Goal: Task Accomplishment & Management: Use online tool/utility

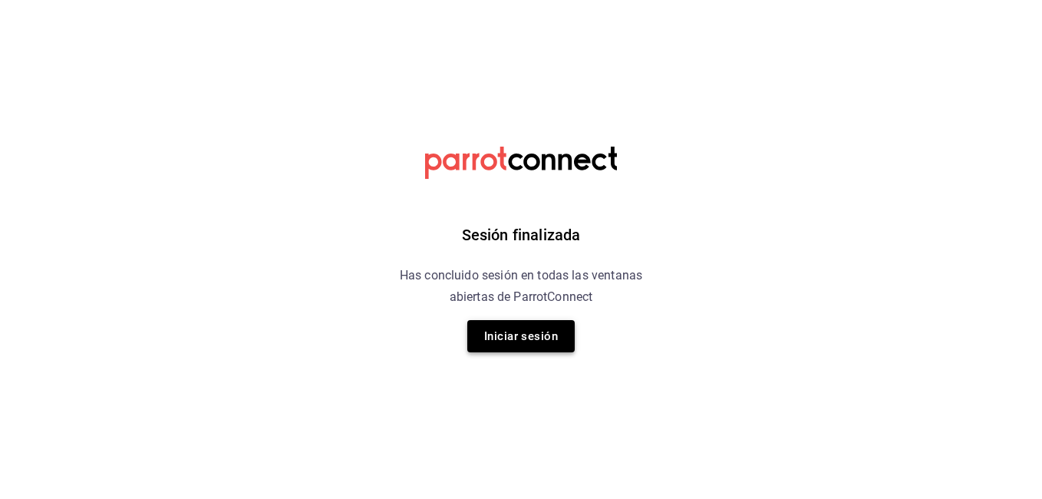
click at [516, 328] on button "Iniciar sesión" at bounding box center [520, 336] width 107 height 32
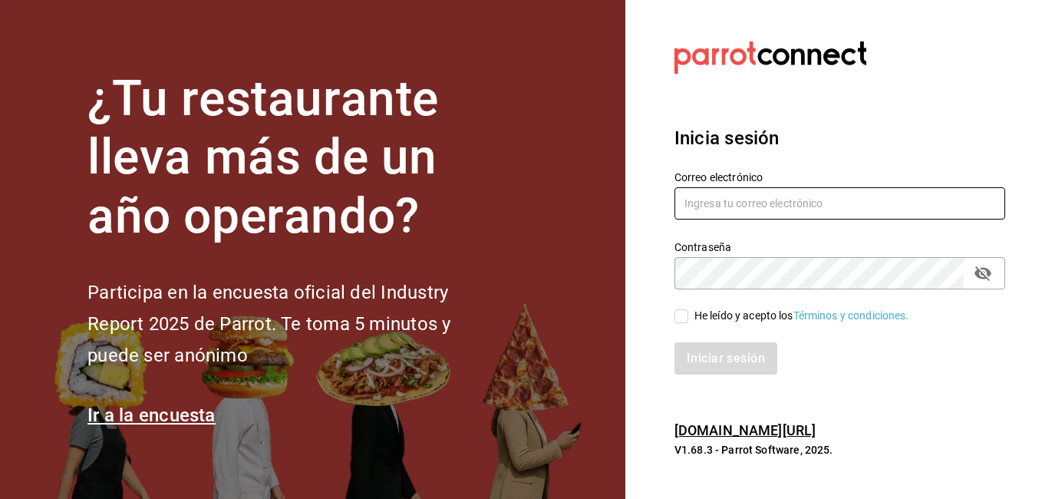
type input "fernando@alltrade.mx"
click at [687, 314] on input "He leído y acepto los Términos y condiciones." at bounding box center [681, 316] width 14 height 14
checkbox input "true"
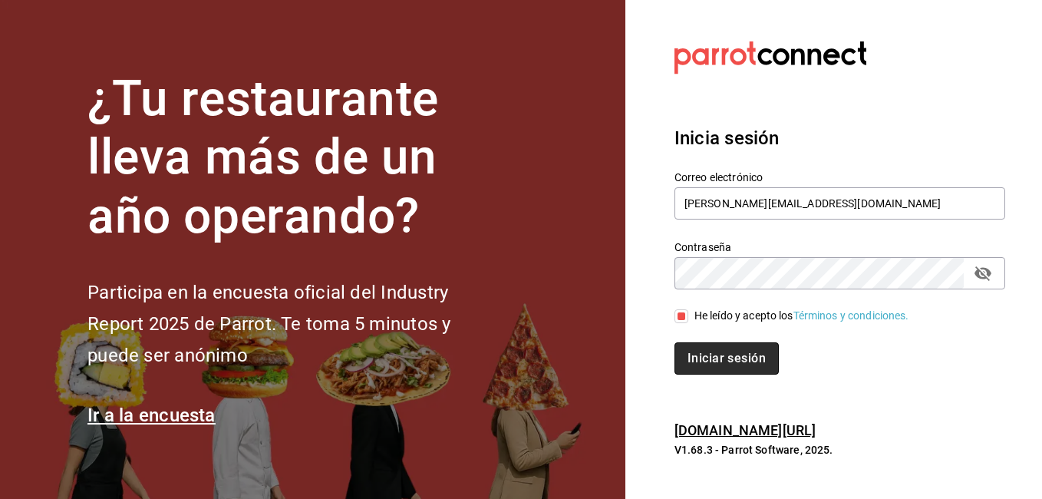
click at [696, 357] on button "Iniciar sesión" at bounding box center [726, 358] width 104 height 32
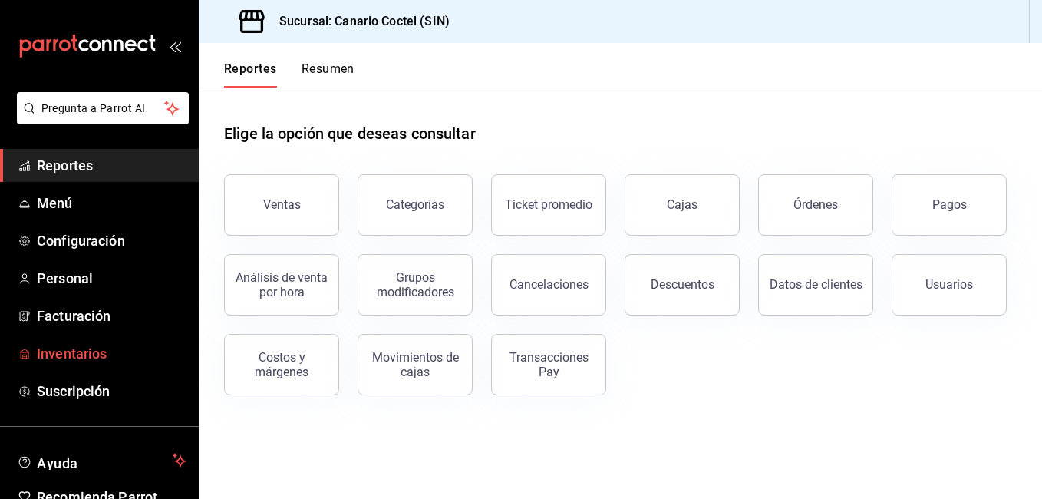
click at [89, 345] on span "Inventarios" at bounding box center [112, 353] width 150 height 21
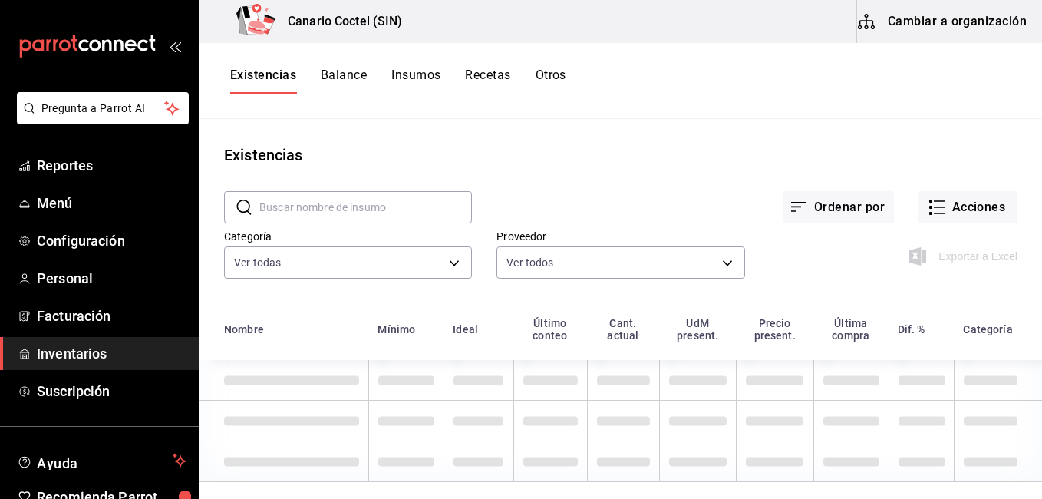
click at [946, 21] on button "Cambiar a organización" at bounding box center [943, 21] width 173 height 43
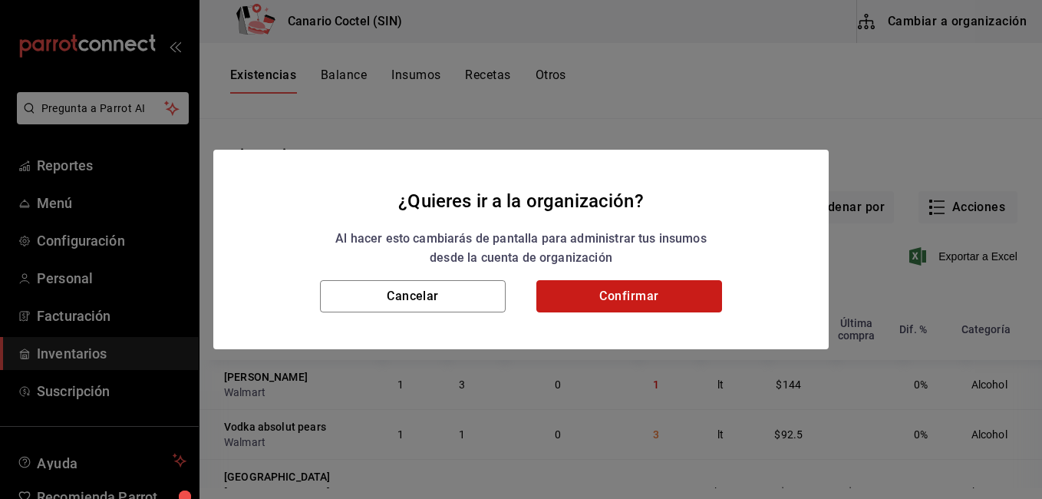
click at [637, 296] on button "Confirmar" at bounding box center [629, 296] width 186 height 32
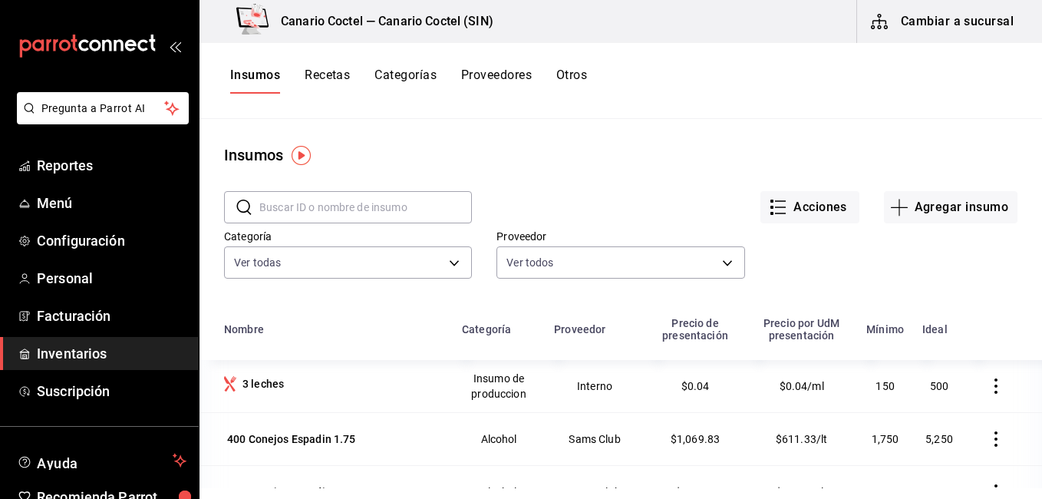
drag, startPoint x: 637, startPoint y: 296, endPoint x: 348, endPoint y: 207, distance: 303.3
click at [348, 207] on input "text" at bounding box center [365, 207] width 212 height 31
click at [331, 78] on button "Recetas" at bounding box center [327, 81] width 45 height 26
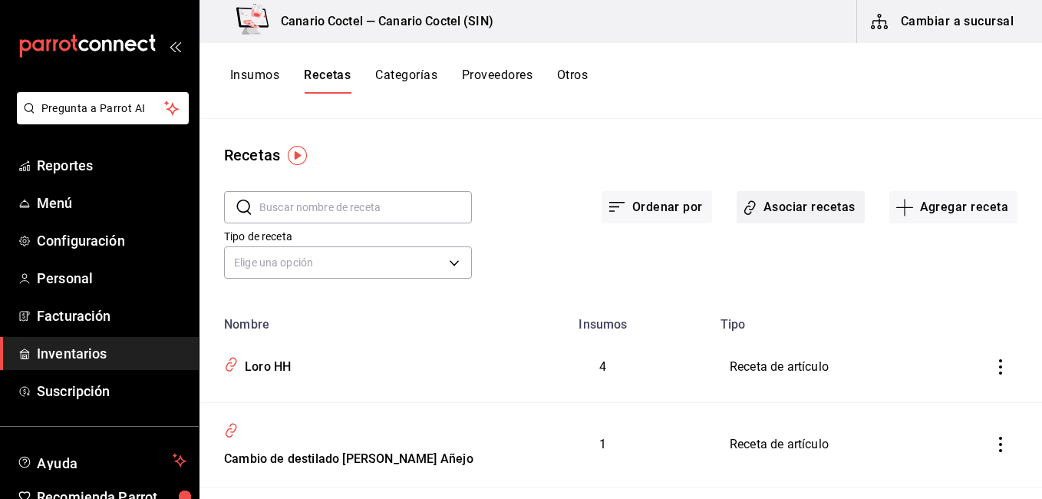
click at [770, 209] on button "Asociar recetas" at bounding box center [800, 207] width 128 height 32
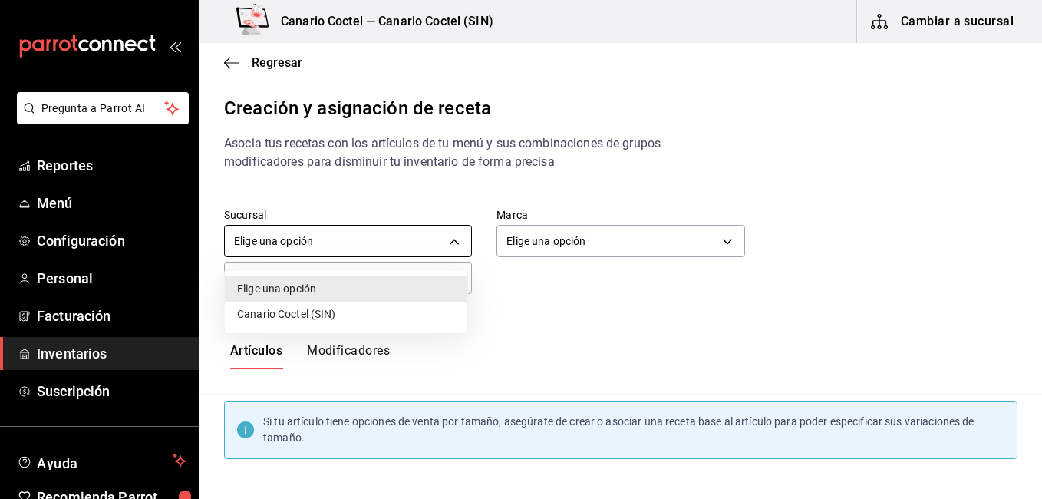
click at [397, 229] on body "Pregunta a Parrot AI Reportes Menú Configuración Personal Facturación Inventari…" at bounding box center [521, 236] width 1042 height 473
click at [314, 310] on li "Canario Coctel (SIN)" at bounding box center [346, 313] width 242 height 25
type input "ad3ba72b-c9b5-4845-9072-d53e6b03dc65"
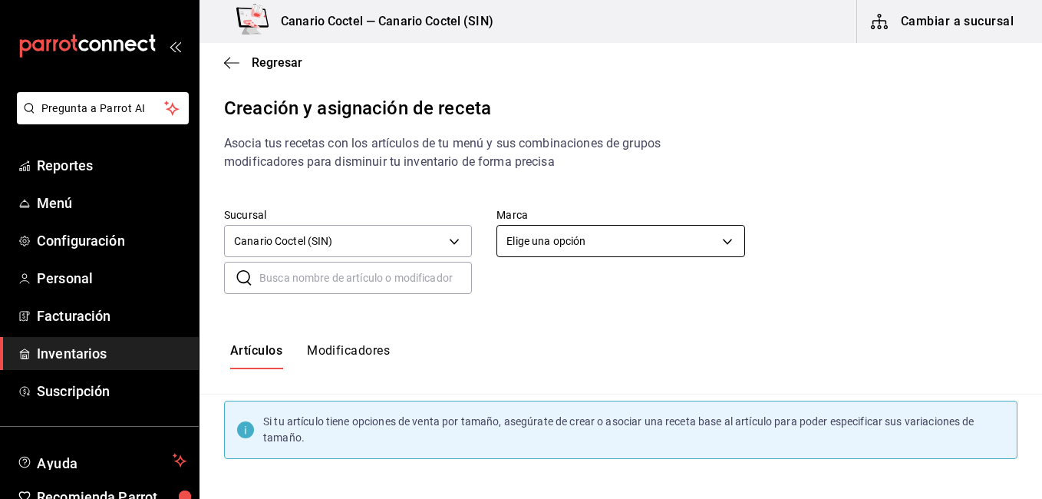
click at [593, 241] on body "Pregunta a Parrot AI Reportes Menú Configuración Personal Facturación Inventari…" at bounding box center [521, 236] width 1042 height 473
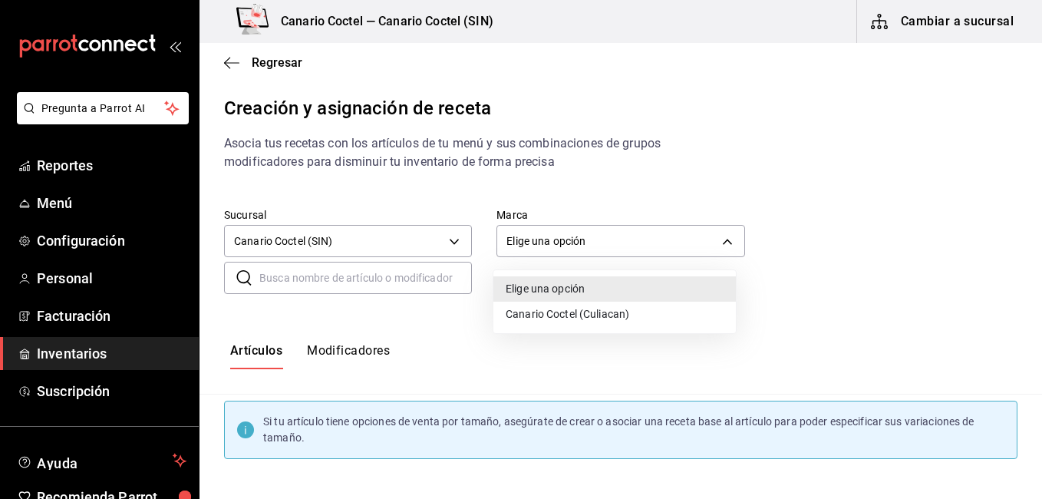
click at [545, 305] on li "Canario Coctel (Culiacan)" at bounding box center [614, 313] width 242 height 25
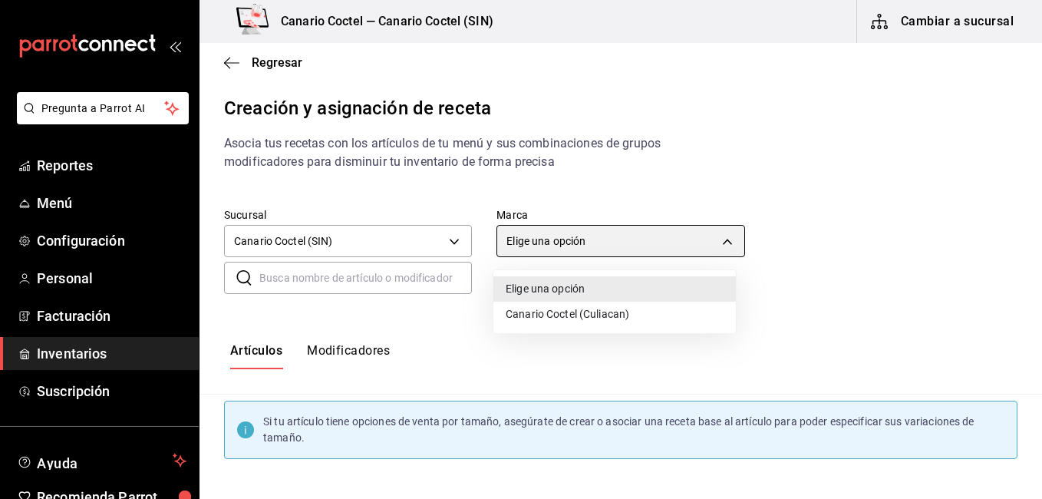
type input "1961613a-9f1c-4786-8348-f9f968c787d0"
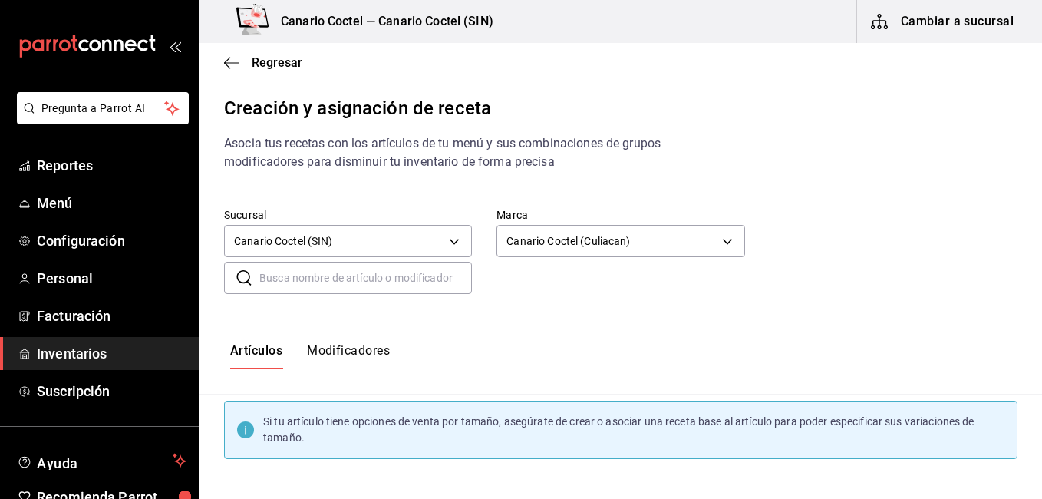
click at [878, 189] on div "Sucursal Canario Coctel (SIN) ad3ba72b-c9b5-4845-9072-d53e6b03dc65 Marca Canari…" at bounding box center [608, 222] width 818 height 78
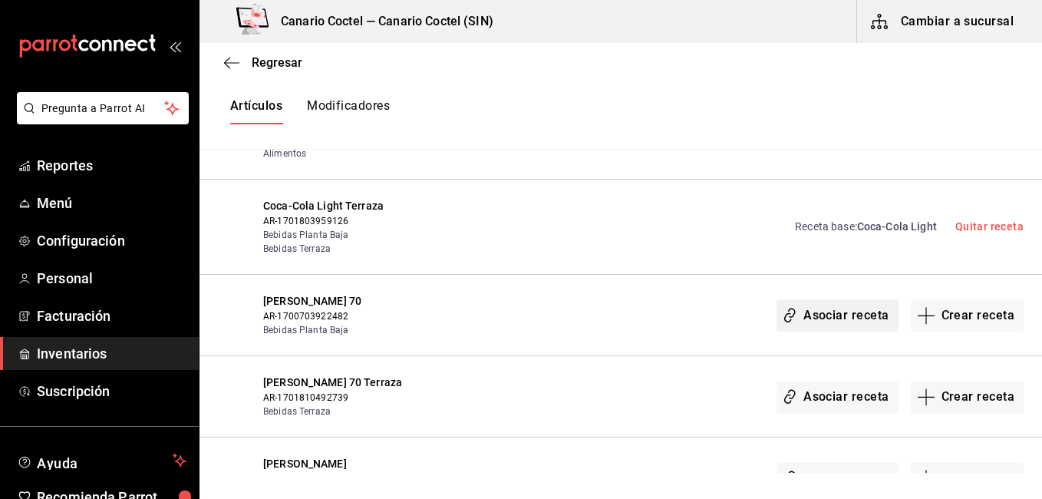
scroll to position [368, 0]
click at [812, 304] on button "Asociar receta" at bounding box center [836, 314] width 121 height 32
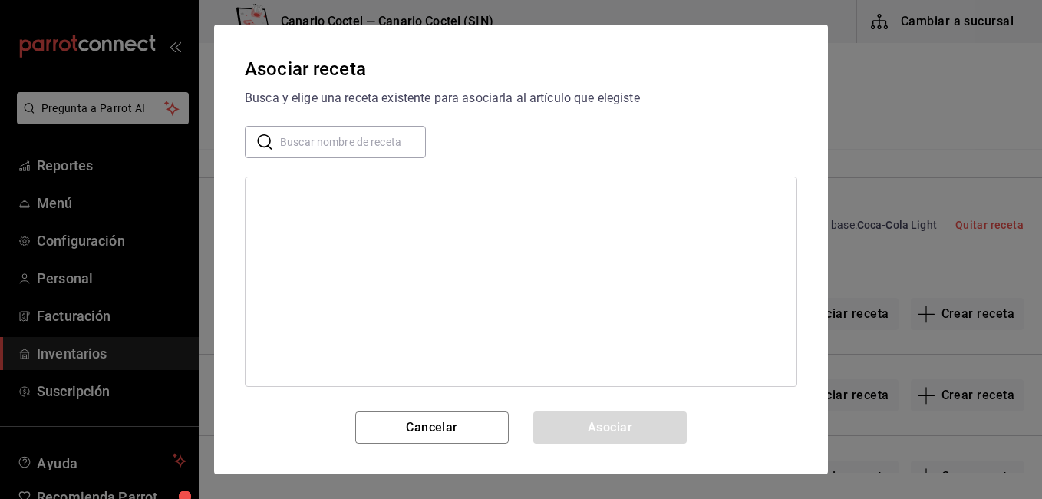
click at [374, 149] on input "text" at bounding box center [353, 142] width 146 height 31
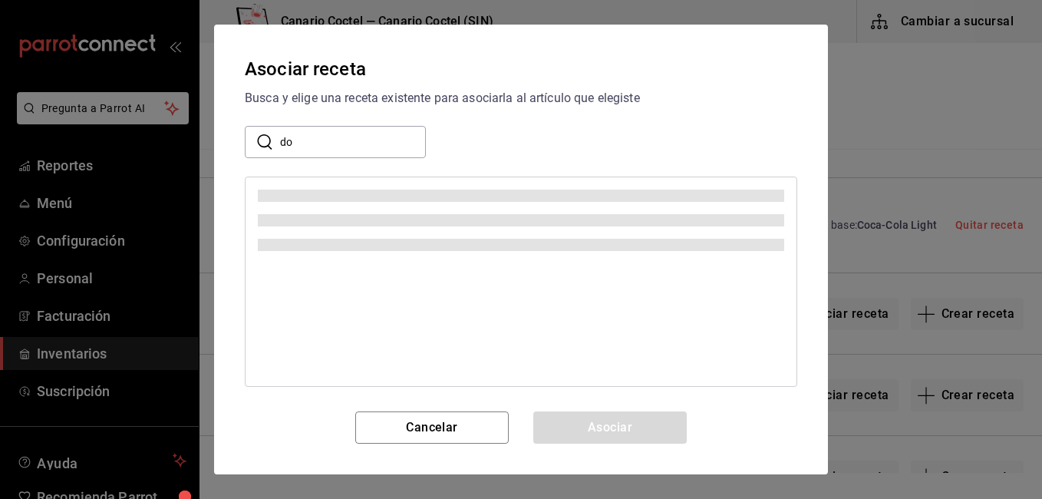
type input "d"
click at [431, 433] on button "Cancelar" at bounding box center [431, 427] width 153 height 32
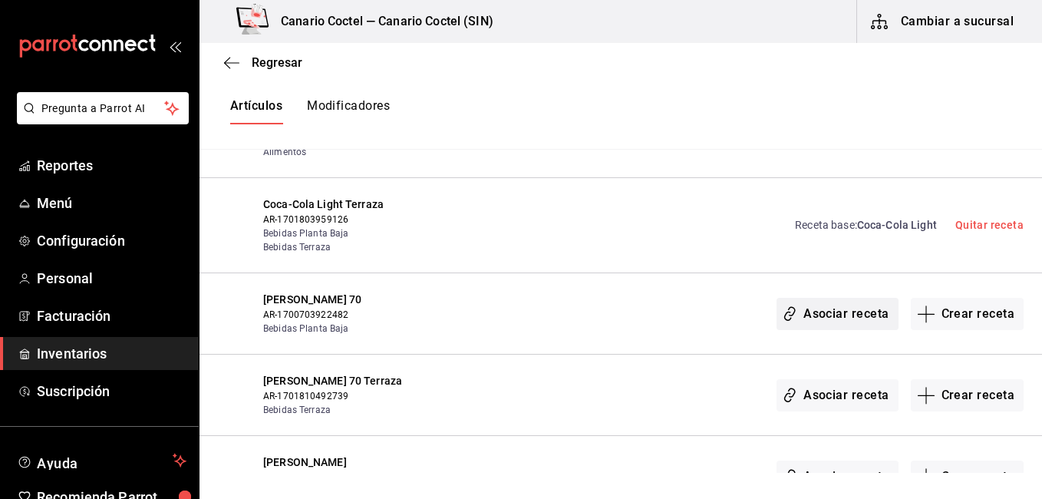
click at [825, 305] on button "Asociar receta" at bounding box center [836, 314] width 121 height 32
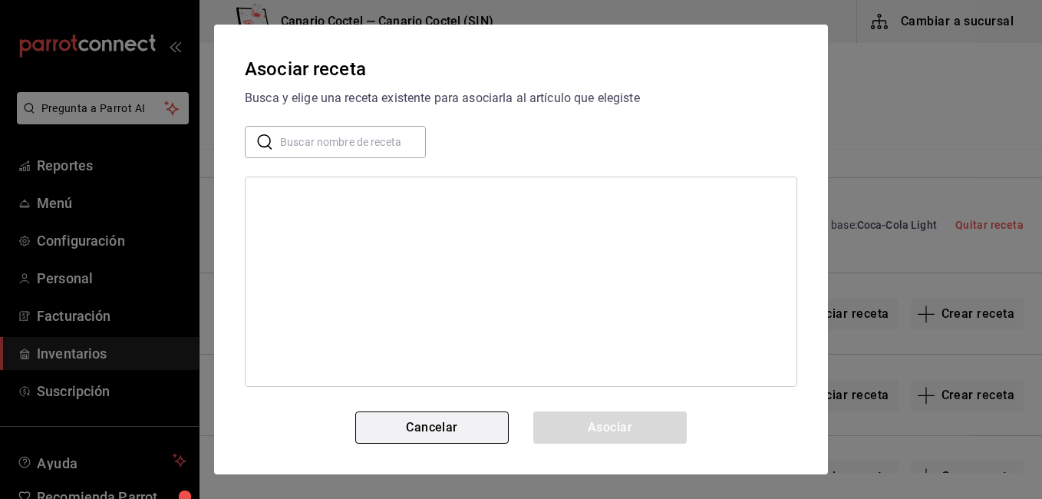
click at [433, 427] on button "Cancelar" at bounding box center [431, 427] width 153 height 32
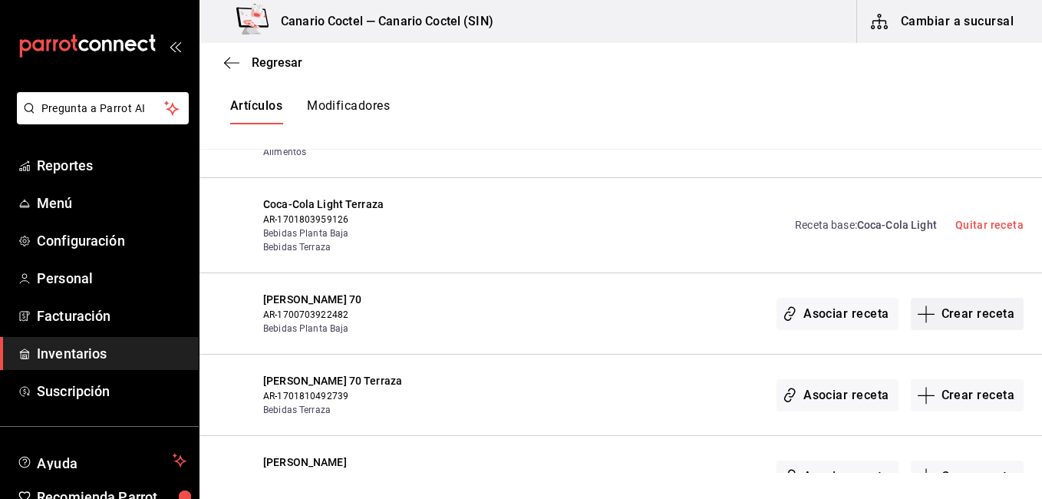
click at [974, 312] on button "Crear receta" at bounding box center [968, 314] width 114 height 32
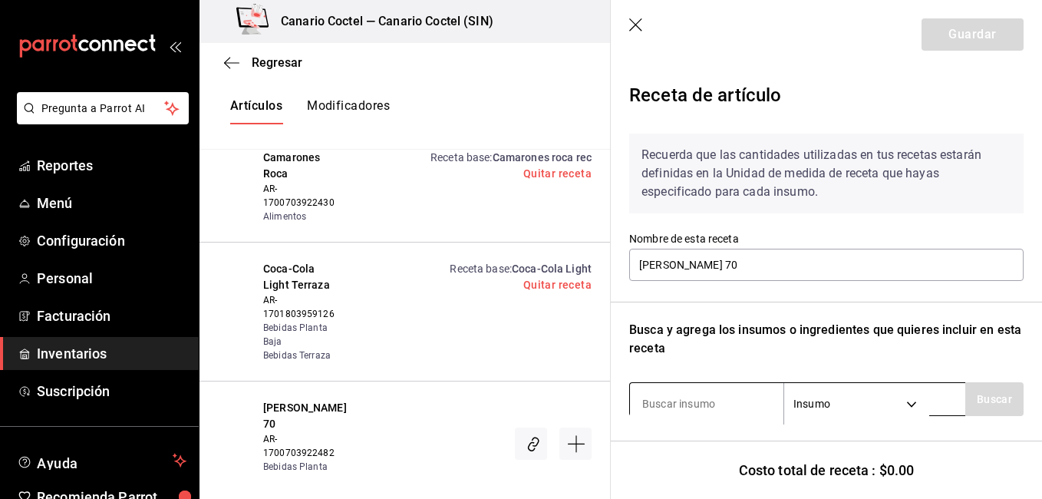
click at [707, 414] on input at bounding box center [706, 403] width 153 height 32
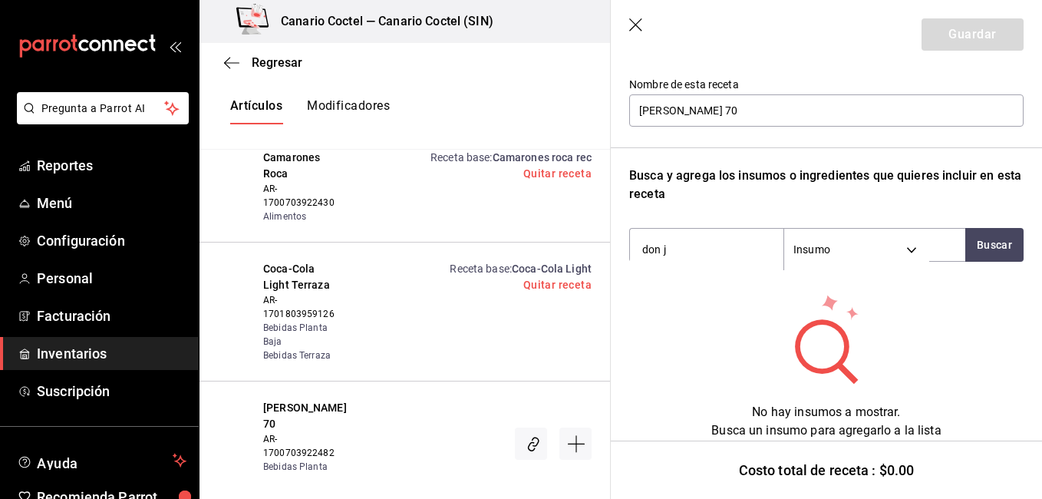
scroll to position [156, 0]
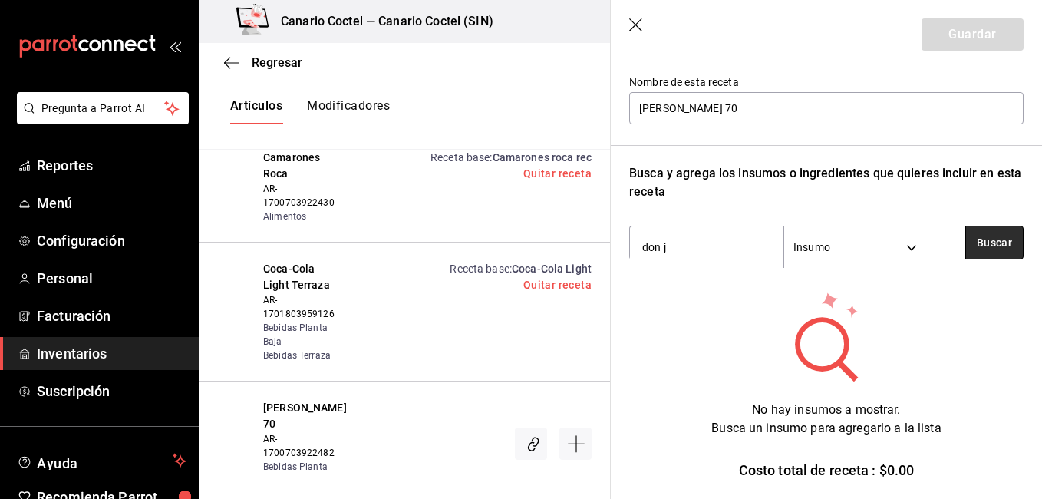
click at [974, 236] on button "Buscar" at bounding box center [994, 243] width 58 height 34
click at [974, 236] on button "button" at bounding box center [994, 243] width 58 height 34
type input "don"
click at [624, 13] on header "Guardar" at bounding box center [826, 34] width 431 height 69
click at [995, 245] on button "button" at bounding box center [994, 243] width 58 height 34
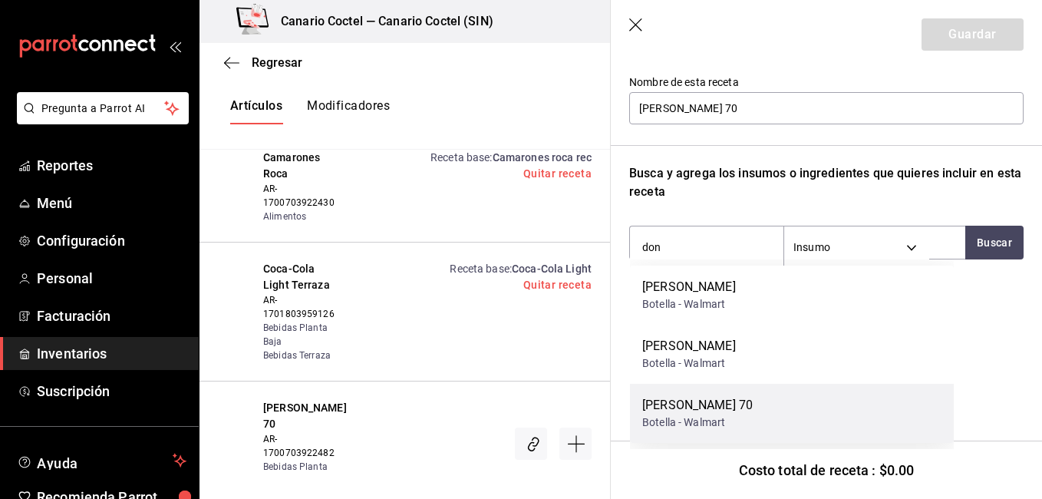
click at [707, 414] on div "Botella - Walmart" at bounding box center [697, 422] width 110 height 16
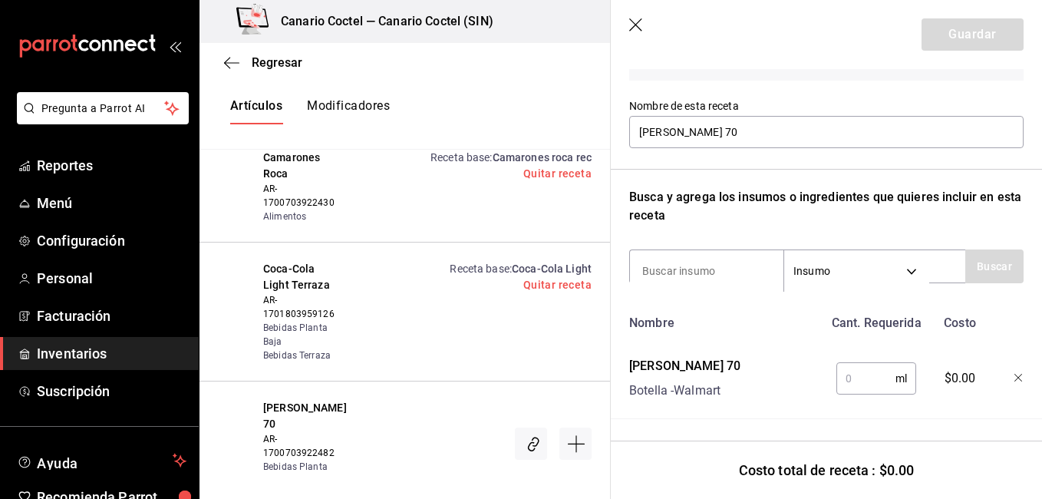
click at [861, 377] on input "text" at bounding box center [865, 378] width 59 height 31
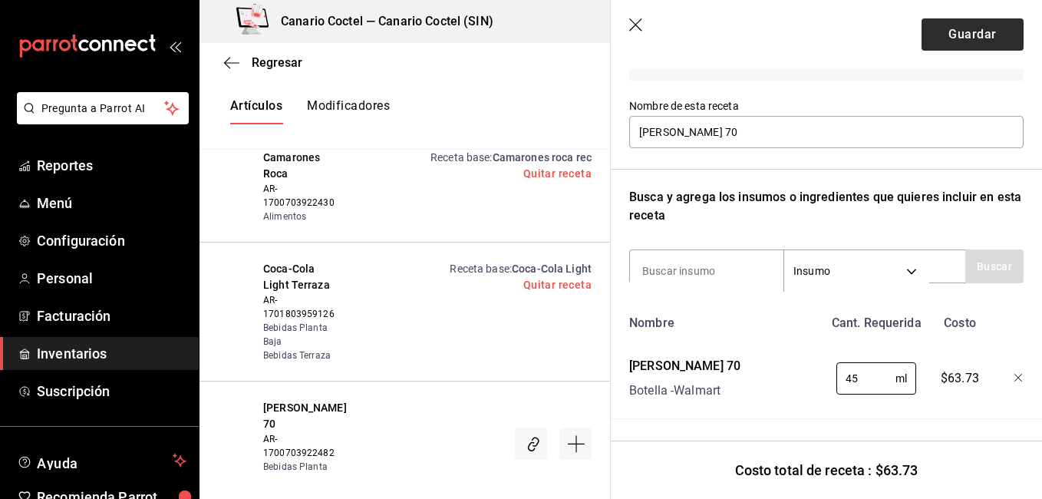
type input "45"
click at [977, 34] on button "Guardar" at bounding box center [972, 34] width 102 height 32
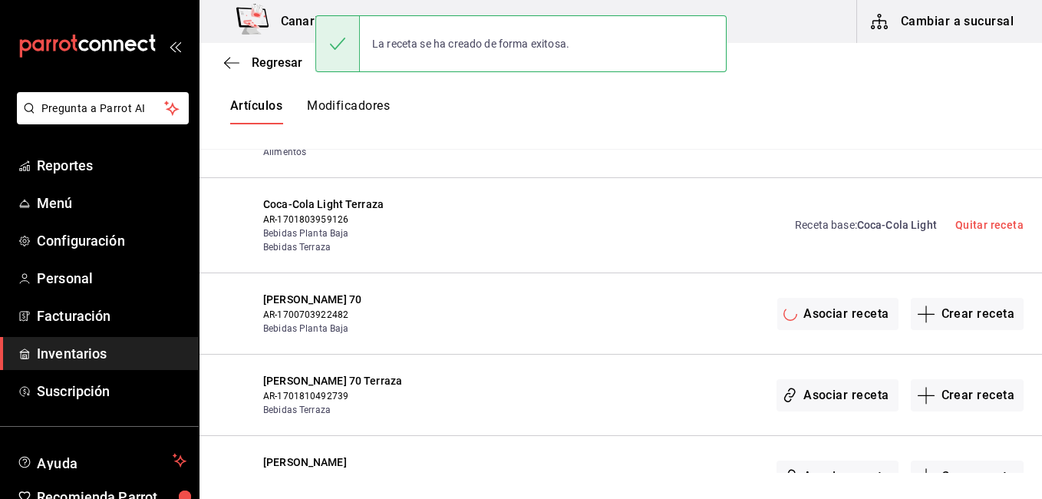
scroll to position [0, 0]
click at [831, 393] on button "Asociar receta" at bounding box center [836, 395] width 121 height 32
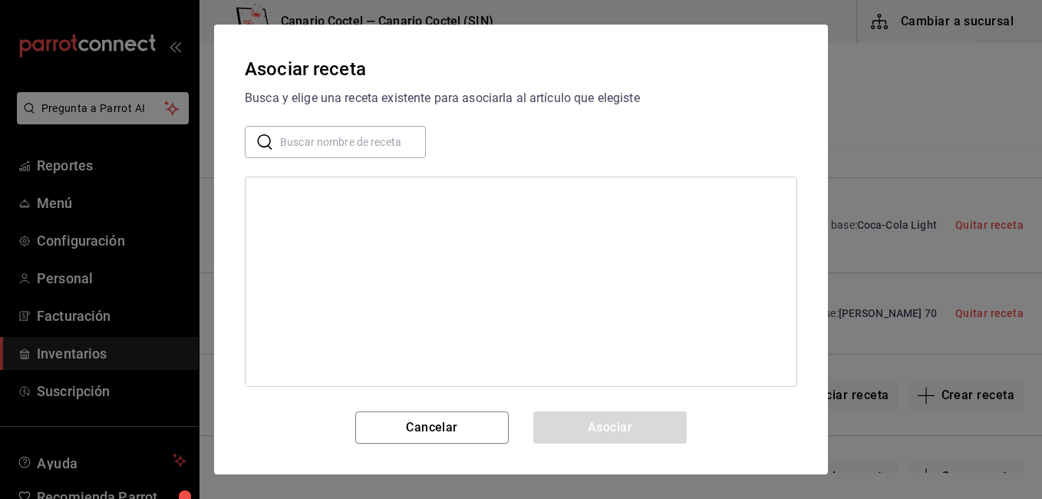
click at [378, 147] on input "text" at bounding box center [353, 142] width 146 height 31
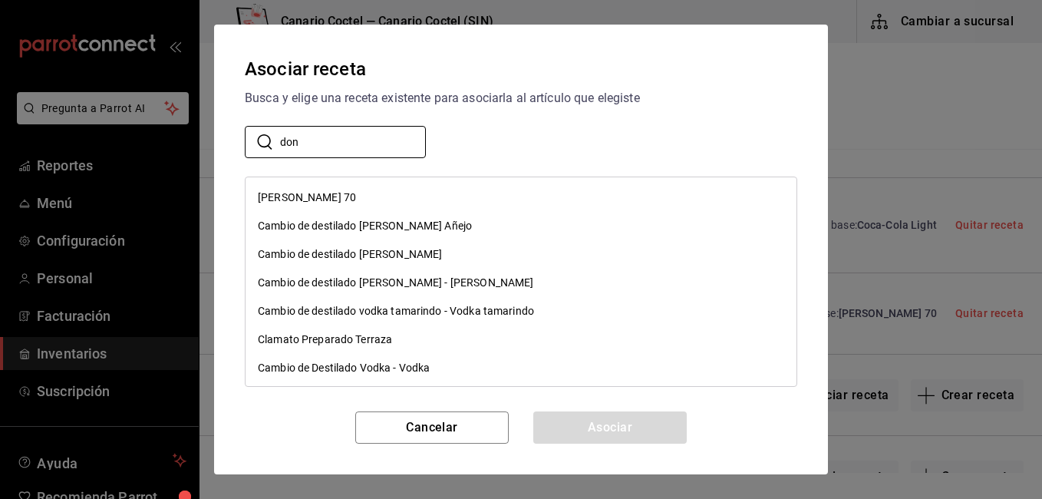
type input "don"
click at [275, 187] on div "[PERSON_NAME] 70" at bounding box center [520, 197] width 551 height 28
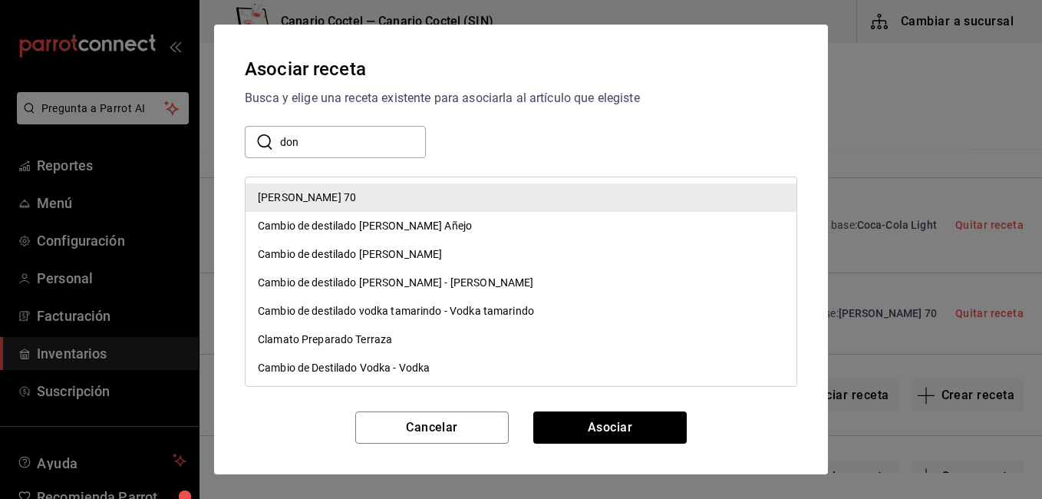
click at [275, 187] on div "[PERSON_NAME] 70" at bounding box center [520, 197] width 551 height 28
click at [276, 188] on div "[PERSON_NAME] 70" at bounding box center [520, 197] width 551 height 28
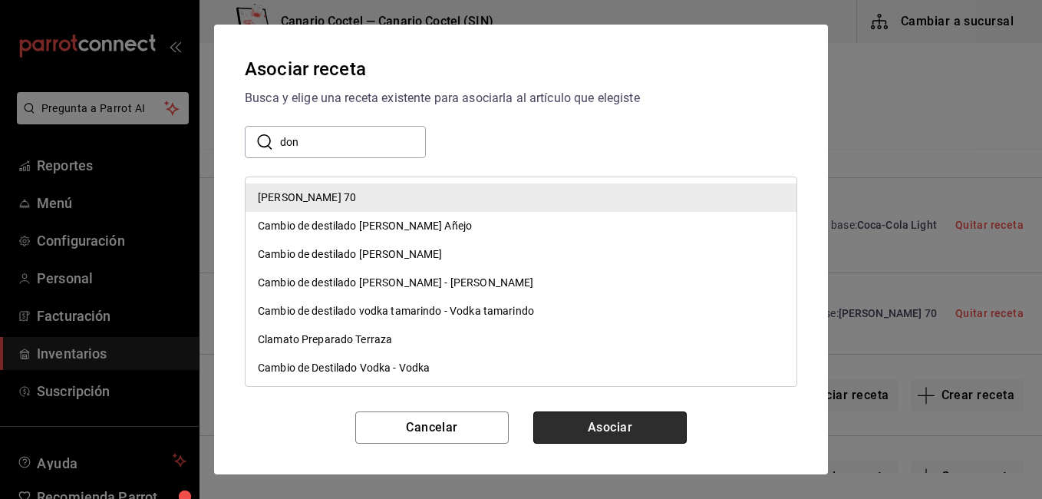
click at [582, 429] on button "Asociar" at bounding box center [609, 427] width 153 height 32
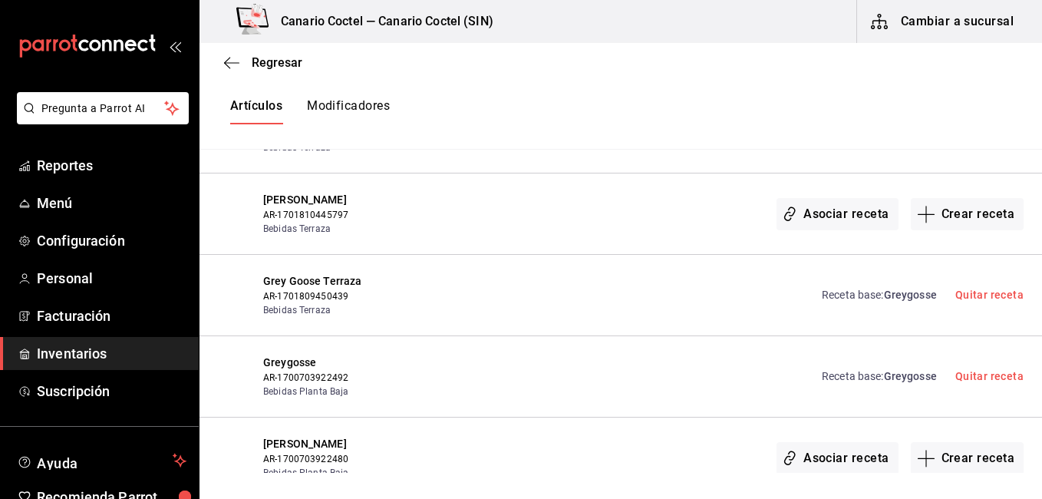
scroll to position [644, 0]
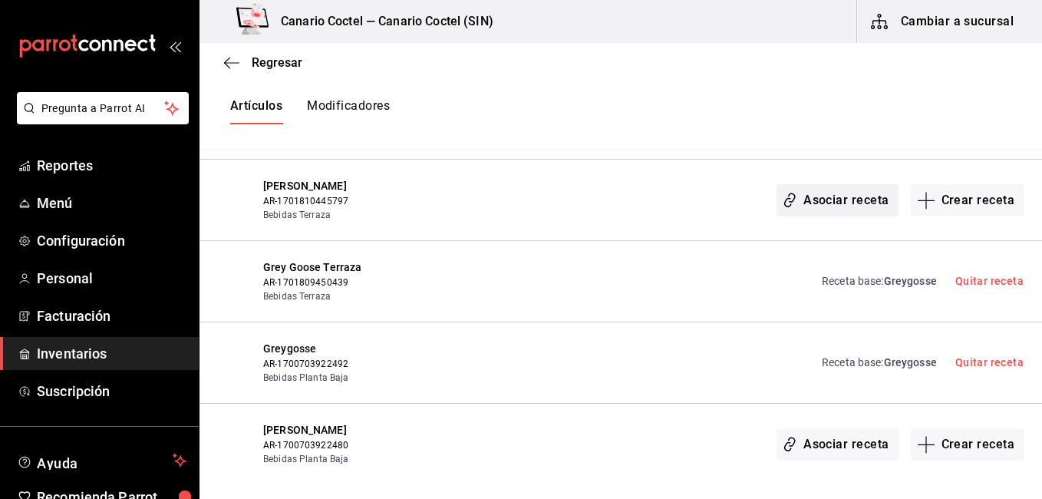
click at [842, 203] on button "Asociar receta" at bounding box center [836, 200] width 121 height 32
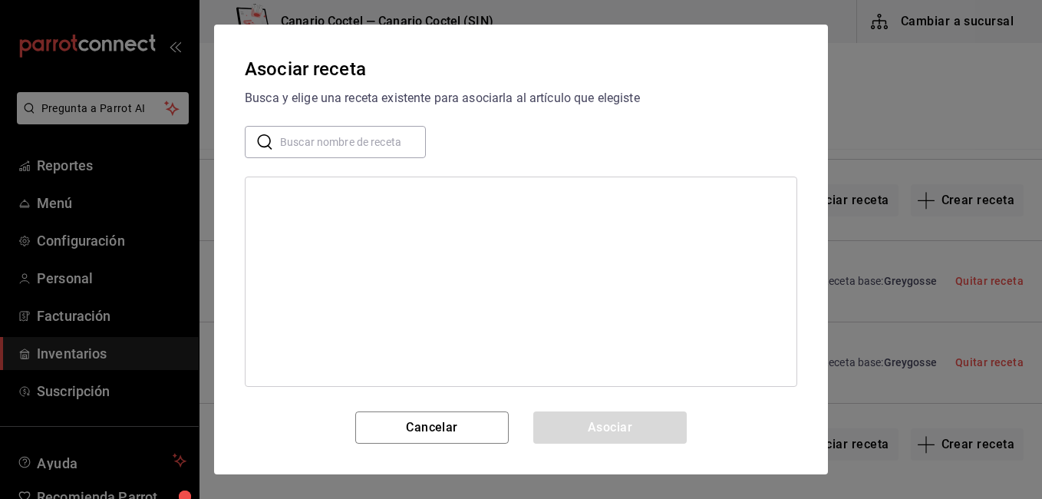
click at [371, 128] on input "text" at bounding box center [353, 142] width 146 height 31
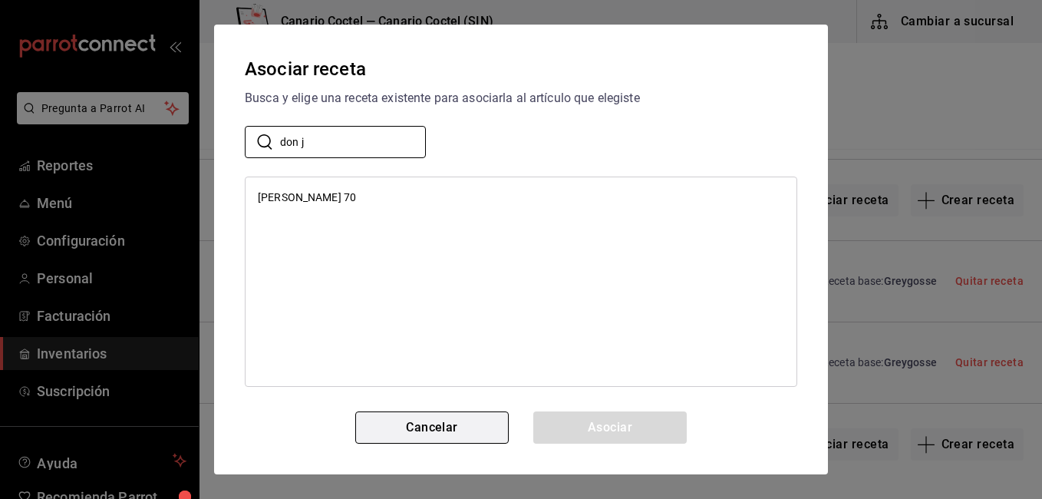
type input "don j"
click at [428, 424] on button "Cancelar" at bounding box center [431, 427] width 153 height 32
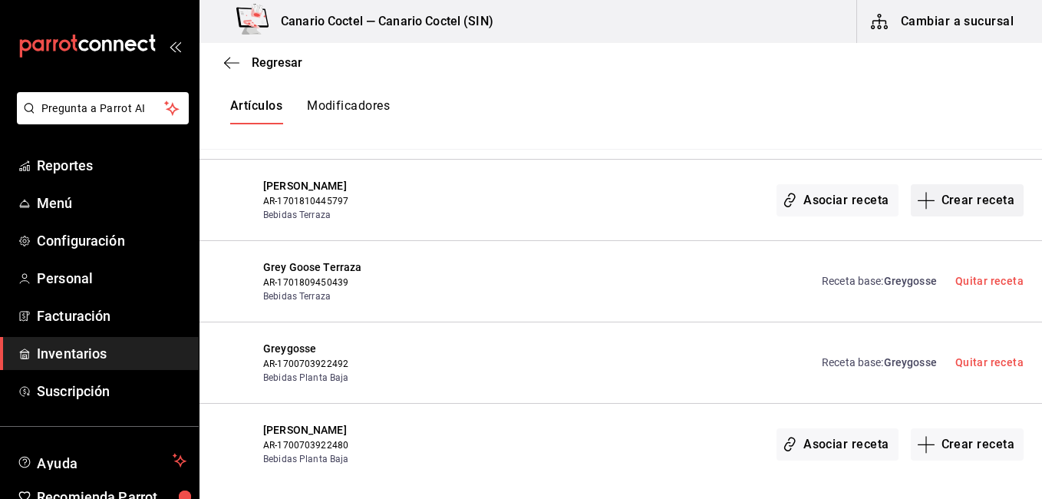
click at [961, 198] on button "Crear receta" at bounding box center [968, 200] width 114 height 32
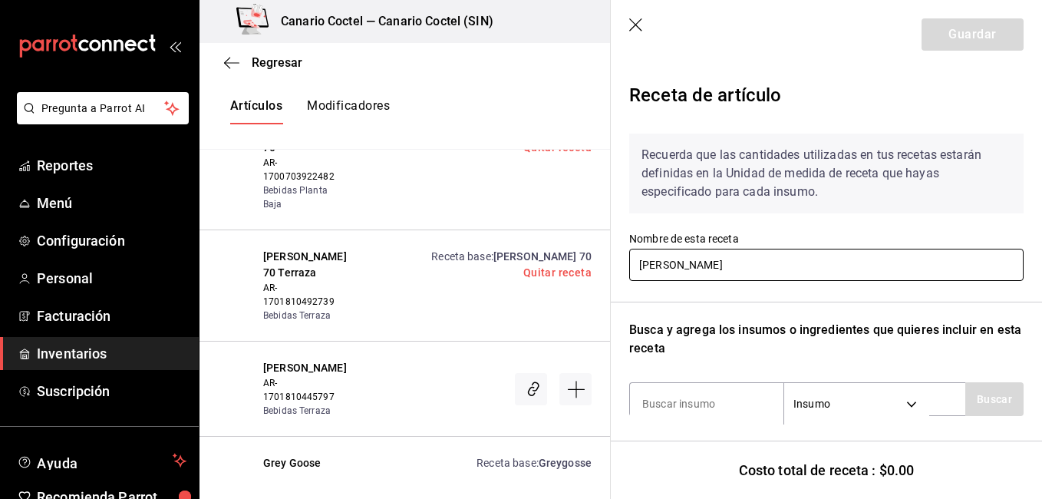
click at [749, 268] on input "[PERSON_NAME]" at bounding box center [826, 265] width 394 height 32
type input "[PERSON_NAME]"
click at [708, 390] on input at bounding box center [706, 403] width 153 height 32
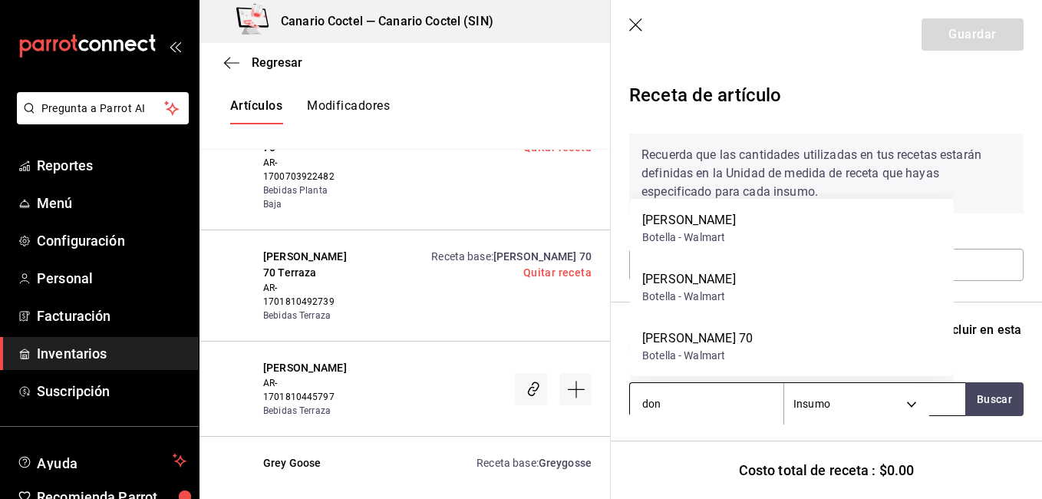
type input "don j"
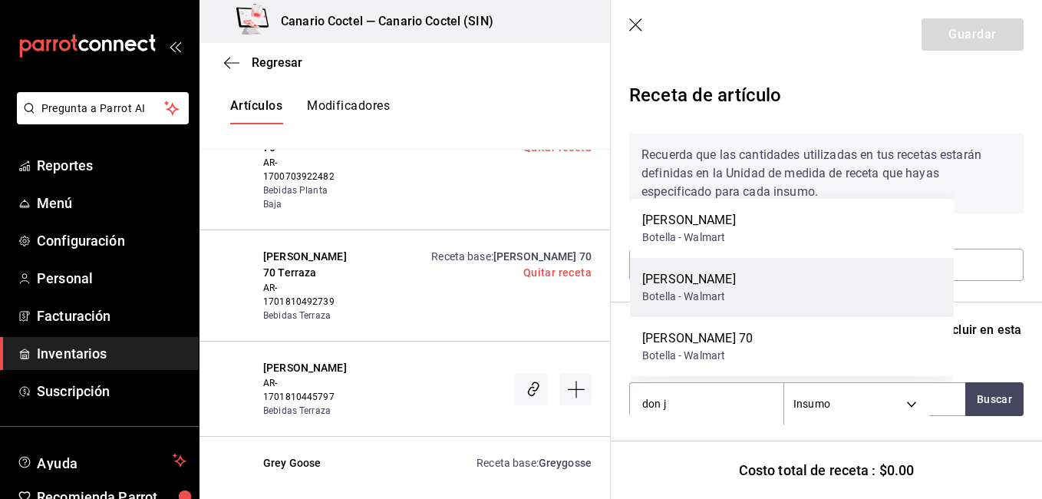
click at [779, 279] on div "Don Julio Blanco Botella - Walmart" at bounding box center [792, 287] width 324 height 59
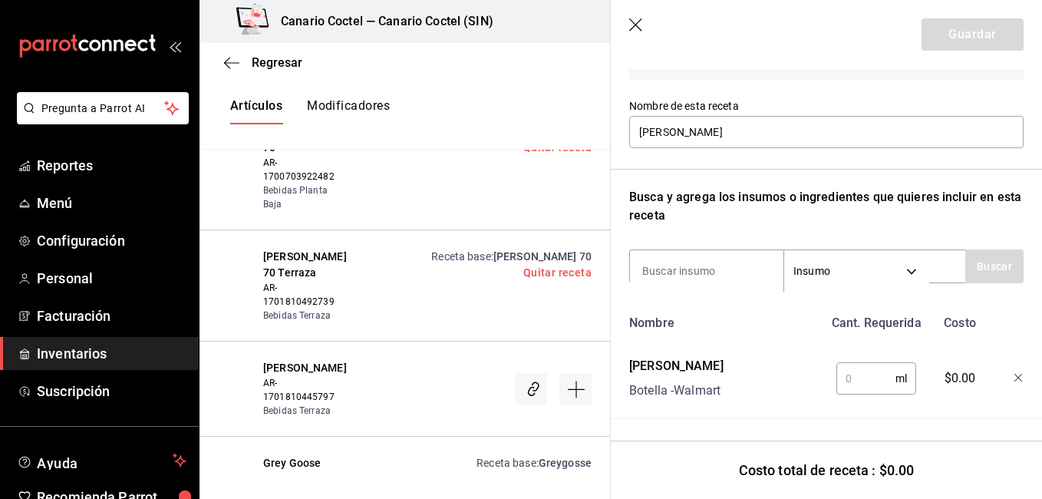
scroll to position [144, 0]
click at [864, 369] on input "text" at bounding box center [865, 378] width 59 height 31
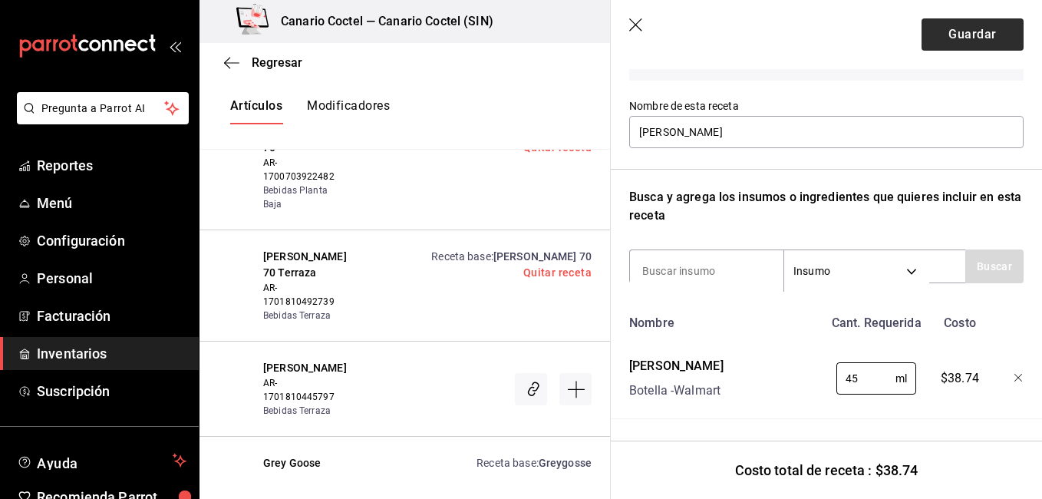
type input "45"
click at [960, 47] on button "Guardar" at bounding box center [972, 34] width 102 height 32
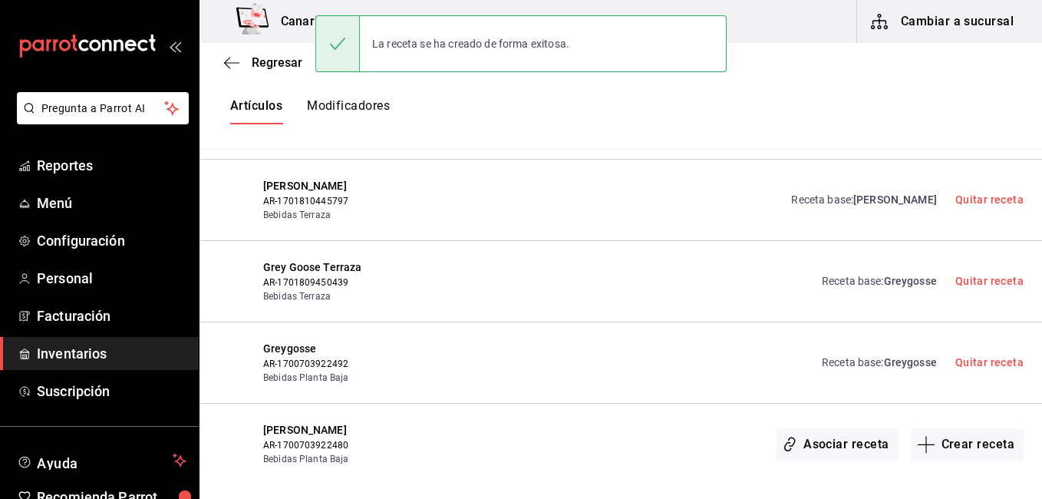
scroll to position [0, 0]
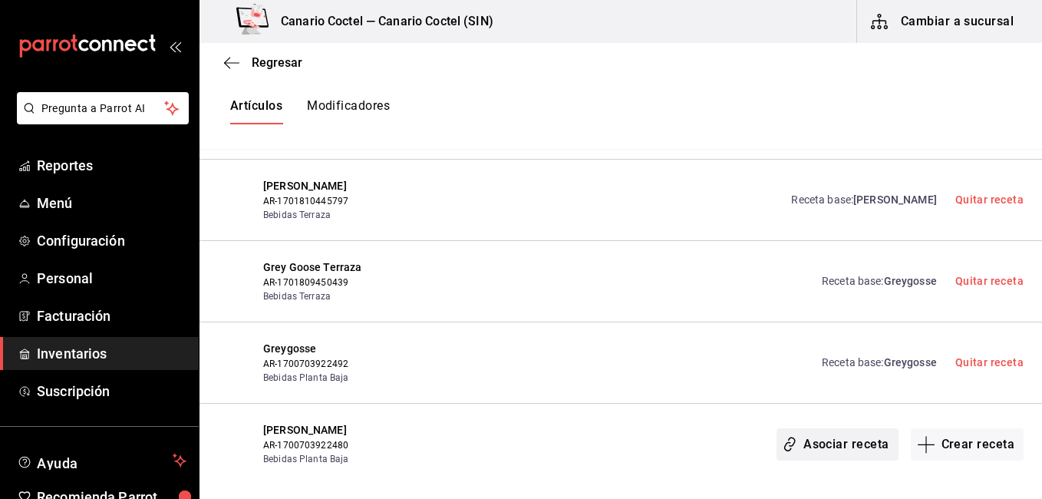
click at [857, 447] on button "Asociar receta" at bounding box center [836, 444] width 121 height 32
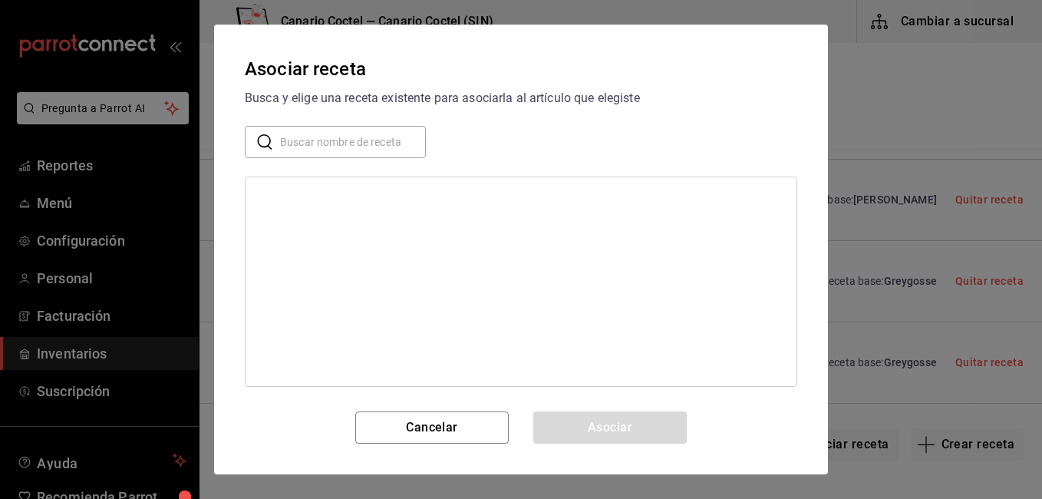
click at [344, 155] on input "text" at bounding box center [353, 142] width 146 height 31
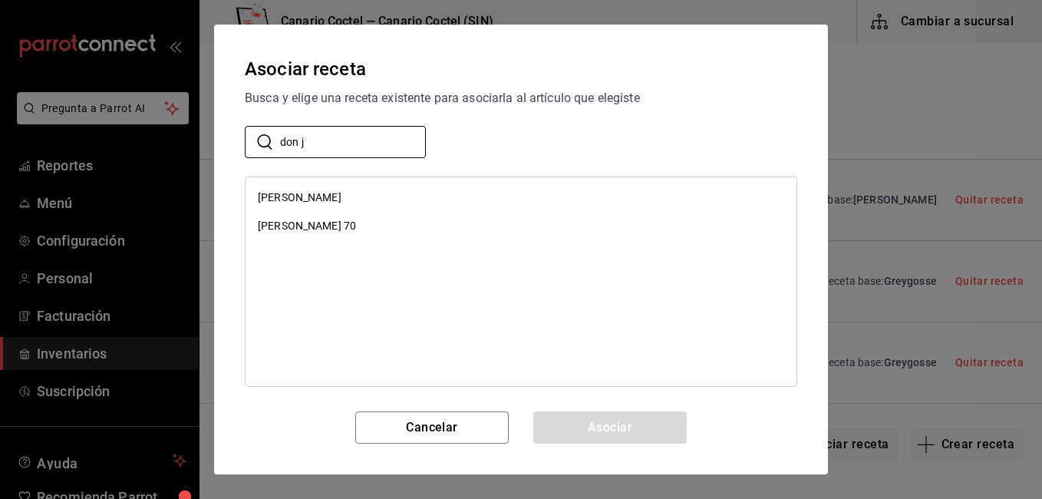
type input "don j"
click at [285, 194] on div "[PERSON_NAME]" at bounding box center [300, 197] width 84 height 16
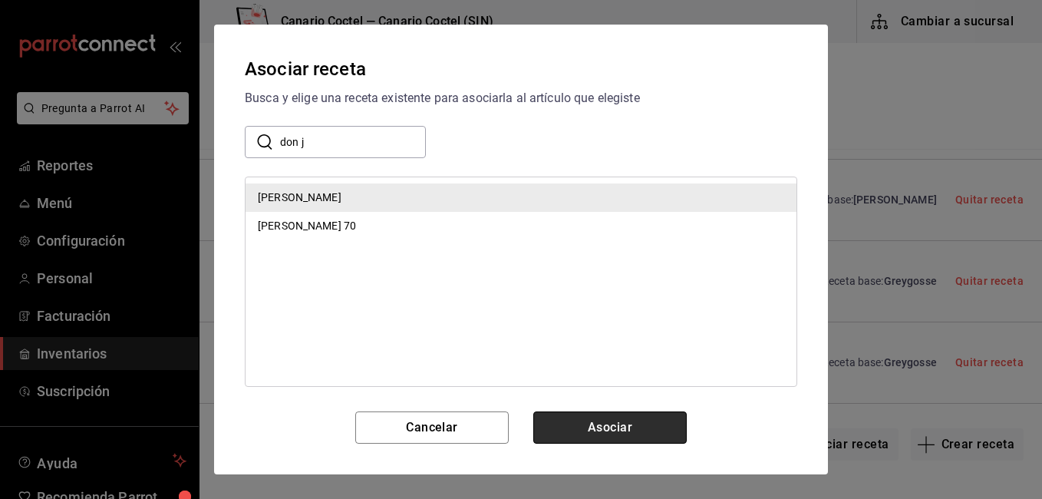
click at [650, 422] on button "Asociar" at bounding box center [609, 427] width 153 height 32
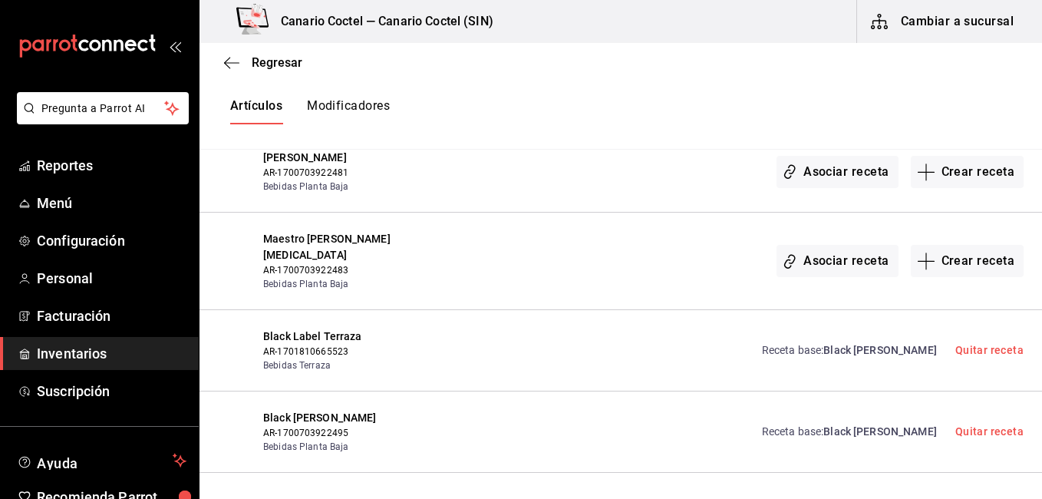
scroll to position [1013, 0]
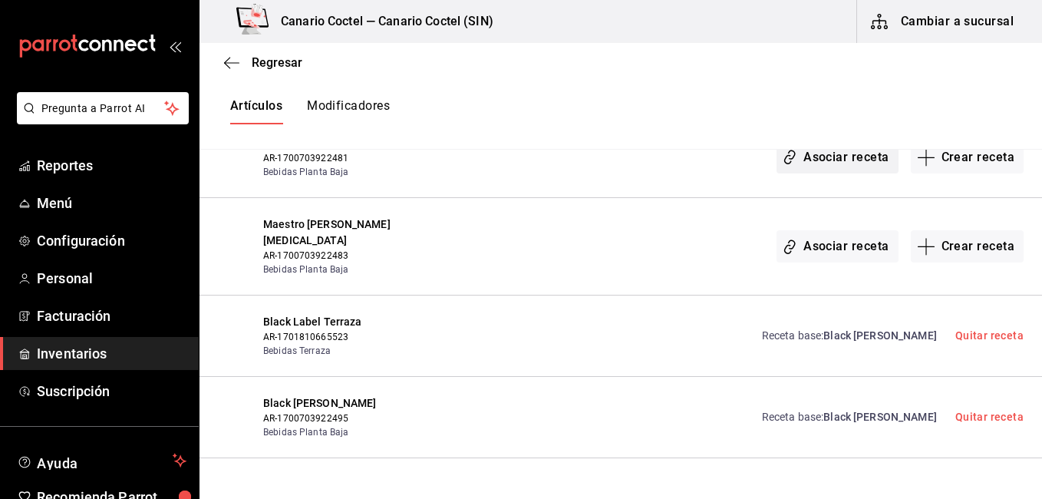
click at [837, 151] on button "Asociar receta" at bounding box center [836, 157] width 121 height 32
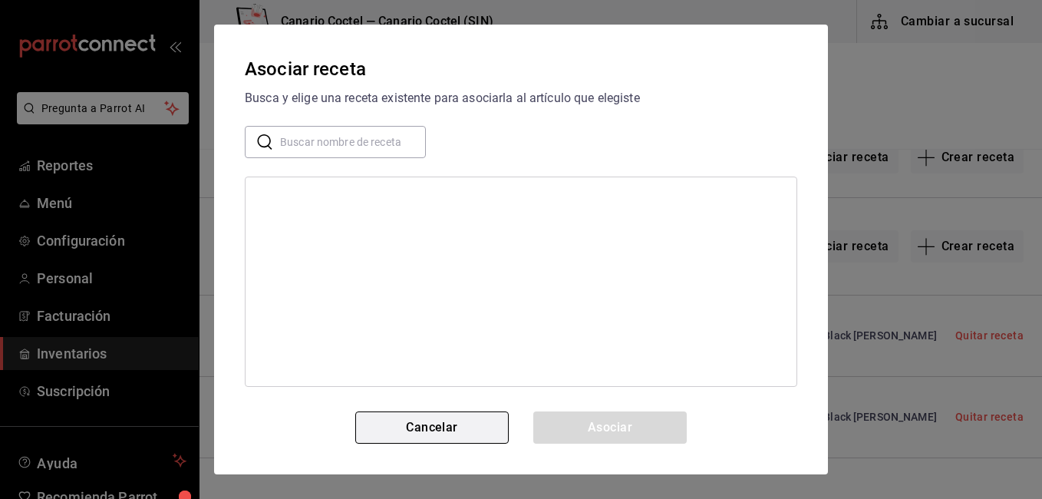
click at [474, 425] on button "Cancelar" at bounding box center [431, 427] width 153 height 32
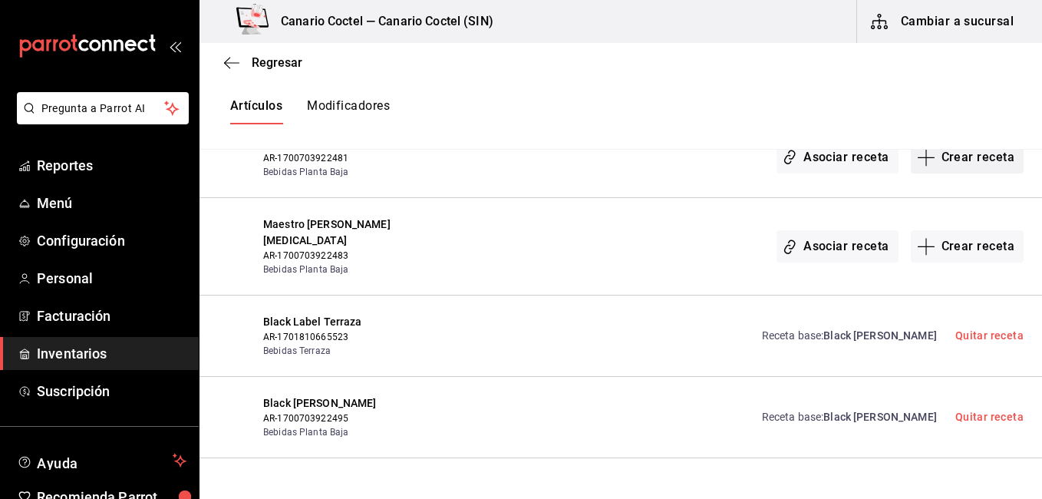
click at [962, 171] on button "Crear receta" at bounding box center [968, 157] width 114 height 32
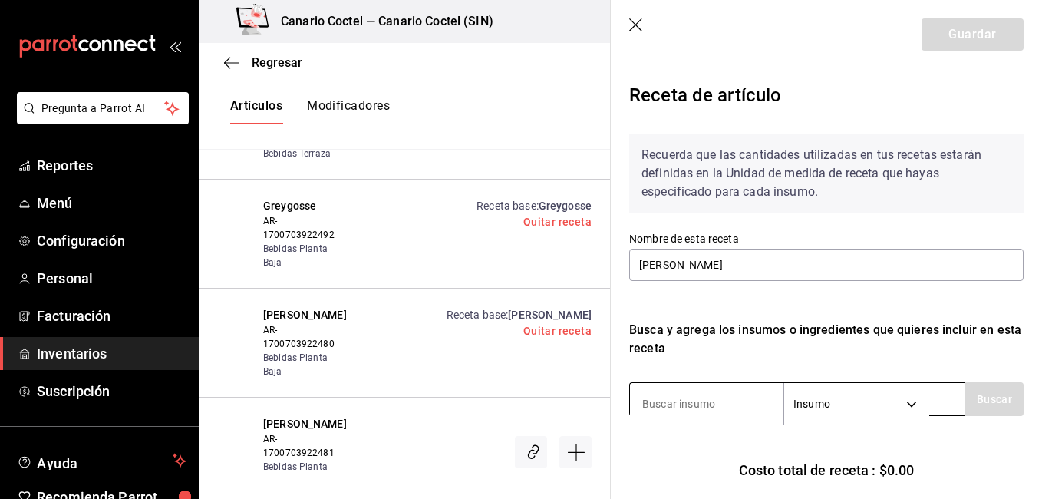
click at [706, 407] on input at bounding box center [706, 403] width 153 height 32
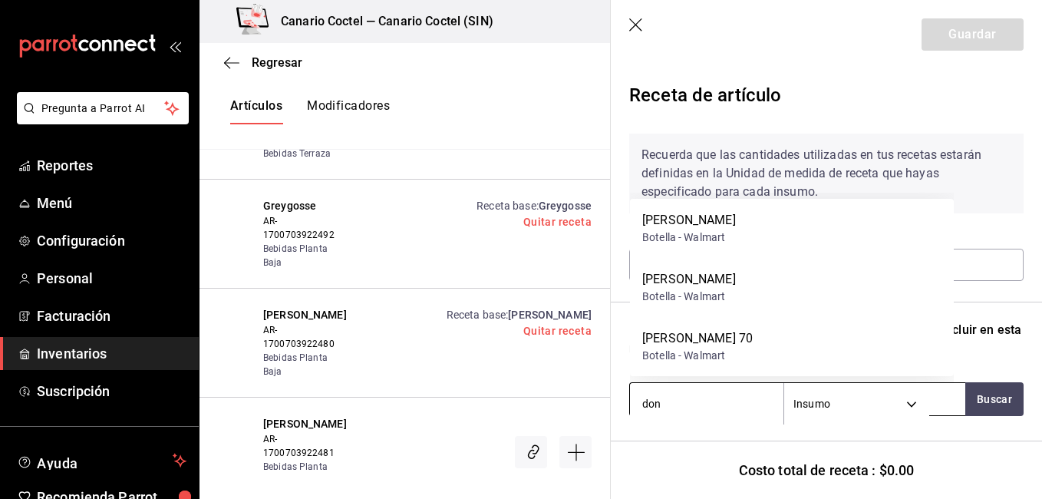
type input "don j"
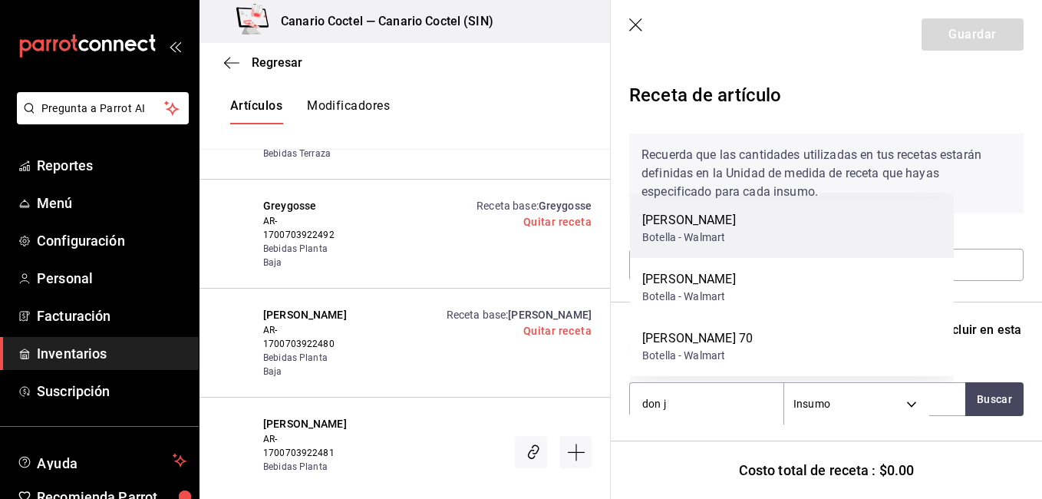
click at [716, 211] on div "[PERSON_NAME]" at bounding box center [689, 220] width 94 height 18
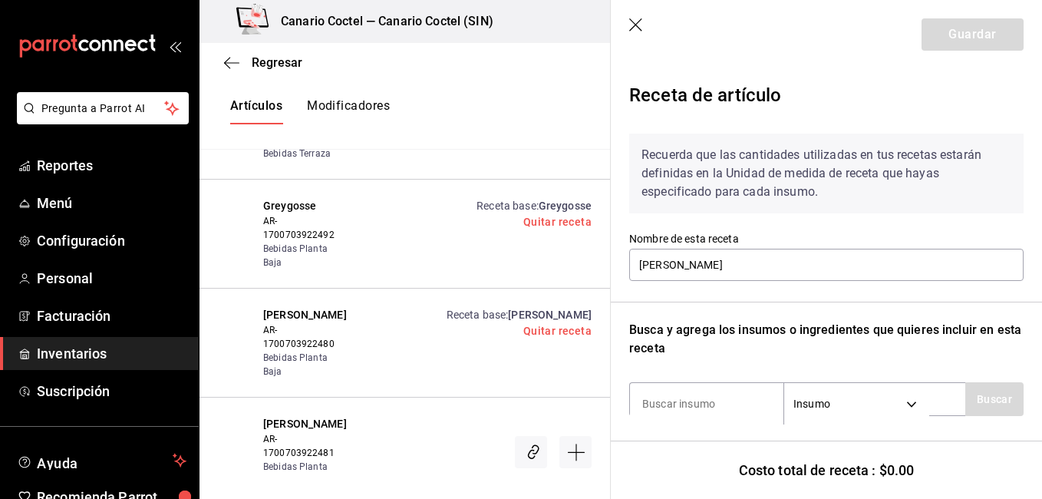
scroll to position [0, 12]
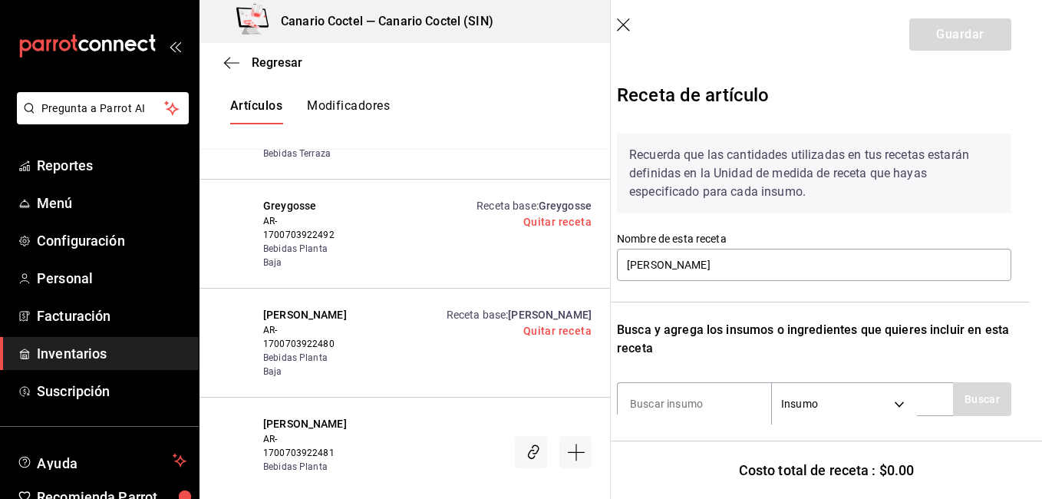
drag, startPoint x: 1029, startPoint y: 229, endPoint x: 1040, endPoint y: 253, distance: 26.8
click at [1040, 253] on section "Guardar Receta de artículo Recuerda que las cantidades utilizadas en tus receta…" at bounding box center [826, 249] width 431 height 499
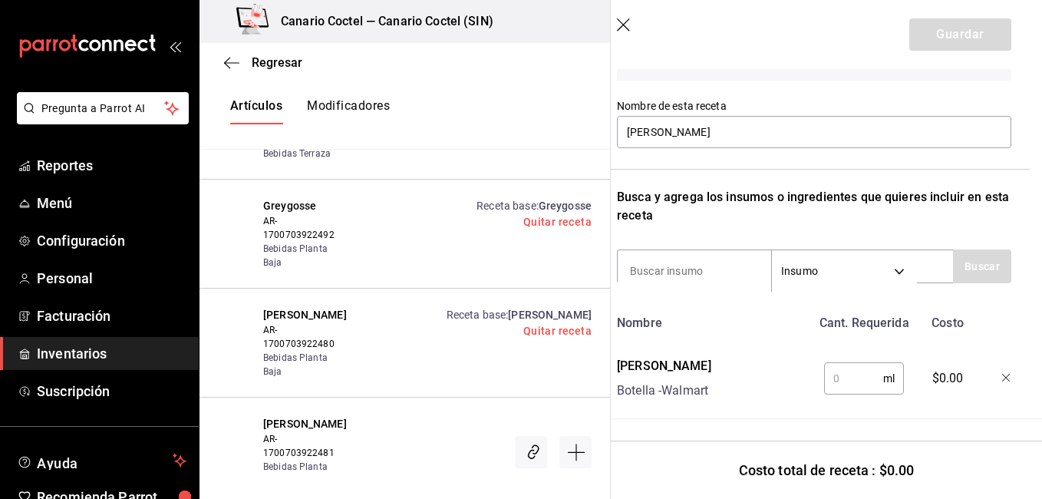
scroll to position [144, 12]
click at [861, 378] on input "text" at bounding box center [853, 378] width 59 height 31
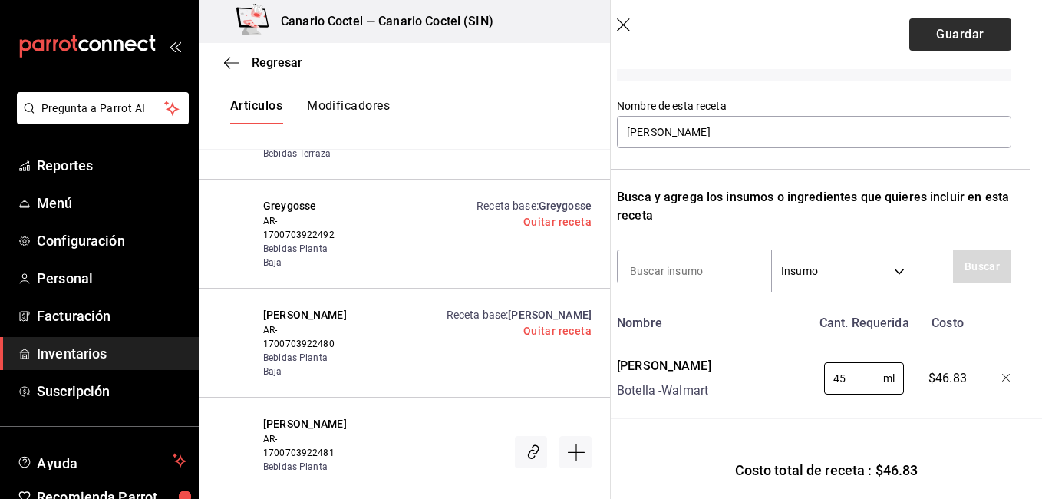
type input "45"
click at [977, 33] on button "Guardar" at bounding box center [960, 34] width 102 height 32
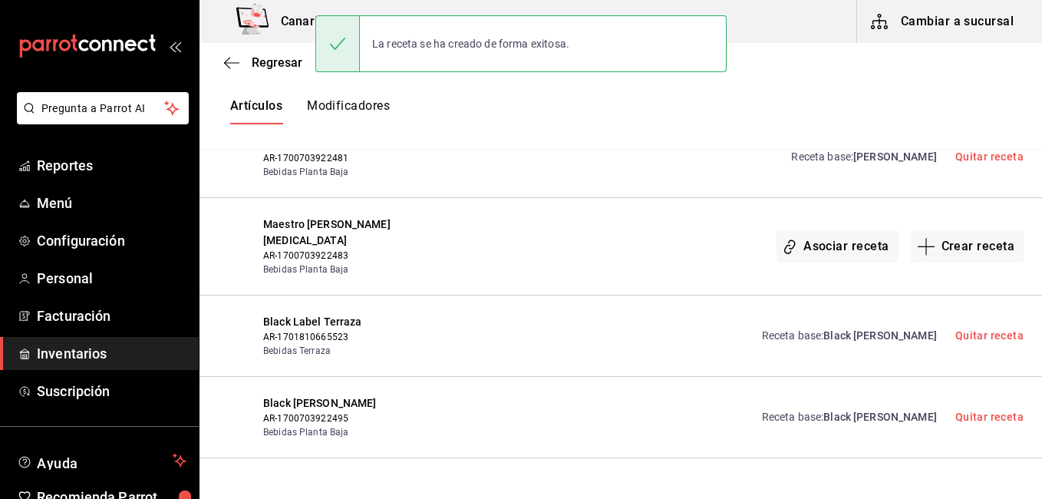
scroll to position [0, 0]
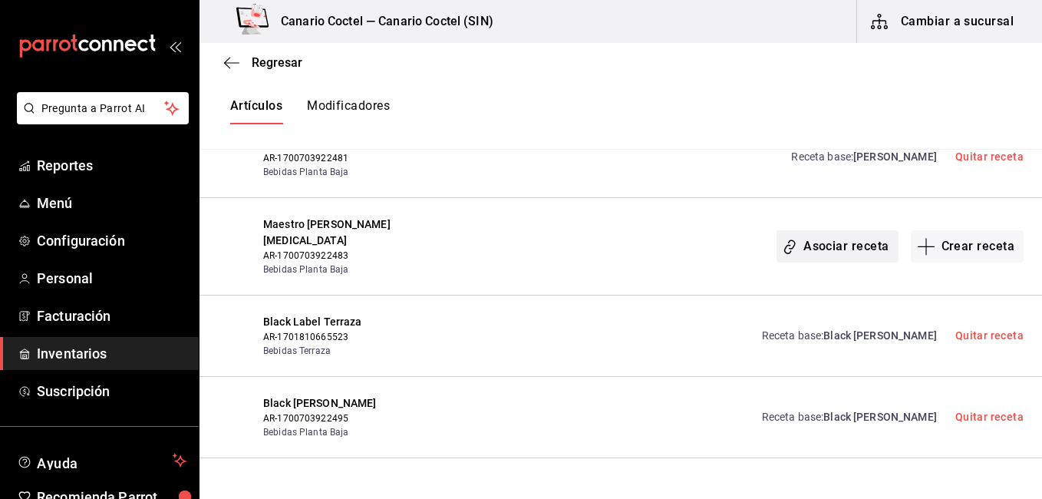
click at [860, 244] on button "Asociar receta" at bounding box center [836, 246] width 121 height 32
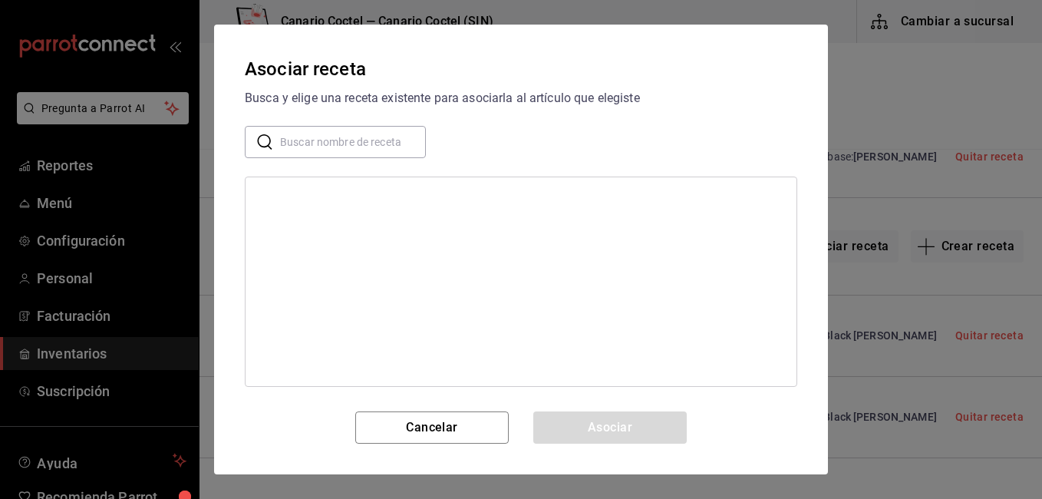
click at [333, 127] on input "text" at bounding box center [353, 142] width 146 height 31
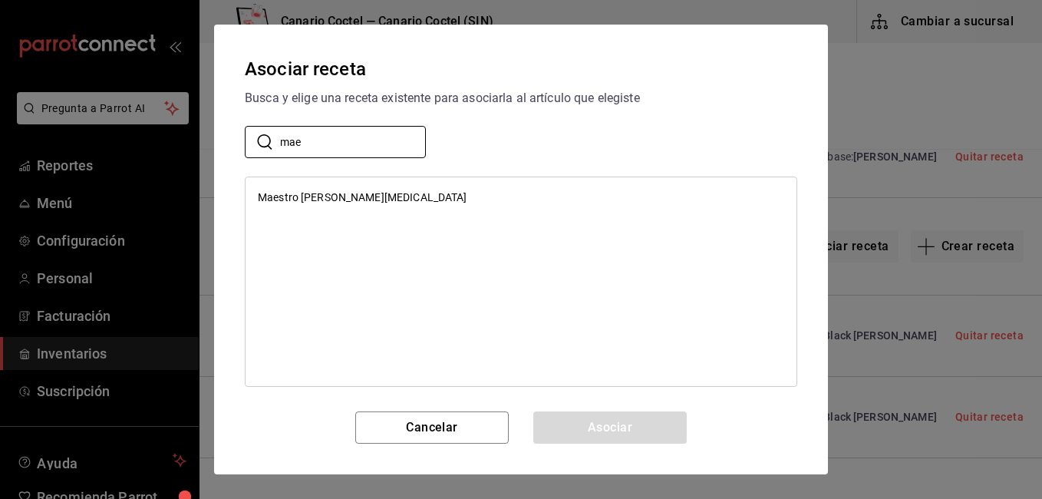
type input "mae"
click at [276, 193] on div "Maestro [PERSON_NAME][MEDICAL_DATA]" at bounding box center [362, 197] width 209 height 16
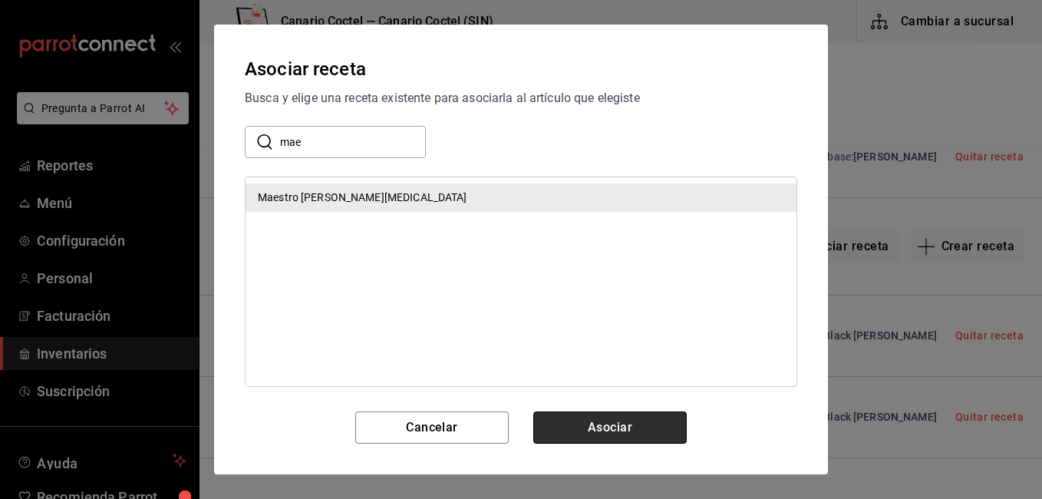
click at [614, 417] on button "Asociar" at bounding box center [609, 427] width 153 height 32
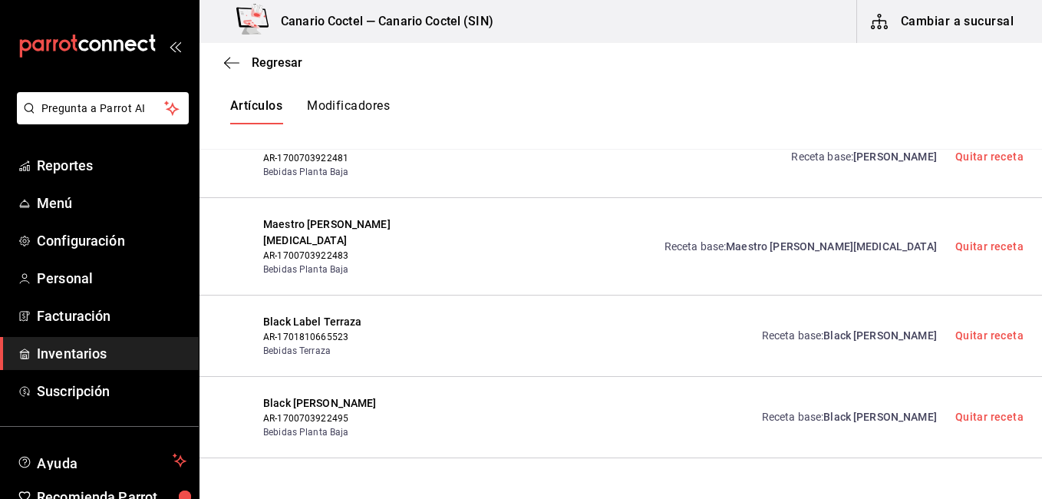
click at [857, 240] on span "Maestro [PERSON_NAME][MEDICAL_DATA]" at bounding box center [831, 246] width 211 height 12
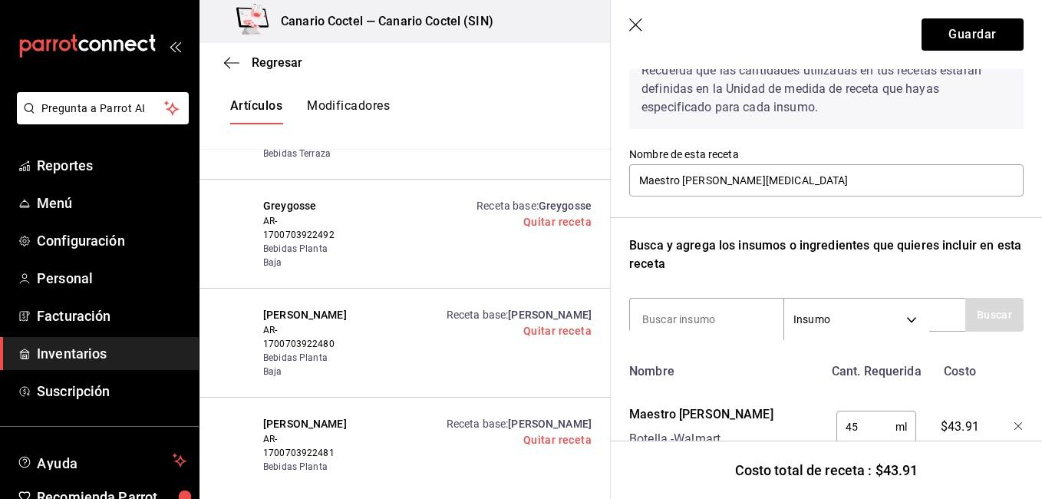
scroll to position [144, 0]
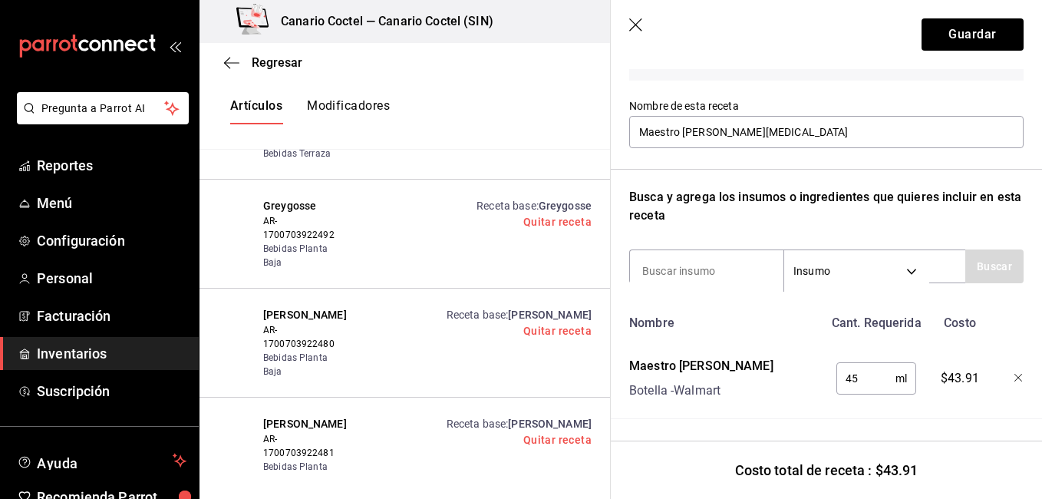
click at [633, 17] on header "Guardar" at bounding box center [826, 34] width 431 height 69
click at [637, 31] on icon "button" at bounding box center [636, 25] width 15 height 15
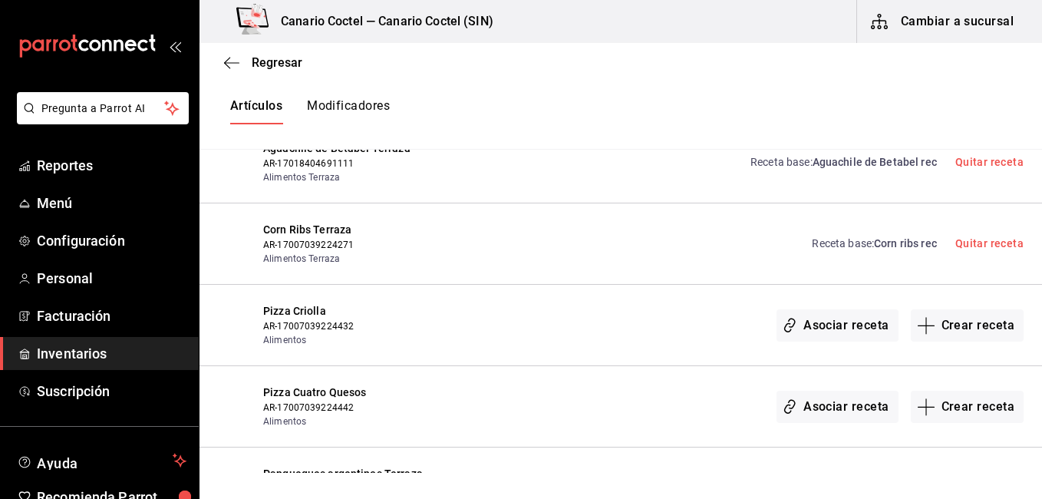
scroll to position [6544, 0]
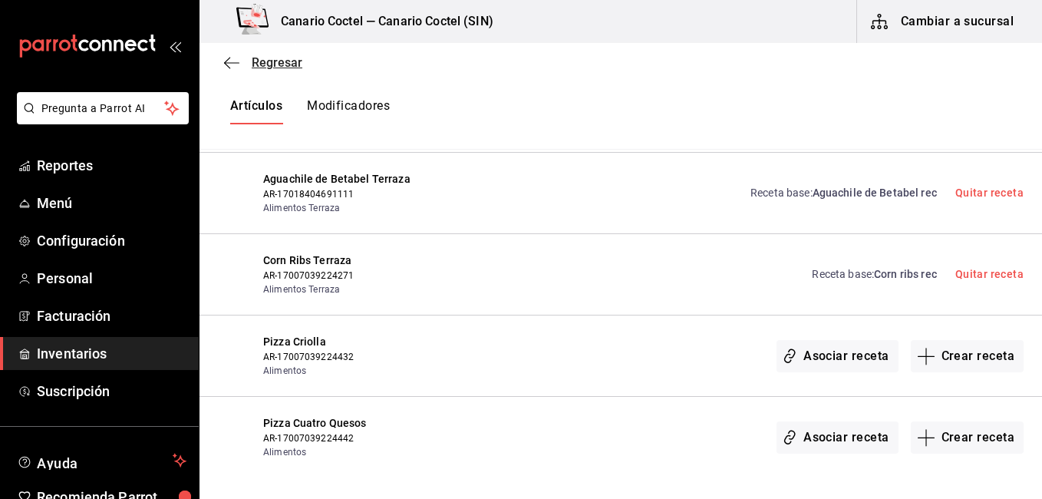
click at [269, 63] on span "Regresar" at bounding box center [277, 62] width 51 height 15
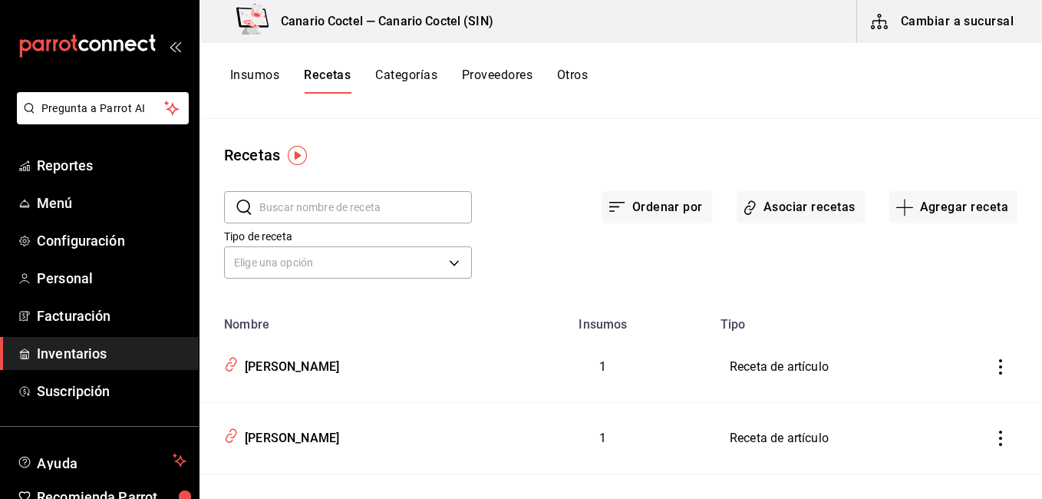
click at [91, 345] on span "Inventarios" at bounding box center [112, 353] width 150 height 21
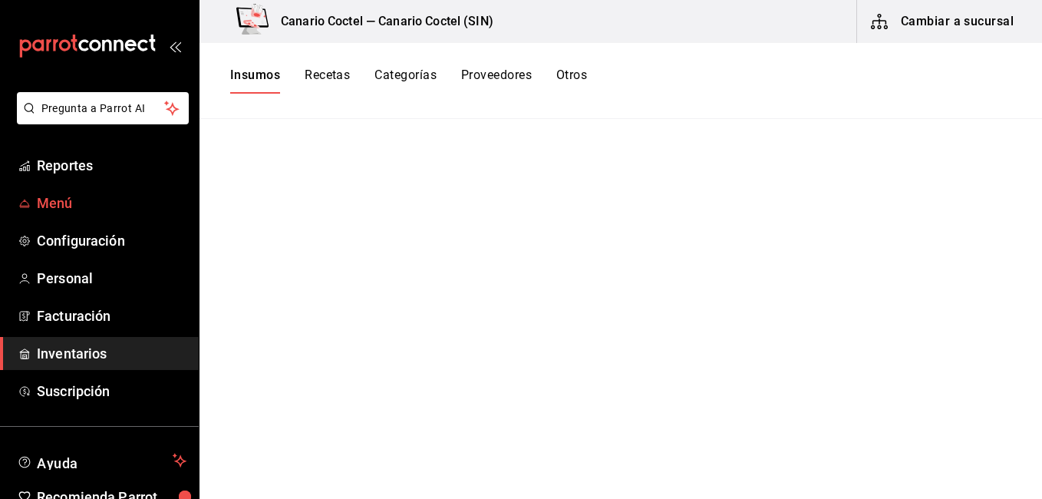
click at [59, 193] on span "Menú" at bounding box center [112, 203] width 150 height 21
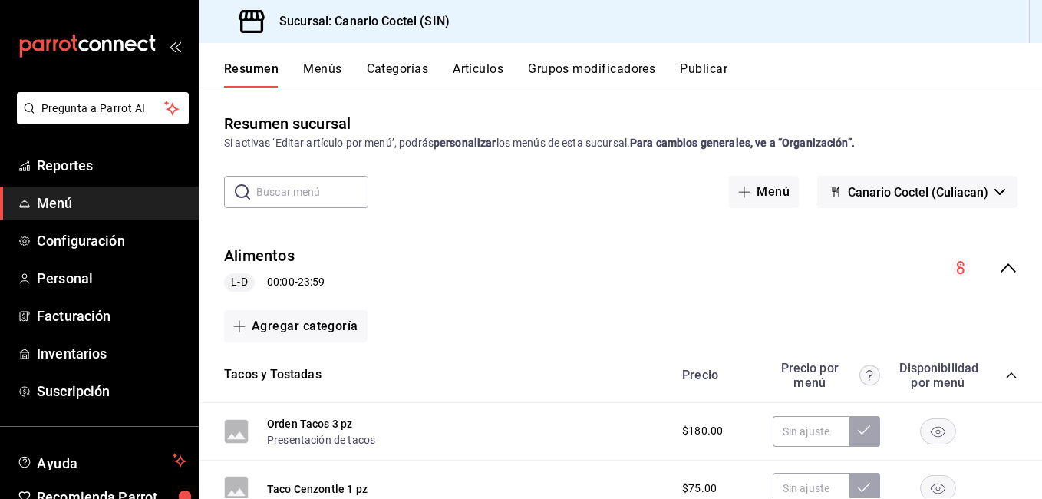
click at [411, 67] on button "Categorías" at bounding box center [398, 74] width 62 height 26
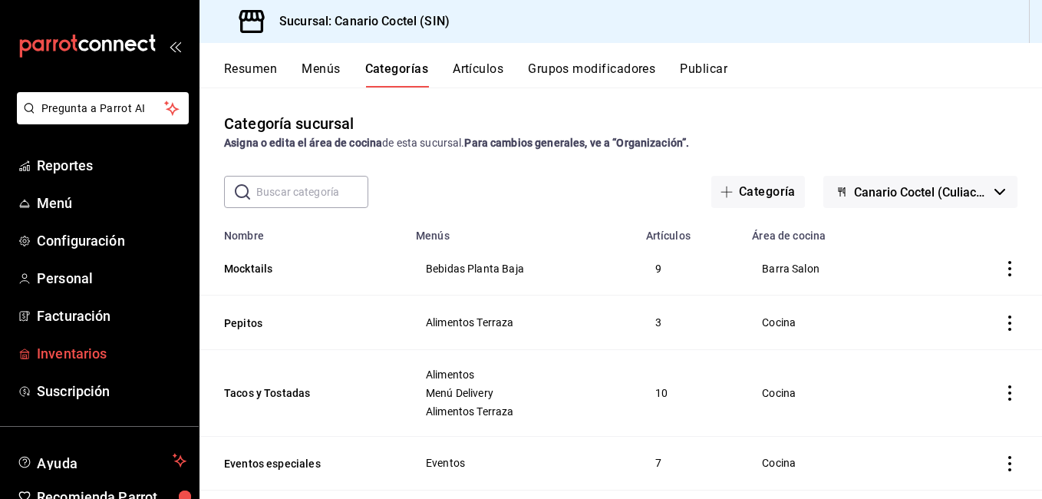
click at [77, 350] on span "Inventarios" at bounding box center [112, 353] width 150 height 21
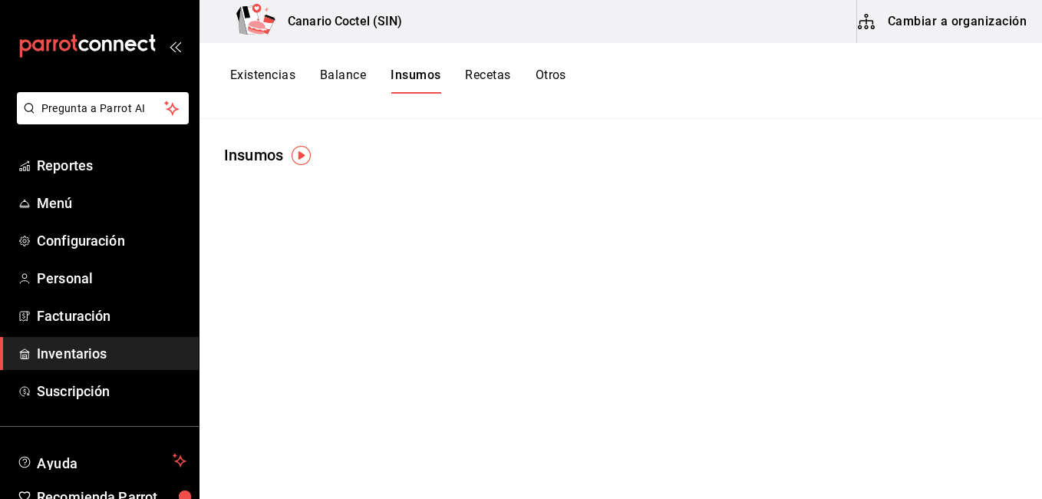
click at [960, 32] on html "Pregunta a Parrot AI Reportes Menú Configuración Personal Facturación Inventari…" at bounding box center [521, 244] width 1042 height 488
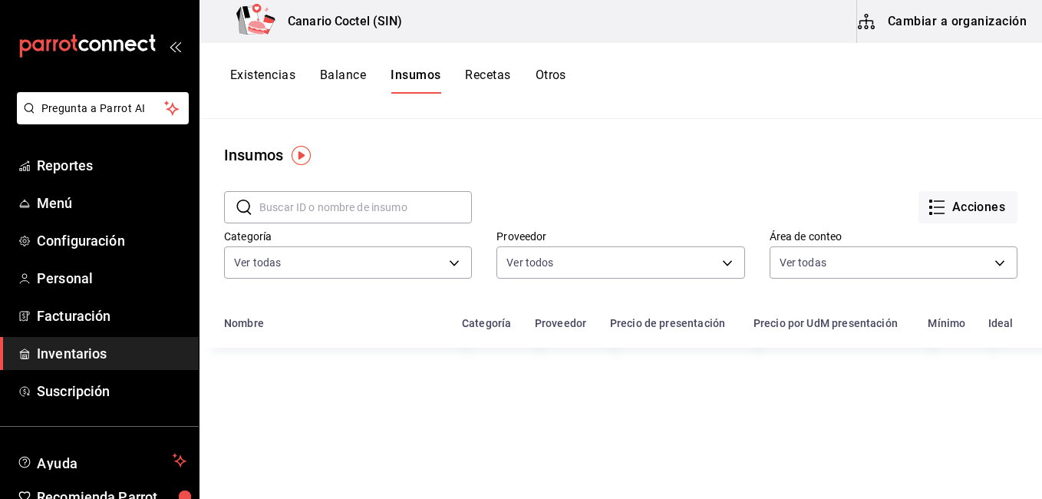
click at [951, 10] on button "Cambiar a organización" at bounding box center [943, 21] width 173 height 43
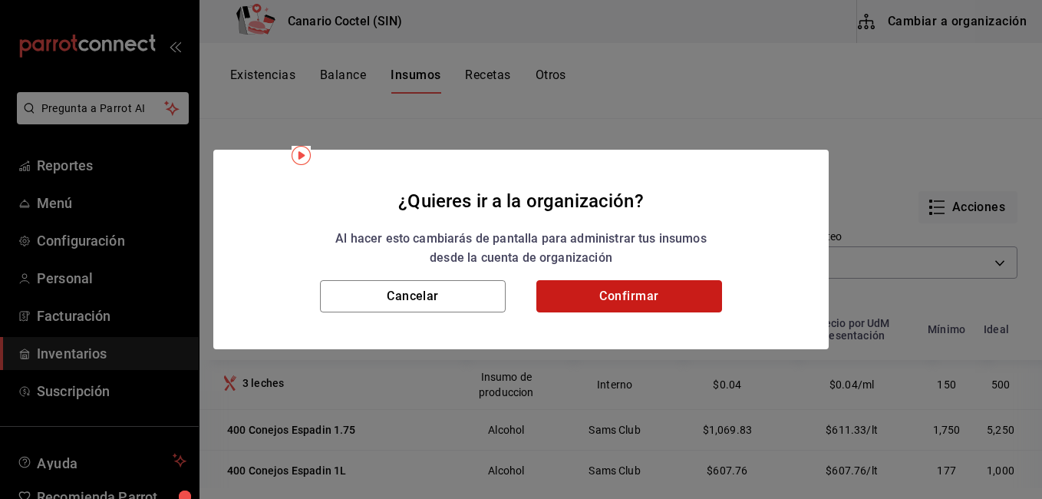
click at [647, 296] on button "Confirmar" at bounding box center [629, 296] width 186 height 32
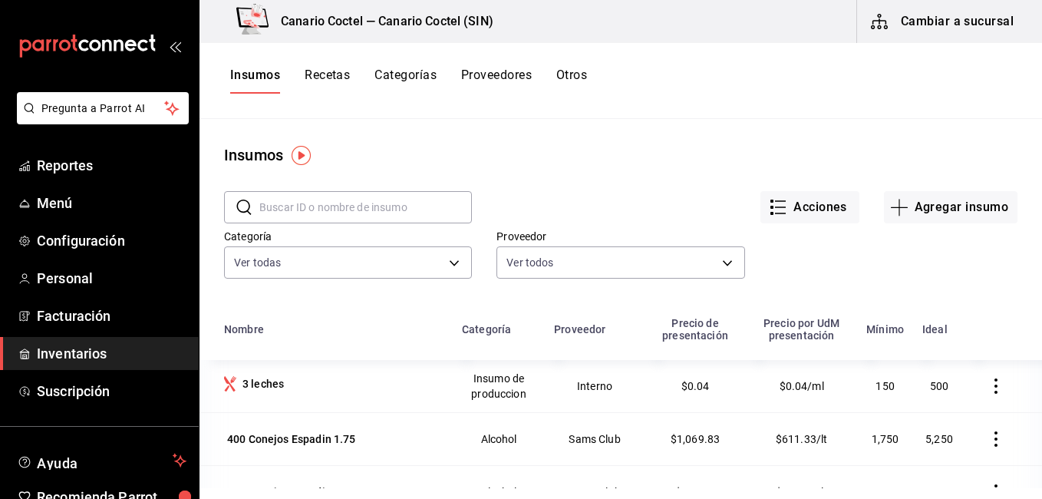
click at [338, 80] on button "Recetas" at bounding box center [327, 81] width 45 height 26
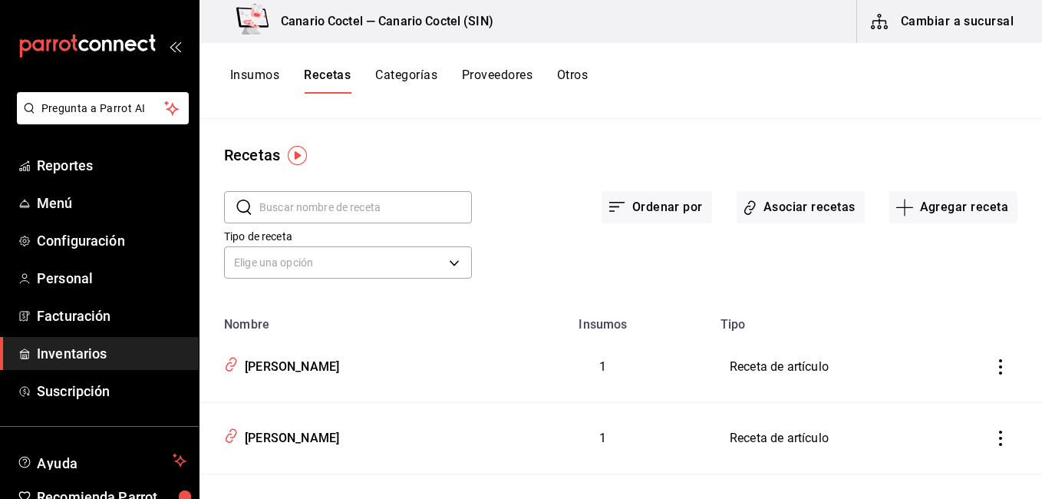
click at [66, 348] on span "Inventarios" at bounding box center [112, 353] width 150 height 21
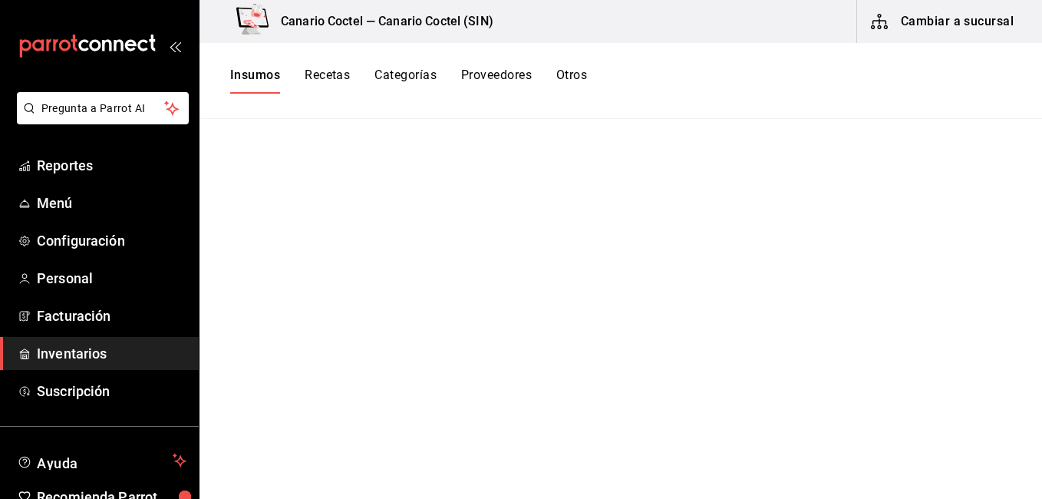
click at [999, 21] on button "Cambiar a sucursal" at bounding box center [943, 21] width 173 height 43
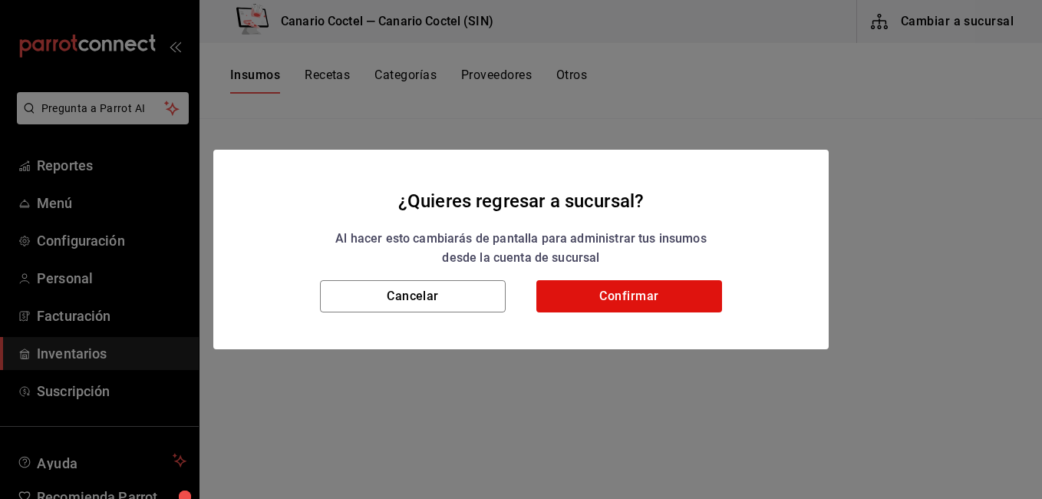
click at [622, 314] on div "Cancelar Confirmar" at bounding box center [520, 314] width 615 height 69
click at [624, 298] on button "Confirmar" at bounding box center [629, 296] width 186 height 32
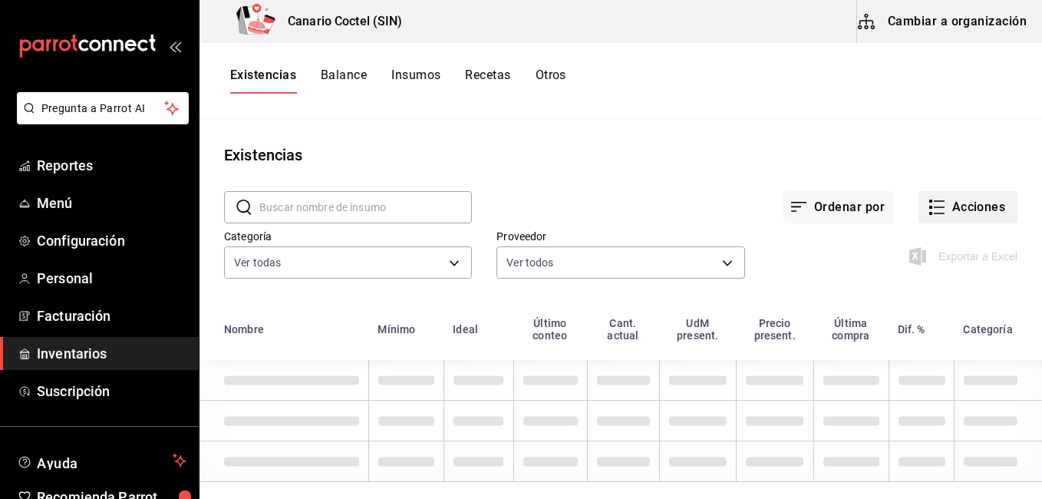
click at [973, 206] on button "Acciones" at bounding box center [967, 207] width 99 height 32
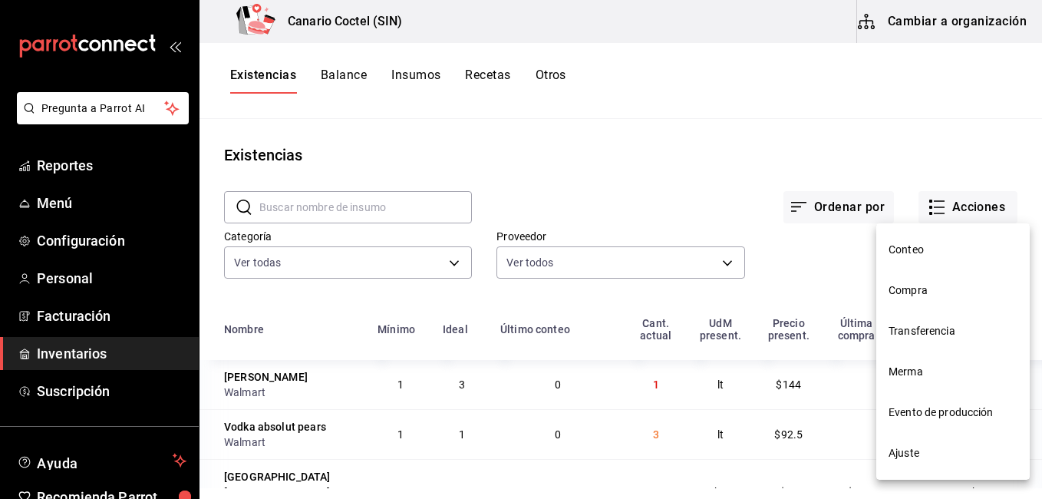
click at [907, 450] on span "Ajuste" at bounding box center [952, 453] width 129 height 16
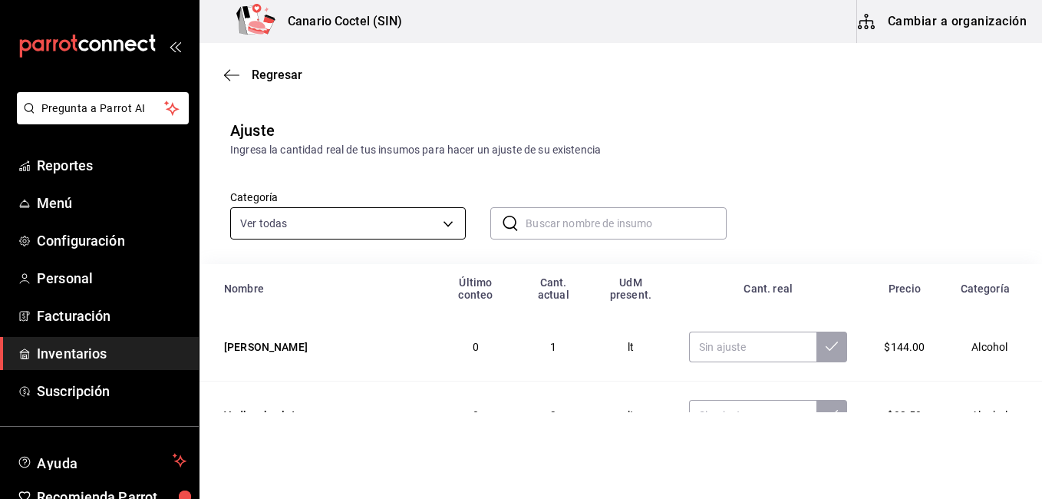
click at [308, 234] on body "Pregunta a Parrot AI Reportes Menú Configuración Personal Facturación Inventari…" at bounding box center [521, 206] width 1042 height 412
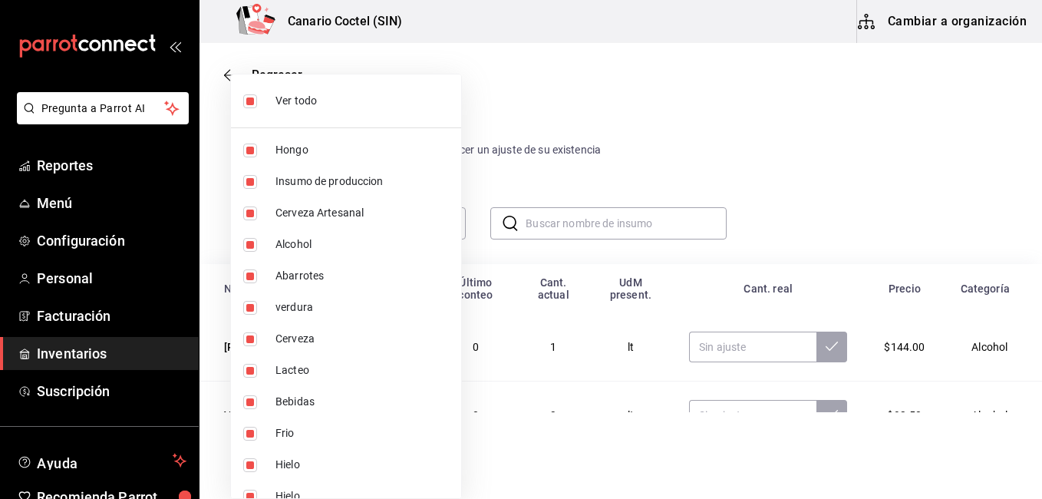
click at [549, 153] on div at bounding box center [521, 249] width 1042 height 499
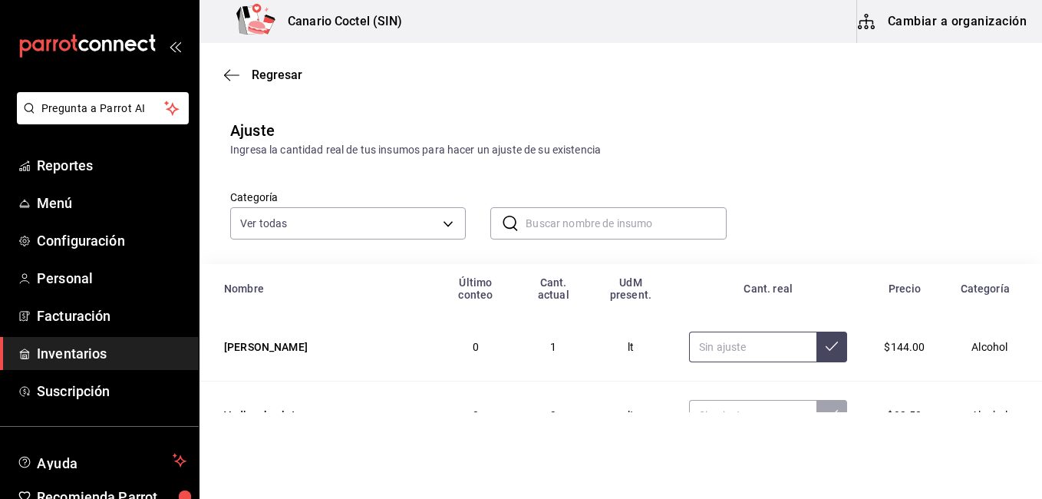
click at [689, 332] on input "text" at bounding box center [752, 346] width 127 height 31
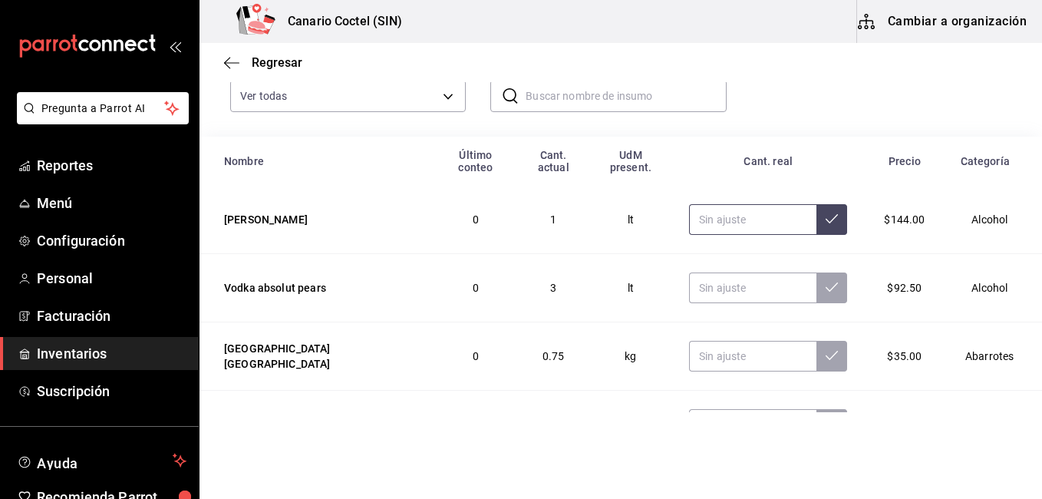
scroll to position [130, 0]
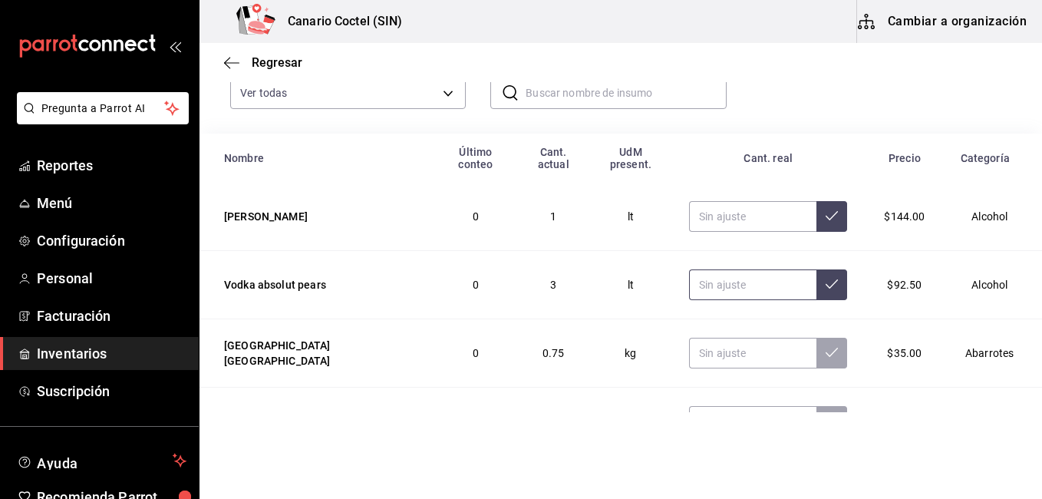
click at [756, 269] on input "text" at bounding box center [752, 284] width 127 height 31
drag, startPoint x: 711, startPoint y: 335, endPoint x: 748, endPoint y: 414, distance: 87.2
click at [748, 412] on html "Pregunta a Parrot AI Reportes Menú Configuración Personal Facturación Inventari…" at bounding box center [521, 206] width 1042 height 412
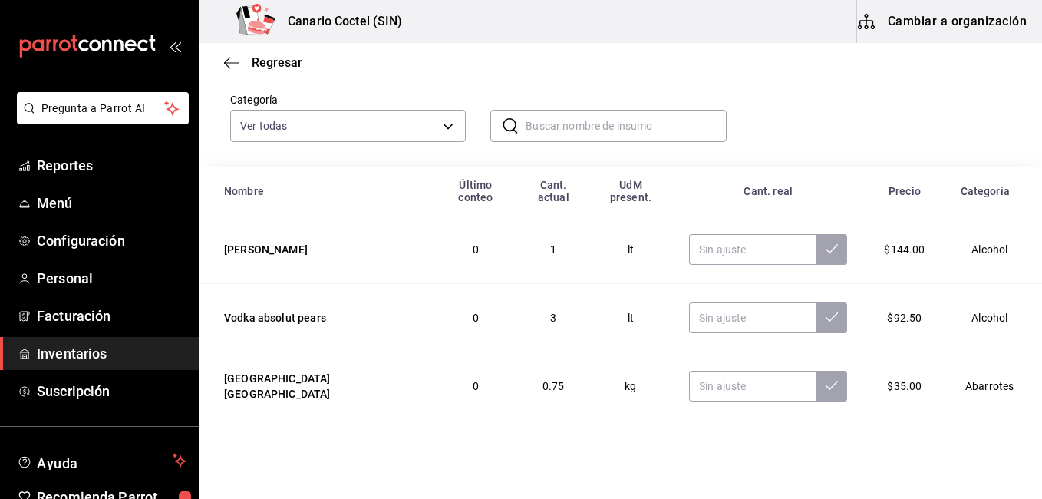
scroll to position [51, 0]
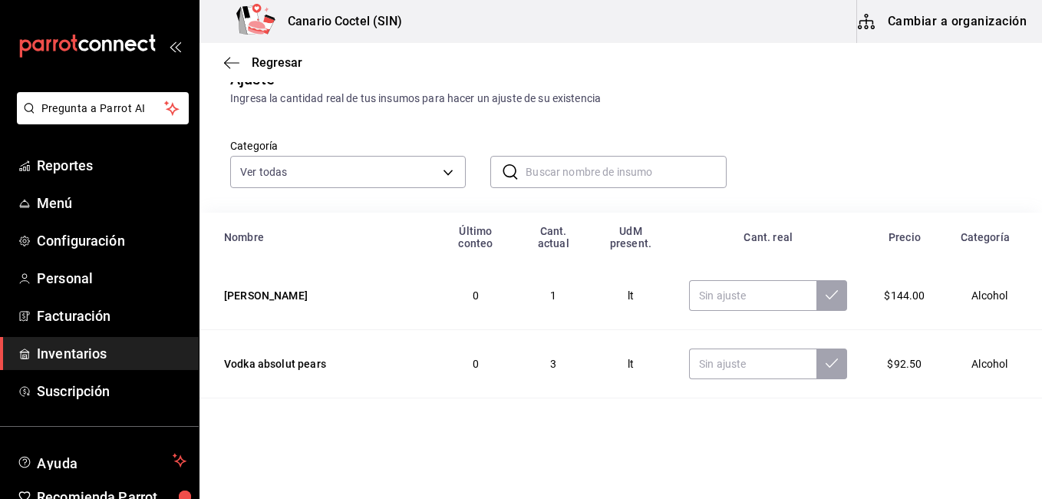
click at [950, 16] on button "Cambiar a organización" at bounding box center [943, 21] width 173 height 43
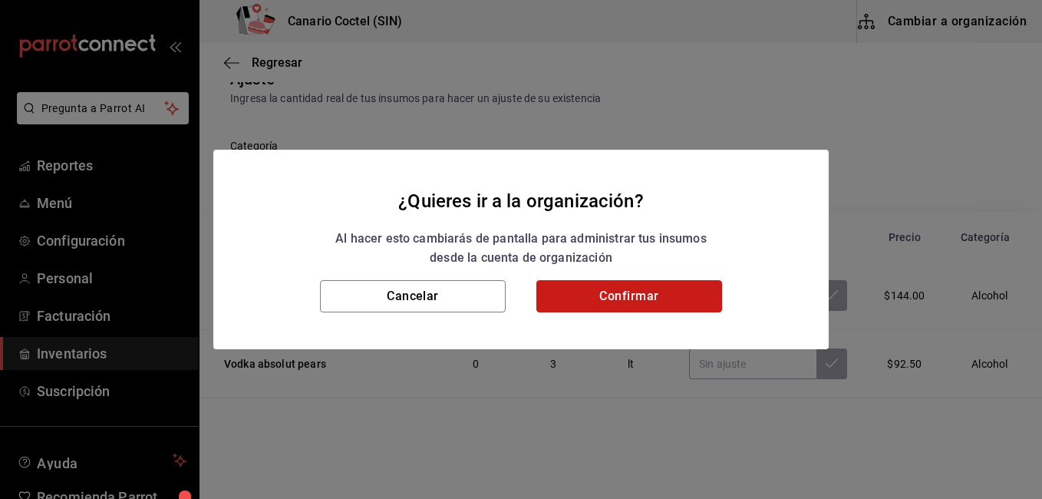
click at [626, 307] on button "Confirmar" at bounding box center [629, 296] width 186 height 32
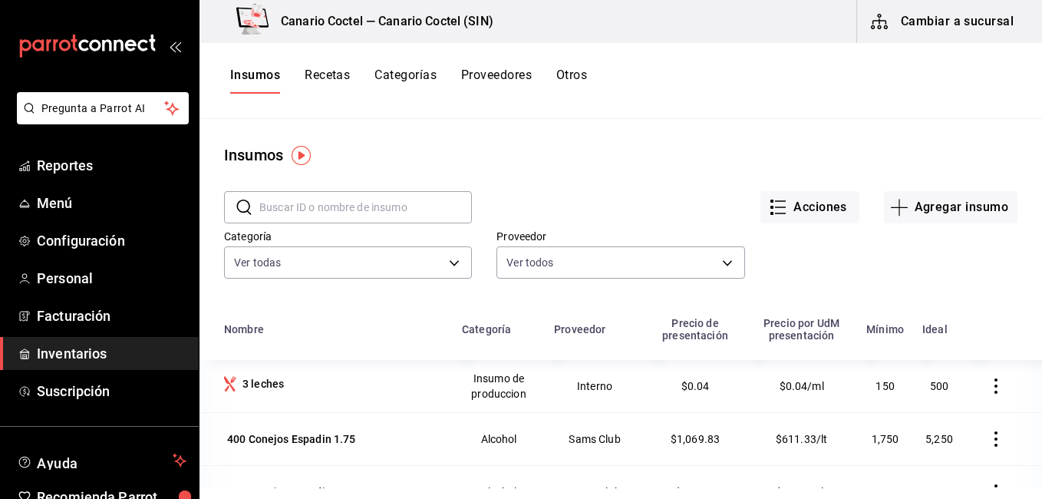
click at [331, 67] on div "Insumos Recetas Categorías Proveedores Otros" at bounding box center [620, 81] width 842 height 76
click at [328, 74] on button "Recetas" at bounding box center [327, 81] width 45 height 26
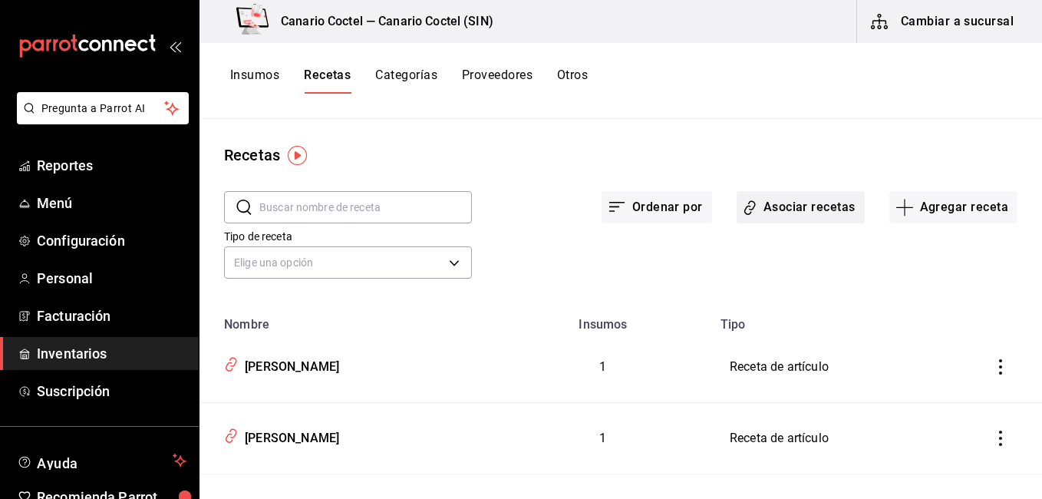
click at [769, 207] on button "Asociar recetas" at bounding box center [800, 207] width 128 height 32
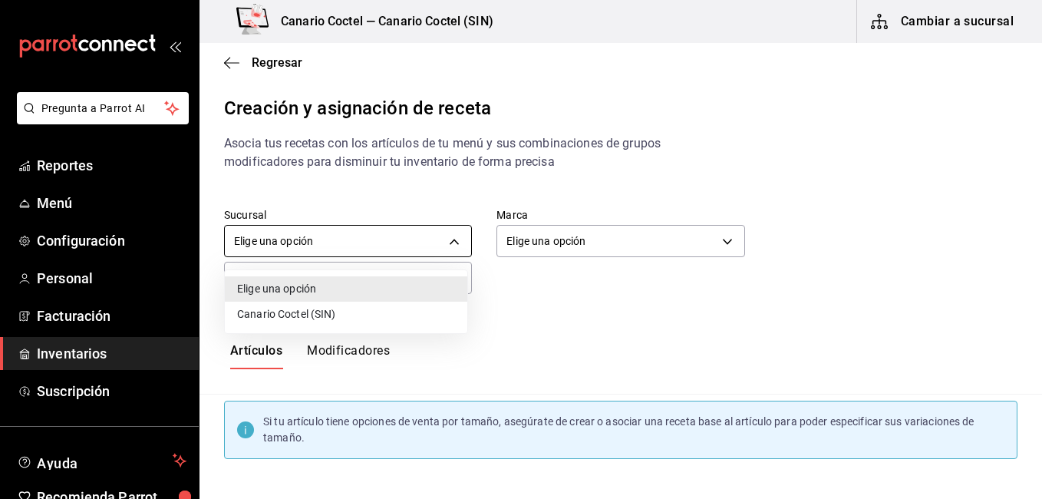
click at [417, 239] on body "Pregunta a Parrot AI Reportes Menú Configuración Personal Facturación Inventari…" at bounding box center [521, 236] width 1042 height 473
drag, startPoint x: 362, startPoint y: 307, endPoint x: 558, endPoint y: 249, distance: 204.6
click at [558, 249] on div "Elige una opción Canario Coctel (SIN)" at bounding box center [521, 249] width 1042 height 499
click at [329, 318] on li "Canario Coctel (SIN)" at bounding box center [346, 313] width 242 height 25
type input "ad3ba72b-c9b5-4845-9072-d53e6b03dc65"
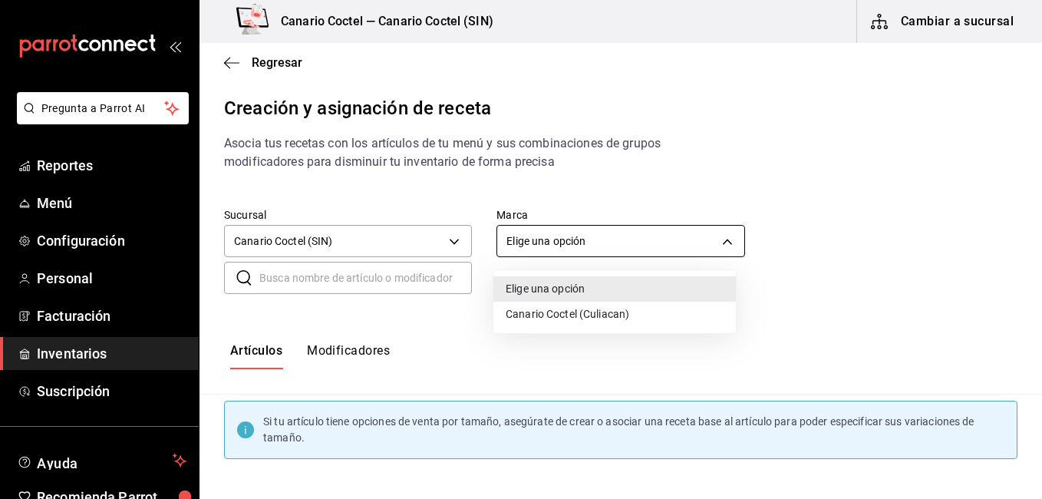
click at [614, 245] on body "Pregunta a Parrot AI Reportes Menú Configuración Personal Facturación Inventari…" at bounding box center [521, 236] width 1042 height 473
click at [552, 318] on li "Canario Coctel (Culiacan)" at bounding box center [614, 313] width 242 height 25
type input "1961613a-9f1c-4786-8348-f9f968c787d0"
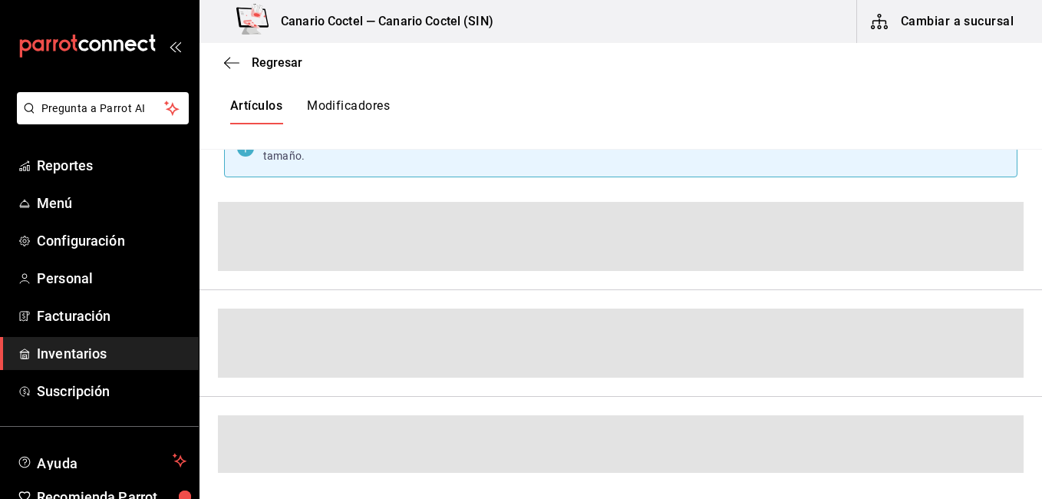
scroll to position [282, 0]
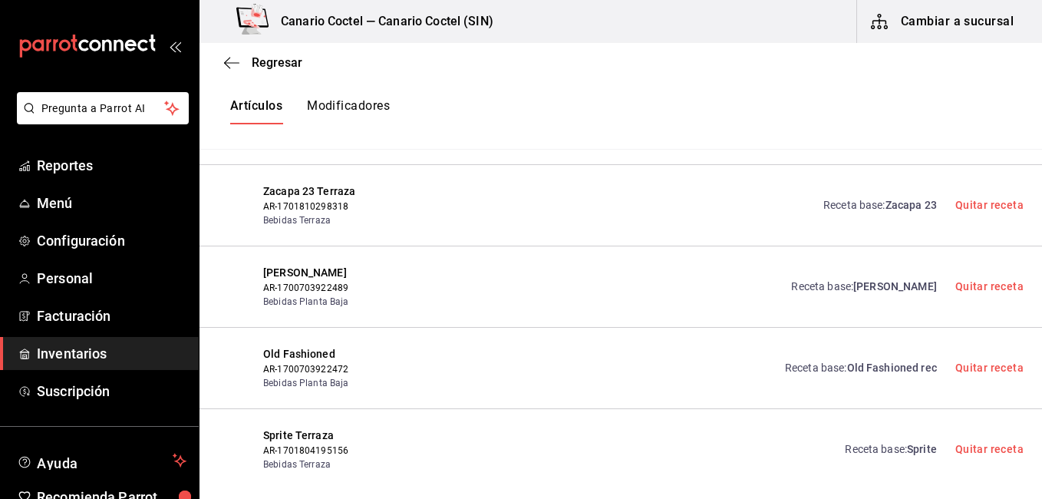
click at [1029, 471] on div "Sprite Terraza AR-1701804195156 Bebidas Terraza Receta base : Sprite Quitar rec…" at bounding box center [620, 449] width 842 height 81
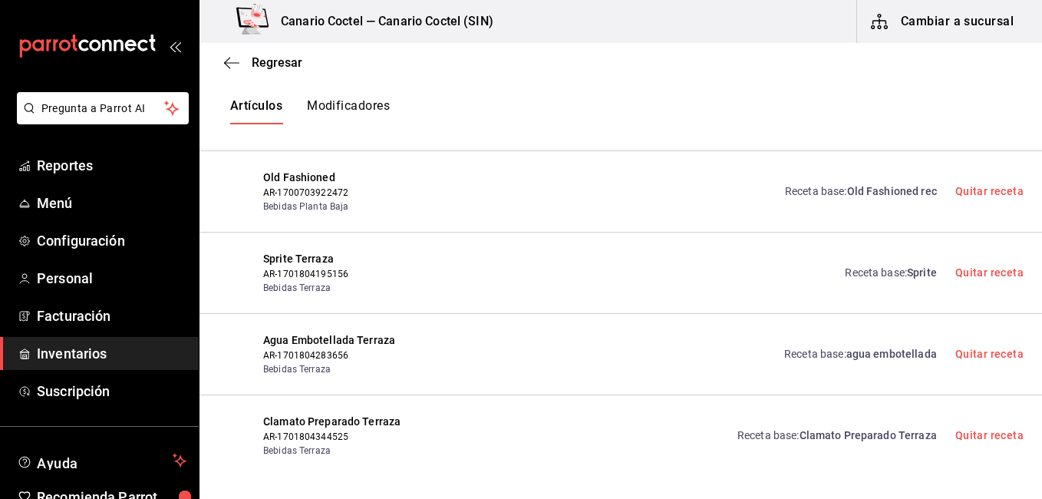
click at [741, 395] on div "Clamato Preparado Terraza AR-1701804344525 Bebidas Terraza Receta base : Clamat…" at bounding box center [620, 435] width 842 height 81
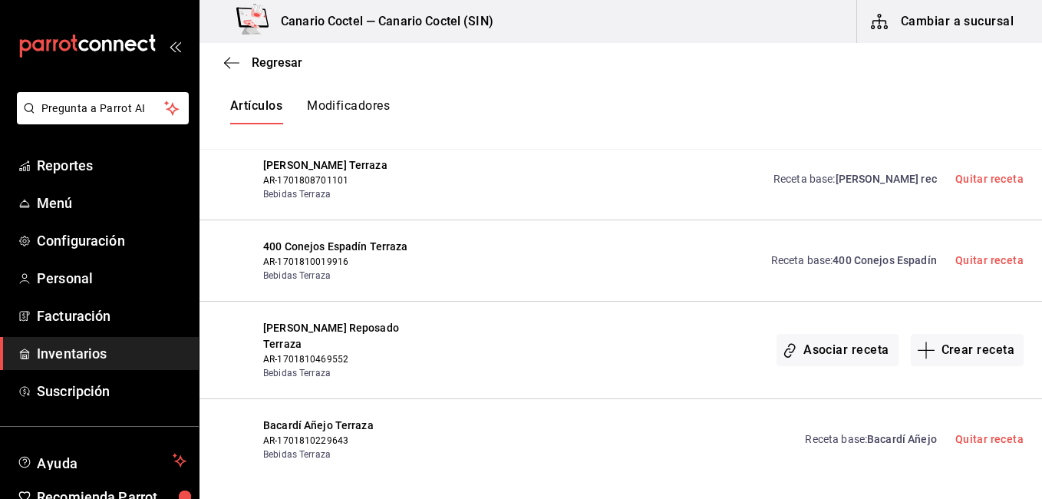
scroll to position [2840, 0]
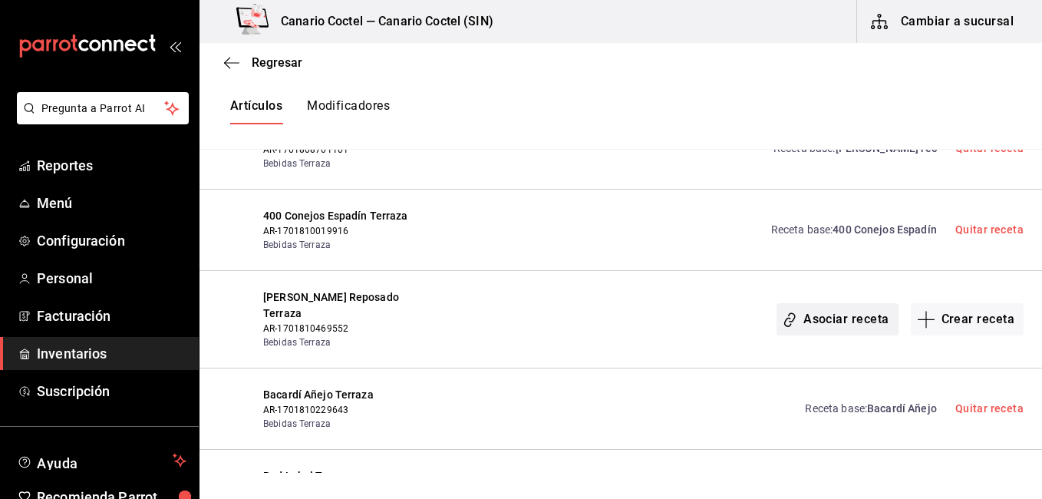
click at [825, 305] on button "Asociar receta" at bounding box center [836, 319] width 121 height 32
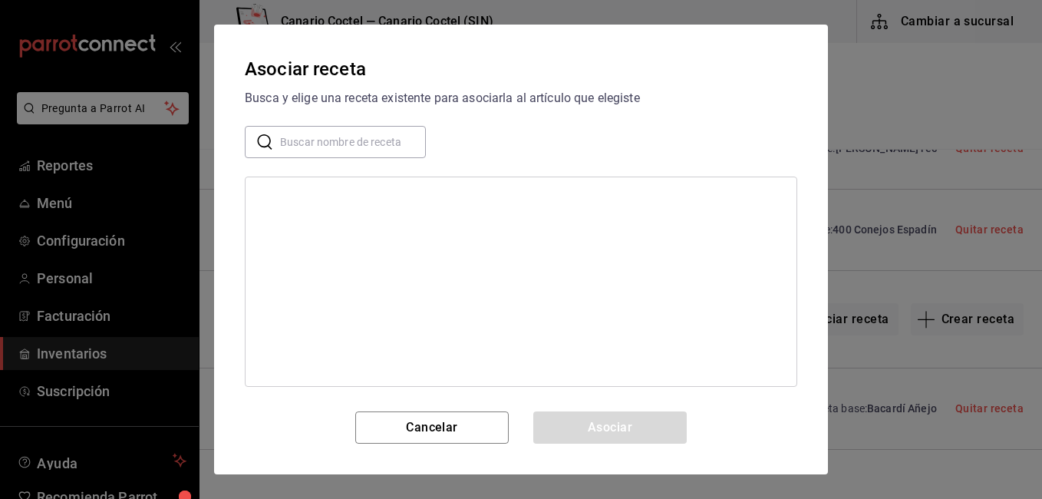
click at [348, 131] on input "text" at bounding box center [353, 142] width 146 height 31
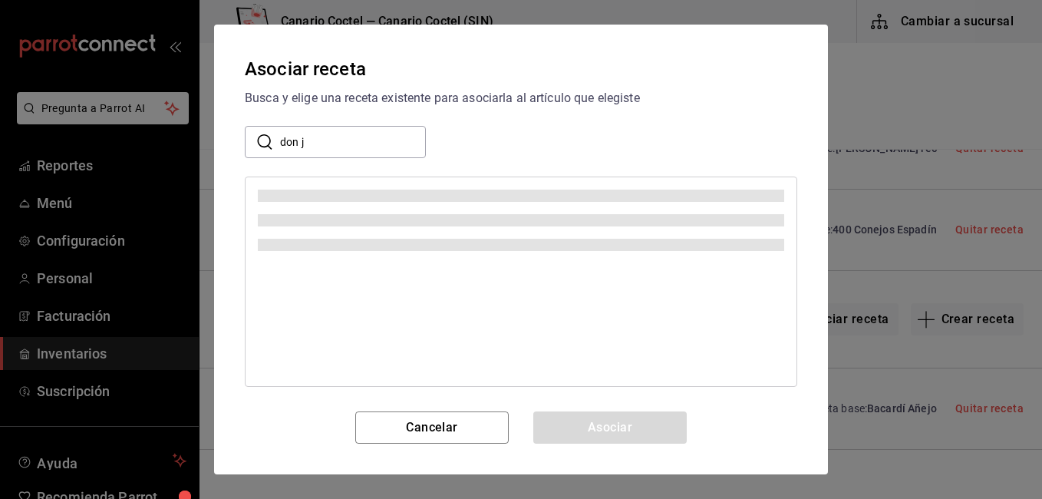
type input "don j"
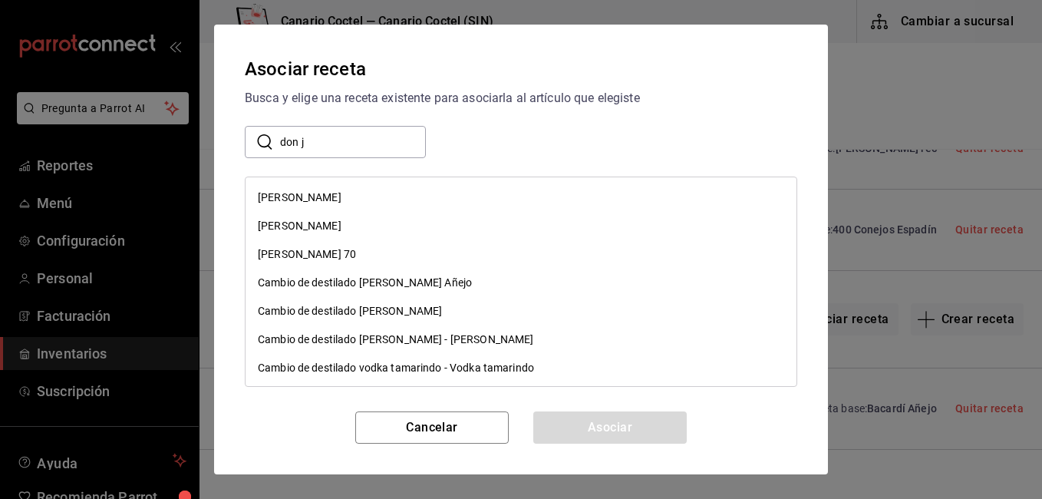
click at [331, 199] on div "[PERSON_NAME]" at bounding box center [300, 197] width 84 height 16
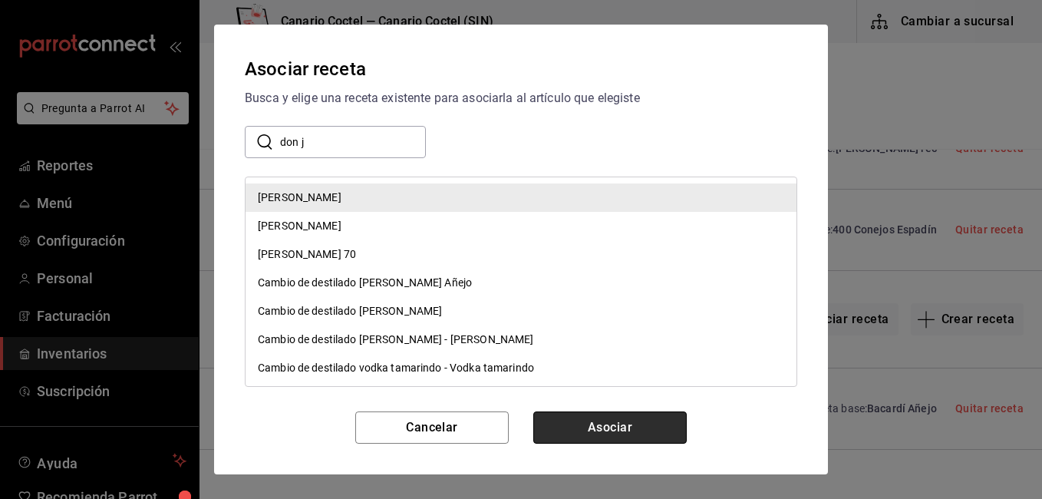
click at [581, 423] on button "Asociar" at bounding box center [609, 427] width 153 height 32
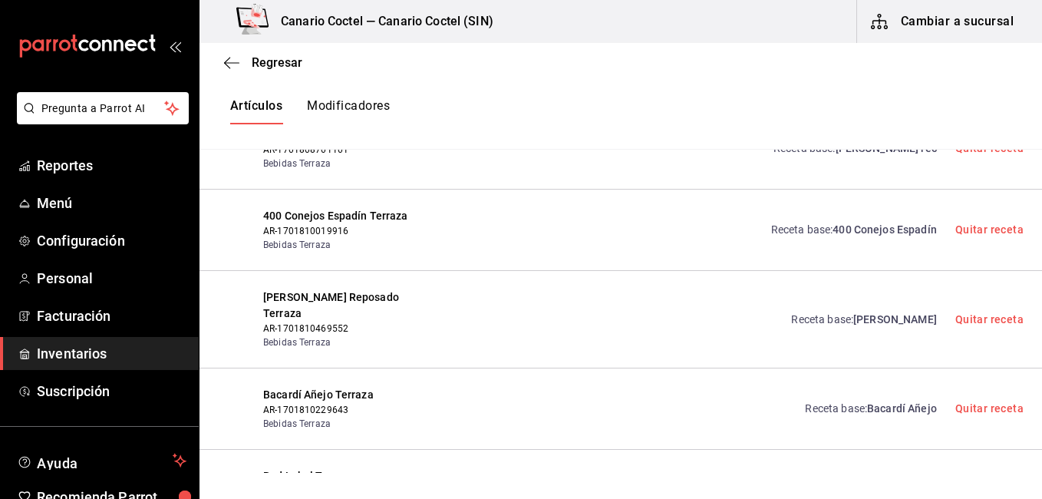
click at [580, 389] on div "Receta base : Bacardí Añejo Quitar receta" at bounding box center [731, 409] width 585 height 44
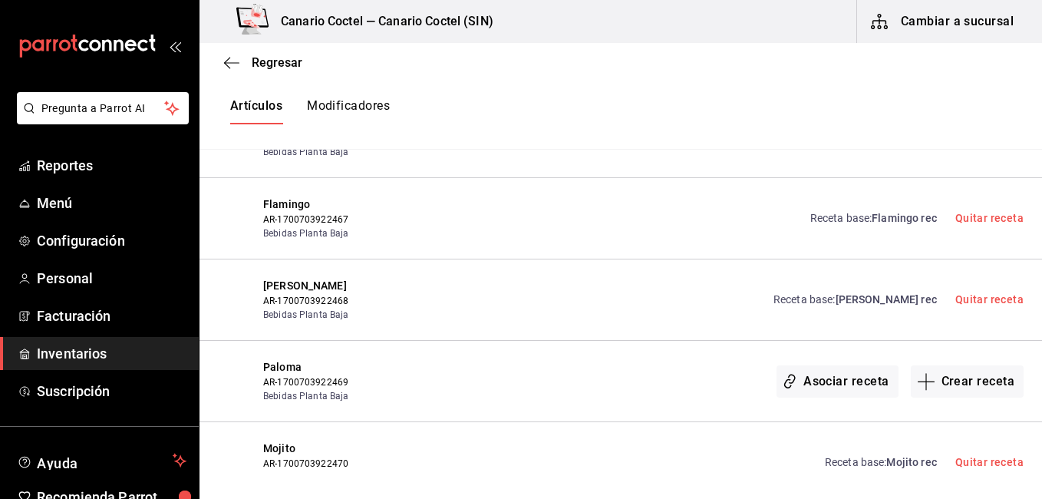
scroll to position [4037, 0]
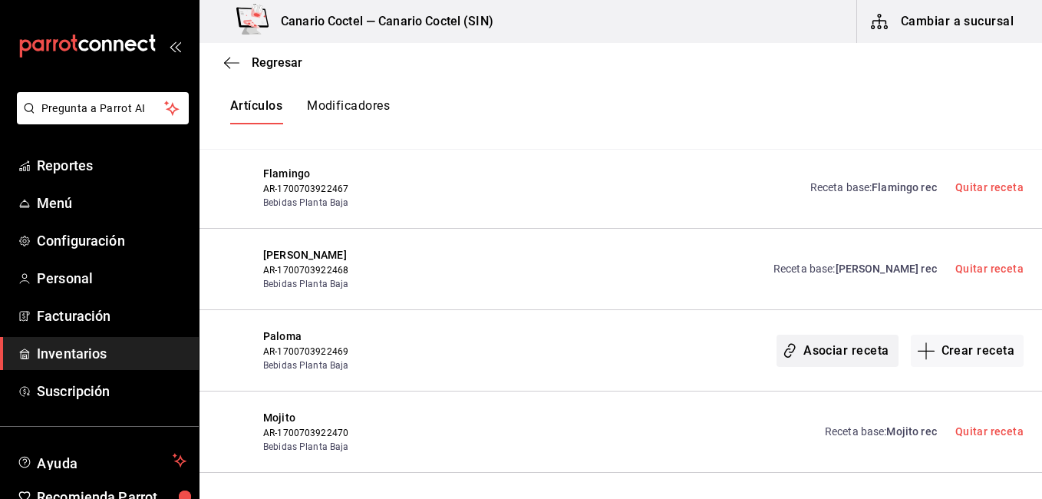
click at [856, 334] on button "Asociar receta" at bounding box center [836, 350] width 121 height 32
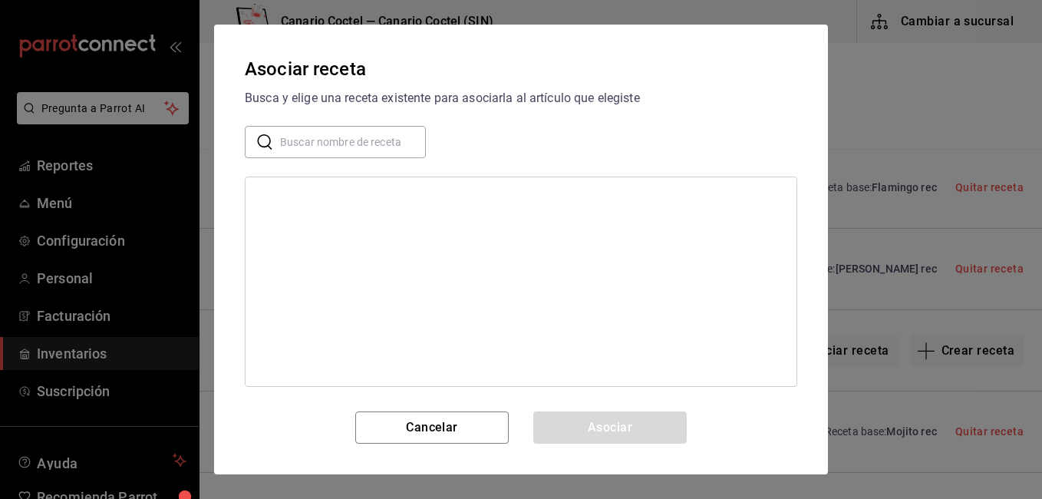
click at [373, 140] on input "text" at bounding box center [353, 142] width 146 height 31
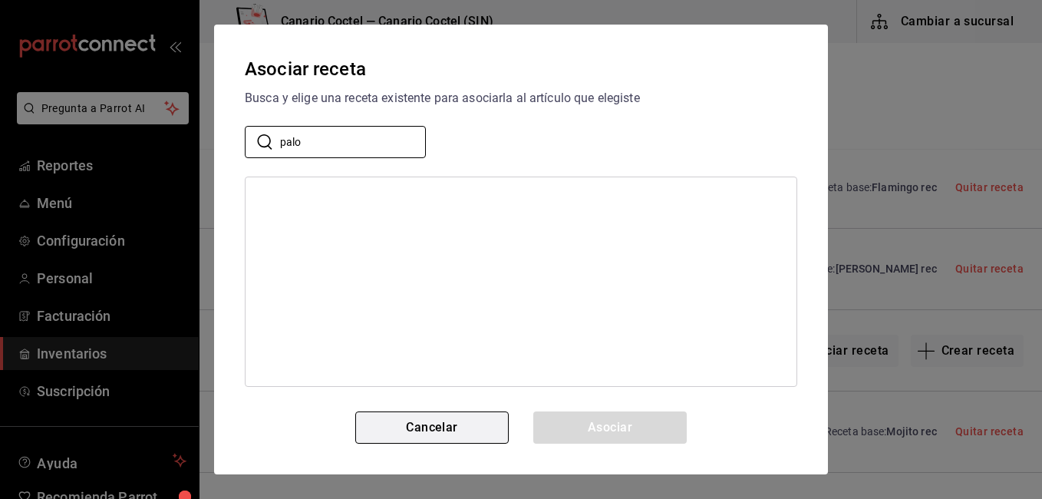
type input "palo"
click at [415, 419] on button "Cancelar" at bounding box center [431, 427] width 153 height 32
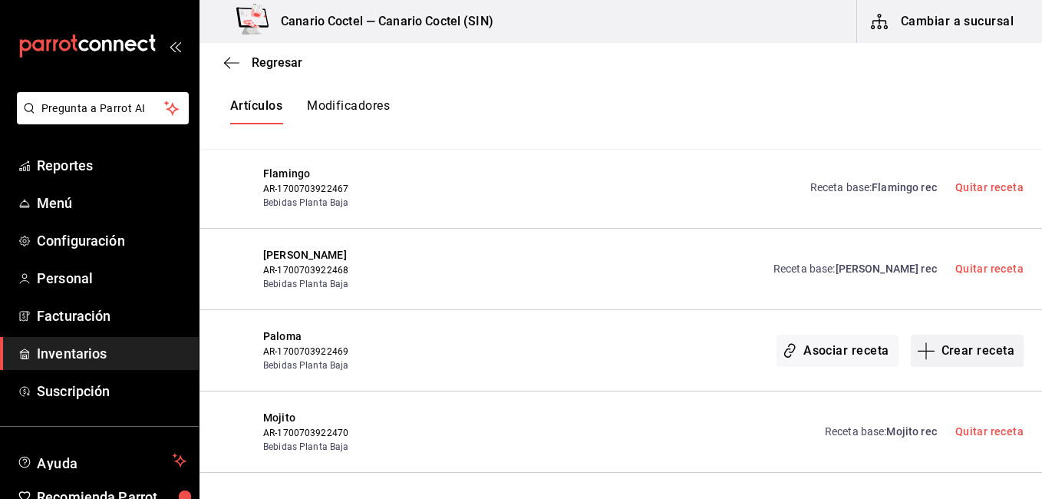
click at [980, 334] on button "Crear receta" at bounding box center [968, 350] width 114 height 32
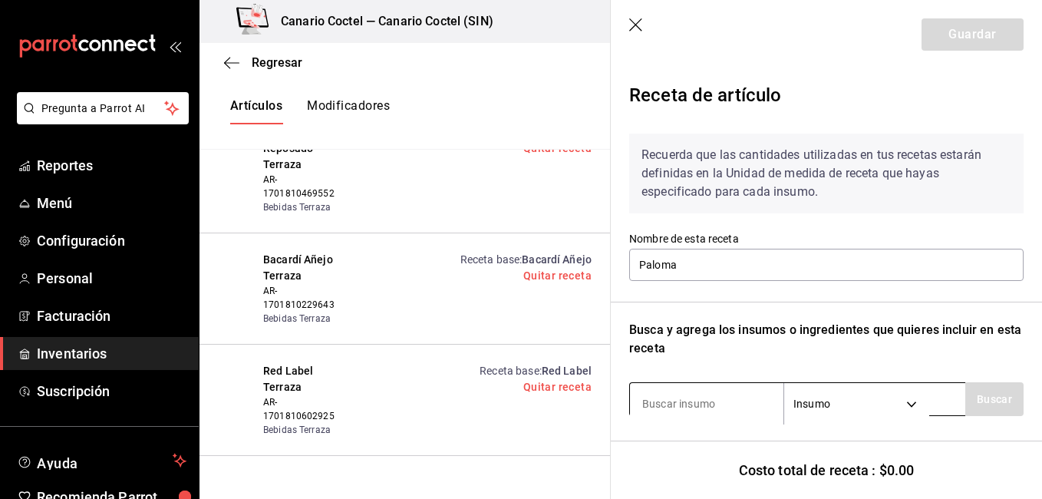
click at [686, 404] on input at bounding box center [706, 403] width 153 height 32
type input "cie"
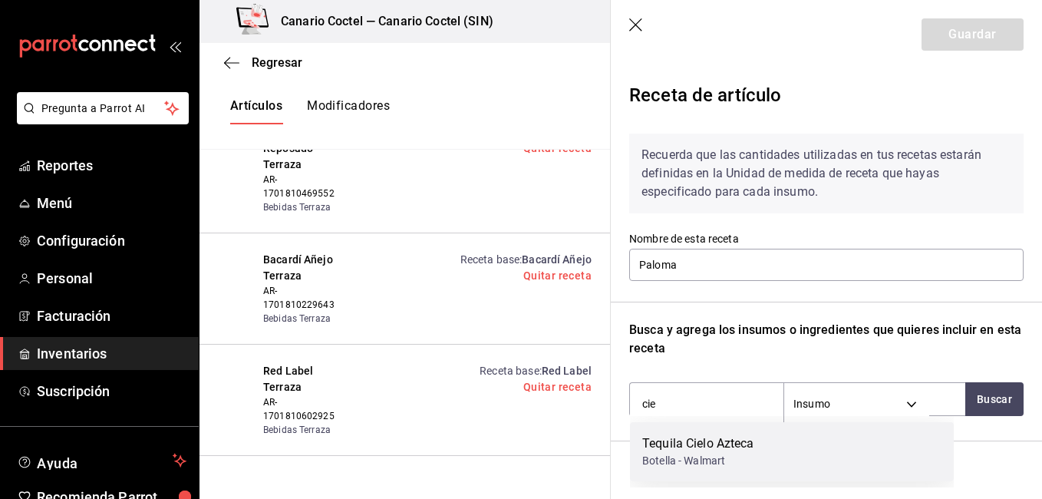
click at [723, 466] on div "Botella - Walmart" at bounding box center [698, 461] width 112 height 16
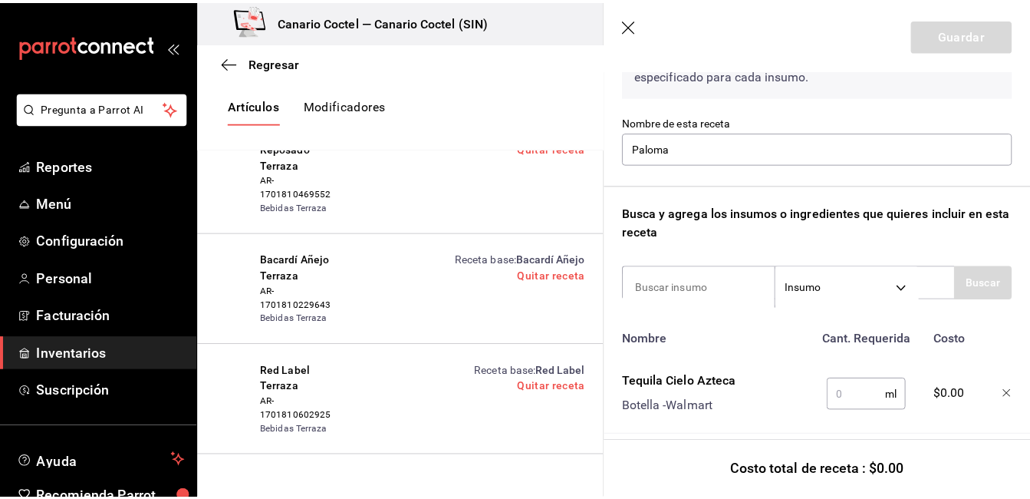
scroll to position [144, 0]
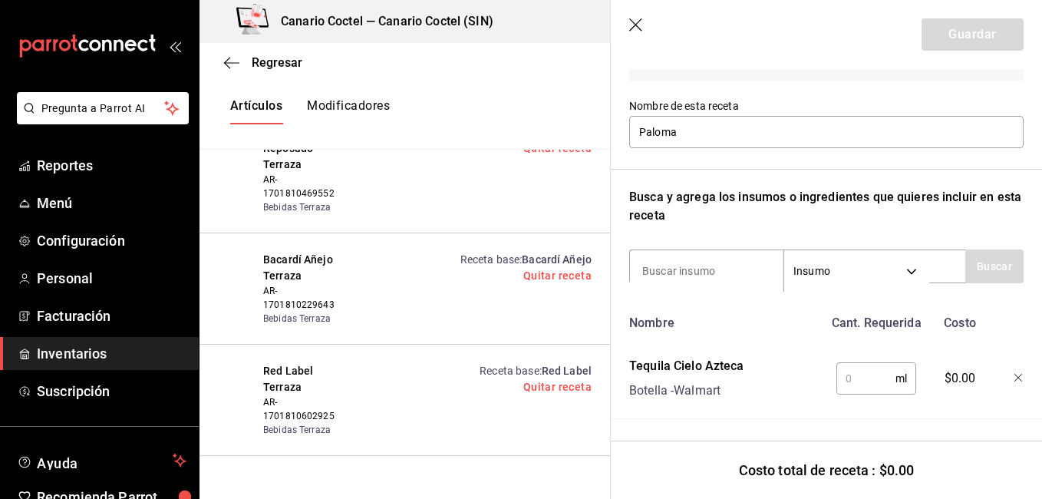
click at [1014, 374] on icon "button" at bounding box center [1018, 378] width 9 height 9
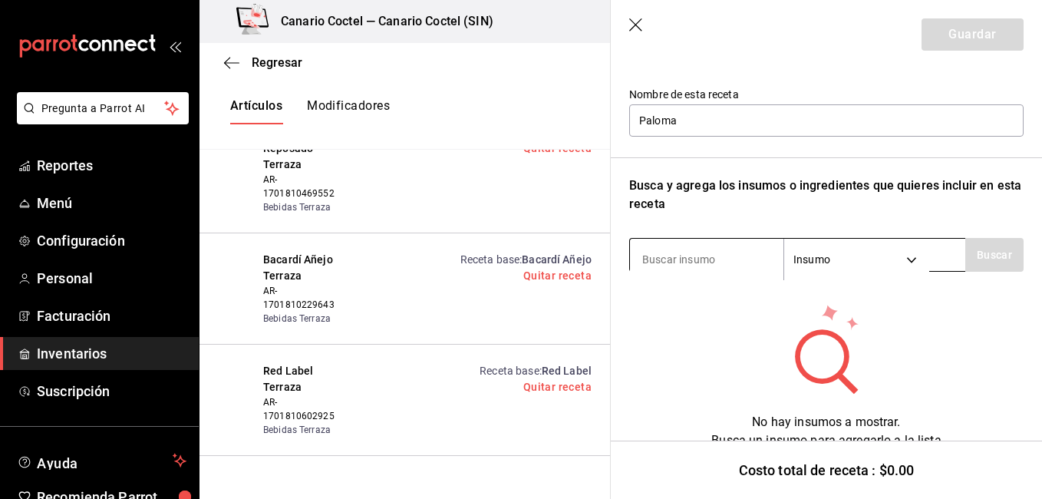
click at [703, 249] on input at bounding box center [706, 259] width 153 height 32
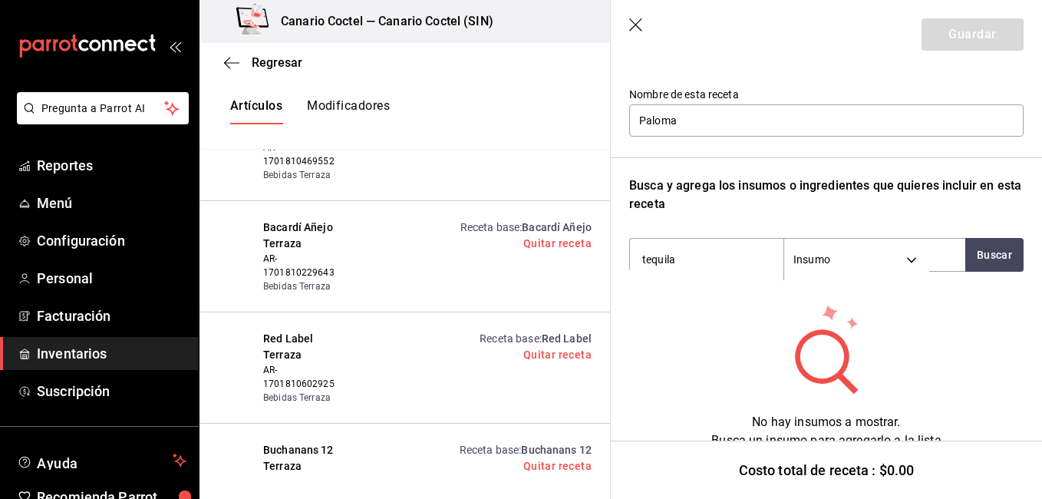
scroll to position [4037, 0]
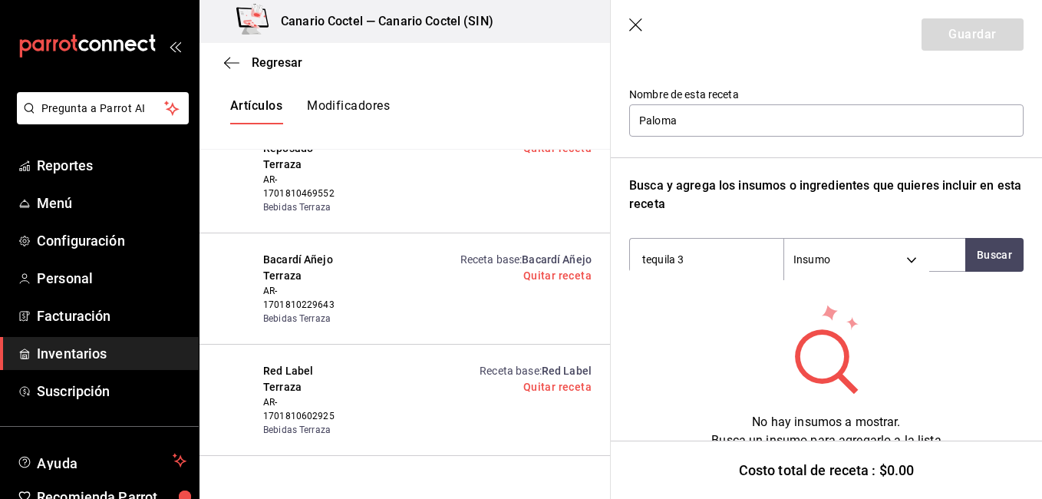
type input "tequila 30"
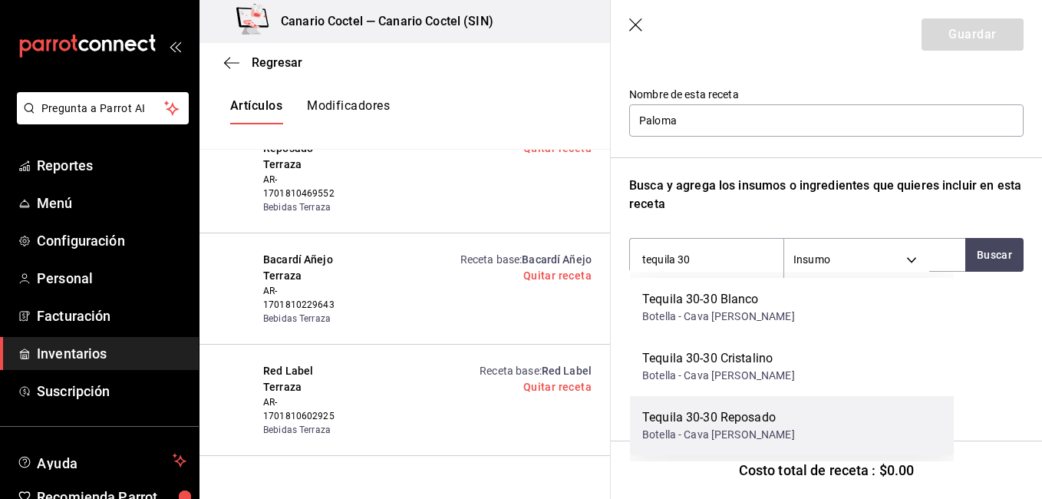
click at [736, 423] on div "Tequila 30-30 Reposado" at bounding box center [718, 417] width 153 height 18
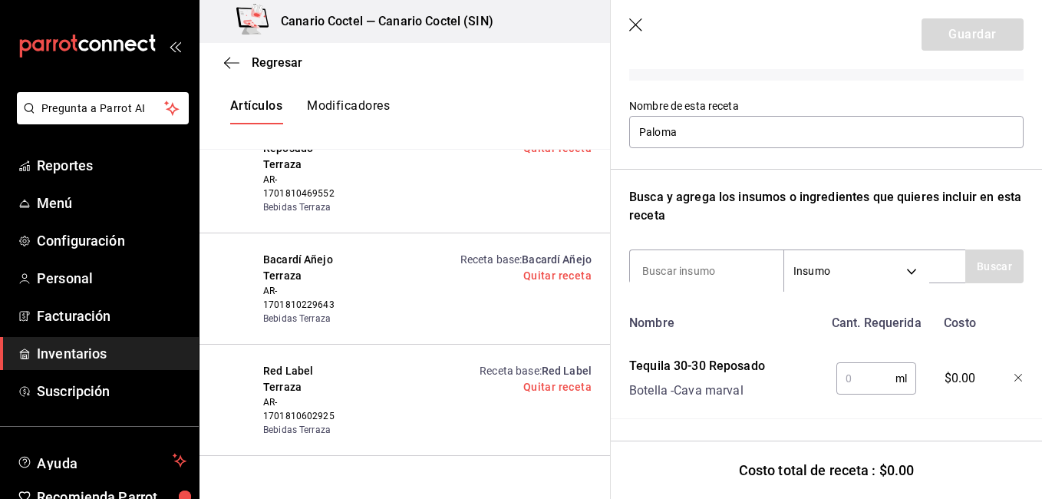
click at [861, 367] on input "text" at bounding box center [865, 378] width 59 height 31
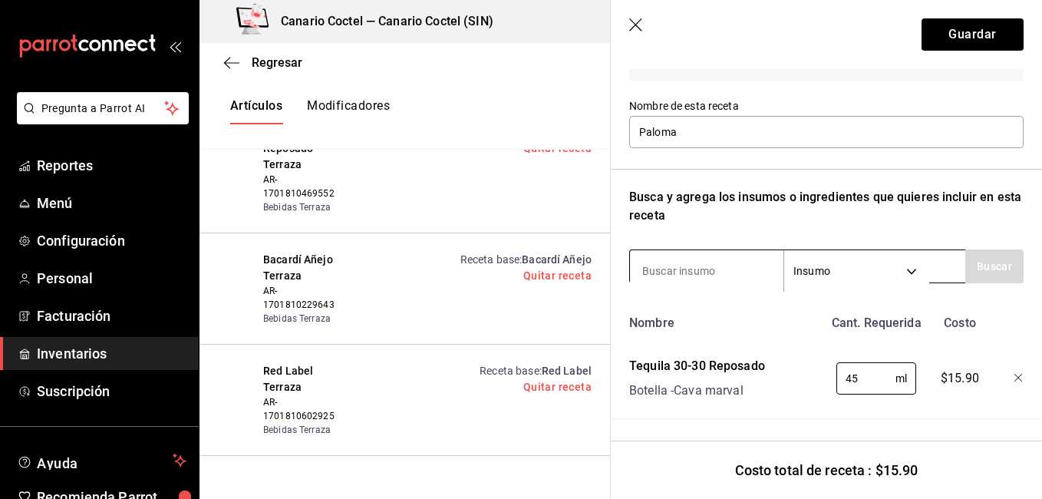
type input "45"
click at [722, 257] on input at bounding box center [706, 271] width 153 height 32
type input "j"
type input "jugo de l"
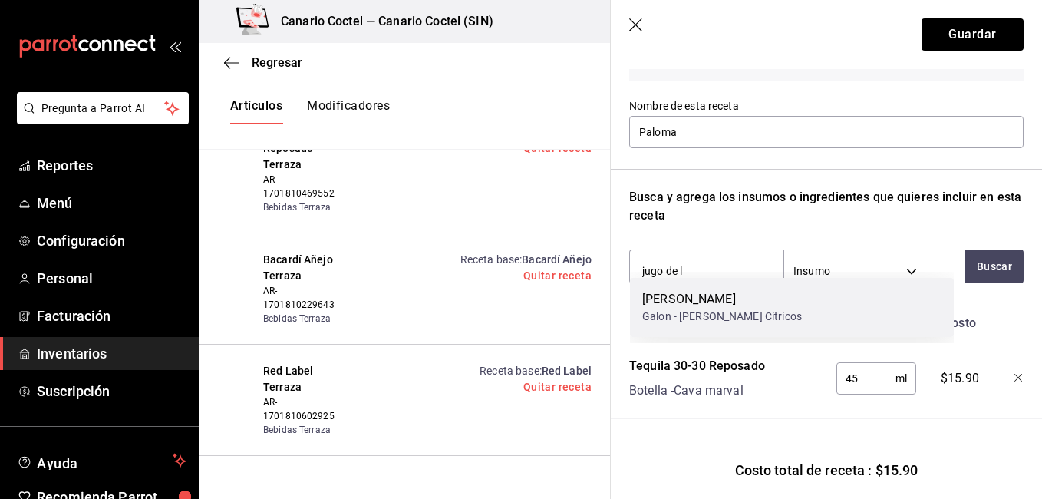
click at [688, 311] on div "Galon - [PERSON_NAME] Citricos" at bounding box center [722, 316] width 160 height 16
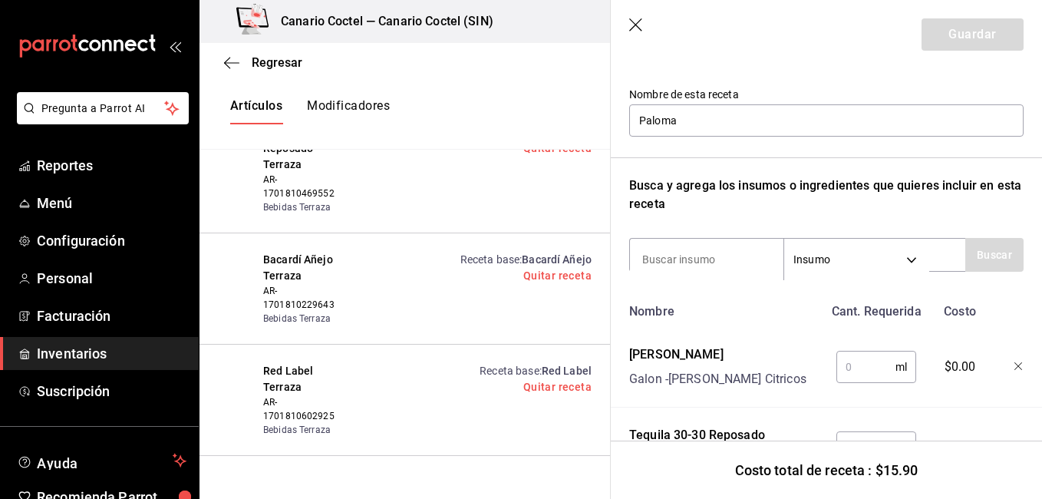
type input "r"
type input "squi"
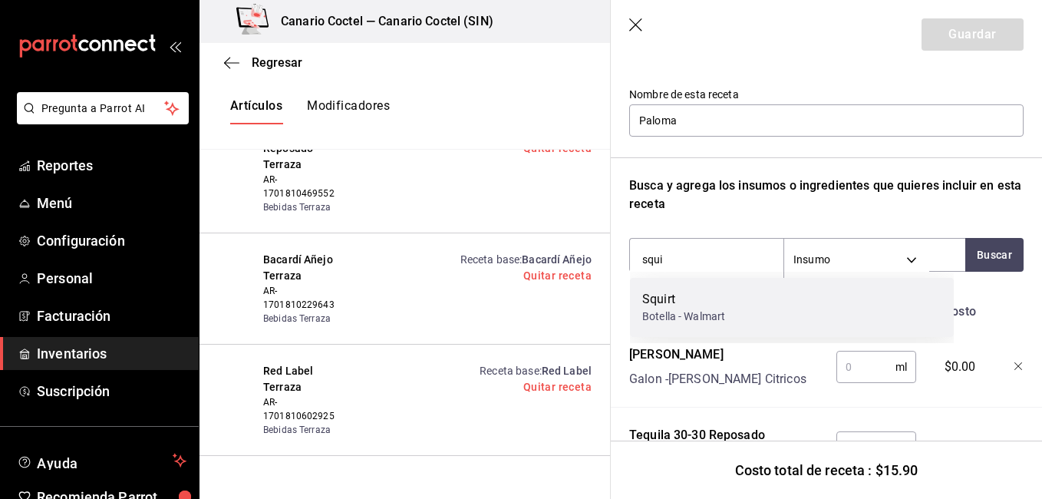
click at [681, 303] on div "Squirt" at bounding box center [683, 299] width 83 height 18
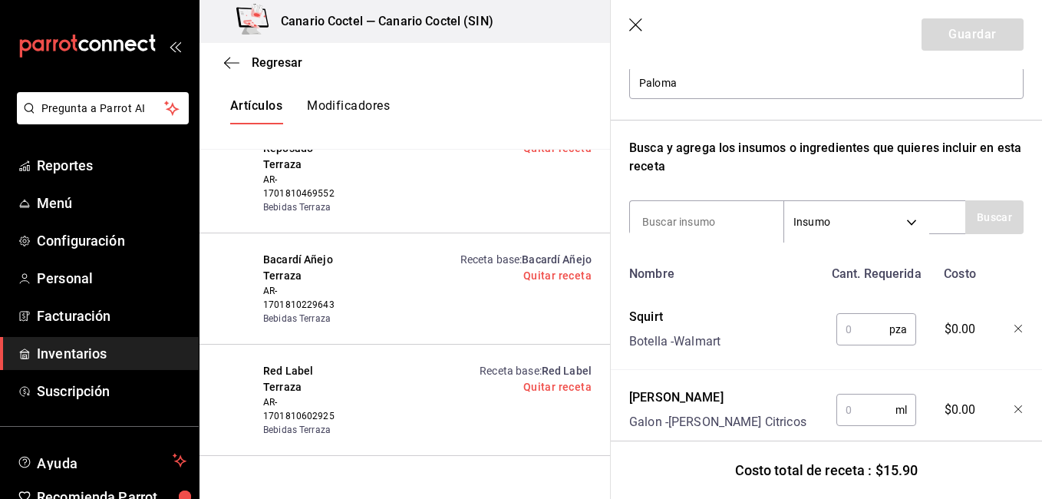
scroll to position [305, 0]
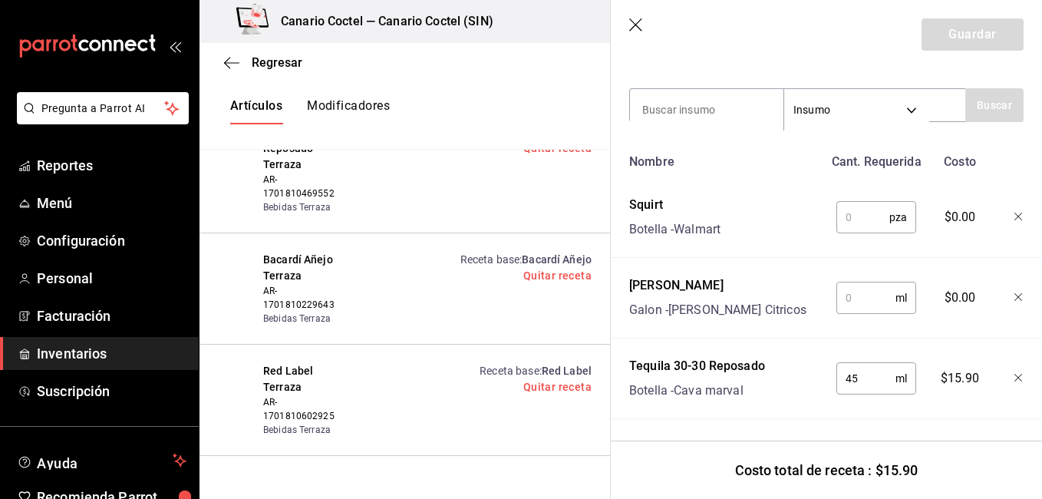
click at [860, 209] on input "text" at bounding box center [862, 217] width 53 height 31
type input "1"
click at [851, 288] on input "text" at bounding box center [865, 297] width 59 height 31
type input "45"
click at [963, 36] on button "Guardar" at bounding box center [972, 34] width 102 height 32
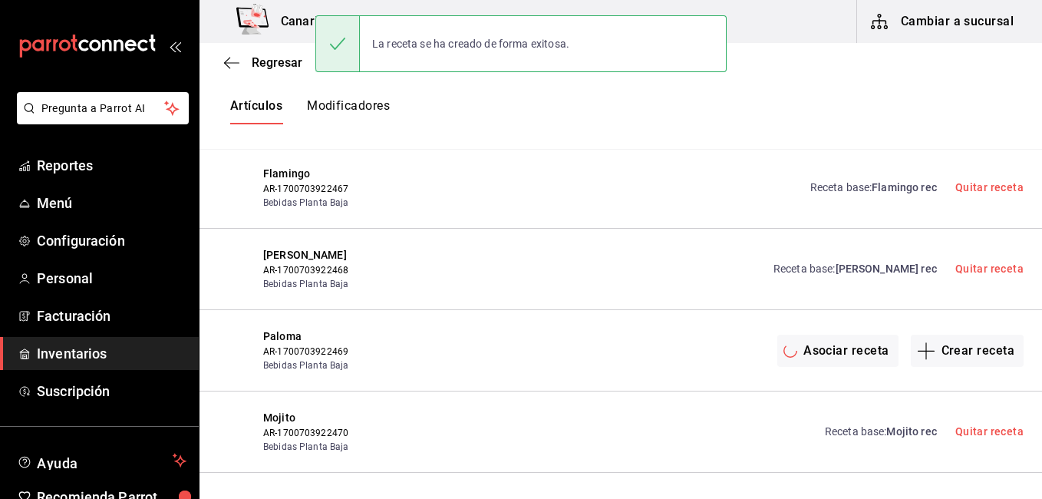
scroll to position [0, 0]
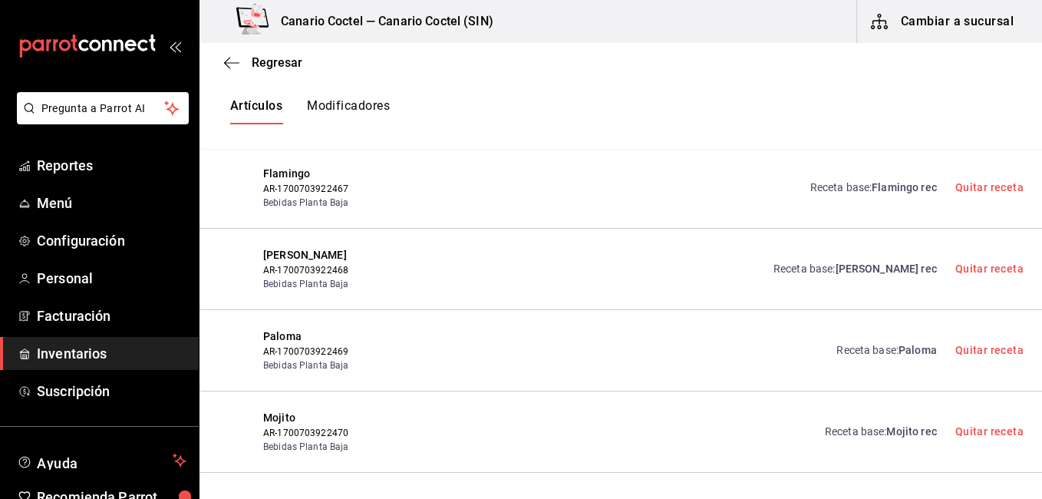
click at [756, 273] on div "Margarita coctel AR-1700703922468 Bebidas Planta Baja Receta base : Margarita r…" at bounding box center [620, 269] width 842 height 81
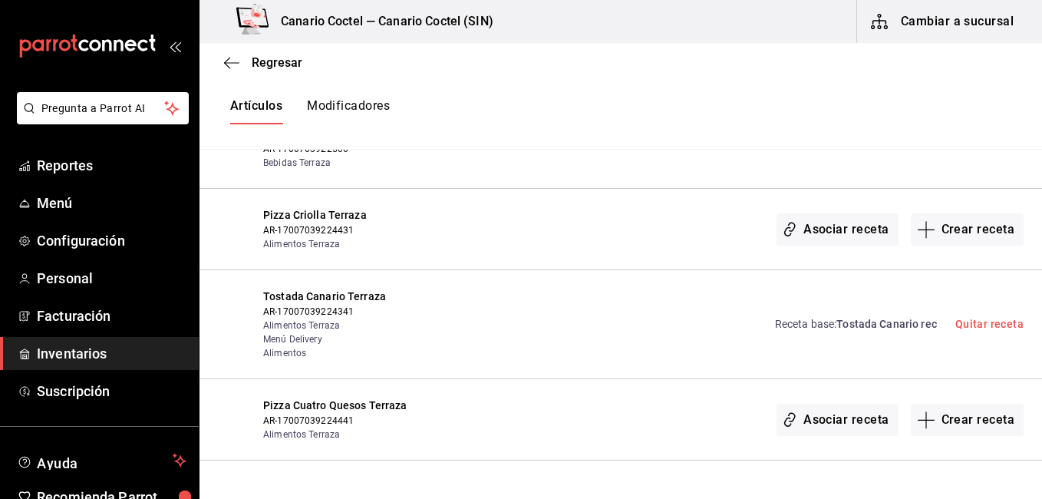
scroll to position [5571, 0]
click at [987, 212] on button "Crear receta" at bounding box center [968, 228] width 114 height 32
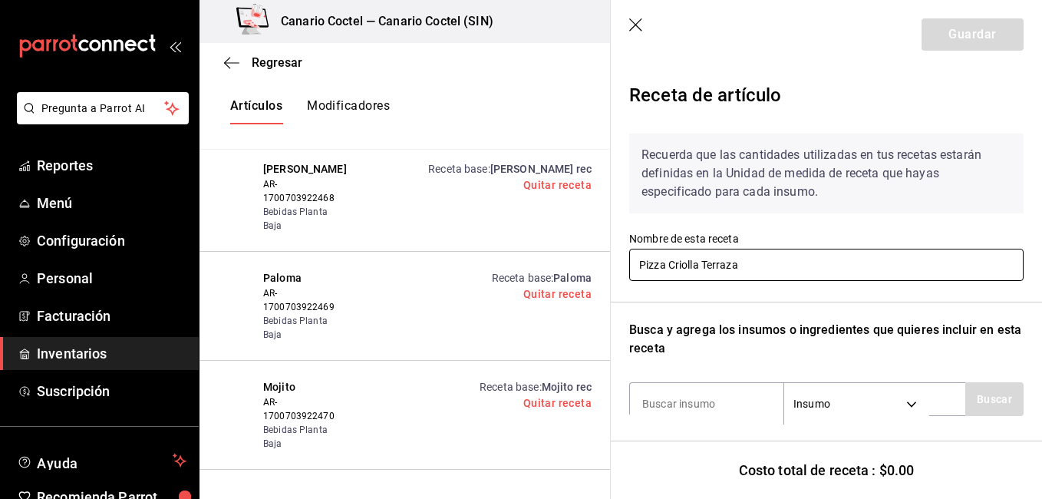
click at [717, 269] on input "Pizza Criolla Terraza" at bounding box center [826, 265] width 394 height 32
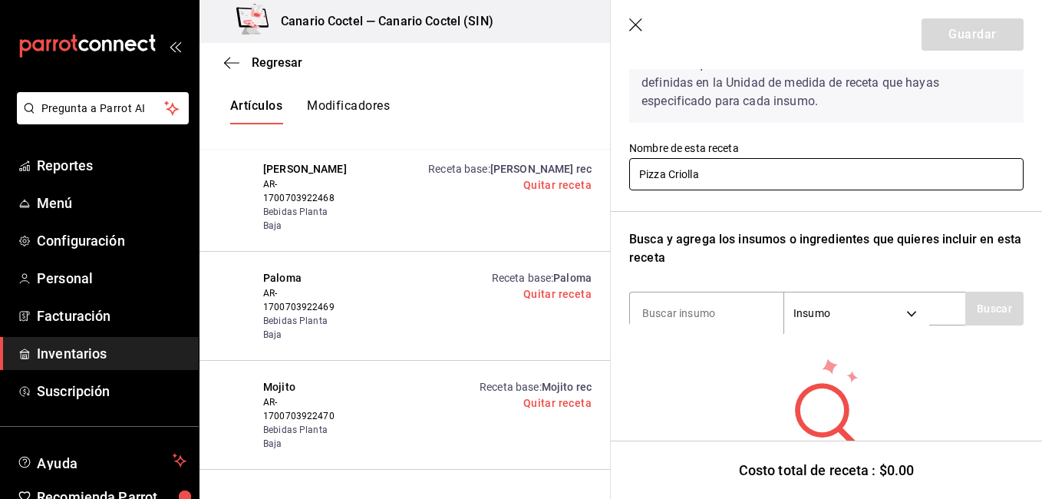
scroll to position [156, 0]
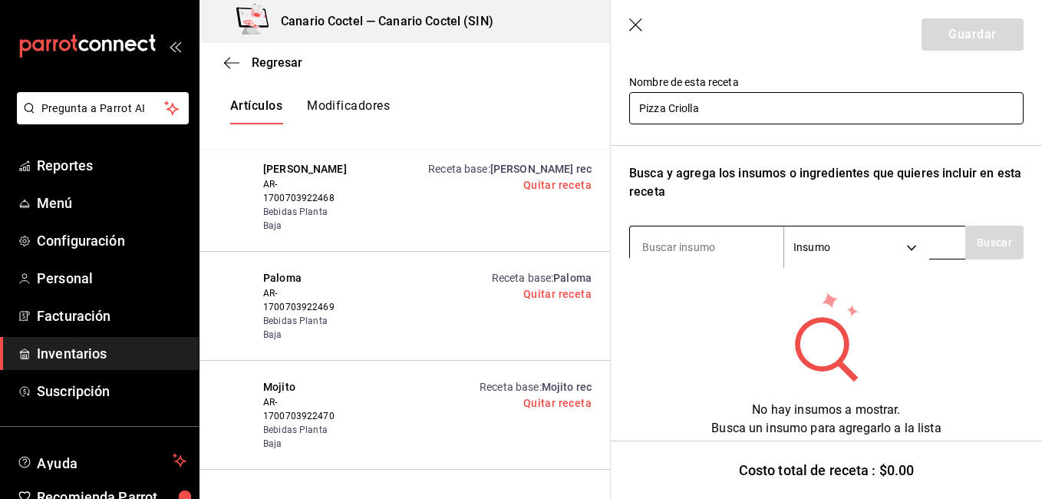
type input "Pizza Criolla"
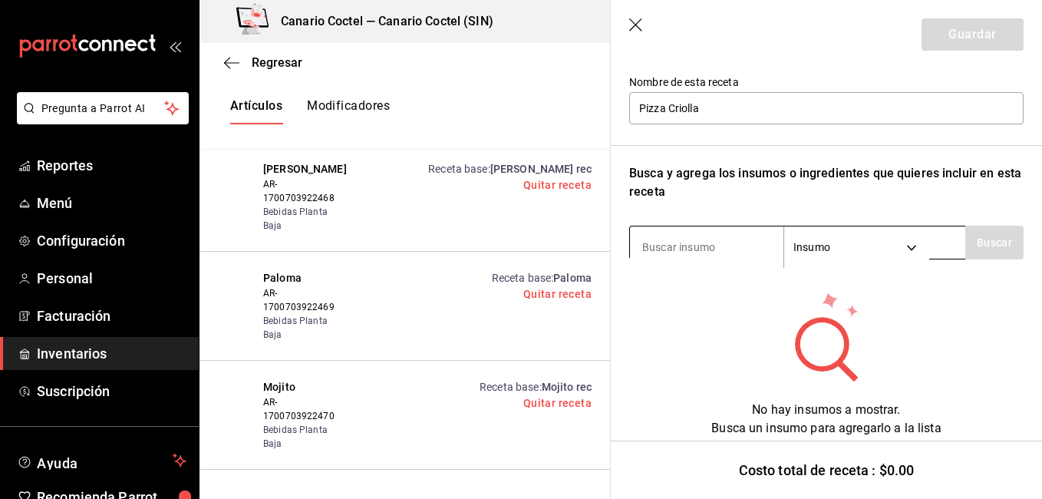
click at [656, 239] on input at bounding box center [706, 247] width 153 height 32
click at [632, 15] on header "Guardar" at bounding box center [826, 34] width 431 height 69
click at [638, 24] on icon "button" at bounding box center [636, 25] width 15 height 15
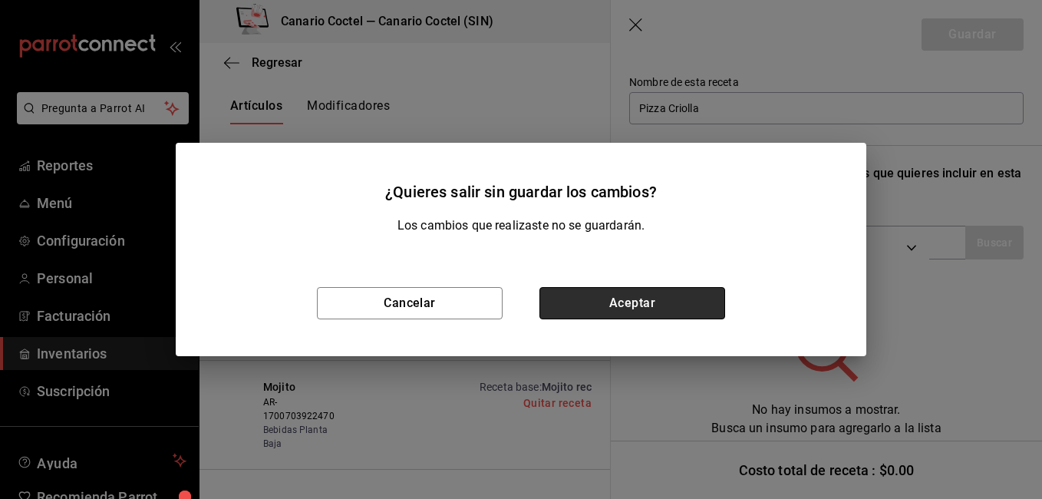
click at [585, 301] on button "Aceptar" at bounding box center [632, 303] width 186 height 32
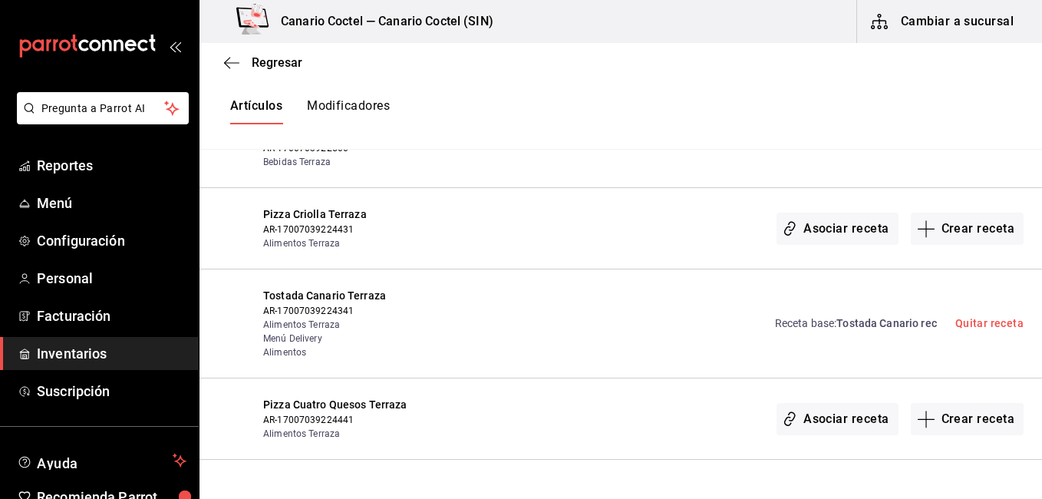
scroll to position [0, 0]
click at [936, 17] on button "Cambiar a sucursal" at bounding box center [943, 21] width 173 height 43
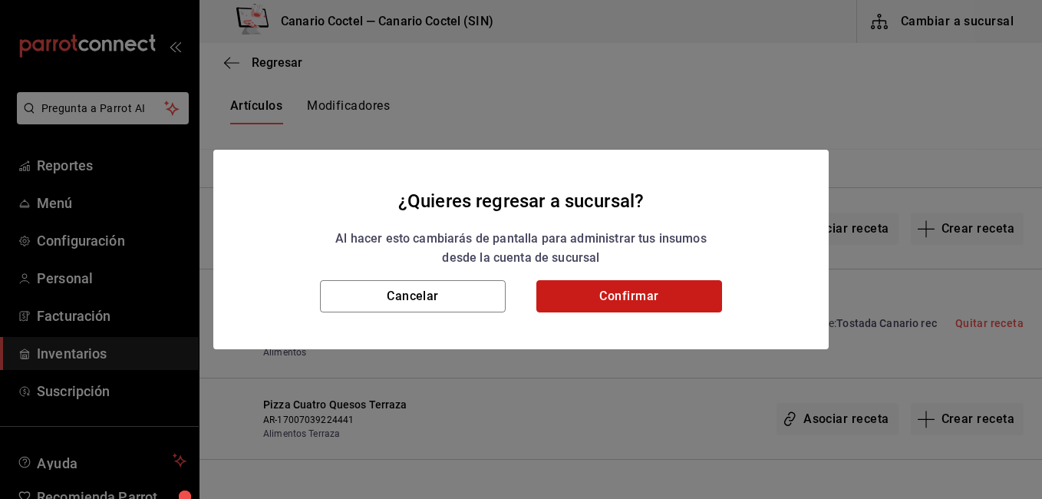
click at [650, 290] on button "Confirmar" at bounding box center [629, 296] width 186 height 32
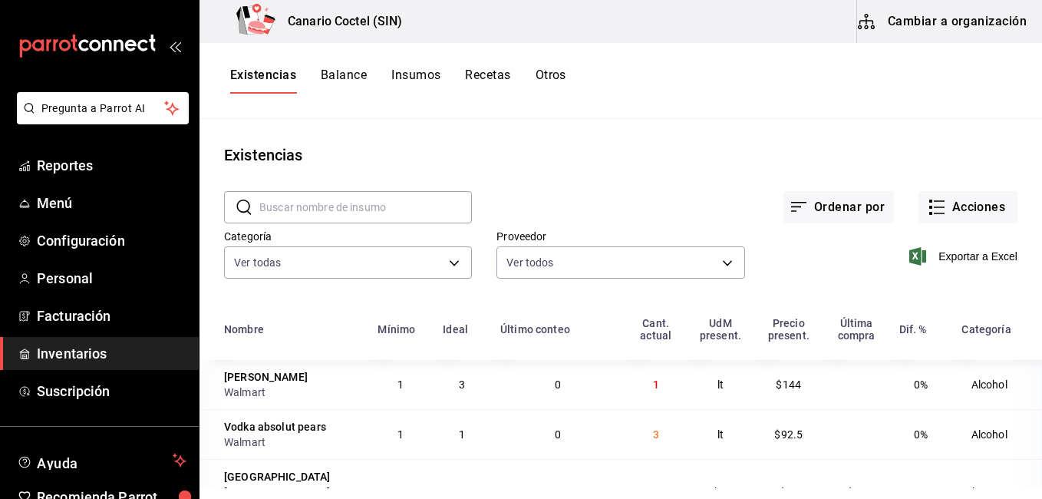
click at [935, 9] on button "Cambiar a organización" at bounding box center [943, 21] width 173 height 43
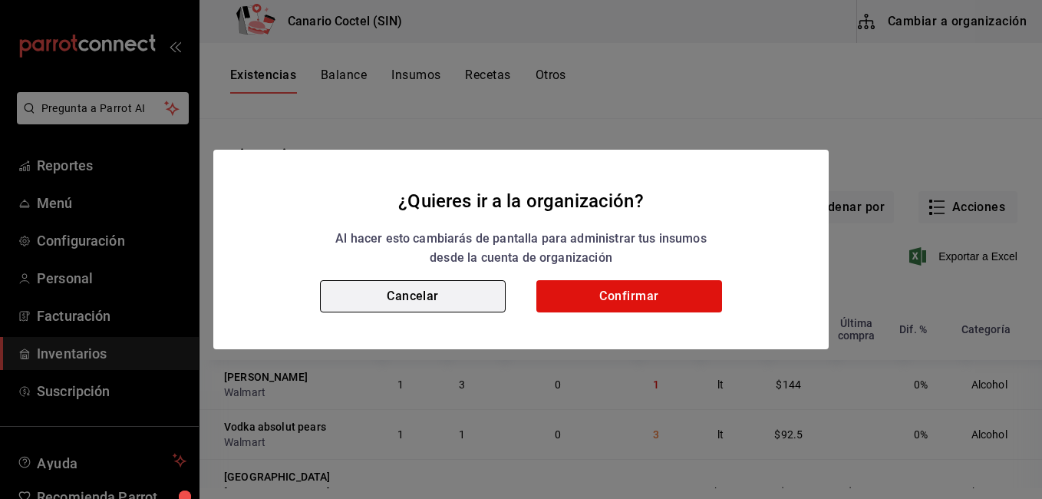
click at [422, 302] on button "Cancelar" at bounding box center [413, 296] width 186 height 32
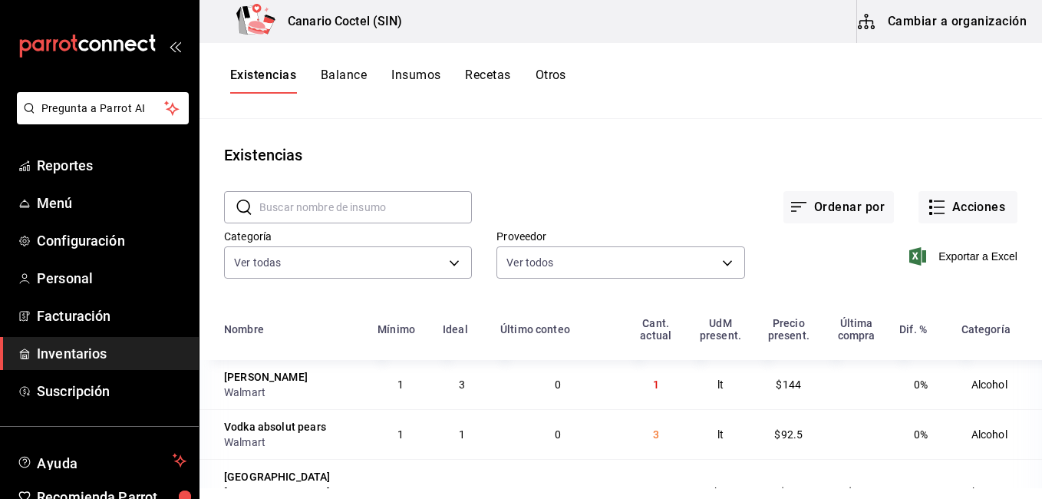
click at [543, 78] on button "Otros" at bounding box center [550, 81] width 31 height 26
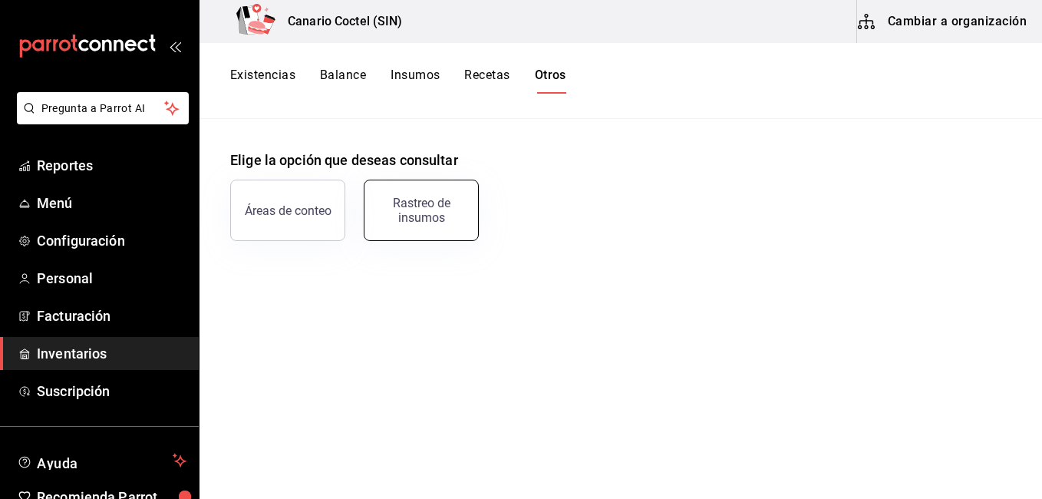
click at [392, 211] on div "Rastreo de insumos" at bounding box center [421, 210] width 95 height 29
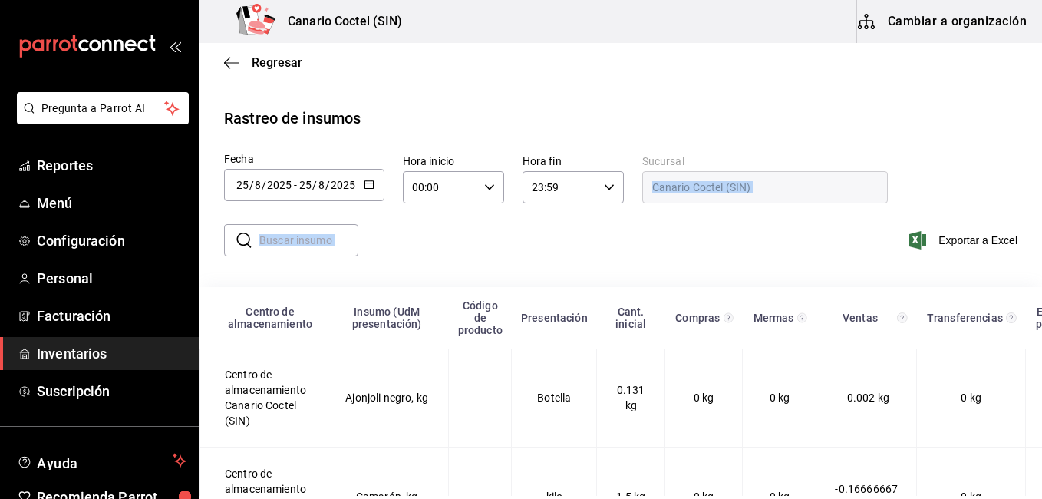
drag, startPoint x: 1029, startPoint y: 175, endPoint x: 1044, endPoint y: 232, distance: 58.6
click at [1041, 232] on html "Pregunta a Parrot AI Reportes Menú Configuración Personal Facturación Inventari…" at bounding box center [521, 248] width 1042 height 496
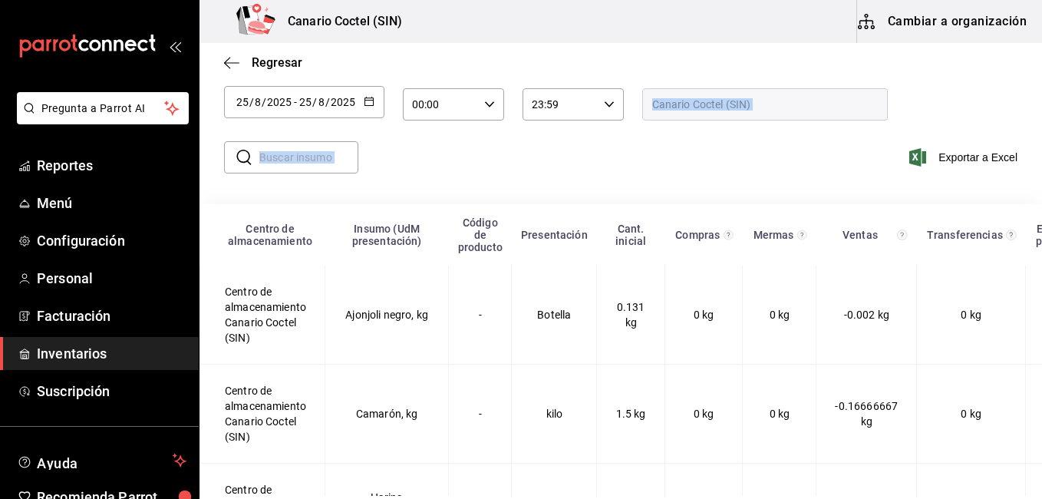
scroll to position [84, 0]
click at [284, 161] on input "text" at bounding box center [308, 155] width 99 height 31
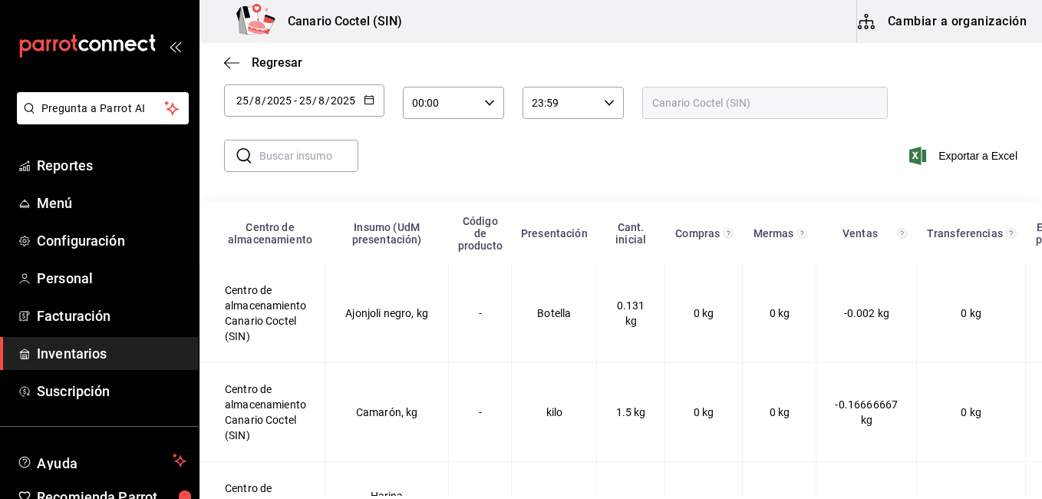
click at [778, 164] on div "​ ​ Exportar a Excel" at bounding box center [614, 164] width 855 height 63
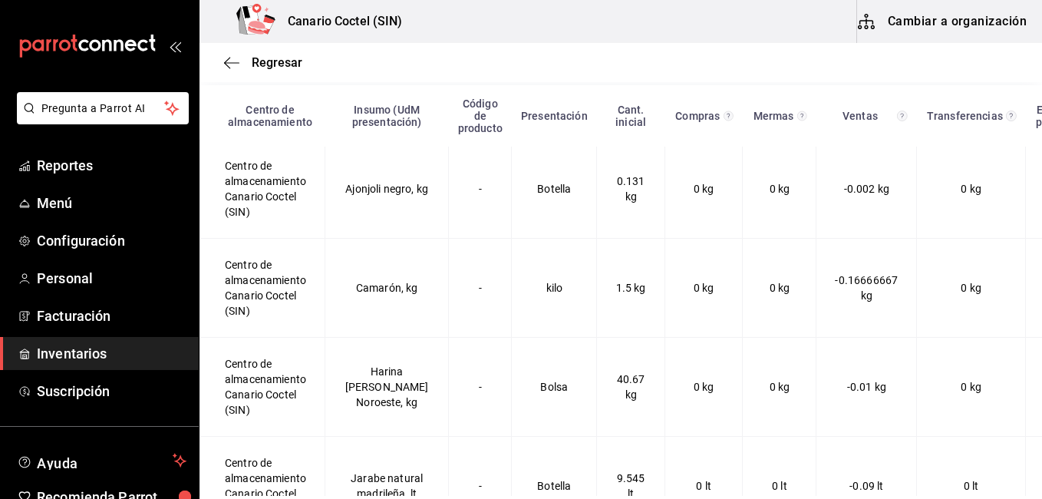
scroll to position [0, 0]
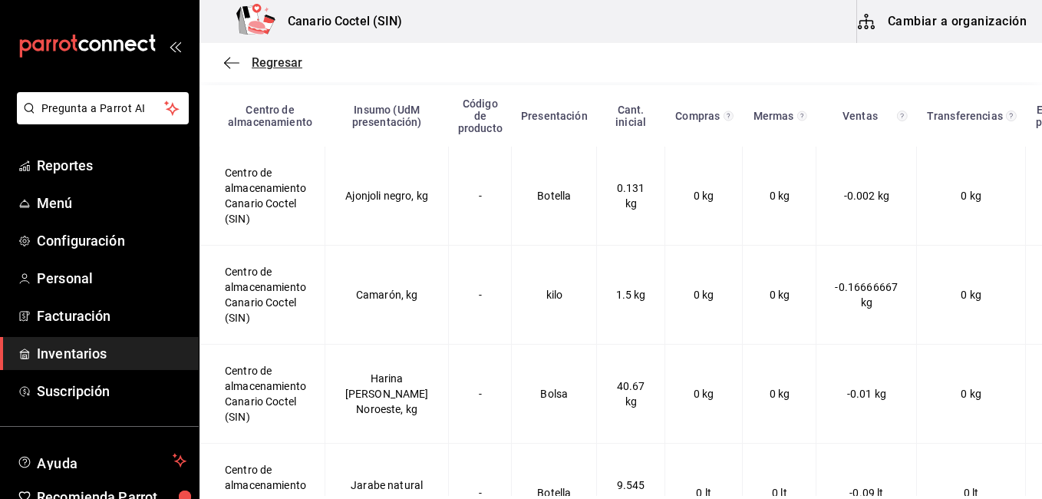
click at [272, 65] on span "Regresar" at bounding box center [277, 62] width 51 height 15
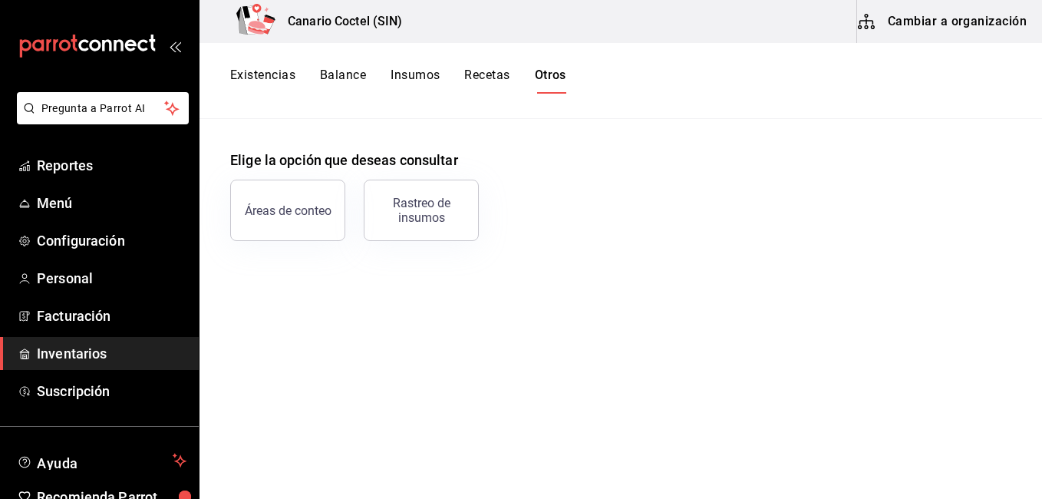
click at [276, 75] on button "Existencias" at bounding box center [262, 81] width 65 height 26
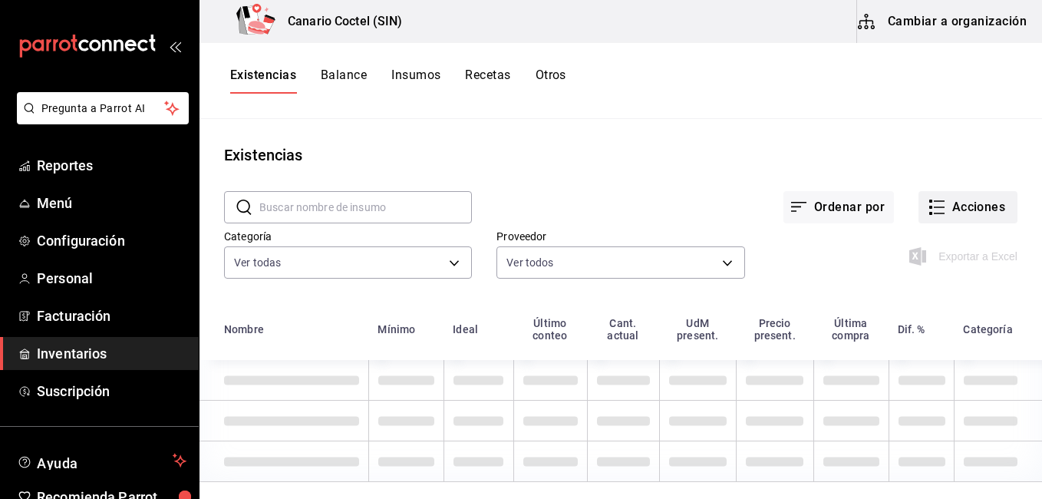
click at [980, 210] on button "Acciones" at bounding box center [967, 207] width 99 height 32
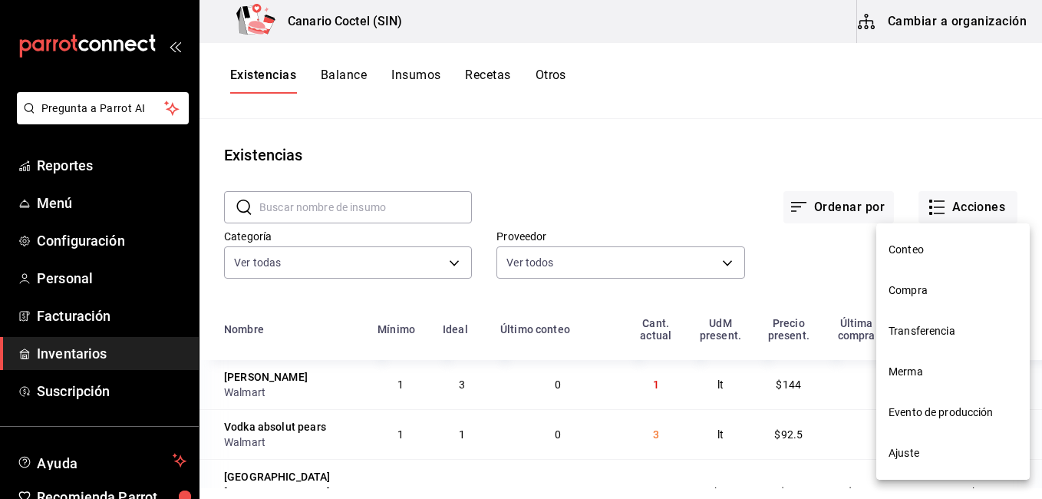
drag, startPoint x: 961, startPoint y: 216, endPoint x: 928, endPoint y: 255, distance: 51.2
click at [928, 255] on div "Conteo Compra Transferencia Merma Evento de producción Ajuste" at bounding box center [521, 249] width 1042 height 499
click at [928, 255] on span "Conteo" at bounding box center [952, 250] width 129 height 16
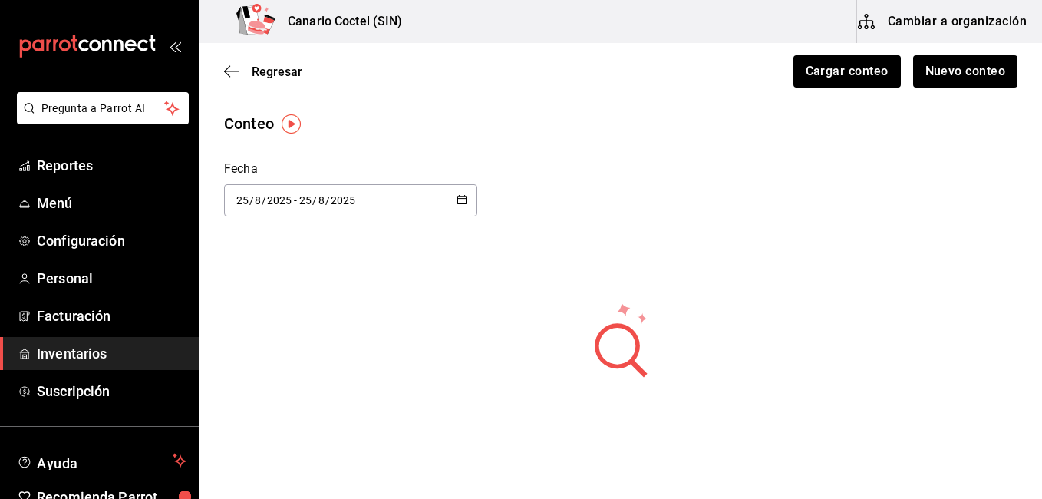
click at [461, 197] on icon "button" at bounding box center [461, 199] width 11 height 11
click at [269, 384] on li "Mes actual" at bounding box center [296, 387] width 145 height 35
type input "2025-08-01"
type input "1"
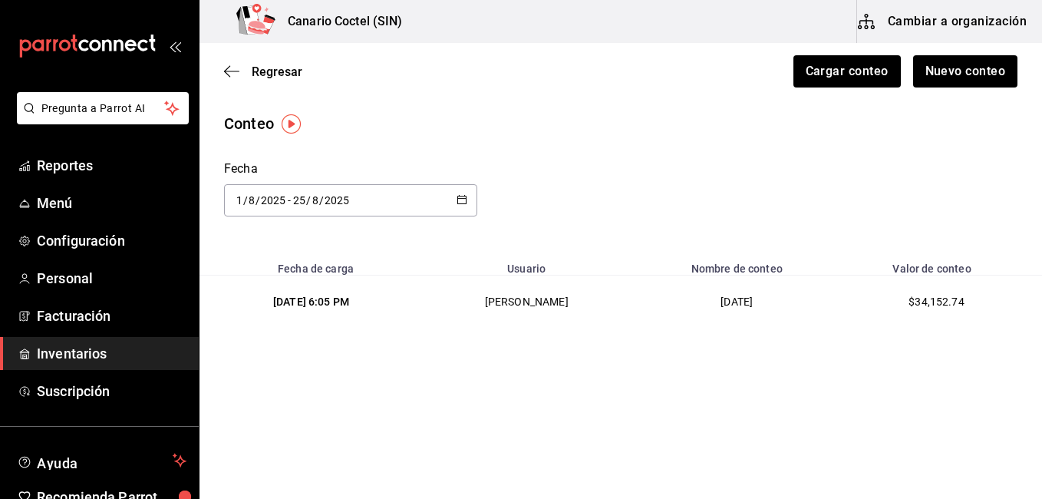
click at [338, 305] on div "11/08/2025 6:05 PM" at bounding box center [311, 301] width 174 height 15
drag, startPoint x: 278, startPoint y: 301, endPoint x: 406, endPoint y: 325, distance: 130.3
click at [406, 325] on td "11/08/2025 6:05 PM" at bounding box center [307, 301] width 217 height 53
drag, startPoint x: 406, startPoint y: 325, endPoint x: 400, endPoint y: 336, distance: 12.4
click at [400, 336] on main "Regresar Cargar conteo Nuevo conteo Conteo Fecha 2025-08-01 1 / 8 / 2025 - 2025…" at bounding box center [620, 197] width 842 height 309
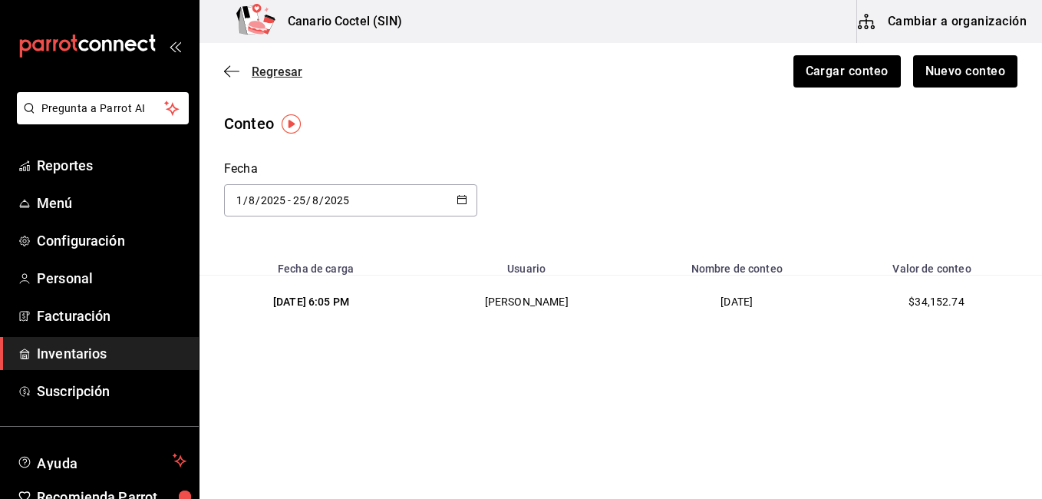
click at [262, 74] on span "Regresar" at bounding box center [277, 71] width 51 height 15
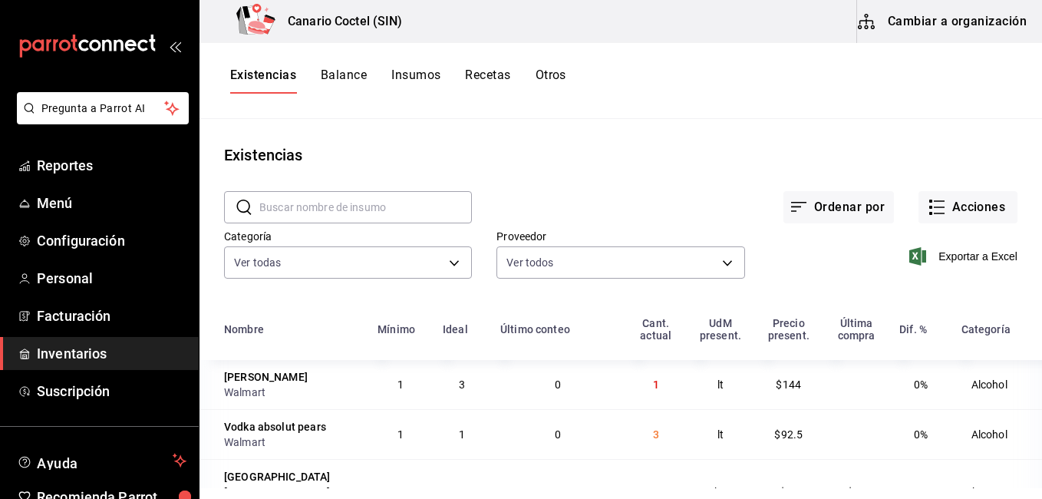
click at [967, 28] on button "Cambiar a organización" at bounding box center [943, 21] width 173 height 43
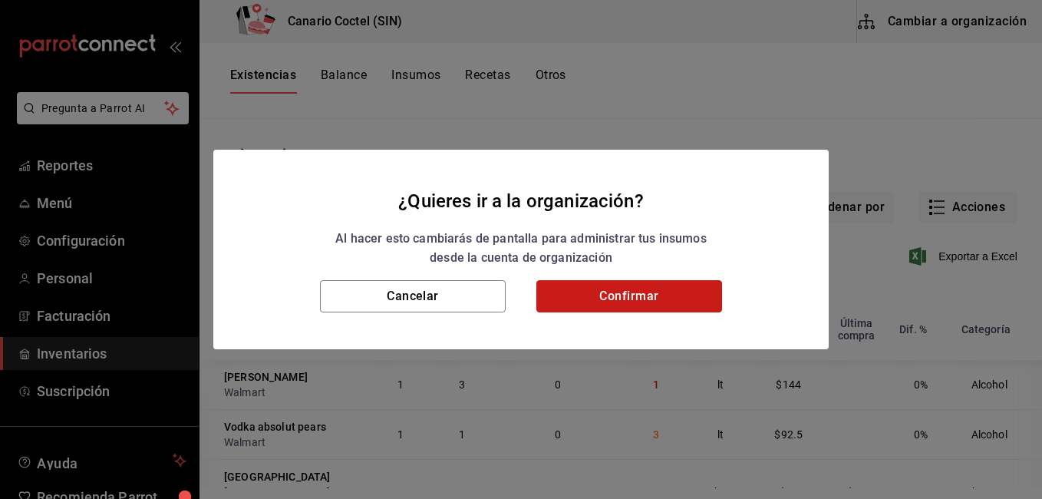
click at [612, 301] on button "Confirmar" at bounding box center [629, 296] width 186 height 32
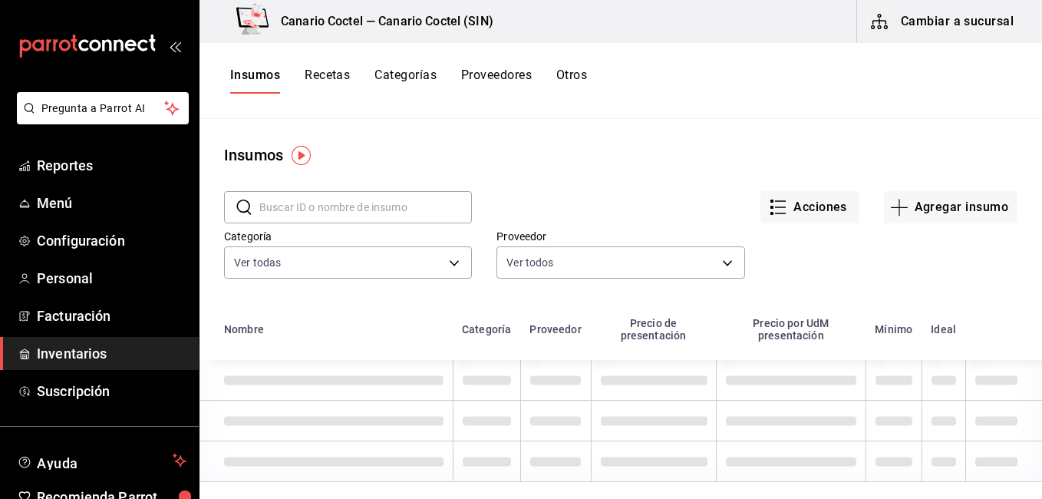
click at [332, 81] on button "Recetas" at bounding box center [327, 81] width 45 height 26
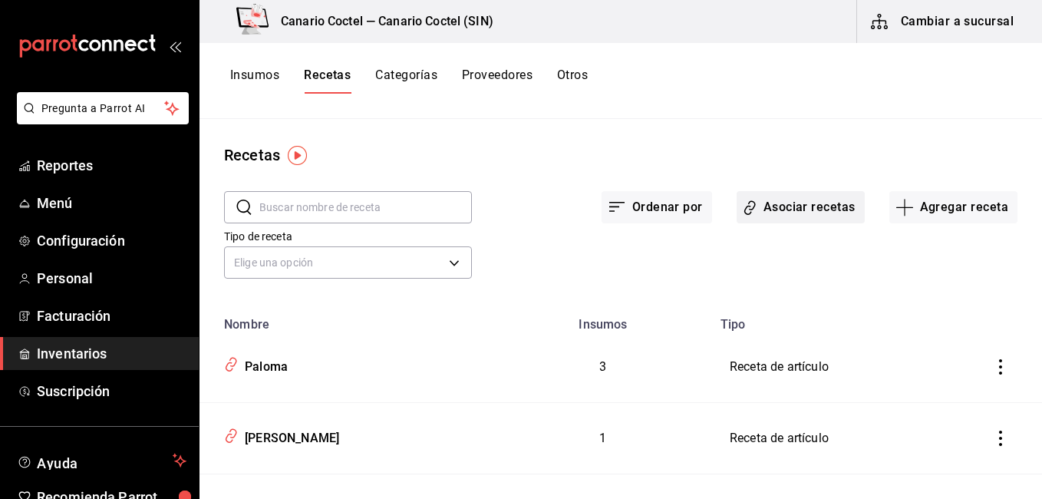
click at [798, 215] on button "Asociar recetas" at bounding box center [800, 207] width 128 height 32
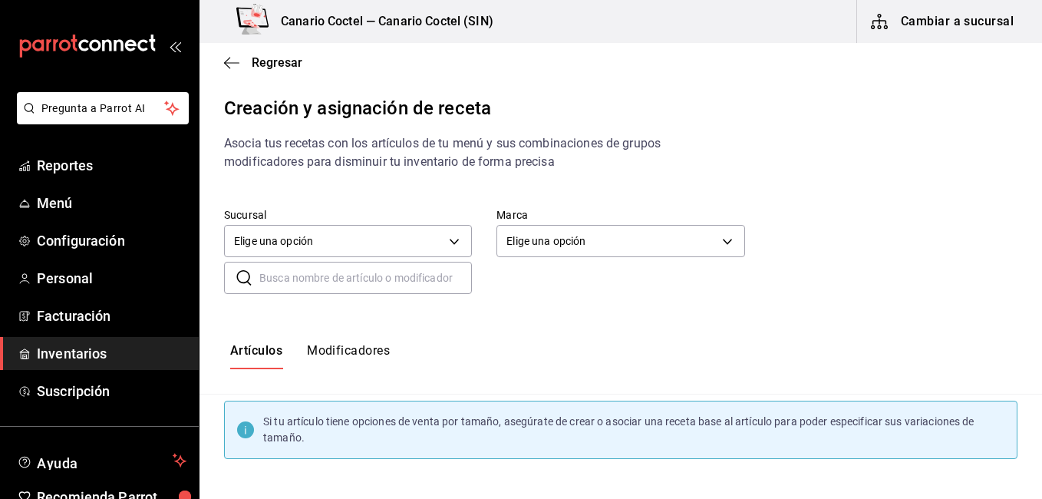
click at [394, 222] on div "Elige una opción default" at bounding box center [348, 239] width 248 height 41
click at [388, 234] on body "Pregunta a Parrot AI Reportes Menú Configuración Personal Facturación Inventari…" at bounding box center [521, 236] width 1042 height 473
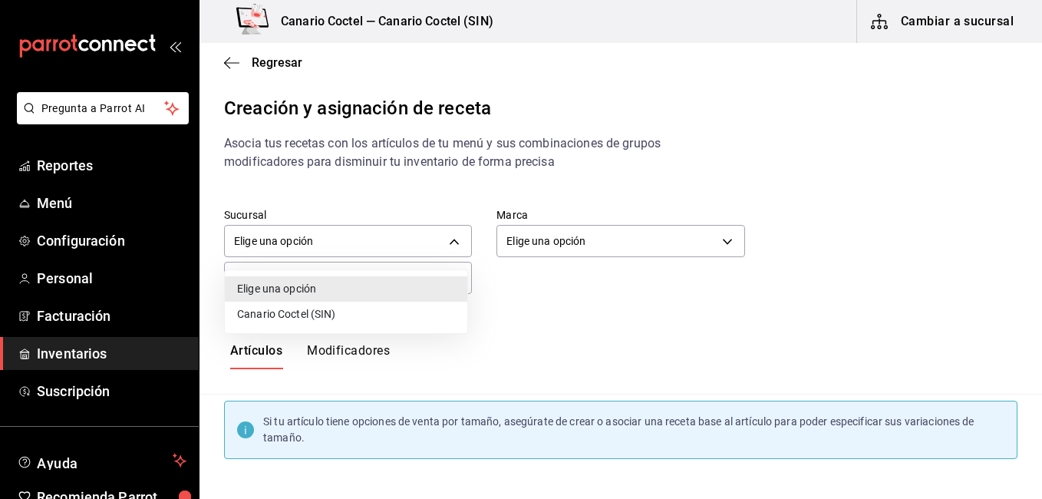
click at [313, 321] on li "Canario Coctel (SIN)" at bounding box center [346, 313] width 242 height 25
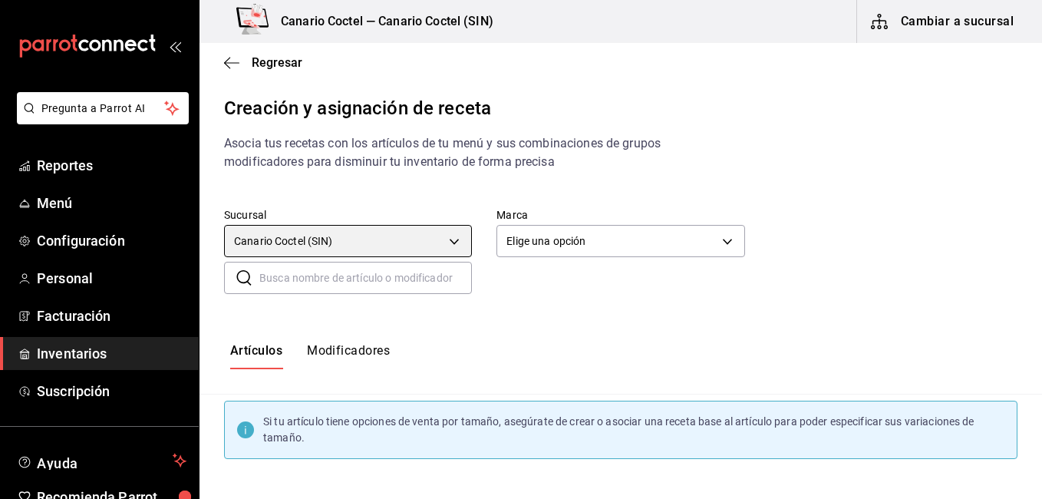
type input "ad3ba72b-c9b5-4845-9072-d53e6b03dc65"
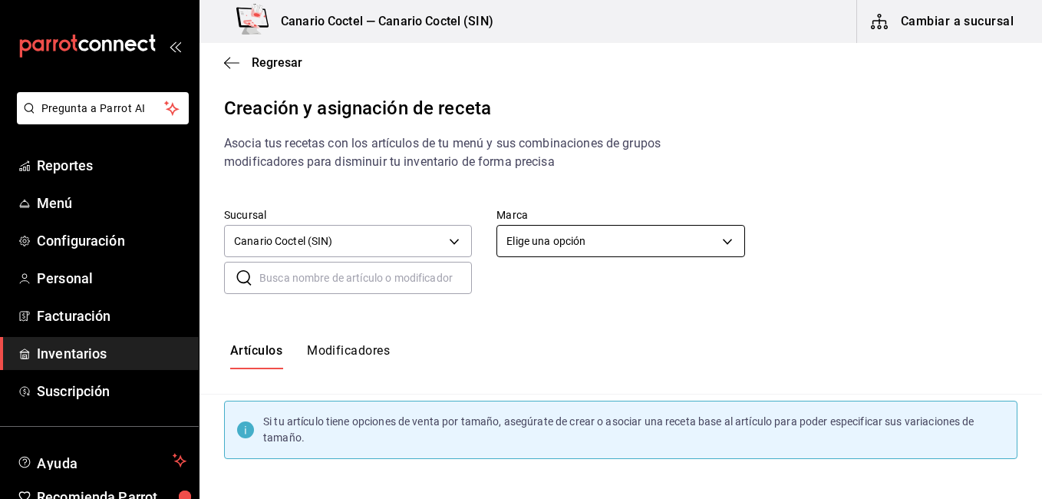
click at [624, 245] on body "Pregunta a Parrot AI Reportes Menú Configuración Personal Facturación Inventari…" at bounding box center [521, 236] width 1042 height 473
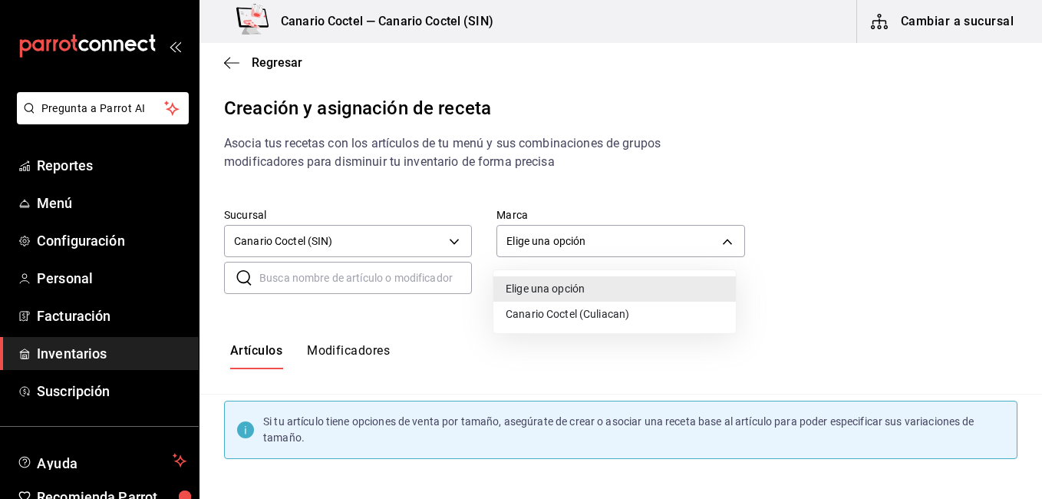
click at [580, 305] on li "Canario Coctel (Culiacan)" at bounding box center [614, 313] width 242 height 25
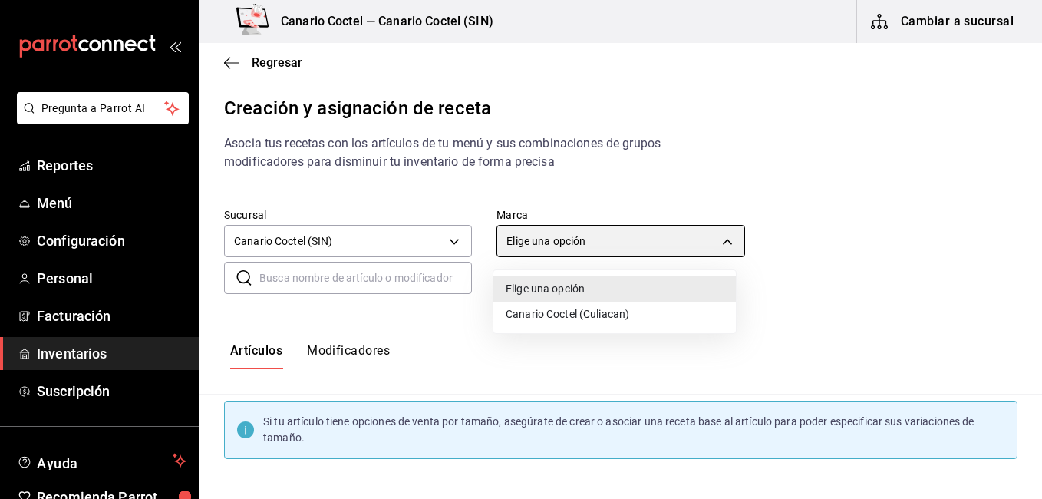
type input "1961613a-9f1c-4786-8348-f9f968c787d0"
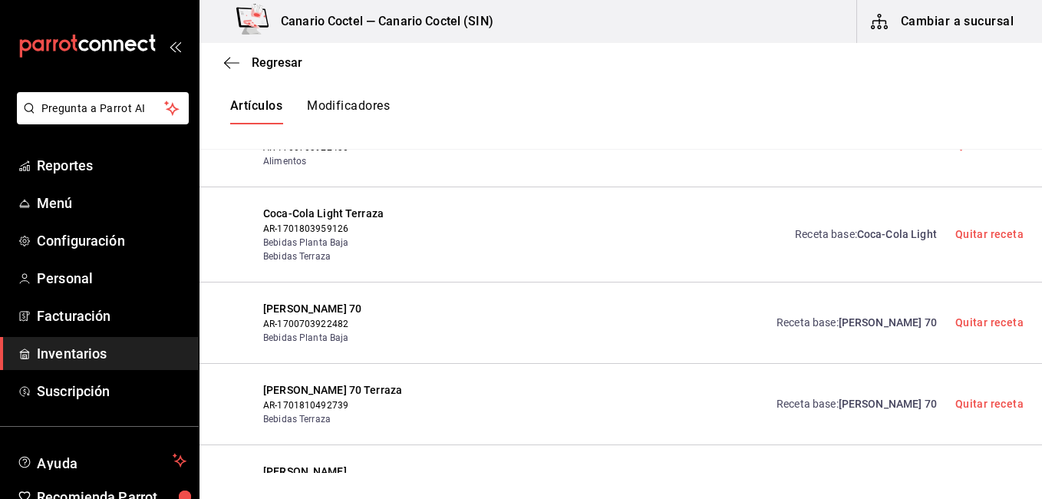
scroll to position [368, 0]
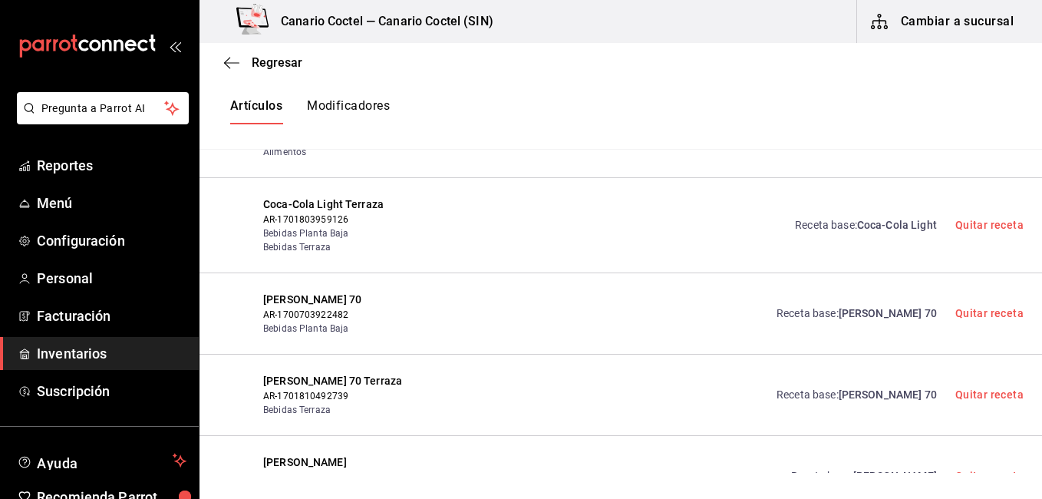
click at [873, 461] on div "Receta base : Don Julio Blanco Quitar receta" at bounding box center [897, 476] width 251 height 44
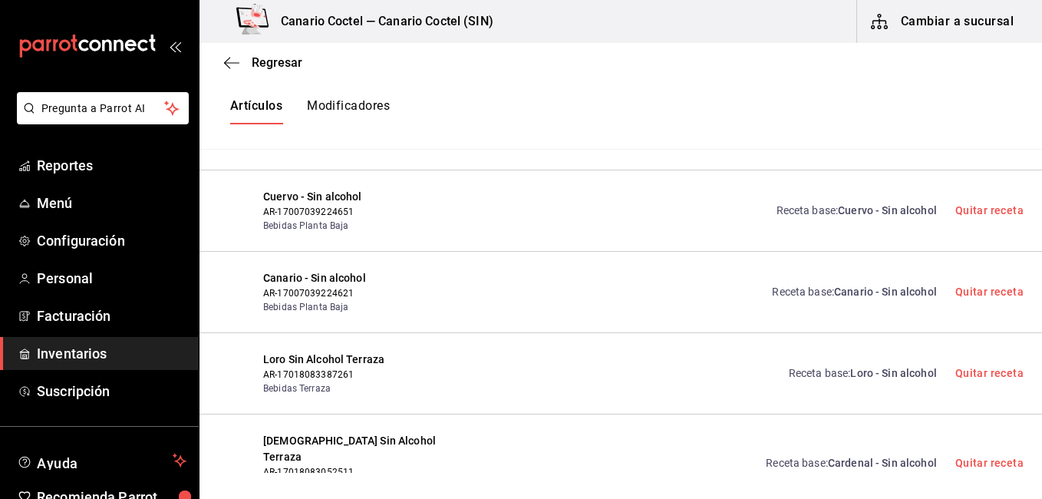
scroll to position [6106, 0]
click at [651, 268] on div "Receta base : Canario - Sin alcohol Quitar receta" at bounding box center [731, 290] width 585 height 44
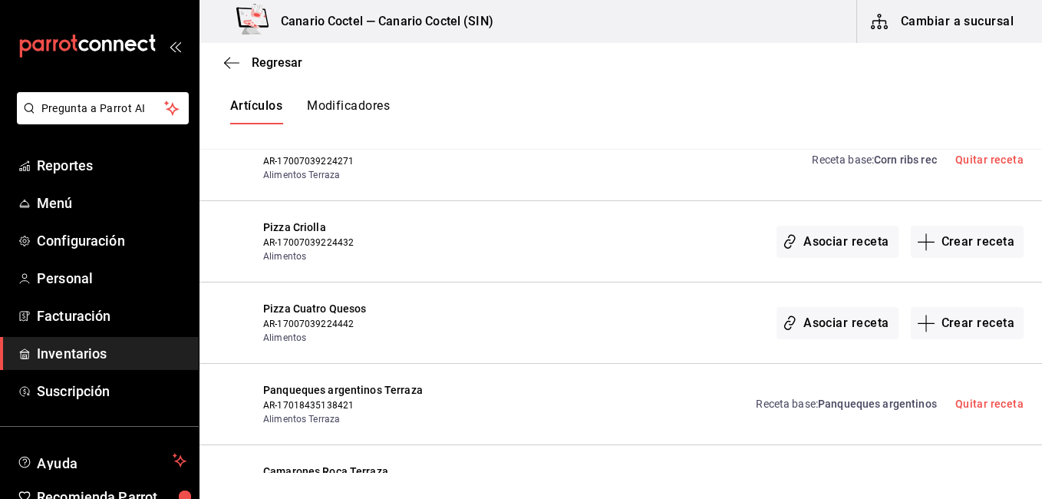
scroll to position [6628, 0]
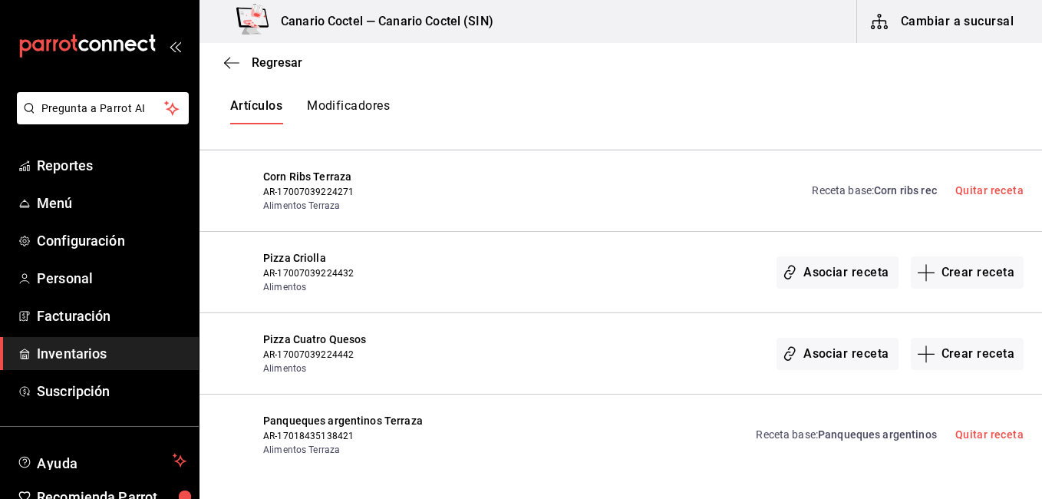
click at [666, 313] on div "Pizza Cuatro Quesos AR-17007039224442 Alimentos Asociar receta Crear receta" at bounding box center [620, 353] width 842 height 81
click at [962, 256] on button "Crear receta" at bounding box center [968, 272] width 114 height 32
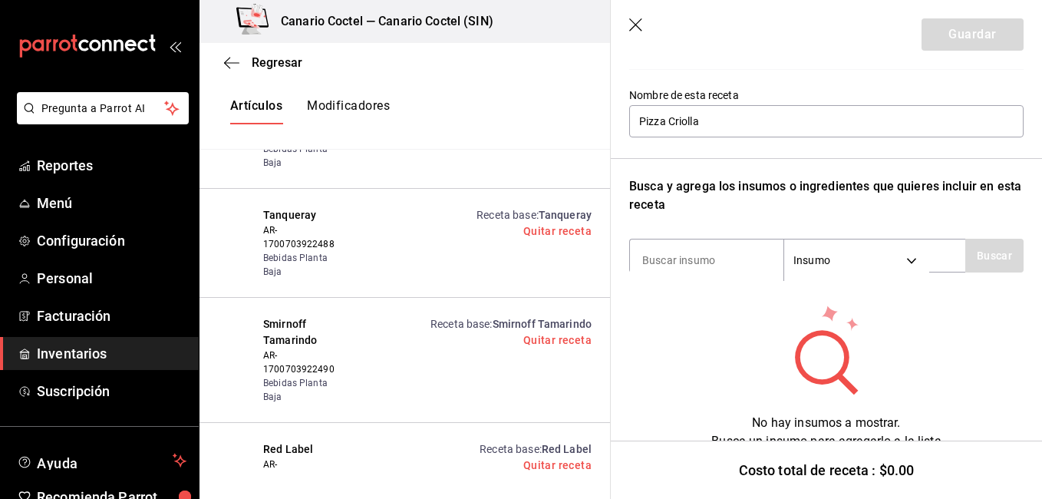
scroll to position [156, 0]
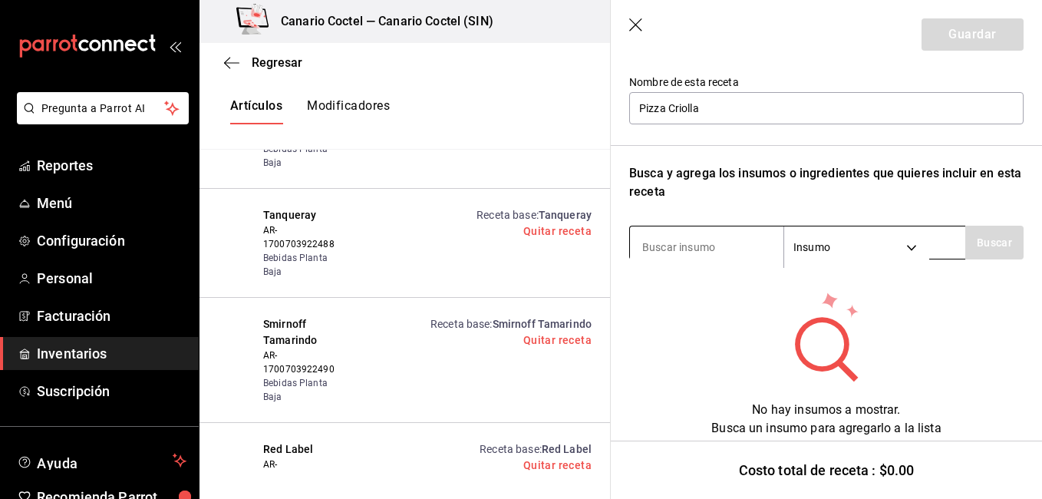
click at [711, 252] on input at bounding box center [706, 247] width 153 height 32
type input "bollo"
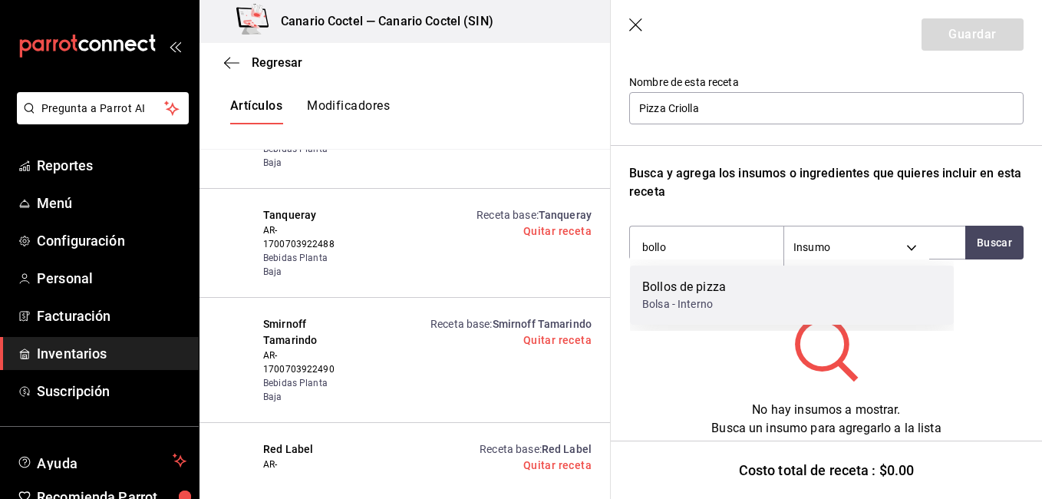
click at [645, 292] on div "Bollos de pizza" at bounding box center [684, 287] width 84 height 18
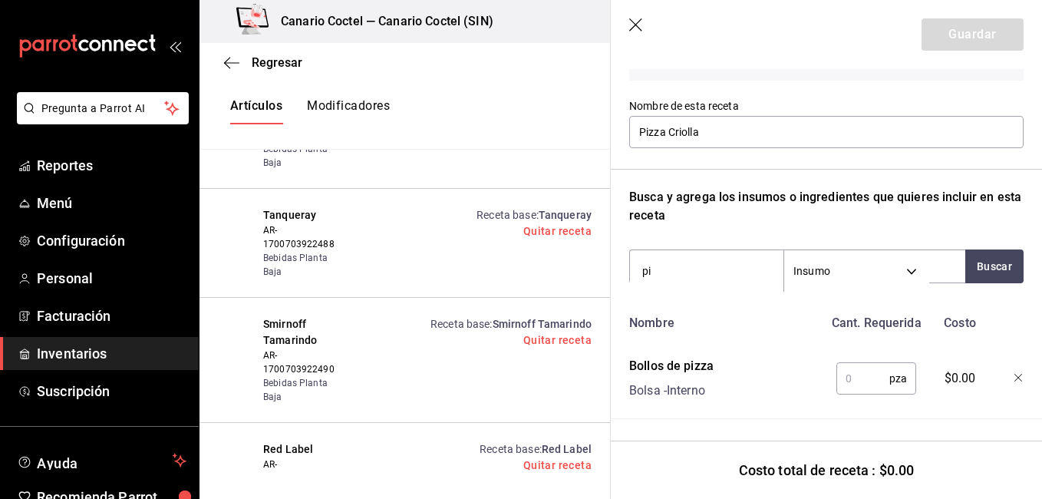
type input "p"
type input "salsa de pi"
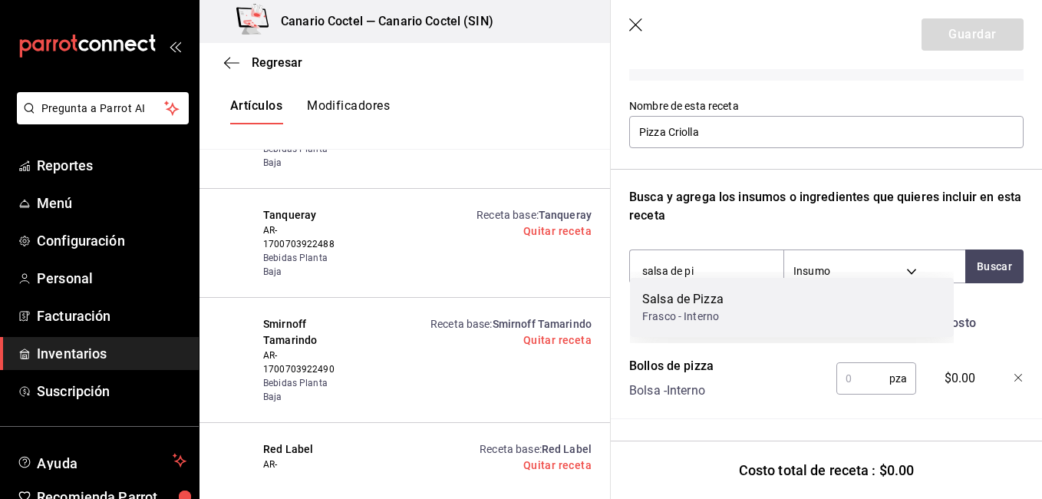
click at [664, 313] on div "Frasco - Interno" at bounding box center [682, 316] width 81 height 16
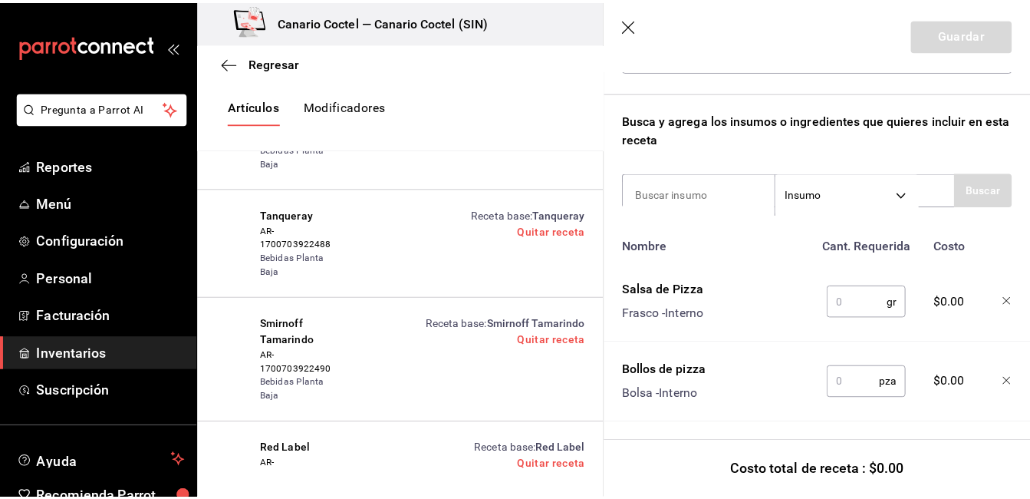
scroll to position [225, 0]
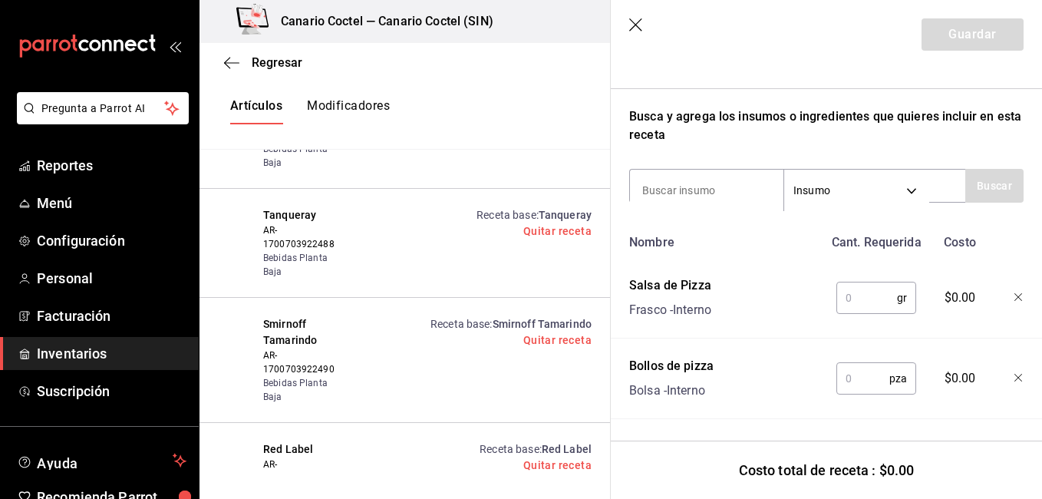
click at [867, 367] on input "text" at bounding box center [862, 378] width 53 height 31
click at [778, 181] on input at bounding box center [706, 190] width 153 height 32
type input "q"
type input "moza"
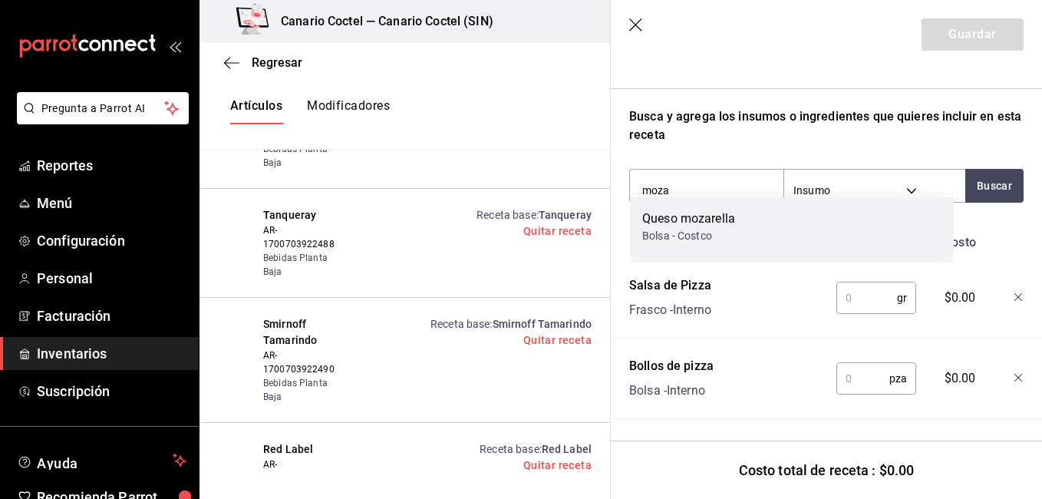
click at [673, 229] on div "Bolsa - Costco" at bounding box center [688, 236] width 93 height 16
click at [673, 229] on div "Nombre" at bounding box center [723, 239] width 200 height 25
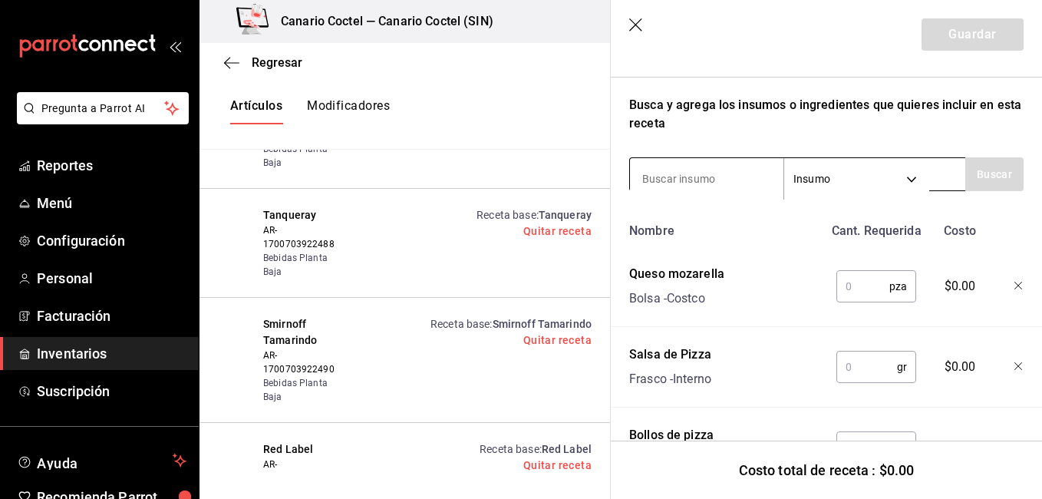
click at [685, 177] on input at bounding box center [706, 179] width 153 height 32
type input "chipo"
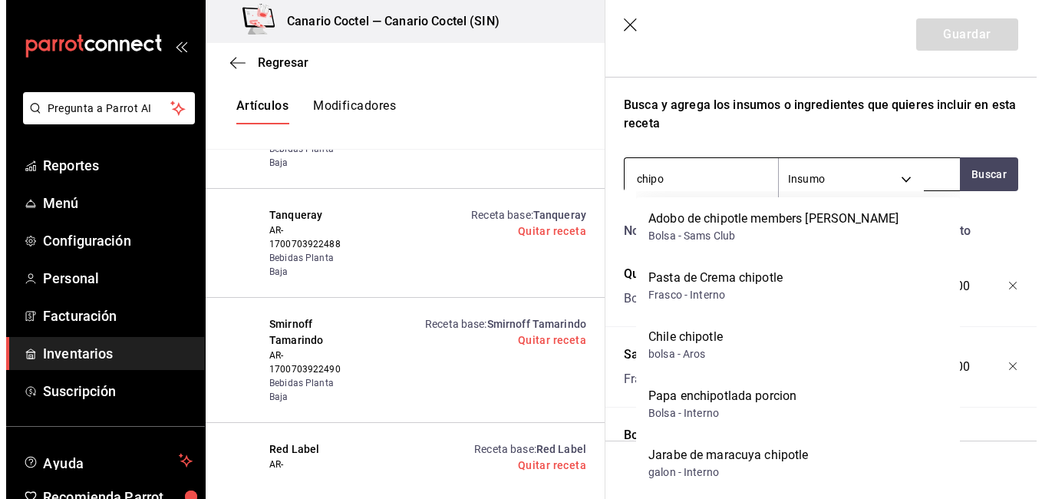
scroll to position [6660, 0]
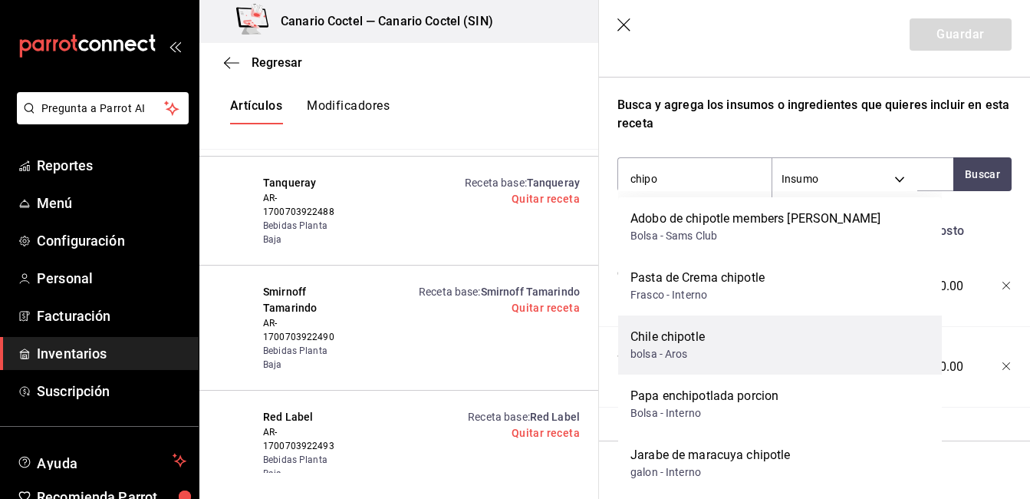
click at [680, 341] on div "Chile chipotle" at bounding box center [668, 337] width 74 height 18
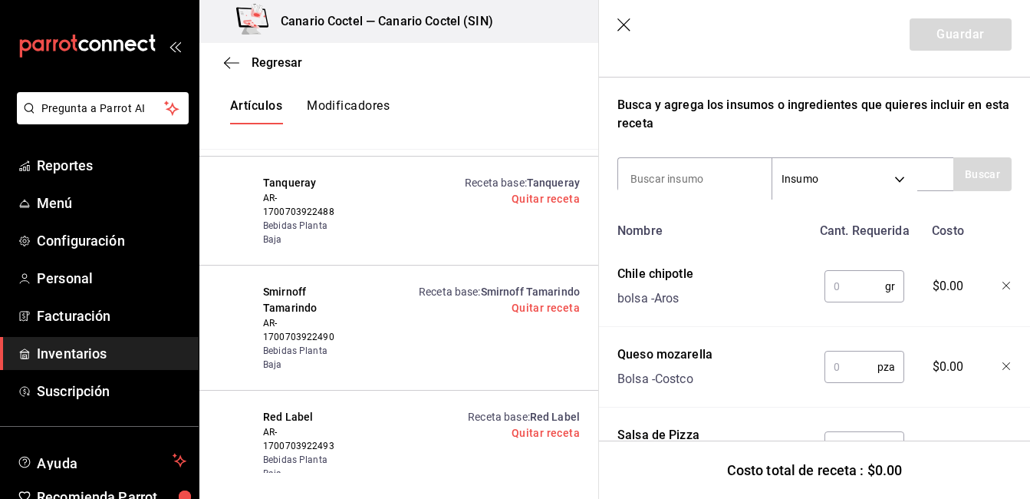
scroll to position [6628, 0]
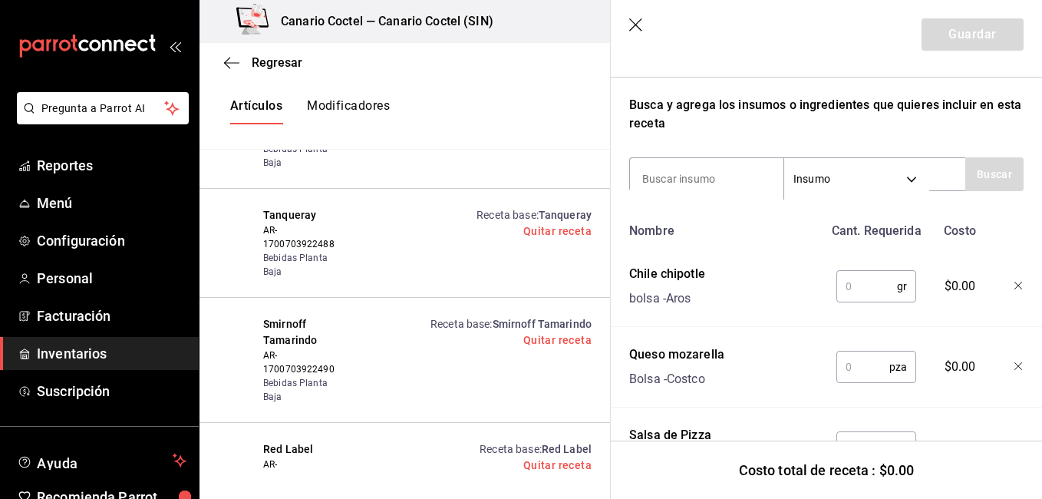
click at [1008, 279] on div at bounding box center [1007, 283] width 34 height 49
click at [1014, 286] on icon "button" at bounding box center [1018, 286] width 9 height 9
click at [692, 180] on input at bounding box center [706, 179] width 153 height 32
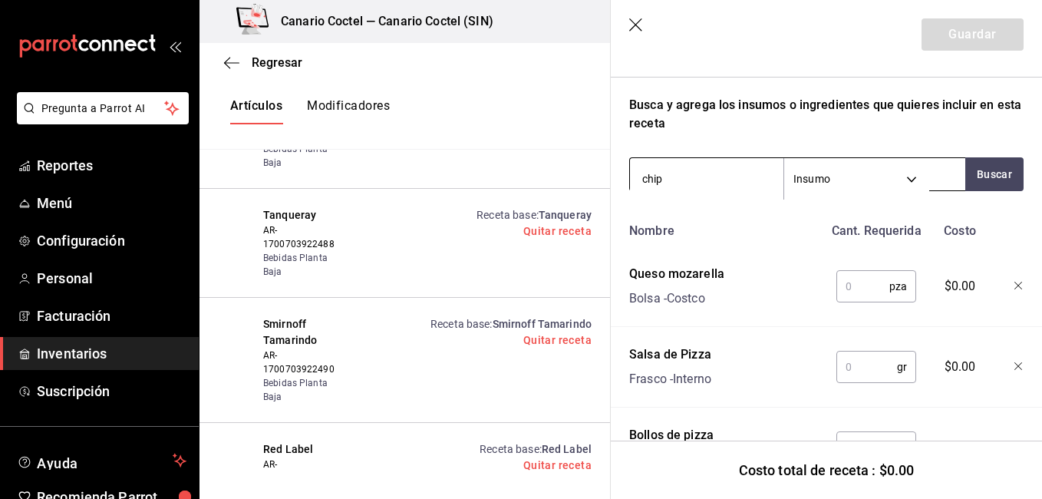
type input "chipo"
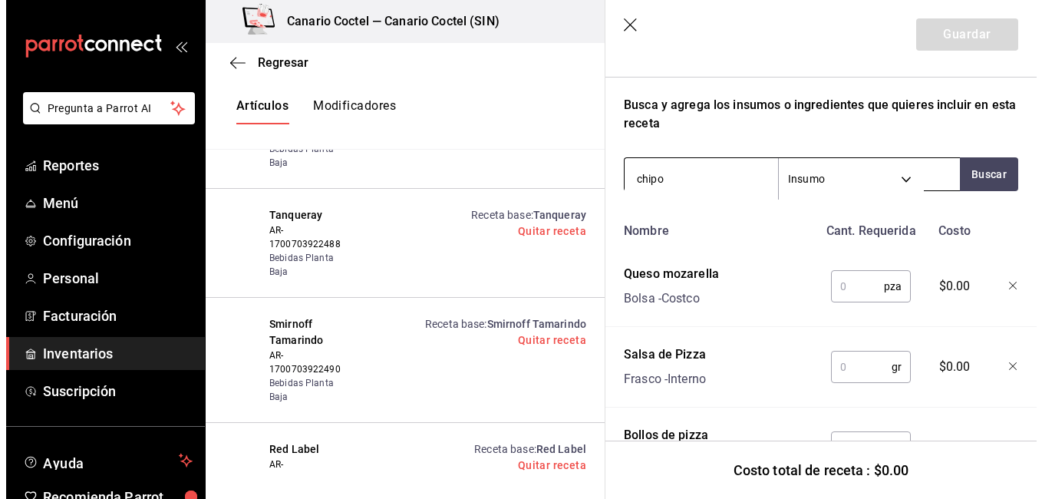
scroll to position [6660, 0]
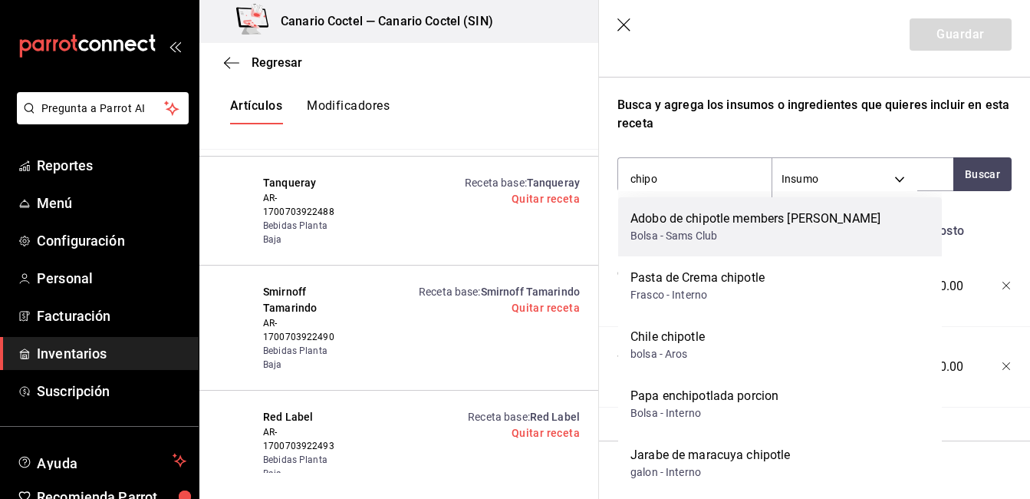
click at [694, 216] on div "Adobo de chipotle members [PERSON_NAME]" at bounding box center [756, 218] width 250 height 18
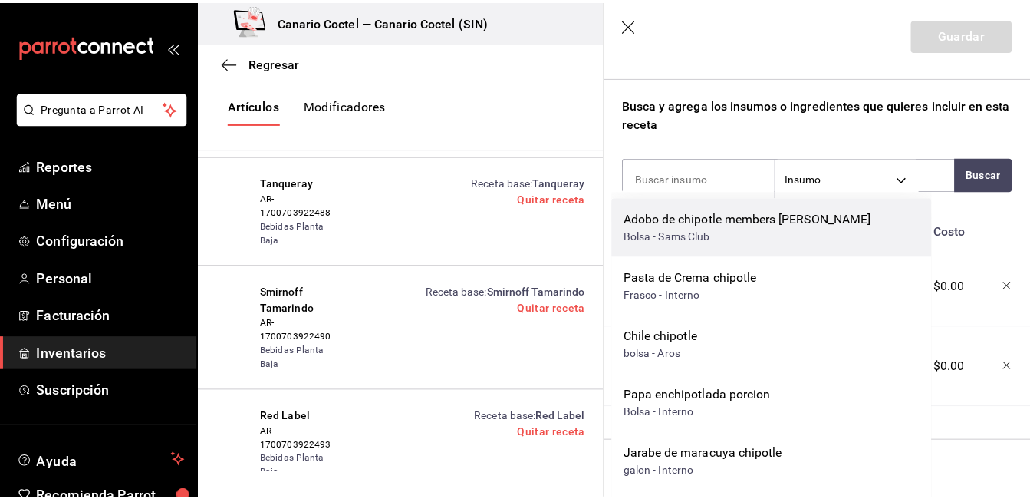
scroll to position [6628, 0]
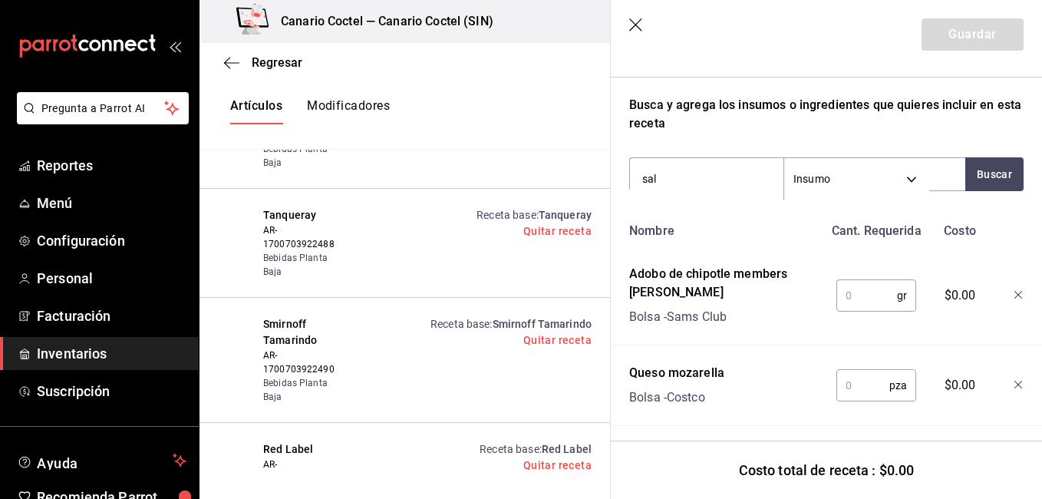
type input "salc"
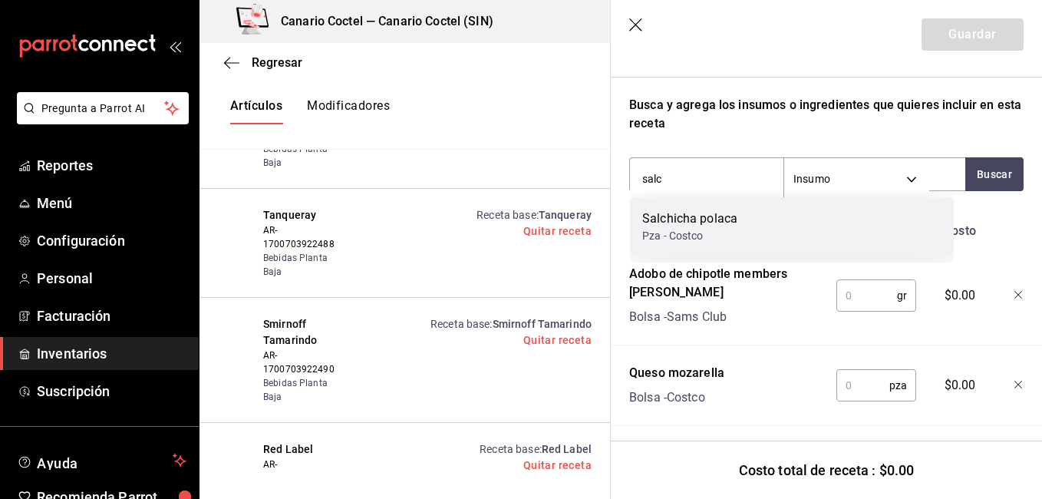
click at [702, 213] on div "Salchicha polaca" at bounding box center [689, 218] width 95 height 18
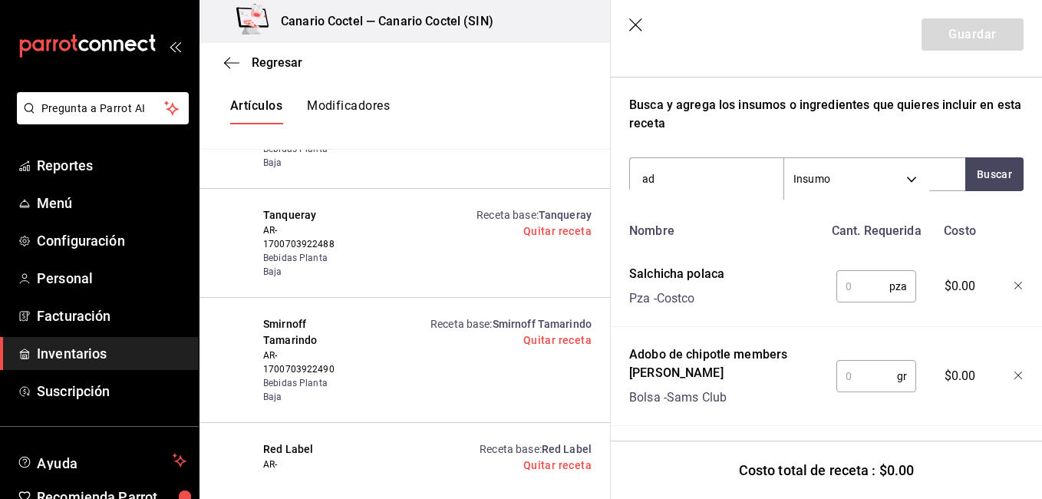
type input "a"
click at [678, 186] on input "chipotl" at bounding box center [706, 179] width 153 height 32
type input "piña"
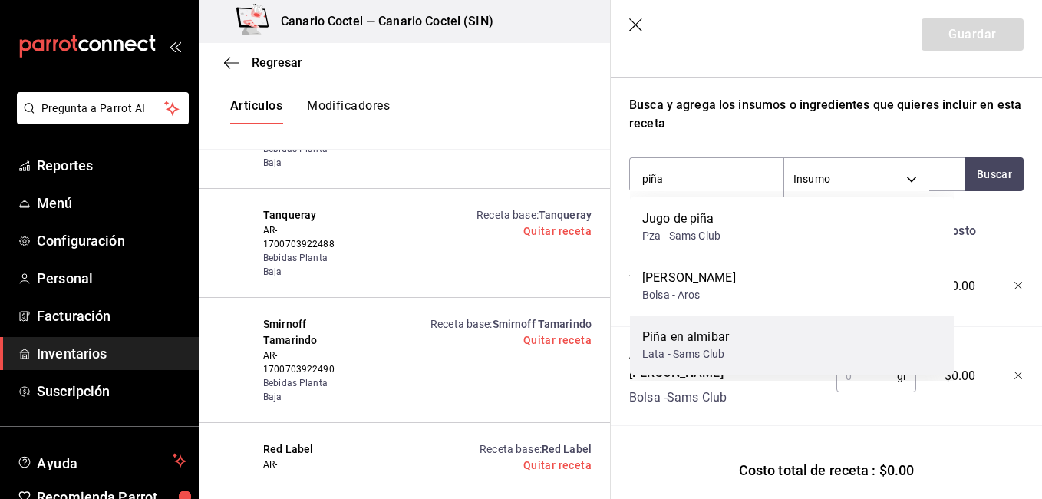
click at [709, 336] on div "Piña en almibar" at bounding box center [685, 337] width 87 height 18
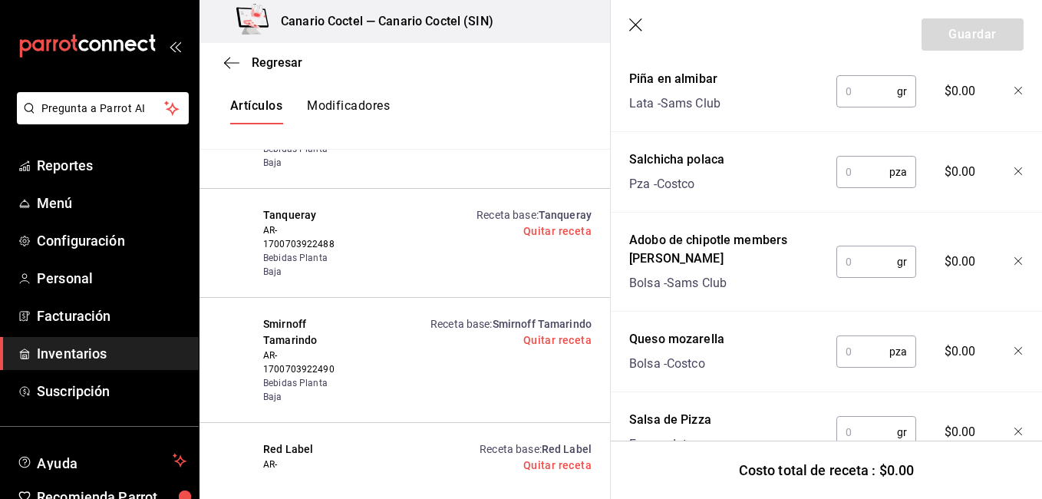
scroll to position [565, 0]
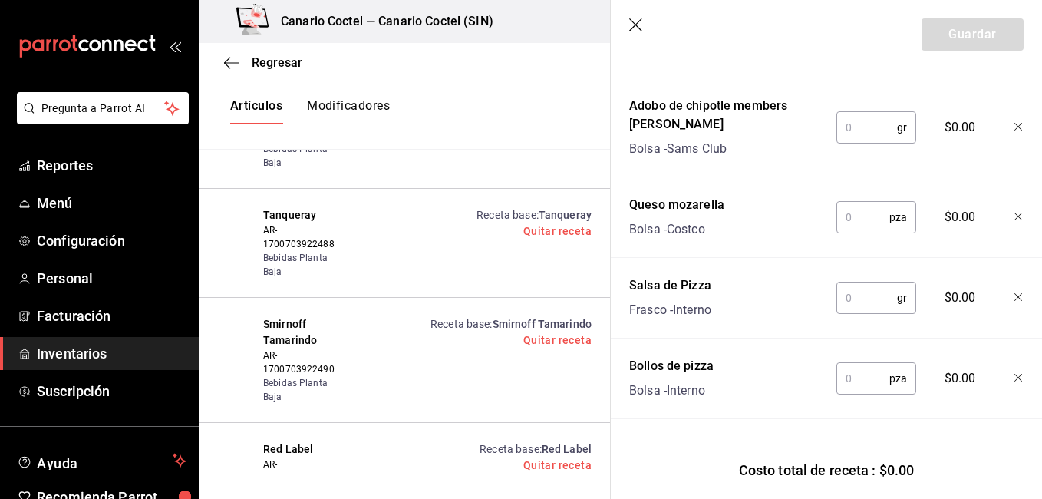
click at [857, 365] on input "text" at bounding box center [862, 378] width 53 height 31
type input "1"
click at [871, 286] on input "text" at bounding box center [866, 297] width 61 height 31
type input "0"
type input "60"
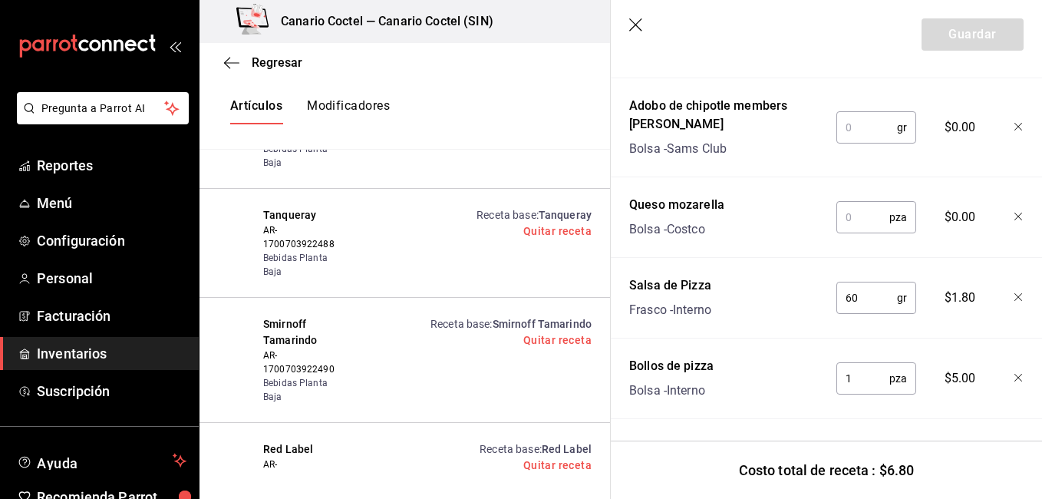
click at [851, 216] on input "text" at bounding box center [862, 217] width 53 height 31
type input "1"
click at [855, 115] on input "text" at bounding box center [866, 127] width 61 height 31
type input "6"
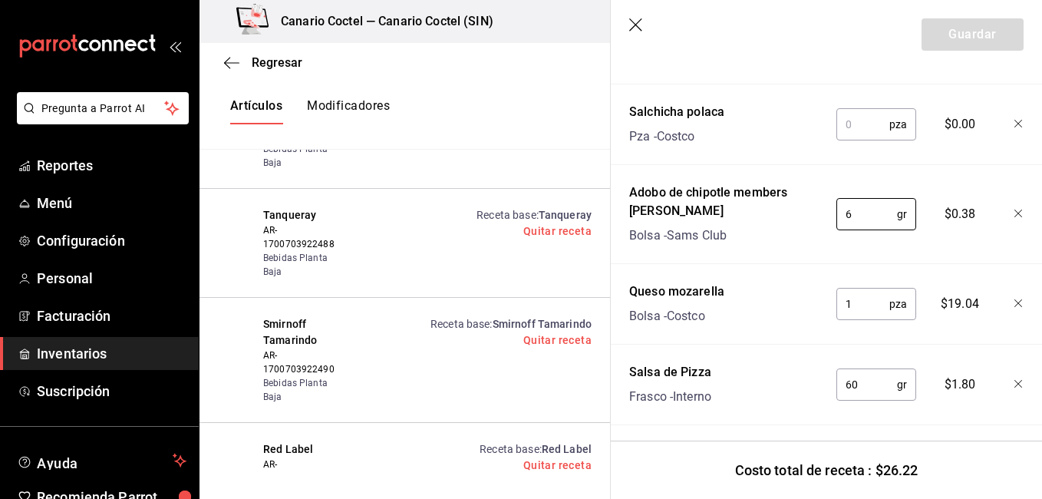
scroll to position [454, 0]
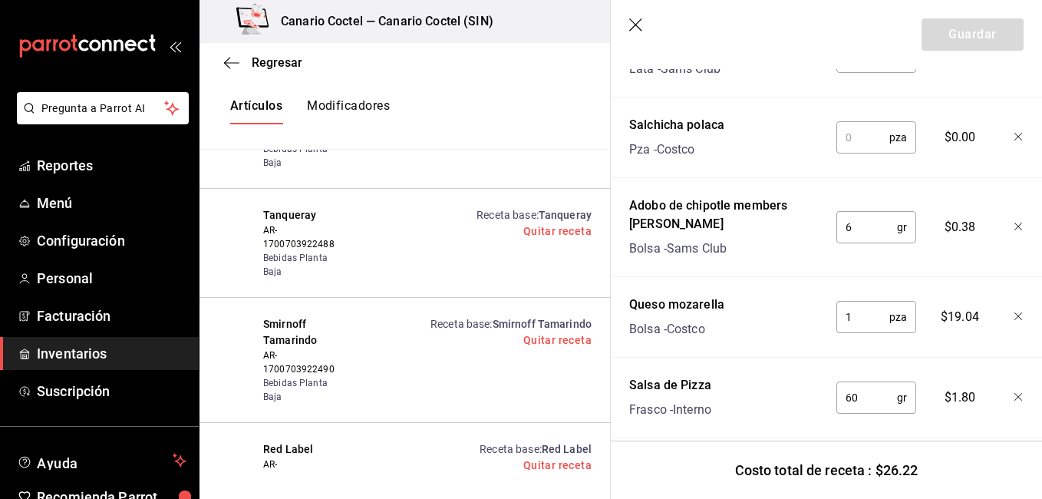
click at [841, 133] on input "text" at bounding box center [862, 137] width 53 height 31
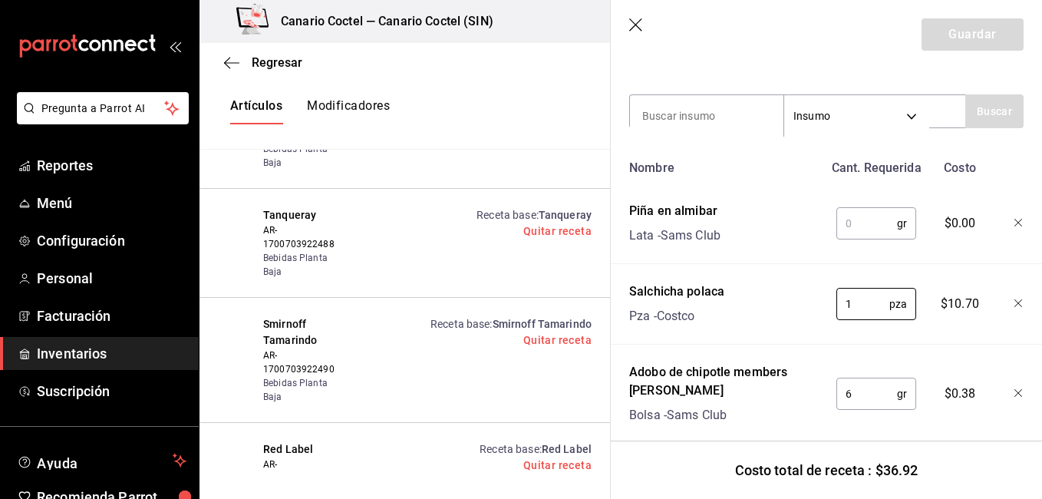
scroll to position [286, 0]
type input "1"
click at [866, 232] on input "text" at bounding box center [866, 224] width 61 height 31
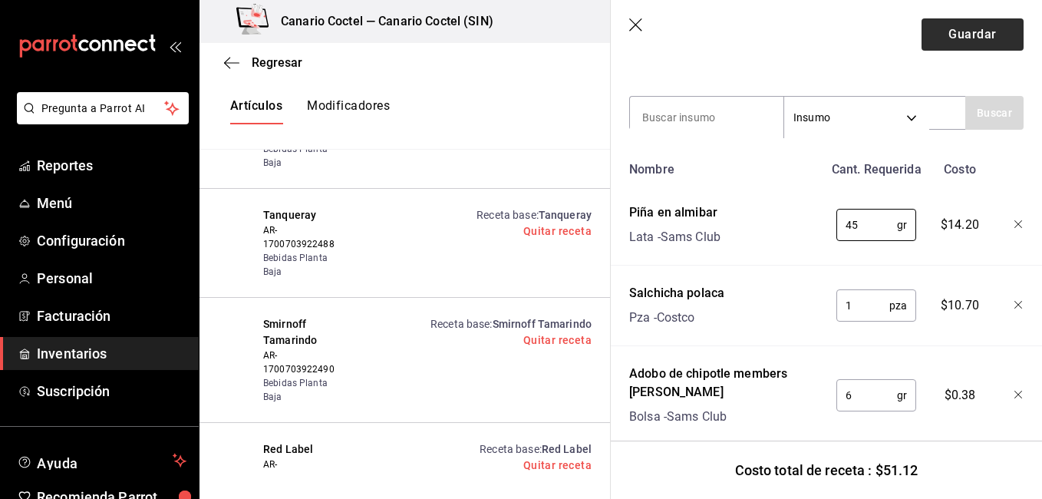
type input "45"
click at [956, 32] on button "Guardar" at bounding box center [972, 34] width 102 height 32
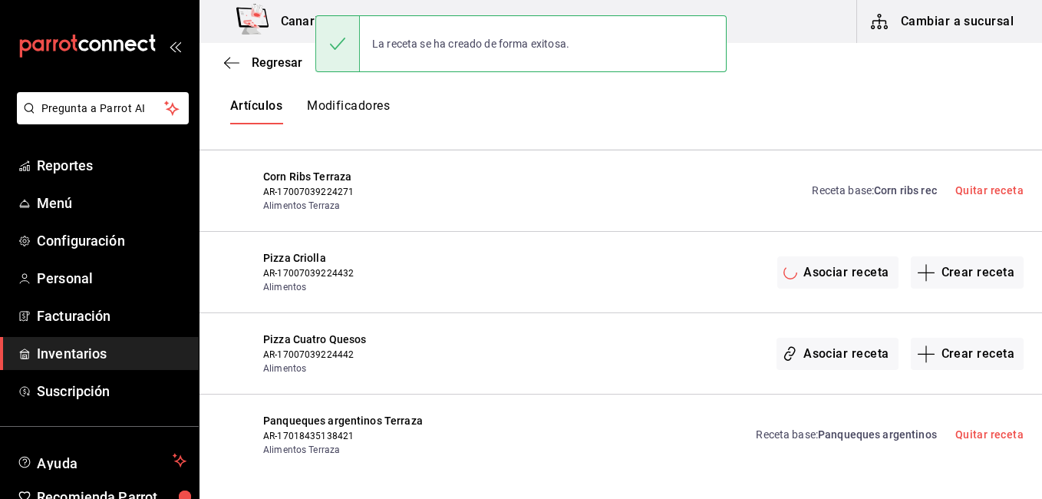
scroll to position [0, 0]
click at [275, 54] on div "Regresar" at bounding box center [620, 62] width 842 height 39
click at [272, 61] on span "Regresar" at bounding box center [277, 62] width 51 height 15
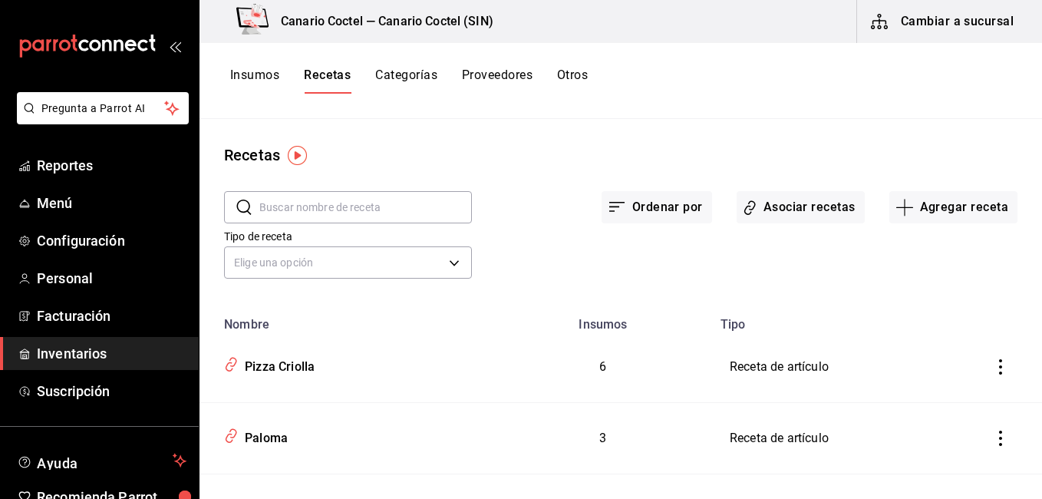
click at [264, 74] on button "Insumos" at bounding box center [254, 81] width 49 height 26
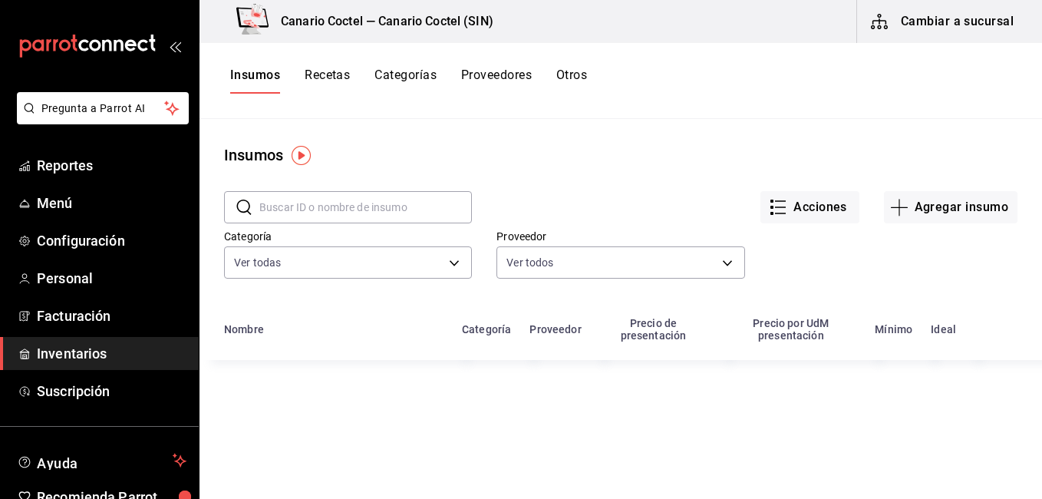
click at [275, 222] on input "text" at bounding box center [365, 207] width 212 height 31
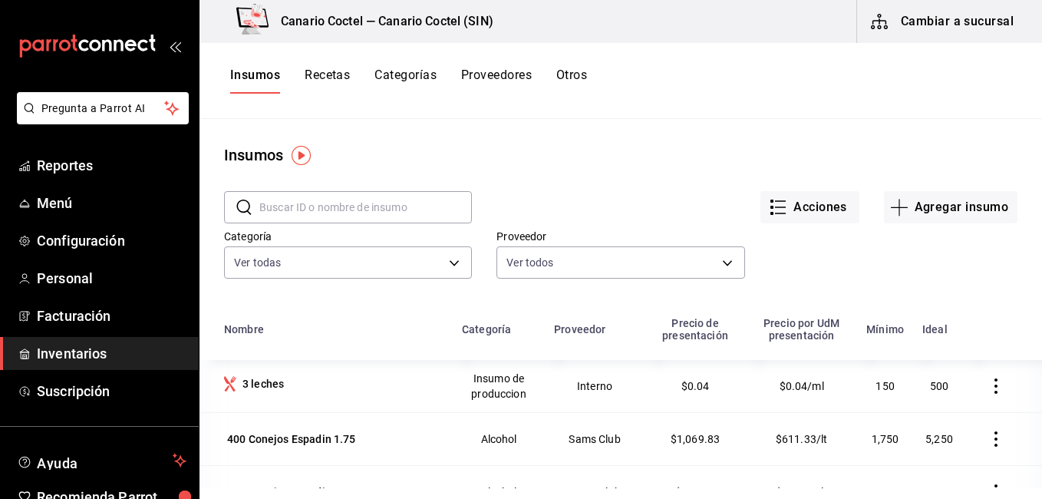
type input "c"
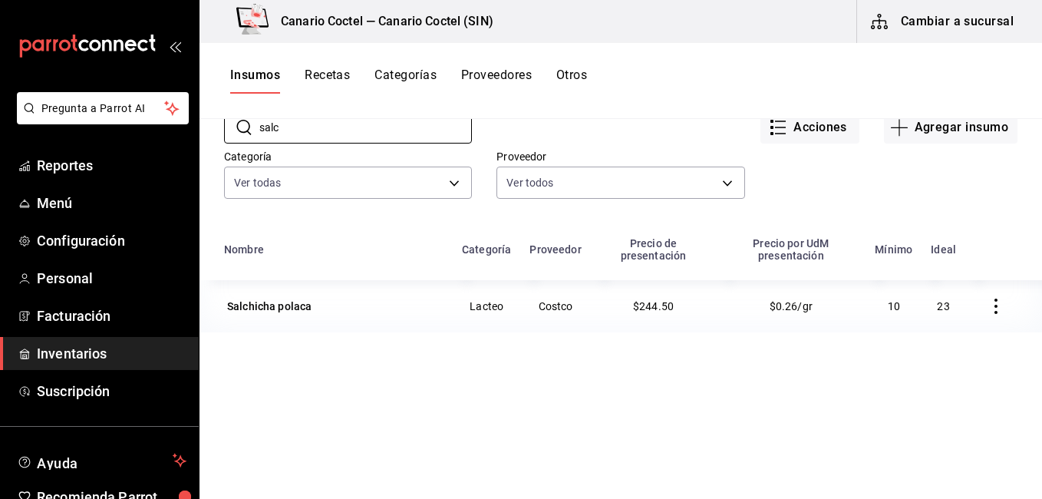
scroll to position [87, 0]
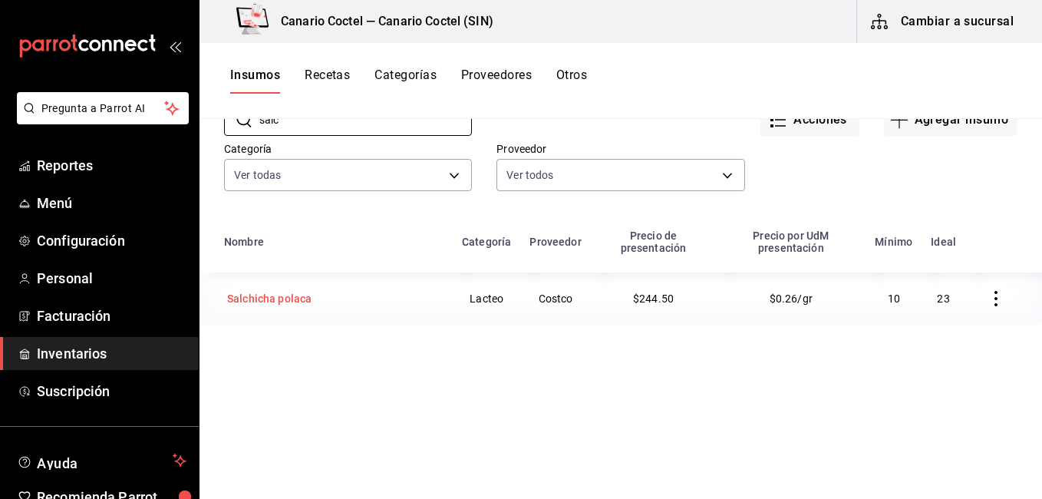
type input "salc"
click at [248, 303] on div "Salchicha polaca" at bounding box center [269, 298] width 84 height 15
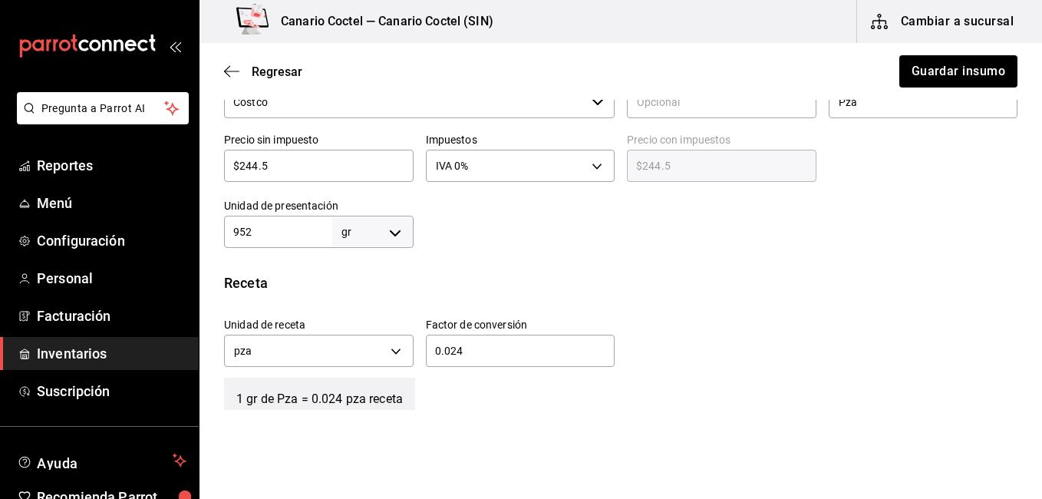
scroll to position [387, 0]
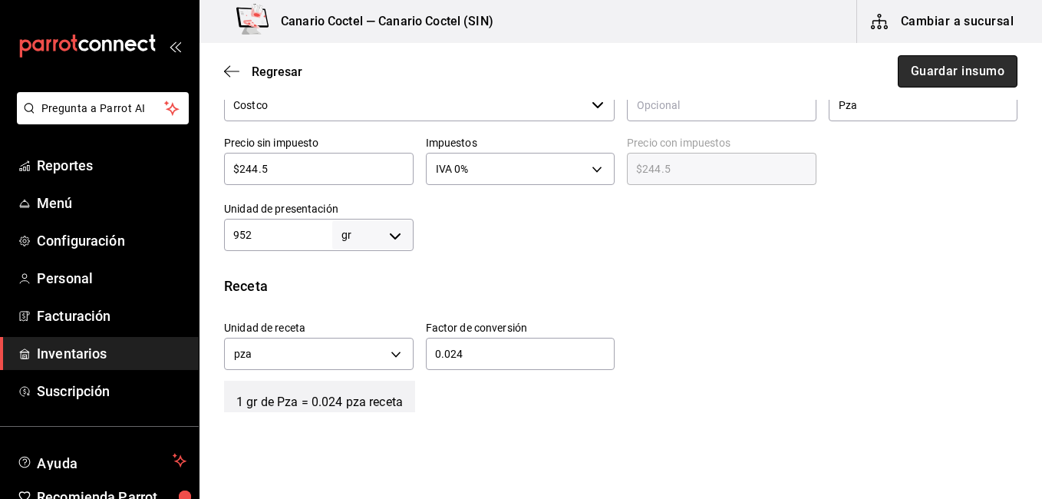
click at [938, 73] on button "Guardar insumo" at bounding box center [958, 71] width 120 height 32
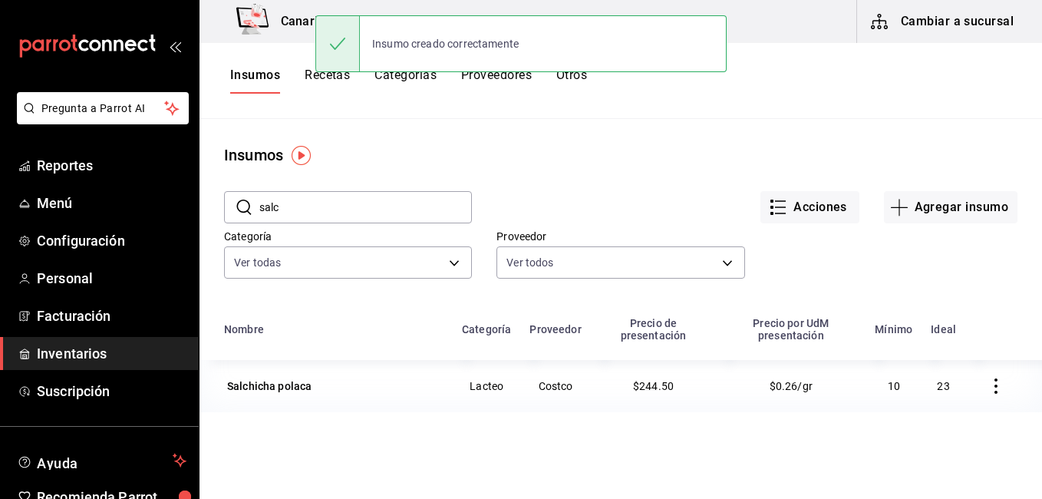
click at [958, 12] on button "Cambiar a sucursal" at bounding box center [943, 21] width 173 height 43
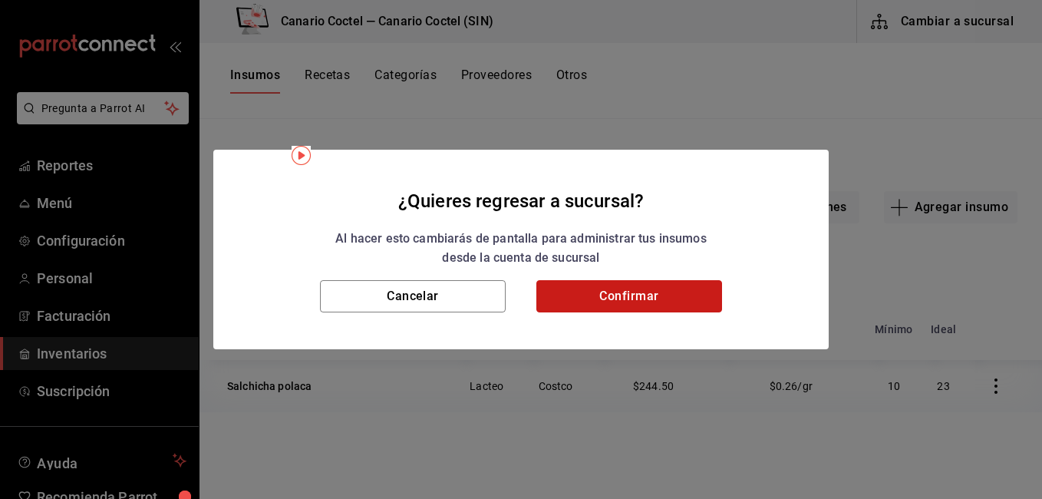
click at [625, 288] on button "Confirmar" at bounding box center [629, 296] width 186 height 32
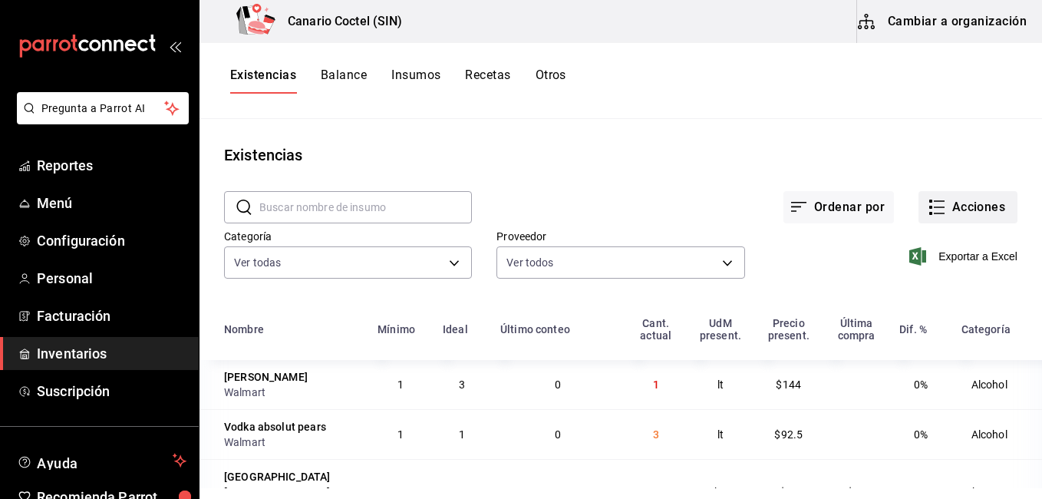
click at [959, 214] on button "Acciones" at bounding box center [967, 207] width 99 height 32
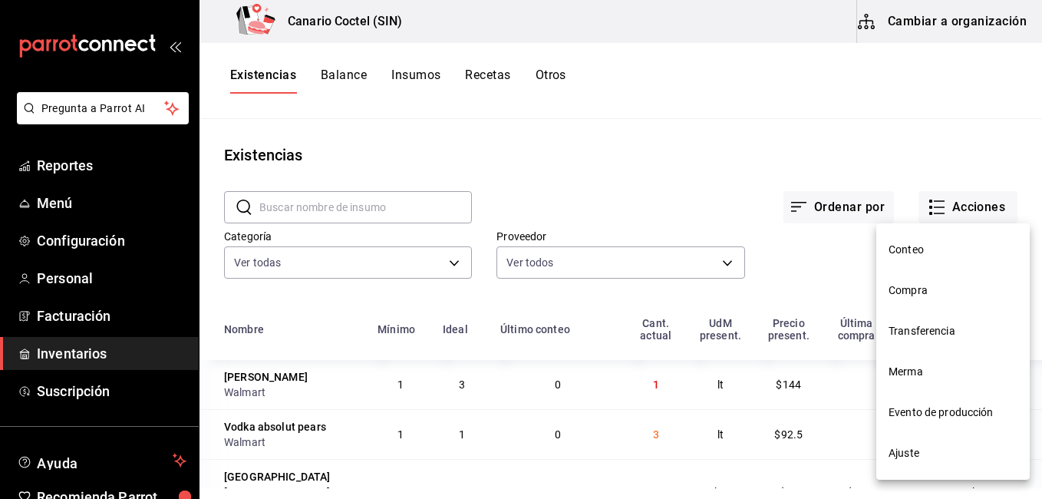
click at [922, 292] on span "Compra" at bounding box center [952, 290] width 129 height 16
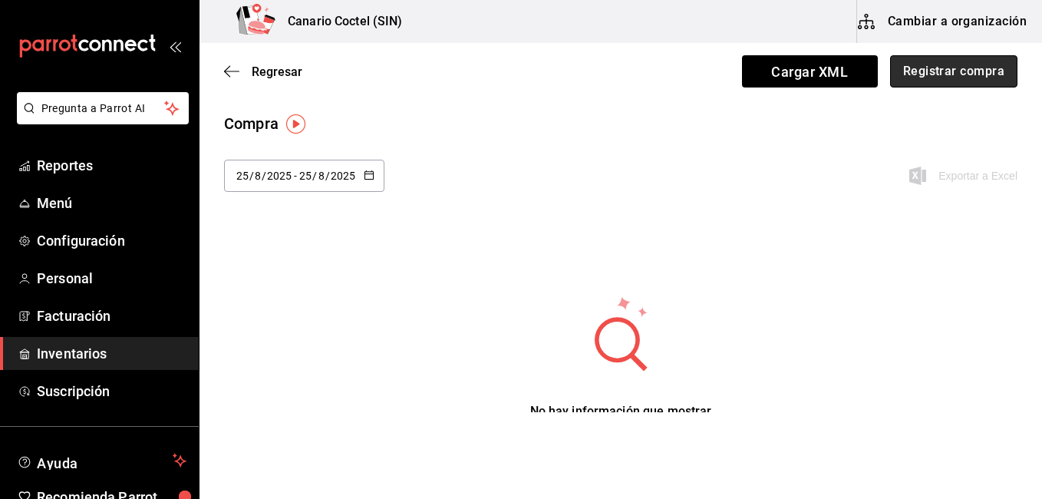
click at [968, 63] on button "Registrar compra" at bounding box center [953, 71] width 127 height 32
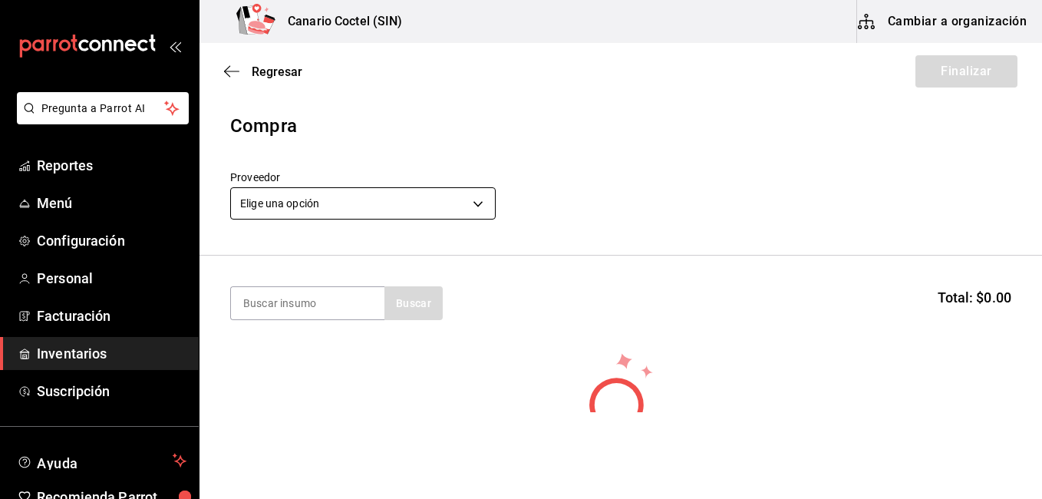
click at [397, 201] on body "Pregunta a Parrot AI Reportes Menú Configuración Personal Facturación Inventari…" at bounding box center [521, 206] width 1042 height 412
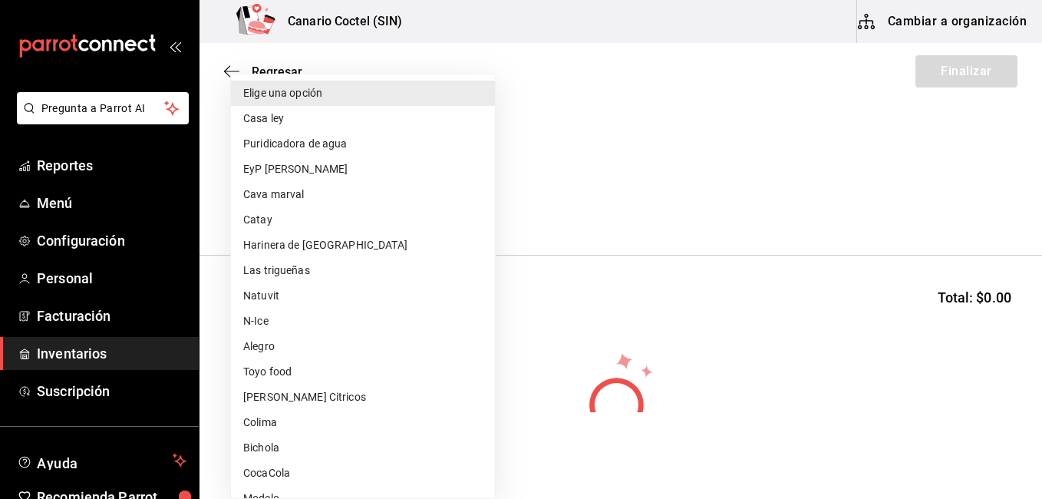
scroll to position [238, 0]
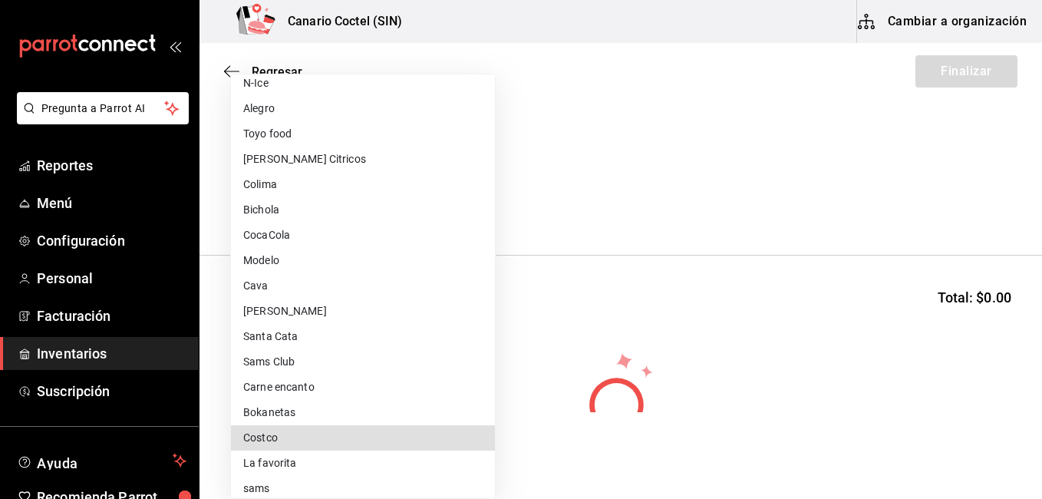
type input "318cf0a0-d354-4919-95f6-0098ed00cd5b"
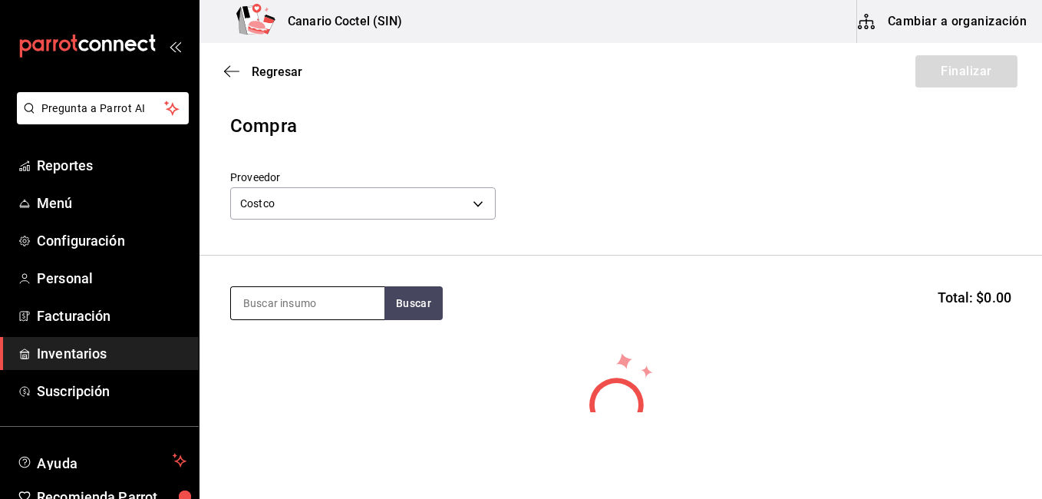
click at [324, 296] on input at bounding box center [307, 303] width 153 height 32
type input "salc"
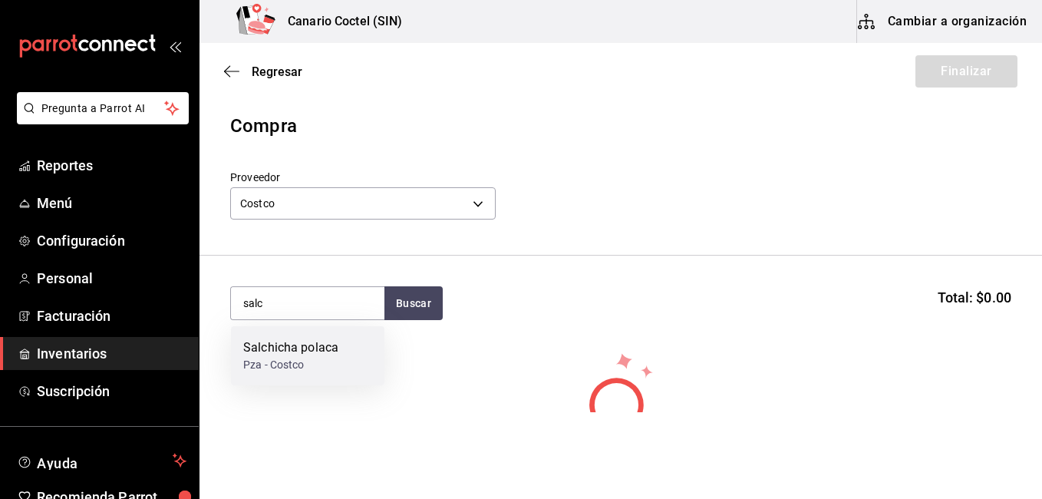
click at [306, 358] on div "Pza - Costco" at bounding box center [290, 365] width 95 height 16
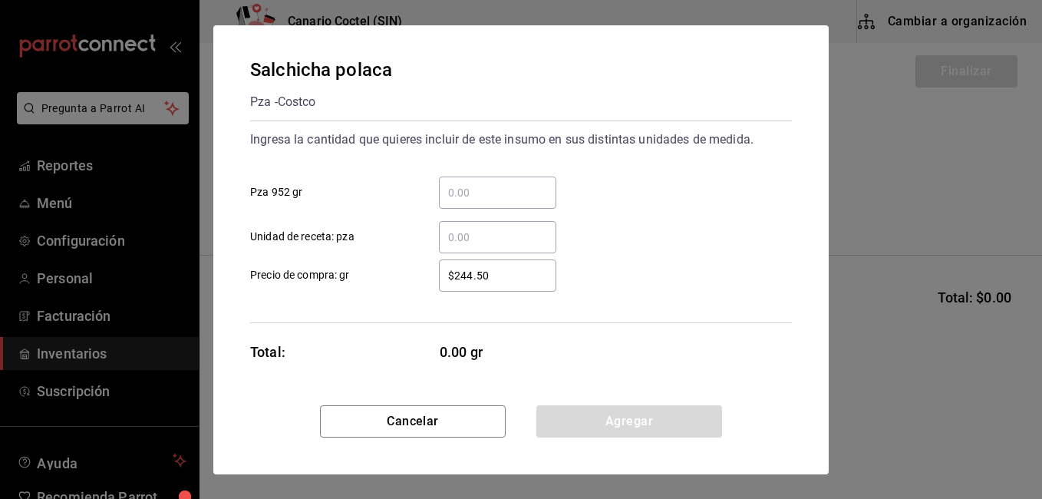
click at [475, 239] on input "​ Unidad de receta: pza" at bounding box center [497, 237] width 117 height 18
type input "5"
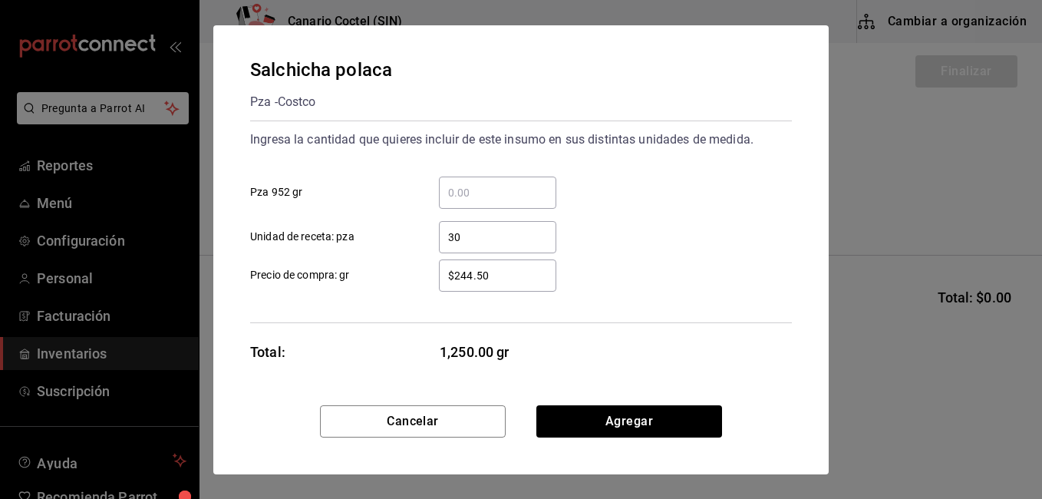
type input "3"
type input "2"
type input "23"
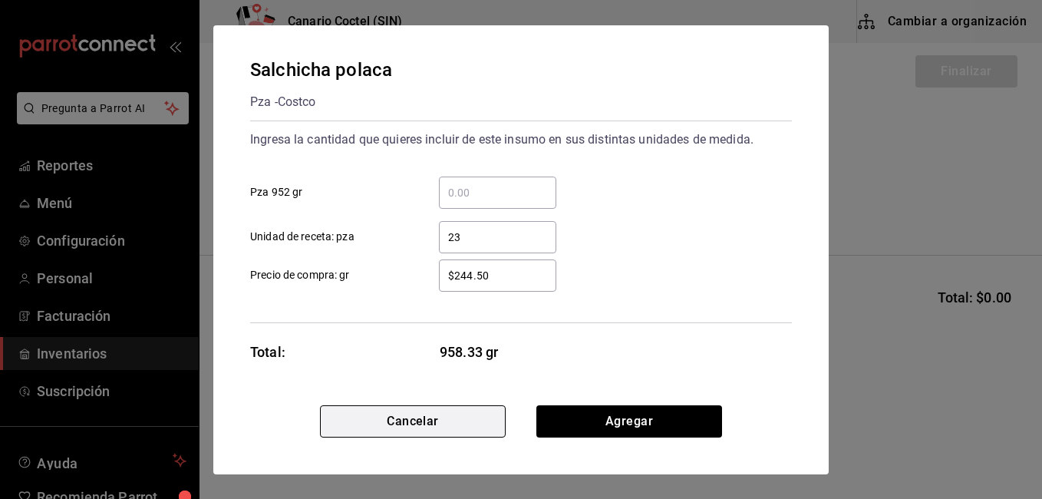
click at [432, 425] on button "Cancelar" at bounding box center [413, 421] width 186 height 32
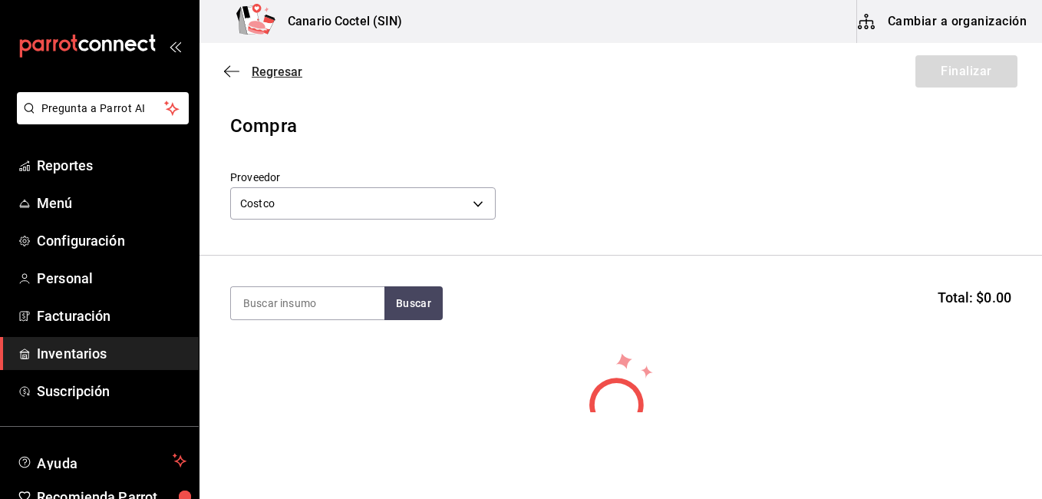
click at [268, 64] on span "Regresar" at bounding box center [277, 71] width 51 height 15
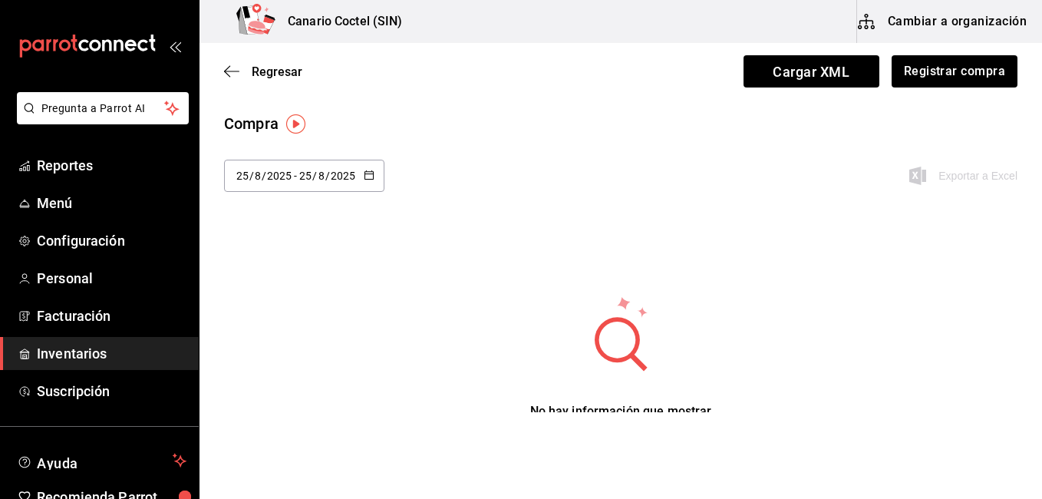
click at [973, 25] on button "Cambiar a organización" at bounding box center [943, 21] width 173 height 43
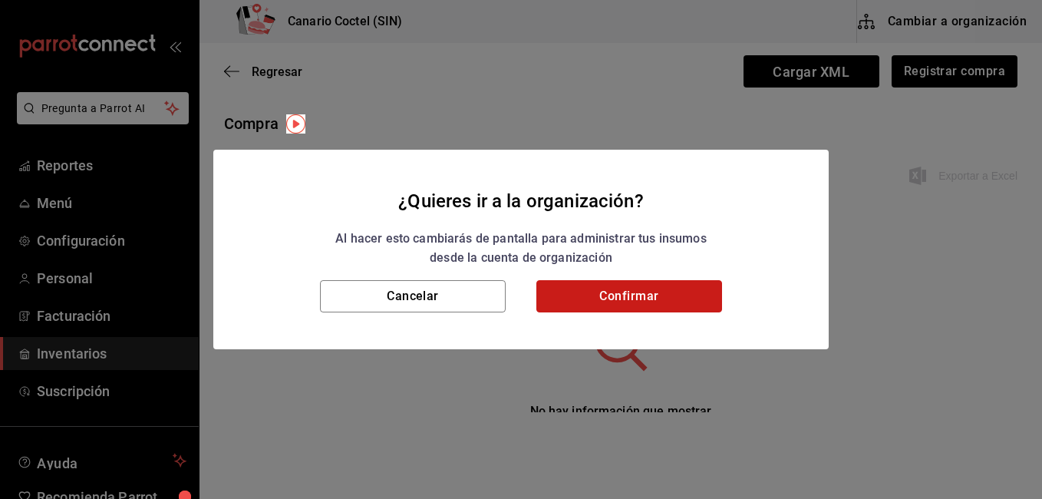
click at [652, 297] on button "Confirmar" at bounding box center [629, 296] width 186 height 32
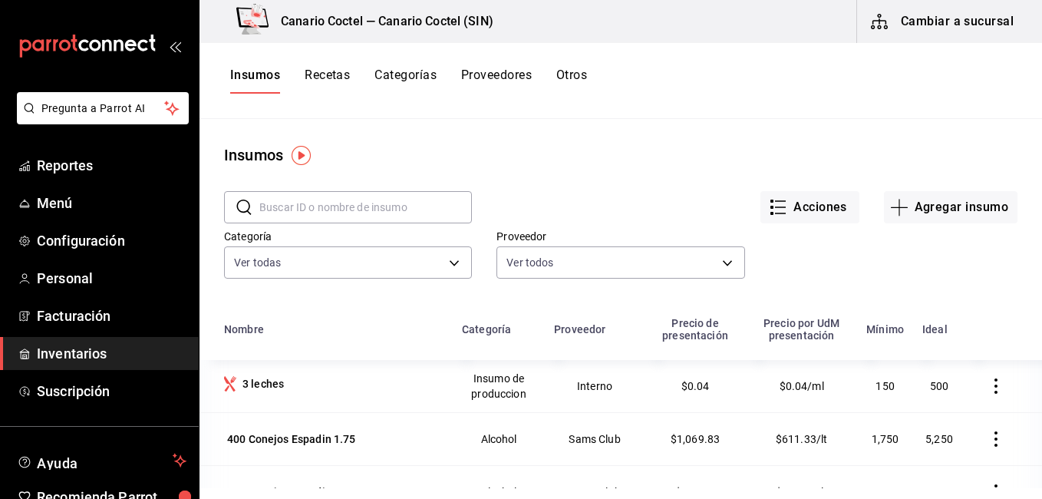
click at [336, 70] on button "Recetas" at bounding box center [327, 81] width 45 height 26
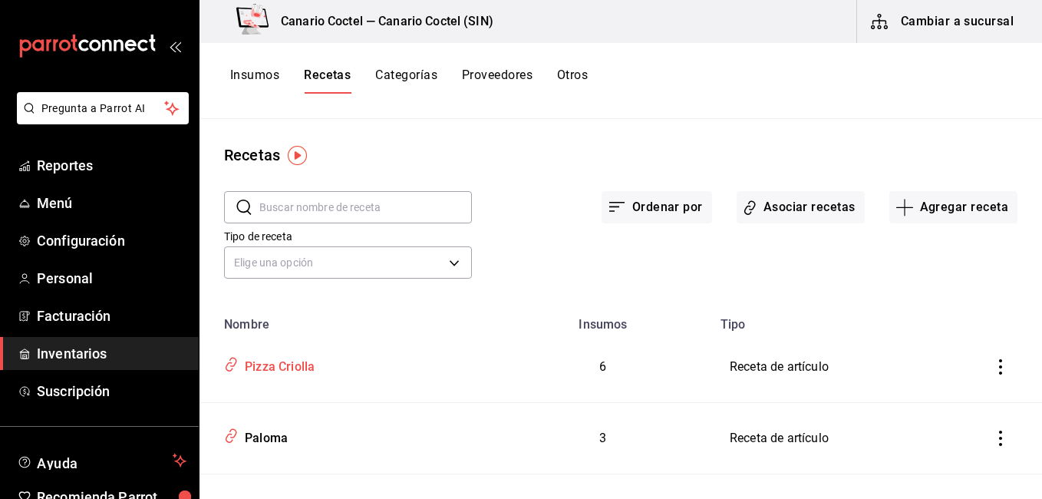
click at [285, 371] on div "Pizza Criolla" at bounding box center [277, 364] width 76 height 24
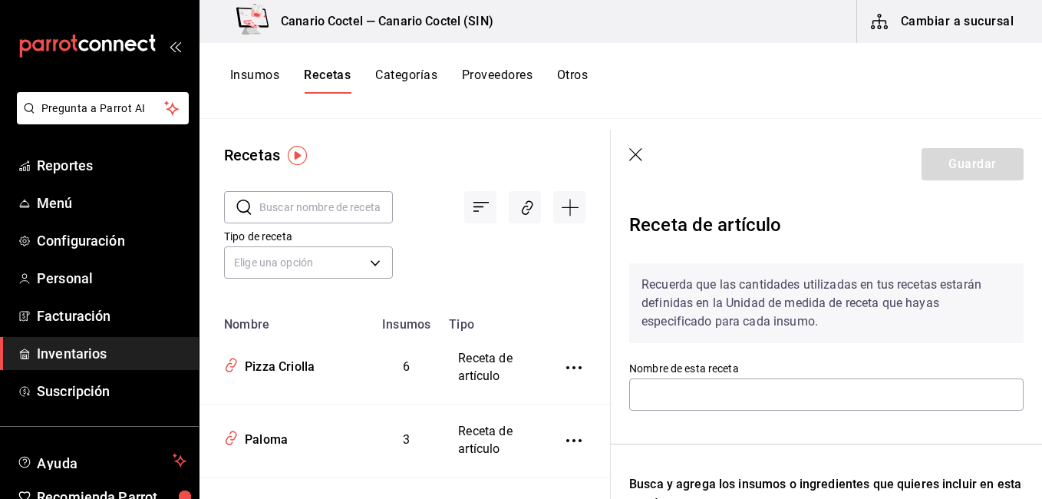
type input "Pizza Criolla"
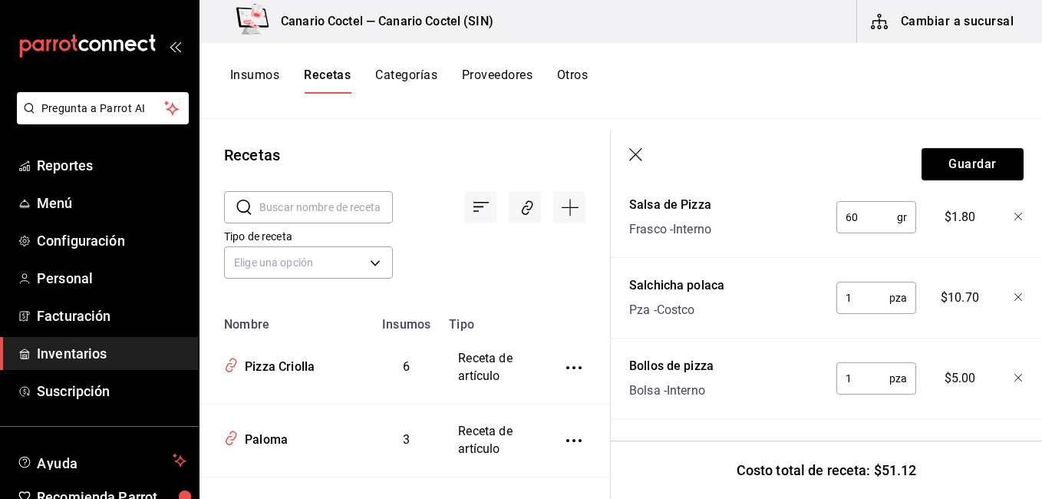
scroll to position [674, 0]
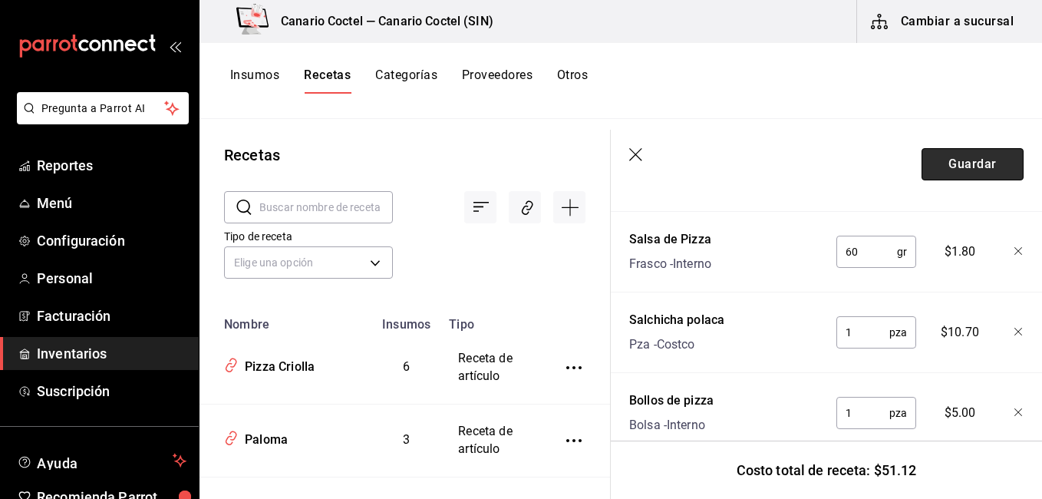
click at [954, 167] on button "Guardar" at bounding box center [972, 164] width 102 height 32
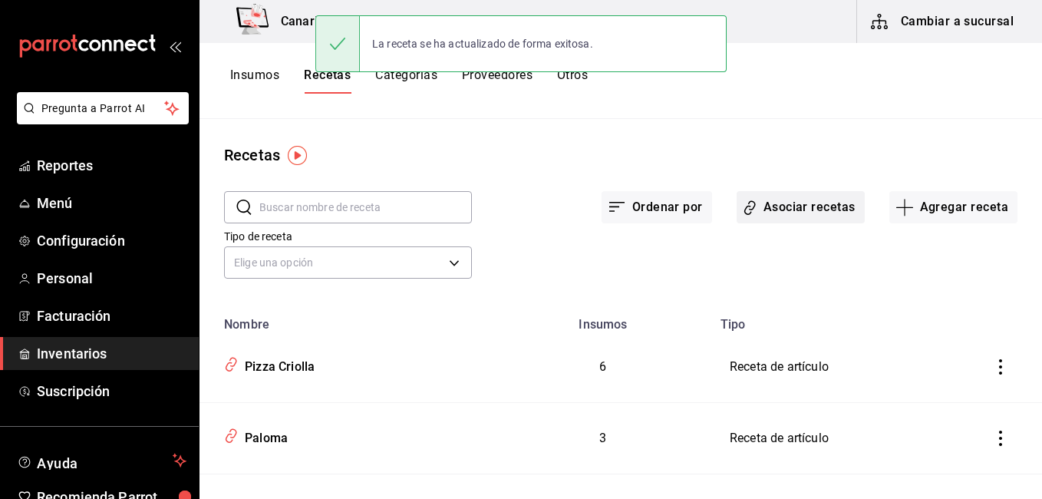
click at [811, 209] on button "Asociar recetas" at bounding box center [800, 207] width 128 height 32
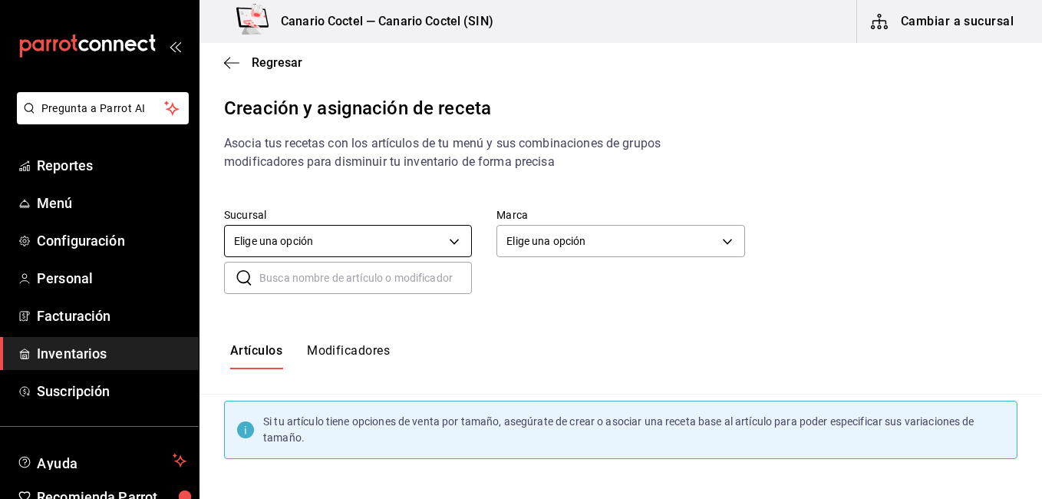
click at [373, 232] on body "Pregunta a Parrot AI Reportes Menú Configuración Personal Facturación Inventari…" at bounding box center [521, 236] width 1042 height 473
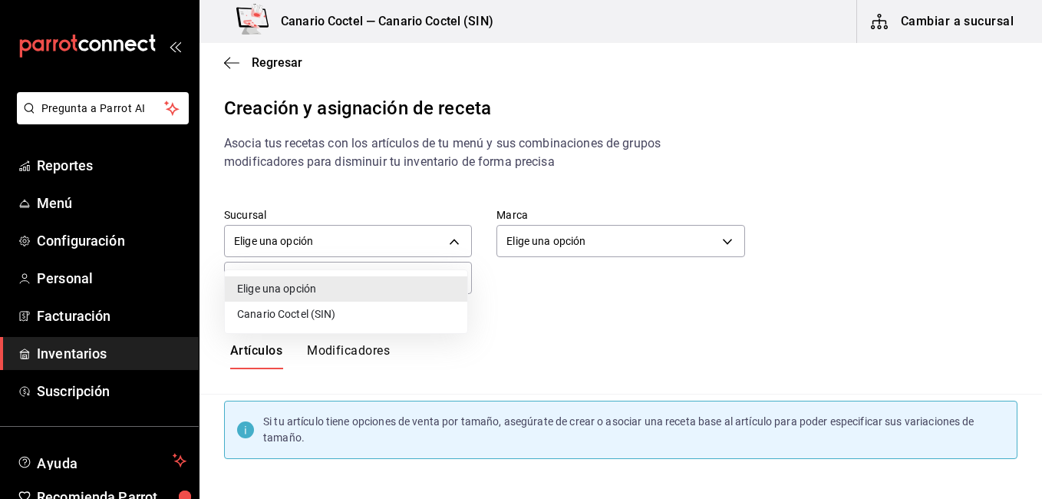
click at [316, 319] on li "Canario Coctel (SIN)" at bounding box center [346, 313] width 242 height 25
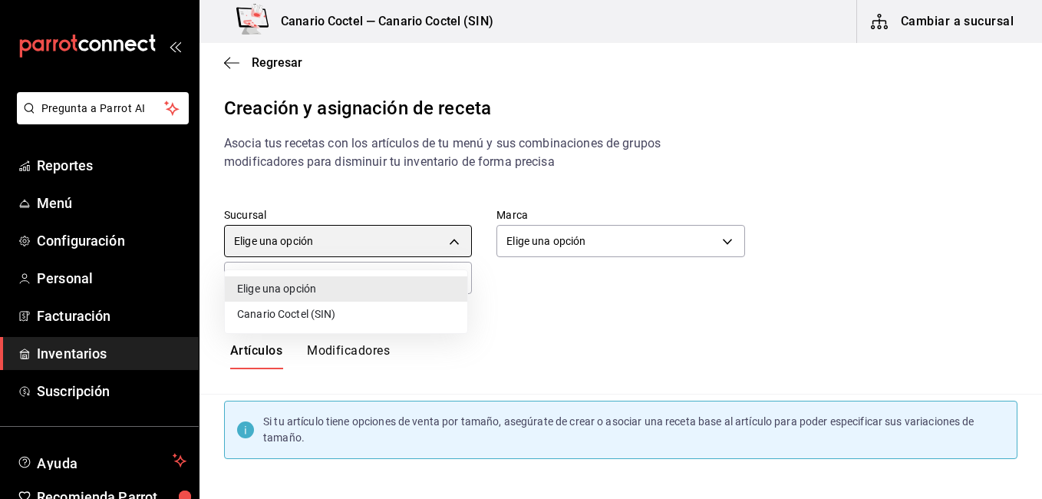
type input "ad3ba72b-c9b5-4845-9072-d53e6b03dc65"
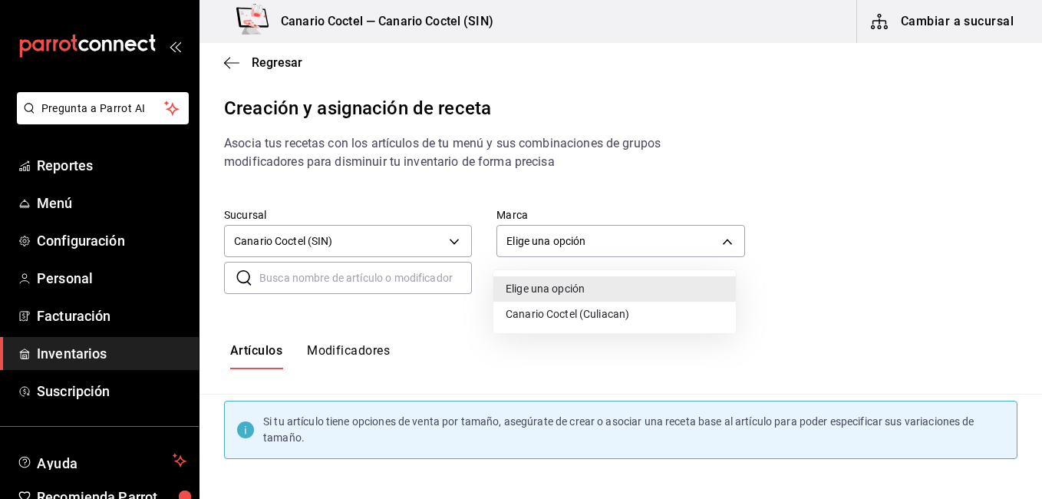
drag, startPoint x: 553, startPoint y: 228, endPoint x: 541, endPoint y: 308, distance: 80.7
click at [541, 308] on body "Pregunta a Parrot AI Reportes Menú Configuración Personal Facturación Inventari…" at bounding box center [521, 236] width 1042 height 473
click at [541, 308] on li "Canario Coctel (Culiacan)" at bounding box center [614, 313] width 242 height 25
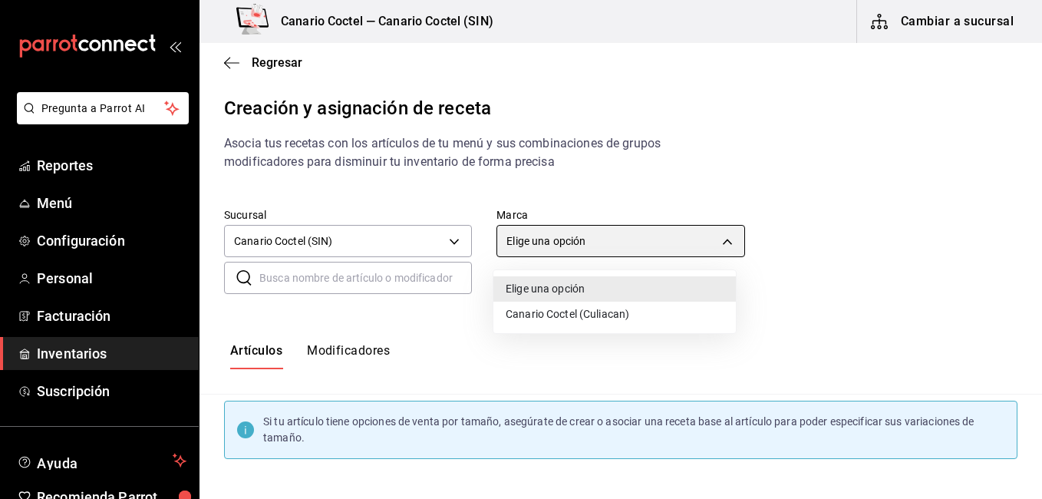
type input "1961613a-9f1c-4786-8348-f9f968c787d0"
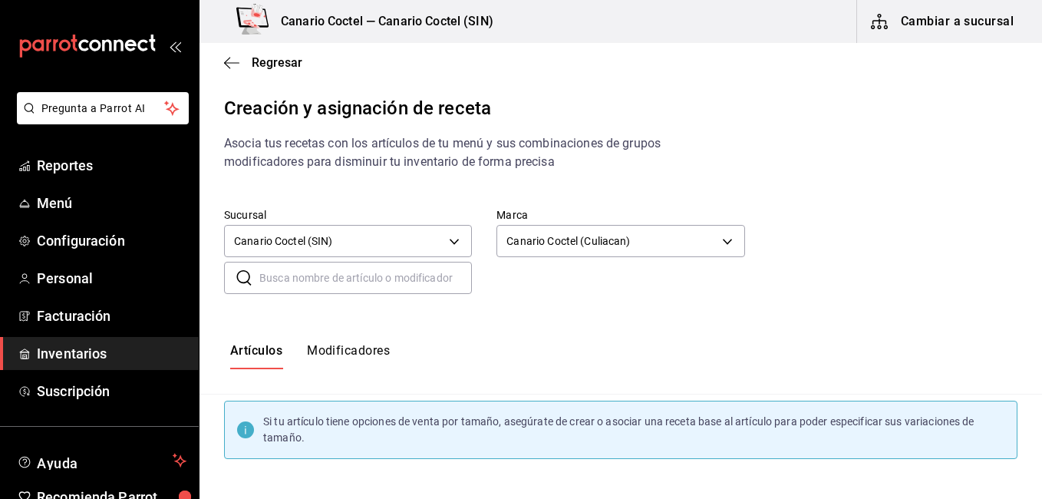
click at [910, 280] on div "​ ​" at bounding box center [608, 265] width 818 height 57
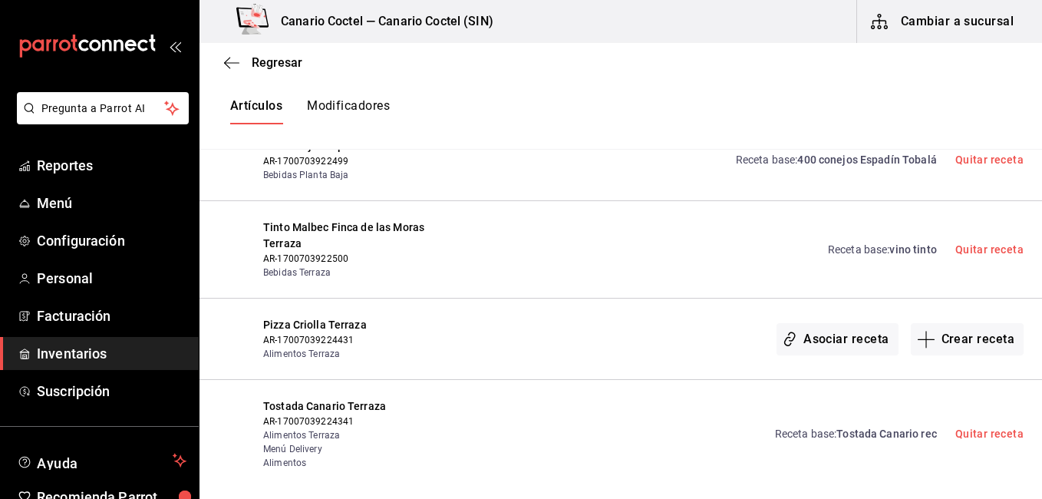
scroll to position [5462, 0]
click at [857, 321] on button "Asociar receta" at bounding box center [836, 337] width 121 height 32
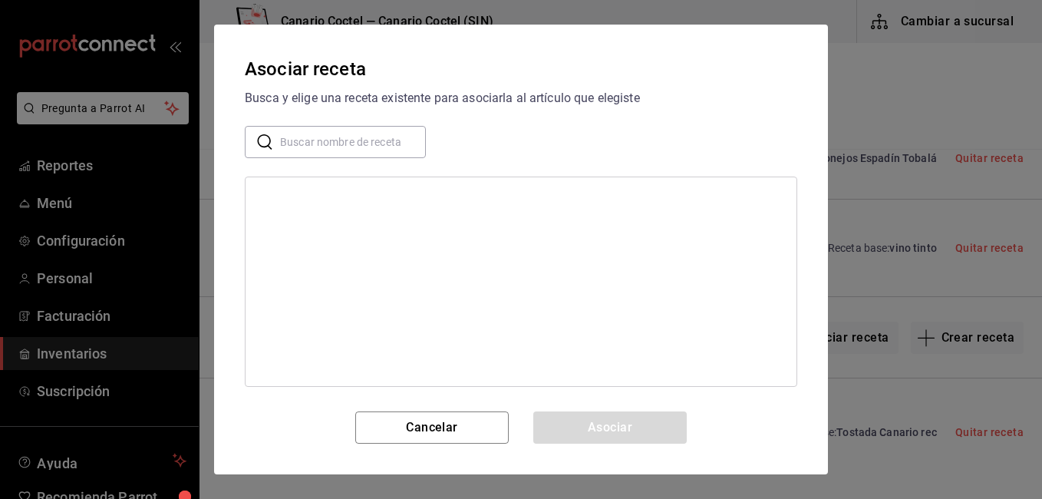
click at [331, 130] on input "text" at bounding box center [353, 142] width 146 height 31
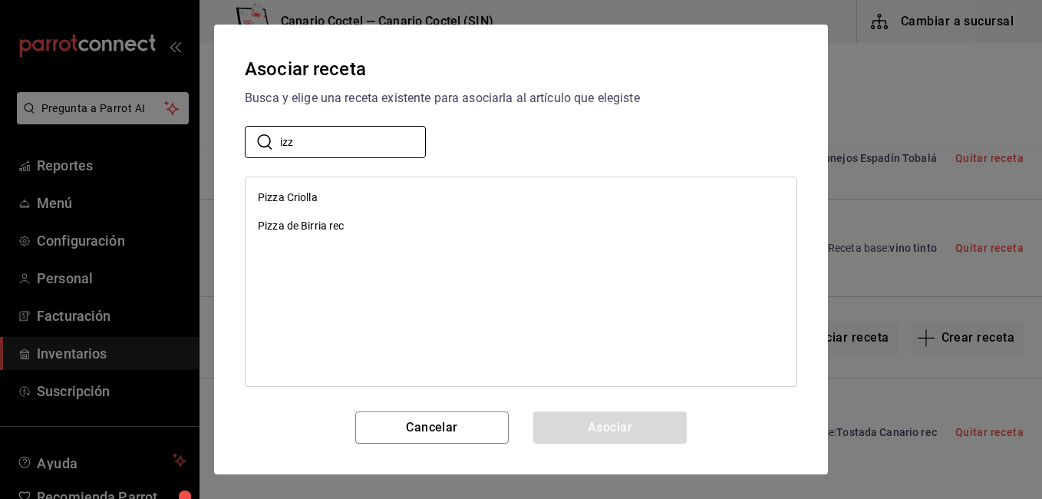
type input "izz"
click at [328, 205] on div "Pizza Criolla" at bounding box center [520, 197] width 551 height 28
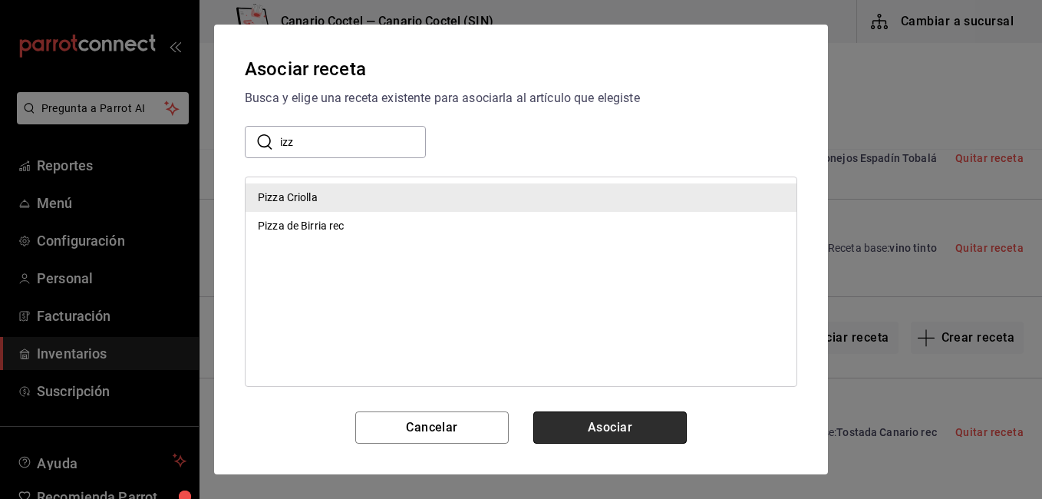
click at [619, 438] on button "Asociar" at bounding box center [609, 427] width 153 height 32
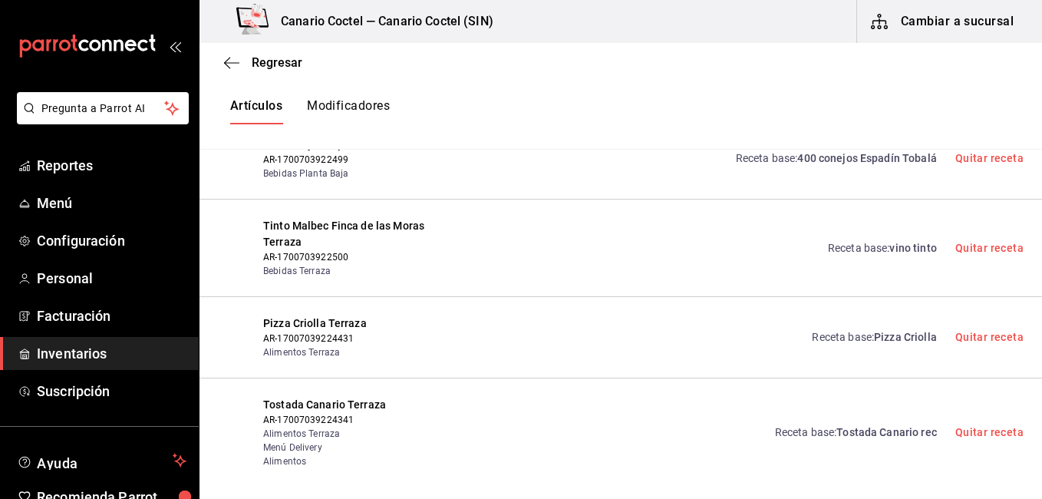
click at [619, 438] on div "Tostada Canario Terraza AR-17007039224341 Alimentos Terraza Menú Delivery Alime…" at bounding box center [620, 432] width 842 height 109
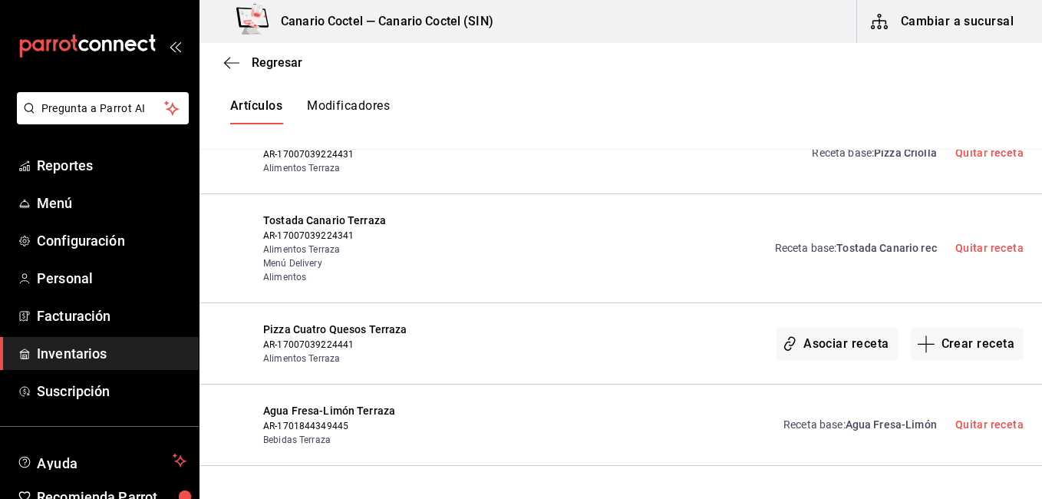
scroll to position [5677, 0]
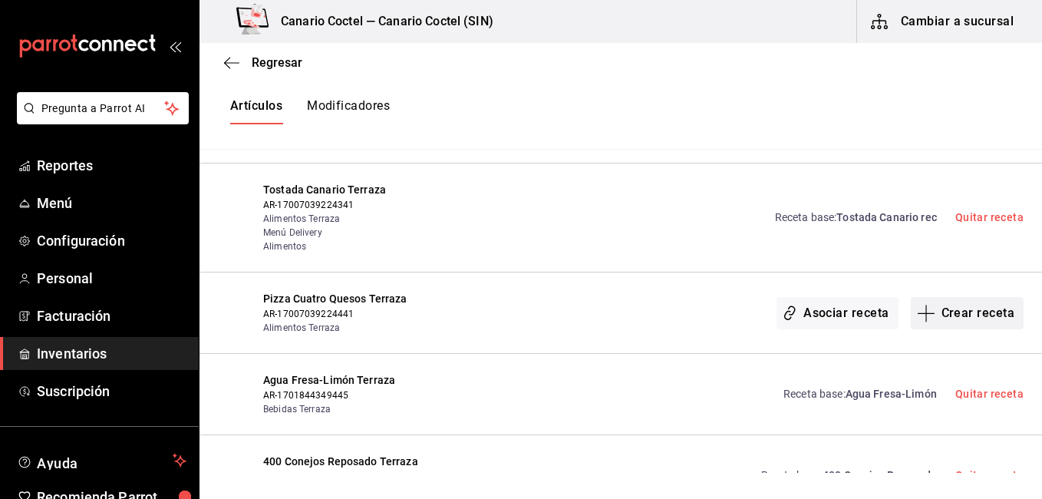
click at [978, 297] on button "Crear receta" at bounding box center [968, 313] width 114 height 32
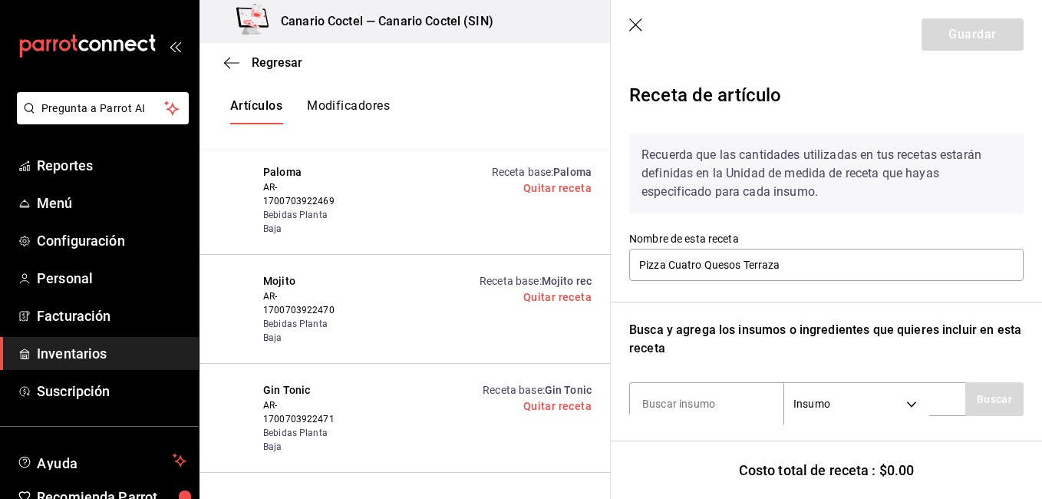
click at [635, 21] on icon "button" at bounding box center [636, 25] width 15 height 15
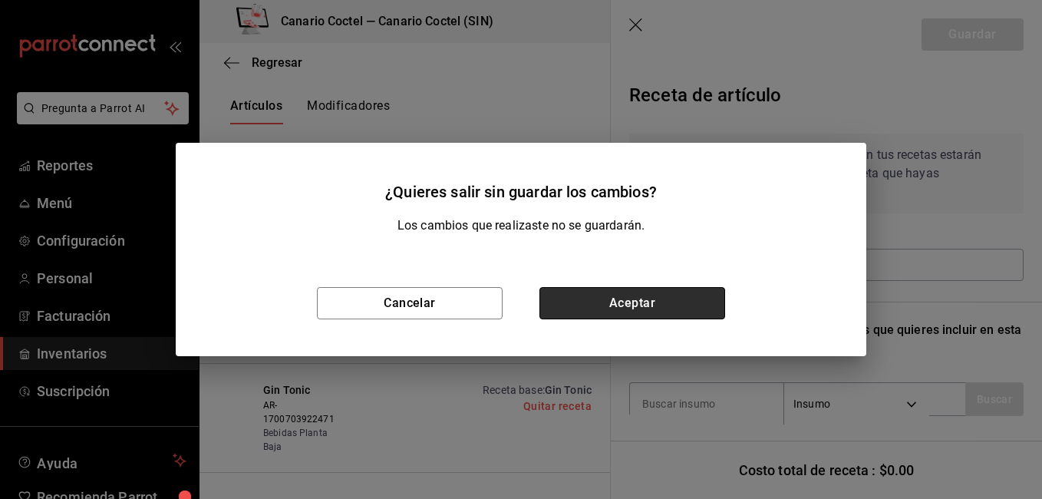
click at [603, 294] on button "Aceptar" at bounding box center [632, 303] width 186 height 32
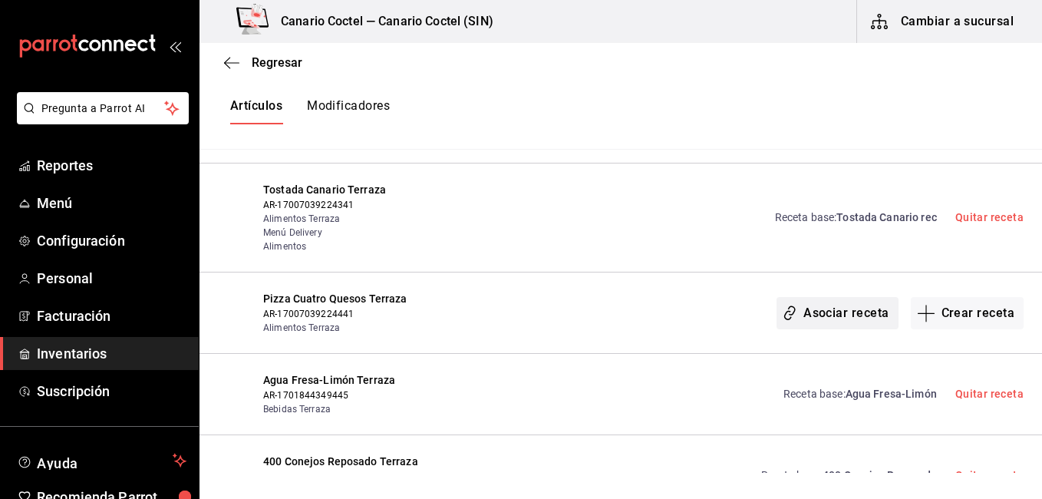
click at [835, 297] on button "Asociar receta" at bounding box center [836, 313] width 121 height 32
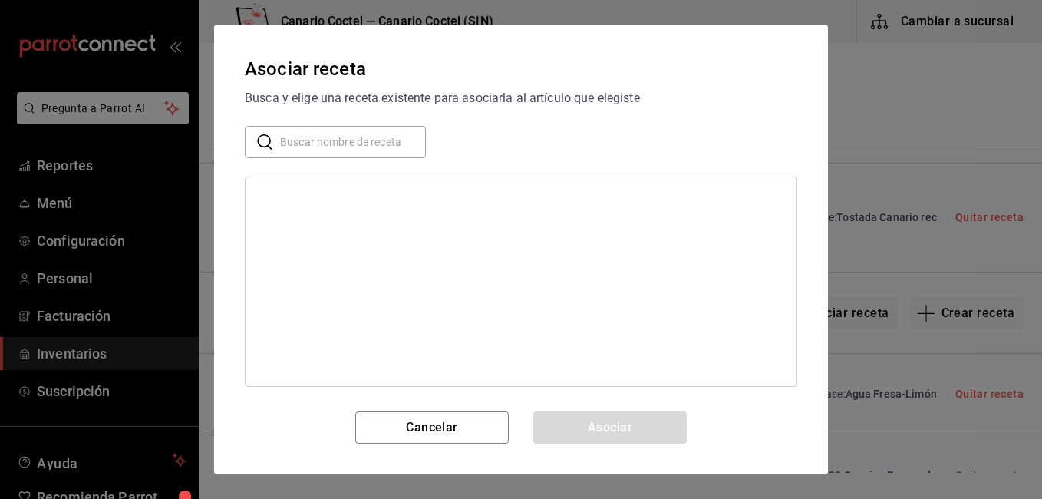
click at [324, 151] on input "text" at bounding box center [353, 142] width 146 height 31
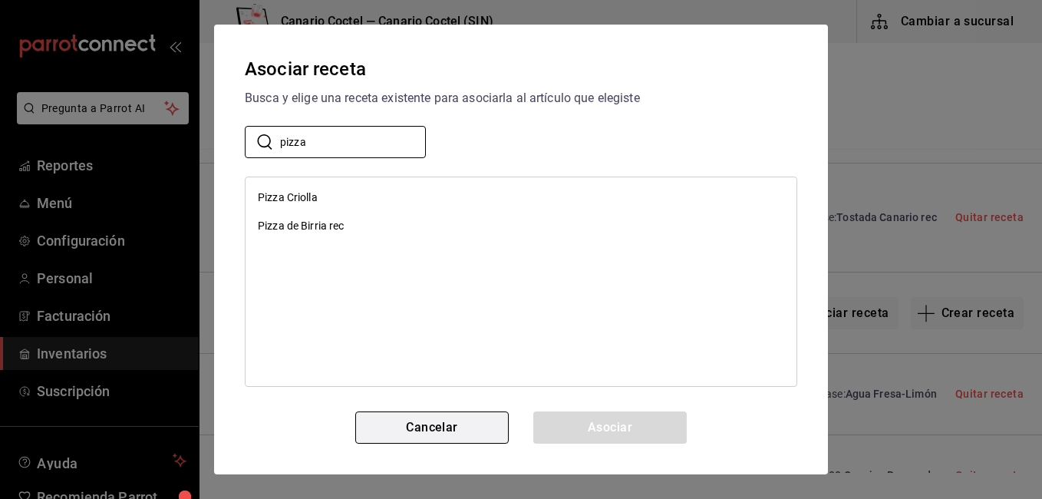
type input "pizza"
click at [441, 427] on button "Cancelar" at bounding box center [431, 427] width 153 height 32
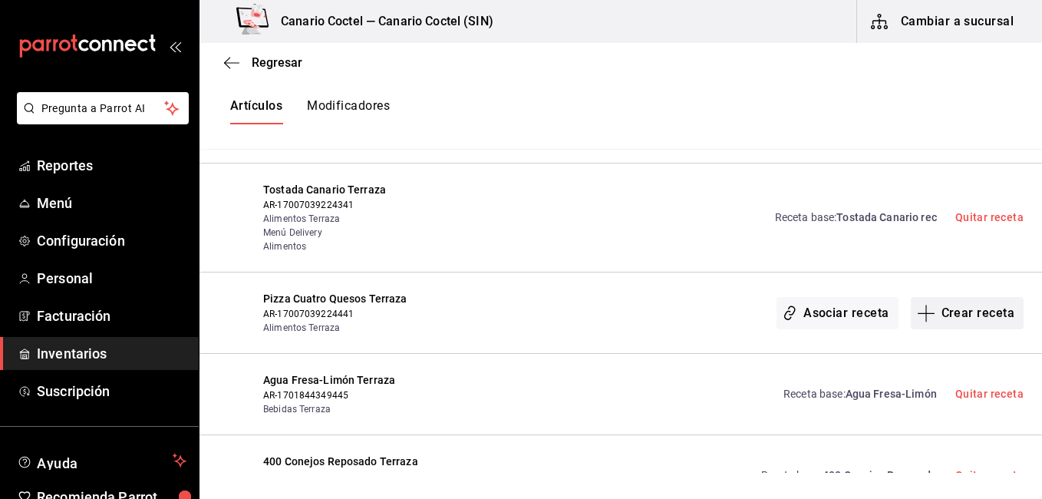
click at [990, 297] on button "Crear receta" at bounding box center [968, 313] width 114 height 32
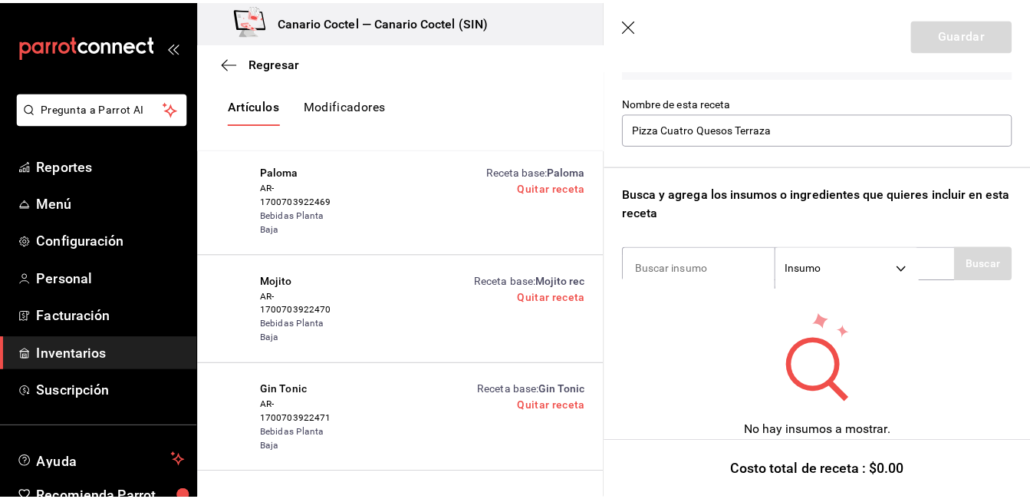
scroll to position [156, 0]
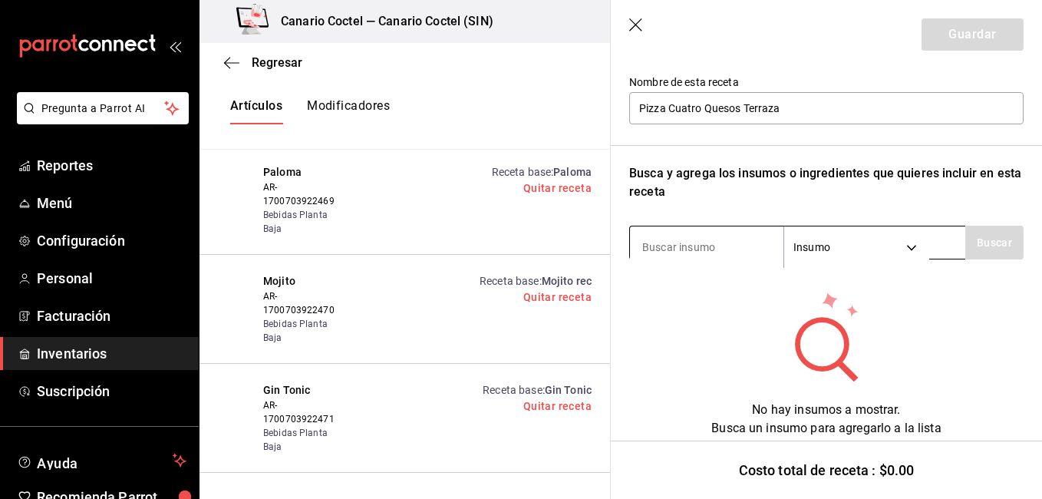
click at [722, 229] on div "Insumo SUPPLY" at bounding box center [797, 243] width 336 height 34
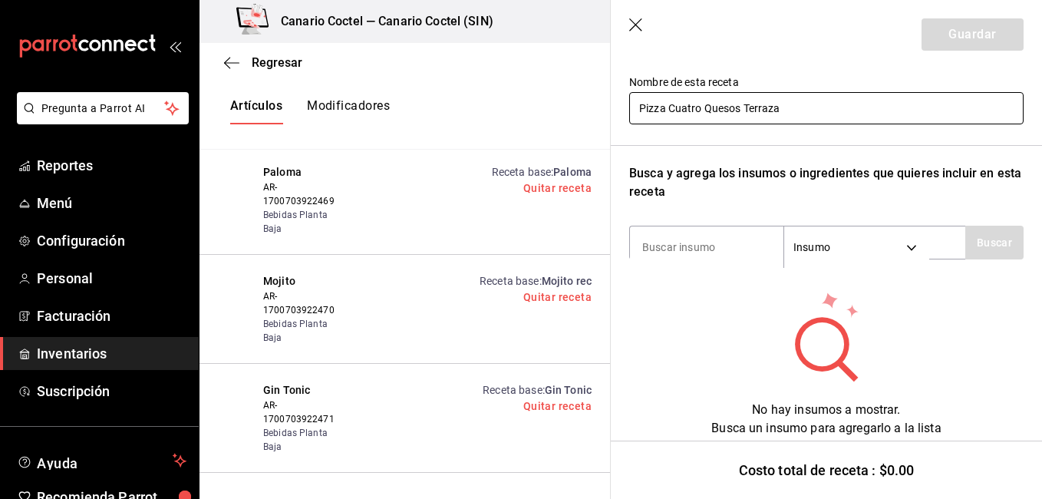
click at [759, 105] on input "Pizza Cuatro Quesos Terraza" at bounding box center [826, 108] width 394 height 32
type input "Pizza Cuatro Quesos"
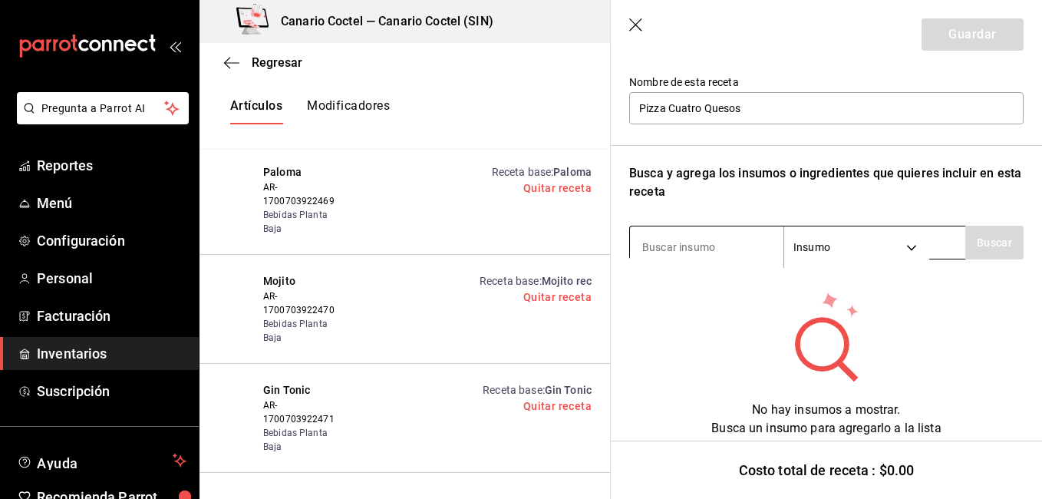
click at [716, 249] on input at bounding box center [706, 247] width 153 height 32
type input "boll"
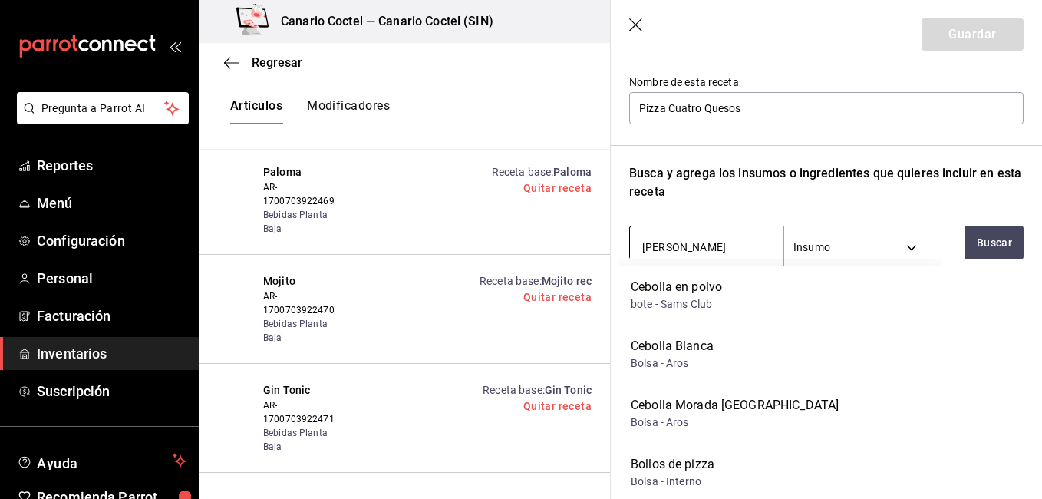
scroll to position [5709, 0]
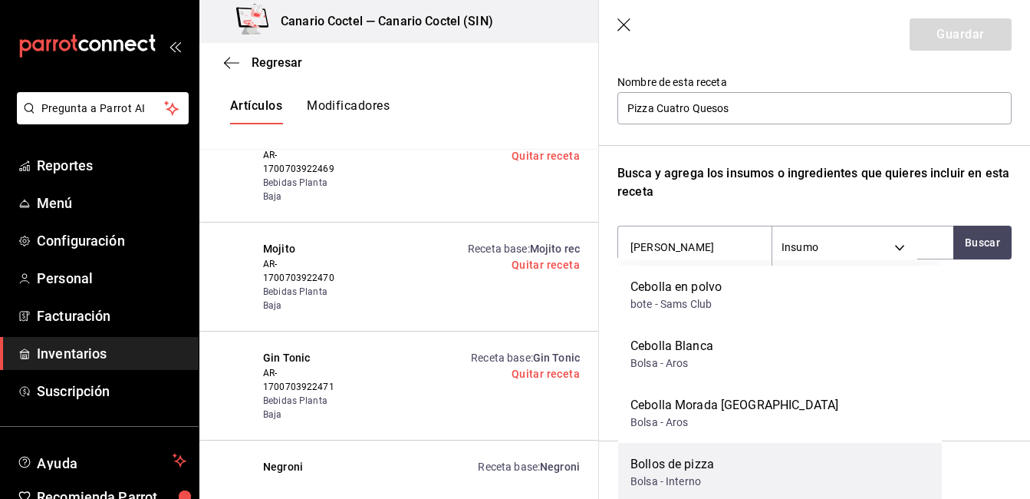
click at [666, 457] on div "Bollos de pizza" at bounding box center [673, 464] width 84 height 18
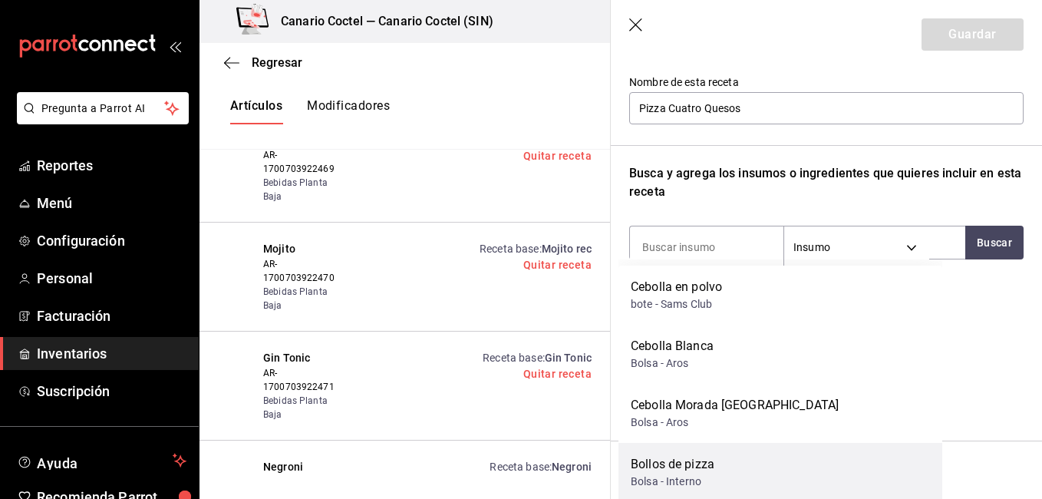
scroll to position [5677, 0]
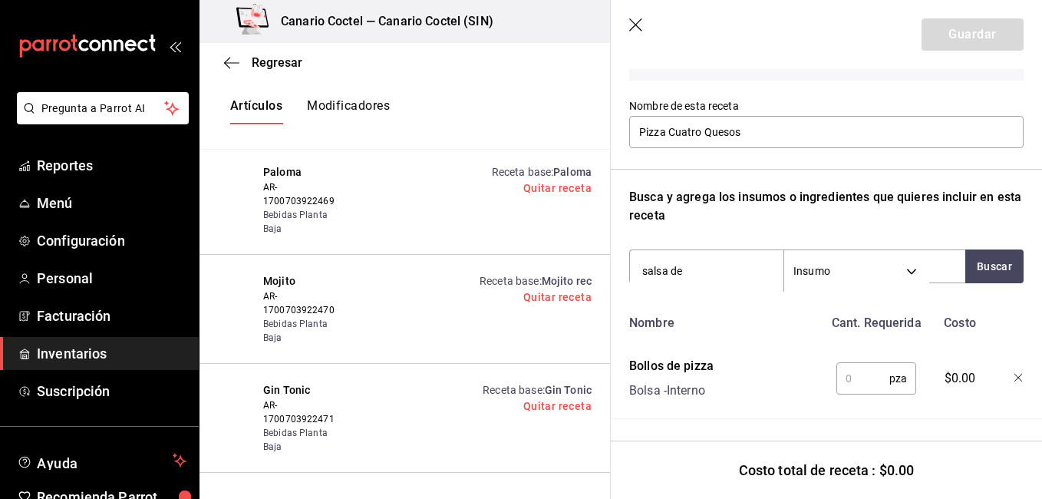
type input "salsa de"
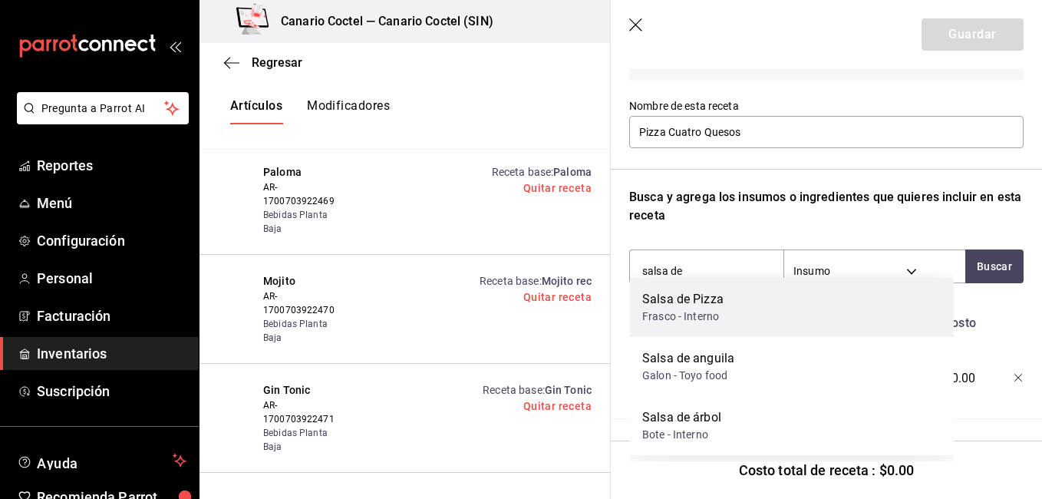
click at [893, 306] on div "Salsa de Pizza Frasco - Interno" at bounding box center [792, 307] width 324 height 59
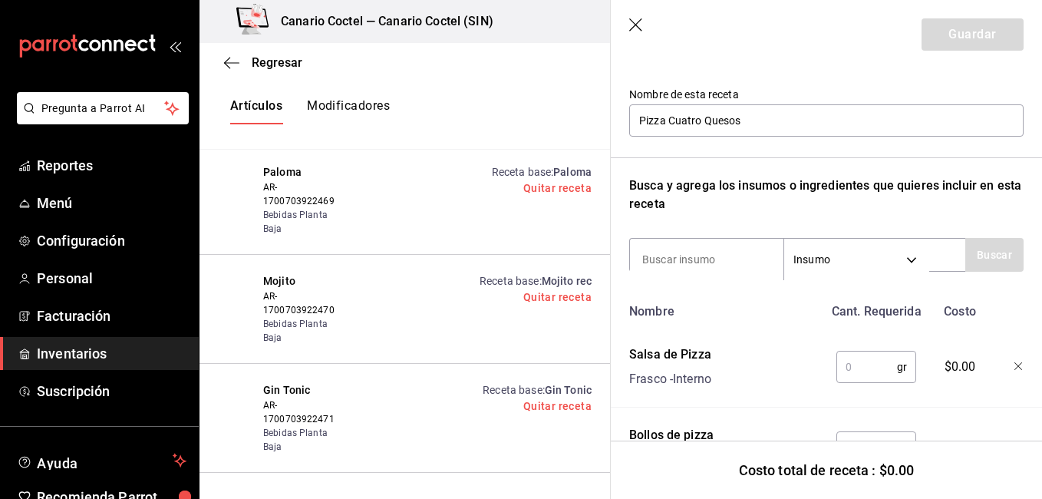
scroll to position [156, 0]
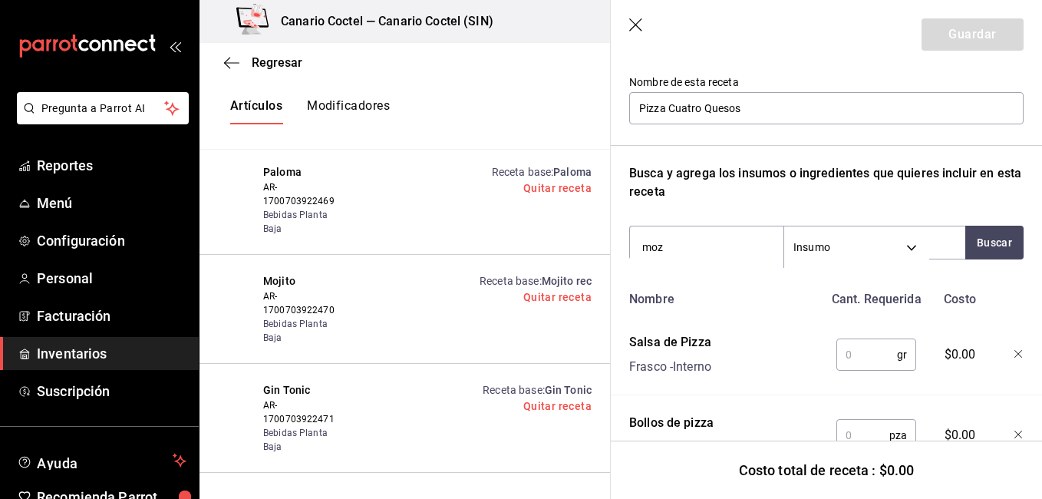
type input "moza"
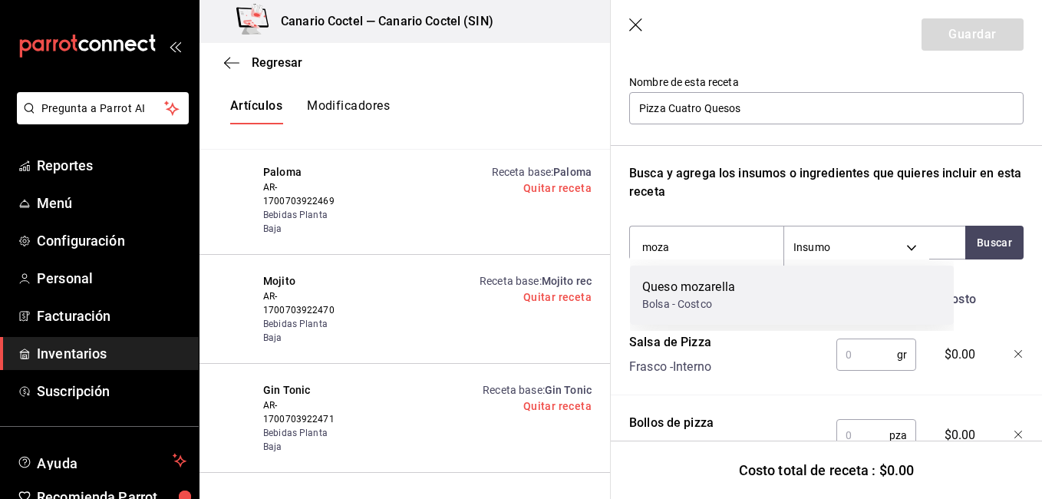
click at [860, 317] on div "Queso mozarella Bolsa - Costco" at bounding box center [792, 294] width 324 height 59
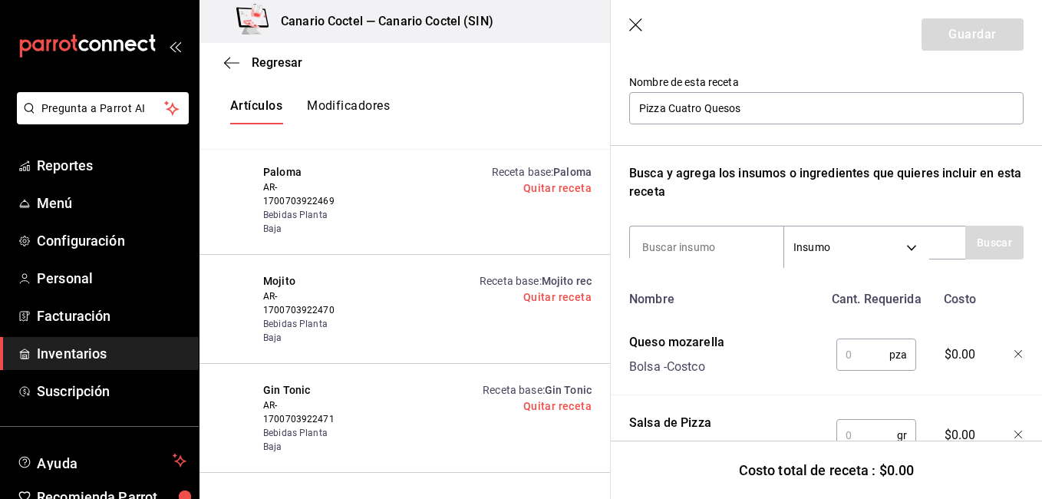
click at [726, 223] on div "Recuerda que las cantidades utilizadas en tus recetas estarán definidas en la U…" at bounding box center [826, 260] width 394 height 591
click at [710, 235] on input at bounding box center [706, 247] width 153 height 32
type input "queso de ca"
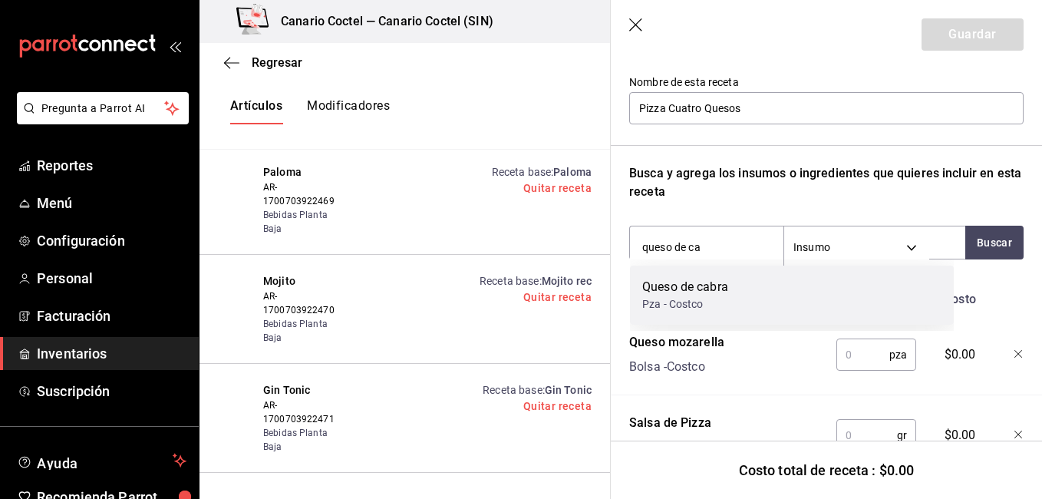
click at [701, 305] on div "Pza - Costco" at bounding box center [685, 304] width 86 height 16
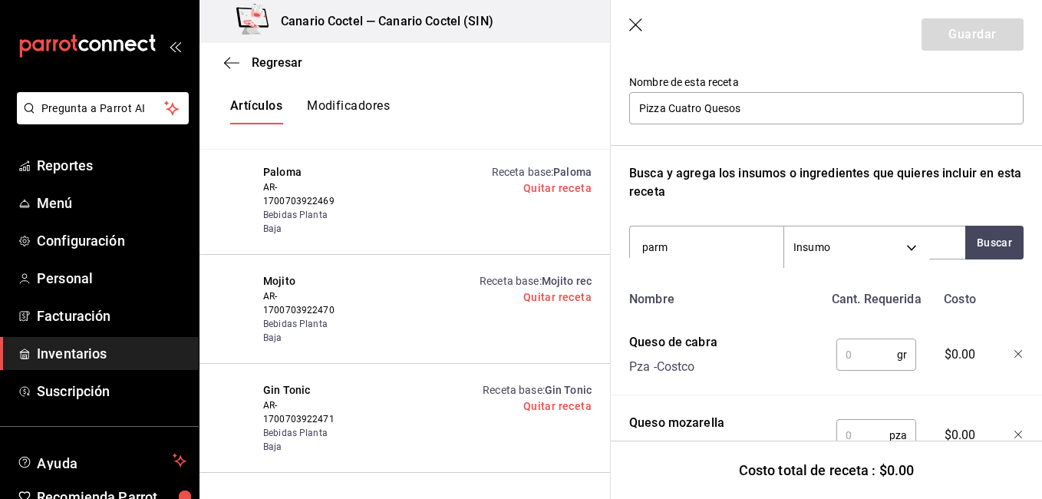
type input "parme"
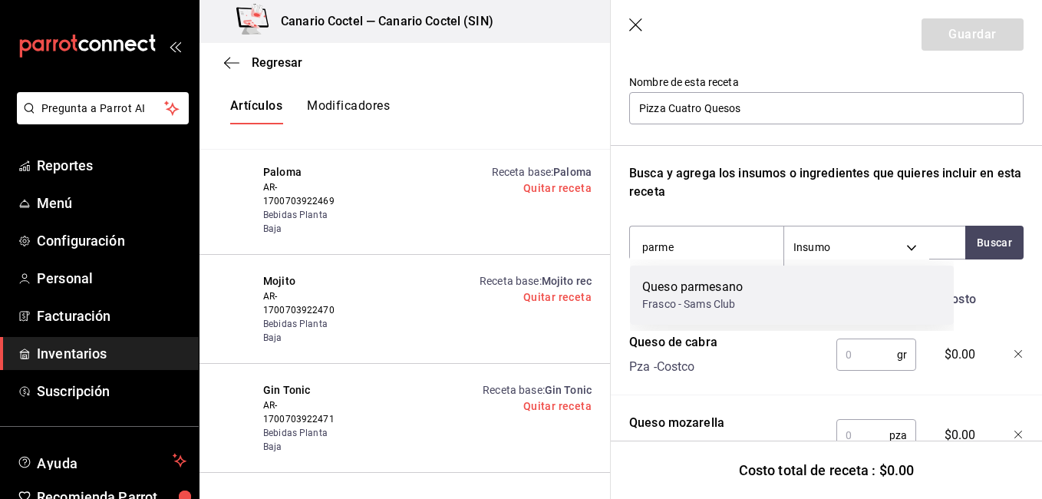
click at [693, 288] on div "Queso parmesano" at bounding box center [692, 287] width 100 height 18
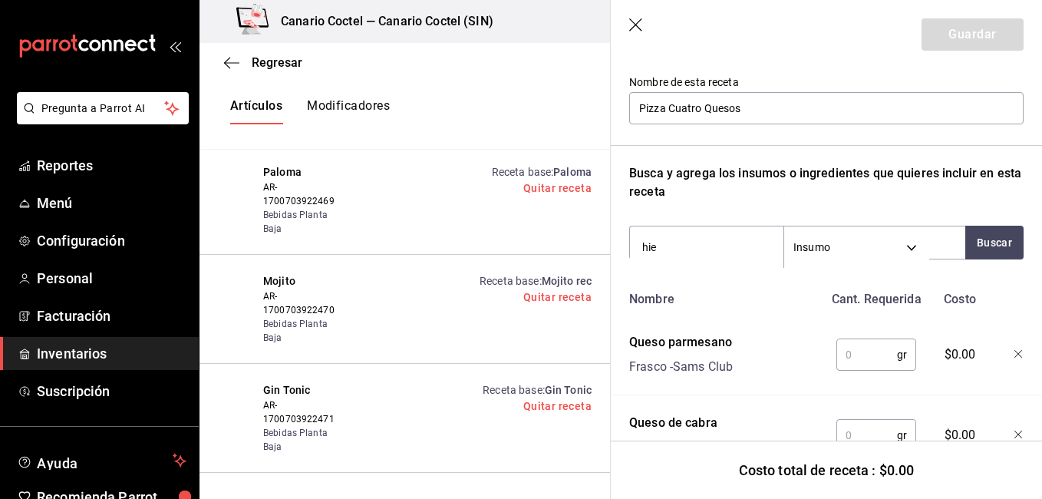
type input "hier"
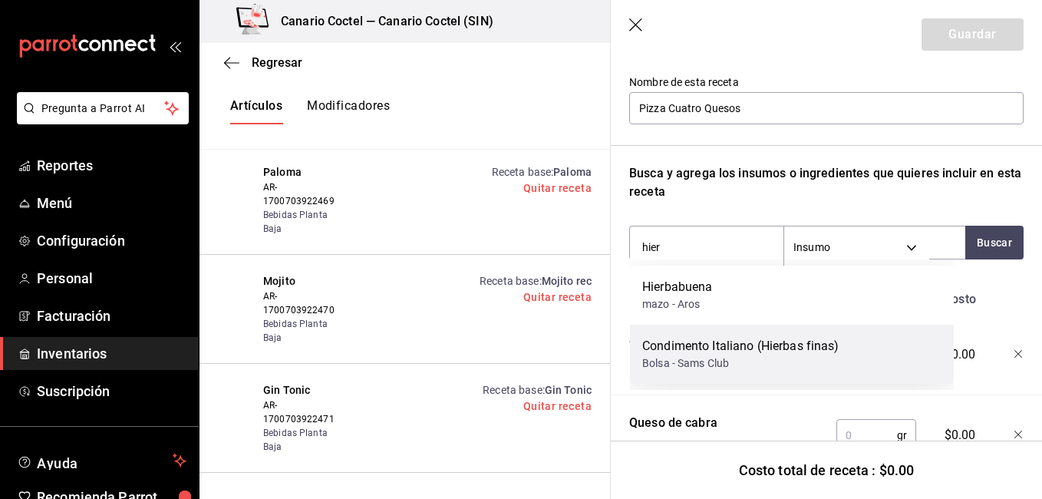
click at [687, 341] on div "Condimento Italiano (Hierbas finas)" at bounding box center [740, 346] width 197 height 18
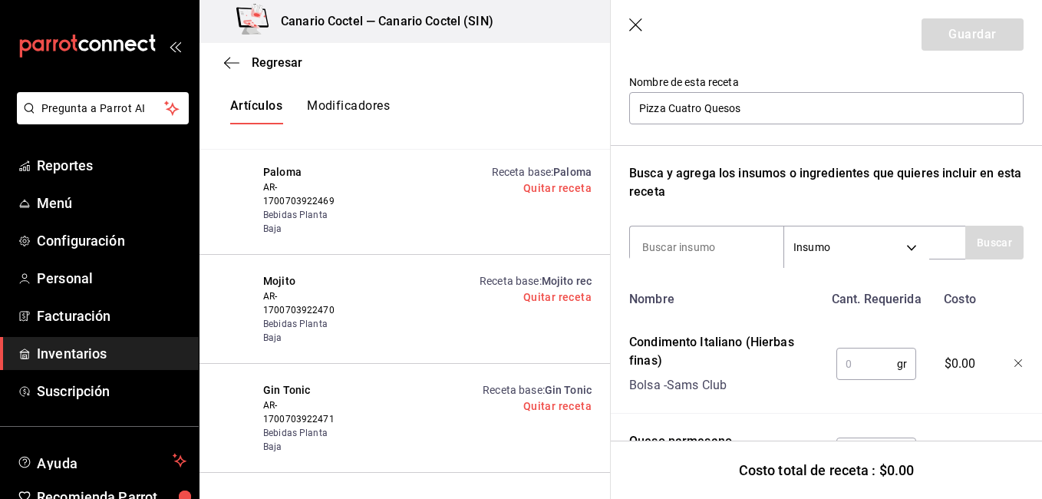
click at [858, 361] on input "text" at bounding box center [866, 363] width 61 height 31
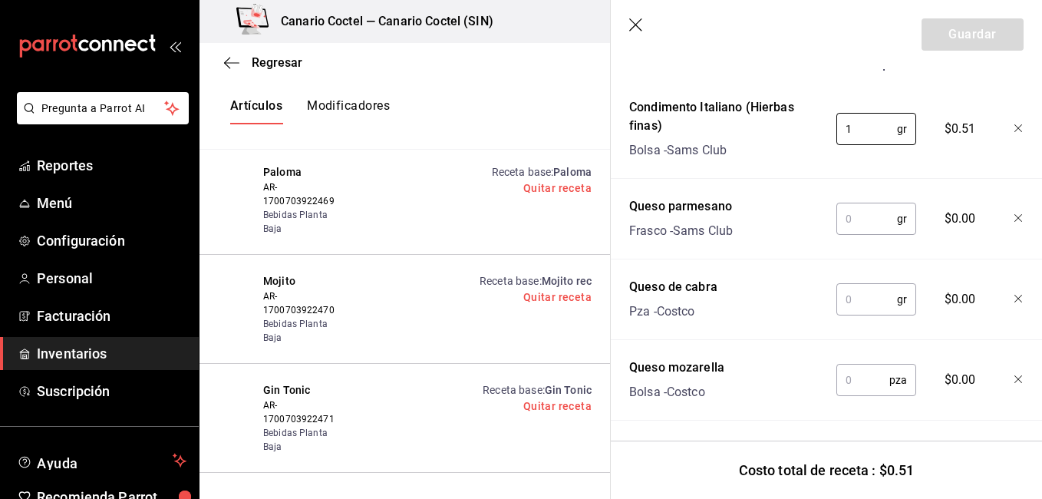
scroll to position [389, 0]
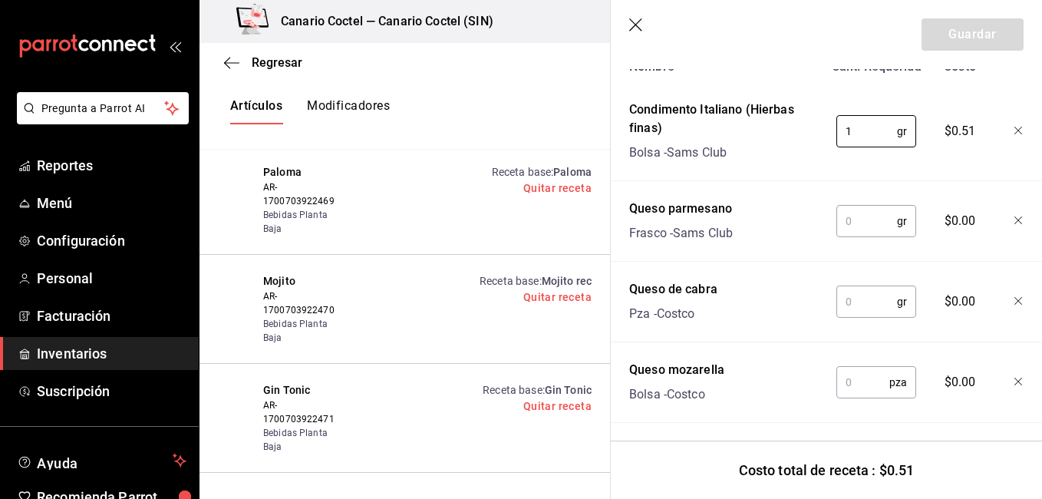
type input "1"
click at [850, 233] on input "text" at bounding box center [866, 221] width 61 height 31
type input "10"
click at [871, 301] on input "text" at bounding box center [866, 301] width 61 height 31
type input "1"
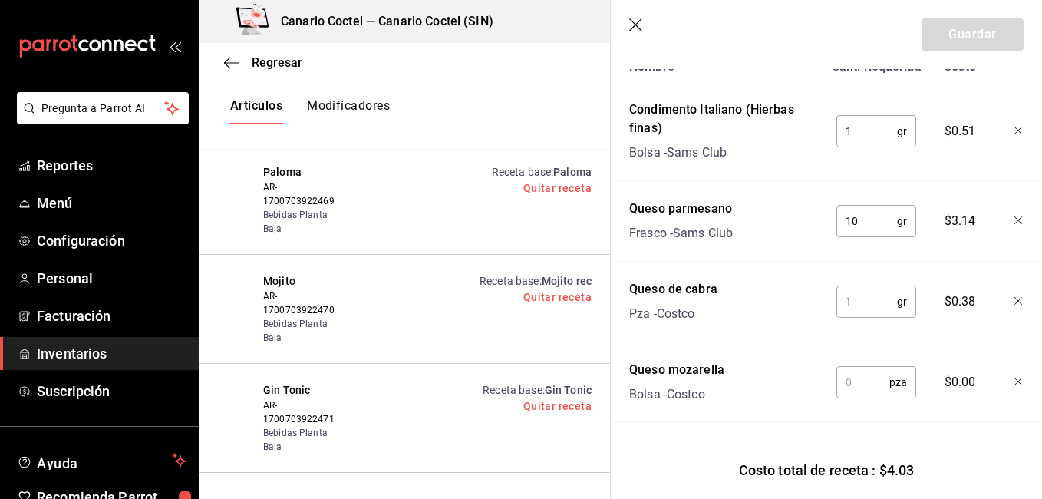
click at [859, 373] on input "text" at bounding box center [862, 382] width 53 height 31
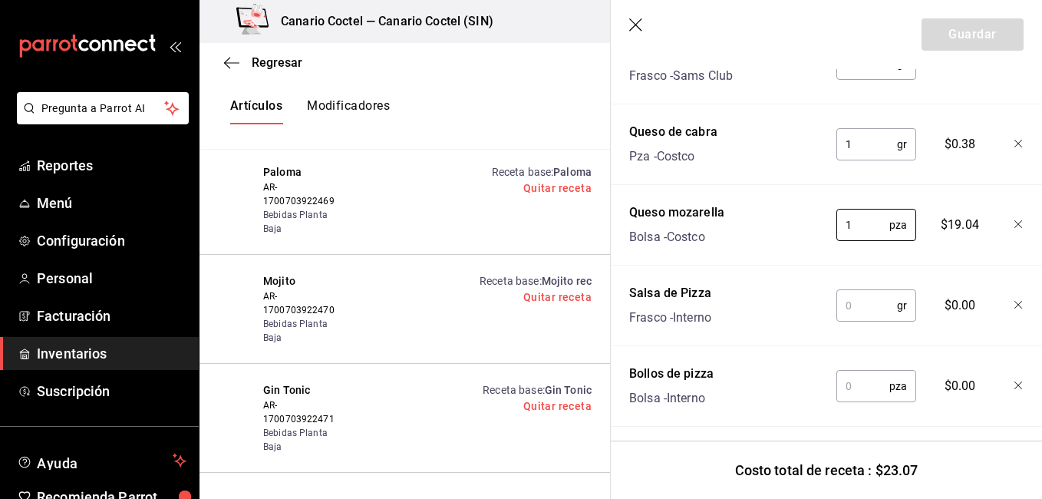
scroll to position [565, 0]
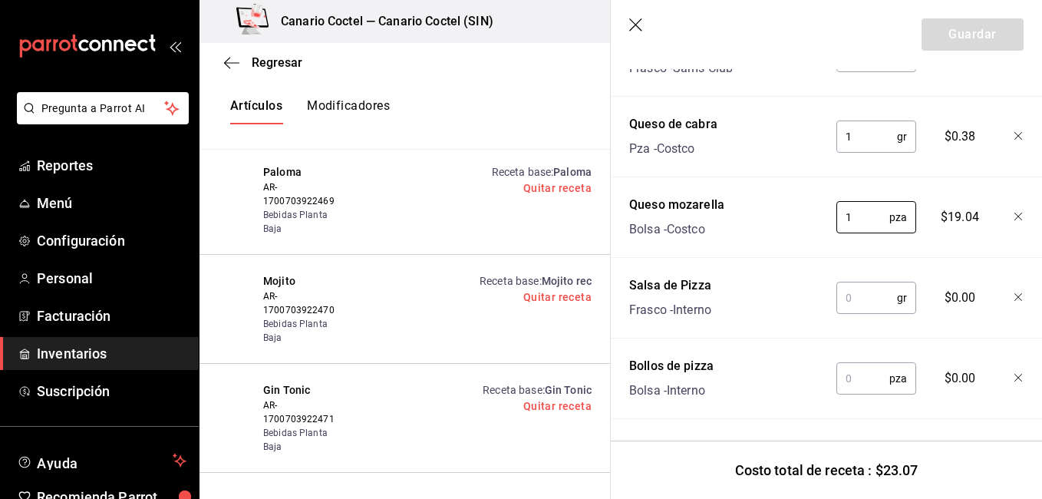
type input "1"
click at [874, 282] on input "text" at bounding box center [866, 297] width 61 height 31
type input "60"
click at [858, 366] on input "text" at bounding box center [862, 378] width 53 height 31
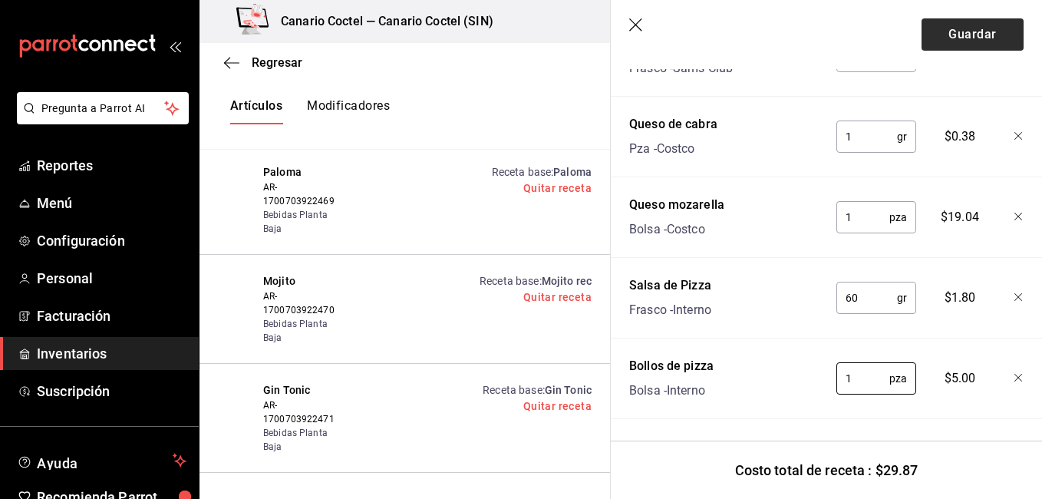
type input "1"
click at [961, 40] on button "Guardar" at bounding box center [972, 34] width 102 height 32
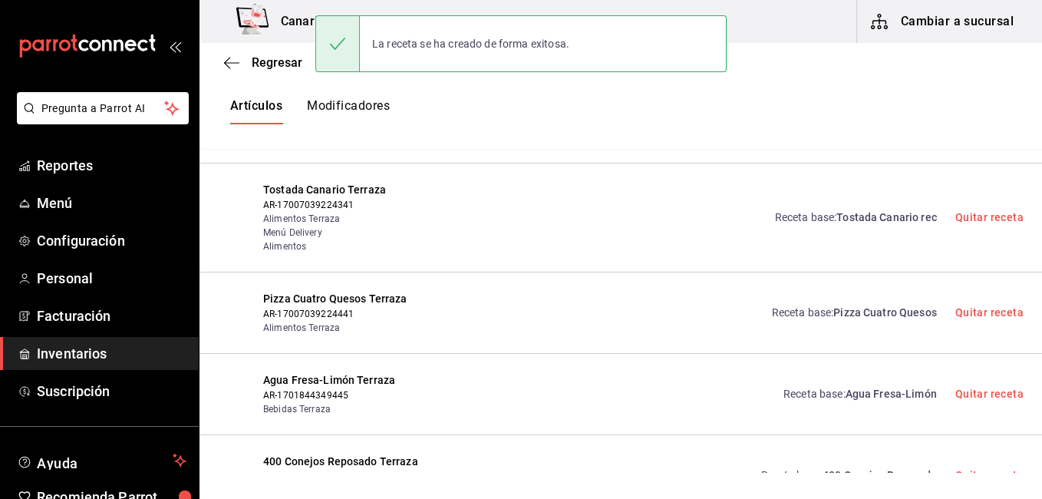
scroll to position [0, 0]
click at [716, 182] on div "Receta base : Tostada Canario rec Quitar receta" at bounding box center [731, 217] width 585 height 71
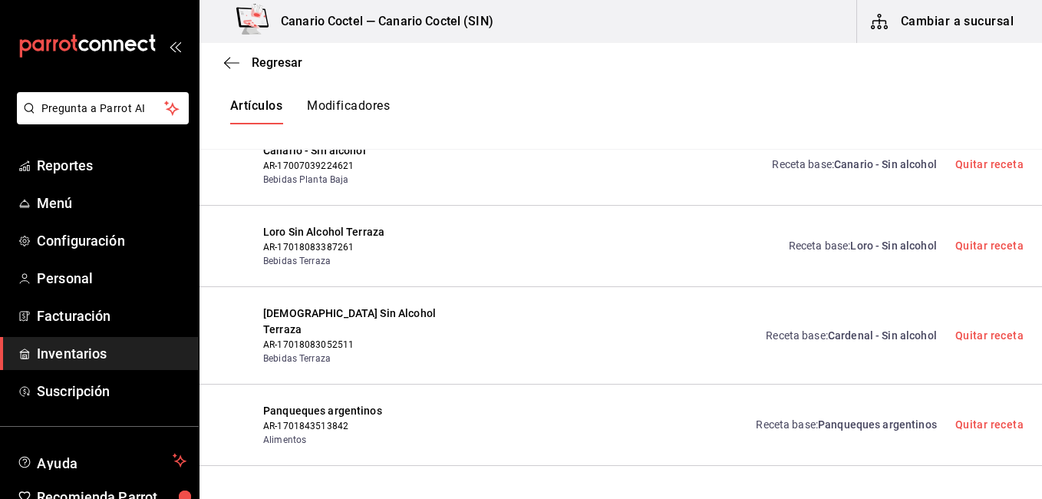
scroll to position [6229, 0]
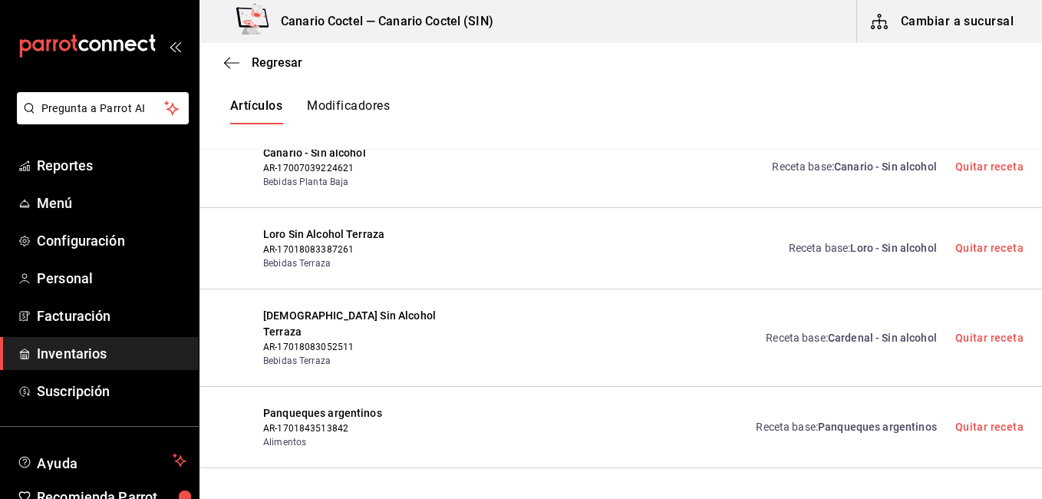
click at [612, 308] on div "Receta base : Cardenal - Sin alcohol Quitar receta" at bounding box center [731, 338] width 585 height 60
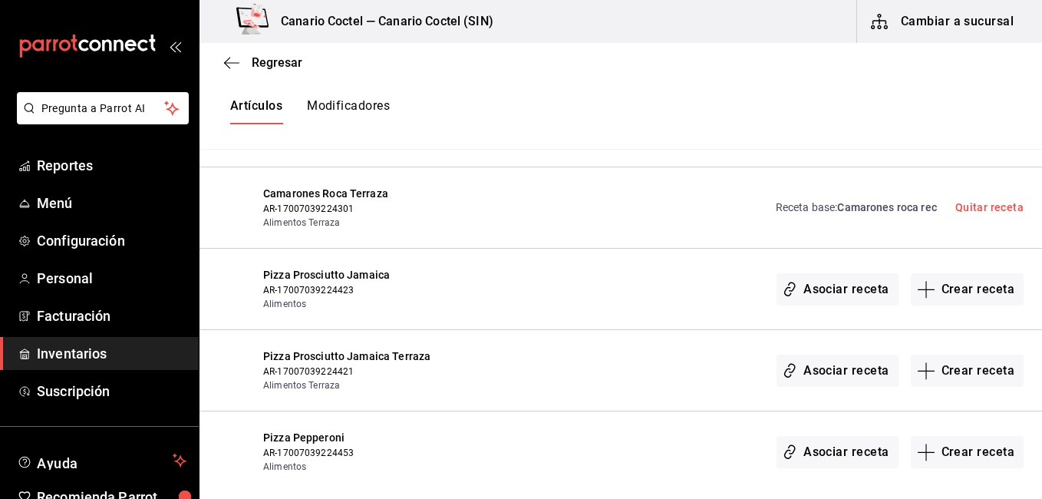
scroll to position [6965, 0]
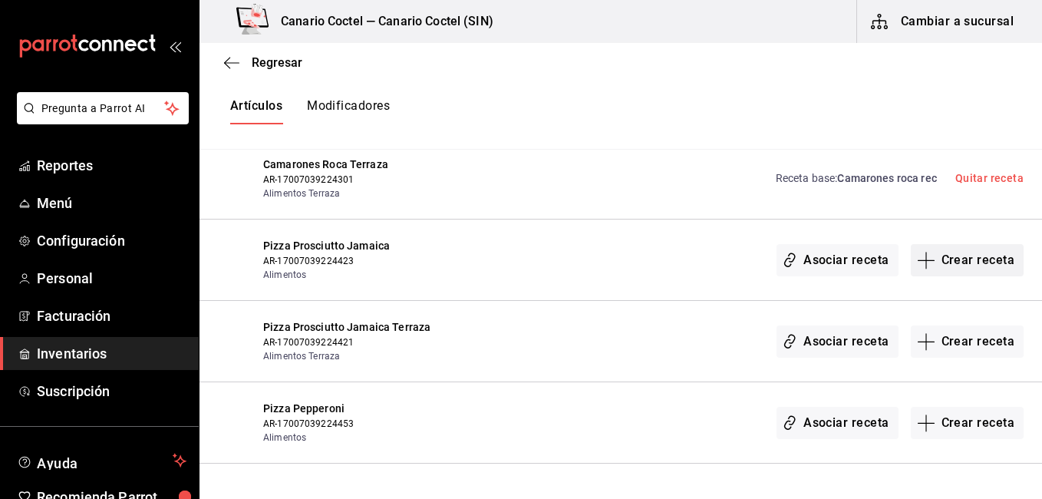
click at [953, 244] on button "Crear receta" at bounding box center [968, 260] width 114 height 32
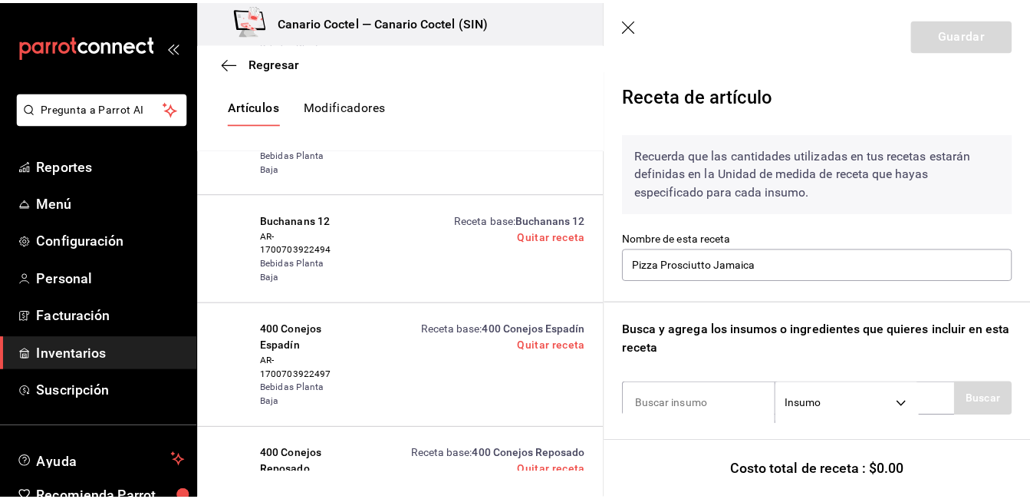
scroll to position [76, 0]
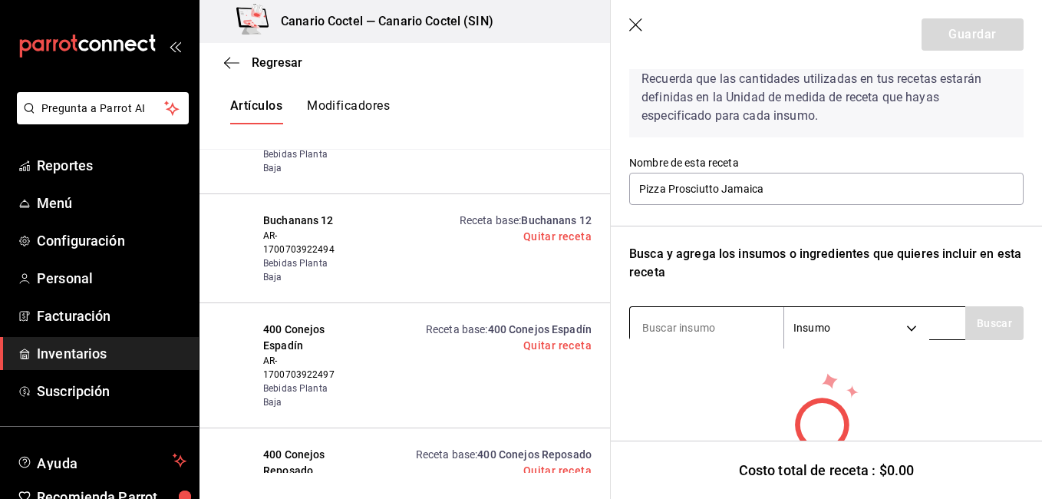
click at [709, 324] on input at bounding box center [706, 327] width 153 height 32
type input "boll"
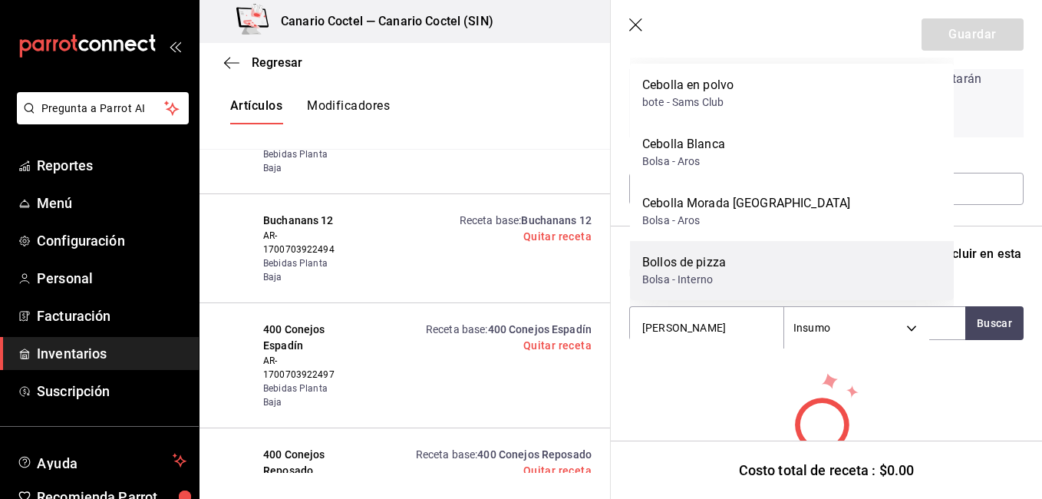
click at [717, 263] on div "Bollos de pizza" at bounding box center [684, 262] width 84 height 18
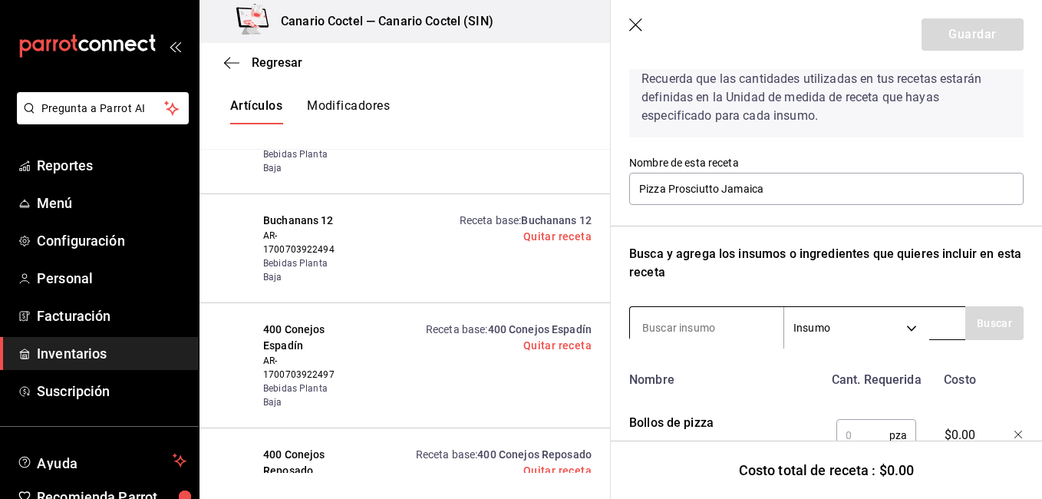
click at [675, 315] on input at bounding box center [706, 327] width 153 height 32
type input "salsa de"
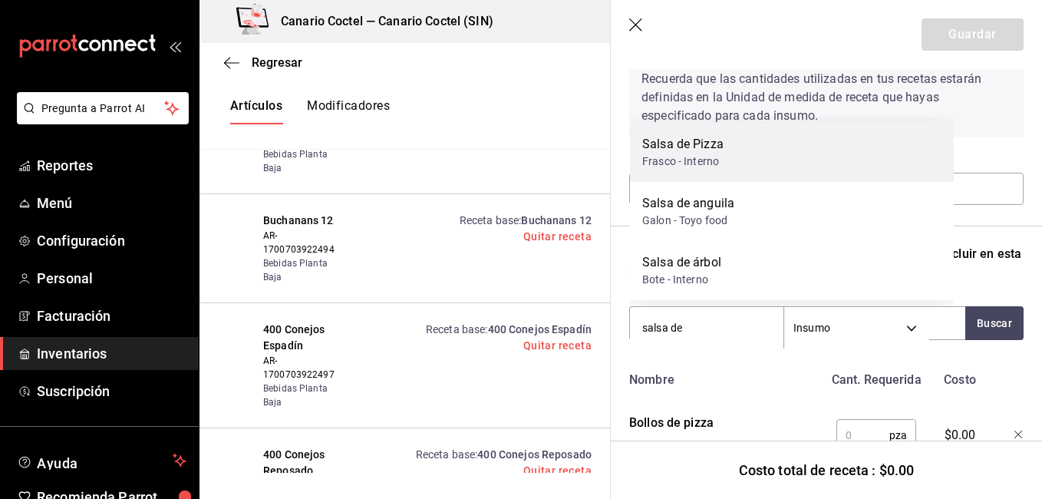
click at [707, 176] on div "Salsa de Pizza Frasco - Interno" at bounding box center [792, 152] width 324 height 59
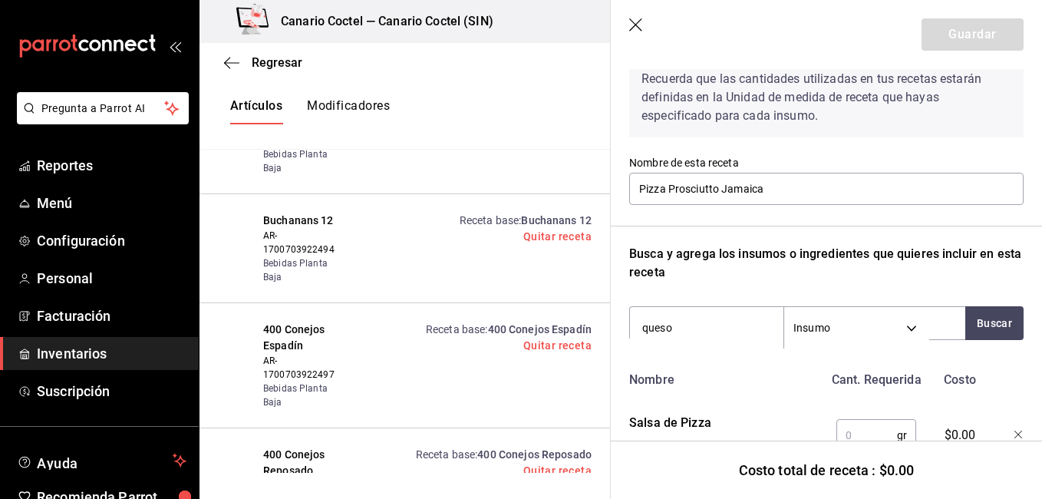
type input "queso m"
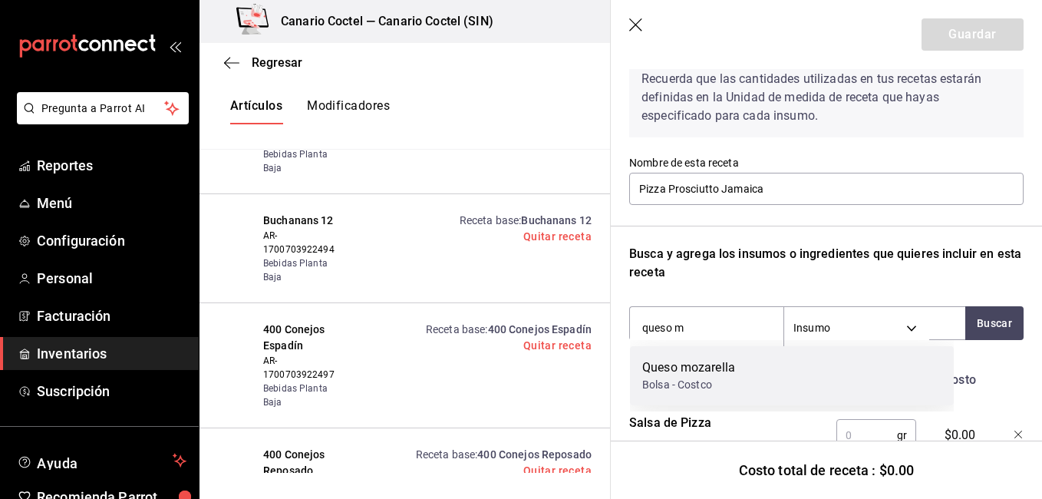
click at [678, 395] on div "Queso mozarella Bolsa - Costco" at bounding box center [792, 375] width 324 height 59
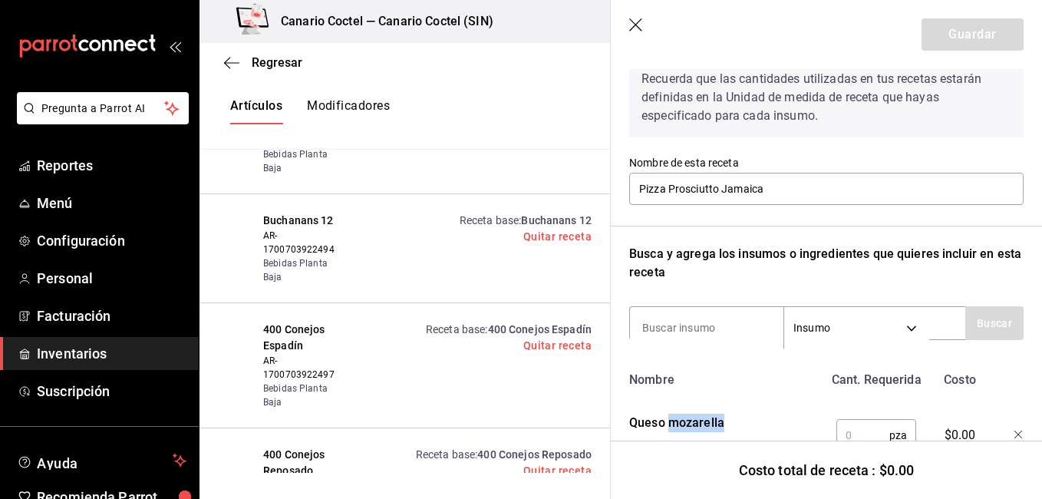
click at [678, 395] on div "Nombre Cant. Requerida Costo Queso mozarella Bolsa - Costco pza ​ $0.00 Salsa d…" at bounding box center [826, 500] width 394 height 272
drag, startPoint x: 678, startPoint y: 395, endPoint x: 657, endPoint y: 332, distance: 66.2
click at [657, 332] on input at bounding box center [706, 327] width 153 height 32
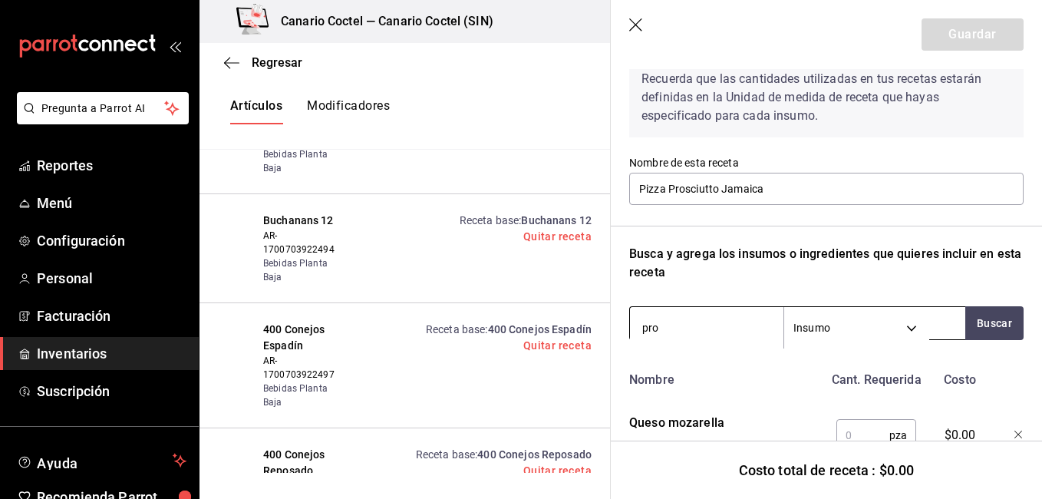
type input "pros"
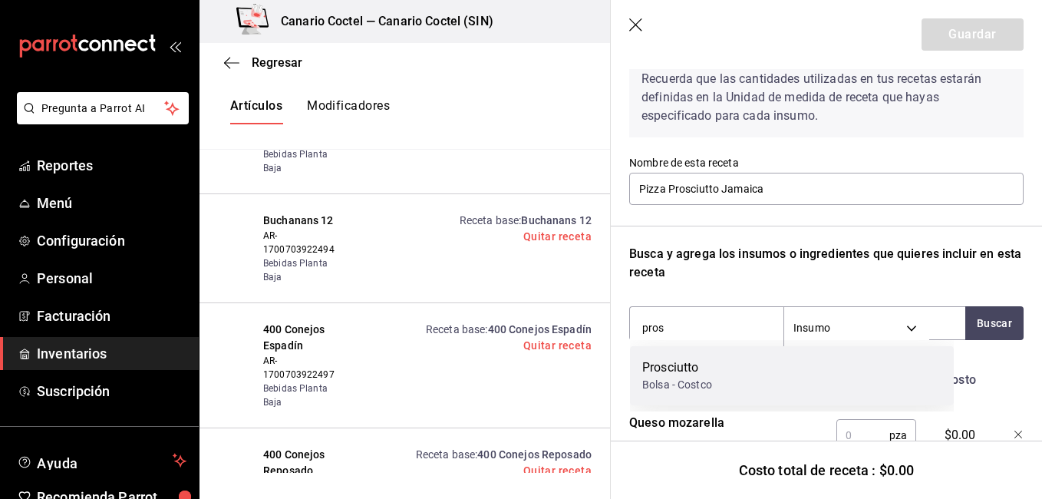
click at [674, 357] on div "Prosciutto Bolsa - Costco" at bounding box center [792, 375] width 324 height 59
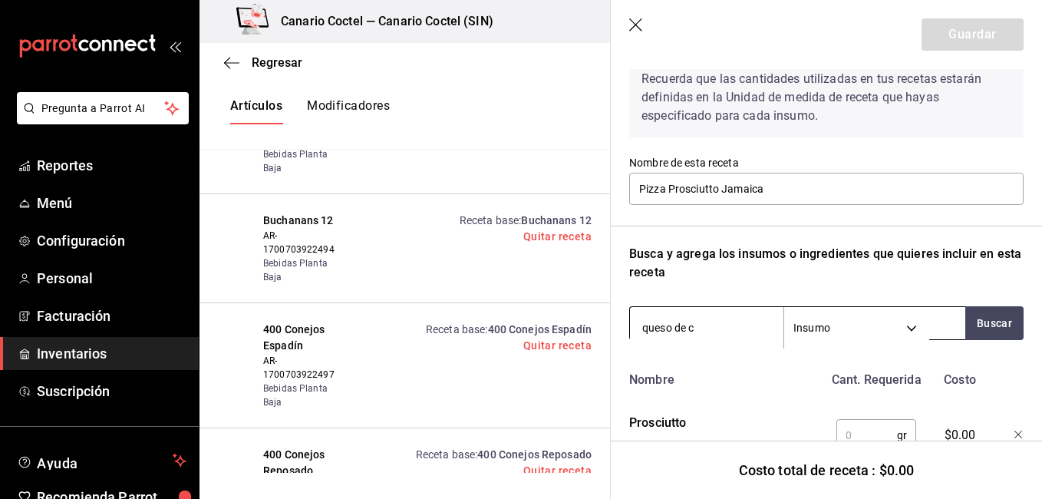
type input "queso de ca"
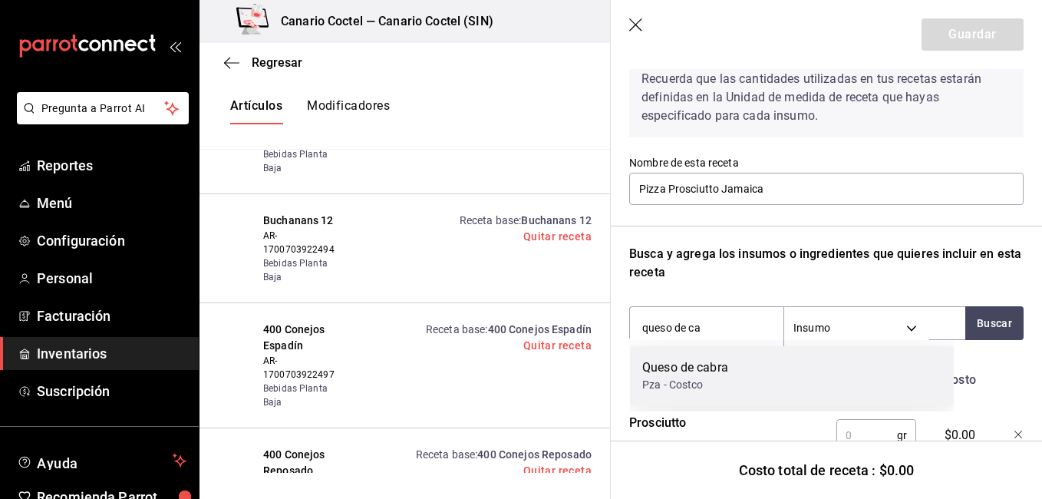
click at [688, 383] on div "Pza - Costco" at bounding box center [685, 385] width 86 height 16
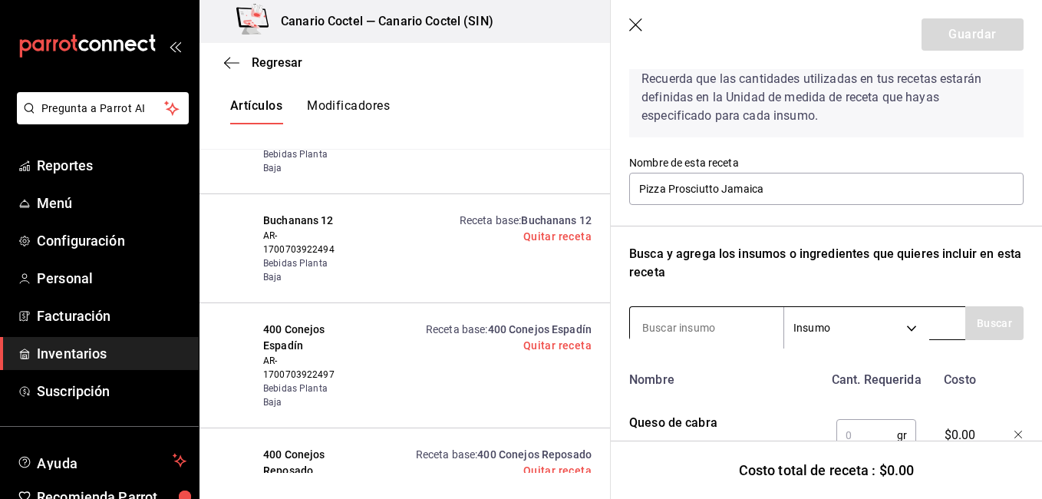
click at [683, 327] on input at bounding box center [706, 327] width 153 height 32
type input "espina"
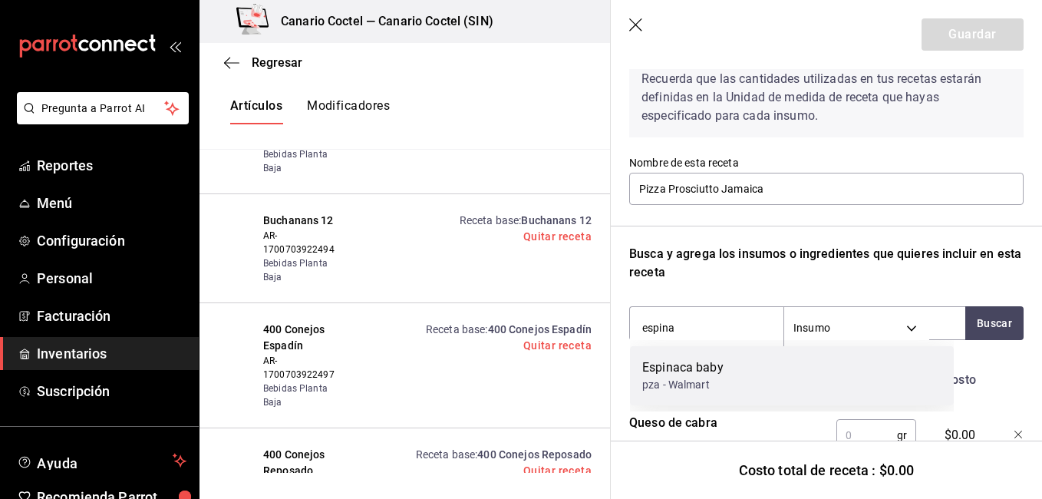
click at [683, 390] on div "pza - Walmart" at bounding box center [682, 385] width 81 height 16
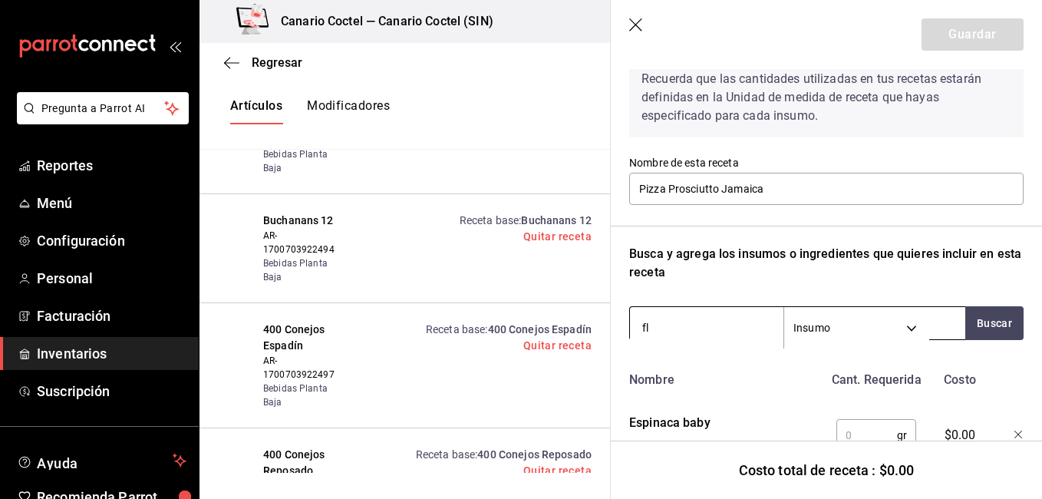
type input "f"
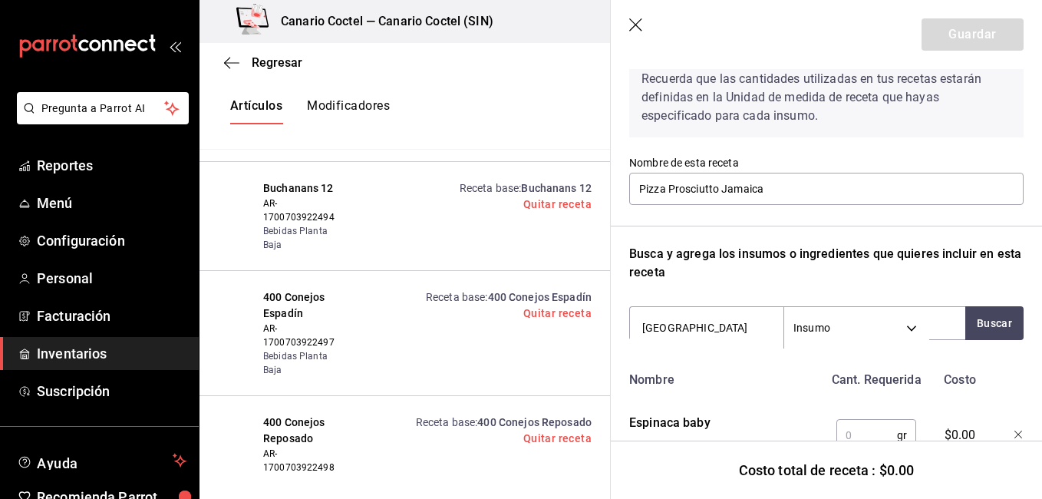
scroll to position [6965, 0]
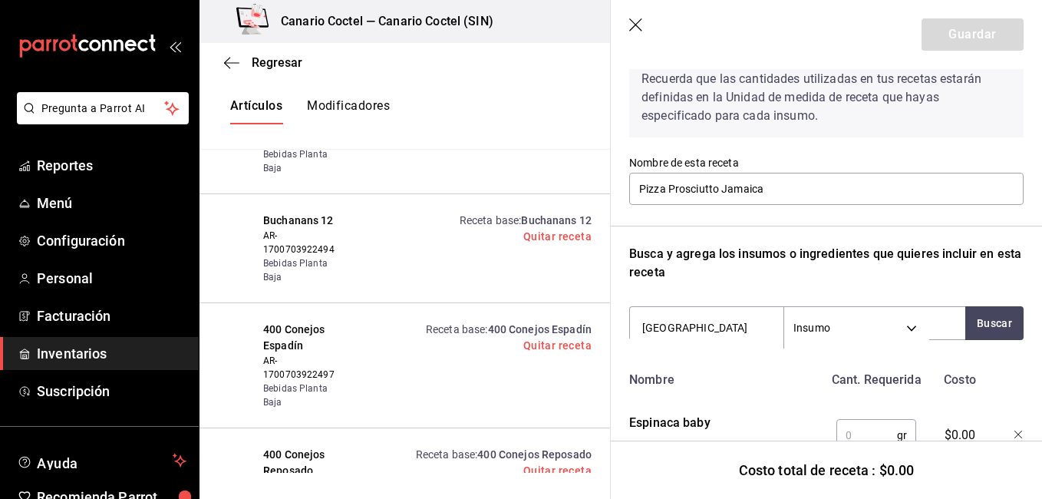
type input "jamaica c"
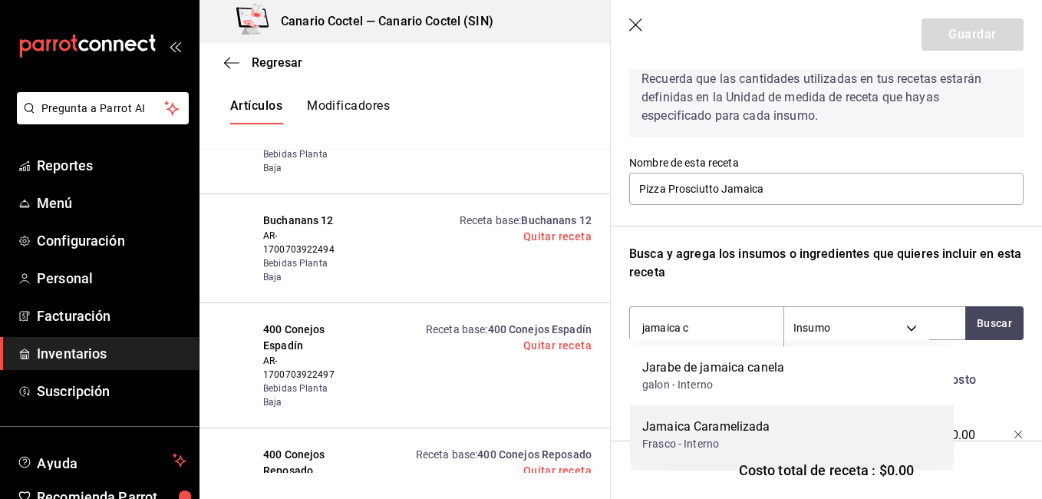
click at [700, 417] on div "Jamaica Caramelizada" at bounding box center [706, 426] width 128 height 18
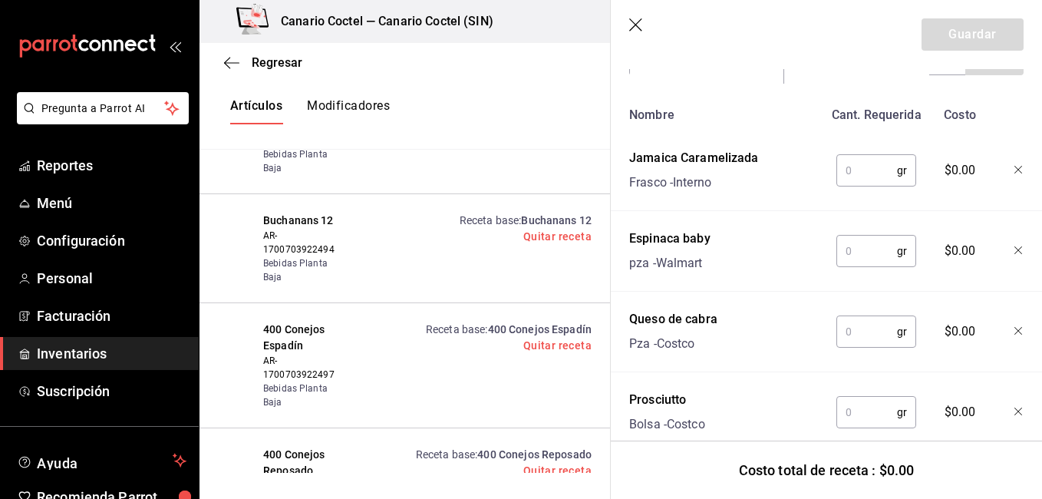
scroll to position [350, 0]
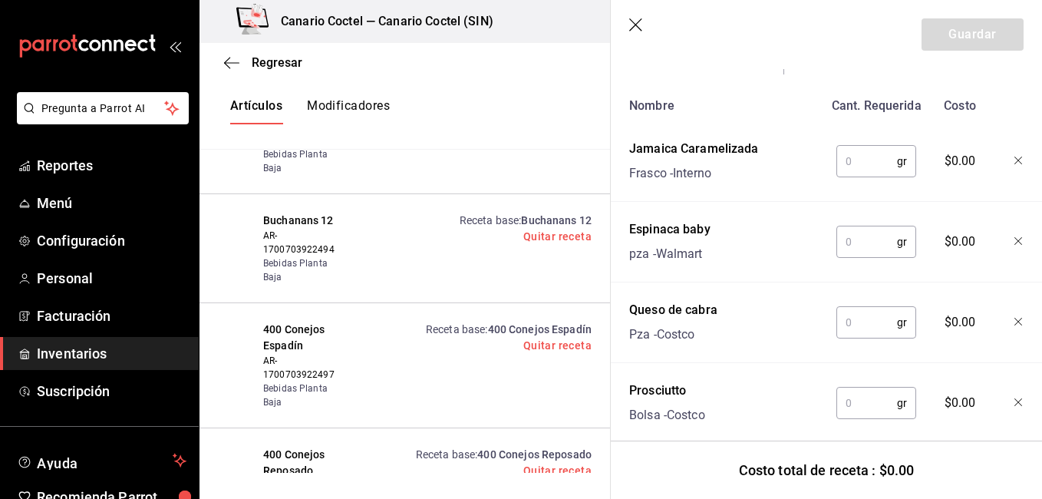
click at [864, 160] on input "text" at bounding box center [866, 161] width 61 height 31
type input "20"
click at [854, 245] on input "text" at bounding box center [866, 241] width 61 height 31
type input "5"
click at [856, 328] on input "text" at bounding box center [866, 322] width 61 height 31
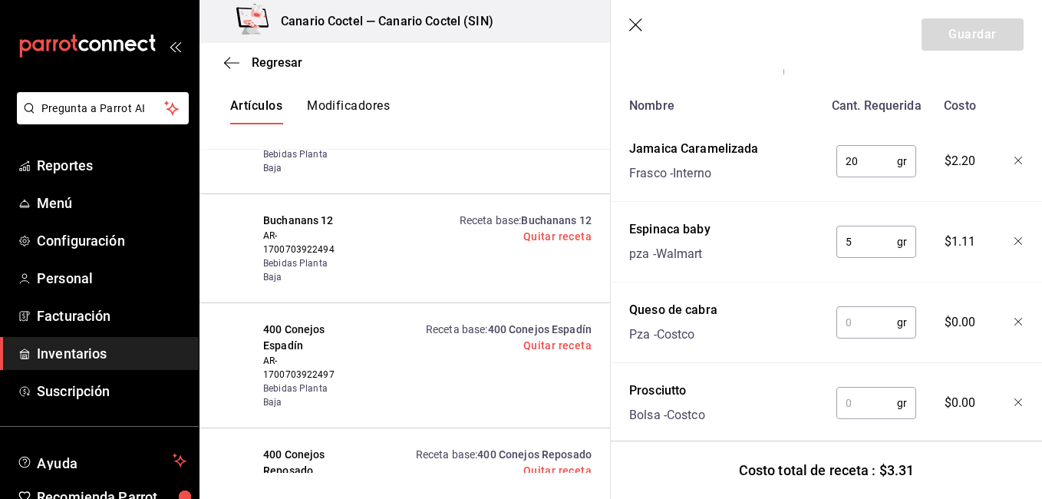
type input "1"
type input "20"
click at [850, 394] on input "text" at bounding box center [866, 402] width 61 height 31
type input "45"
click at [726, 407] on div "Prosciutto Bolsa - Costco" at bounding box center [723, 399] width 200 height 49
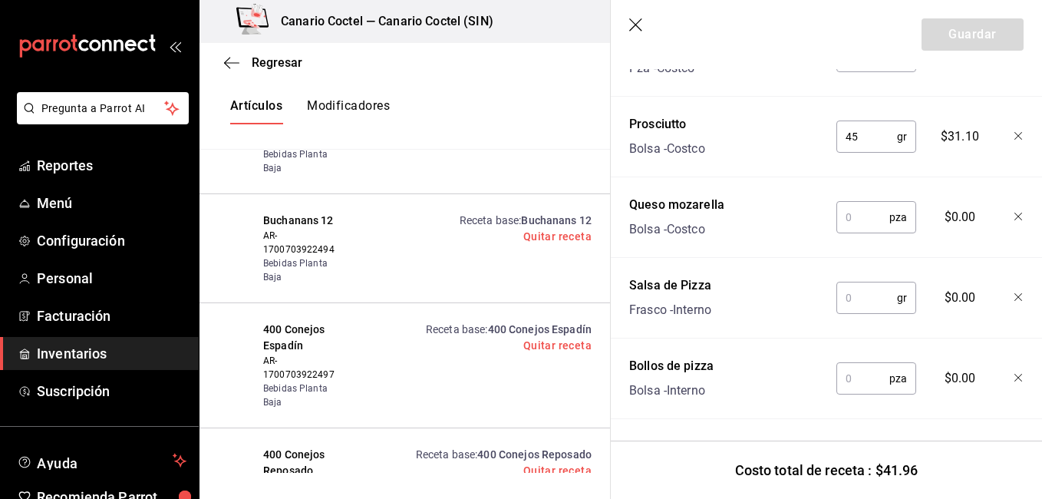
scroll to position [627, 0]
click at [846, 202] on input "text" at bounding box center [862, 217] width 53 height 31
type input "1"
click at [843, 293] on input "text" at bounding box center [866, 297] width 61 height 31
type input "60"
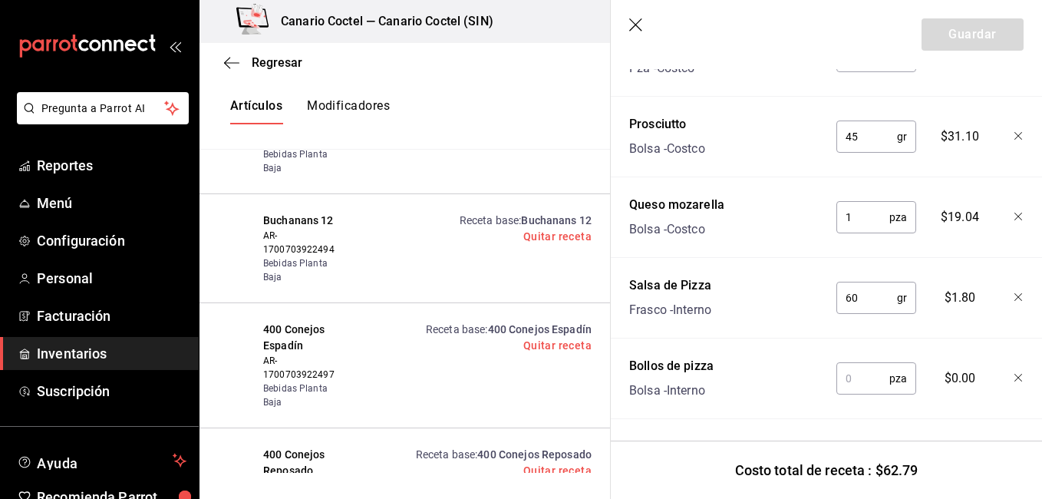
click at [846, 371] on input "text" at bounding box center [862, 378] width 53 height 31
type input "1"
click at [950, 41] on button "Guardar" at bounding box center [972, 34] width 102 height 32
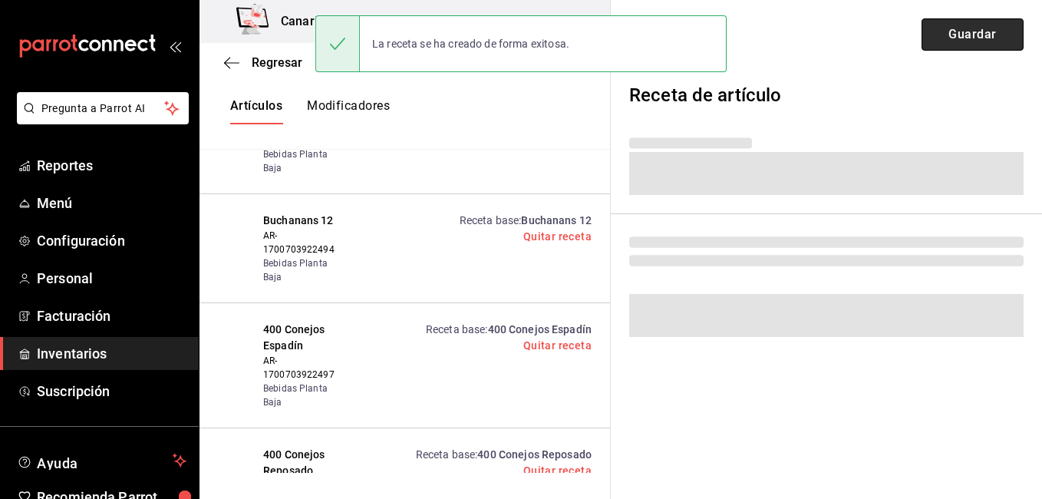
scroll to position [0, 0]
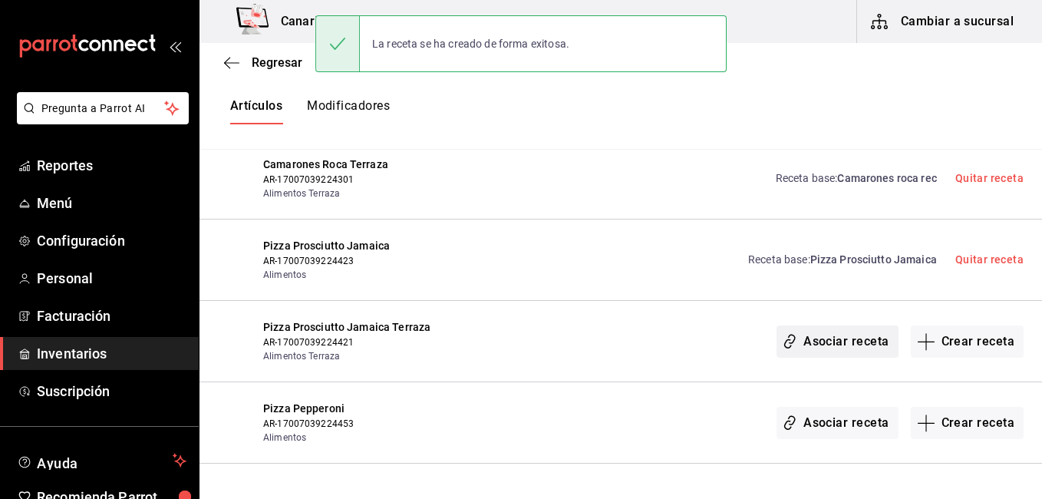
click at [841, 325] on button "Asociar receta" at bounding box center [836, 341] width 121 height 32
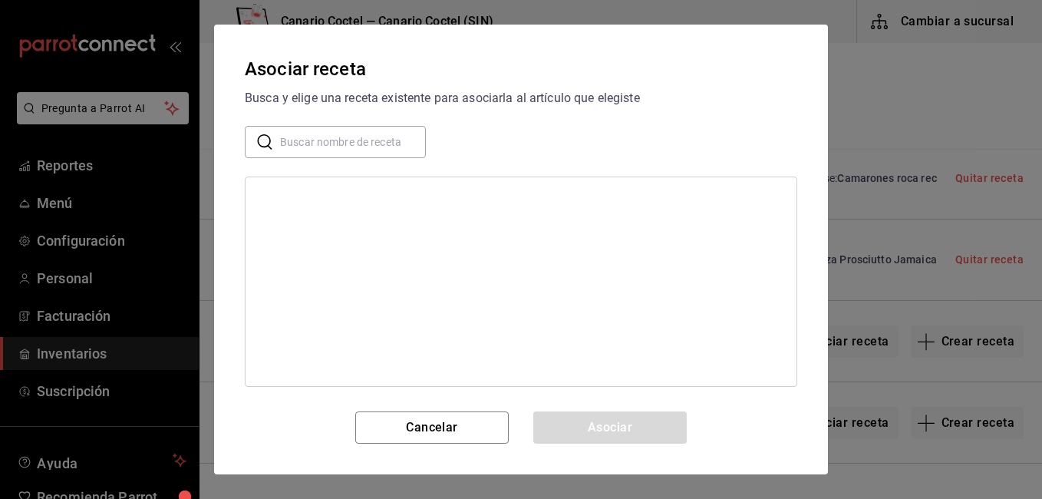
click at [377, 136] on input "text" at bounding box center [353, 142] width 146 height 31
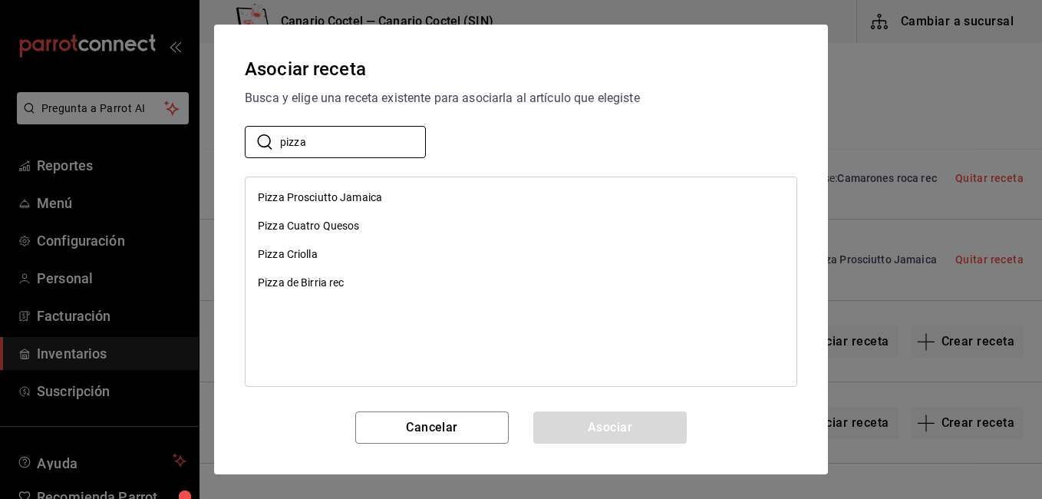
type input "pizza"
click at [347, 195] on div "Pizza Prosciutto Jamaica" at bounding box center [320, 197] width 124 height 16
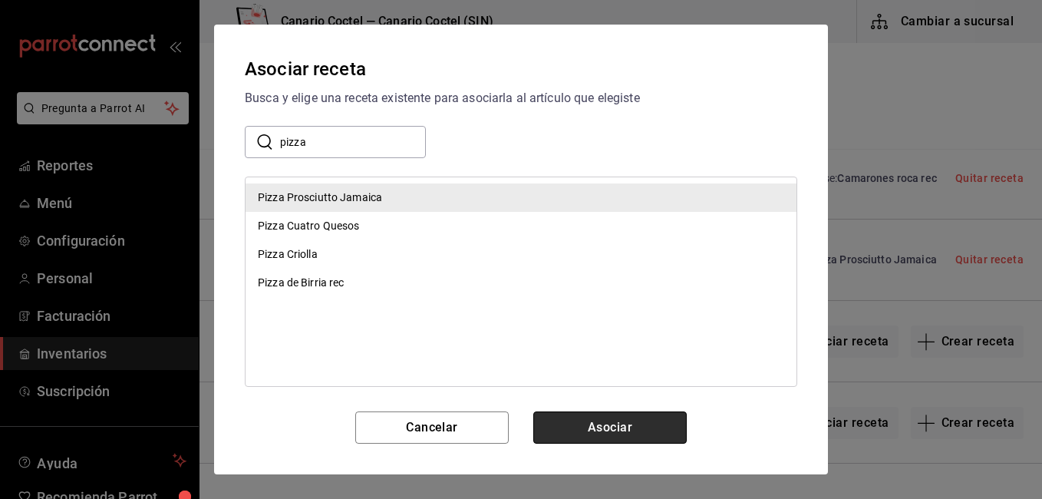
click at [621, 415] on button "Asociar" at bounding box center [609, 427] width 153 height 32
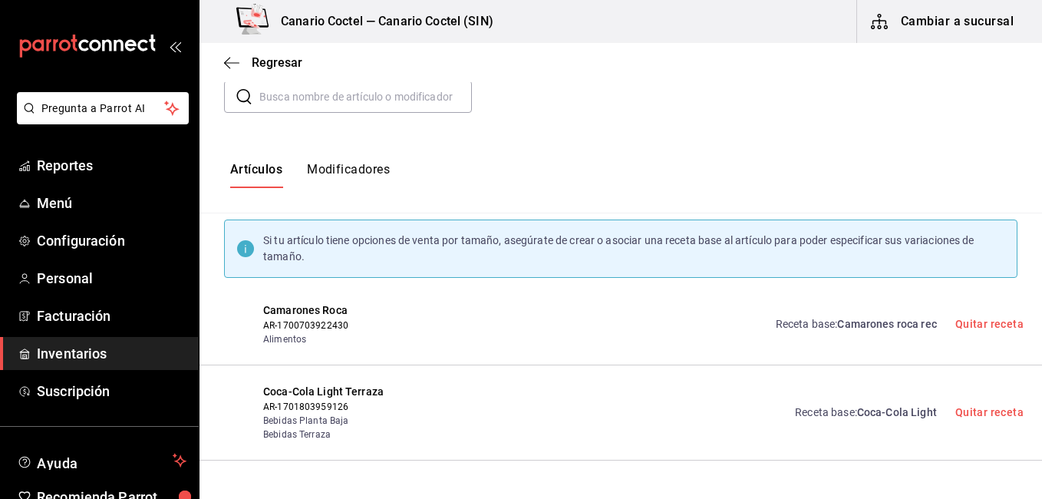
scroll to position [97, 0]
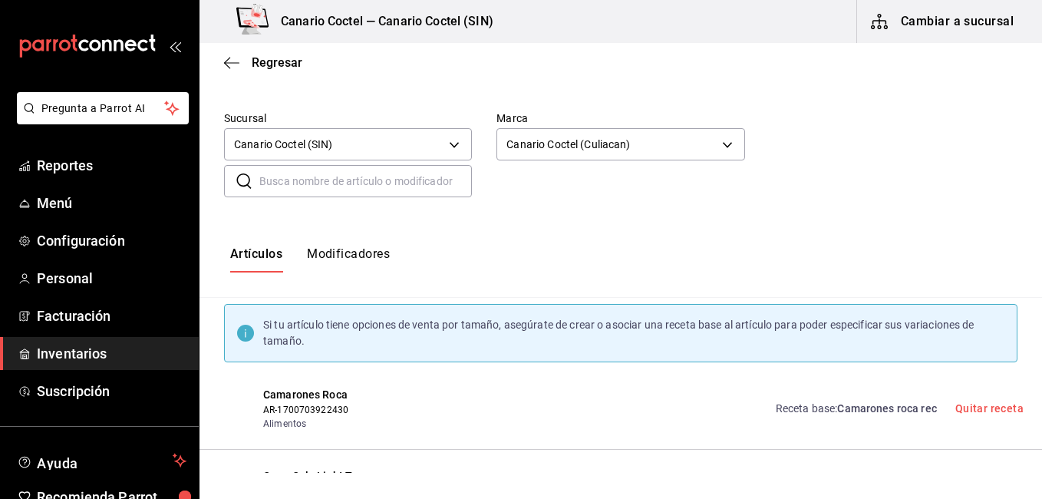
click at [295, 192] on input "text" at bounding box center [365, 181] width 212 height 31
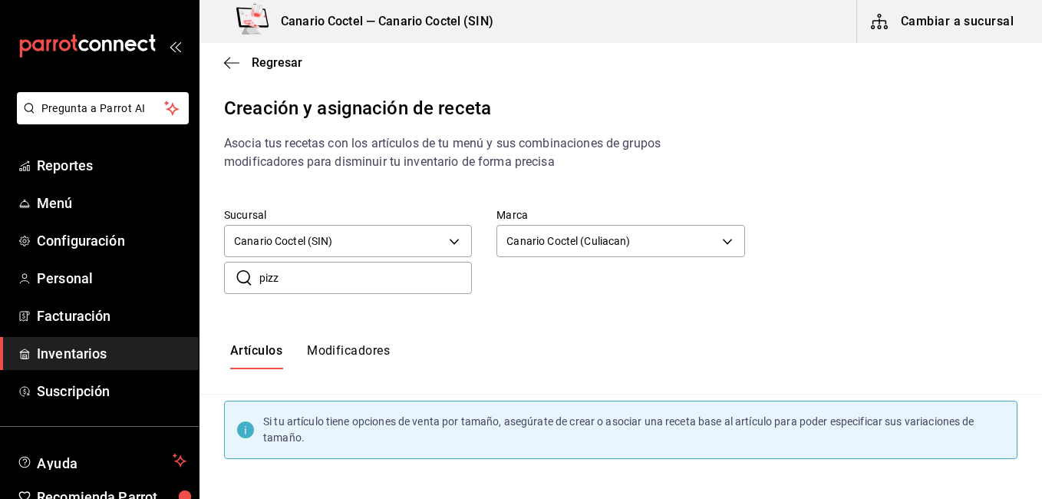
scroll to position [0, 0]
type input "pizza"
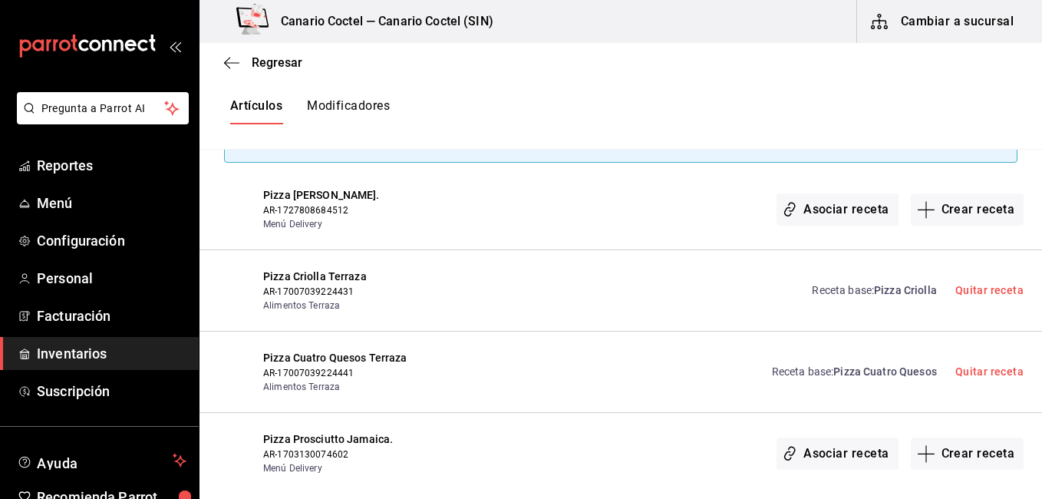
scroll to position [292, 0]
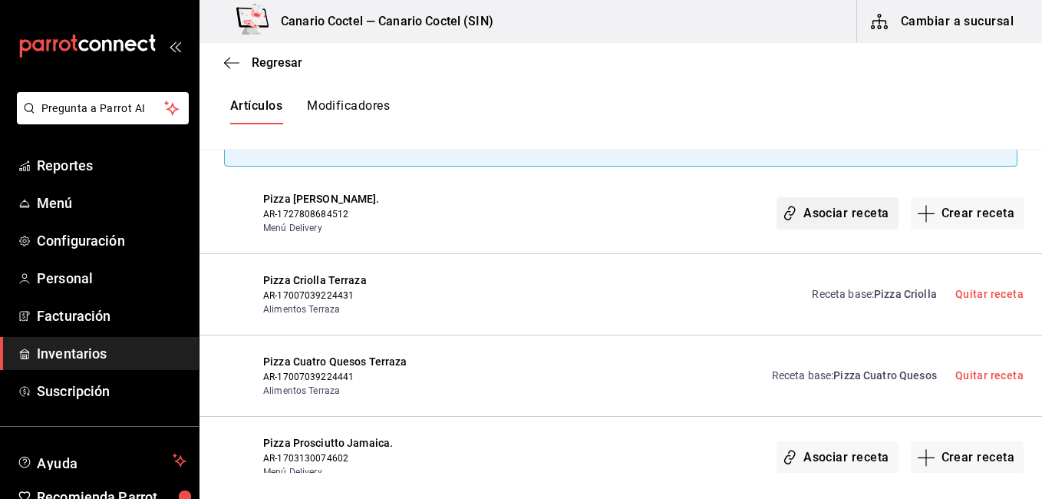
click at [802, 217] on button "Asociar receta" at bounding box center [836, 213] width 121 height 32
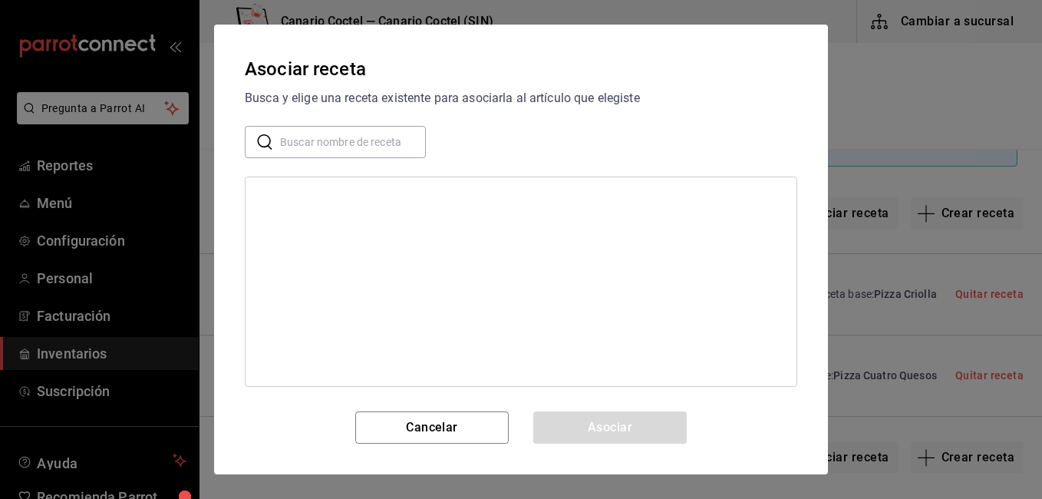
click at [378, 130] on input "text" at bounding box center [353, 142] width 146 height 31
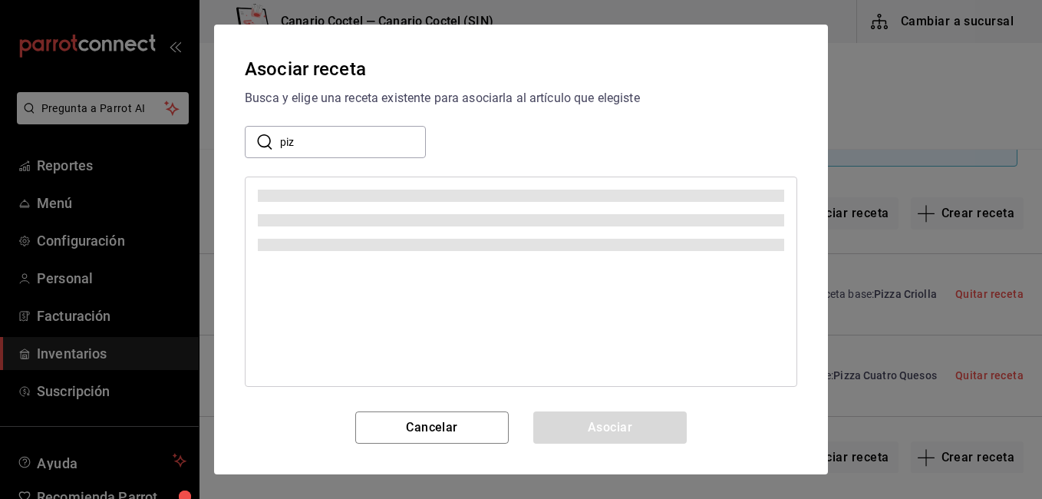
type input "piz"
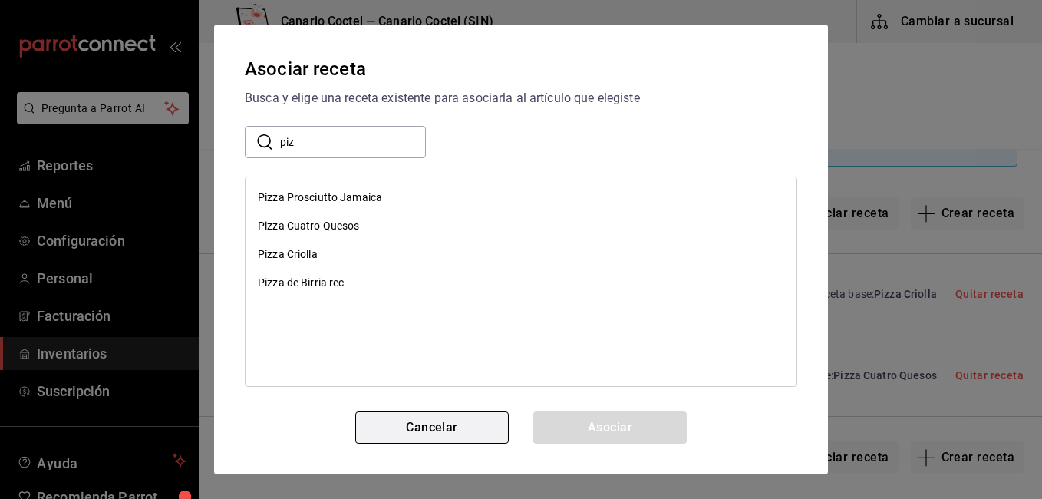
drag, startPoint x: 418, startPoint y: 442, endPoint x: 428, endPoint y: 430, distance: 15.8
click at [428, 430] on button "Cancelar" at bounding box center [431, 427] width 153 height 32
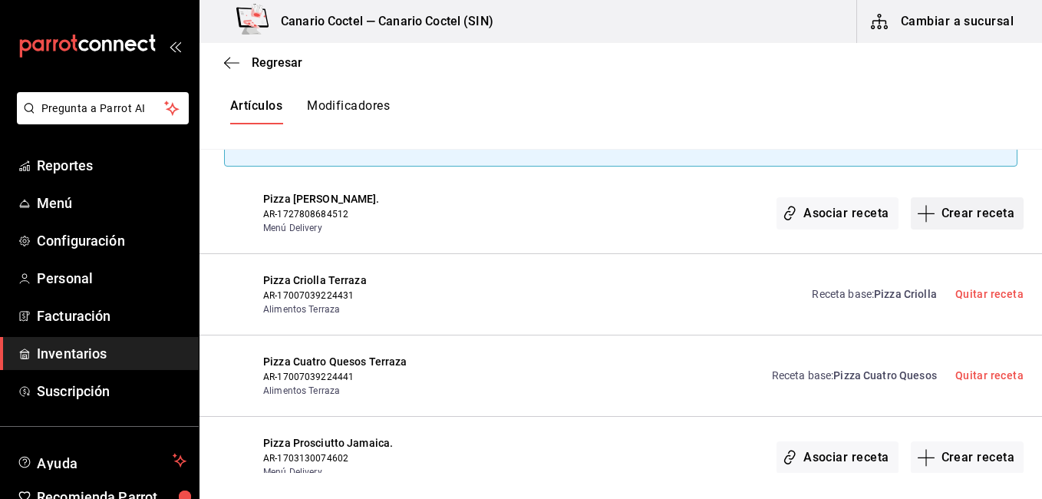
click at [947, 218] on button "Crear receta" at bounding box center [968, 213] width 114 height 32
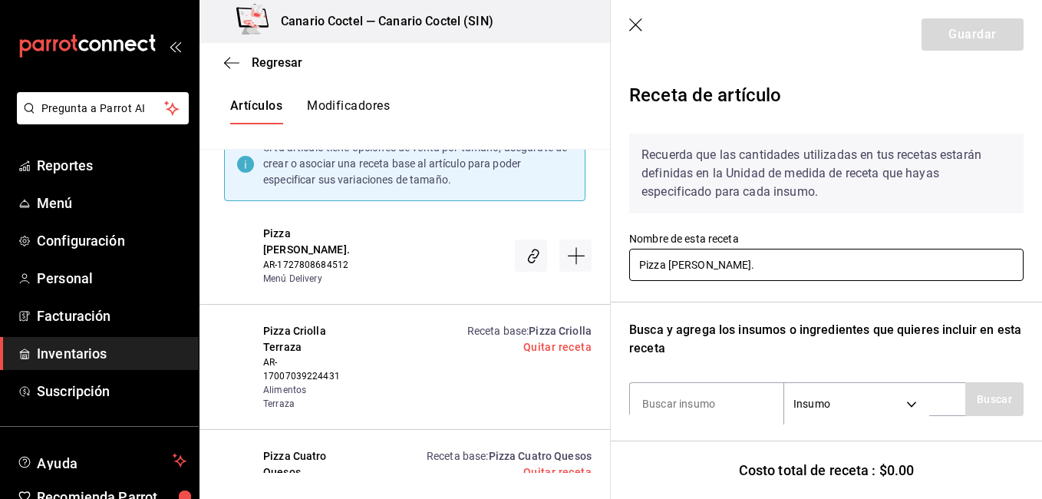
click at [709, 270] on input "Pizza [PERSON_NAME]." at bounding box center [826, 265] width 394 height 32
click at [734, 265] on input "Pizza [PERSON_NAME]." at bounding box center [826, 265] width 394 height 32
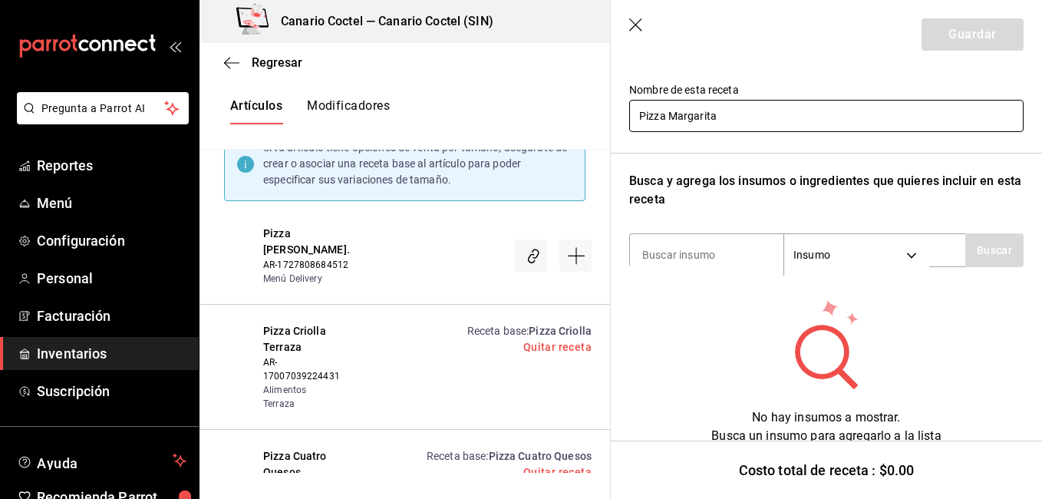
scroll to position [156, 0]
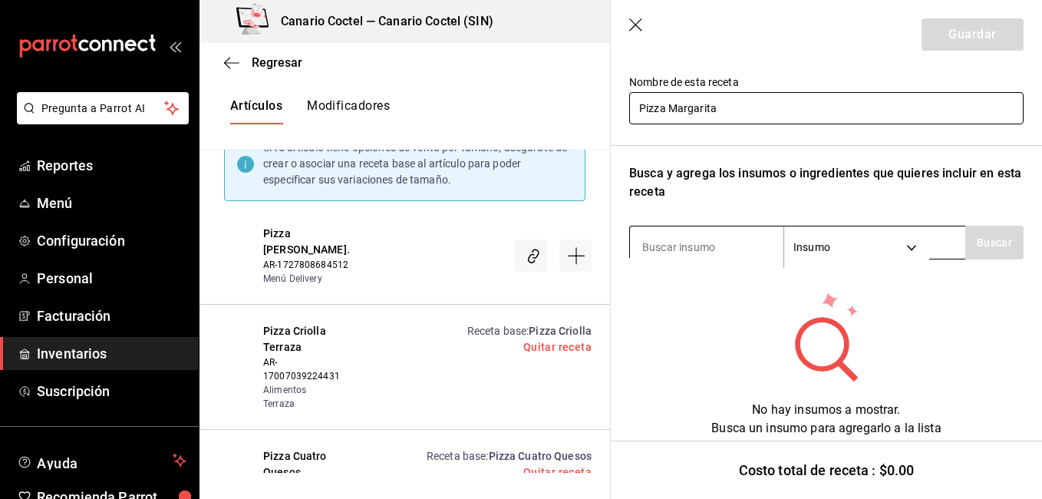
type input "Pizza Margarita"
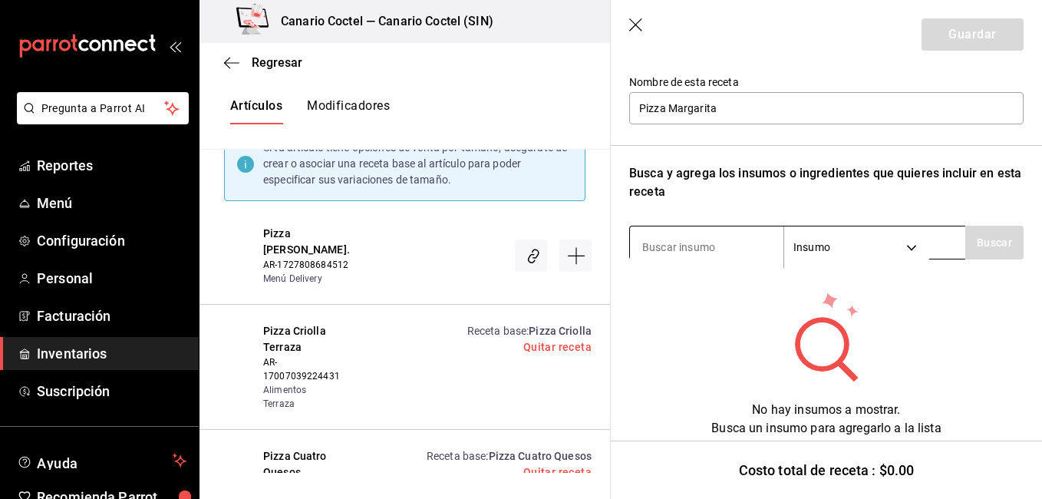
click at [669, 229] on div "Insumo SUPPLY" at bounding box center [797, 243] width 336 height 34
click at [707, 228] on div "Insumo SUPPLY" at bounding box center [797, 243] width 336 height 34
click at [710, 236] on input at bounding box center [706, 247] width 153 height 32
type input "bollo"
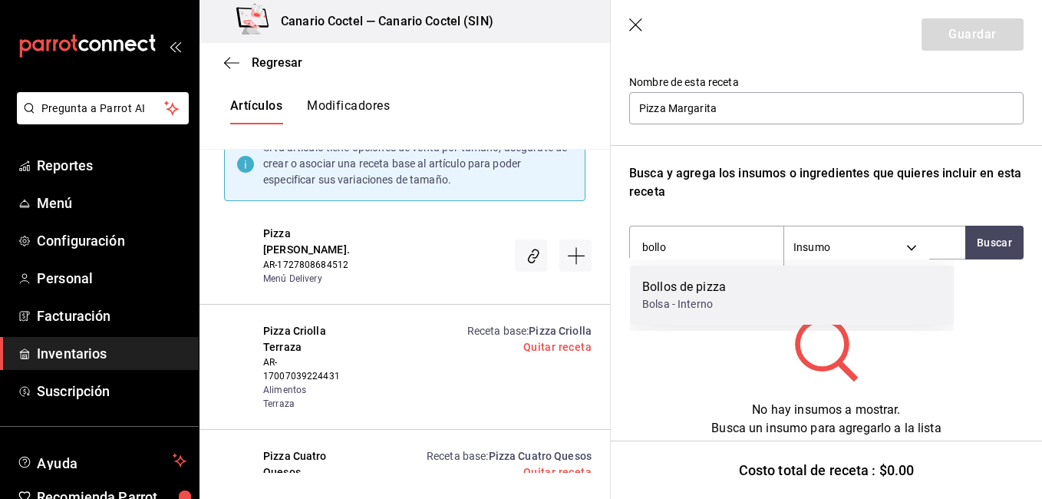
click at [710, 300] on div "Bolsa - Interno" at bounding box center [684, 304] width 84 height 16
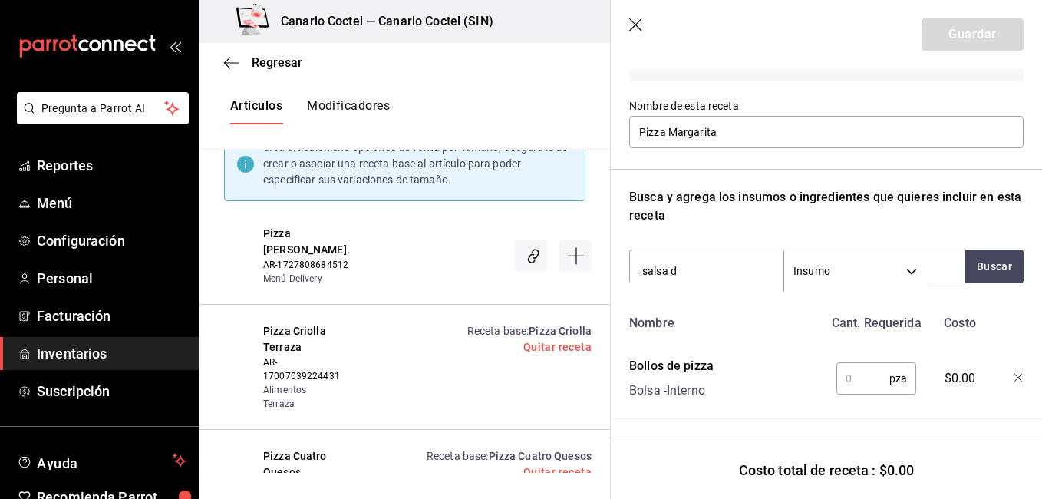
type input "salsa de"
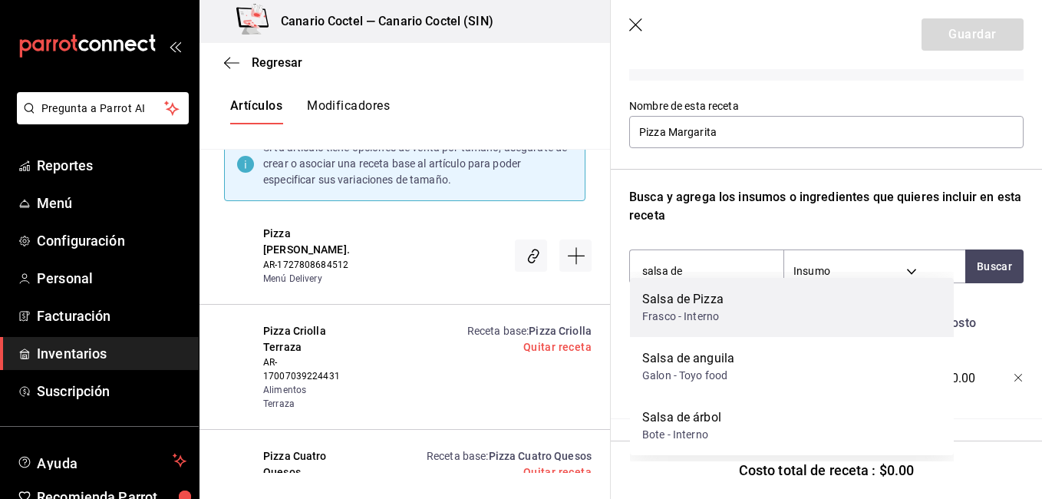
click at [710, 316] on div "Frasco - Interno" at bounding box center [682, 316] width 81 height 16
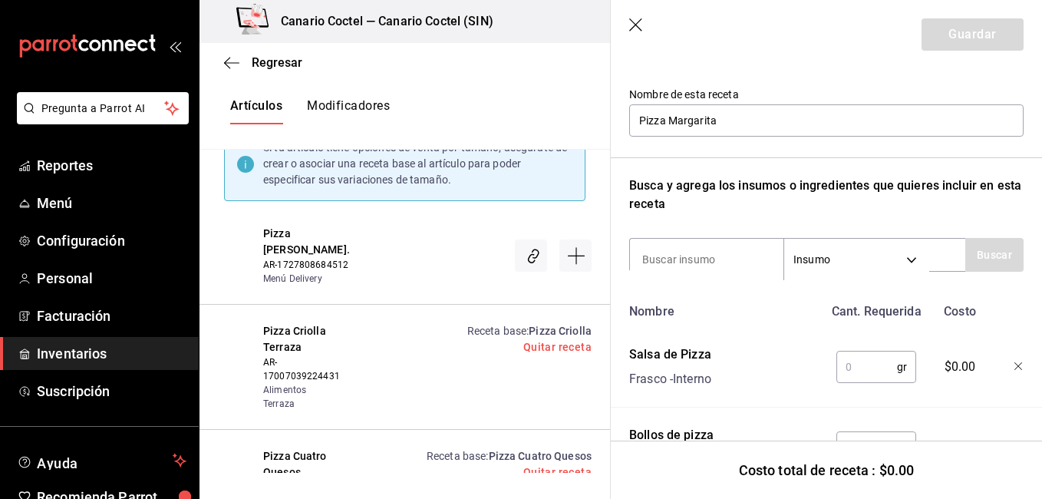
scroll to position [156, 0]
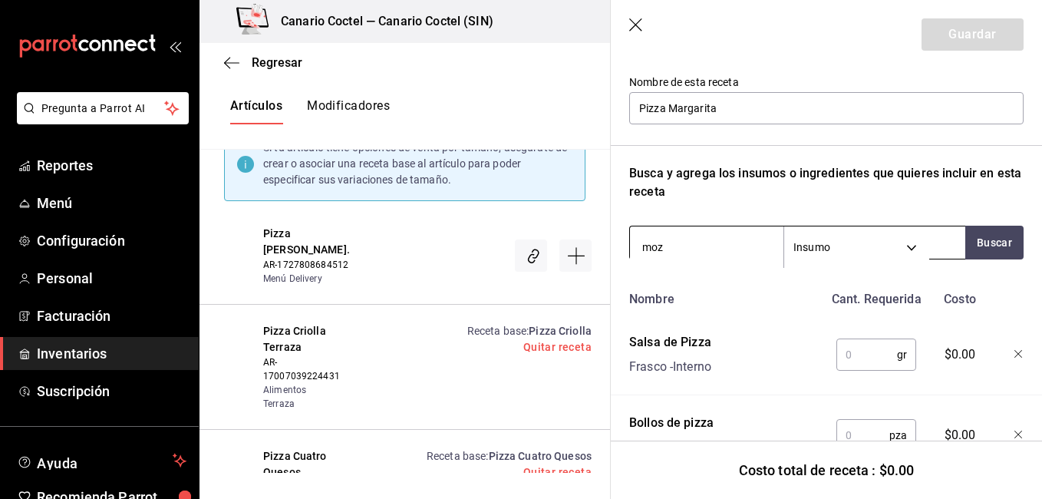
type input "moza"
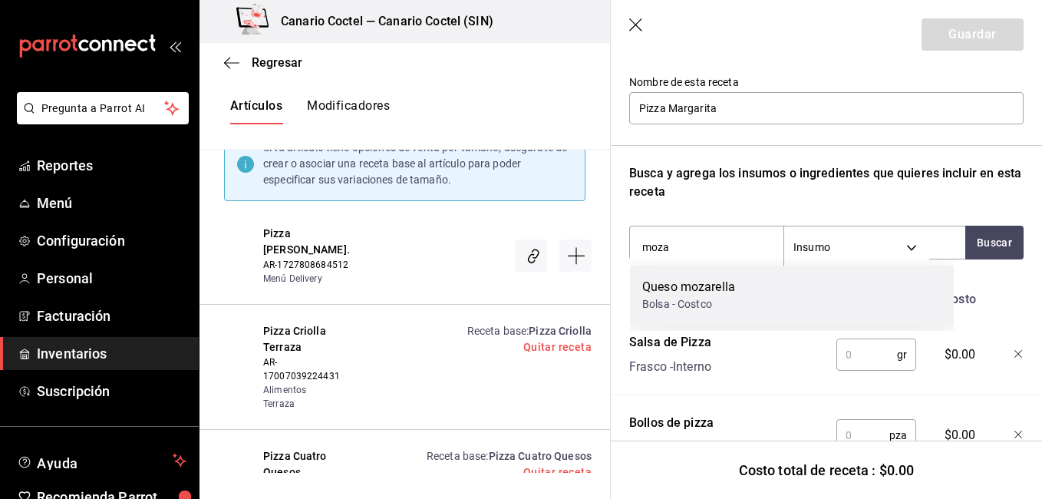
click at [710, 280] on div "Queso mozarella" at bounding box center [688, 287] width 93 height 18
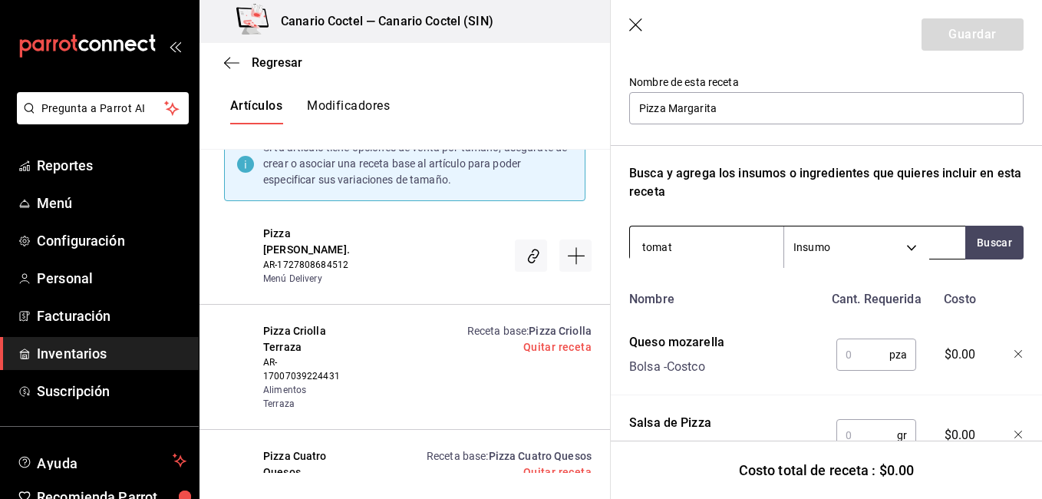
type input "tomate"
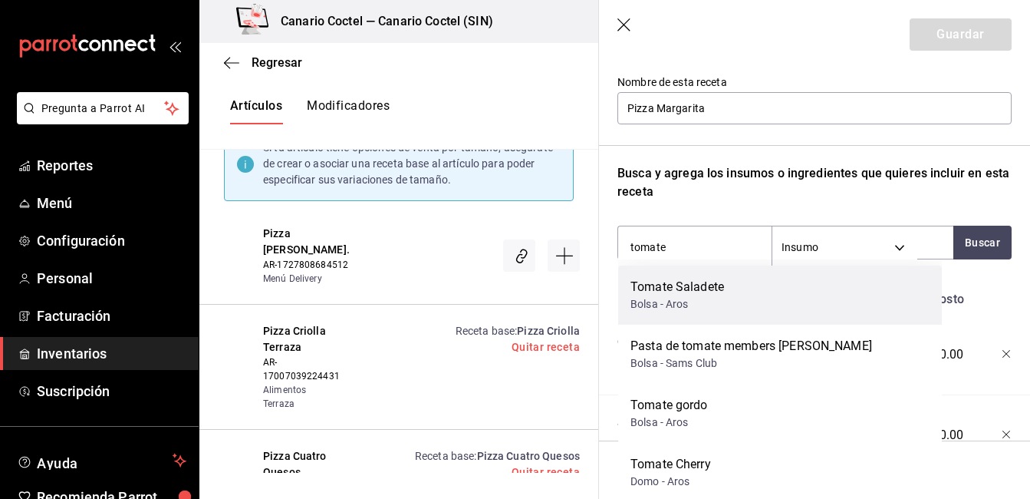
click at [699, 291] on div "Tomate Saladete" at bounding box center [678, 287] width 94 height 18
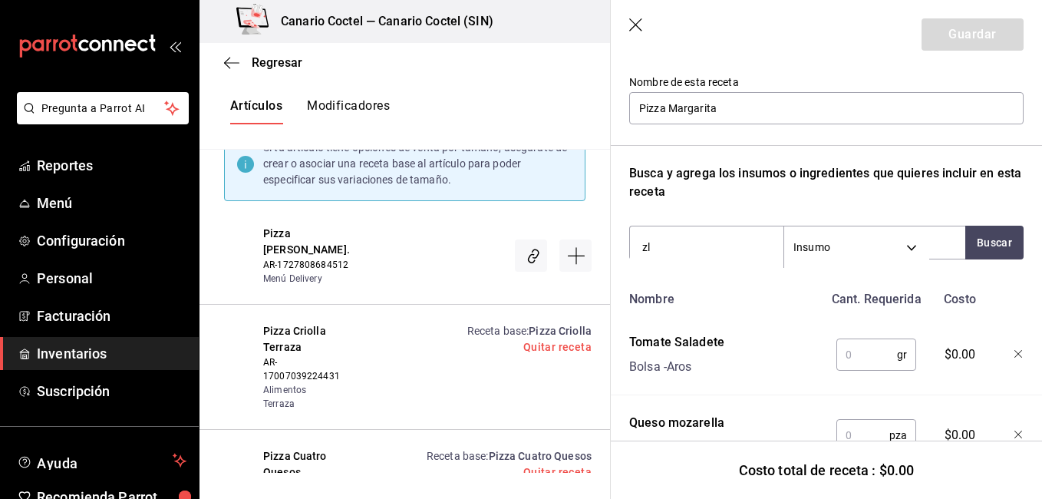
type input "z"
type input "alba"
click at [699, 291] on div "Albahaca" at bounding box center [671, 287] width 58 height 18
type input "hier"
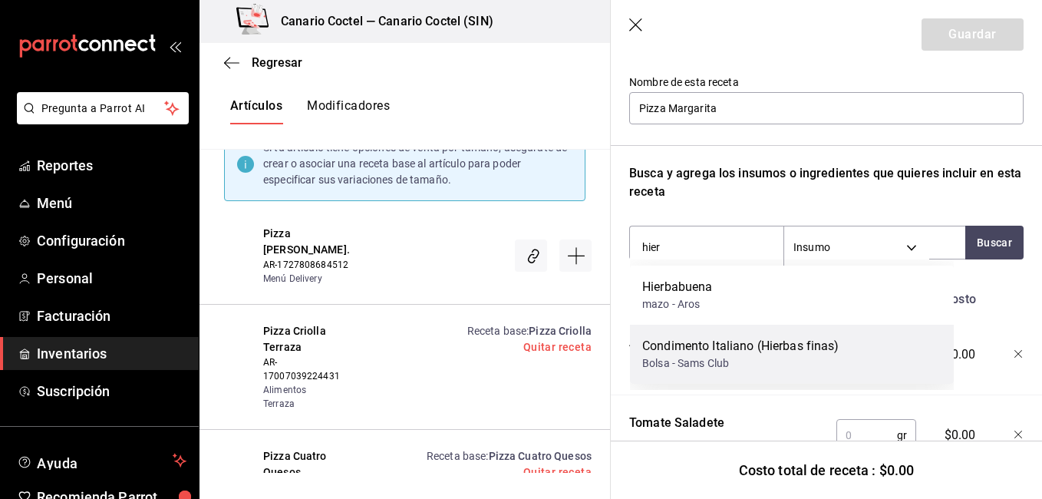
click at [714, 345] on div "Condimento Italiano (Hierbas finas)" at bounding box center [740, 346] width 197 height 18
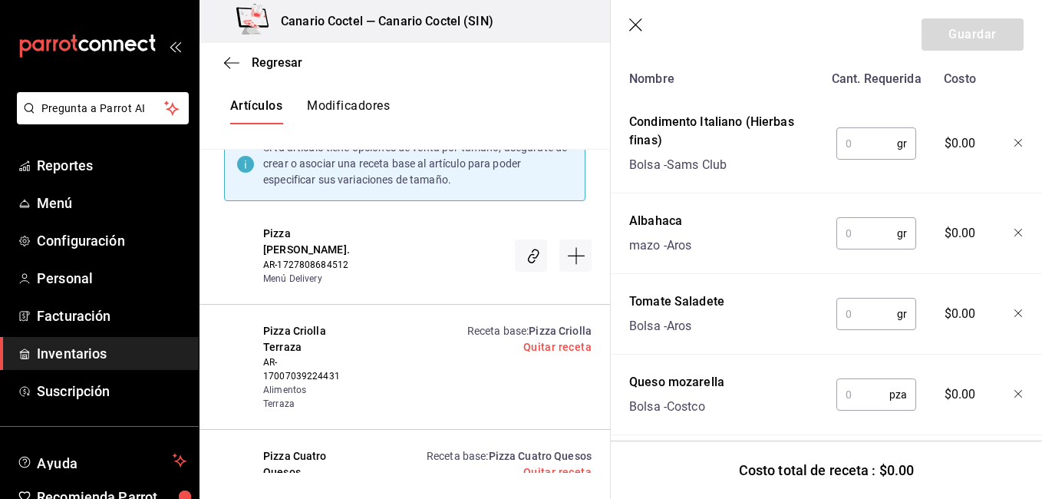
scroll to position [389, 0]
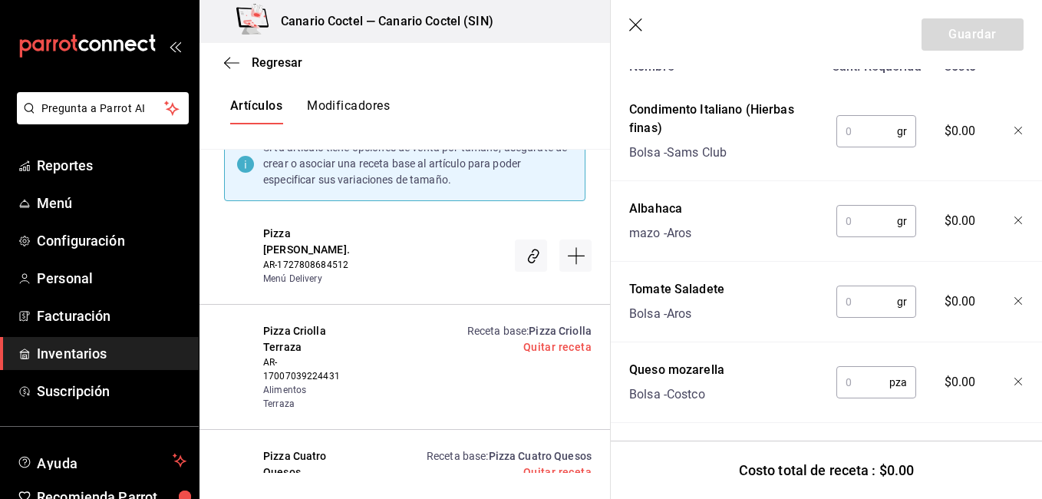
click at [847, 141] on input "text" at bounding box center [866, 131] width 61 height 31
type input "2"
type input "1"
click at [860, 239] on div "gr ​" at bounding box center [873, 217] width 100 height 49
click at [848, 211] on input "text" at bounding box center [866, 221] width 61 height 31
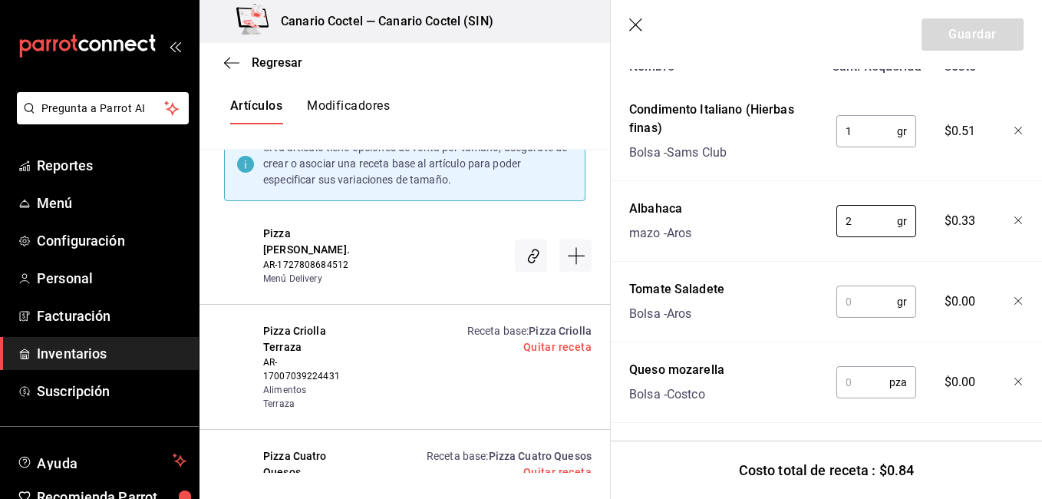
type input "2"
click at [848, 295] on input "text" at bounding box center [866, 301] width 61 height 31
type input "120"
click at [858, 394] on input "text" at bounding box center [862, 382] width 53 height 31
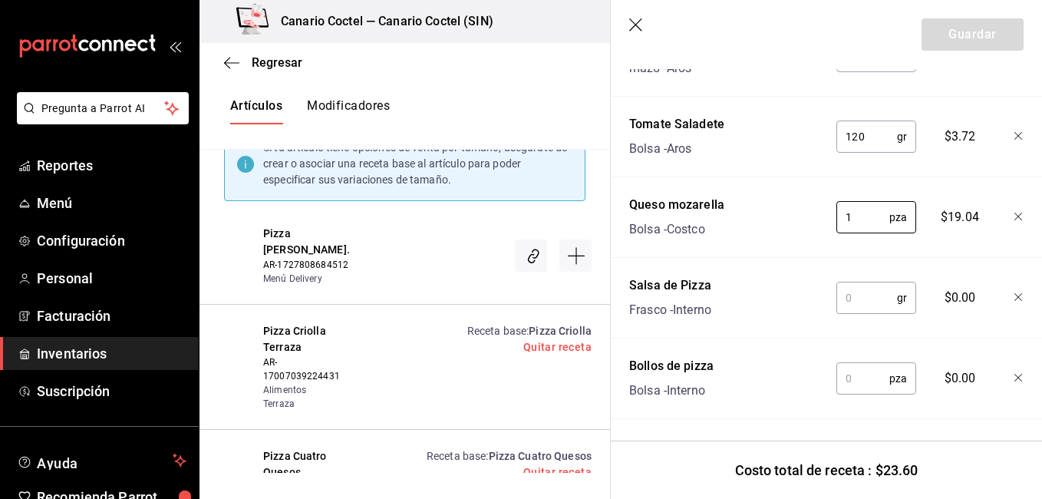
scroll to position [565, 0]
type input "1"
click at [866, 299] on input "text" at bounding box center [866, 297] width 61 height 31
type input "60"
click at [868, 379] on input "text" at bounding box center [862, 378] width 53 height 31
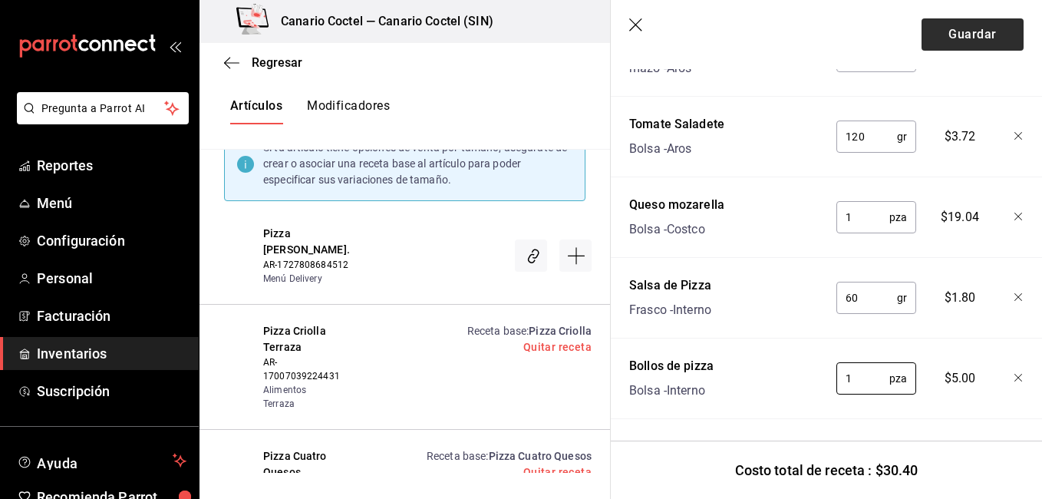
type input "1"
click at [937, 35] on button "Guardar" at bounding box center [972, 34] width 102 height 32
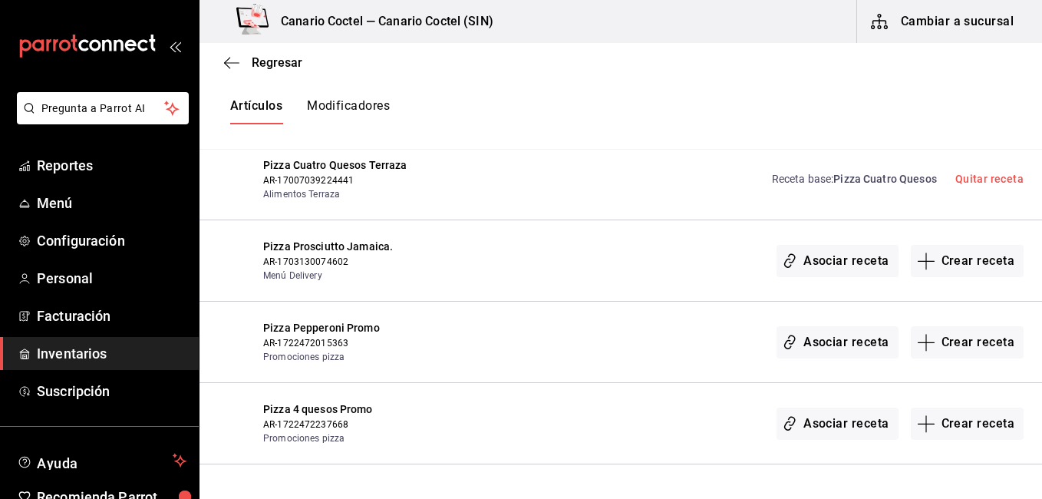
scroll to position [508, 0]
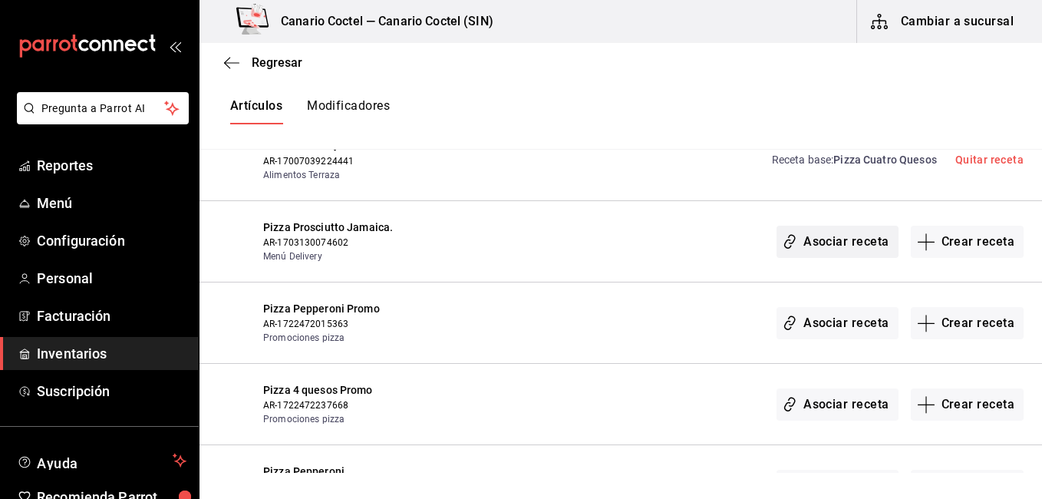
click at [836, 244] on button "Asociar receta" at bounding box center [836, 242] width 121 height 32
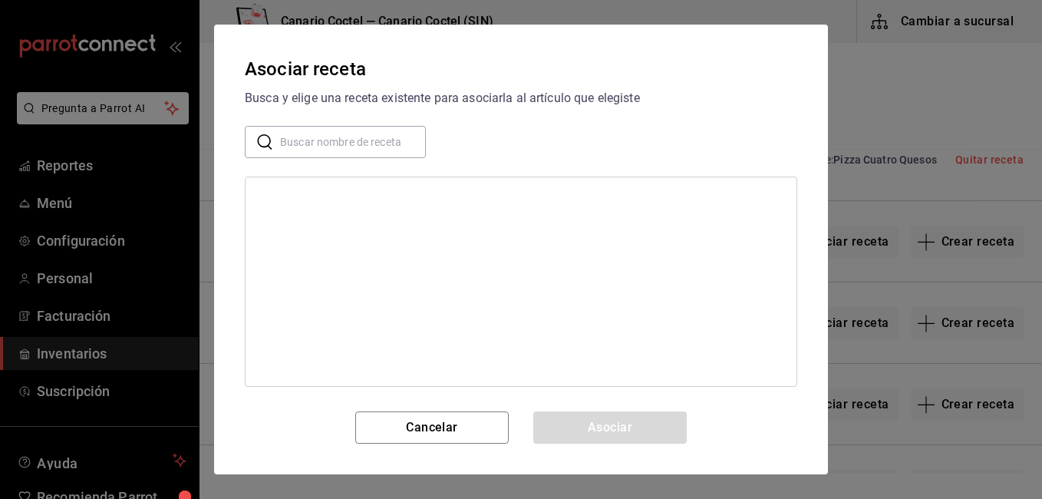
click at [336, 134] on input "text" at bounding box center [353, 142] width 146 height 31
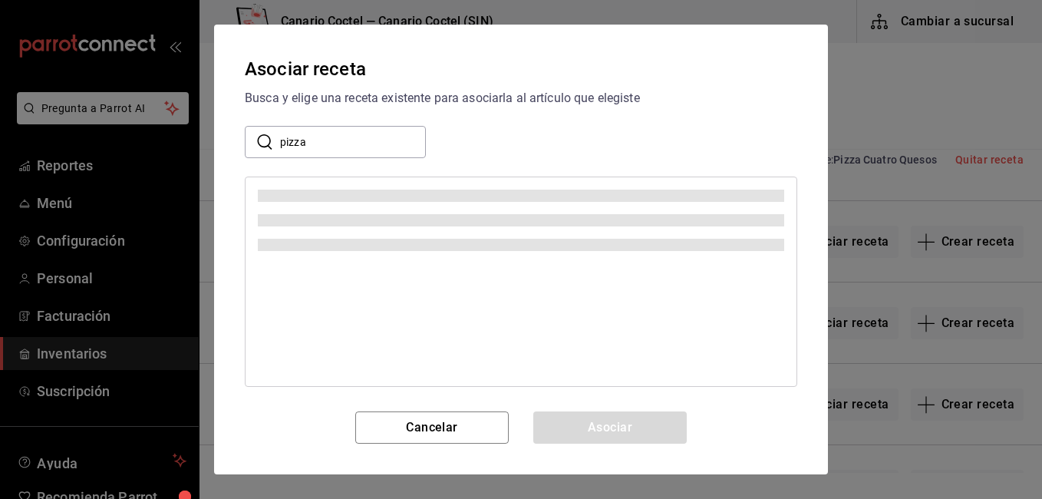
type input "pizza"
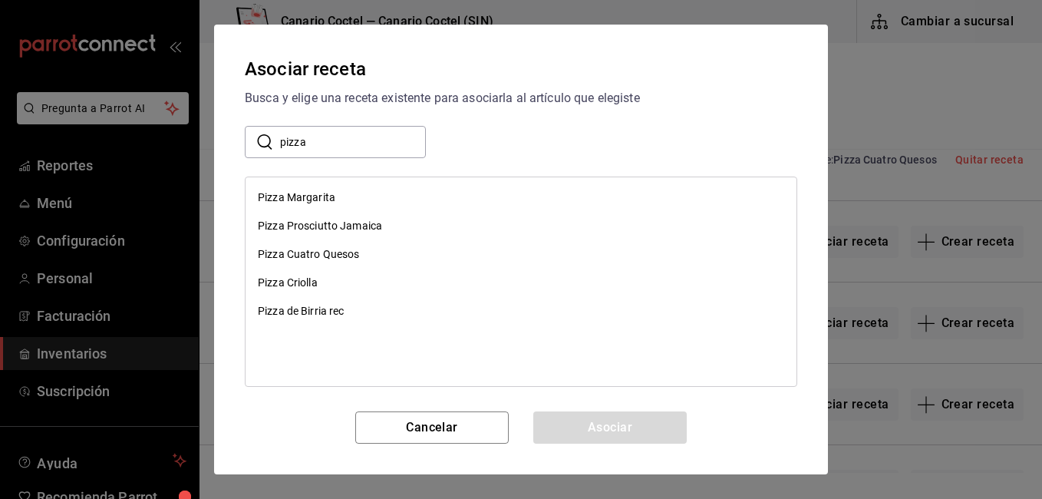
click at [337, 219] on div "Pizza Prosciutto Jamaica" at bounding box center [320, 226] width 124 height 16
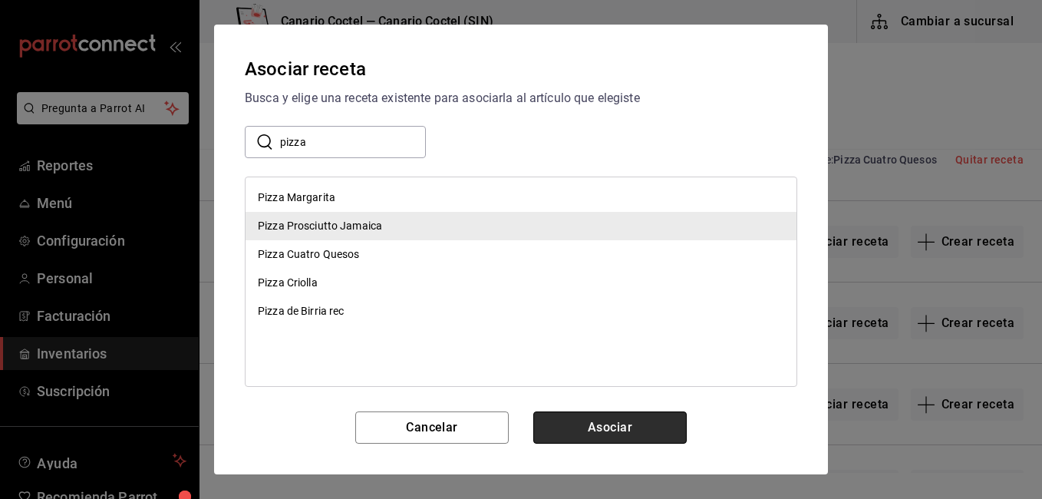
click at [590, 427] on button "Asociar" at bounding box center [609, 427] width 153 height 32
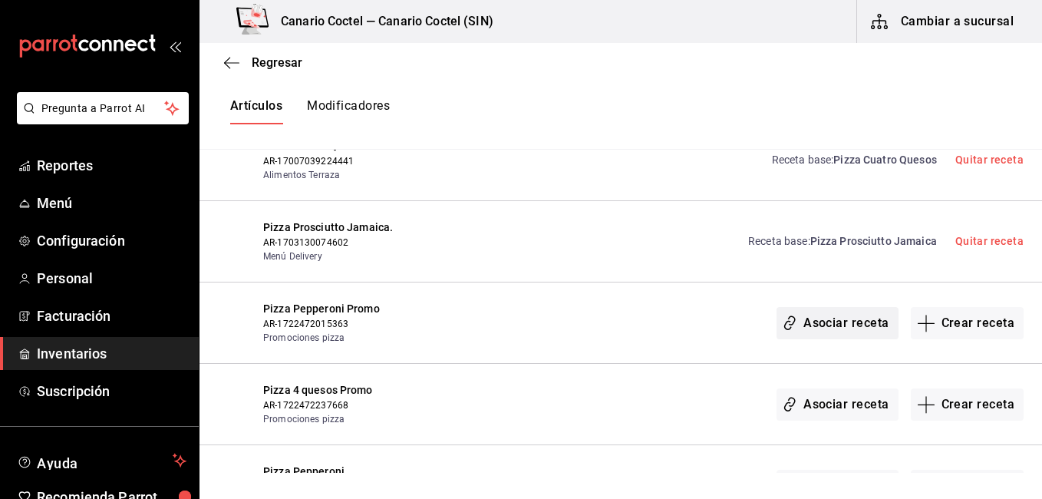
click at [839, 316] on button "Asociar receta" at bounding box center [836, 323] width 121 height 32
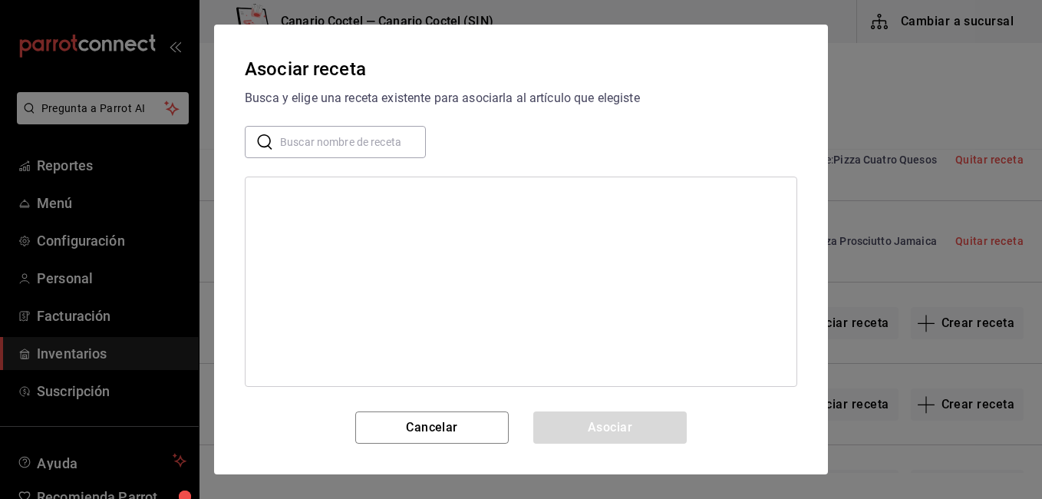
click at [371, 159] on div "Asociar receta Busca y elige una receta existente para asociarla al artículo qu…" at bounding box center [521, 250] width 614 height 450
click at [371, 149] on input "text" at bounding box center [353, 142] width 146 height 31
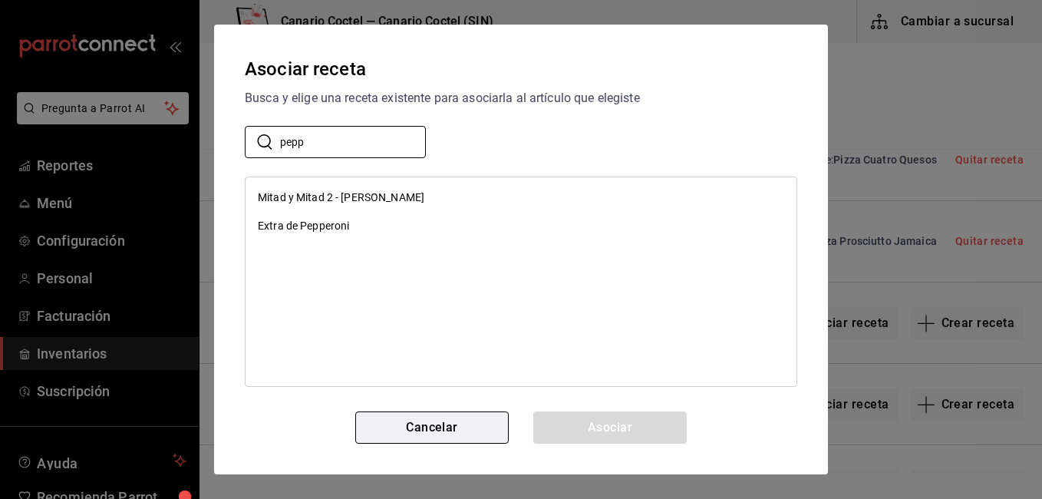
type input "pepp"
click at [436, 415] on button "Cancelar" at bounding box center [431, 427] width 153 height 32
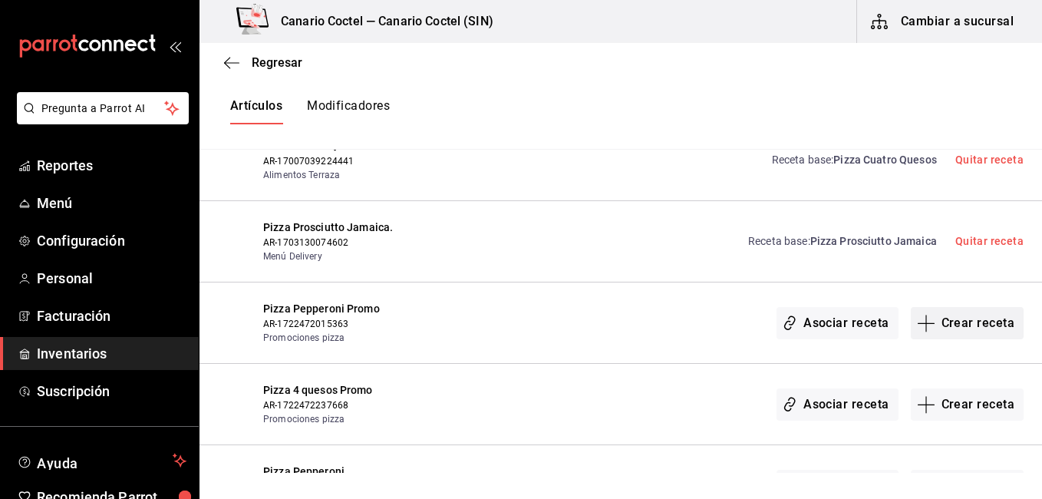
click at [990, 321] on button "Crear receta" at bounding box center [968, 323] width 114 height 32
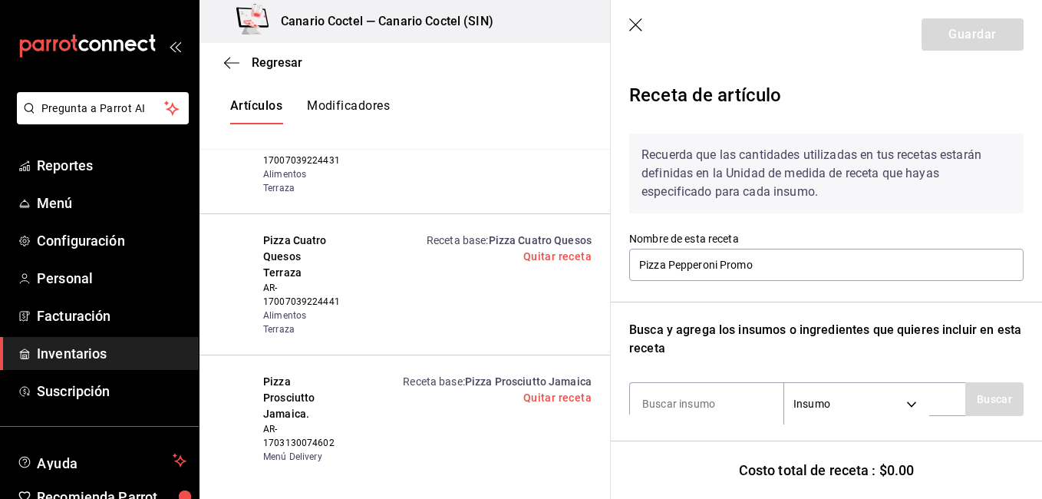
click at [636, 18] on header "Guardar" at bounding box center [826, 34] width 431 height 69
click at [641, 26] on icon "button" at bounding box center [636, 25] width 15 height 15
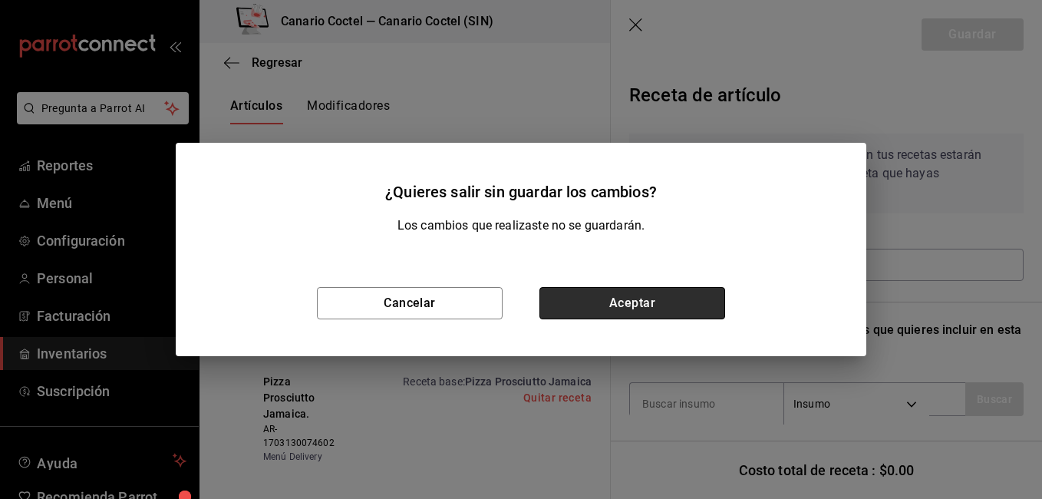
click at [627, 291] on button "Aceptar" at bounding box center [632, 303] width 186 height 32
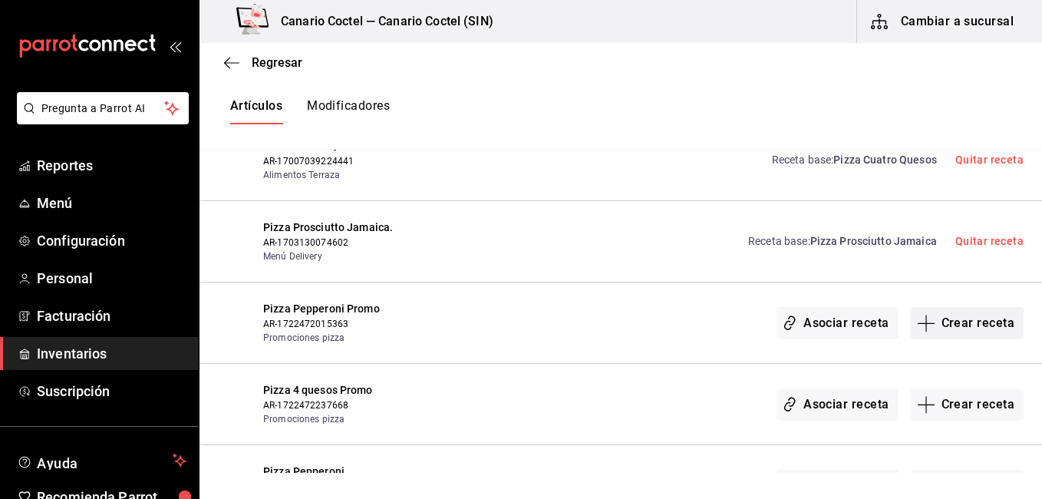
click at [927, 319] on button "Crear receta" at bounding box center [968, 323] width 114 height 32
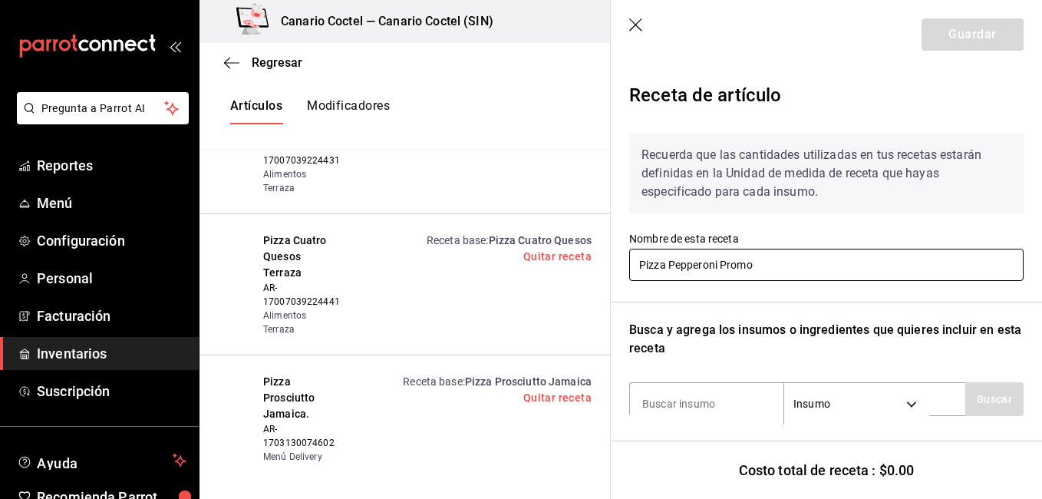
click at [736, 262] on input "Pizza Pepperoni Promo" at bounding box center [826, 265] width 394 height 32
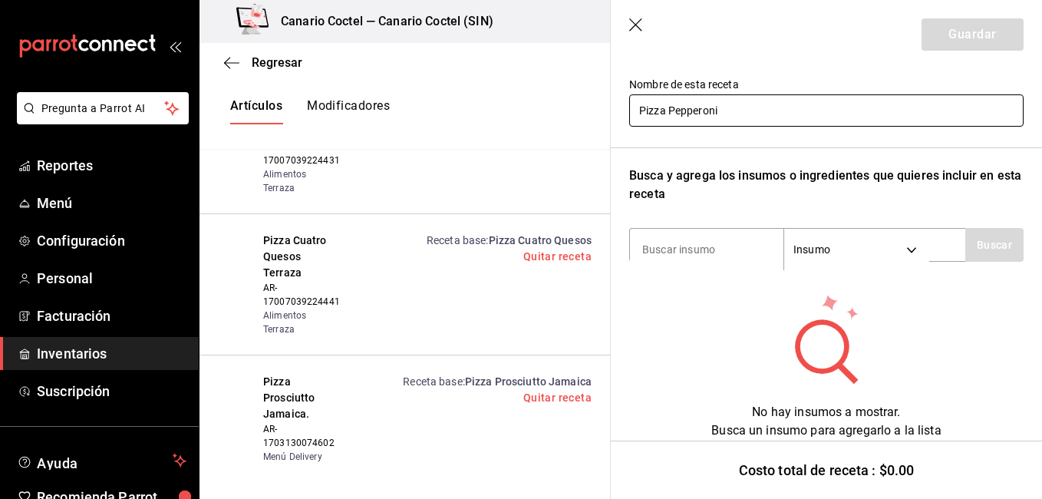
scroll to position [156, 0]
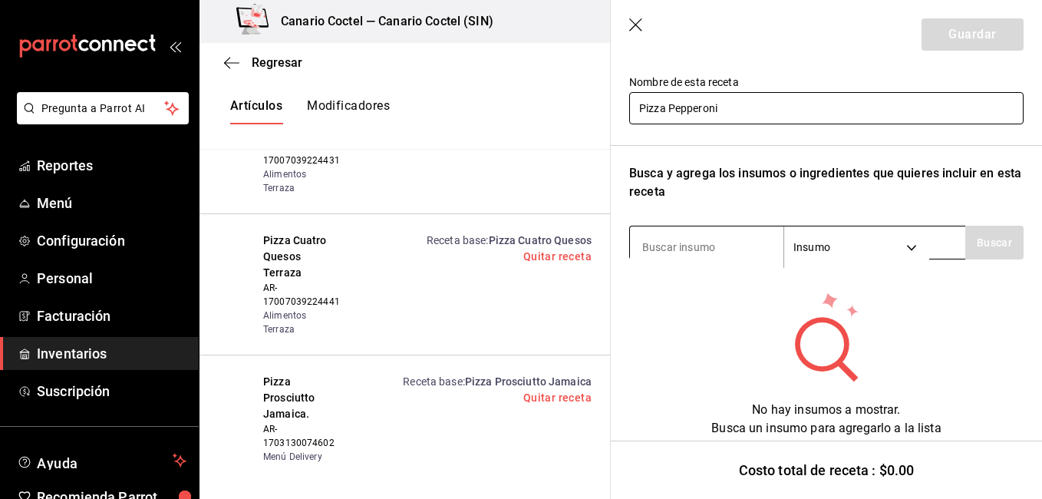
type input "Pizza Pepperoni"
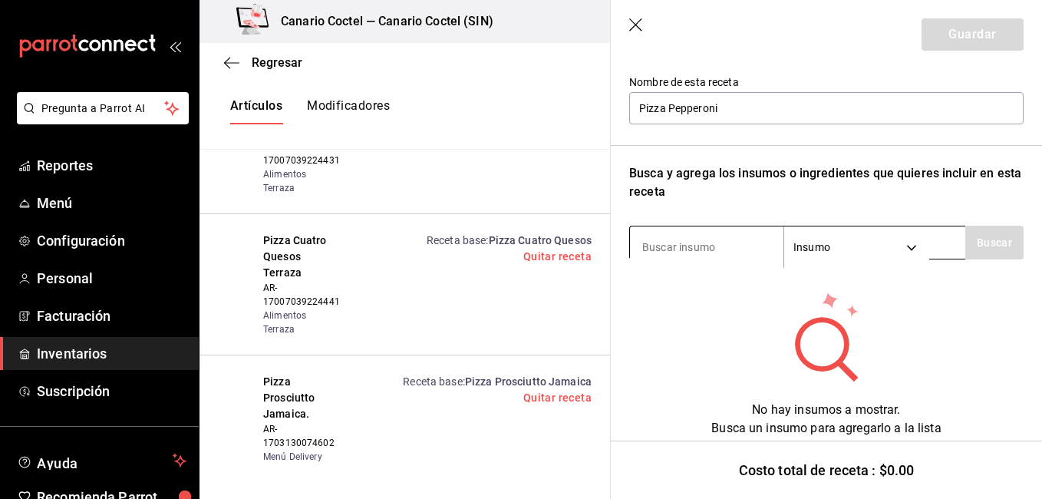
click at [742, 241] on input at bounding box center [706, 247] width 153 height 32
click at [722, 245] on input at bounding box center [706, 247] width 153 height 32
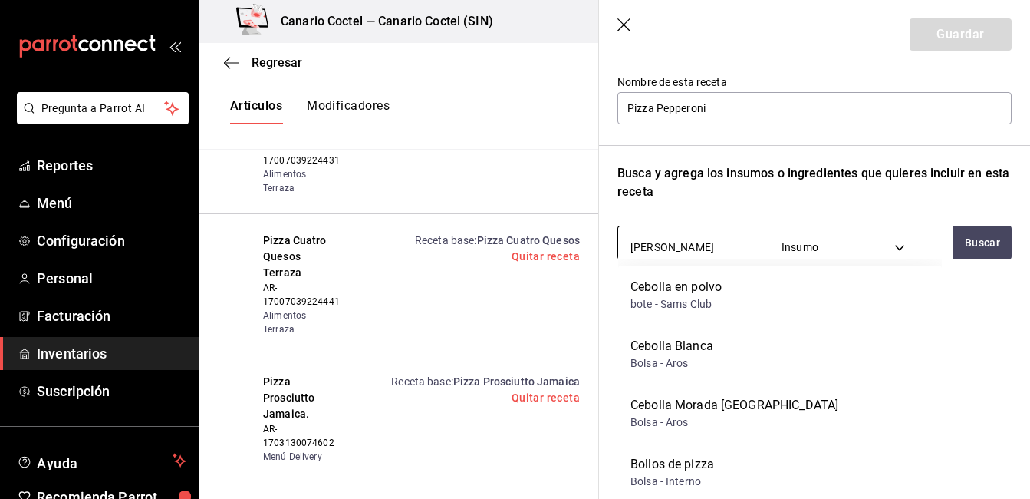
type input "bollo"
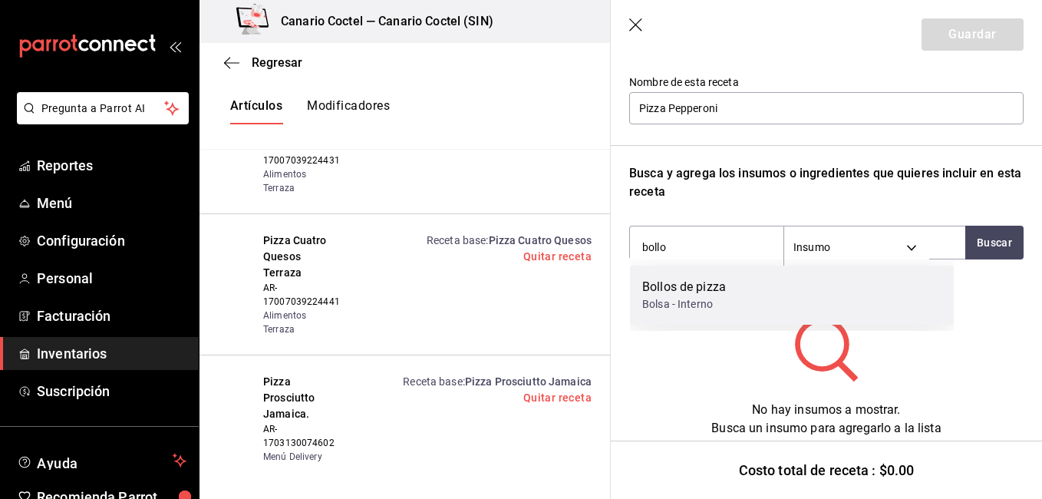
click at [693, 287] on div "Bollos de pizza" at bounding box center [684, 287] width 84 height 18
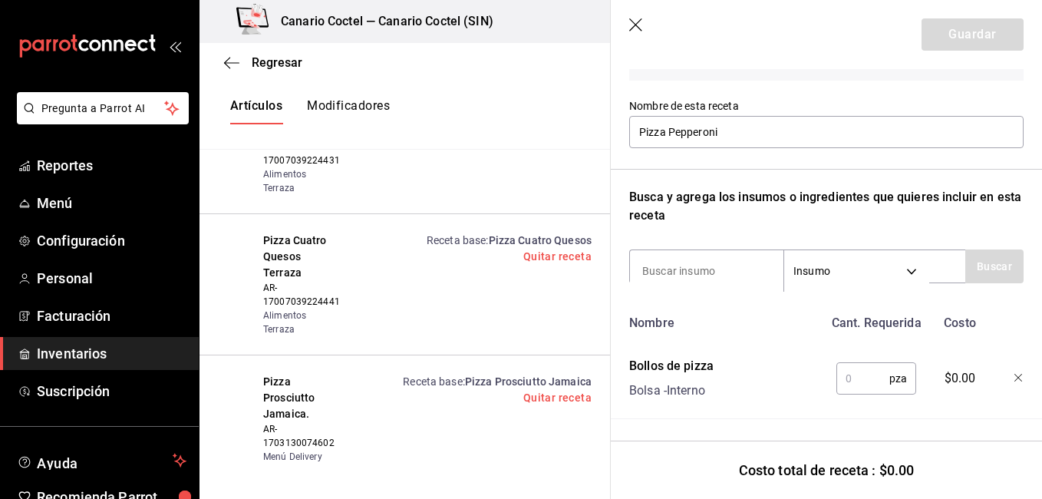
type input "1"
type input "salsa de"
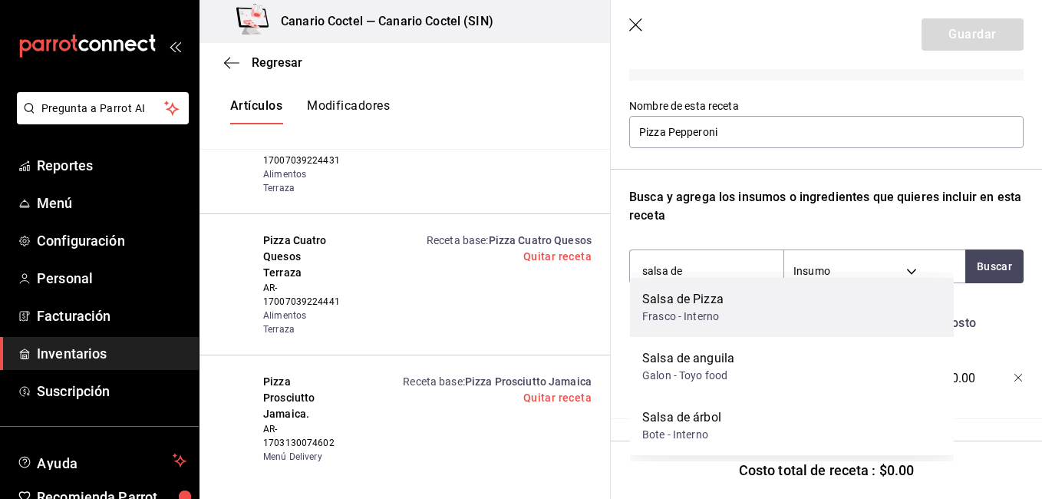
click at [690, 308] on div "Frasco - Interno" at bounding box center [682, 316] width 81 height 16
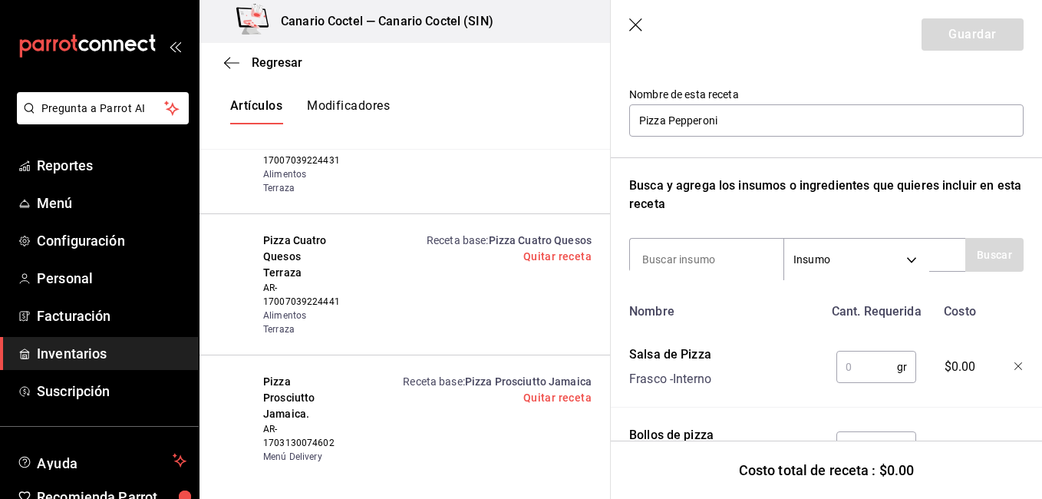
scroll to position [156, 0]
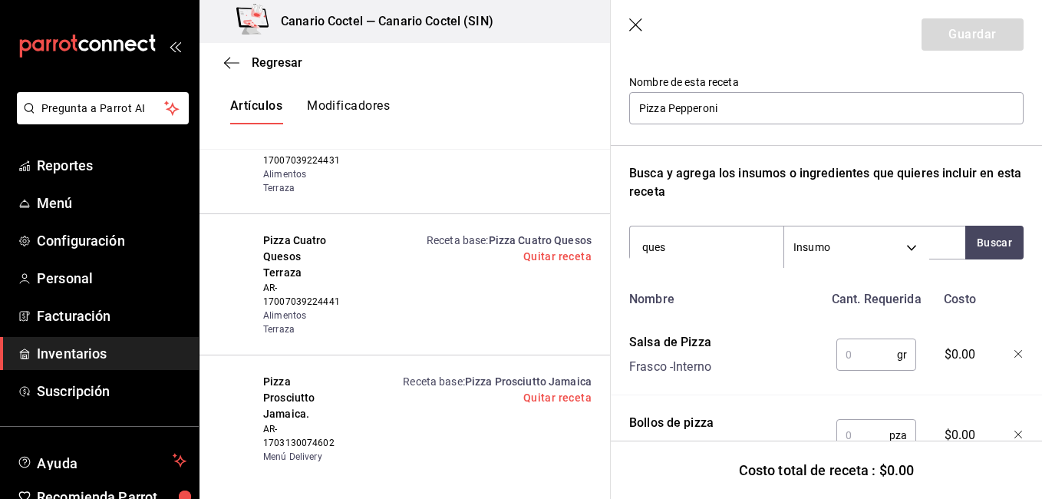
type input "queso"
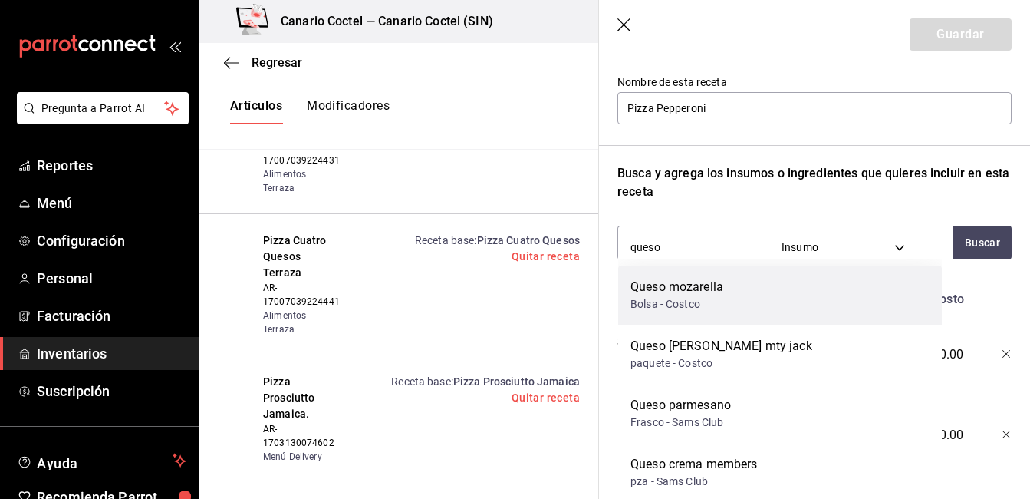
click at [703, 295] on div "Queso mozarella" at bounding box center [677, 287] width 93 height 18
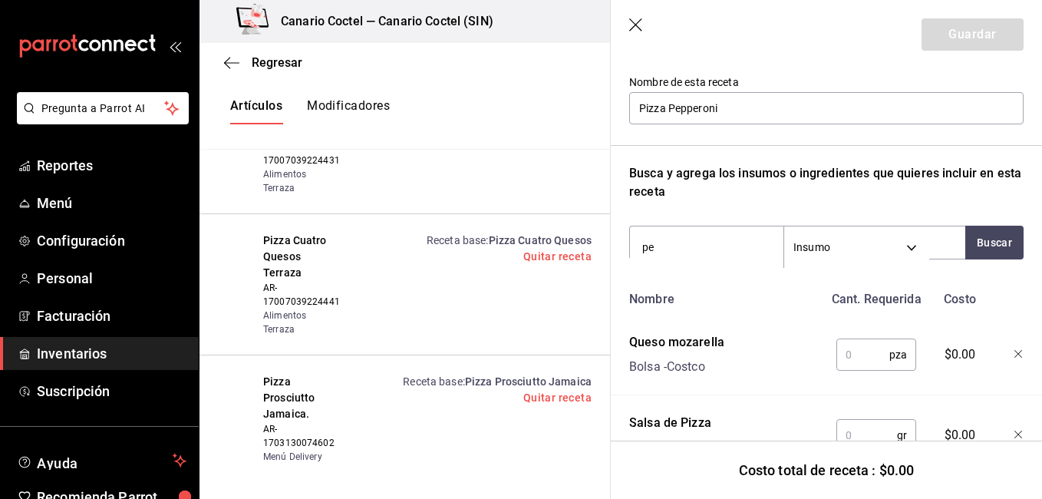
type input "pep"
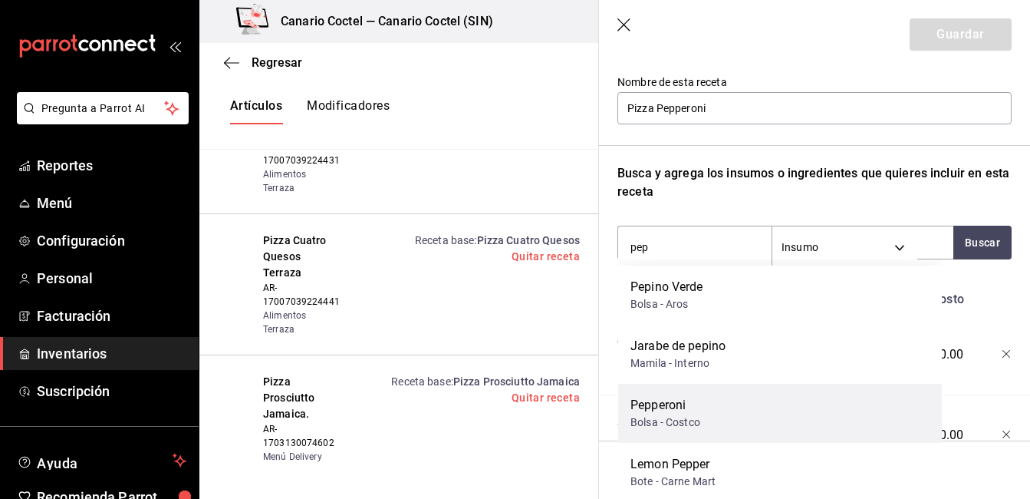
click at [683, 398] on div "Pepperoni" at bounding box center [666, 405] width 70 height 18
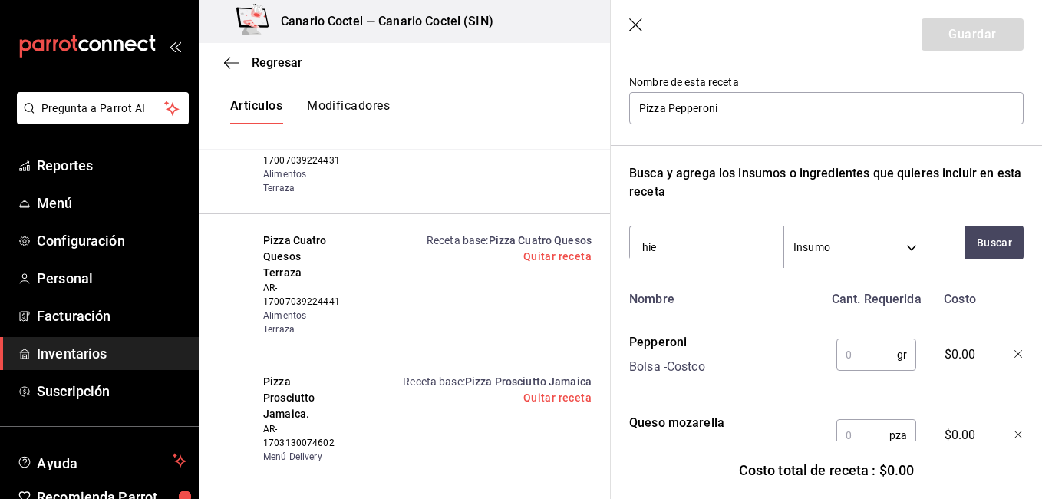
type input "hier"
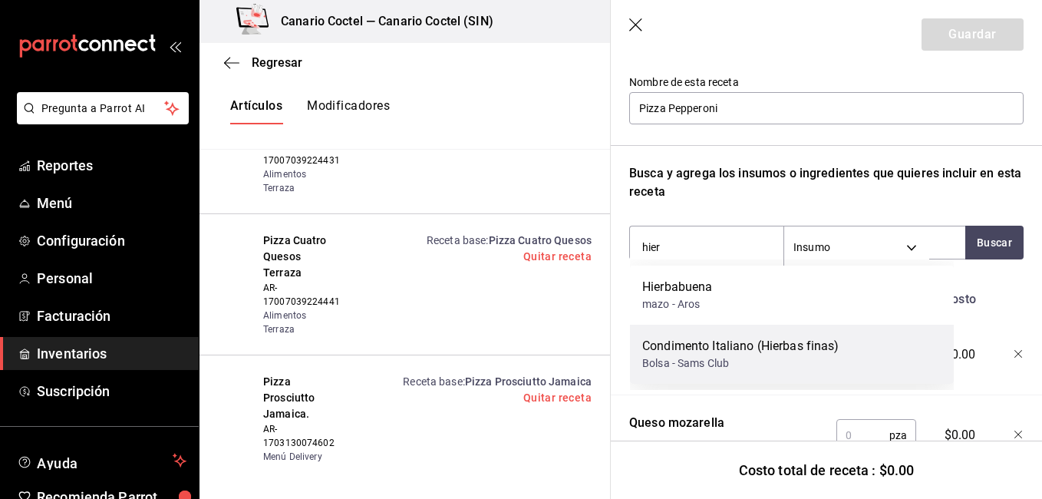
click at [687, 348] on div "Condimento Italiano (Hierbas finas)" at bounding box center [740, 346] width 197 height 18
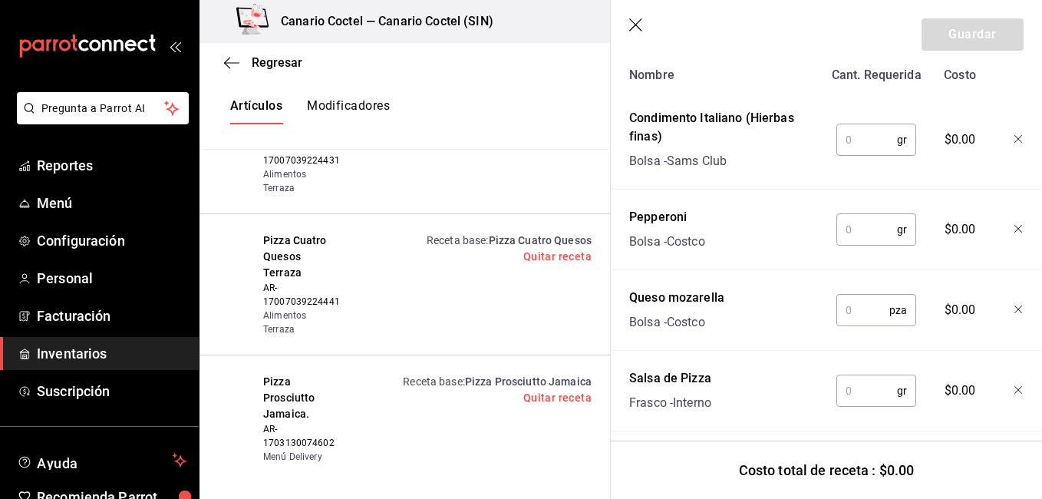
scroll to position [389, 0]
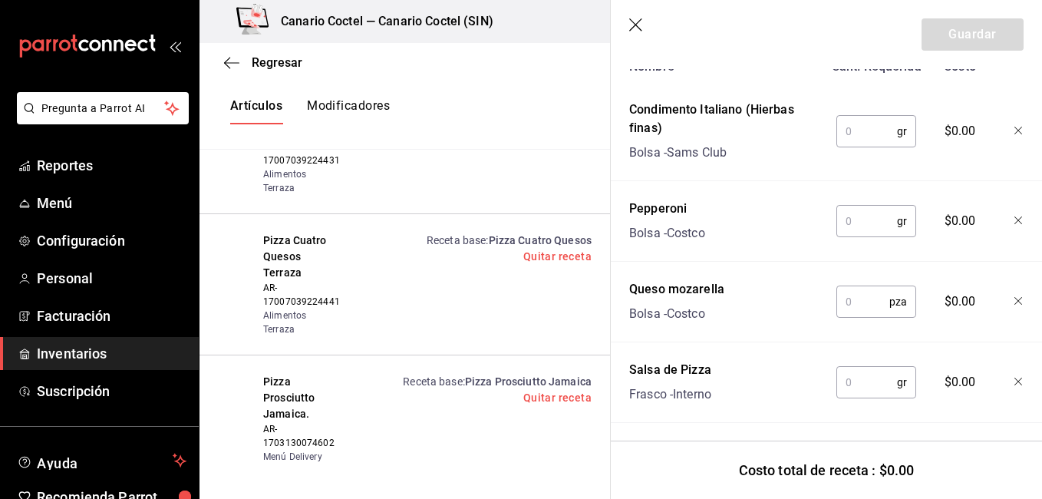
click at [871, 142] on input "text" at bounding box center [866, 131] width 61 height 31
type input "1"
click at [858, 212] on input "2" at bounding box center [866, 221] width 61 height 31
type input "25"
click at [850, 305] on input "text" at bounding box center [862, 301] width 53 height 31
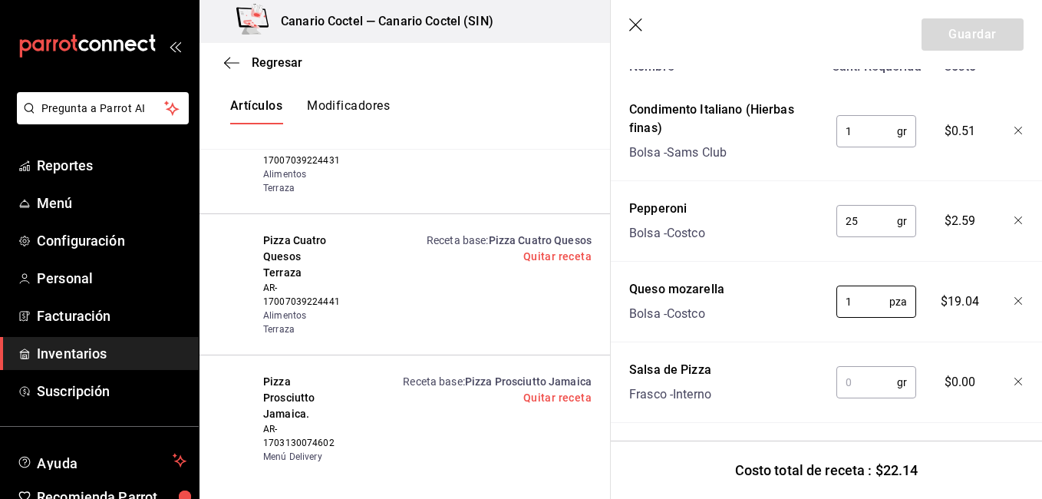
type input "1"
click at [856, 401] on div "gr ​" at bounding box center [873, 378] width 100 height 49
click at [851, 388] on input "text" at bounding box center [866, 382] width 61 height 31
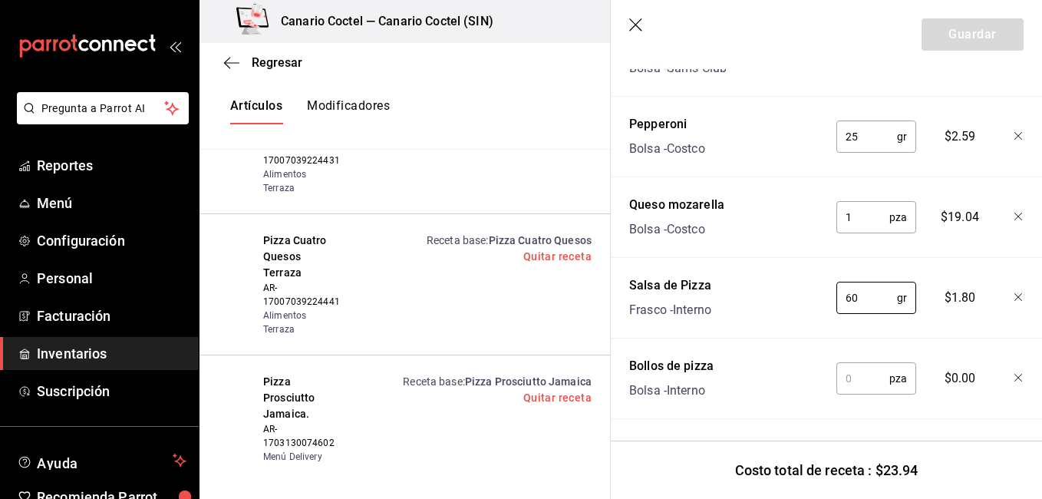
type input "60"
click at [836, 366] on input "text" at bounding box center [862, 378] width 53 height 31
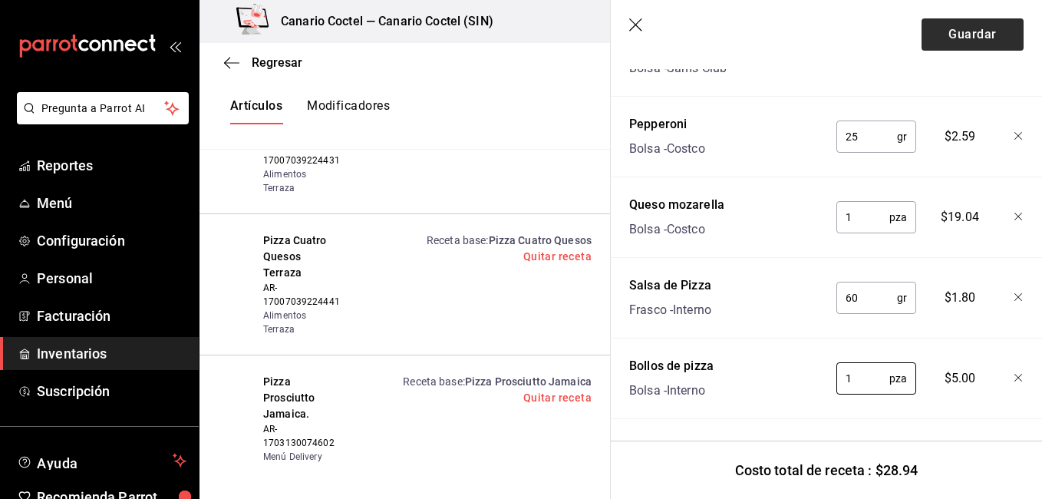
type input "1"
click at [980, 23] on button "Guardar" at bounding box center [972, 34] width 102 height 32
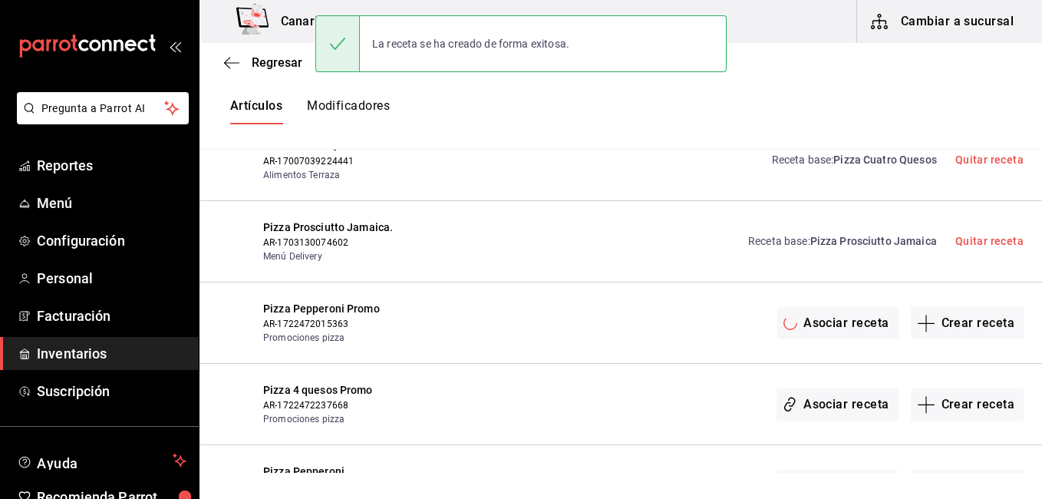
scroll to position [0, 0]
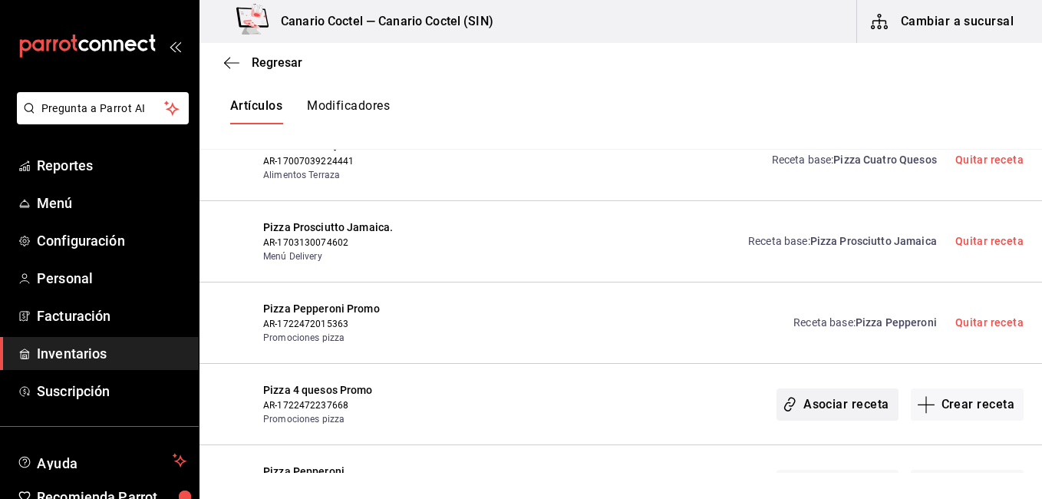
click at [821, 398] on button "Asociar receta" at bounding box center [836, 404] width 121 height 32
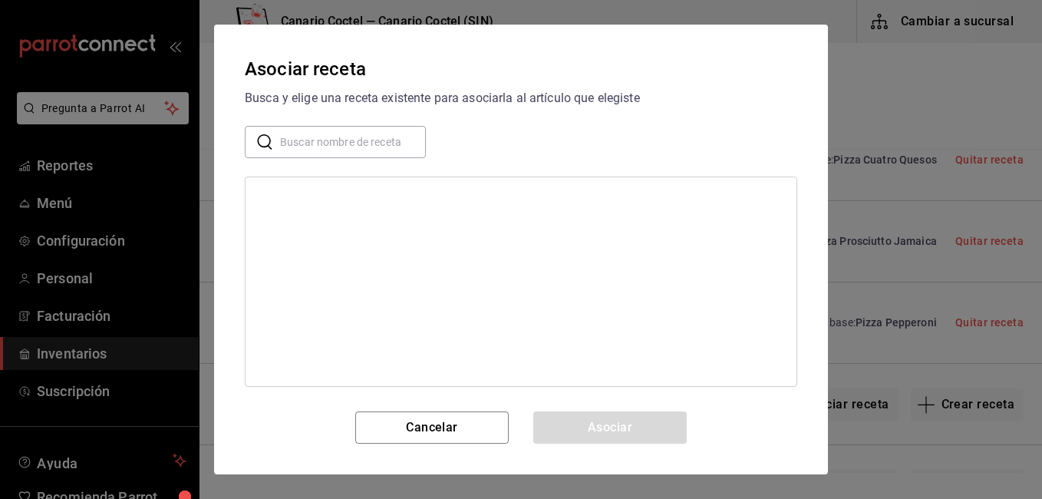
click at [379, 148] on input "text" at bounding box center [353, 142] width 146 height 31
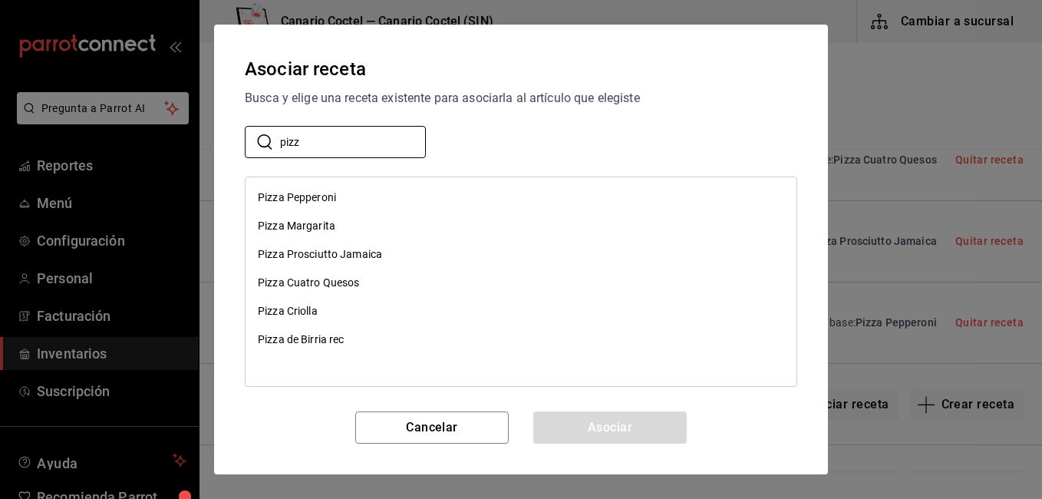
type input "pizz"
click at [323, 294] on div "Pizza Cuatro Quesos" at bounding box center [520, 282] width 551 height 28
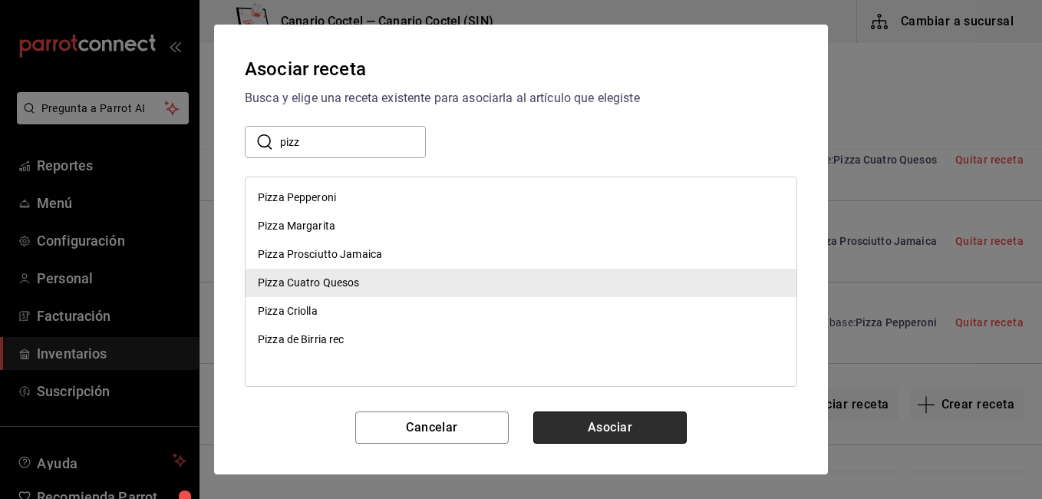
click at [575, 428] on button "Asociar" at bounding box center [609, 427] width 153 height 32
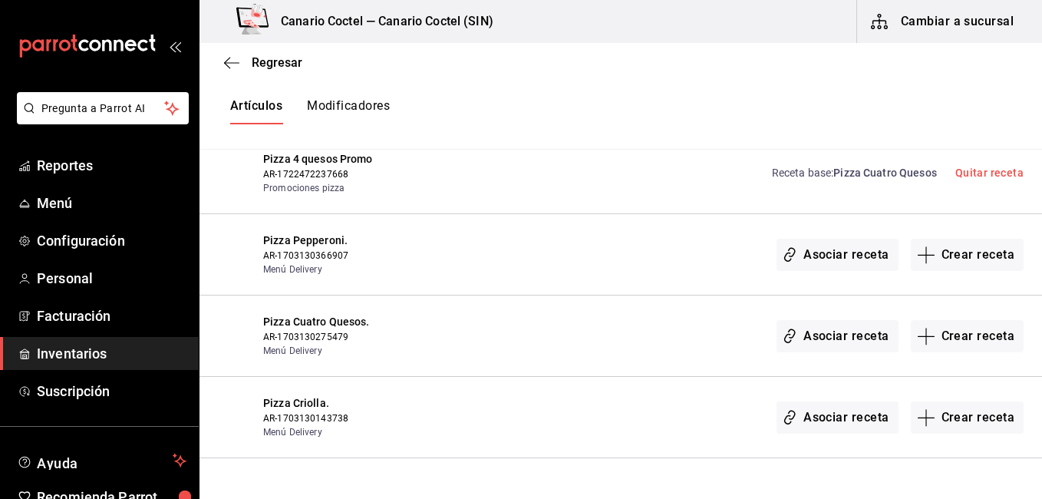
scroll to position [712, 0]
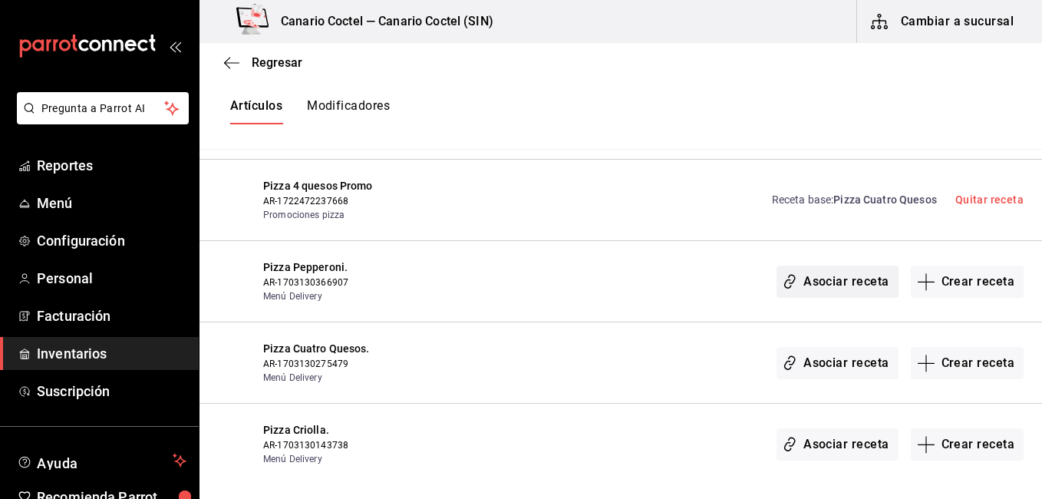
click at [841, 277] on button "Asociar receta" at bounding box center [836, 281] width 121 height 32
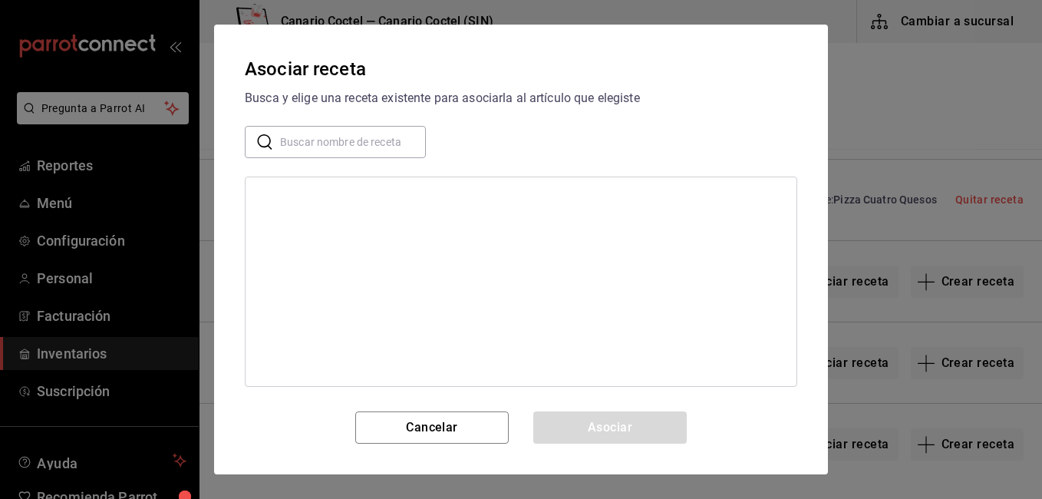
click at [377, 137] on input "text" at bounding box center [353, 142] width 146 height 31
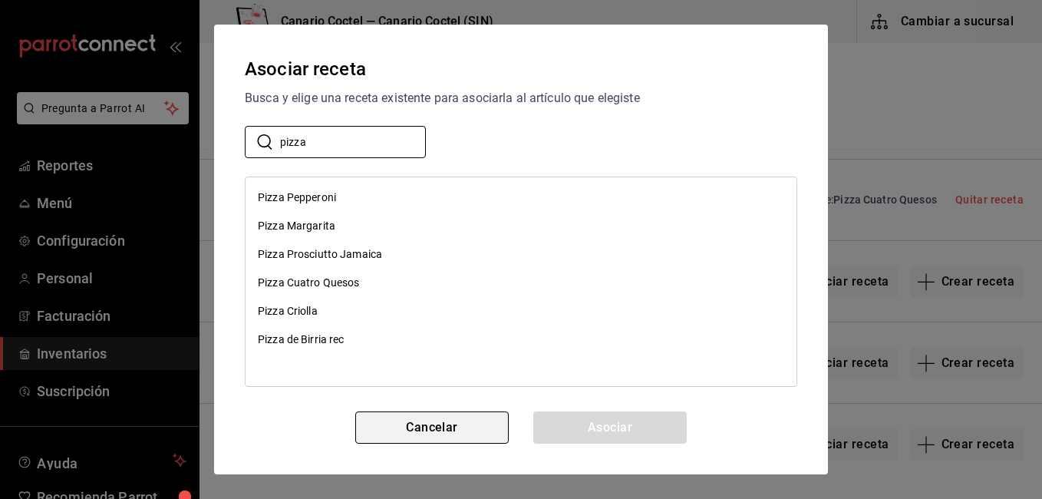
type input "pizza"
click at [405, 422] on button "Cancelar" at bounding box center [431, 427] width 153 height 32
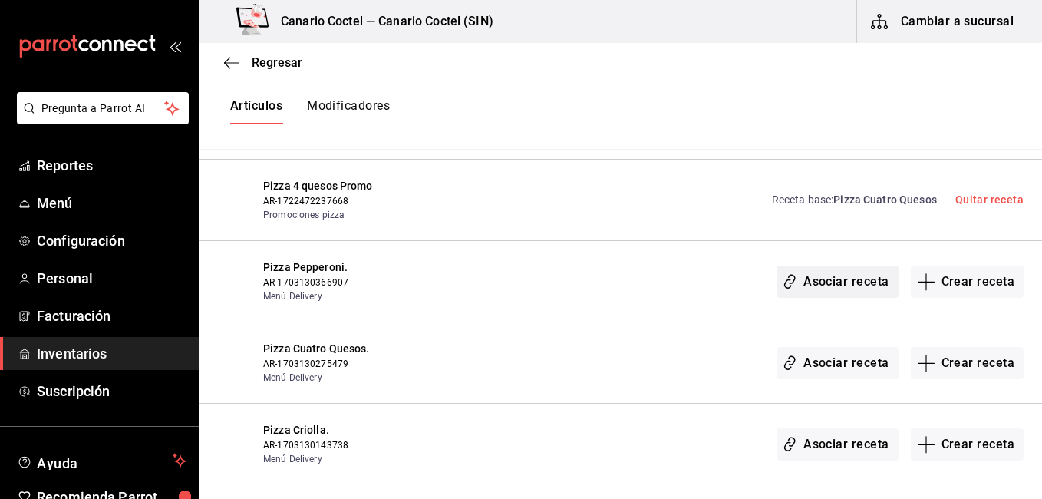
click at [810, 281] on button "Asociar receta" at bounding box center [836, 281] width 121 height 32
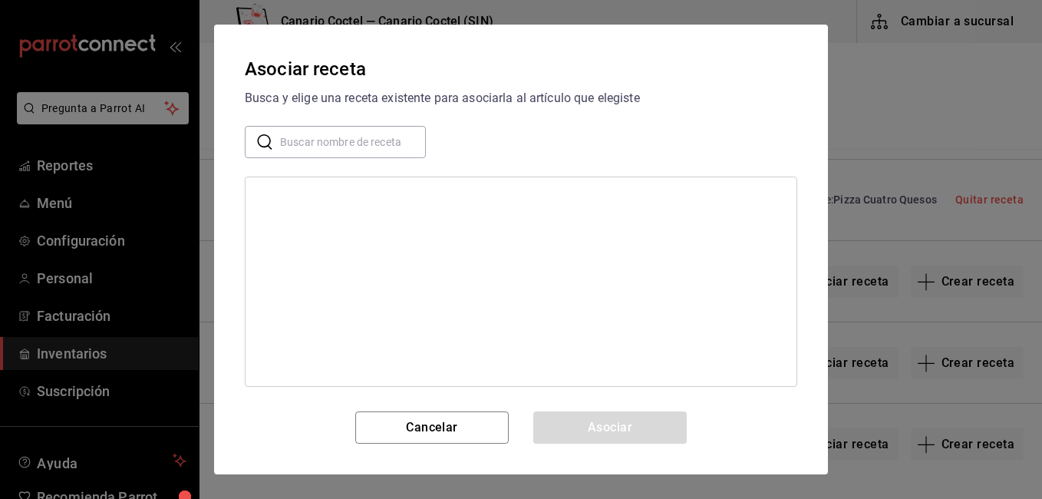
click at [324, 146] on input "text" at bounding box center [353, 142] width 146 height 31
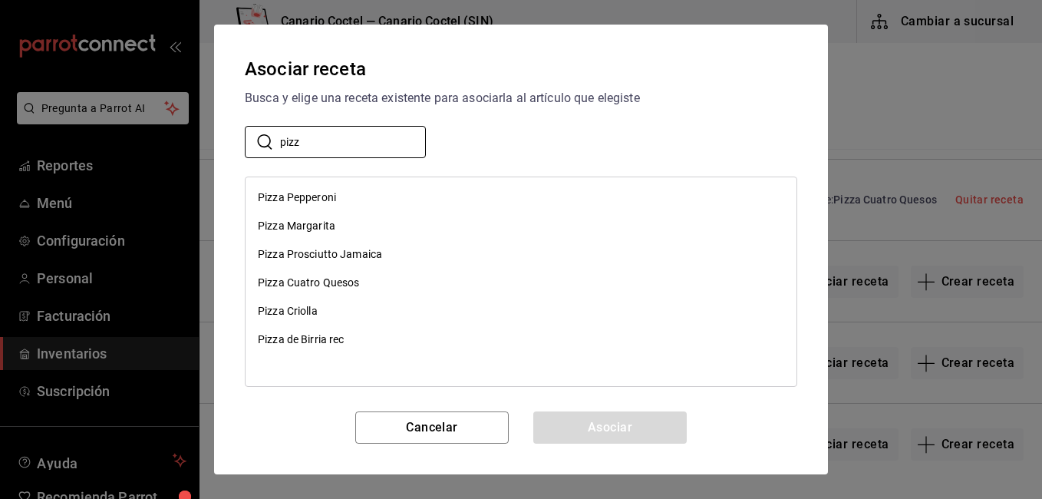
type input "pizz"
click at [317, 189] on div "Pizza Pepperoni" at bounding box center [520, 197] width 551 height 28
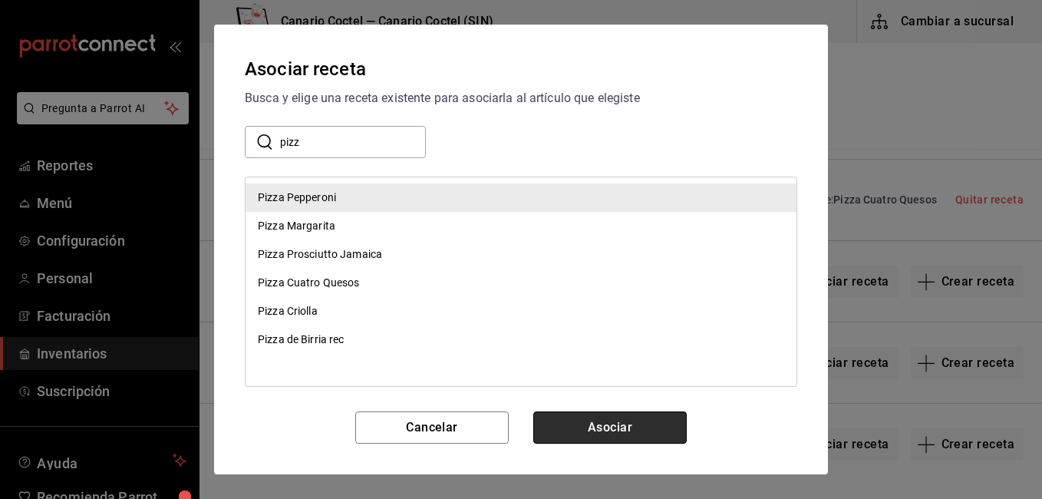
click at [670, 424] on button "Asociar" at bounding box center [609, 427] width 153 height 32
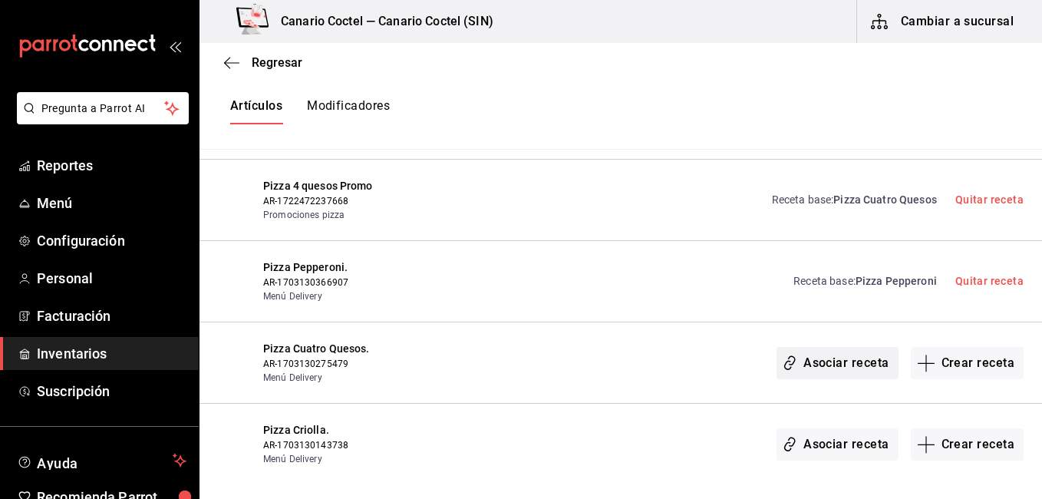
click at [822, 367] on button "Asociar receta" at bounding box center [836, 363] width 121 height 32
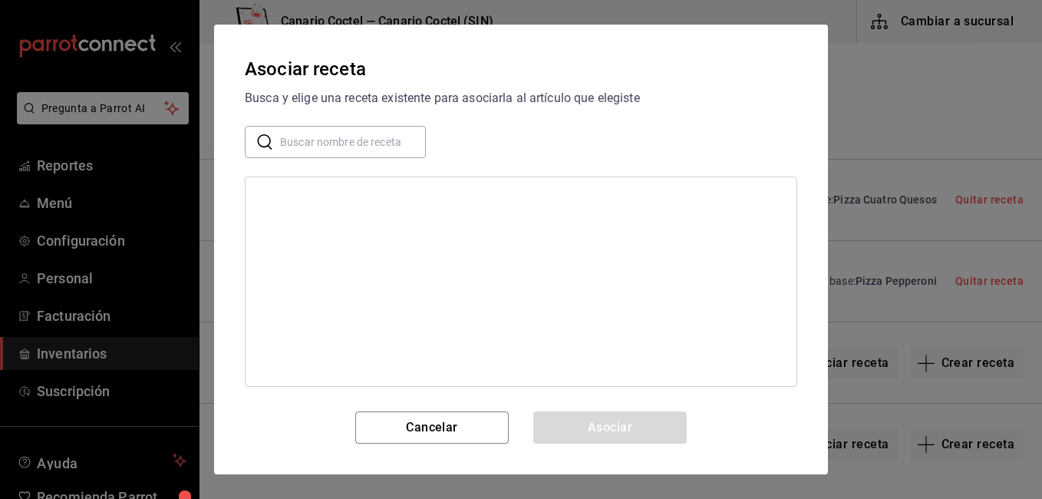
click at [363, 147] on input "text" at bounding box center [353, 142] width 146 height 31
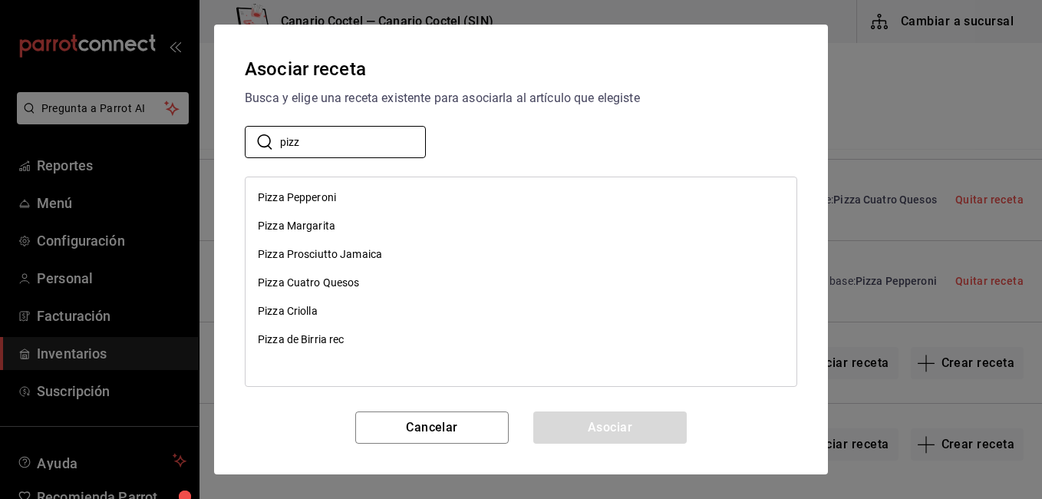
type input "pizz"
click at [338, 196] on div "Pizza Pepperoni" at bounding box center [520, 197] width 551 height 28
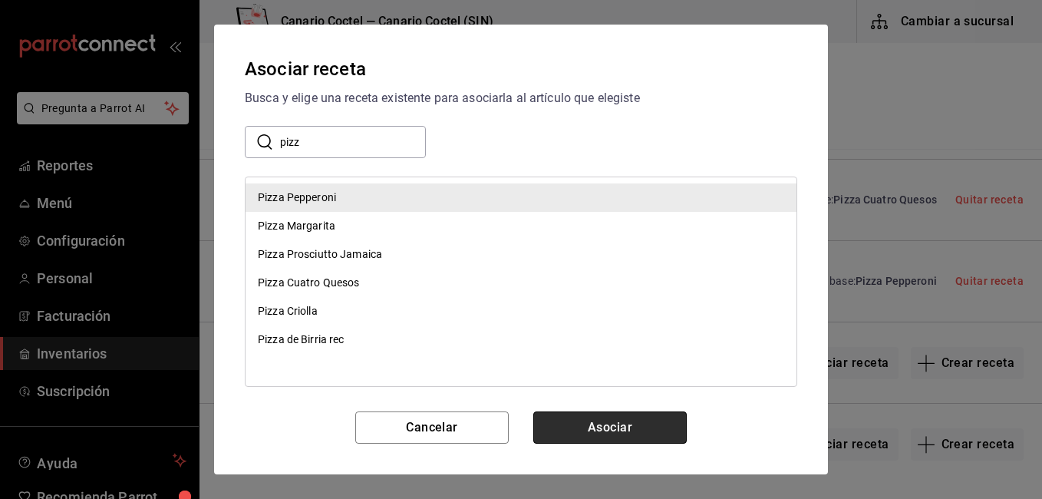
click at [648, 436] on button "Asociar" at bounding box center [609, 427] width 153 height 32
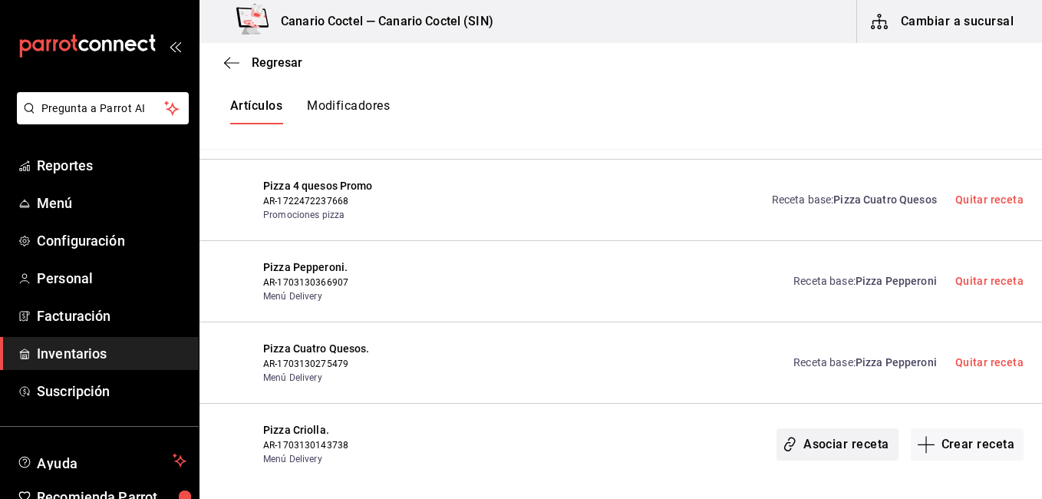
click at [820, 449] on button "Asociar receta" at bounding box center [836, 444] width 121 height 32
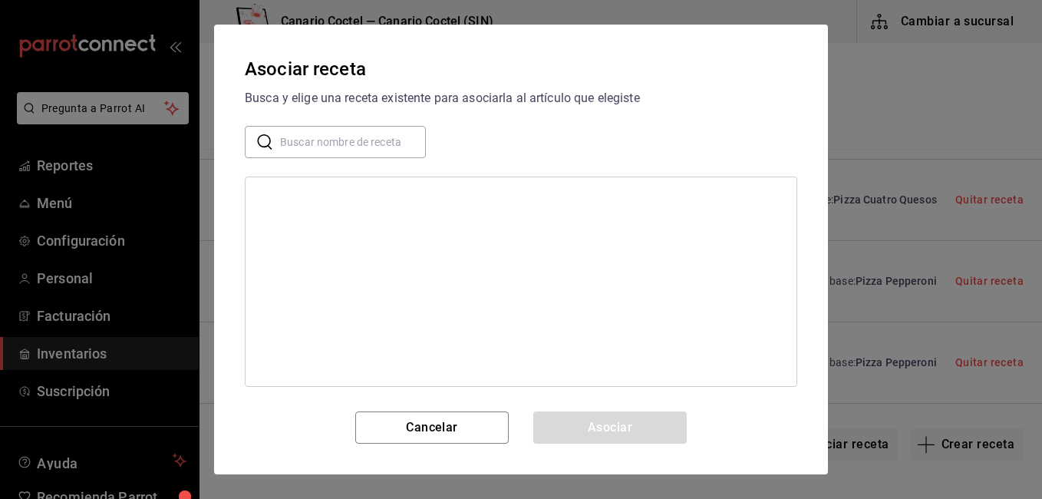
click at [315, 140] on input "text" at bounding box center [353, 142] width 146 height 31
click at [305, 135] on input "´pizz" at bounding box center [353, 142] width 146 height 31
type input "´"
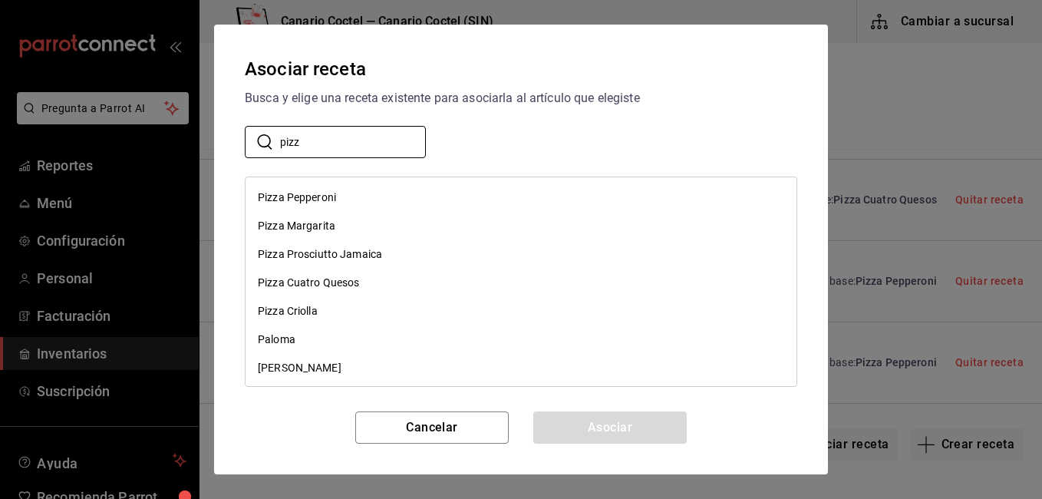
type input "pizz"
click at [321, 318] on div "Pizza Criolla" at bounding box center [520, 311] width 551 height 28
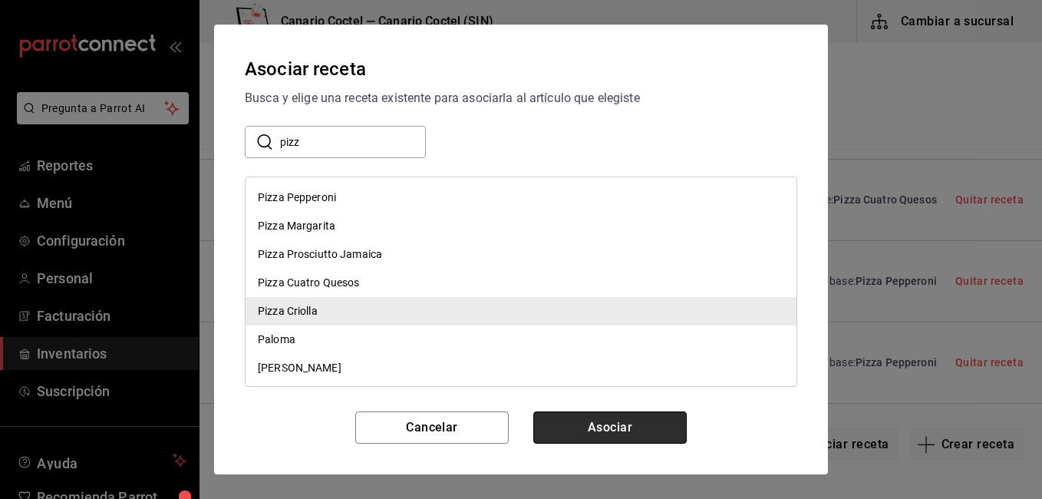
click at [604, 432] on button "Asociar" at bounding box center [609, 427] width 153 height 32
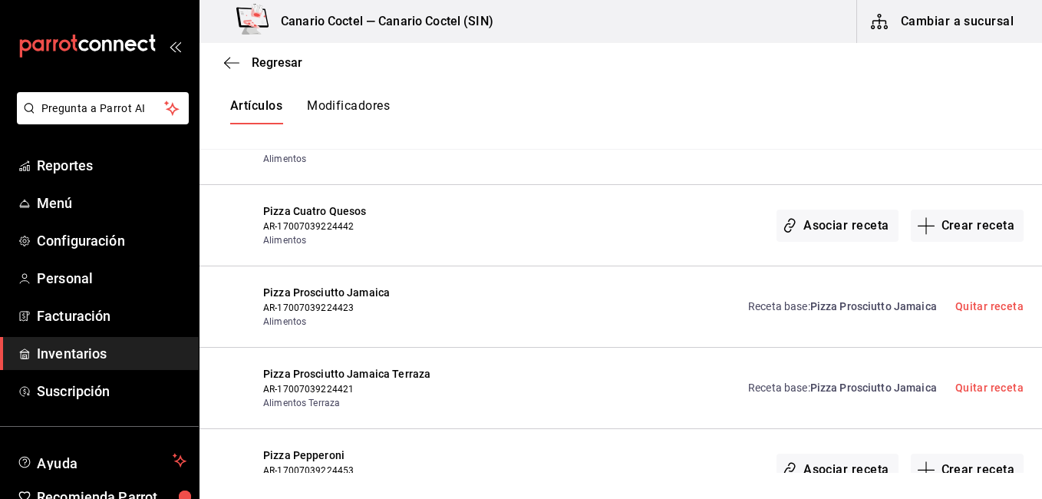
scroll to position [1101, 0]
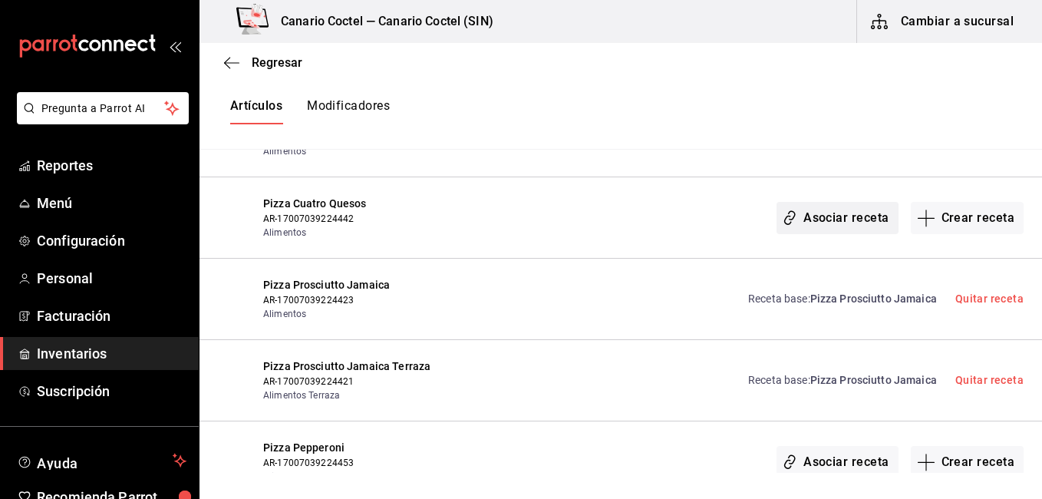
click at [825, 217] on button "Asociar receta" at bounding box center [836, 218] width 121 height 32
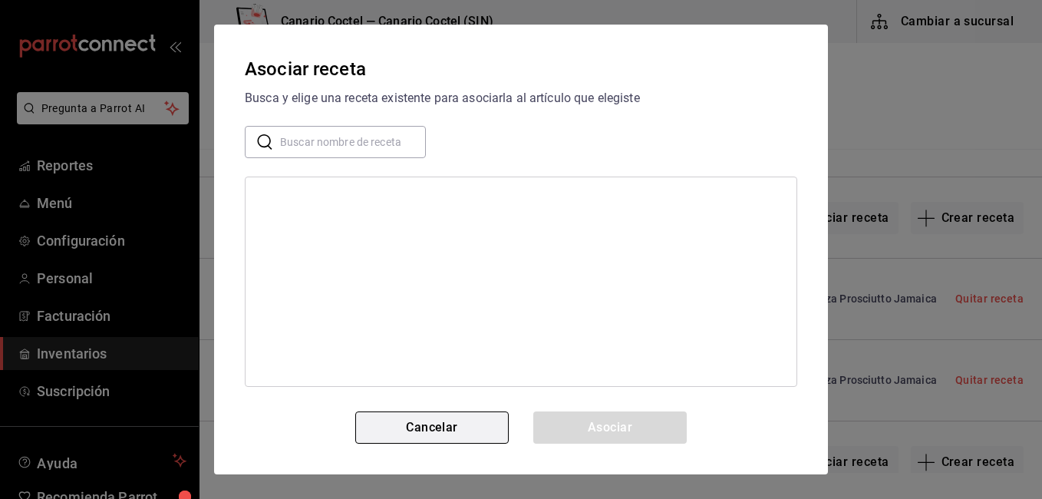
click at [406, 430] on button "Cancelar" at bounding box center [431, 427] width 153 height 32
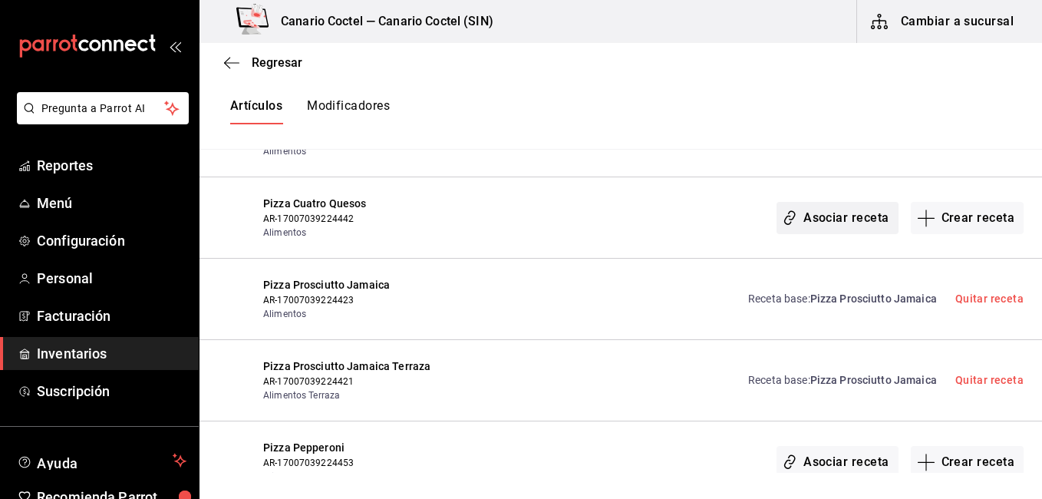
click at [829, 219] on button "Asociar receta" at bounding box center [836, 218] width 121 height 32
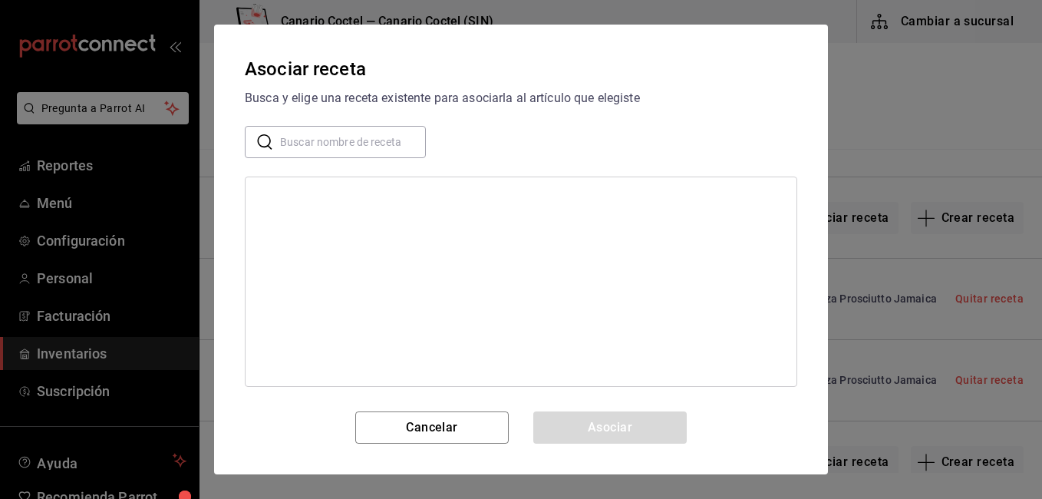
click at [367, 136] on input "text" at bounding box center [353, 142] width 146 height 31
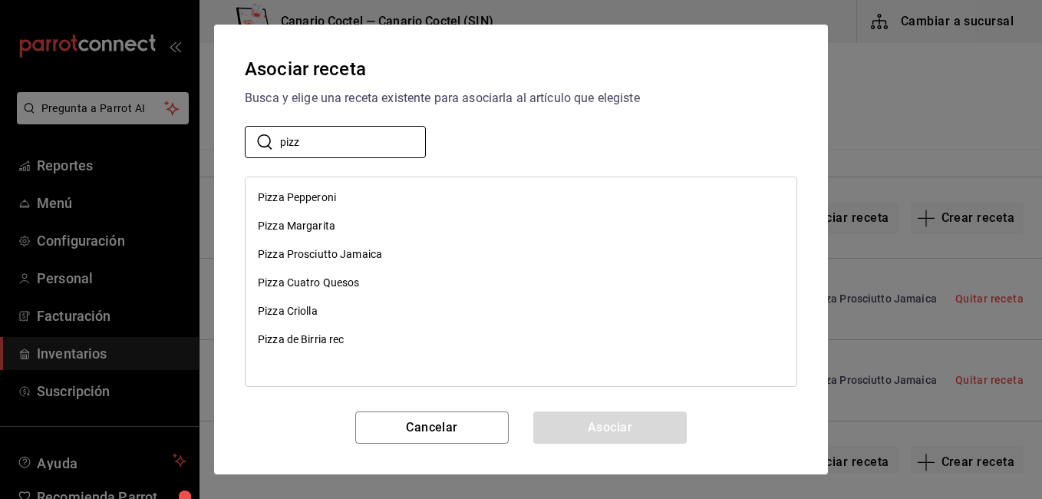
type input "pizz"
click at [321, 276] on div "Pizza Cuatro Quesos" at bounding box center [309, 283] width 102 height 16
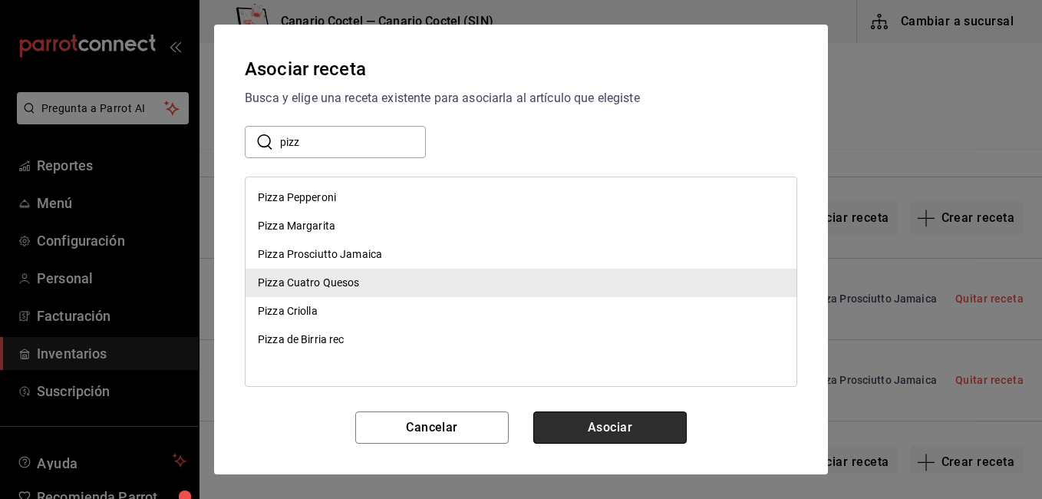
click at [586, 416] on button "Asociar" at bounding box center [609, 427] width 153 height 32
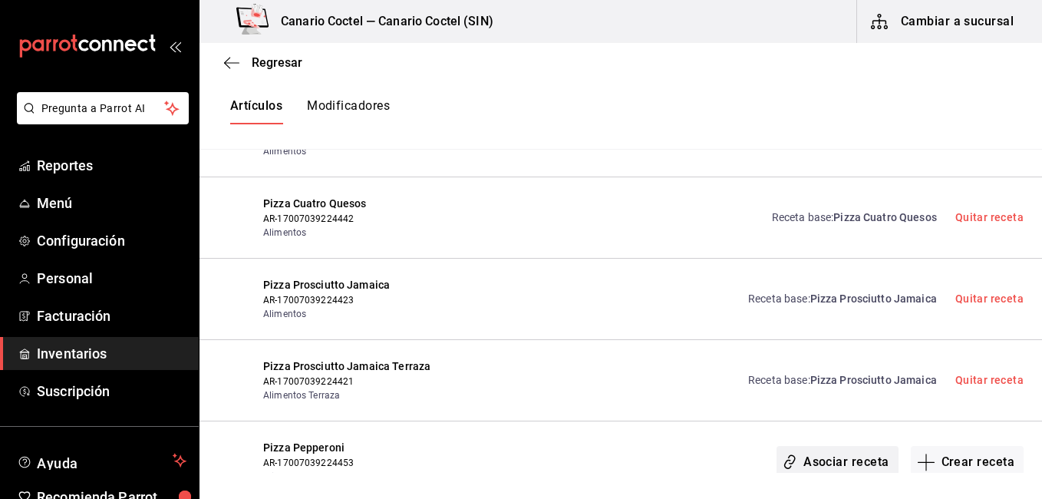
click at [811, 466] on button "Asociar receta" at bounding box center [836, 462] width 121 height 32
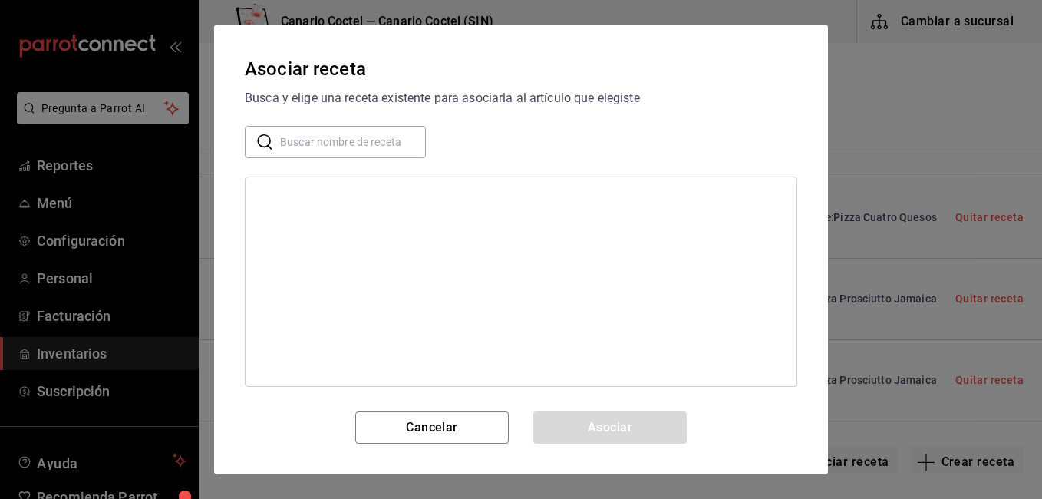
click at [380, 148] on input "text" at bounding box center [353, 142] width 146 height 31
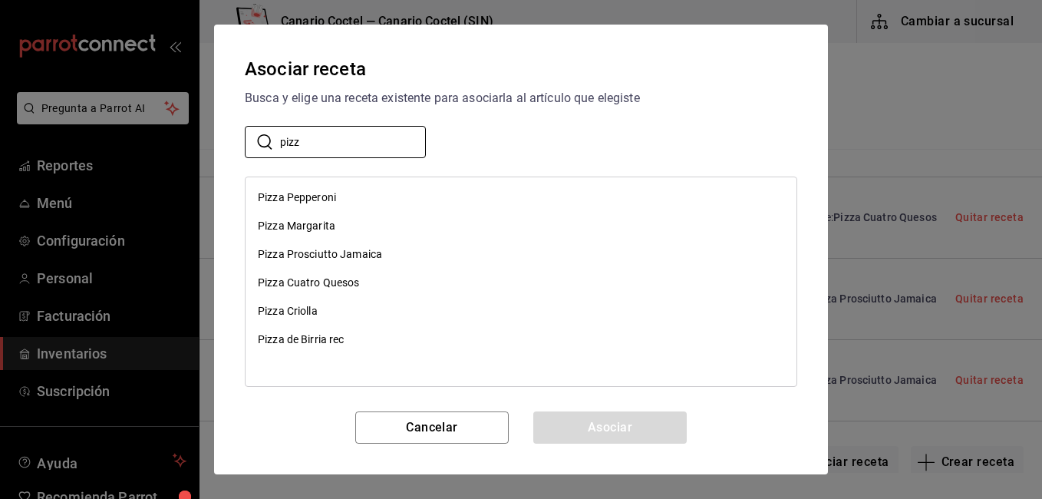
type input "pizz"
click at [343, 188] on div "Pizza Pepperoni" at bounding box center [520, 197] width 551 height 28
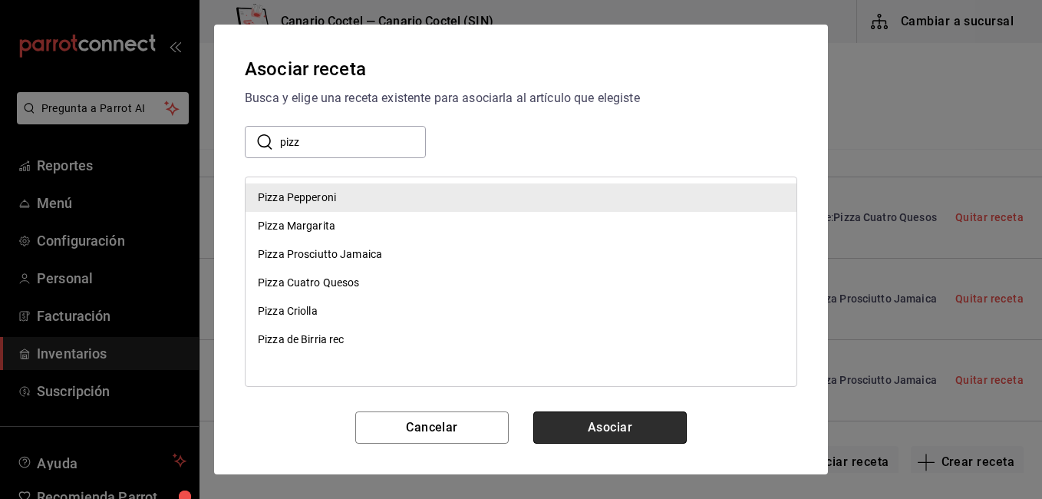
click at [608, 419] on button "Asociar" at bounding box center [609, 427] width 153 height 32
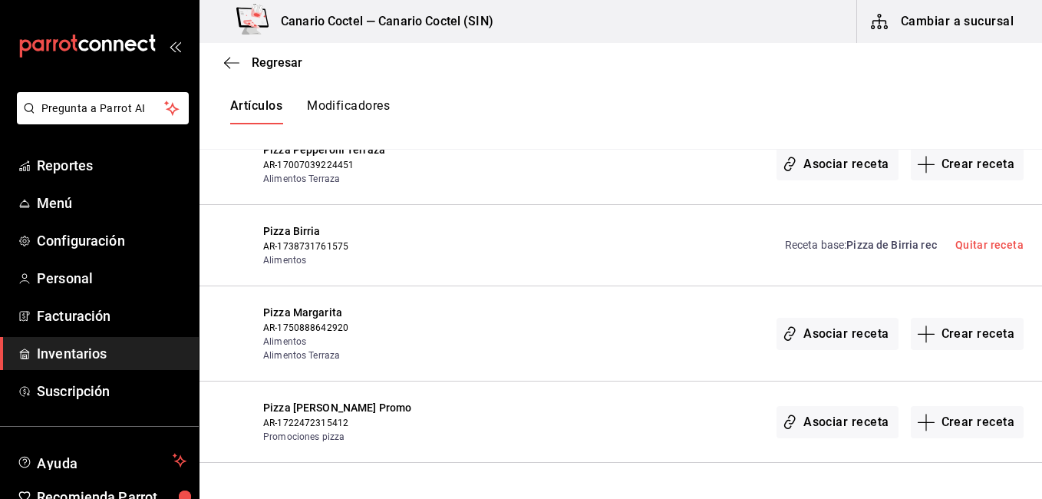
scroll to position [1433, 0]
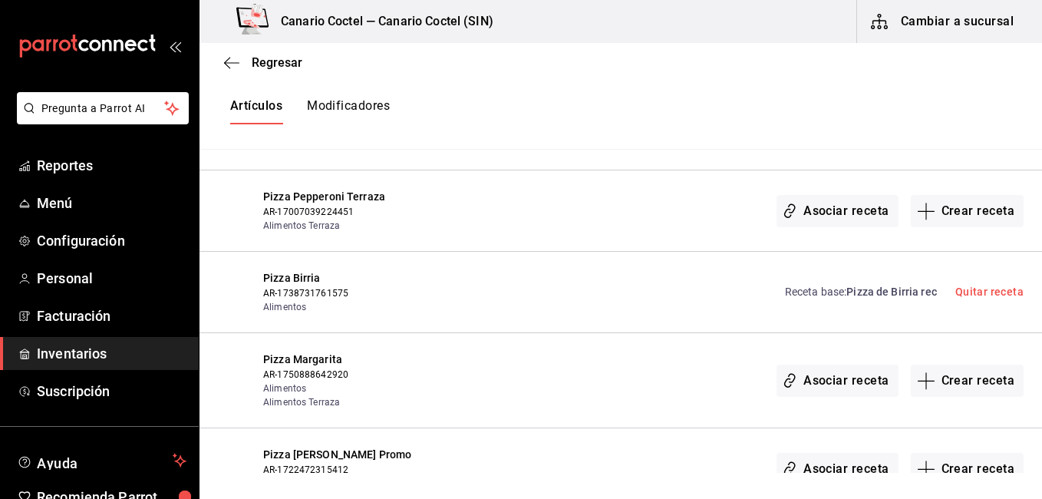
click at [885, 295] on span "Pizza de Birria rec" at bounding box center [891, 291] width 91 height 12
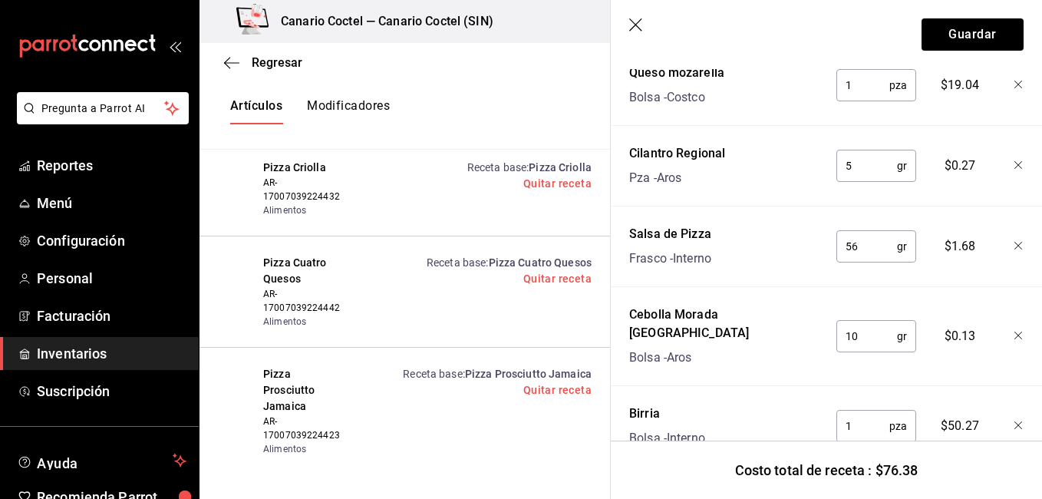
scroll to position [428, 0]
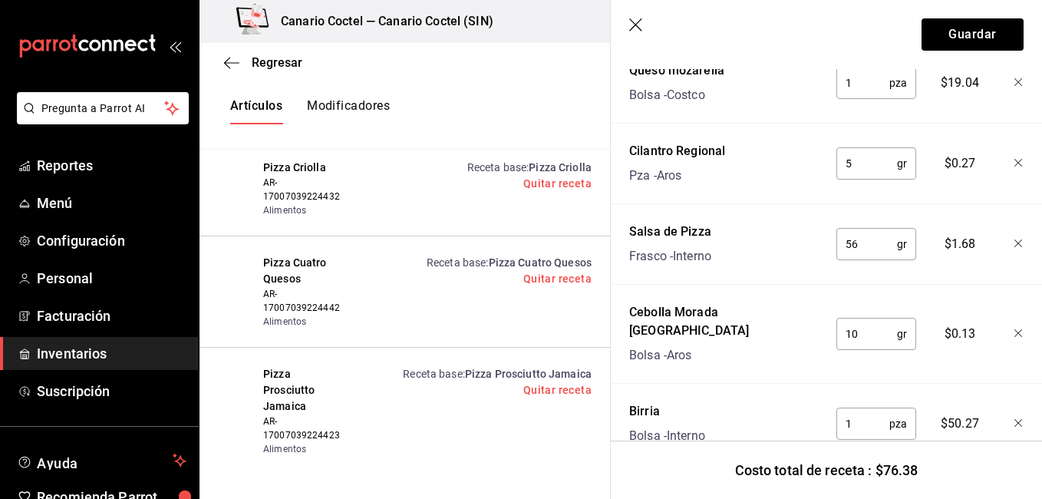
click at [637, 19] on icon "button" at bounding box center [636, 25] width 15 height 15
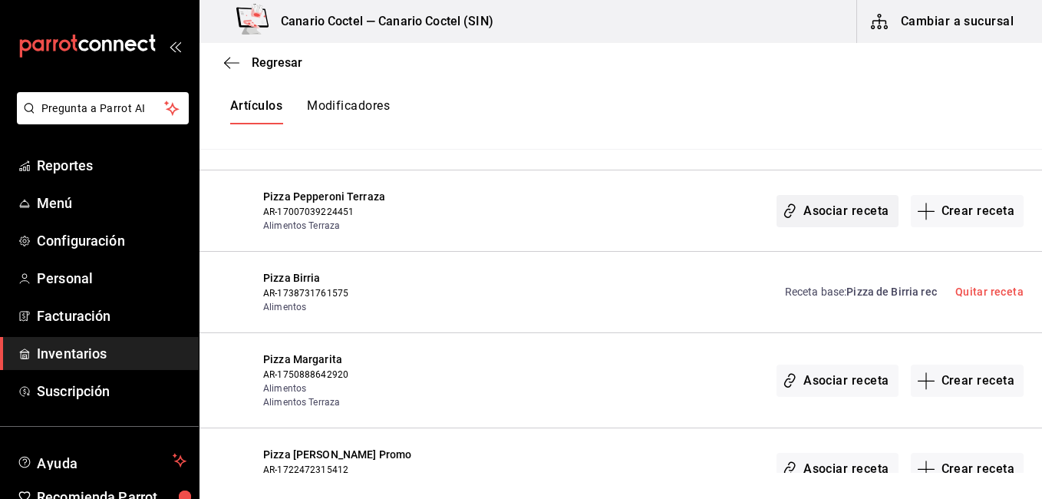
click at [837, 221] on button "Asociar receta" at bounding box center [836, 211] width 121 height 32
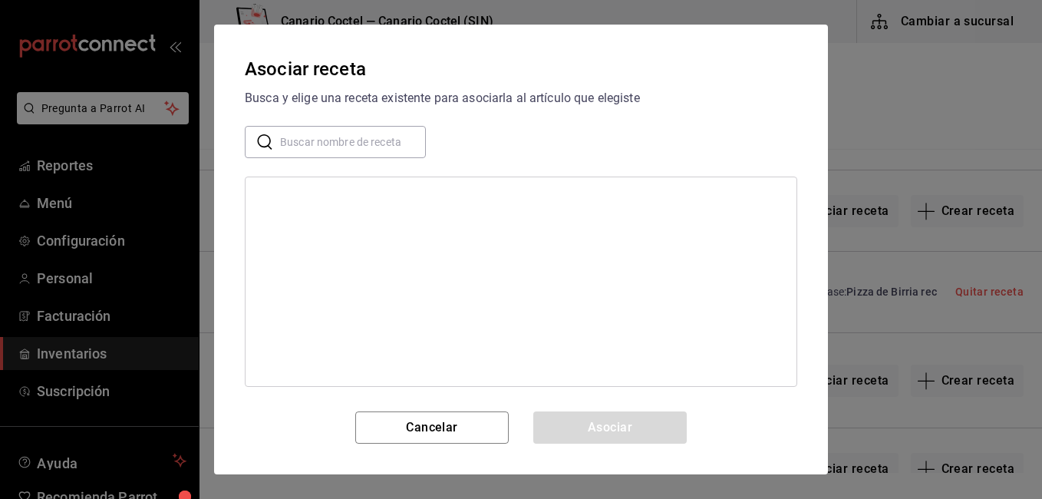
click at [361, 130] on input "text" at bounding box center [353, 142] width 146 height 31
click at [404, 440] on button "Cancelar" at bounding box center [431, 427] width 153 height 32
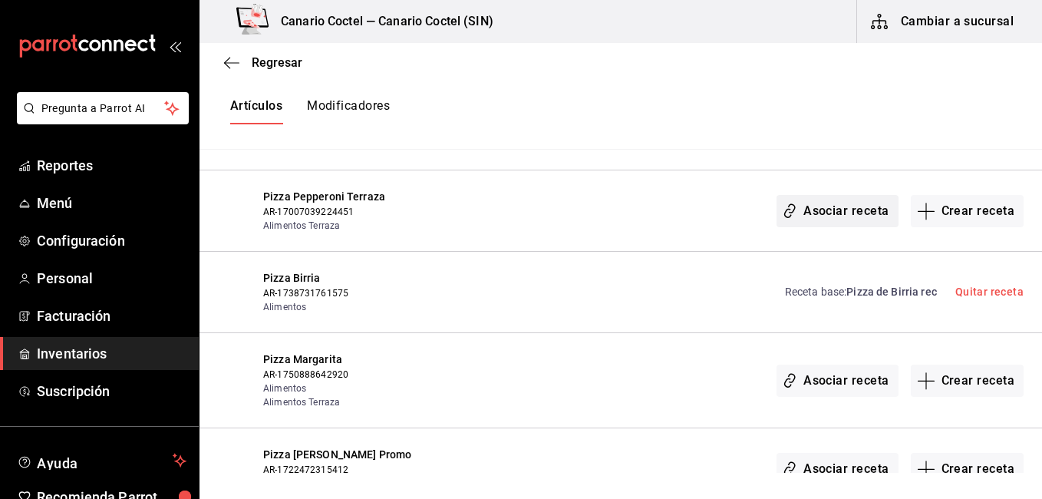
click at [826, 212] on button "Asociar receta" at bounding box center [836, 211] width 121 height 32
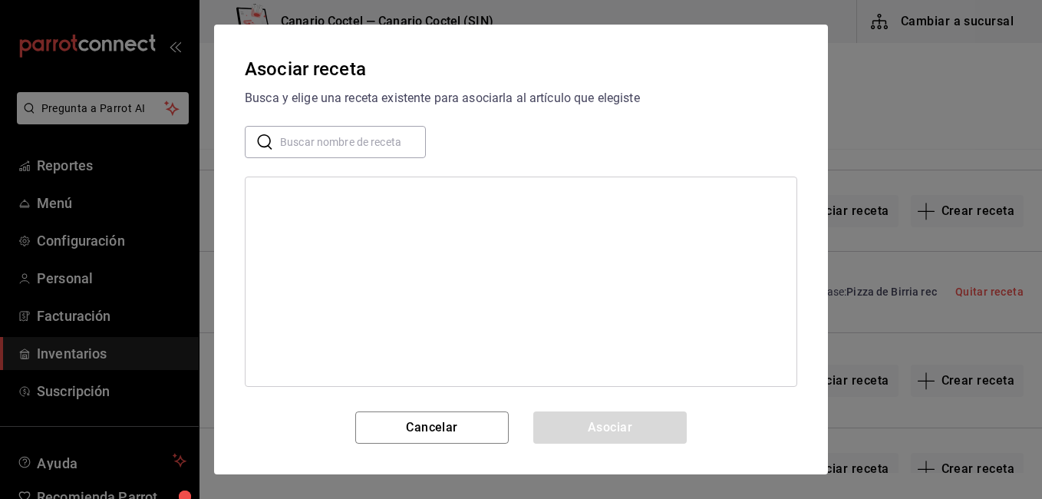
click at [335, 127] on input "text" at bounding box center [353, 142] width 146 height 31
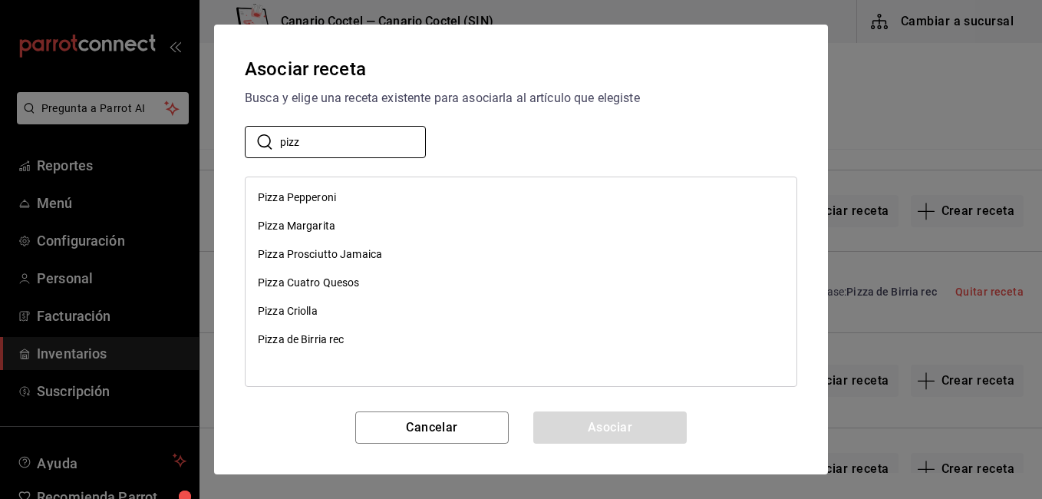
type input "pizz"
click at [315, 184] on div "Pizza Pepperoni" at bounding box center [520, 197] width 551 height 28
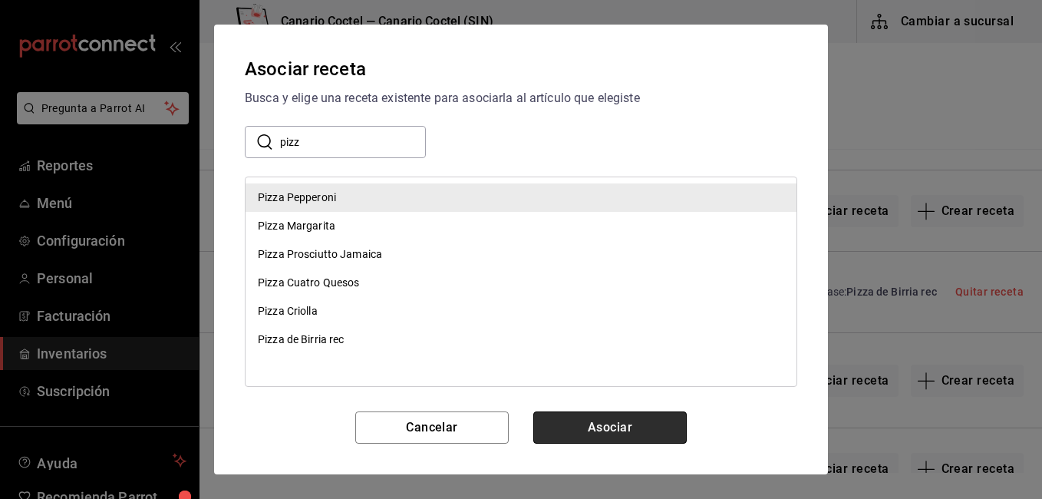
click at [569, 422] on button "Asociar" at bounding box center [609, 427] width 153 height 32
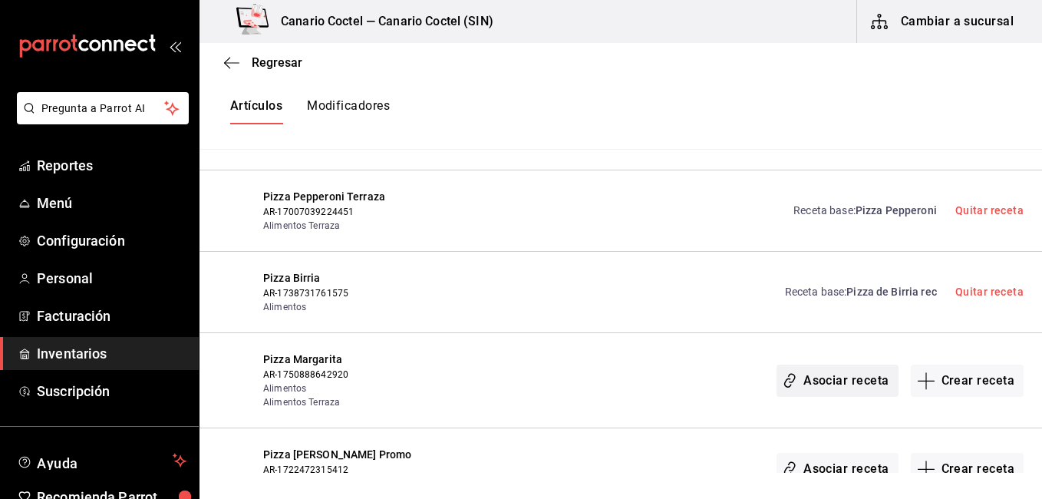
click at [839, 382] on button "Asociar receta" at bounding box center [836, 380] width 121 height 32
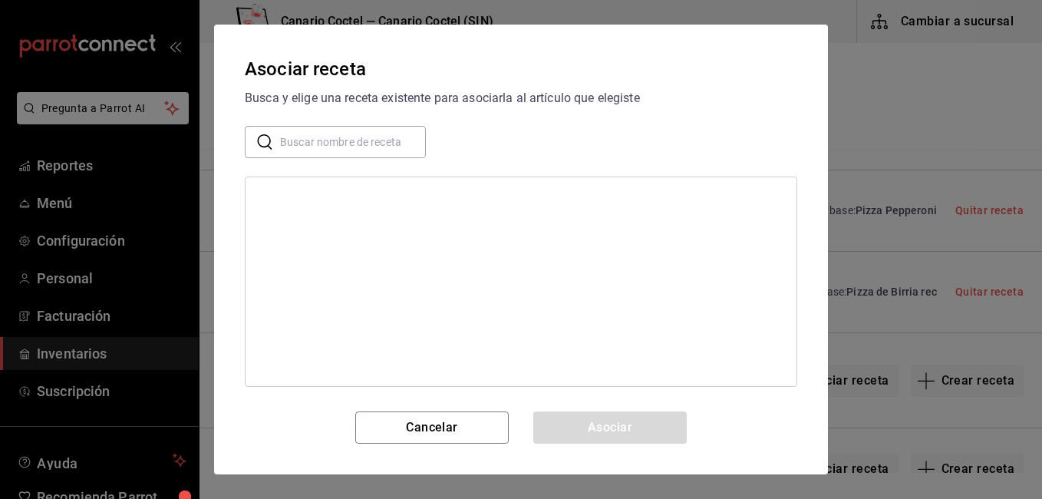
click at [371, 130] on input "text" at bounding box center [353, 142] width 146 height 31
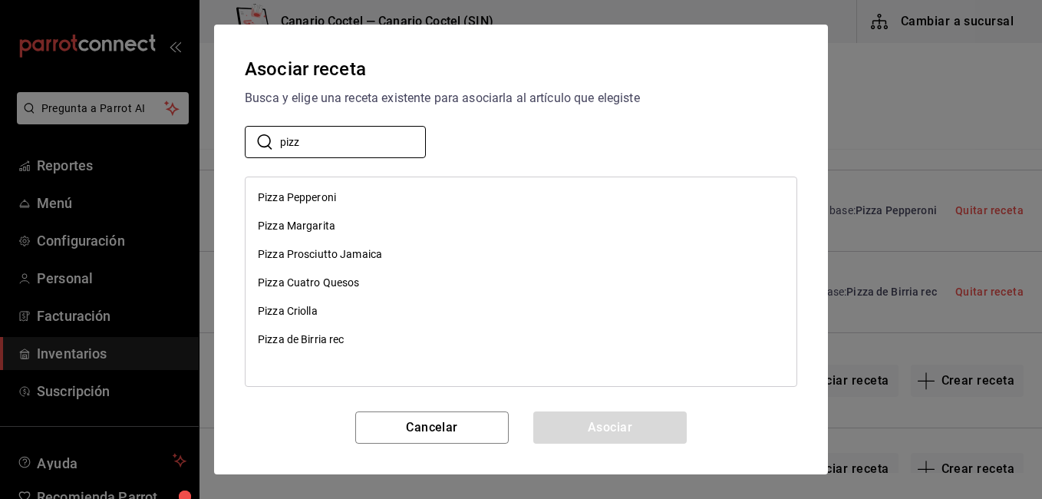
type input "pizz"
click at [341, 229] on div "Pizza Margarita" at bounding box center [520, 226] width 551 height 28
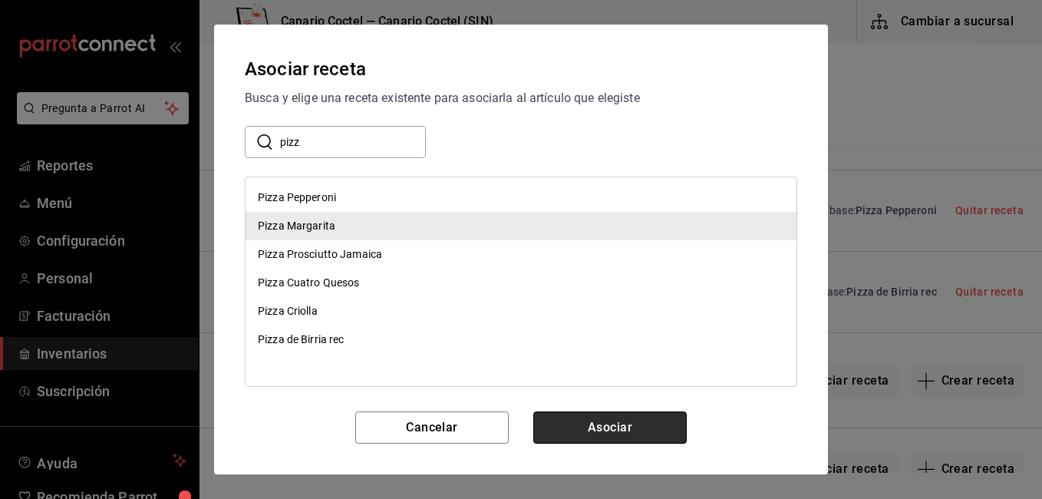
click at [561, 429] on button "Asociar" at bounding box center [609, 427] width 153 height 32
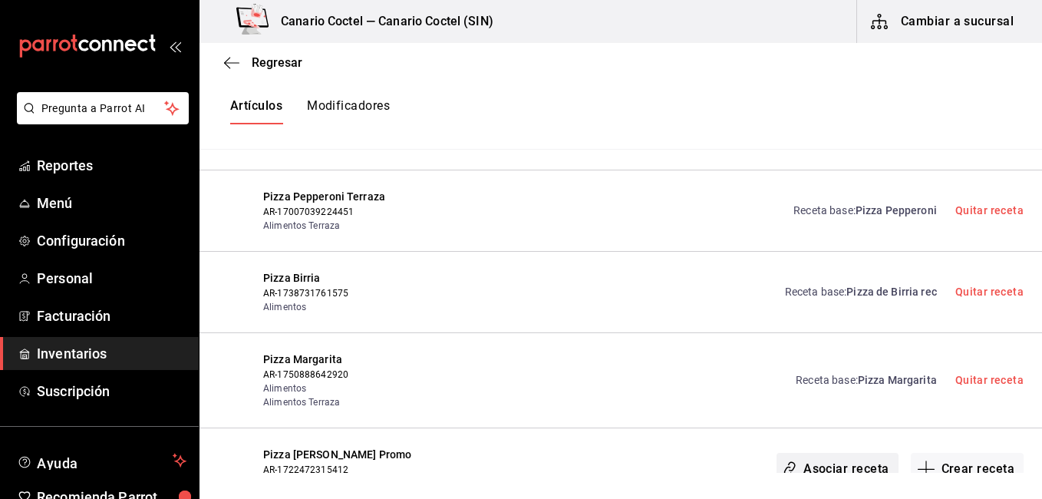
click at [868, 464] on button "Asociar receta" at bounding box center [836, 469] width 121 height 32
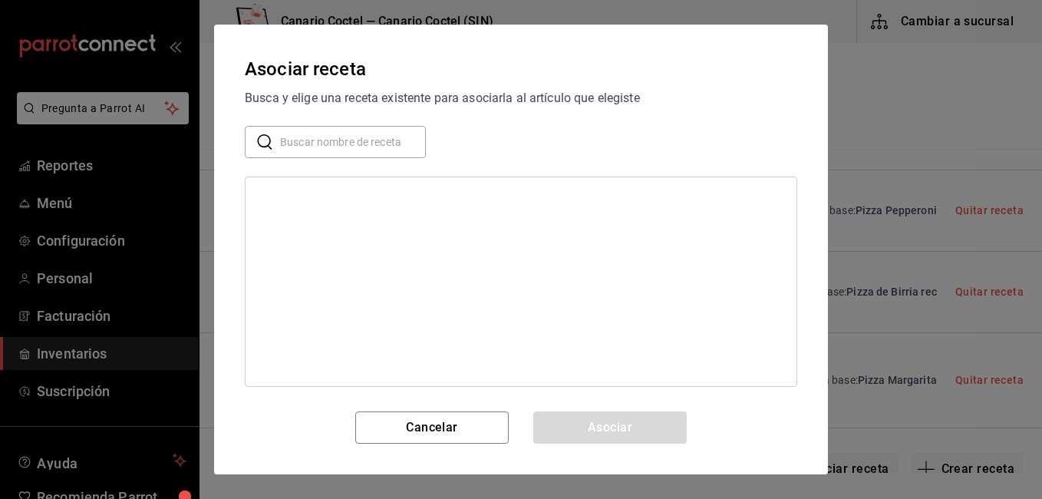
click at [394, 143] on input "text" at bounding box center [353, 142] width 146 height 31
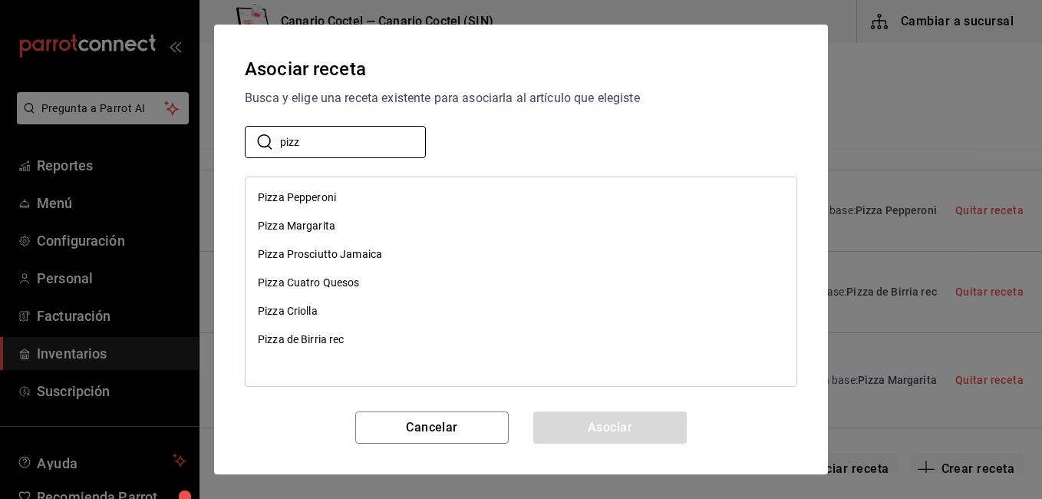
type input "pizz"
click at [359, 238] on div "Pizza Margarita" at bounding box center [520, 226] width 551 height 28
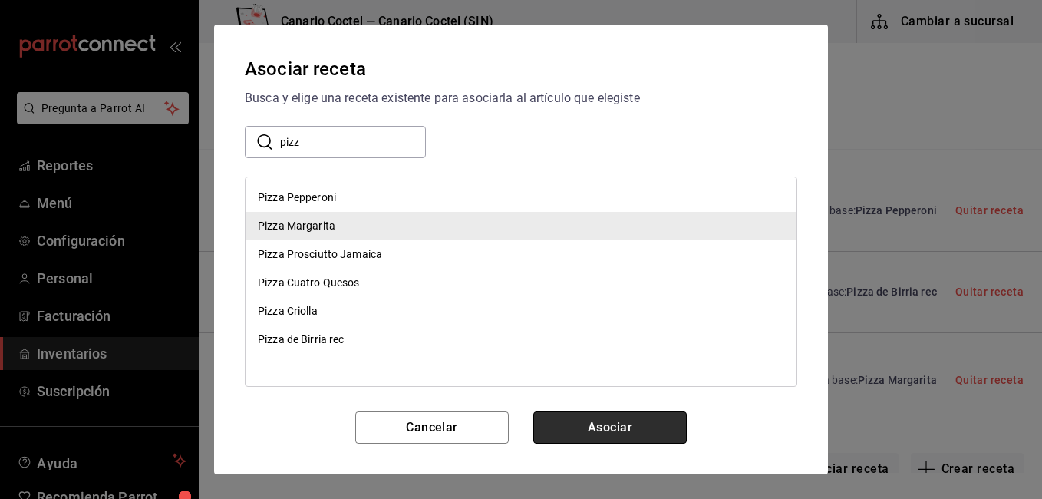
click at [552, 419] on button "Asociar" at bounding box center [609, 427] width 153 height 32
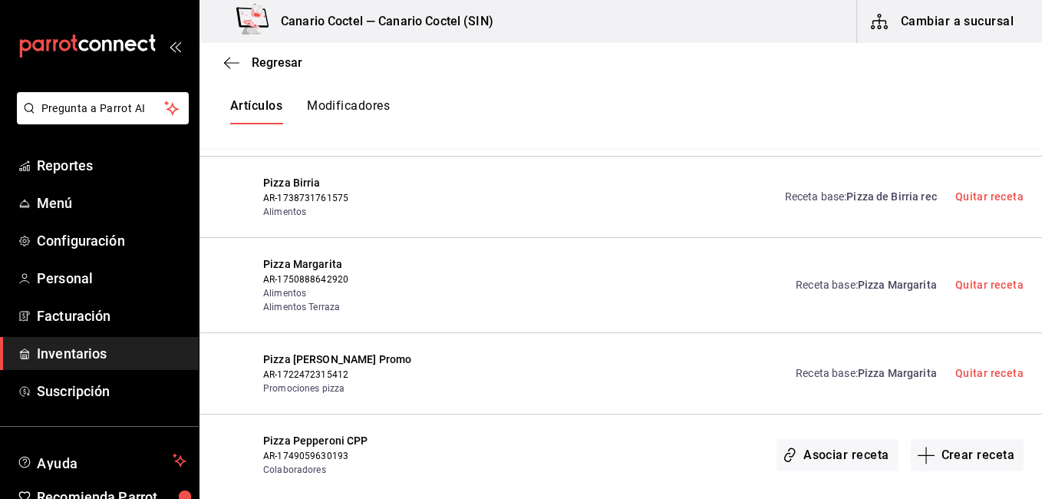
scroll to position [1551, 0]
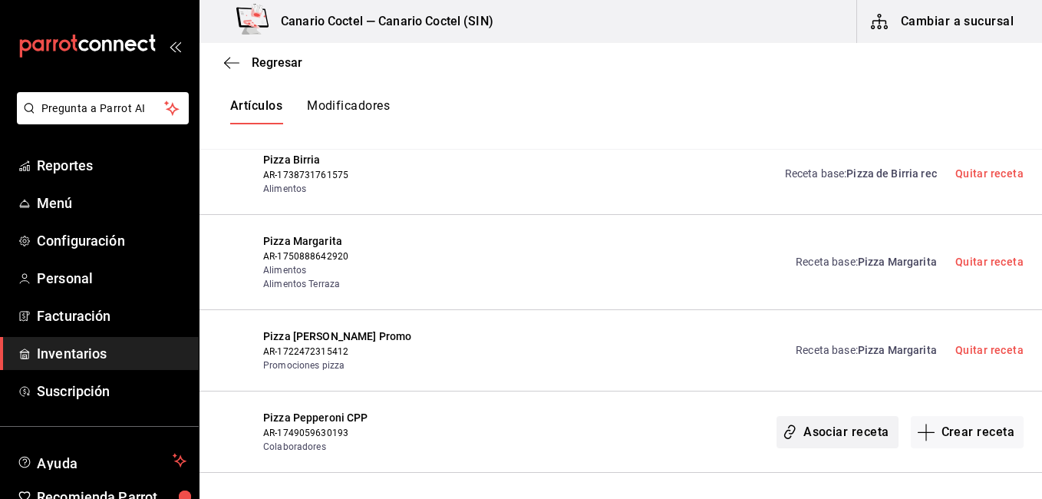
click at [823, 428] on button "Asociar receta" at bounding box center [836, 432] width 121 height 32
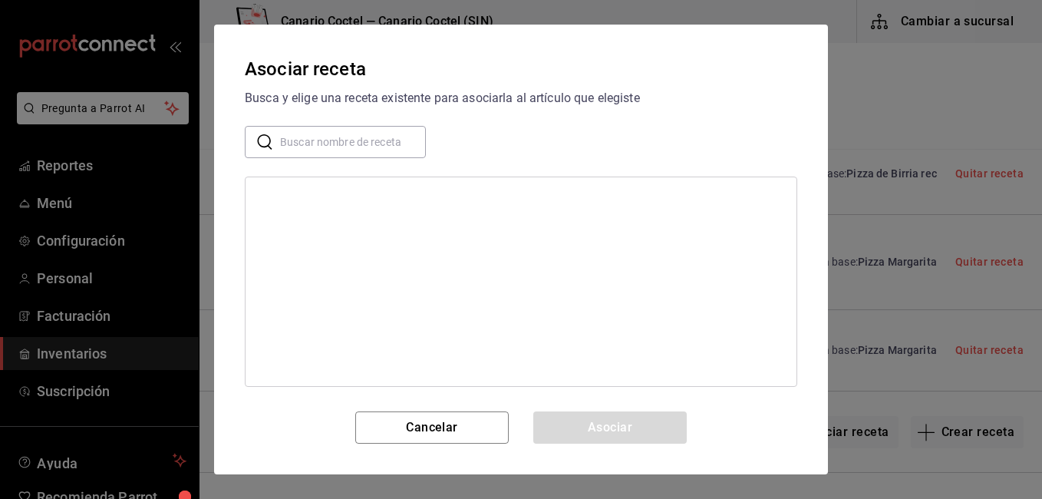
click at [334, 143] on input "text" at bounding box center [353, 142] width 146 height 31
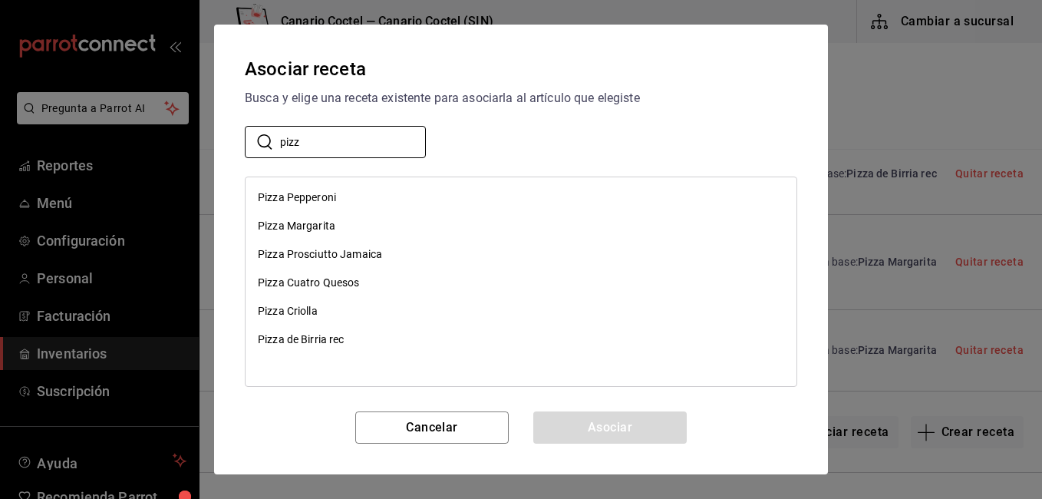
type input "pizz"
click at [318, 198] on div "Pizza Pepperoni" at bounding box center [297, 197] width 78 height 16
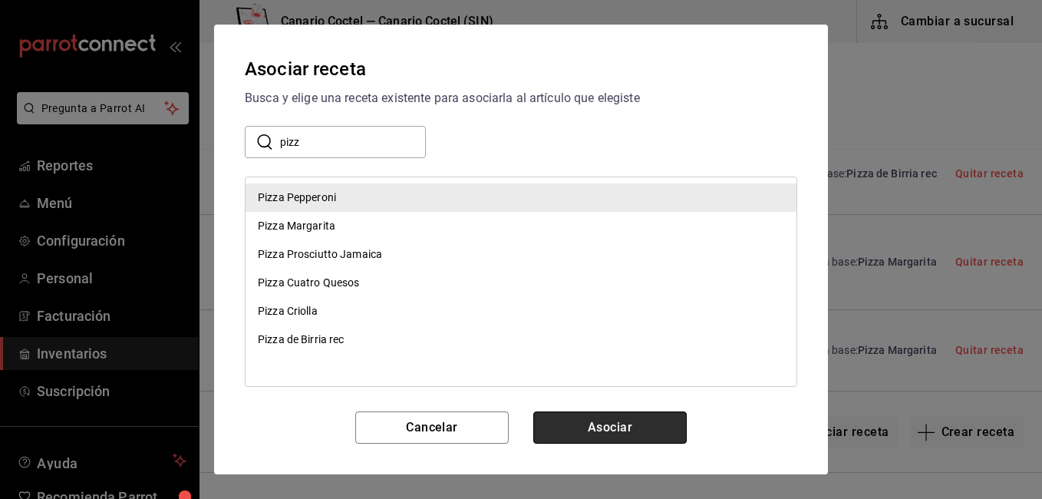
click at [618, 418] on button "Asociar" at bounding box center [609, 427] width 153 height 32
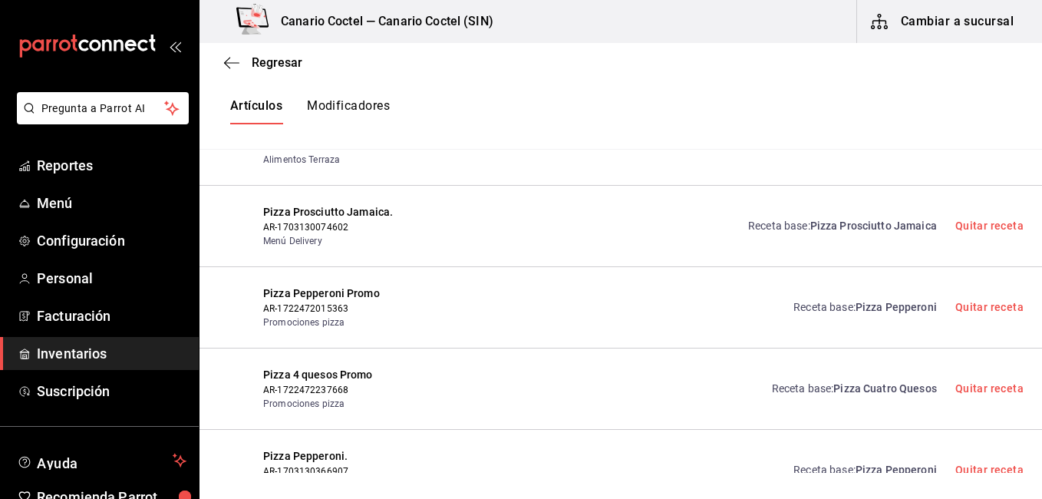
scroll to position [0, 0]
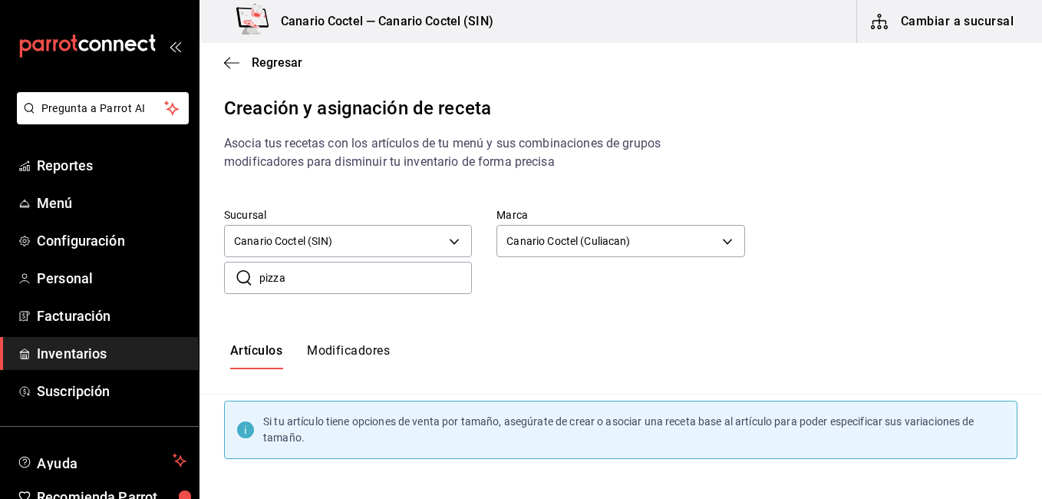
click at [392, 278] on input "pizza" at bounding box center [365, 277] width 212 height 31
click at [688, 469] on div "Camarones Roca AR-1700703922430 Alimentos Receta base : Camarones roca rec Quit…" at bounding box center [620, 505] width 842 height 81
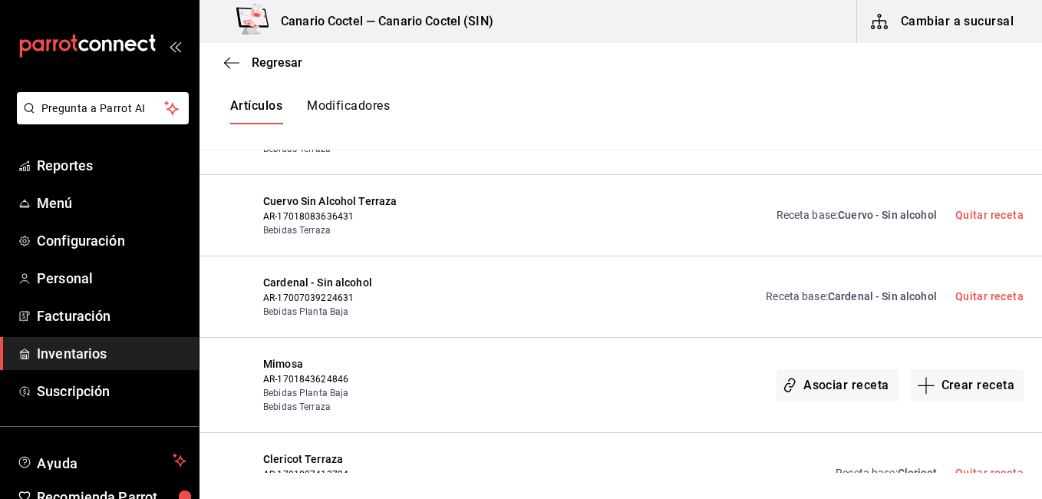
scroll to position [7548, 0]
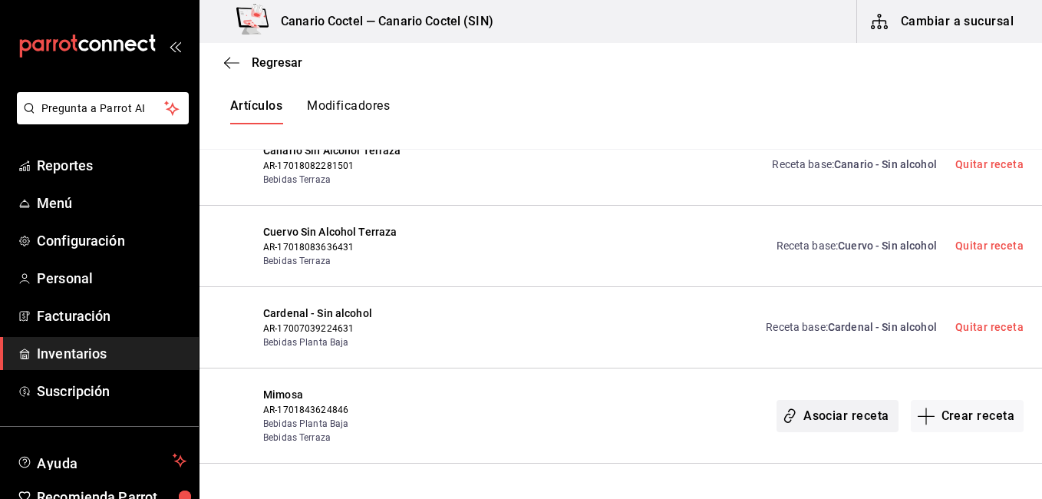
click at [840, 400] on button "Asociar receta" at bounding box center [836, 416] width 121 height 32
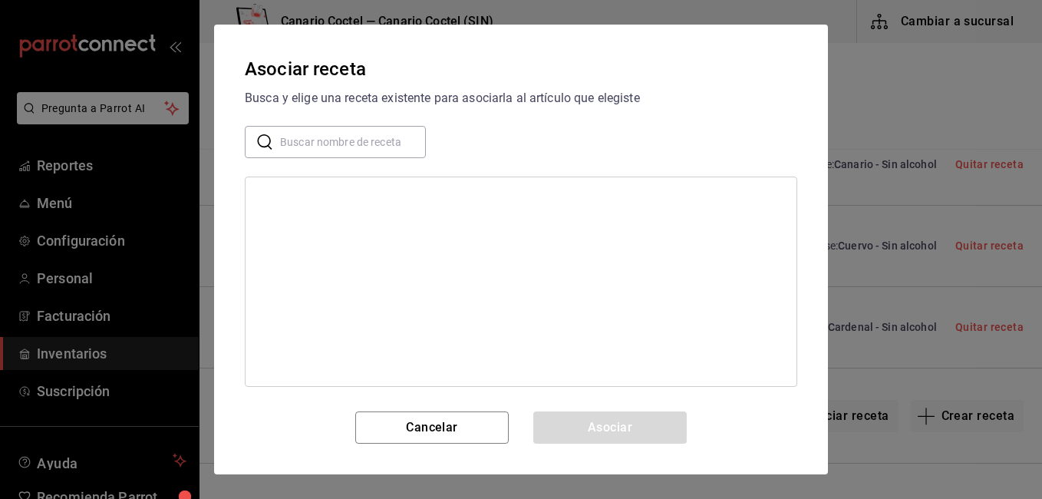
click at [358, 148] on input "text" at bounding box center [353, 142] width 146 height 31
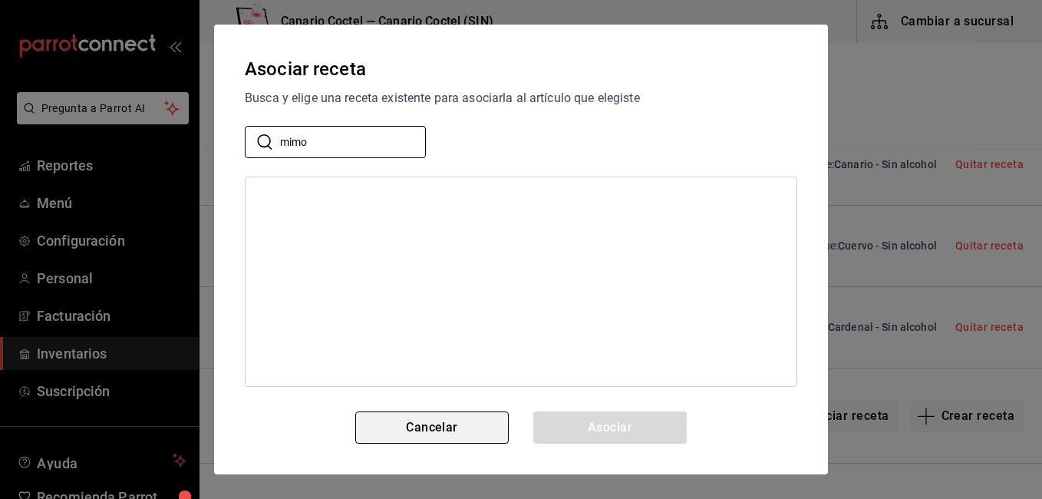
type input "mimo"
click at [453, 433] on button "Cancelar" at bounding box center [431, 427] width 153 height 32
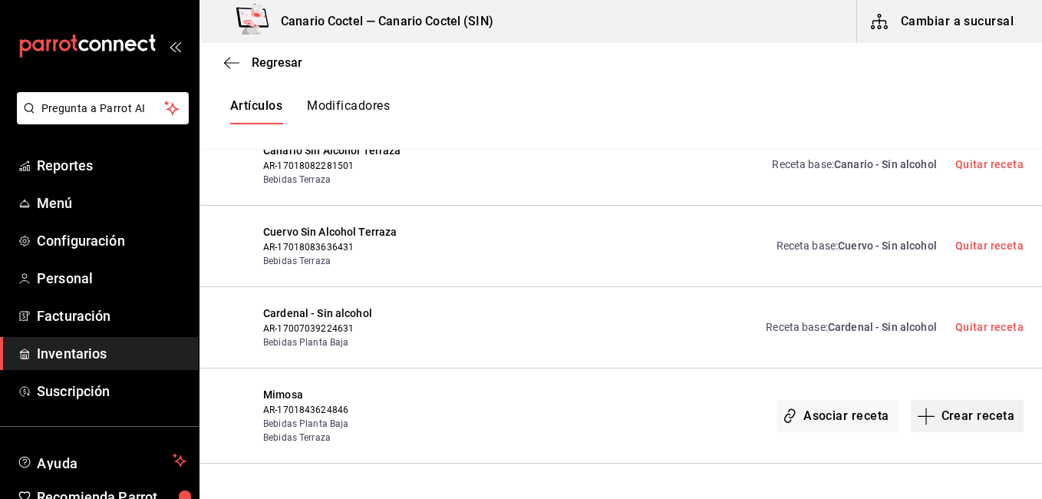
click at [973, 400] on button "Crear receta" at bounding box center [968, 416] width 114 height 32
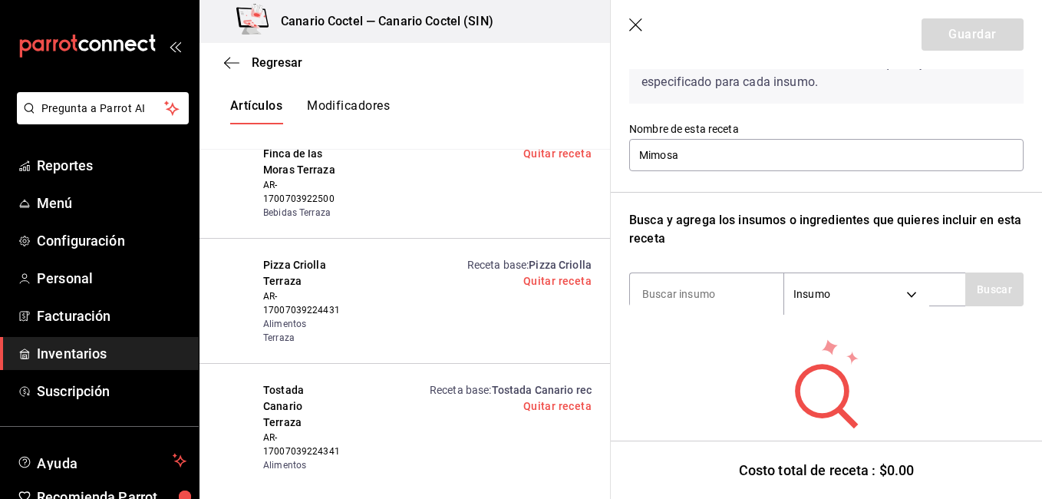
scroll to position [133, 0]
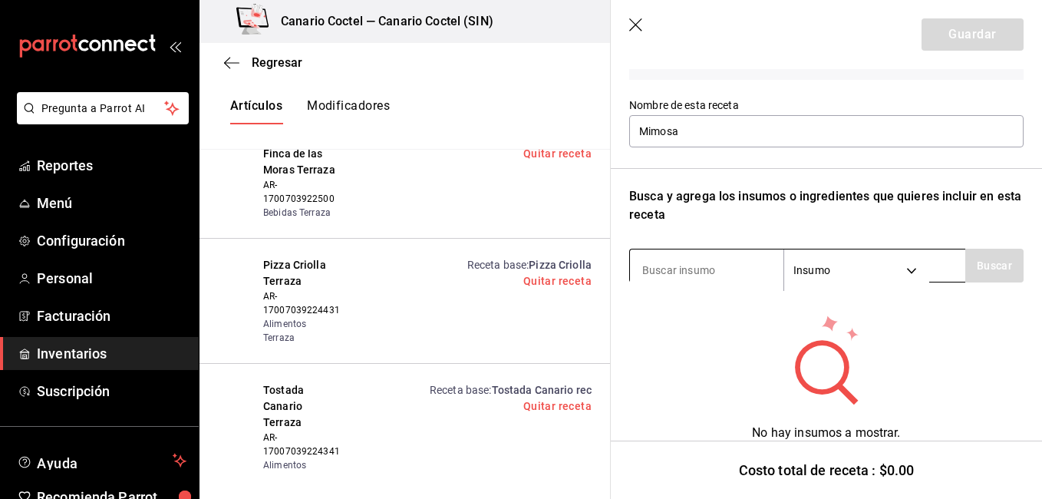
click at [671, 265] on input at bounding box center [706, 270] width 153 height 32
click at [712, 166] on div "Recuerda que las cantidades utilizadas en tus recetas estarán definidas en la U…" at bounding box center [826, 224] width 394 height 473
click at [707, 253] on div "Insumo SUPPLY" at bounding box center [797, 266] width 336 height 34
click at [707, 258] on input at bounding box center [706, 270] width 153 height 32
type input "vino"
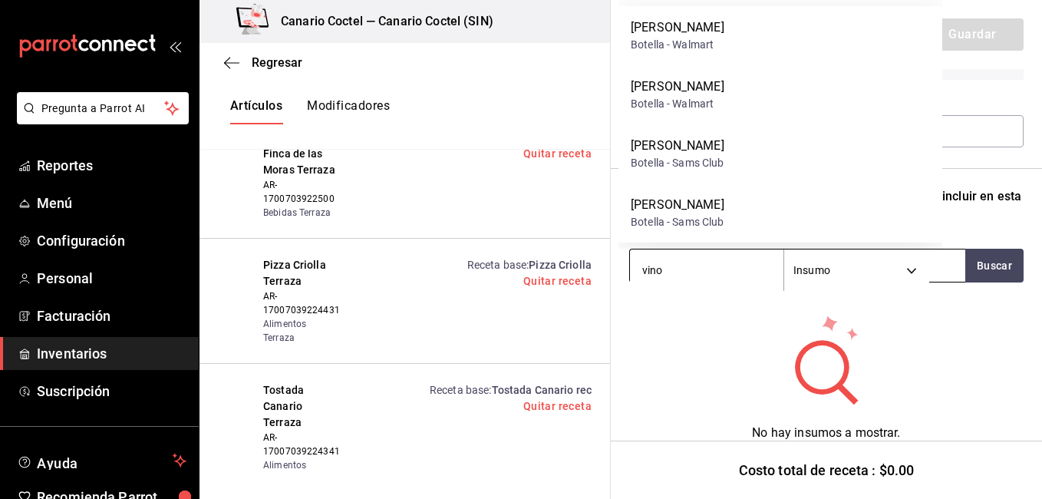
scroll to position [7548, 0]
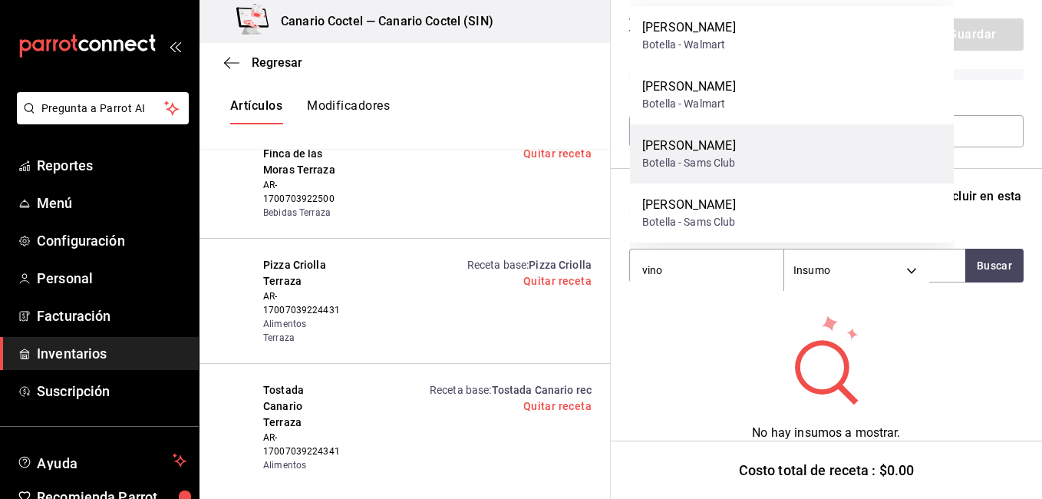
click at [695, 152] on div "[PERSON_NAME]" at bounding box center [689, 146] width 94 height 18
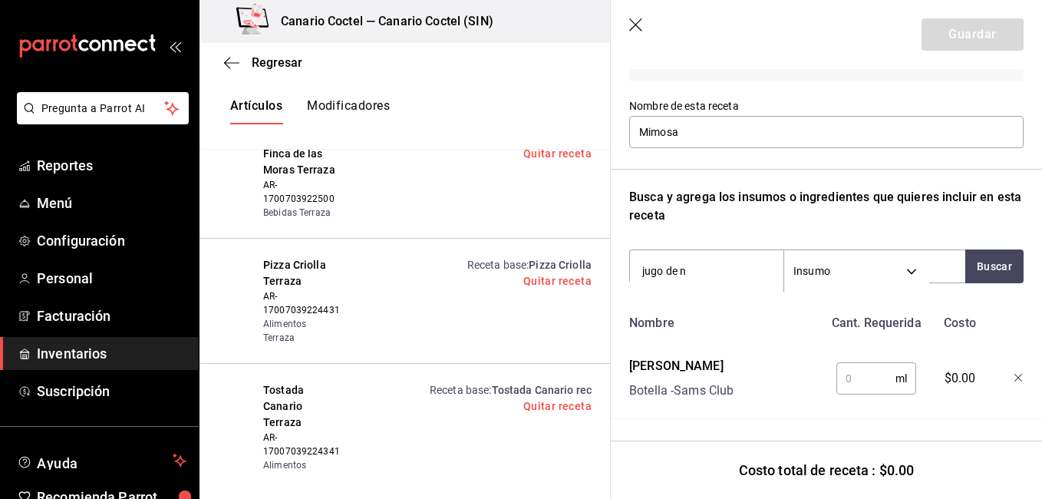
type input "jugo de na"
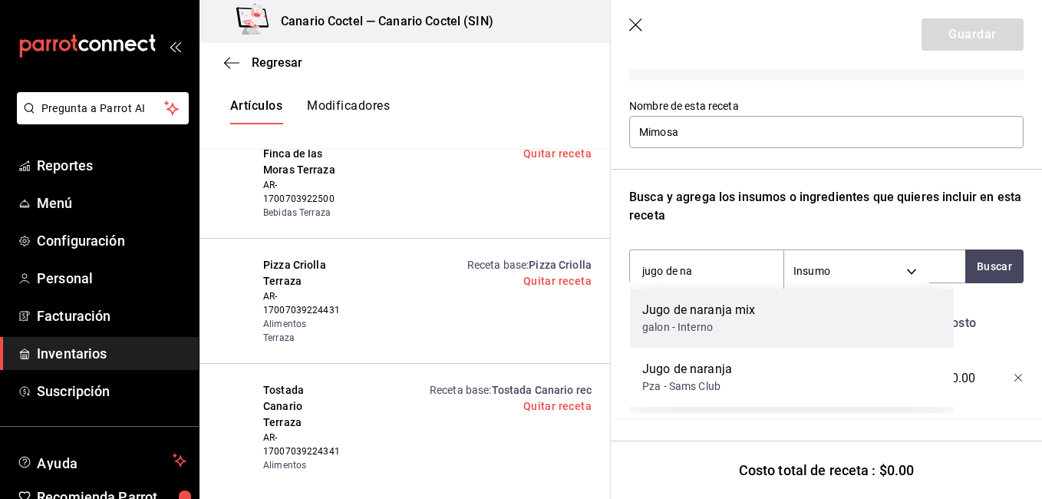
click at [671, 334] on div "galon - Interno" at bounding box center [699, 327] width 114 height 16
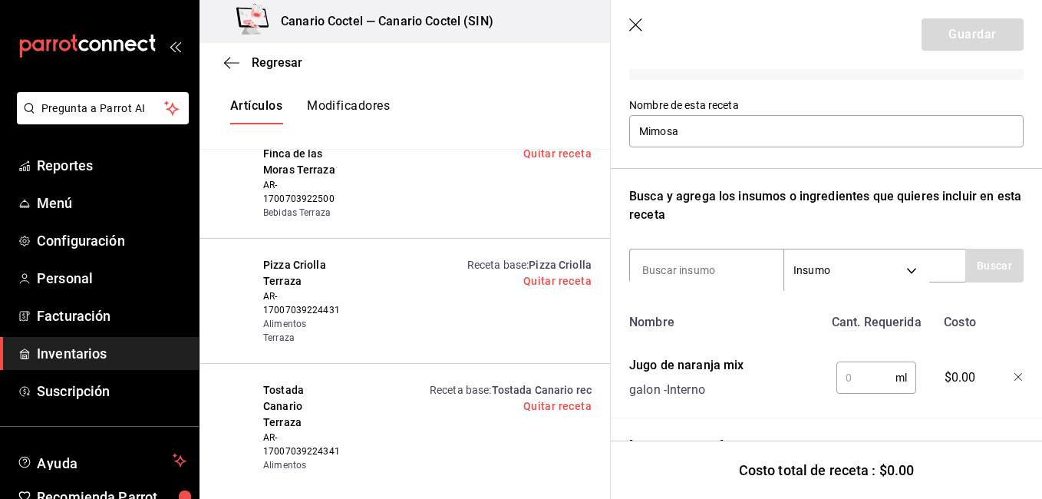
click at [1014, 377] on icon "button" at bounding box center [1018, 377] width 9 height 9
click at [731, 278] on input at bounding box center [706, 271] width 153 height 32
type input "jugo de na"
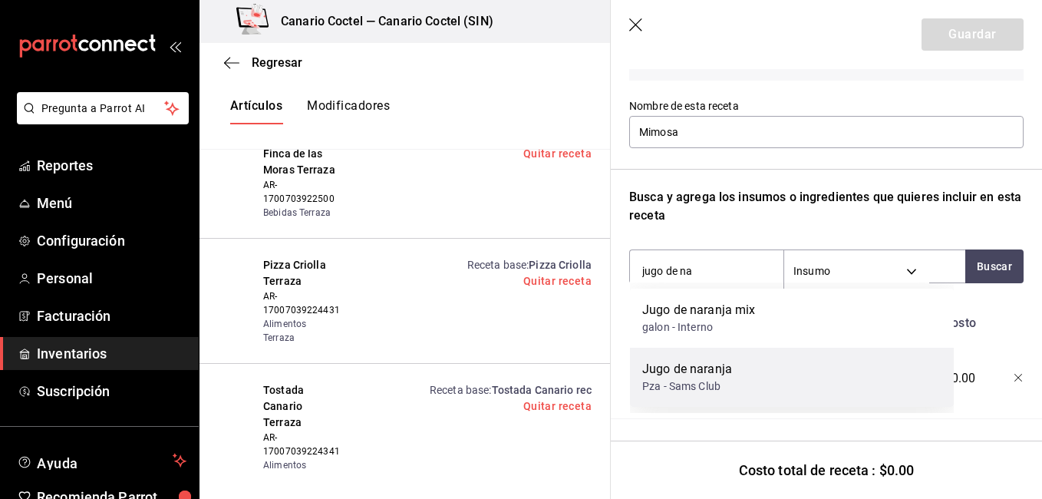
click at [703, 351] on div "Jugo de naranja Pza - Sams Club" at bounding box center [792, 377] width 324 height 59
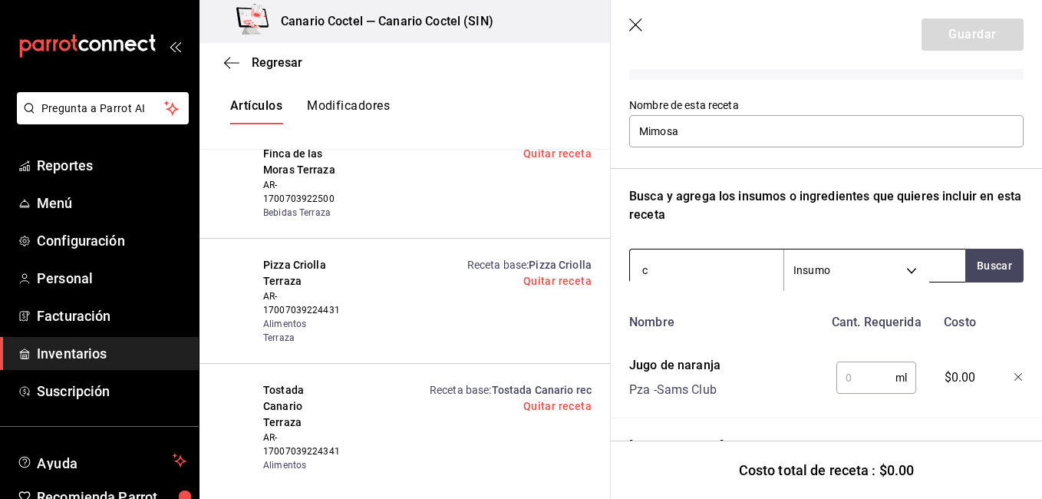
click at [690, 262] on input "c" at bounding box center [706, 270] width 153 height 32
type input "cere"
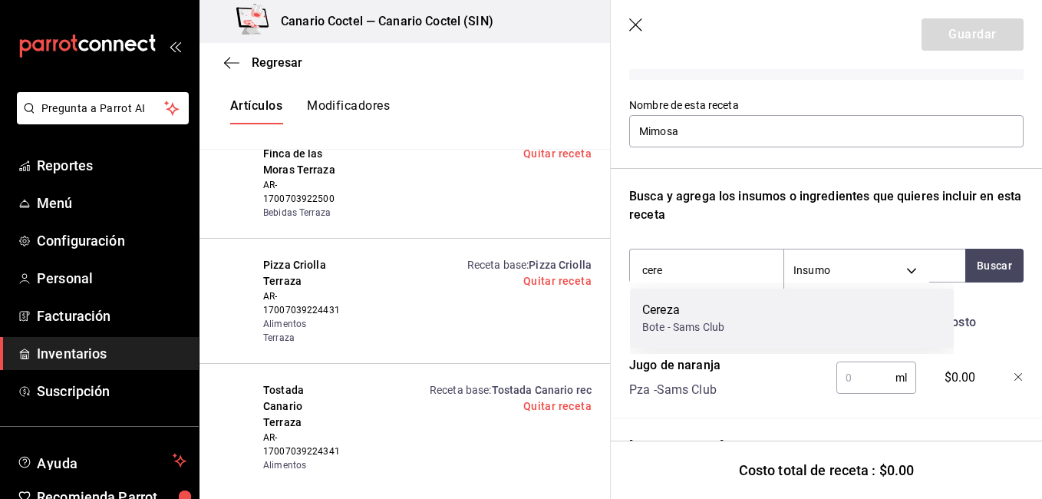
click at [683, 316] on div "Cereza" at bounding box center [683, 310] width 82 height 18
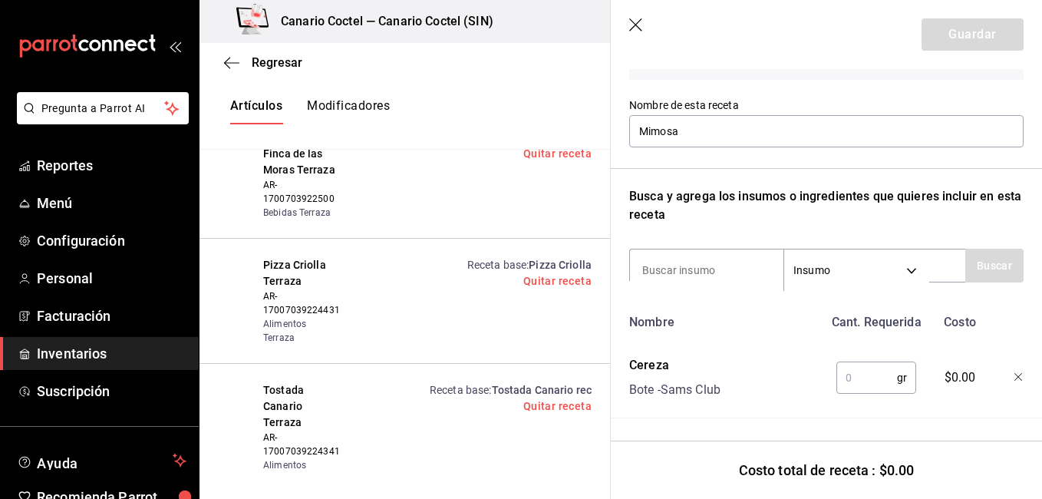
click at [839, 382] on input "text" at bounding box center [866, 377] width 61 height 31
type input "5"
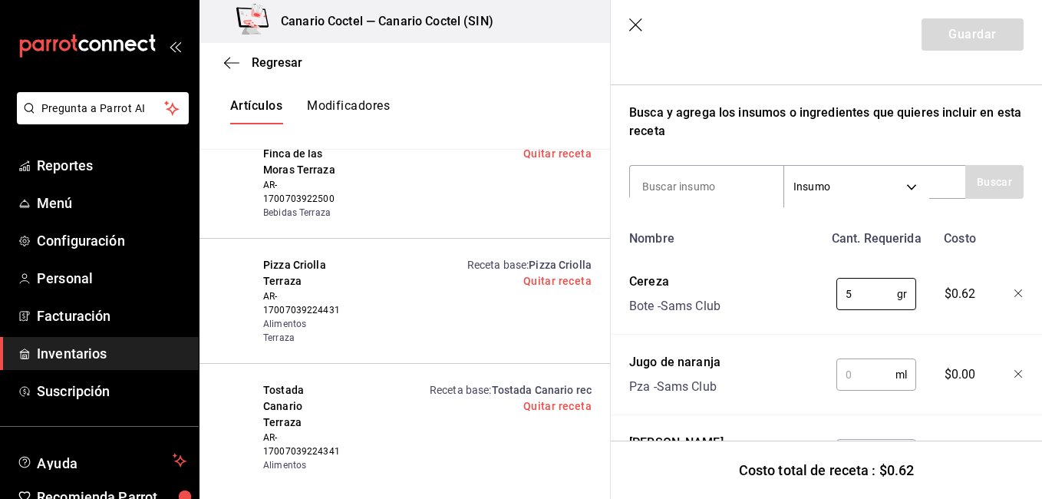
scroll to position [219, 0]
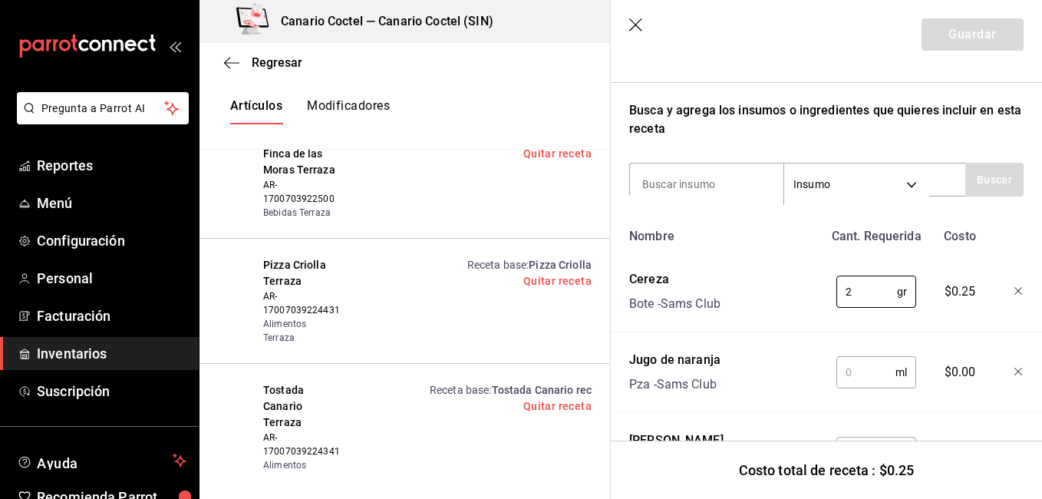
type input "2"
click at [862, 375] on input "text" at bounding box center [865, 372] width 59 height 31
type input "2"
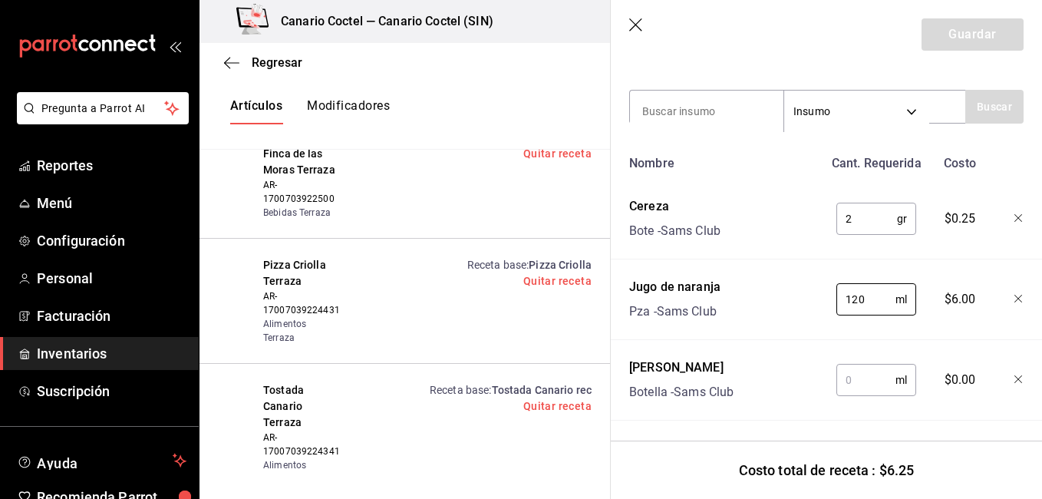
scroll to position [305, 0]
type input "120"
click at [873, 374] on input "text" at bounding box center [865, 378] width 59 height 31
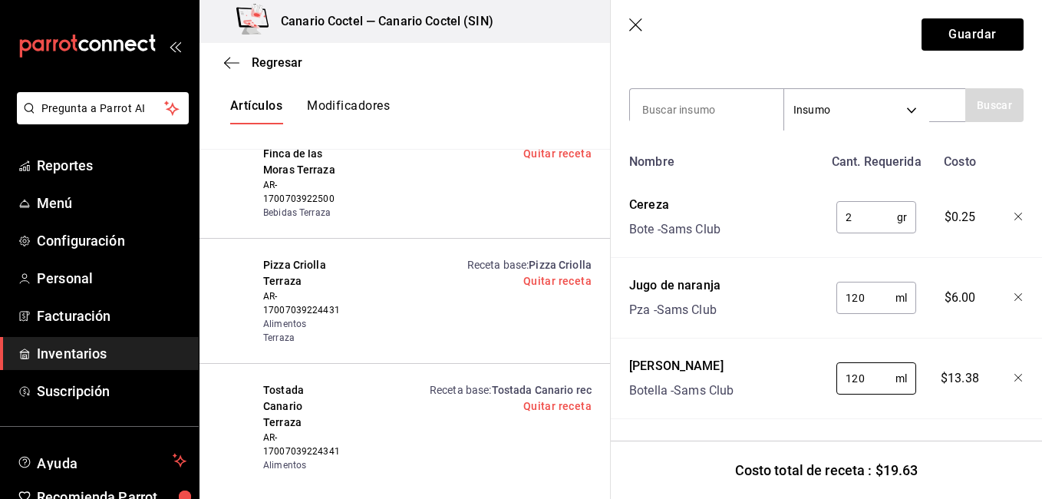
type input "120"
click at [989, 47] on button "Guardar" at bounding box center [972, 34] width 102 height 32
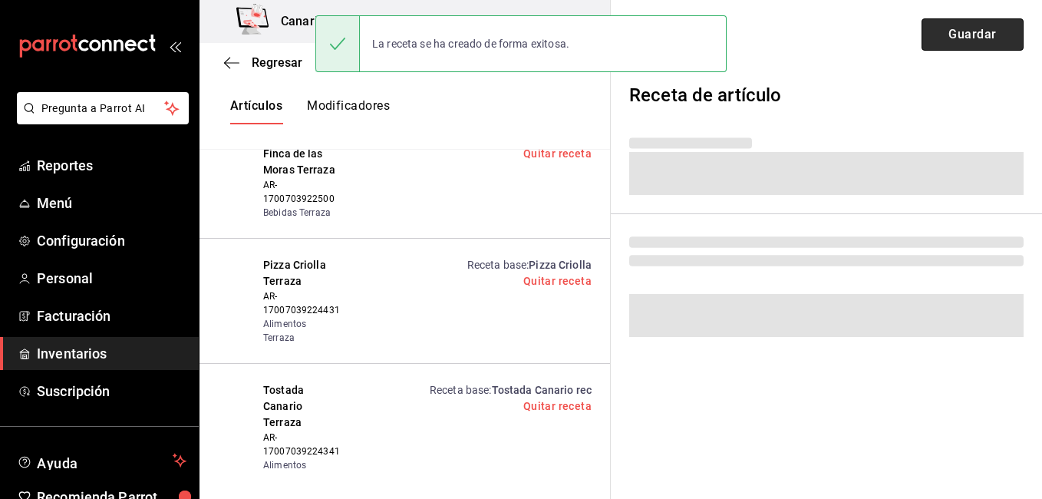
scroll to position [0, 0]
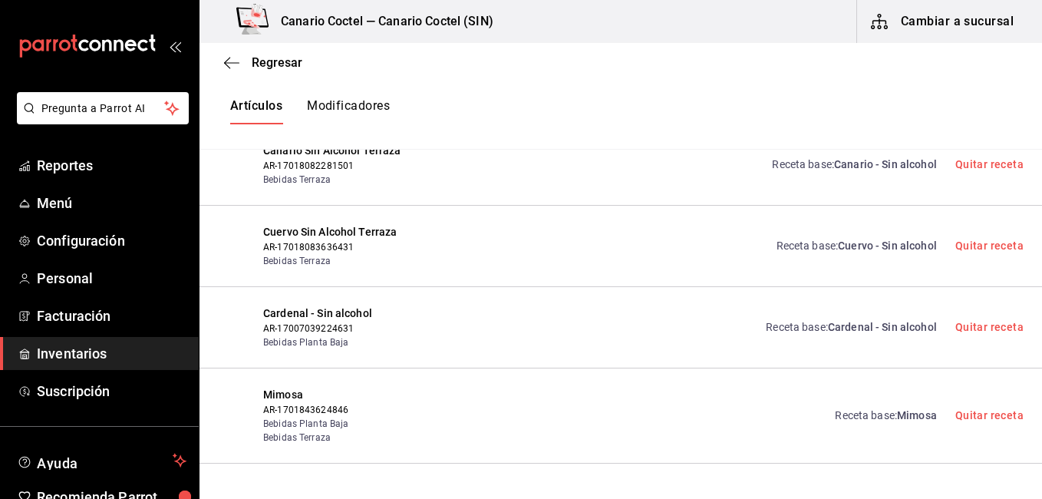
click at [726, 391] on div "Receta base : Mimosa Quitar receta" at bounding box center [731, 416] width 585 height 58
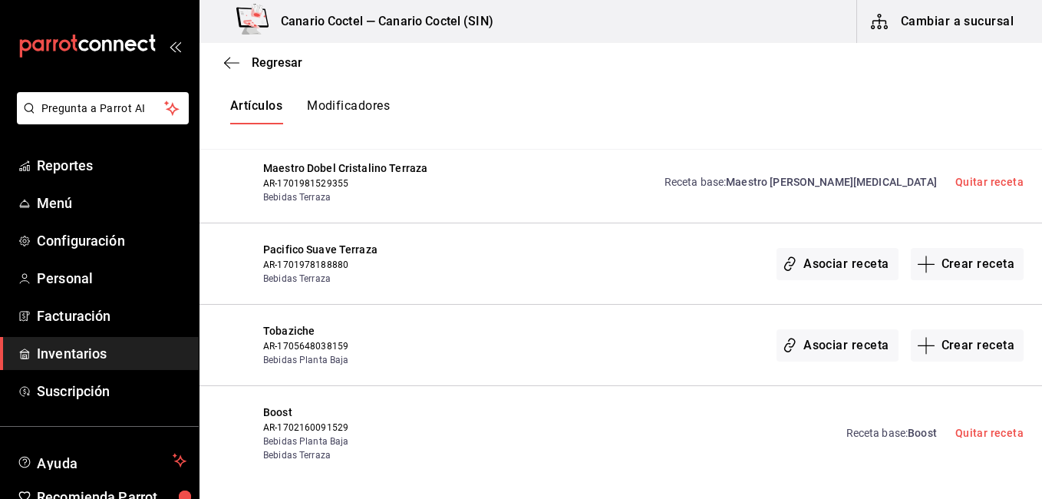
scroll to position [9204, 0]
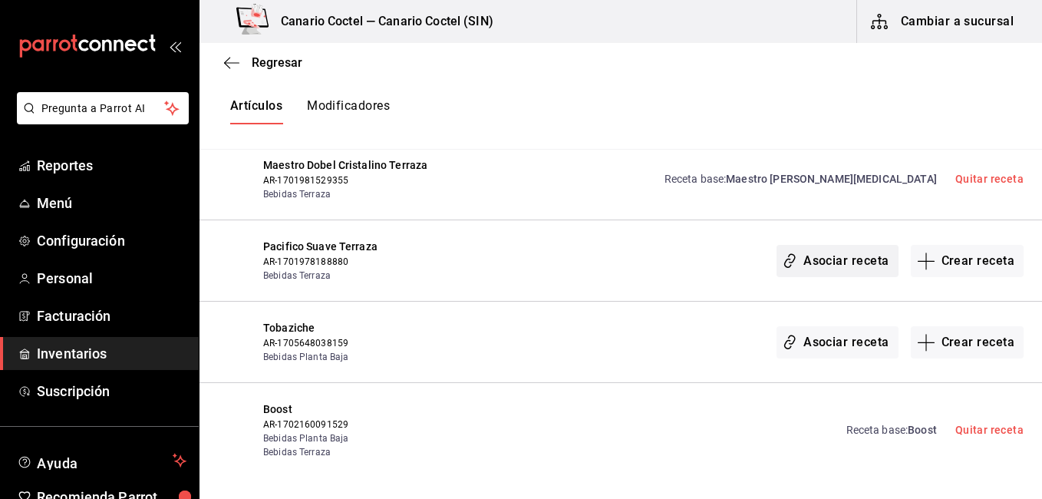
click at [840, 245] on button "Asociar receta" at bounding box center [836, 261] width 121 height 32
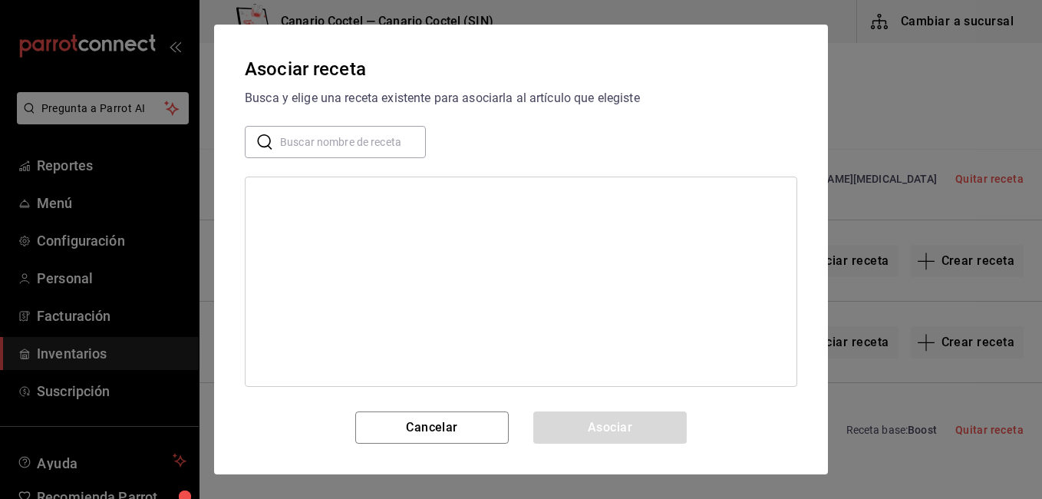
click at [367, 147] on input "text" at bounding box center [353, 142] width 146 height 31
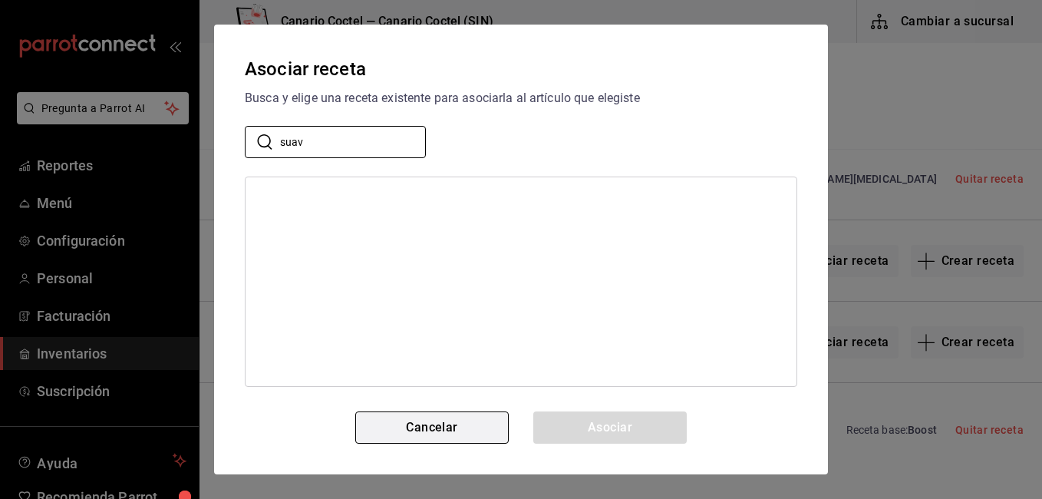
type input "suav"
click at [413, 427] on button "Cancelar" at bounding box center [431, 427] width 153 height 32
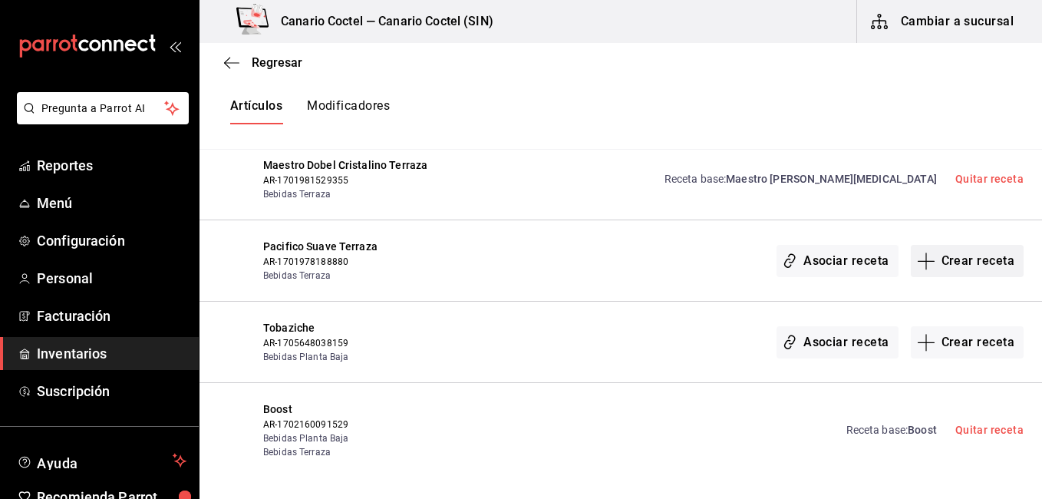
click at [944, 245] on button "Crear receta" at bounding box center [968, 261] width 114 height 32
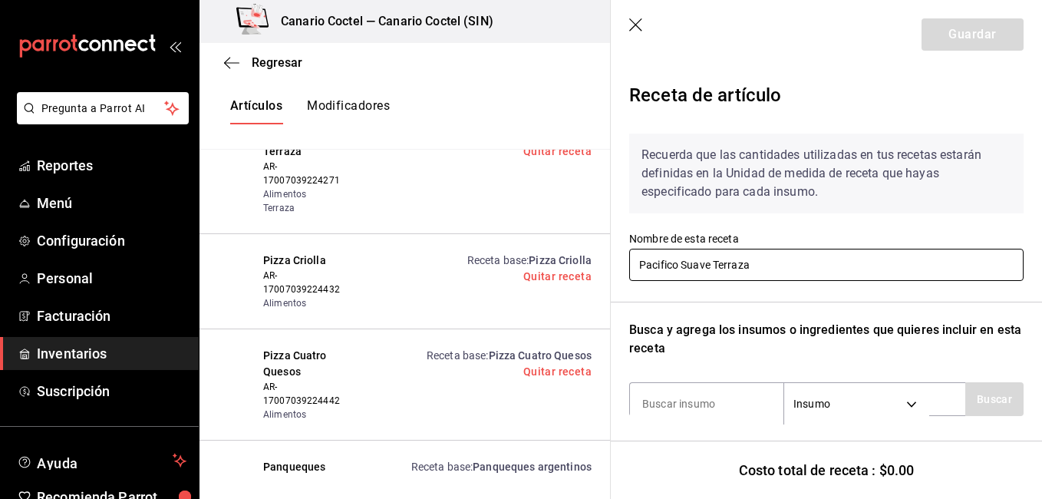
click at [739, 264] on input "Pacifico Suave Terraza" at bounding box center [826, 265] width 394 height 32
type input "Pacifico Suave"
click at [680, 403] on input at bounding box center [706, 403] width 153 height 32
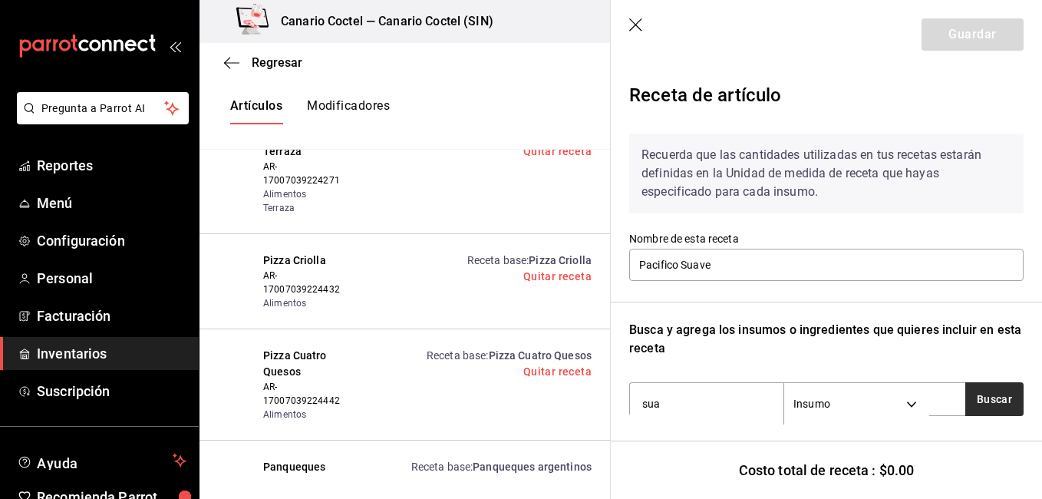
type input "sua"
click at [969, 402] on button "Buscar" at bounding box center [994, 399] width 58 height 34
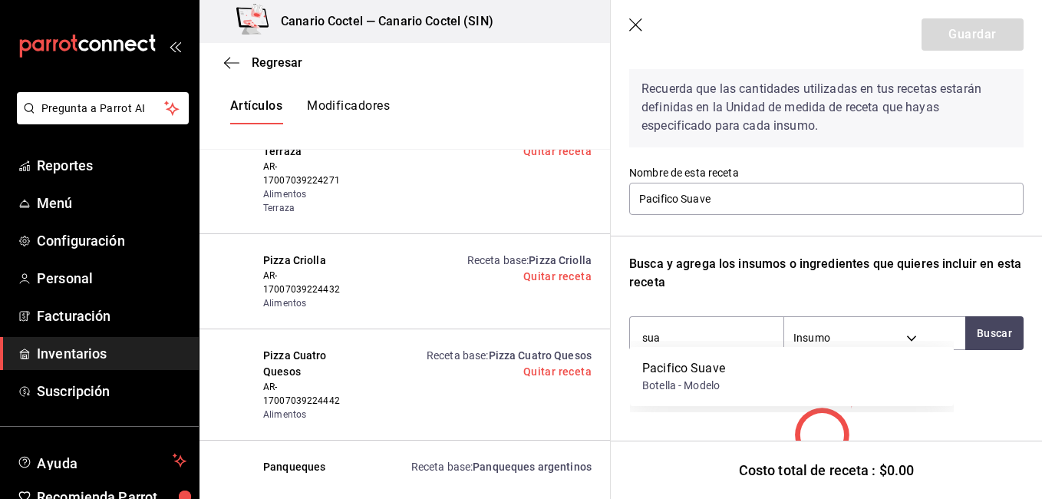
scroll to position [75, 0]
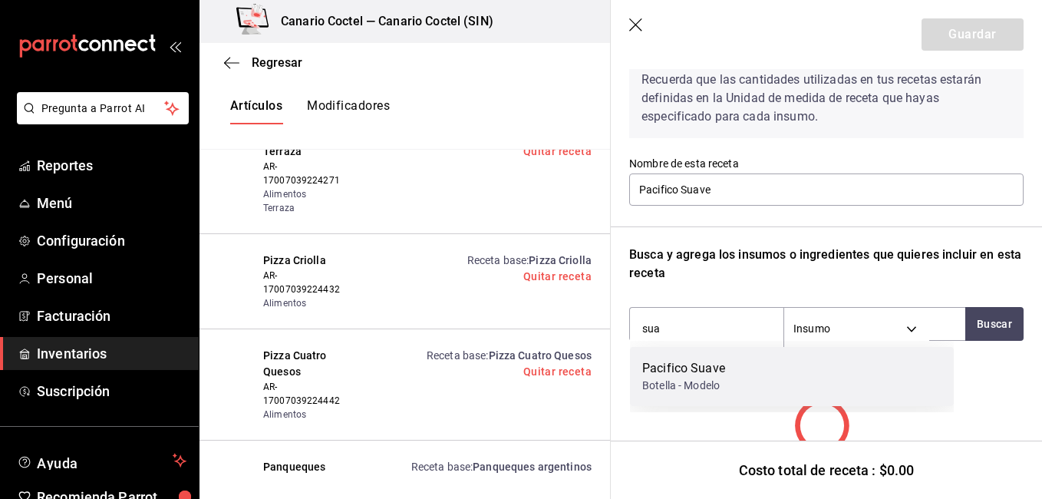
click at [825, 384] on div "Pacifico Suave Botella - Modelo" at bounding box center [792, 376] width 324 height 59
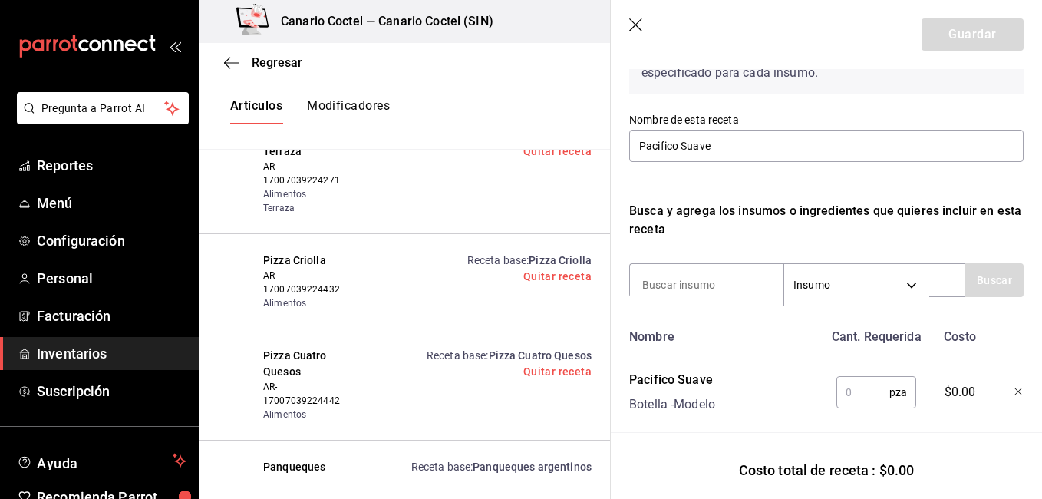
scroll to position [137, 0]
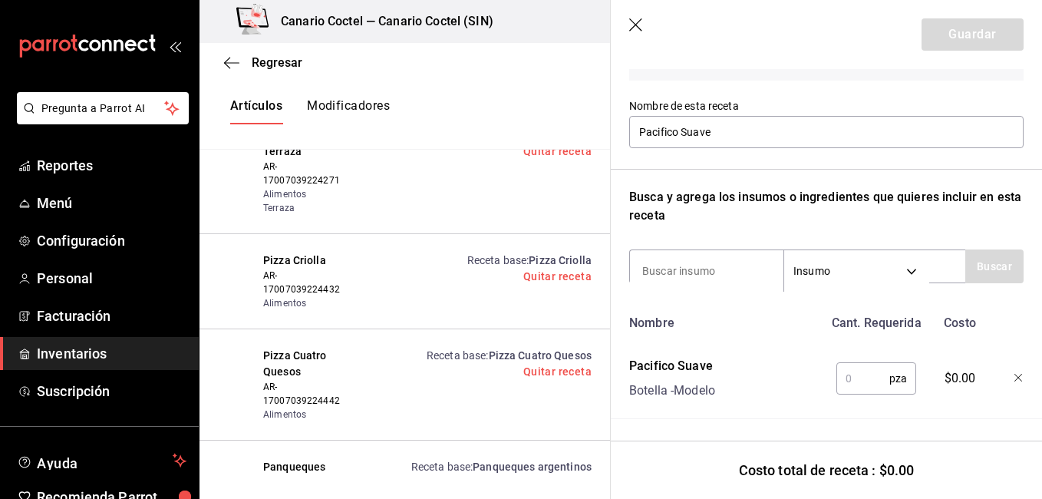
click at [850, 375] on input "text" at bounding box center [862, 378] width 53 height 31
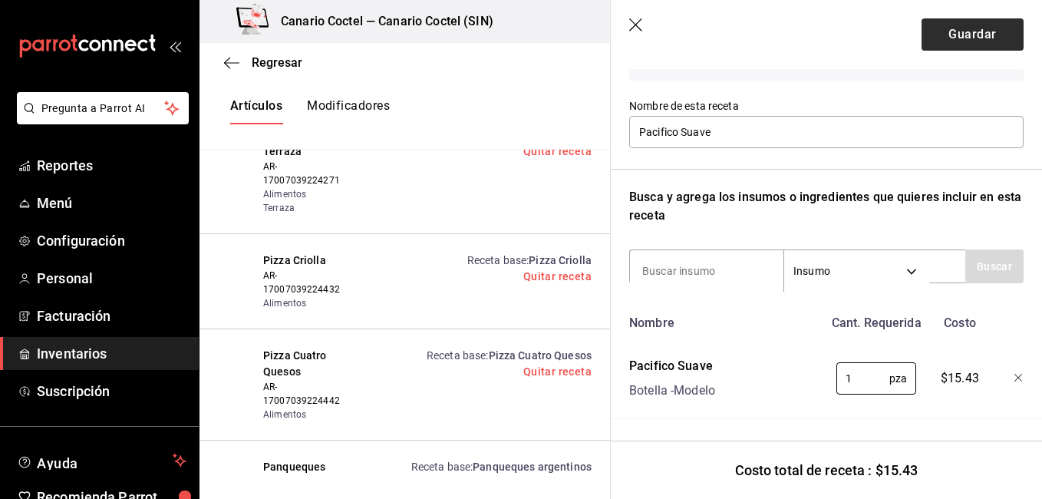
type input "1"
click at [954, 37] on button "Guardar" at bounding box center [972, 34] width 102 height 32
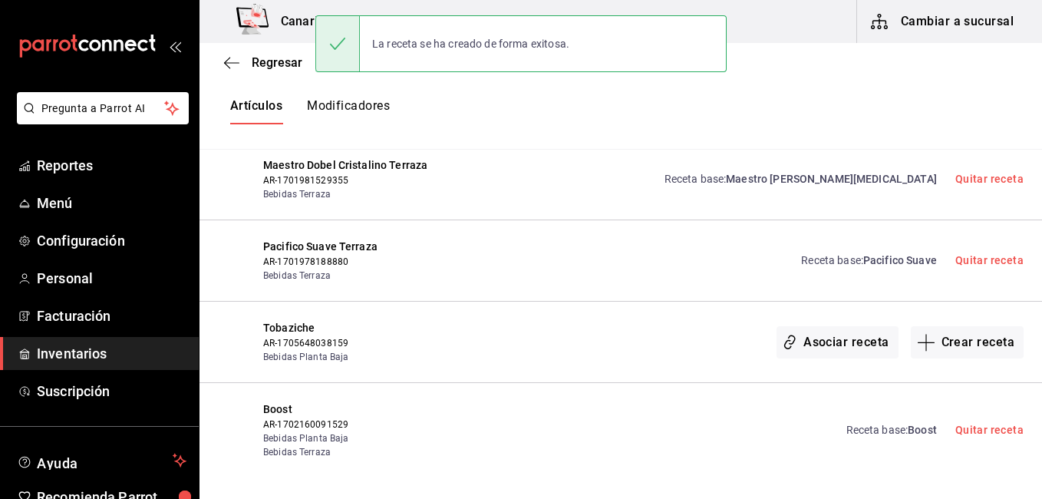
scroll to position [0, 0]
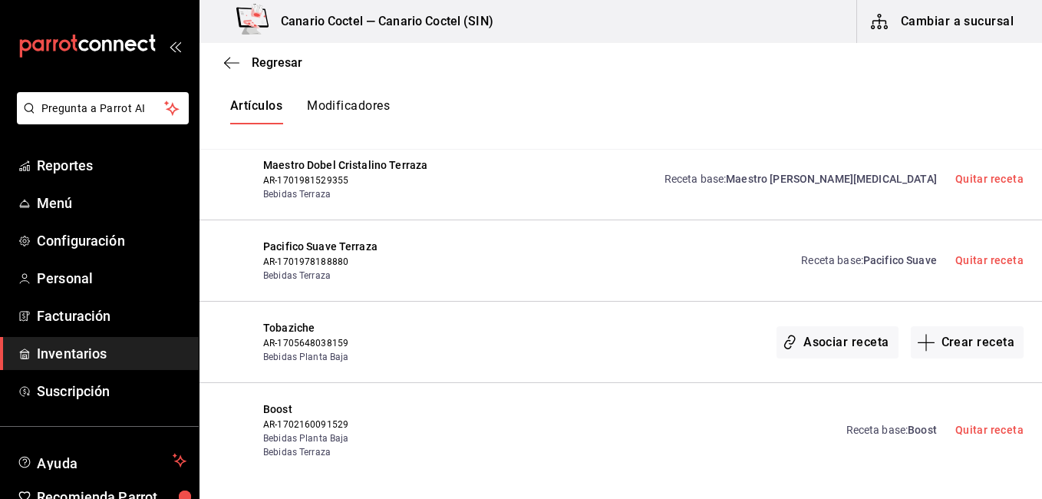
click at [723, 401] on div "Receta base : Boost Quitar receta" at bounding box center [731, 430] width 585 height 58
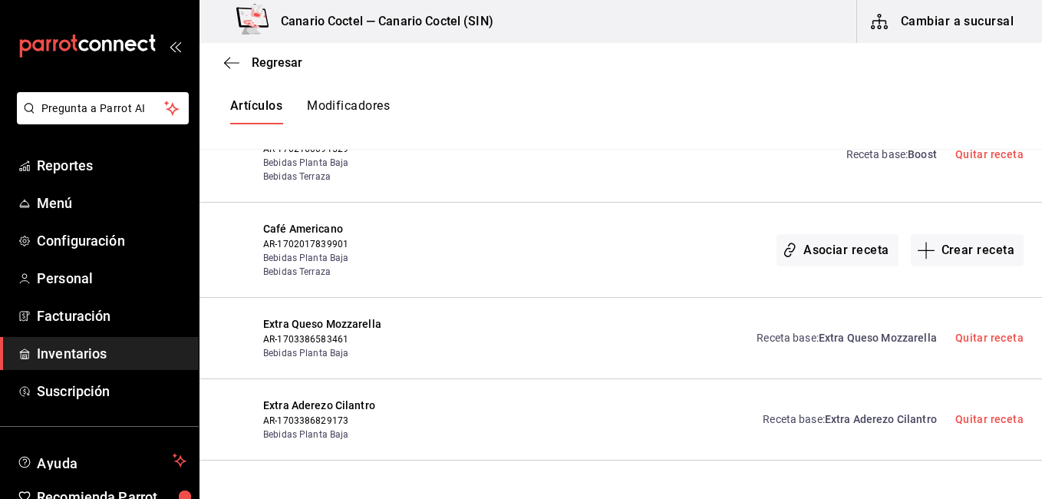
scroll to position [9480, 0]
click at [963, 233] on button "Crear receta" at bounding box center [968, 249] width 114 height 32
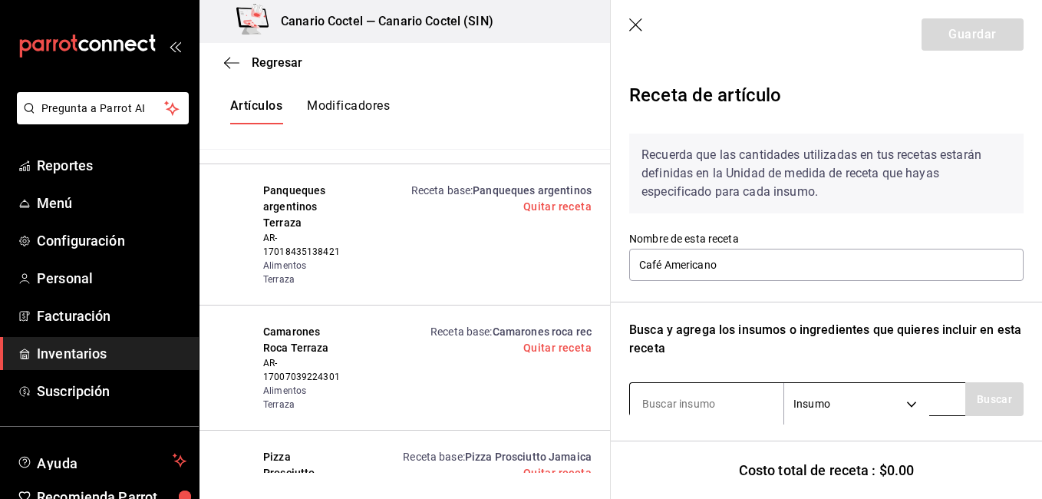
click at [664, 397] on input at bounding box center [706, 403] width 153 height 32
type input "cap"
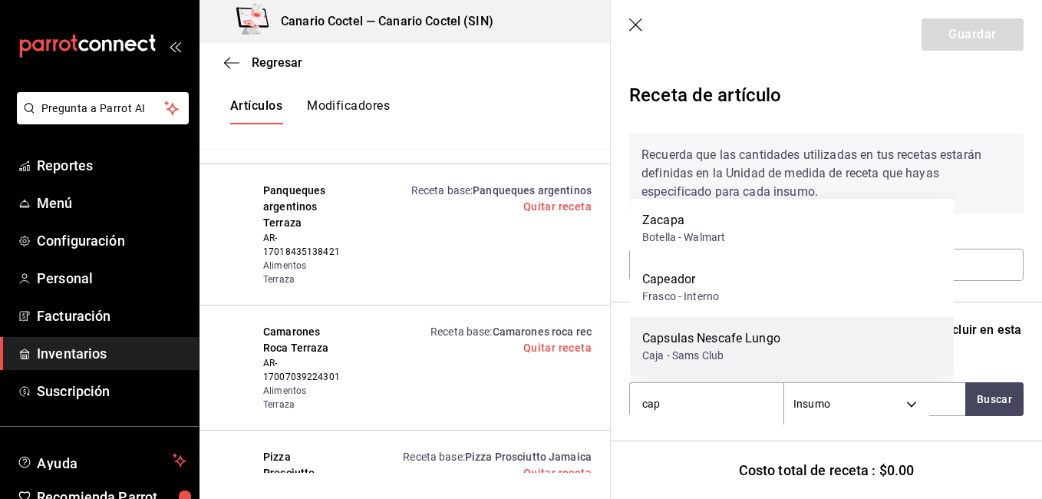
click at [677, 333] on div "Capsulas Nescafe Lungo" at bounding box center [711, 338] width 138 height 18
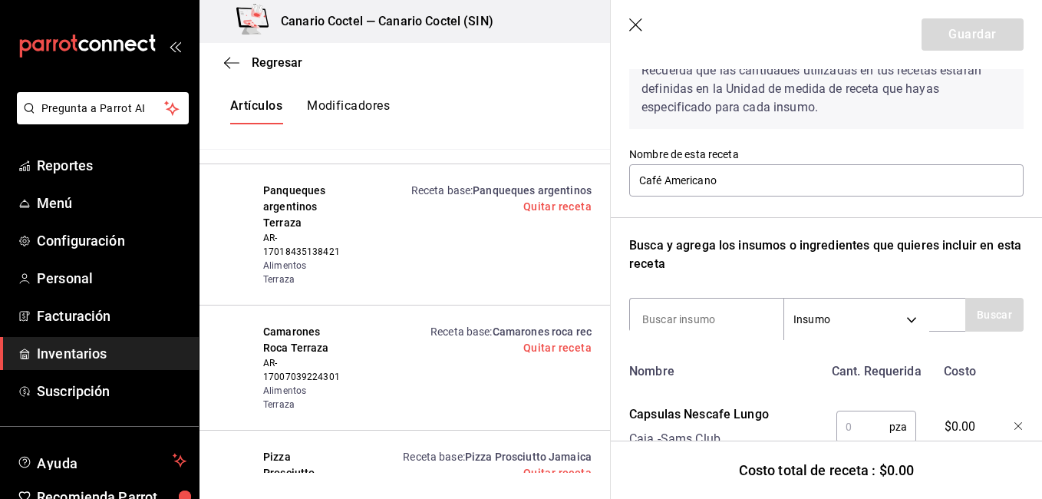
scroll to position [90, 0]
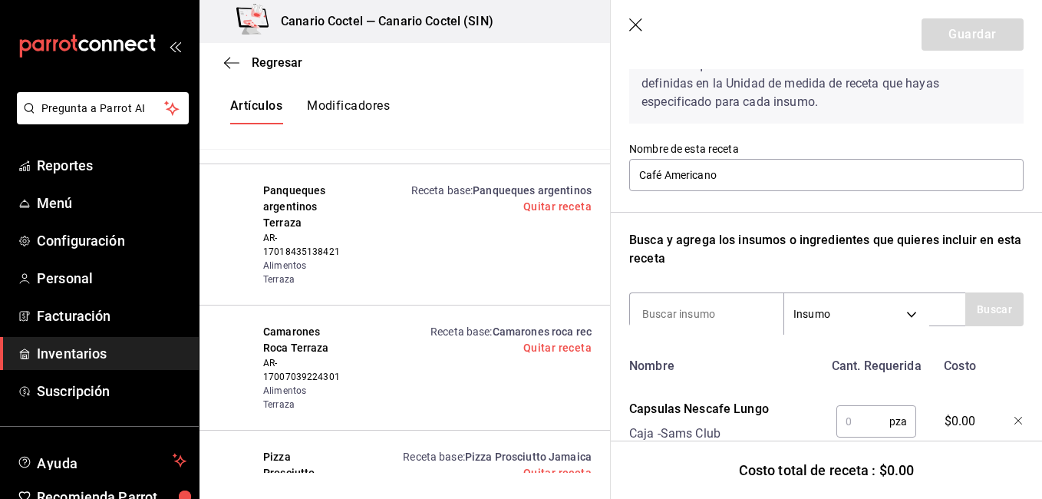
click at [856, 423] on input "text" at bounding box center [862, 421] width 53 height 31
type input "1"
click at [988, 48] on button "Guardar" at bounding box center [972, 34] width 102 height 32
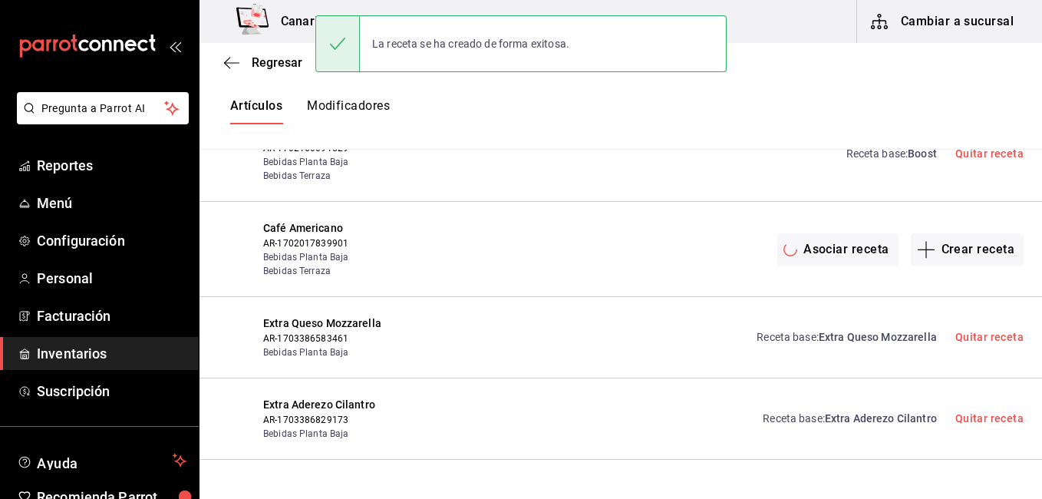
scroll to position [0, 0]
click at [707, 315] on div "Receta base : Extra Queso Mozzarella Quitar receta" at bounding box center [731, 337] width 585 height 44
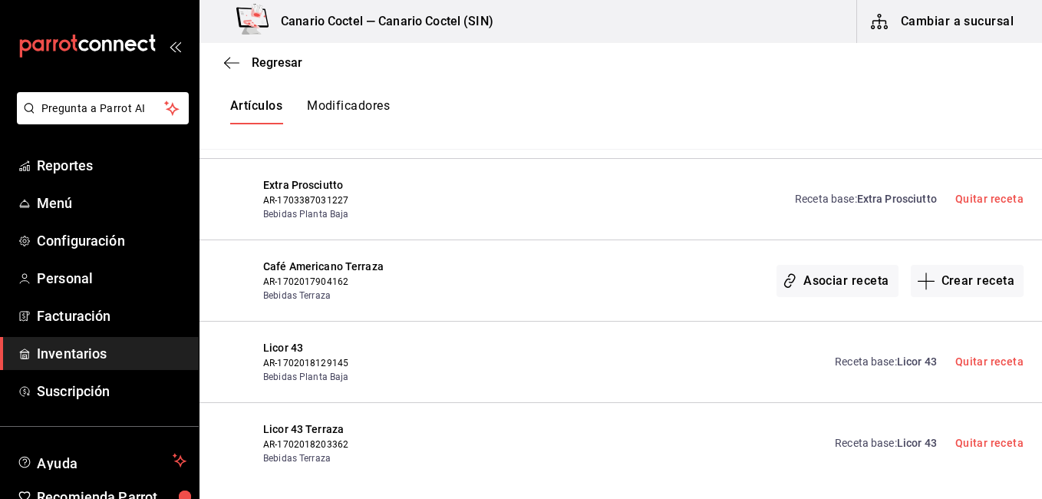
scroll to position [10216, 0]
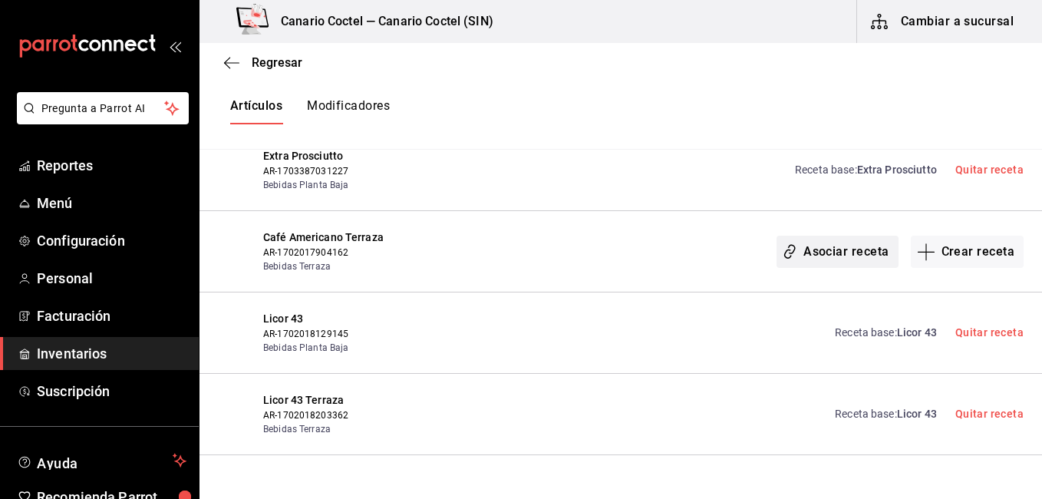
click at [845, 236] on button "Asociar receta" at bounding box center [836, 252] width 121 height 32
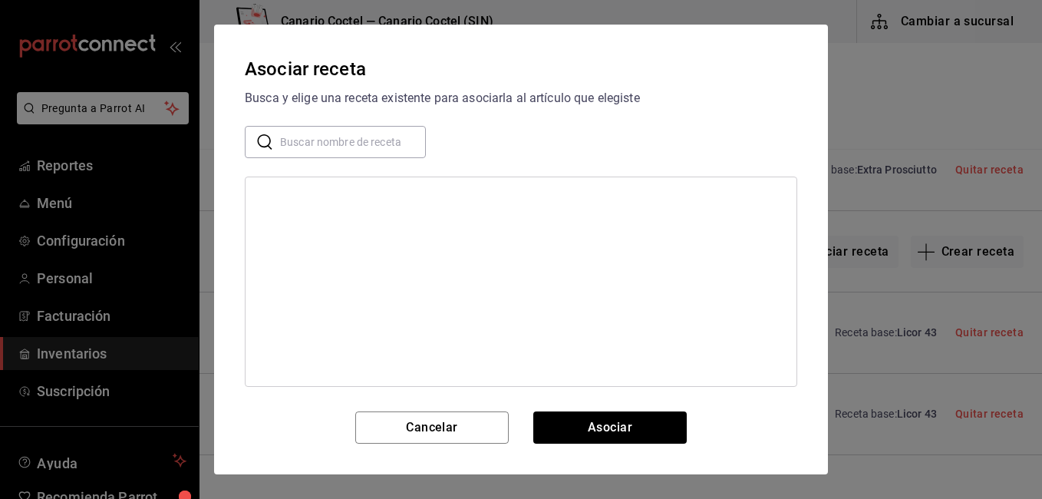
click at [394, 138] on input "text" at bounding box center [353, 142] width 146 height 31
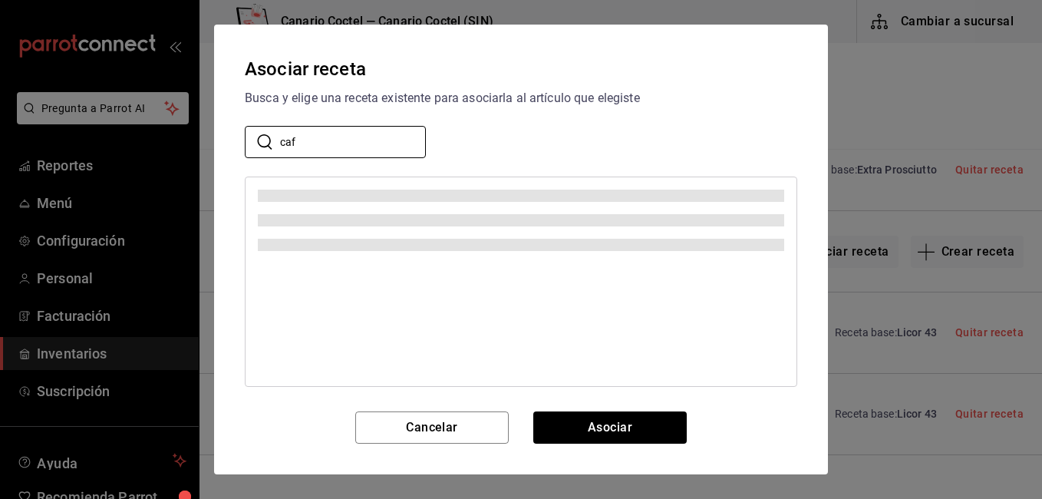
type input "caf"
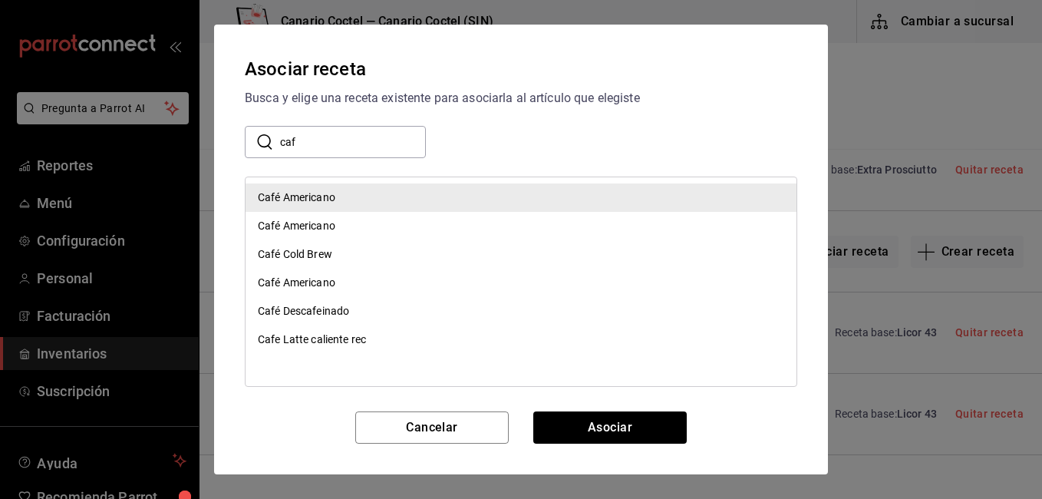
click at [305, 196] on div "Café Americano" at bounding box center [296, 197] width 77 height 16
click at [361, 198] on div "Café Americano" at bounding box center [520, 197] width 551 height 28
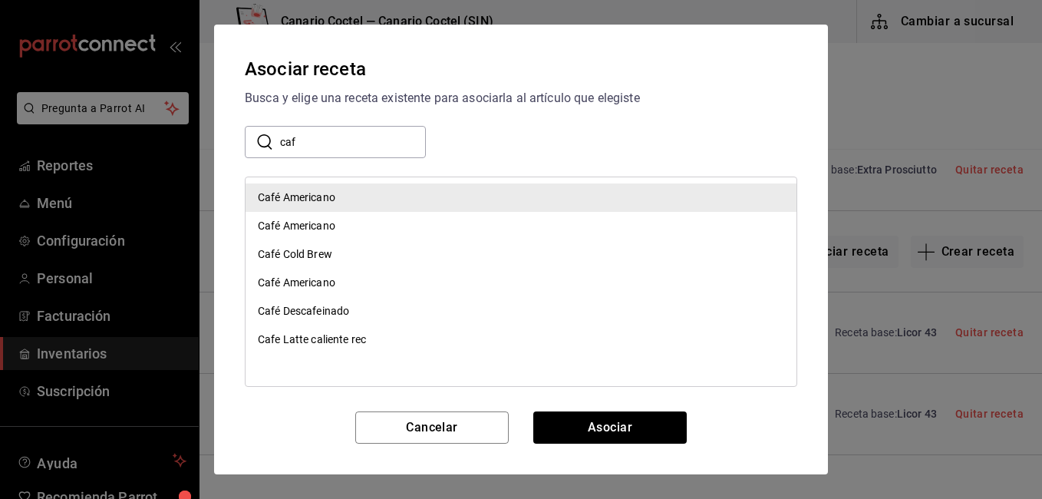
click at [361, 198] on div "Café Americano" at bounding box center [520, 197] width 551 height 28
click at [603, 421] on button "Asociar" at bounding box center [609, 427] width 153 height 32
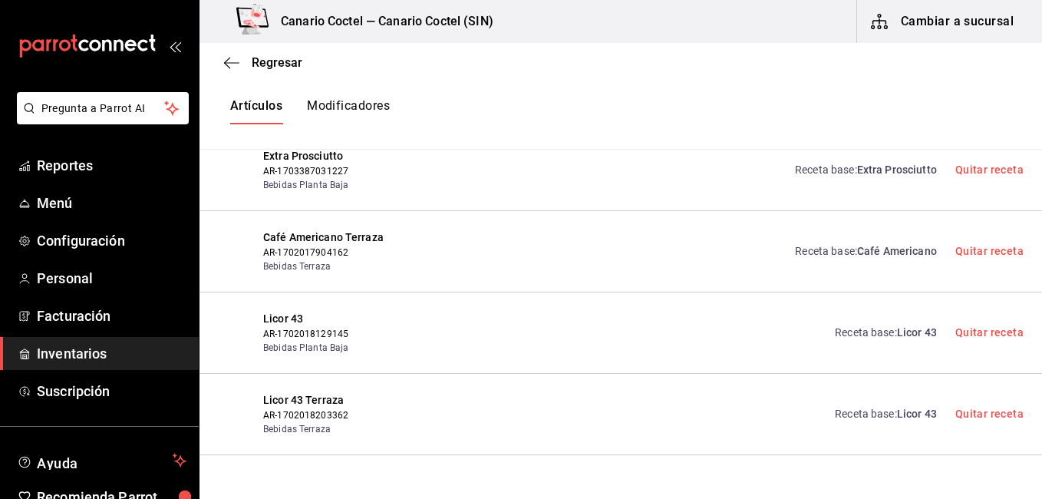
click at [590, 392] on div "Receta base : Licor 43 Quitar receta" at bounding box center [731, 414] width 585 height 44
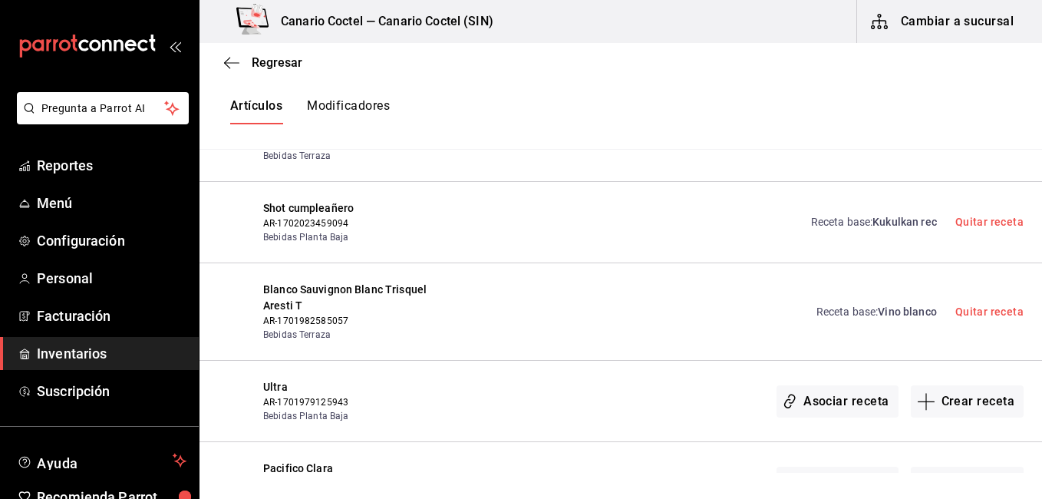
scroll to position [11659, 0]
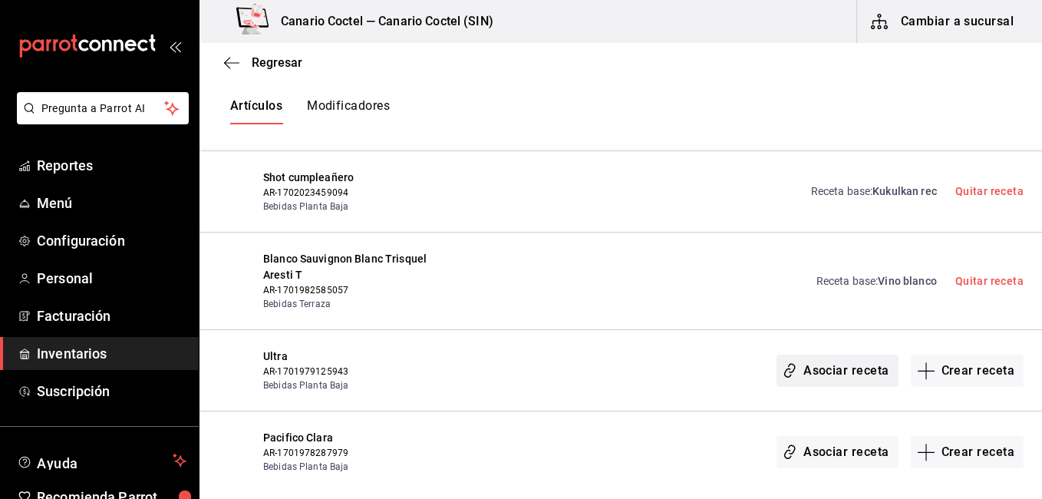
click at [858, 354] on button "Asociar receta" at bounding box center [836, 370] width 121 height 32
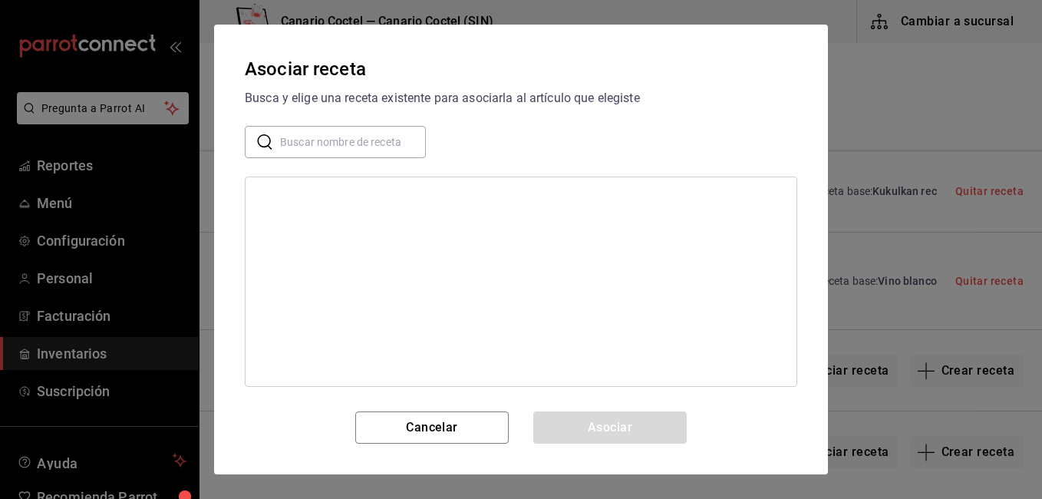
click at [349, 150] on input "text" at bounding box center [353, 142] width 146 height 31
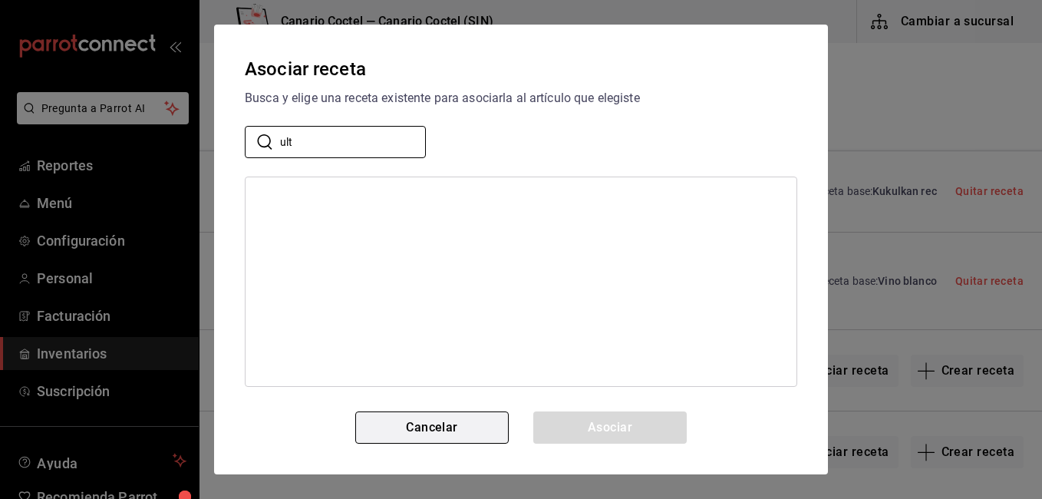
type input "ult"
click at [433, 432] on button "Cancelar" at bounding box center [431, 427] width 153 height 32
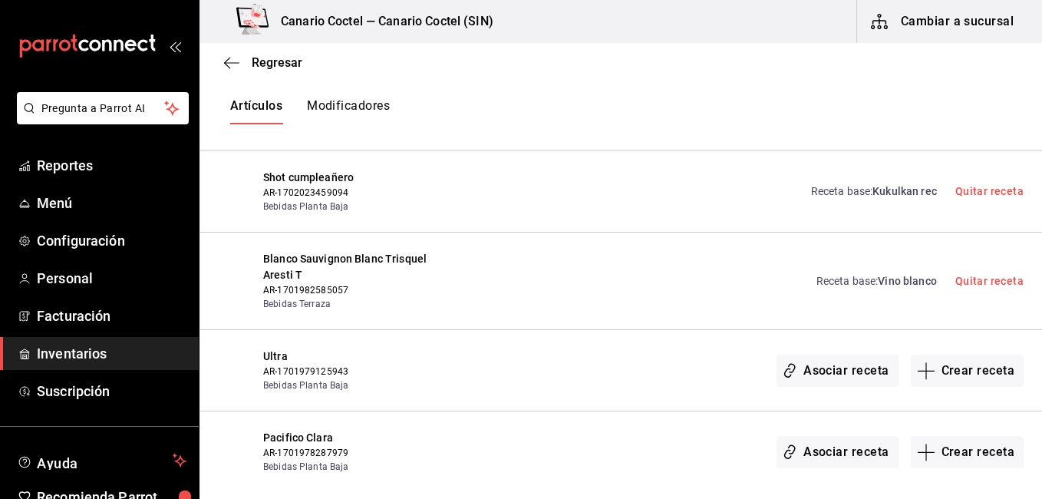
click at [733, 348] on div "Asociar receta Crear receta" at bounding box center [731, 370] width 585 height 44
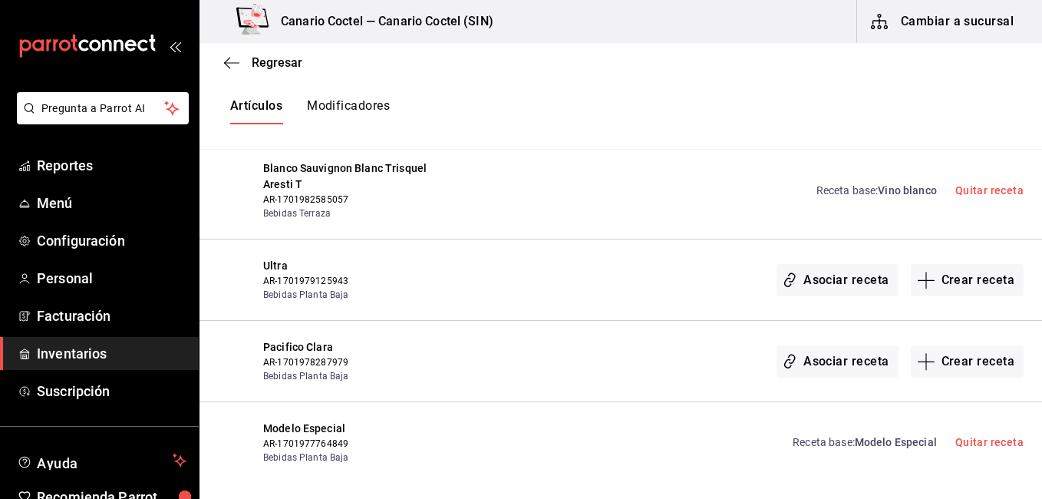
scroll to position [11751, 0]
click at [951, 262] on button "Crear receta" at bounding box center [968, 278] width 114 height 32
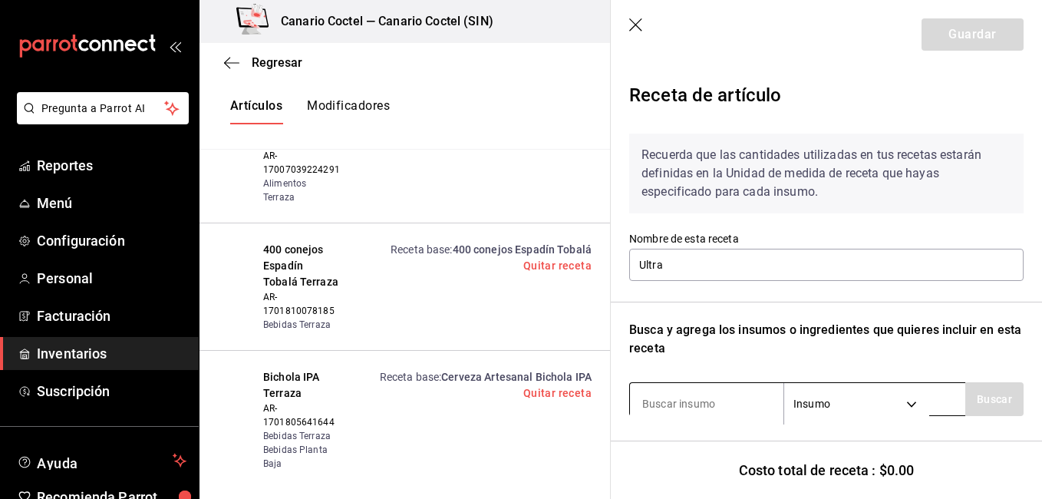
click at [694, 407] on input at bounding box center [706, 403] width 153 height 32
type input "ult"
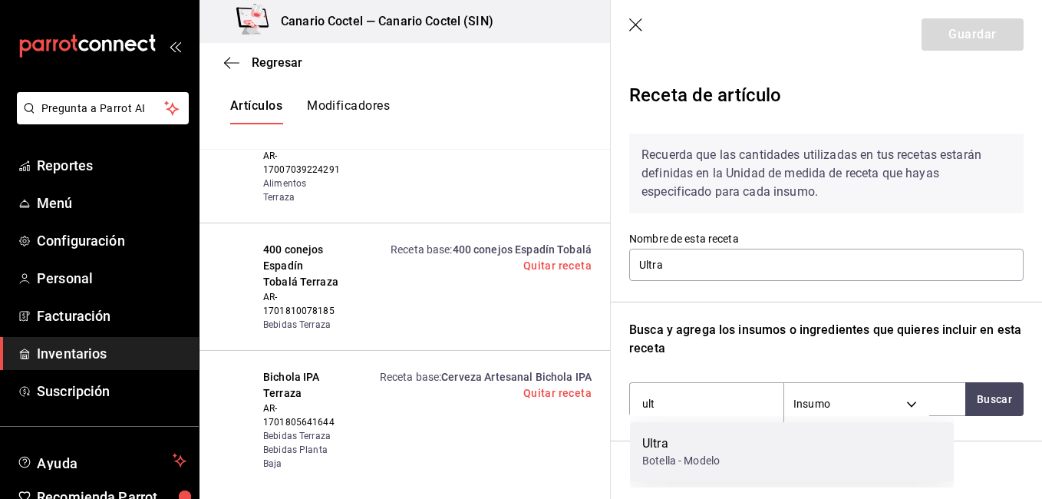
click at [674, 466] on div "Botella - Modelo" at bounding box center [680, 461] width 77 height 16
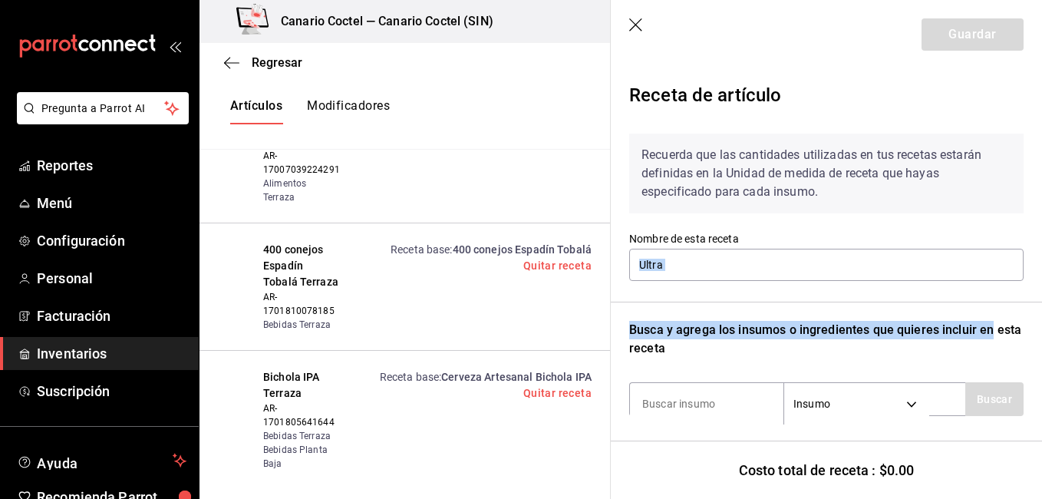
drag, startPoint x: 1023, startPoint y: 260, endPoint x: 1029, endPoint y: 315, distance: 54.7
click at [1029, 315] on section "Guardar Receta de artículo Recuerda que las cantidades utilizadas en tus receta…" at bounding box center [826, 249] width 431 height 499
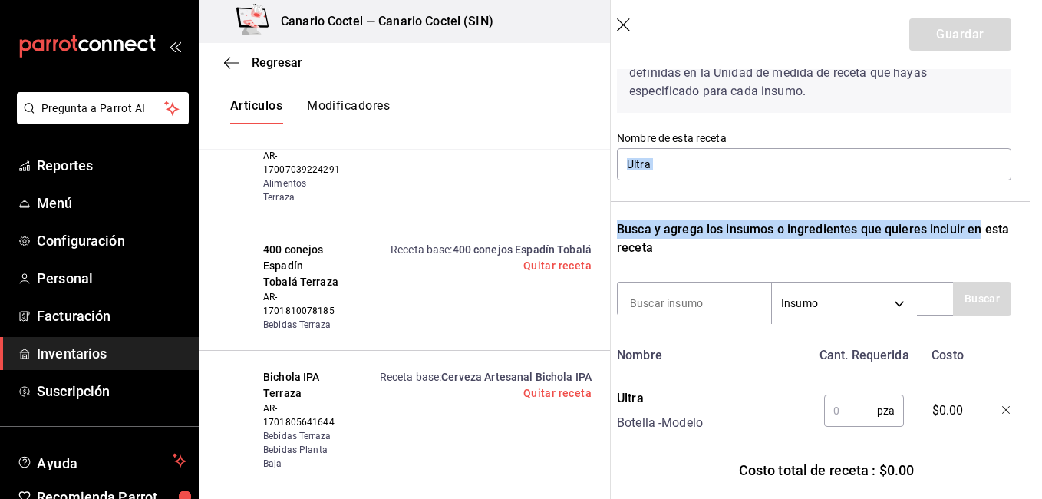
scroll to position [144, 12]
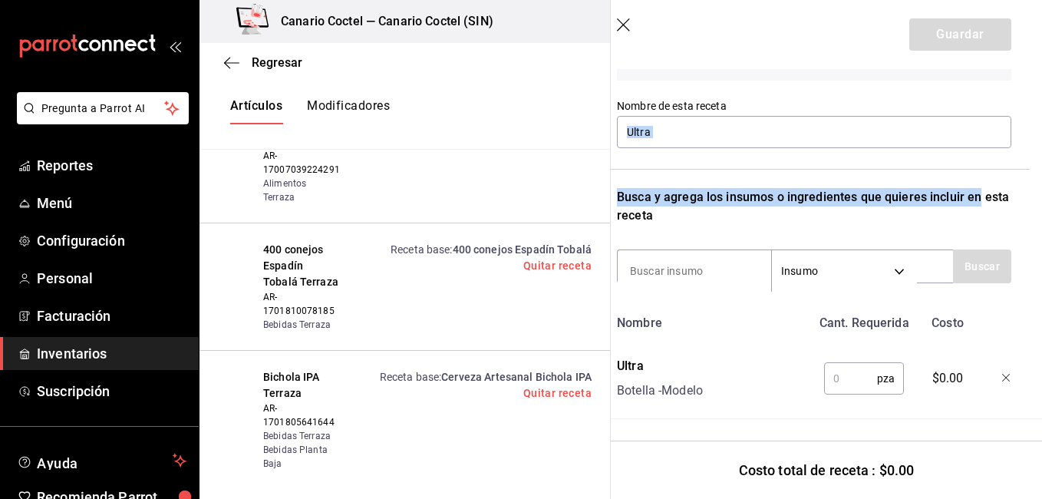
click at [837, 371] on input "text" at bounding box center [850, 378] width 53 height 31
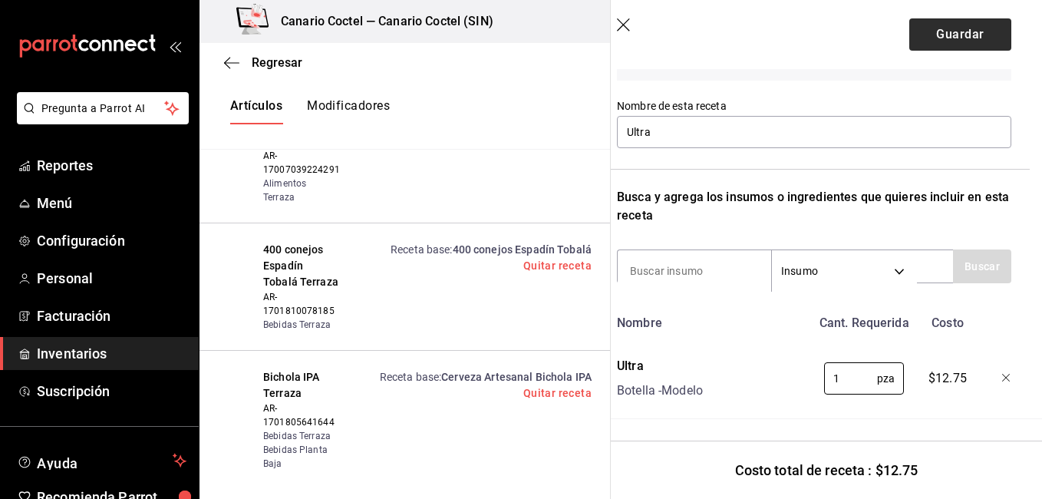
type input "1"
click at [925, 40] on button "Guardar" at bounding box center [960, 34] width 102 height 32
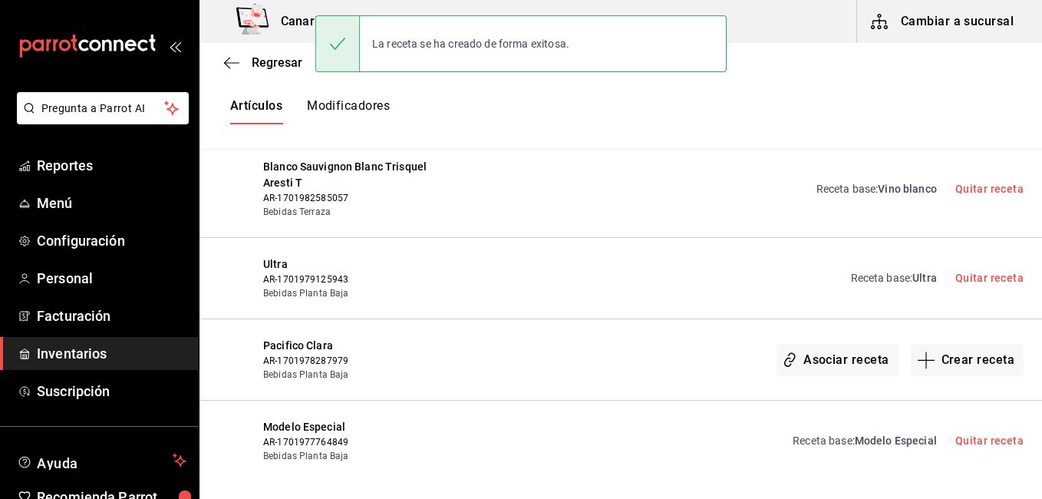
scroll to position [0, 0]
click at [854, 344] on button "Asociar receta" at bounding box center [836, 360] width 121 height 32
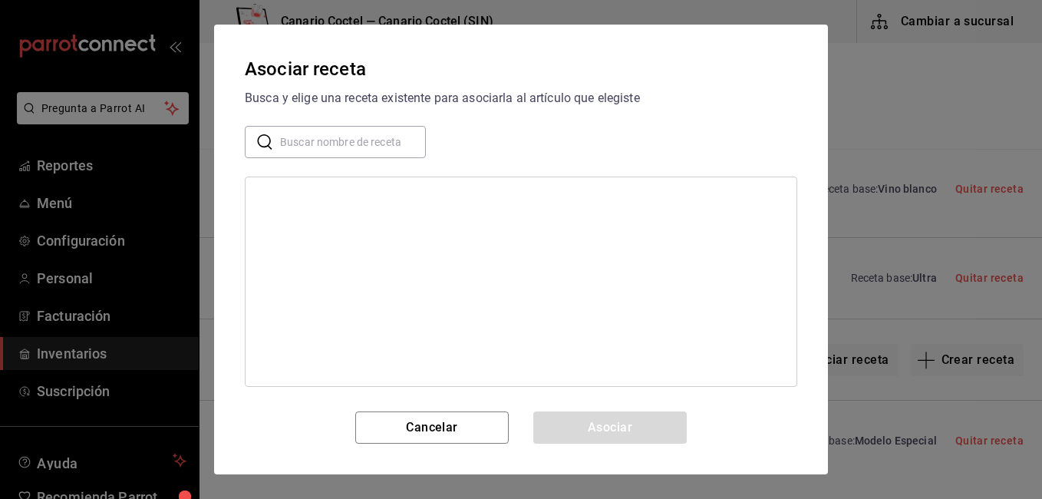
click at [373, 145] on input "text" at bounding box center [353, 142] width 146 height 31
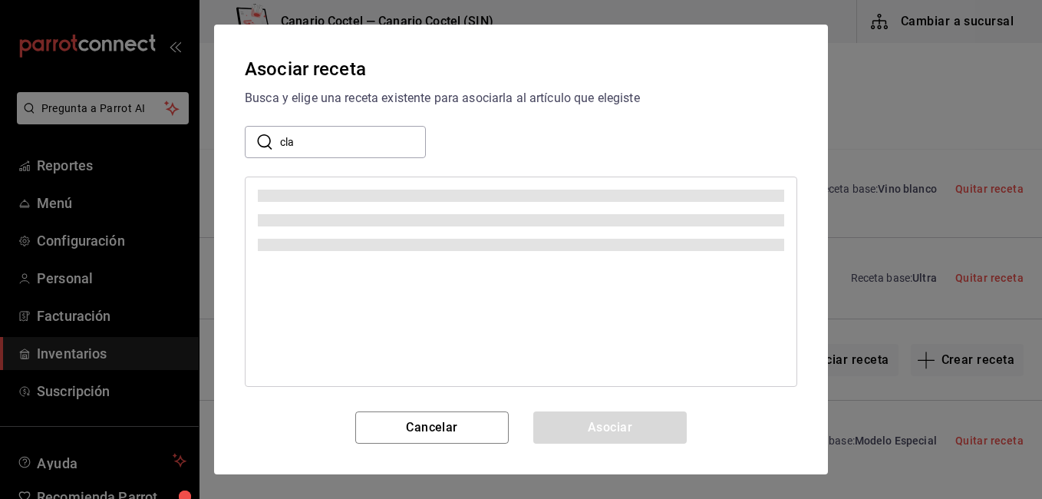
type input "cla"
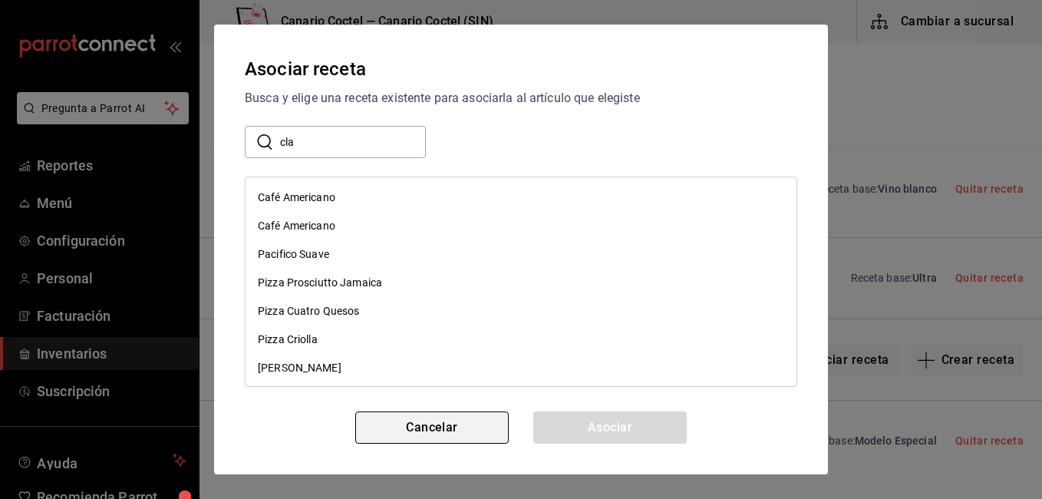
click at [437, 436] on button "Cancelar" at bounding box center [431, 427] width 153 height 32
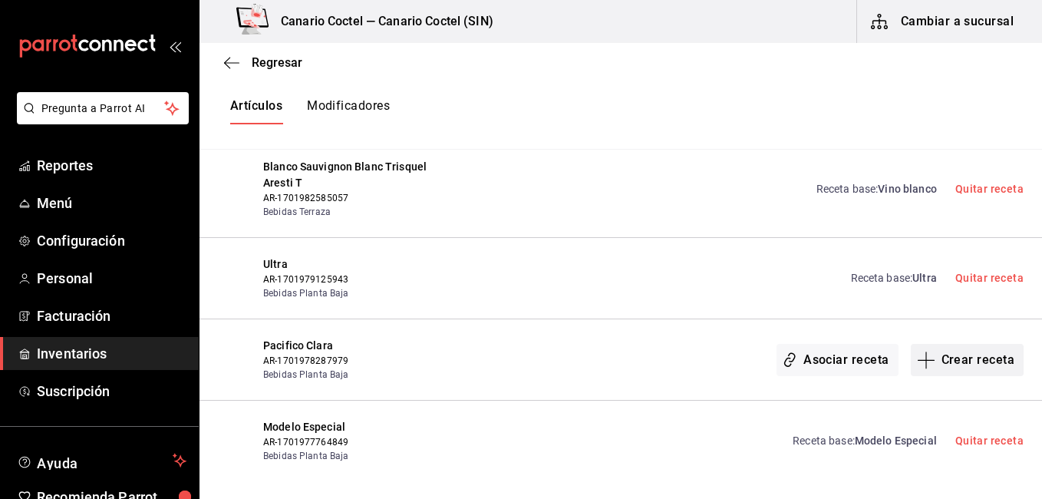
click at [956, 344] on button "Crear receta" at bounding box center [968, 360] width 114 height 32
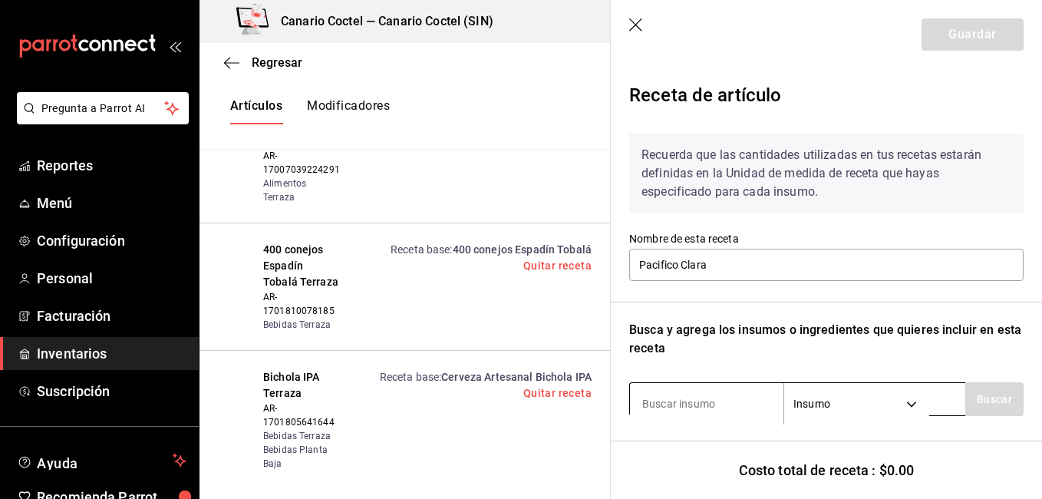
click at [664, 400] on input at bounding box center [706, 403] width 153 height 32
type input "1"
type input "clar"
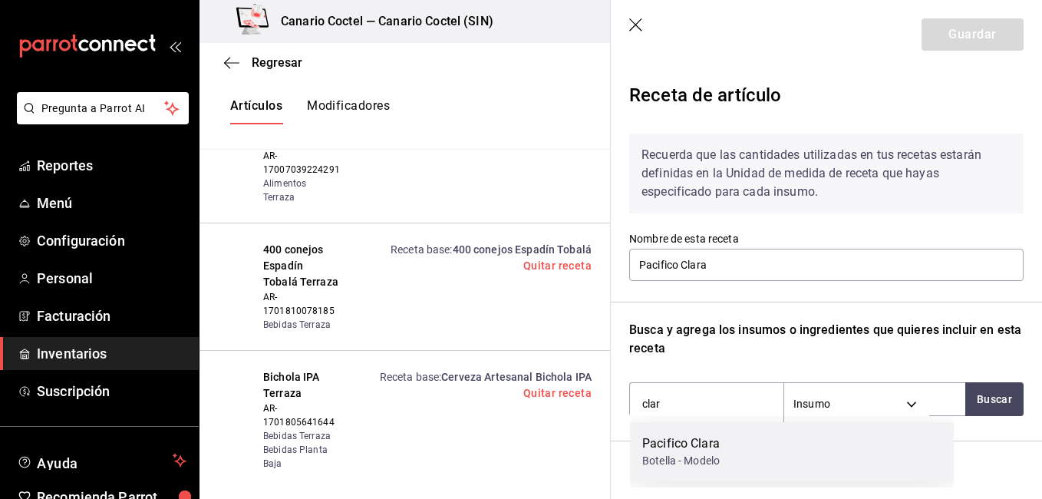
click at [690, 464] on div "Botella - Modelo" at bounding box center [680, 461] width 77 height 16
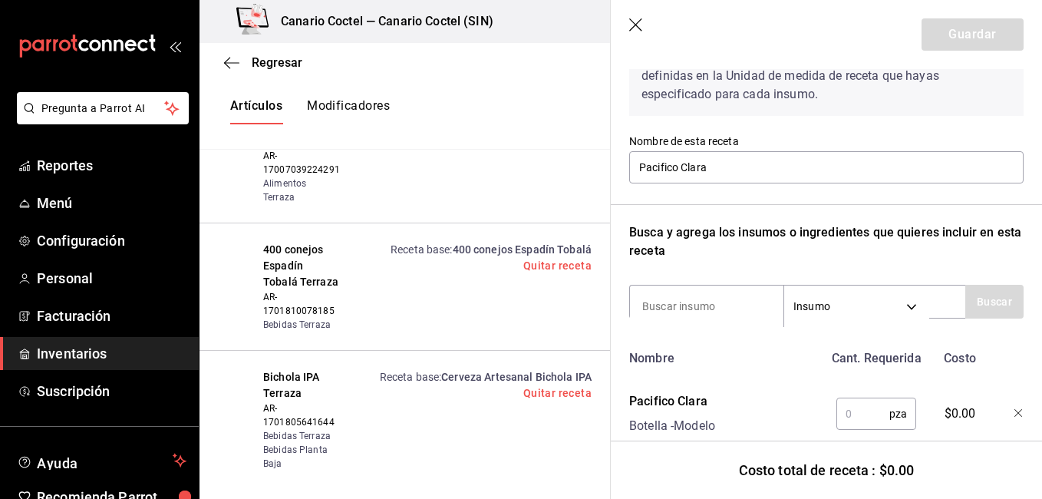
scroll to position [144, 0]
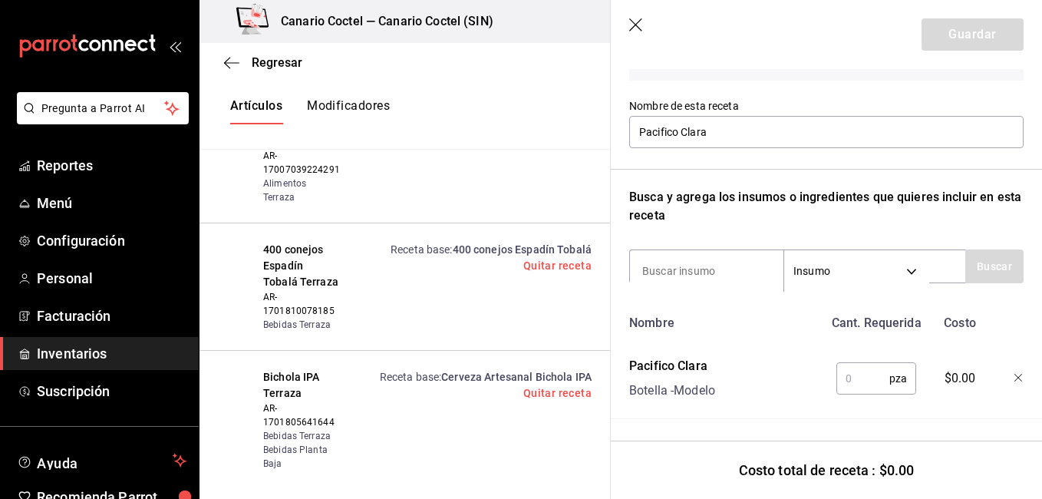
click at [858, 371] on input "text" at bounding box center [862, 378] width 53 height 31
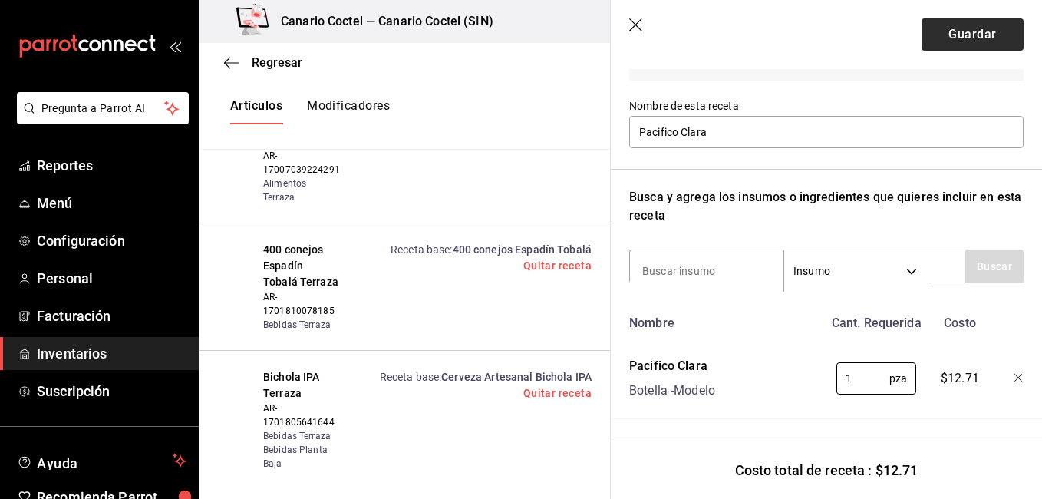
type input "1"
click at [984, 44] on button "Guardar" at bounding box center [972, 34] width 102 height 32
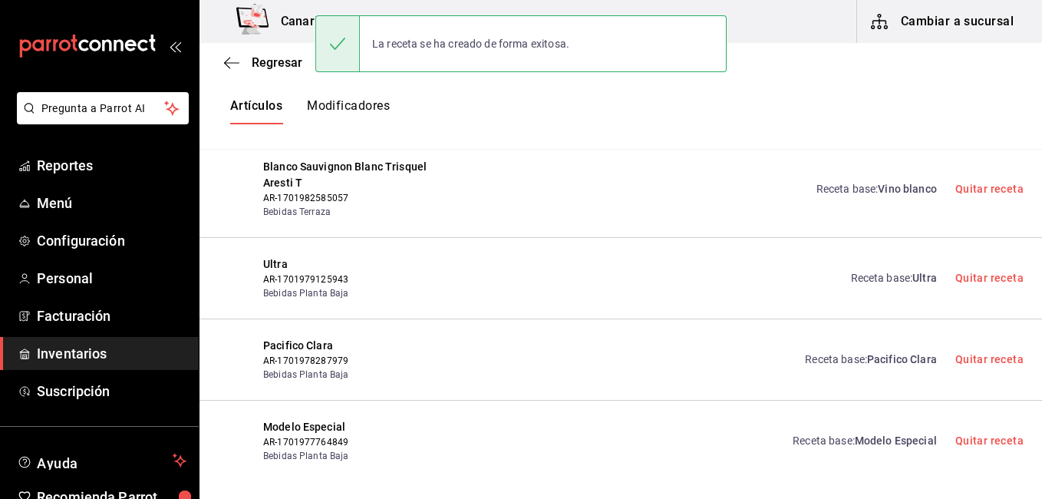
scroll to position [0, 0]
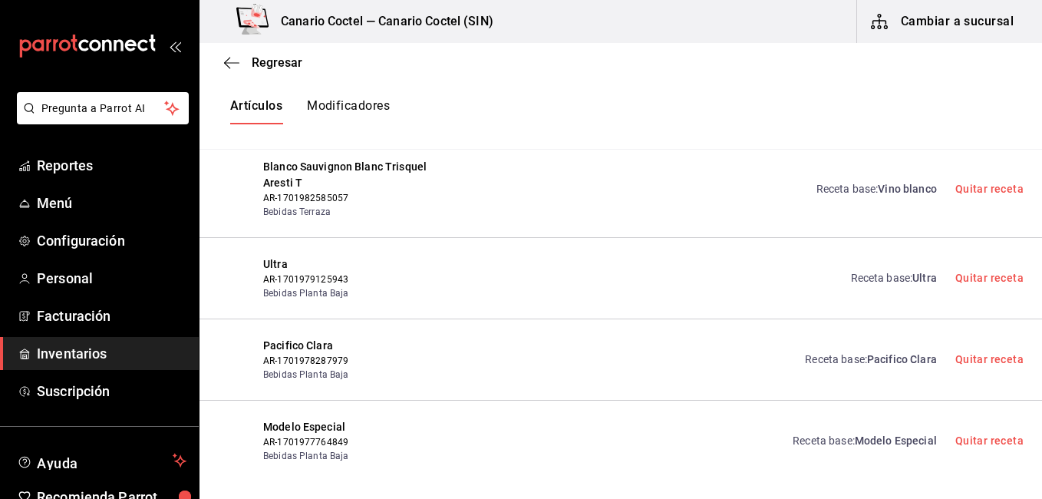
click at [736, 419] on div "Receta base : Modelo Especial Quitar receta" at bounding box center [731, 441] width 585 height 44
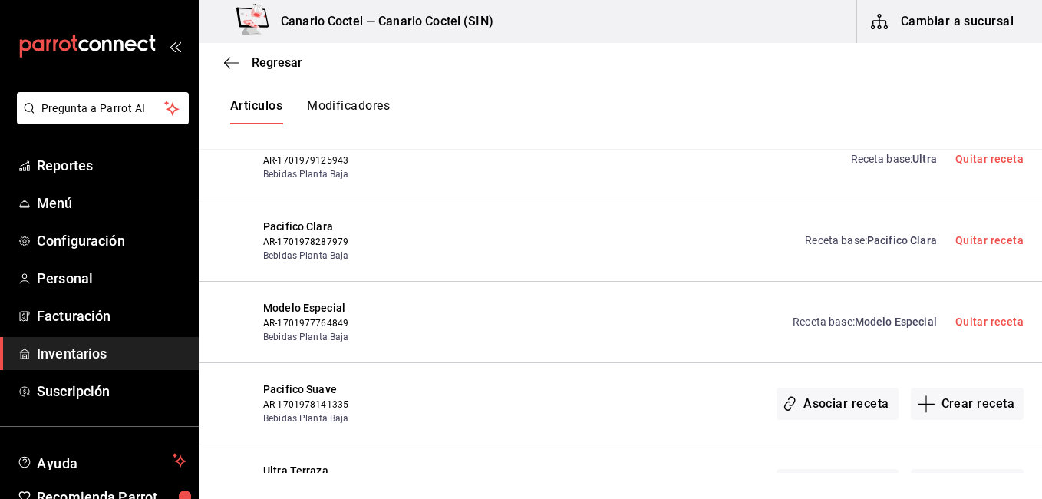
scroll to position [11873, 0]
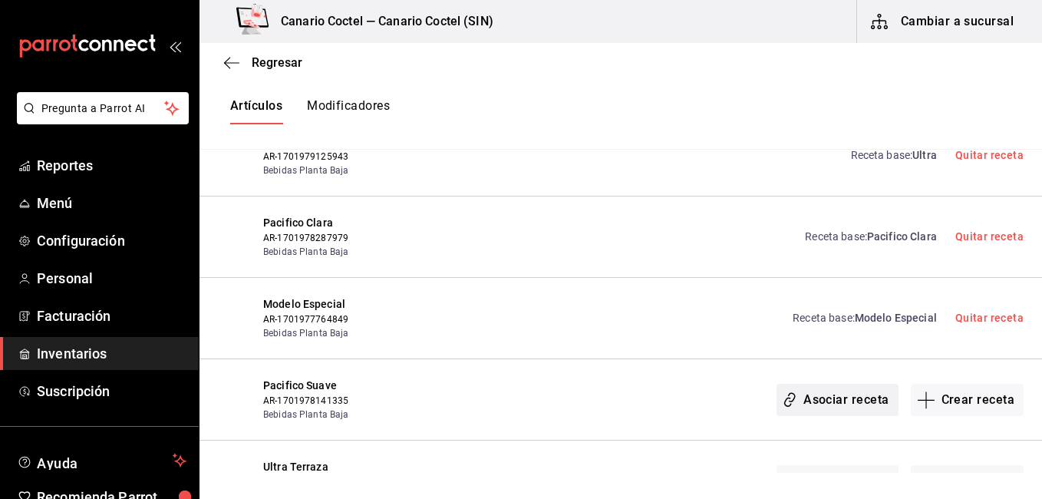
click at [843, 384] on button "Asociar receta" at bounding box center [836, 400] width 121 height 32
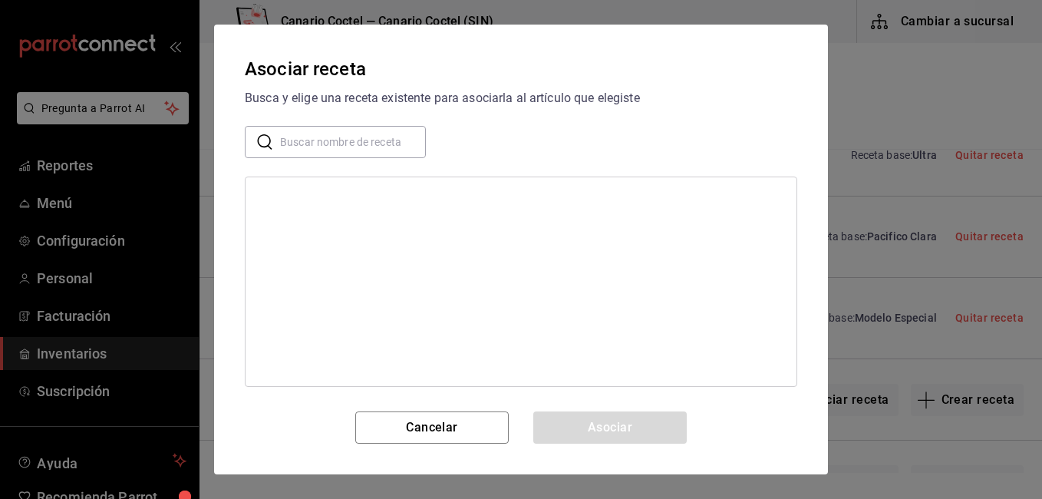
click at [334, 150] on input "text" at bounding box center [353, 142] width 146 height 31
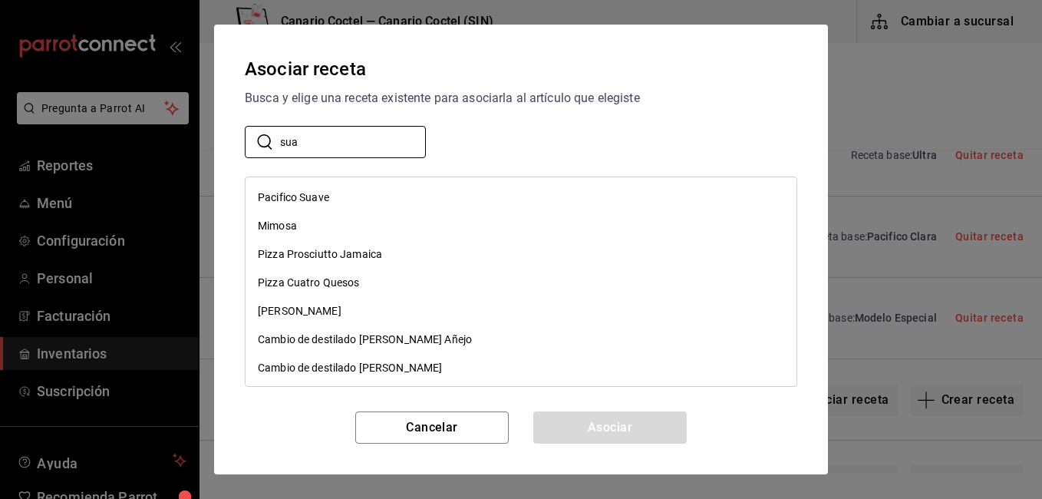
type input "sua"
click at [314, 189] on div "Pacifico Suave" at bounding box center [520, 197] width 551 height 28
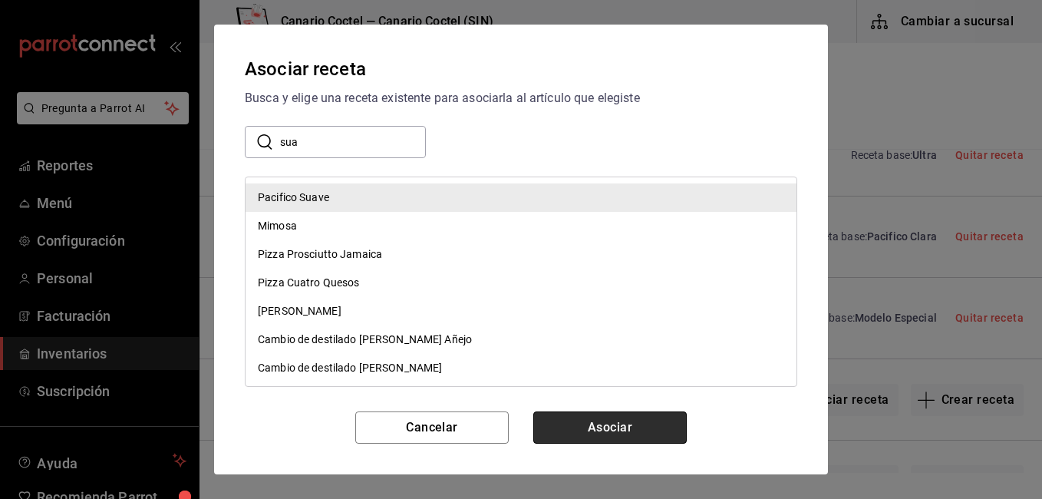
click at [627, 413] on button "Asociar" at bounding box center [609, 427] width 153 height 32
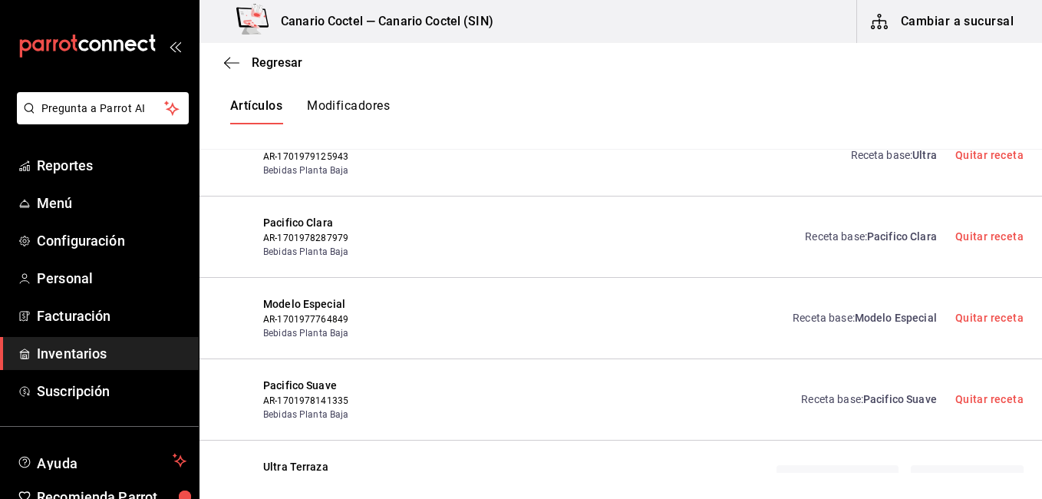
click at [624, 459] on div "Asociar receta Crear receta" at bounding box center [731, 481] width 585 height 44
click at [808, 465] on button "Asociar receta" at bounding box center [836, 481] width 121 height 32
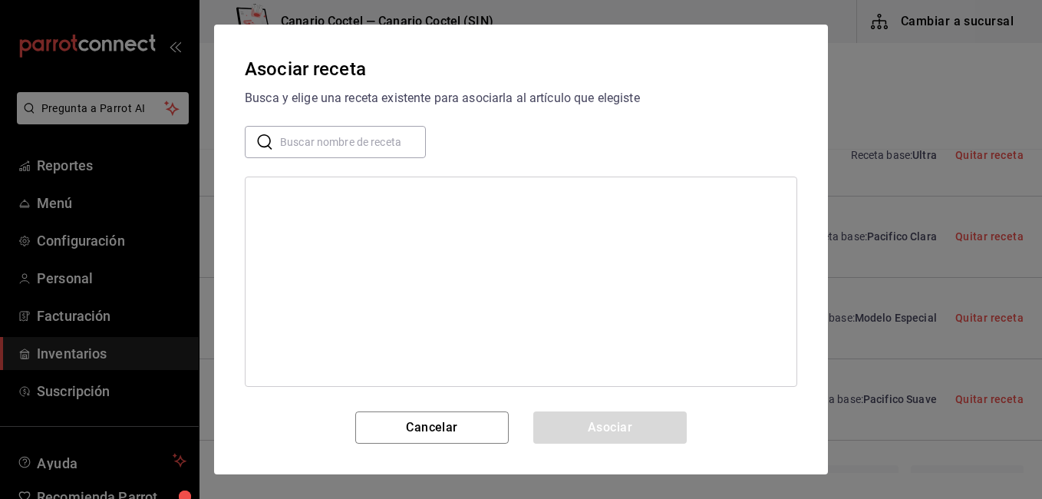
click at [808, 428] on div "Asociar receta Busca y elige una receta existente para asociarla al artículo qu…" at bounding box center [521, 250] width 614 height 450
click at [338, 137] on input "text" at bounding box center [353, 142] width 146 height 31
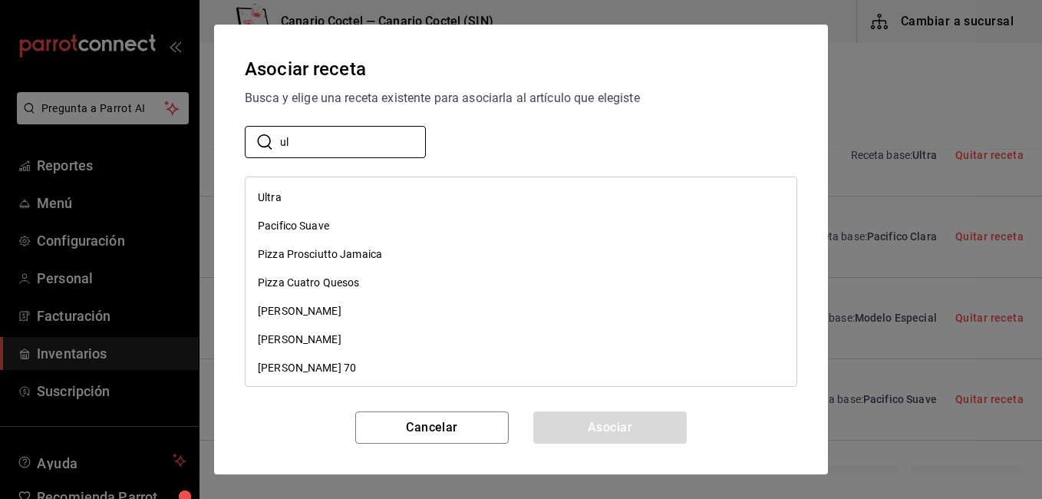
type input "ul"
click at [292, 196] on div "Ultra" at bounding box center [520, 197] width 551 height 28
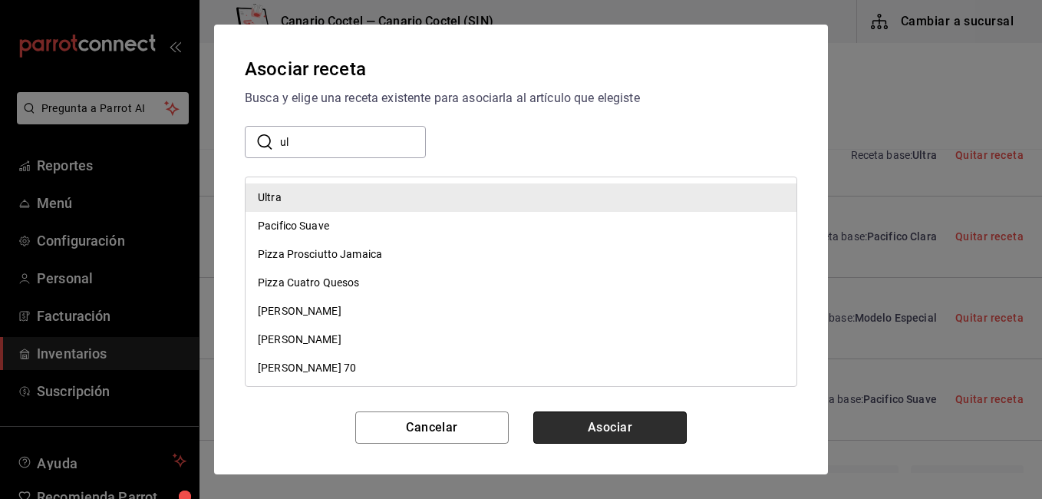
click at [611, 433] on button "Asociar" at bounding box center [609, 427] width 153 height 32
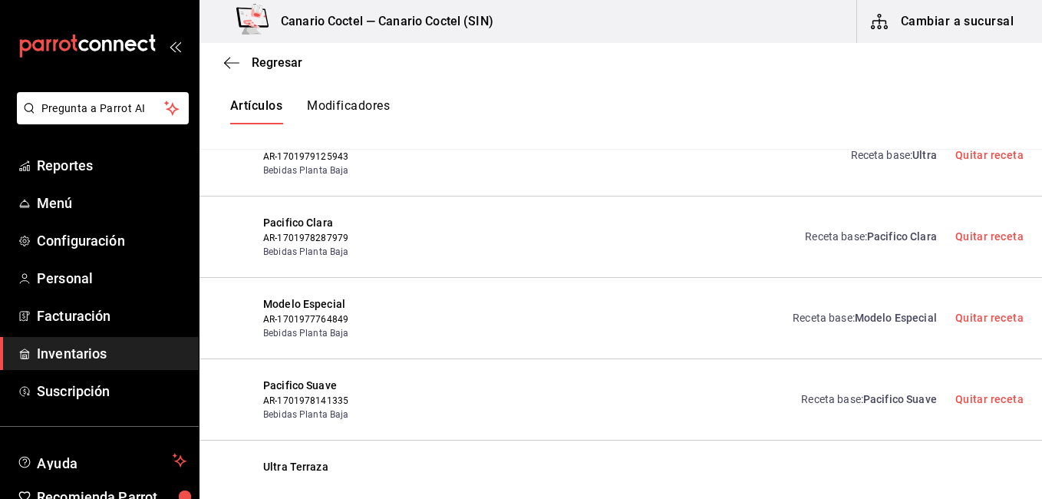
click at [693, 440] on div "Ultra Terraza AR-1701979171322 Bebidas Terraza Receta base : Ultra Quitar receta" at bounding box center [620, 480] width 842 height 81
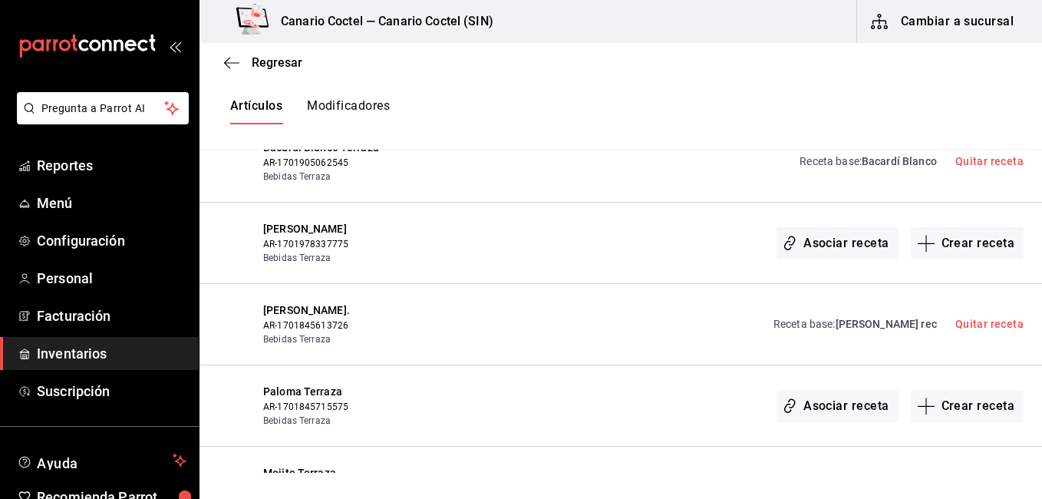
scroll to position [12272, 0]
click at [828, 229] on button "Asociar receta" at bounding box center [836, 245] width 121 height 32
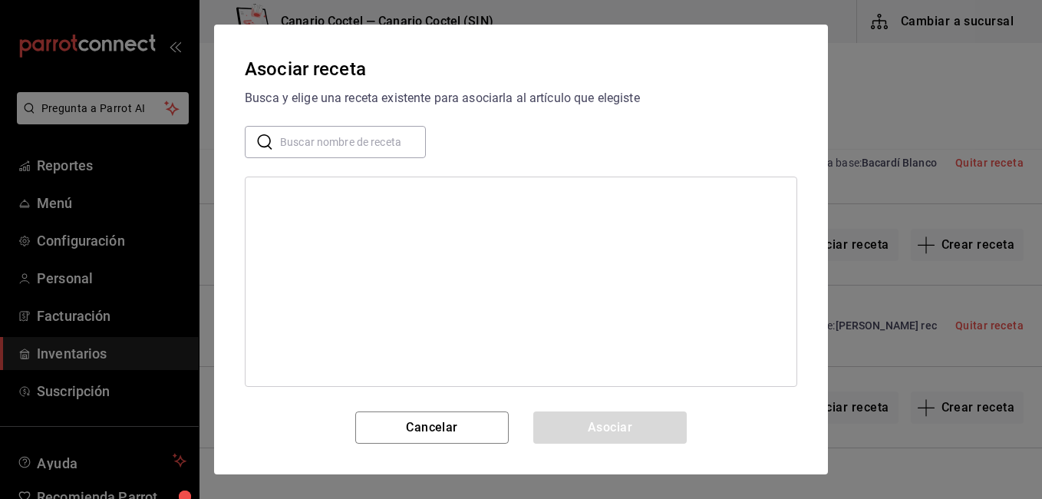
click at [362, 143] on input "text" at bounding box center [353, 142] width 146 height 31
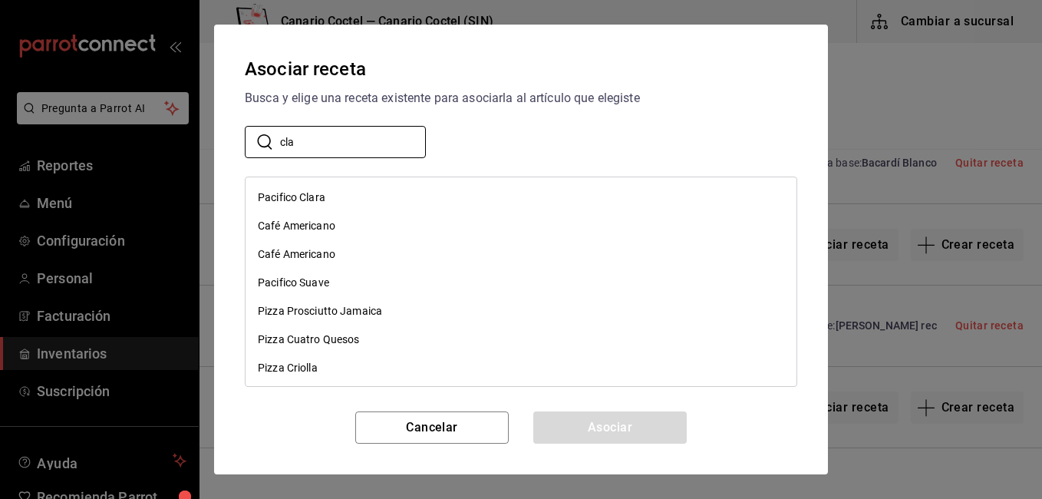
type input "cla"
click at [298, 193] on div "Pacifico Clara" at bounding box center [292, 197] width 68 height 16
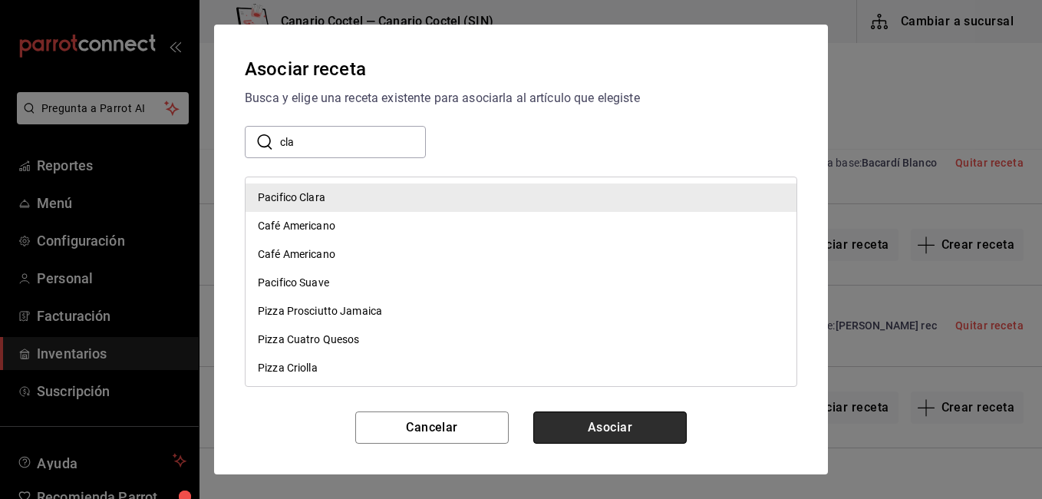
click at [575, 420] on button "Asociar" at bounding box center [609, 427] width 153 height 32
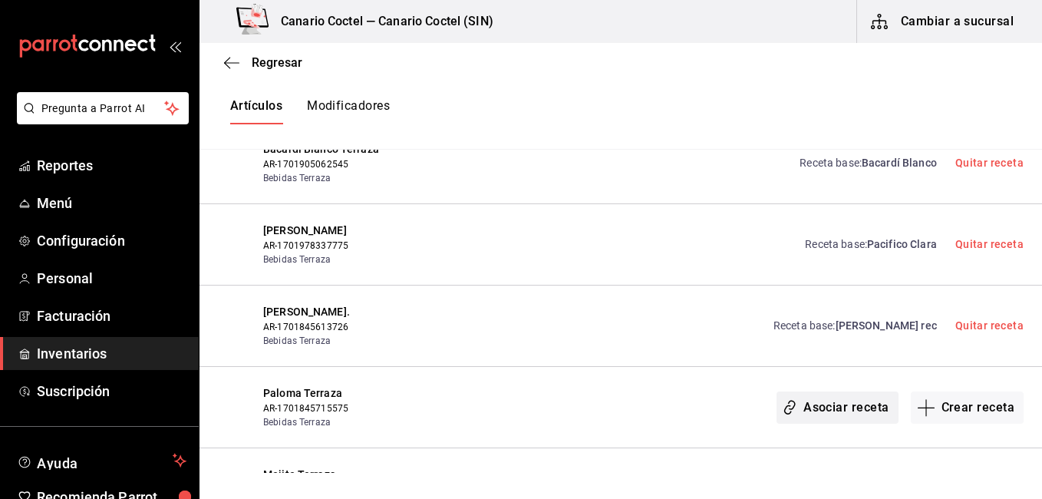
click at [824, 391] on button "Asociar receta" at bounding box center [836, 407] width 121 height 32
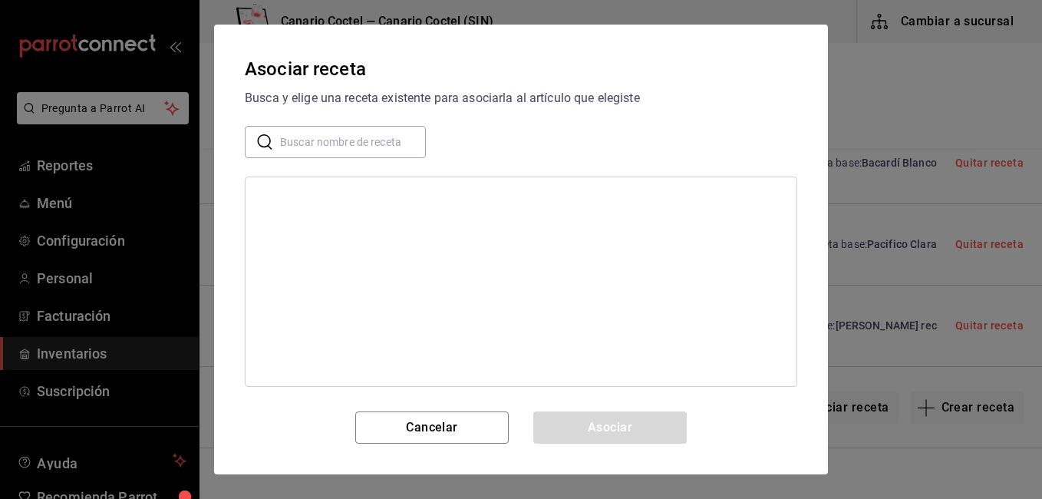
click at [389, 133] on input "text" at bounding box center [353, 142] width 146 height 31
type input "palo"
click at [332, 194] on div "Paloma" at bounding box center [520, 197] width 551 height 28
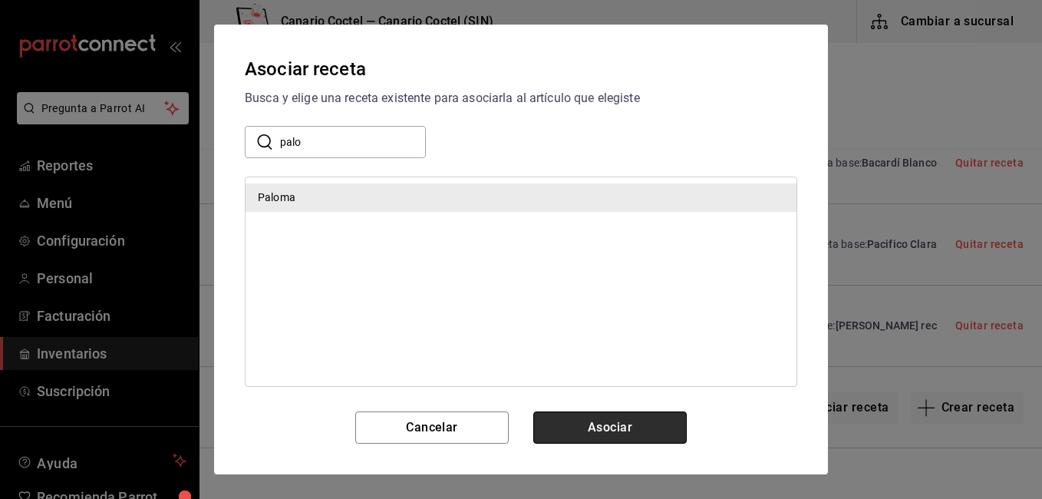
click at [627, 416] on button "Asociar" at bounding box center [609, 427] width 153 height 32
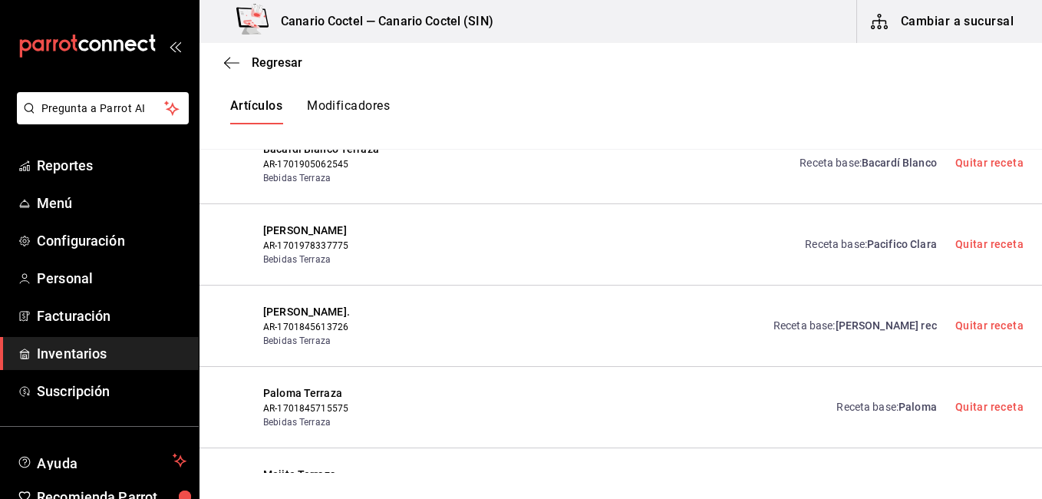
click at [706, 385] on div "Receta base : Paloma Quitar receta" at bounding box center [731, 407] width 585 height 44
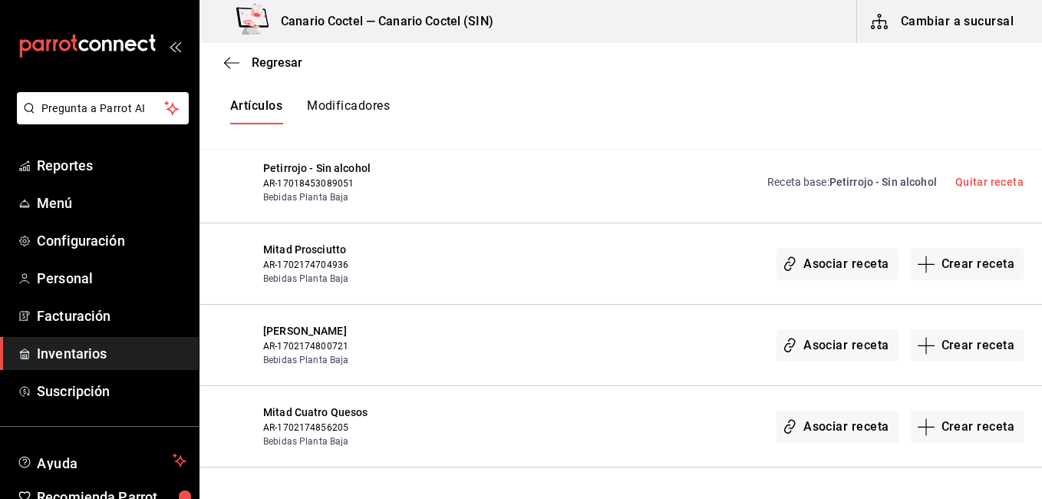
scroll to position [13438, 0]
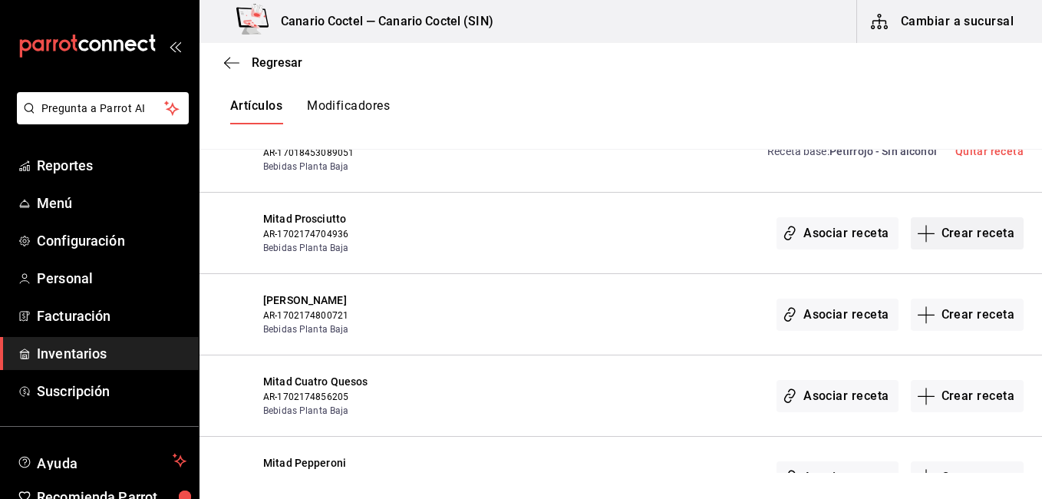
click at [954, 217] on button "Crear receta" at bounding box center [968, 233] width 114 height 32
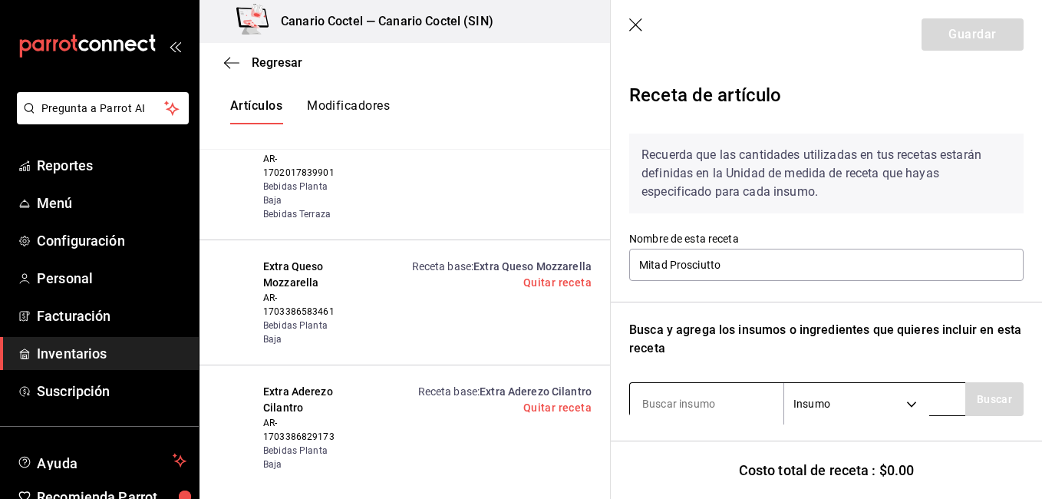
click at [677, 401] on input at bounding box center [706, 403] width 153 height 32
type input "pros"
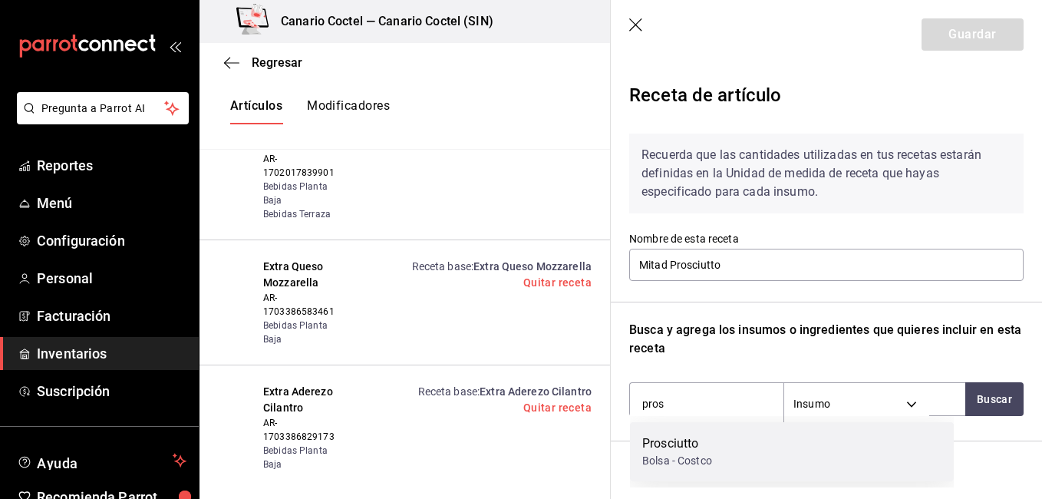
click at [699, 457] on div "Bolsa - Costco" at bounding box center [677, 461] width 70 height 16
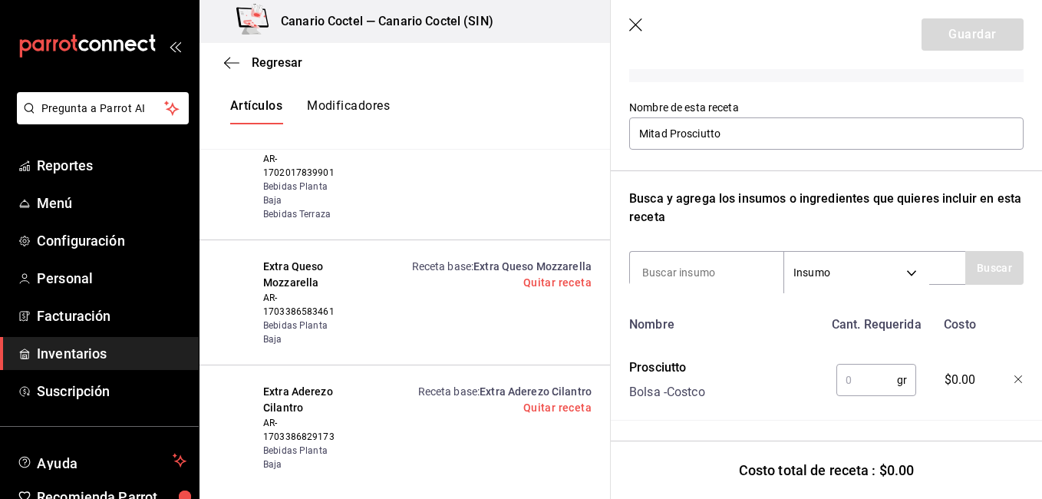
scroll to position [144, 0]
click at [845, 373] on input "text" at bounding box center [866, 378] width 61 height 31
click at [845, 372] on input "text" at bounding box center [866, 378] width 61 height 31
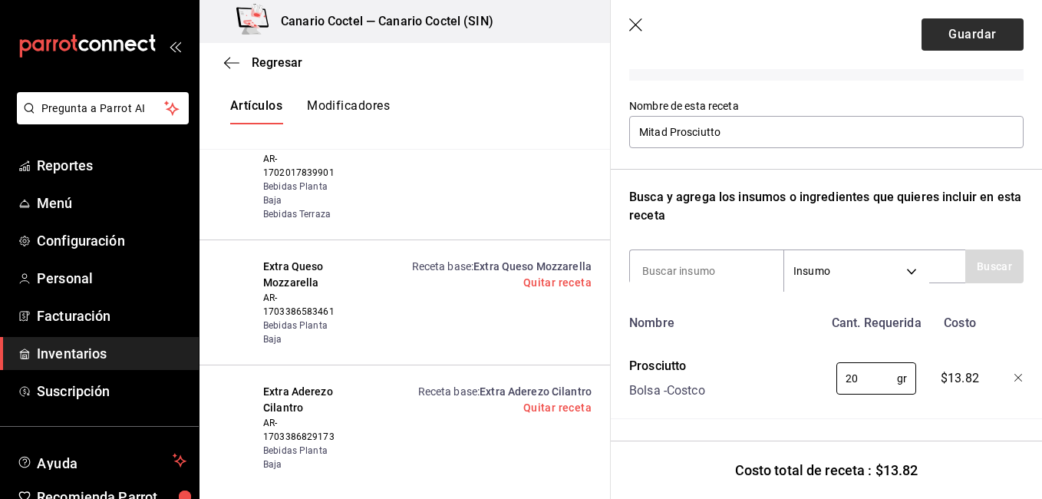
type input "20"
click at [966, 44] on button "Guardar" at bounding box center [972, 34] width 102 height 32
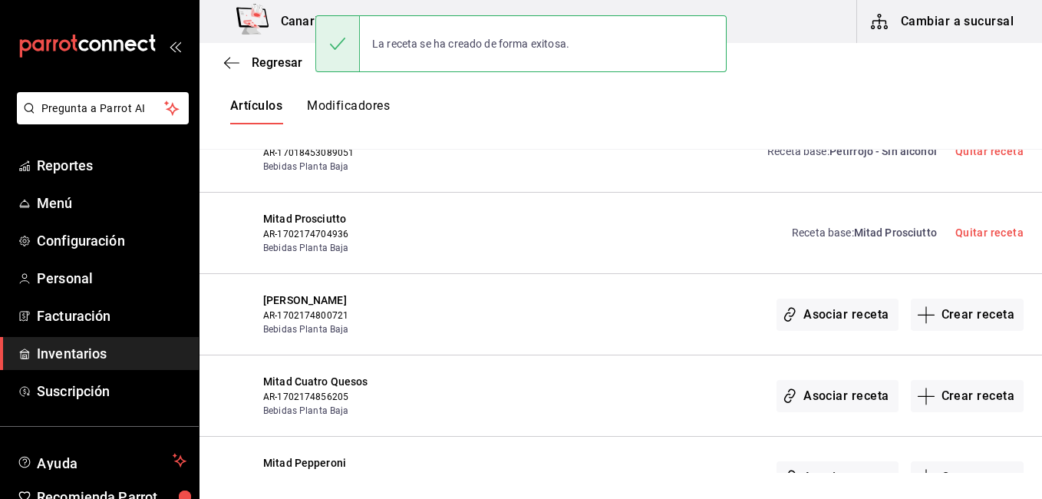
scroll to position [0, 0]
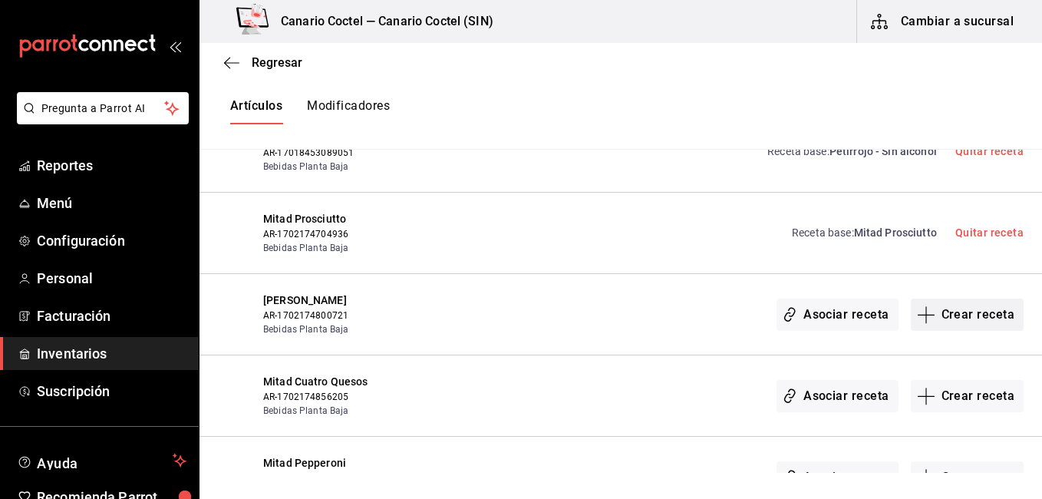
click at [944, 298] on button "Crear receta" at bounding box center [968, 314] width 114 height 32
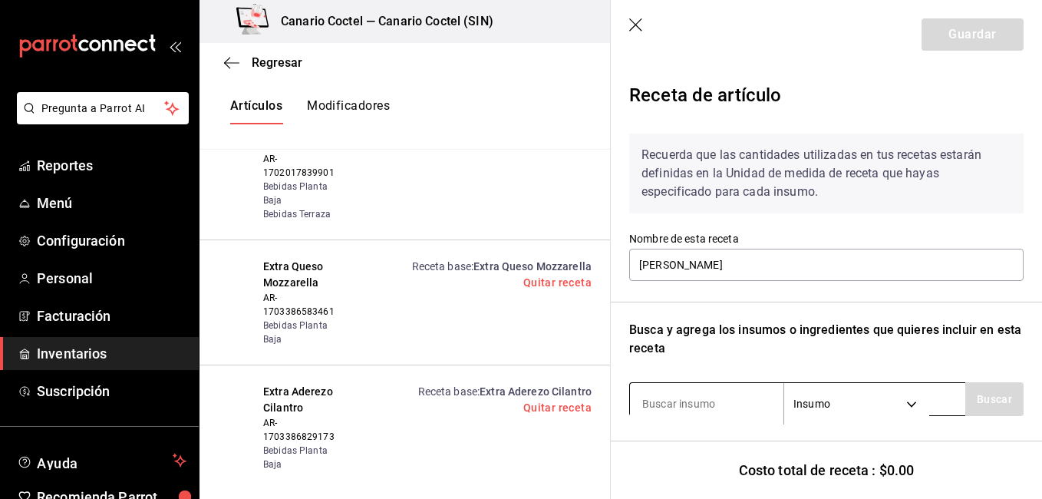
click at [705, 392] on input at bounding box center [706, 403] width 153 height 32
type input "salc"
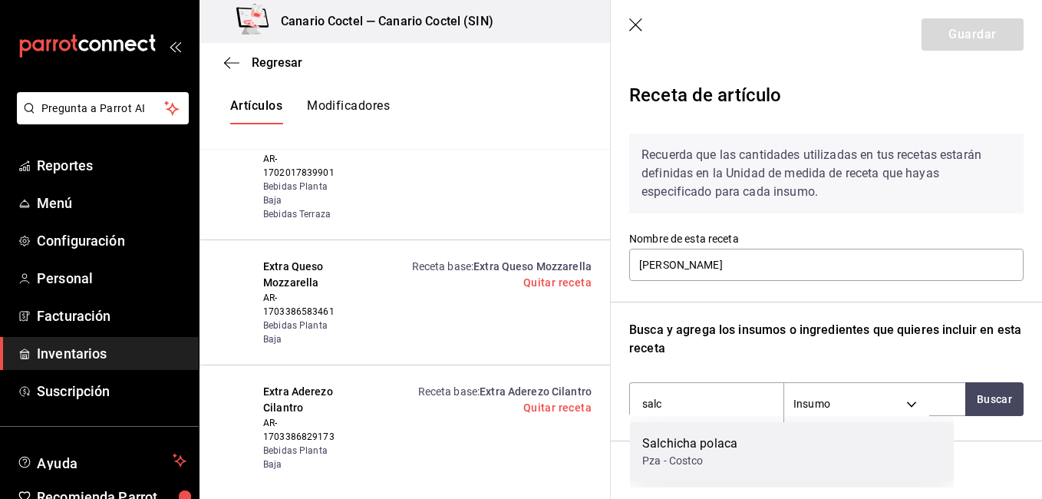
click at [683, 457] on div "Pza - Costco" at bounding box center [689, 461] width 95 height 16
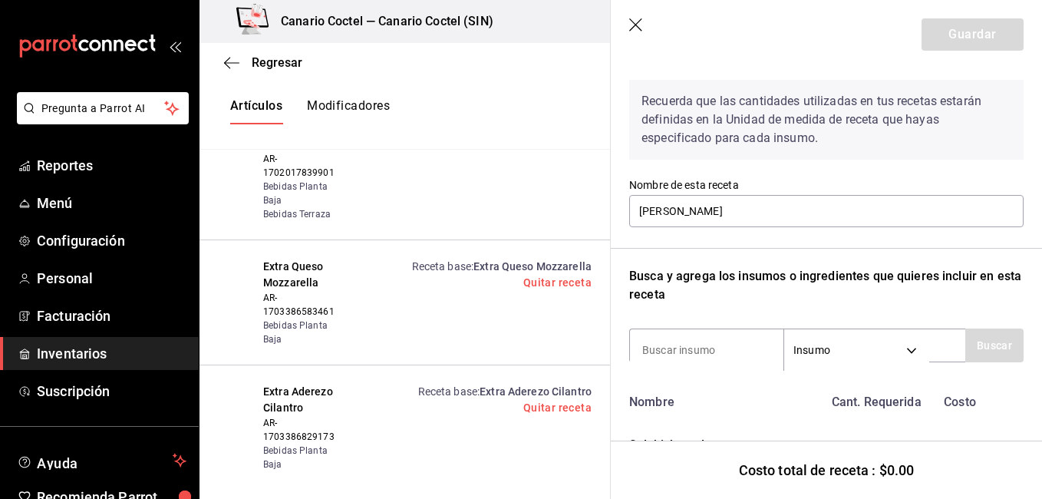
scroll to position [144, 0]
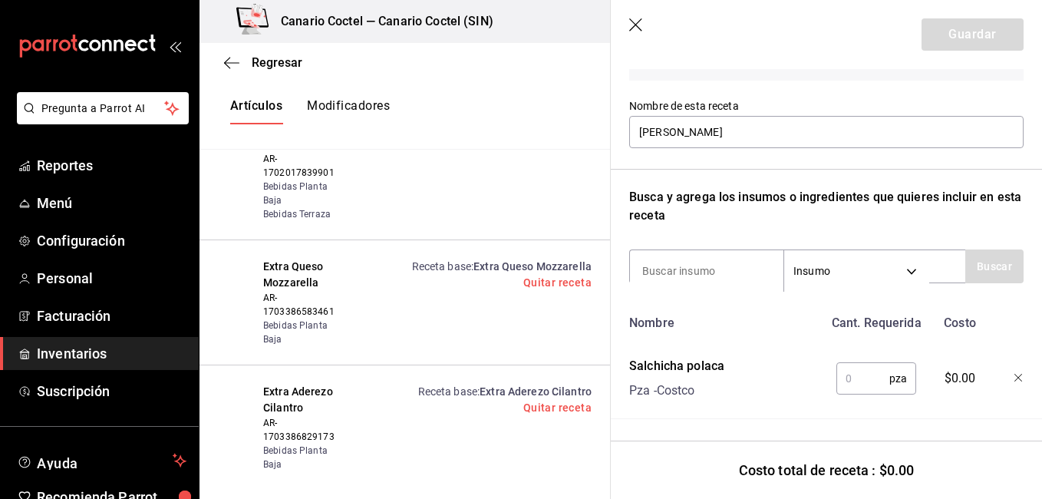
click at [845, 363] on input "text" at bounding box center [862, 378] width 53 height 31
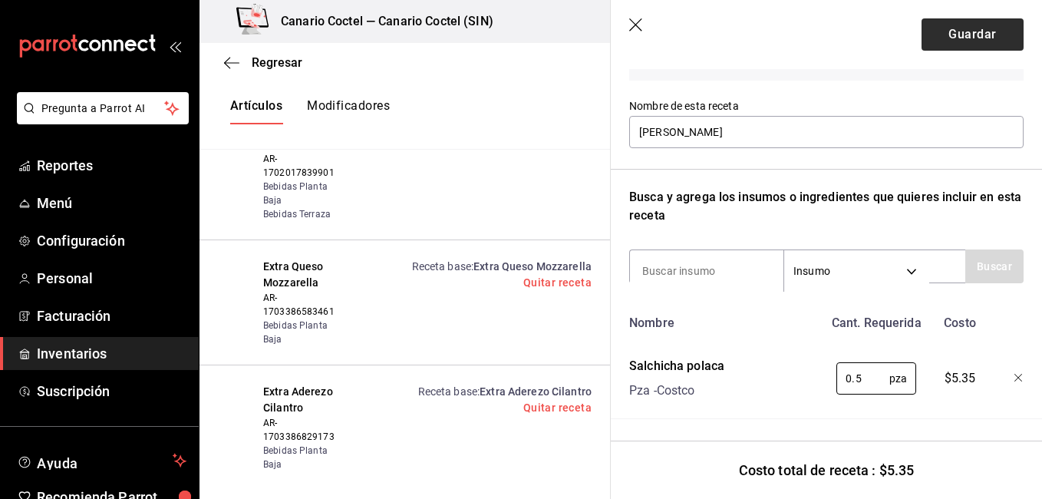
type input "0.5"
click at [966, 39] on button "Guardar" at bounding box center [972, 34] width 102 height 32
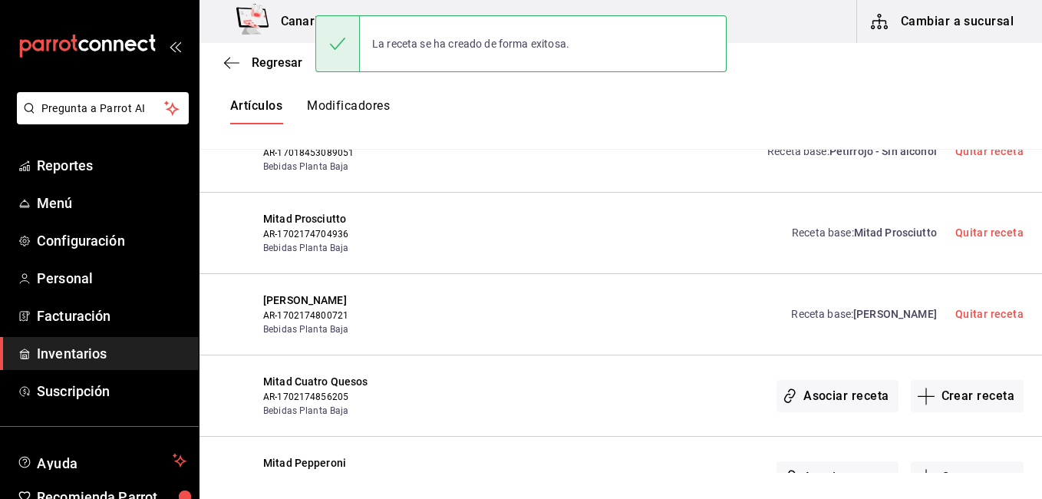
scroll to position [0, 0]
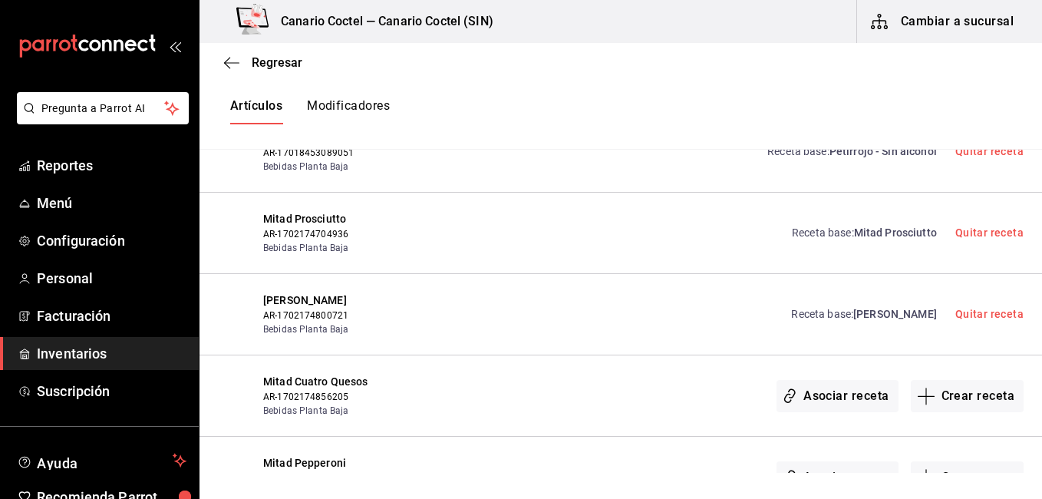
click at [907, 306] on link "Receta base : Mitad Criolla" at bounding box center [863, 314] width 145 height 16
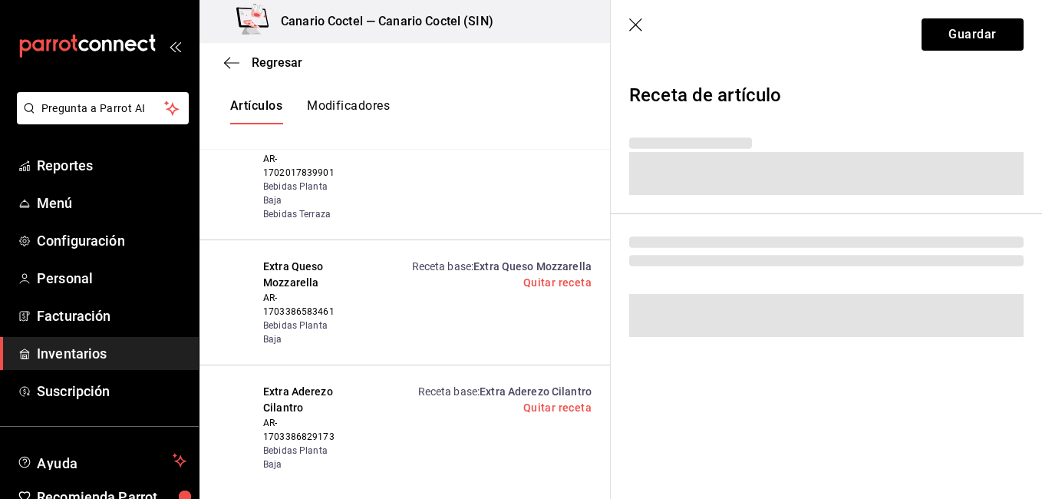
click at [902, 266] on div "Regresar Creación y asignación de receta Asocia tus recetas con los artículos d…" at bounding box center [620, 258] width 842 height 430
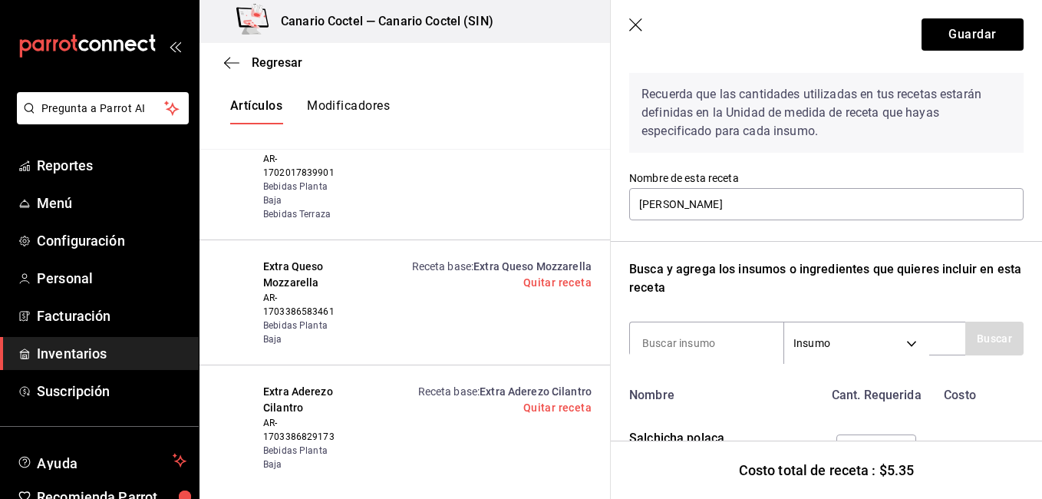
scroll to position [104, 0]
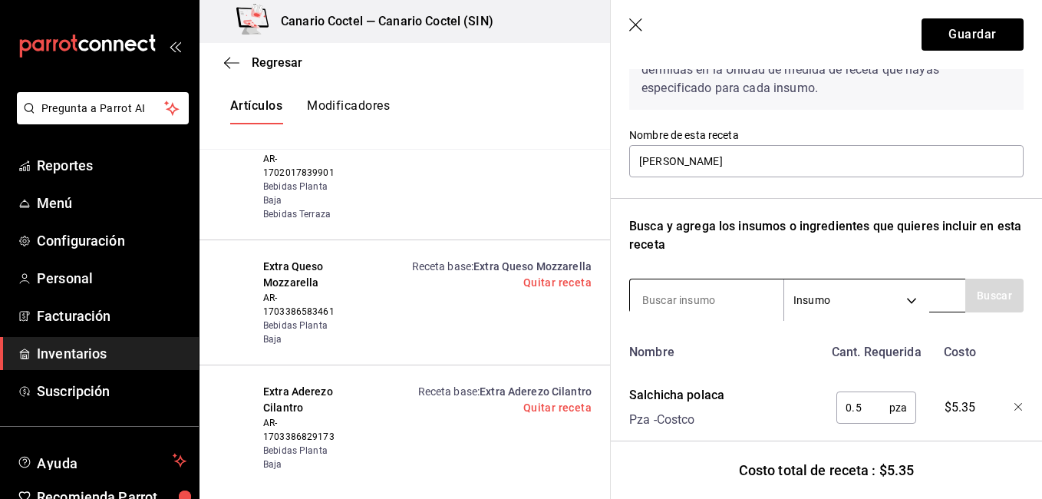
click at [726, 288] on input at bounding box center [706, 300] width 153 height 32
type input "piña"
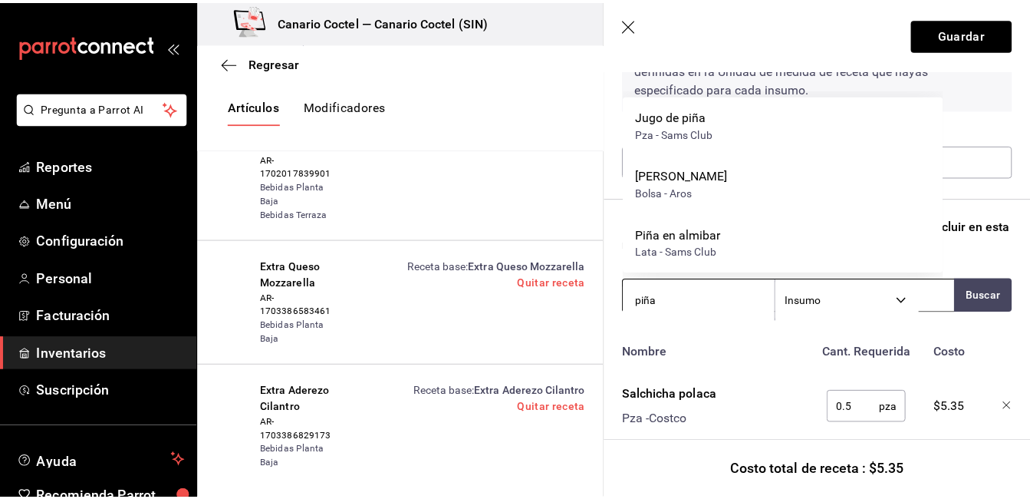
scroll to position [13438, 0]
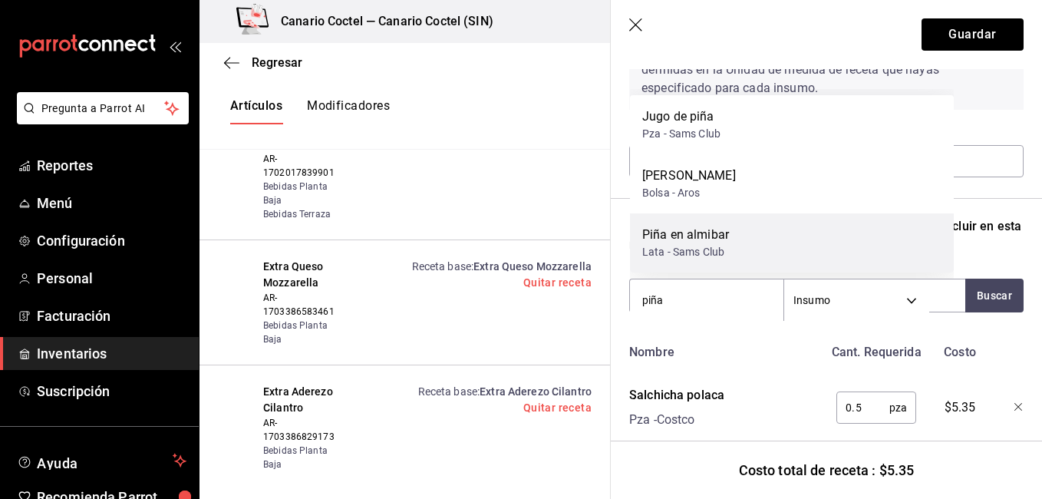
click at [803, 221] on div "Piña en almibar Lata - Sams Club" at bounding box center [792, 242] width 324 height 59
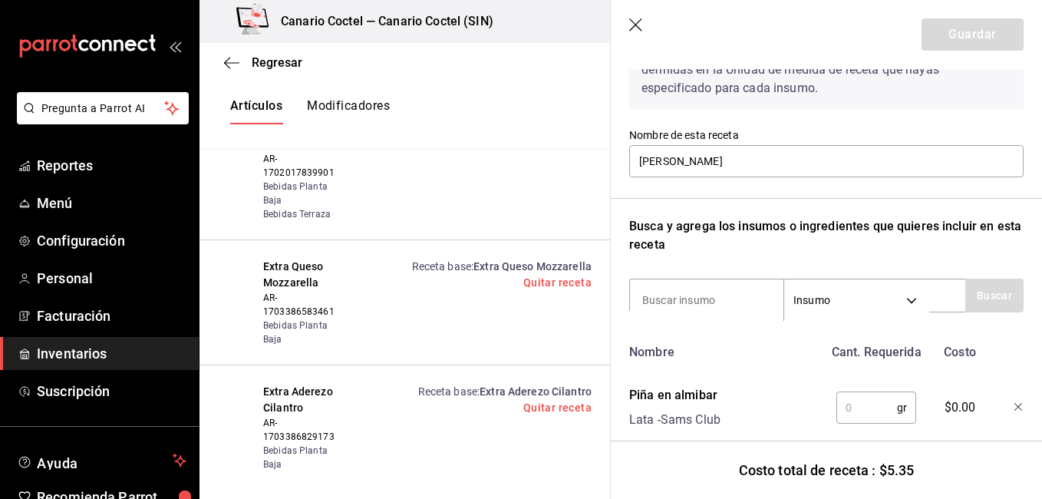
click at [728, 317] on body "Pregunta a Parrot AI Reportes Menú Configuración Personal Facturación Inventari…" at bounding box center [521, 236] width 1042 height 473
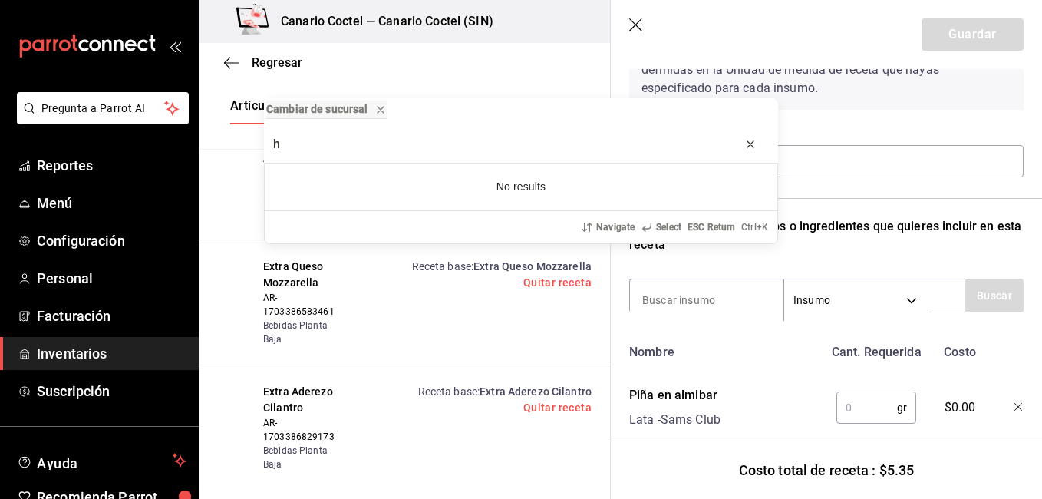
type input "h"
click at [750, 150] on icon "progress bar" at bounding box center [750, 144] width 12 height 12
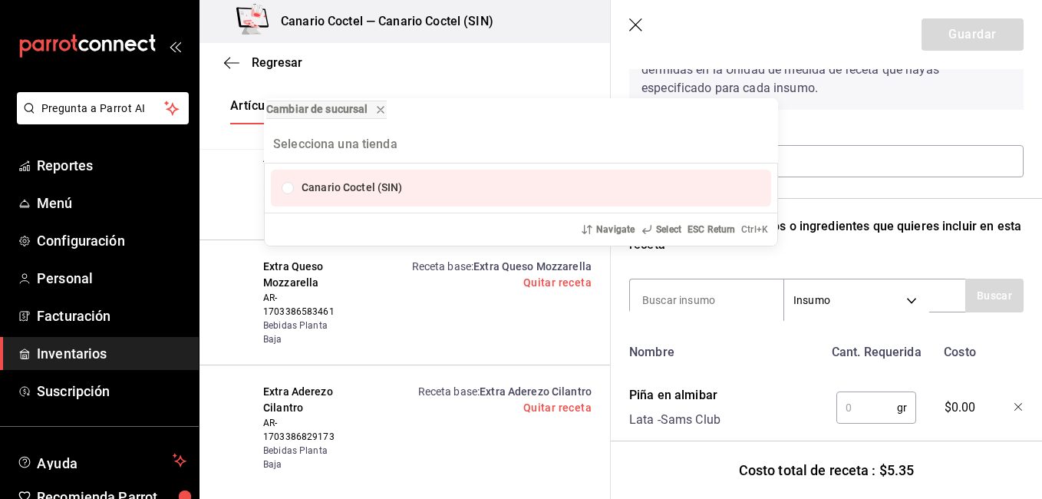
click at [681, 306] on div "Cambiar de sucursal Canario Coctel (SIN) Navigate Select ESC Return Ctrl+ K" at bounding box center [521, 249] width 1042 height 499
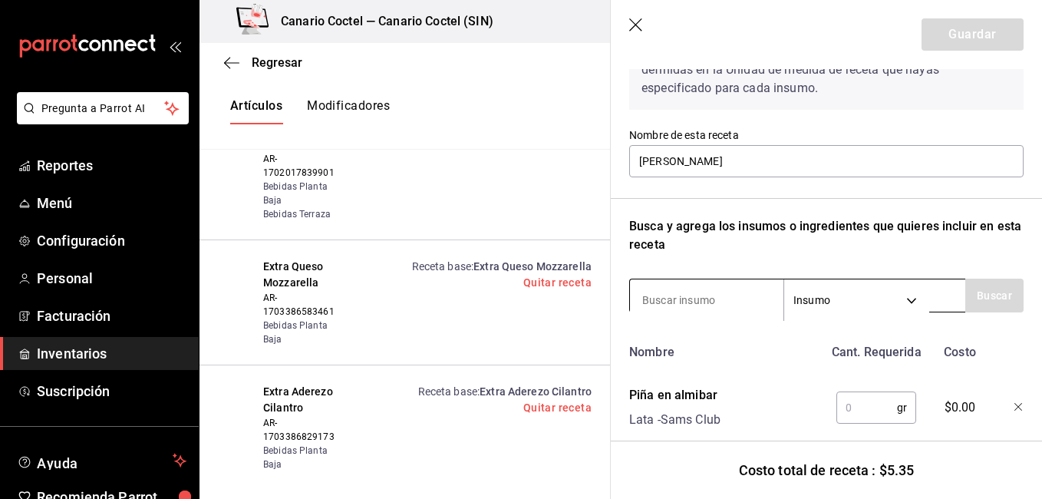
click at [670, 288] on input at bounding box center [706, 300] width 153 height 32
type input "chip"
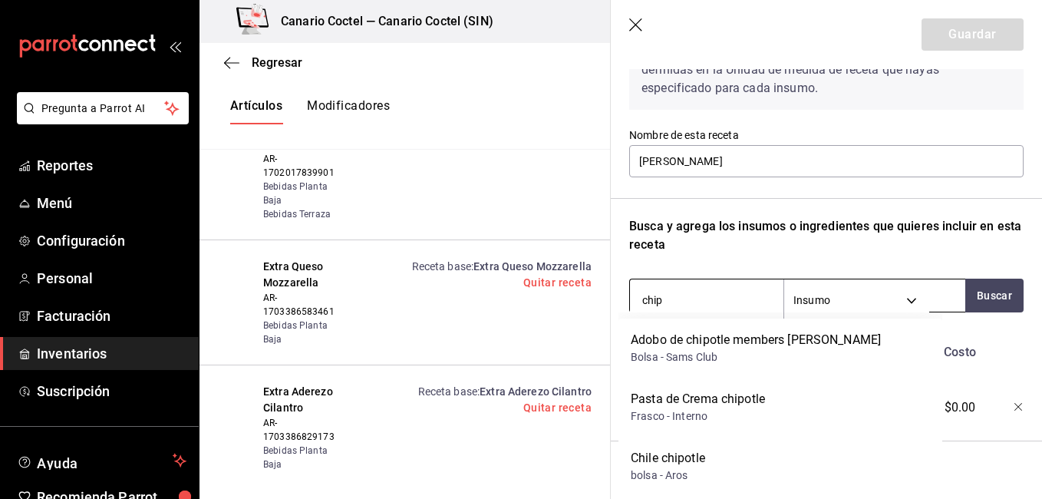
scroll to position [13503, 0]
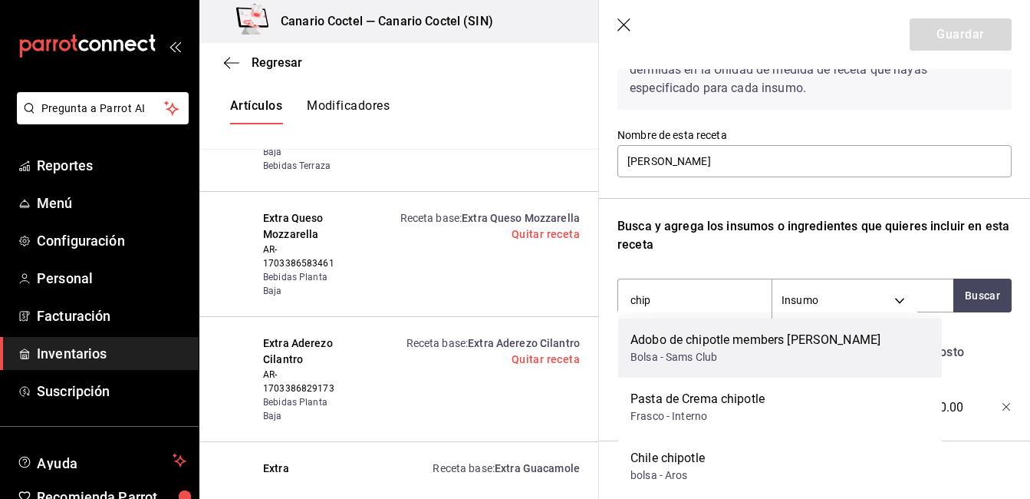
click at [706, 352] on div "Bolsa - Sams Club" at bounding box center [756, 357] width 250 height 16
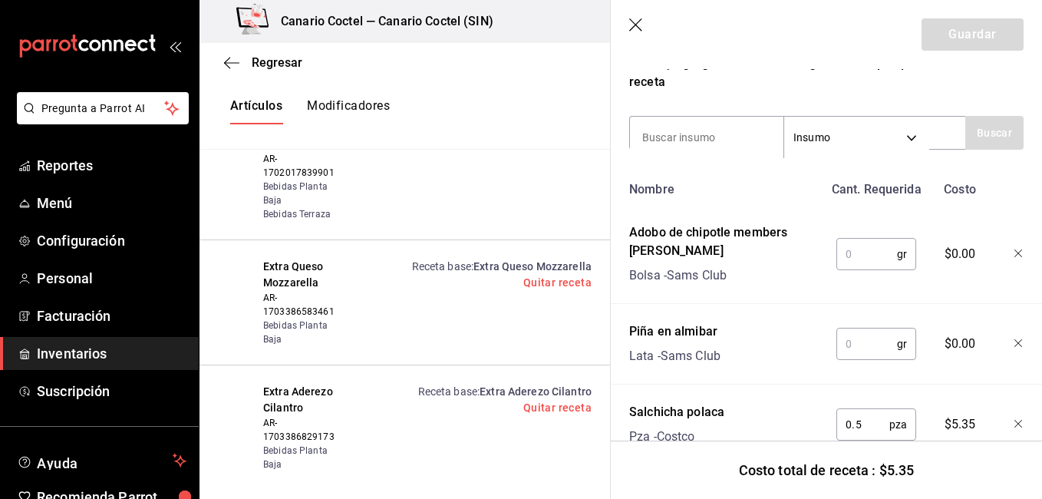
scroll to position [324, 0]
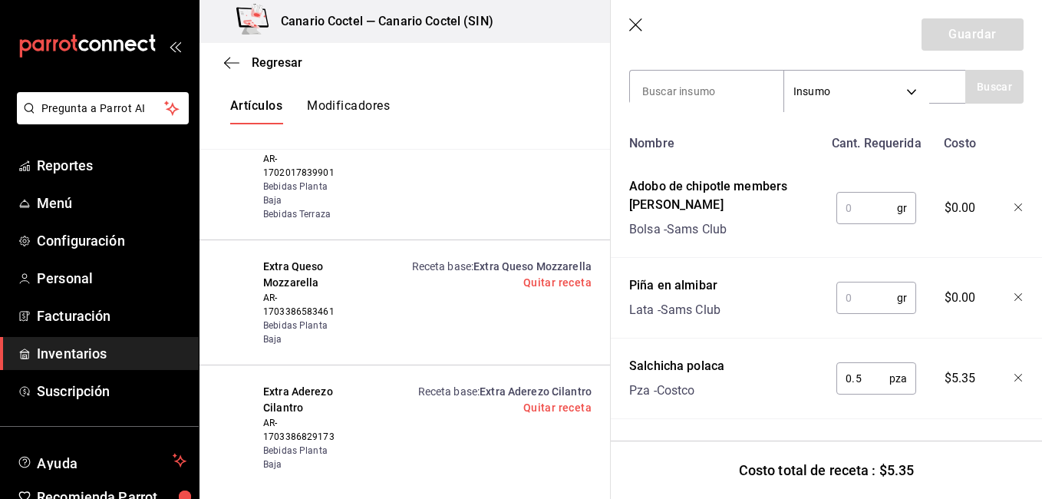
click at [860, 294] on input "text" at bounding box center [866, 297] width 61 height 31
type input "203"
click at [854, 212] on input "text" at bounding box center [866, 208] width 61 height 31
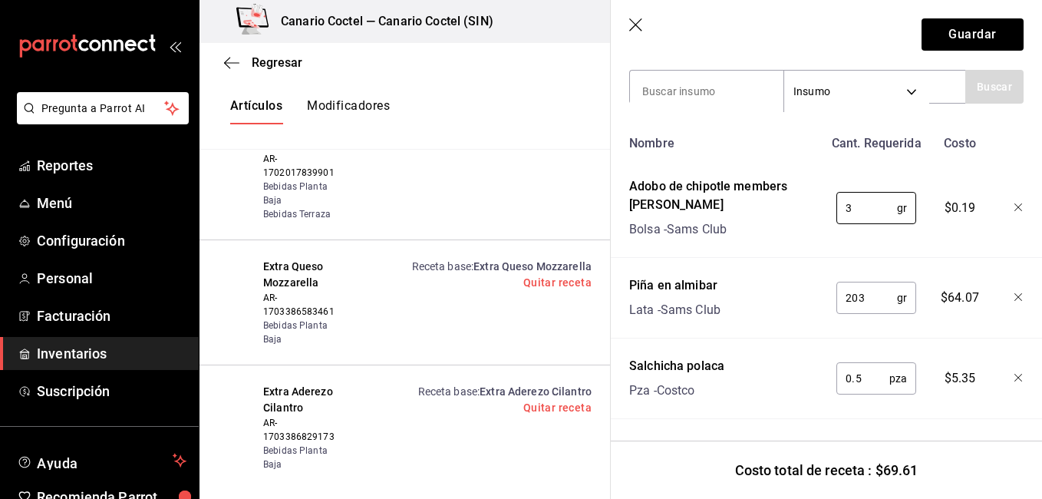
type input "3"
click at [884, 284] on input "203" at bounding box center [866, 297] width 61 height 31
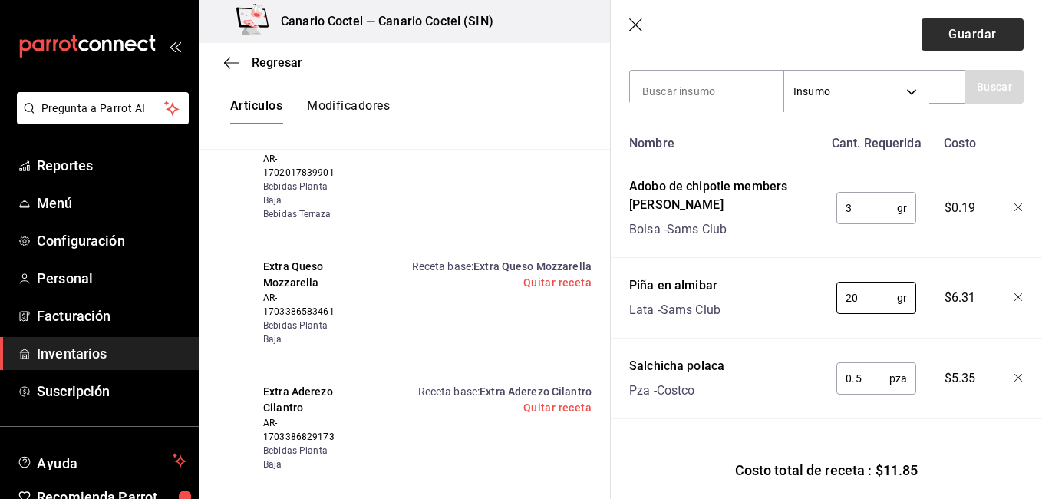
type input "20"
click at [986, 20] on button "Guardar" at bounding box center [972, 34] width 102 height 32
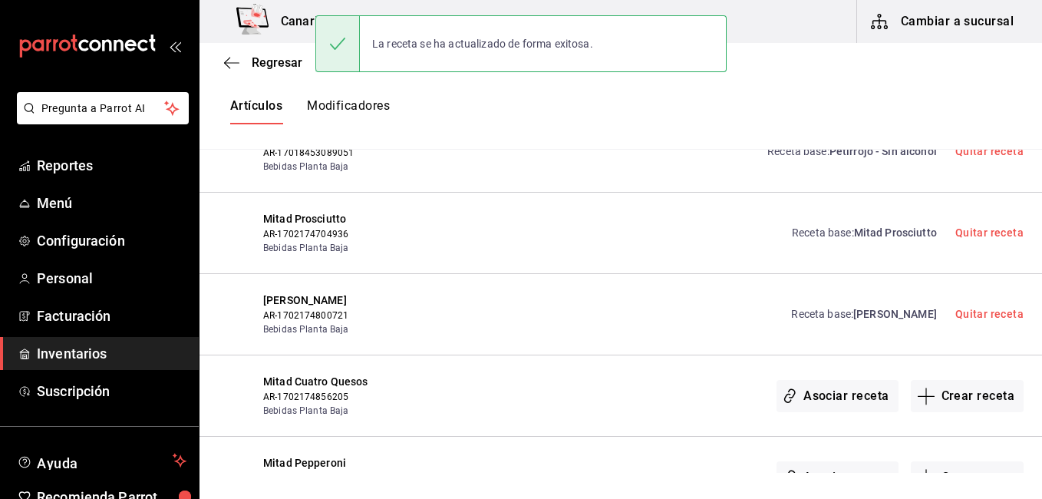
scroll to position [0, 0]
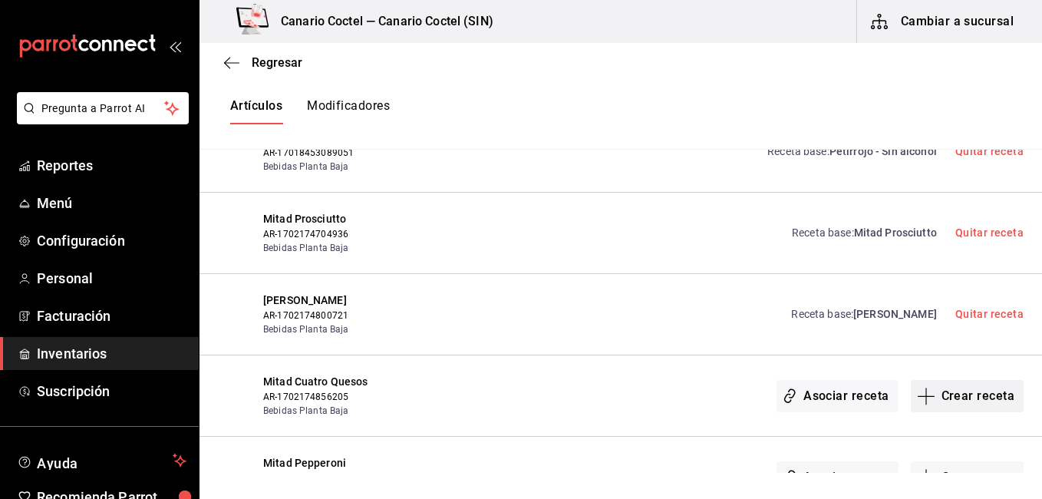
click at [922, 387] on icon "button" at bounding box center [926, 396] width 18 height 18
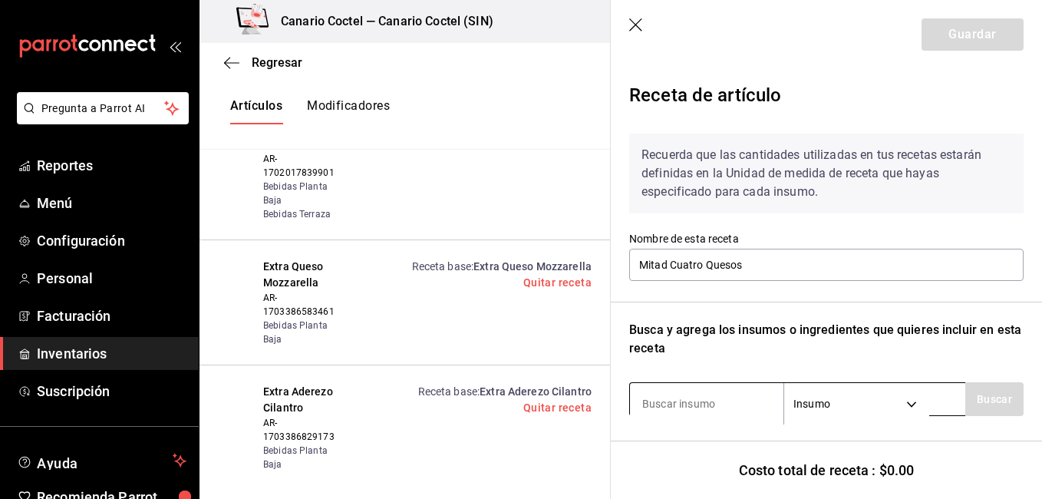
click at [713, 393] on input at bounding box center [706, 403] width 153 height 32
click at [634, 19] on icon "button" at bounding box center [636, 25] width 15 height 15
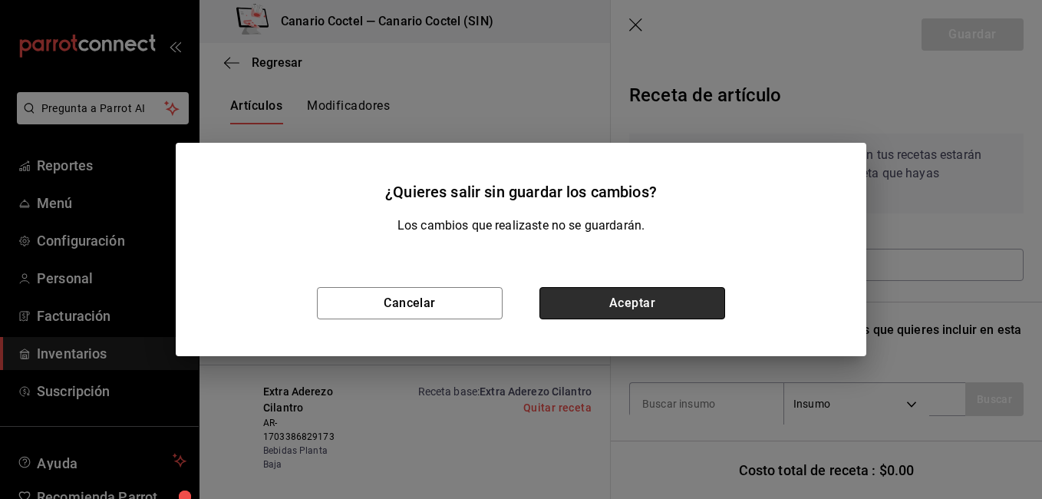
click at [661, 298] on button "Aceptar" at bounding box center [632, 303] width 186 height 32
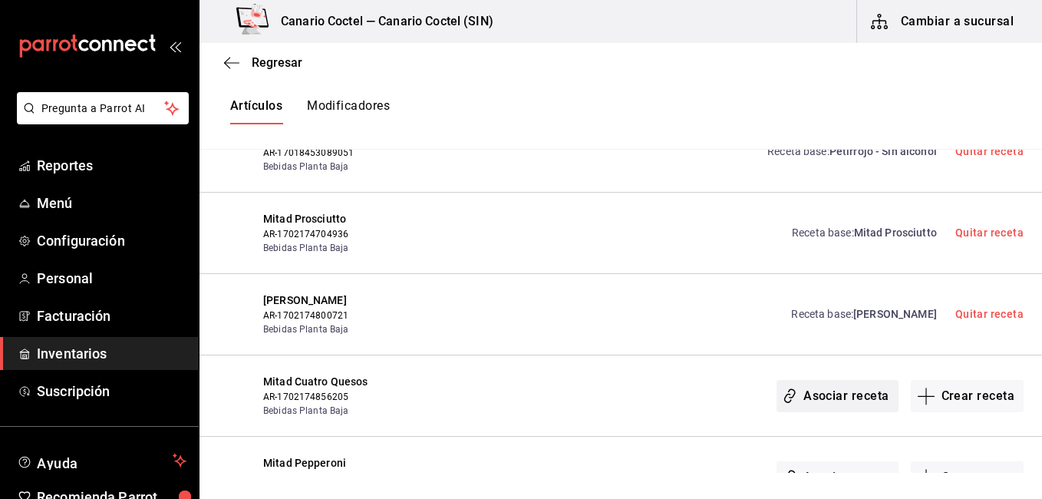
click at [830, 380] on button "Asociar receta" at bounding box center [836, 396] width 121 height 32
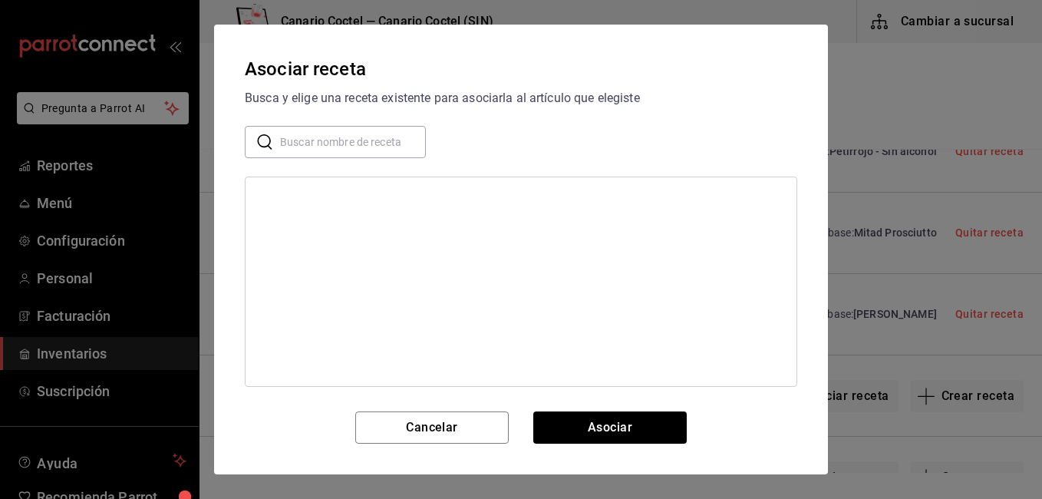
click at [346, 136] on input "text" at bounding box center [353, 142] width 146 height 31
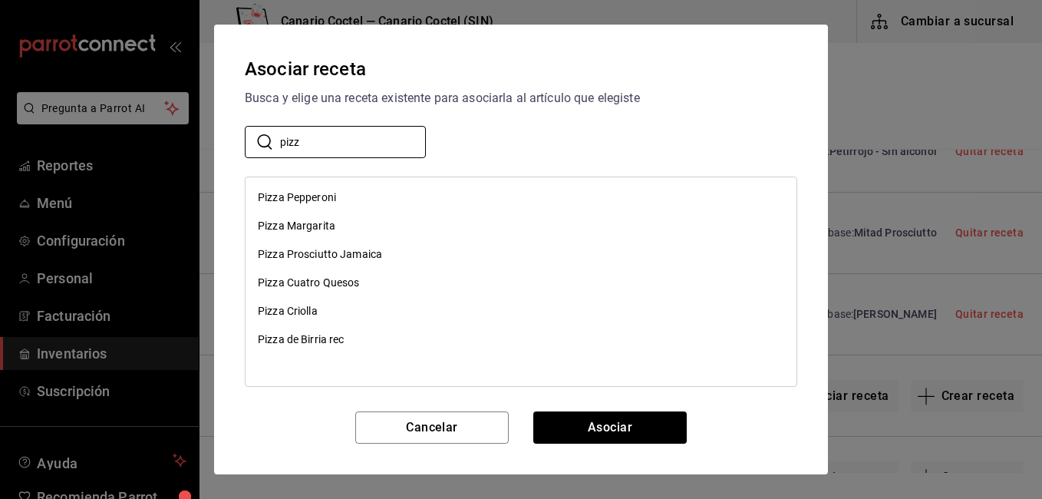
type input "pizz"
click at [318, 271] on div "Pizza Cuatro Quesos" at bounding box center [520, 282] width 551 height 28
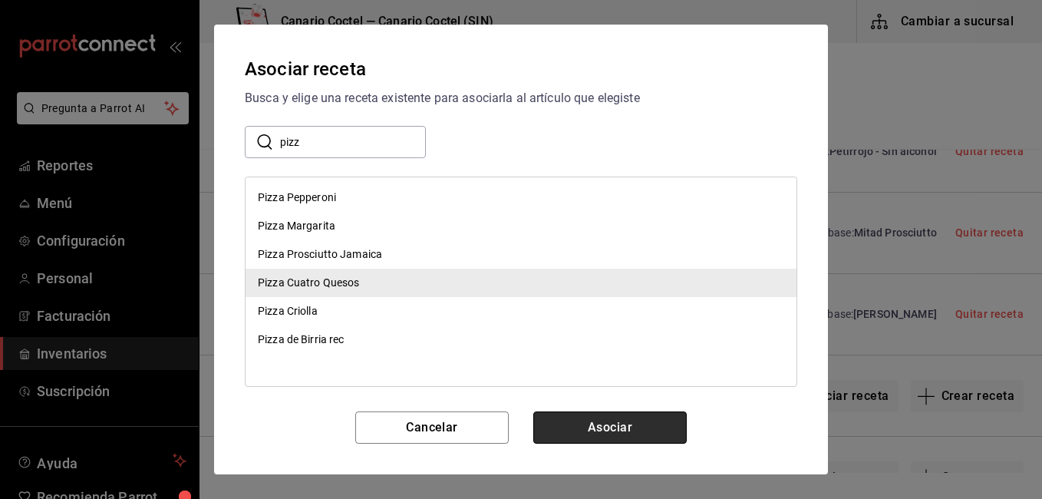
click at [618, 441] on button "Asociar" at bounding box center [609, 427] width 153 height 32
click at [618, 441] on div "Cancelar Asociar" at bounding box center [521, 427] width 552 height 32
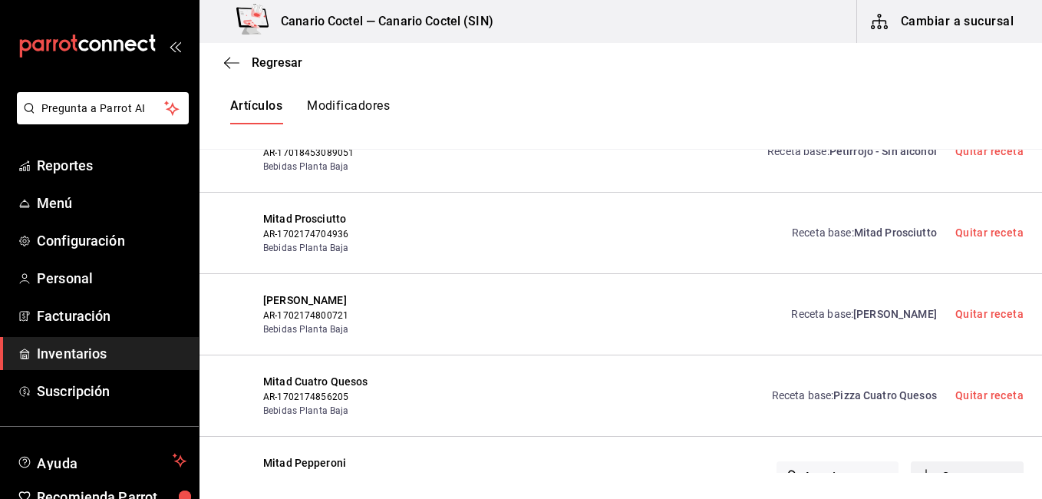
click at [953, 461] on button "Crear receta" at bounding box center [968, 477] width 114 height 32
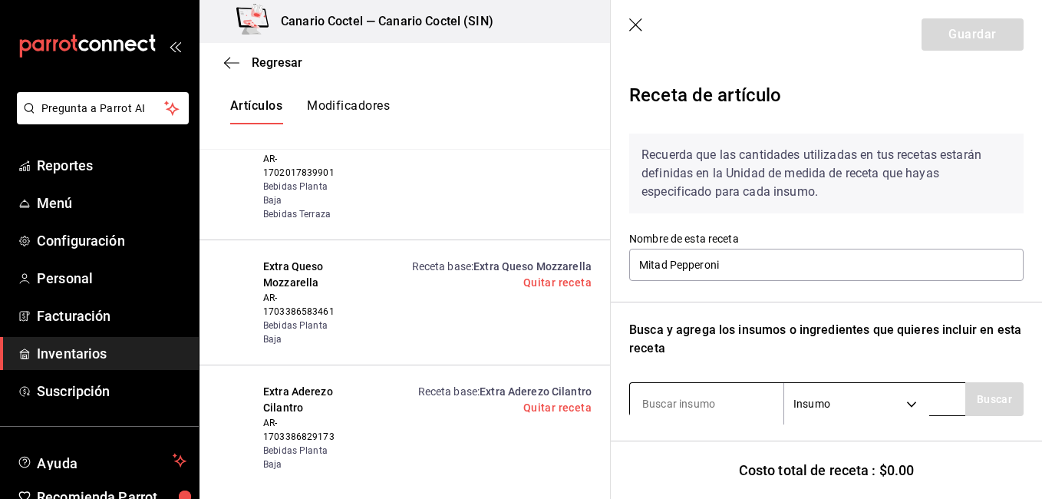
click at [739, 394] on input at bounding box center [706, 403] width 153 height 32
type input "pep"
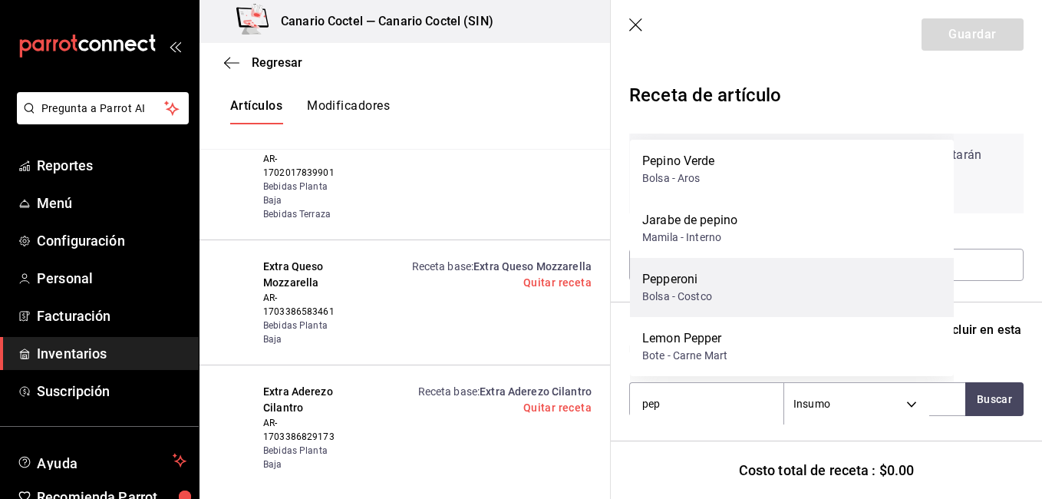
click at [692, 267] on div "Pepperoni Bolsa - Costco" at bounding box center [792, 287] width 324 height 59
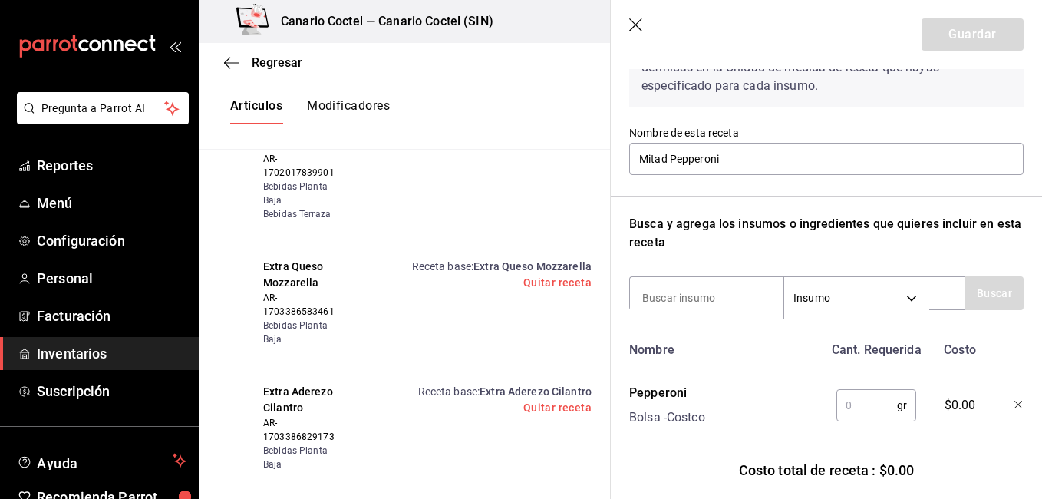
scroll to position [144, 0]
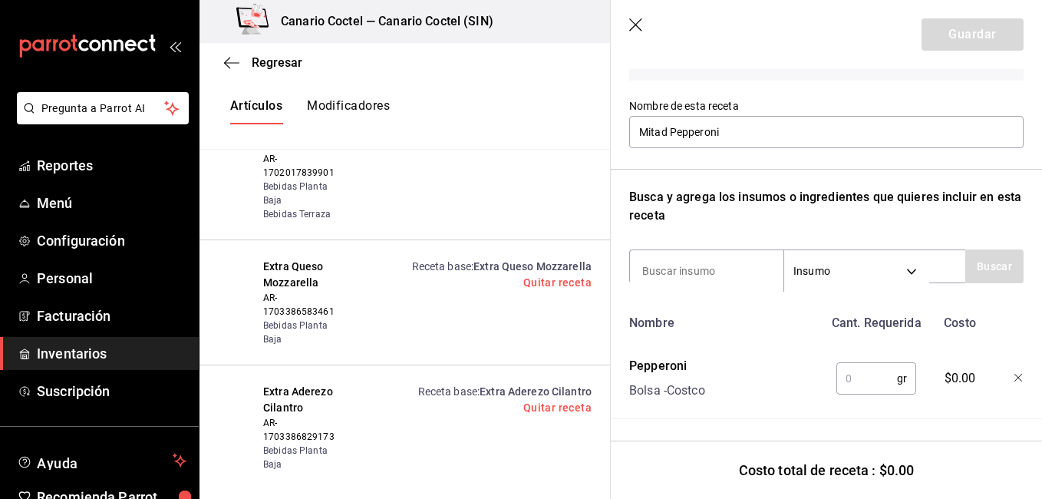
click at [851, 363] on input "text" at bounding box center [866, 378] width 61 height 31
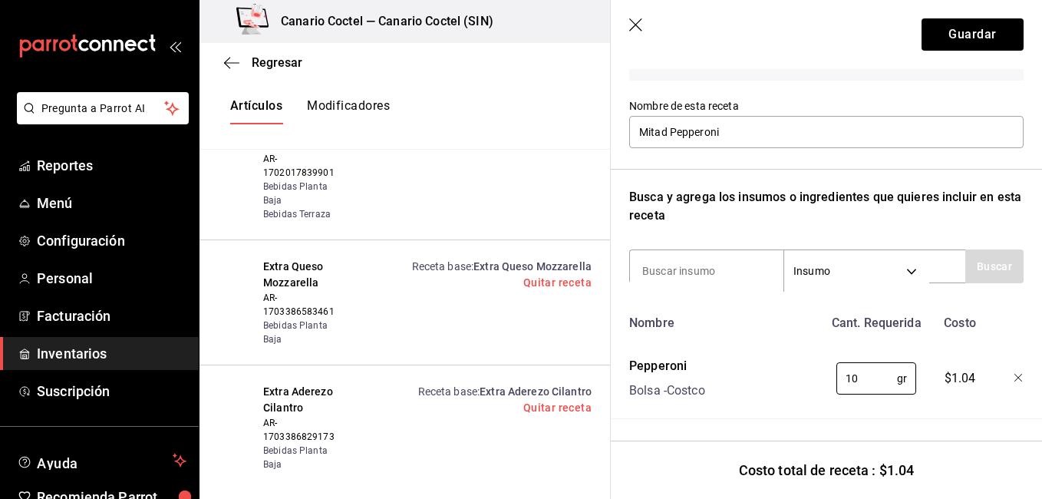
type input "10"
click at [947, 100] on label "Nombre de esta receta" at bounding box center [826, 105] width 394 height 11
click at [958, 35] on button "Guardar" at bounding box center [972, 34] width 102 height 32
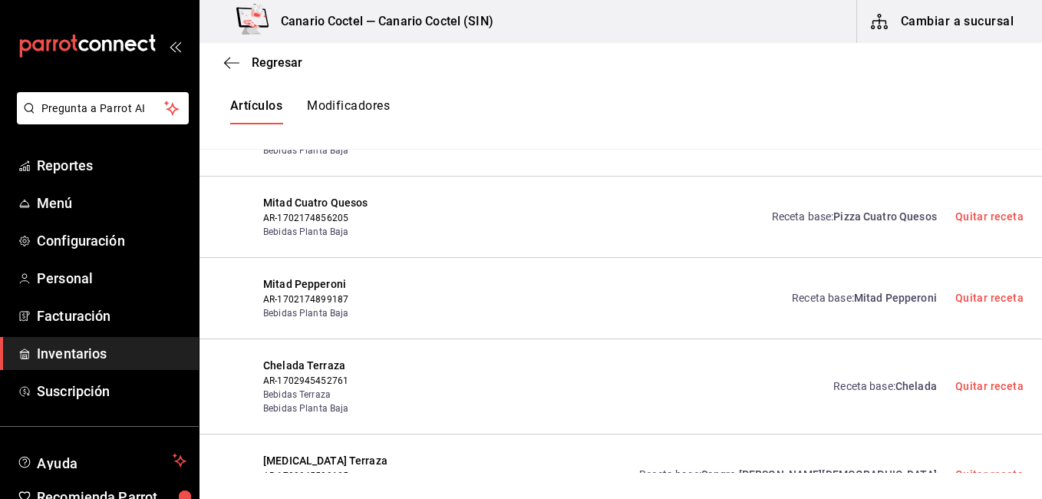
scroll to position [13622, 0]
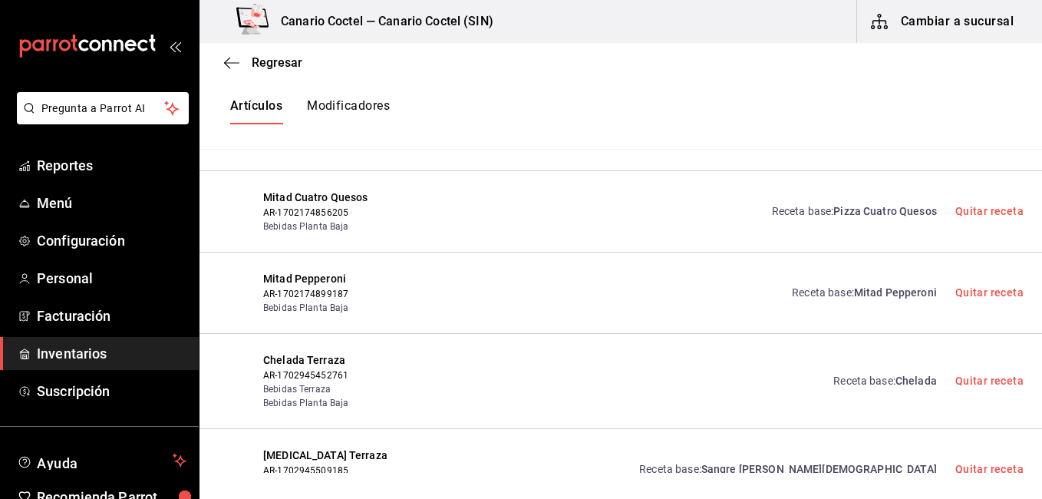
click at [734, 447] on div "Receta base : Sangre [PERSON_NAME] Quitar receta" at bounding box center [731, 469] width 585 height 44
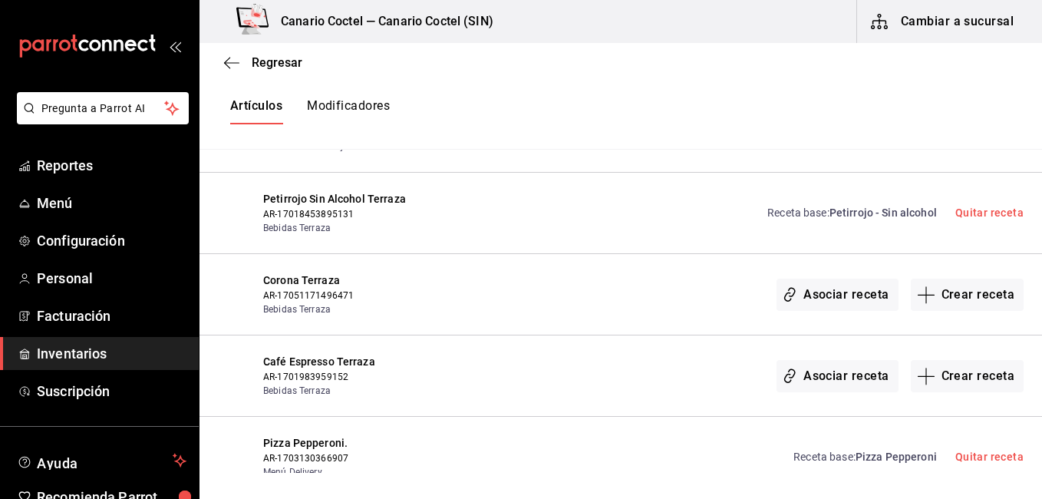
scroll to position [14696, 0]
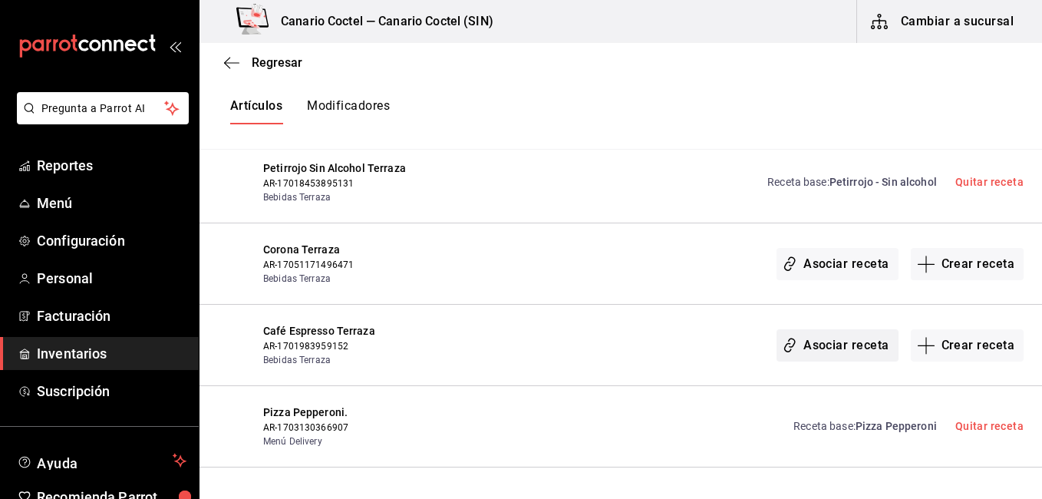
click at [819, 329] on button "Asociar receta" at bounding box center [836, 345] width 121 height 32
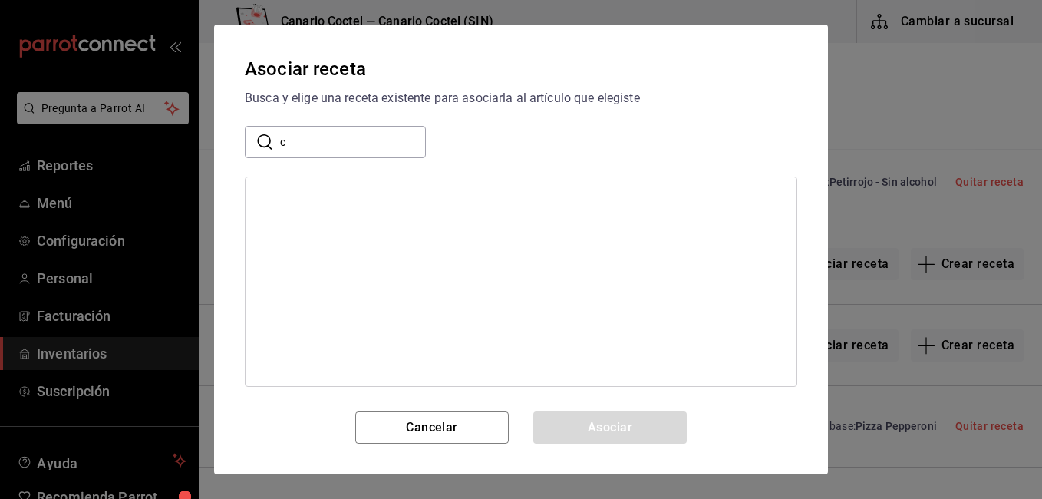
click at [382, 141] on input "c" at bounding box center [353, 142] width 146 height 31
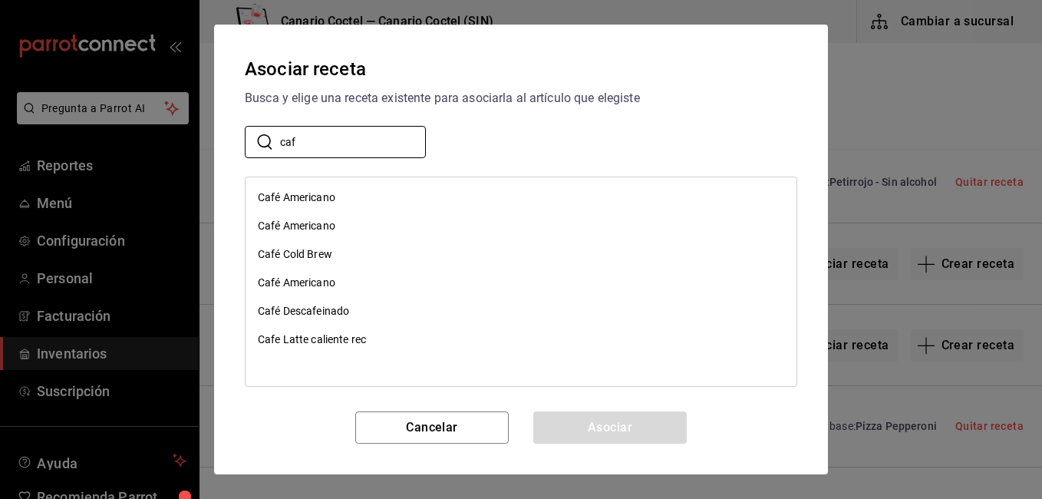
type input "caf"
click at [311, 202] on div "Café Americano" at bounding box center [296, 197] width 77 height 16
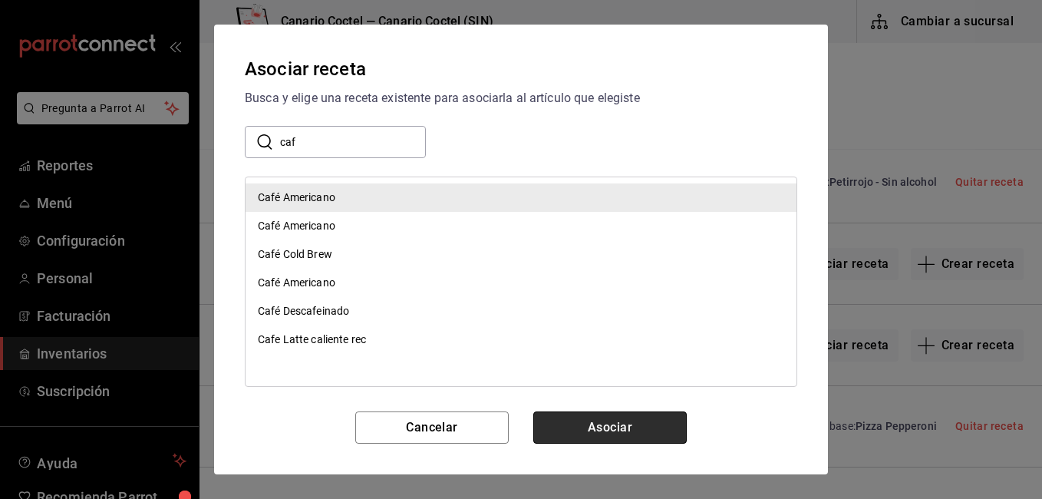
click at [571, 415] on button "Asociar" at bounding box center [609, 427] width 153 height 32
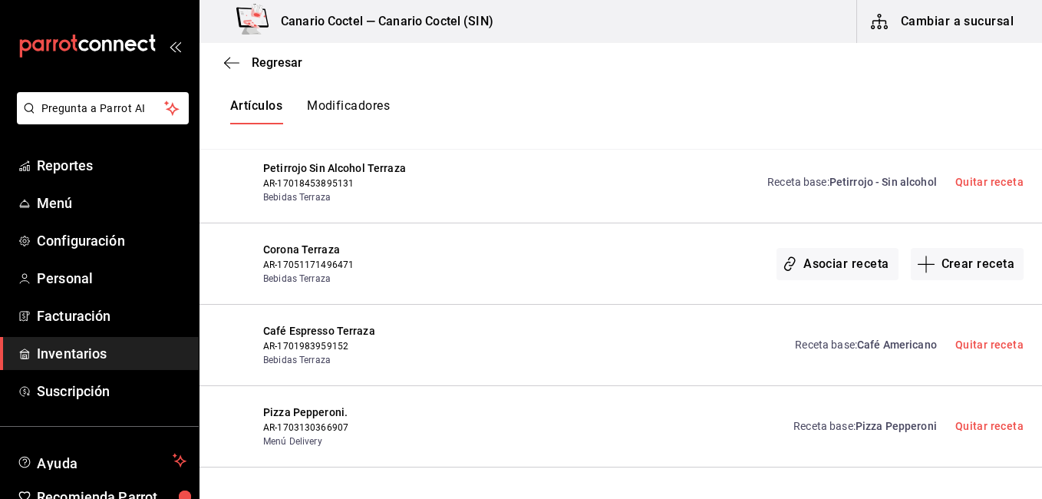
click at [645, 404] on div "Receta base : Pizza Pepperoni Quitar receta" at bounding box center [731, 426] width 585 height 44
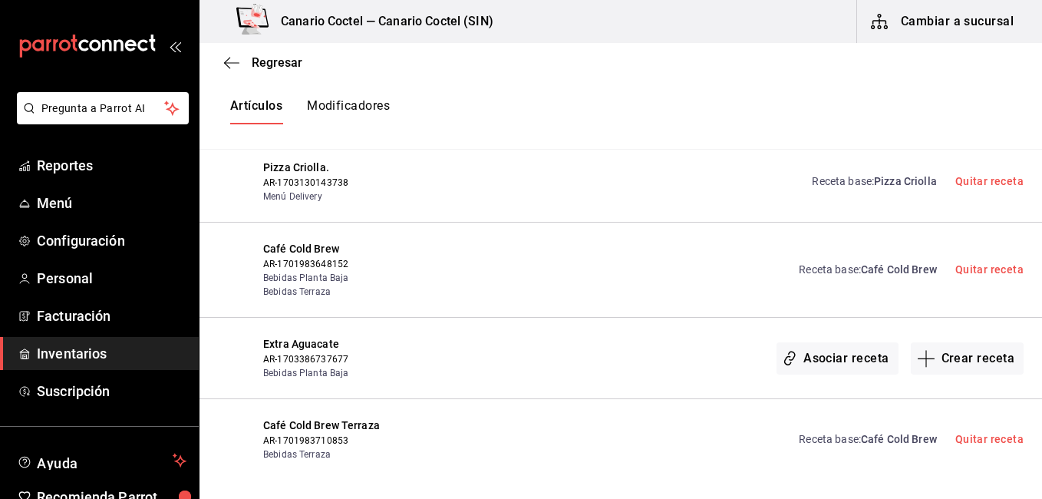
scroll to position [15187, 0]
click at [944, 340] on button "Crear receta" at bounding box center [968, 356] width 114 height 32
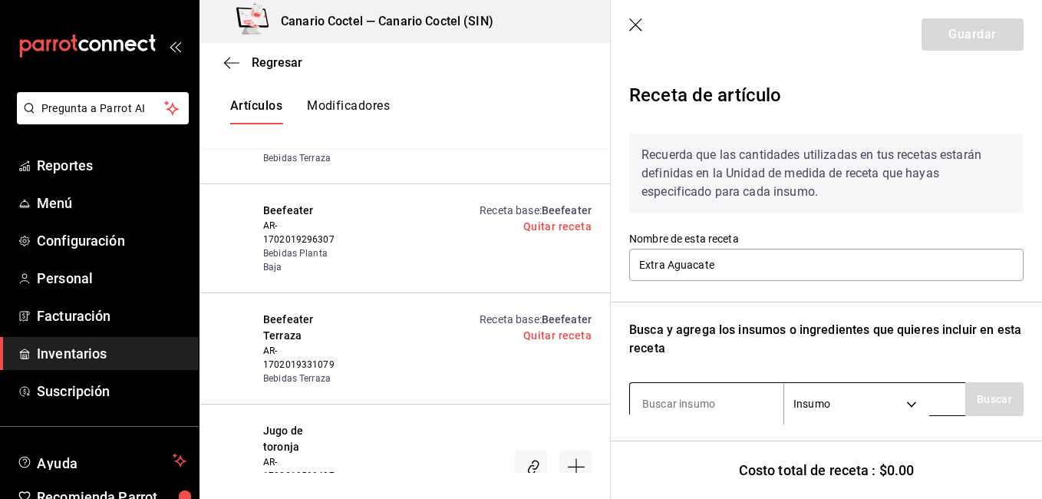
click at [676, 392] on input at bounding box center [706, 403] width 153 height 32
type input "agua"
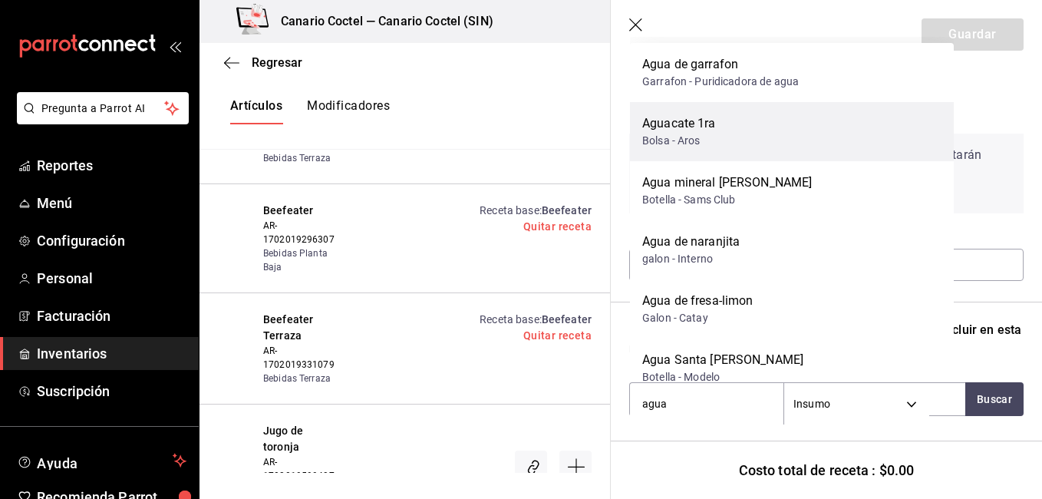
click at [695, 132] on div "Aguacate 1ra" at bounding box center [679, 123] width 74 height 18
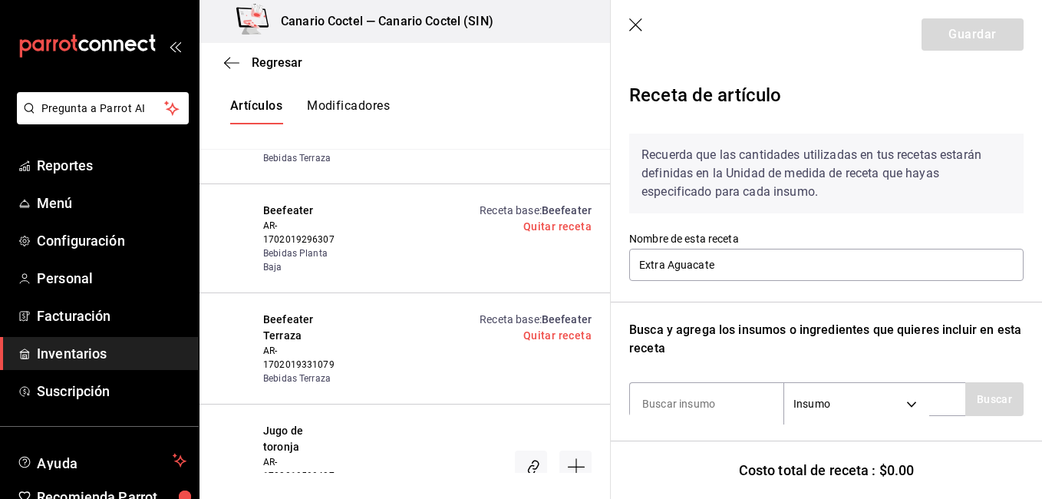
scroll to position [110, 0]
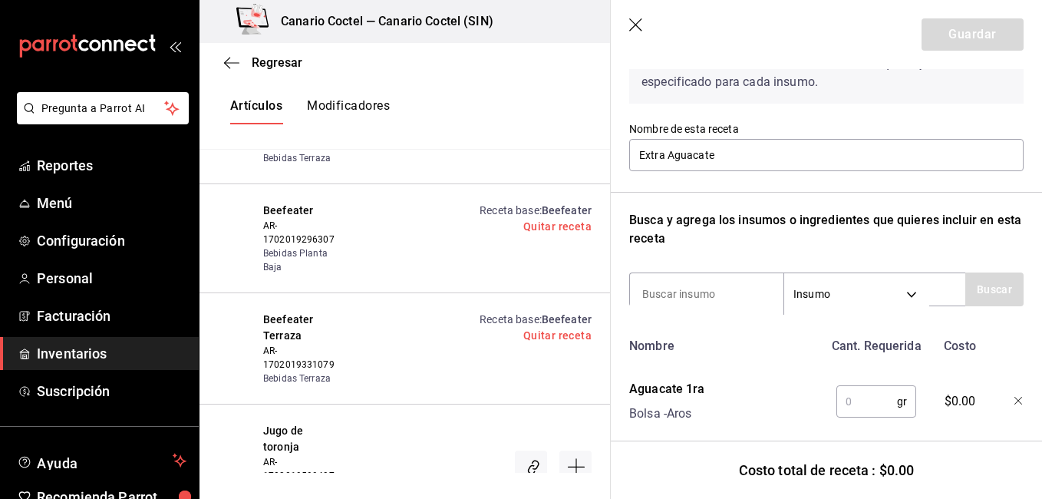
click at [855, 401] on input "text" at bounding box center [866, 401] width 61 height 31
type input "20"
click at [954, 32] on button "Guardar" at bounding box center [972, 34] width 102 height 32
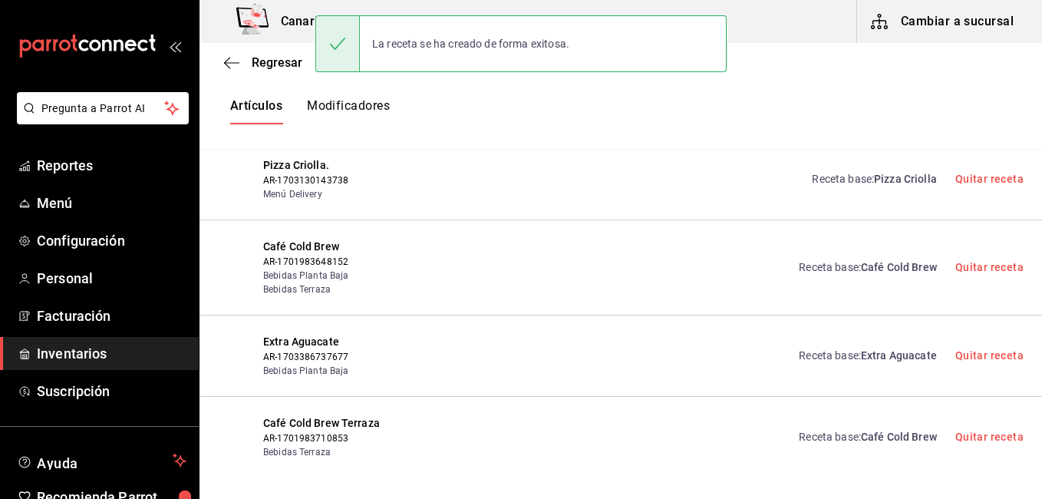
scroll to position [0, 0]
click at [760, 315] on div "Extra Aguacate AR-1703386737677 Bebidas Planta Baja Receta base : Extra Aguacat…" at bounding box center [620, 355] width 842 height 81
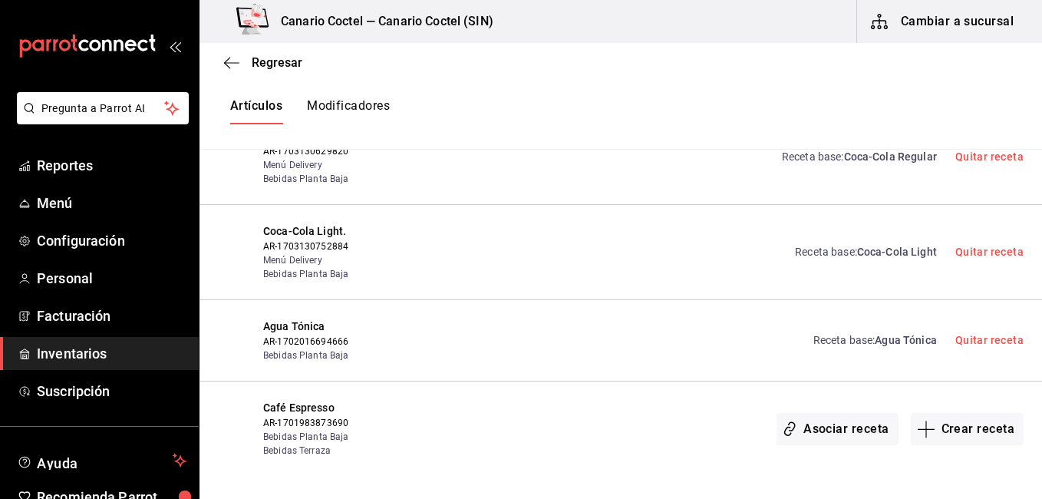
scroll to position [15678, 0]
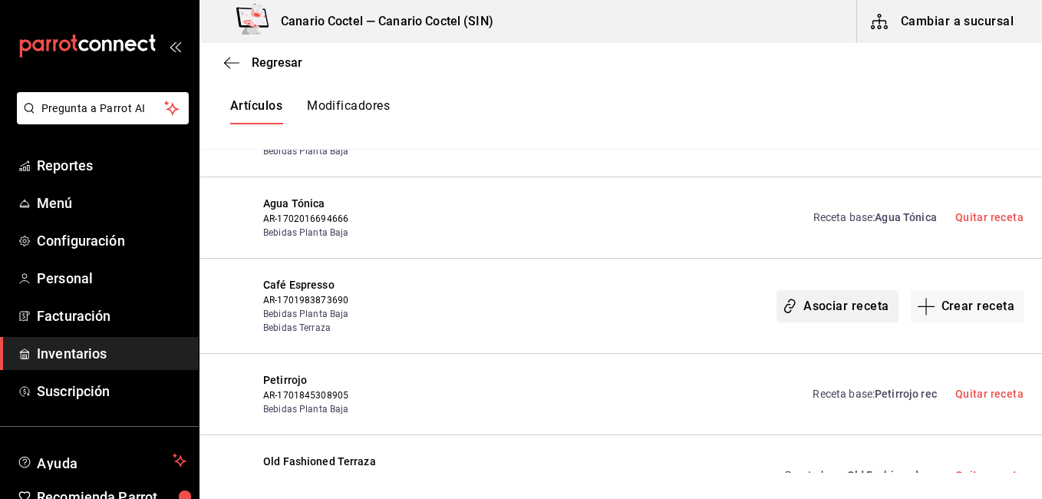
click at [839, 290] on button "Asociar receta" at bounding box center [836, 306] width 121 height 32
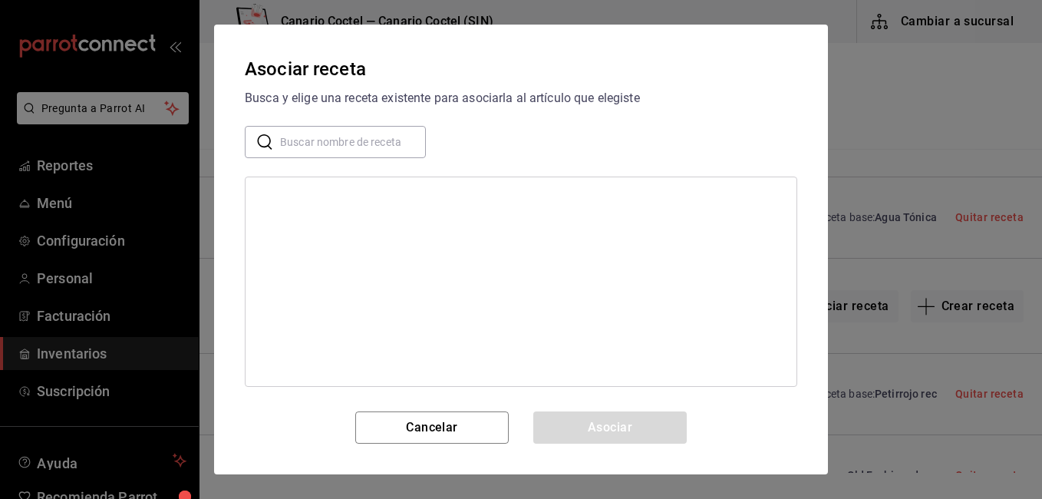
click at [370, 124] on div "Asociar receta Busca y elige una receta existente para asociarla al artículo qu…" at bounding box center [521, 250] width 614 height 450
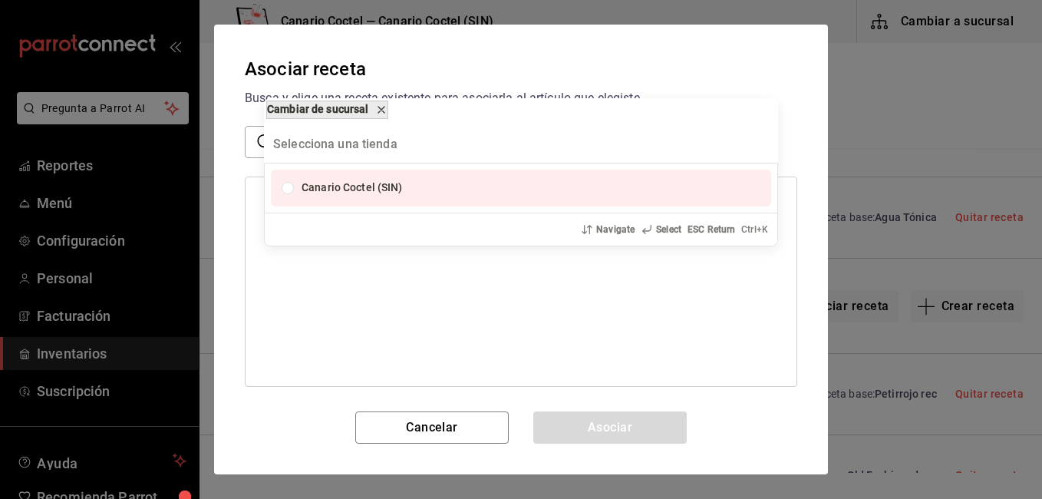
click at [388, 102] on button "Cambiar de sucursal" at bounding box center [327, 109] width 122 height 18
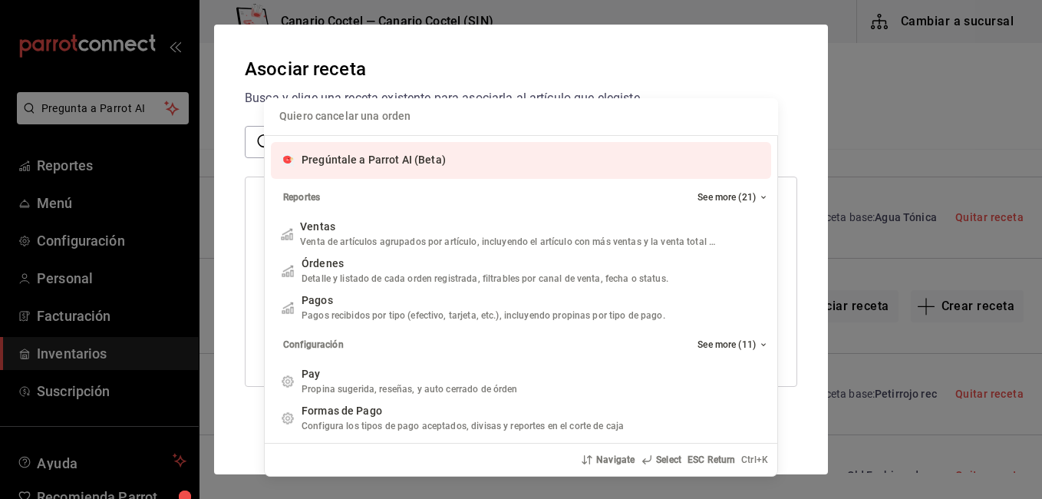
click at [257, 143] on div "Quiero cancelar una orden Pregúntale a Parrot AI (Beta) Reportes See more (21) …" at bounding box center [521, 249] width 1042 height 499
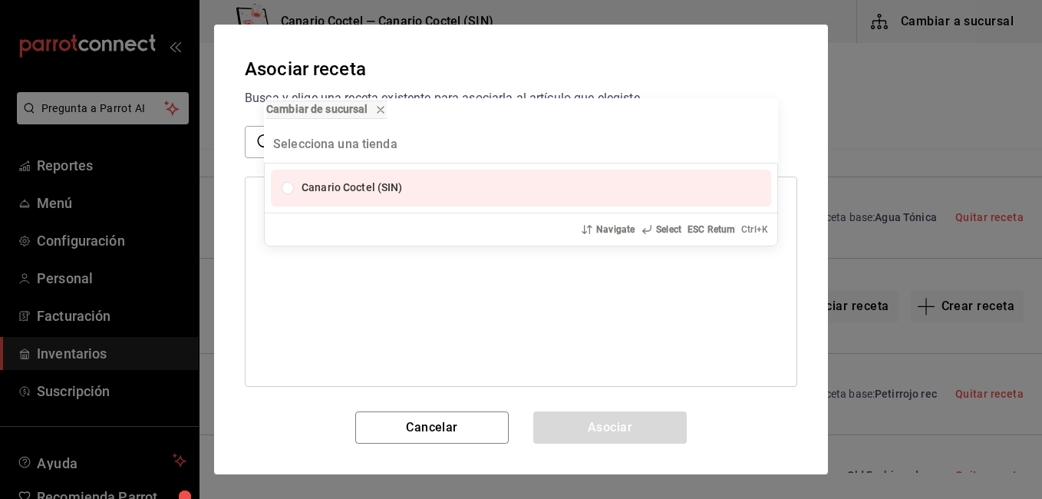
click at [417, 191] on div "List of options" at bounding box center [585, 187] width 353 height 15
click at [417, 212] on div "Navigate Select ESC Return Ctrl+ K" at bounding box center [521, 228] width 512 height 33
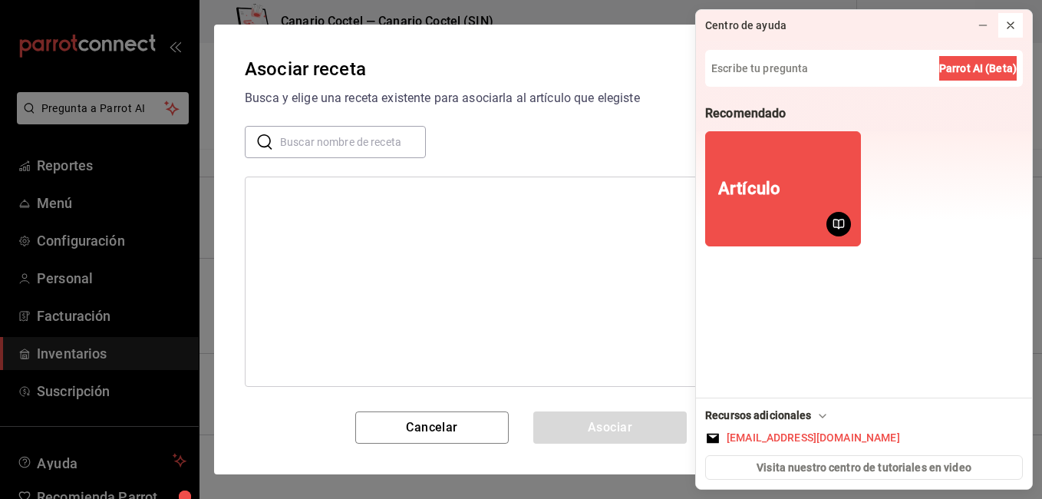
click at [1008, 20] on icon at bounding box center [1010, 25] width 12 height 12
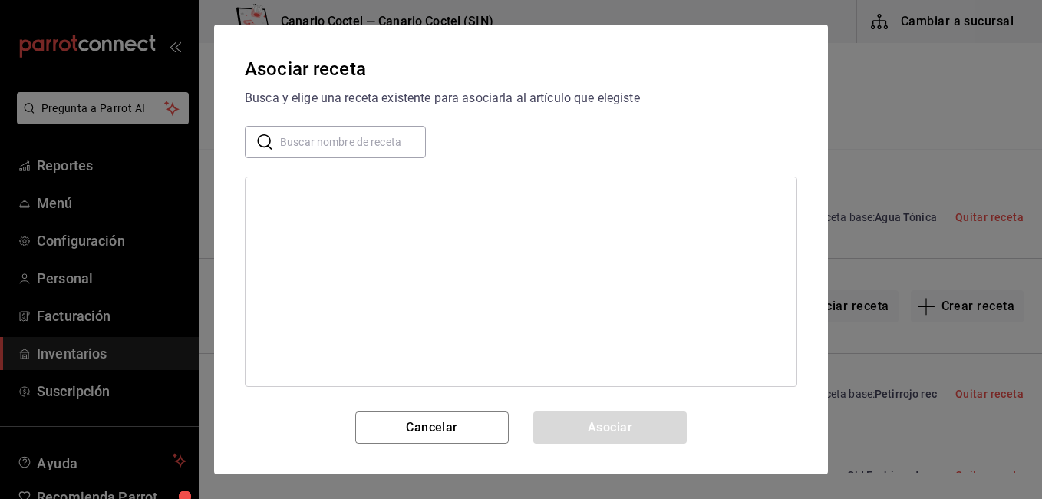
click at [334, 143] on input "text" at bounding box center [353, 142] width 146 height 31
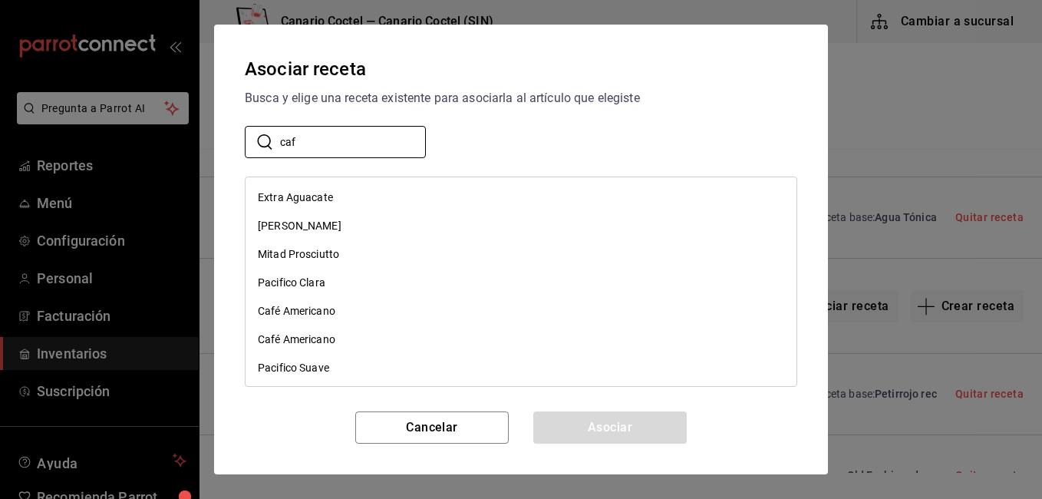
type input "caf"
click at [326, 310] on div "Café Americano" at bounding box center [296, 311] width 77 height 16
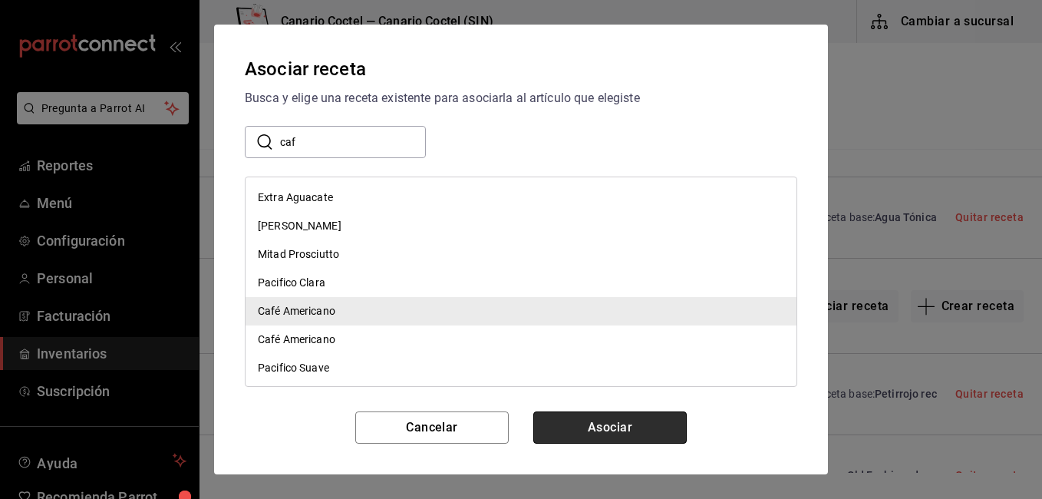
click at [558, 425] on button "Asociar" at bounding box center [609, 427] width 153 height 32
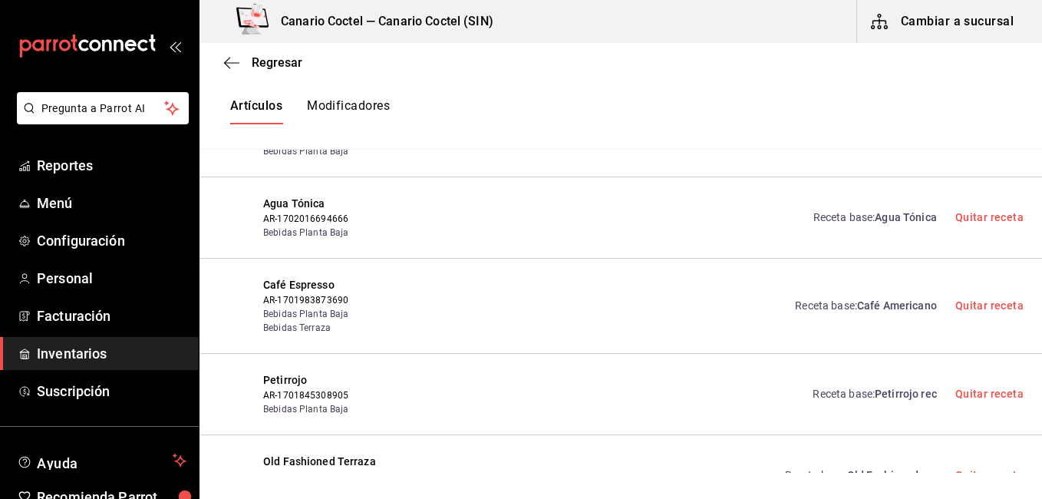
click at [655, 435] on div "Old Fashioned Terraza AR-1701845997123 Bebidas Terraza Receta base : Old Fashio…" at bounding box center [620, 475] width 842 height 81
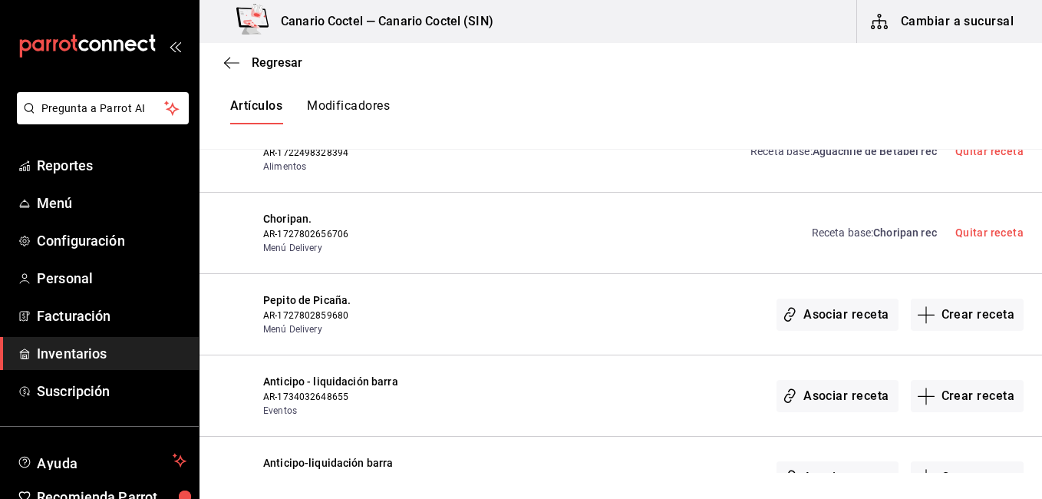
scroll to position [17122, 0]
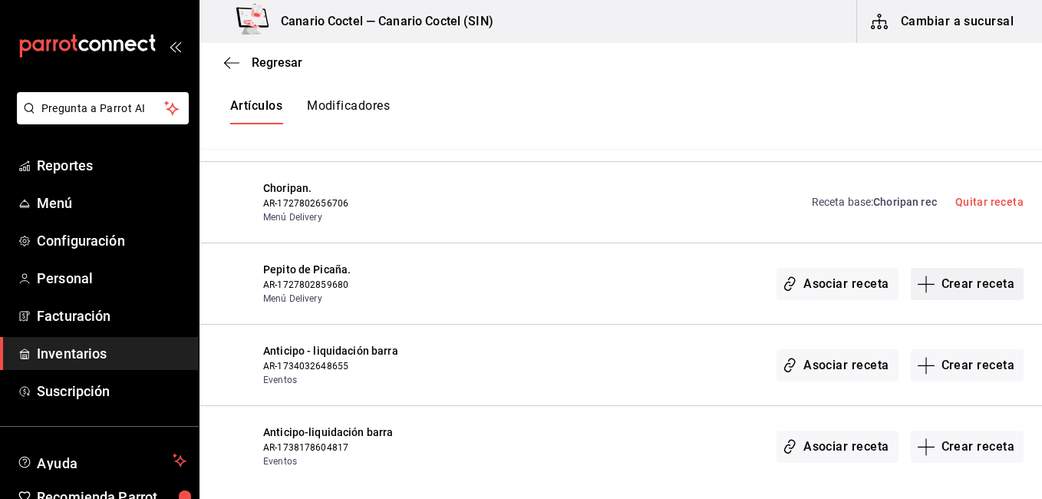
click at [947, 268] on button "Crear receta" at bounding box center [968, 284] width 114 height 32
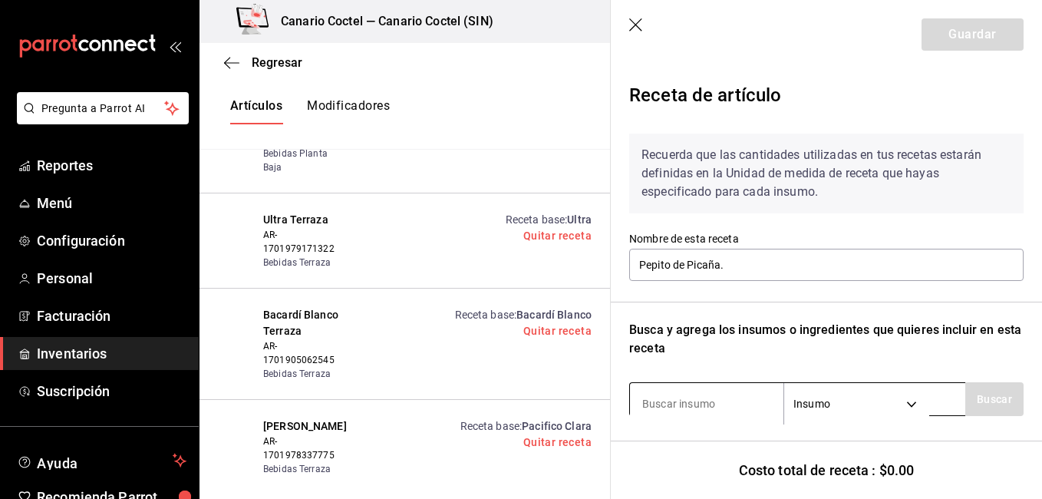
click at [677, 414] on input at bounding box center [706, 403] width 153 height 32
type input "chapa"
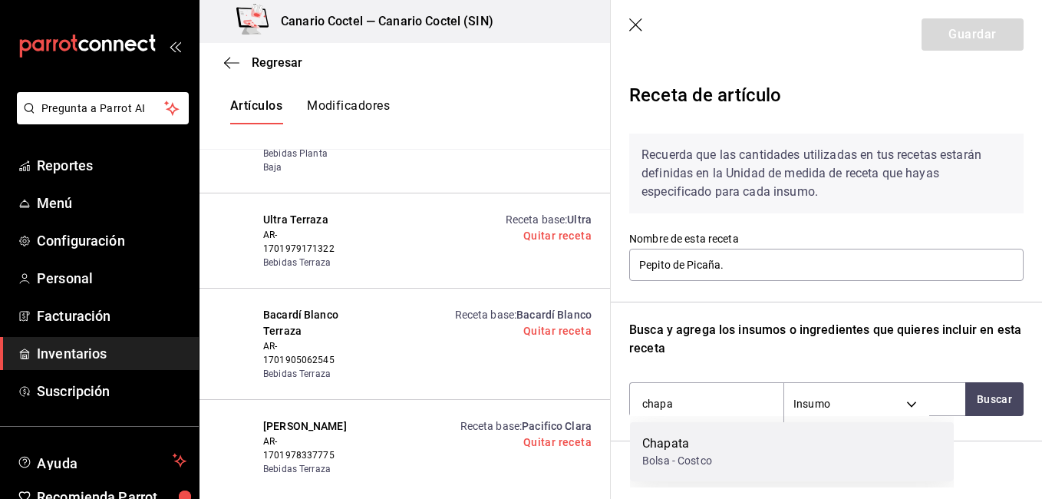
click at [682, 441] on div "Chapata" at bounding box center [677, 443] width 70 height 18
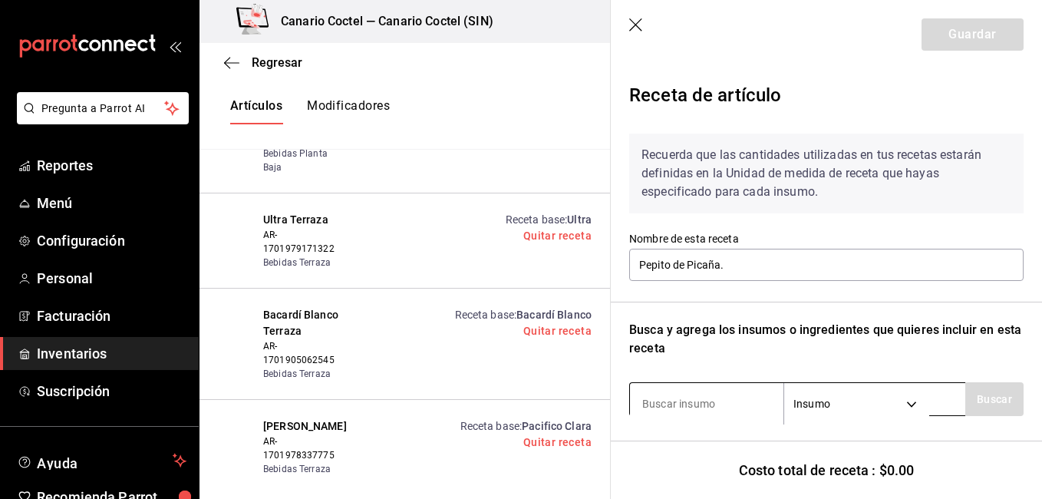
click at [680, 410] on input at bounding box center [706, 403] width 153 height 32
type input "arra"
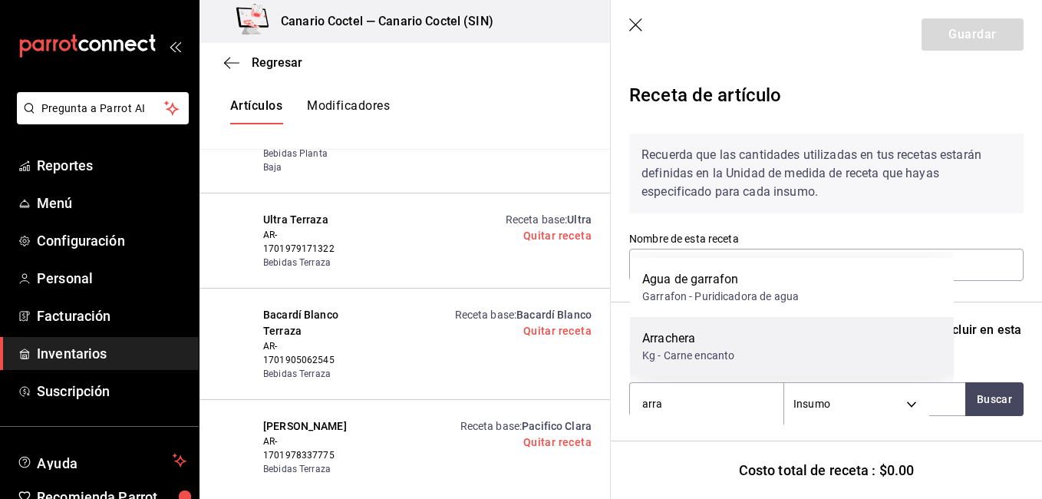
click at [707, 345] on div "Arrachera" at bounding box center [688, 338] width 92 height 18
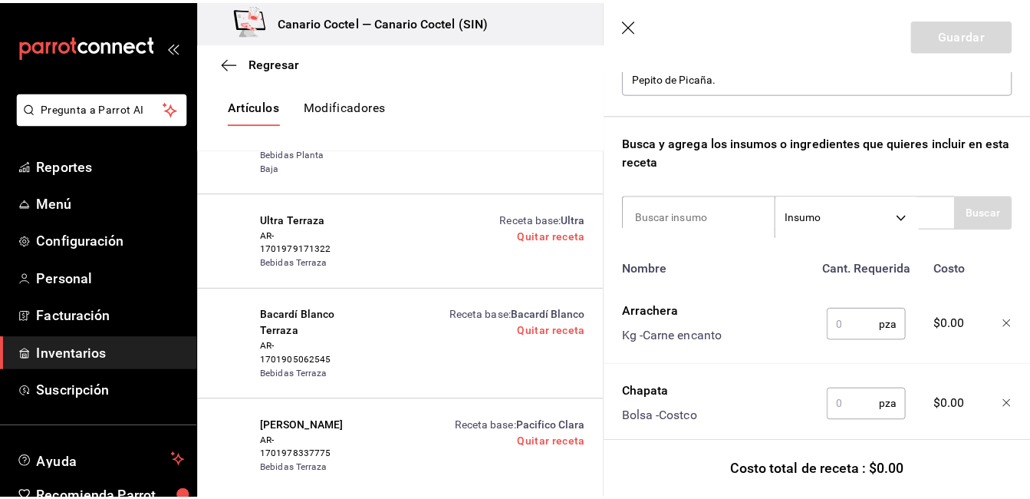
scroll to position [189, 0]
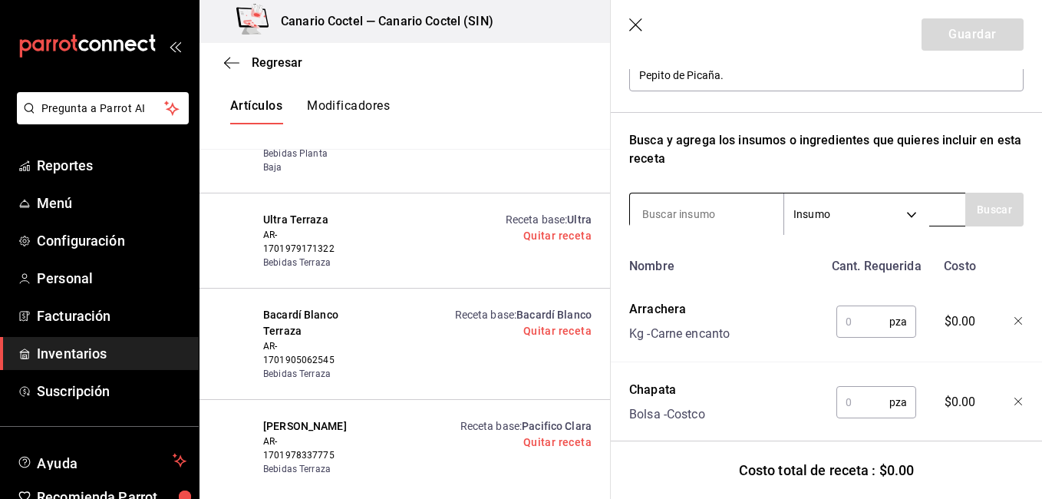
click at [716, 206] on input at bounding box center [706, 214] width 153 height 32
type input "alio"
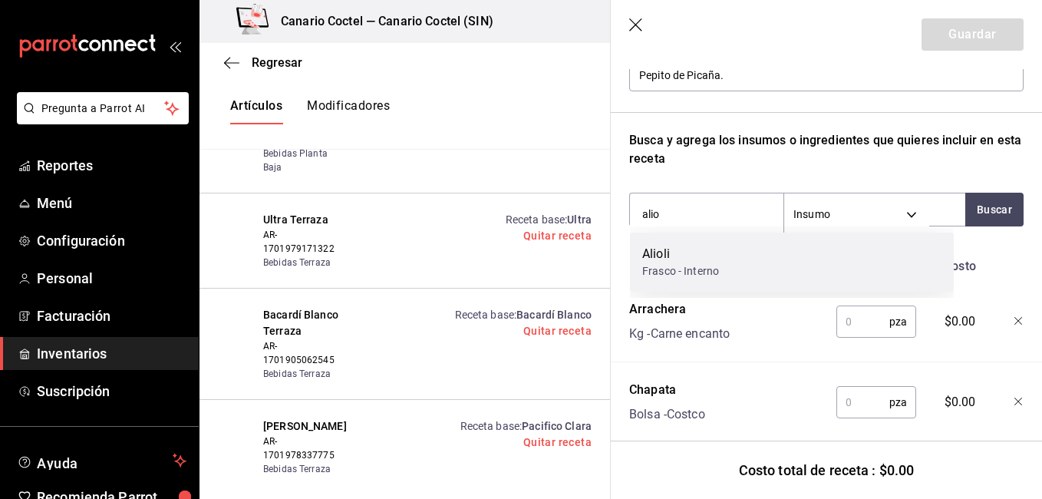
click at [701, 261] on div "Alioli" at bounding box center [680, 254] width 77 height 18
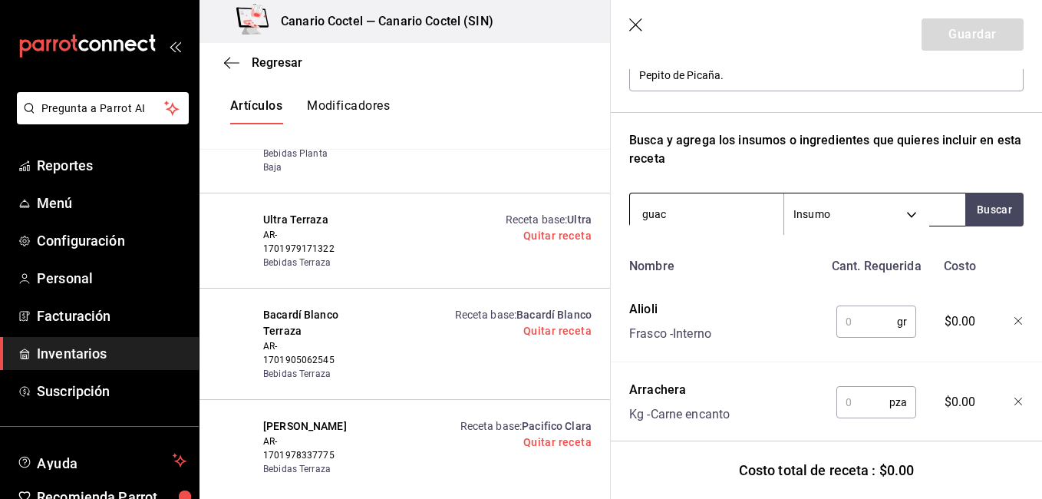
type input "guaca"
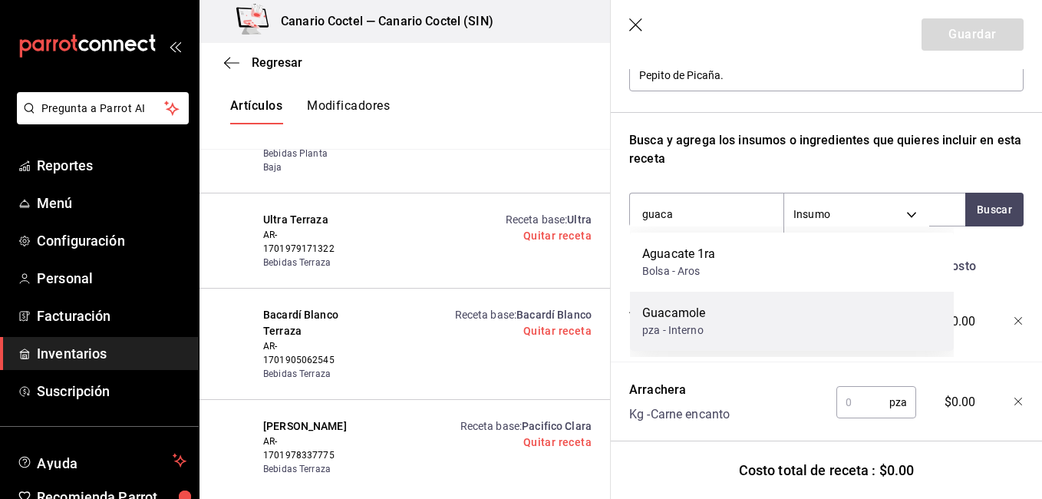
click at [683, 318] on div "Guacamole" at bounding box center [673, 313] width 63 height 18
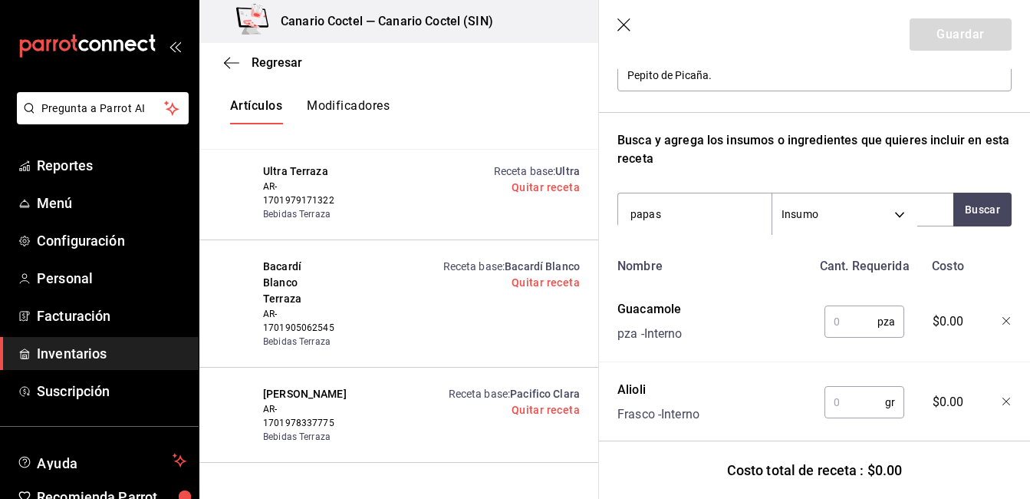
scroll to position [17122, 0]
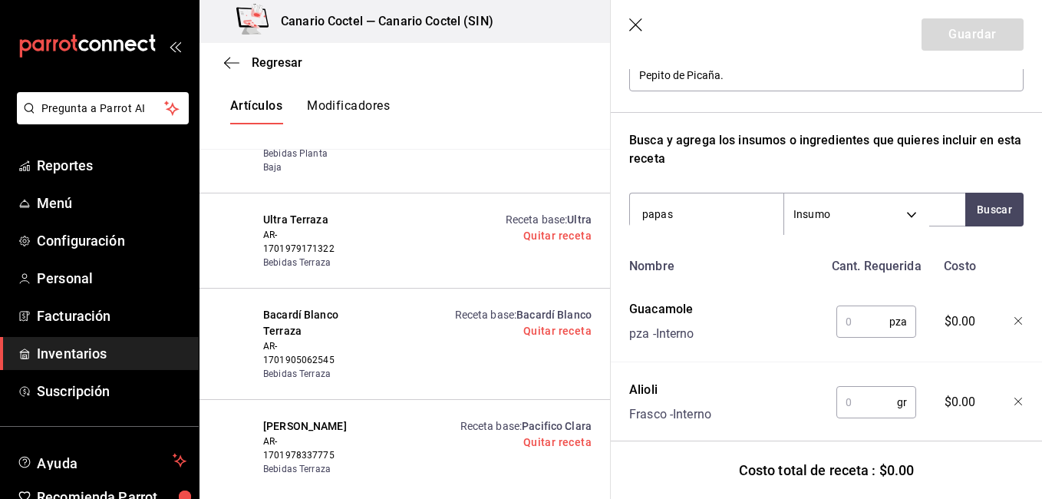
type input "papa"
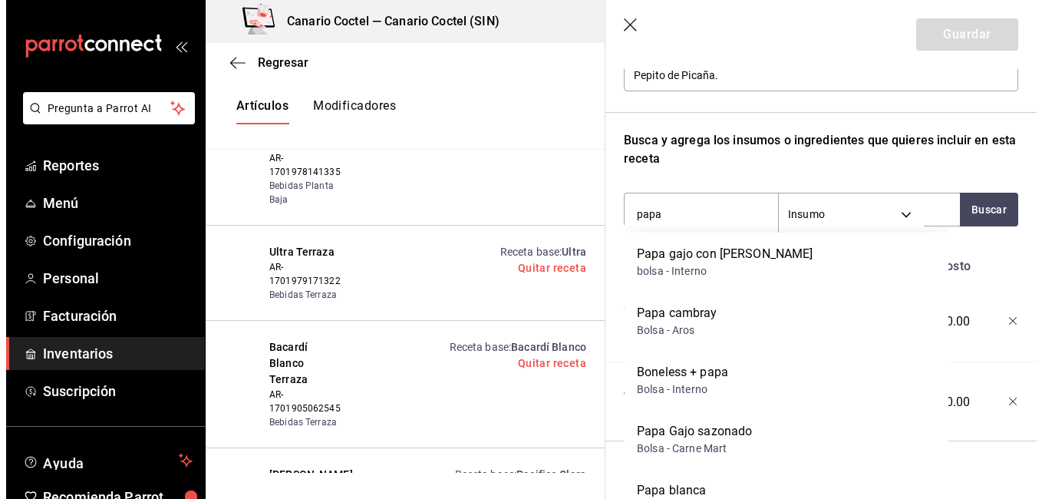
scroll to position [17203, 0]
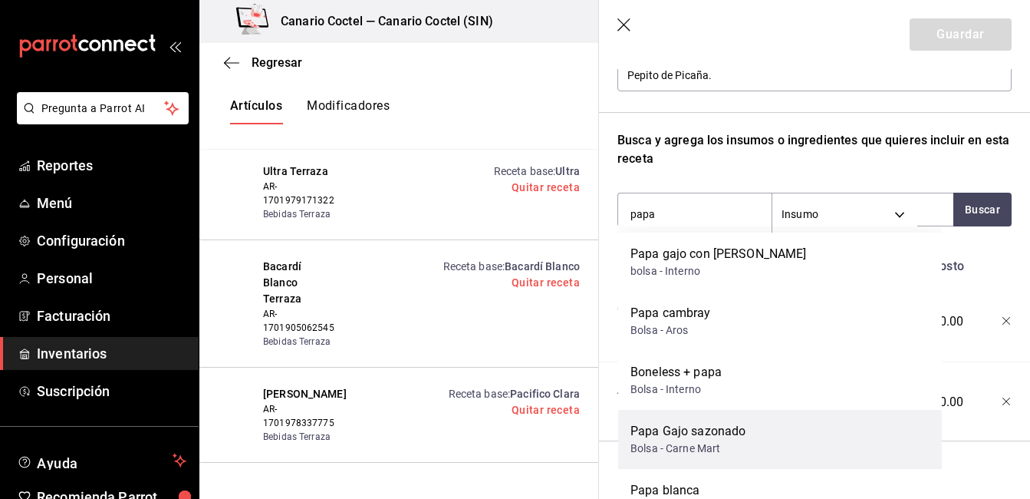
click at [779, 431] on div "Papa Gajo sazonado Bolsa - Carne Mart" at bounding box center [780, 439] width 324 height 59
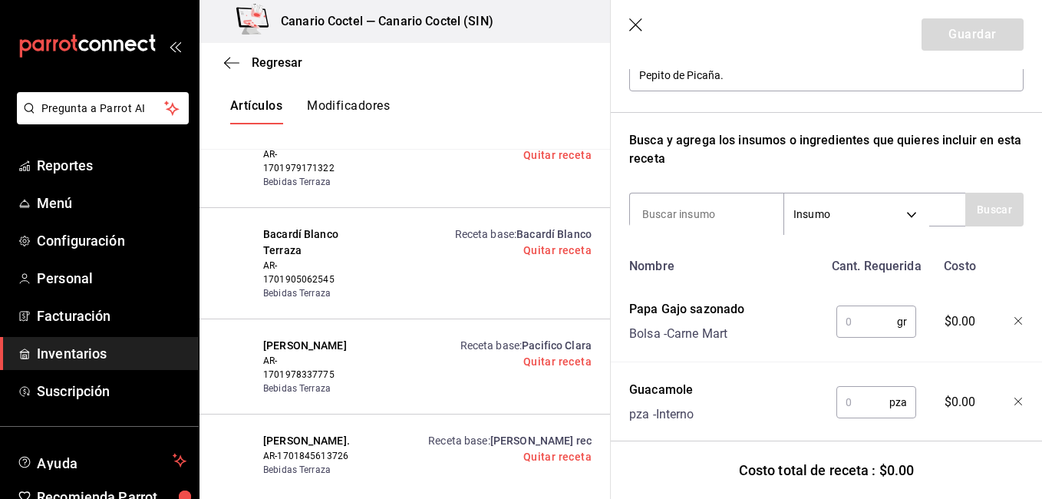
scroll to position [17122, 0]
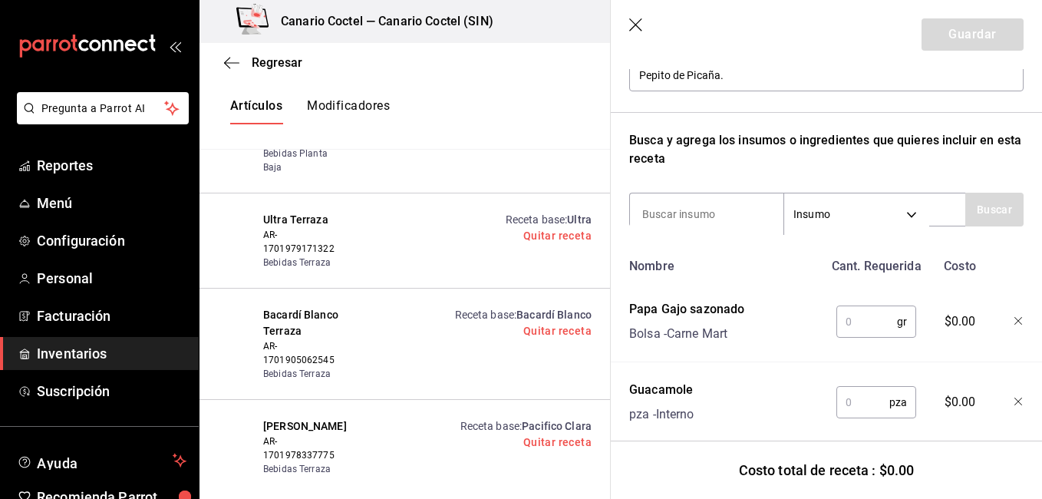
click at [844, 329] on input "text" at bounding box center [866, 321] width 61 height 31
type input "100"
click at [873, 413] on input "text" at bounding box center [862, 402] width 53 height 31
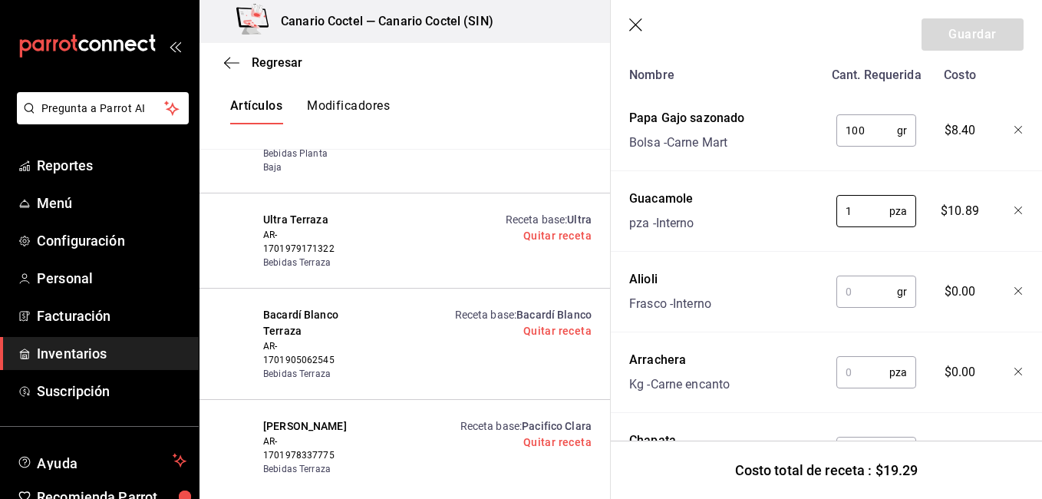
scroll to position [424, 0]
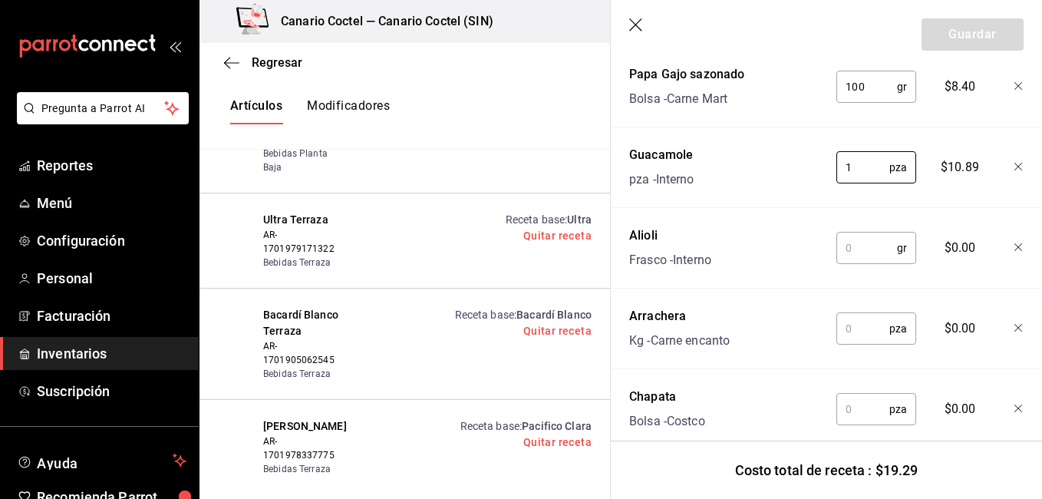
type input "1"
click at [845, 247] on input "text" at bounding box center [866, 247] width 61 height 31
type input "10"
click at [849, 333] on input "text" at bounding box center [862, 328] width 53 height 31
type input "1"
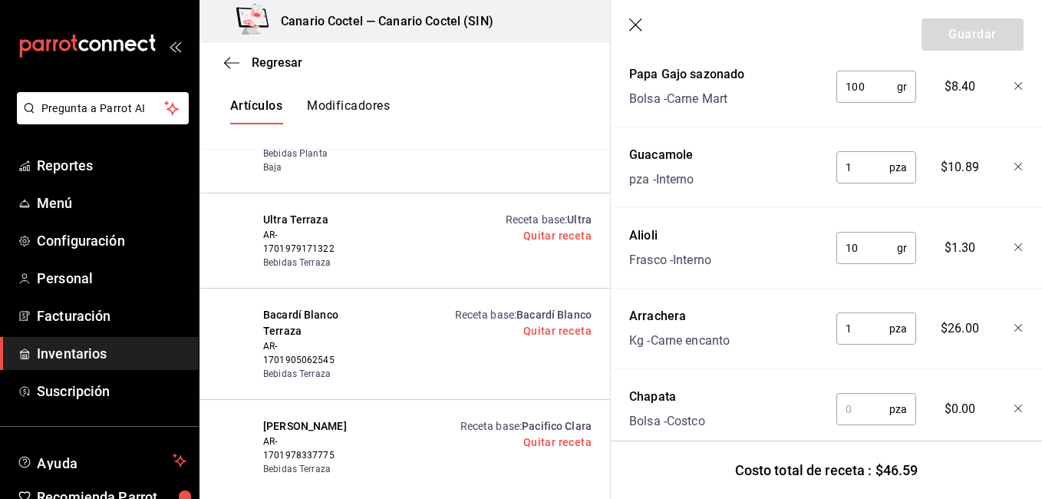
click at [846, 404] on input "text" at bounding box center [862, 409] width 53 height 31
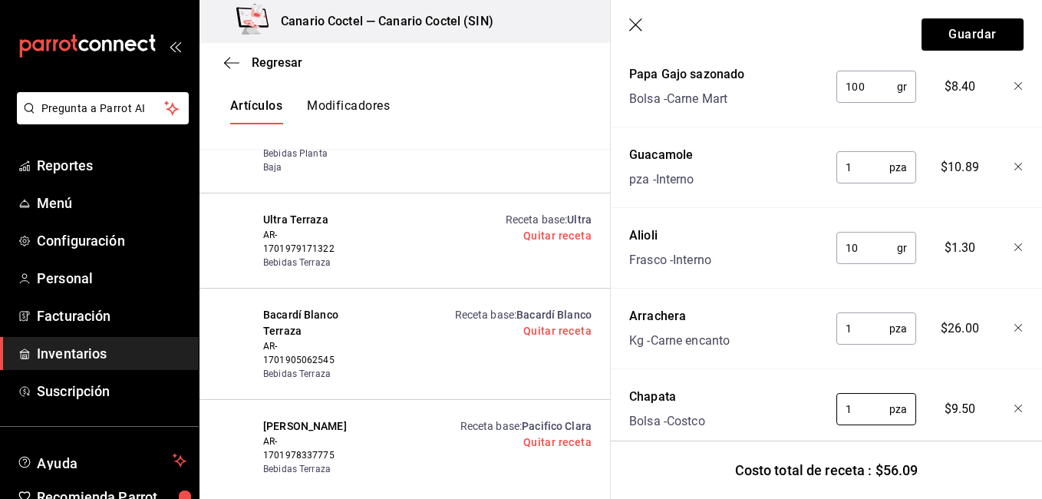
scroll to position [466, 0]
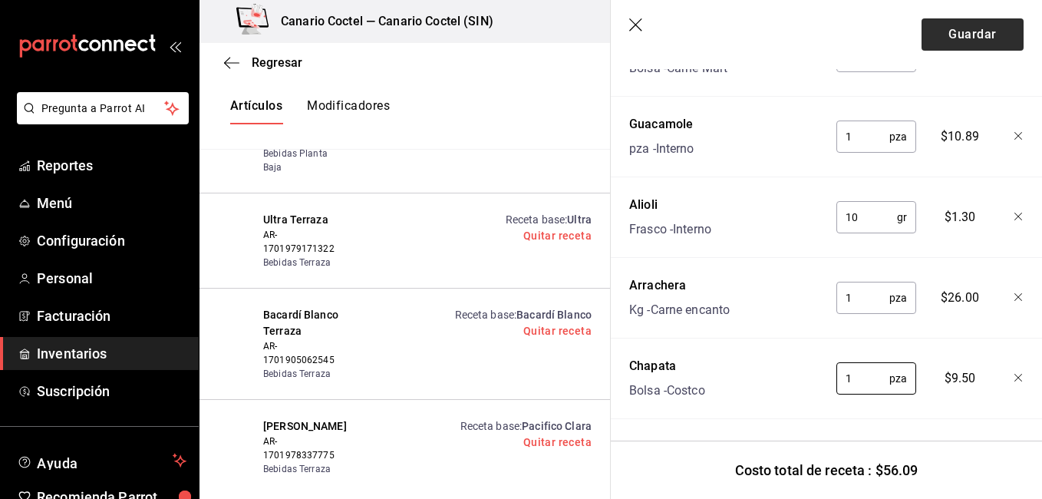
type input "1"
click at [950, 48] on button "Guardar" at bounding box center [972, 34] width 102 height 32
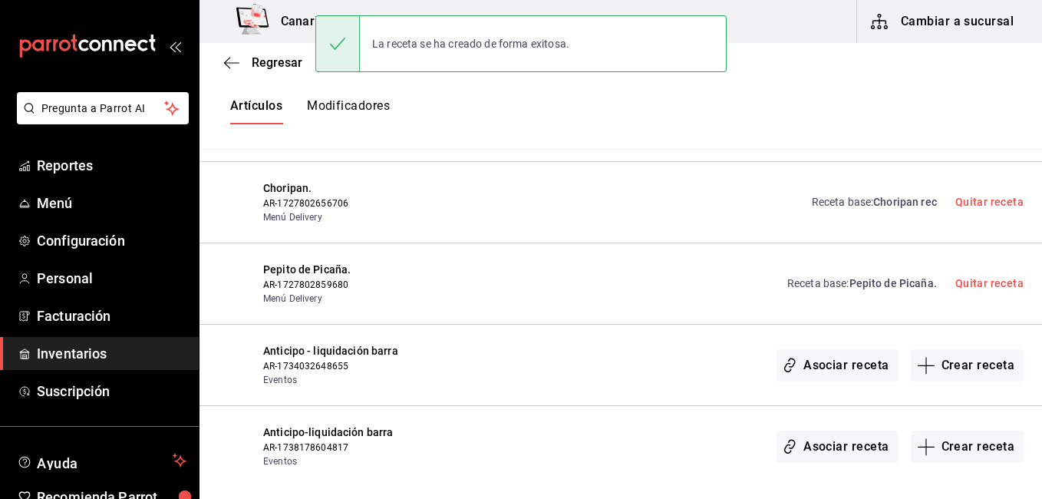
scroll to position [0, 0]
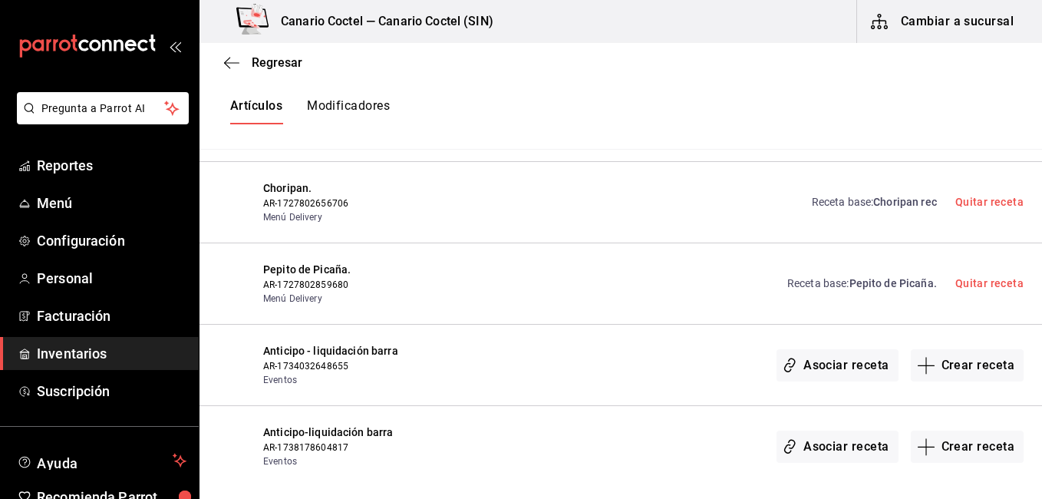
click at [671, 243] on div "Pepito de Picaña. AR-1727802859680 Menú Delivery Receta base : Pepito de Picaña…" at bounding box center [620, 283] width 842 height 81
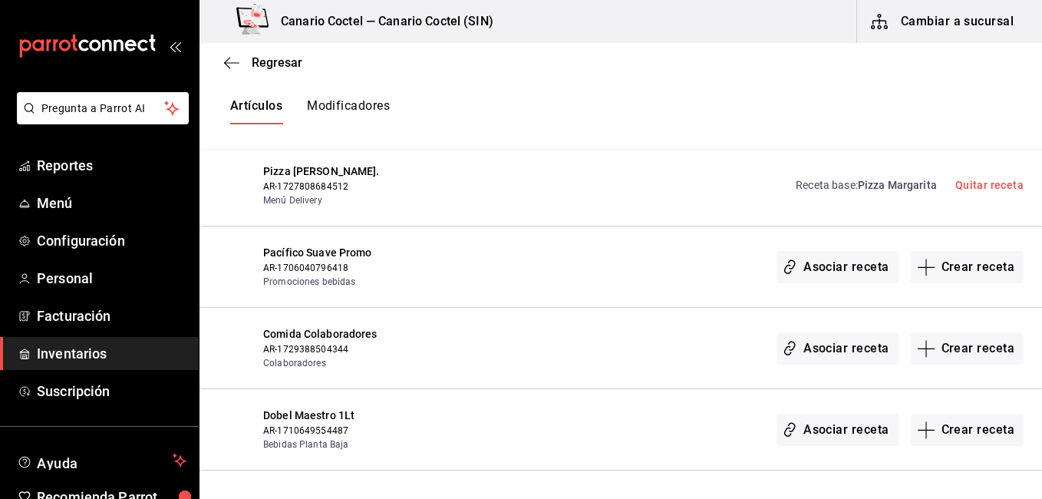
scroll to position [18687, 0]
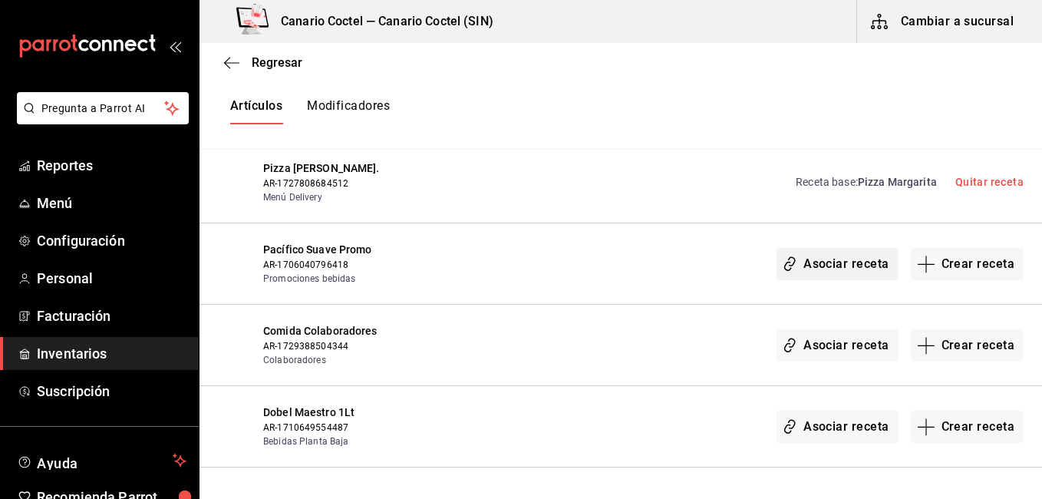
click at [844, 248] on button "Asociar receta" at bounding box center [836, 264] width 121 height 32
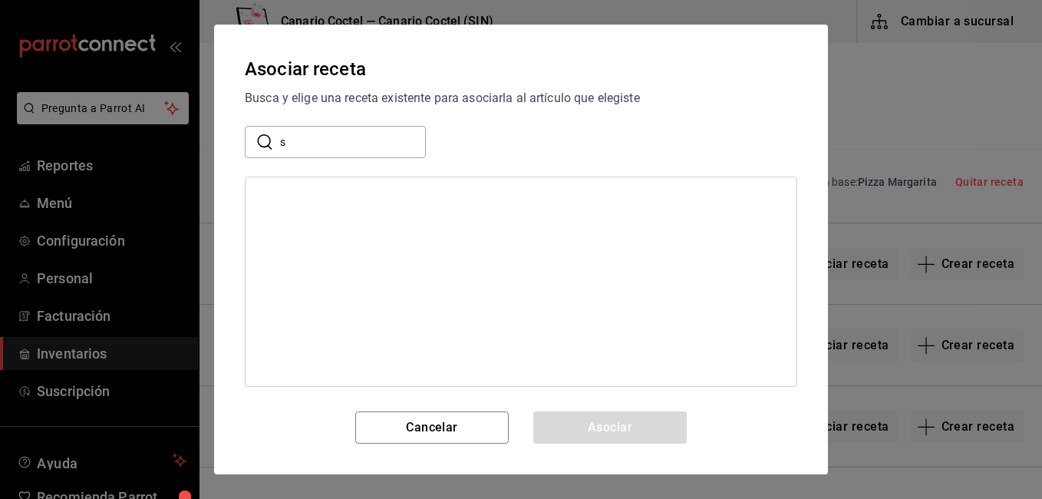
click at [371, 147] on input "s" at bounding box center [353, 142] width 146 height 31
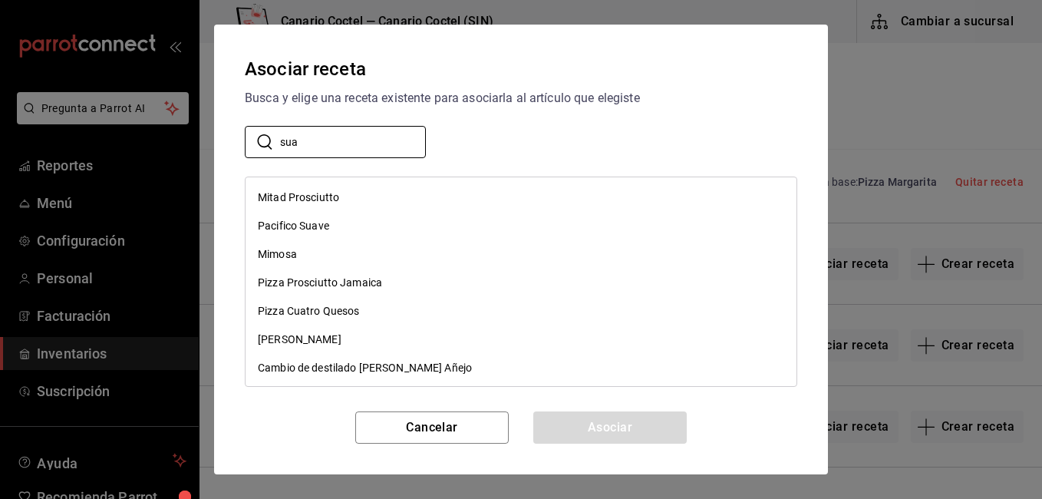
type input "sua"
click at [322, 219] on div "Pacifico Suave" at bounding box center [293, 226] width 71 height 16
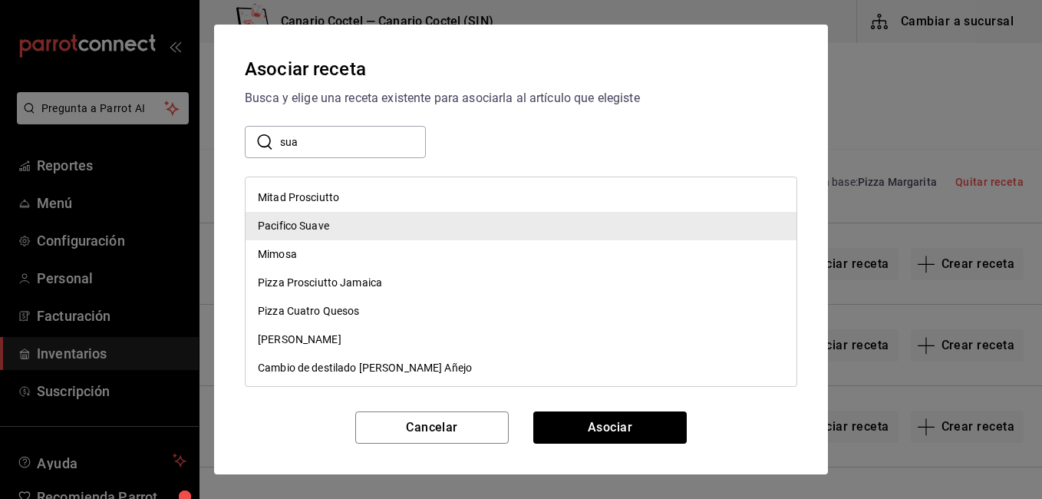
click at [322, 219] on div "Pacifico Suave" at bounding box center [293, 226] width 71 height 16
click at [630, 425] on button "Asociar" at bounding box center [609, 427] width 153 height 32
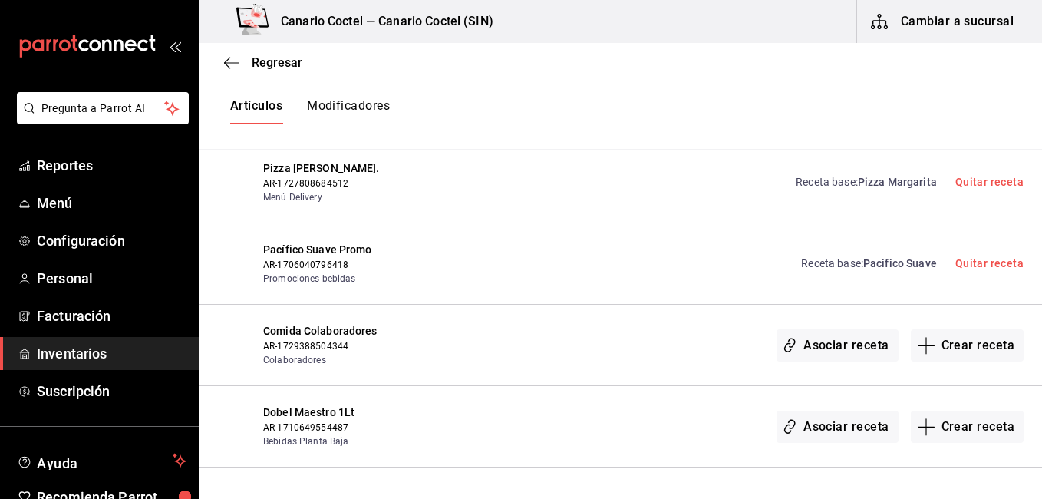
click at [710, 404] on div "Asociar receta Crear receta" at bounding box center [731, 426] width 585 height 44
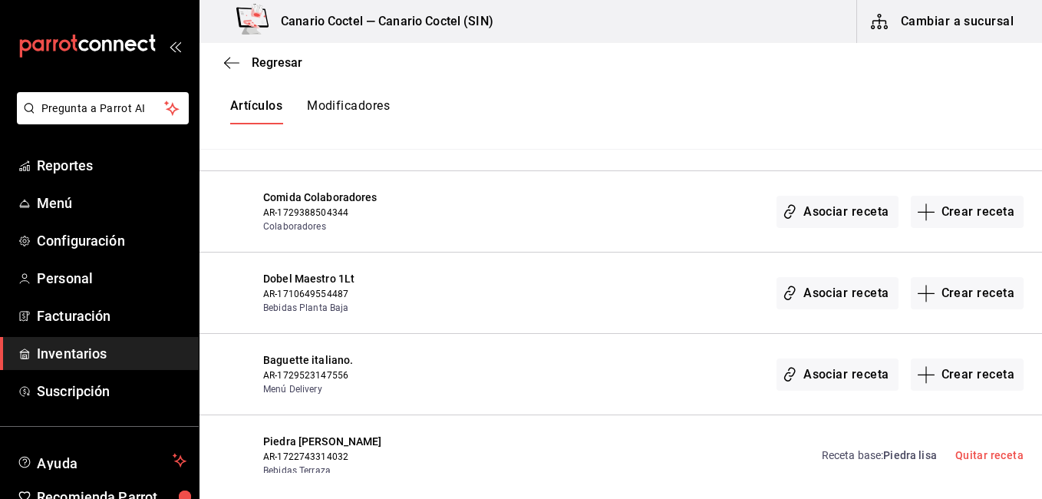
scroll to position [18840, 0]
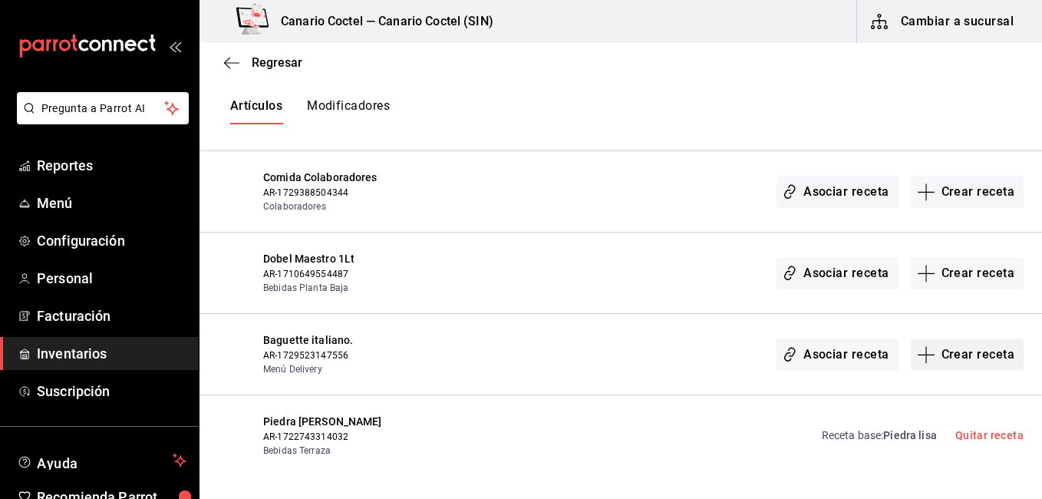
click at [971, 338] on button "Crear receta" at bounding box center [968, 354] width 114 height 32
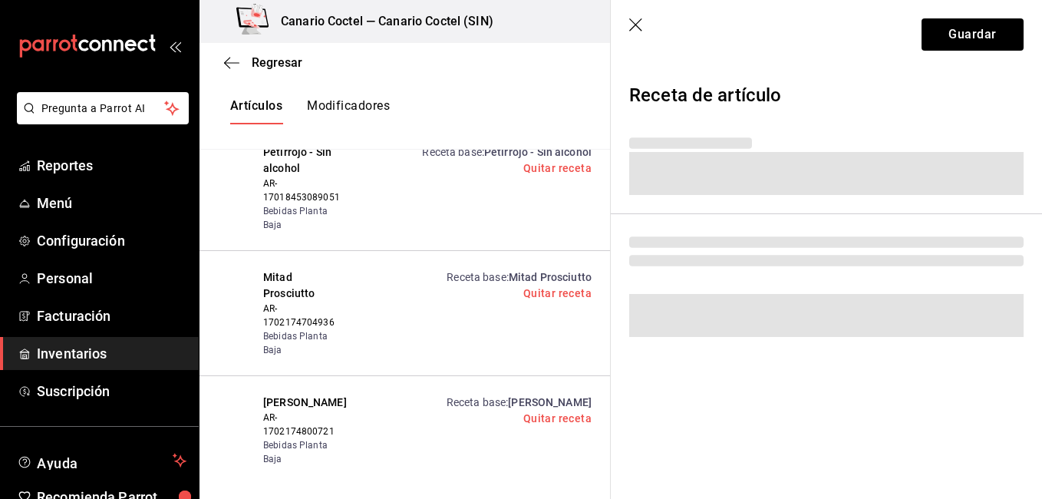
click at [970, 305] on div "Regresar Creación y asignación de receta Asocia tus recetas con los artículos d…" at bounding box center [620, 258] width 842 height 430
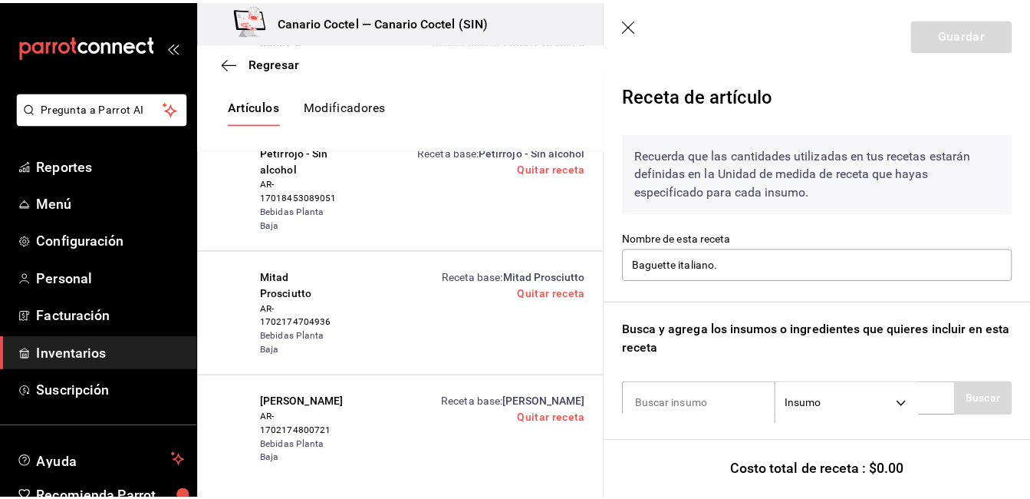
scroll to position [138, 0]
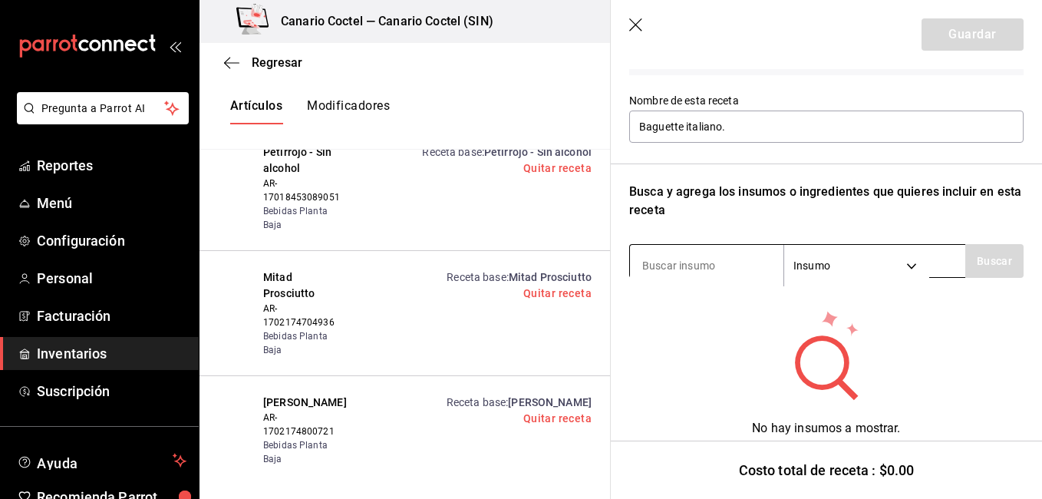
click at [724, 267] on input at bounding box center [706, 265] width 153 height 32
type input "chapa"
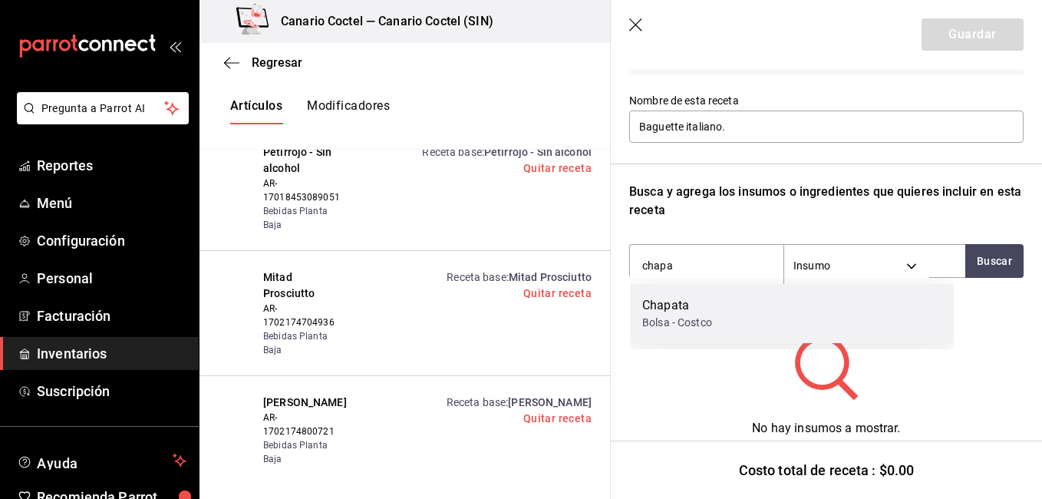
click at [710, 303] on div "Chapata" at bounding box center [677, 305] width 70 height 18
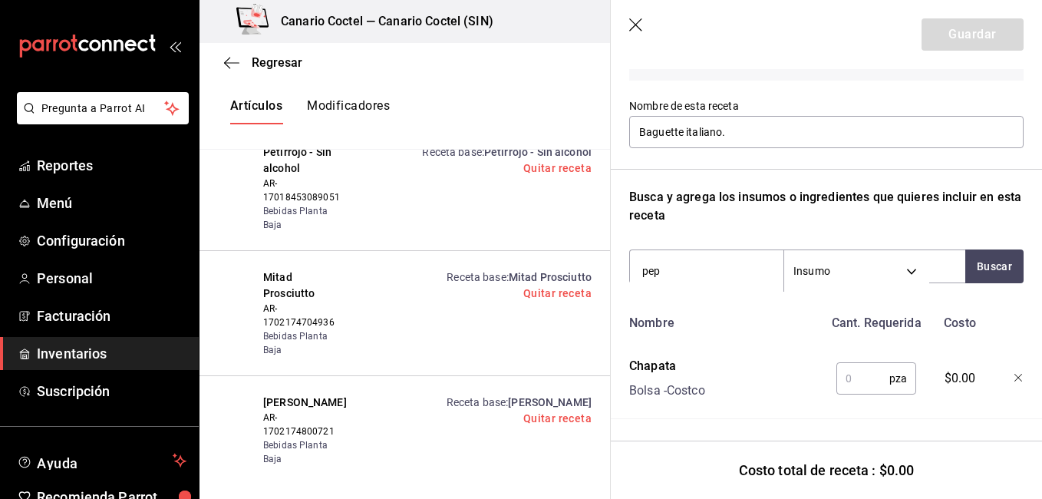
type input "pepp"
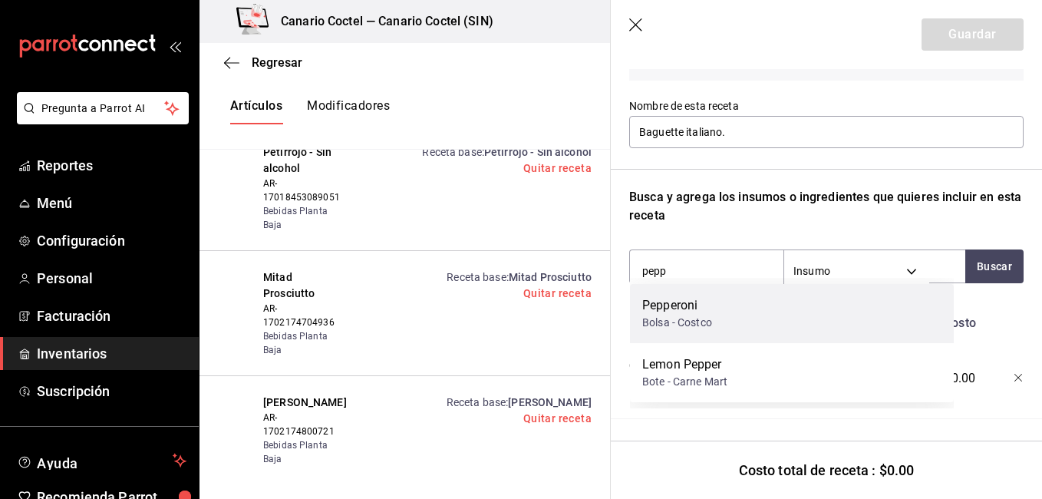
click at [710, 309] on div "Pepperoni" at bounding box center [677, 305] width 70 height 18
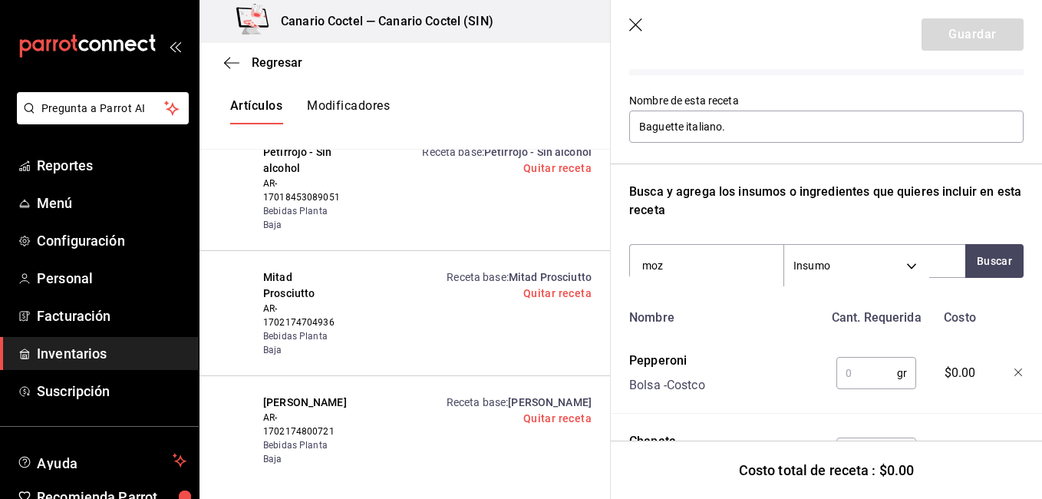
type input "moza"
click at [710, 309] on div "Queso mozarella" at bounding box center [688, 305] width 93 height 18
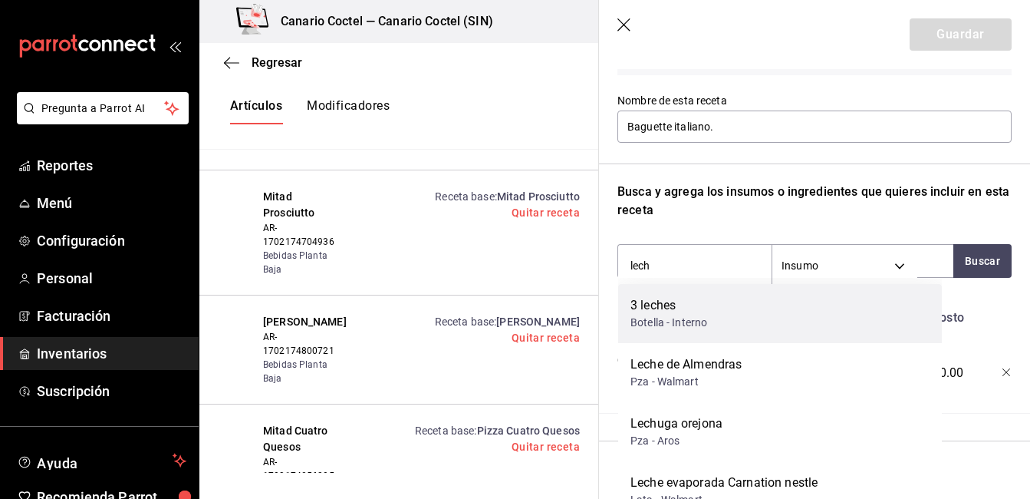
type input "lechu"
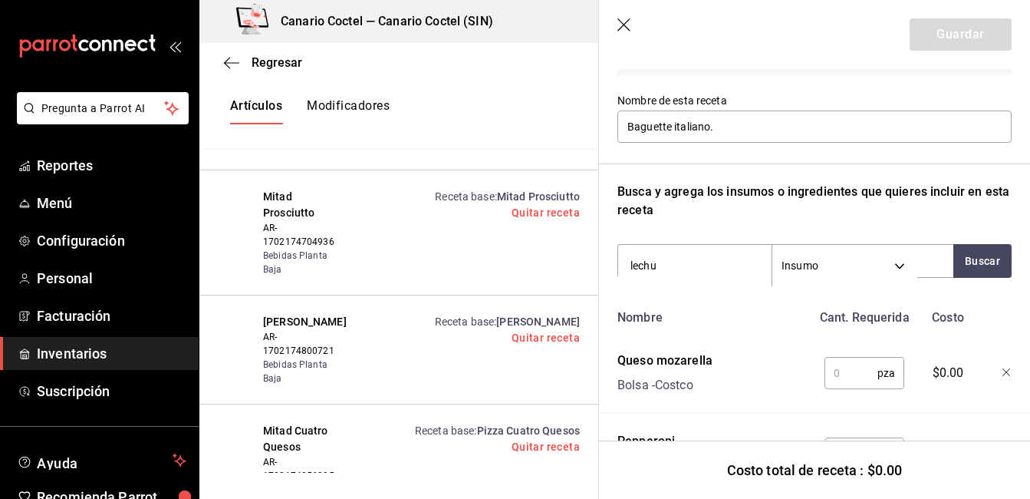
scroll to position [18840, 0]
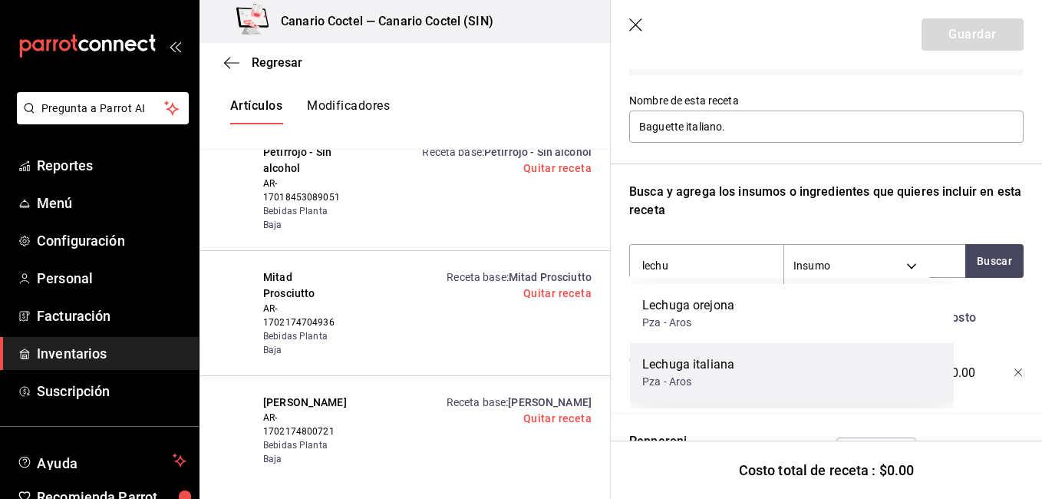
click at [716, 364] on div "Lechuga italiana" at bounding box center [688, 364] width 92 height 18
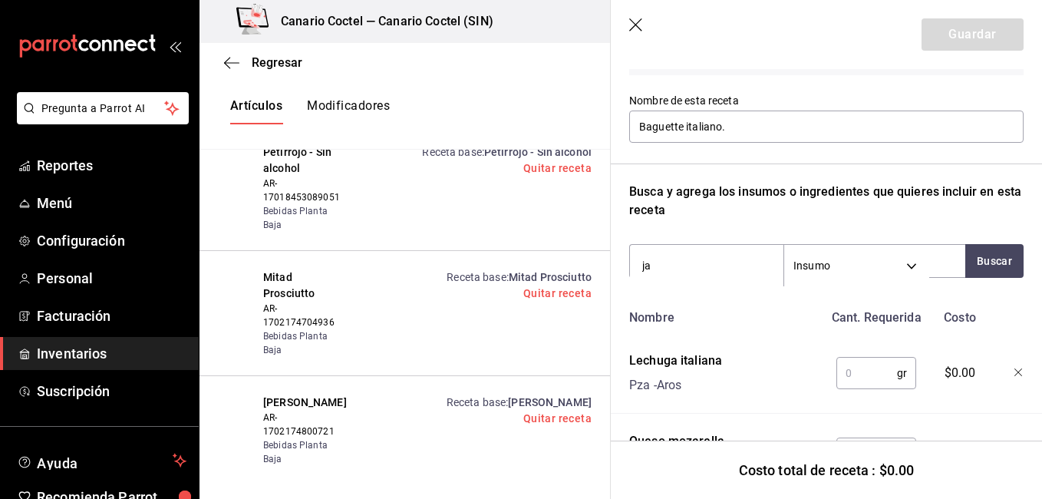
type input "j"
type input "pros"
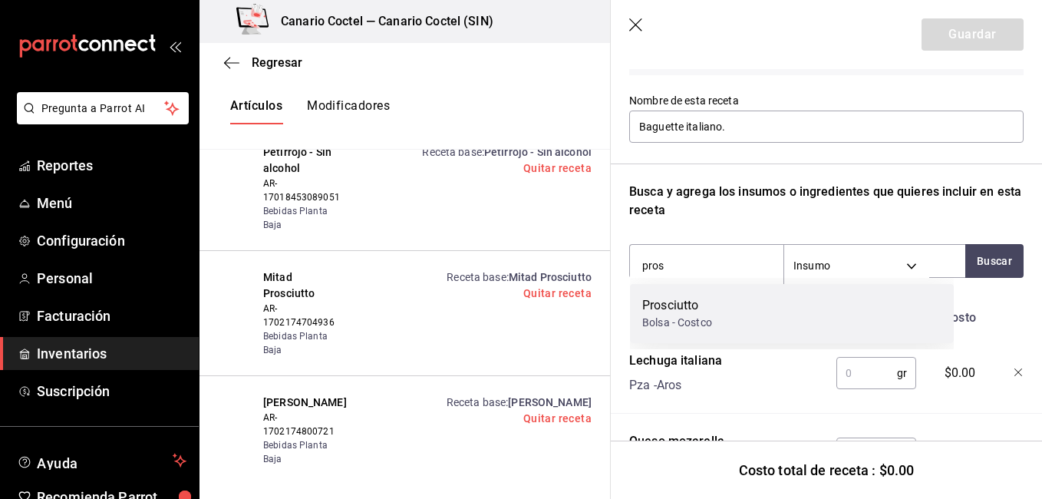
click at [713, 312] on div "Prosciutto Bolsa - Costco" at bounding box center [792, 313] width 324 height 59
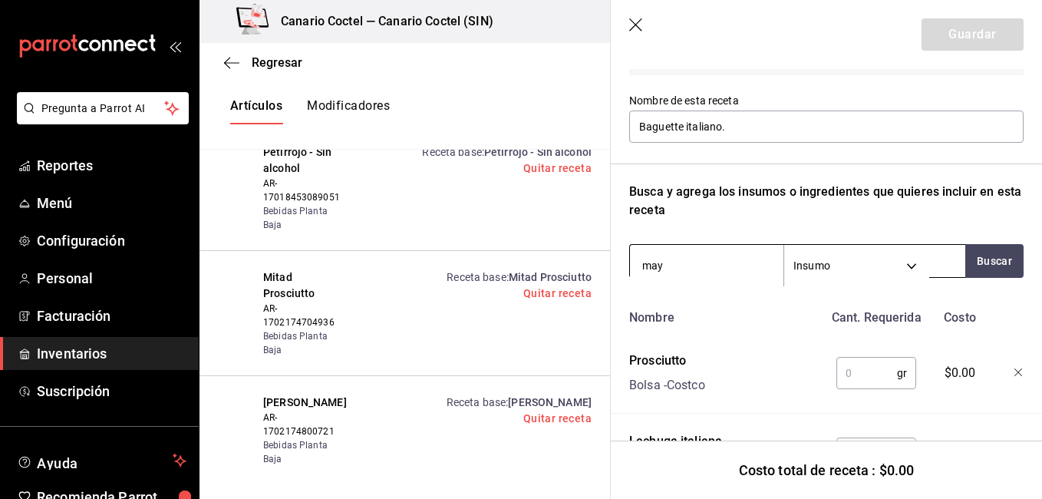
type input "mayo"
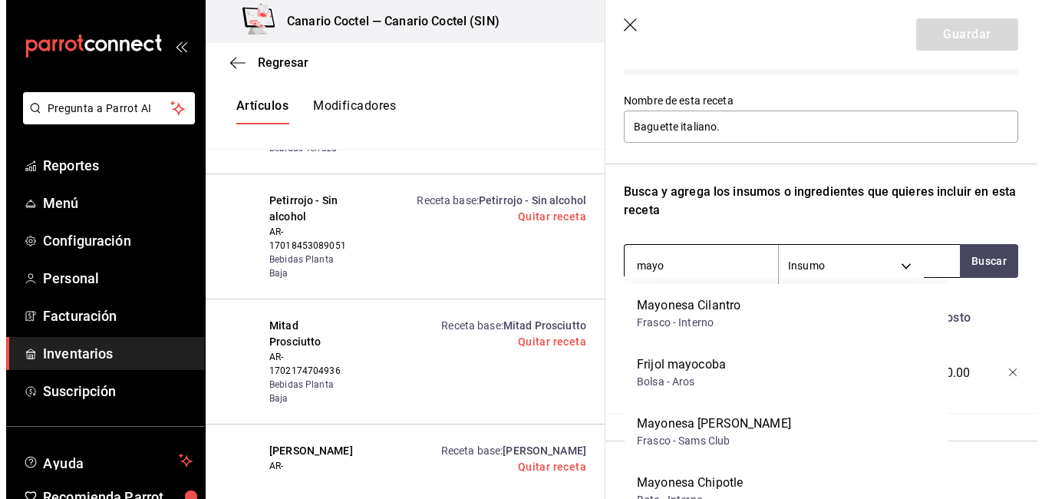
scroll to position [18969, 0]
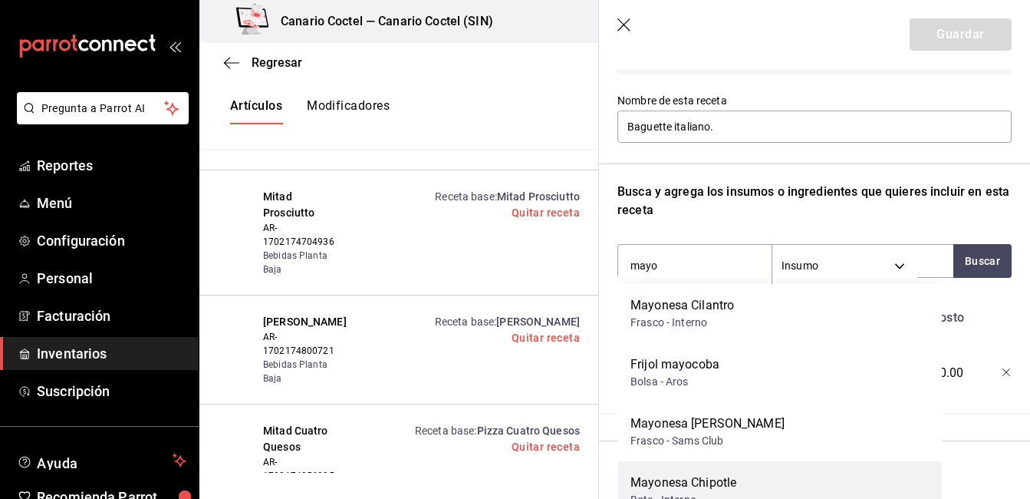
click at [677, 472] on div "Mayonesa Chipotle Bote - Interno" at bounding box center [780, 490] width 324 height 59
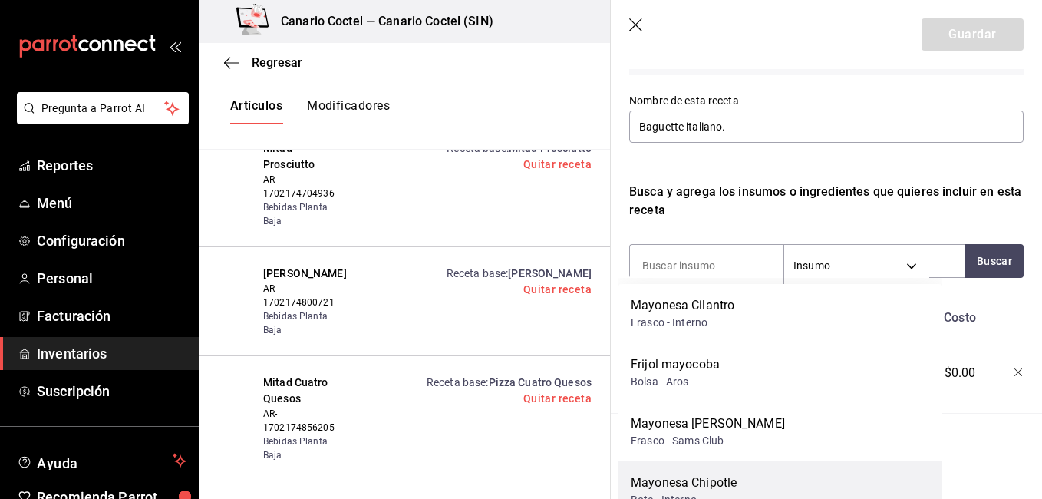
scroll to position [18840, 0]
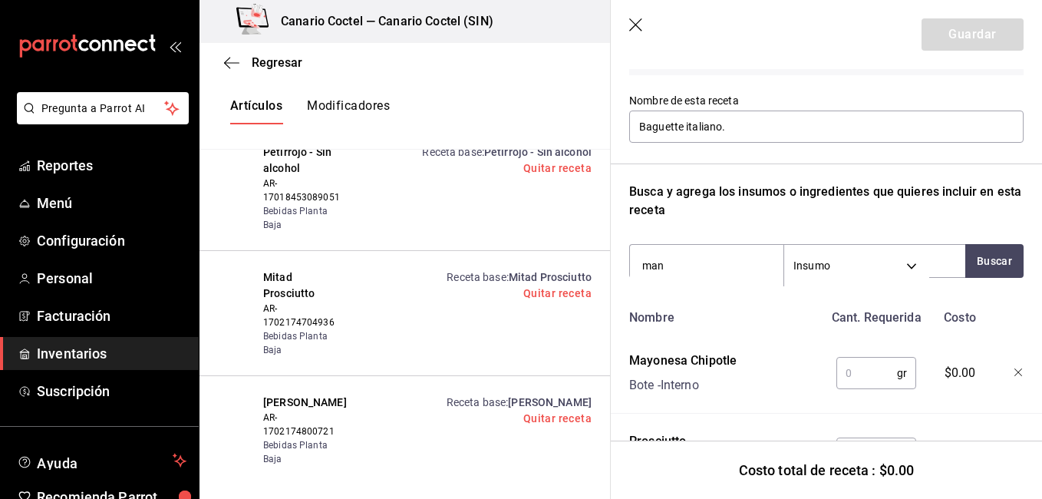
type input "mant"
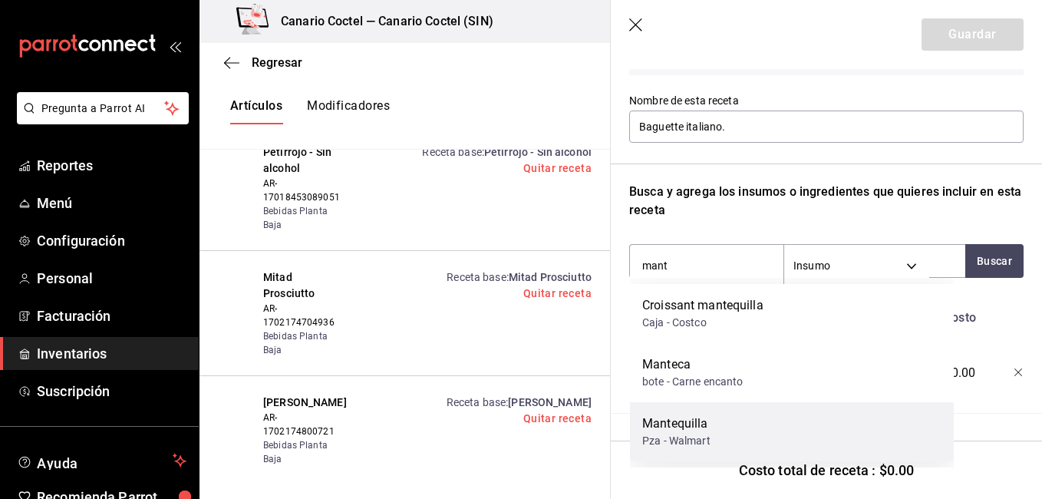
click at [700, 411] on div "Mantequilla Pza - Walmart" at bounding box center [792, 431] width 324 height 59
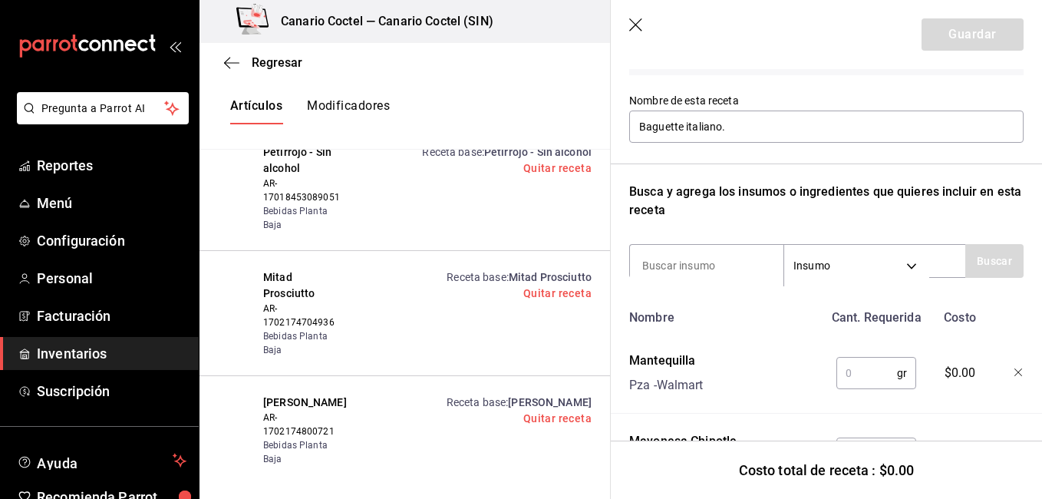
click at [852, 376] on input "text" at bounding box center [866, 372] width 61 height 31
type input "5"
click at [776, 385] on div "Mantequilla Pza - Walmart" at bounding box center [723, 369] width 200 height 49
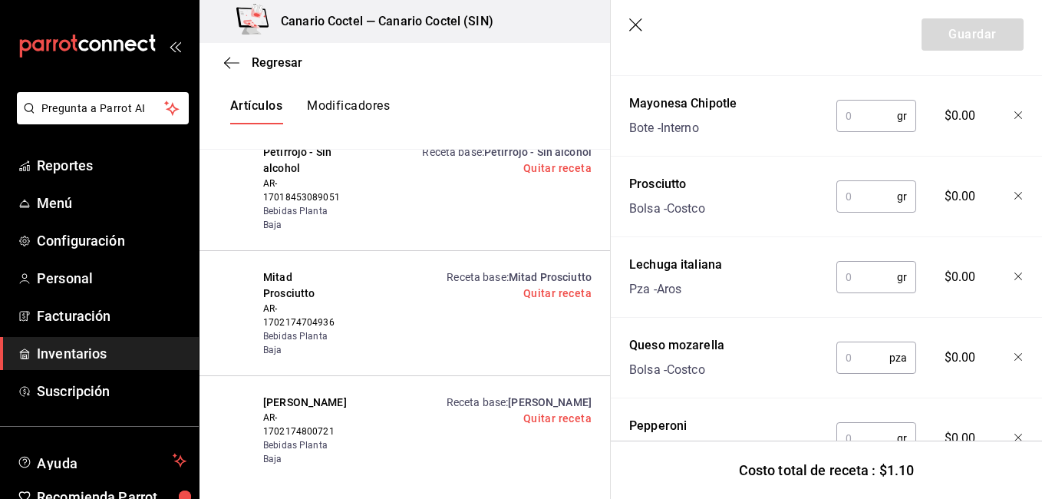
scroll to position [506, 0]
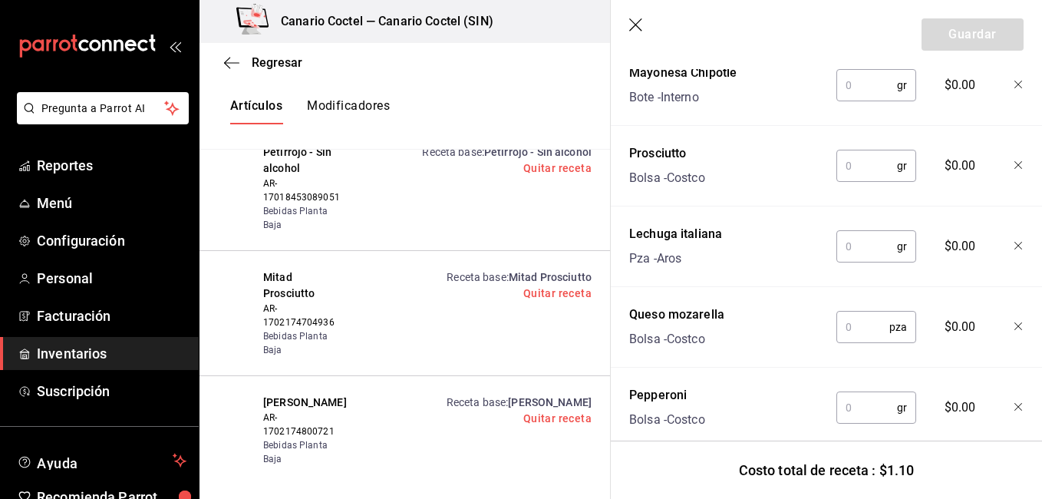
click at [866, 81] on input "text" at bounding box center [866, 85] width 61 height 31
type input "10"
click at [836, 164] on input "text" at bounding box center [866, 165] width 61 height 31
type input "15"
click at [836, 238] on input "text" at bounding box center [866, 246] width 61 height 31
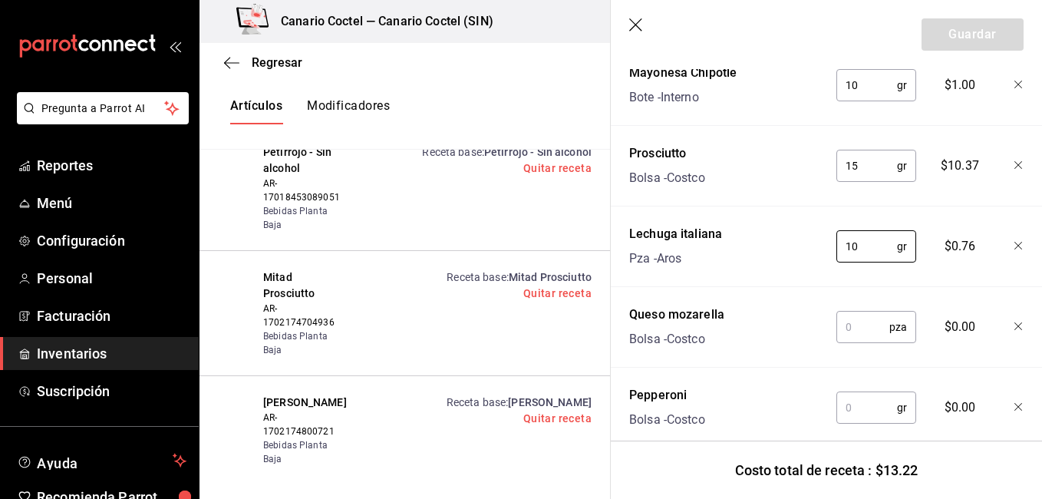
type input "10"
click at [849, 325] on input "text" at bounding box center [862, 326] width 53 height 31
type input "0.3"
click at [849, 402] on input "text" at bounding box center [866, 407] width 61 height 31
type input "20"
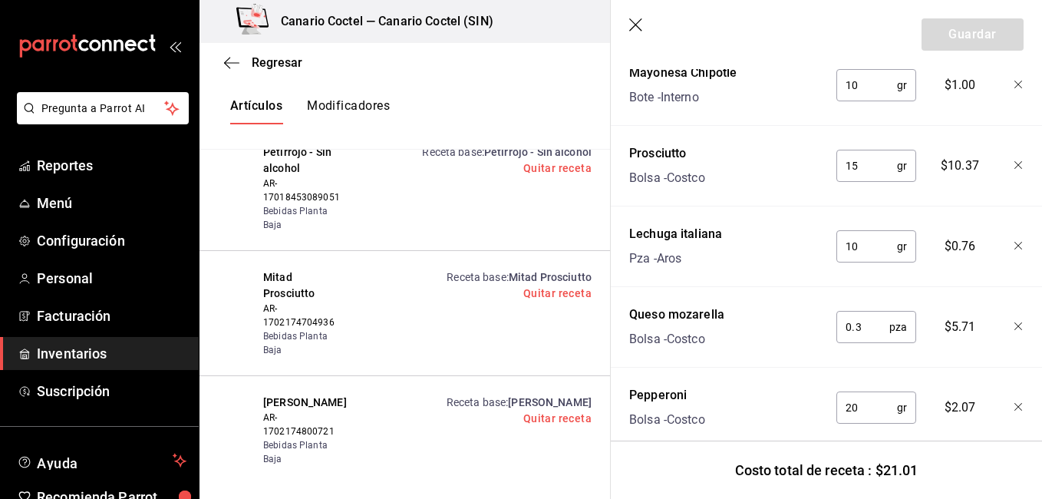
click at [812, 370] on div "Nombre Cant. Requerida Costo Mantequilla Pza - Walmart 5 gr ​ $1.10 Mayonesa Ch…" at bounding box center [826, 231] width 394 height 595
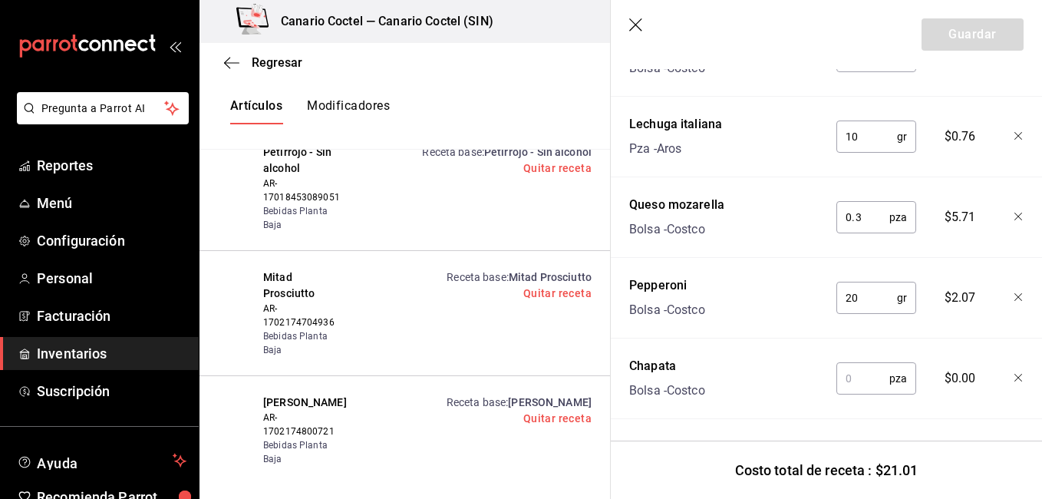
scroll to position [627, 0]
click at [887, 363] on div "pza ​" at bounding box center [876, 378] width 80 height 32
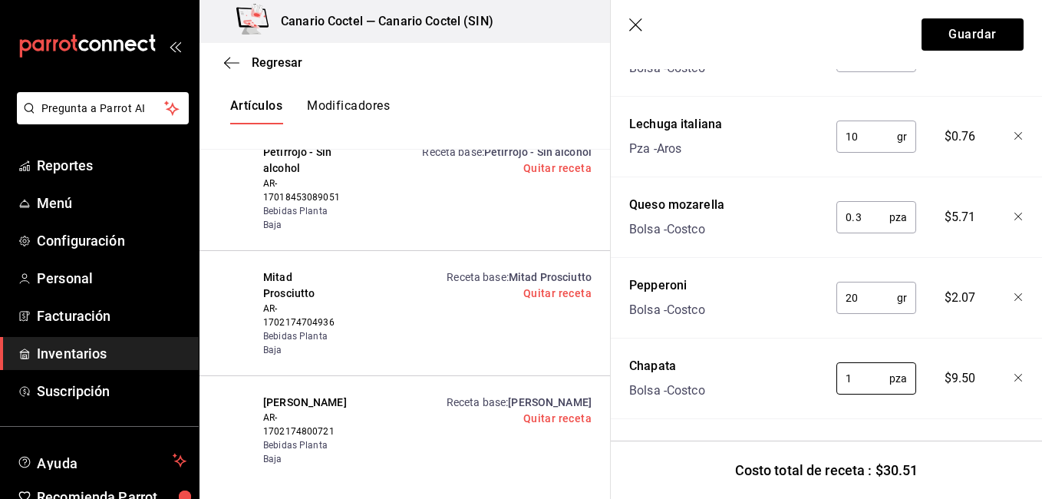
type input "1"
click at [732, 351] on div "Chapata Bolsa - Costco" at bounding box center [723, 375] width 200 height 49
click at [986, 27] on button "Guardar" at bounding box center [972, 34] width 102 height 32
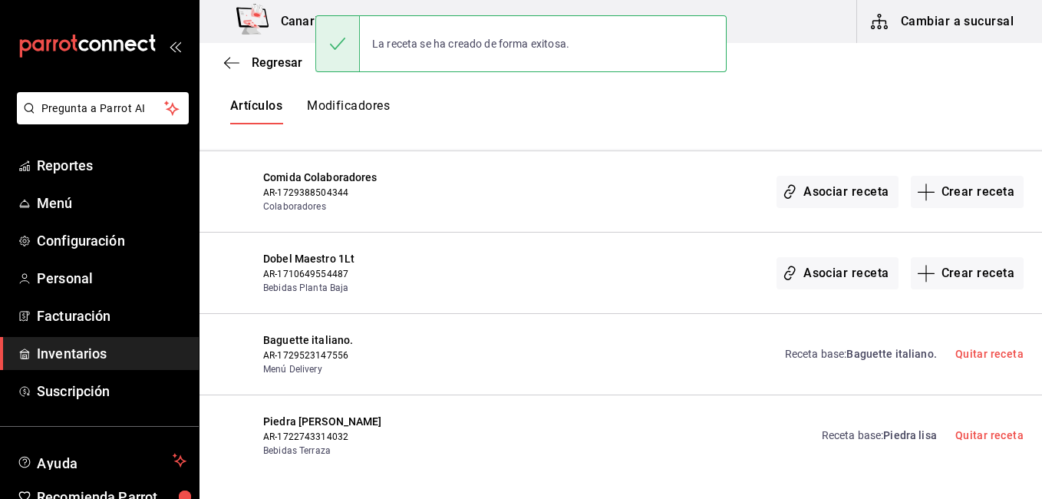
scroll to position [0, 0]
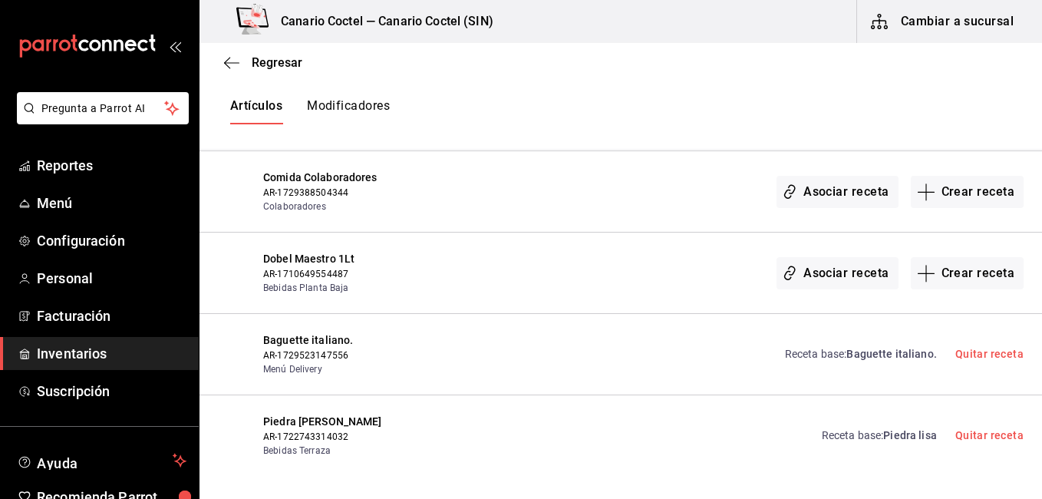
click at [665, 332] on div "Receta base : Baguette italiano. Quitar receta" at bounding box center [731, 354] width 585 height 44
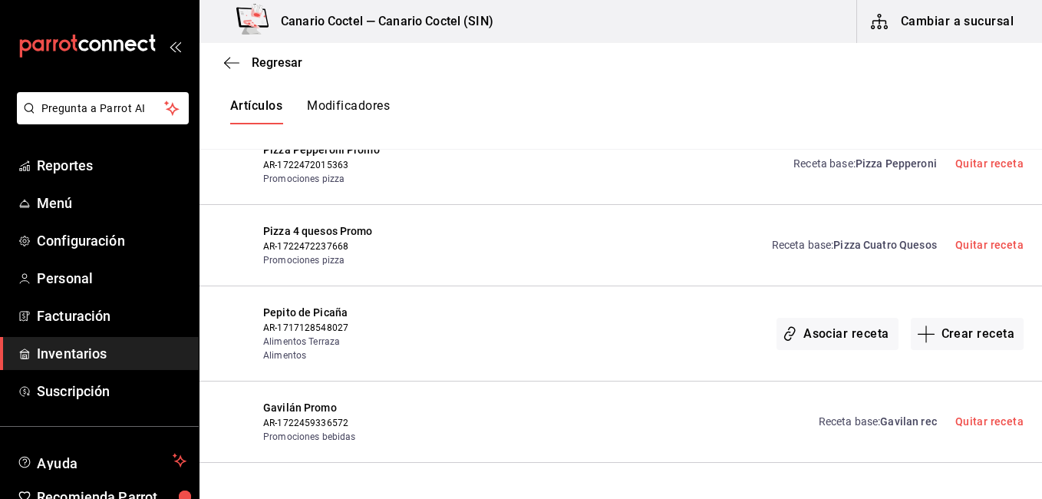
scroll to position [19454, 0]
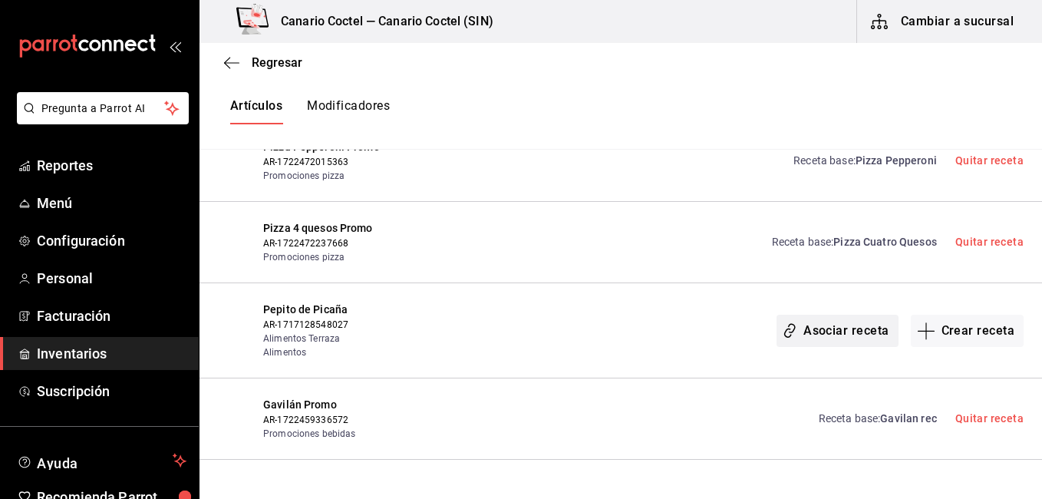
click at [870, 315] on button "Asociar receta" at bounding box center [836, 331] width 121 height 32
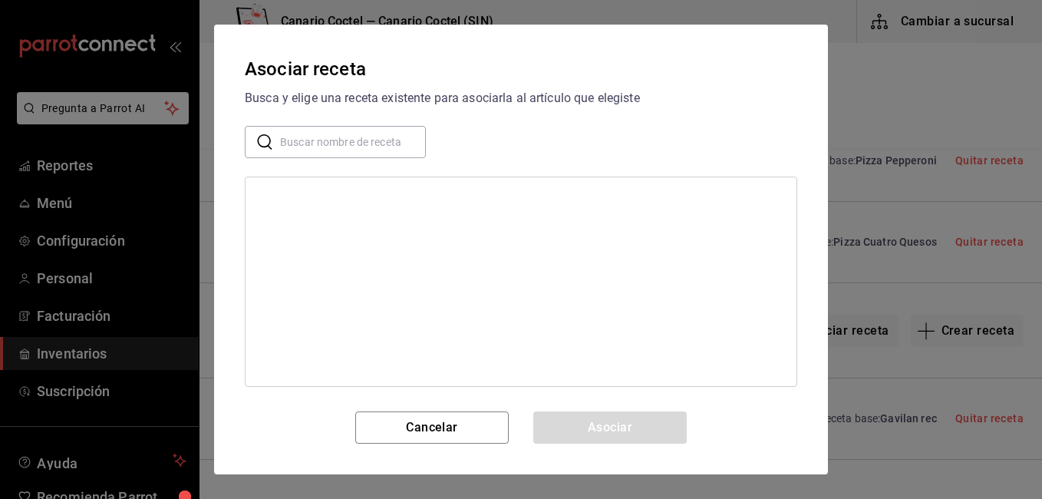
click at [349, 154] on input "text" at bounding box center [353, 142] width 146 height 31
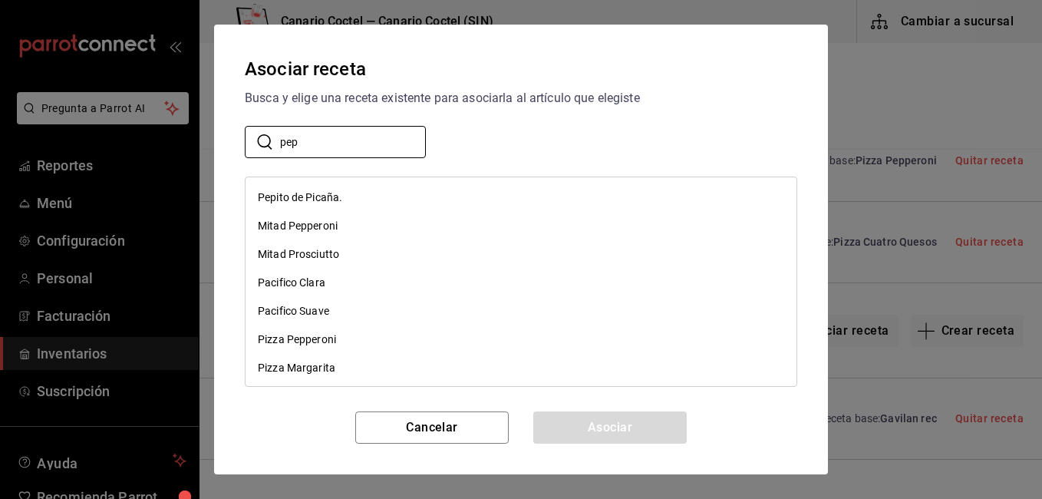
type input "pep"
click at [333, 191] on div "Pepito de Picaña." at bounding box center [300, 197] width 84 height 16
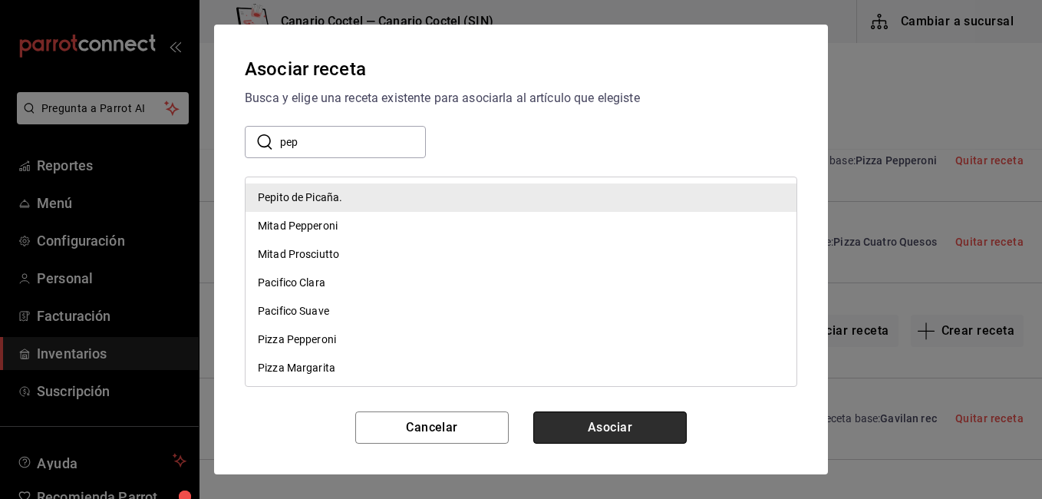
click at [581, 424] on button "Asociar" at bounding box center [609, 427] width 153 height 32
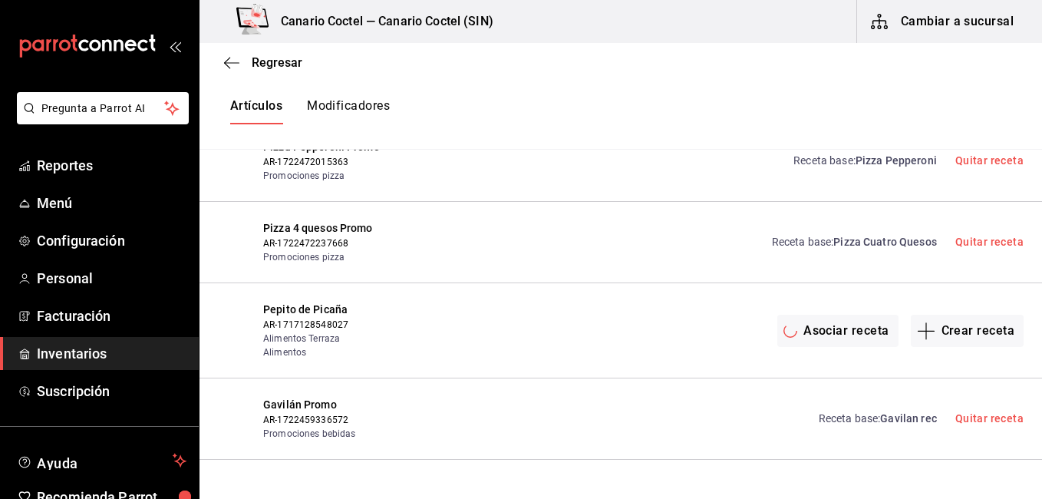
click at [581, 460] on div "Pacífico Clara Promo AR-1706040763841 Promociones bebidas Asociar receta Crear …" at bounding box center [620, 500] width 842 height 81
click at [802, 484] on button "Asociar receta" at bounding box center [836, 500] width 121 height 32
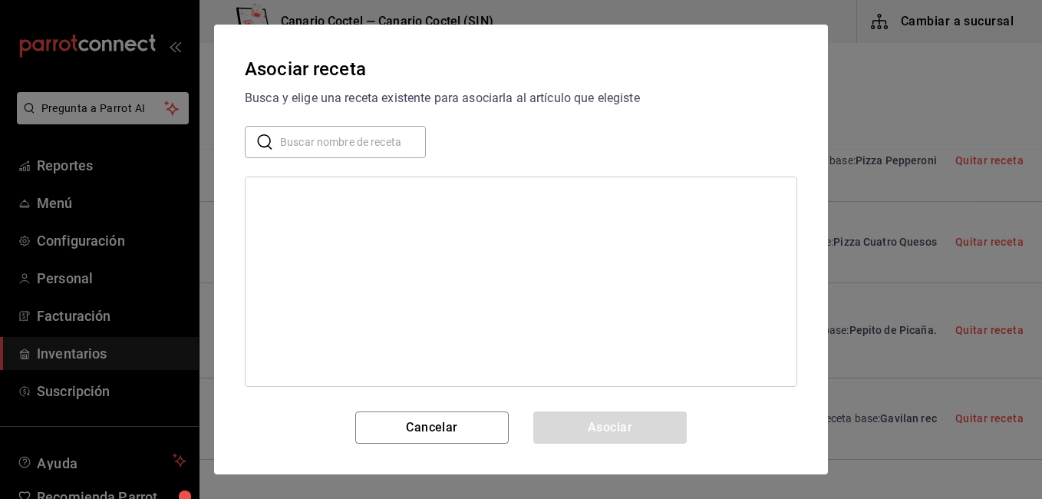
click at [802, 450] on div "Asociar receta Busca y elige una receta existente para asociarla al artículo qu…" at bounding box center [521, 250] width 614 height 450
click at [364, 140] on input "c" at bounding box center [353, 142] width 146 height 31
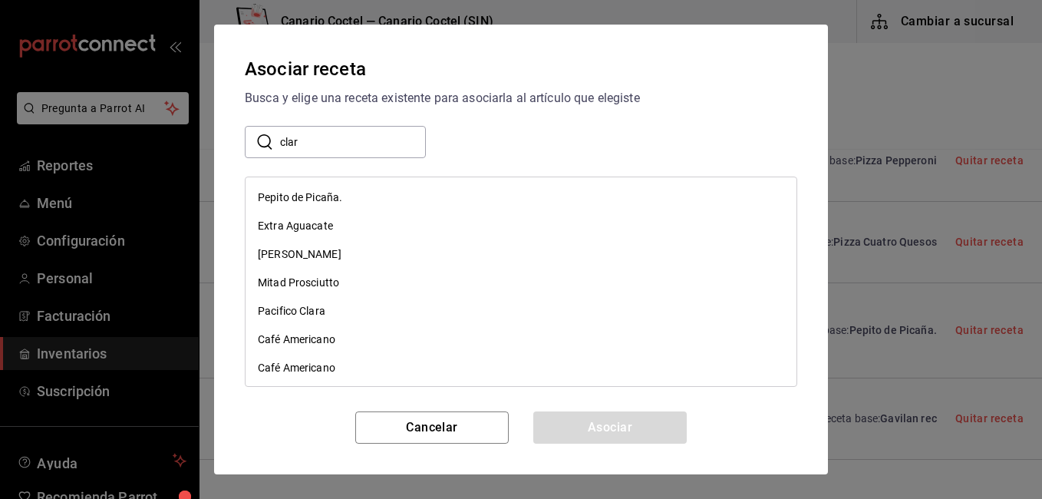
type input "clar"
click at [323, 309] on div "Pacifico Clara" at bounding box center [292, 311] width 68 height 16
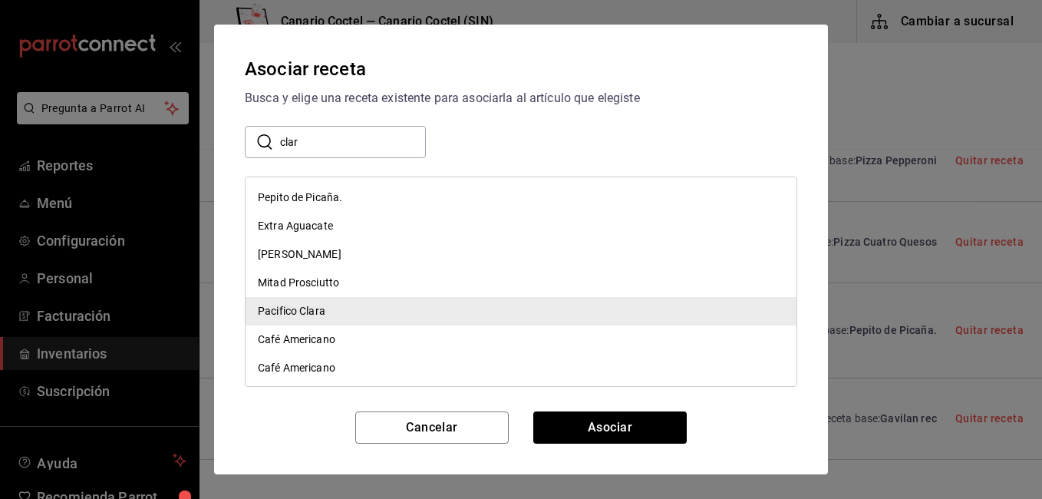
click at [321, 317] on div "Pacifico Clara" at bounding box center [292, 311] width 68 height 16
click at [601, 430] on button "Asociar" at bounding box center [609, 427] width 153 height 32
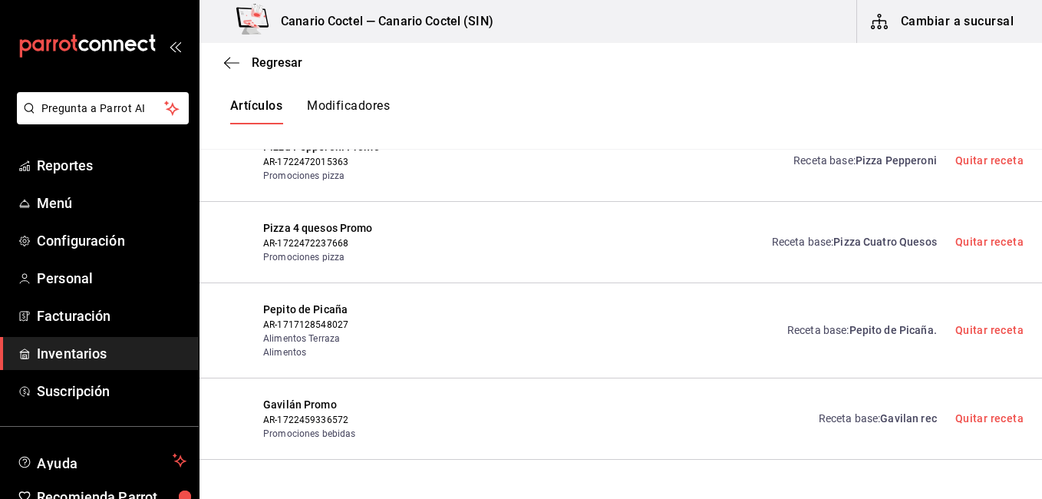
click at [601, 478] on div "Asociar receta Crear receta" at bounding box center [731, 500] width 585 height 44
click at [705, 397] on div "Receta base : Gavilan rec Quitar receta" at bounding box center [731, 419] width 585 height 44
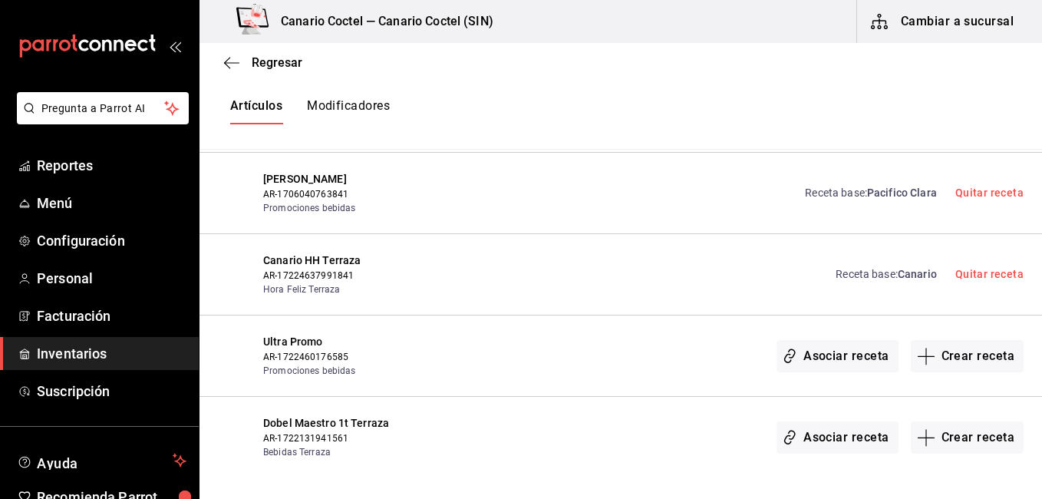
scroll to position [19792, 0]
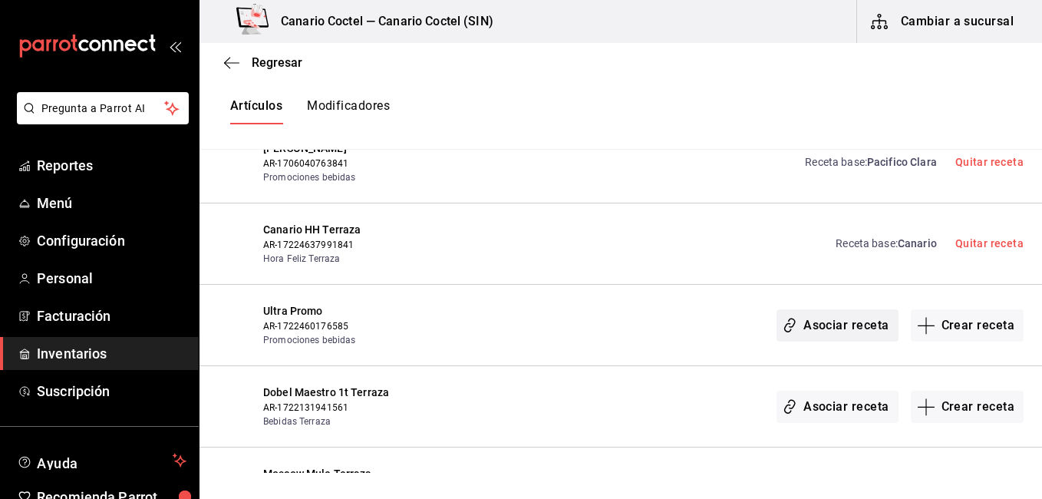
click at [848, 309] on button "Asociar receta" at bounding box center [836, 325] width 121 height 32
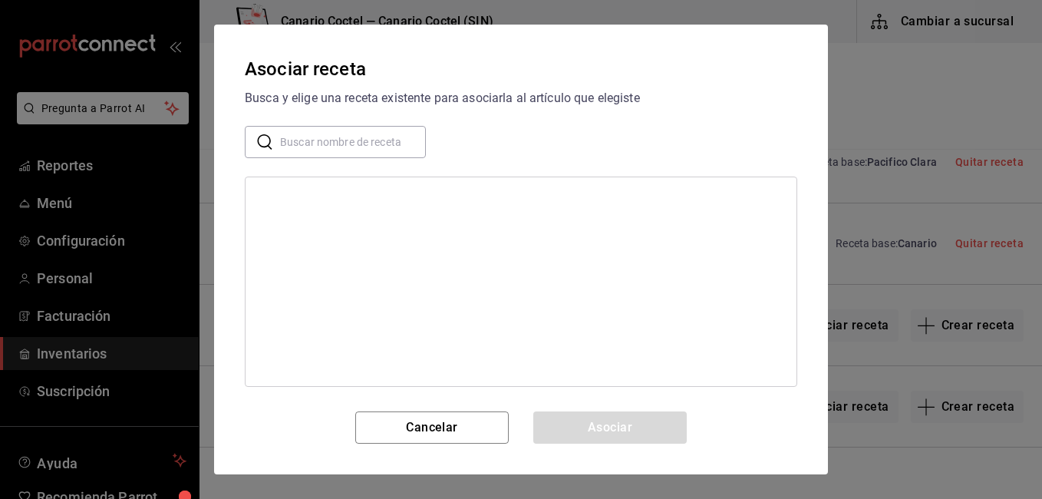
click at [375, 134] on input "text" at bounding box center [353, 142] width 146 height 31
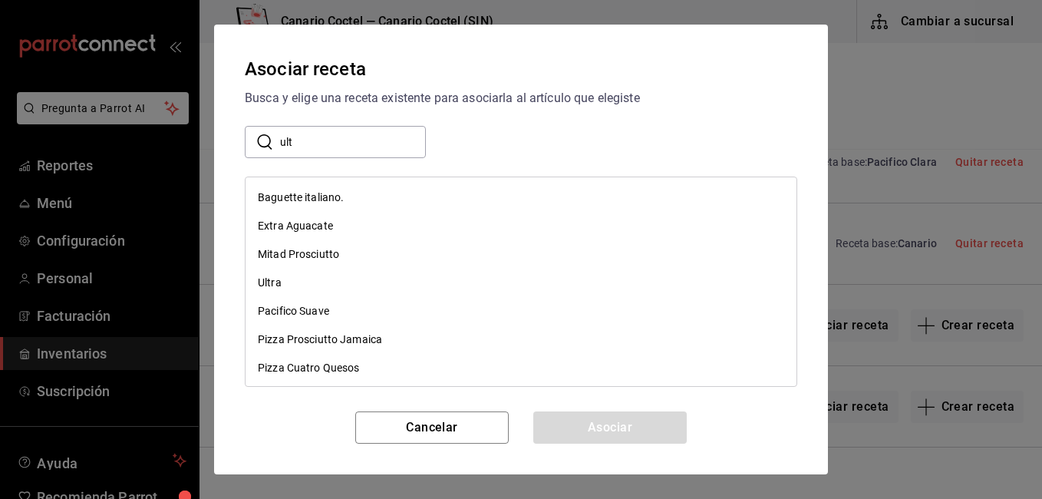
type input "ult"
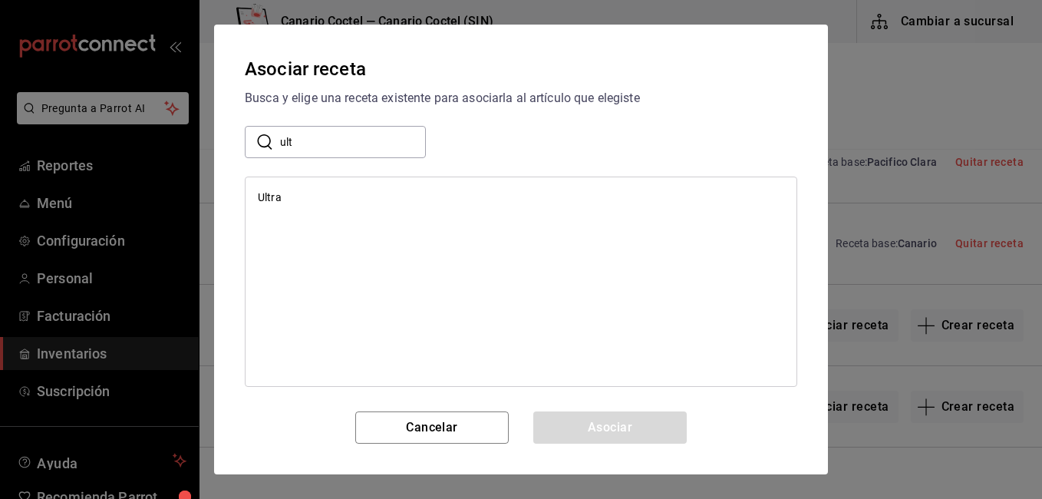
click at [329, 198] on div "Ultra" at bounding box center [520, 197] width 551 height 28
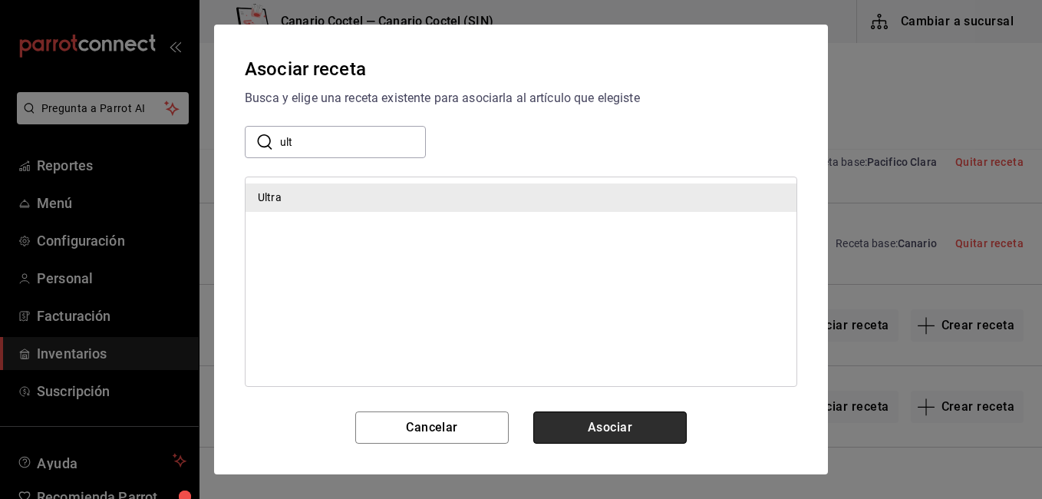
click at [610, 417] on button "Asociar" at bounding box center [609, 427] width 153 height 32
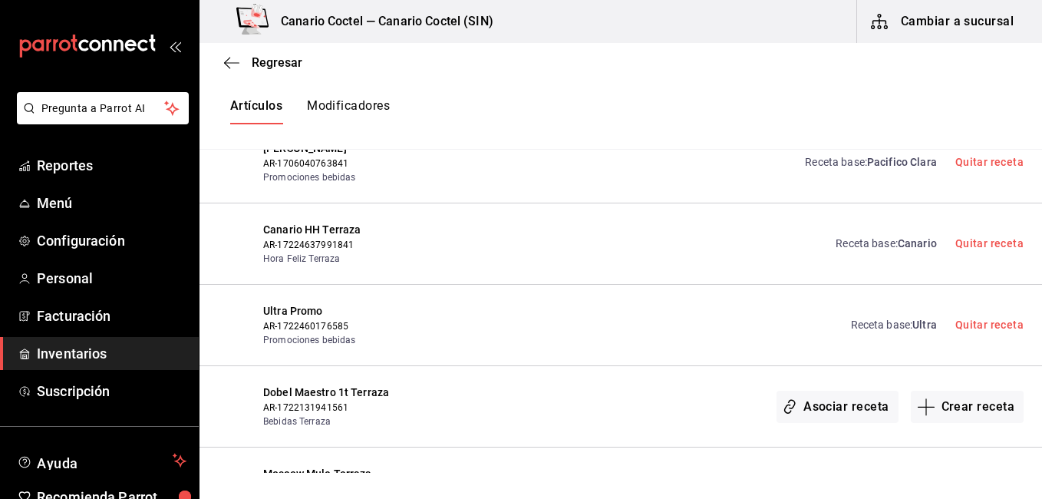
click at [719, 384] on div "Asociar receta Crear receta" at bounding box center [731, 406] width 585 height 44
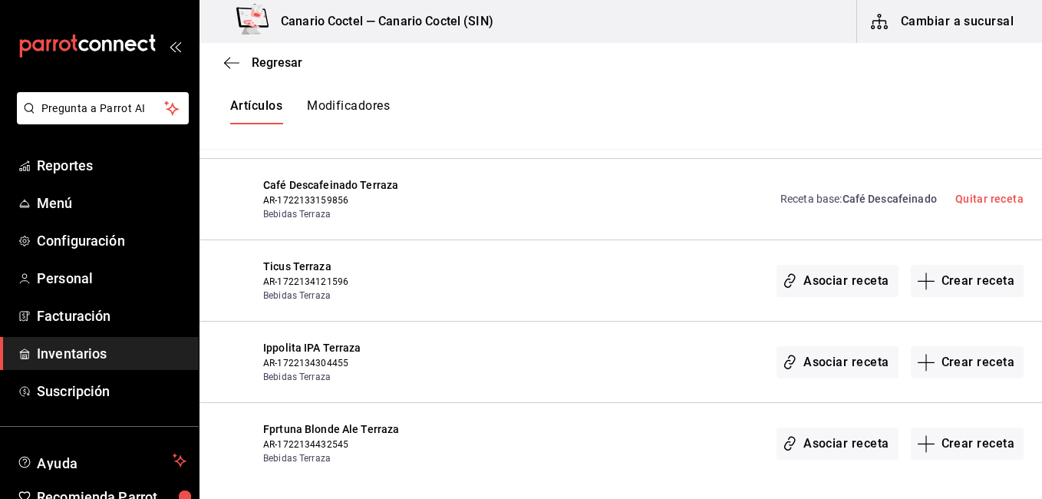
scroll to position [20436, 0]
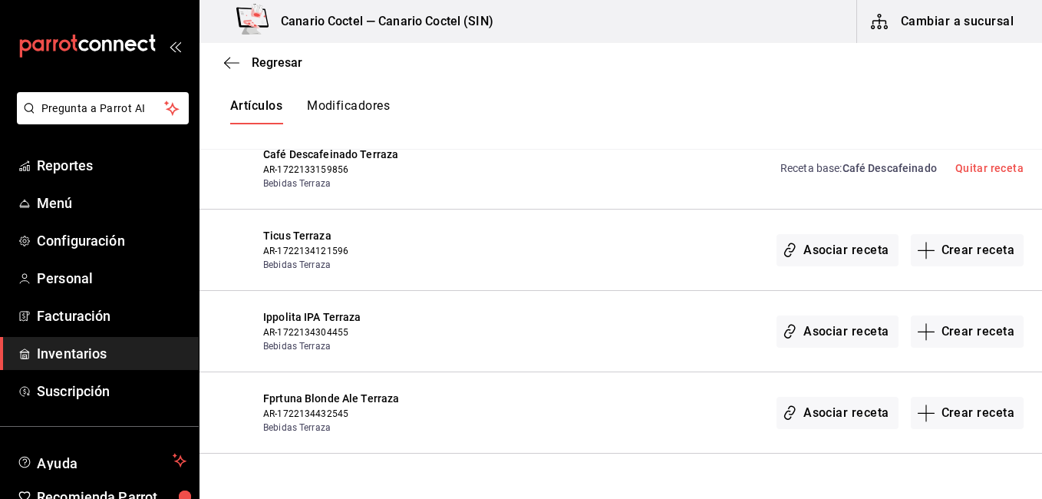
click at [589, 305] on div "Ippolita IPA Terraza AR-1722134304455 Bebidas Terraza Asociar receta Crear rece…" at bounding box center [620, 331] width 842 height 81
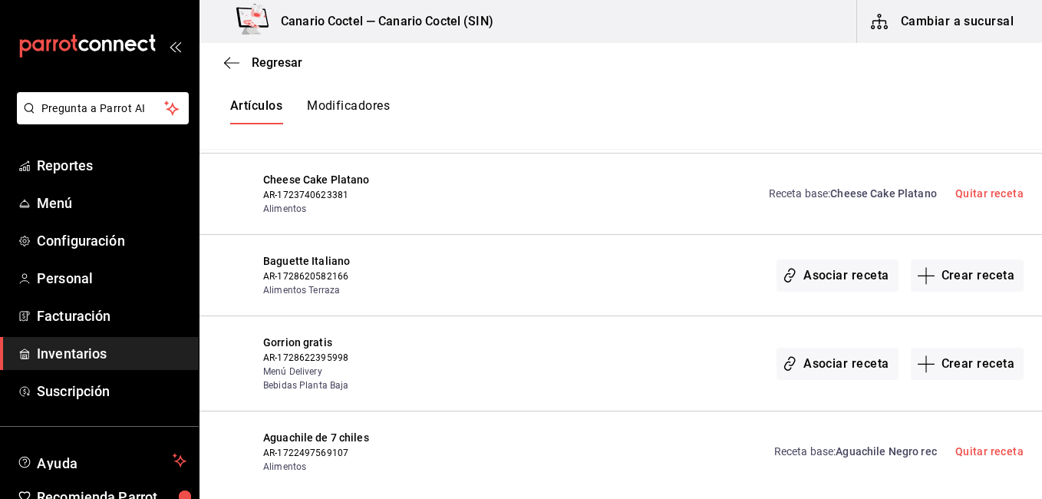
scroll to position [23167, 0]
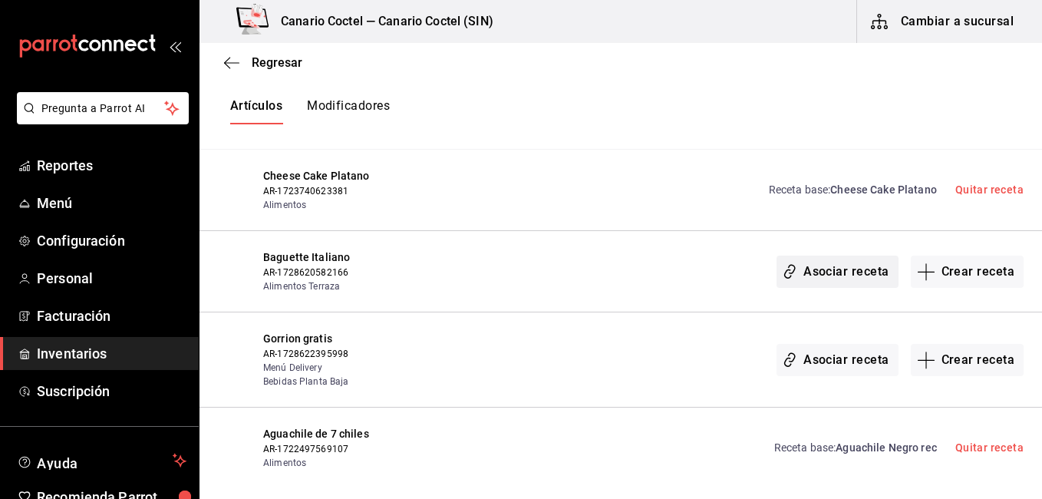
click at [846, 255] on button "Asociar receta" at bounding box center [836, 271] width 121 height 32
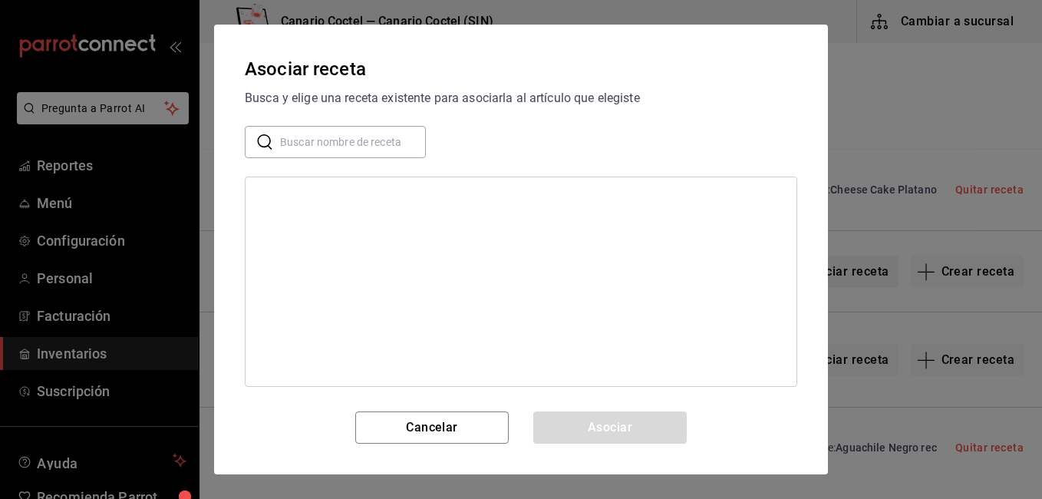
click at [842, 219] on div "Asociar receta Busca y elige una receta existente para asociarla al artículo qu…" at bounding box center [521, 249] width 1042 height 499
click at [309, 145] on input "text" at bounding box center [353, 142] width 146 height 31
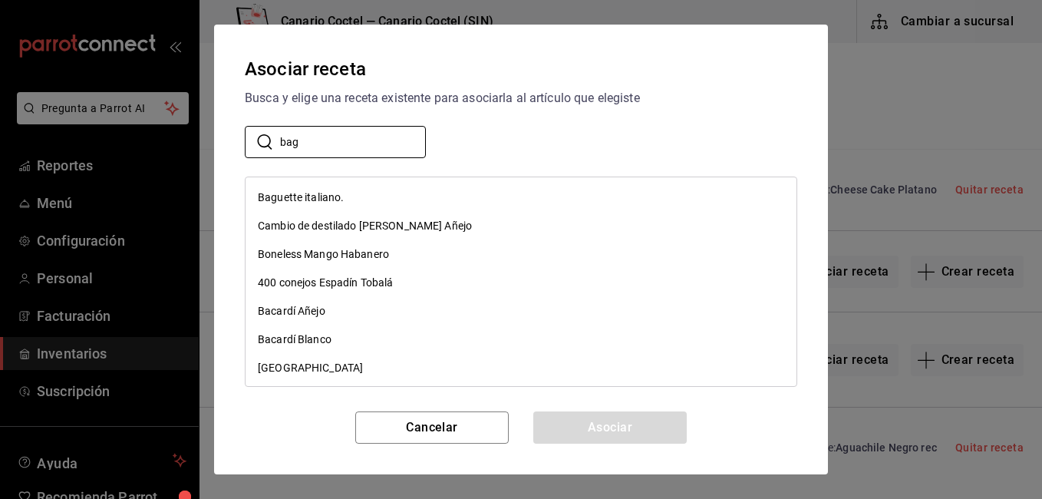
type input "bag"
click at [316, 193] on div "Baguette italiano." at bounding box center [301, 197] width 86 height 16
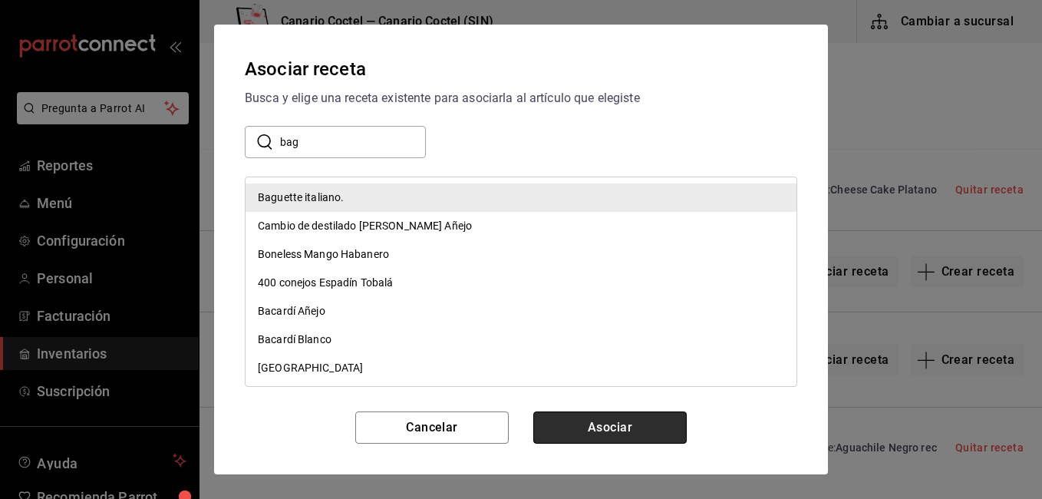
click at [589, 430] on button "Asociar" at bounding box center [609, 427] width 153 height 32
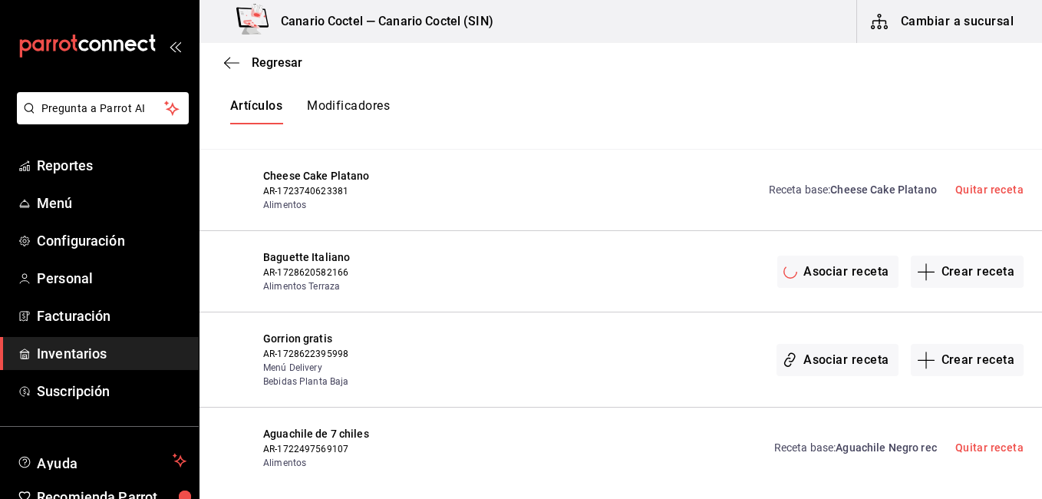
click at [589, 430] on div "Aguachile de 7 chiles AR-1722497569107 Alimentos Receta base : Aguachile Negro …" at bounding box center [620, 447] width 842 height 81
click at [818, 344] on button "Asociar receta" at bounding box center [836, 360] width 121 height 32
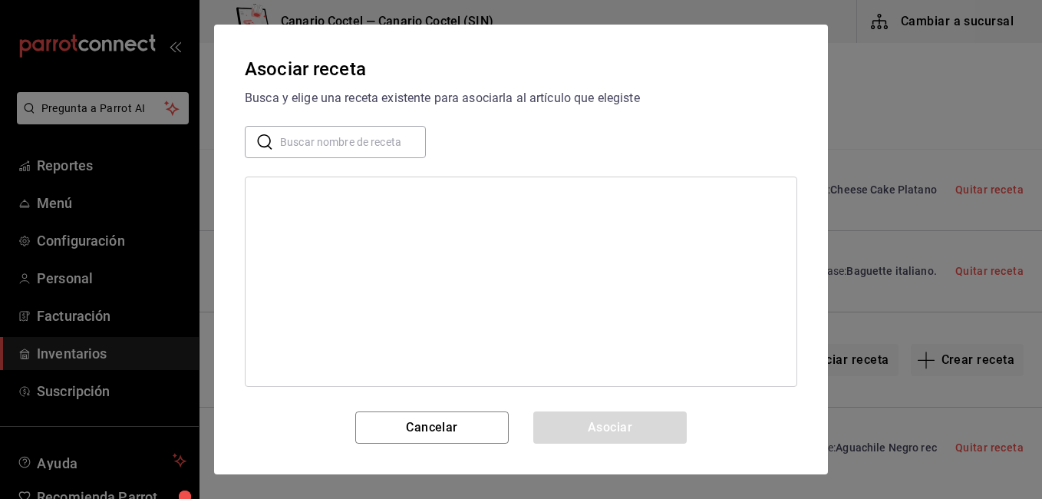
click at [342, 147] on input "text" at bounding box center [353, 142] width 146 height 31
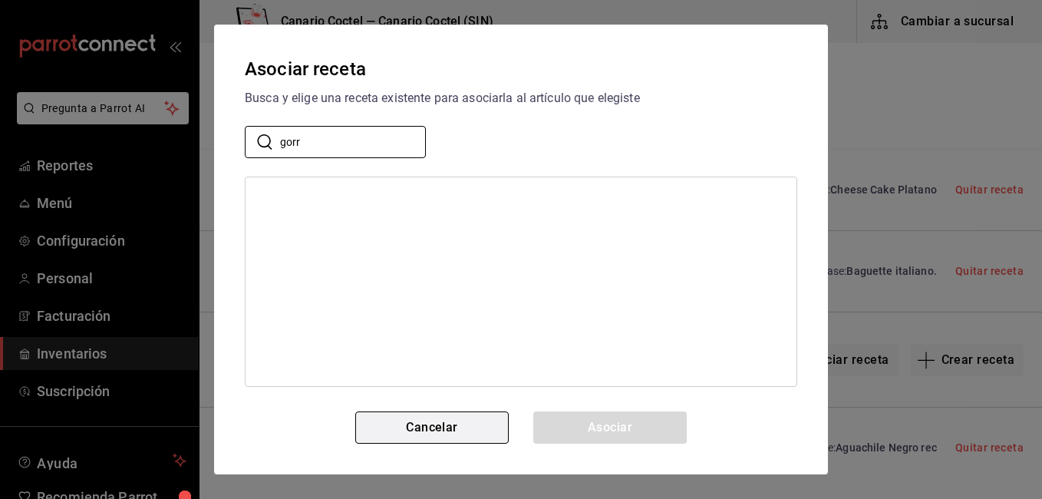
type input "gorr"
click at [466, 420] on button "Cancelar" at bounding box center [431, 427] width 153 height 32
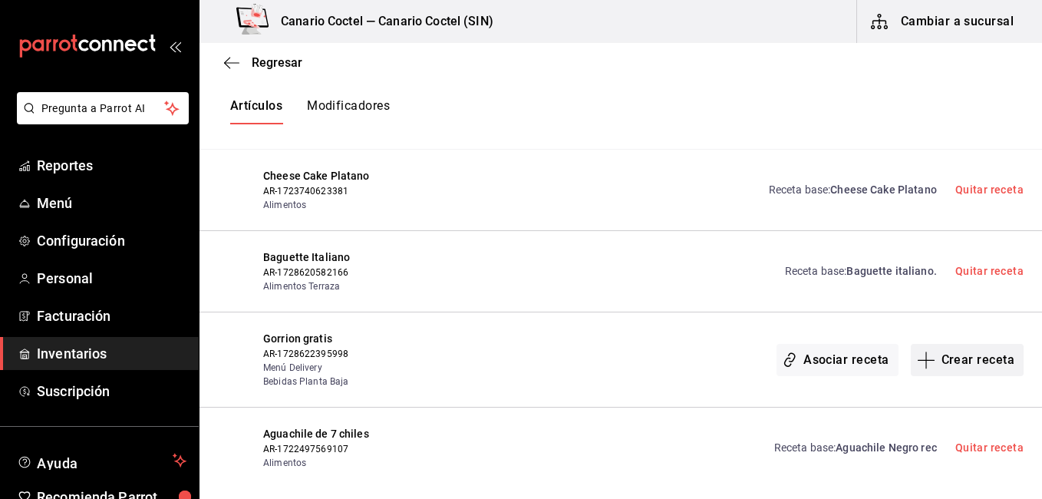
click at [957, 344] on button "Crear receta" at bounding box center [968, 360] width 114 height 32
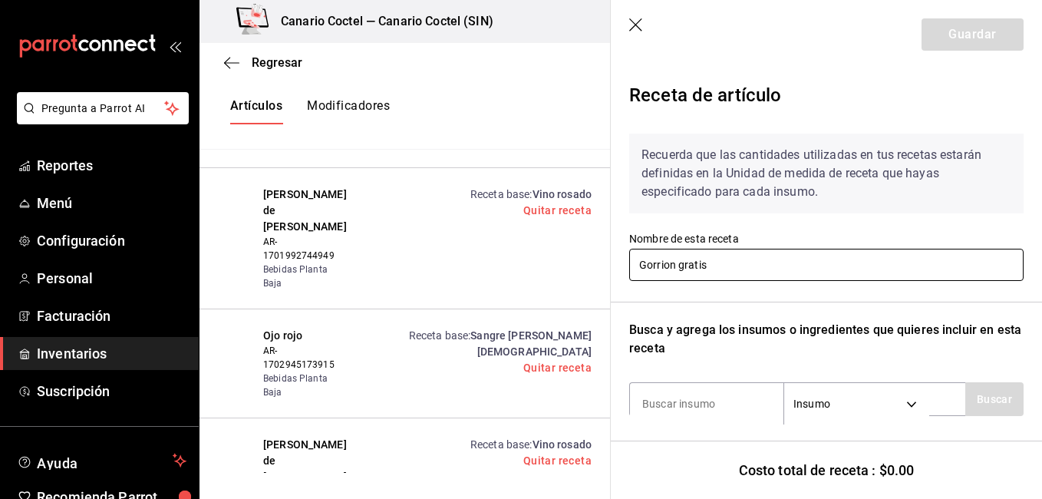
click at [693, 262] on input "Gorrion gratis" at bounding box center [826, 265] width 394 height 32
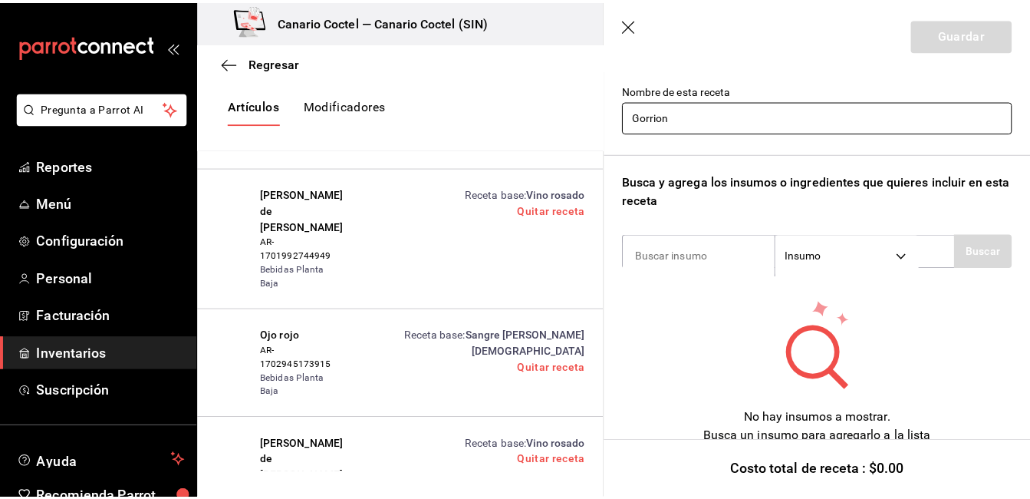
scroll to position [156, 0]
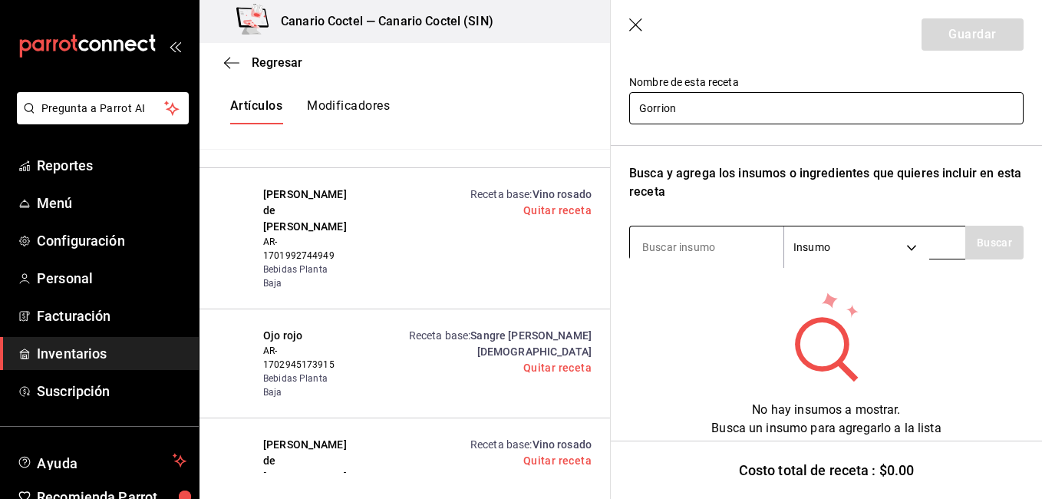
type input "Gorrion"
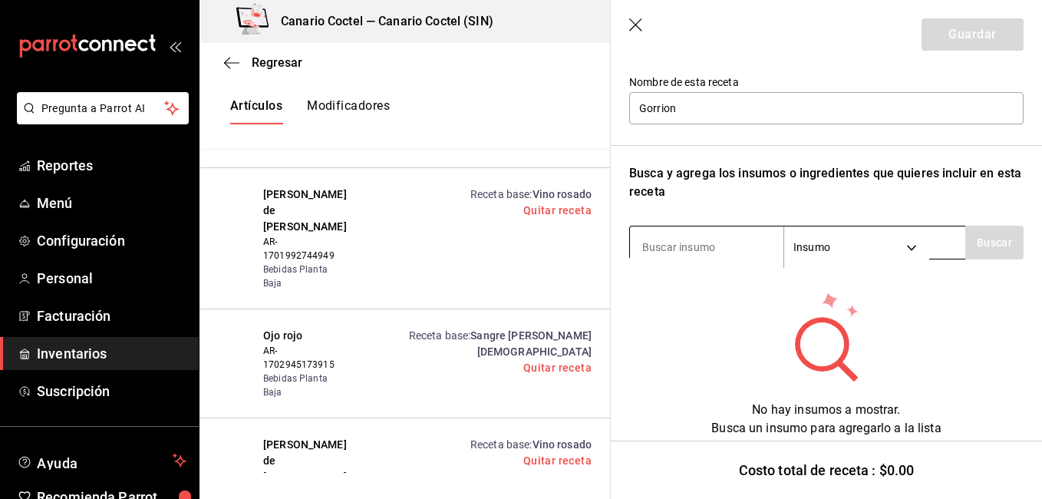
click at [672, 255] on input at bounding box center [706, 247] width 153 height 32
type input "g"
type input "frut"
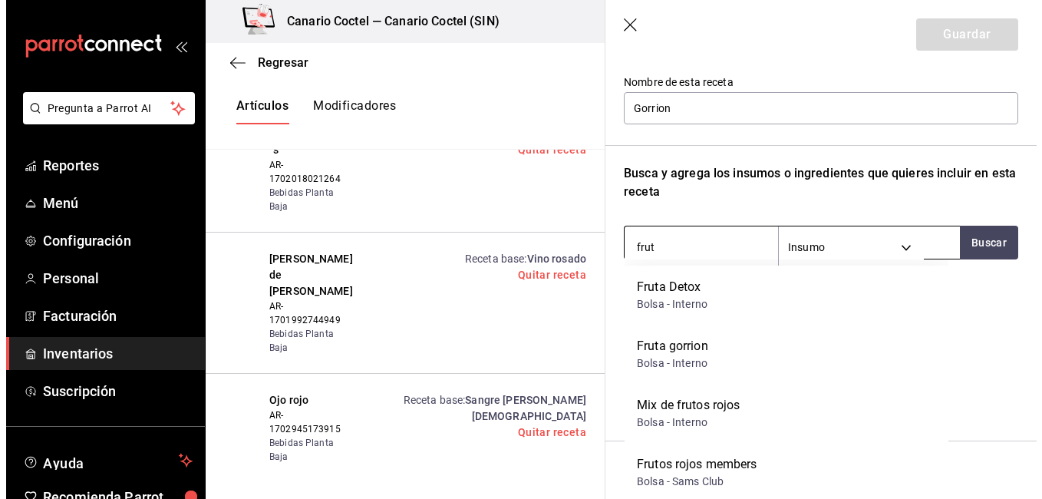
scroll to position [23328, 0]
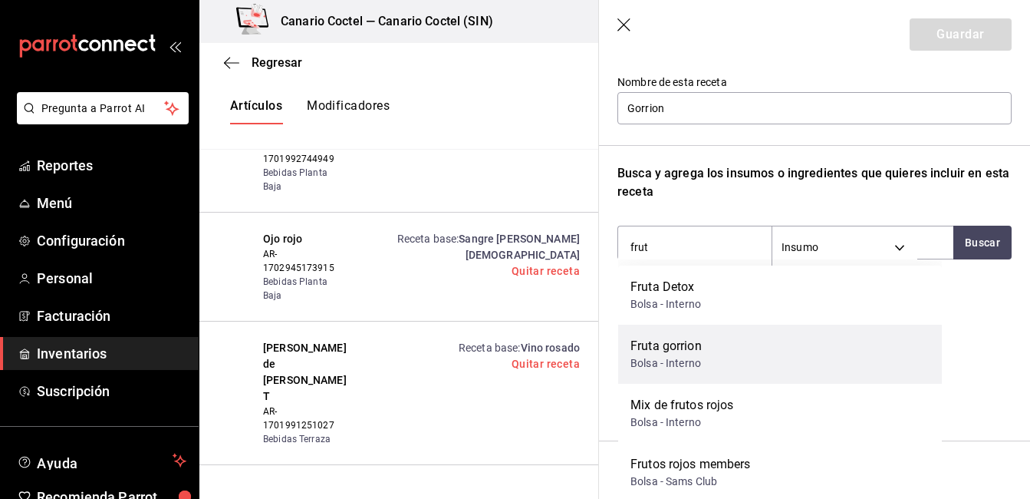
click at [681, 355] on div "Bolsa - Interno" at bounding box center [666, 363] width 71 height 16
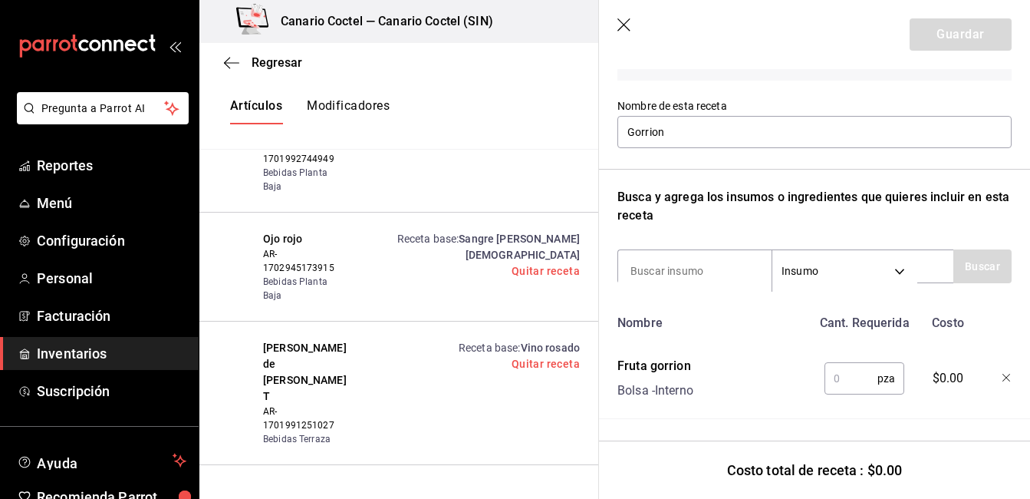
scroll to position [23167, 0]
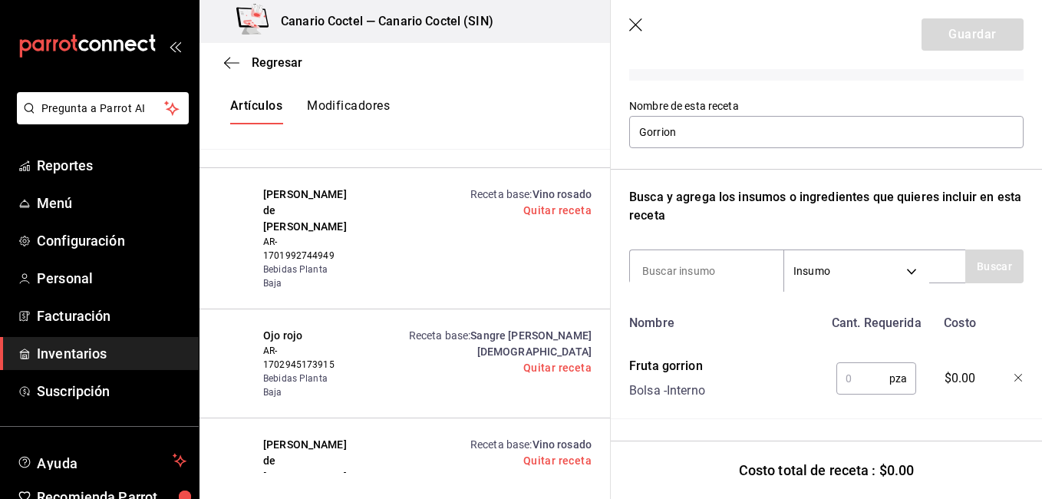
click at [848, 363] on input "text" at bounding box center [862, 378] width 53 height 31
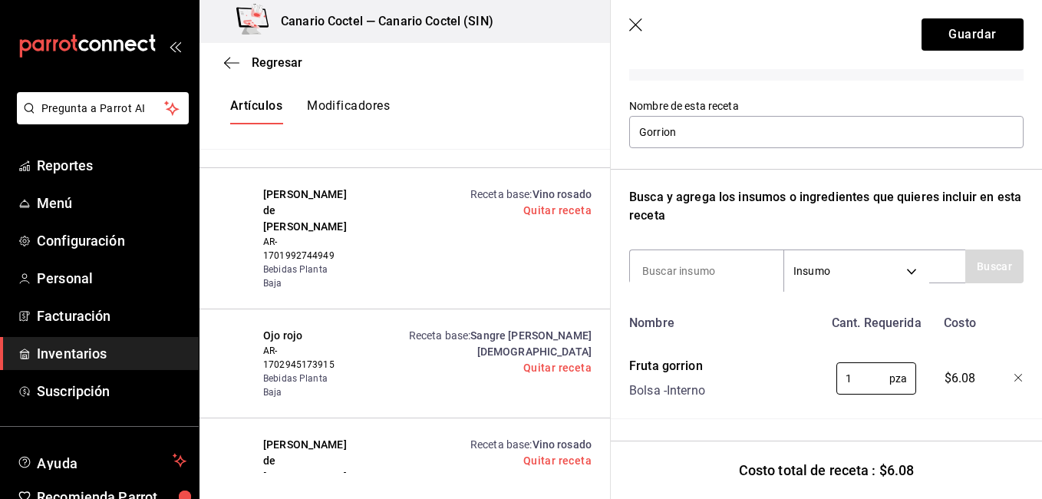
type input "1"
click at [1014, 374] on icon "button" at bounding box center [1018, 378] width 9 height 9
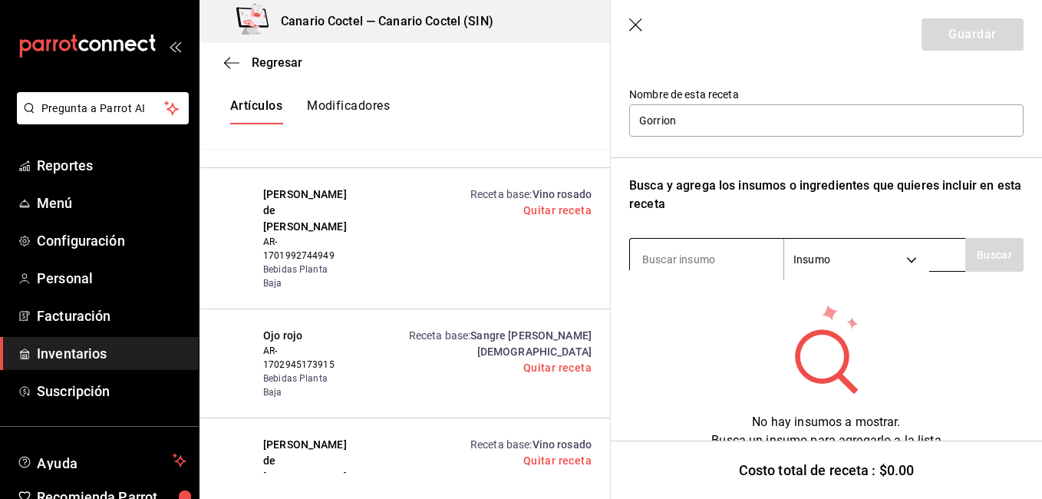
click at [716, 260] on input at bounding box center [706, 259] width 153 height 32
type input "piña"
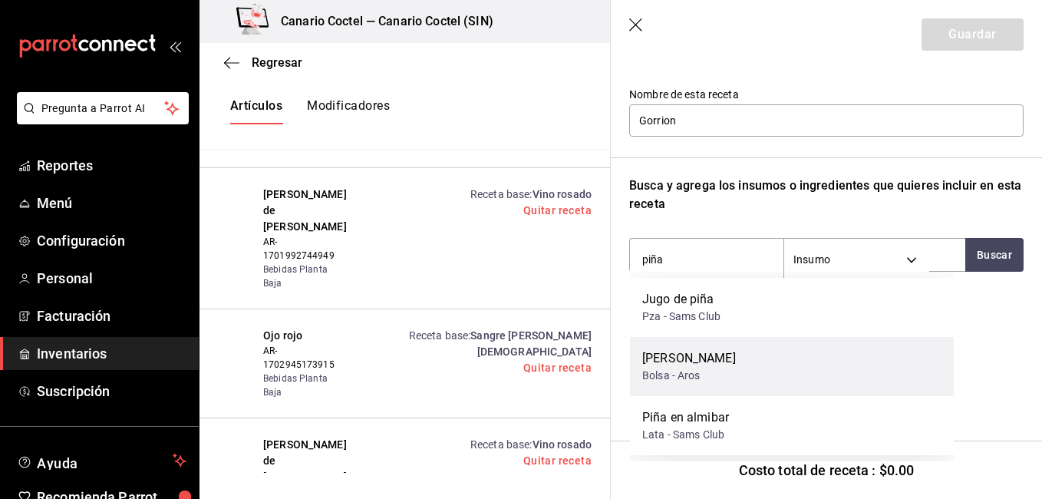
click at [676, 361] on div "Piña Miel" at bounding box center [689, 358] width 94 height 18
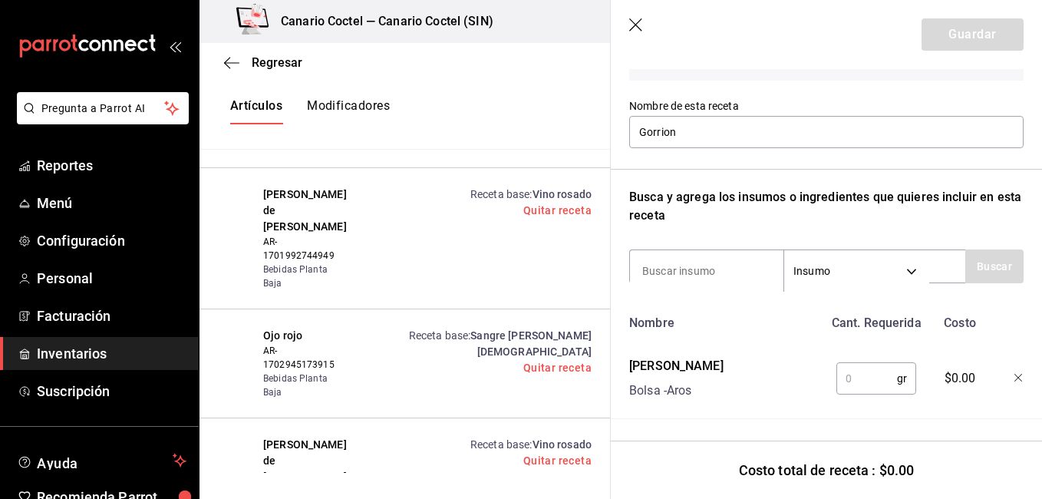
click at [861, 367] on input "text" at bounding box center [866, 378] width 61 height 31
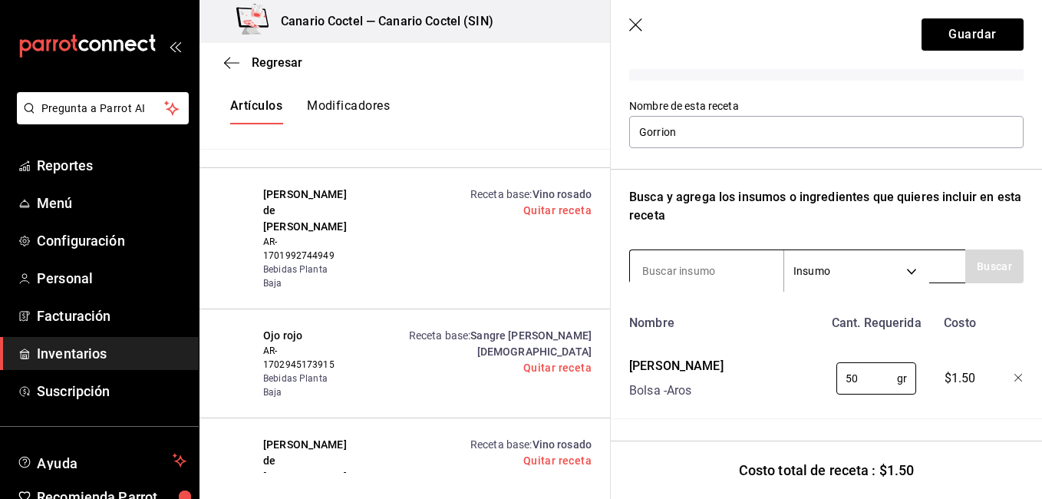
type input "50"
click at [700, 261] on input at bounding box center [706, 271] width 153 height 32
type input "pure"
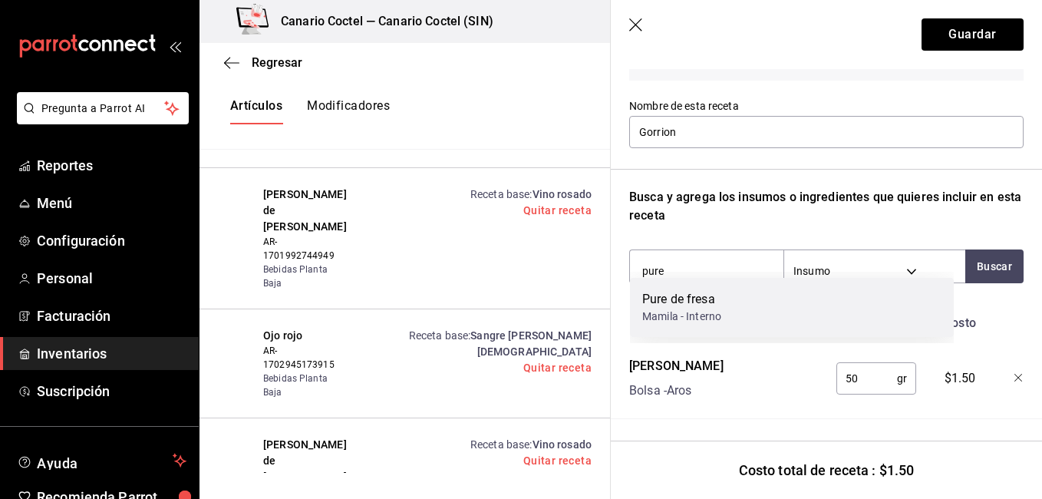
click at [692, 314] on div "Mamila - Interno" at bounding box center [681, 316] width 79 height 16
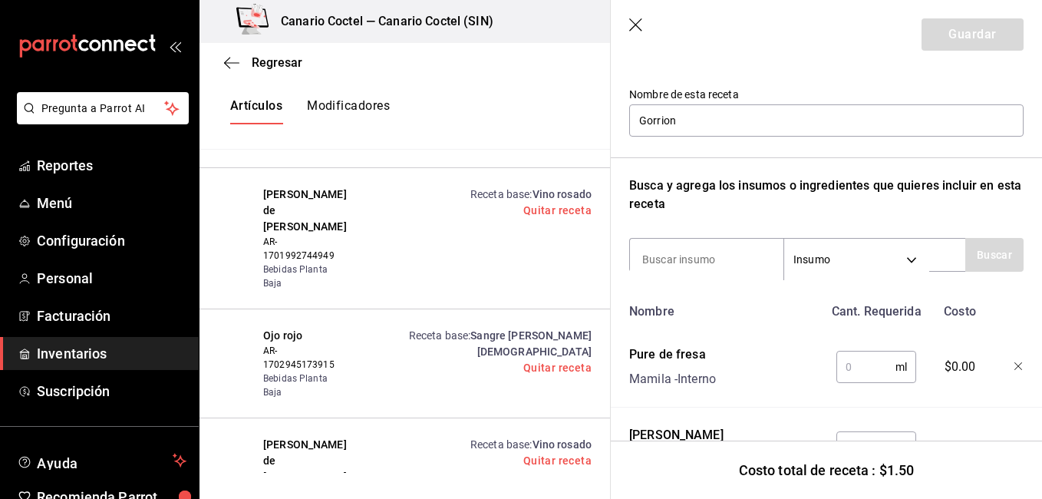
click at [849, 358] on input "text" at bounding box center [865, 366] width 59 height 31
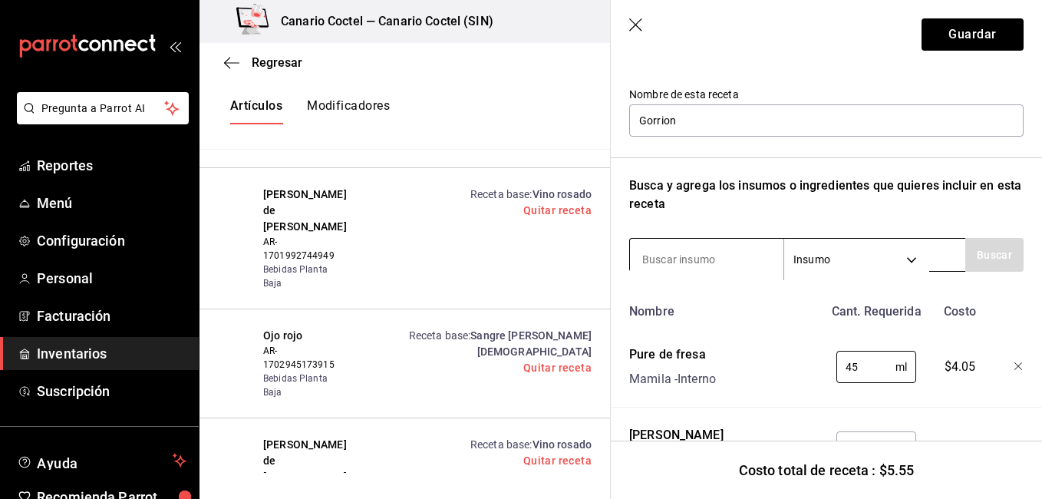
type input "45"
click at [706, 246] on input at bounding box center [706, 259] width 153 height 32
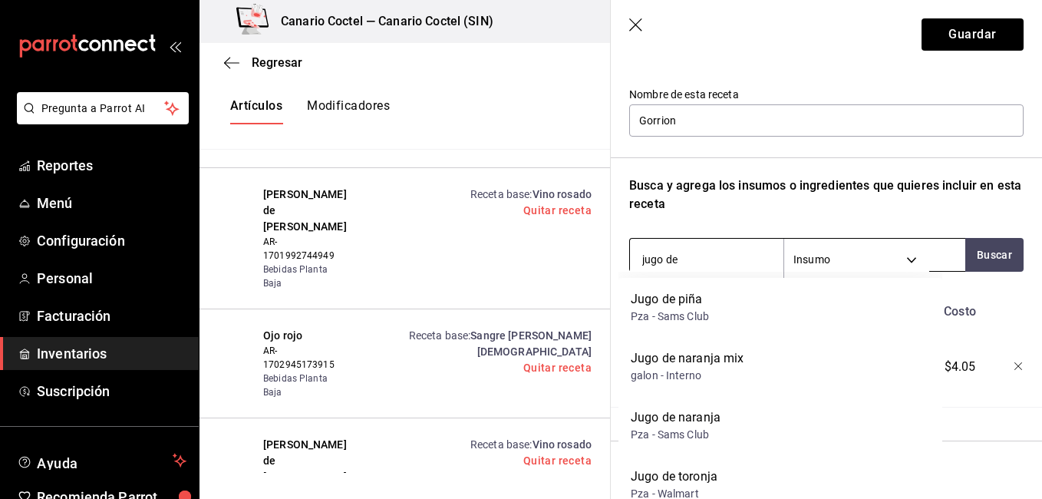
scroll to position [23328, 0]
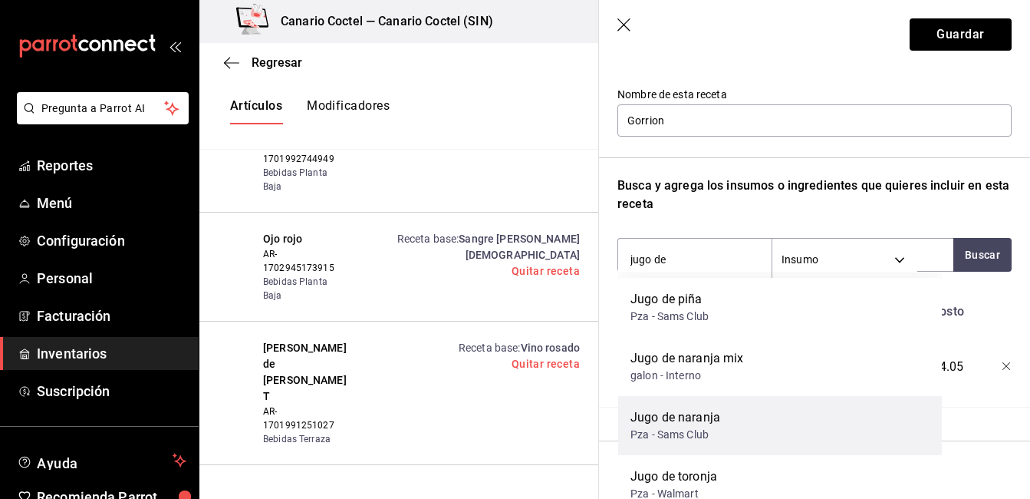
click at [693, 430] on div "Pza - Sams Club" at bounding box center [676, 435] width 90 height 16
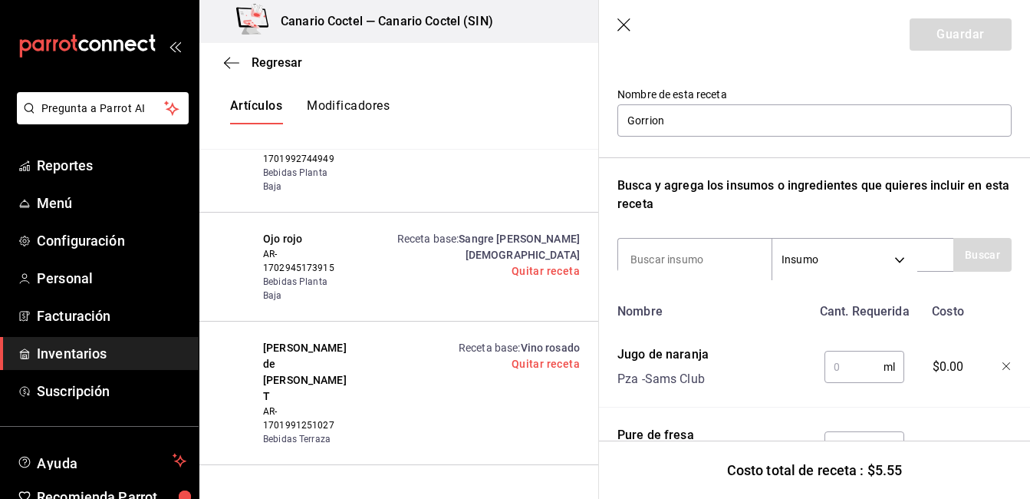
scroll to position [23167, 0]
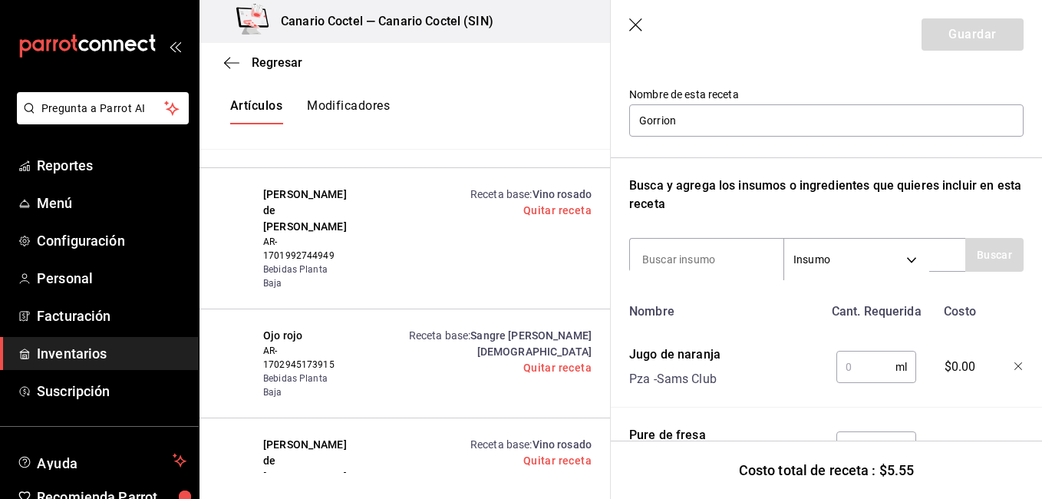
click at [836, 358] on input "text" at bounding box center [865, 366] width 59 height 31
click at [1006, 361] on div at bounding box center [1006, 363] width 33 height 49
click at [1014, 366] on icon "button" at bounding box center [1018, 366] width 9 height 9
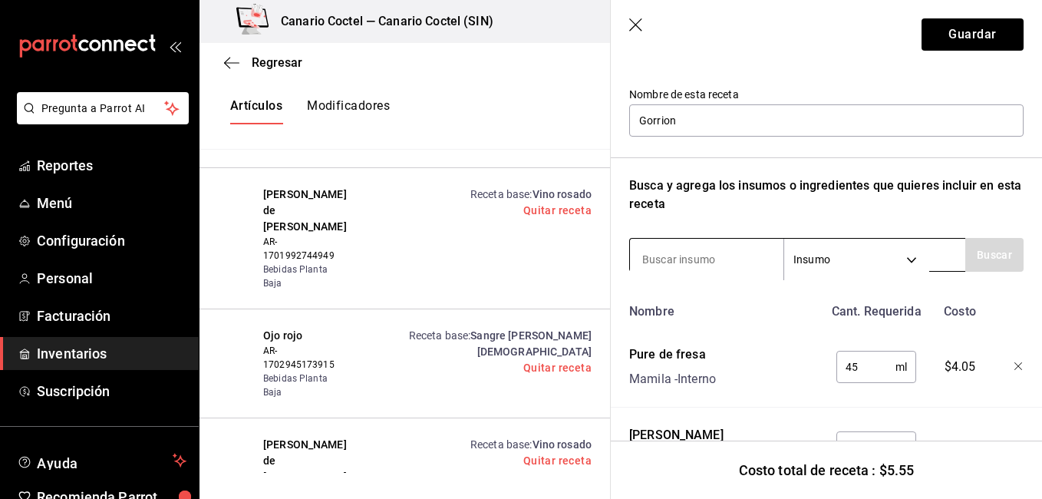
click at [704, 260] on input at bounding box center [706, 259] width 153 height 32
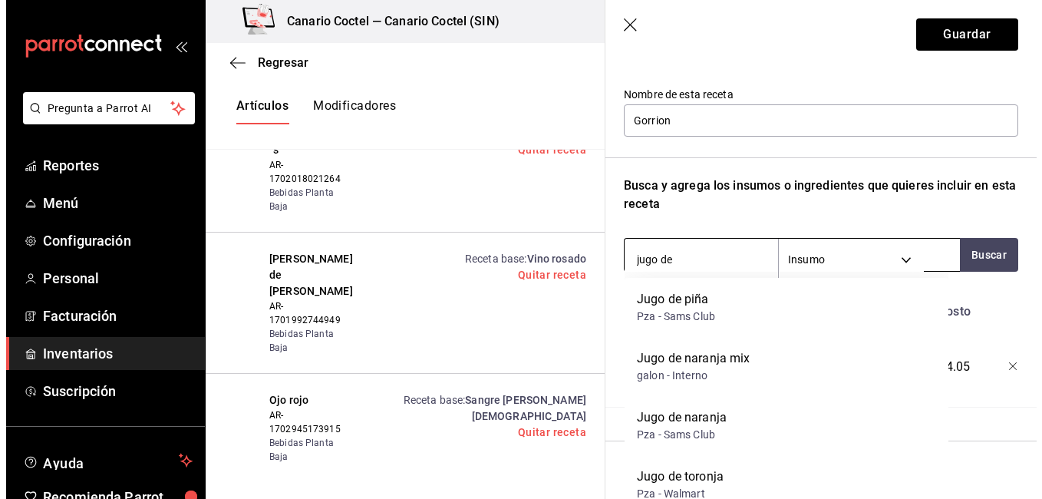
scroll to position [23328, 0]
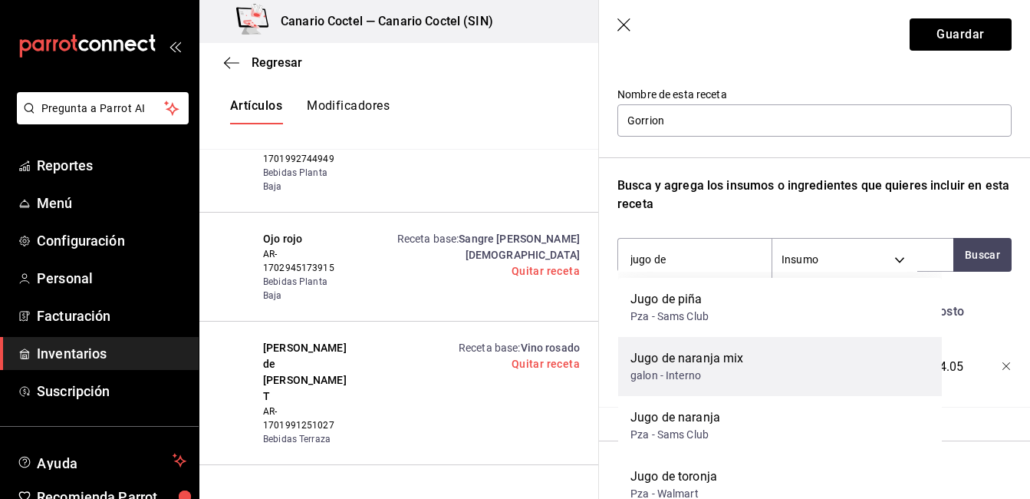
click at [683, 364] on div "Jugo de naranja mix" at bounding box center [688, 358] width 114 height 18
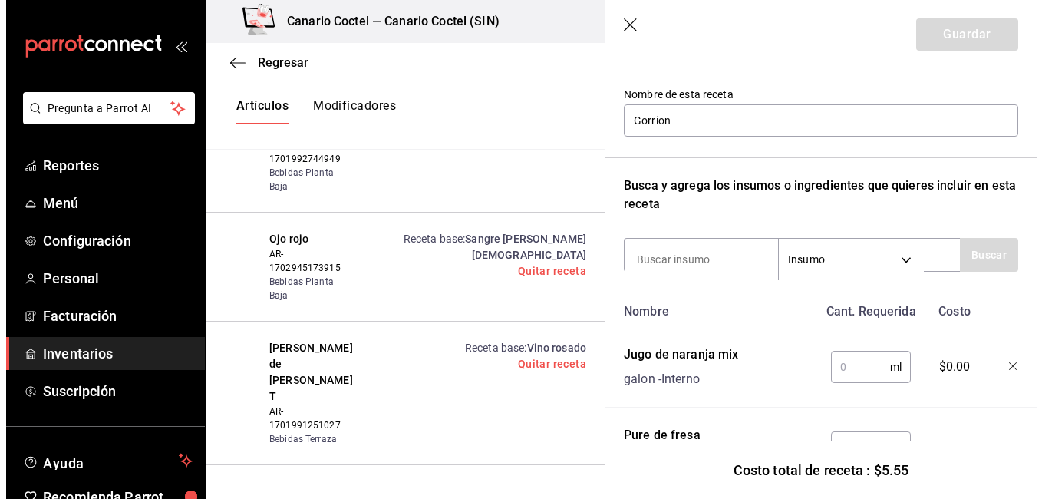
scroll to position [23167, 0]
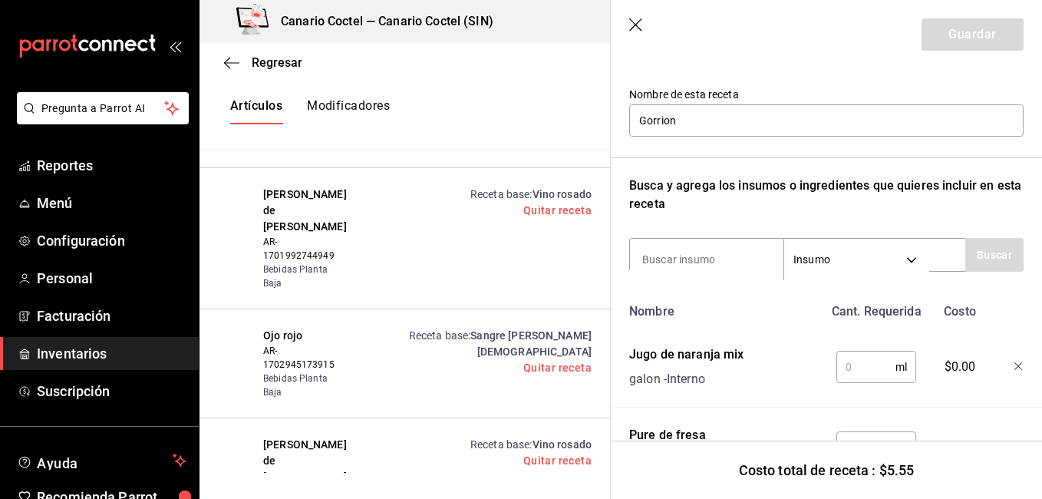
click at [857, 378] on input "text" at bounding box center [865, 366] width 59 height 31
click at [641, 28] on icon "button" at bounding box center [636, 25] width 15 height 15
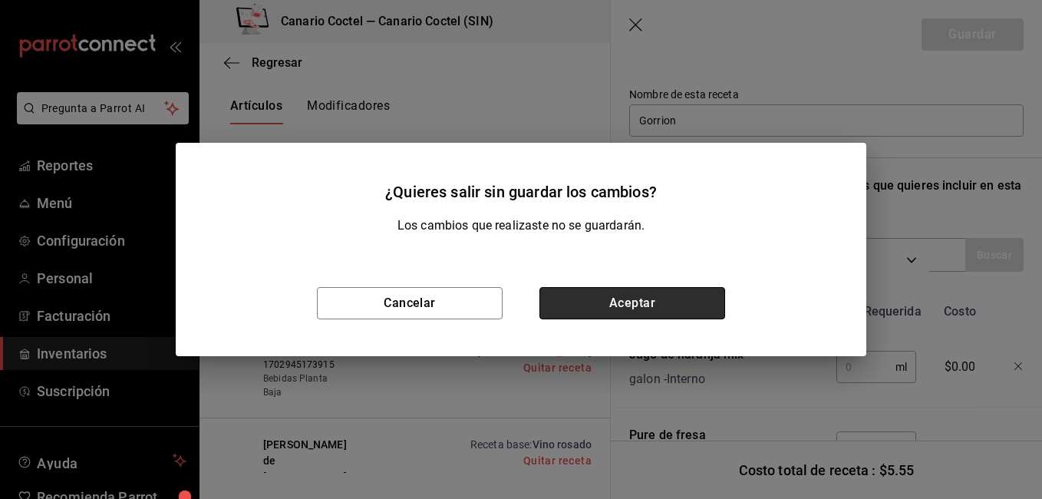
click at [650, 295] on button "Aceptar" at bounding box center [632, 303] width 186 height 32
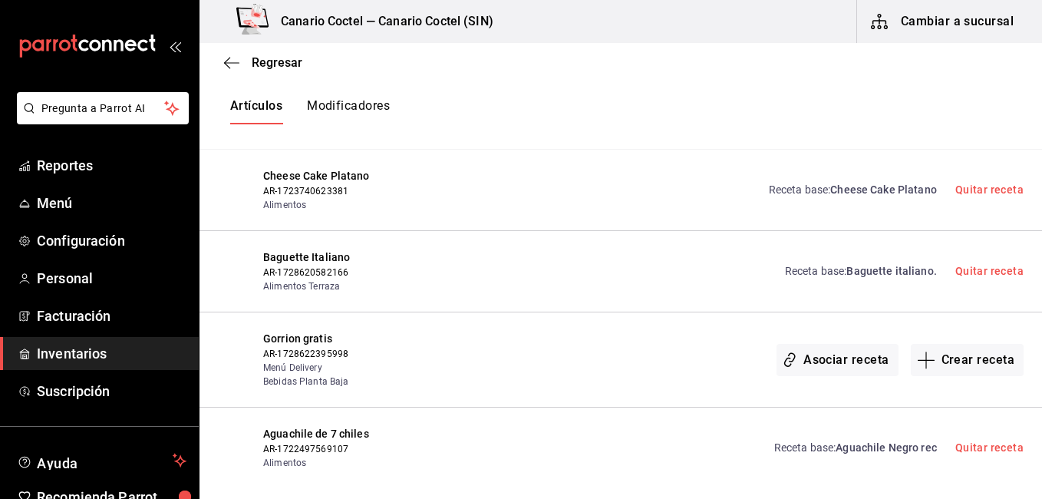
scroll to position [0, 0]
click at [708, 426] on div "Receta base : Aguachile Negro rec Quitar receta" at bounding box center [731, 448] width 585 height 44
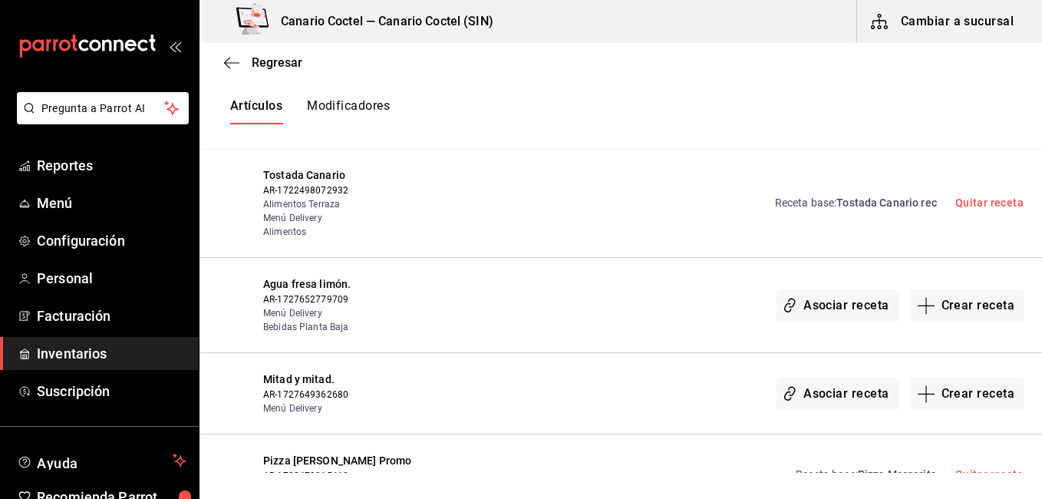
scroll to position [23504, 0]
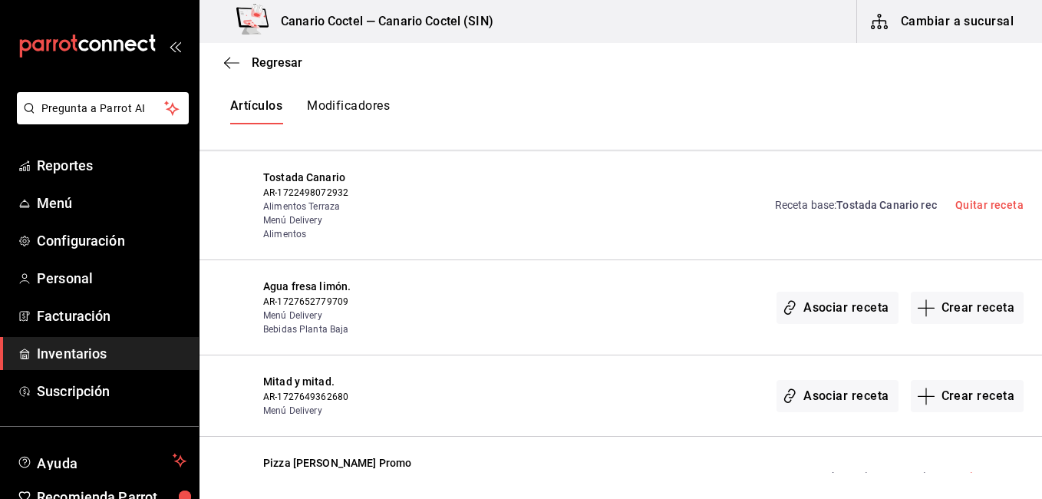
click at [645, 374] on div "Asociar receta Crear receta" at bounding box center [731, 396] width 585 height 44
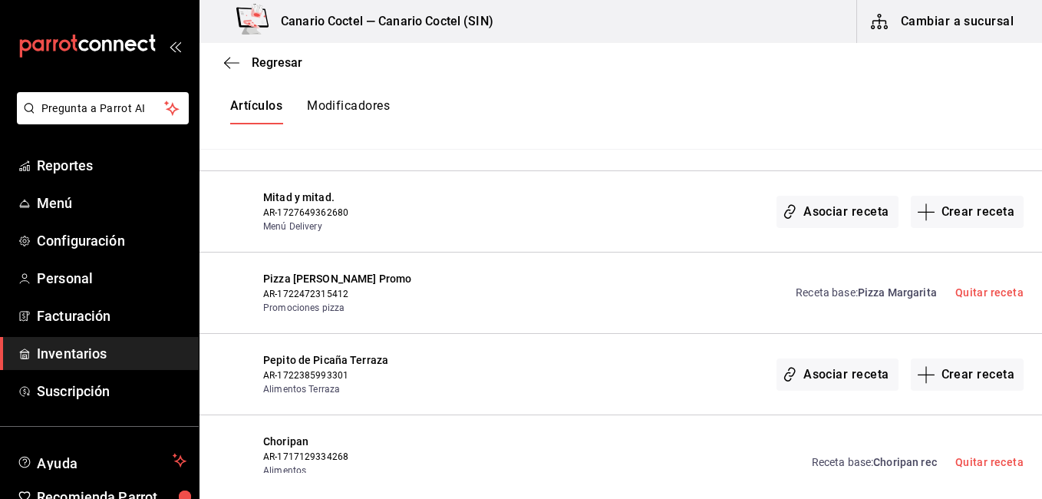
scroll to position [23719, 0]
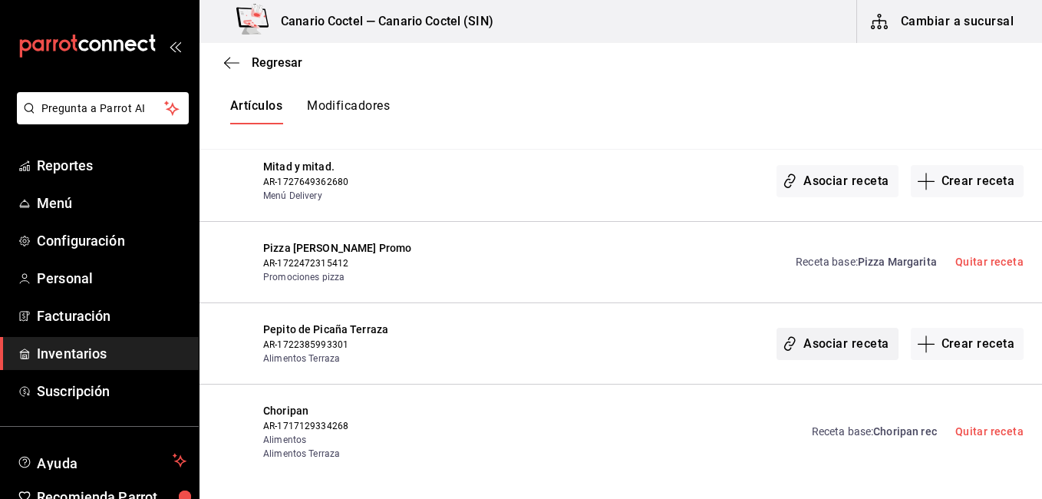
click at [856, 328] on button "Asociar receta" at bounding box center [836, 344] width 121 height 32
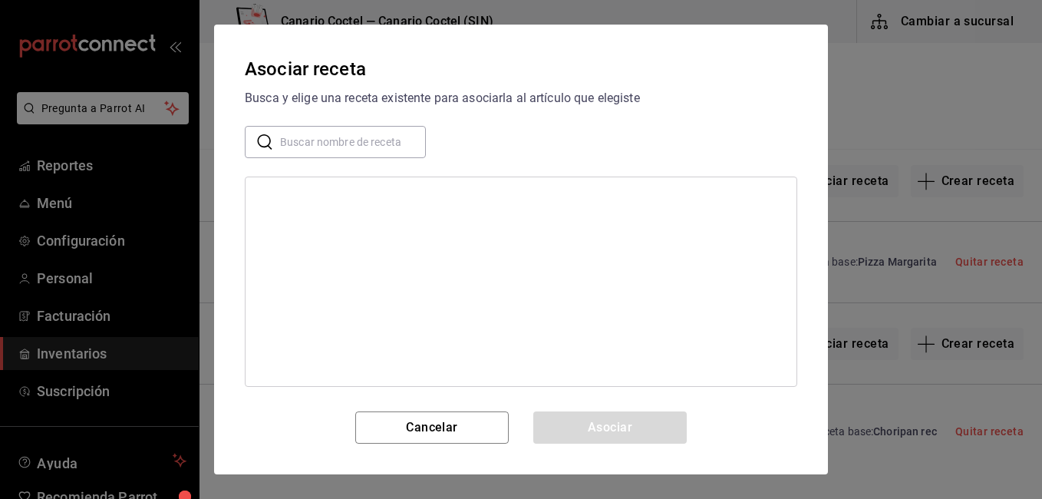
click at [357, 133] on input "text" at bounding box center [353, 142] width 146 height 31
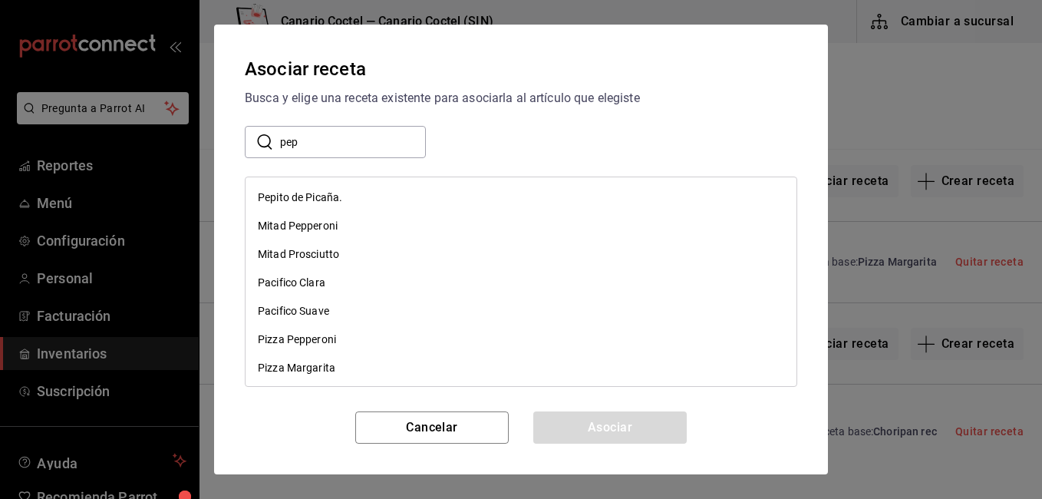
click at [315, 192] on div "Pepito de Picaña." at bounding box center [300, 197] width 84 height 16
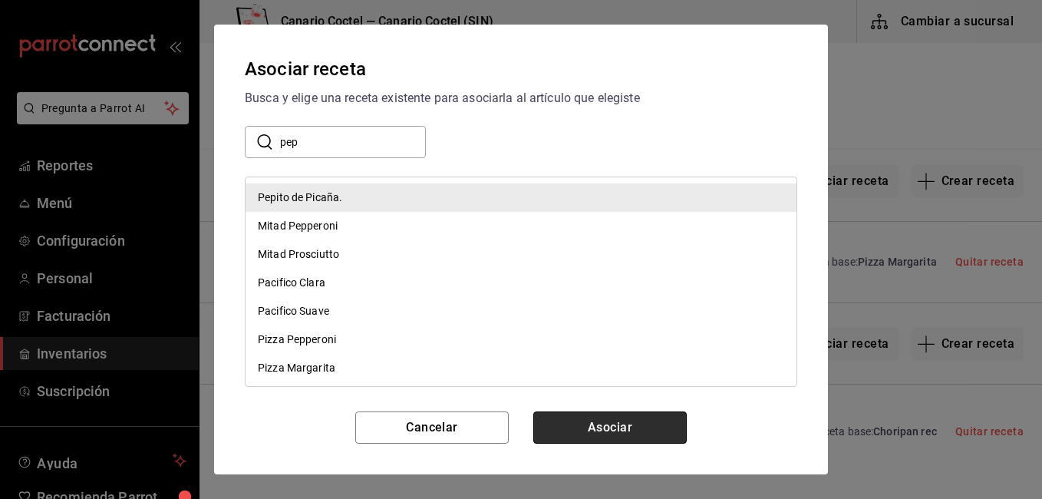
click at [637, 440] on button "Asociar" at bounding box center [609, 427] width 153 height 32
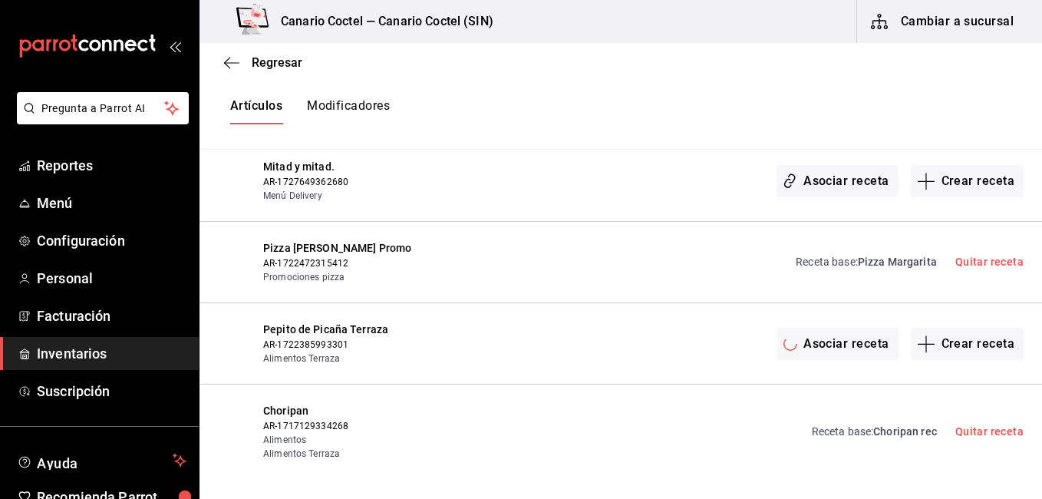
click at [592, 403] on div "Receta base : Choripan rec Quitar receta" at bounding box center [731, 432] width 585 height 58
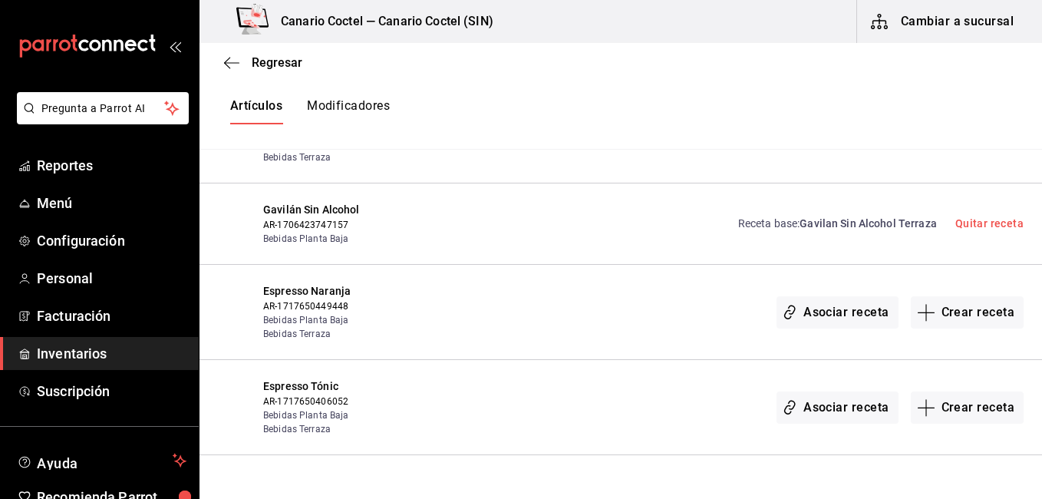
scroll to position [24548, 0]
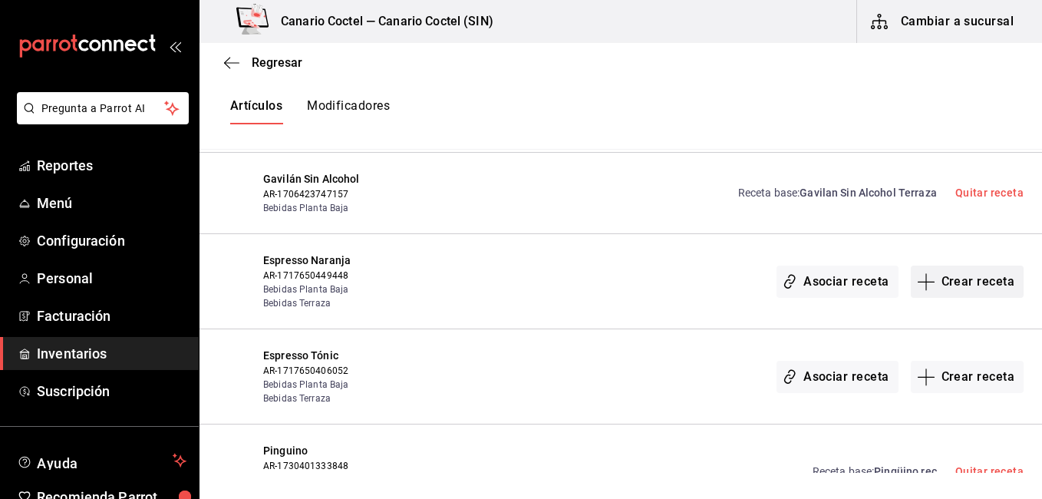
click at [965, 265] on button "Crear receta" at bounding box center [968, 281] width 114 height 32
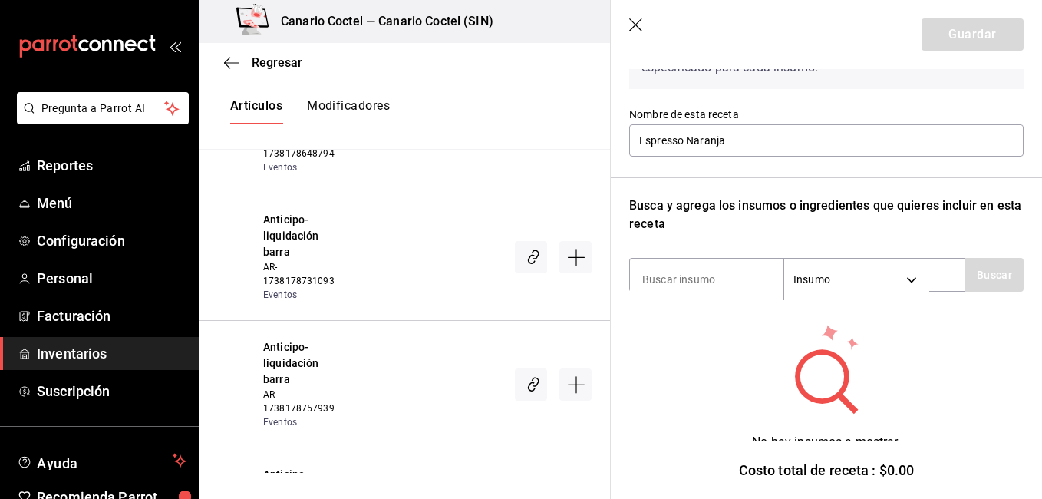
scroll to position [131, 0]
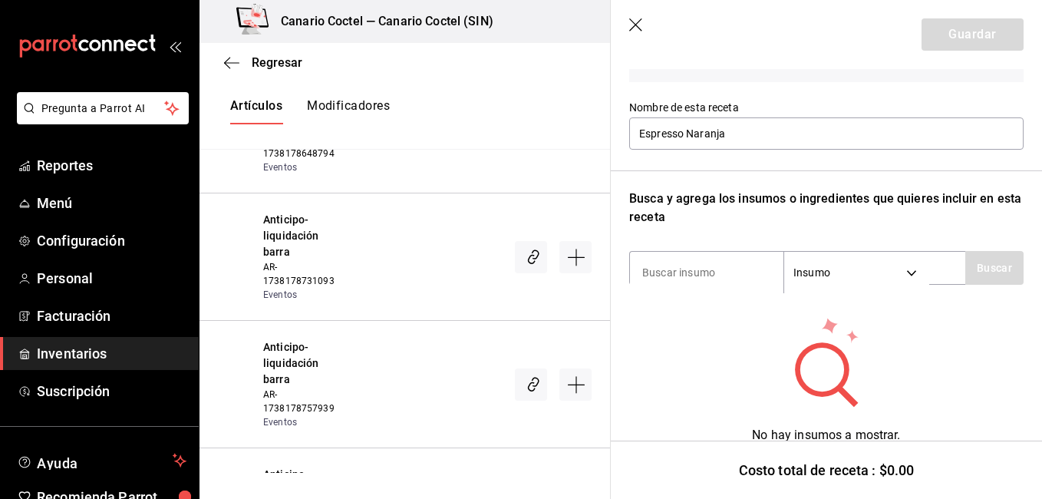
click at [637, 28] on icon "button" at bounding box center [636, 25] width 15 height 15
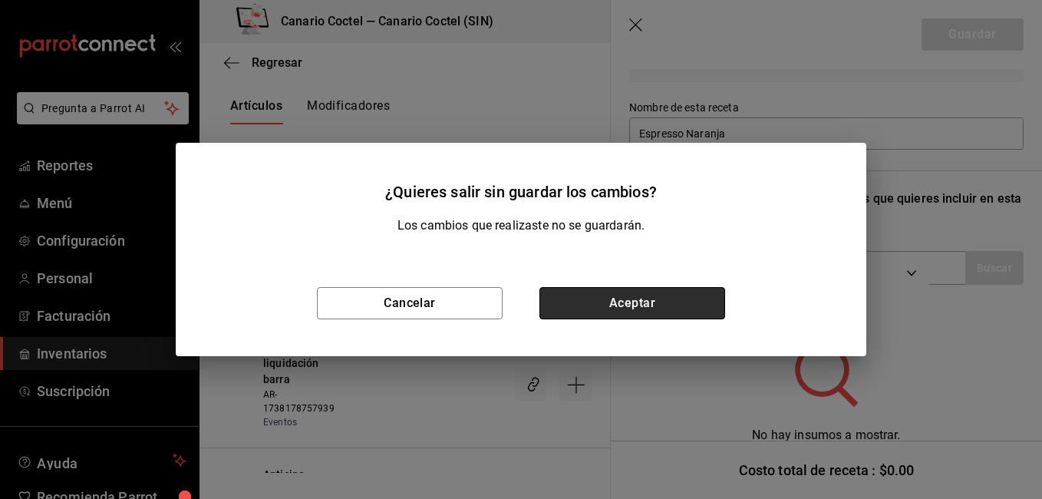
click at [621, 302] on button "Aceptar" at bounding box center [632, 303] width 186 height 32
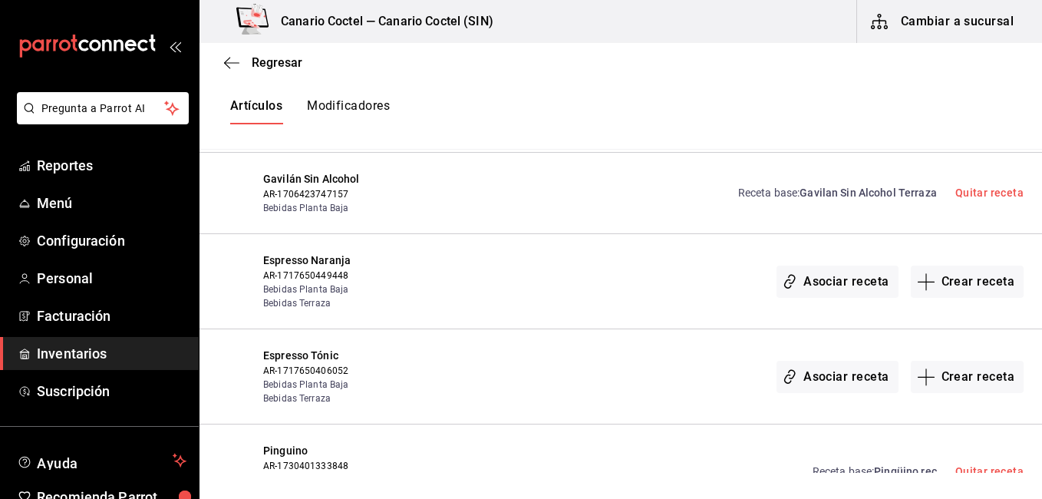
scroll to position [0, 0]
click at [494, 348] on div "Asociar receta Crear receta" at bounding box center [731, 377] width 585 height 58
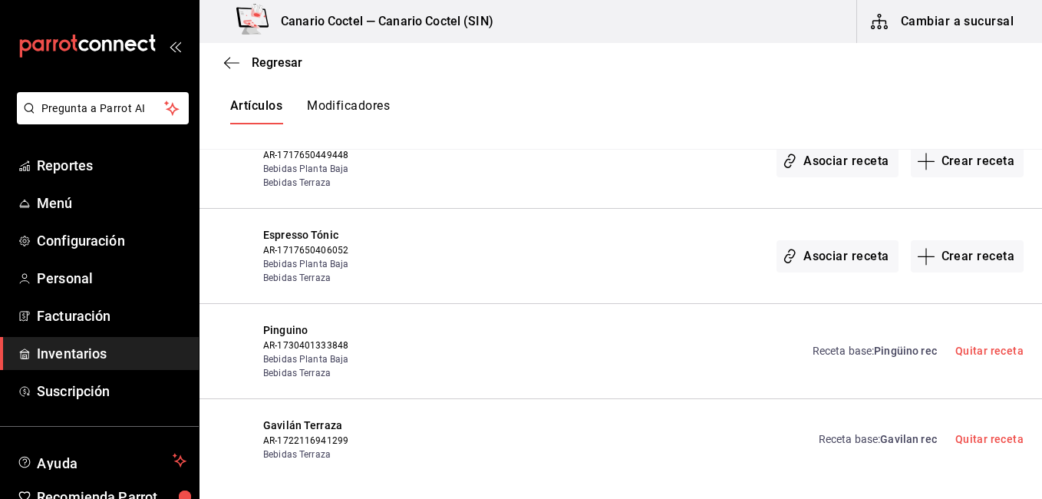
scroll to position [24670, 0]
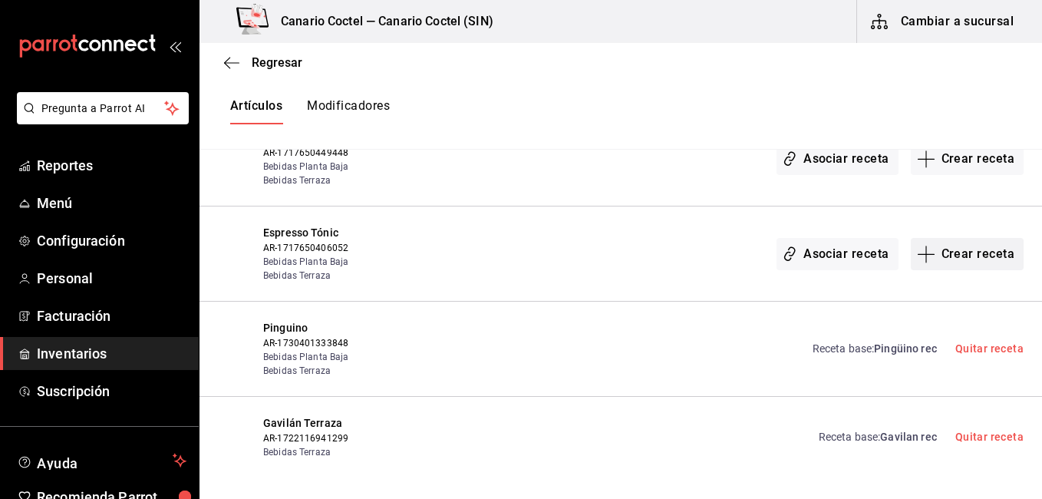
click at [937, 238] on button "Crear receta" at bounding box center [968, 254] width 114 height 32
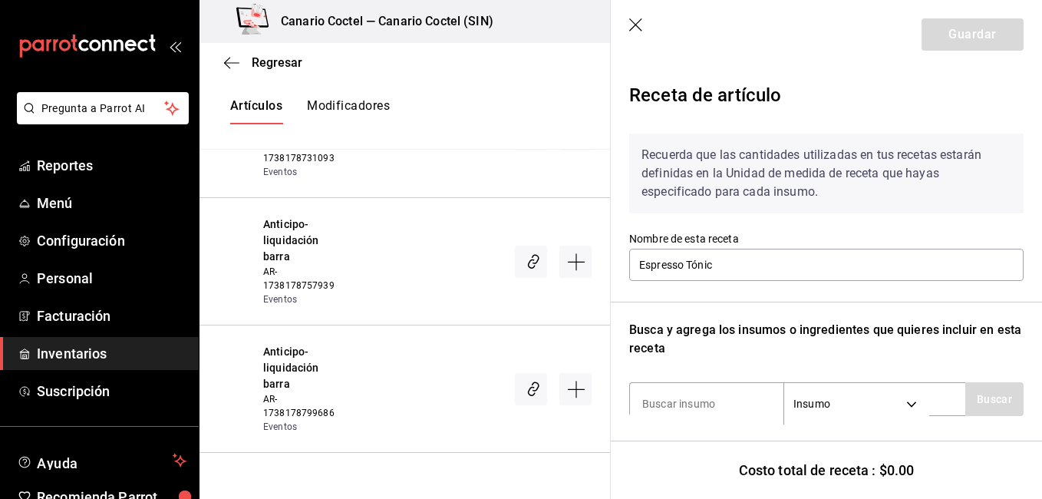
scroll to position [143, 0]
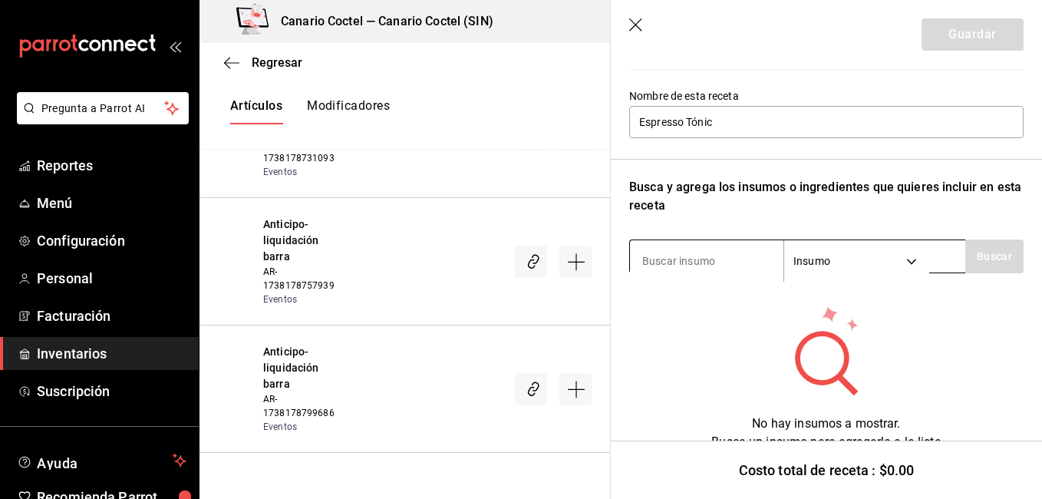
click at [674, 271] on input at bounding box center [706, 261] width 153 height 32
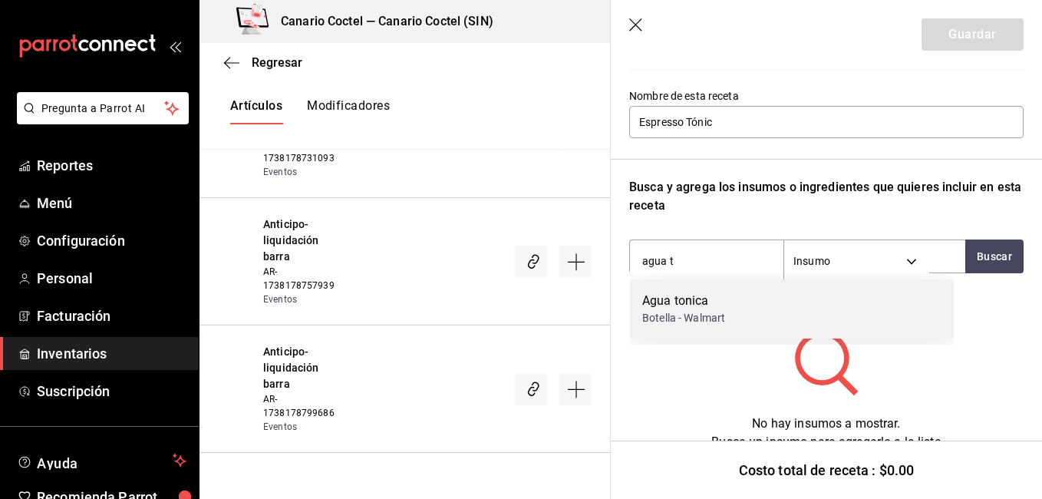
click at [665, 303] on div "Agua tonica" at bounding box center [683, 301] width 83 height 18
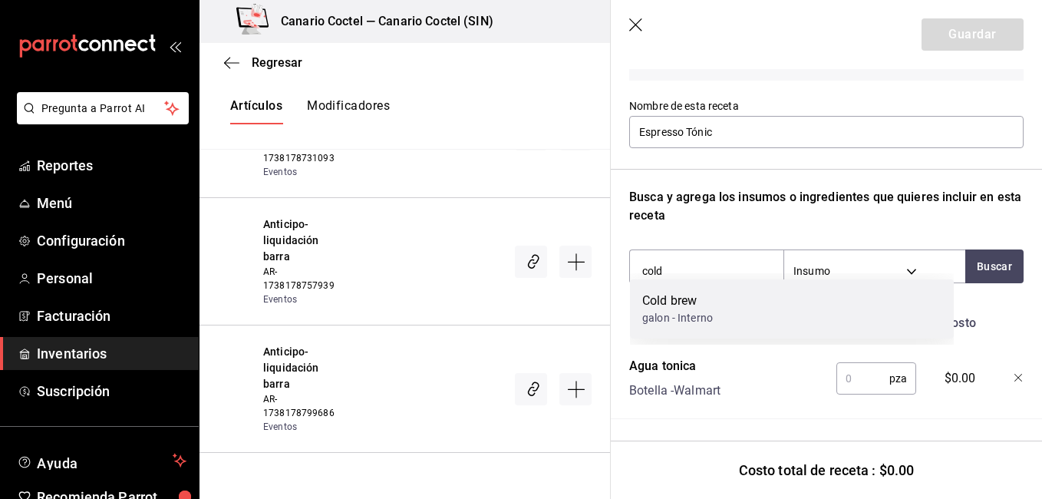
click at [673, 314] on div "galon - Interno" at bounding box center [677, 318] width 71 height 16
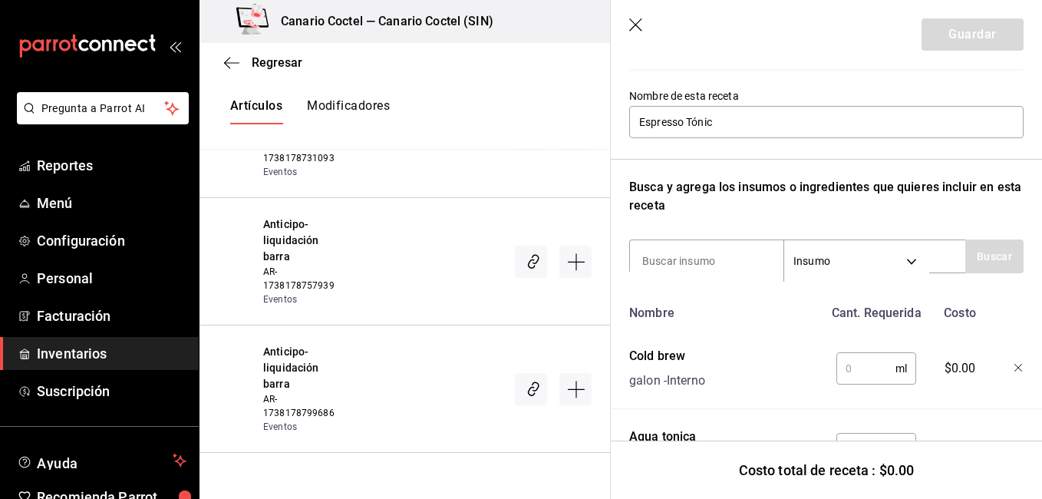
click at [878, 365] on input "text" at bounding box center [865, 368] width 59 height 31
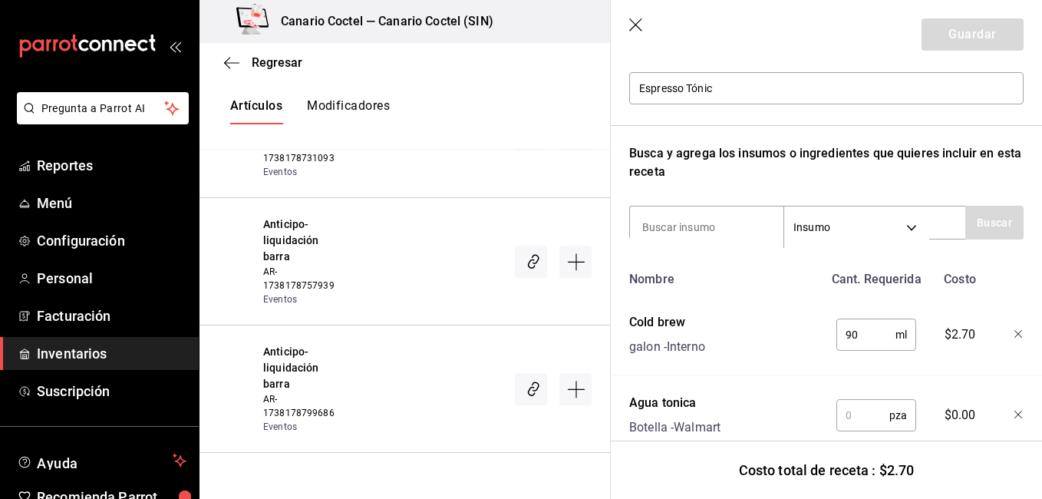
click at [860, 421] on input "text" at bounding box center [862, 415] width 53 height 31
click at [955, 35] on button "Guardar" at bounding box center [972, 34] width 102 height 32
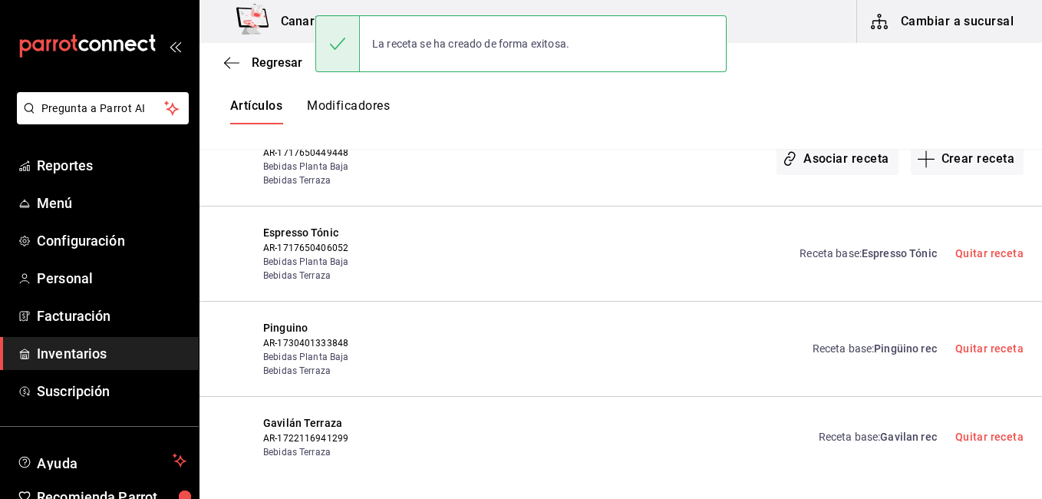
scroll to position [0, 0]
click at [748, 320] on div "Receta base : Pingüino rec Quitar receta" at bounding box center [731, 349] width 585 height 58
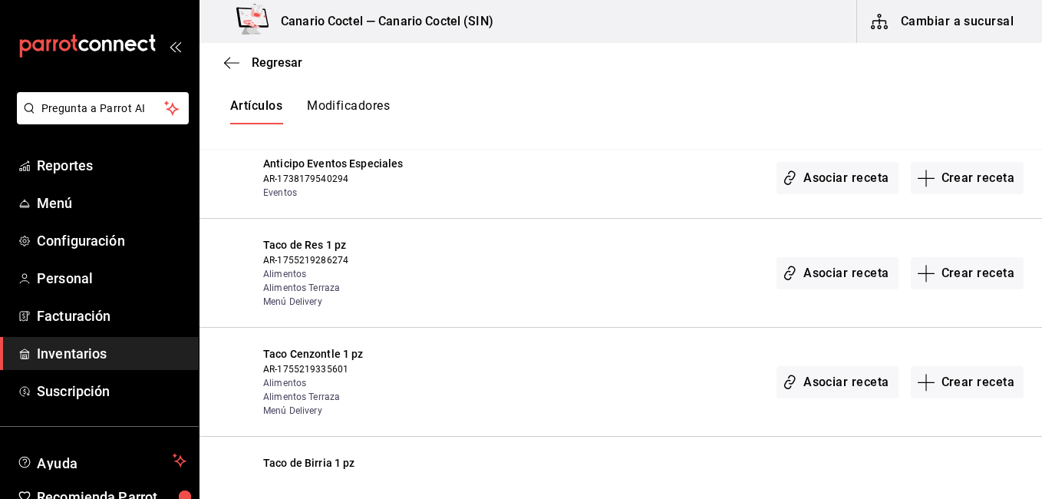
scroll to position [26180, 0]
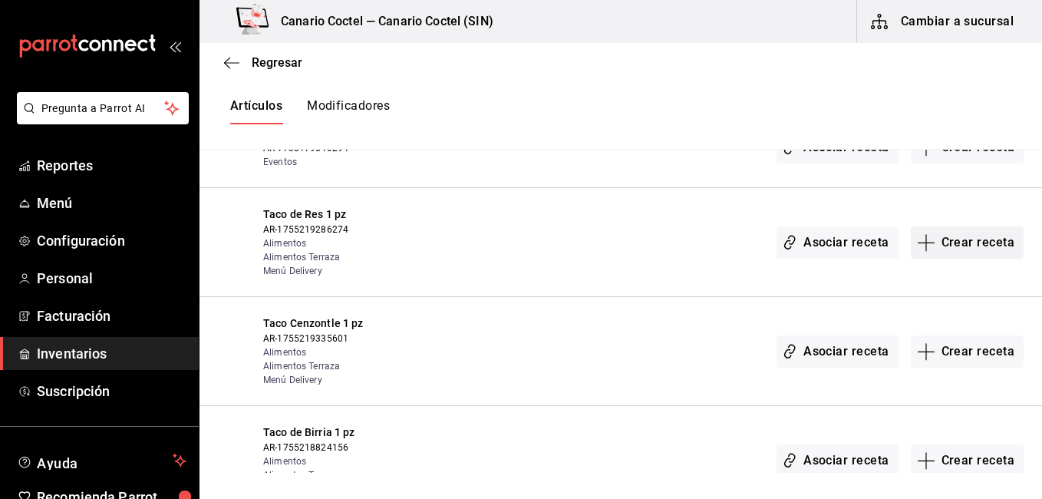
click at [954, 226] on button "Crear receta" at bounding box center [968, 242] width 114 height 32
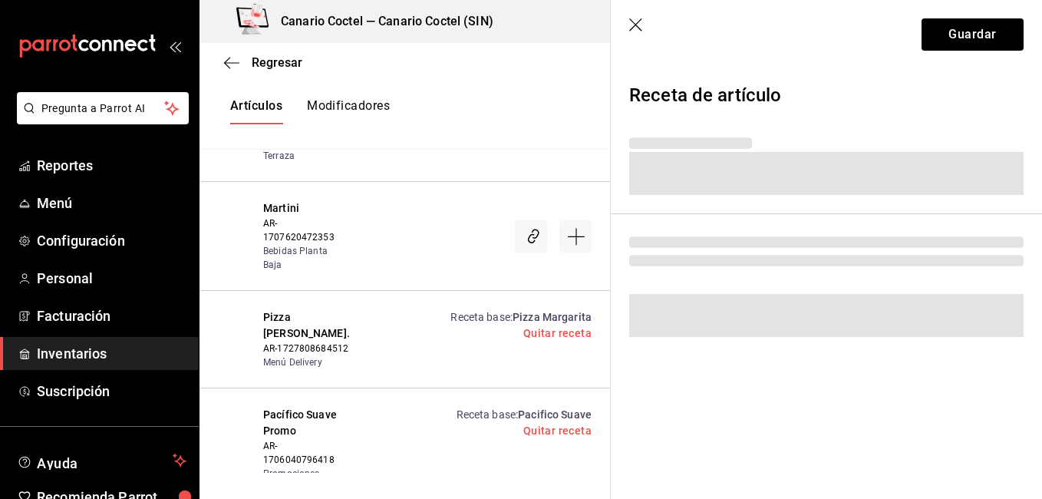
click at [958, 185] on div "Regresar Creación y asignación de receta Asocia tus recetas con los artículos d…" at bounding box center [620, 258] width 842 height 430
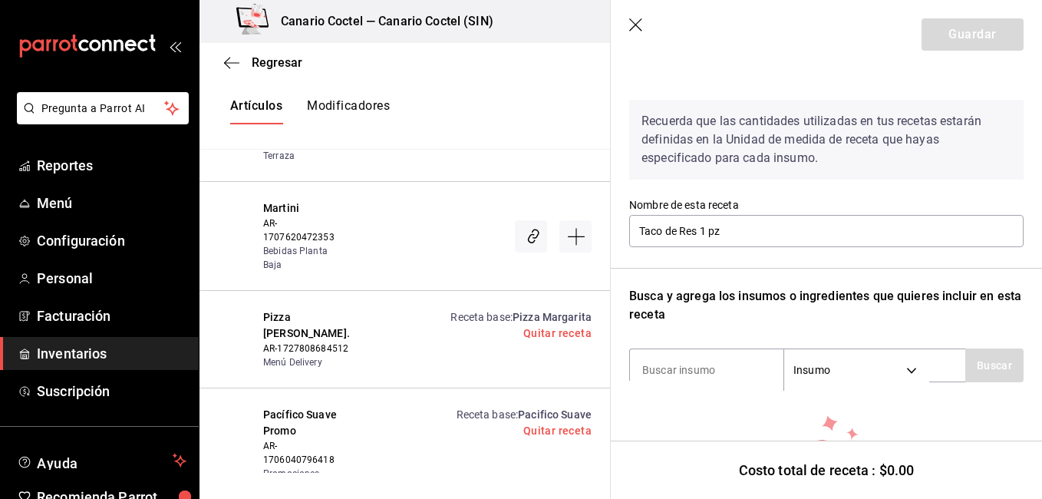
scroll to position [156, 0]
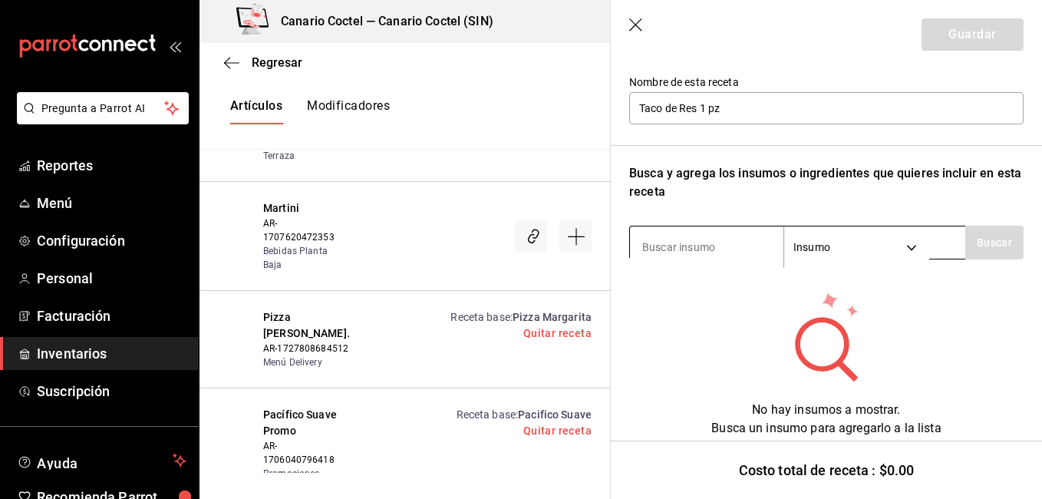
click at [679, 239] on input at bounding box center [706, 247] width 153 height 32
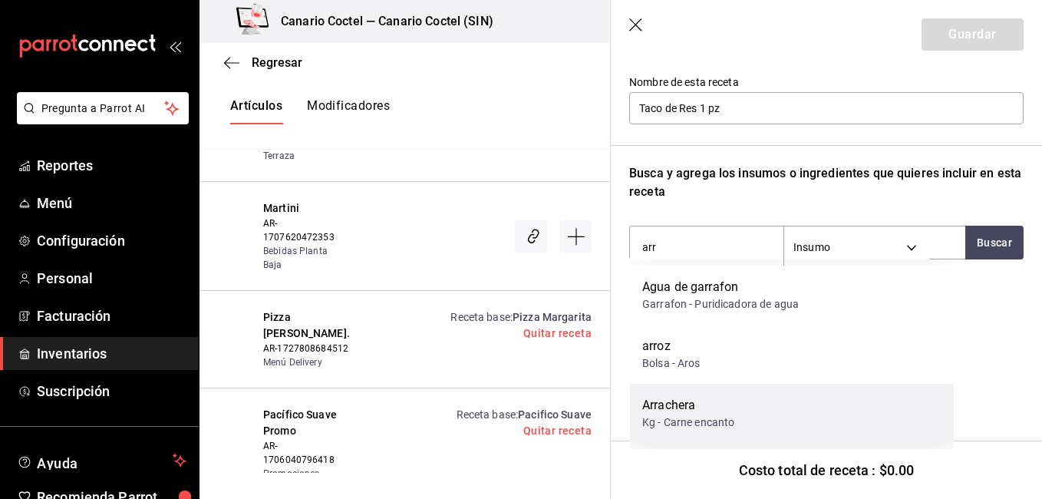
click at [685, 405] on div "Arrachera" at bounding box center [688, 405] width 92 height 18
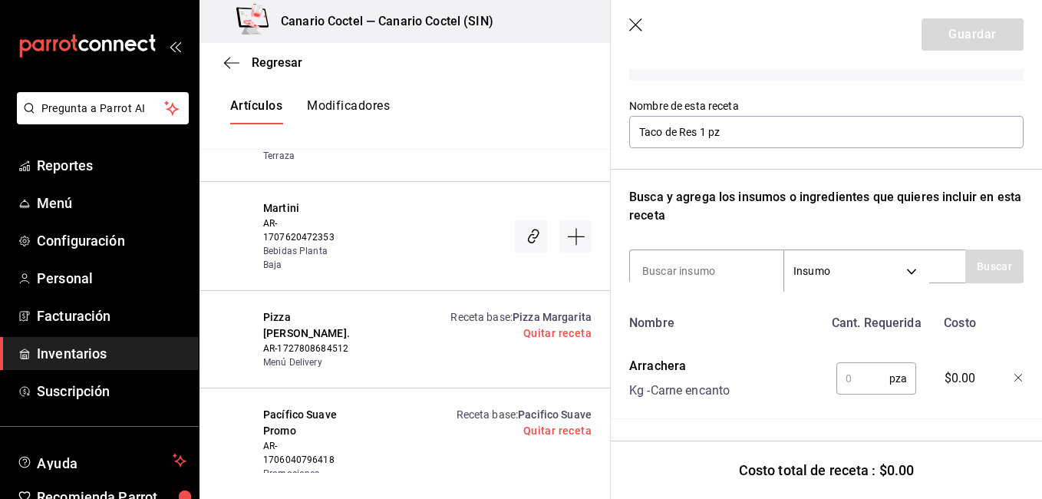
click at [838, 363] on input "text" at bounding box center [862, 378] width 53 height 31
click at [711, 265] on input at bounding box center [706, 271] width 153 height 32
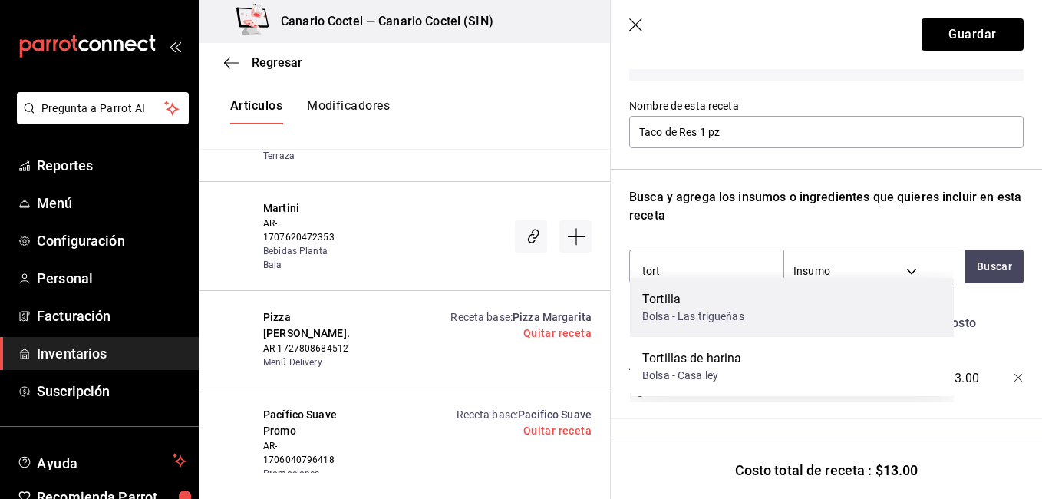
click at [731, 298] on div "Tortilla" at bounding box center [693, 299] width 102 height 18
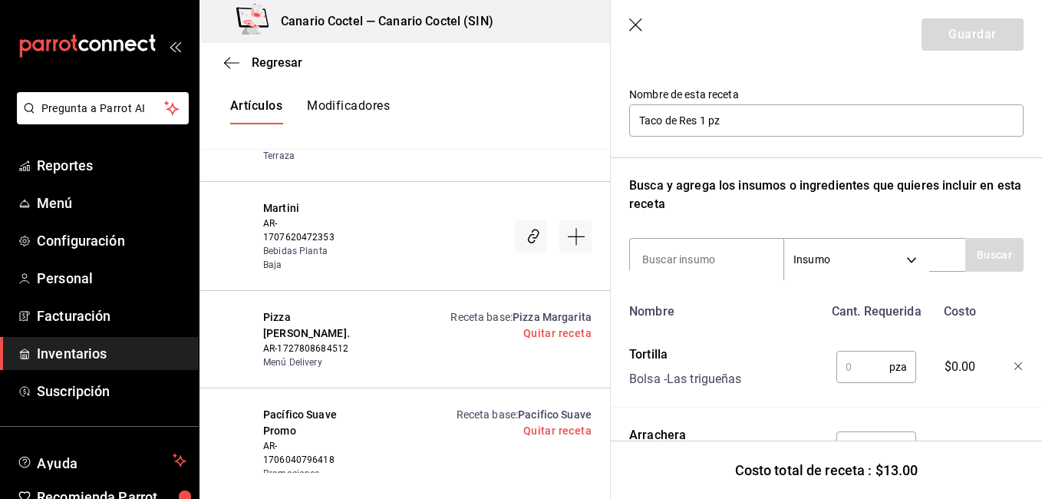
click at [868, 369] on input "text" at bounding box center [862, 366] width 53 height 31
click at [703, 249] on input at bounding box center [706, 259] width 153 height 32
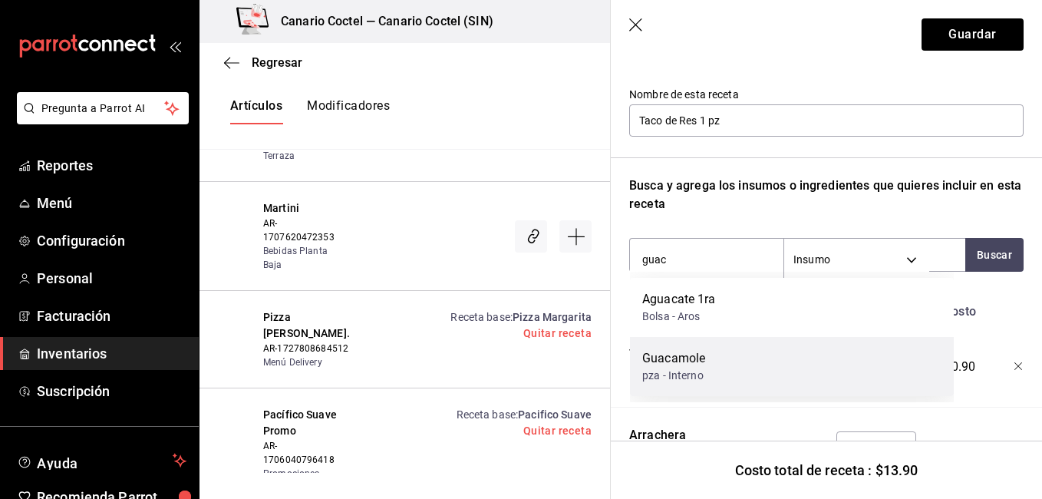
click at [703, 357] on div "Guacamole" at bounding box center [673, 358] width 63 height 18
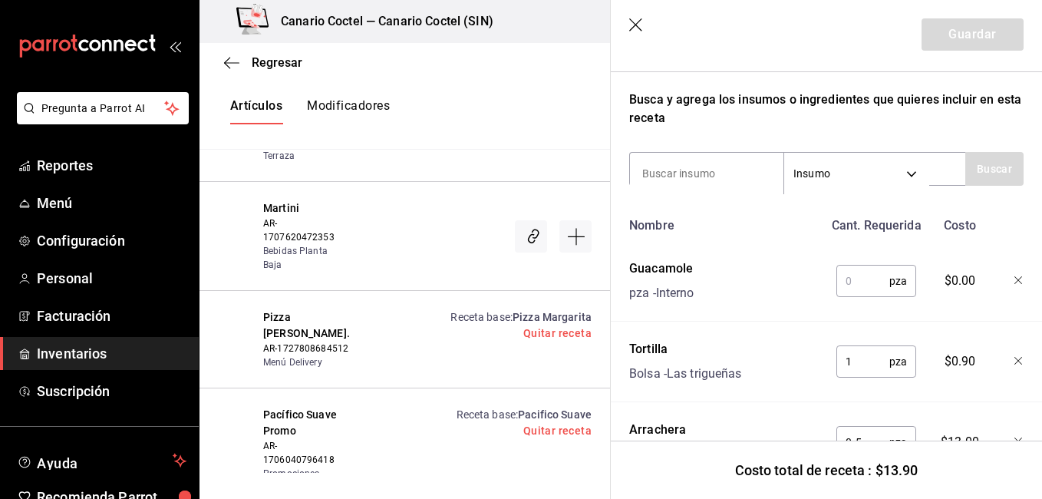
scroll to position [232, 0]
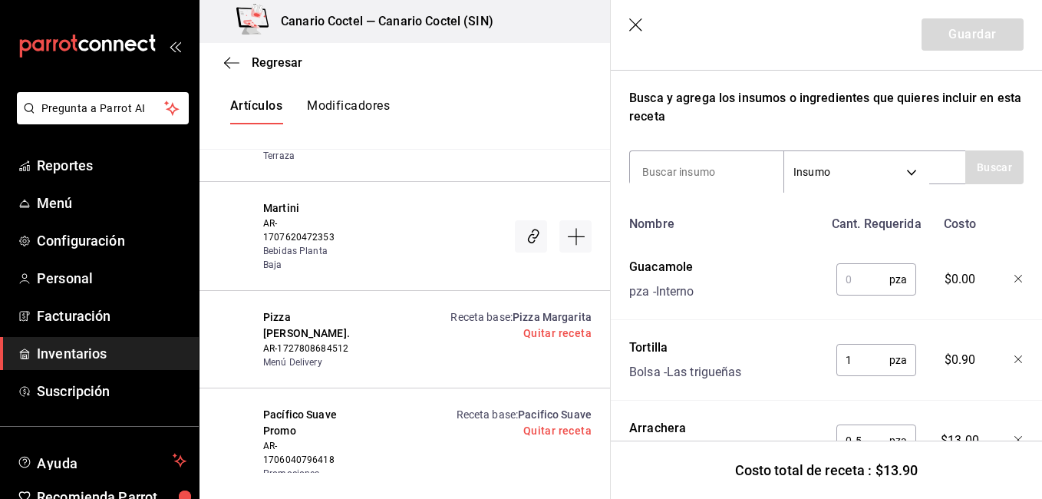
click at [844, 275] on input "text" at bounding box center [862, 279] width 53 height 31
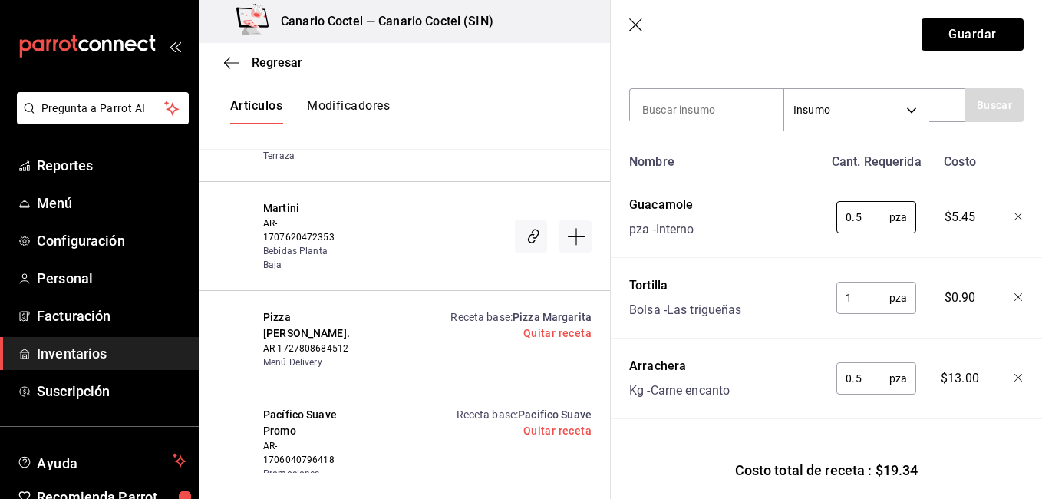
scroll to position [294, 0]
click at [958, 34] on button "Guardar" at bounding box center [972, 34] width 102 height 32
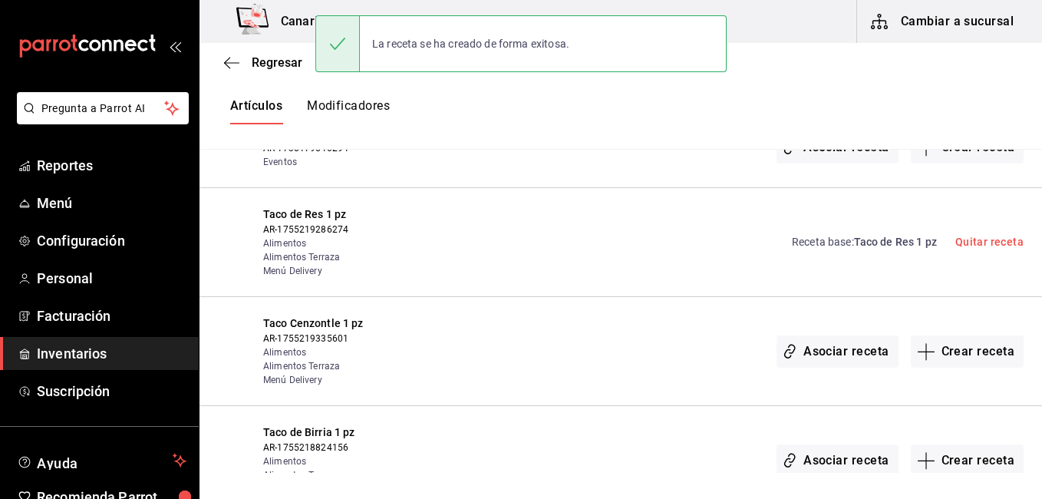
scroll to position [0, 0]
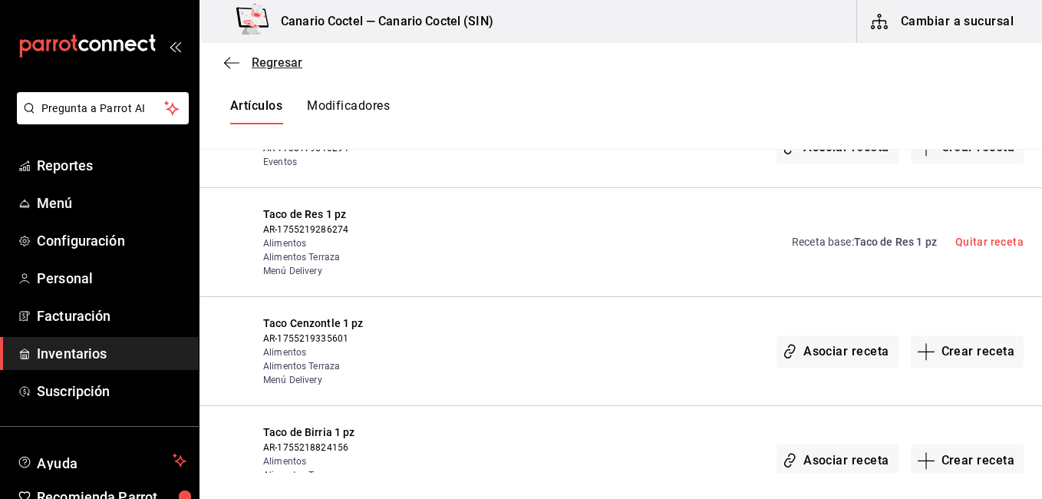
click at [267, 63] on span "Regresar" at bounding box center [277, 62] width 51 height 15
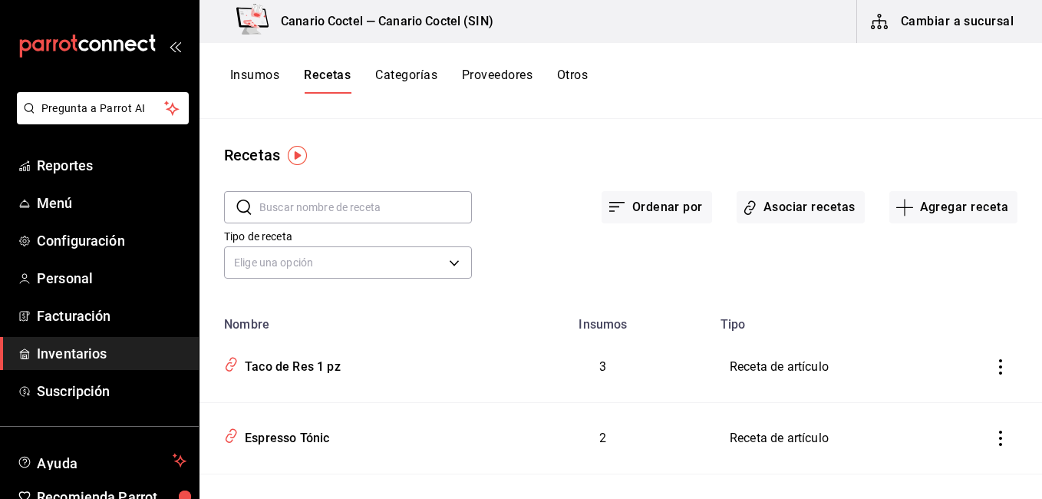
drag, startPoint x: 657, startPoint y: 127, endPoint x: 351, endPoint y: 201, distance: 314.8
click at [351, 201] on input "text" at bounding box center [365, 207] width 212 height 31
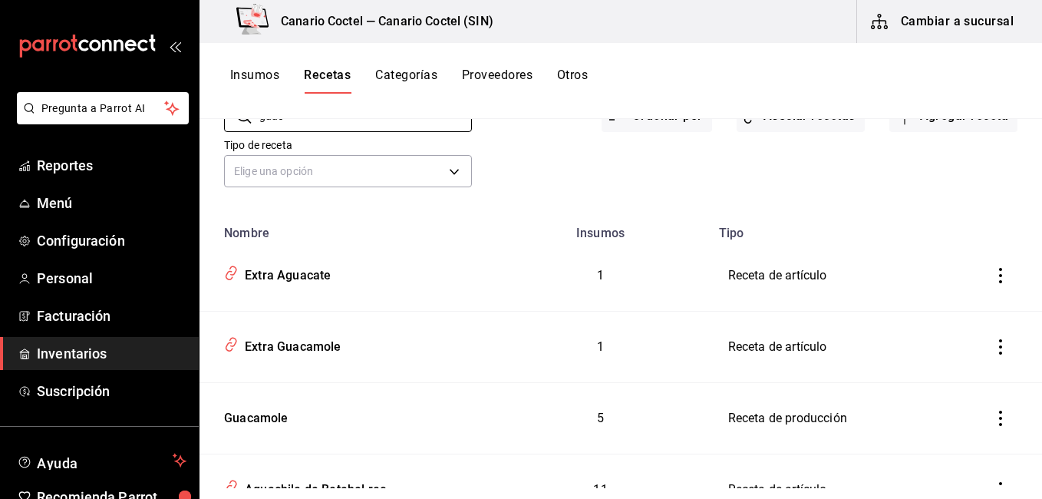
scroll to position [168, 0]
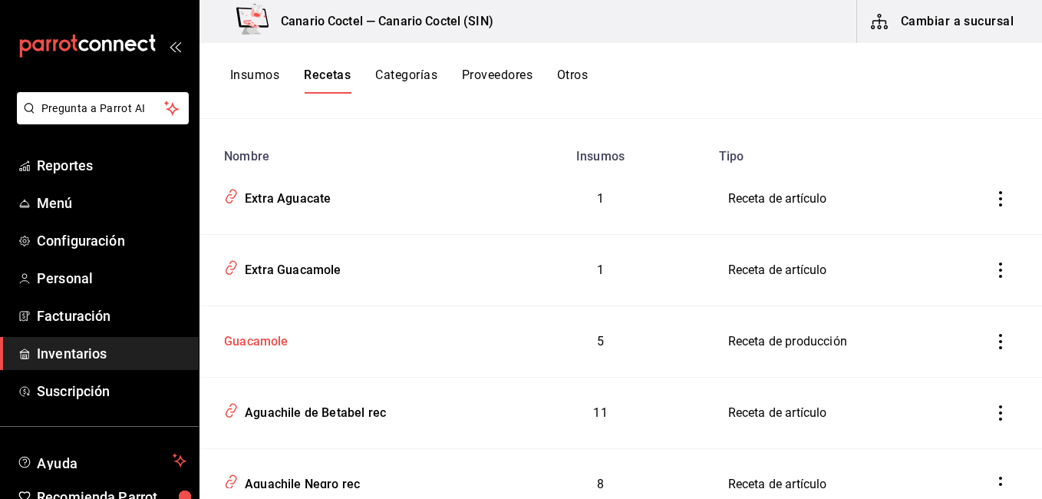
click at [245, 344] on div "Guacamole" at bounding box center [253, 339] width 71 height 24
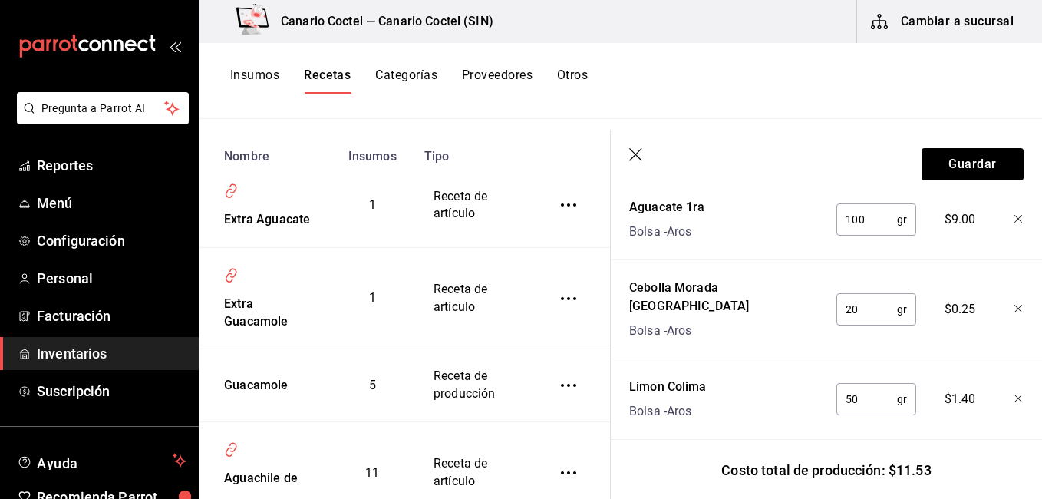
scroll to position [825, 0]
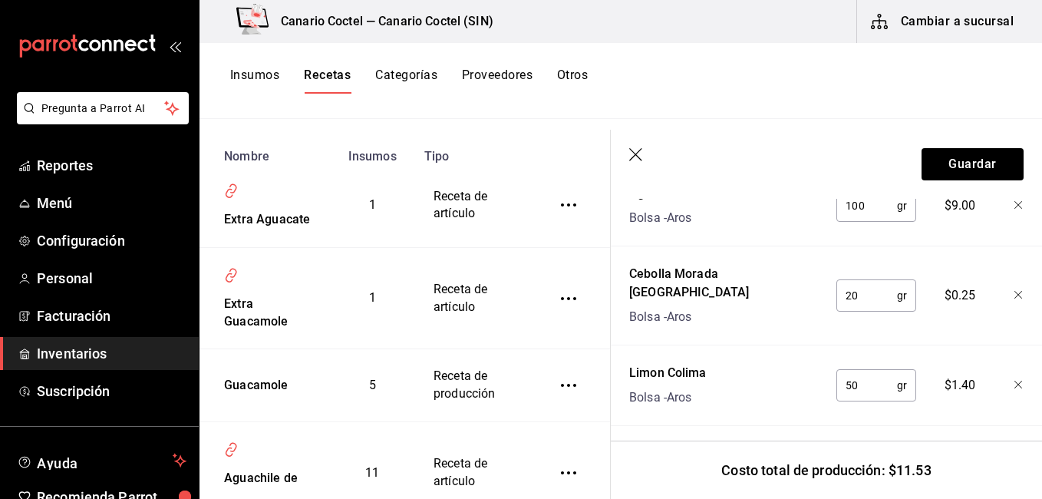
click at [630, 150] on icon "button" at bounding box center [636, 155] width 15 height 15
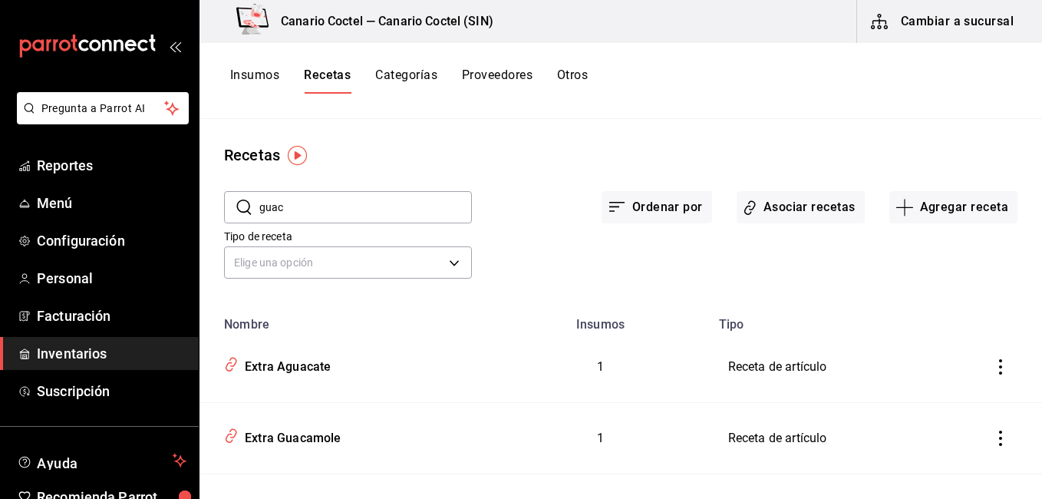
click at [404, 200] on input "guac" at bounding box center [365, 207] width 212 height 31
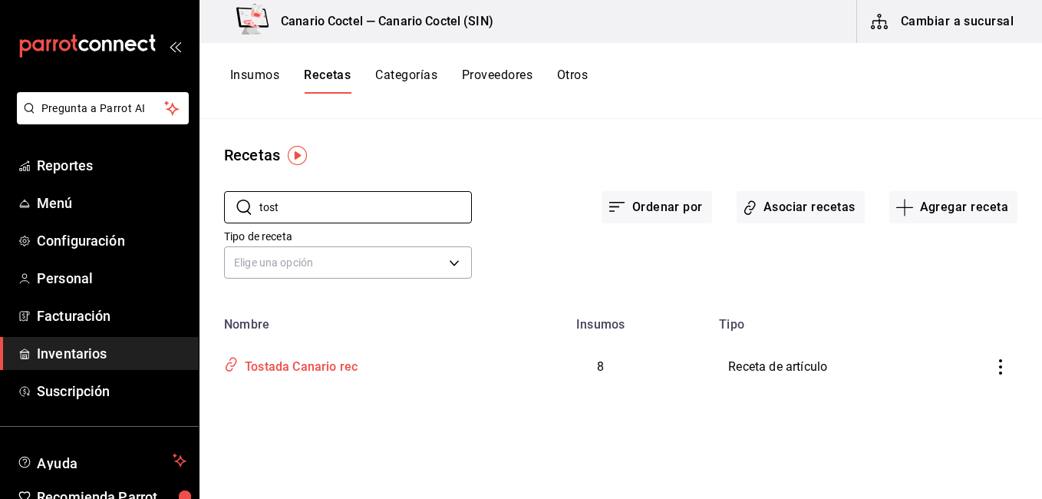
click at [363, 357] on div "Tostada Canario rec" at bounding box center [345, 363] width 255 height 29
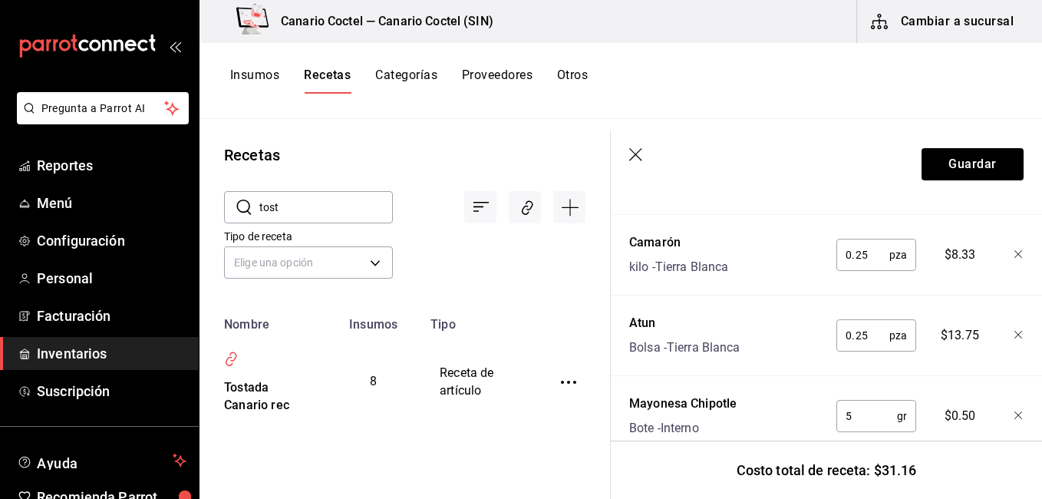
scroll to position [795, 0]
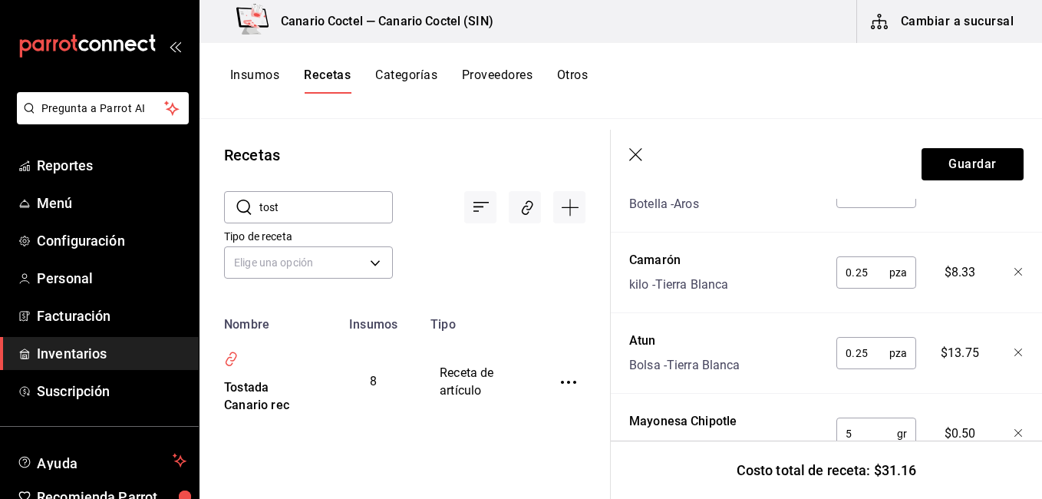
click at [637, 141] on header "Guardar" at bounding box center [826, 164] width 431 height 69
click at [633, 150] on icon "button" at bounding box center [636, 155] width 15 height 15
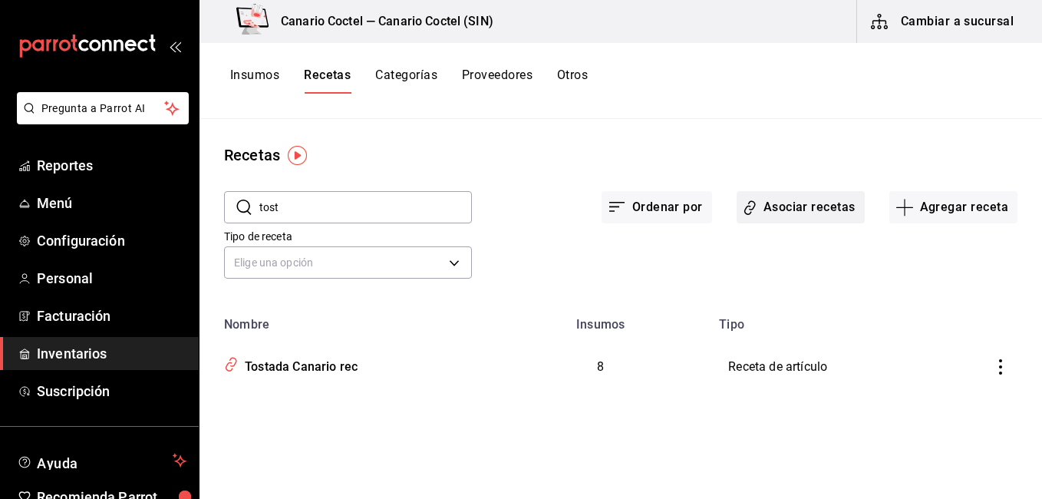
click at [776, 208] on button "Asociar recetas" at bounding box center [800, 207] width 128 height 32
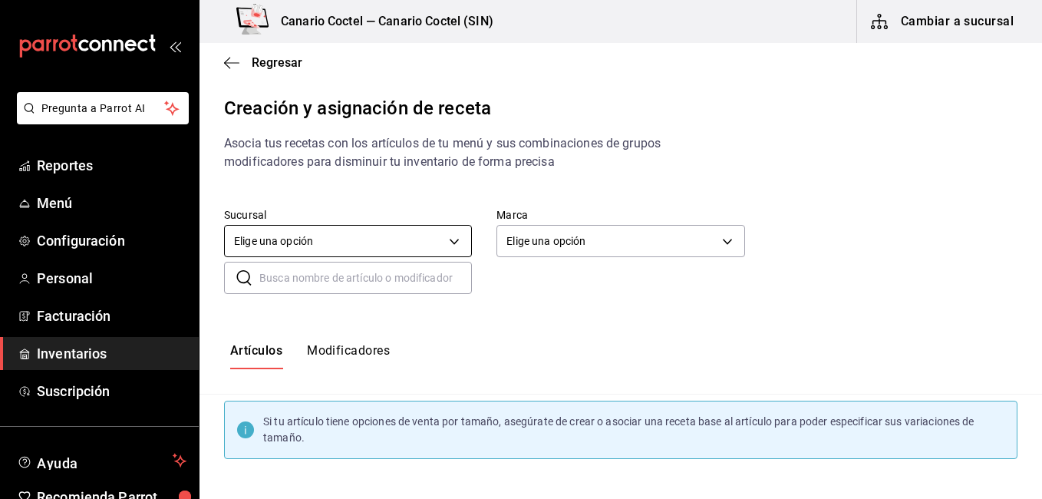
click at [425, 229] on body "Pregunta a Parrot AI Reportes Menú Configuración Personal Facturación Inventari…" at bounding box center [521, 236] width 1042 height 473
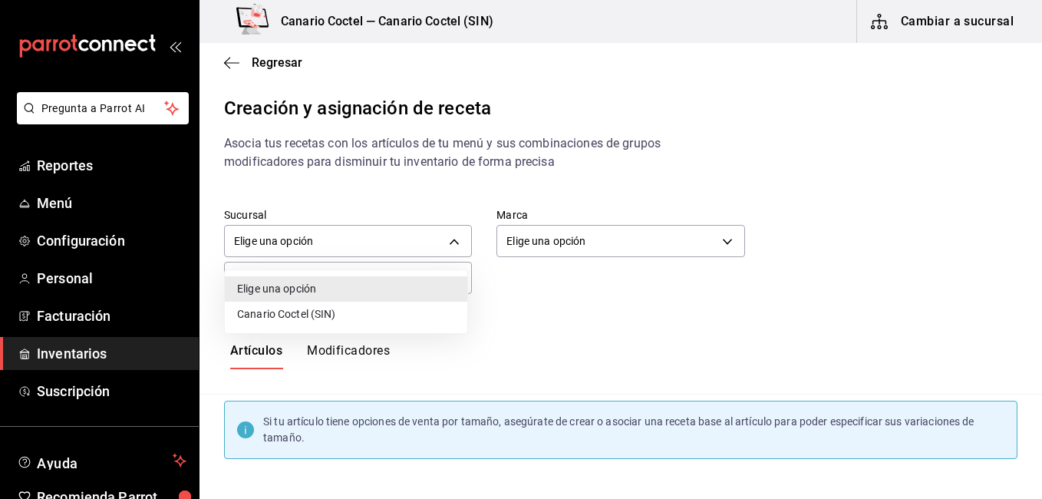
click at [355, 309] on li "Canario Coctel (SIN)" at bounding box center [346, 313] width 242 height 25
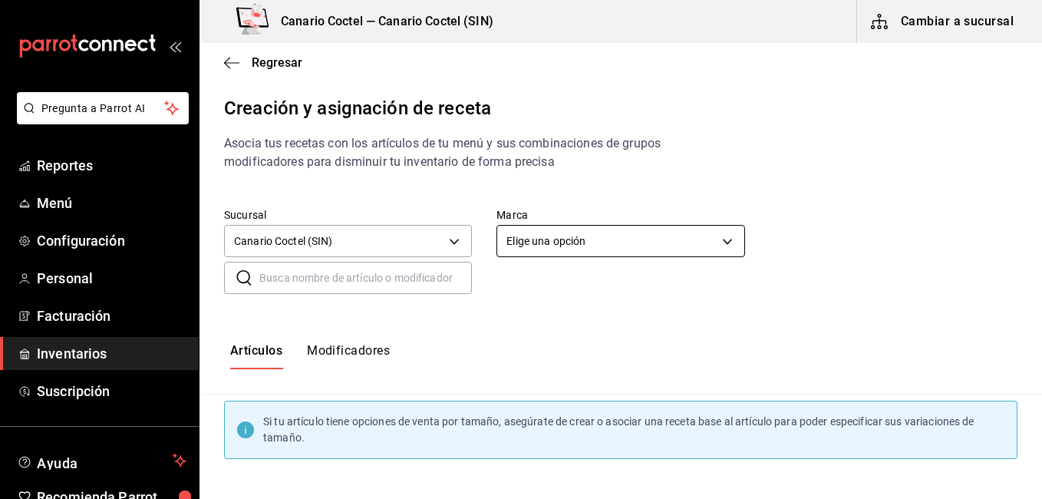
click at [557, 246] on body "Pregunta a Parrot AI Reportes Menú Configuración Personal Facturación Inventari…" at bounding box center [521, 236] width 1042 height 473
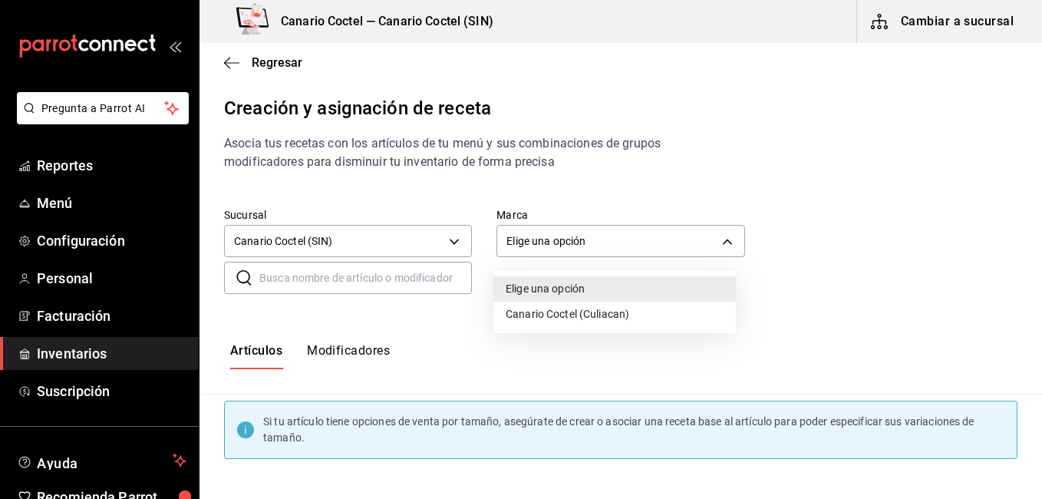
click at [550, 307] on li "Canario Coctel (Culiacan)" at bounding box center [614, 313] width 242 height 25
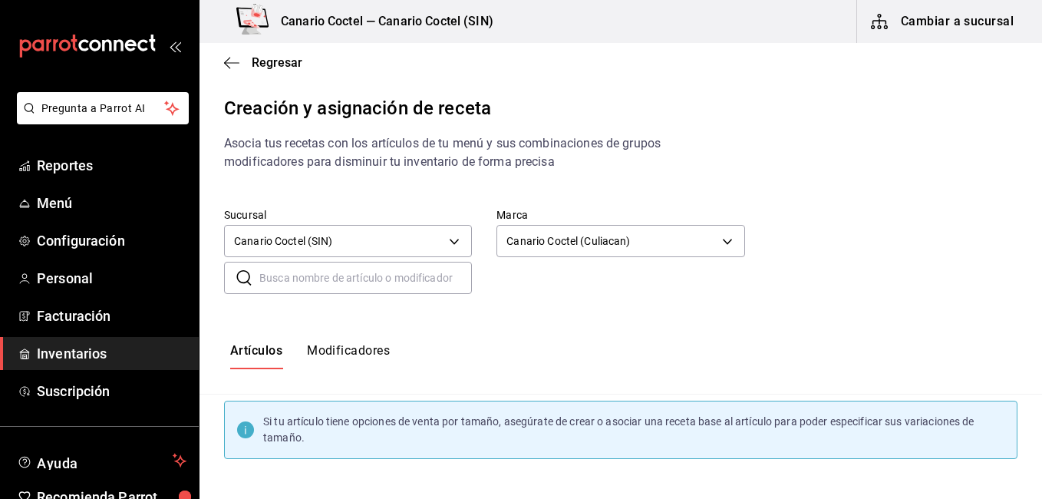
click at [772, 473] on html "Pregunta a Parrot AI Reportes Menú Configuración Personal Facturación Inventari…" at bounding box center [521, 236] width 1042 height 473
click at [771, 334] on div "Artículos Modificadores" at bounding box center [620, 356] width 842 height 76
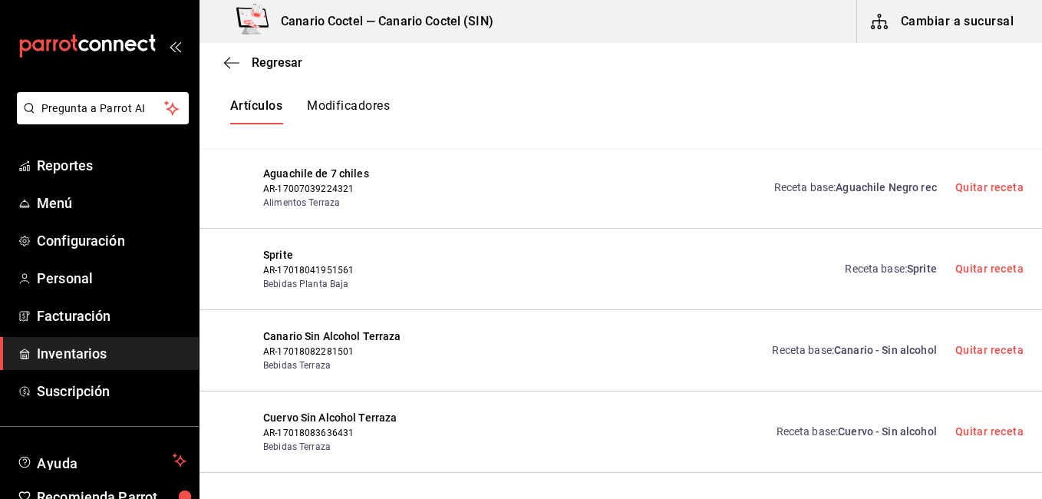
scroll to position [7364, 0]
click at [272, 62] on span "Regresar" at bounding box center [277, 62] width 51 height 15
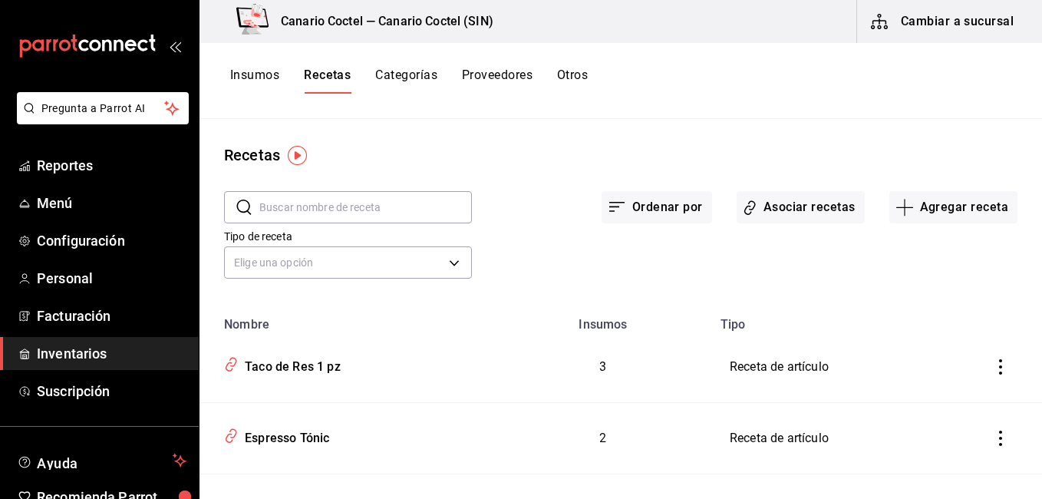
click at [404, 217] on input "text" at bounding box center [365, 207] width 212 height 31
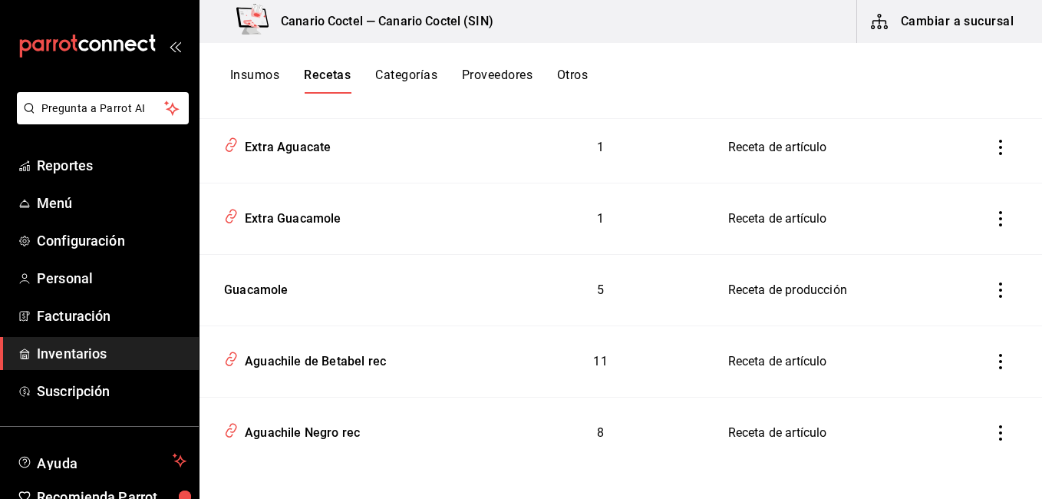
scroll to position [220, 0]
click at [256, 288] on div "Guacamole" at bounding box center [253, 287] width 71 height 24
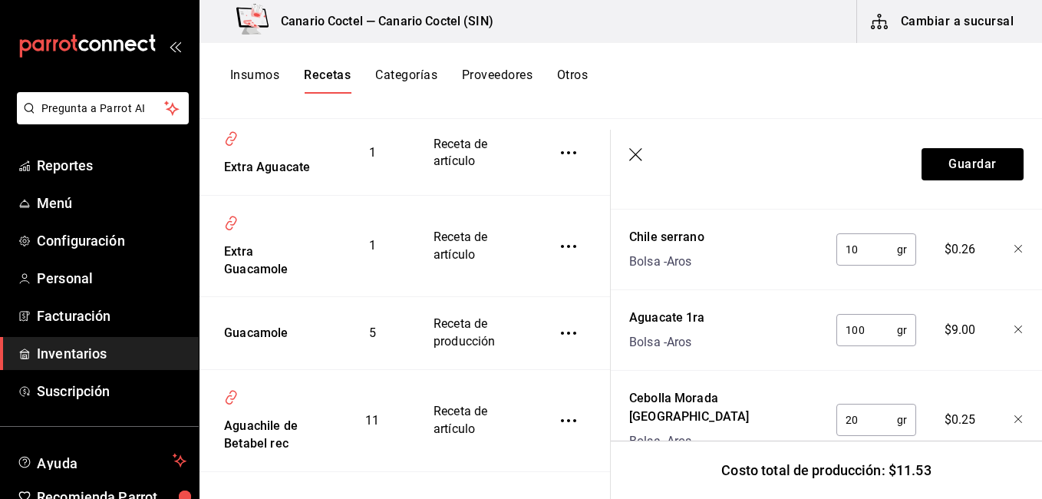
scroll to position [716, 0]
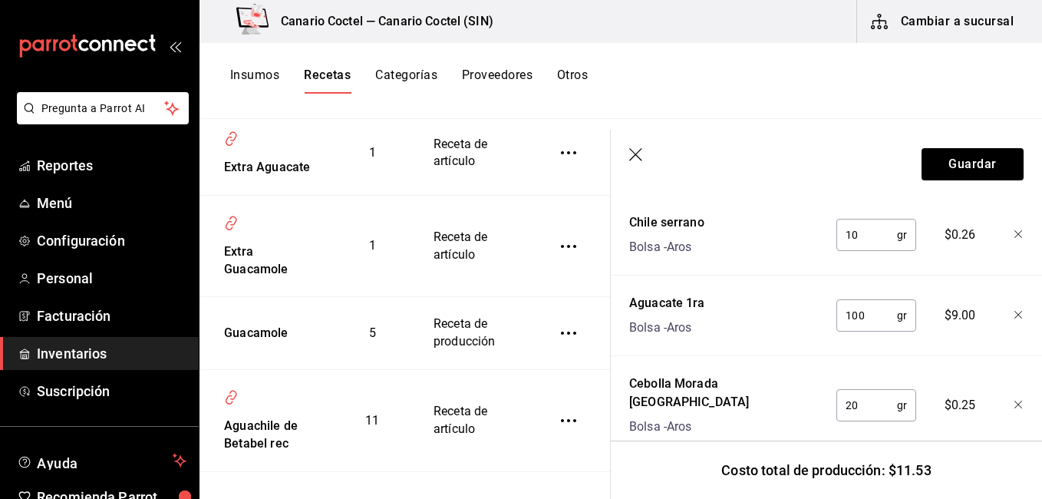
click at [635, 156] on icon "button" at bounding box center [636, 155] width 15 height 15
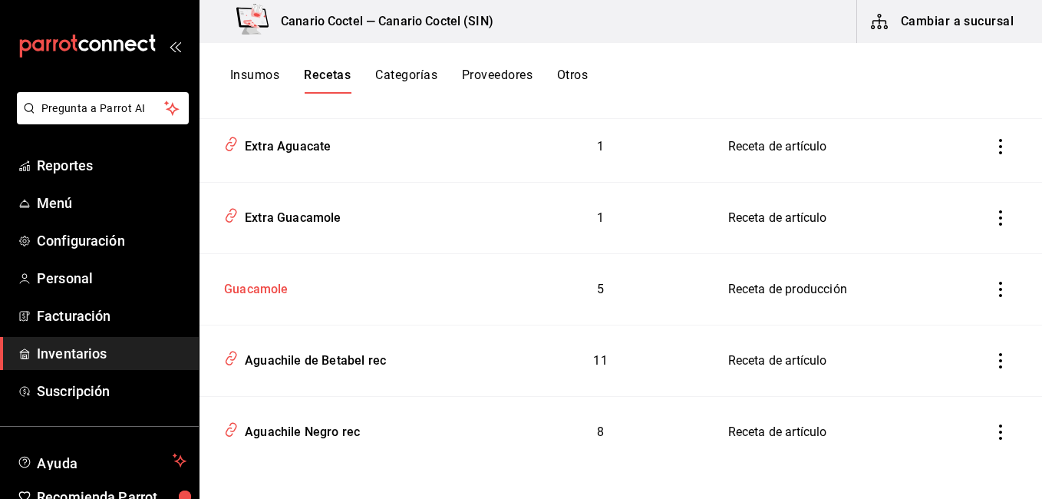
click at [282, 288] on div "Guacamole" at bounding box center [253, 287] width 71 height 24
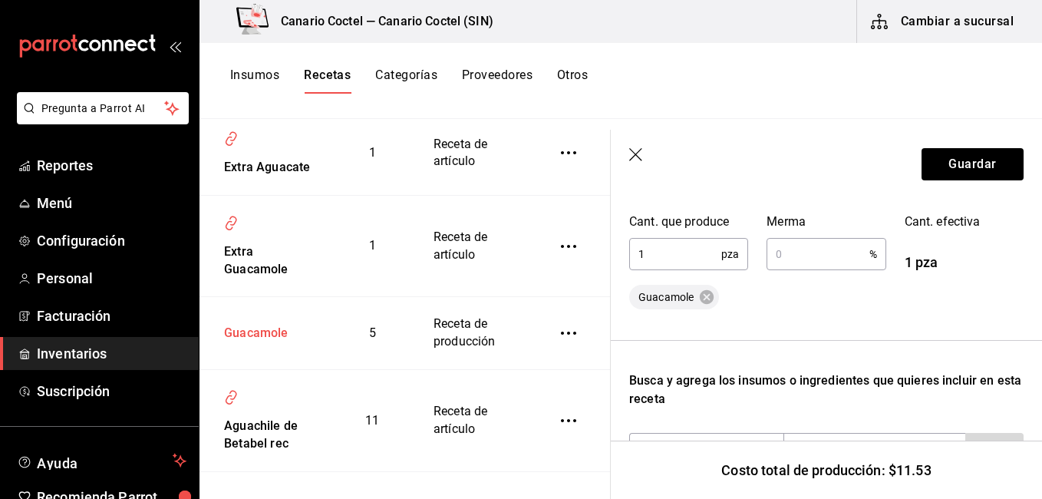
scroll to position [300, 0]
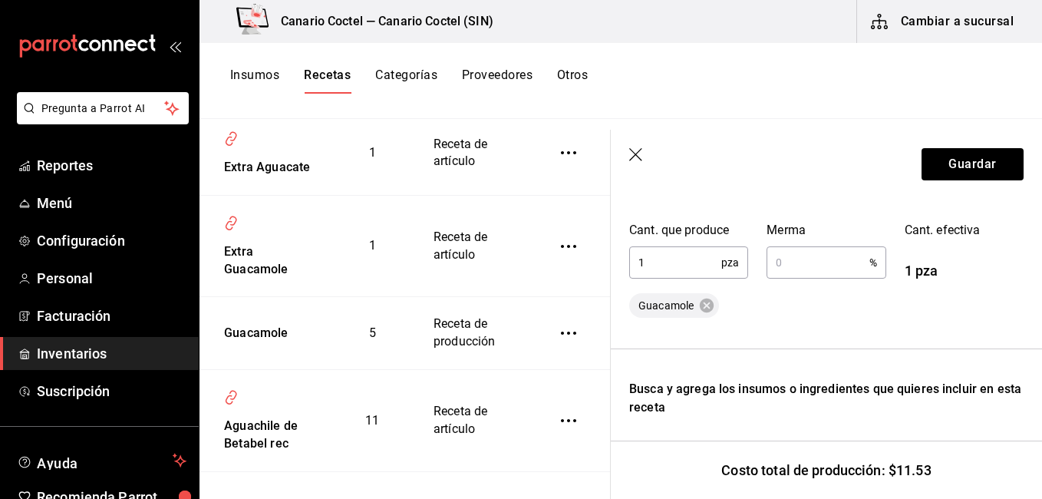
click at [634, 156] on icon "button" at bounding box center [635, 154] width 13 height 13
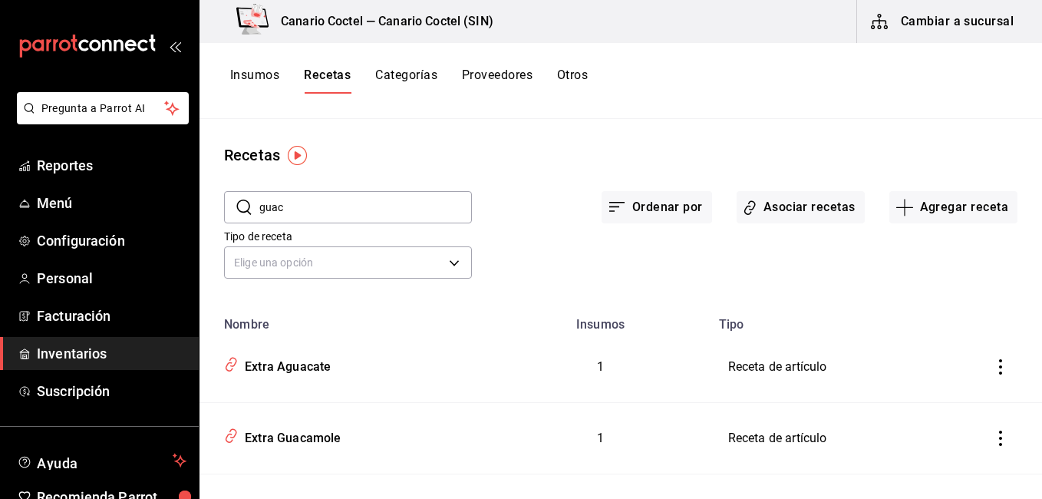
click at [410, 203] on input "guac" at bounding box center [365, 207] width 212 height 31
click at [312, 204] on input "text" at bounding box center [365, 207] width 212 height 31
click at [326, 211] on input "text" at bounding box center [365, 207] width 212 height 31
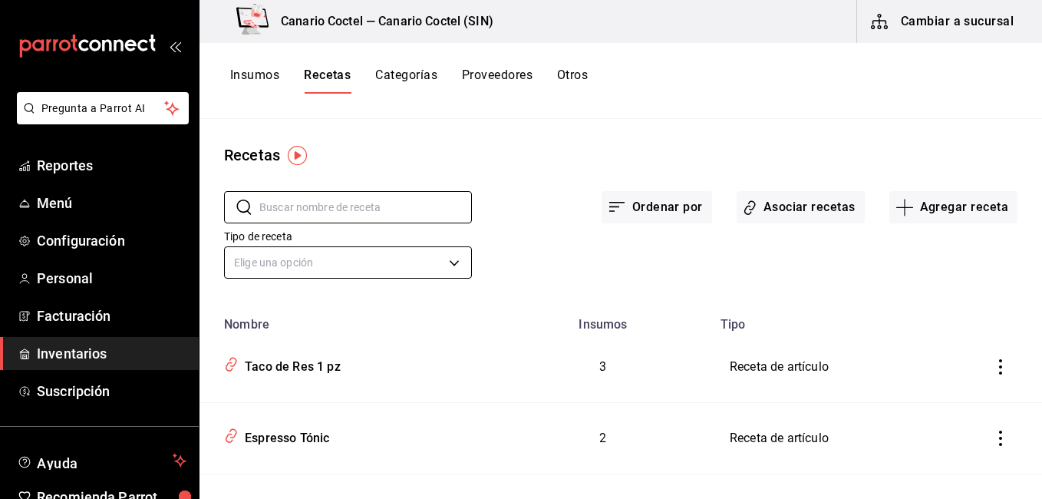
click at [277, 250] on body "Pregunta a Parrot AI Reportes Menú Configuración Personal Facturación Inventari…" at bounding box center [521, 244] width 1042 height 488
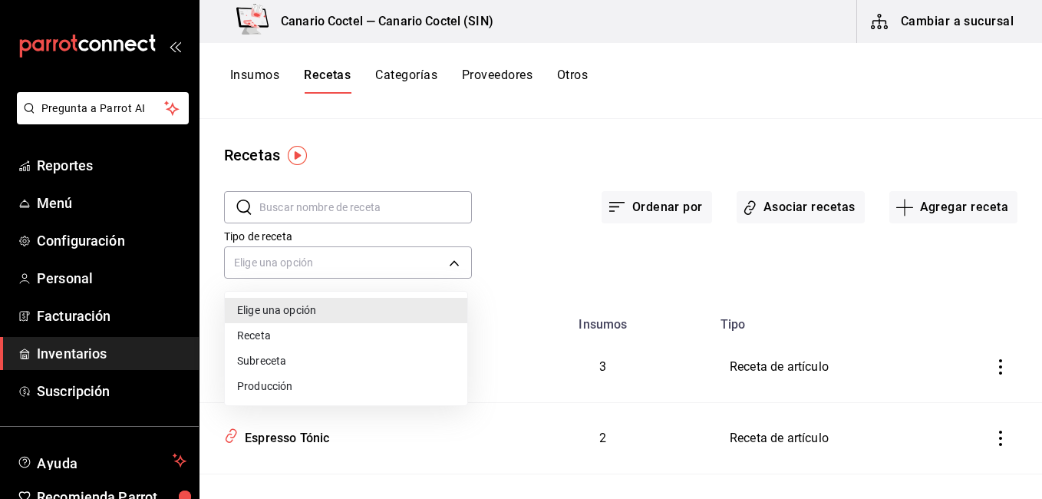
click at [306, 204] on div at bounding box center [521, 249] width 1042 height 499
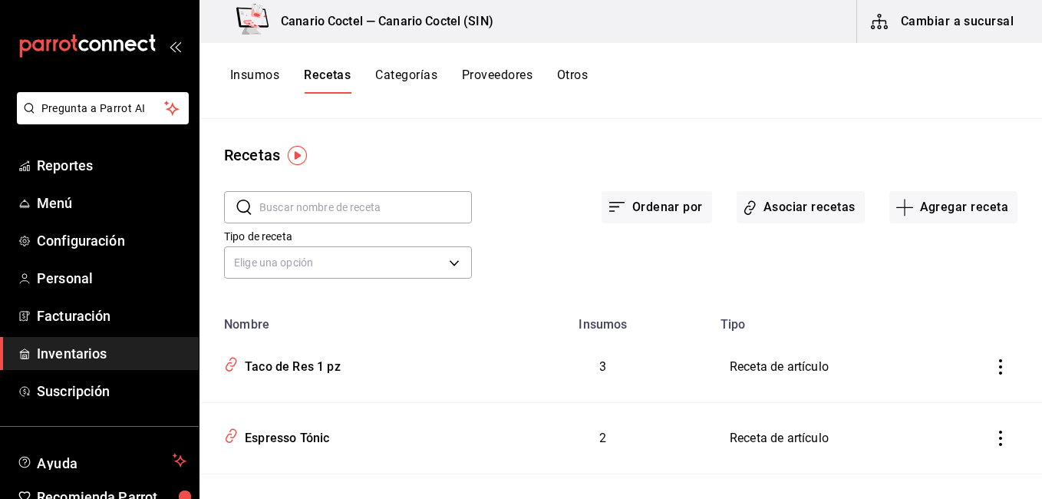
click at [865, 275] on div "Tipo de receta Elige una opción default" at bounding box center [608, 241] width 818 height 84
click at [944, 149] on div "Recetas" at bounding box center [620, 154] width 842 height 23
click at [770, 200] on button "Asociar recetas" at bounding box center [800, 207] width 128 height 32
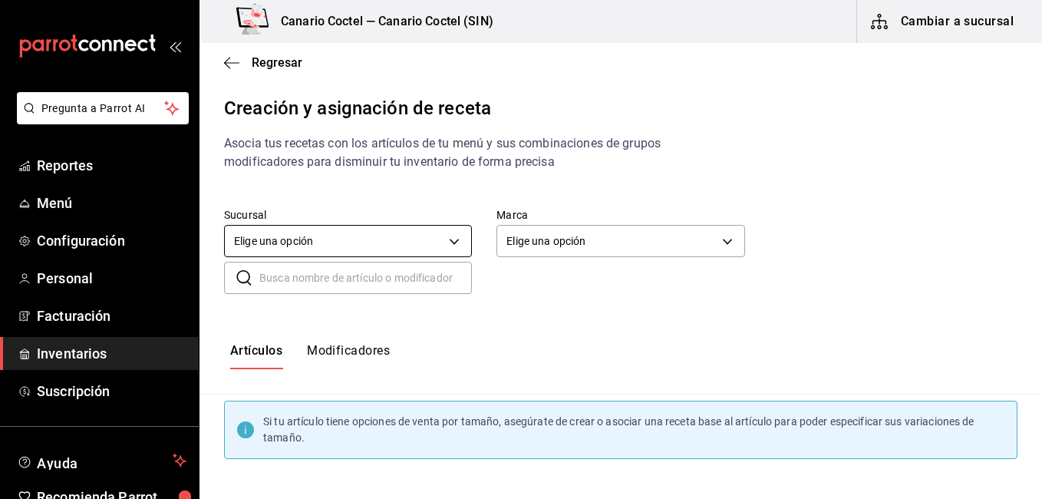
click at [389, 229] on body "Pregunta a Parrot AI Reportes Menú Configuración Personal Facturación Inventari…" at bounding box center [521, 236] width 1042 height 473
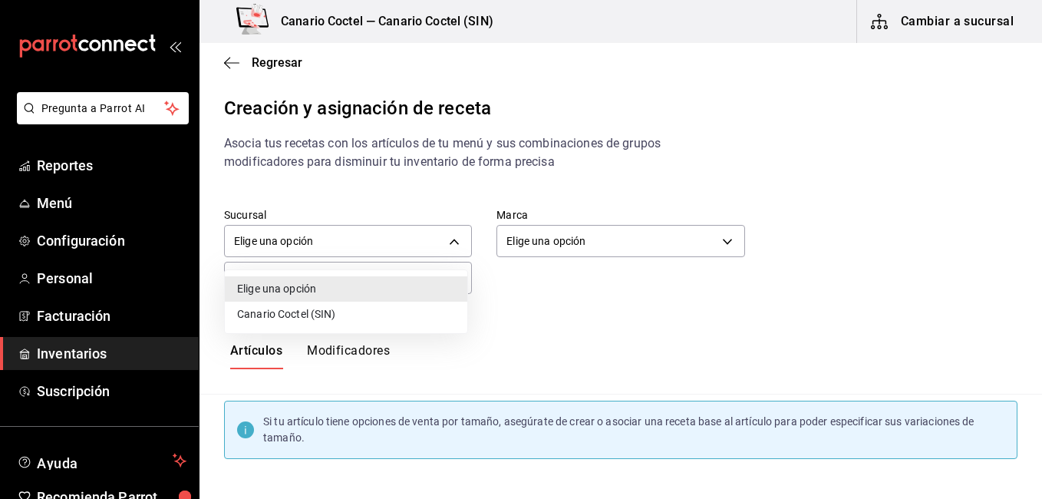
drag, startPoint x: 348, startPoint y: 308, endPoint x: 520, endPoint y: 243, distance: 184.2
click at [520, 243] on div "Elige una opción Canario Coctel (SIN)" at bounding box center [521, 249] width 1042 height 499
click at [536, 236] on div at bounding box center [521, 249] width 1042 height 499
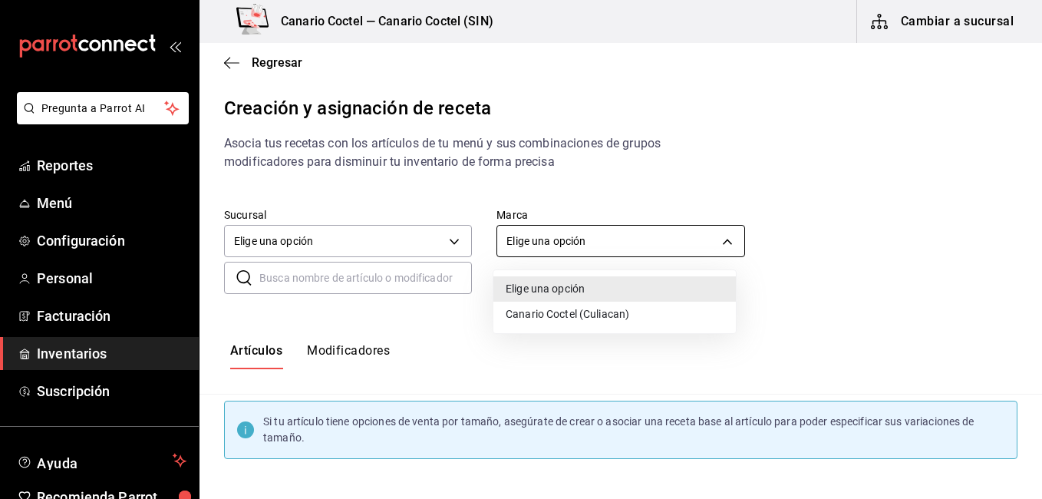
click at [548, 233] on body "Pregunta a Parrot AI Reportes Menú Configuración Personal Facturación Inventari…" at bounding box center [521, 236] width 1042 height 473
click at [535, 304] on li "Canario Coctel (Culiacan)" at bounding box center [614, 313] width 242 height 25
type input "1961613a-9f1c-4786-8348-f9f968c787d0"
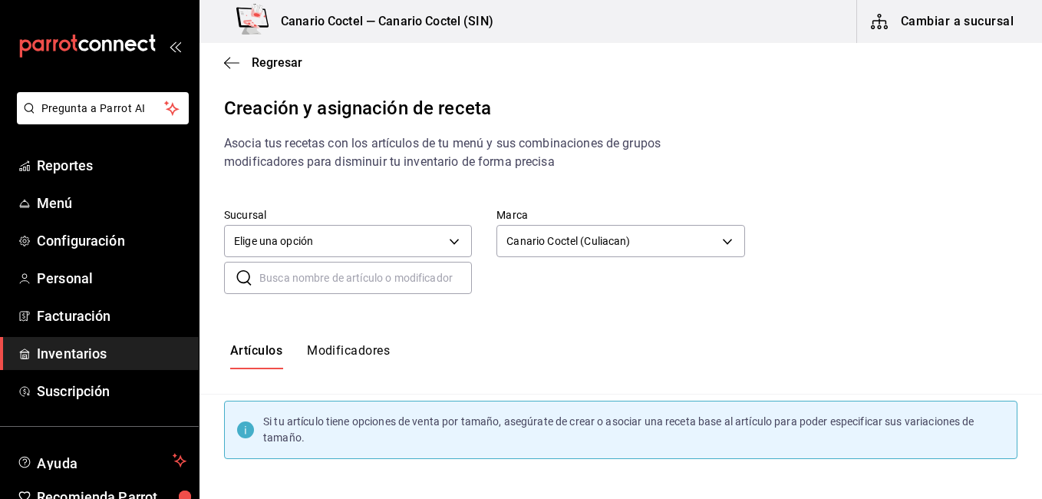
click at [850, 352] on div "Artículos Modificadores" at bounding box center [620, 356] width 842 height 26
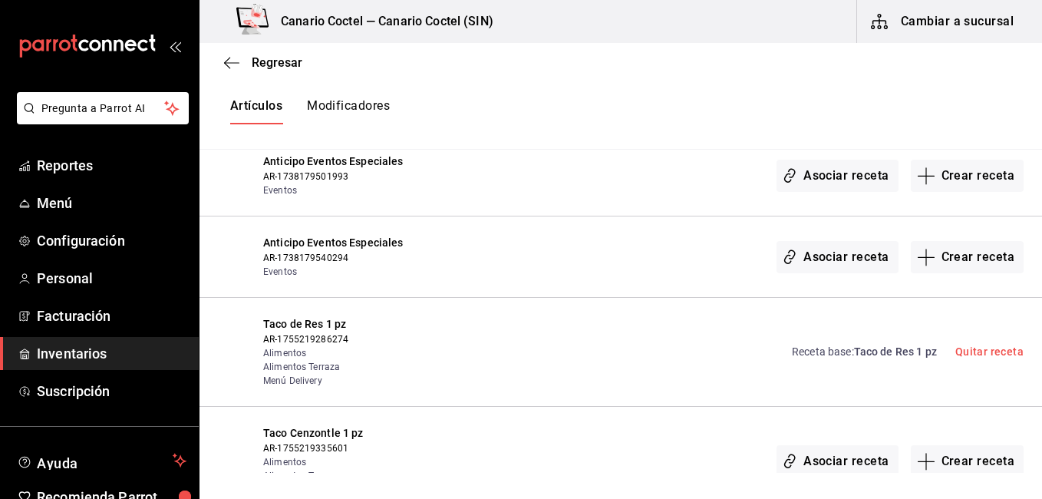
scroll to position [26101, 0]
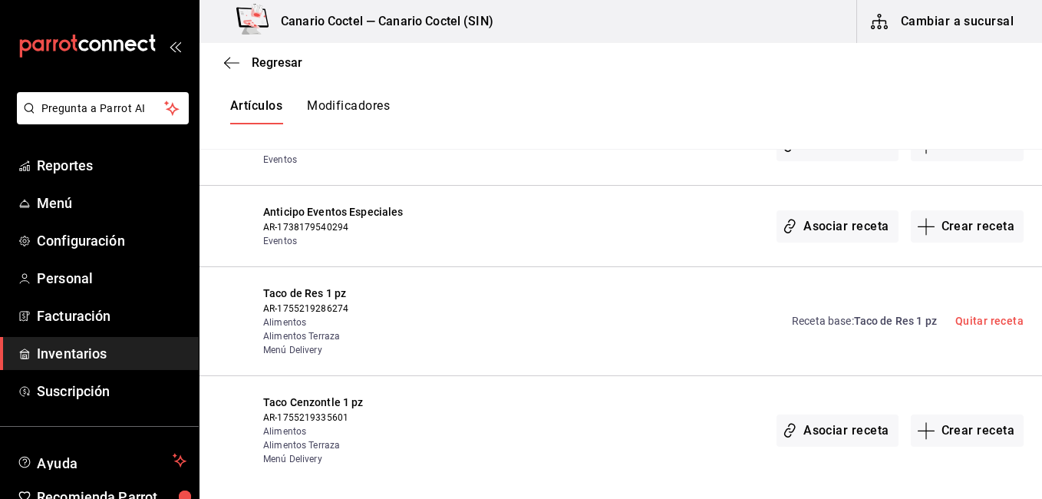
click at [879, 315] on span "Taco de Res 1 pz" at bounding box center [895, 321] width 83 height 12
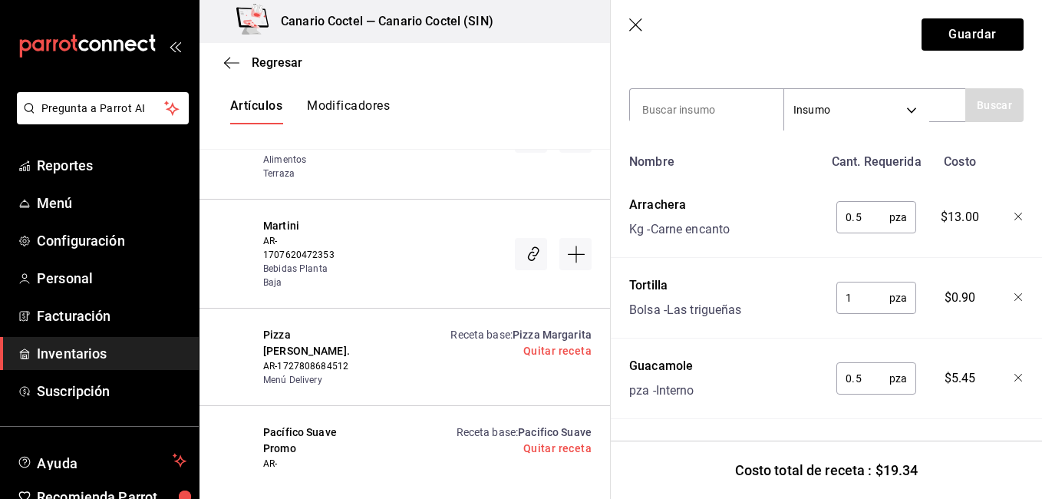
scroll to position [305, 0]
click at [980, 165] on div "Nombre Cant. Requerida Costo Arrachera Kg - Carne encanto 0.5 pza ​ $13.00 Tort…" at bounding box center [826, 283] width 394 height 272
click at [700, 107] on input at bounding box center [706, 110] width 153 height 32
type input "salsa de"
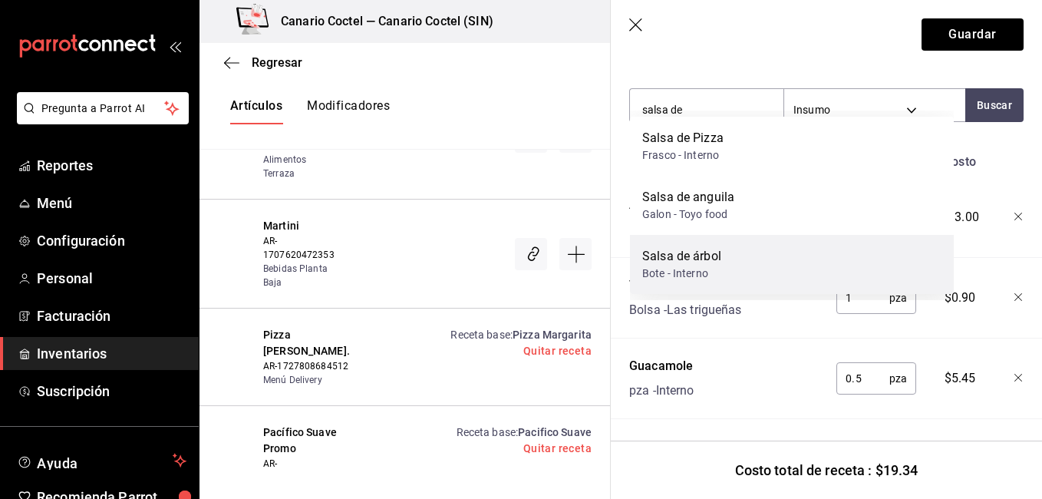
click at [680, 276] on div "Bote - Interno" at bounding box center [681, 273] width 79 height 16
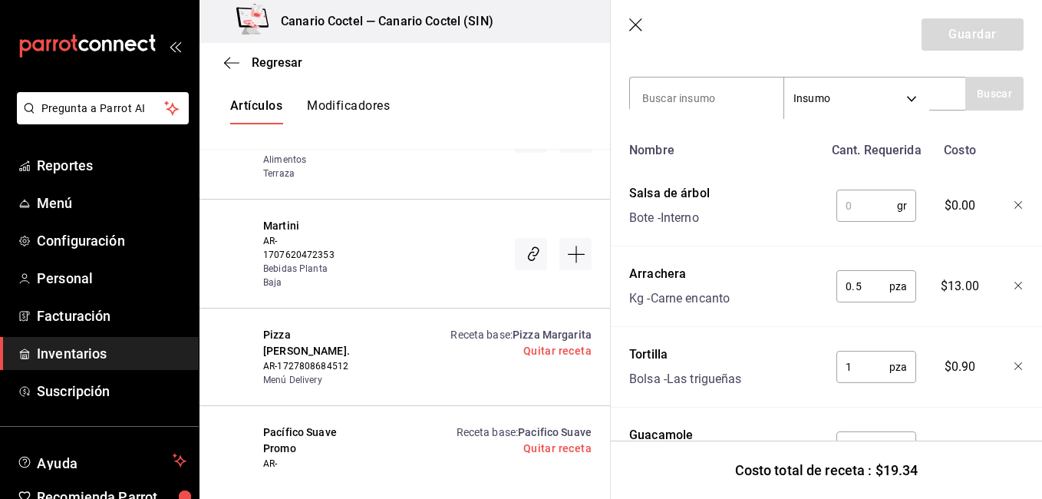
click at [852, 211] on input "text" at bounding box center [866, 205] width 61 height 31
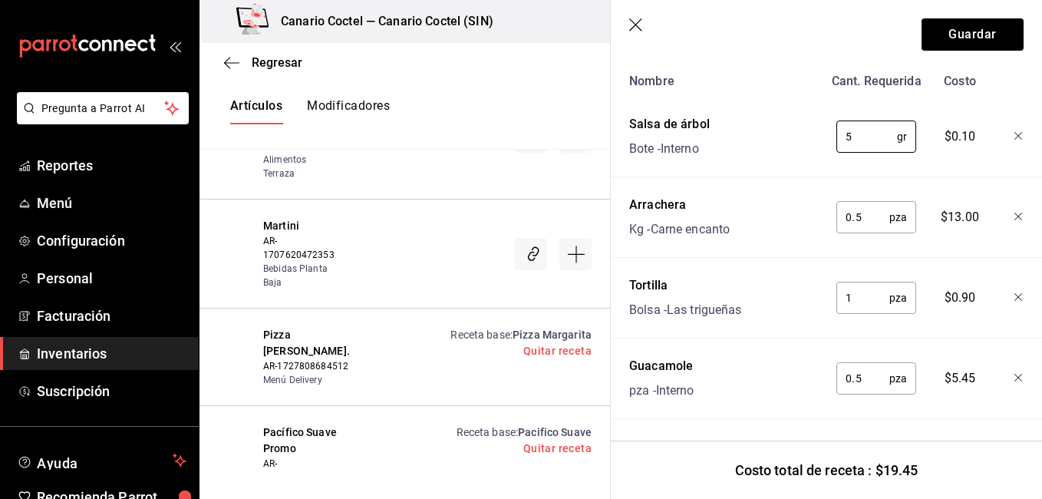
scroll to position [385, 0]
type input "5"
click at [941, 43] on button "Guardar" at bounding box center [972, 34] width 102 height 32
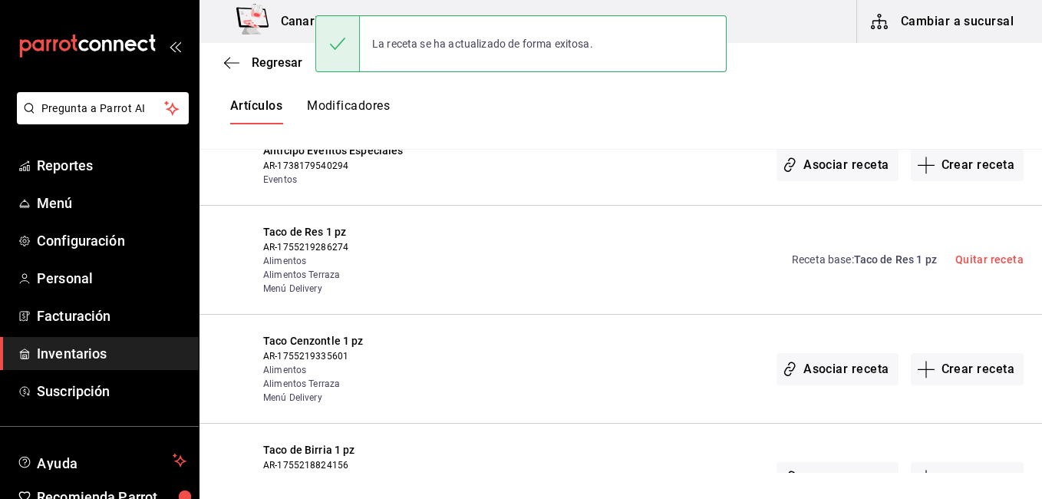
scroll to position [0, 0]
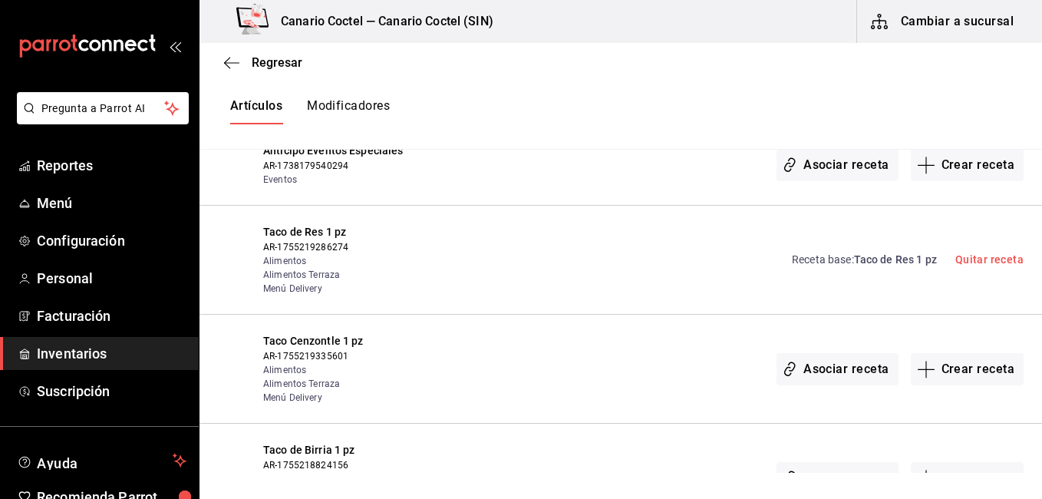
click at [870, 253] on span "Taco de Res 1 pz" at bounding box center [895, 259] width 83 height 12
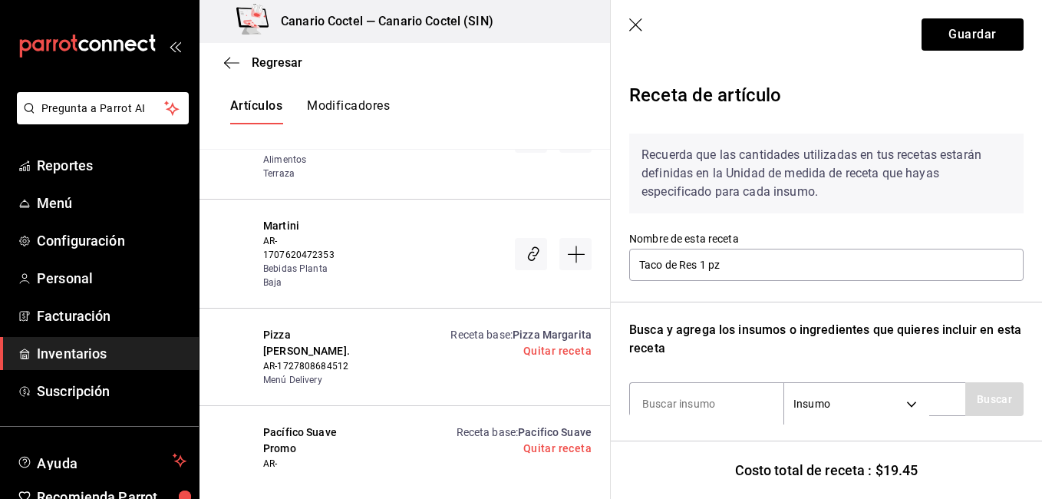
scroll to position [386, 0]
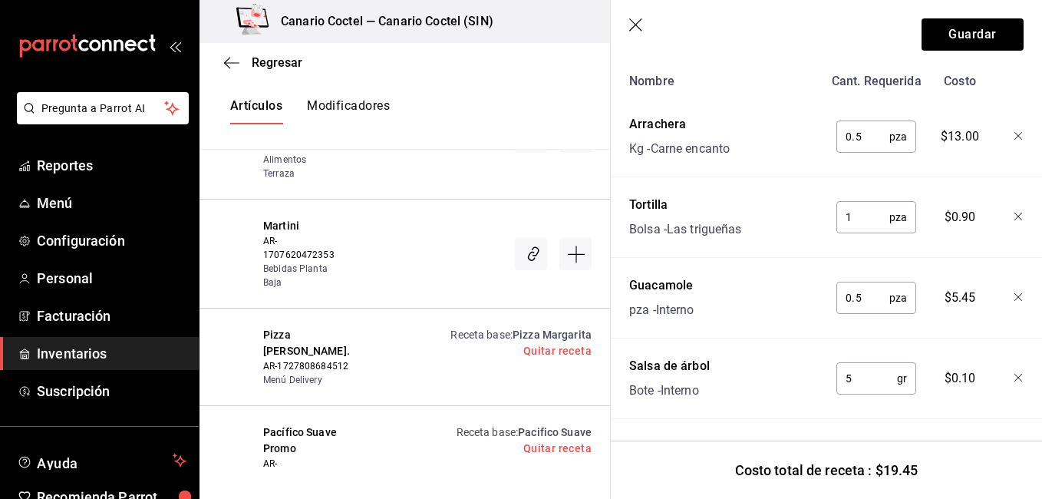
click at [1014, 293] on icon "button" at bounding box center [1018, 297] width 8 height 8
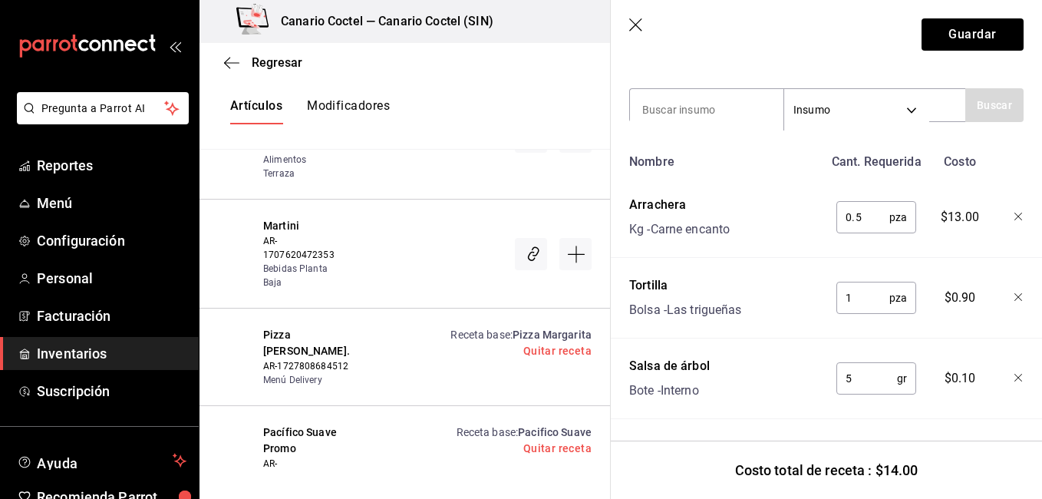
scroll to position [305, 0]
click at [967, 37] on button "Guardar" at bounding box center [972, 34] width 102 height 32
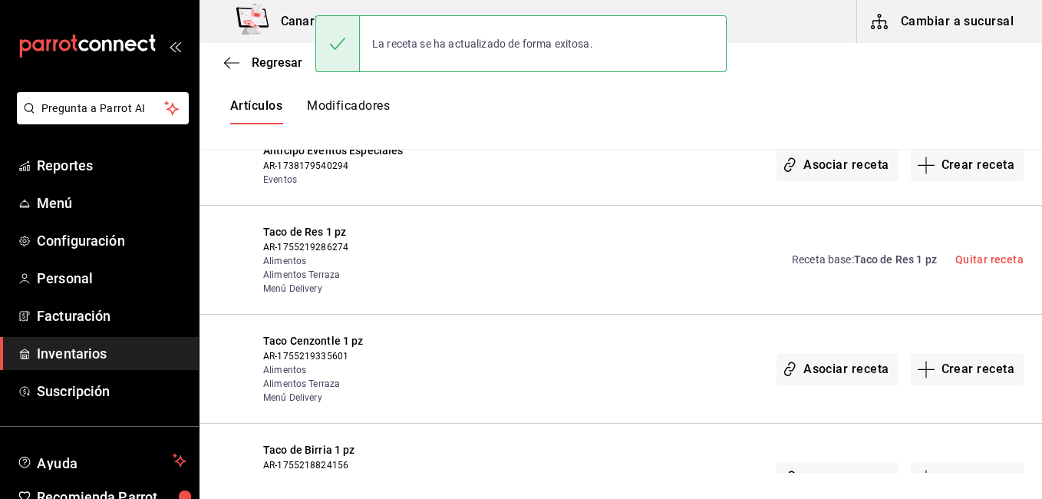
scroll to position [0, 0]
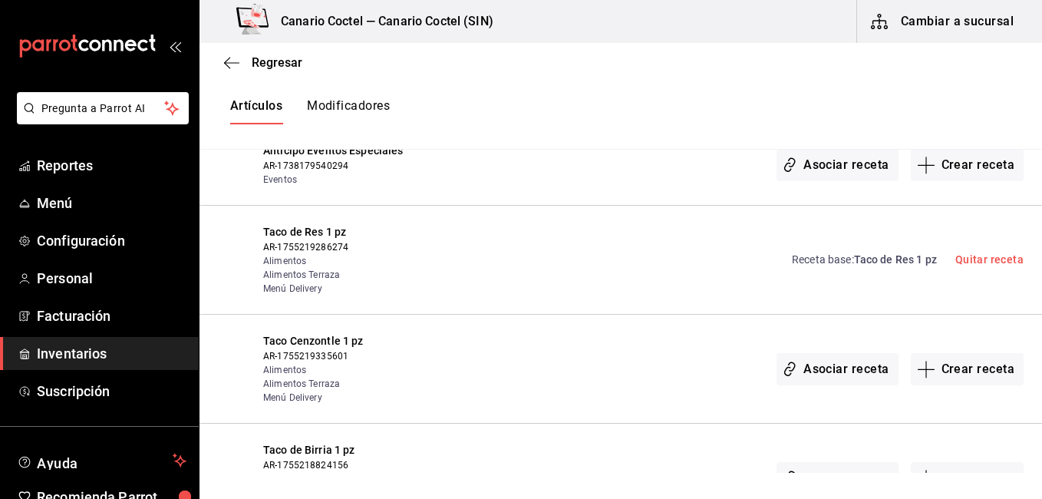
click at [512, 337] on div "Asociar receta Crear receta" at bounding box center [731, 368] width 585 height 71
click at [959, 353] on button "Crear receta" at bounding box center [968, 369] width 114 height 32
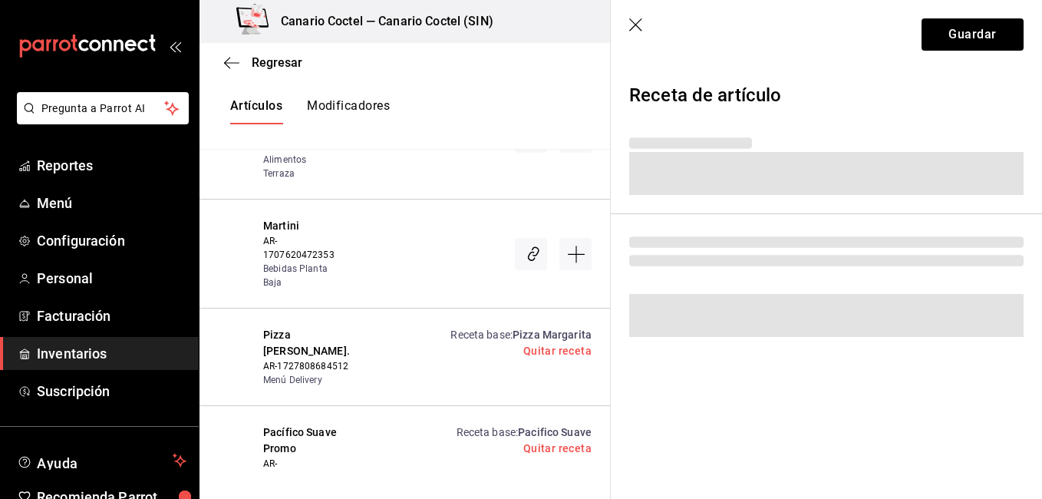
click at [967, 324] on div "Regresar Creación y asignación de receta Asocia tus recetas con los artículos d…" at bounding box center [620, 258] width 842 height 430
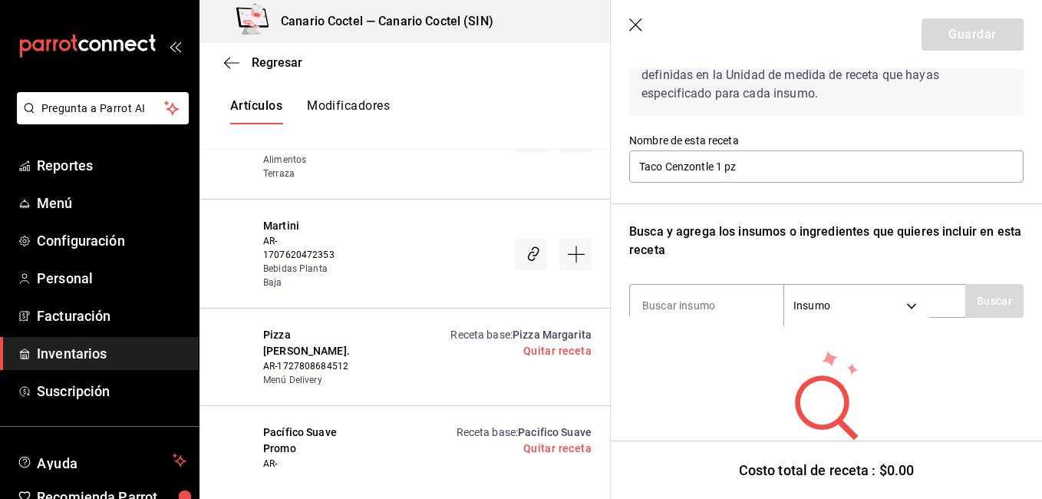
scroll to position [130, 0]
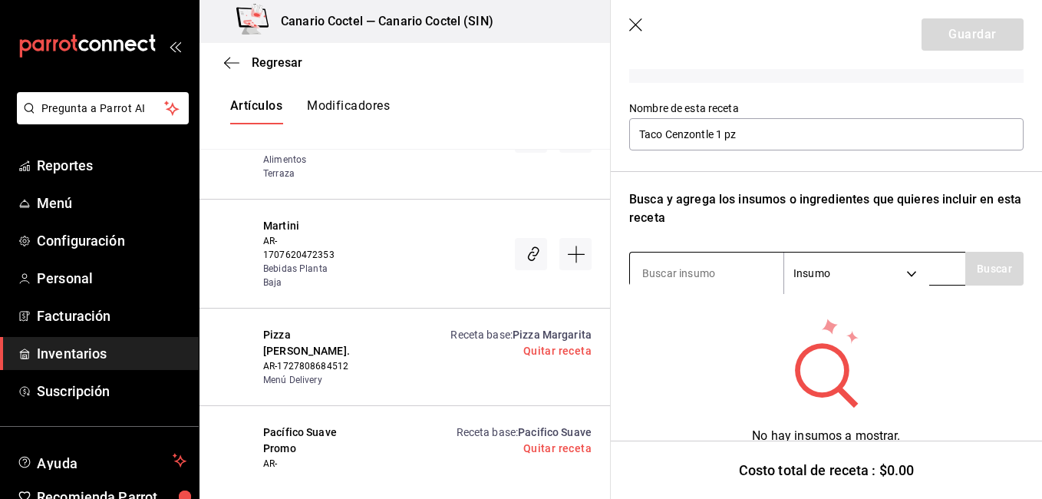
click at [688, 275] on input at bounding box center [706, 273] width 153 height 32
type input "camar"
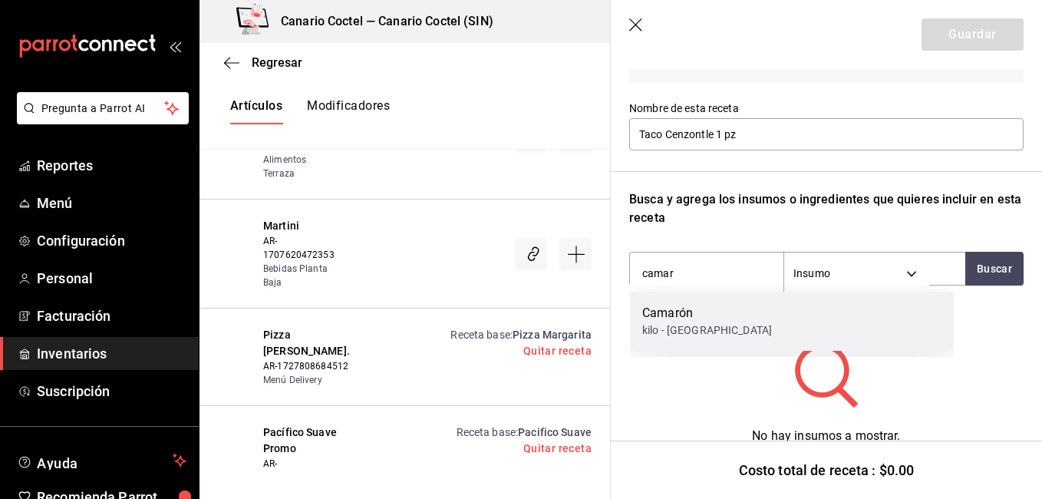
click at [673, 311] on div "Camarón" at bounding box center [707, 313] width 130 height 18
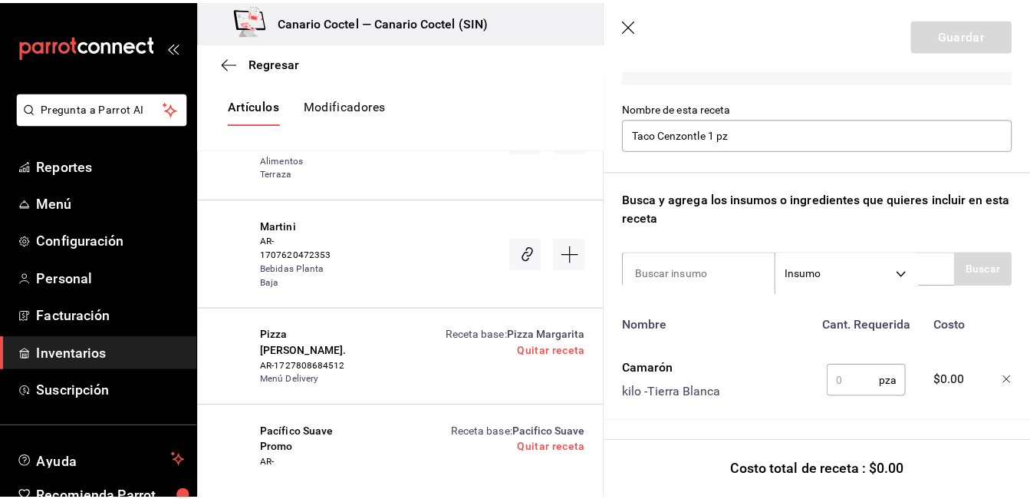
scroll to position [144, 0]
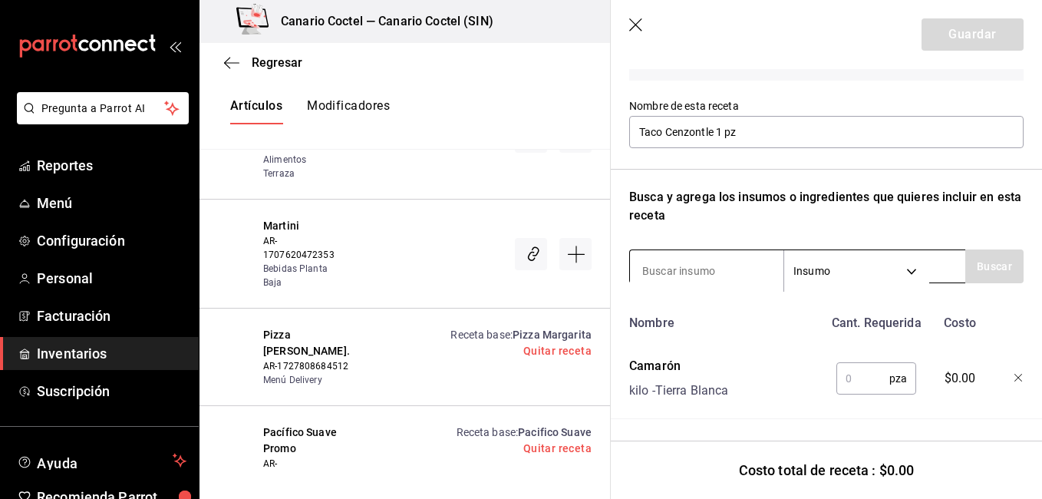
click at [719, 262] on input at bounding box center [706, 271] width 153 height 32
click at [1006, 359] on div at bounding box center [1006, 375] width 33 height 49
click at [1014, 374] on icon "button" at bounding box center [1018, 378] width 9 height 9
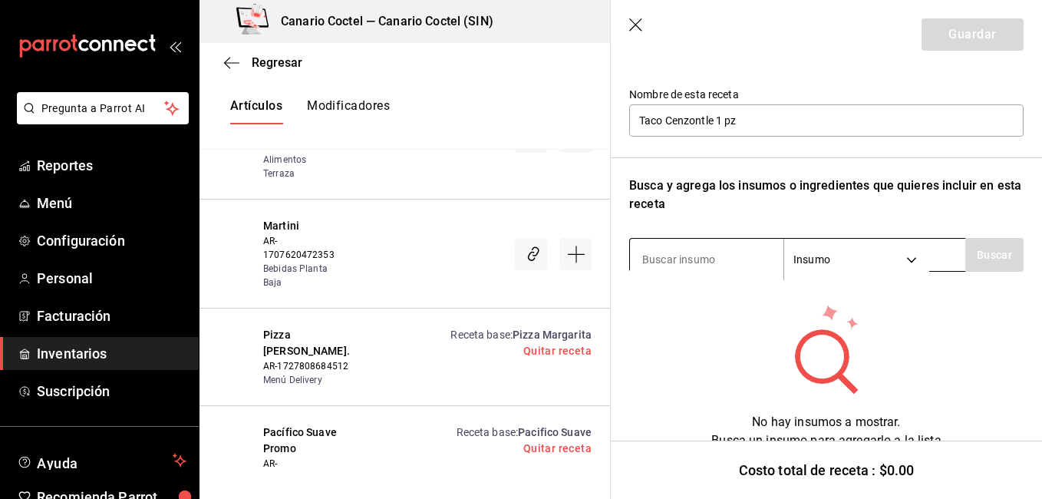
click at [737, 271] on input at bounding box center [706, 259] width 153 height 32
type input "ques"
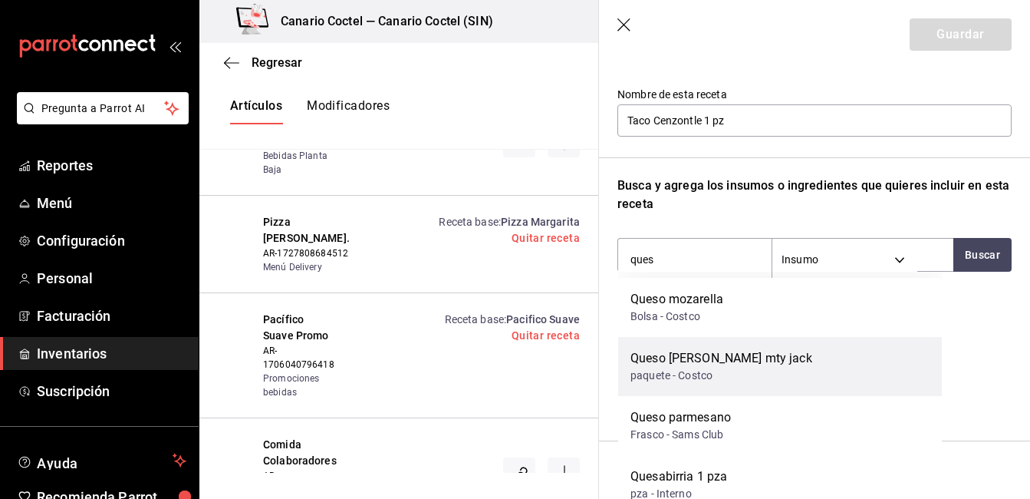
click at [690, 358] on div "Queso [PERSON_NAME] mty jack" at bounding box center [722, 358] width 182 height 18
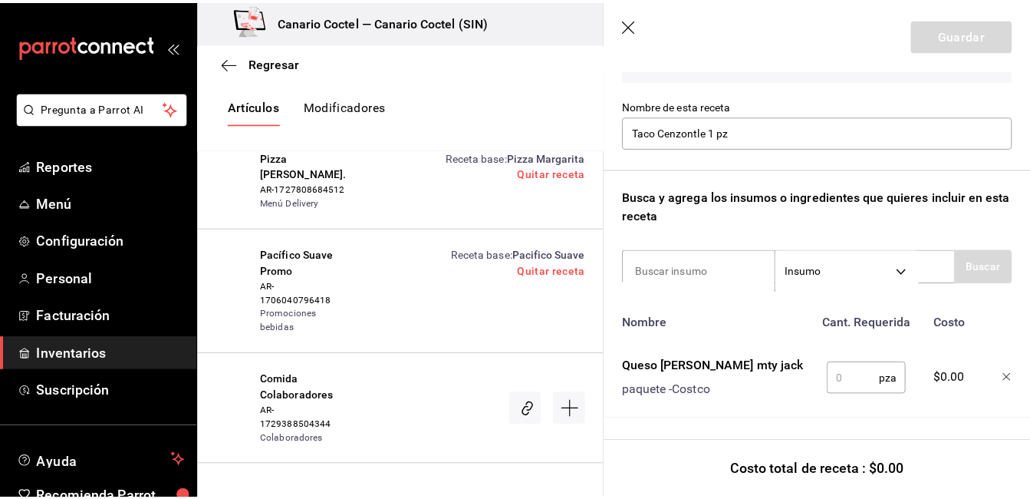
scroll to position [26162, 0]
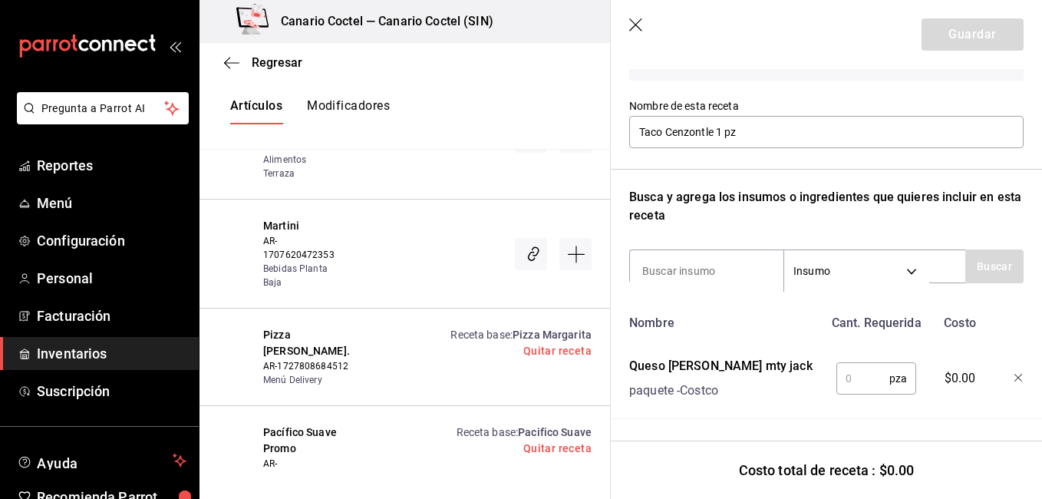
click at [845, 371] on input "text" at bounding box center [862, 378] width 53 height 31
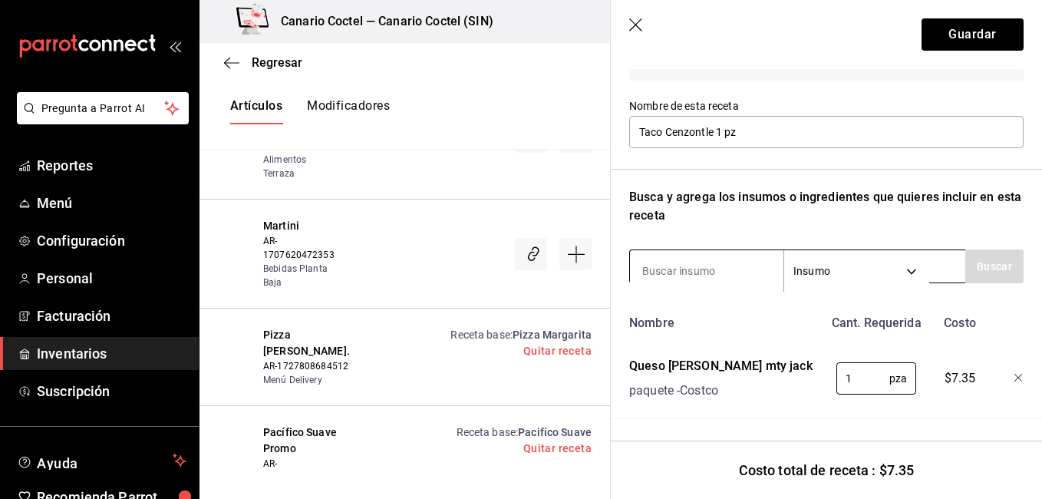
type input "1"
click at [733, 265] on input at bounding box center [706, 271] width 153 height 32
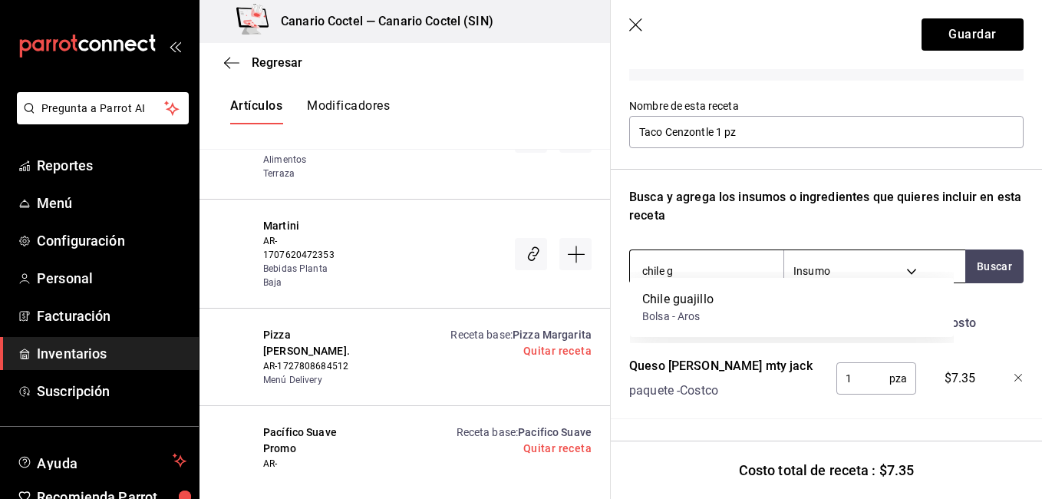
click at [717, 268] on input "chile g" at bounding box center [706, 271] width 153 height 32
type input "c"
type input "aguacate"
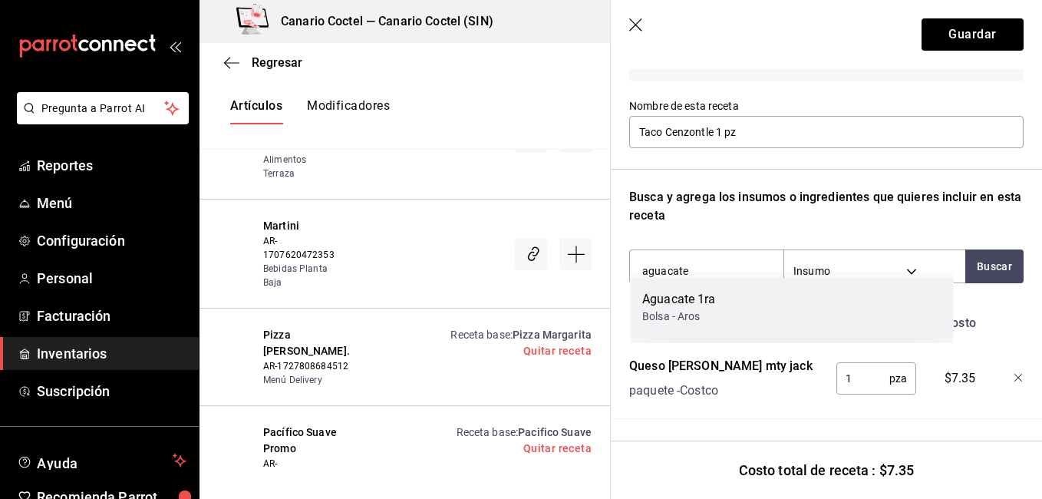
click at [711, 309] on div "Bolsa - Aros" at bounding box center [679, 316] width 74 height 16
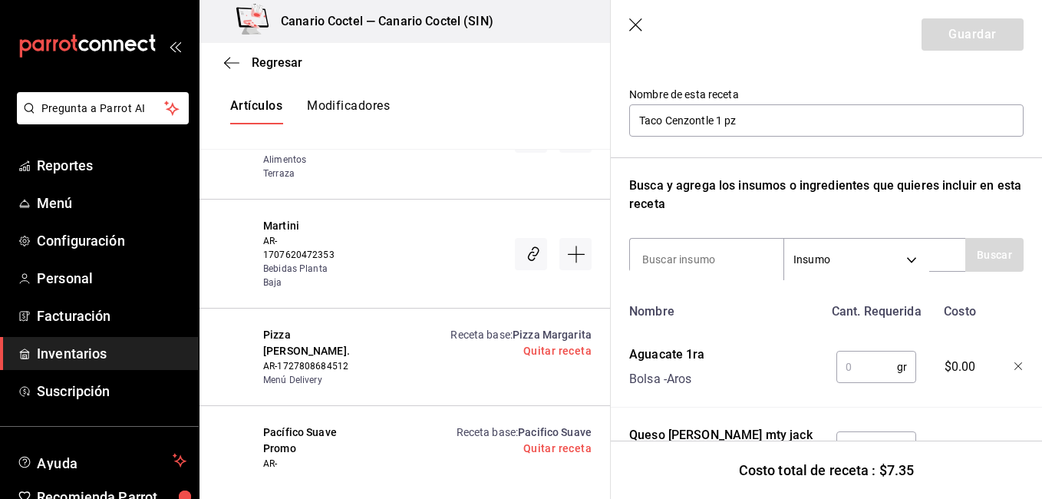
click at [851, 372] on input "text" at bounding box center [866, 366] width 61 height 31
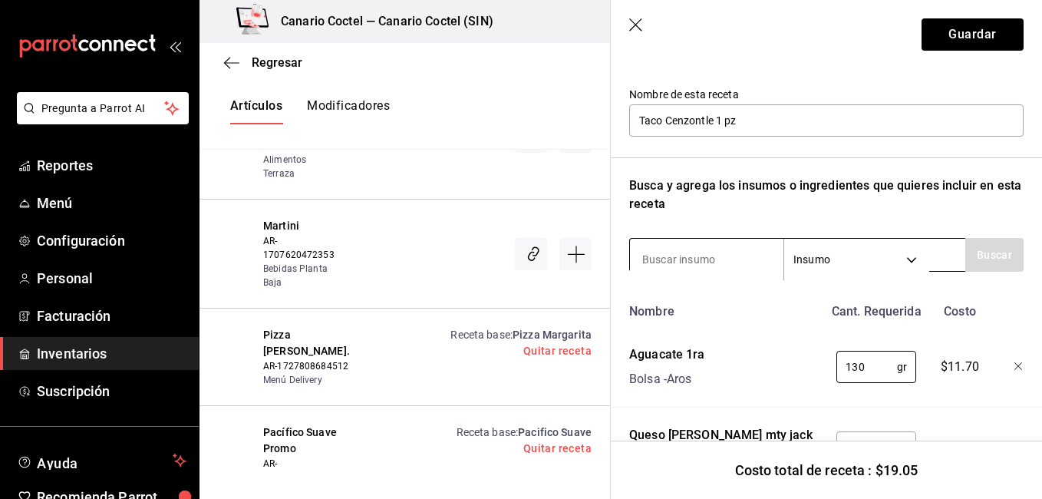
type input "130"
click at [715, 268] on input at bounding box center [706, 259] width 153 height 32
type input "c"
type input "mayo"
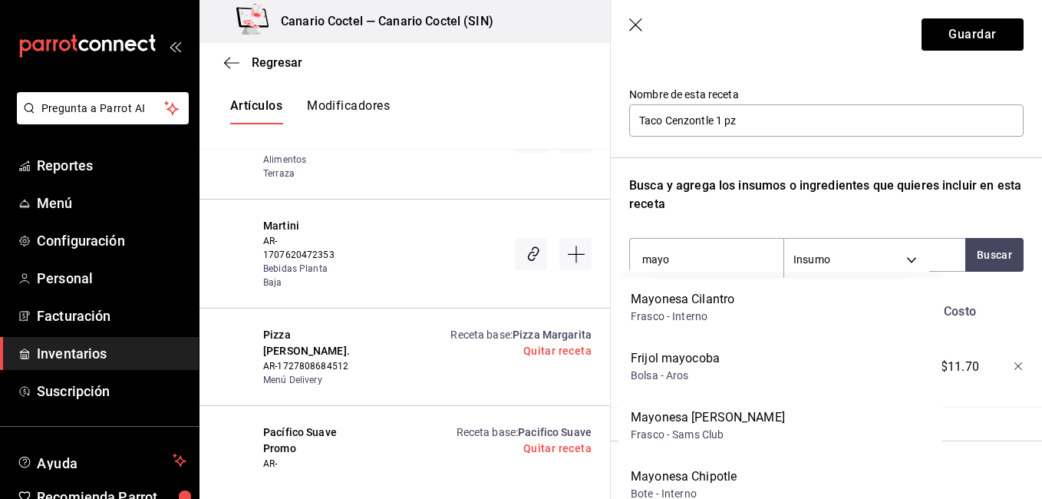
scroll to position [26340, 0]
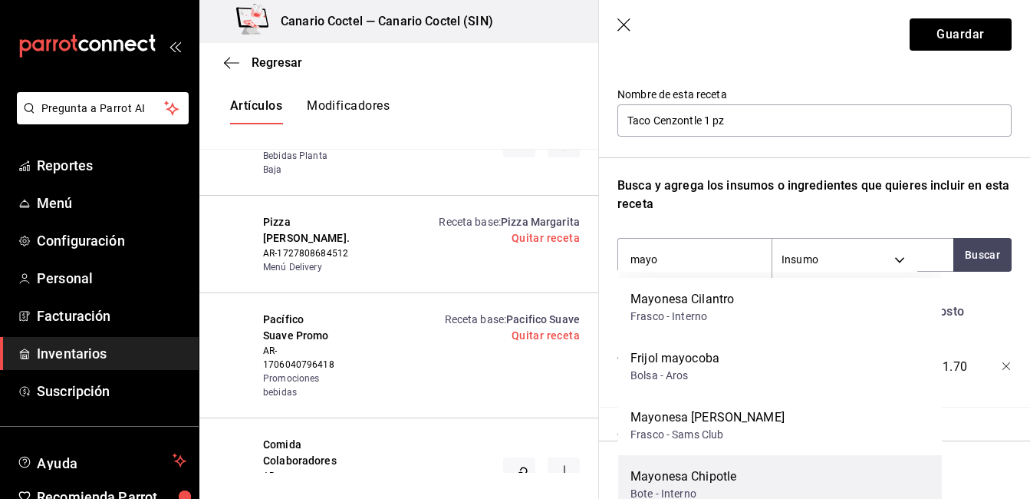
click at [835, 463] on div "Mayonesa Chipotle Bote - Interno" at bounding box center [780, 484] width 324 height 59
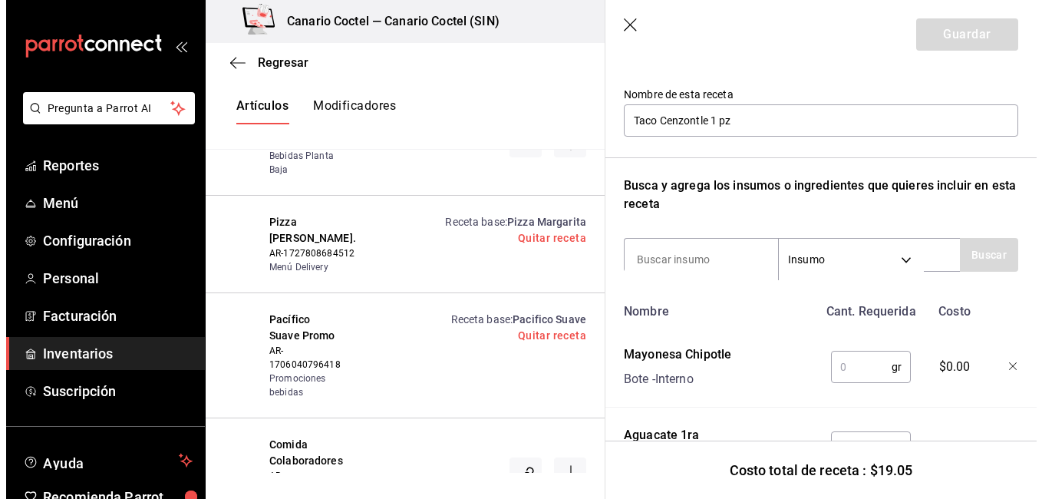
scroll to position [26162, 0]
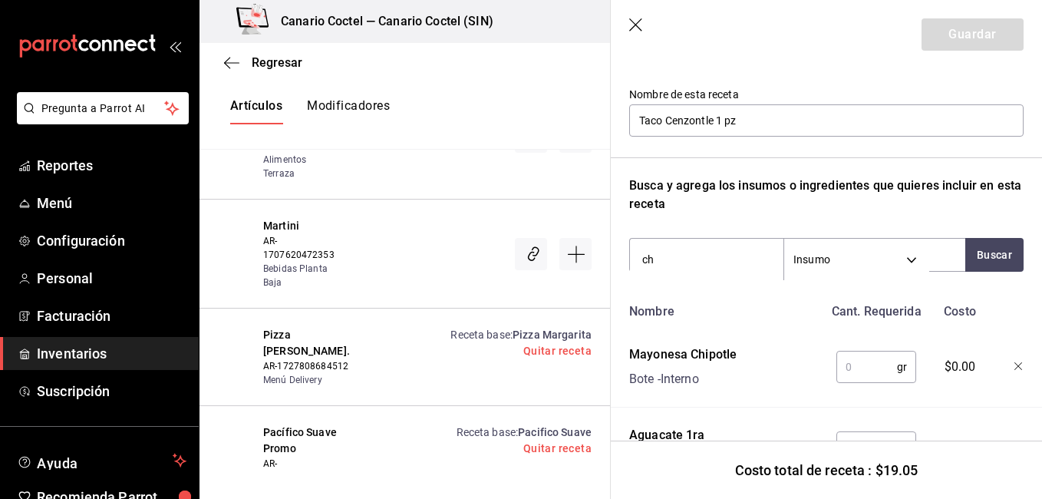
type input "c"
click at [871, 376] on input "text" at bounding box center [866, 366] width 61 height 31
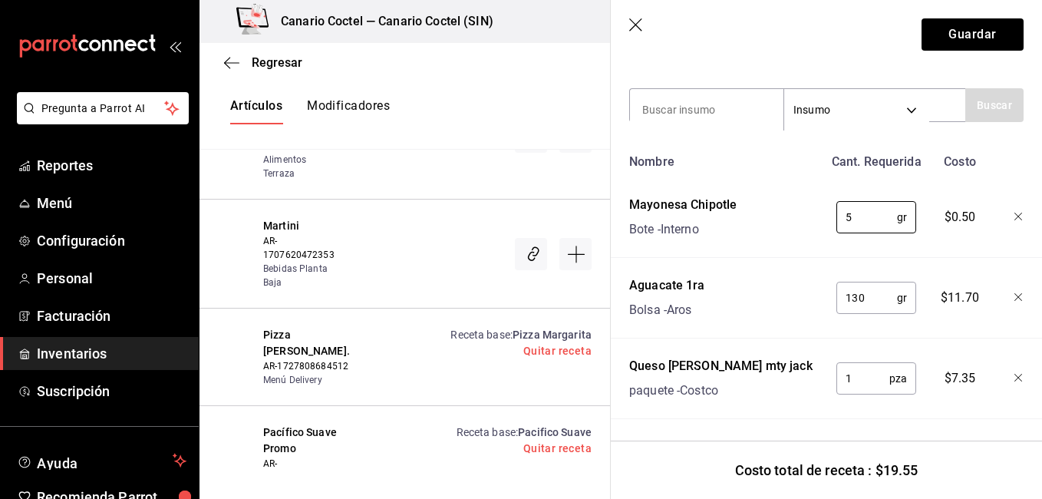
scroll to position [305, 0]
type input "5"
click at [865, 283] on input "130" at bounding box center [866, 297] width 61 height 31
click at [858, 363] on input "1" at bounding box center [862, 378] width 53 height 31
click at [980, 33] on button "Guardar" at bounding box center [972, 34] width 102 height 32
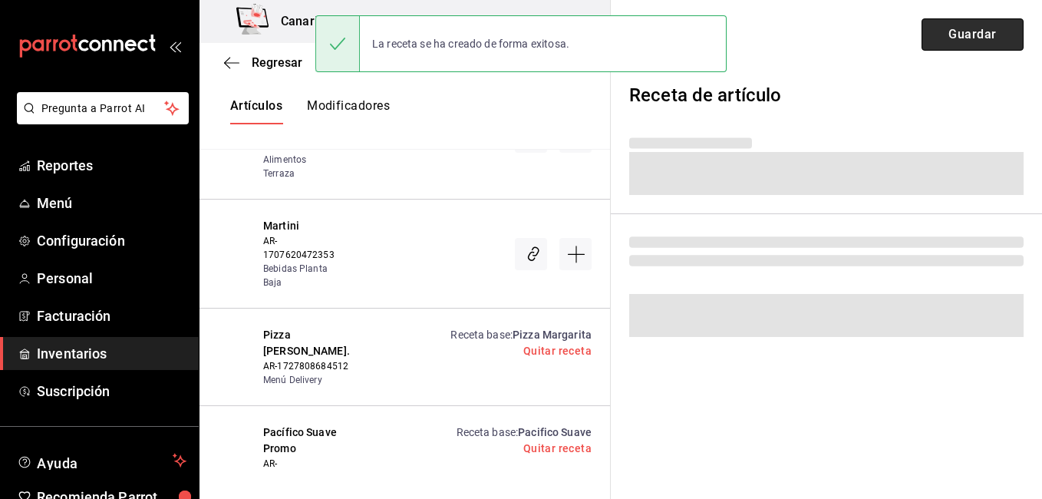
scroll to position [0, 0]
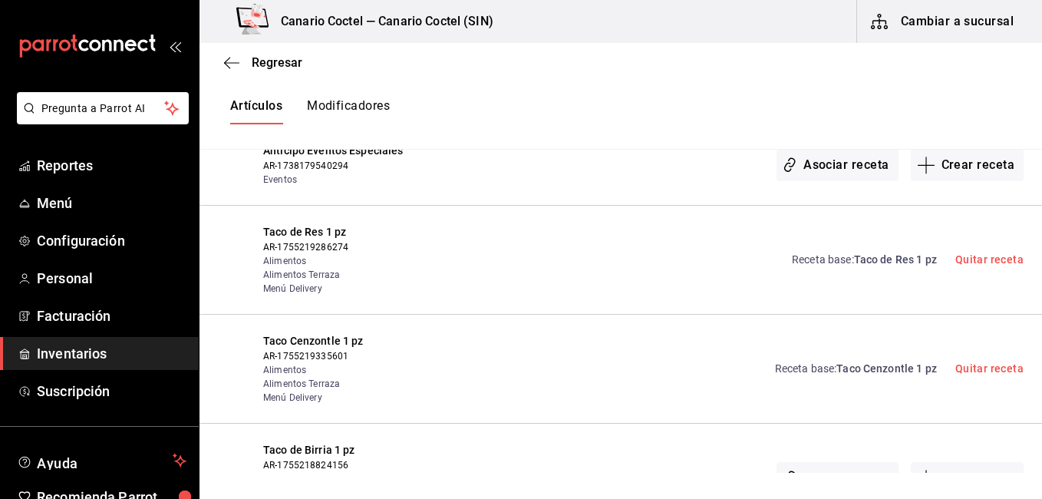
click at [528, 352] on div "Receta base : Taco Cenzontle 1 pz Quitar receta" at bounding box center [731, 368] width 585 height 71
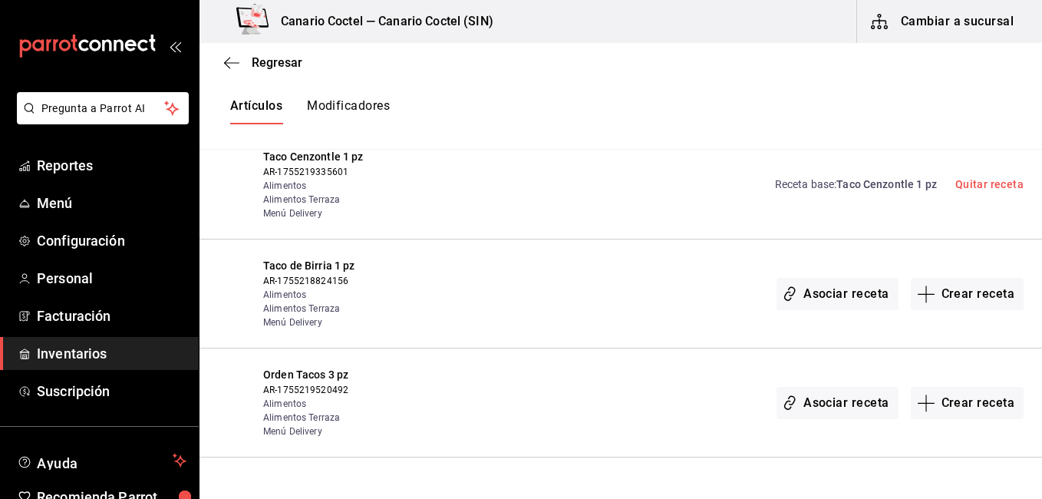
scroll to position [26377, 0]
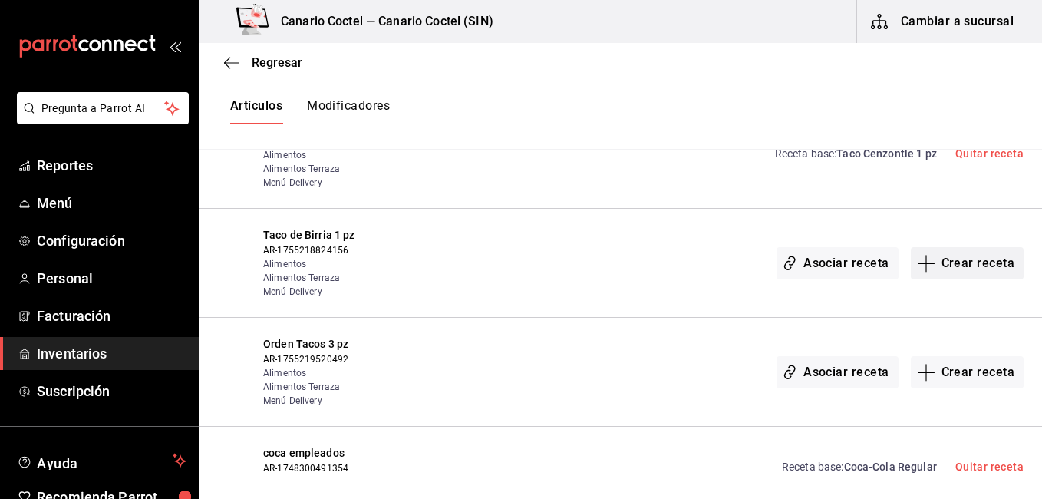
click at [960, 247] on button "Crear receta" at bounding box center [968, 263] width 114 height 32
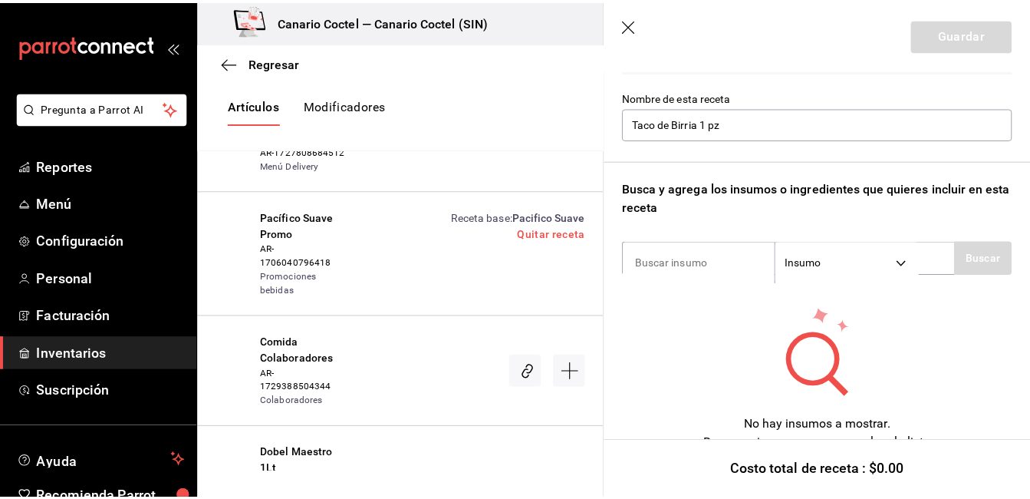
scroll to position [143, 0]
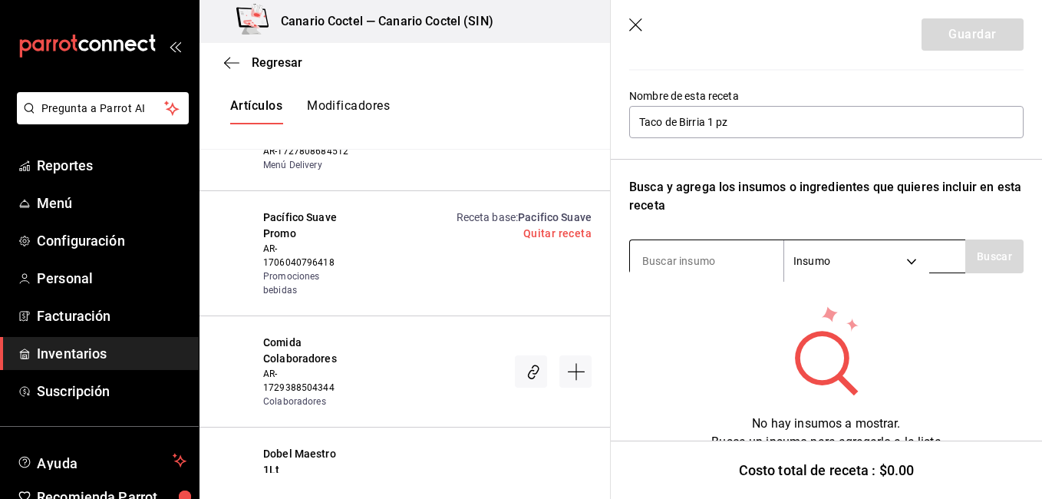
click at [709, 260] on input at bounding box center [706, 261] width 153 height 32
type input "tort"
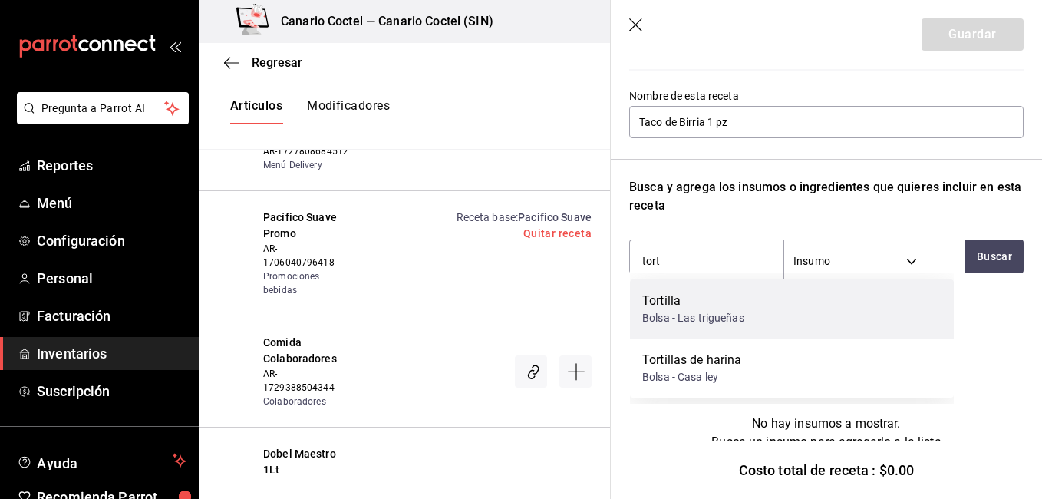
click at [675, 296] on div "Tortilla" at bounding box center [693, 301] width 102 height 18
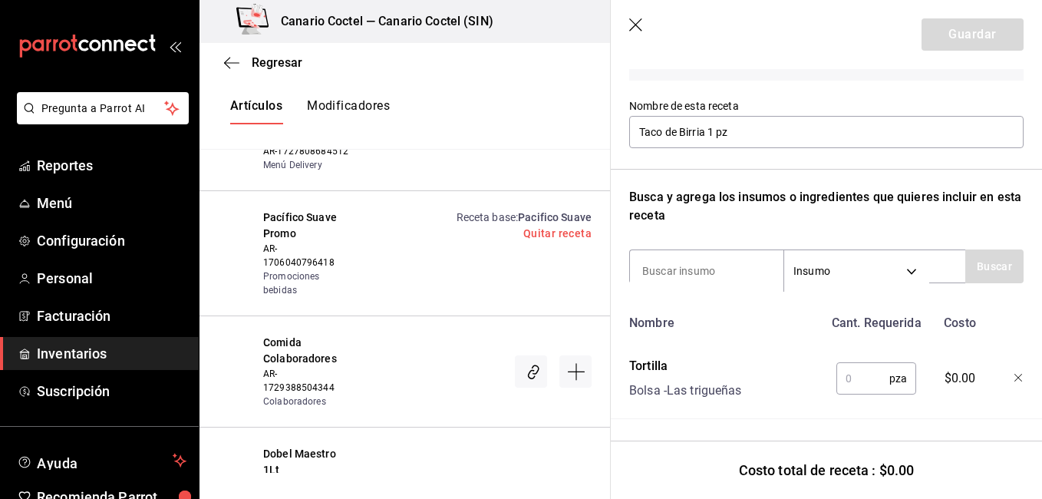
click at [868, 364] on input "text" at bounding box center [862, 378] width 53 height 31
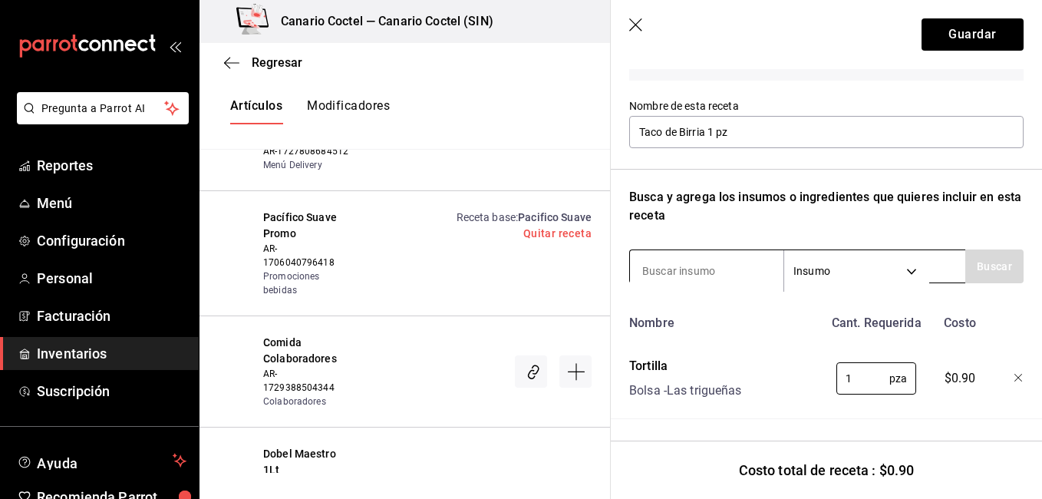
type input "1"
click at [682, 255] on input at bounding box center [706, 271] width 153 height 32
type input "ace"
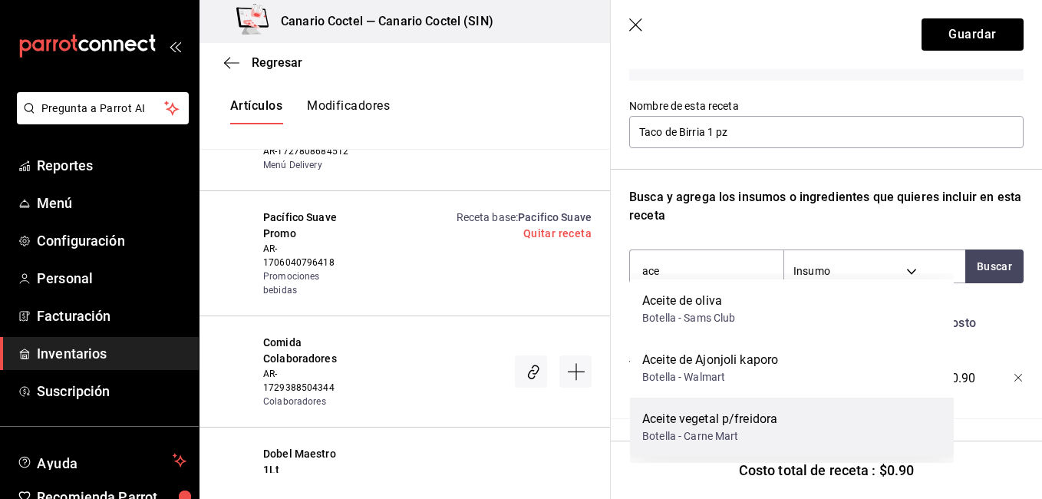
click at [675, 414] on div "Aceite vegetal p/freidora" at bounding box center [709, 419] width 135 height 18
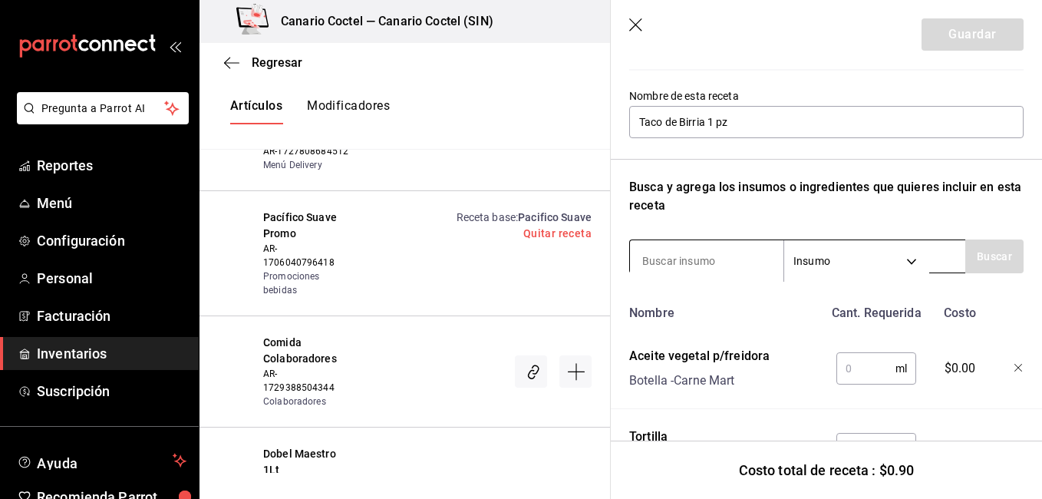
click at [692, 265] on input at bounding box center [706, 261] width 153 height 32
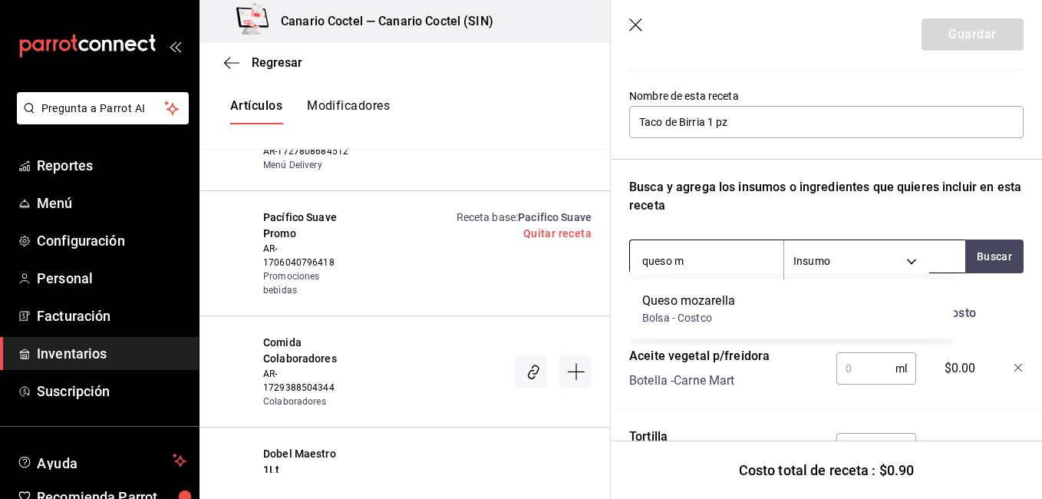
type input "queso"
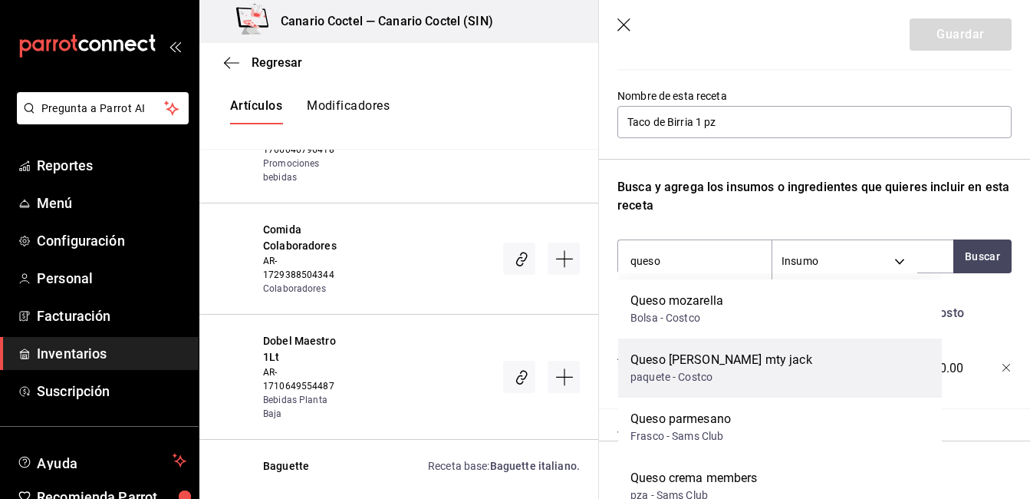
click at [674, 367] on div "Queso [PERSON_NAME] mty jack" at bounding box center [722, 360] width 182 height 18
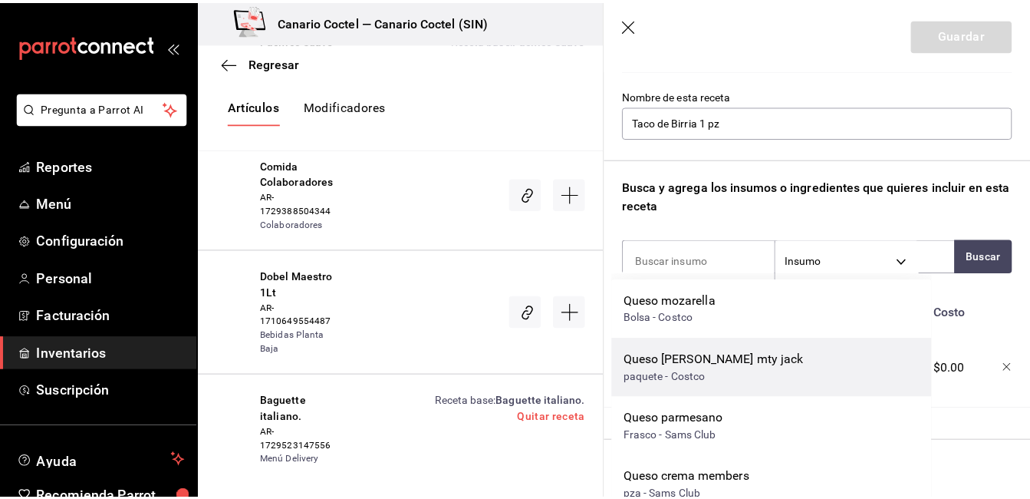
scroll to position [26377, 0]
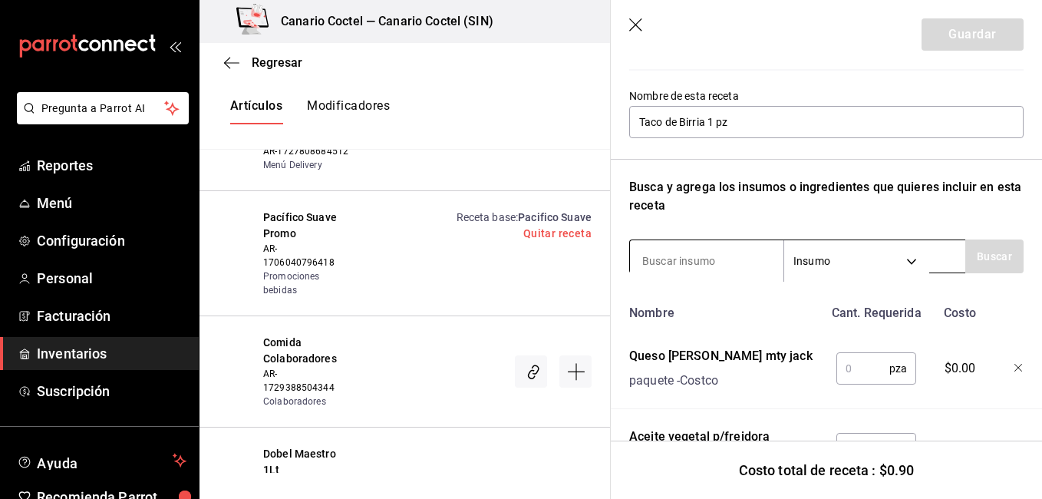
click at [677, 255] on input at bounding box center [706, 261] width 153 height 32
type input "b"
type input "cebo"
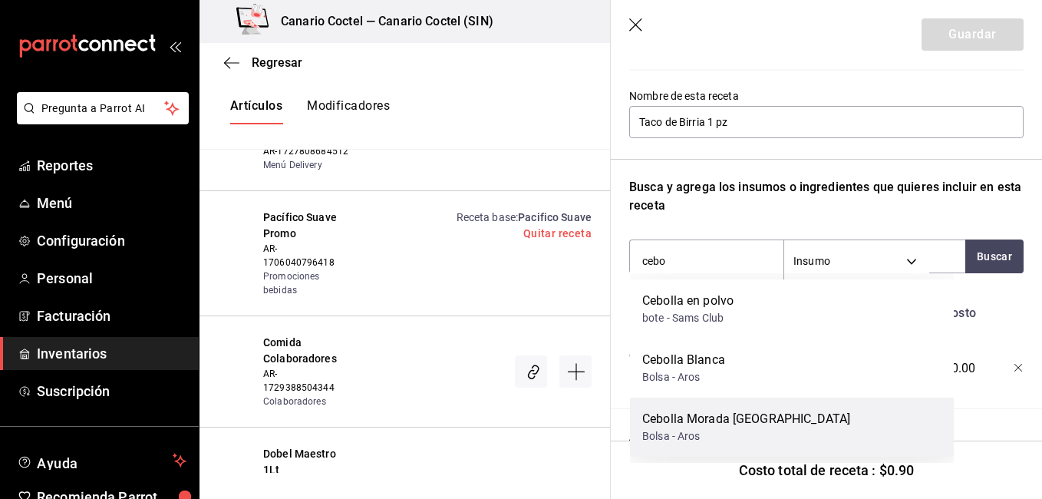
click at [680, 419] on div "Cebolla Morada [GEOGRAPHIC_DATA]" at bounding box center [746, 419] width 208 height 18
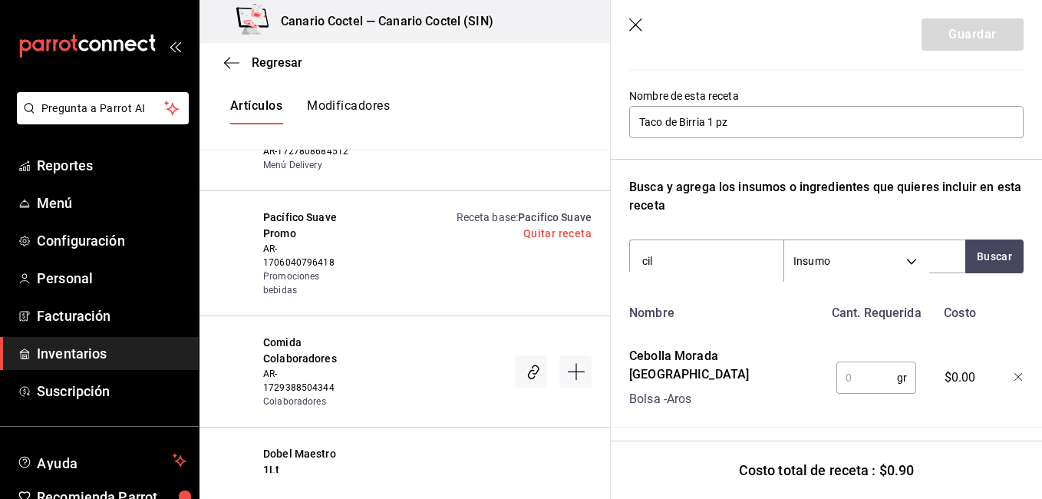
type input "cila"
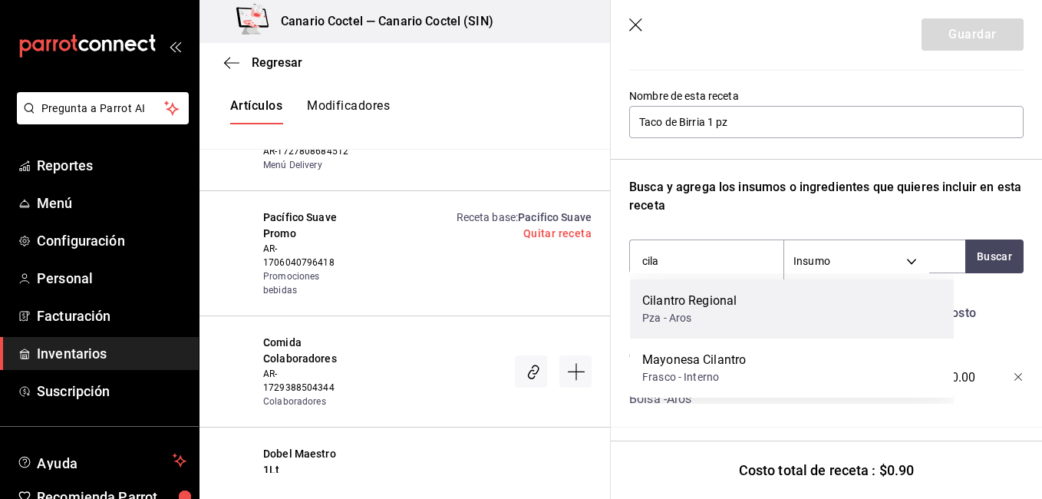
click at [691, 302] on div "Cilantro Regional" at bounding box center [689, 301] width 94 height 18
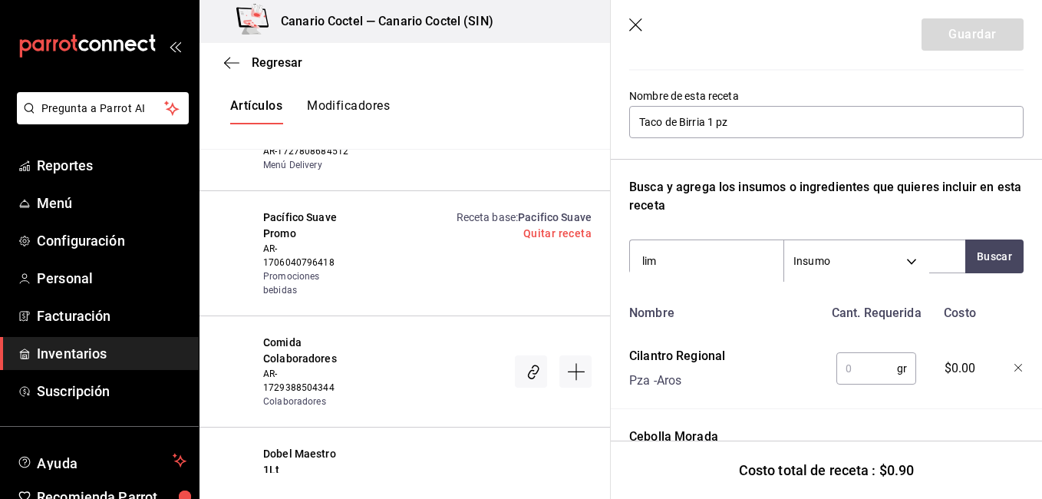
type input "limo"
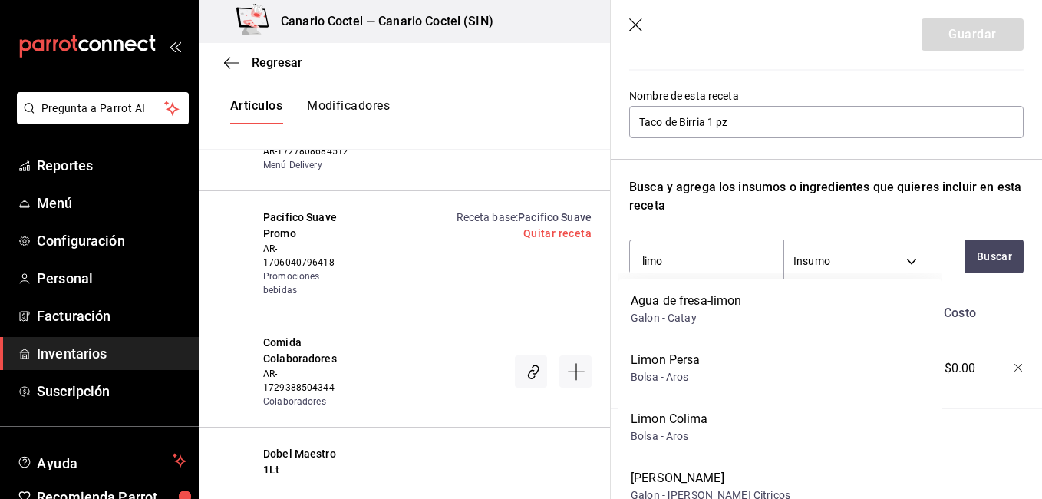
scroll to position [26554, 0]
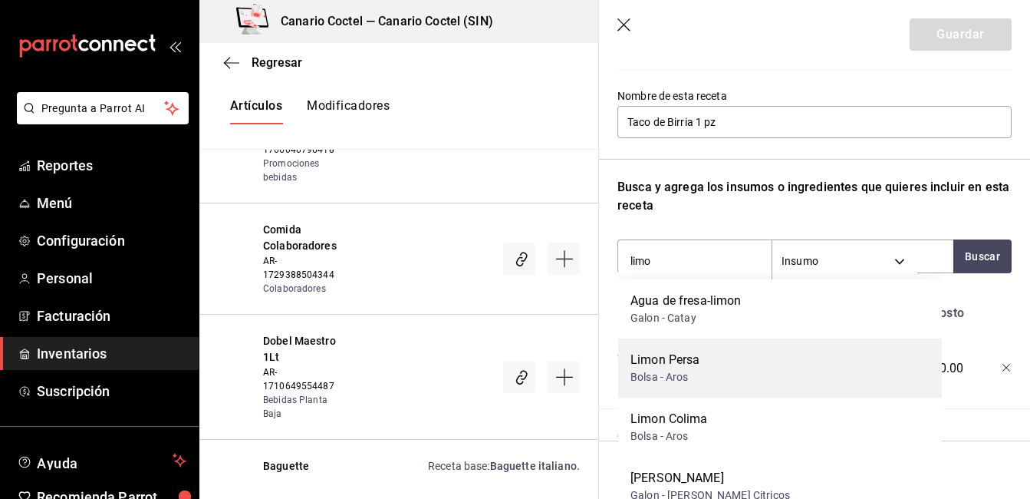
click at [699, 348] on div "Limon Persa Bolsa - Aros" at bounding box center [780, 367] width 324 height 59
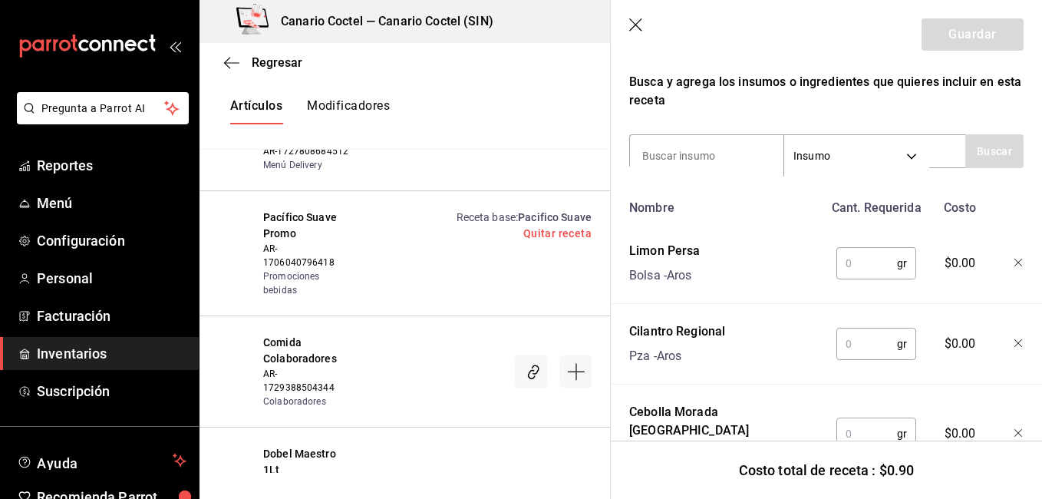
scroll to position [281, 0]
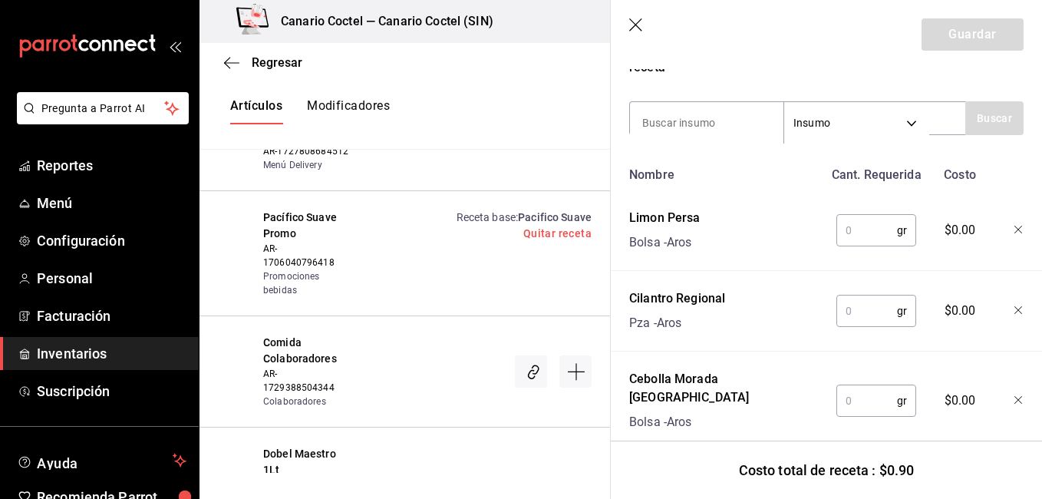
click at [864, 228] on input "text" at bounding box center [866, 230] width 61 height 31
click at [1014, 228] on icon "button" at bounding box center [1018, 230] width 9 height 9
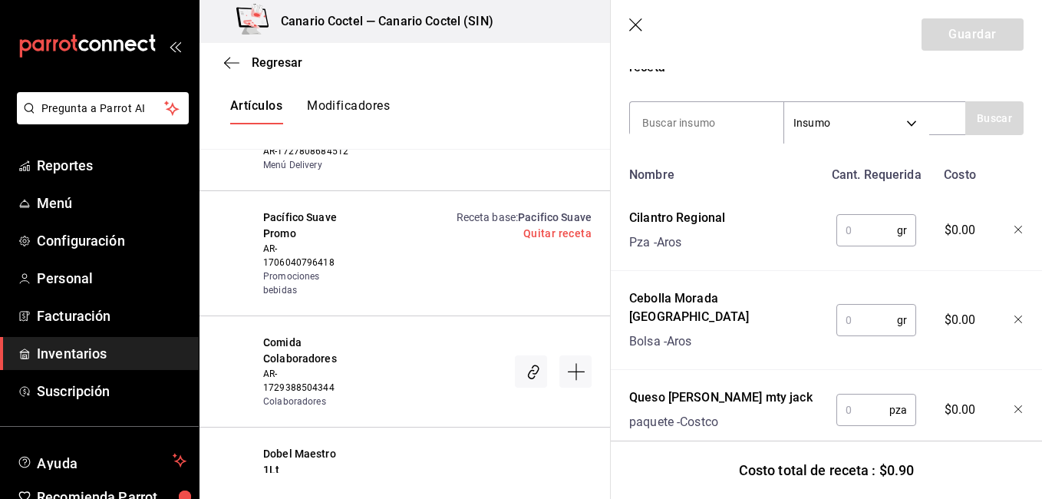
click at [1012, 230] on div "Receta de artículo Recuerda que las cantidades utilizadas en tus recetas estará…" at bounding box center [826, 239] width 431 height 903
click at [1014, 228] on icon "button" at bounding box center [1018, 230] width 9 height 9
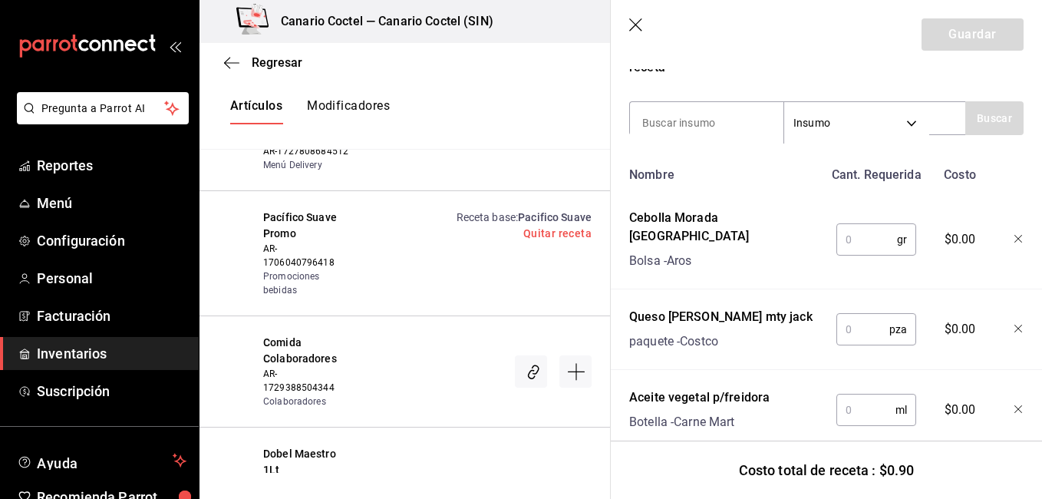
click at [865, 235] on input "text" at bounding box center [866, 239] width 61 height 31
type input "5"
click at [706, 114] on input at bounding box center [706, 123] width 153 height 32
type input "cila"
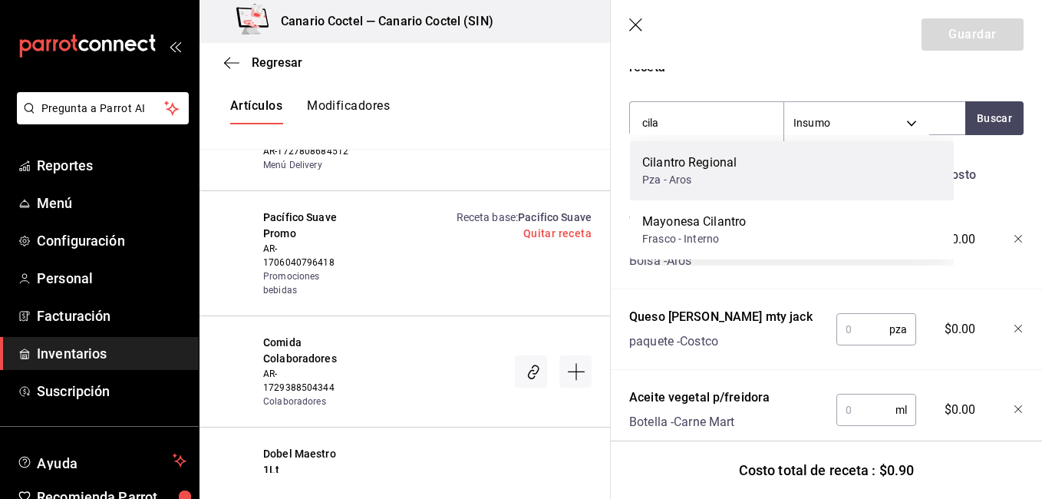
click at [700, 177] on div "Pza - Aros" at bounding box center [689, 180] width 94 height 16
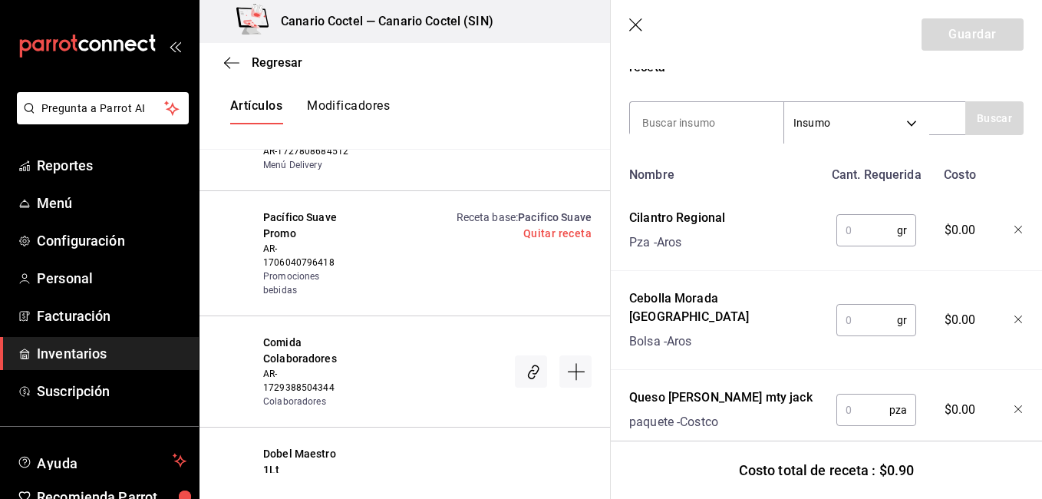
click at [840, 240] on input "text" at bounding box center [866, 230] width 61 height 31
type input "5"
click at [861, 313] on input "text" at bounding box center [866, 320] width 61 height 31
type input "5"
click at [847, 400] on input "text" at bounding box center [862, 409] width 53 height 31
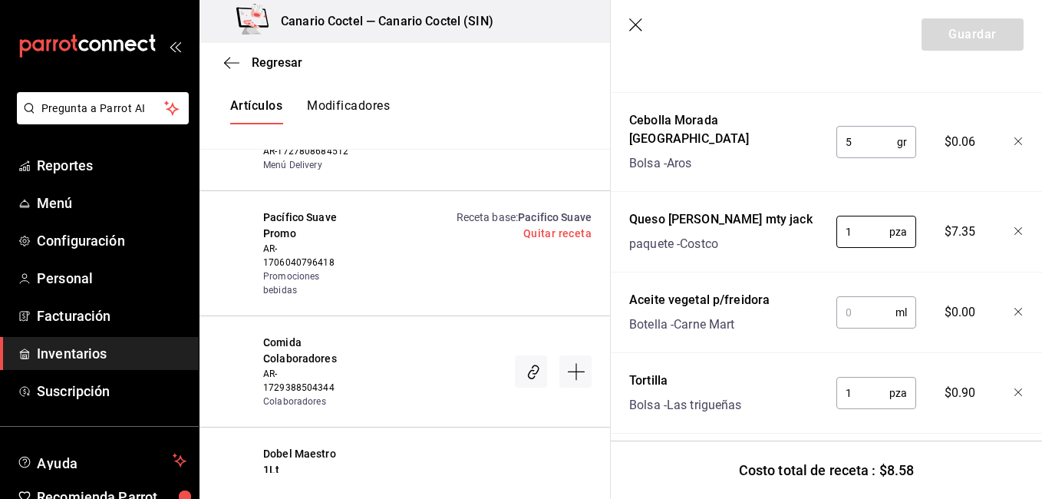
scroll to position [466, 0]
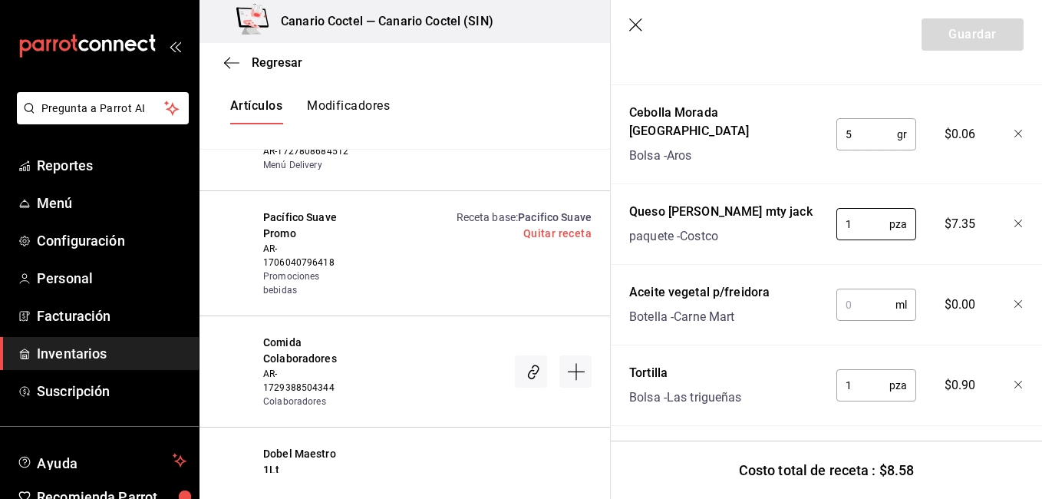
type input "1"
click at [857, 289] on input "text" at bounding box center [865, 304] width 59 height 31
click at [843, 295] on input "text" at bounding box center [865, 304] width 59 height 31
click at [846, 289] on input "text" at bounding box center [865, 304] width 59 height 31
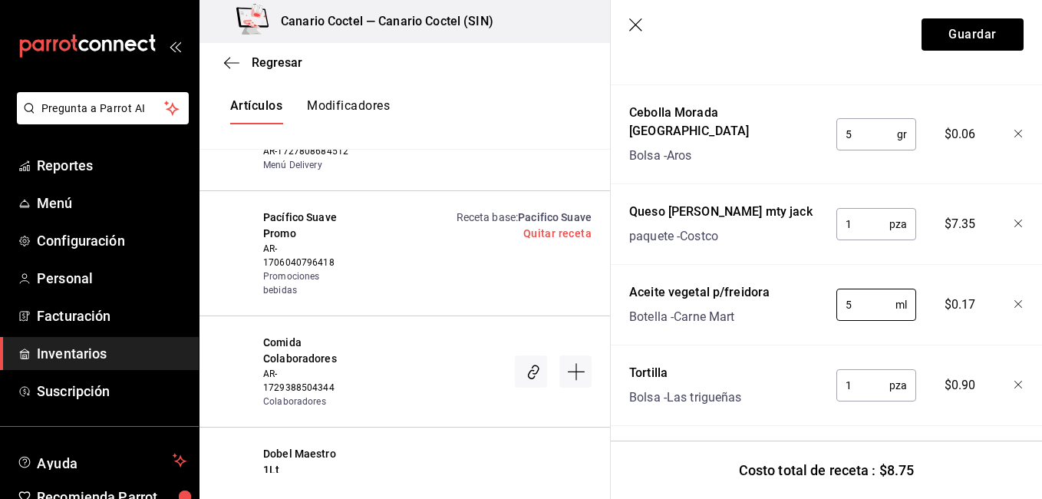
type input "5"
click at [858, 374] on input "1" at bounding box center [862, 385] width 53 height 31
click at [949, 40] on button "Guardar" at bounding box center [972, 34] width 102 height 32
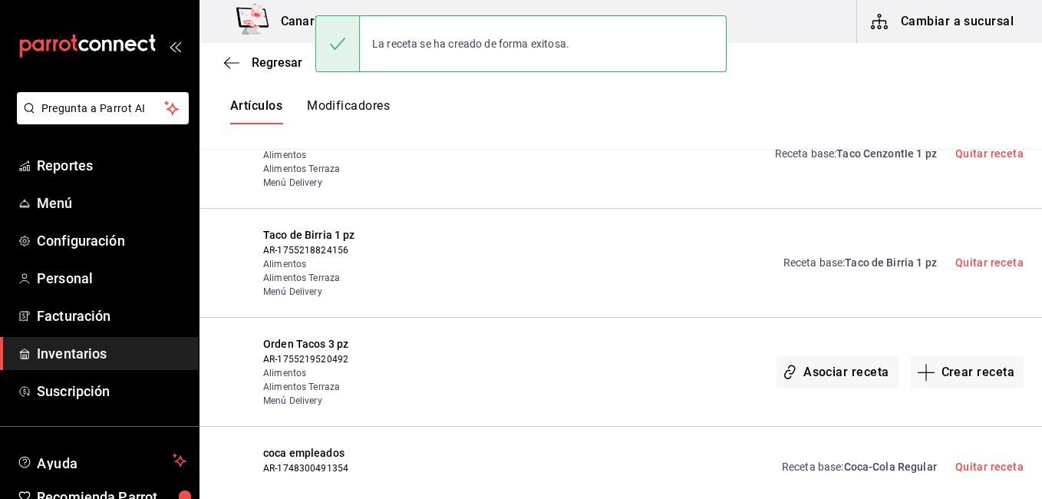
scroll to position [0, 0]
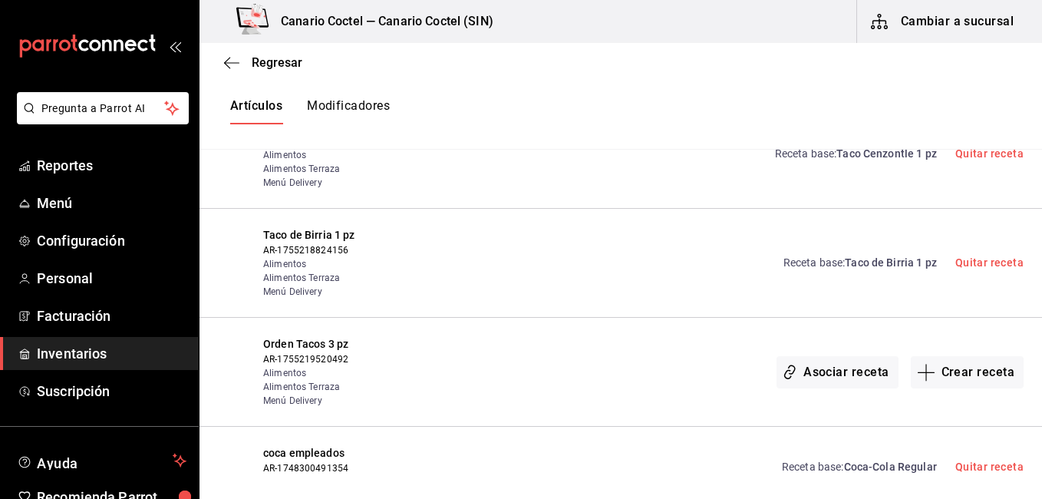
click at [811, 255] on div "Taco de Birria 1 pz AR-1755218824156 Alimentos Alimentos Terraza Menú Delivery …" at bounding box center [620, 263] width 842 height 109
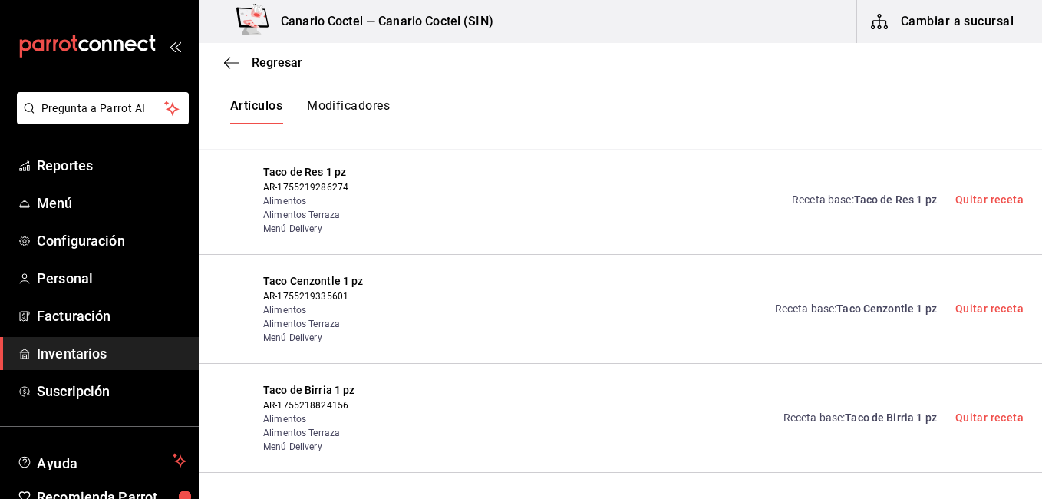
scroll to position [26193, 0]
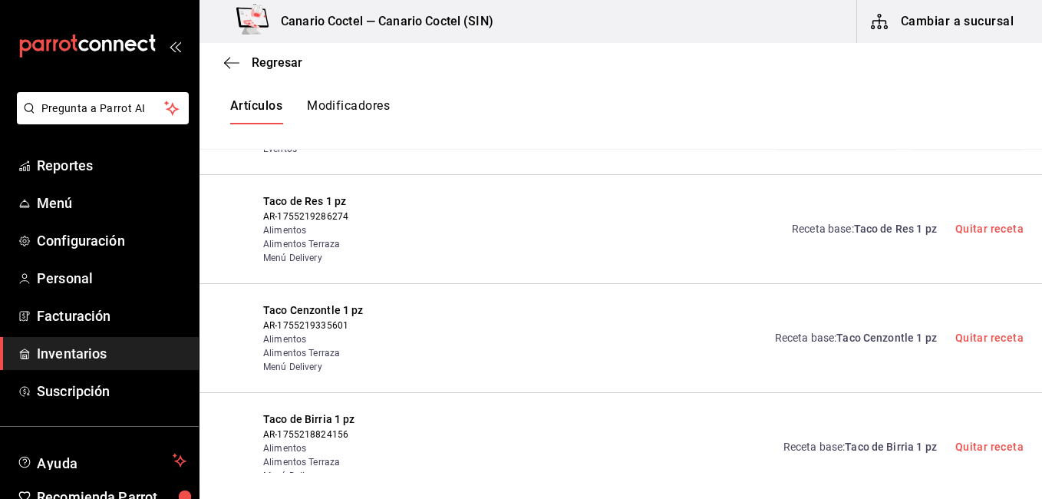
click at [871, 331] on span "Taco Cenzontle 1 pz" at bounding box center [886, 337] width 100 height 12
click at [884, 290] on div "Regresar Creación y asignación de receta Asocia tus recetas con los artículos d…" at bounding box center [620, 258] width 842 height 430
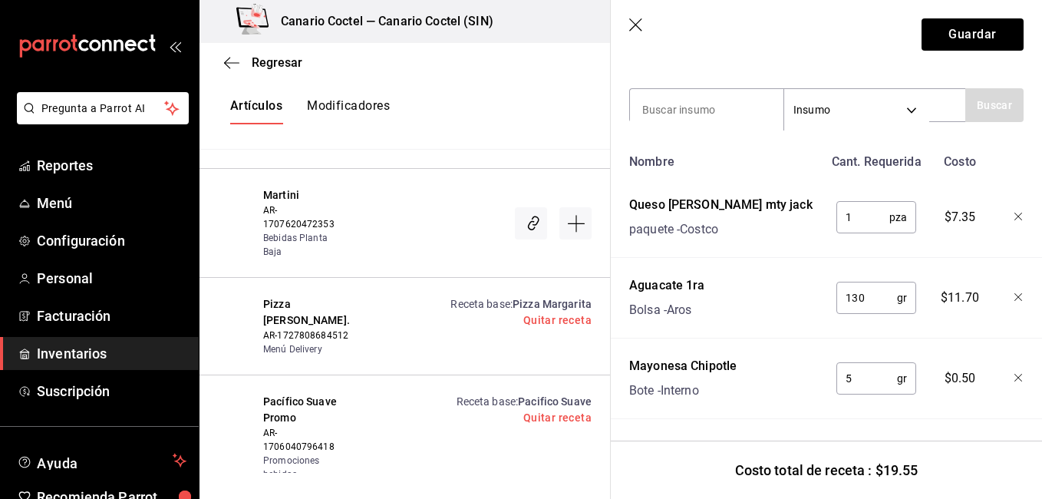
scroll to position [305, 0]
click at [704, 97] on input at bounding box center [706, 110] width 153 height 32
type input "tort"
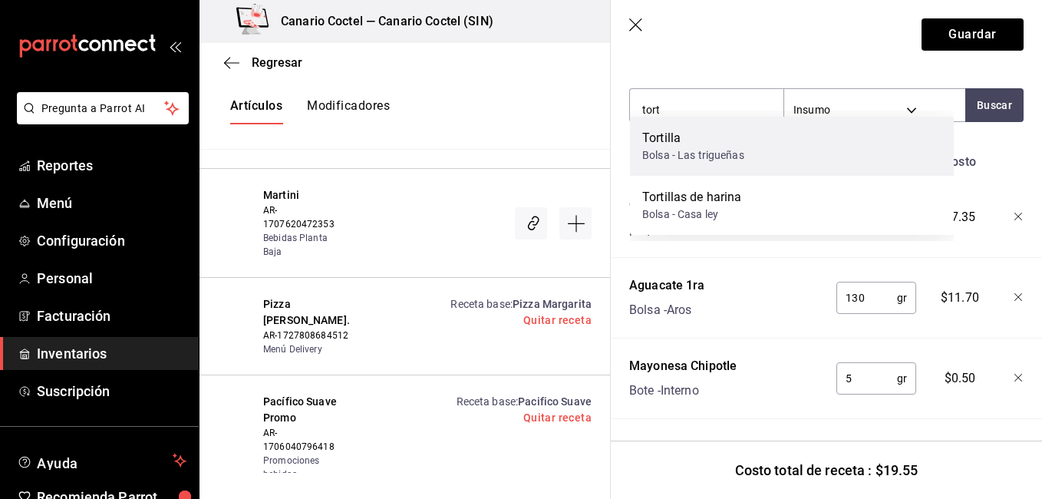
click at [685, 147] on div "Bolsa - Las trigueñas" at bounding box center [693, 155] width 102 height 16
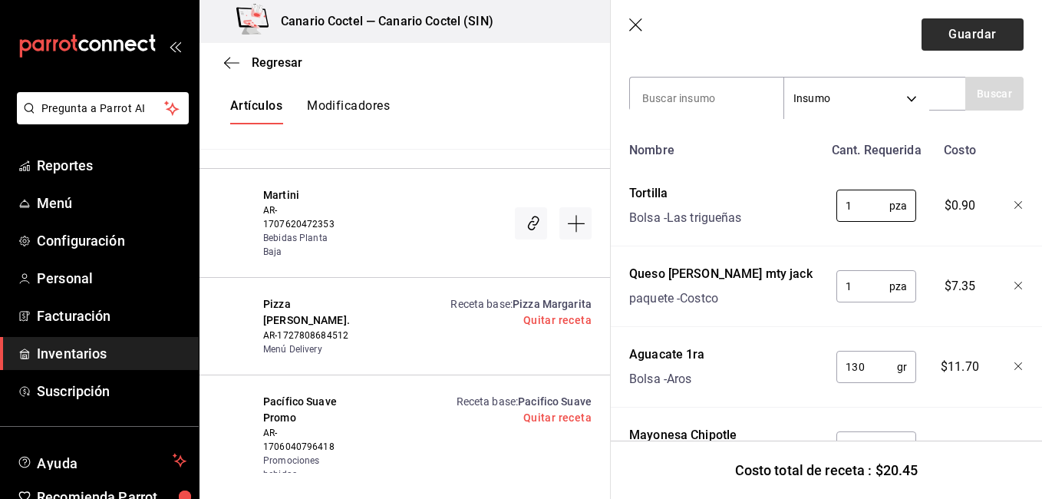
type input "1"
click at [975, 47] on button "Guardar" at bounding box center [972, 34] width 102 height 32
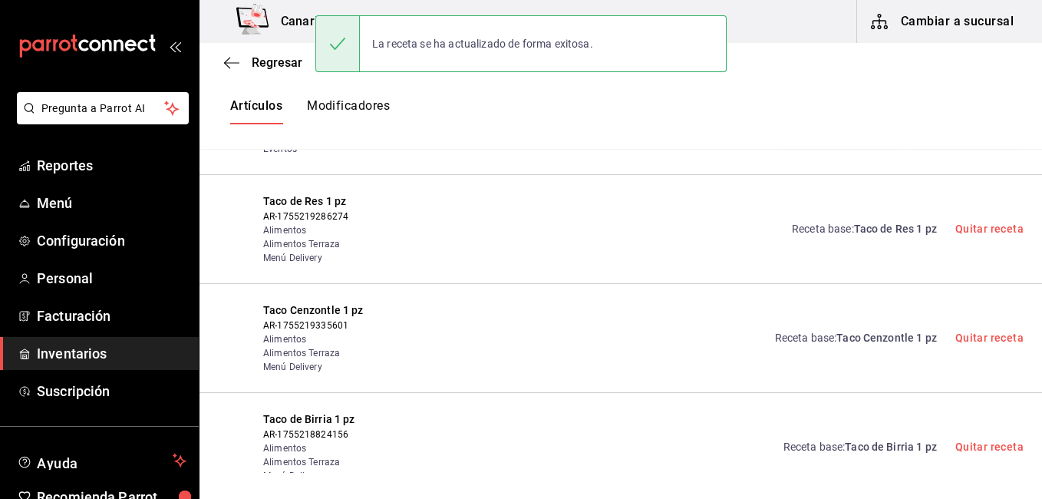
scroll to position [0, 0]
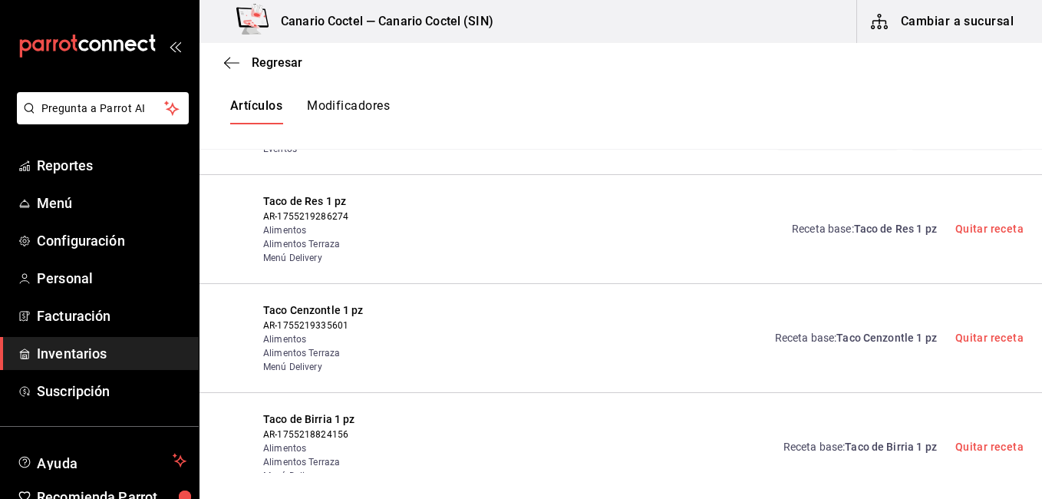
click at [653, 302] on div "Receta base : Taco Cenzontle 1 pz Quitar receta" at bounding box center [731, 337] width 585 height 71
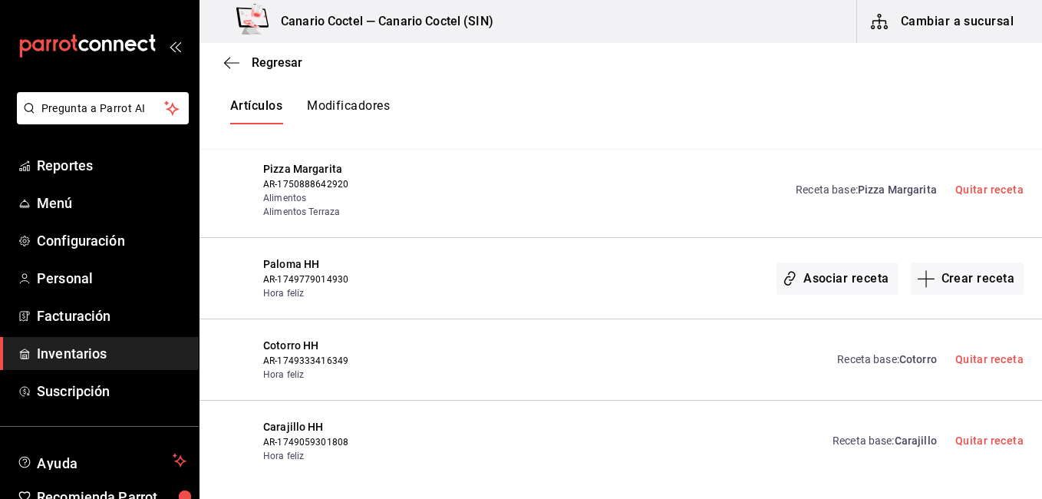
scroll to position [28586, 0]
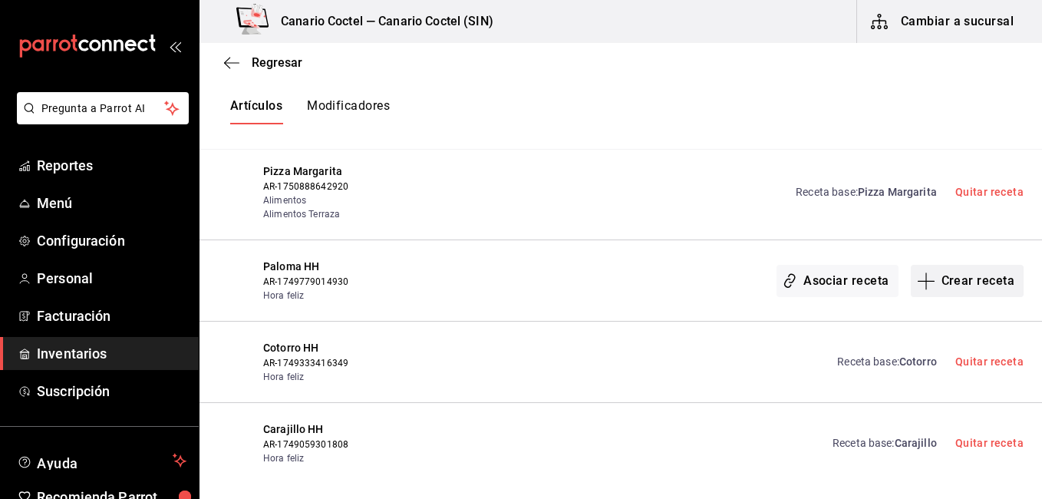
click at [952, 265] on button "Crear receta" at bounding box center [968, 281] width 114 height 32
click at [952, 216] on div "Regresar Creación y asignación de receta Asocia tus recetas con los artículos d…" at bounding box center [620, 258] width 842 height 430
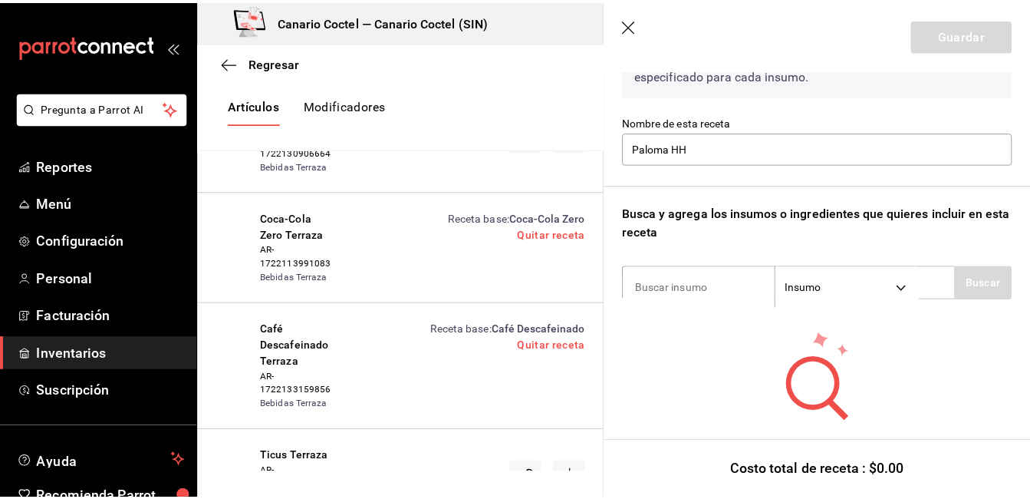
scroll to position [156, 0]
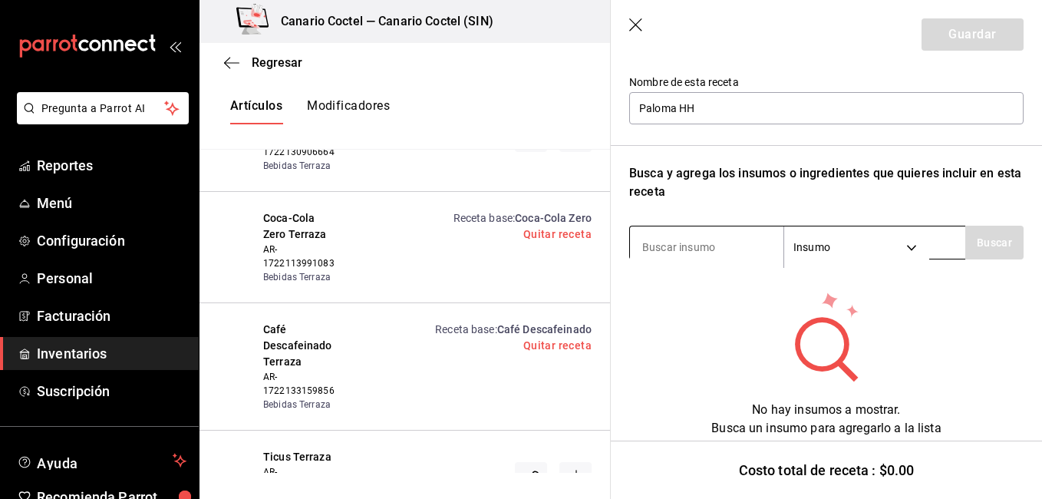
click at [663, 242] on input at bounding box center [706, 247] width 153 height 32
type input "teq"
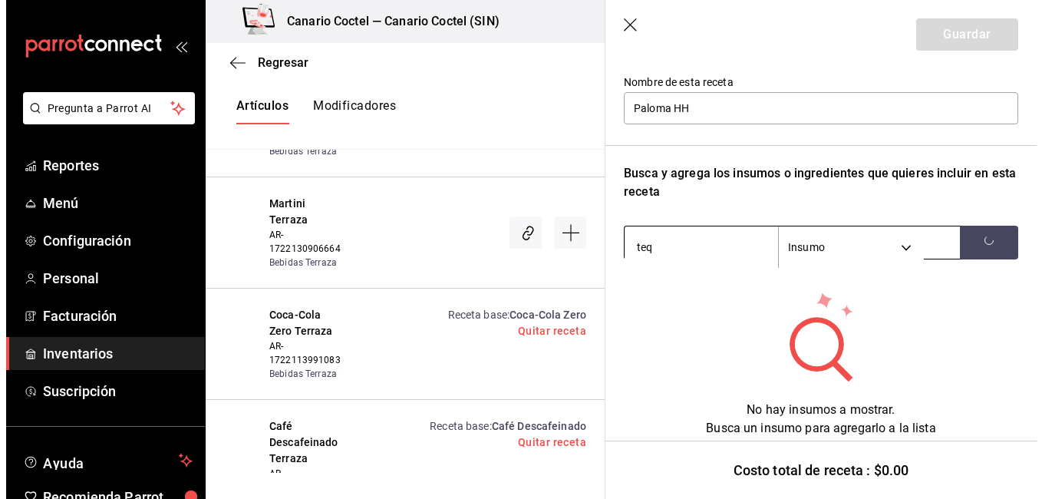
scroll to position [28812, 0]
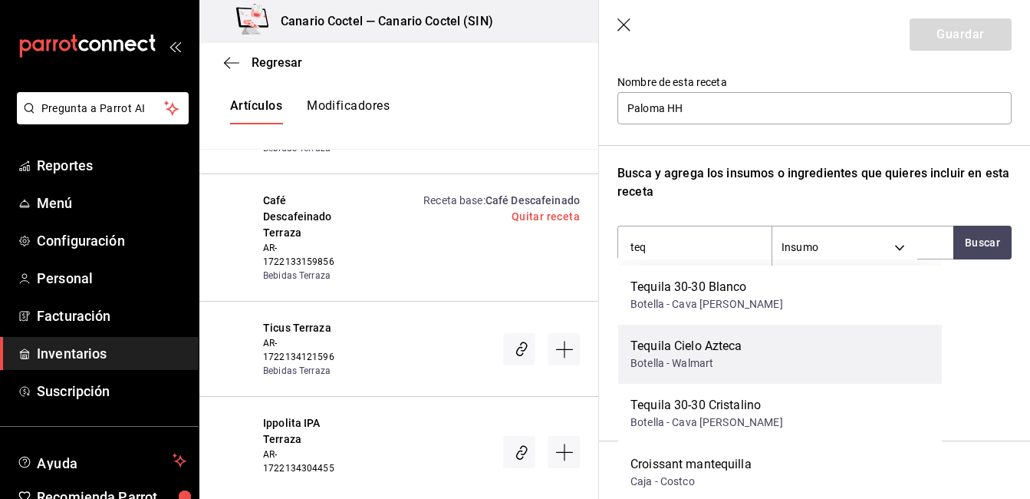
click at [683, 347] on div "Tequila Cielo Azteca" at bounding box center [687, 346] width 112 height 18
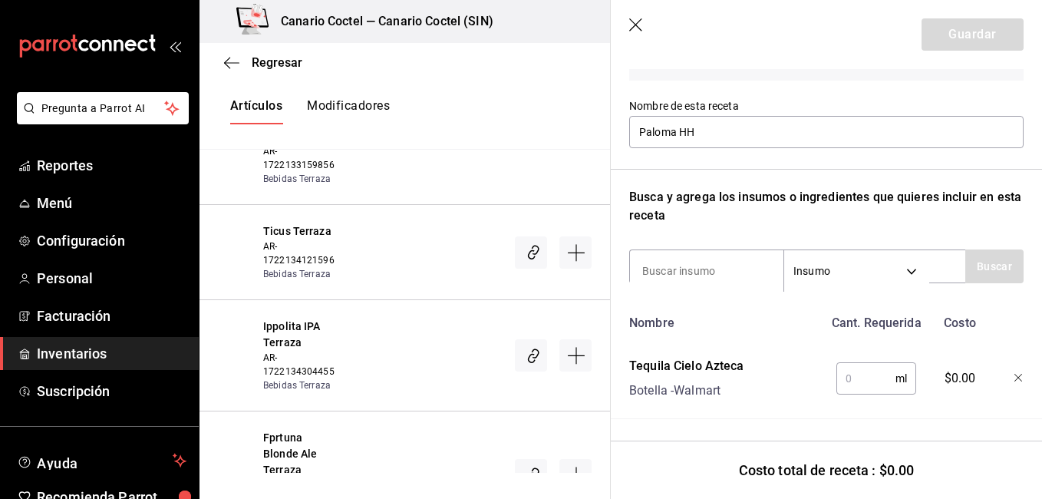
scroll to position [28586, 0]
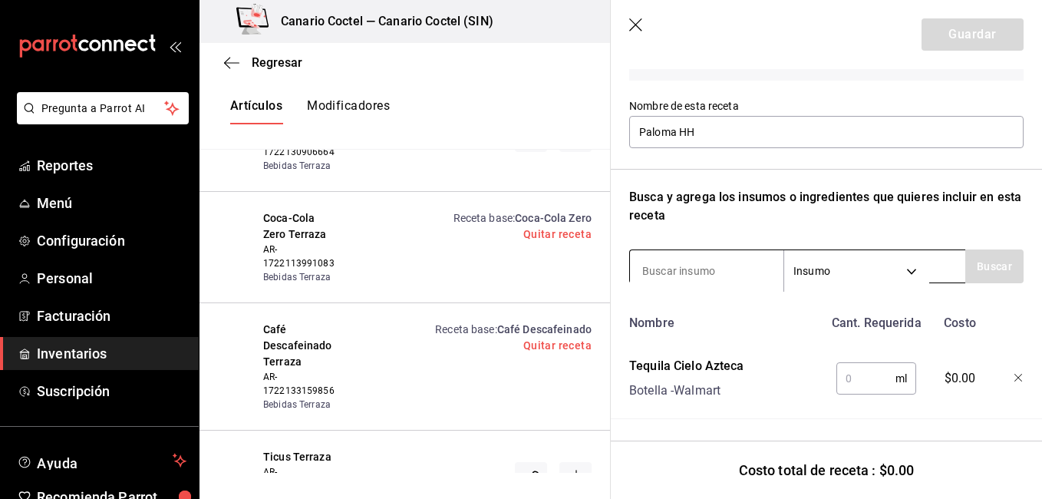
click at [737, 258] on input at bounding box center [706, 271] width 153 height 32
type input "jugo de l"
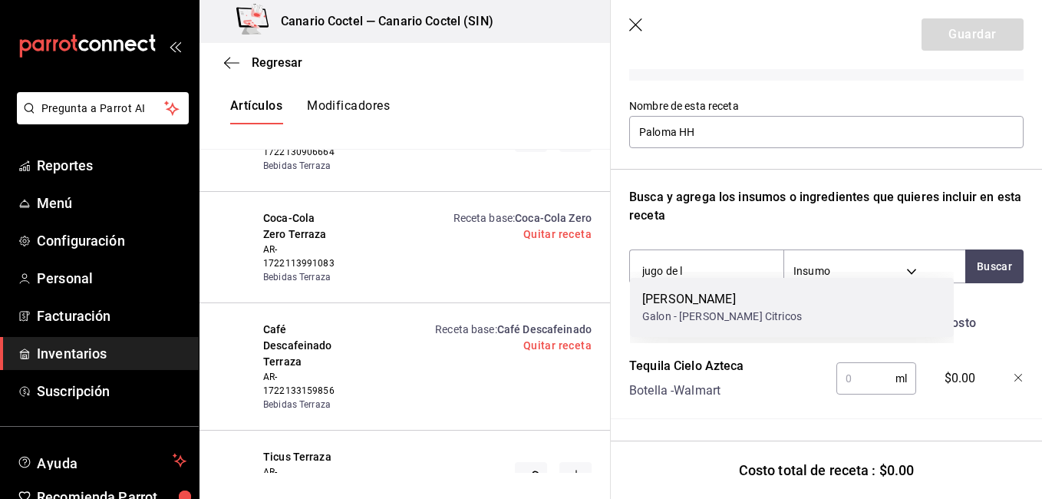
click at [680, 315] on div "Galon - [PERSON_NAME] Citricos" at bounding box center [722, 316] width 160 height 16
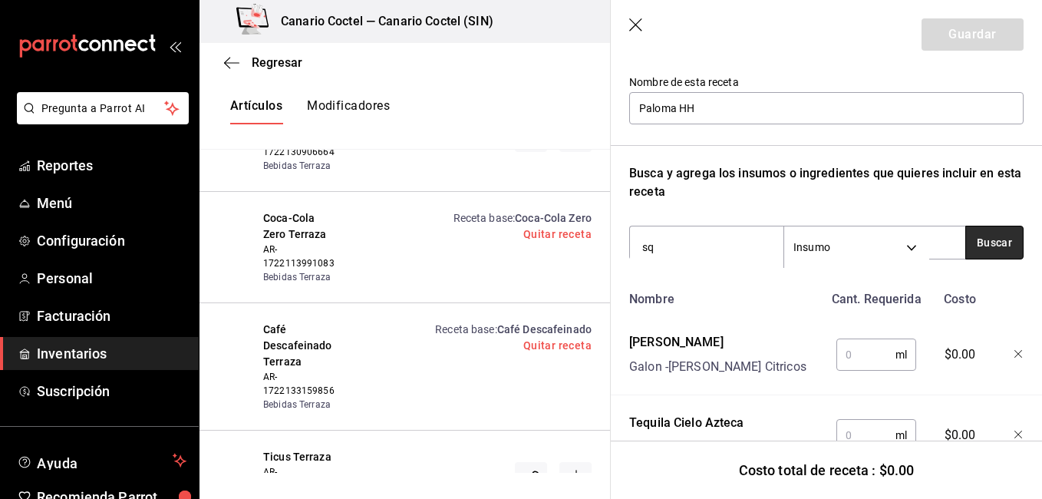
click at [982, 245] on button "Buscar" at bounding box center [994, 243] width 58 height 34
click at [974, 249] on button "button" at bounding box center [994, 243] width 58 height 34
type input "squi"
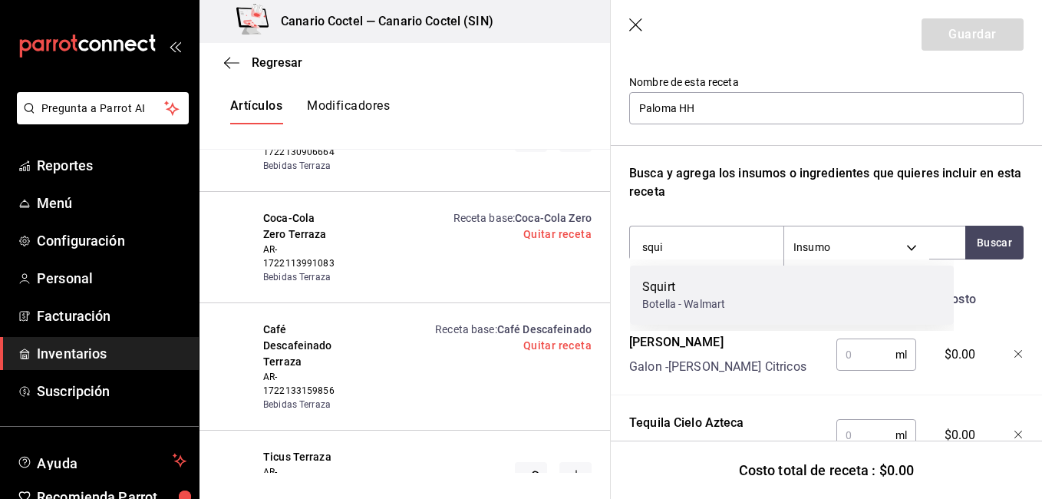
click at [725, 298] on div "Botella - Walmart" at bounding box center [683, 304] width 83 height 16
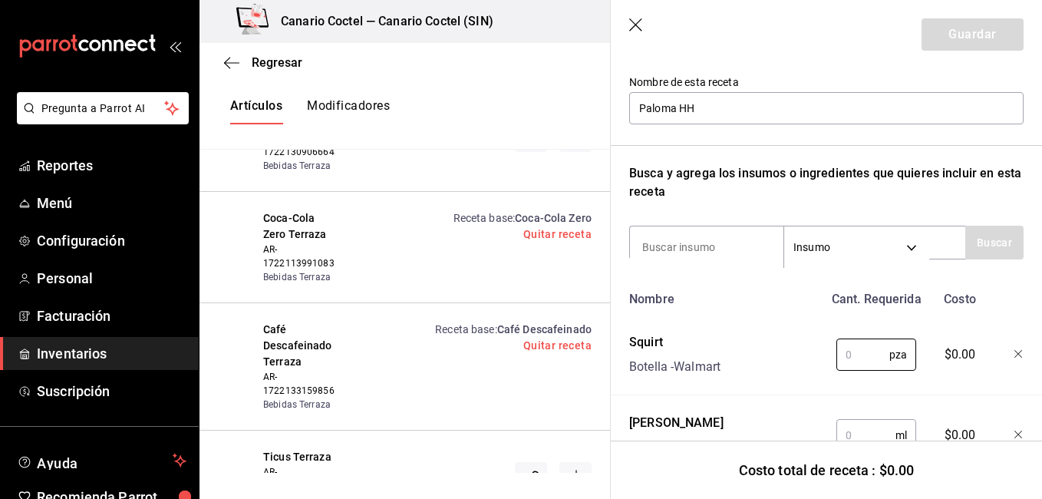
drag, startPoint x: 851, startPoint y: 356, endPoint x: 1019, endPoint y: 252, distance: 198.4
click at [851, 356] on input "text" at bounding box center [862, 354] width 53 height 31
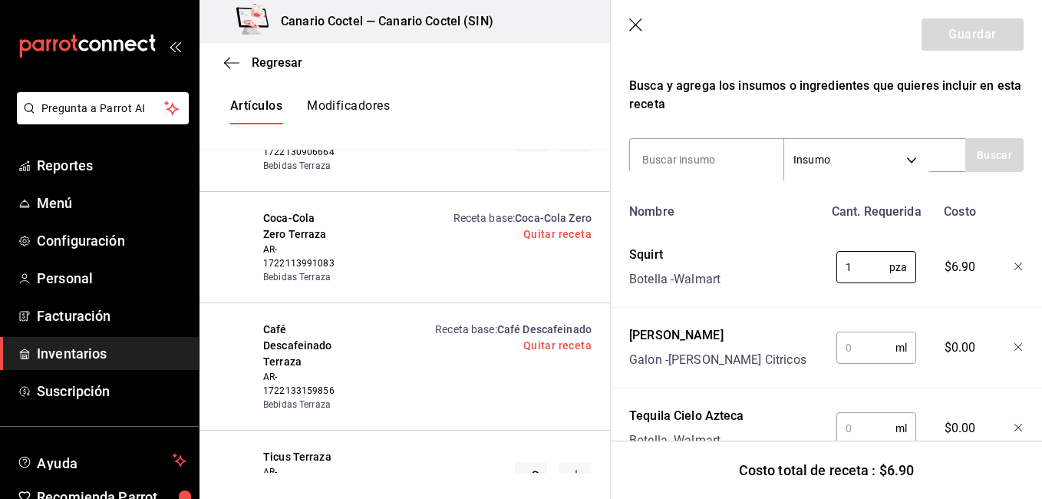
scroll to position [305, 0]
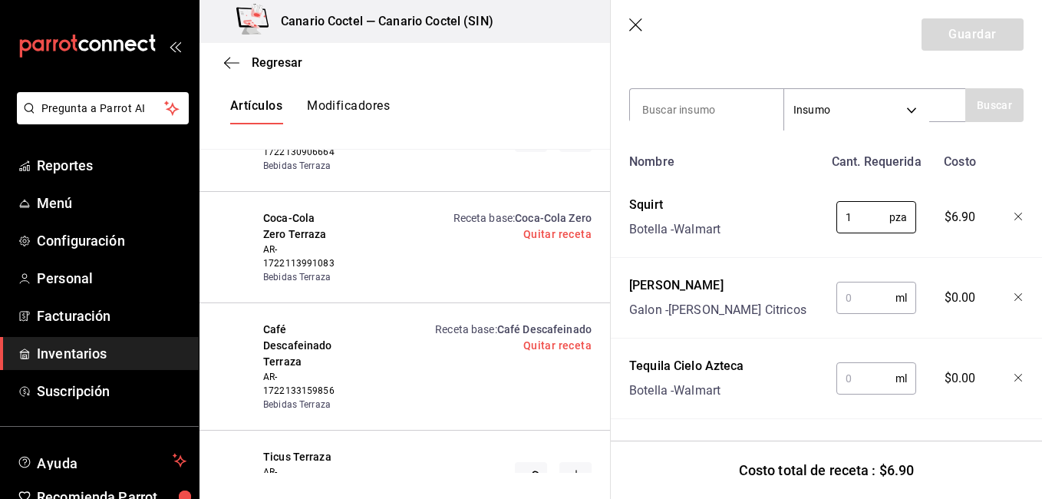
type input "1"
click at [871, 300] on input "text" at bounding box center [865, 297] width 59 height 31
type input "45"
click at [858, 380] on input "text" at bounding box center [865, 378] width 59 height 31
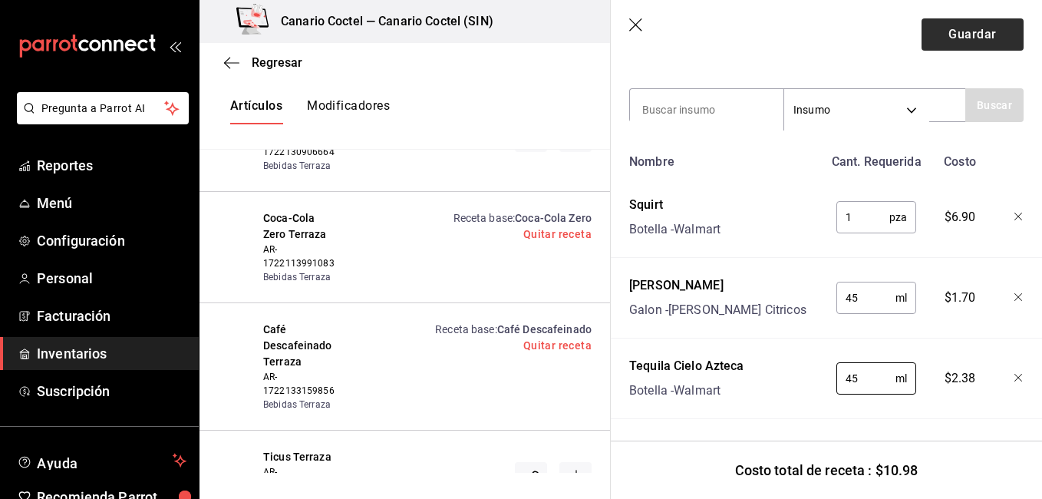
type input "45"
click at [944, 31] on button "Guardar" at bounding box center [972, 34] width 102 height 32
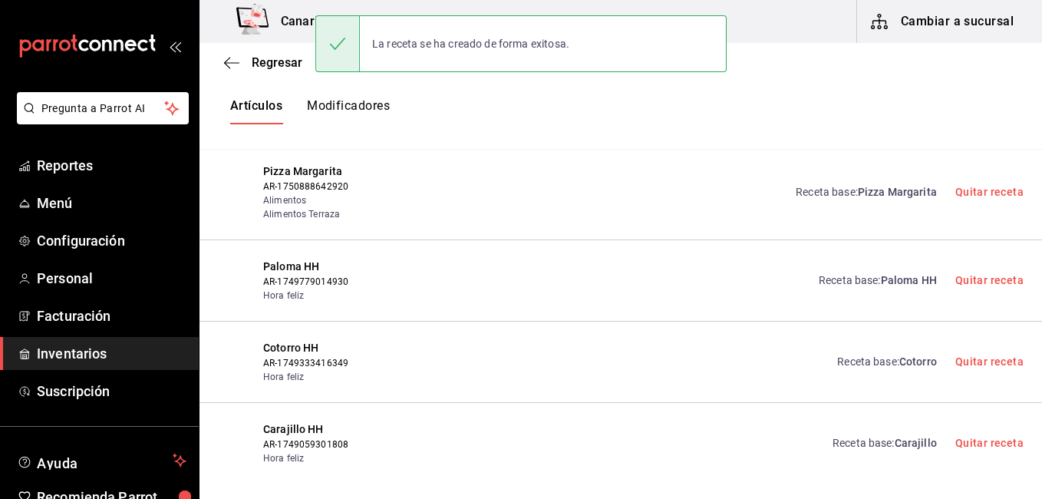
scroll to position [0, 0]
click at [667, 188] on div "Regresar Creación y asignación de receta Asocia tus recetas con los artículos d…" at bounding box center [620, 258] width 842 height 430
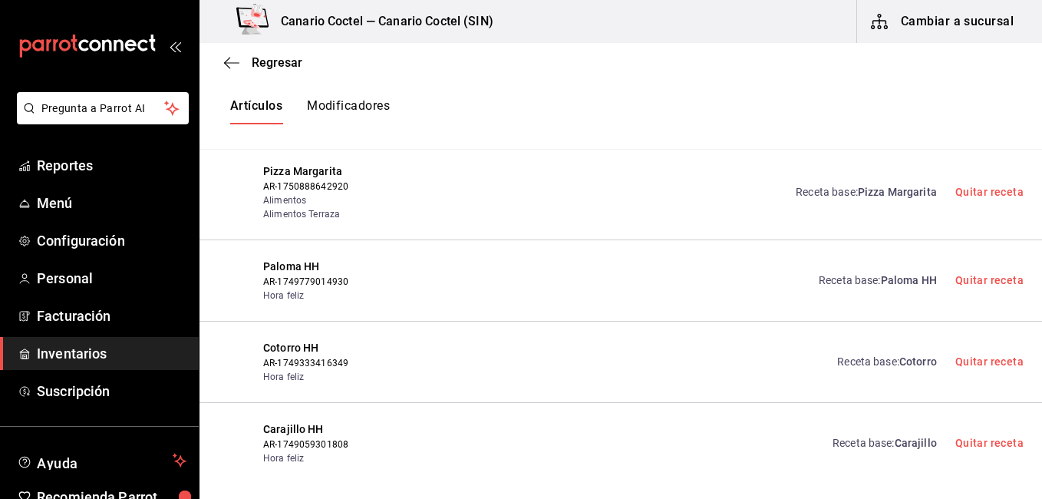
click at [601, 340] on div "Receta base : Cotorro Quitar receta" at bounding box center [731, 362] width 585 height 44
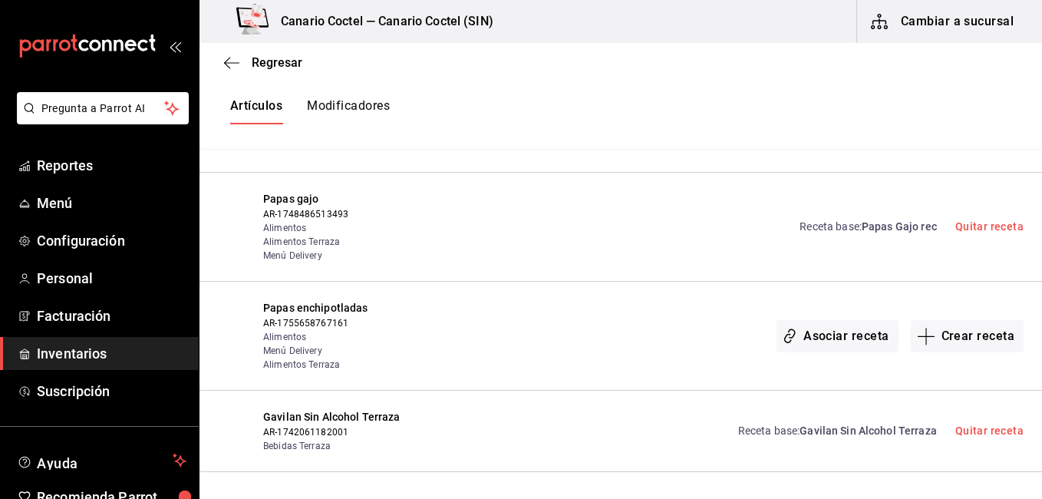
scroll to position [29077, 0]
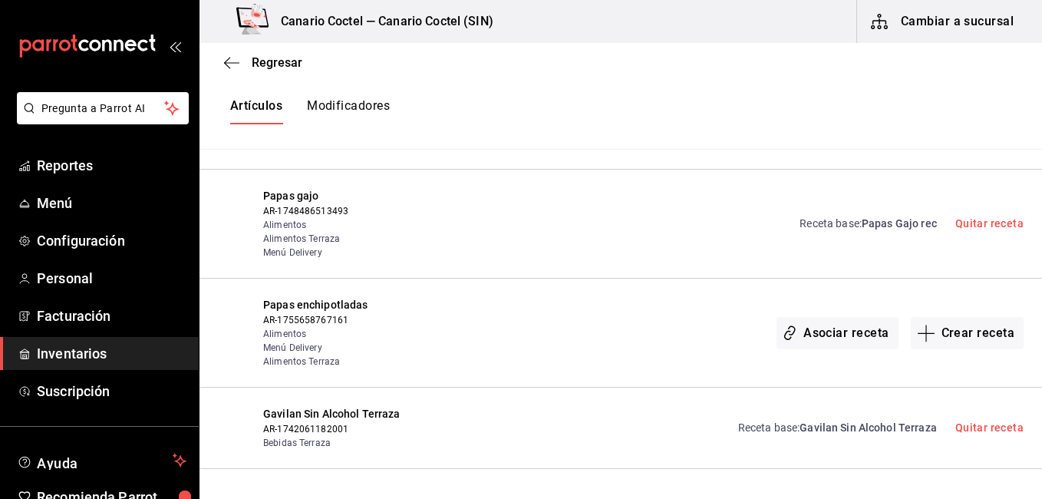
click at [741, 406] on div "Receta base : Gavilan Sin Alcohol Terraza Quitar receta" at bounding box center [872, 428] width 304 height 44
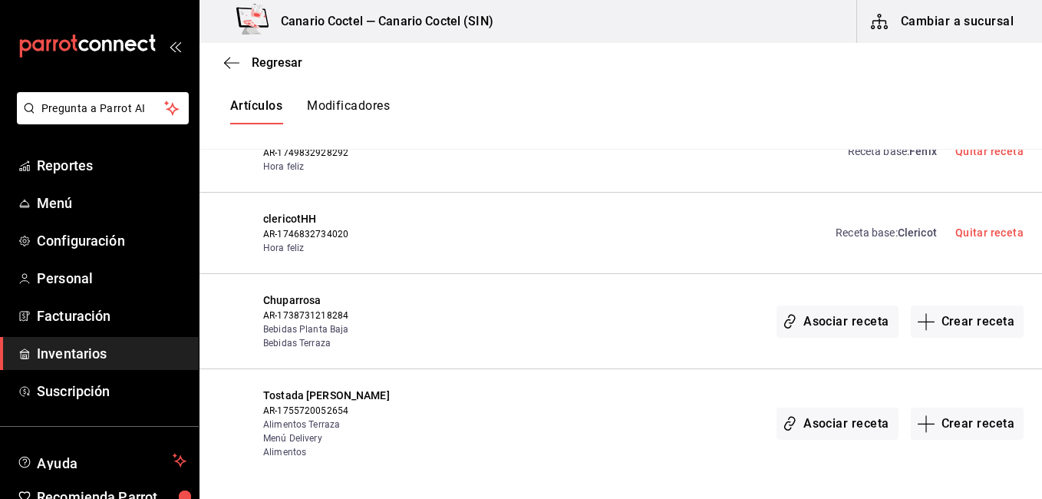
scroll to position [29599, 0]
click at [963, 304] on button "Crear receta" at bounding box center [968, 320] width 114 height 32
click at [964, 258] on div "Regresar Creación y asignación de receta Asocia tus recetas con los artículos d…" at bounding box center [620, 258] width 842 height 430
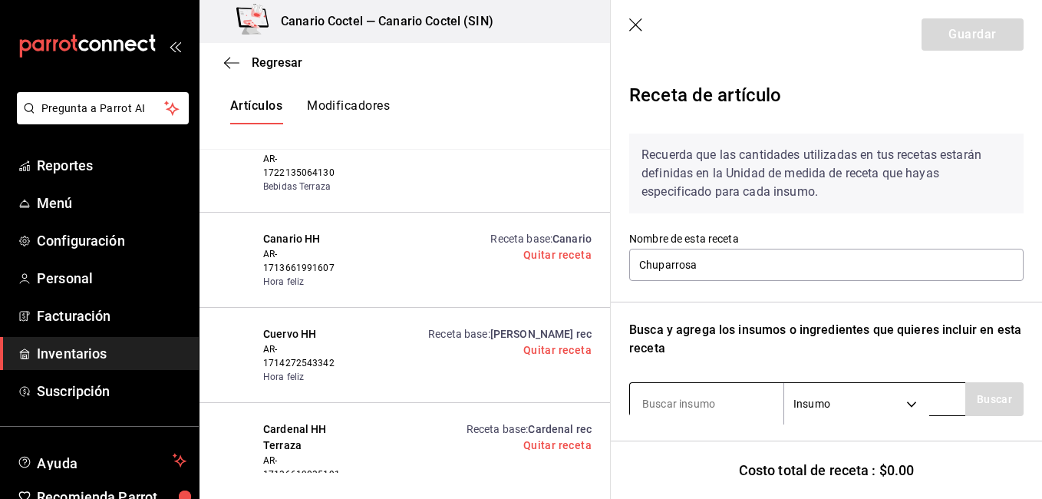
click at [692, 400] on input at bounding box center [706, 403] width 153 height 32
type input "pure"
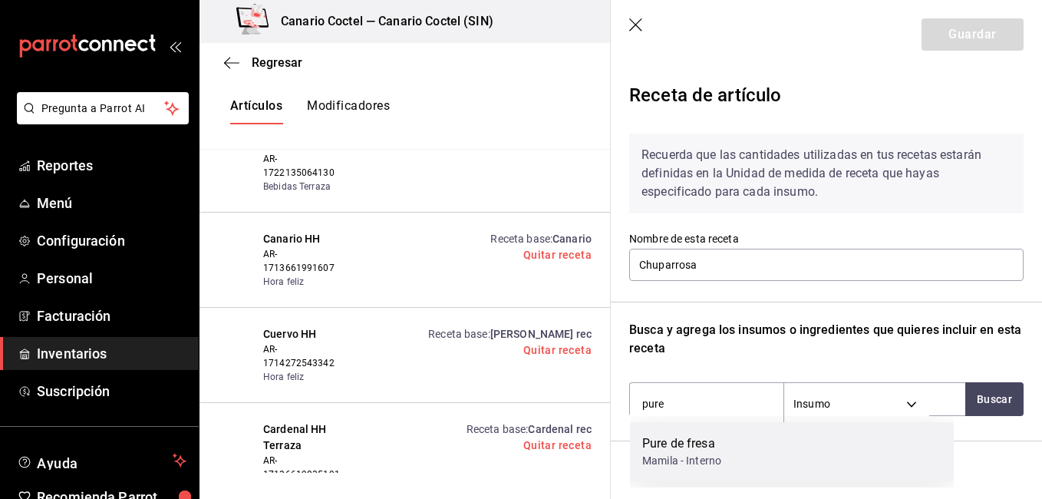
click at [711, 466] on div "Mamila - Interno" at bounding box center [681, 461] width 79 height 16
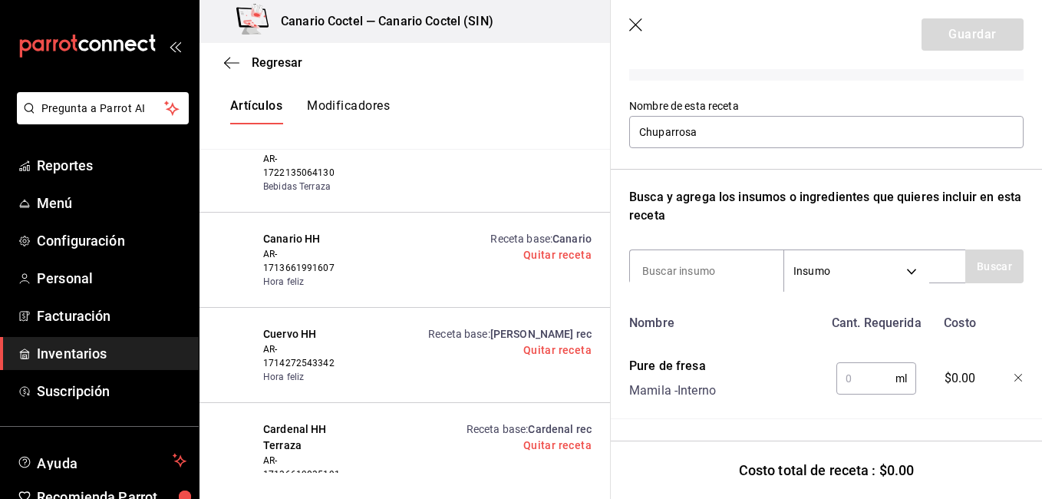
scroll to position [144, 0]
click at [841, 364] on input "text" at bounding box center [865, 378] width 59 height 31
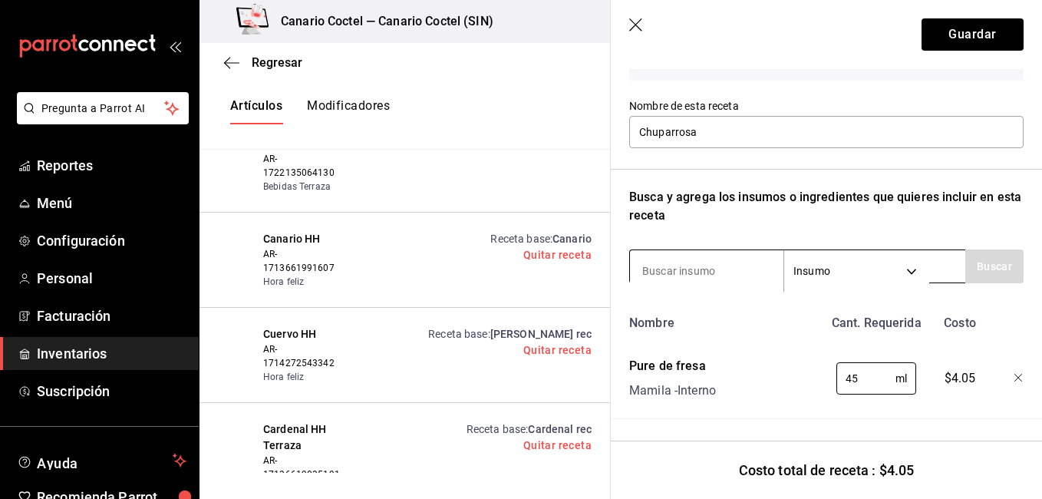
type input "45"
click at [718, 261] on input at bounding box center [706, 271] width 153 height 32
click at [695, 255] on input at bounding box center [706, 271] width 153 height 32
click at [662, 261] on input at bounding box center [706, 271] width 153 height 32
type input "jugo de na"
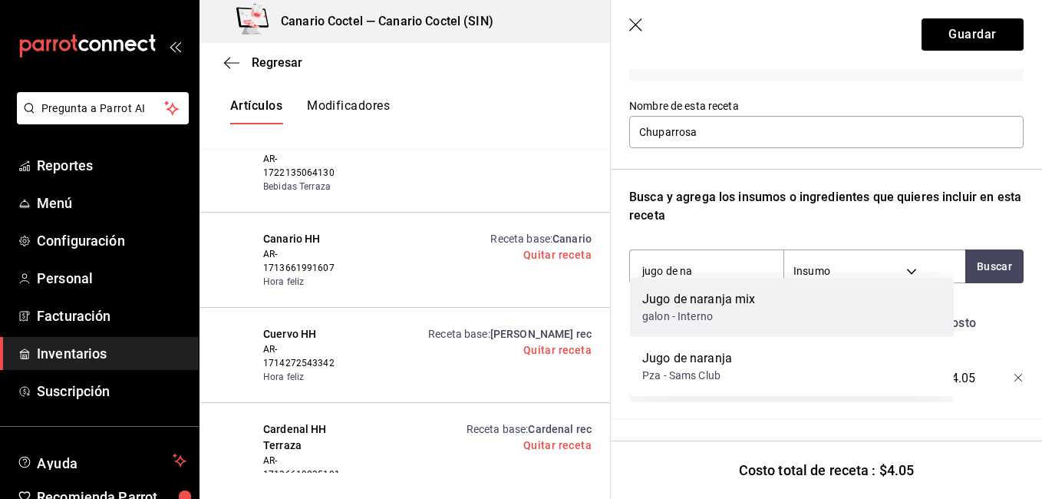
click at [687, 308] on div "Jugo de naranja mix" at bounding box center [699, 299] width 114 height 18
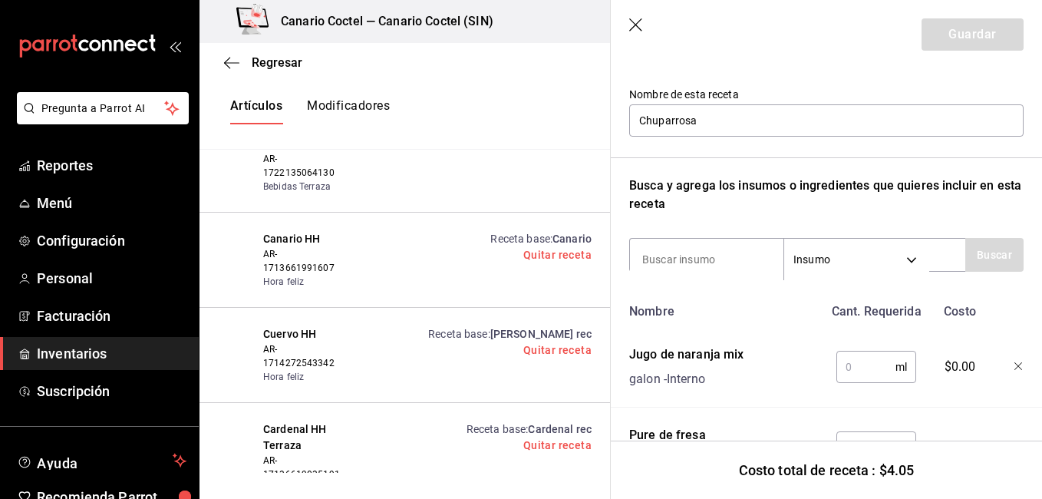
click at [858, 374] on input "text" at bounding box center [865, 366] width 59 height 31
click at [635, 25] on icon "button" at bounding box center [635, 24] width 13 height 13
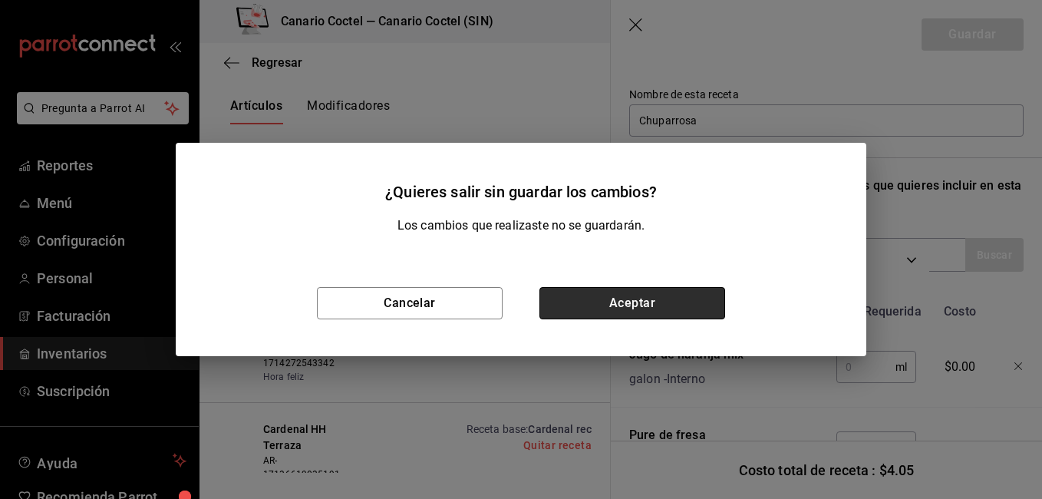
click at [630, 296] on button "Aceptar" at bounding box center [632, 303] width 186 height 32
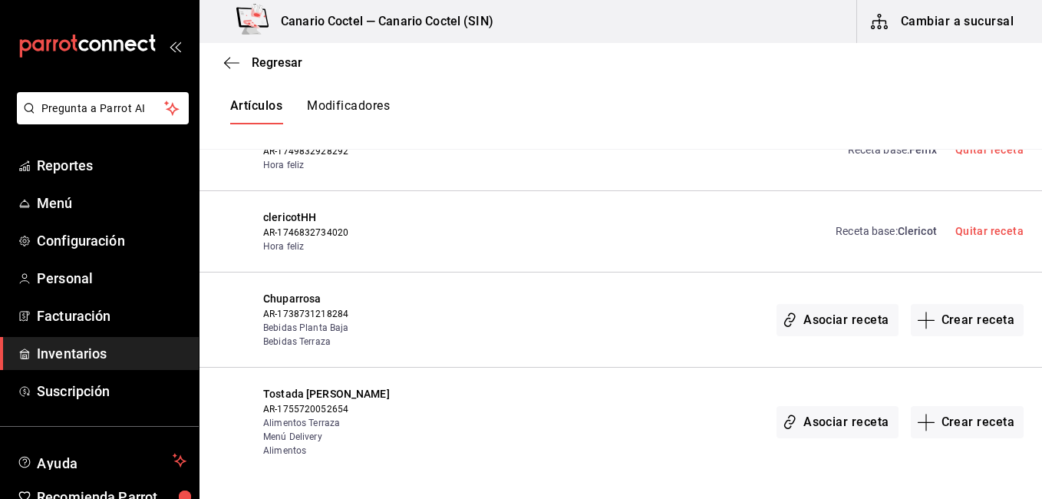
click at [630, 292] on button "Aceptar" at bounding box center [632, 303] width 186 height 32
click at [589, 291] on div "Asociar receta Crear receta" at bounding box center [731, 320] width 585 height 58
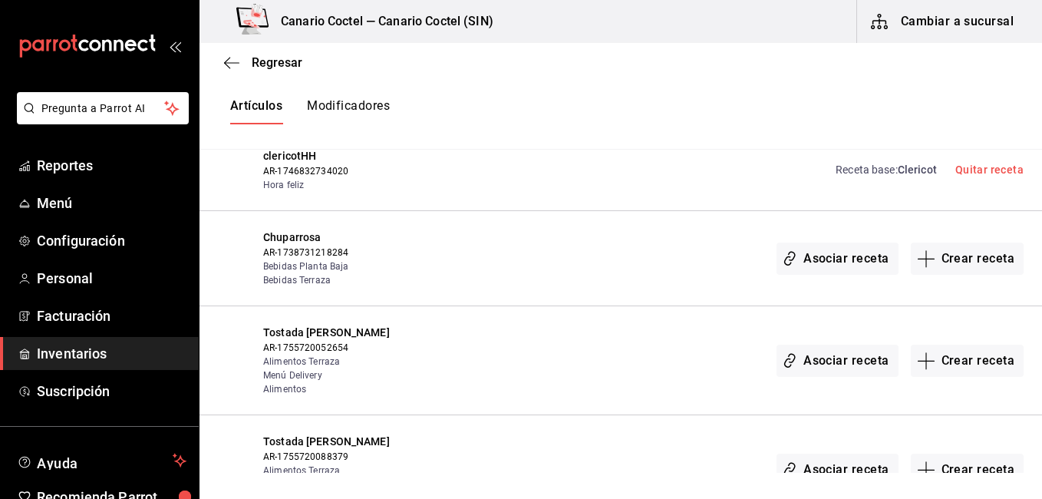
scroll to position [29691, 0]
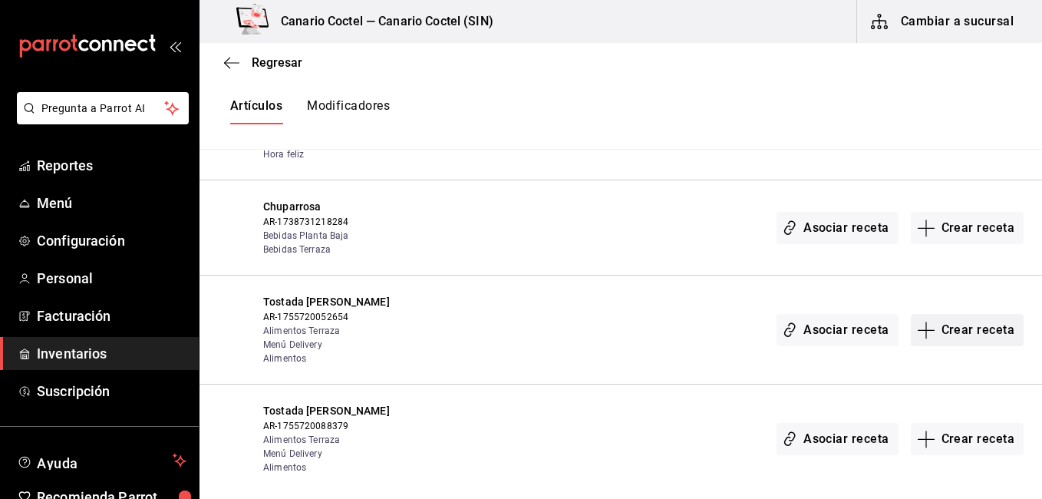
click at [944, 314] on button "Crear receta" at bounding box center [968, 330] width 114 height 32
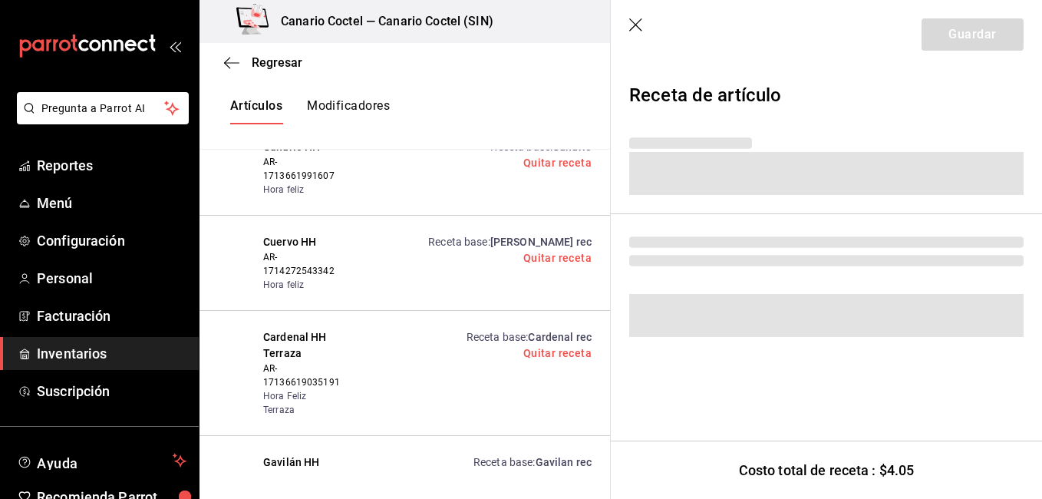
click at [942, 254] on div "Regresar Creación y asignación de receta Asocia tus recetas con los artículos d…" at bounding box center [620, 258] width 842 height 430
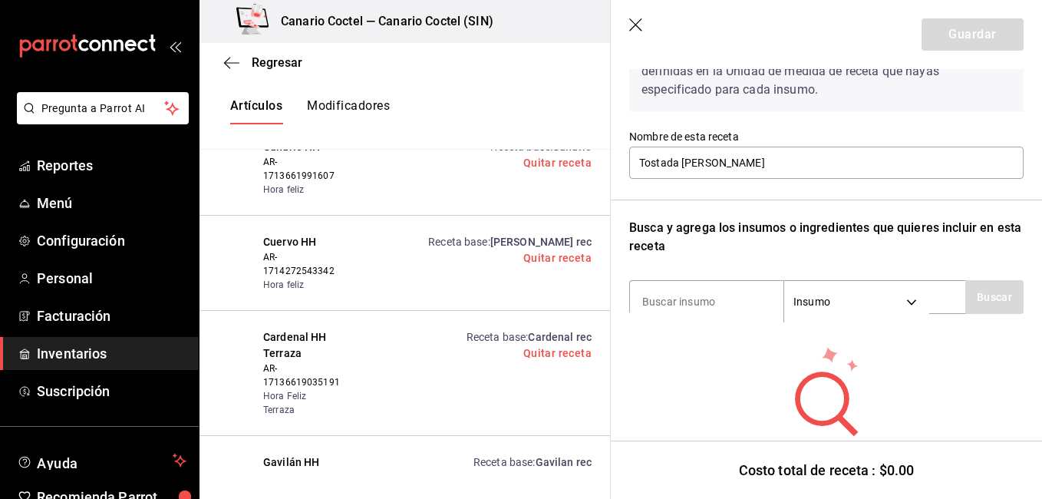
scroll to position [156, 0]
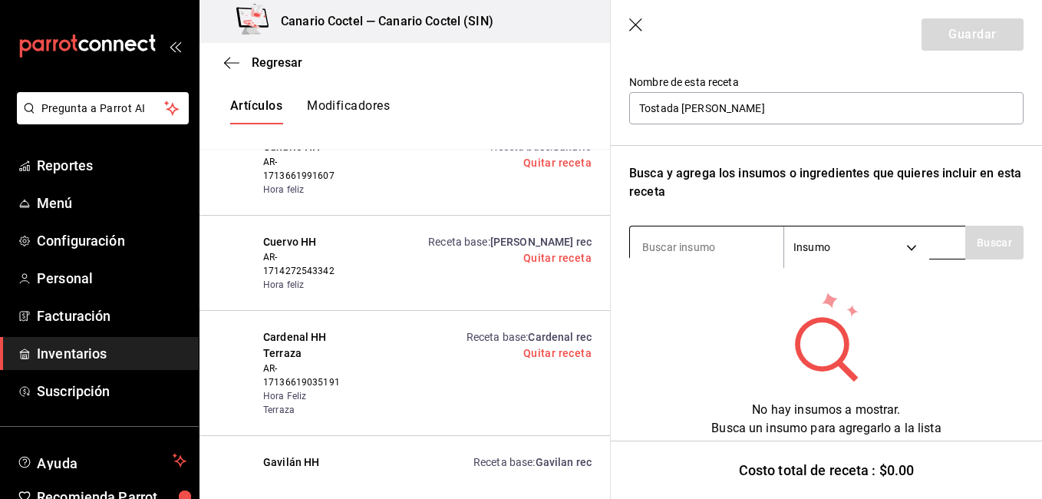
click at [664, 249] on input at bounding box center [706, 247] width 153 height 32
click at [682, 242] on input at bounding box center [706, 247] width 153 height 32
type input "tosta"
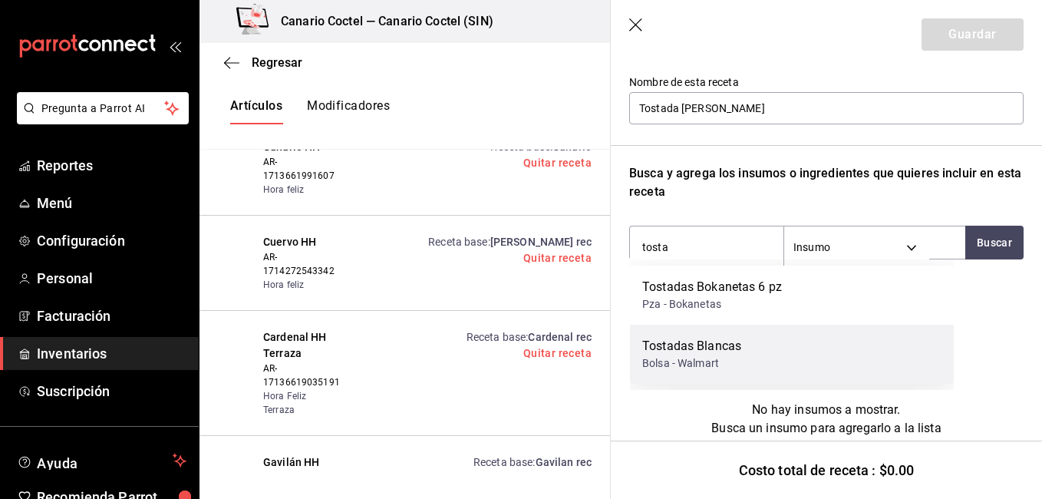
click at [681, 343] on div "Tostadas Blancas" at bounding box center [691, 346] width 99 height 18
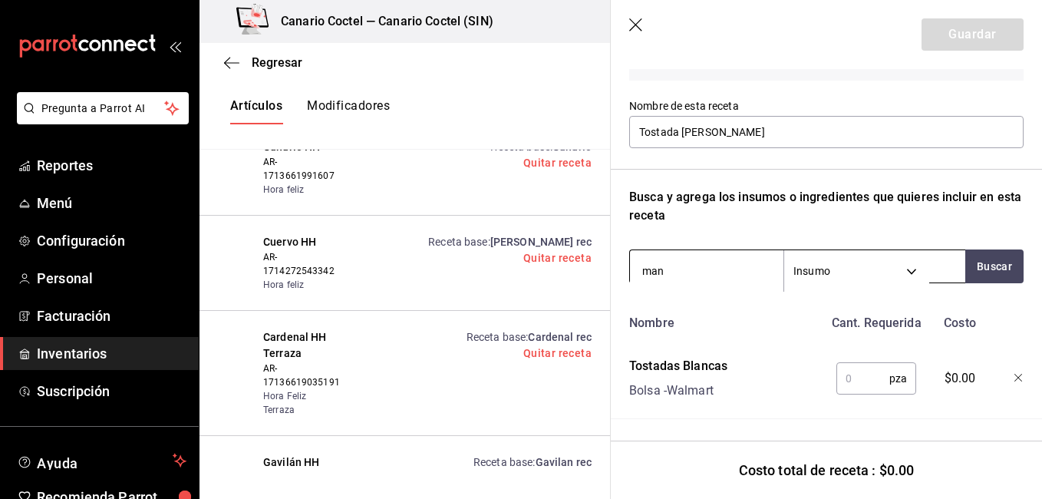
type input "mang"
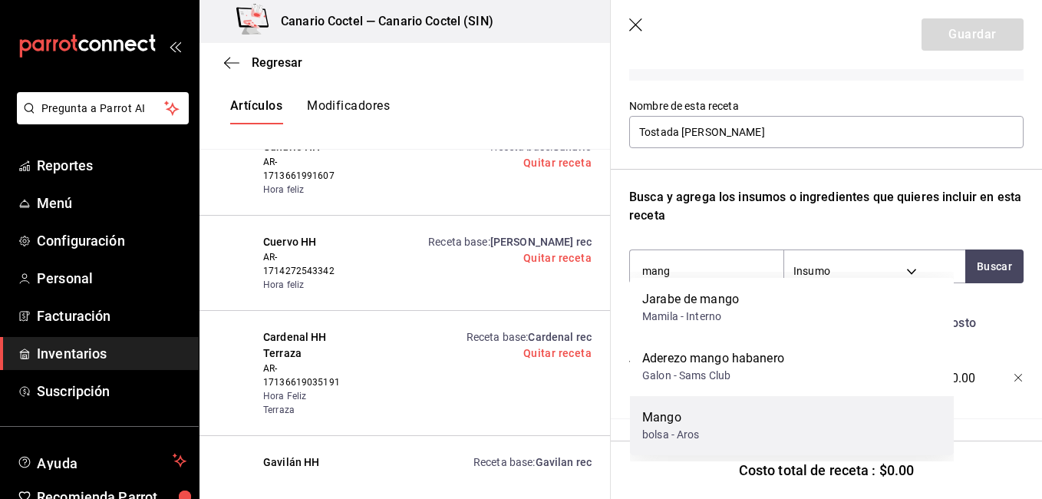
click at [684, 431] on div "bolsa - Aros" at bounding box center [671, 435] width 58 height 16
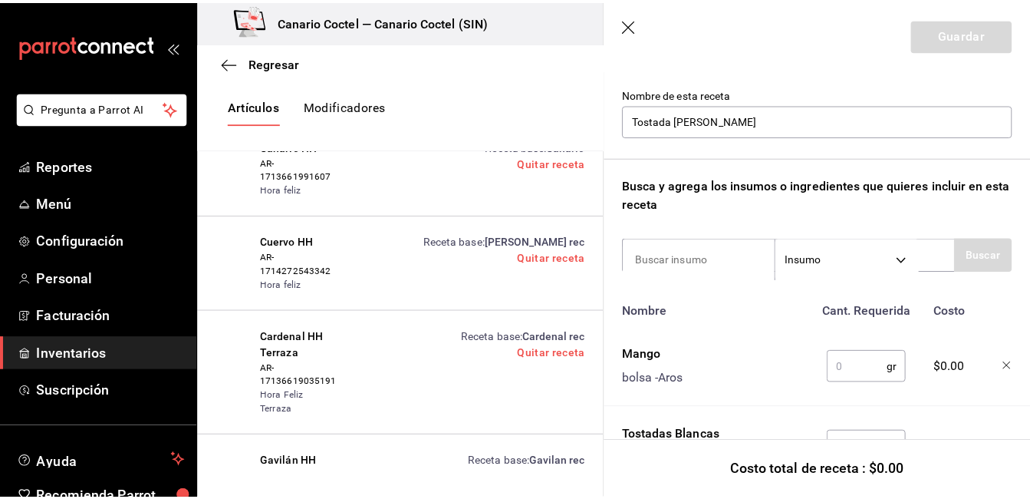
scroll to position [156, 0]
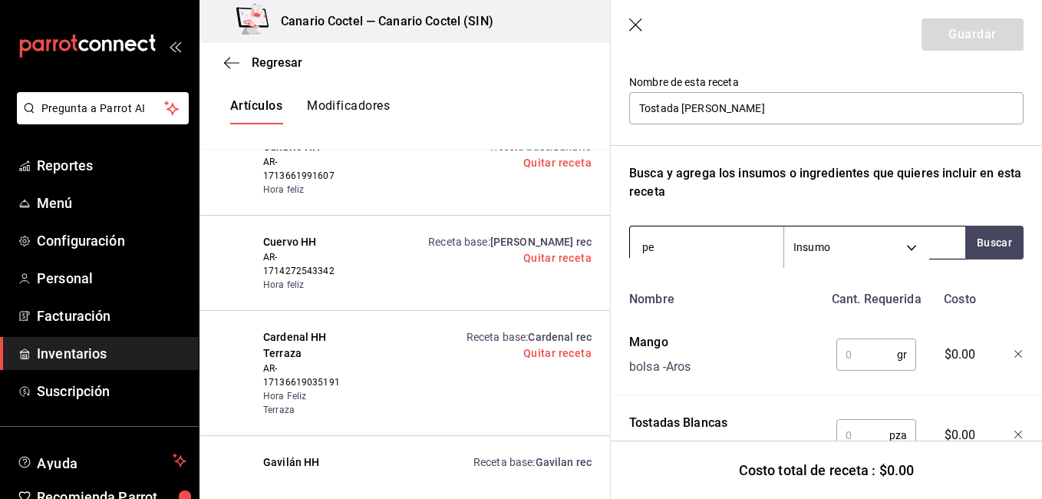
type input "pep"
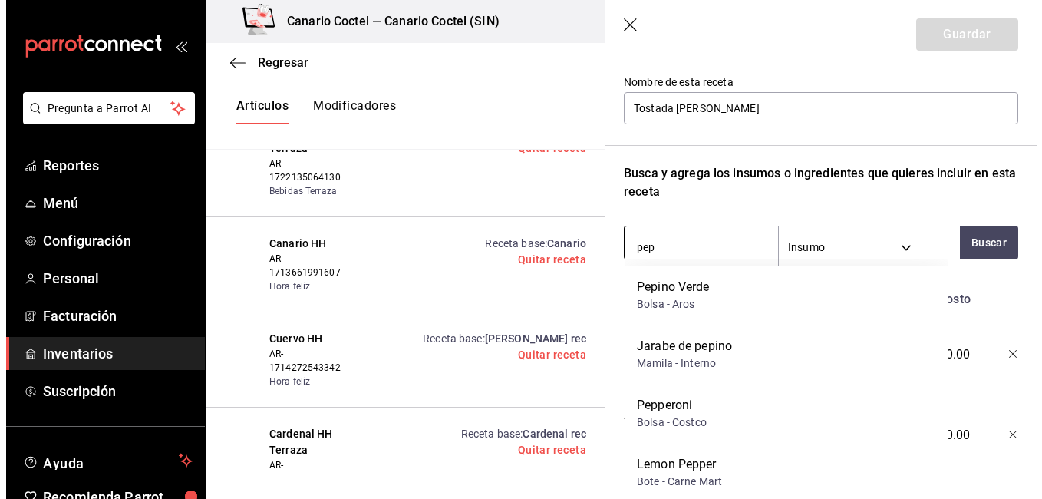
scroll to position [29933, 0]
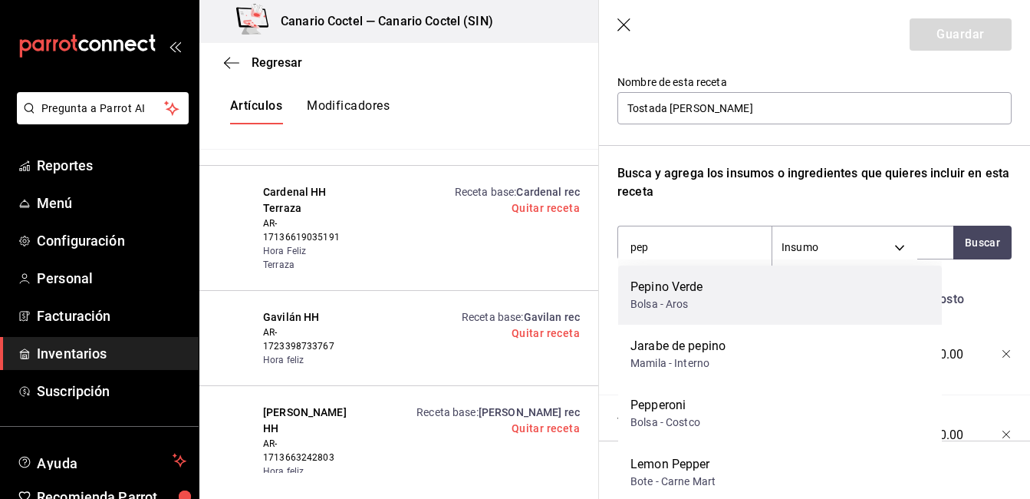
click at [684, 278] on div "Pepino Verde" at bounding box center [667, 287] width 73 height 18
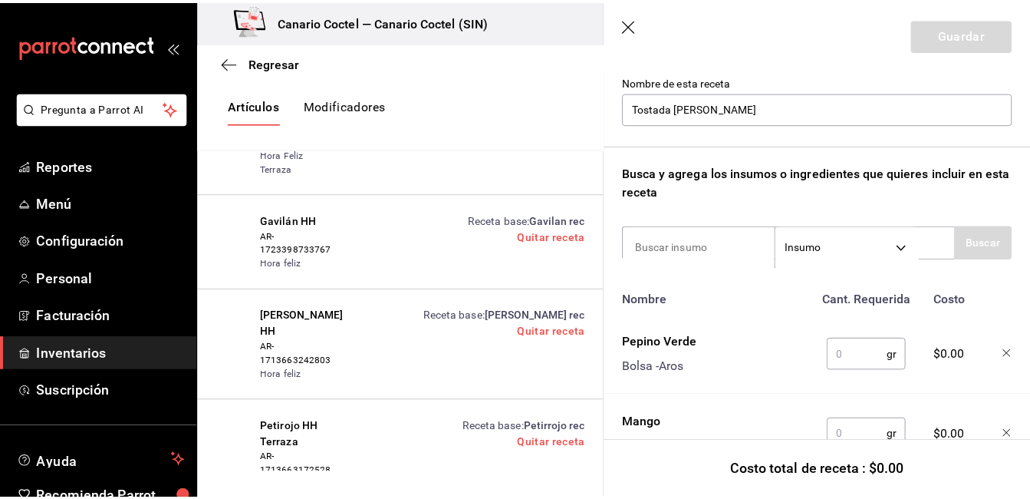
scroll to position [29691, 0]
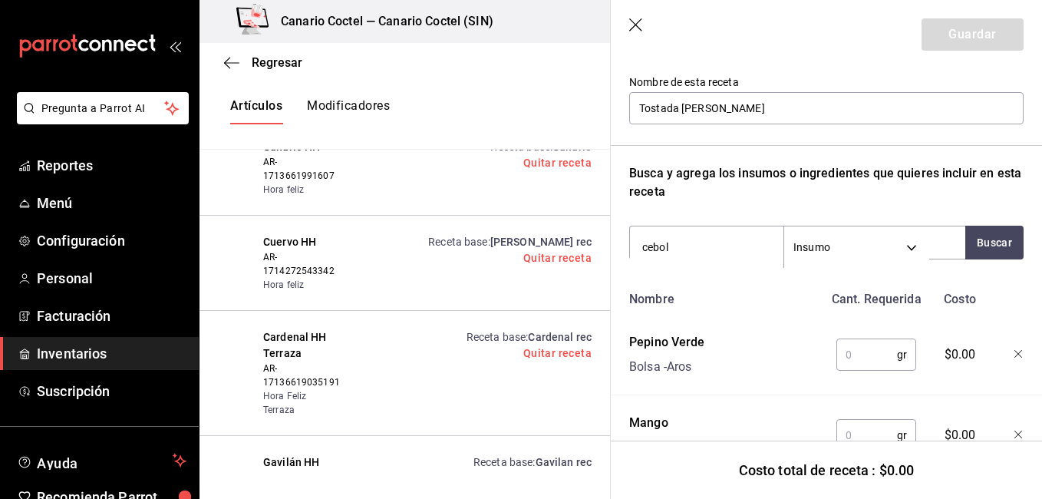
type input "ceboll"
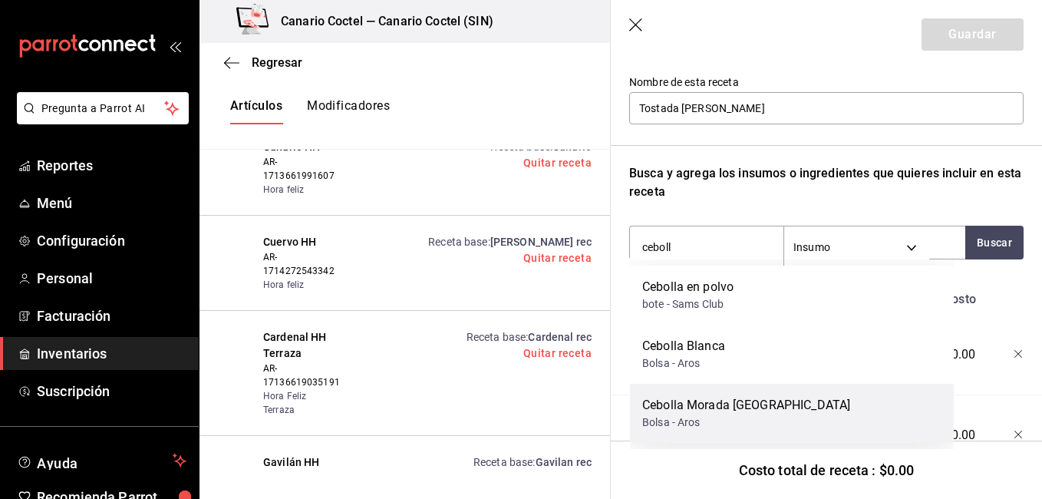
click at [666, 413] on div "Cebolla Morada [GEOGRAPHIC_DATA]" at bounding box center [746, 405] width 208 height 18
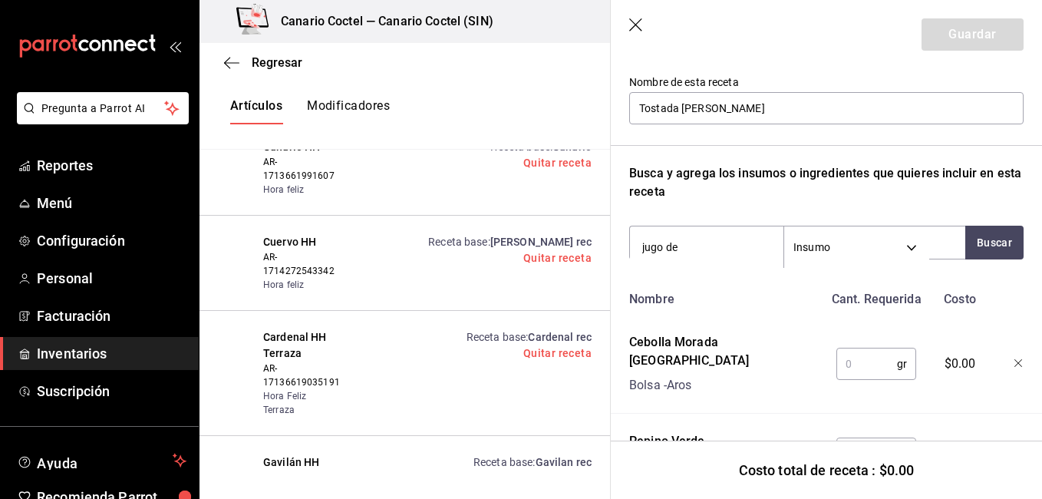
type input "jugo de l"
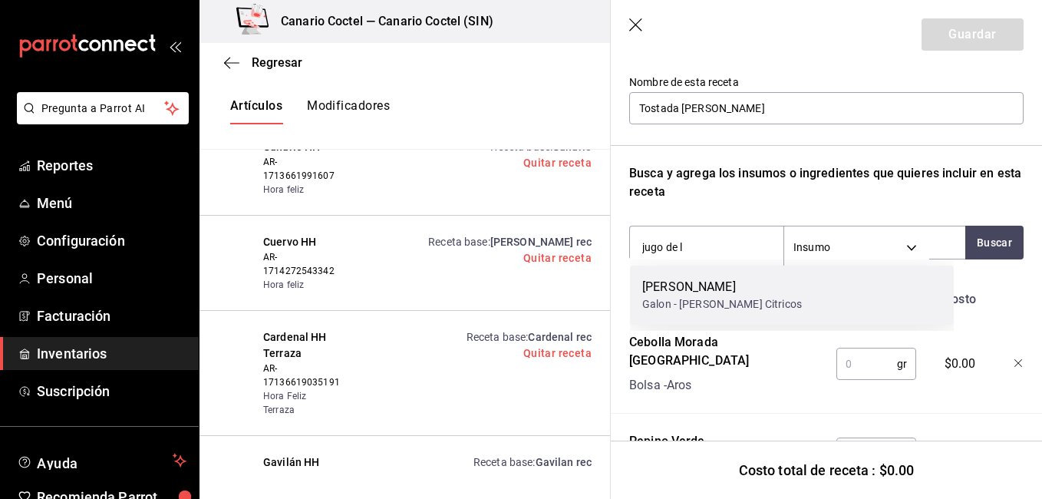
click at [706, 295] on div "[PERSON_NAME]" at bounding box center [722, 287] width 160 height 18
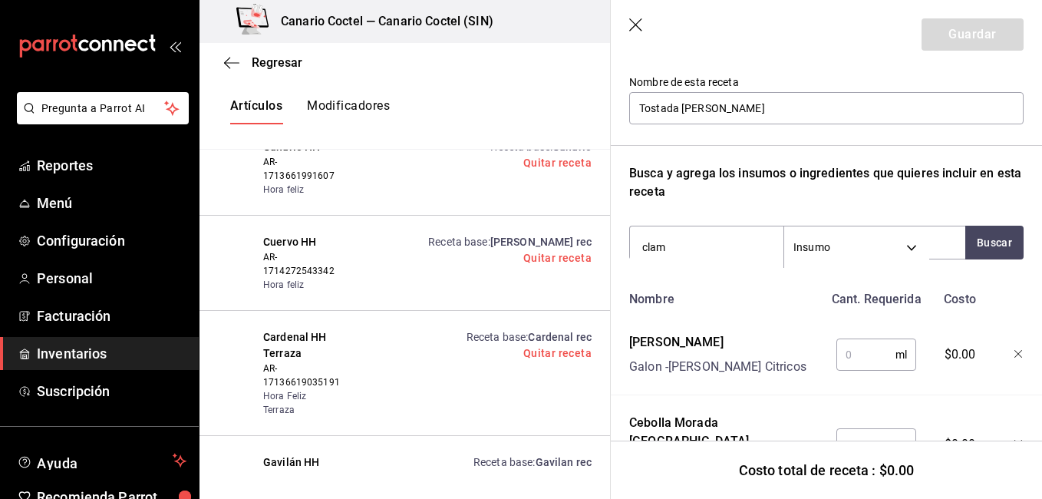
type input "clama"
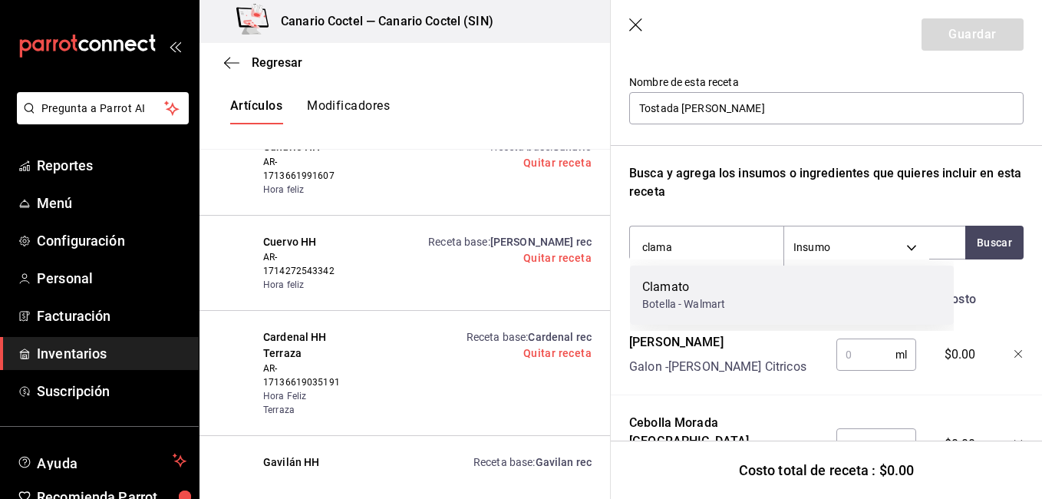
click at [723, 287] on div "Clamato" at bounding box center [683, 287] width 83 height 18
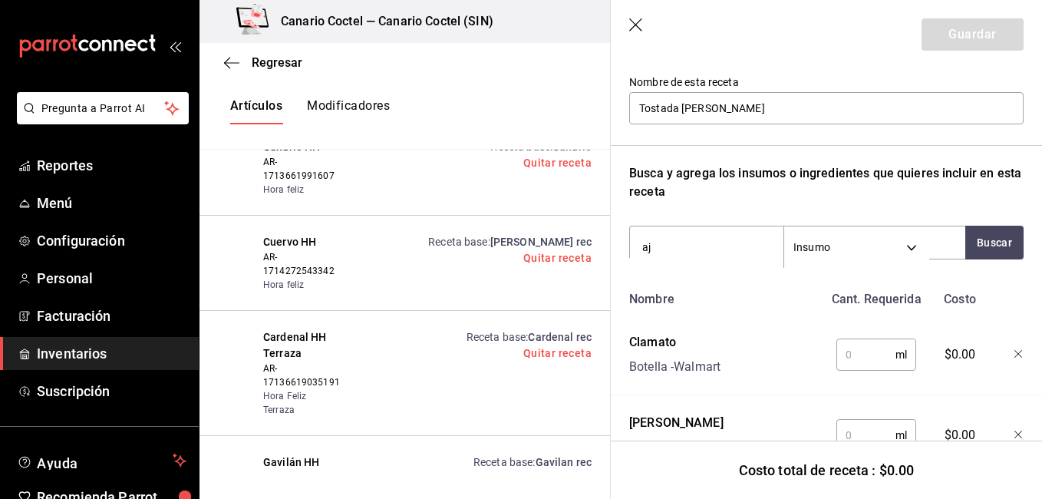
type input "a"
type input "sal"
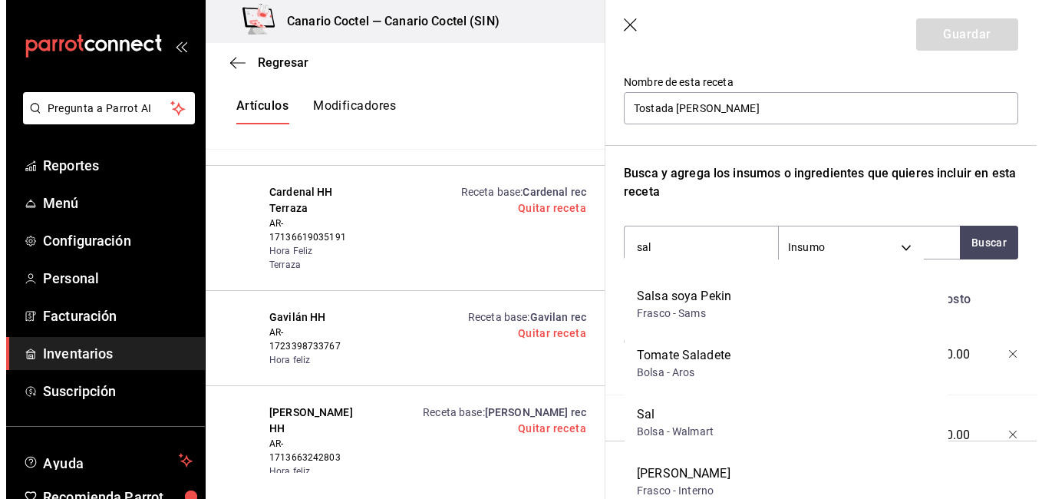
scroll to position [107, 0]
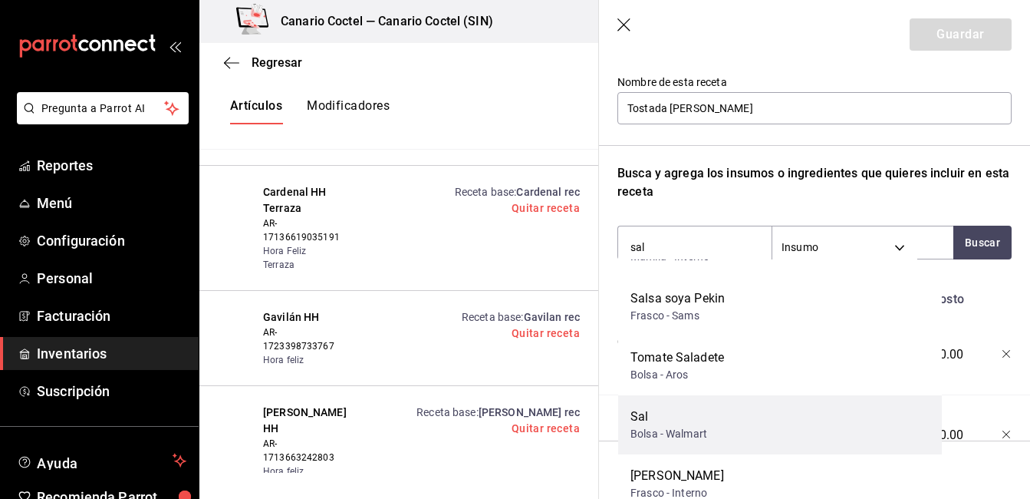
click at [792, 427] on div "[PERSON_NAME] - Walmart" at bounding box center [780, 424] width 324 height 59
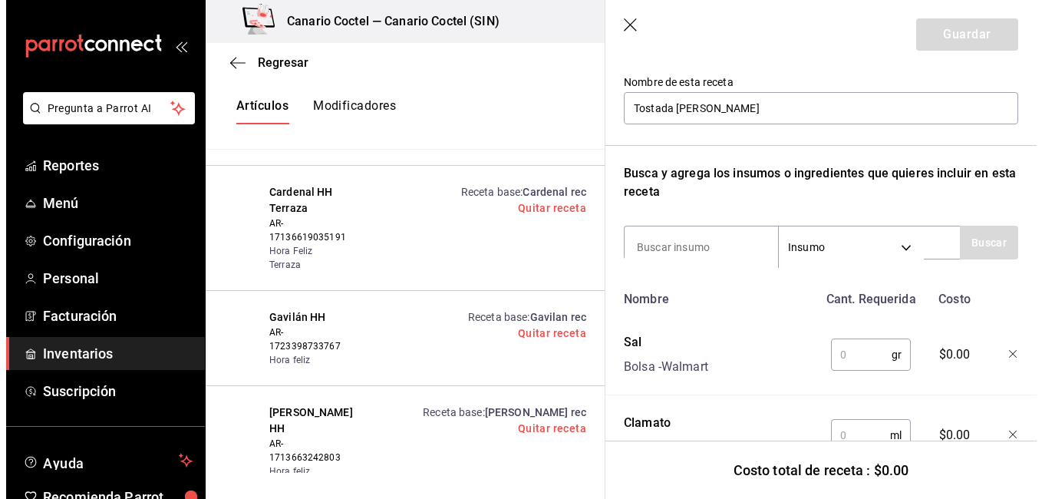
scroll to position [29691, 0]
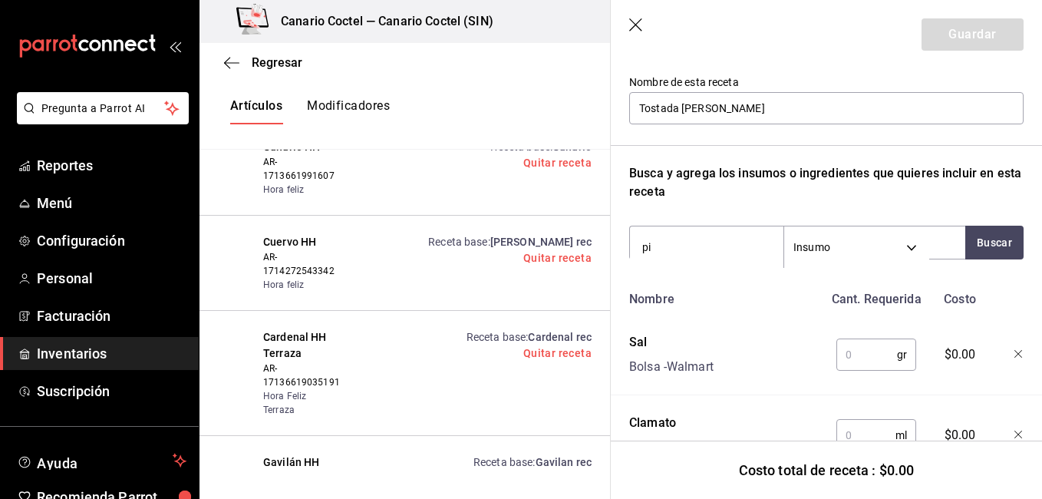
type input "pim"
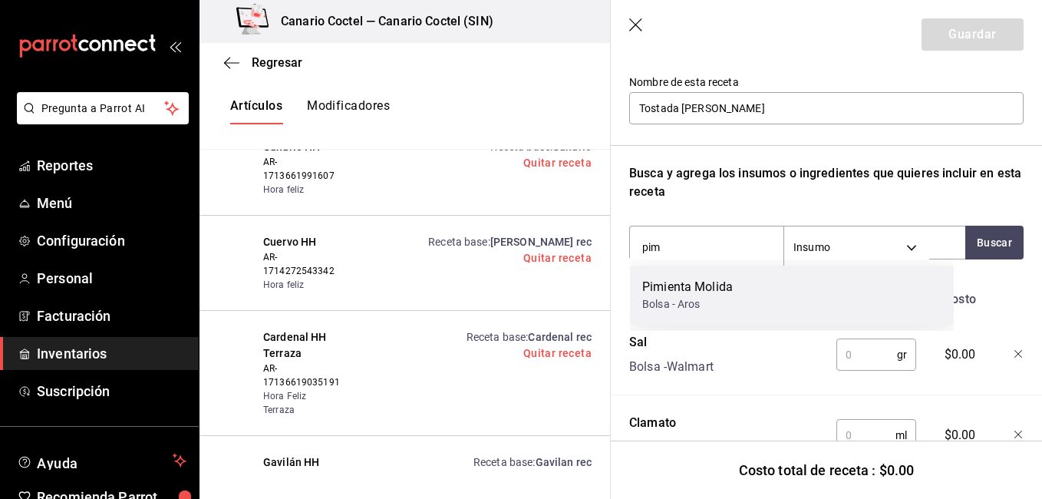
click at [726, 298] on div "Bolsa - Aros" at bounding box center [687, 304] width 91 height 16
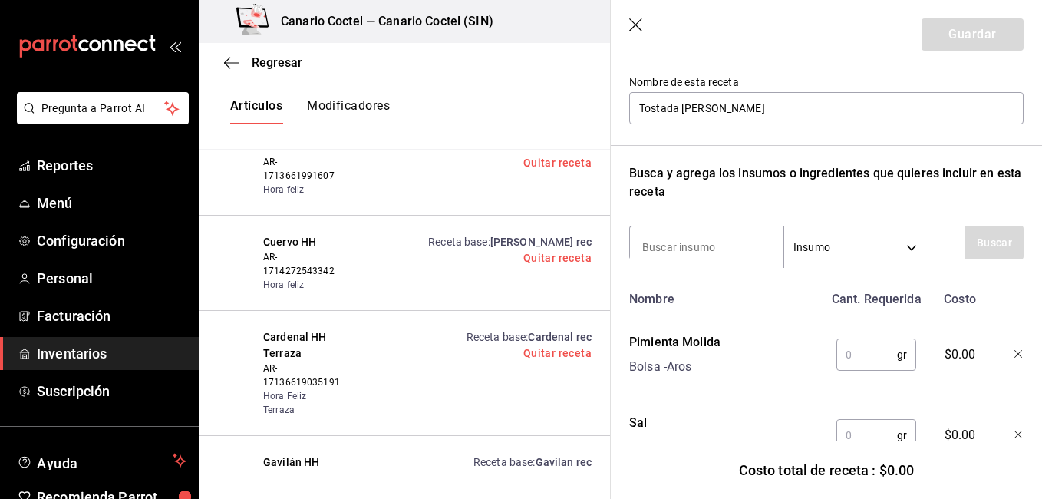
click at [851, 357] on input "text" at bounding box center [866, 354] width 61 height 31
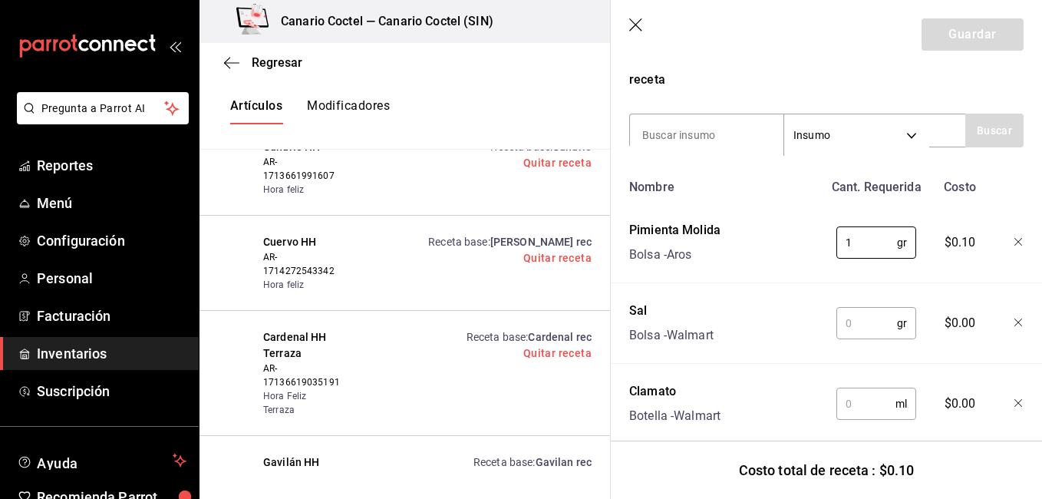
scroll to position [321, 0]
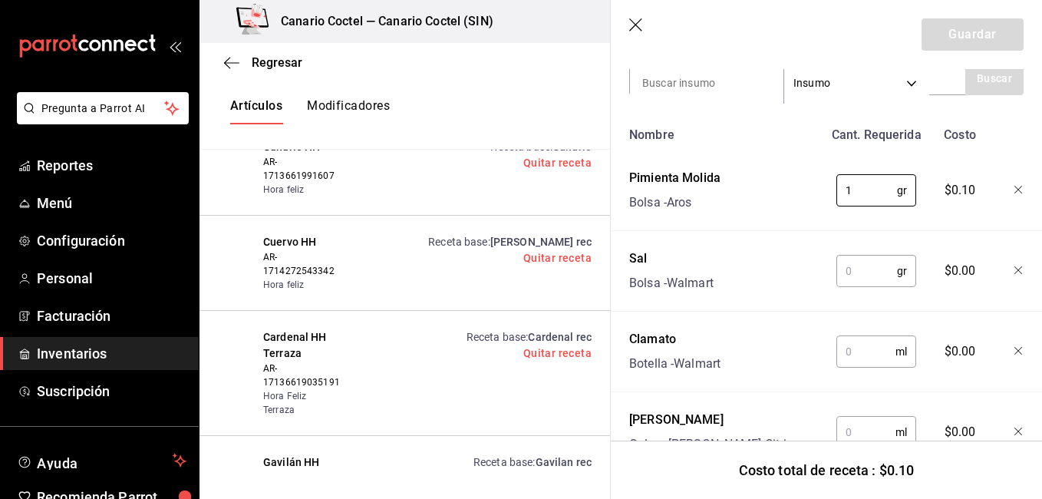
type input "1"
click at [865, 268] on input "text" at bounding box center [866, 270] width 61 height 31
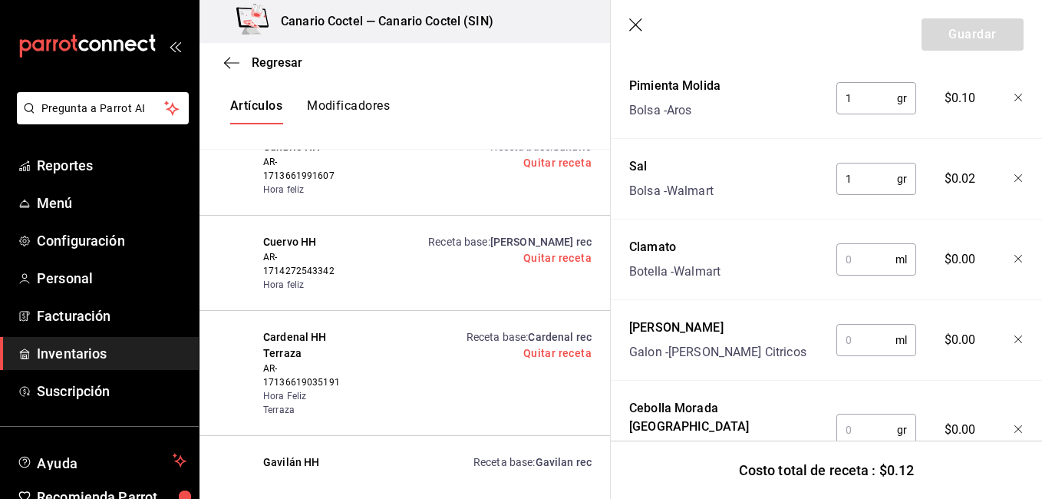
scroll to position [413, 0]
type input "1"
click at [868, 261] on input "text" at bounding box center [865, 258] width 59 height 31
type input "15"
click at [869, 337] on input "text" at bounding box center [865, 339] width 59 height 31
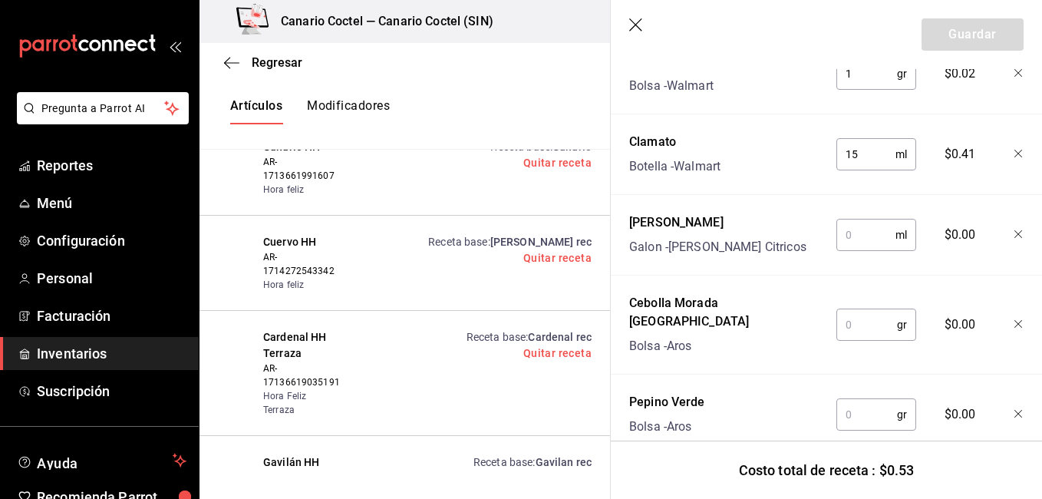
scroll to position [529, 0]
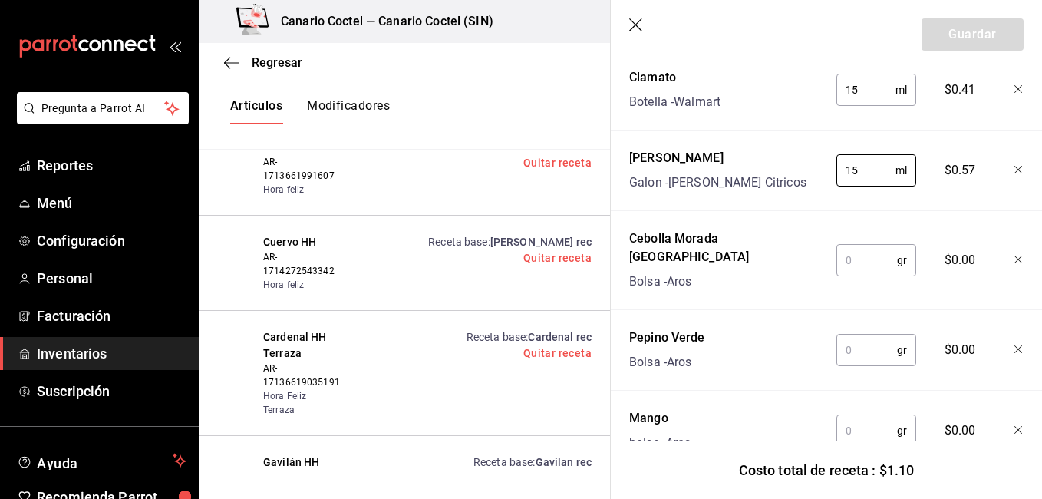
type input "15"
click at [877, 334] on input "text" at bounding box center [866, 349] width 61 height 31
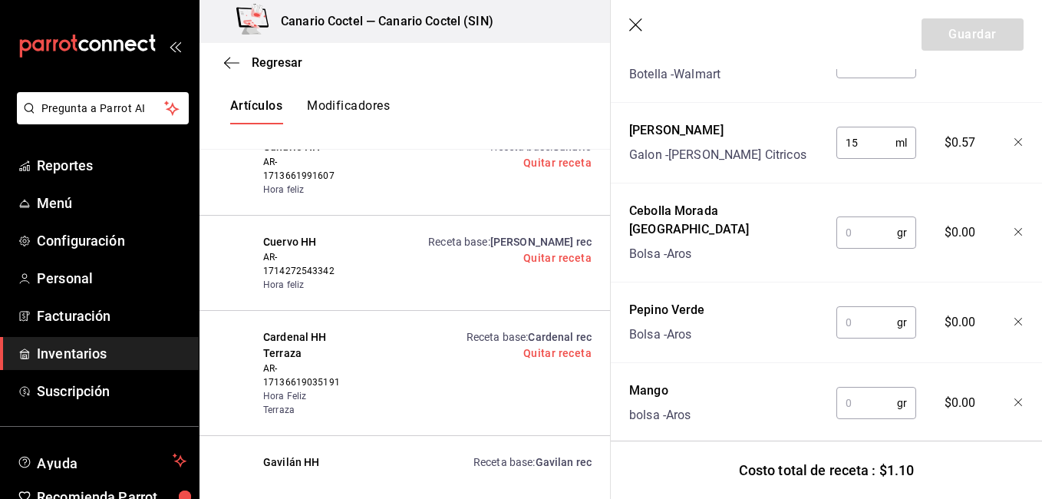
scroll to position [613, 0]
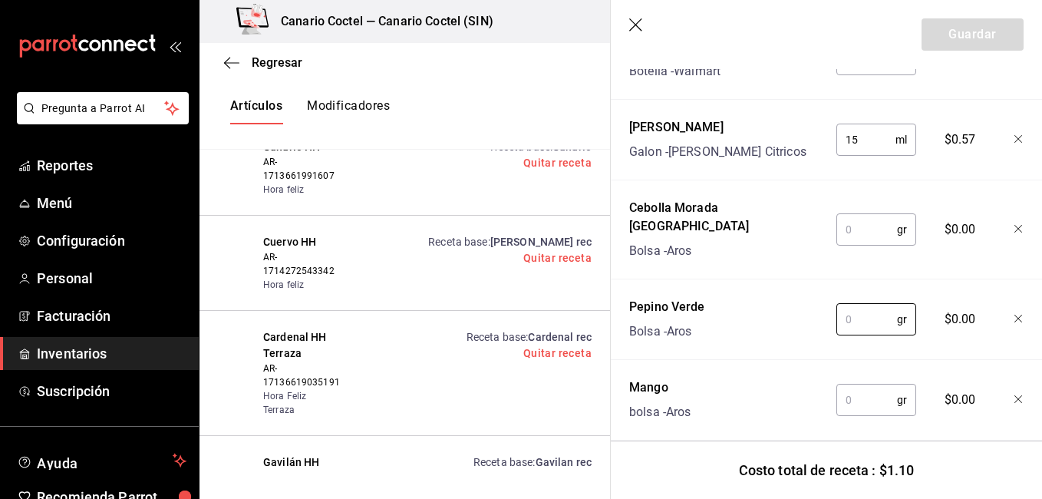
click at [869, 225] on input "text" at bounding box center [866, 229] width 61 height 31
type input "2"
type input "15"
click at [861, 314] on input "text" at bounding box center [866, 319] width 61 height 31
click at [861, 304] on input "text" at bounding box center [866, 319] width 61 height 31
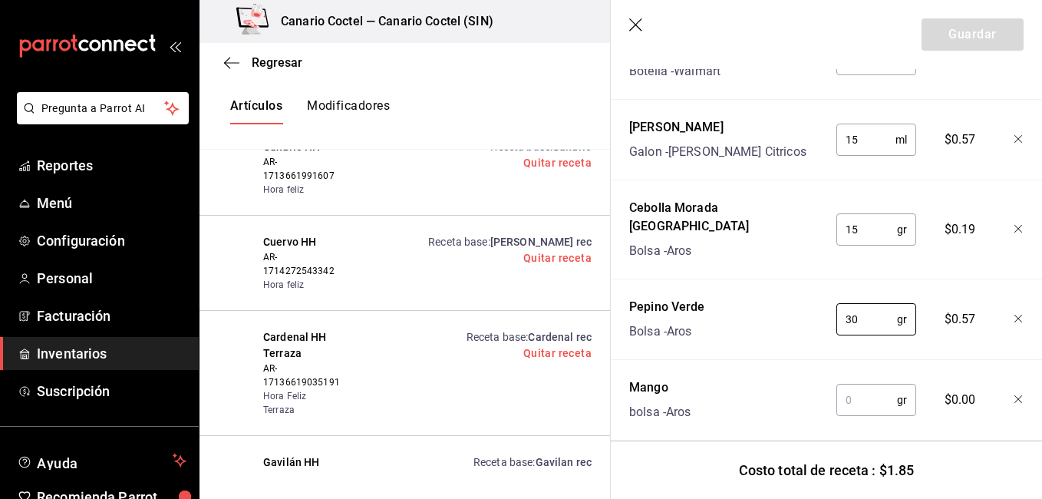
type input "30"
click at [879, 384] on input "text" at bounding box center [866, 399] width 61 height 31
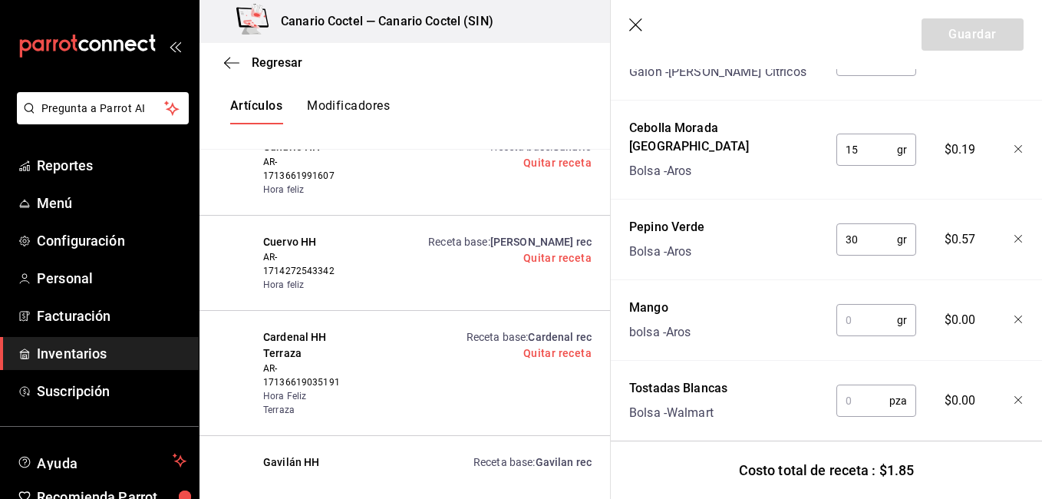
scroll to position [708, 0]
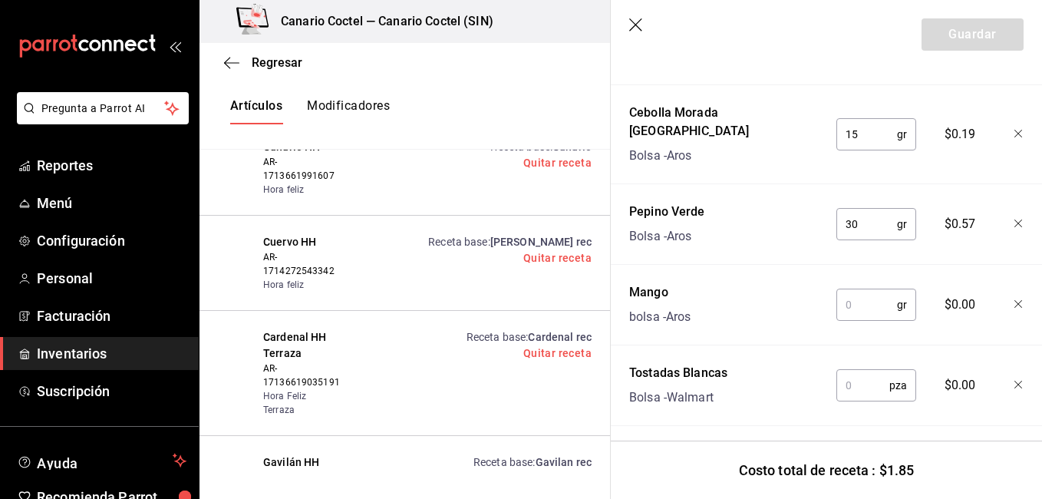
type input "3"
type input "30"
click at [864, 370] on input "text" at bounding box center [862, 385] width 53 height 31
type input "1"
click at [956, 33] on button "Guardar" at bounding box center [972, 34] width 102 height 32
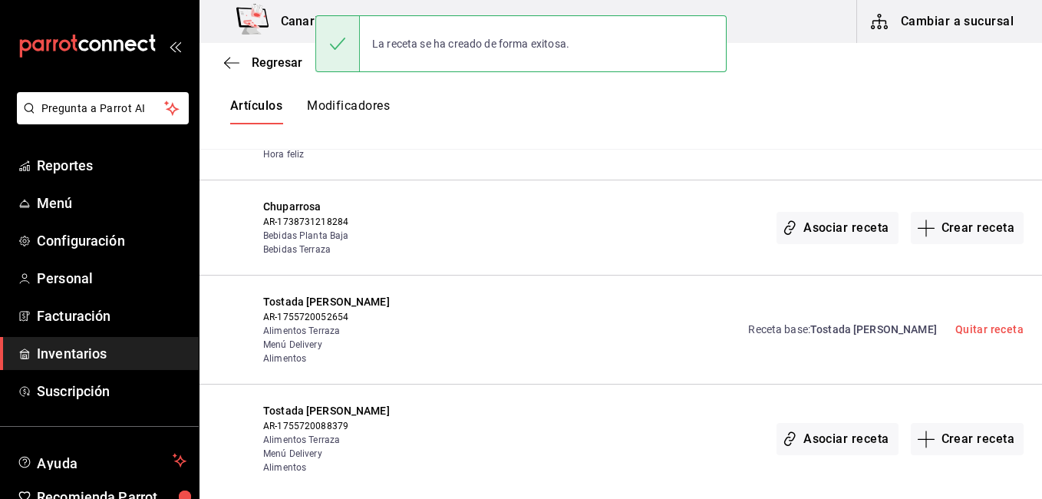
scroll to position [0, 0]
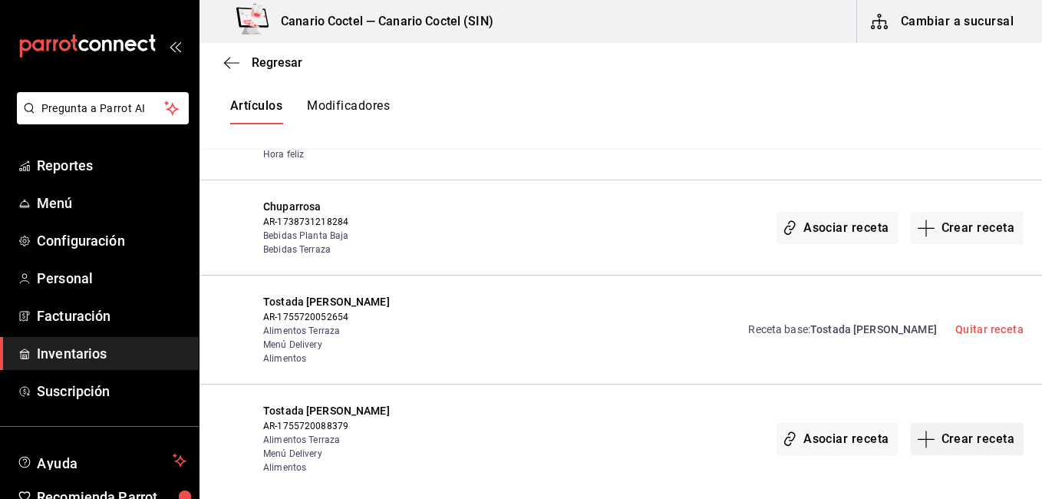
click at [960, 423] on button "Crear receta" at bounding box center [968, 439] width 114 height 32
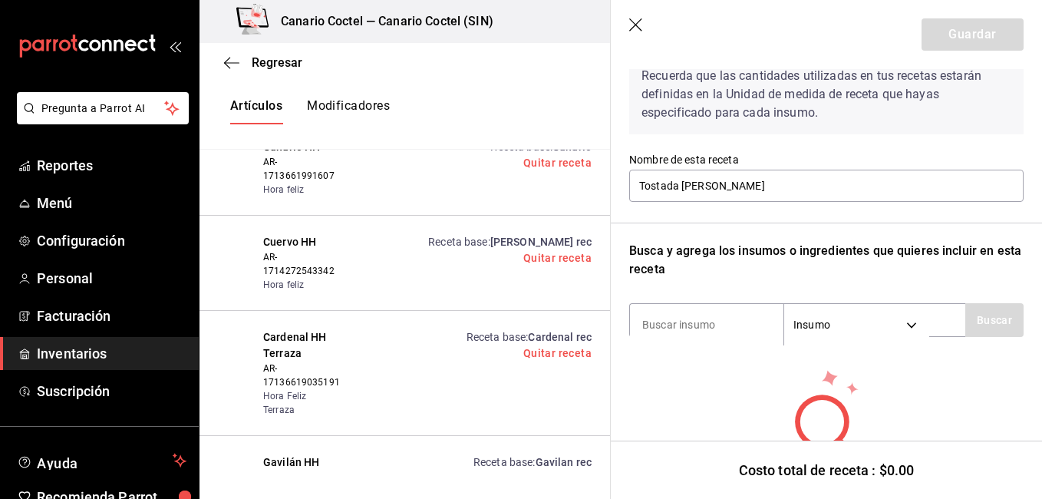
scroll to position [156, 0]
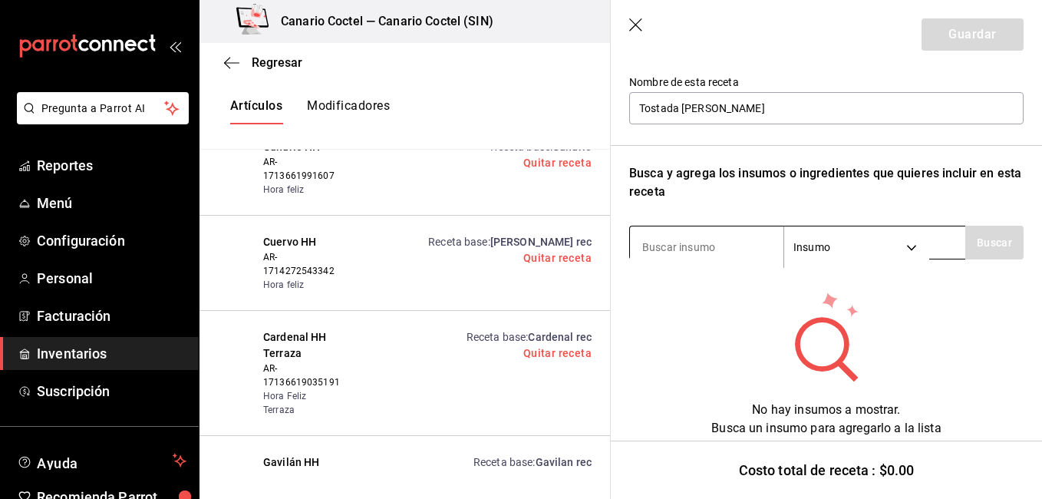
click at [733, 259] on input at bounding box center [706, 247] width 153 height 32
type input "torti"
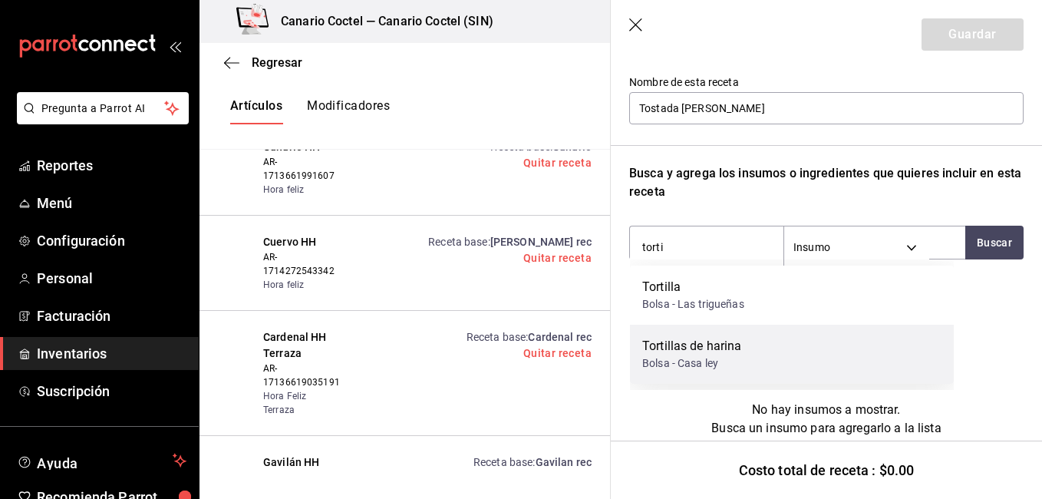
click at [701, 351] on div "Tortillas de harina" at bounding box center [692, 346] width 100 height 18
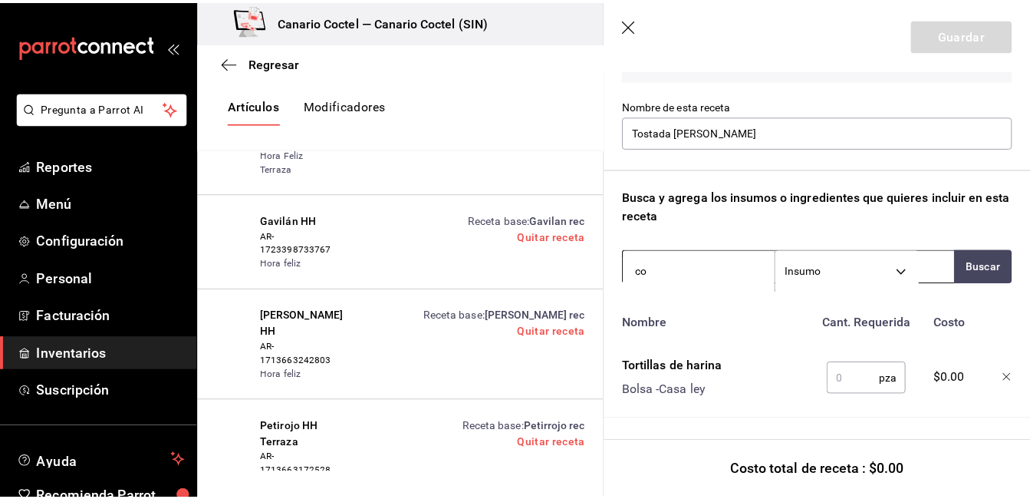
scroll to position [29691, 0]
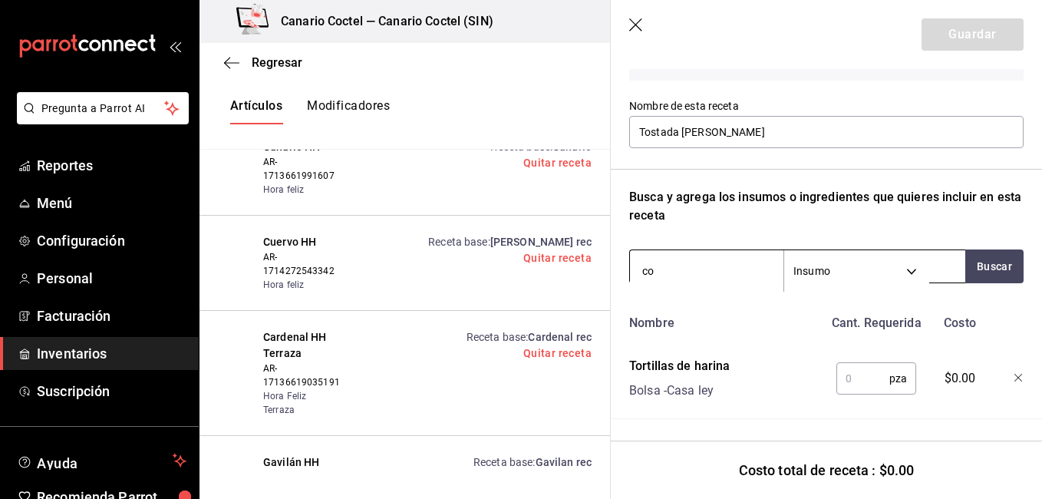
type input "c"
type input "repo"
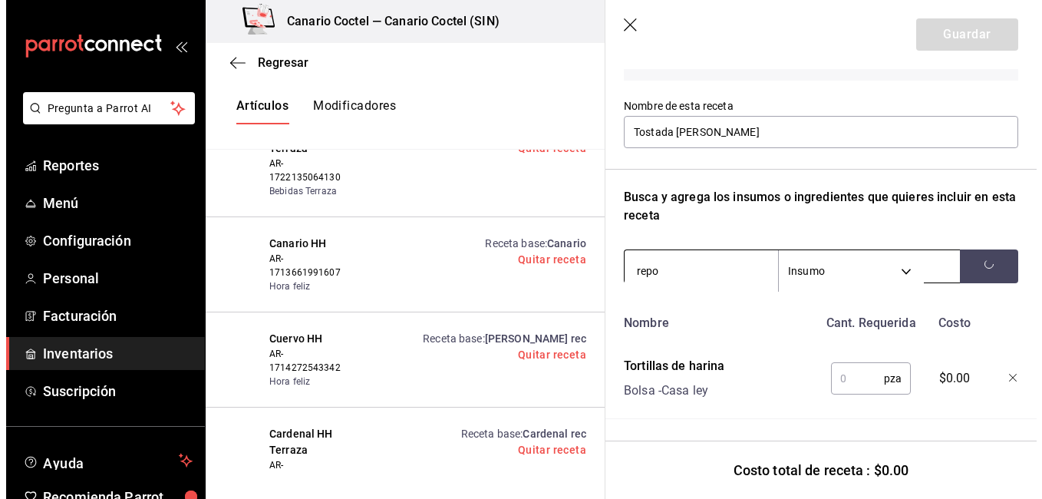
scroll to position [29933, 0]
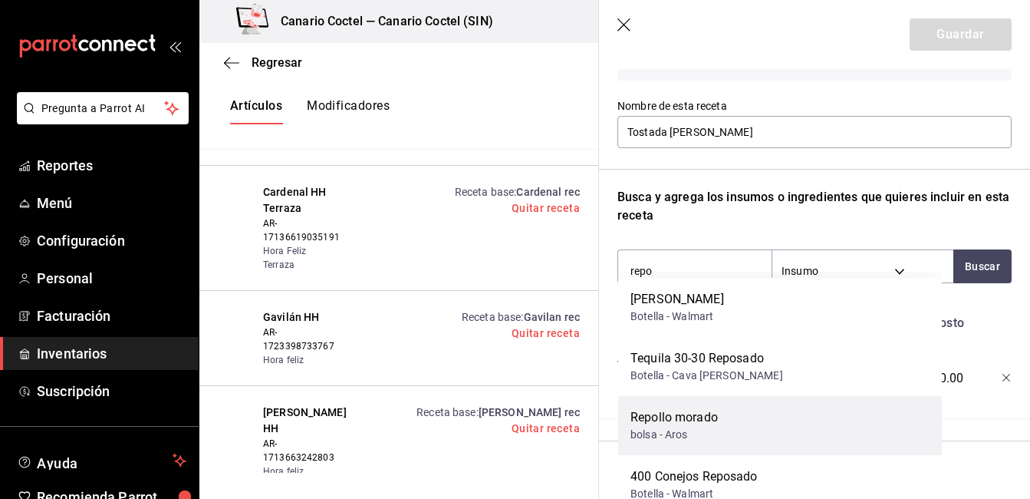
click at [667, 417] on div "Repollo morado" at bounding box center [674, 417] width 87 height 18
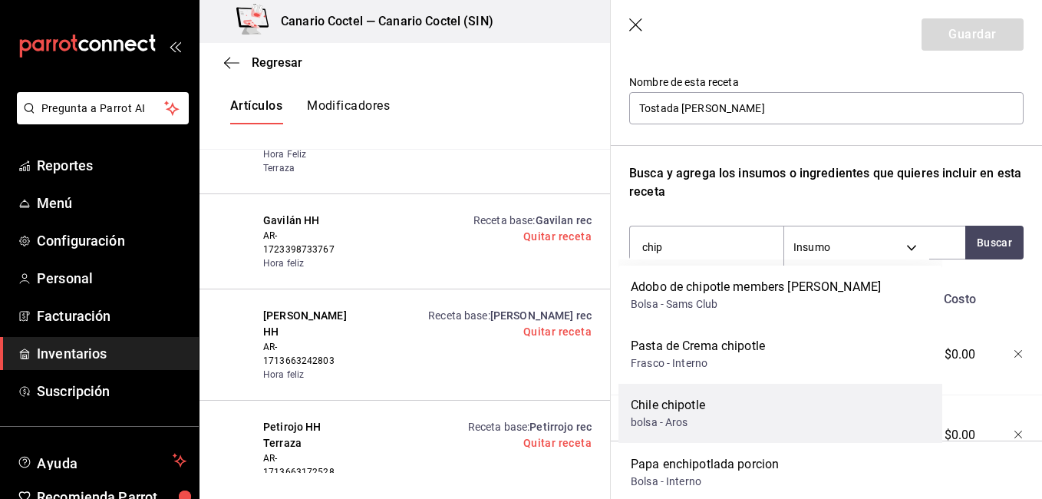
scroll to position [29691, 0]
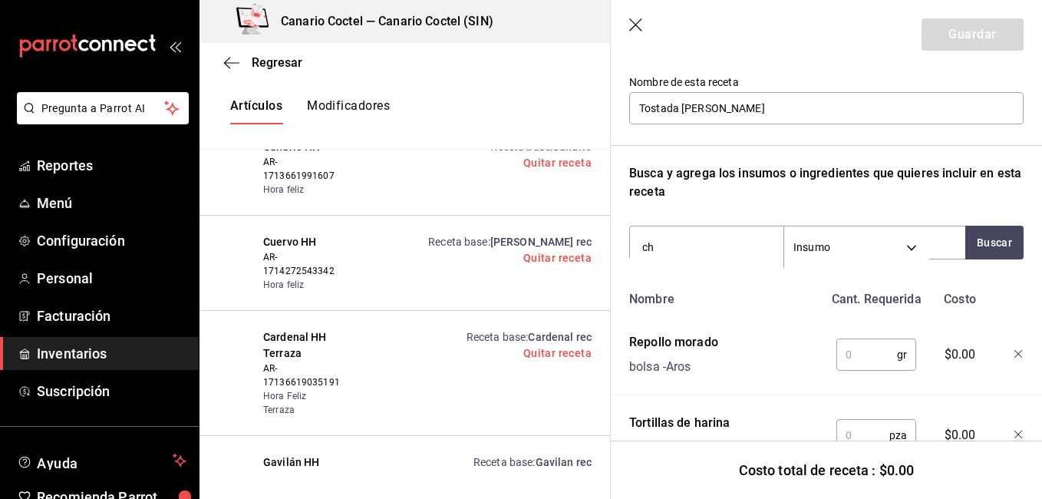
type input "c"
type input "ajon"
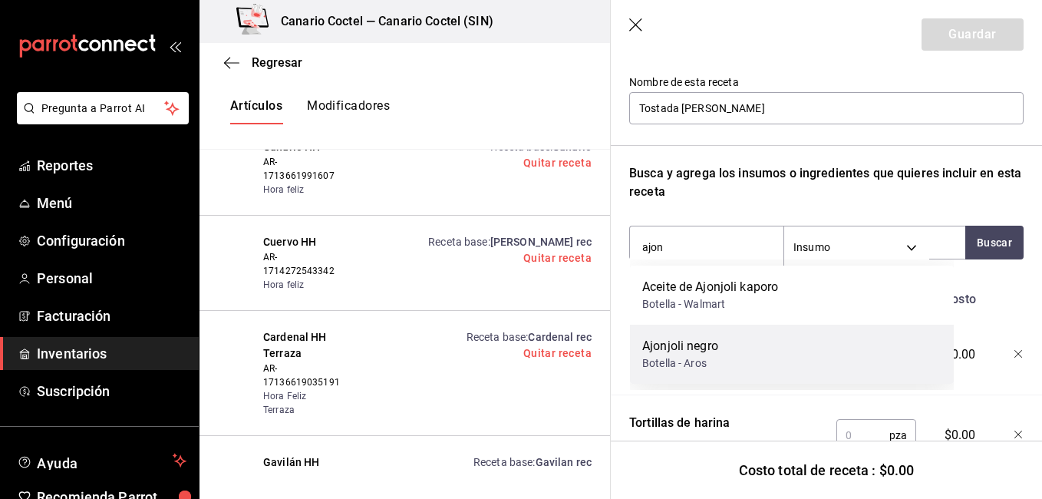
click at [696, 337] on div "Ajonjoli negro" at bounding box center [680, 346] width 76 height 18
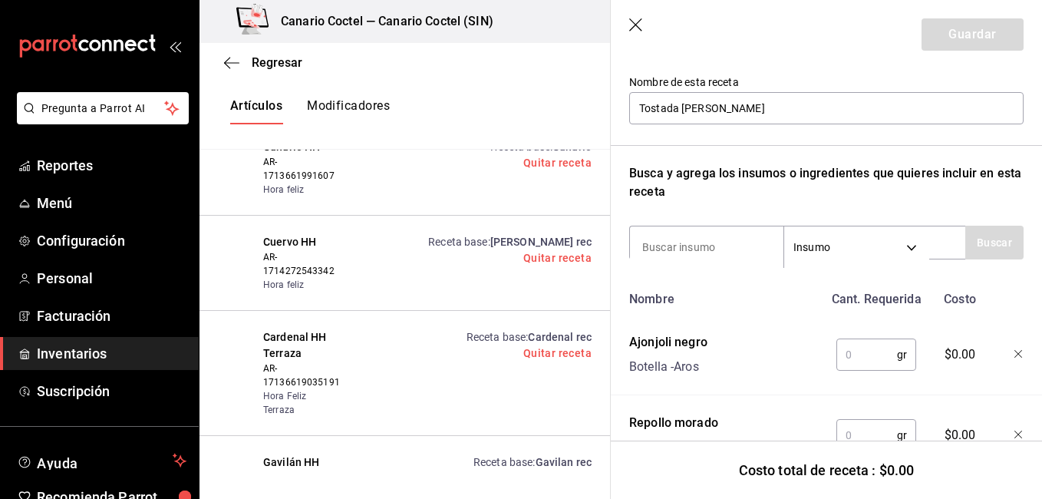
click at [879, 353] on input "text" at bounding box center [866, 354] width 61 height 31
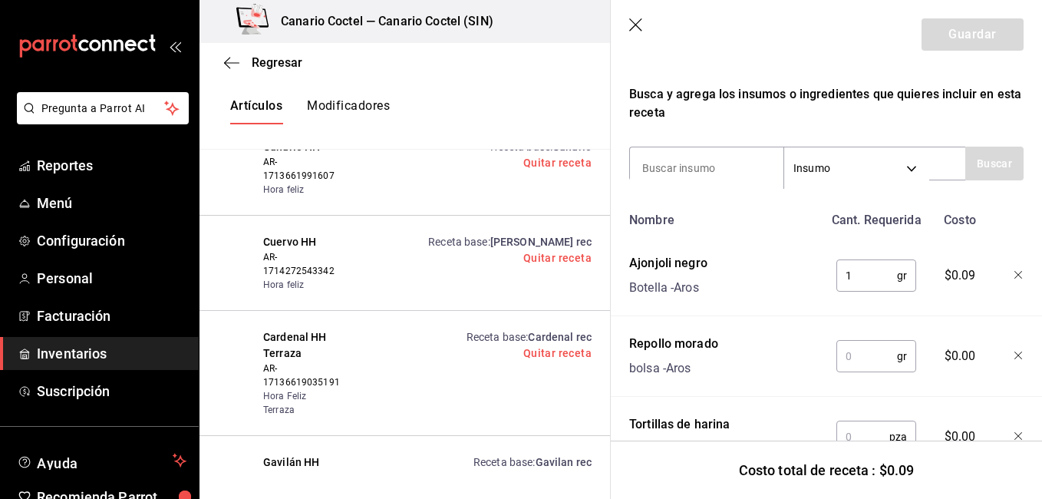
scroll to position [305, 0]
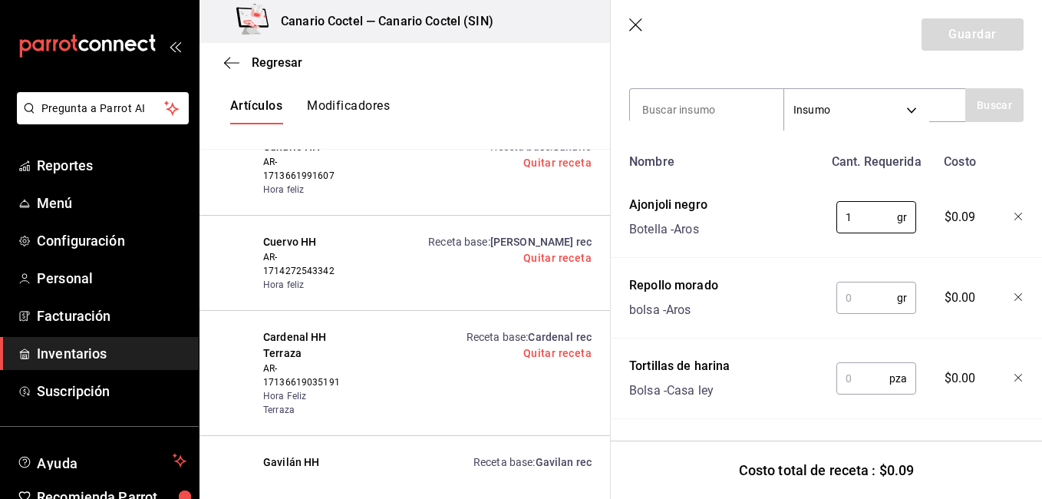
type input "1"
click at [854, 289] on input "text" at bounding box center [866, 297] width 61 height 31
type input "30"
click at [875, 367] on input "text" at bounding box center [862, 378] width 53 height 31
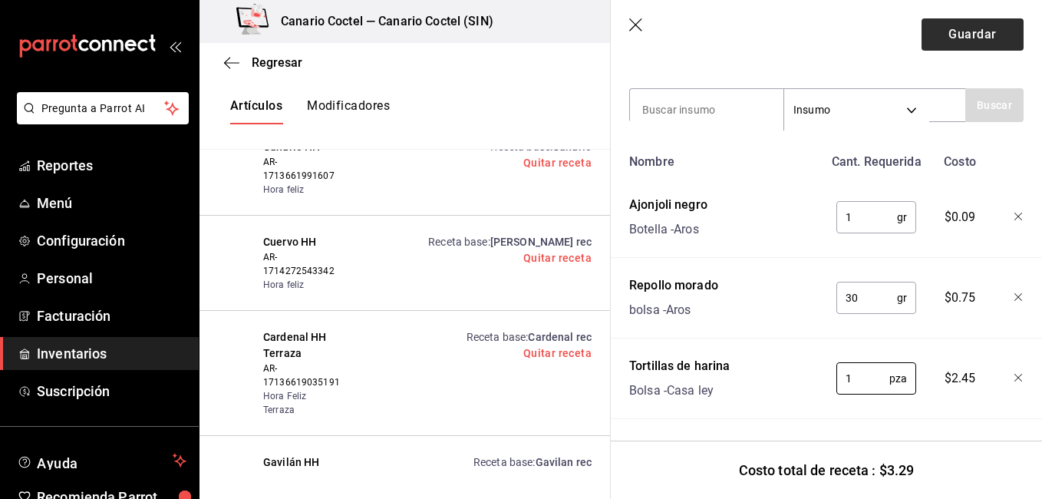
type input "1"
click at [981, 46] on button "Guardar" at bounding box center [972, 34] width 102 height 32
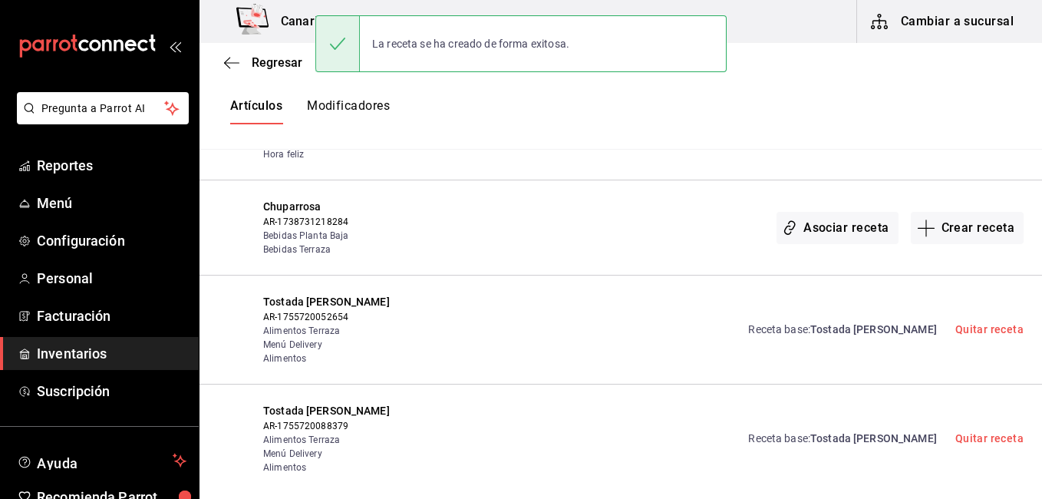
scroll to position [0, 0]
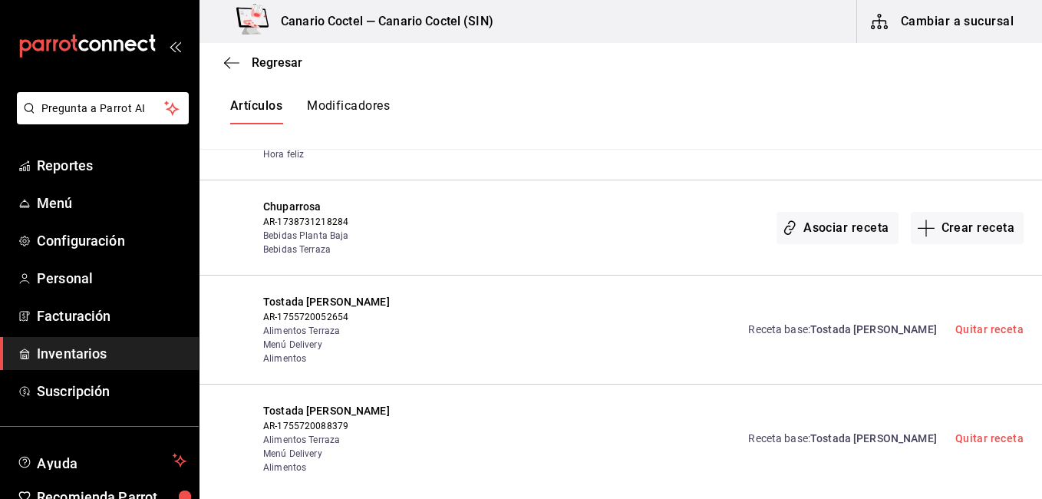
click at [576, 403] on div "Receta base : Tostada [PERSON_NAME] Quitar receta" at bounding box center [731, 438] width 585 height 71
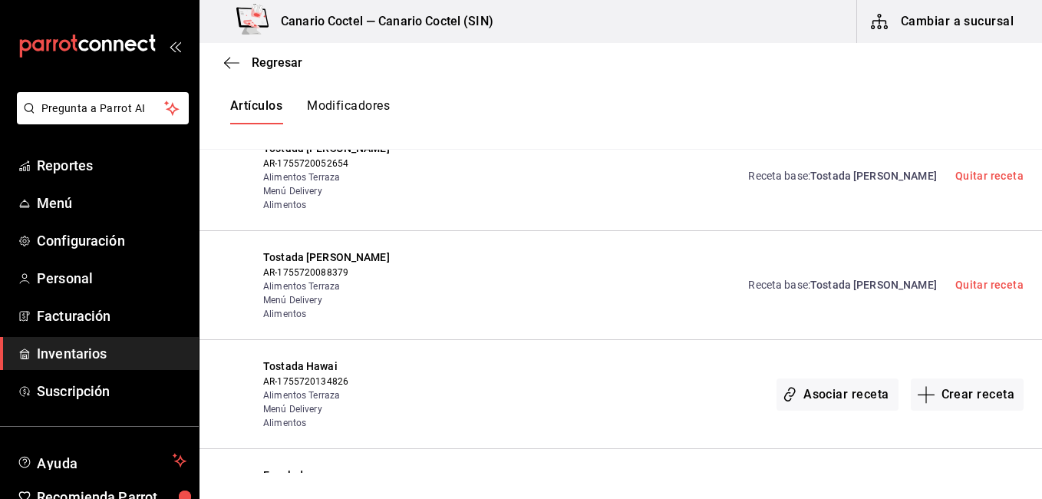
scroll to position [29875, 0]
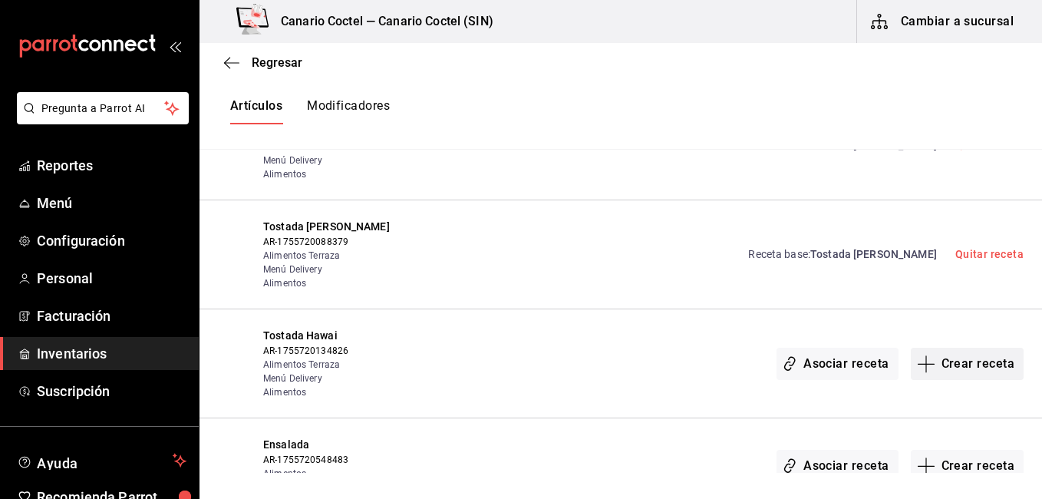
click at [955, 348] on button "Crear receta" at bounding box center [968, 364] width 114 height 32
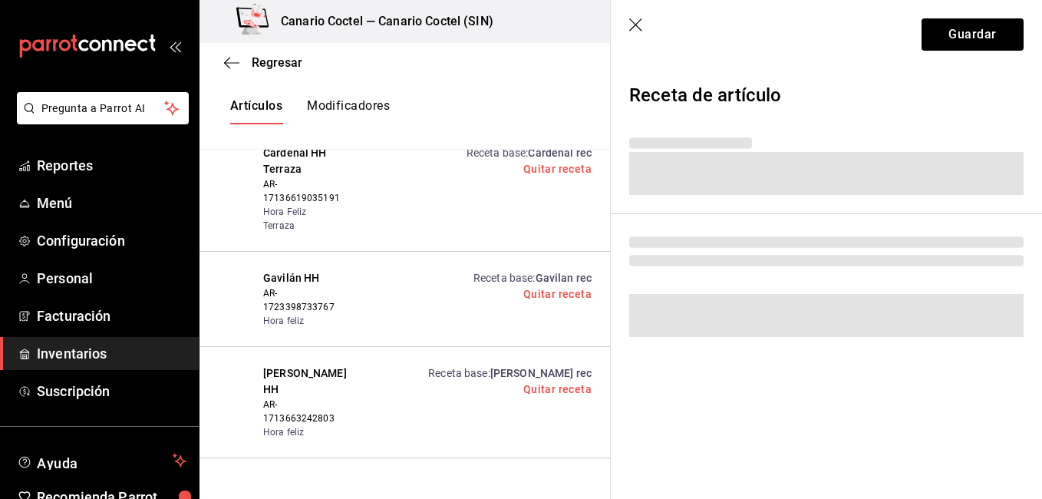
click at [948, 293] on div "Regresar Creación y asignación de receta Asocia tus recetas con los artículos d…" at bounding box center [620, 258] width 842 height 430
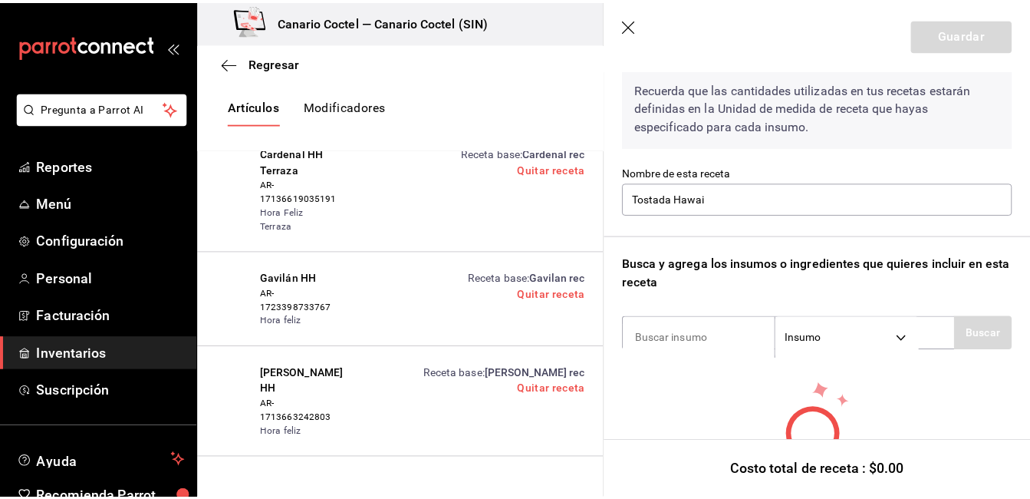
scroll to position [156, 0]
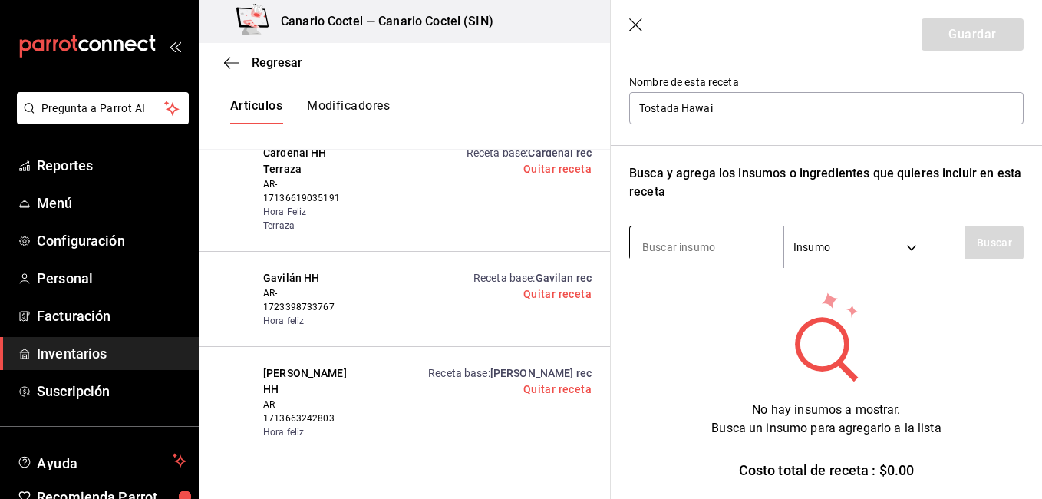
click at [705, 246] on input at bounding box center [706, 247] width 153 height 32
click at [654, 246] on input at bounding box center [706, 247] width 153 height 32
type input "j"
type input "limo"
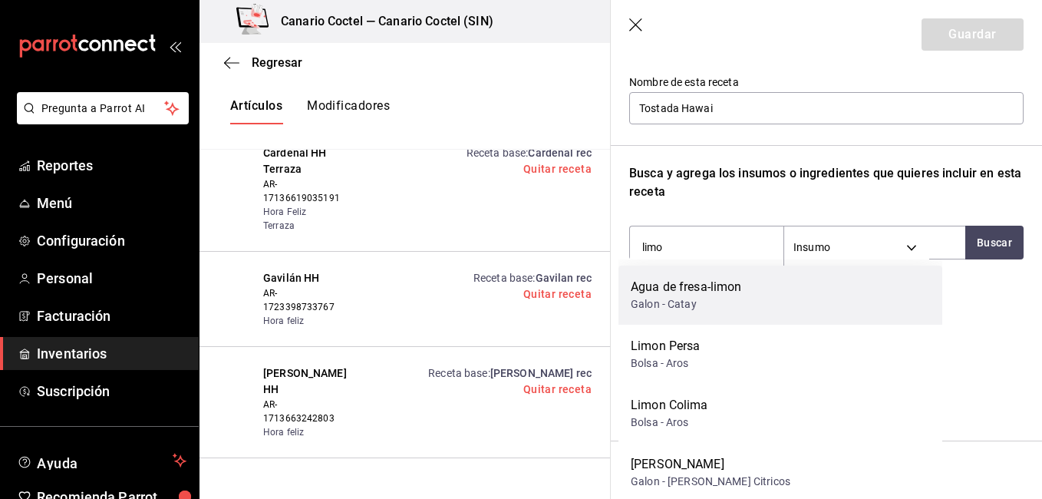
scroll to position [30117, 0]
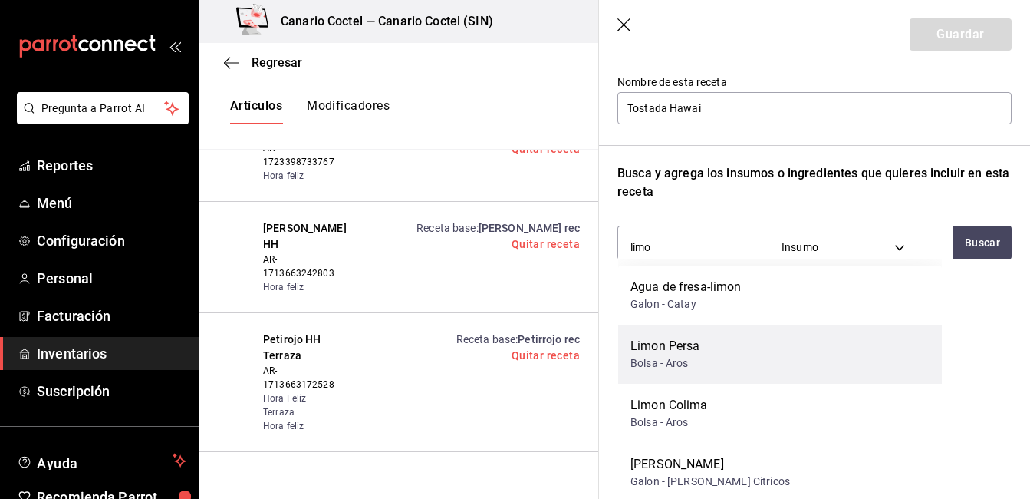
click at [712, 349] on div "Limon Persa Bolsa - Aros" at bounding box center [780, 353] width 324 height 59
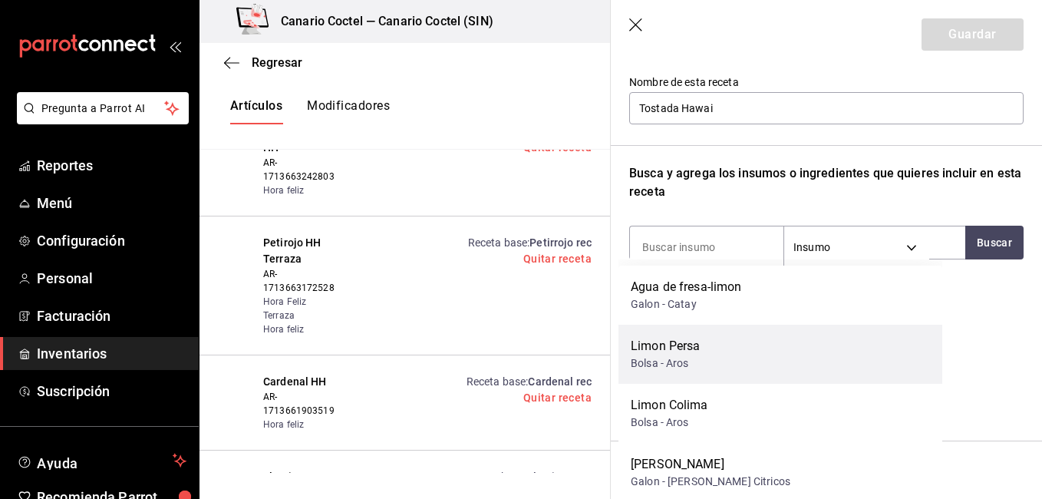
scroll to position [29875, 0]
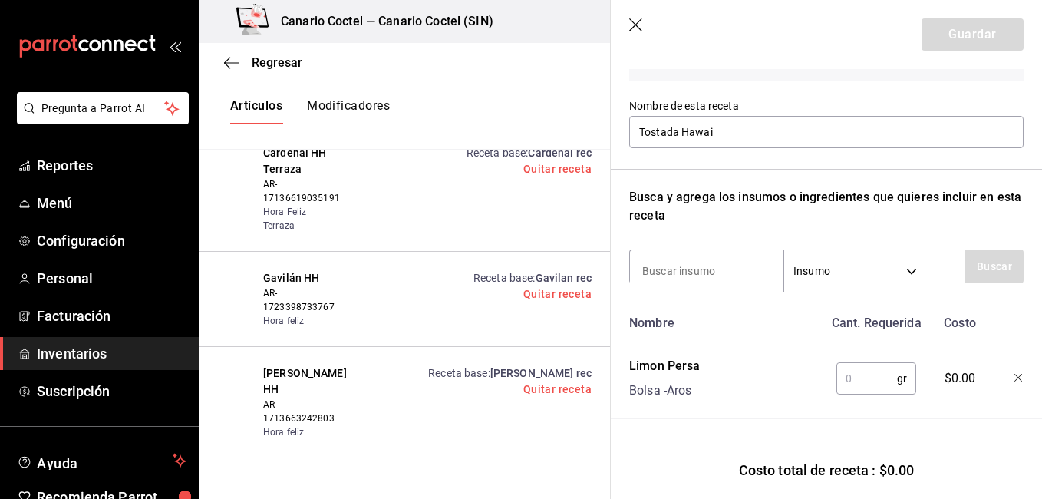
click at [844, 381] on input "text" at bounding box center [866, 378] width 61 height 31
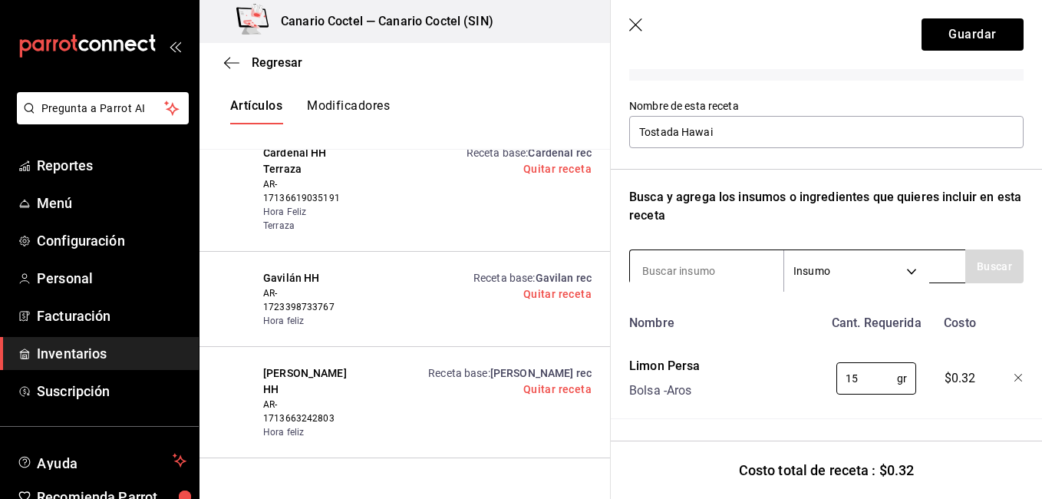
type input "1"
type input "20"
click at [711, 259] on input at bounding box center [706, 271] width 153 height 32
type input "tosta"
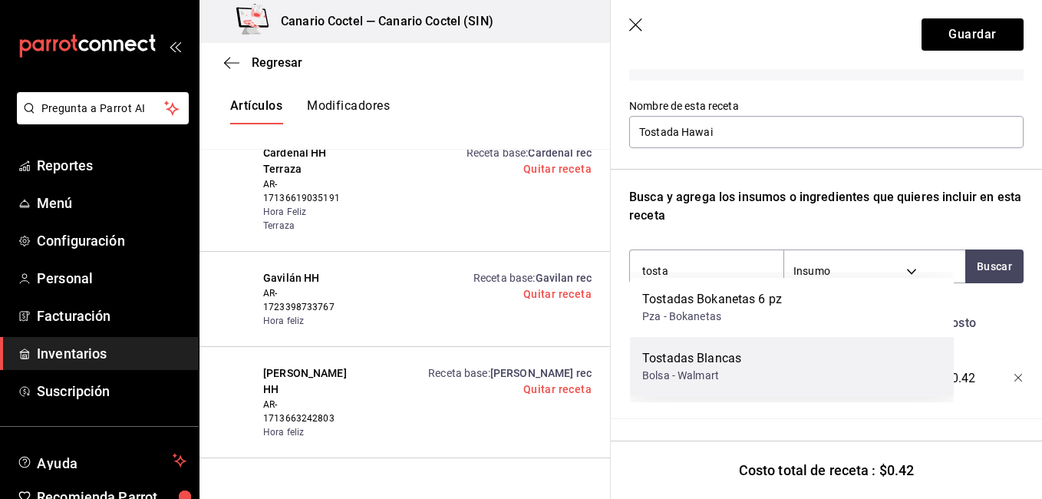
click at [698, 373] on div "Bolsa - Walmart" at bounding box center [691, 375] width 99 height 16
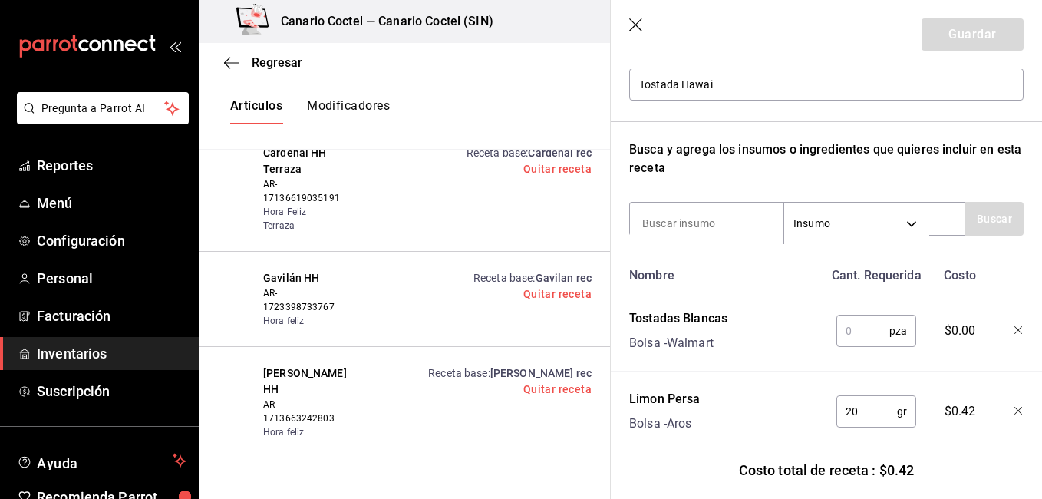
scroll to position [182, 0]
click at [1012, 408] on div "Receta de artículo Recuerda que las cantidades utilizadas en tus recetas estará…" at bounding box center [826, 208] width 431 height 643
click at [1001, 407] on div at bounding box center [1006, 406] width 33 height 49
click at [1014, 407] on icon "button" at bounding box center [1018, 409] width 9 height 9
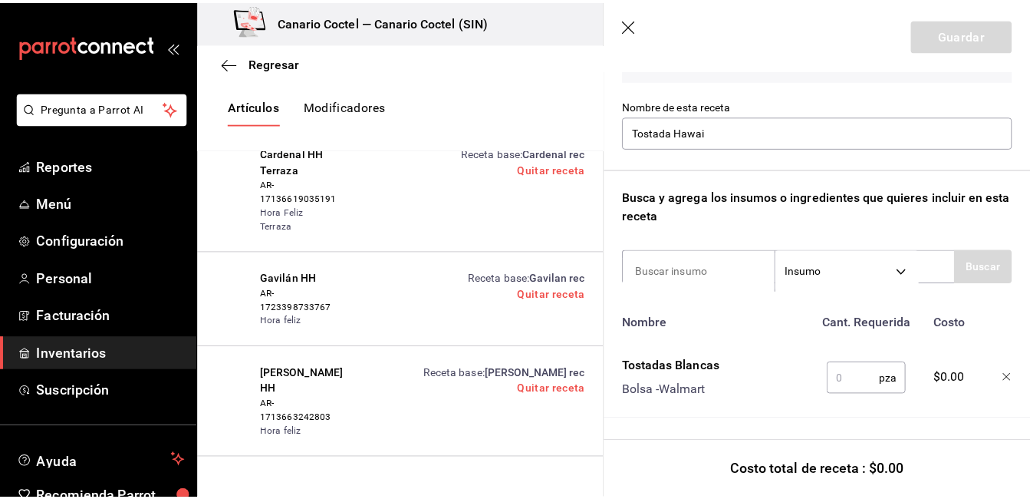
scroll to position [144, 0]
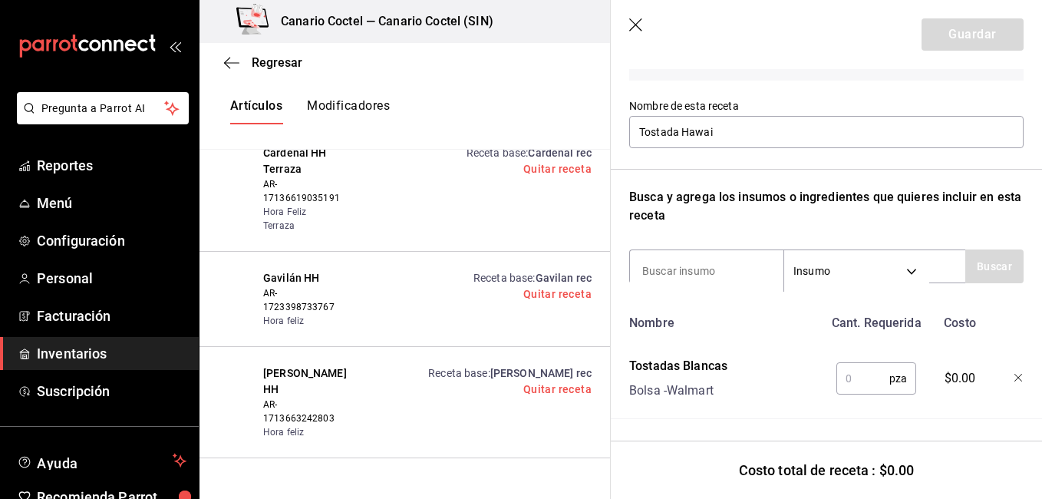
click at [1002, 365] on div at bounding box center [1006, 375] width 33 height 49
click at [1014, 374] on icon "button" at bounding box center [1018, 378] width 9 height 9
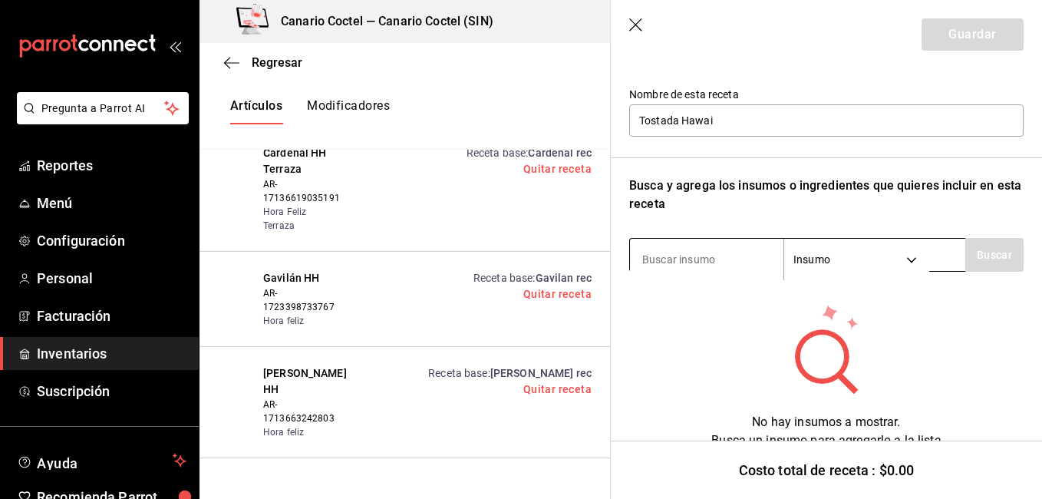
click at [693, 257] on input at bounding box center [706, 259] width 153 height 32
type input "limo"
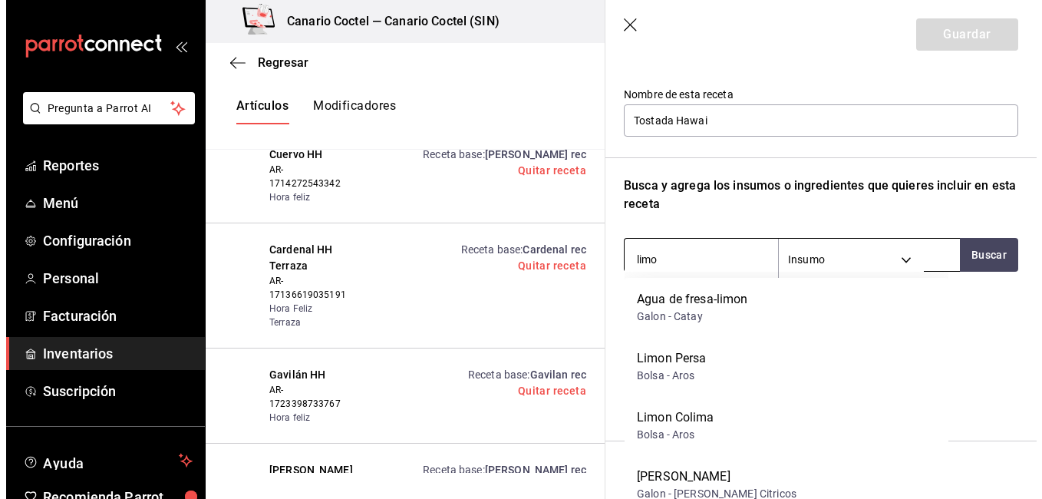
scroll to position [30117, 0]
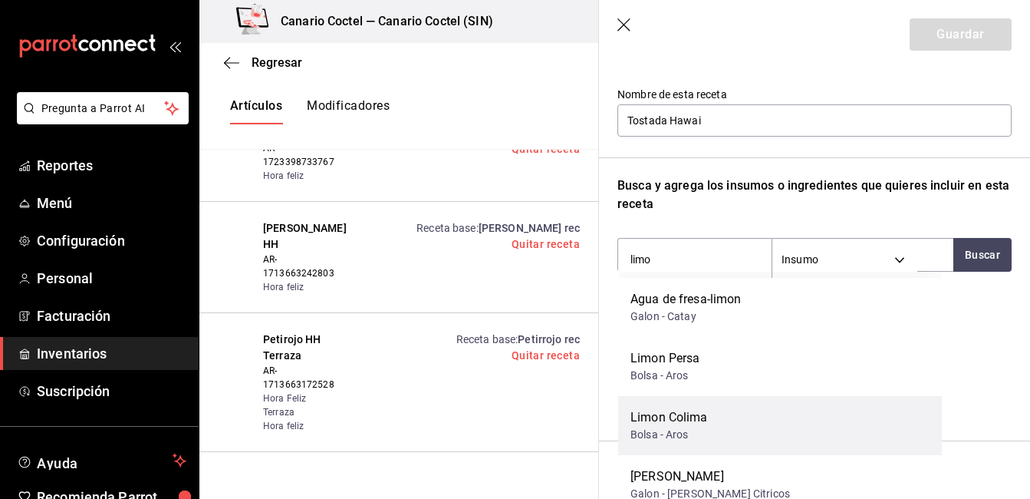
click at [675, 409] on div "Limon Colima" at bounding box center [669, 417] width 77 height 18
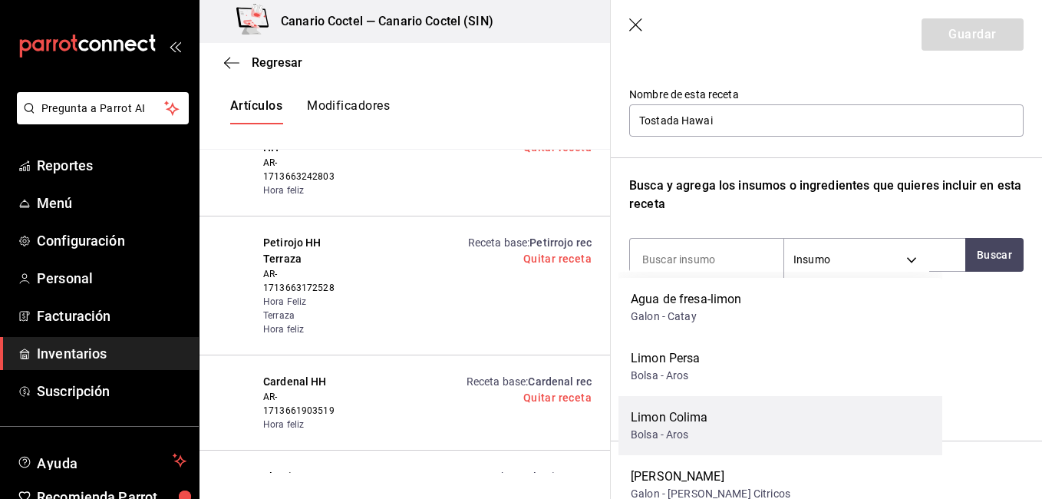
scroll to position [29875, 0]
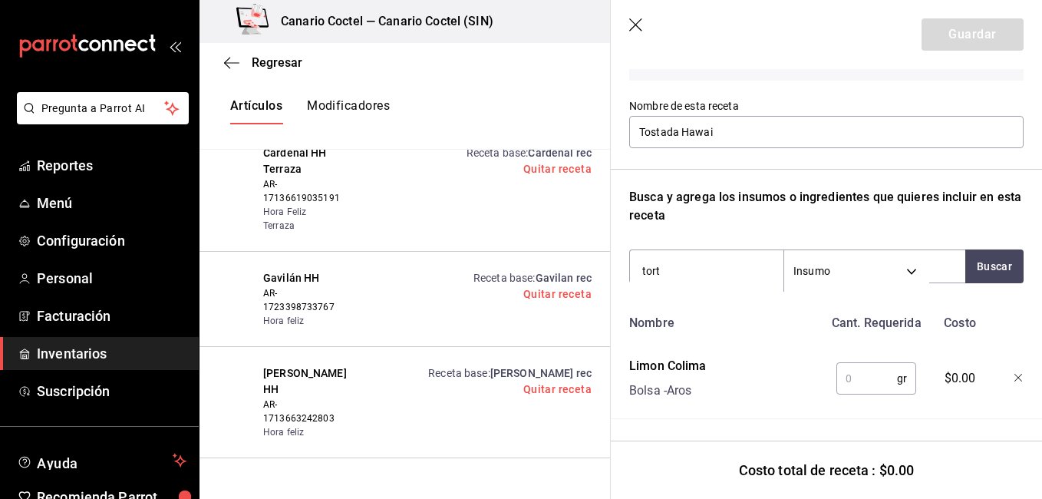
type input "torti"
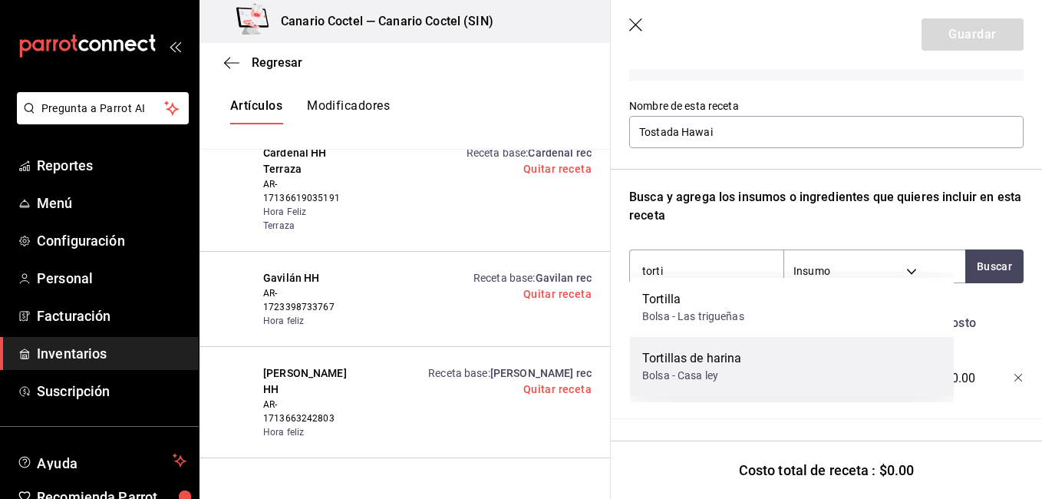
click at [687, 362] on div "Tortillas de harina" at bounding box center [692, 358] width 100 height 18
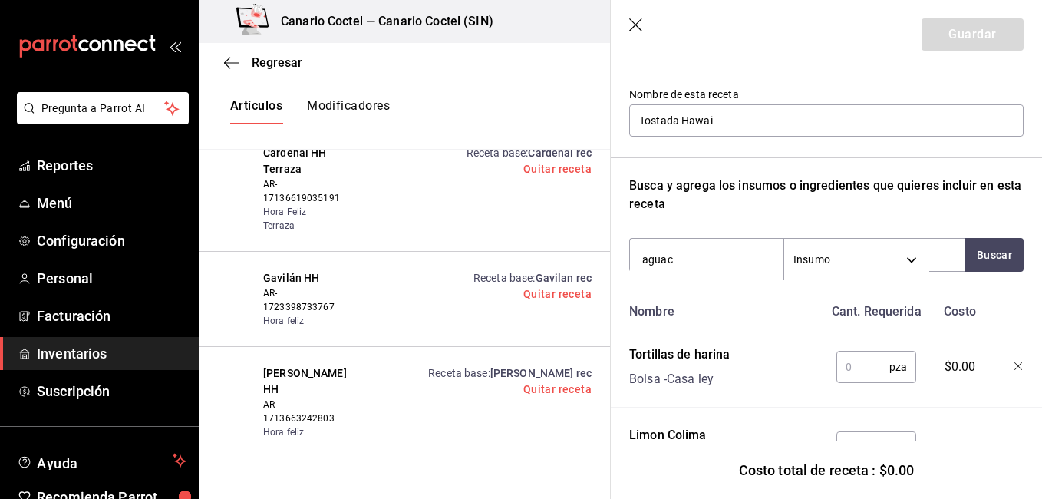
type input "aguaca"
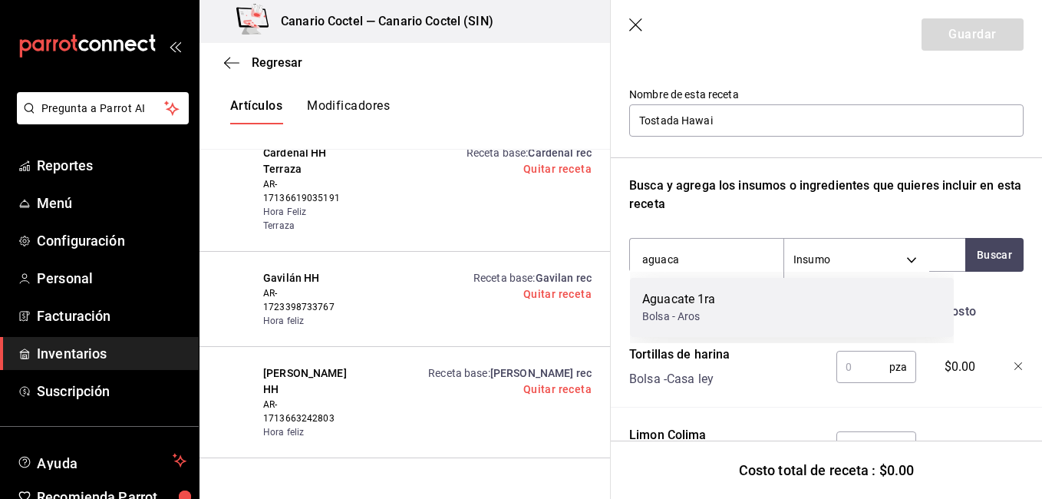
click at [703, 311] on div "Bolsa - Aros" at bounding box center [679, 316] width 74 height 16
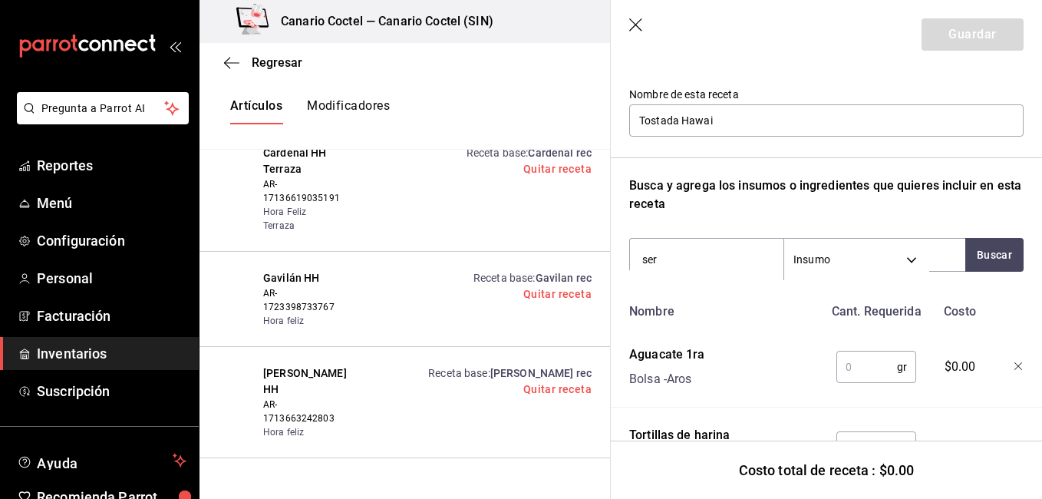
type input "serr"
click at [703, 311] on div "Bolsa - Aros" at bounding box center [678, 316] width 72 height 16
type input "c"
click at [855, 374] on input "text" at bounding box center [866, 366] width 61 height 31
type input "1"
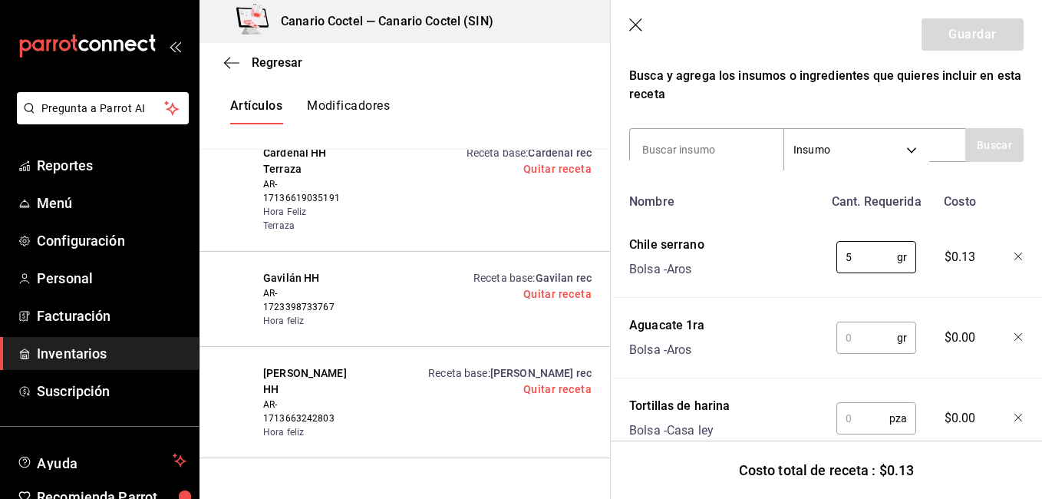
scroll to position [255, 0]
type input "5"
click at [859, 335] on input "text" at bounding box center [866, 336] width 61 height 31
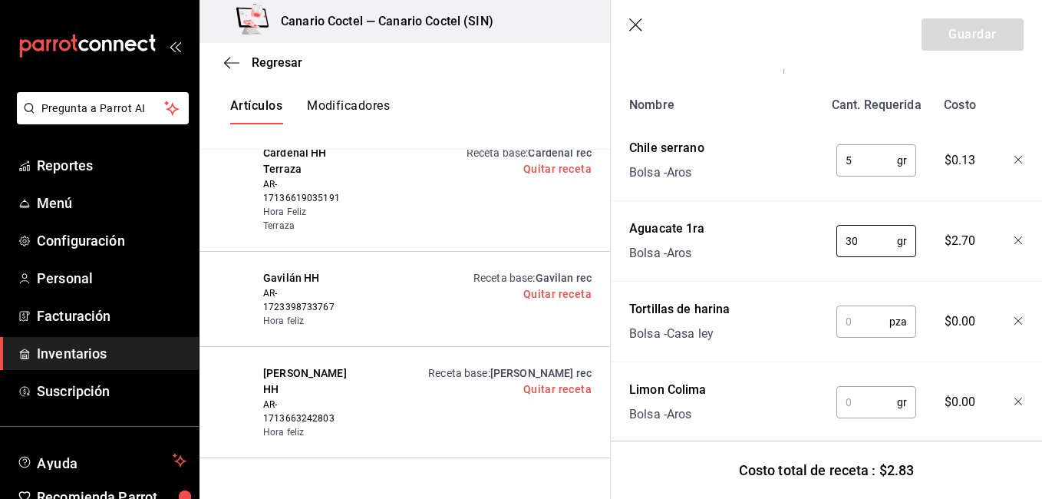
scroll to position [364, 0]
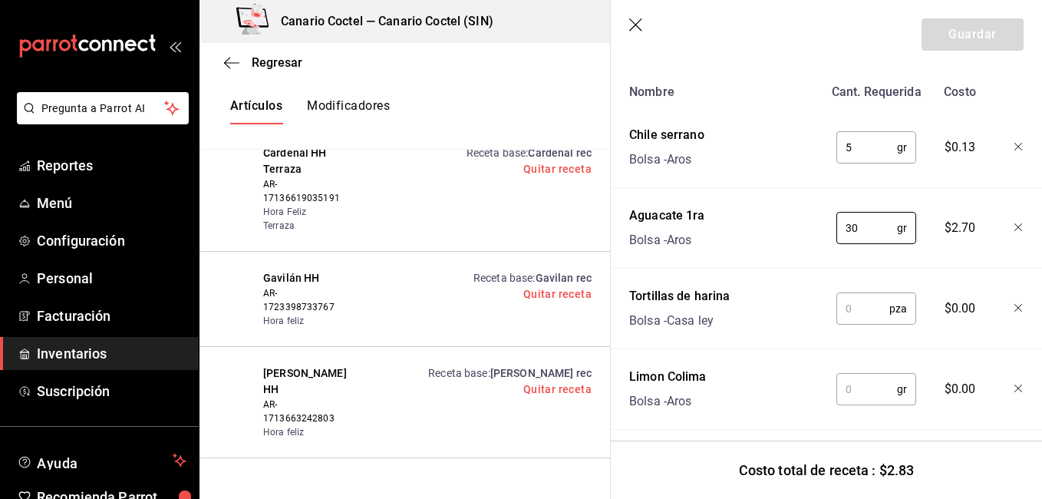
type input "30"
click at [863, 315] on input "1" at bounding box center [862, 308] width 53 height 31
type input "1"
click at [846, 378] on input "text" at bounding box center [866, 389] width 61 height 31
type input "1"
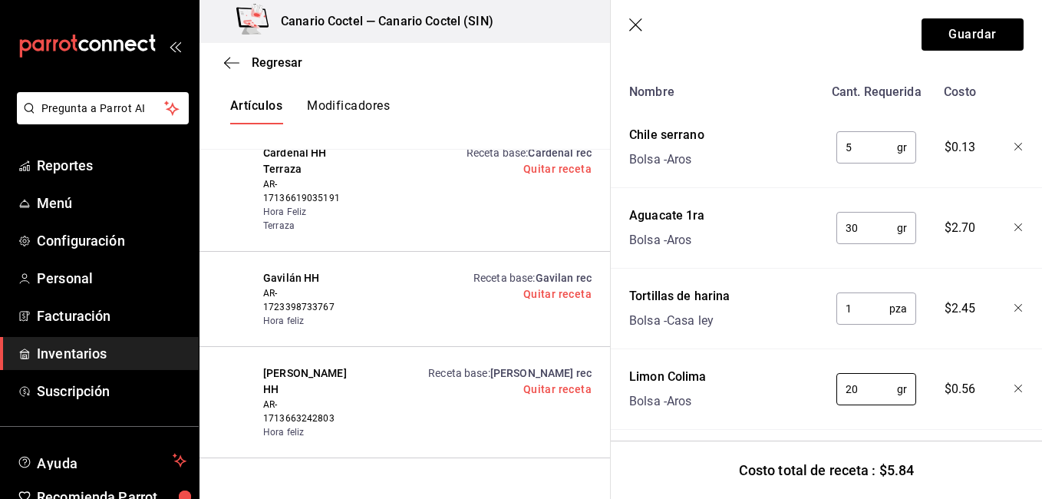
scroll to position [386, 0]
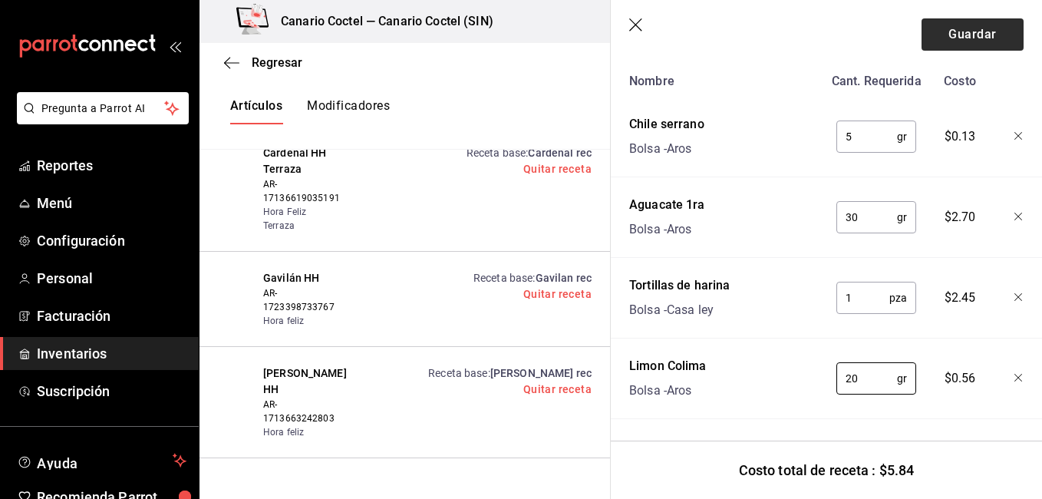
type input "20"
click at [971, 36] on button "Guardar" at bounding box center [972, 34] width 102 height 32
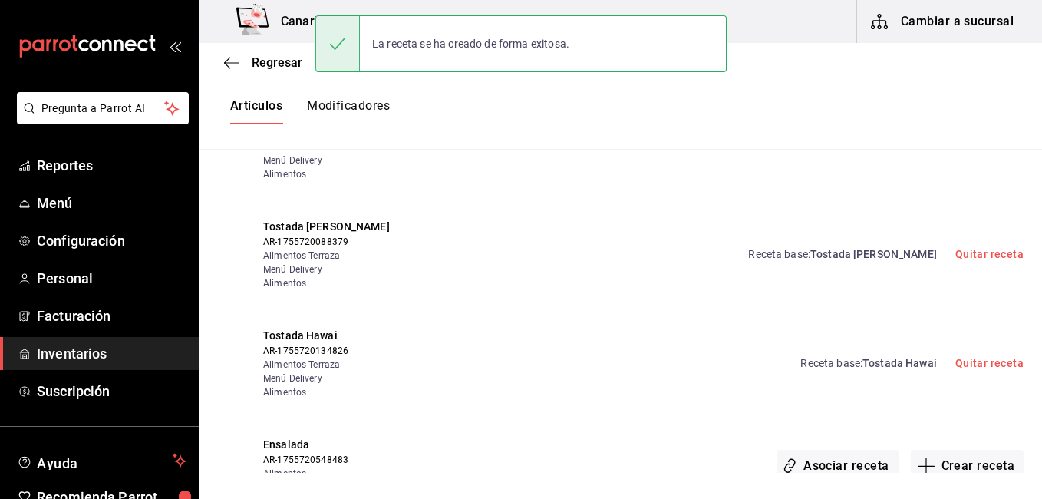
scroll to position [0, 0]
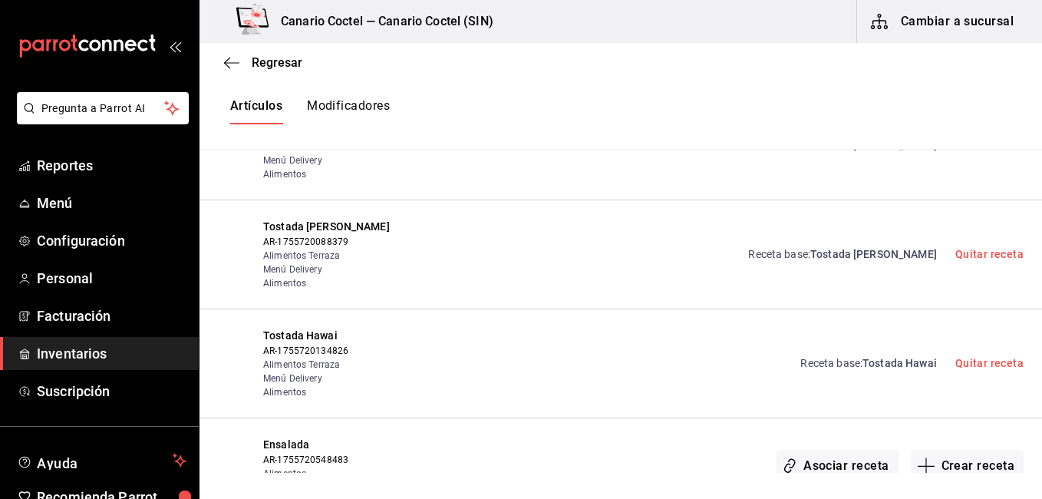
click at [654, 418] on div "Ensalada AR-1755720548483 Alimentos Alimentos Terraza Asociar receta Crear rece…" at bounding box center [620, 465] width 842 height 95
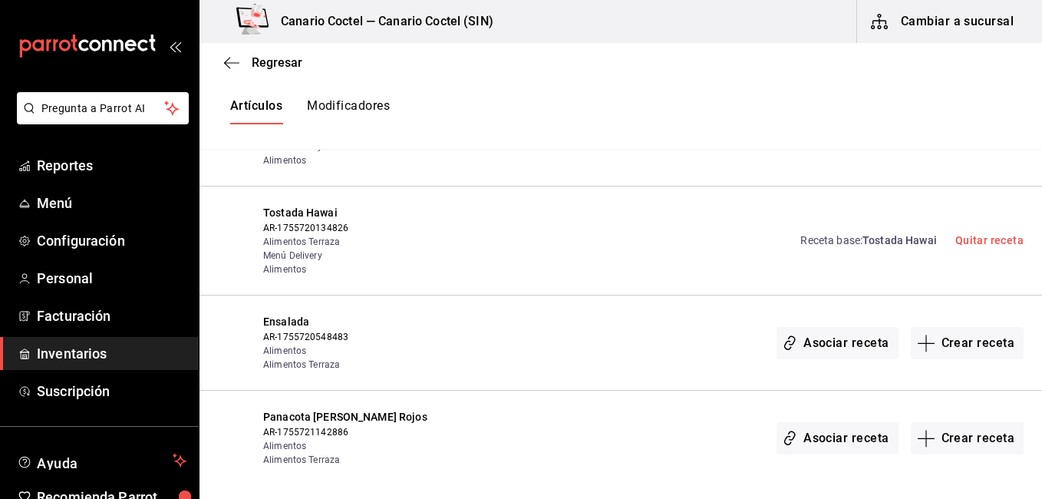
scroll to position [29967, 0]
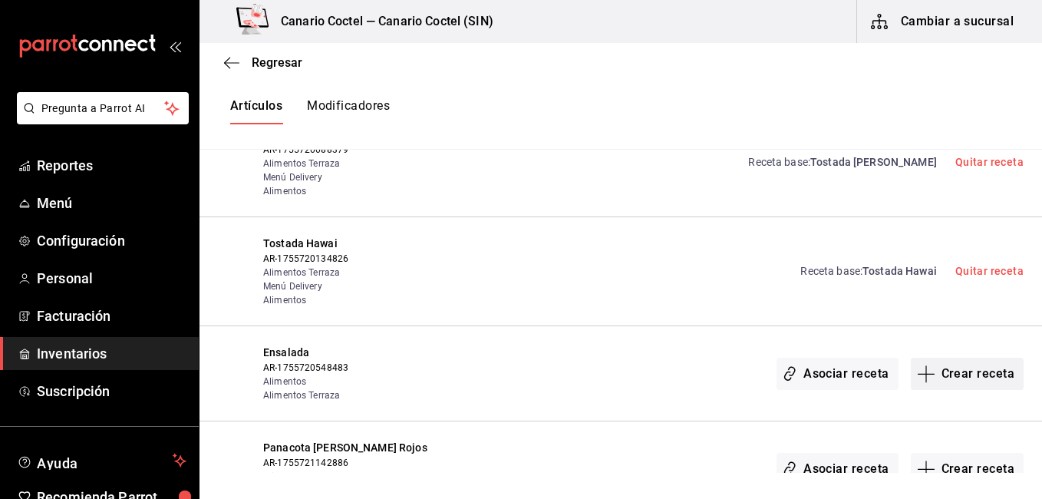
click at [939, 357] on button "Crear receta" at bounding box center [968, 373] width 114 height 32
click at [947, 317] on div "Regresar Creación y asignación de receta Asocia tus recetas con los artículos d…" at bounding box center [620, 258] width 842 height 430
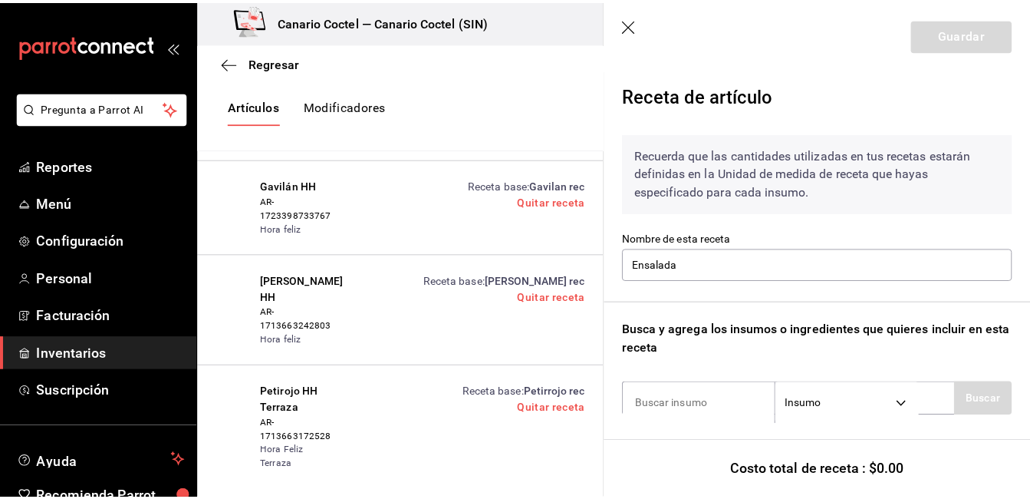
scroll to position [156, 0]
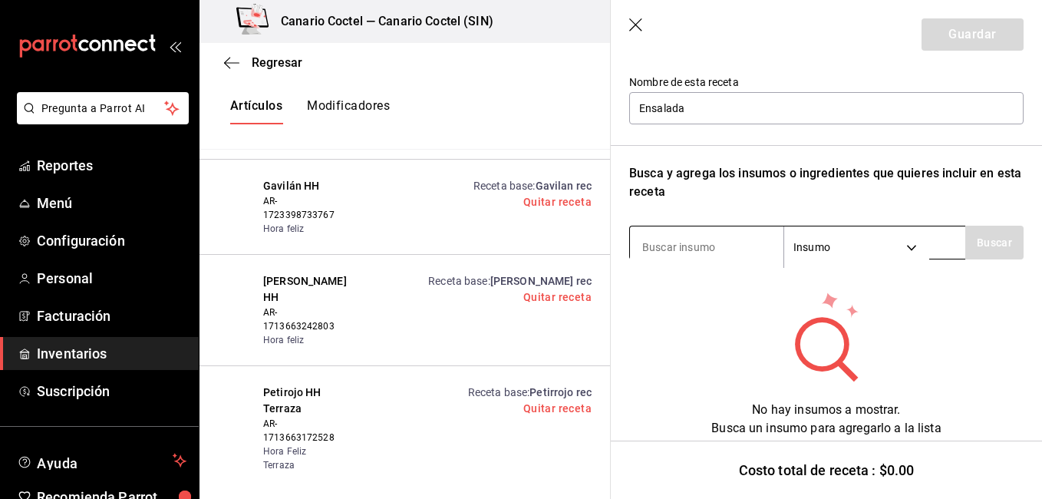
click at [718, 249] on input at bounding box center [706, 247] width 153 height 32
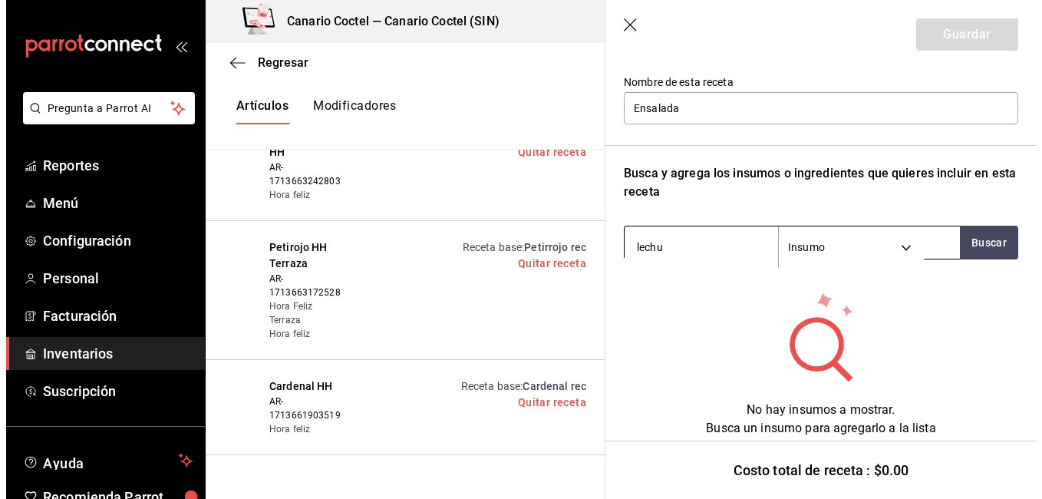
scroll to position [29967, 0]
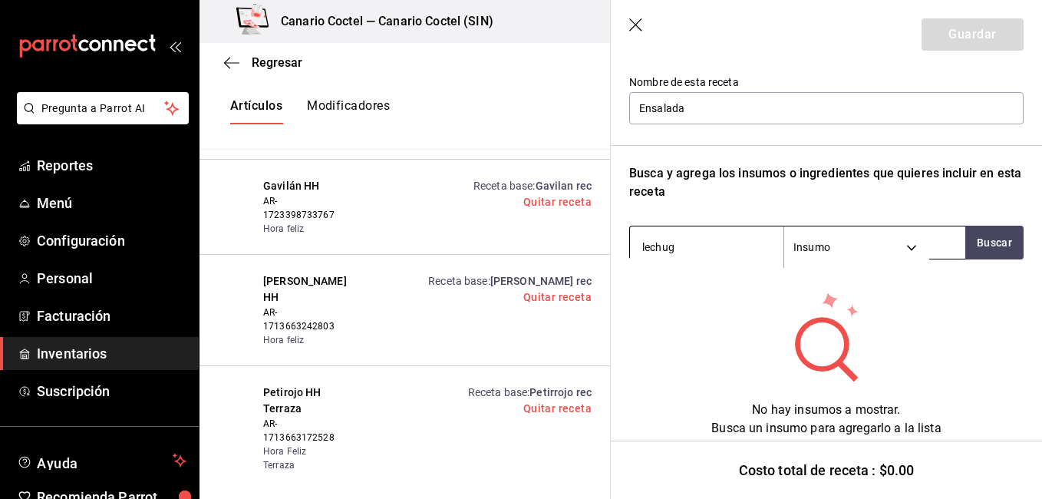
type input "lechu"
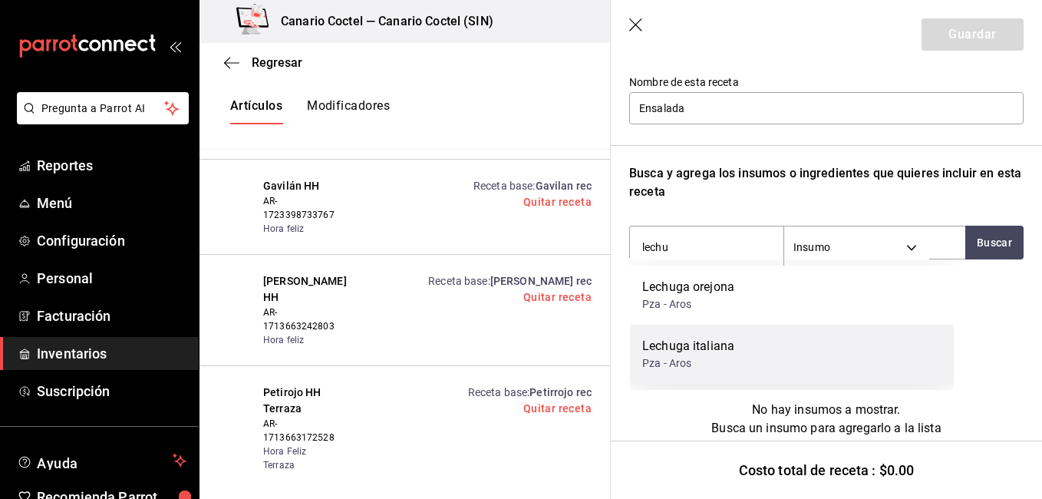
click at [686, 361] on div "Pza - Aros" at bounding box center [688, 363] width 92 height 16
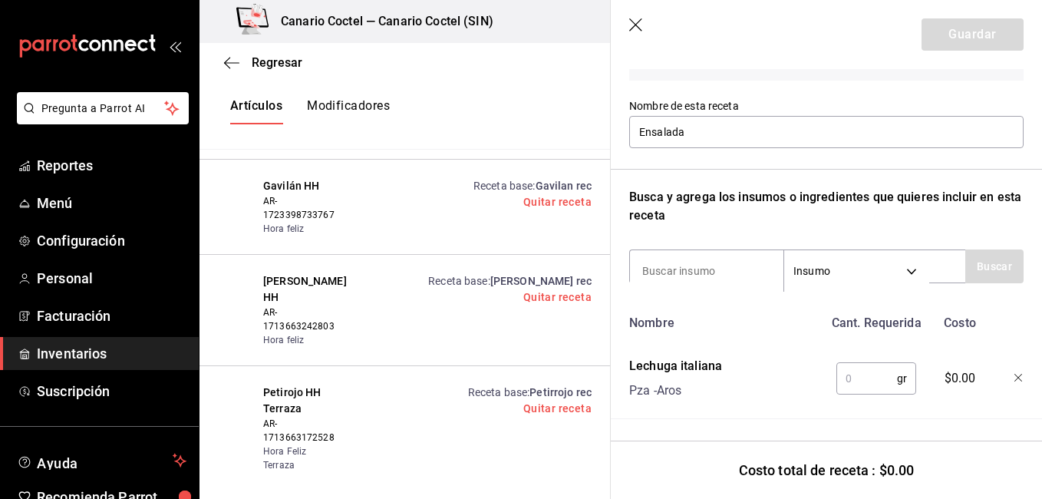
scroll to position [144, 0]
click at [858, 363] on input "text" at bounding box center [866, 378] width 61 height 31
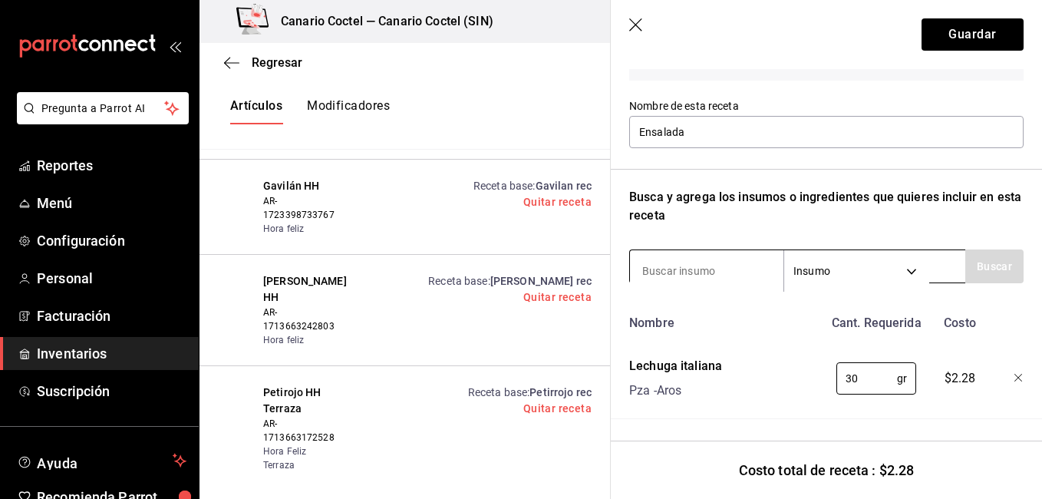
type input "30"
click at [702, 255] on input at bounding box center [706, 271] width 153 height 32
type input "pepi"
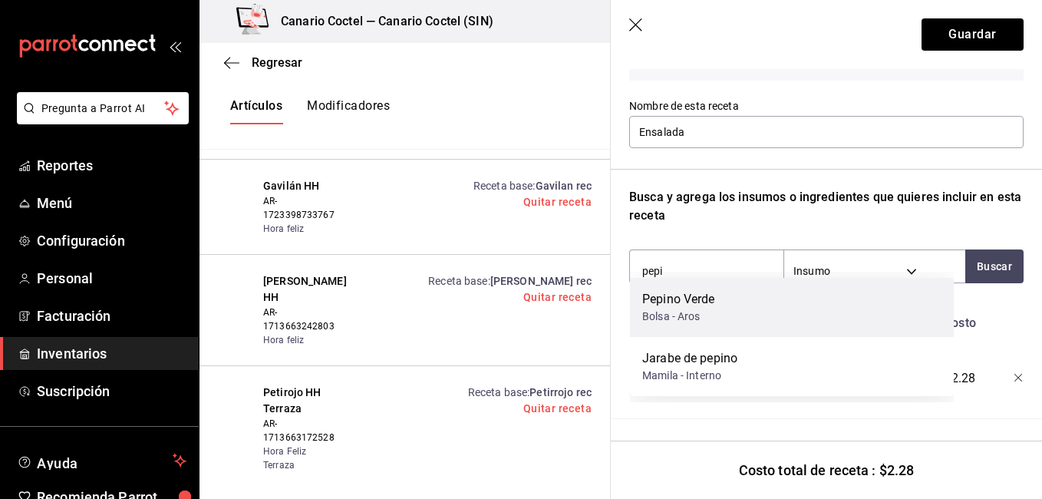
click at [683, 301] on div "Pepino Verde" at bounding box center [678, 299] width 73 height 18
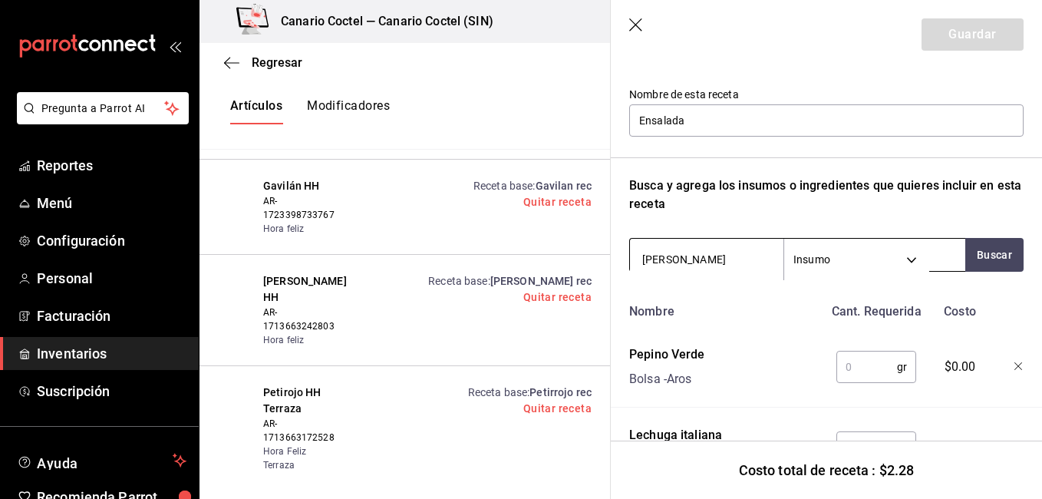
type input "manza"
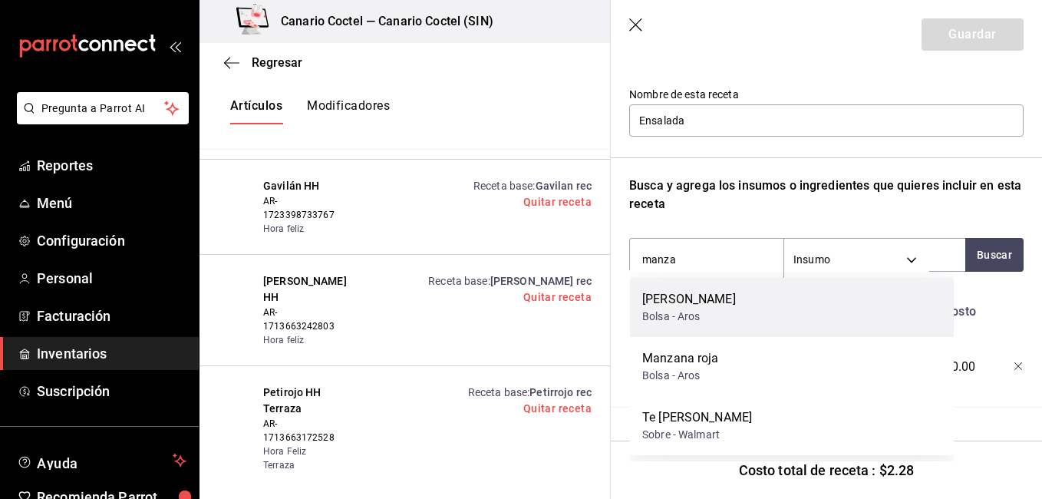
click at [697, 324] on div "Manzana granny Bolsa - Aros" at bounding box center [792, 307] width 324 height 59
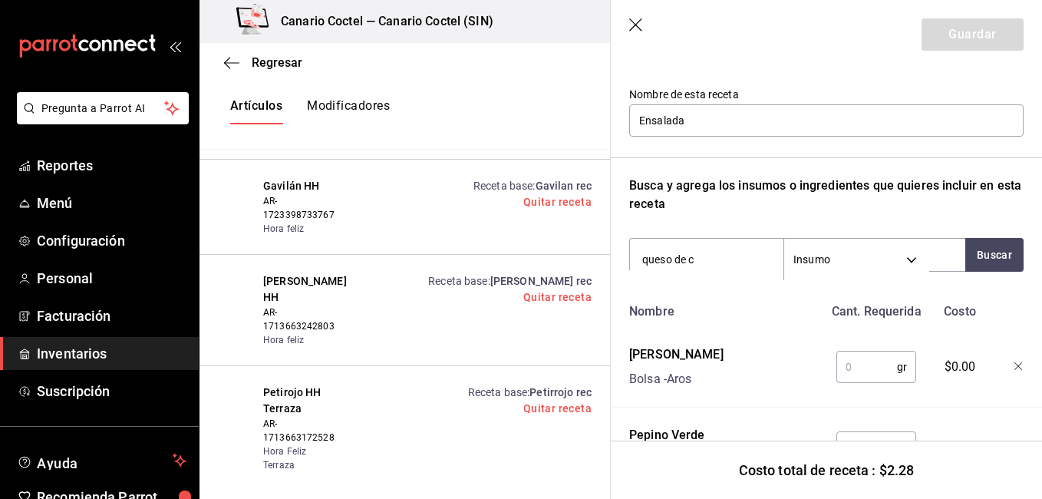
type input "queso de ca"
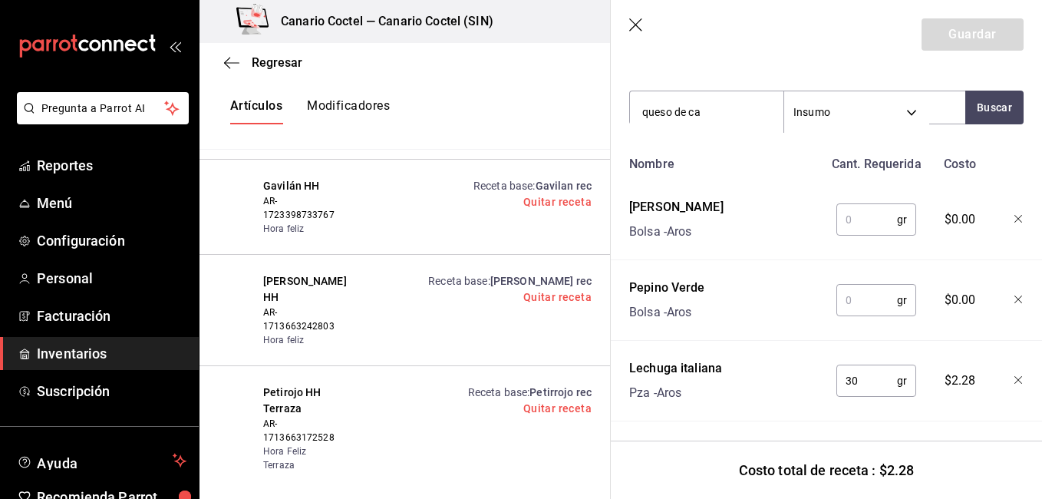
scroll to position [305, 0]
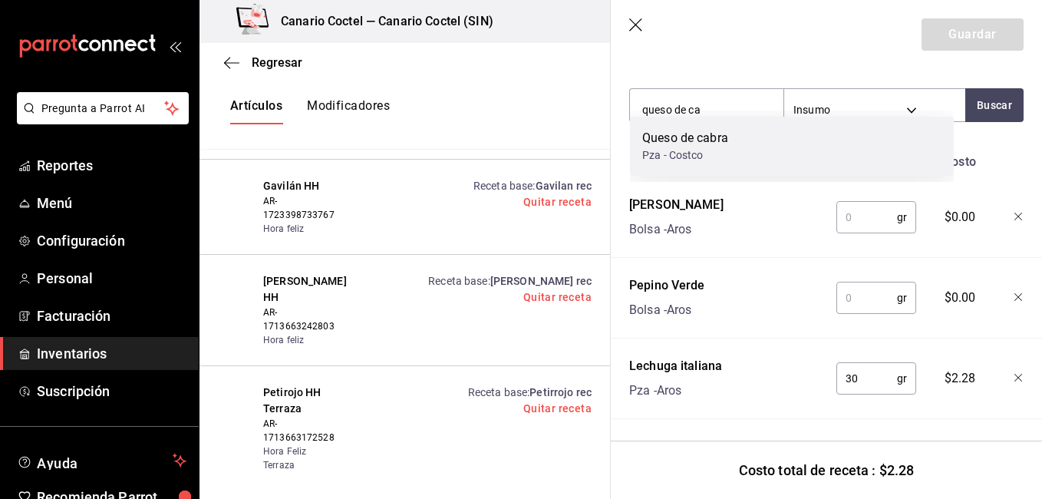
click at [731, 142] on div "Queso [PERSON_NAME] Pza - Costco" at bounding box center [792, 146] width 324 height 59
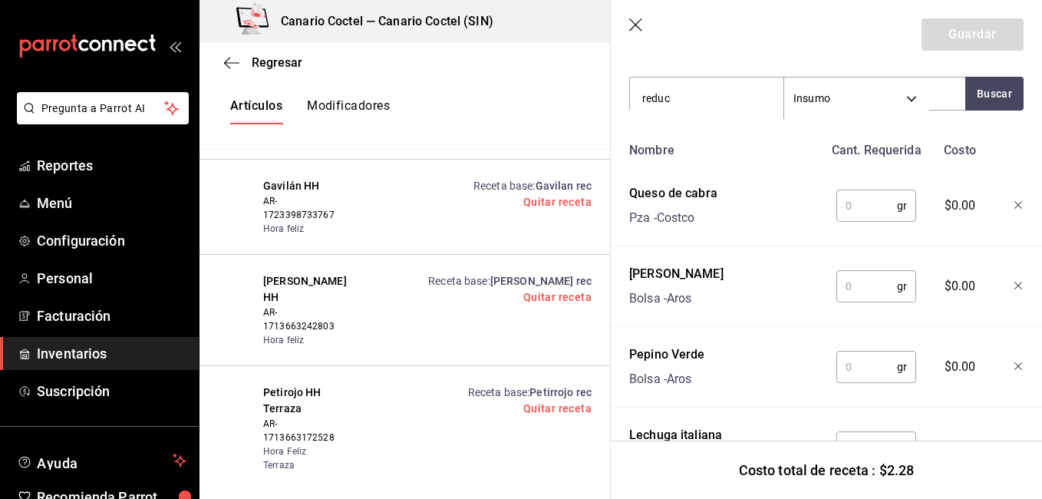
type input "reducc"
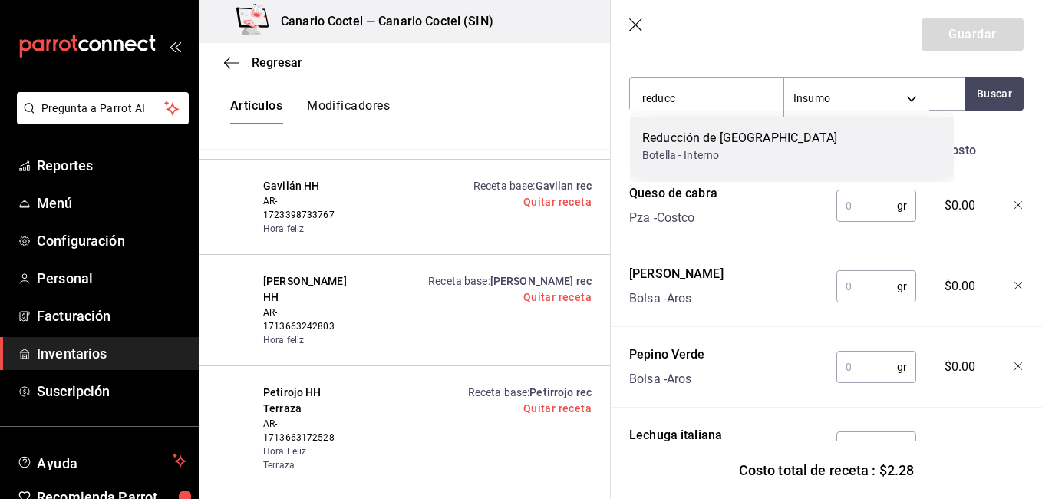
click at [730, 146] on div "Reducción de [GEOGRAPHIC_DATA]" at bounding box center [739, 138] width 195 height 18
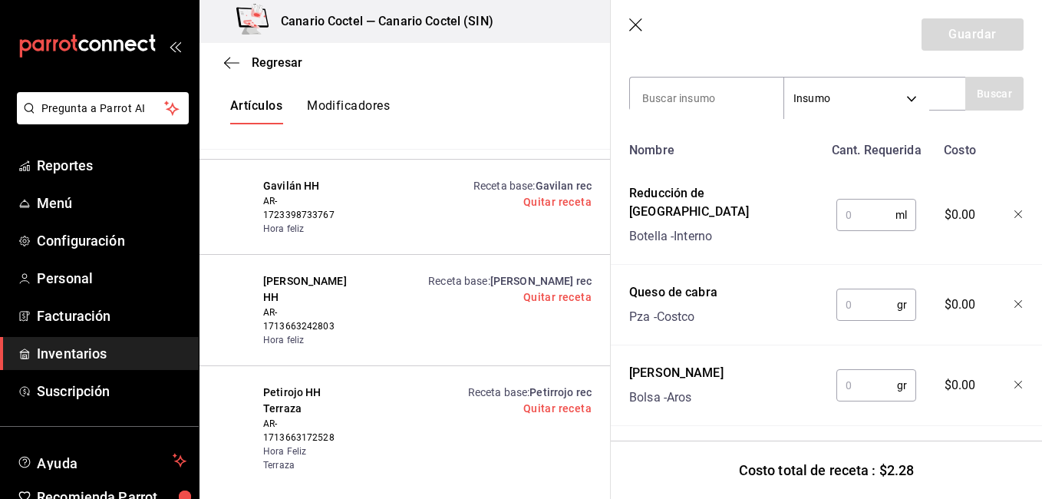
click at [730, 146] on div "Nombre" at bounding box center [723, 147] width 200 height 25
click at [1014, 210] on icon "button" at bounding box center [1018, 214] width 9 height 9
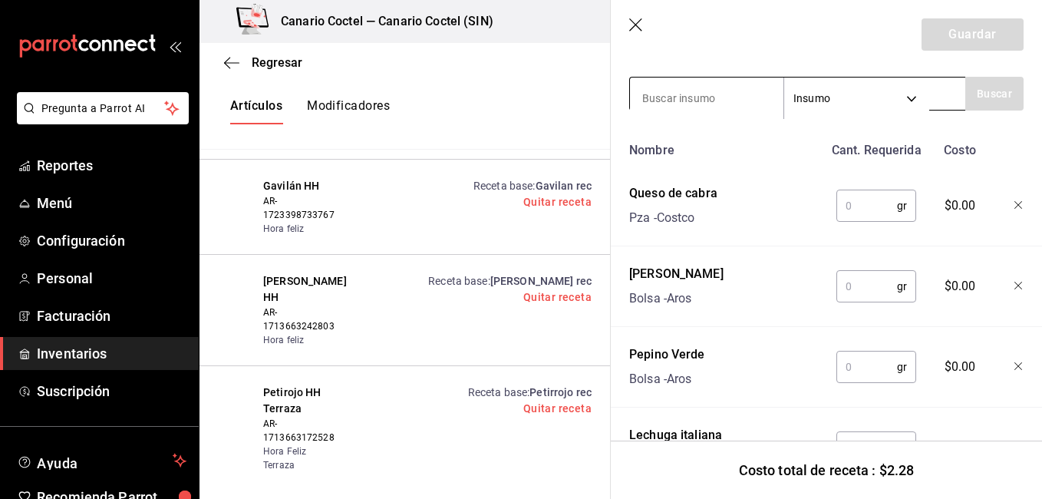
click at [709, 91] on input at bounding box center [706, 98] width 153 height 32
type input "arand"
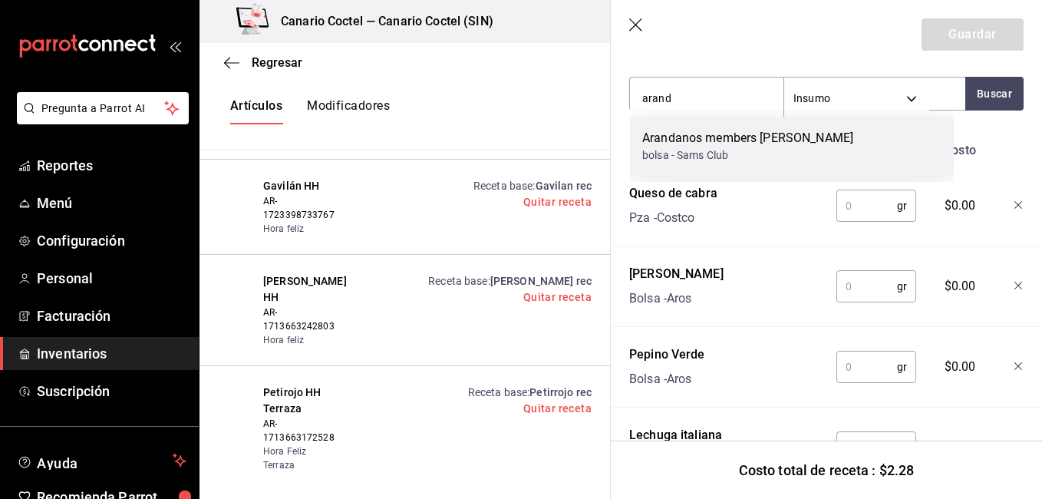
click at [705, 129] on div "Arandanos members [PERSON_NAME]" at bounding box center [747, 138] width 211 height 18
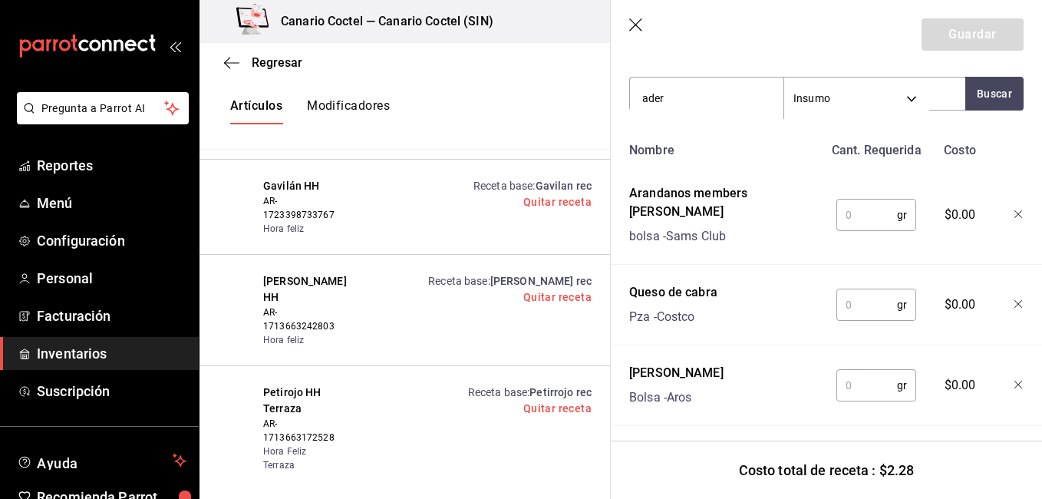
type input "adere"
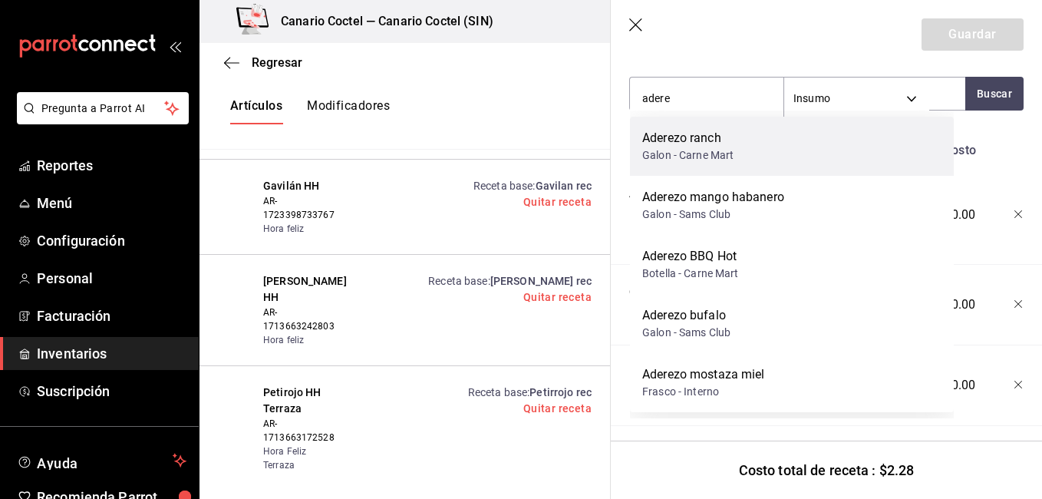
click at [717, 140] on div "Aderezo ranch" at bounding box center [687, 138] width 91 height 18
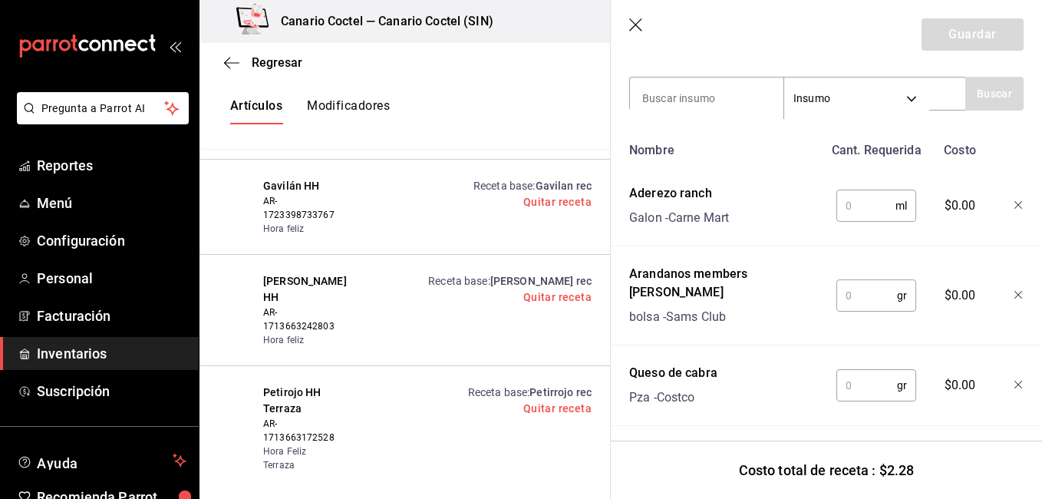
click at [866, 209] on input "text" at bounding box center [865, 205] width 59 height 31
type input "30"
click at [853, 282] on input "text" at bounding box center [866, 295] width 61 height 31
type input "100"
click at [847, 370] on input "text" at bounding box center [866, 385] width 61 height 31
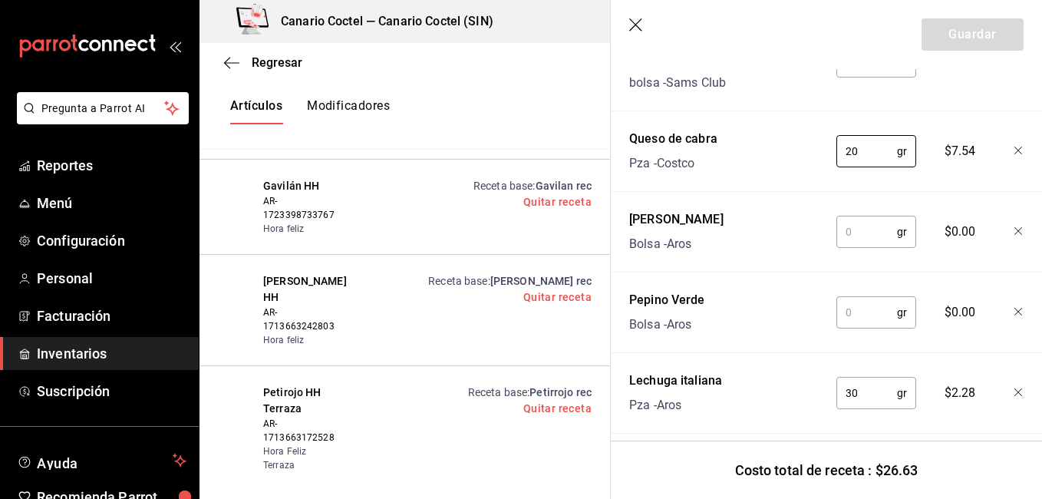
scroll to position [547, 0]
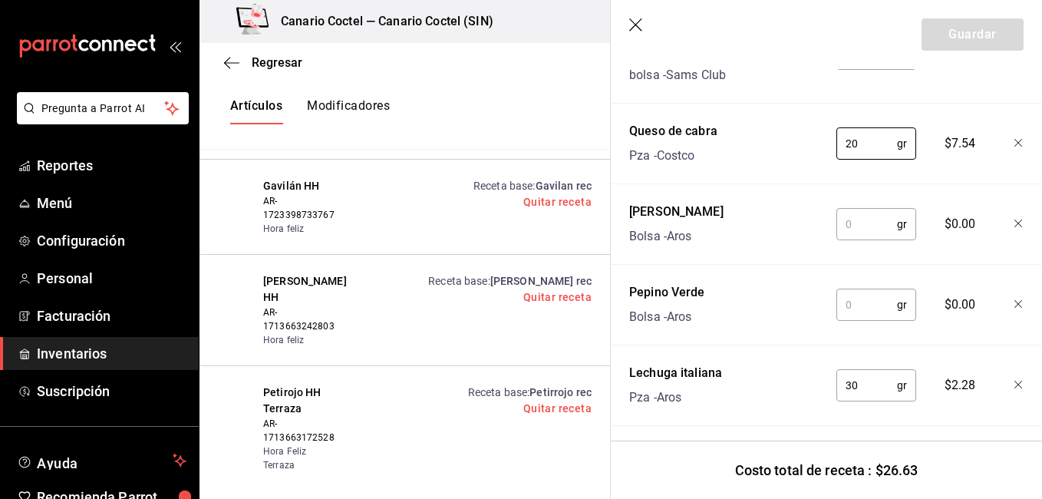
type input "20"
click at [861, 212] on input "text" at bounding box center [866, 224] width 61 height 31
type input "30"
click at [846, 290] on input "text" at bounding box center [866, 304] width 61 height 31
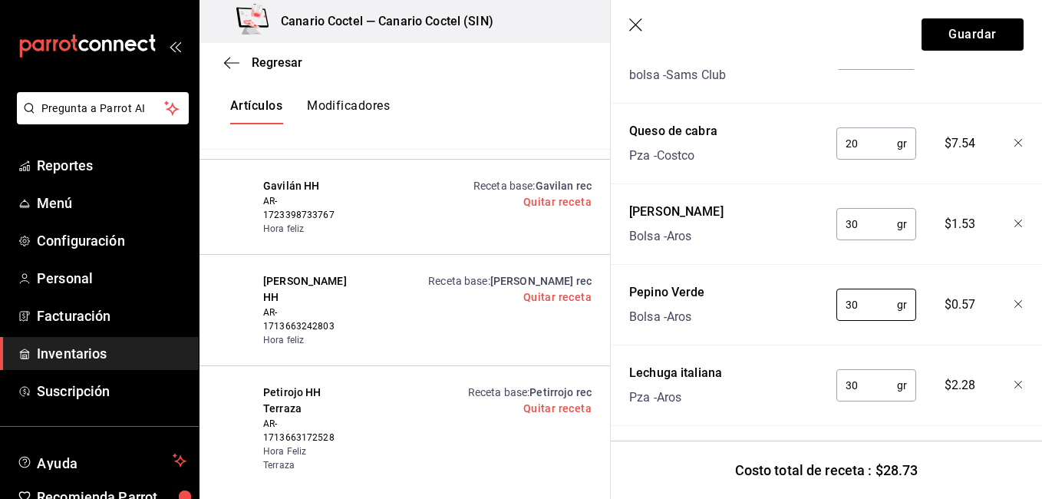
type input "30"
click at [863, 370] on input "30" at bounding box center [866, 385] width 61 height 31
click at [971, 40] on button "Guardar" at bounding box center [972, 34] width 102 height 32
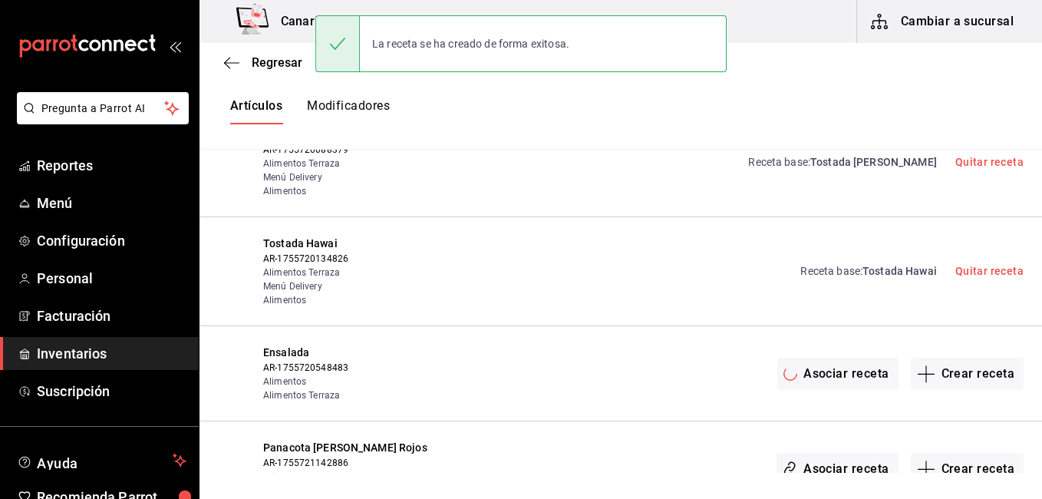
scroll to position [0, 0]
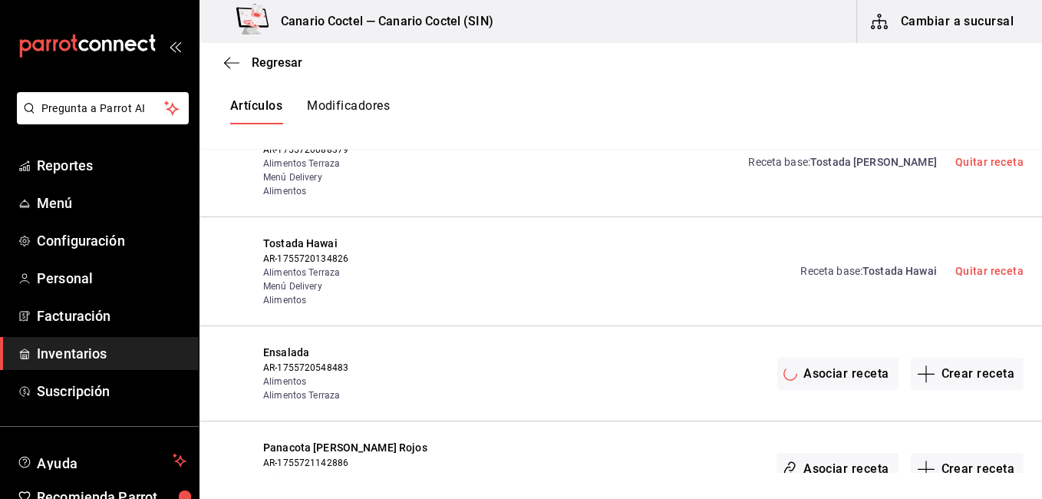
click at [714, 236] on div "Receta base : Tostada Hawai Quitar receta" at bounding box center [731, 271] width 585 height 71
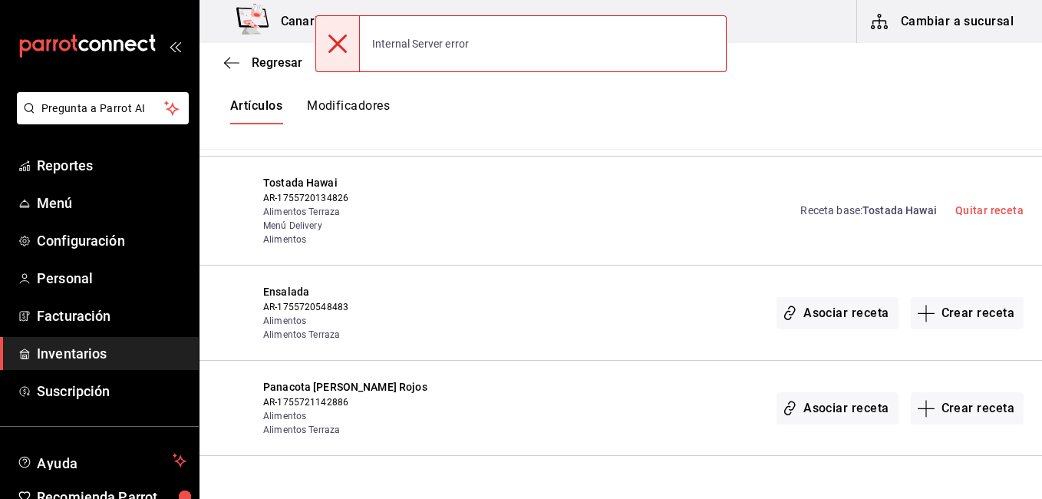
scroll to position [30029, 0]
click at [921, 303] on icon "button" at bounding box center [926, 312] width 18 height 18
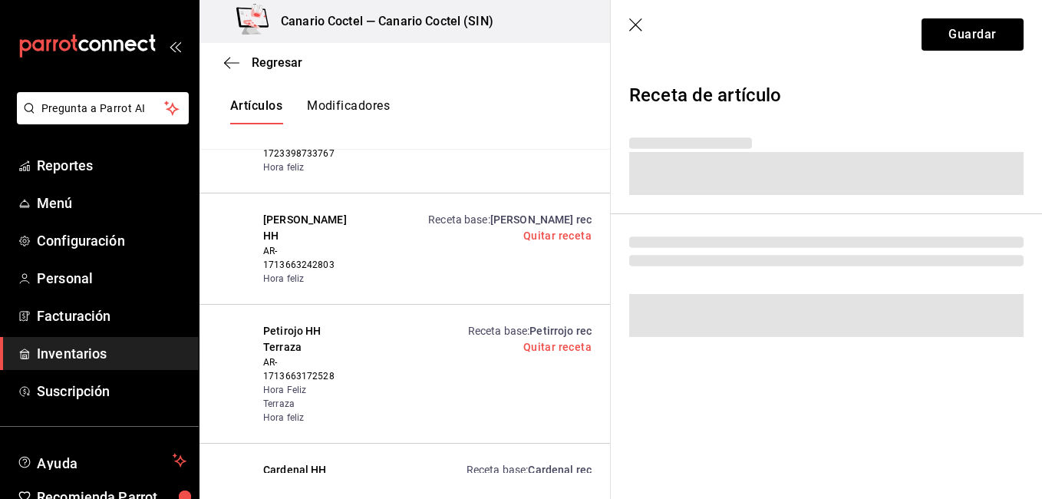
click at [933, 247] on div "Regresar Creación y asignación de receta Asocia tus recetas con los artículos d…" at bounding box center [620, 258] width 842 height 430
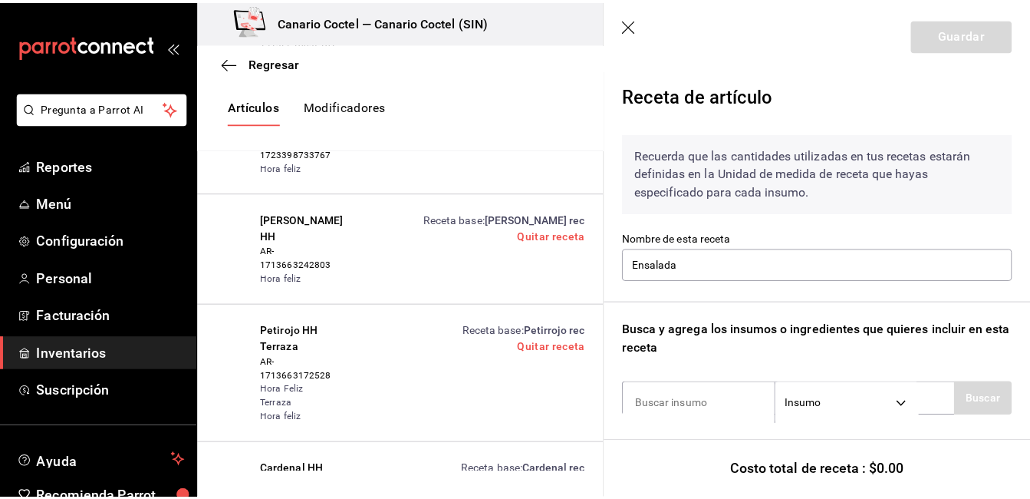
scroll to position [156, 0]
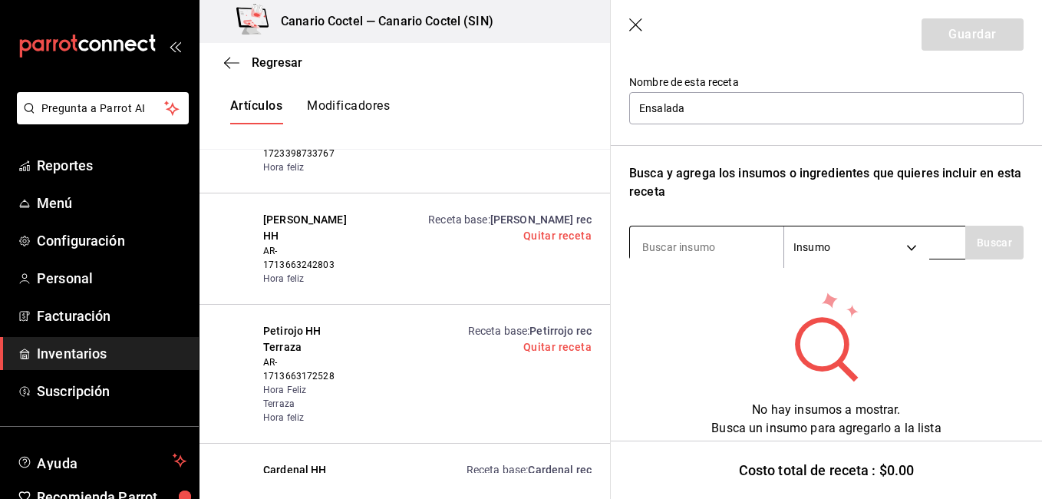
click at [739, 244] on input at bounding box center [706, 247] width 153 height 32
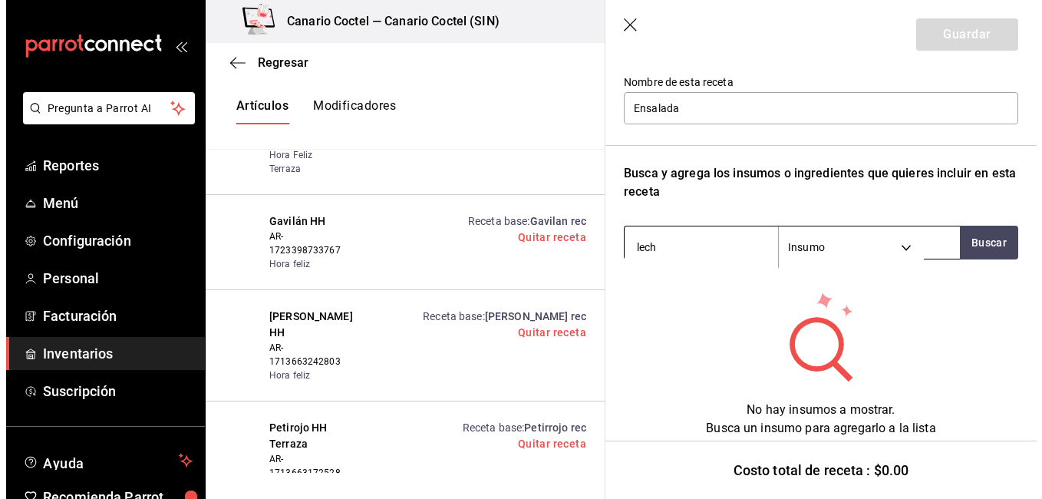
scroll to position [30270, 0]
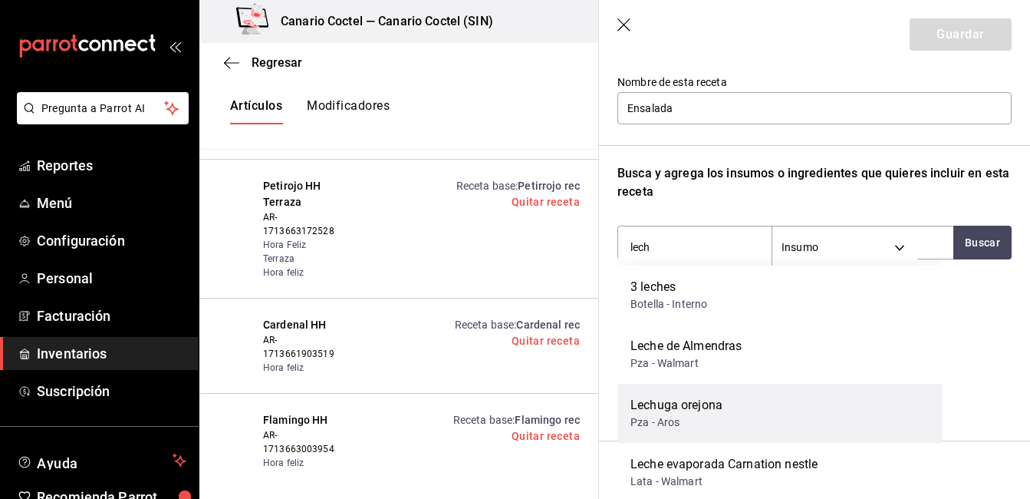
type input "lechu"
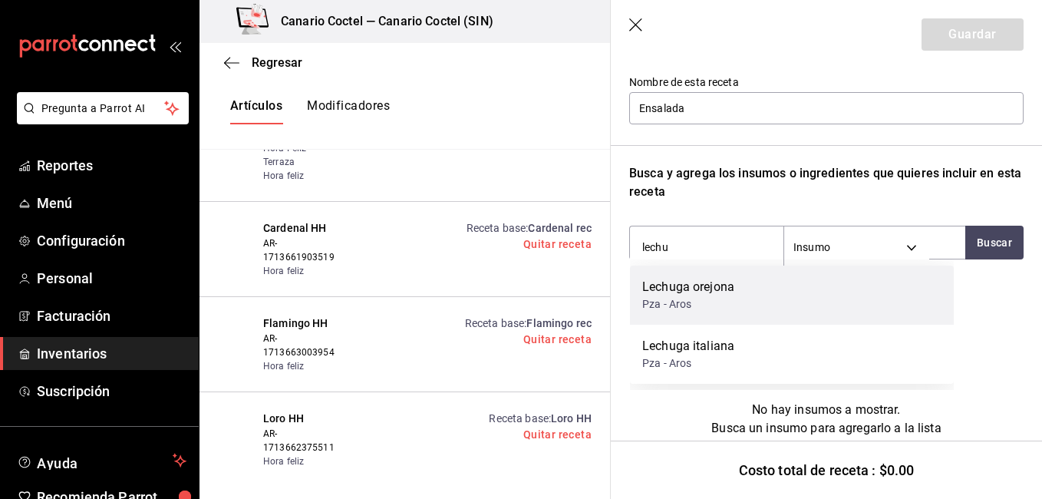
scroll to position [30029, 0]
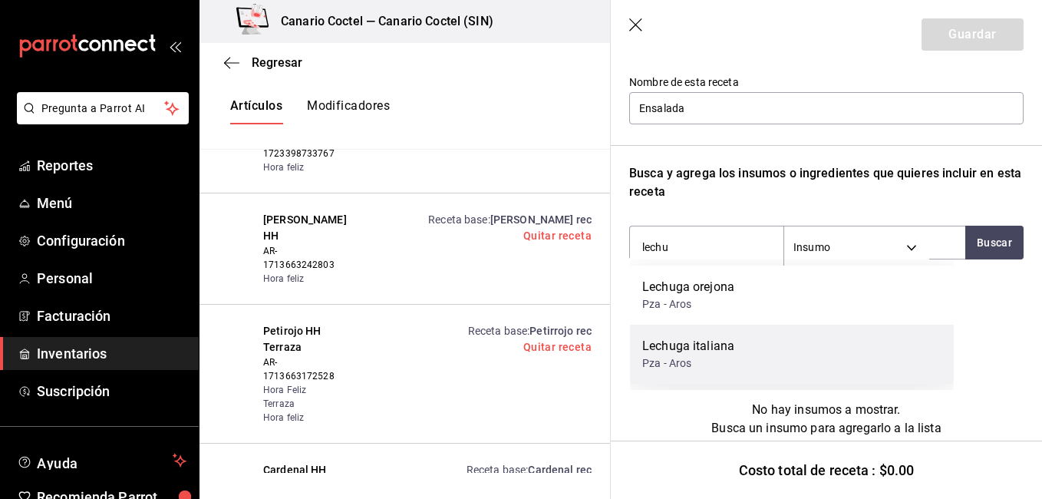
click at [700, 344] on div "Lechuga italiana" at bounding box center [688, 346] width 92 height 18
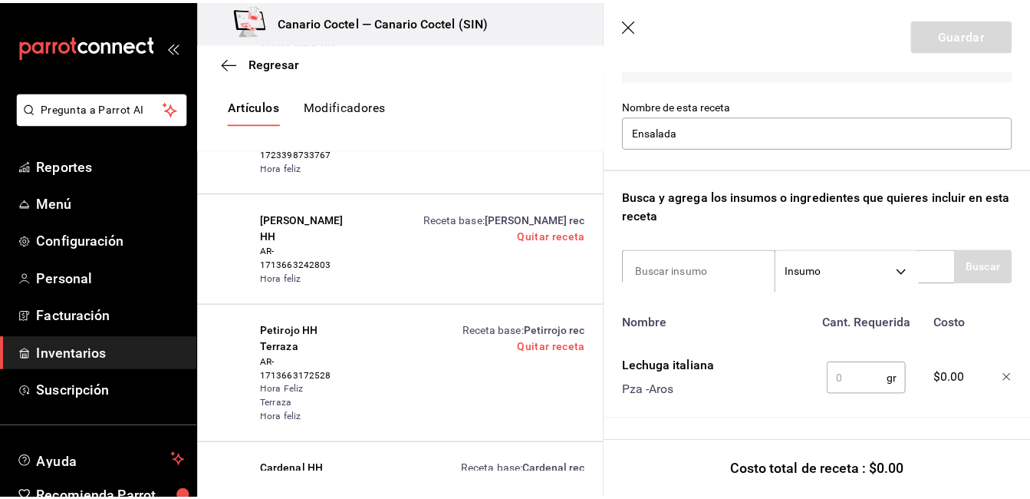
scroll to position [144, 0]
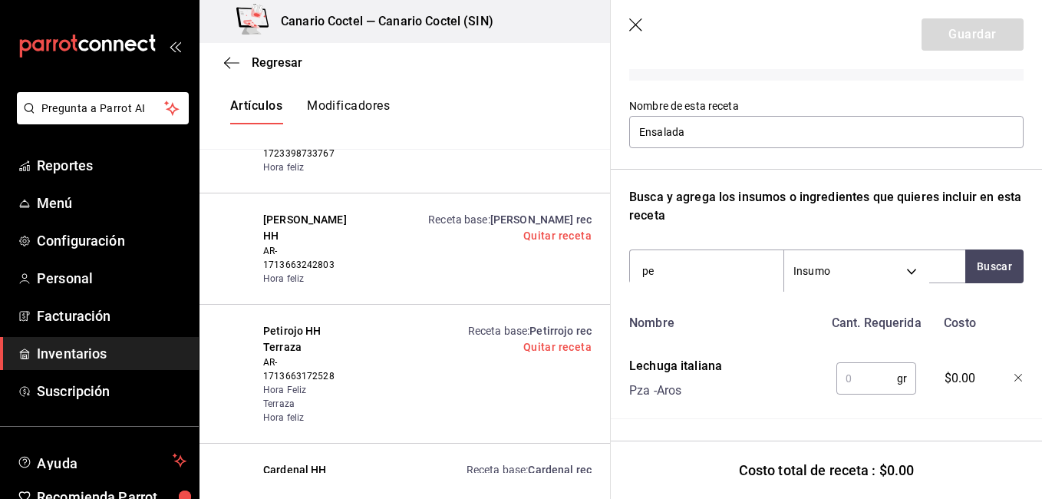
type input "pep"
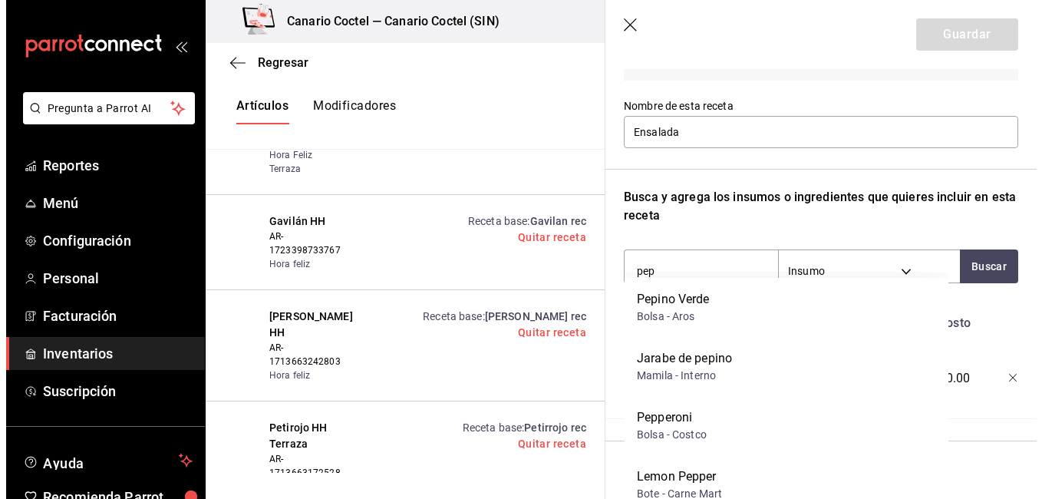
scroll to position [30270, 0]
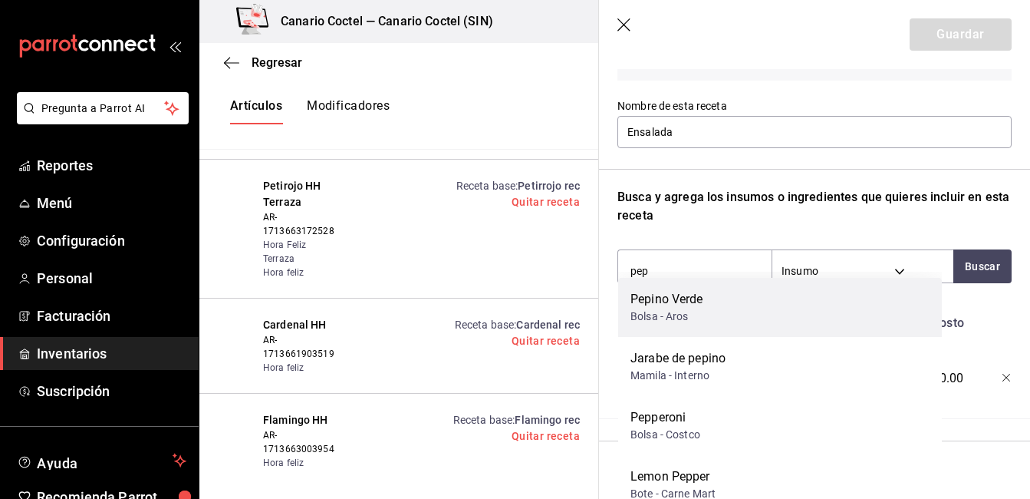
click at [699, 314] on div "Bolsa - Aros" at bounding box center [667, 316] width 73 height 16
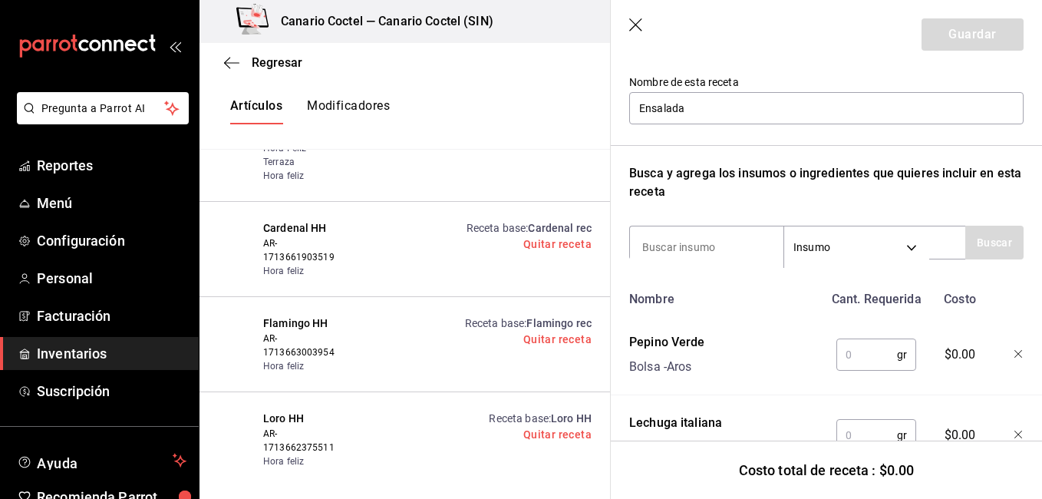
scroll to position [30029, 0]
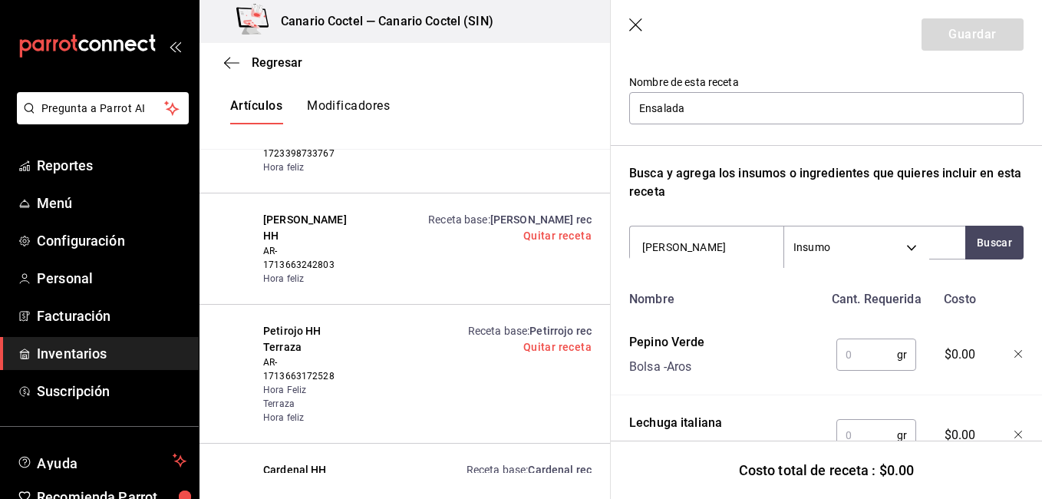
type input "manza"
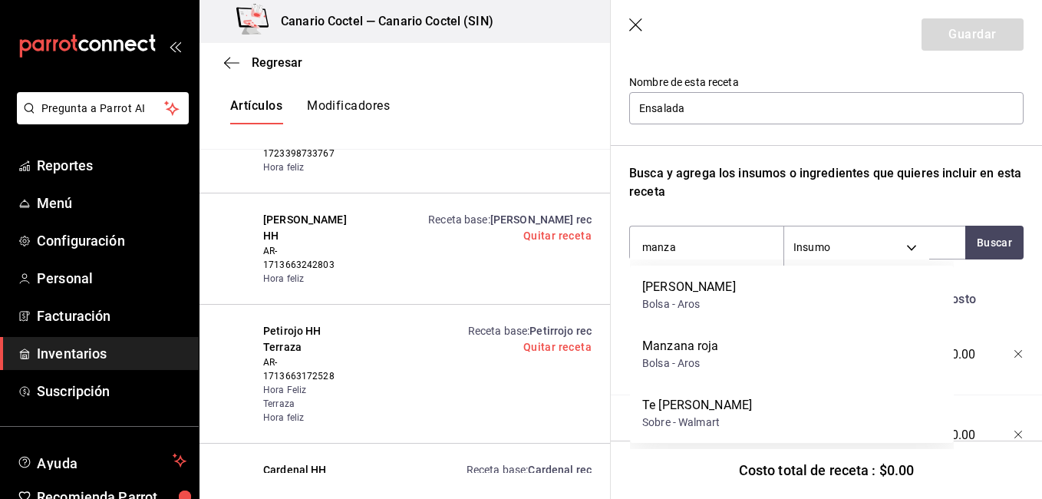
click at [699, 314] on div "Manzana granny Bolsa - Aros" at bounding box center [792, 294] width 324 height 59
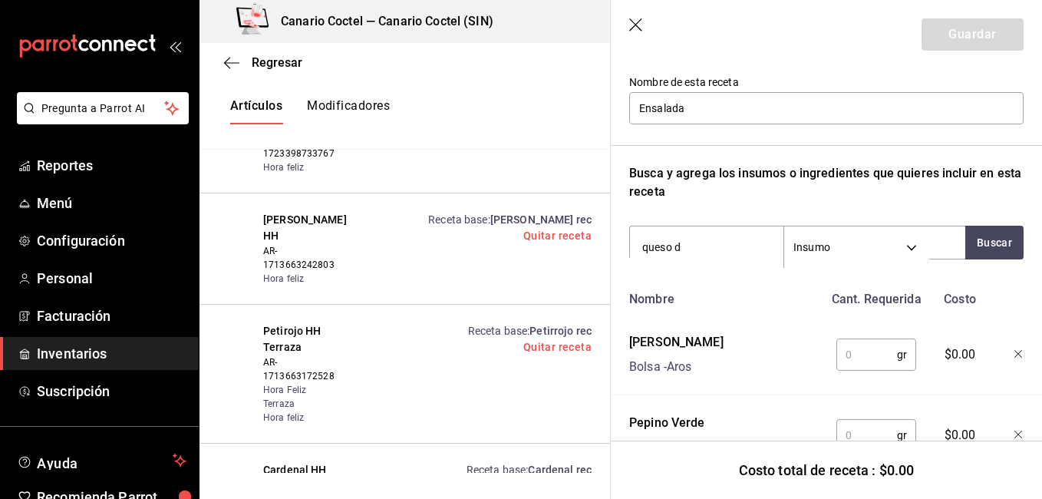
type input "queso de"
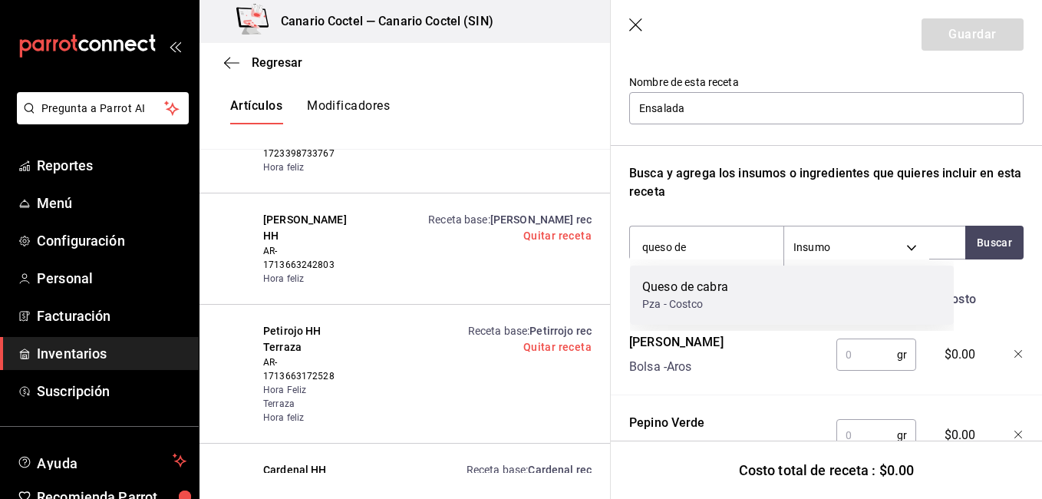
click at [695, 298] on div "Pza - Costco" at bounding box center [685, 304] width 86 height 16
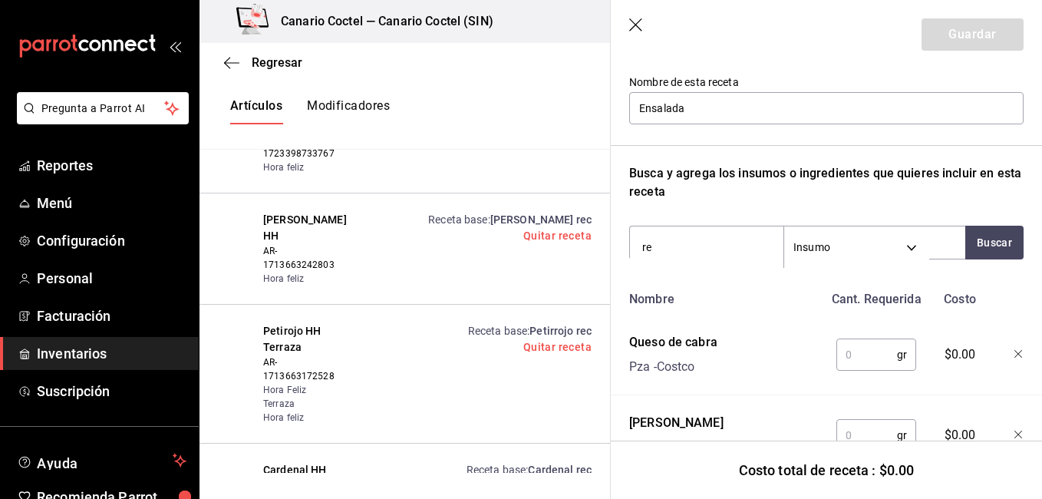
type input "r"
type input "arand"
click at [690, 275] on div "Arandanos members [PERSON_NAME] - Sams Club" at bounding box center [792, 294] width 324 height 59
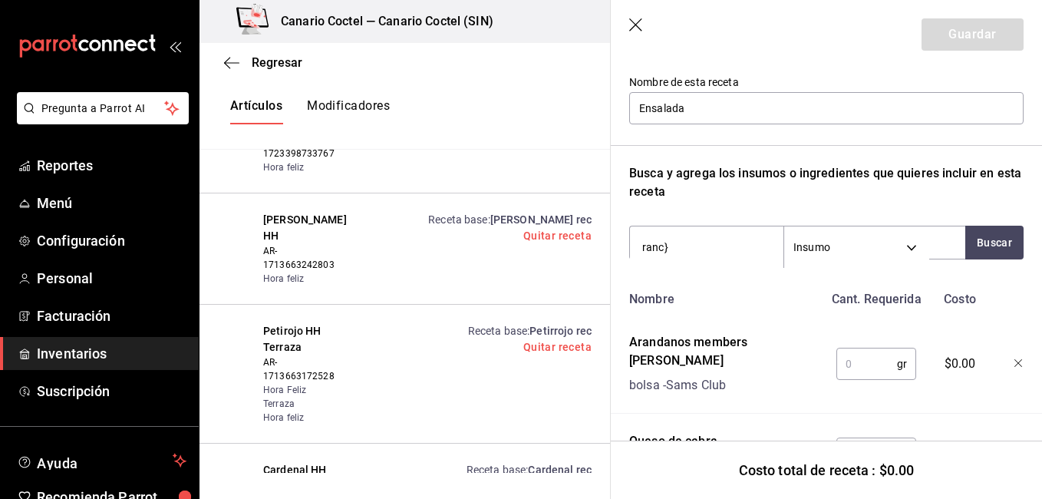
type input "ranc"
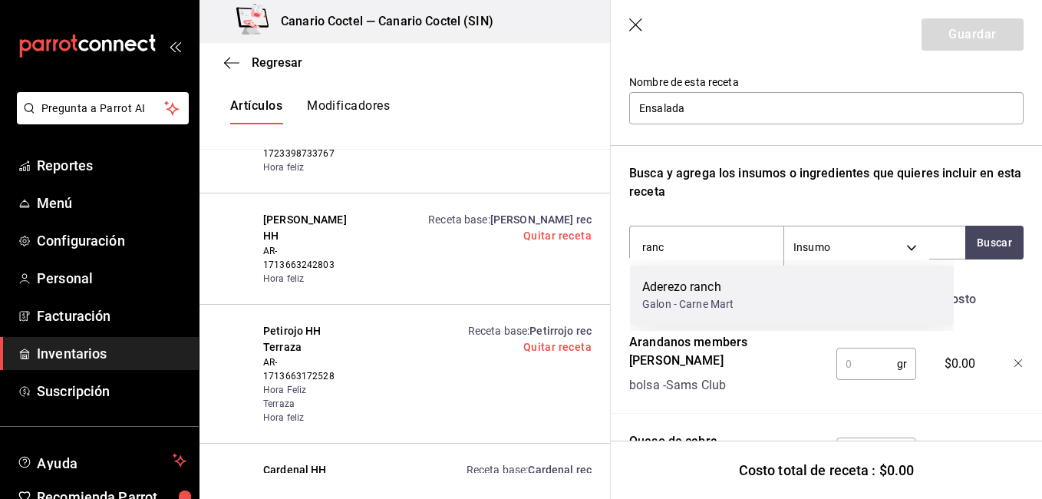
click at [688, 284] on div "Aderezo ranch" at bounding box center [687, 287] width 91 height 18
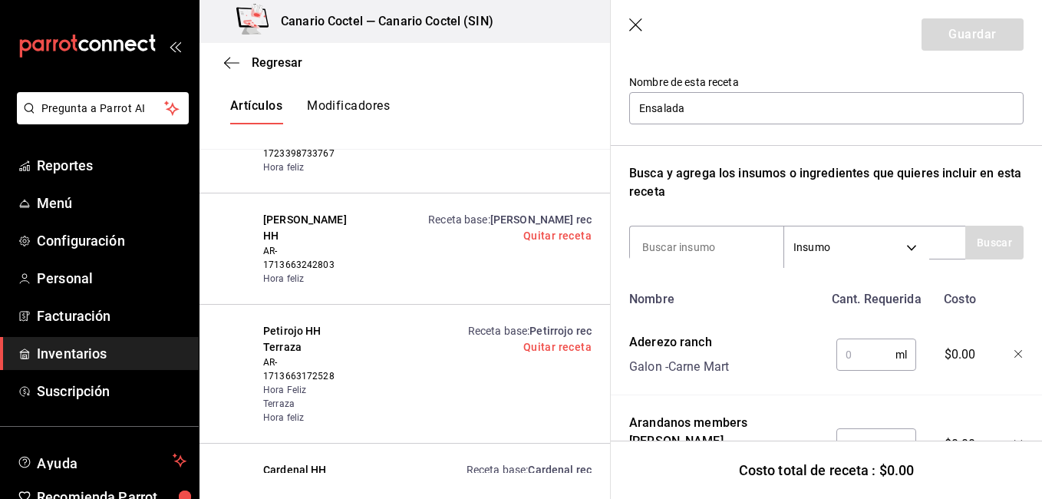
click at [866, 361] on input "text" at bounding box center [865, 354] width 59 height 31
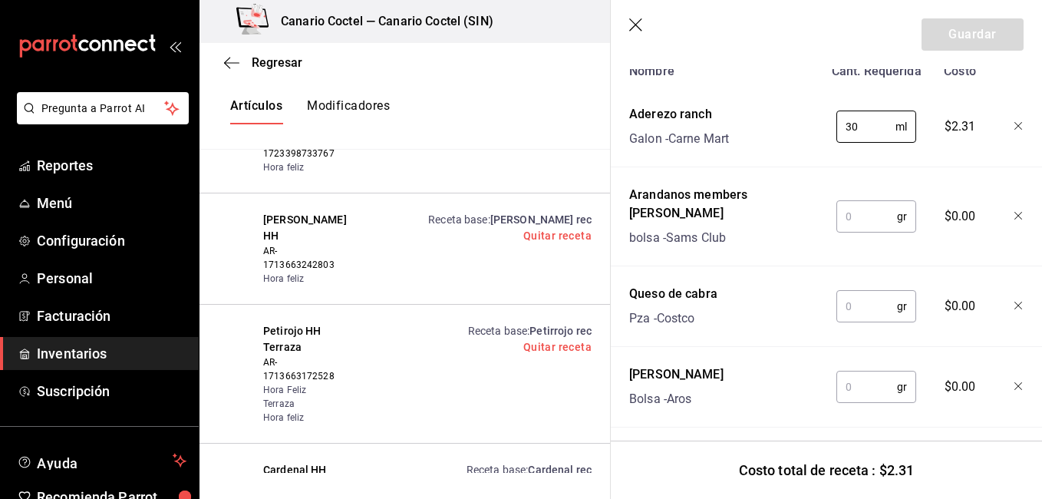
scroll to position [386, 0]
type input "30"
click at [851, 203] on input "text" at bounding box center [866, 214] width 61 height 31
type input "15"
click at [850, 289] on input "text" at bounding box center [866, 304] width 61 height 31
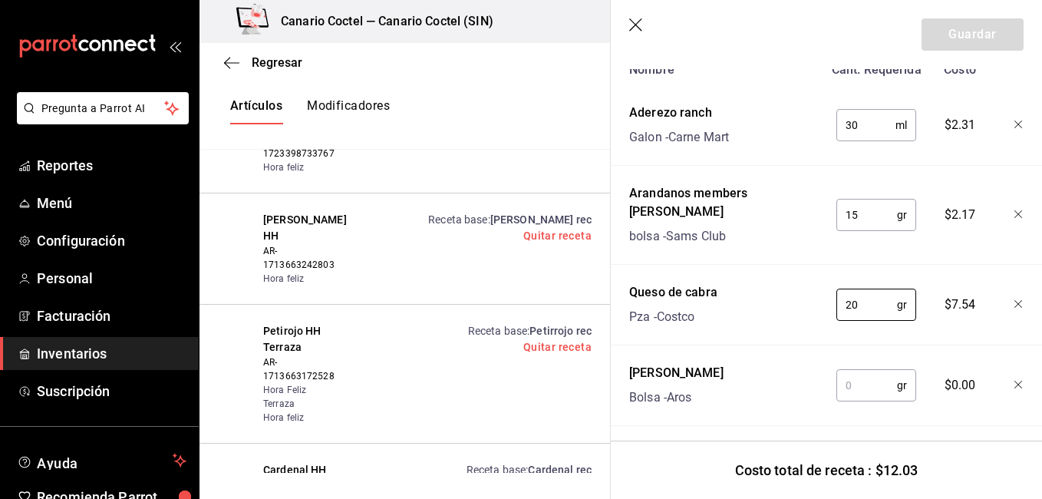
type input "20"
click at [862, 379] on input "text" at bounding box center [866, 385] width 61 height 31
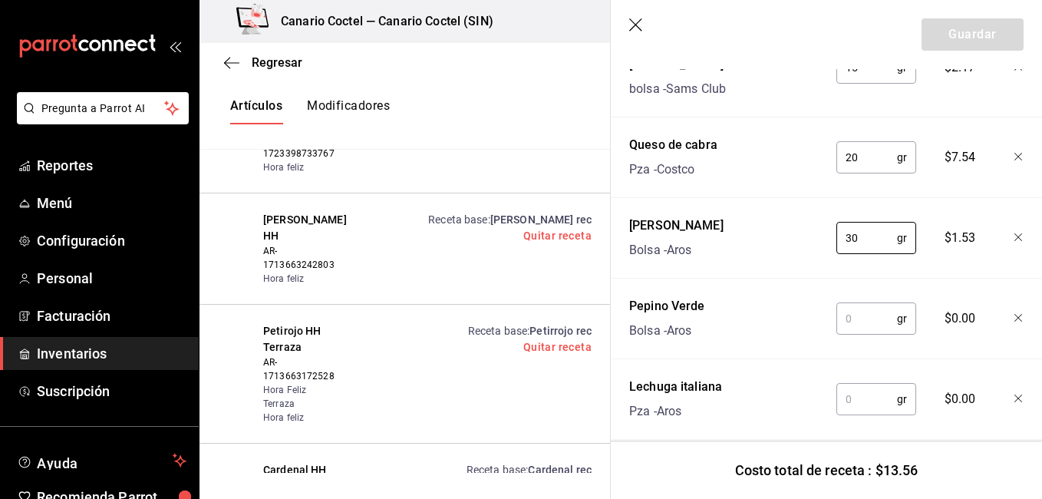
scroll to position [547, 0]
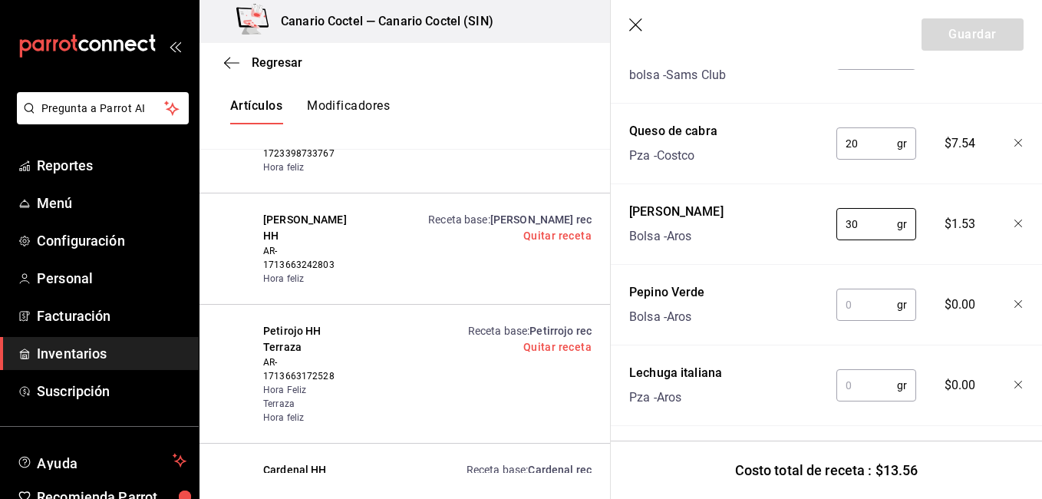
type input "30"
click at [854, 289] on input "text" at bounding box center [866, 304] width 61 height 31
type input "30"
click at [853, 370] on input "text" at bounding box center [866, 385] width 61 height 31
type input "30"
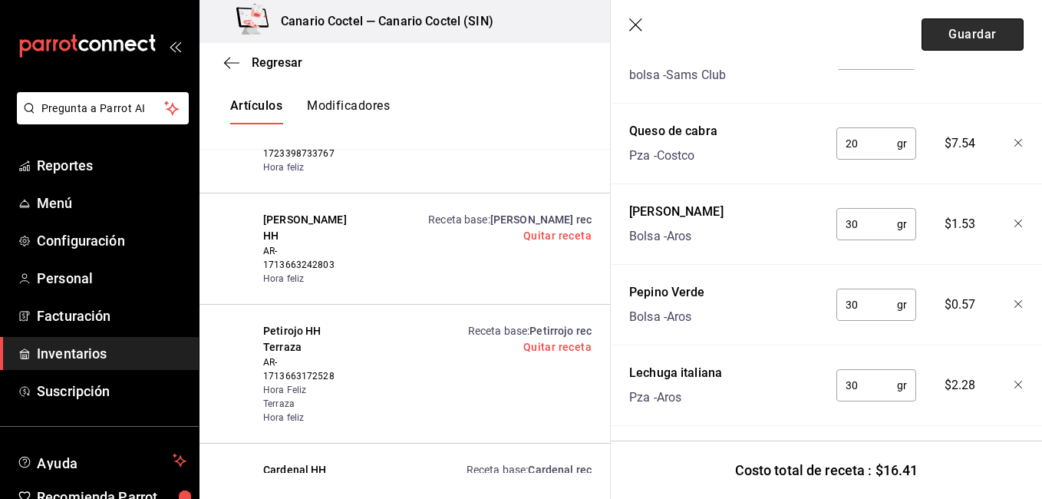
click at [947, 31] on button "Guardar" at bounding box center [972, 34] width 102 height 32
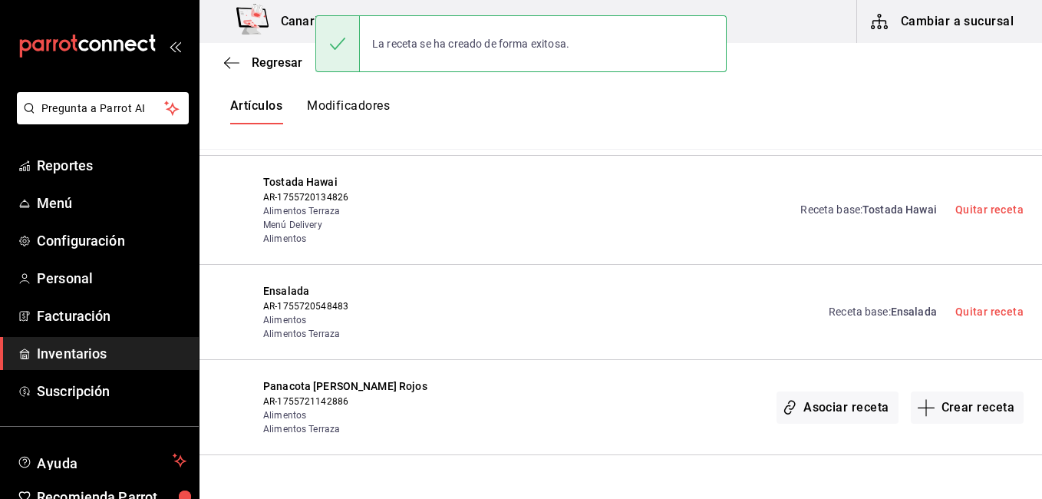
scroll to position [0, 0]
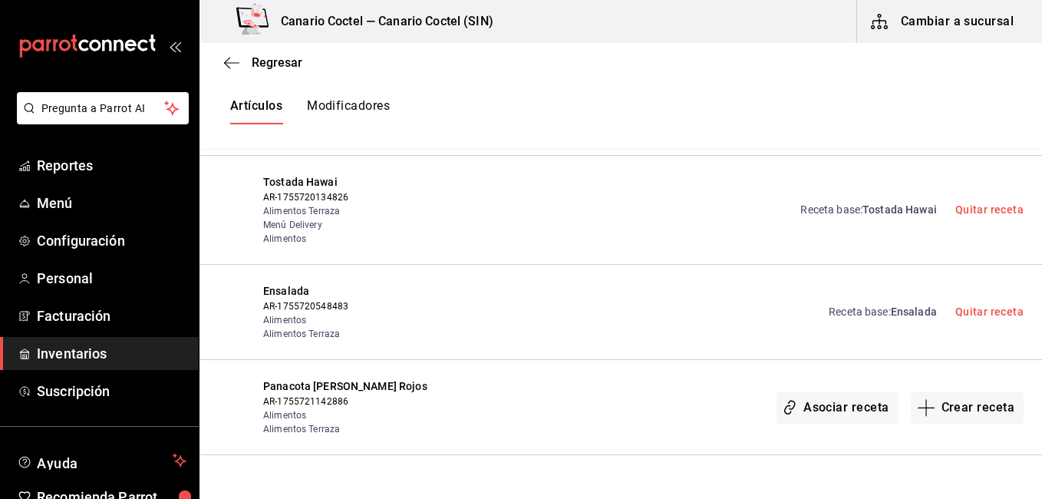
click at [607, 378] on div "Asociar receta Crear receta" at bounding box center [731, 407] width 585 height 58
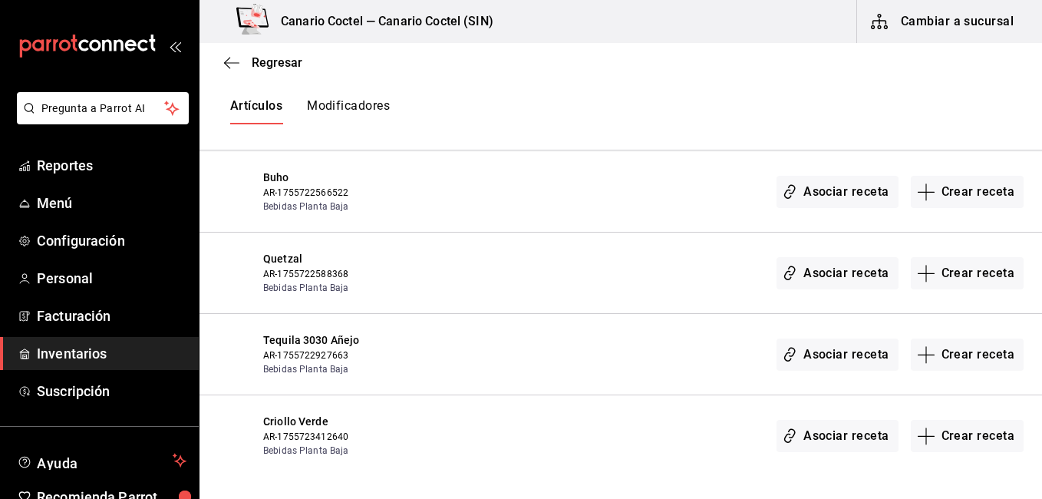
scroll to position [30673, 0]
click at [922, 344] on icon "button" at bounding box center [926, 353] width 18 height 18
click at [932, 283] on div "Regresar Creación y asignación de receta Asocia tus recetas con los artículos d…" at bounding box center [620, 258] width 842 height 430
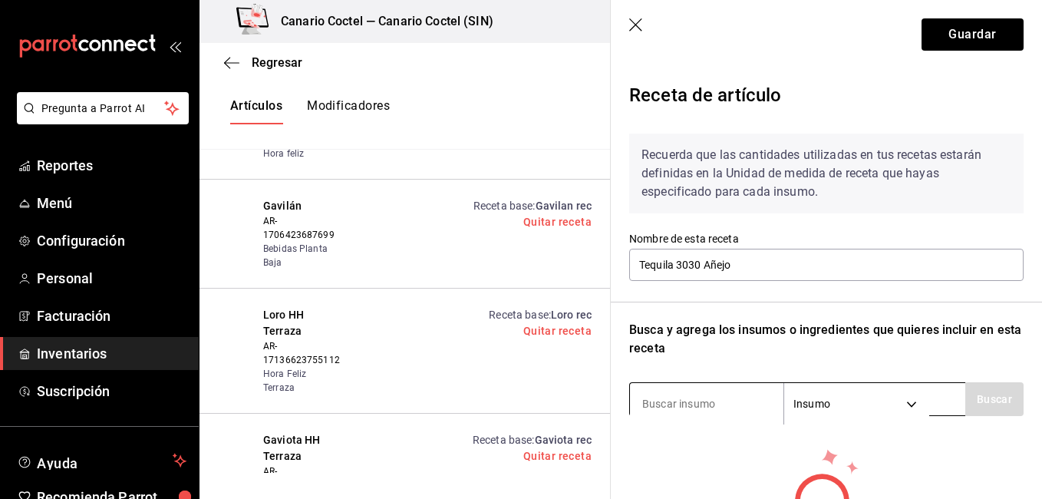
click at [672, 394] on input at bounding box center [706, 403] width 153 height 32
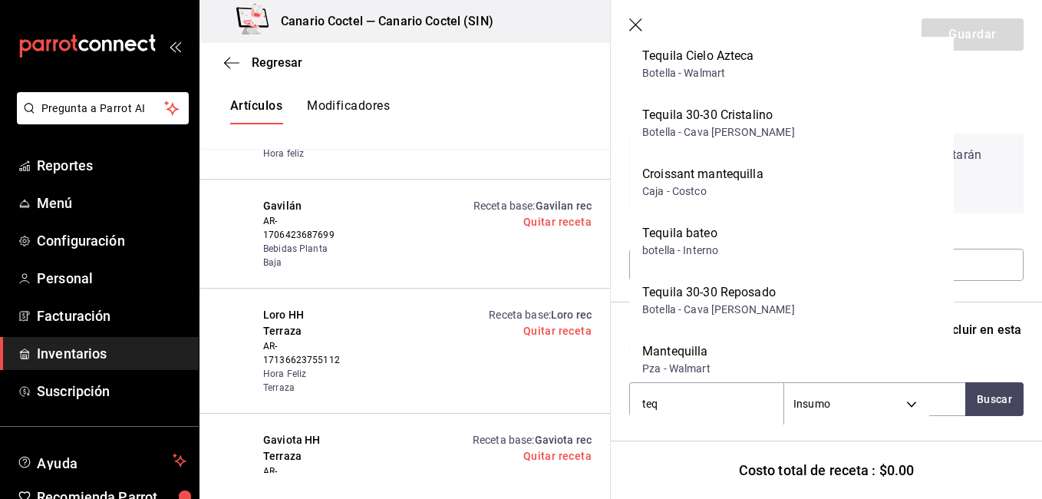
scroll to position [81, 0]
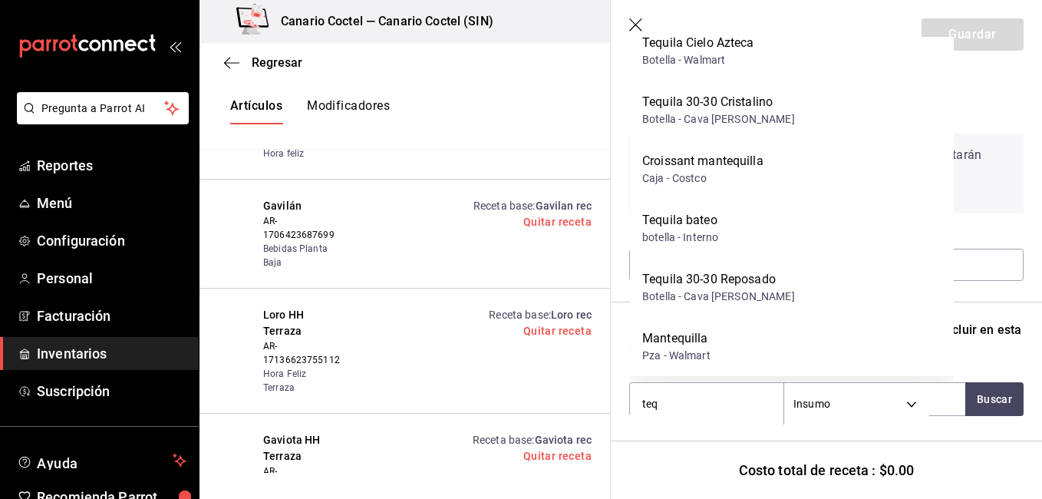
type input "teq"
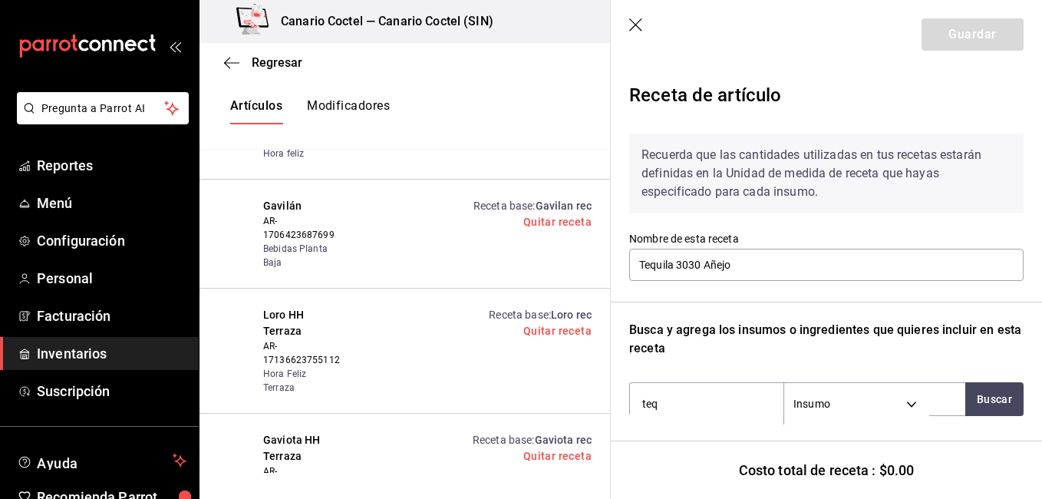
click at [583, 134] on div "Artículos Modificadores" at bounding box center [404, 112] width 410 height 76
click at [636, 31] on icon "button" at bounding box center [636, 25] width 15 height 15
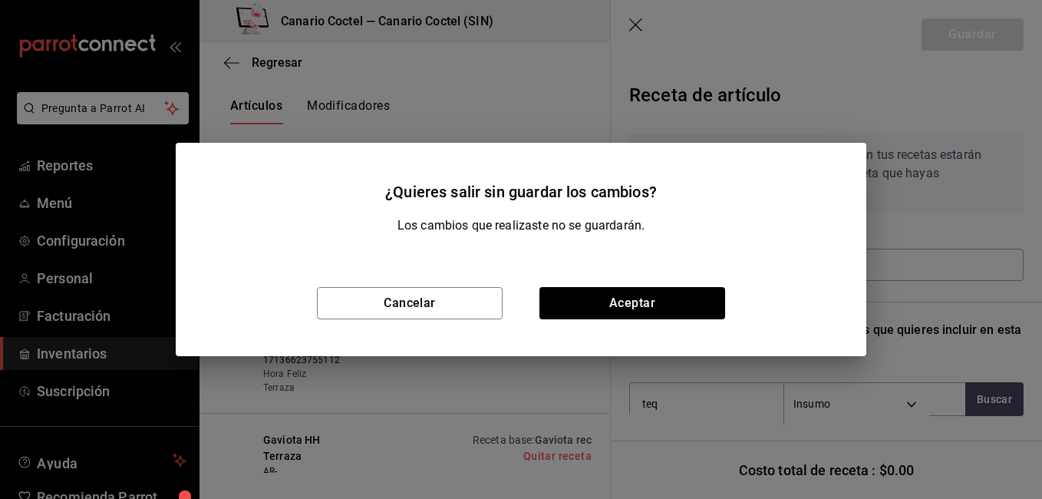
click at [634, 25] on div "¿Quieres salir sin guardar los cambios? Los cambios que realizaste no se guarda…" at bounding box center [521, 249] width 1042 height 499
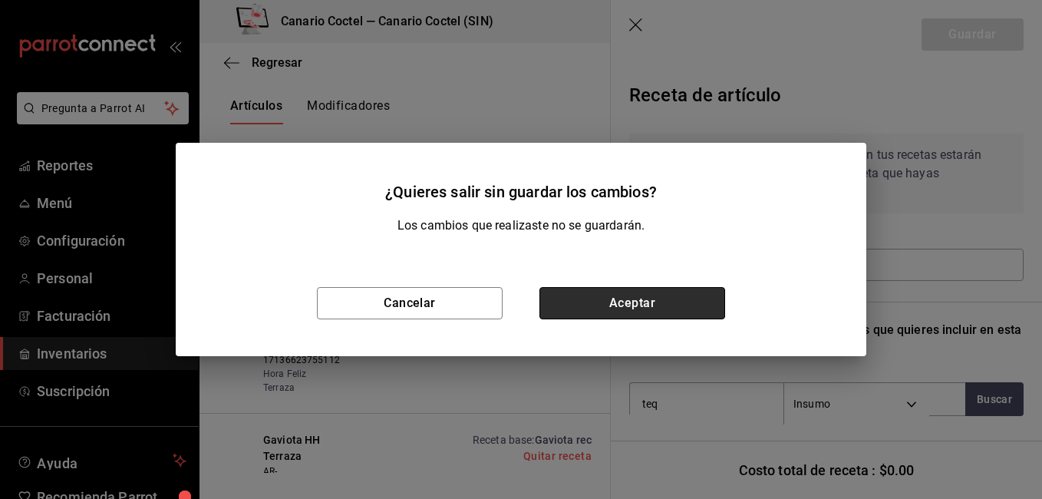
click at [660, 298] on button "Aceptar" at bounding box center [632, 303] width 186 height 32
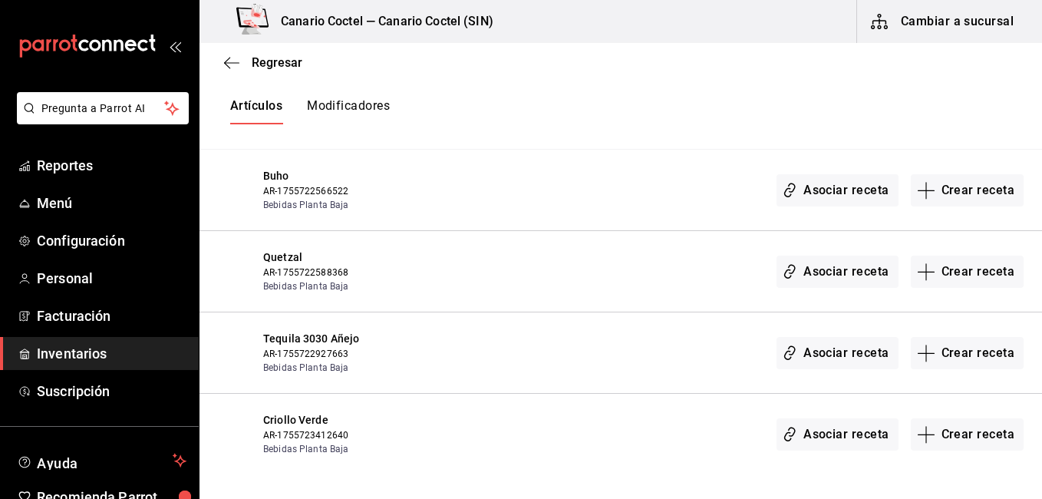
click at [605, 331] on div "Asociar receta Crear receta" at bounding box center [731, 353] width 585 height 44
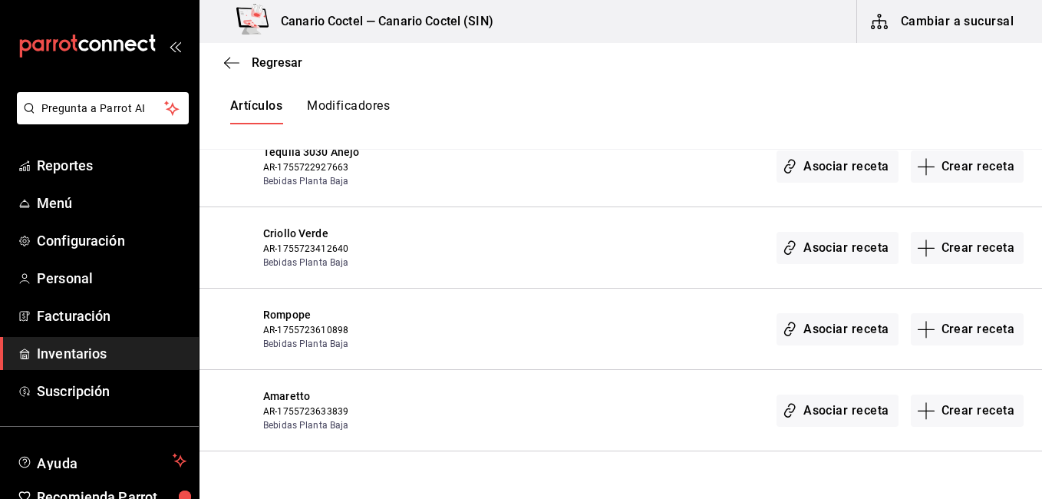
scroll to position [30857, 0]
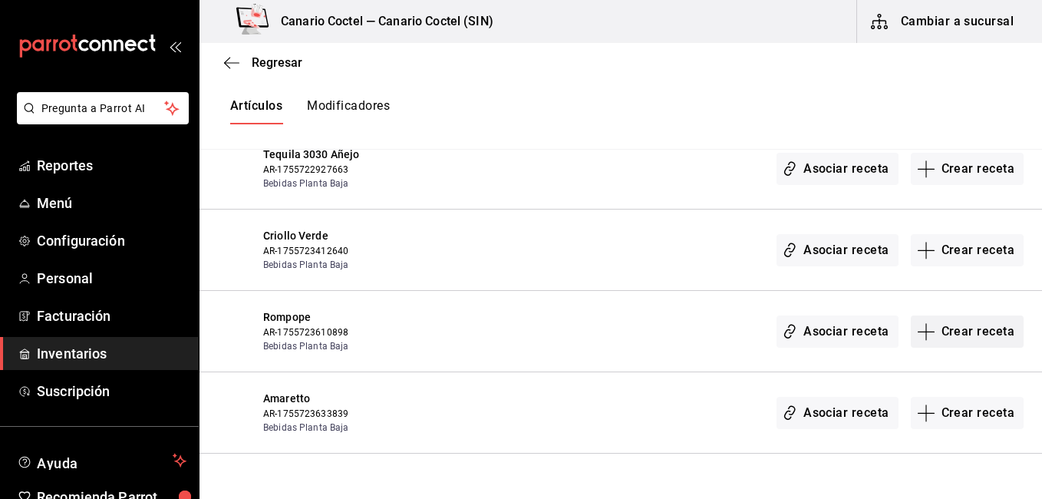
click at [930, 315] on button "Crear receta" at bounding box center [968, 331] width 114 height 32
click at [925, 258] on div "Regresar Creación y asignación de receta Asocia tus recetas con los artículos d…" at bounding box center [620, 258] width 842 height 430
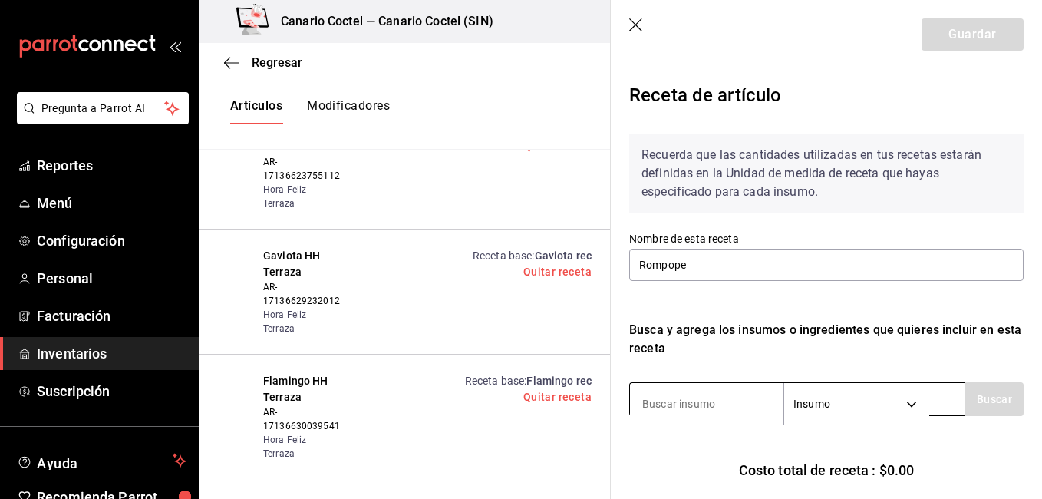
click at [677, 392] on input at bounding box center [706, 403] width 153 height 32
type input "romp"
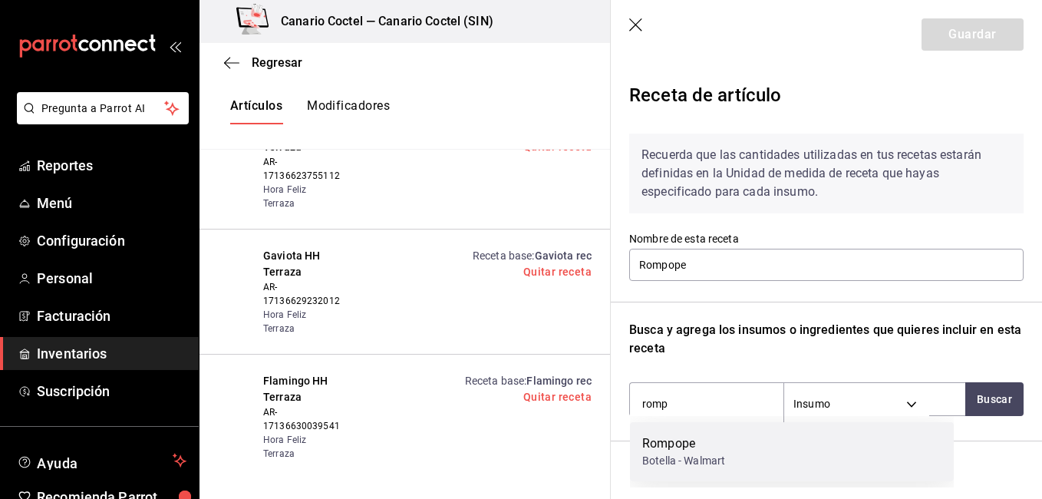
click at [677, 443] on div "Rompope" at bounding box center [683, 443] width 83 height 18
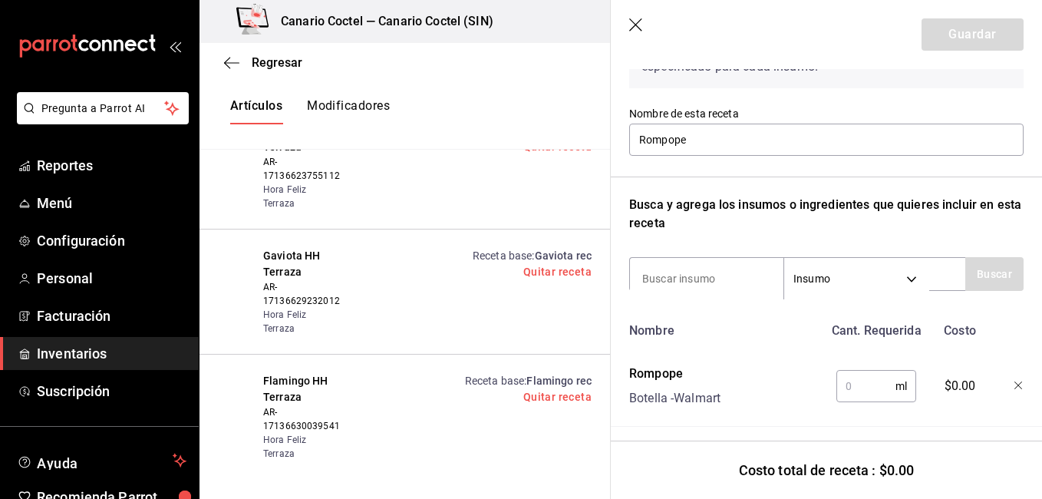
scroll to position [126, 0]
click at [847, 390] on input "text" at bounding box center [865, 385] width 59 height 31
type input "45"
click at [954, 35] on button "Guardar" at bounding box center [972, 34] width 102 height 32
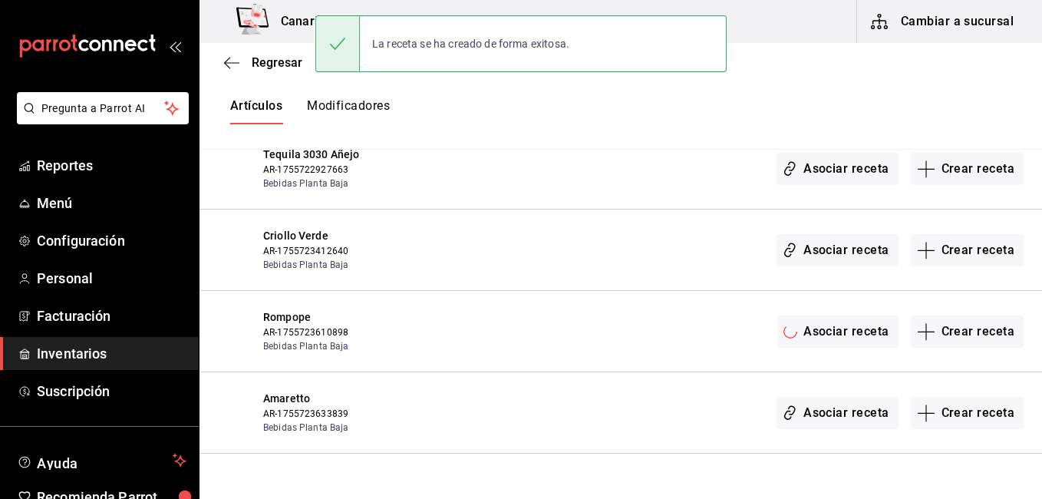
scroll to position [0, 0]
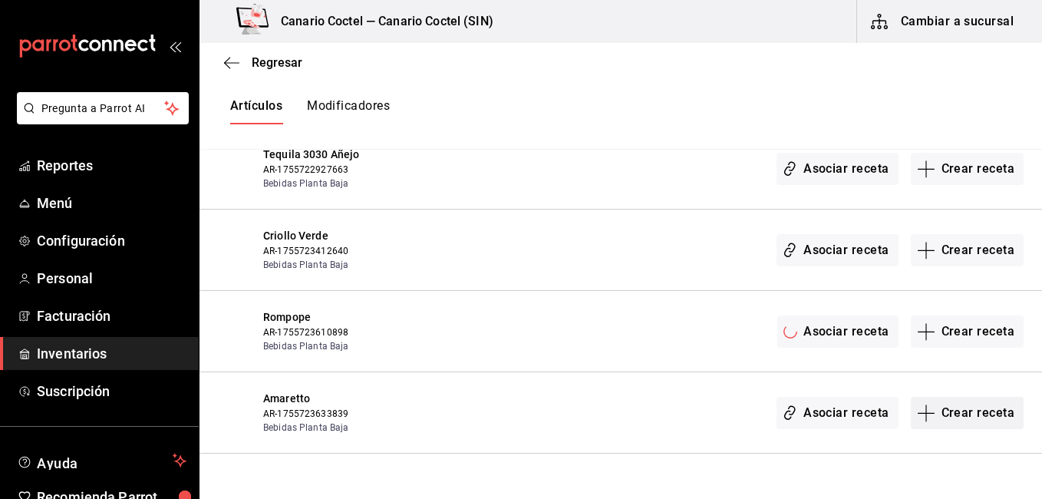
click at [963, 397] on button "Crear receta" at bounding box center [968, 413] width 114 height 32
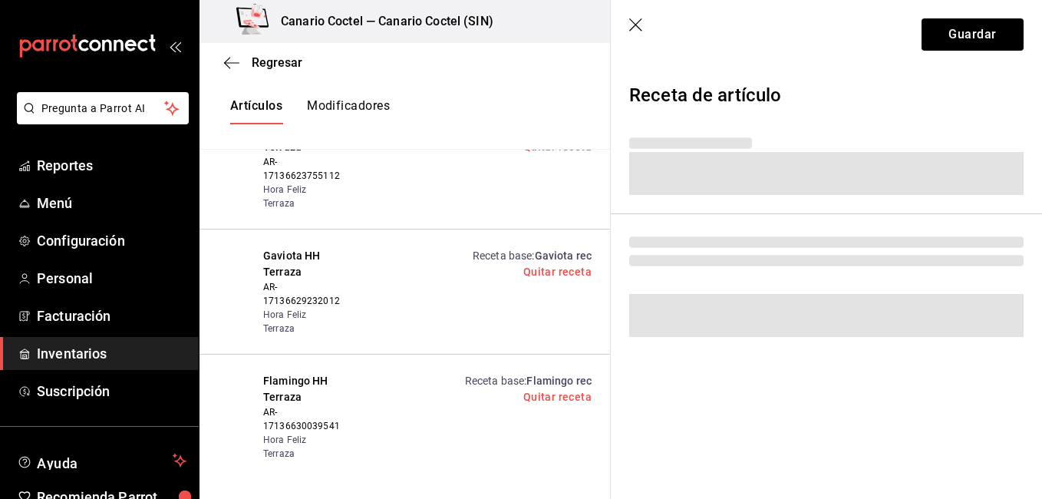
click at [955, 343] on div "Regresar Creación y asignación de receta Asocia tus recetas con los artículos d…" at bounding box center [620, 258] width 842 height 430
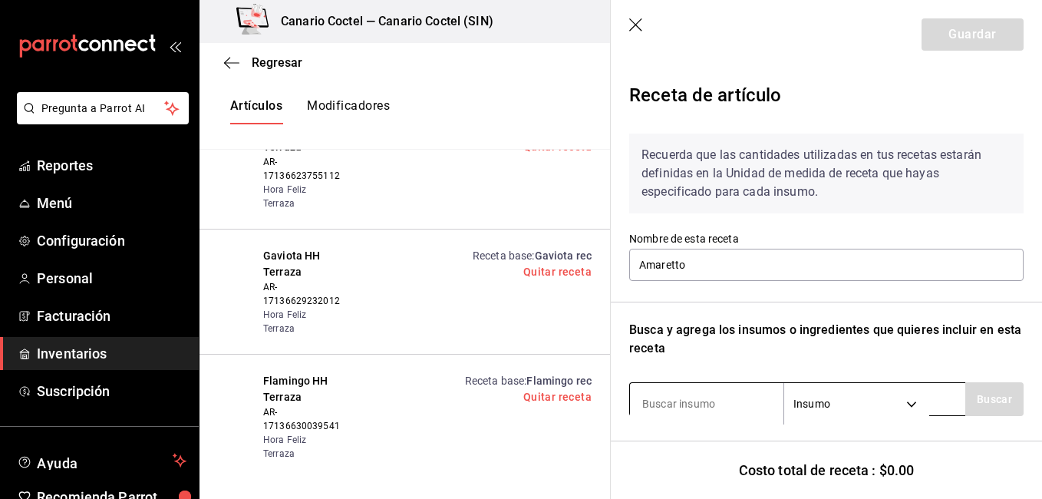
click at [690, 404] on input at bounding box center [706, 403] width 153 height 32
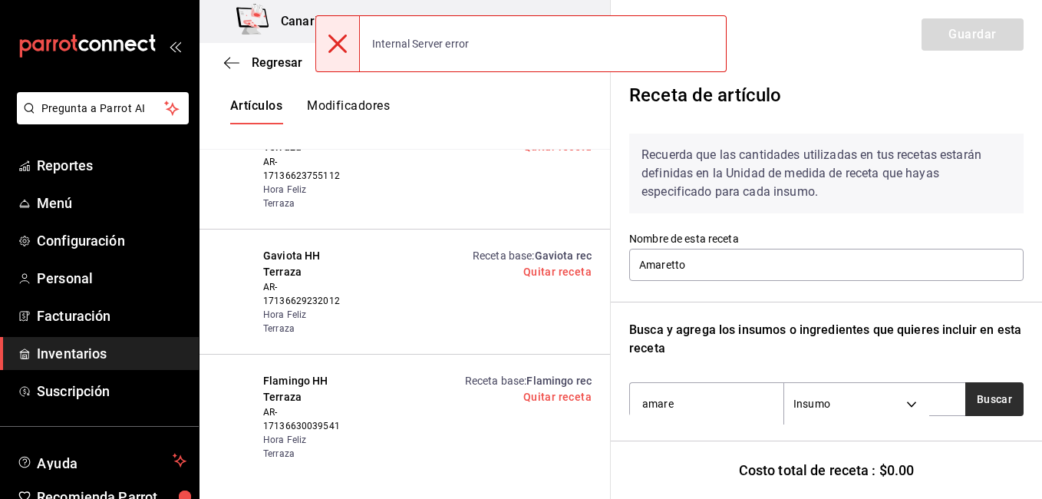
type input "amare"
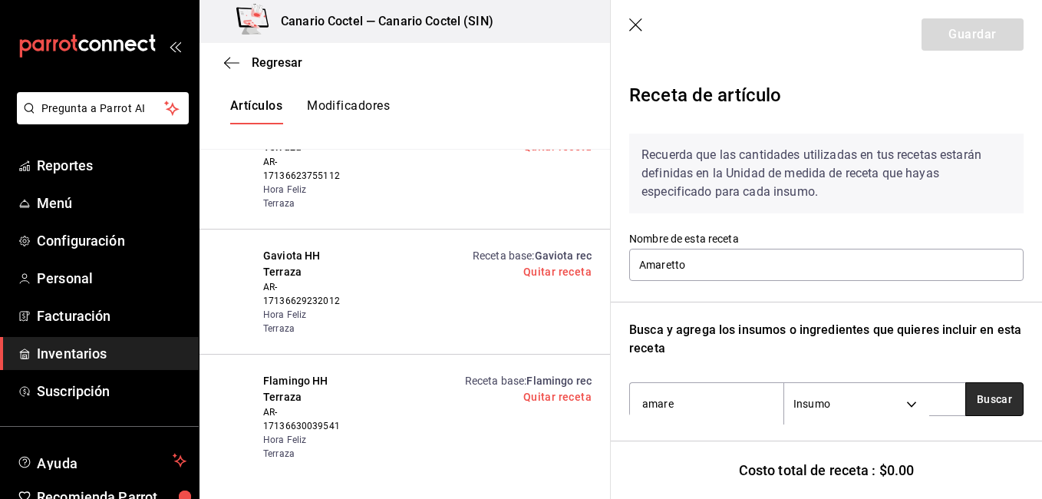
click at [975, 391] on button "Buscar" at bounding box center [994, 399] width 58 height 34
click at [634, 22] on icon "button" at bounding box center [636, 25] width 15 height 15
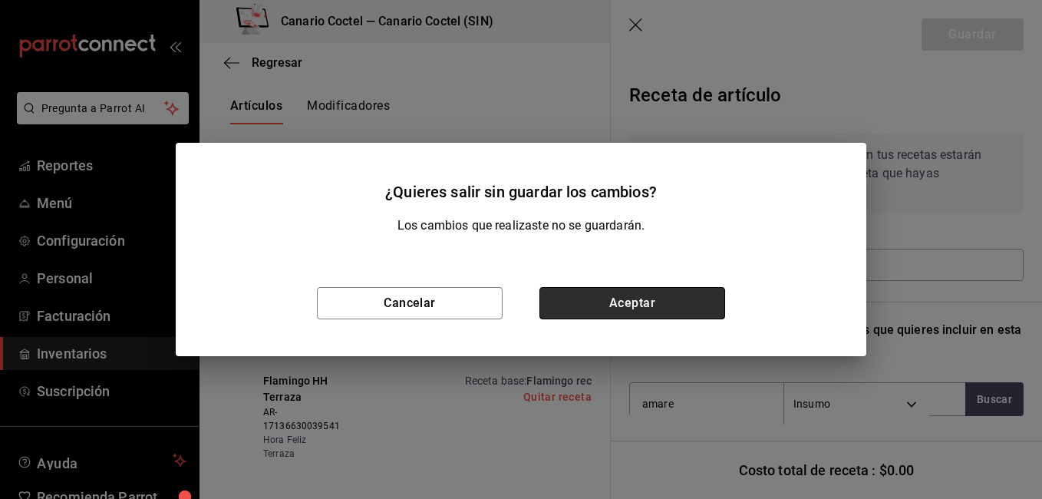
click at [637, 308] on button "Aceptar" at bounding box center [632, 303] width 186 height 32
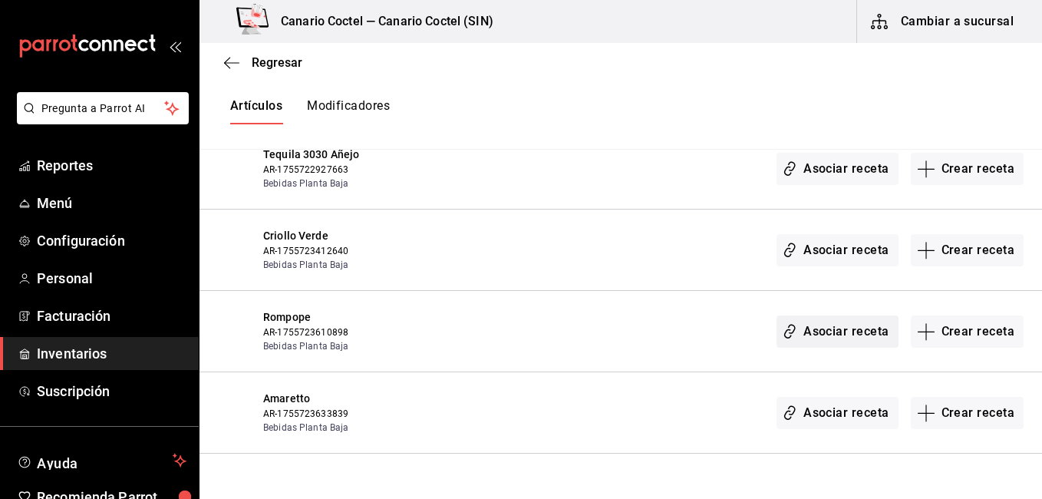
click at [820, 315] on button "Asociar receta" at bounding box center [836, 331] width 121 height 32
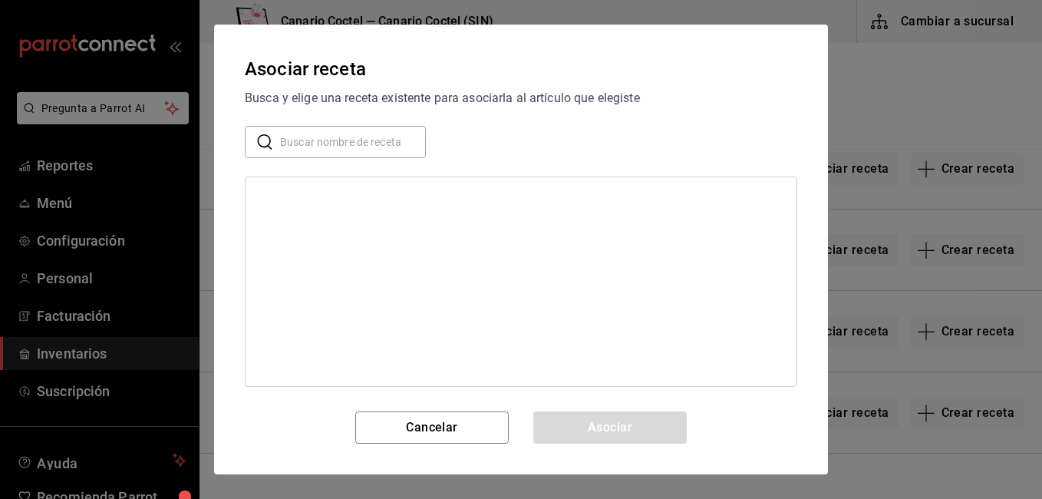
click at [351, 140] on input "text" at bounding box center [353, 142] width 146 height 31
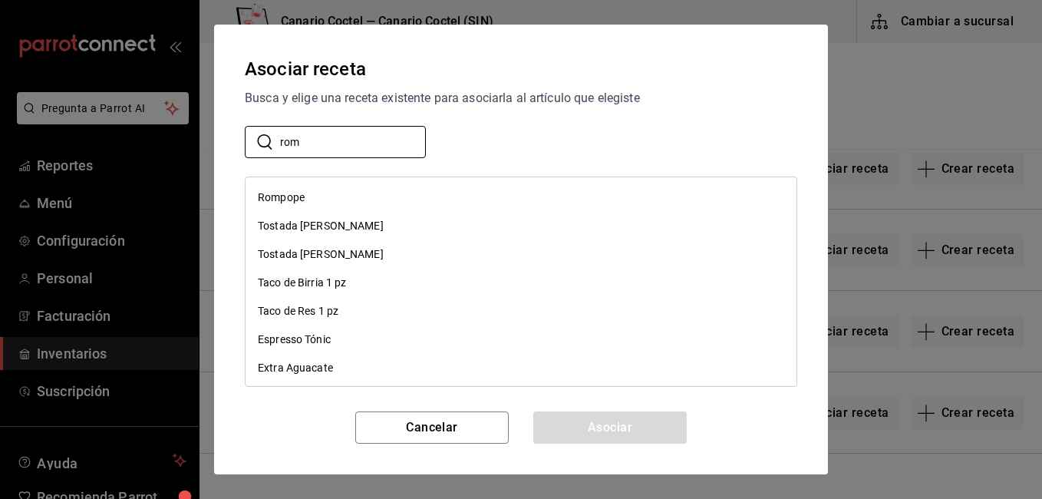
type input "rom"
click at [318, 198] on div "Rompope" at bounding box center [520, 197] width 551 height 28
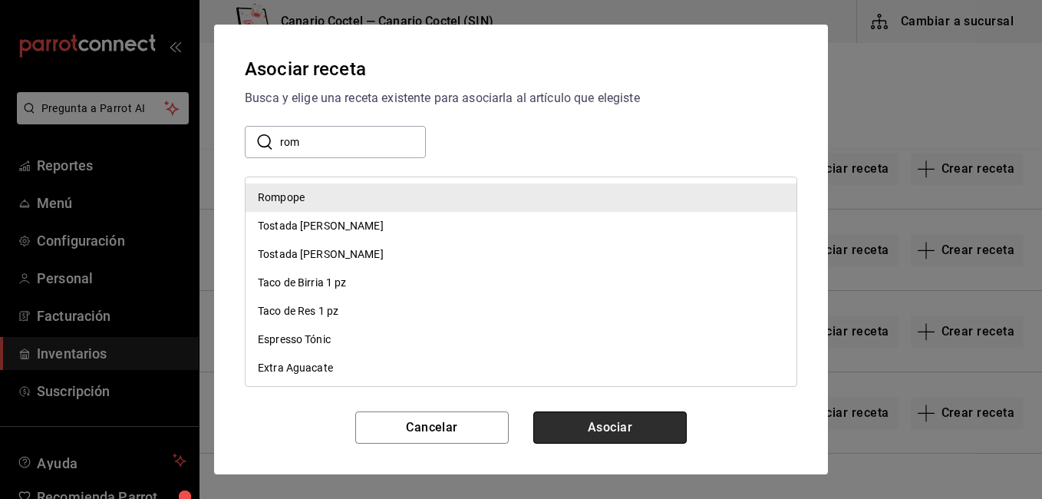
click at [633, 414] on button "Asociar" at bounding box center [609, 427] width 153 height 32
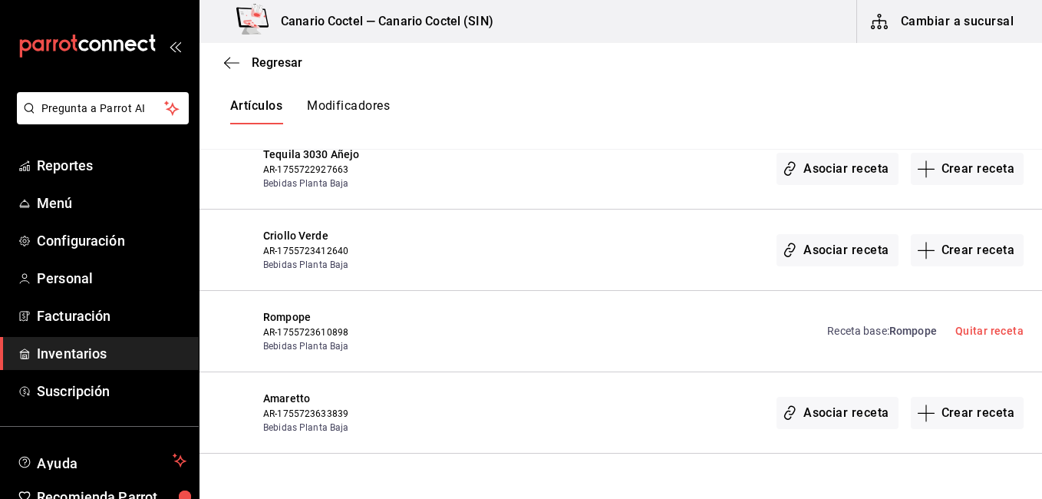
click at [934, 478] on button "Crear receta" at bounding box center [968, 494] width 114 height 32
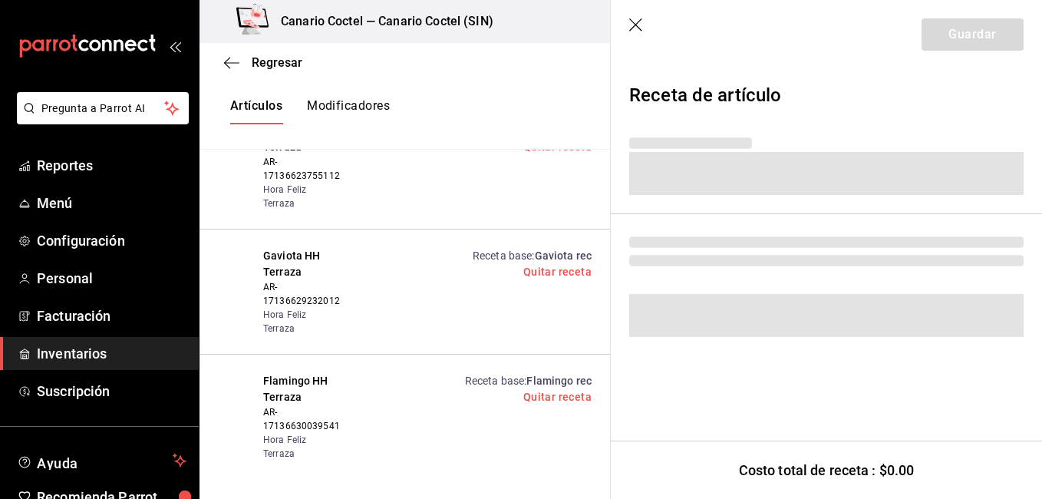
click at [944, 428] on div "Regresar Creación y asignación de receta Asocia tus recetas con los artículos d…" at bounding box center [620, 258] width 842 height 430
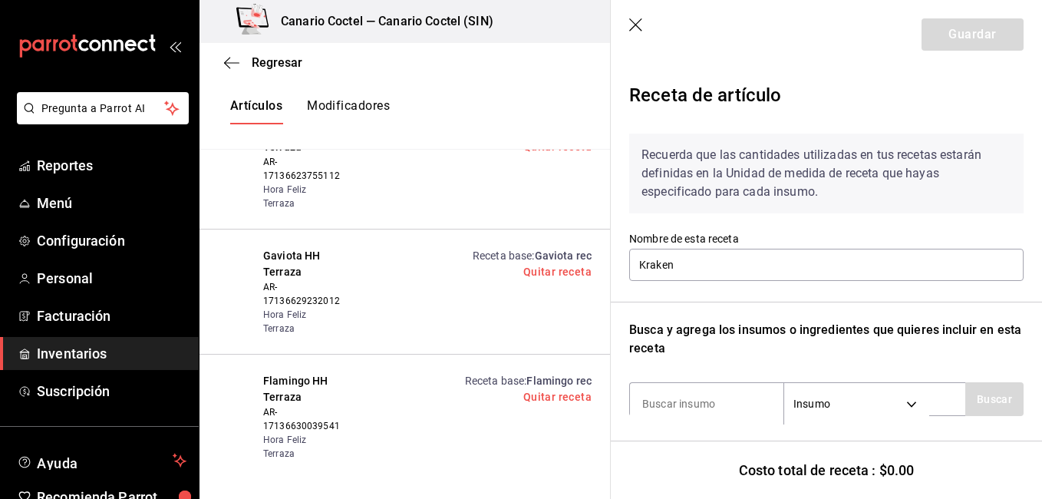
scroll to position [86, 0]
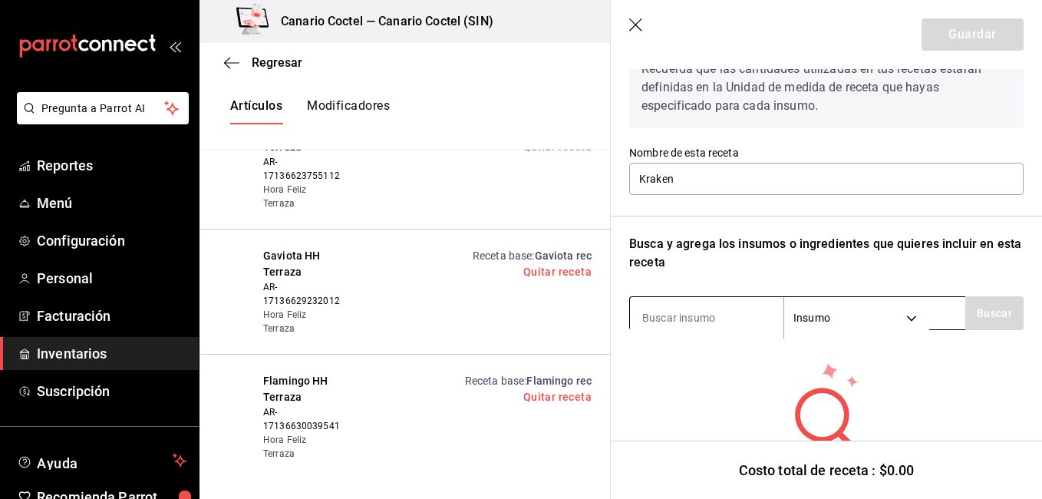
click at [716, 311] on input at bounding box center [706, 317] width 153 height 32
type input "kra"
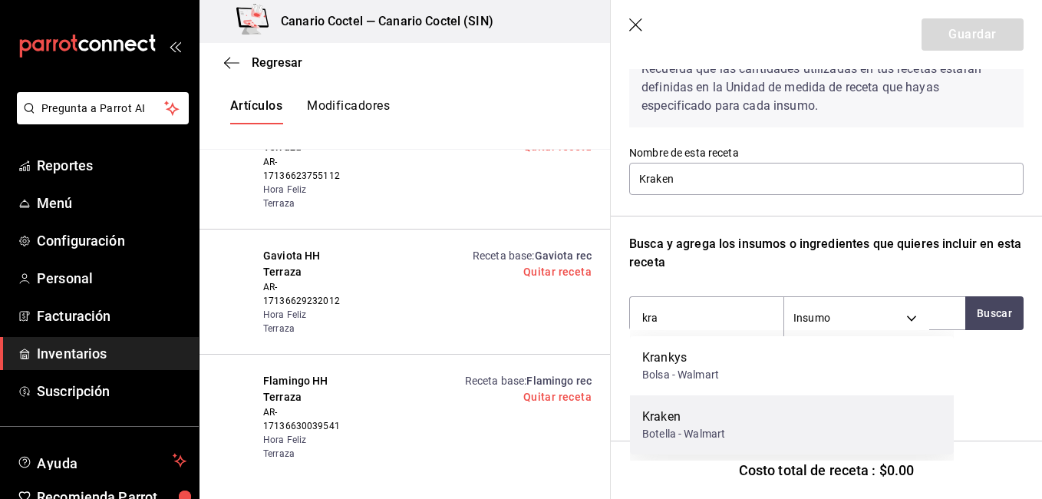
click at [675, 419] on div "Kraken" at bounding box center [683, 416] width 83 height 18
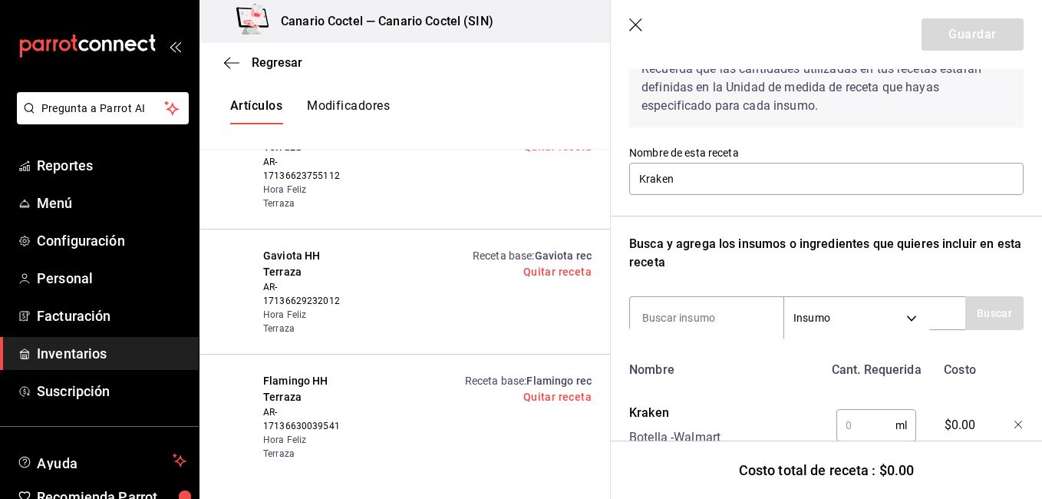
click at [850, 412] on input "text" at bounding box center [865, 425] width 59 height 31
type input "45"
click at [947, 40] on button "Guardar" at bounding box center [972, 34] width 102 height 32
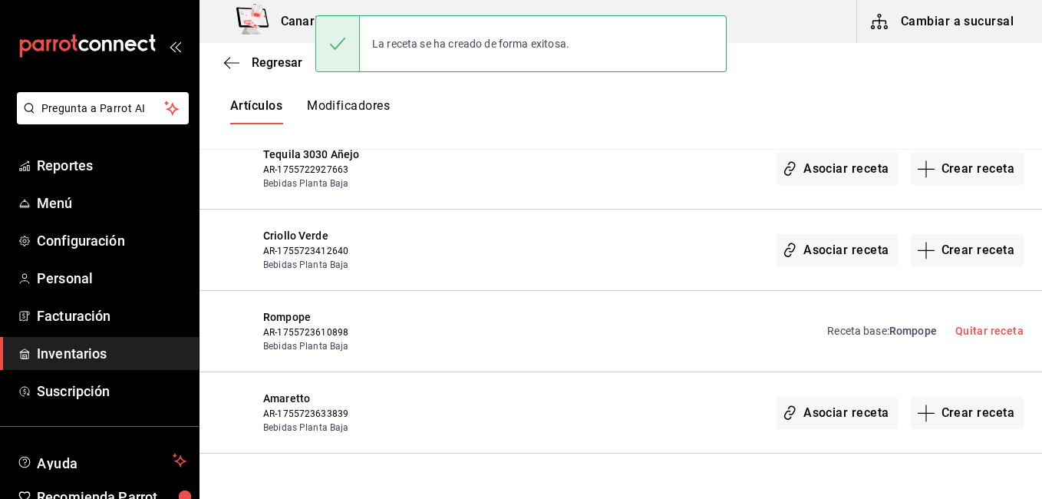
scroll to position [0, 0]
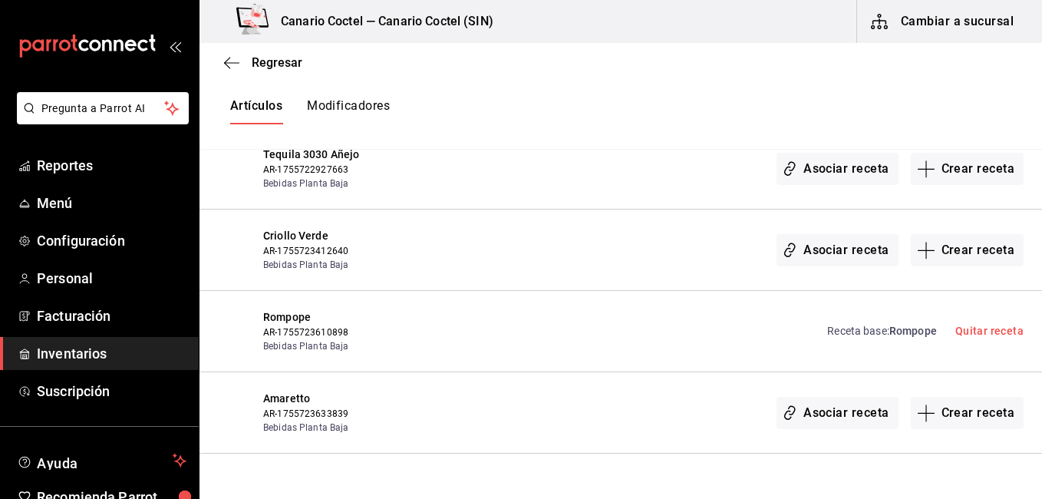
click at [660, 309] on div "Receta base : Rompope Quitar receta" at bounding box center [731, 331] width 585 height 44
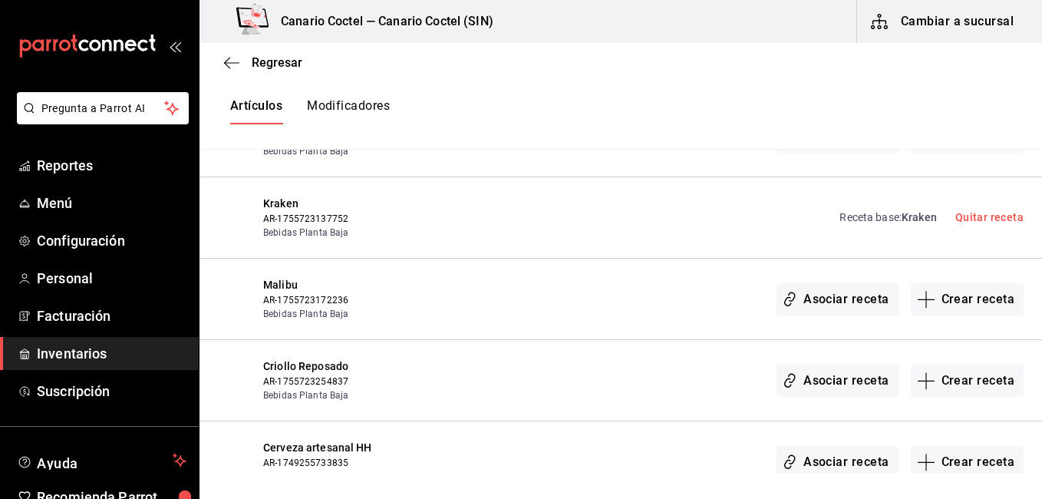
scroll to position [31164, 0]
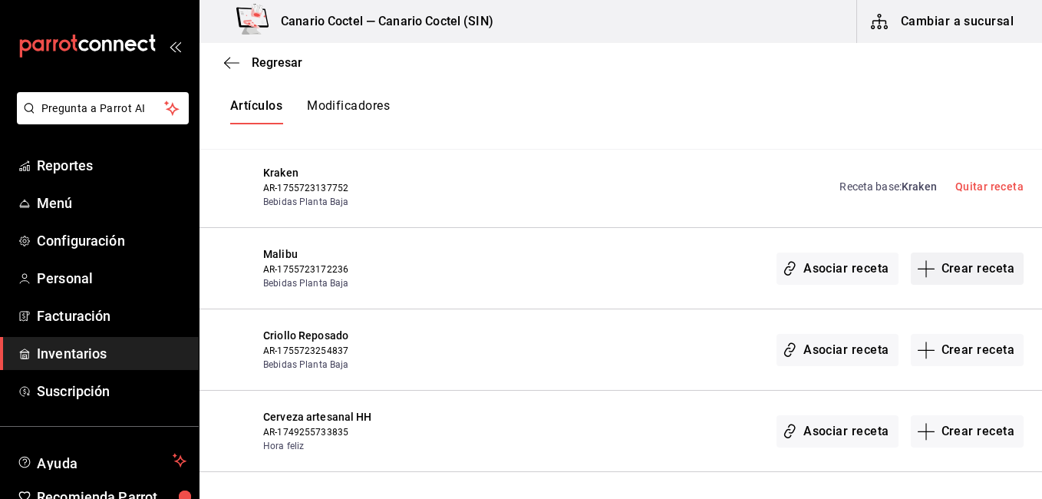
click at [974, 252] on button "Crear receta" at bounding box center [968, 268] width 114 height 32
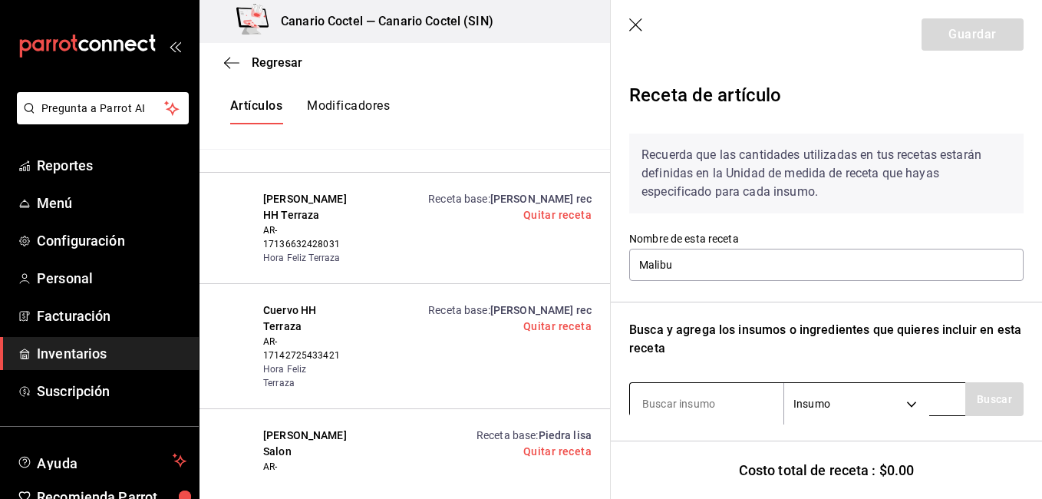
click at [687, 400] on input at bounding box center [706, 403] width 153 height 32
type input "mali"
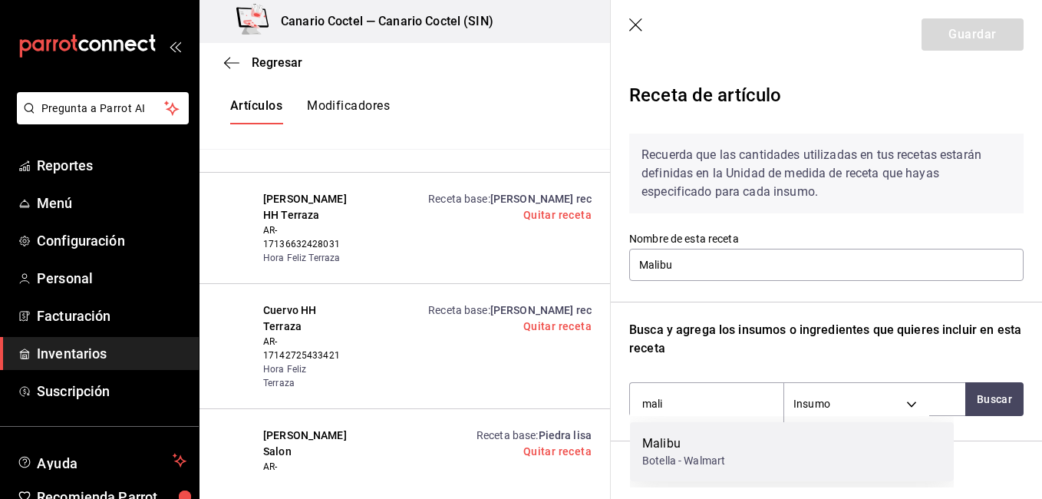
click at [670, 449] on div "Malibu" at bounding box center [683, 443] width 83 height 18
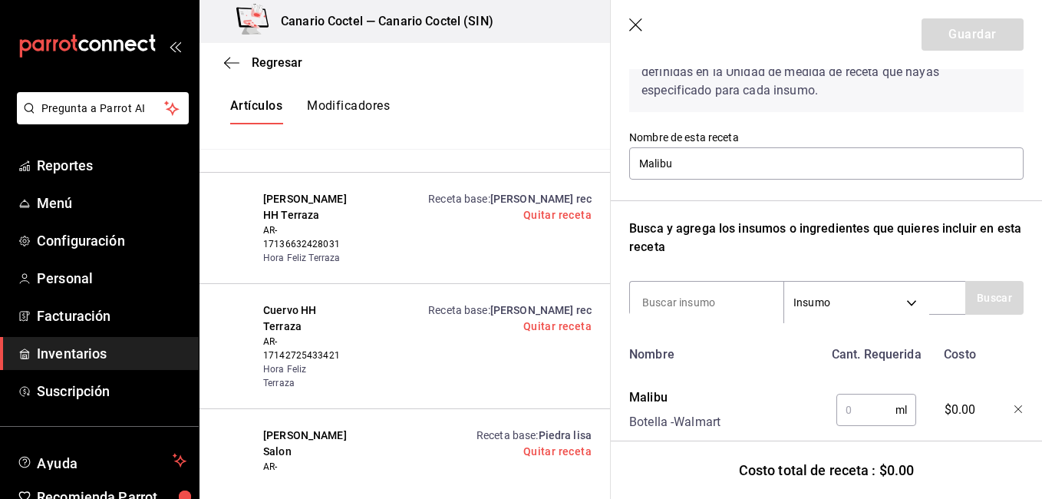
scroll to position [126, 0]
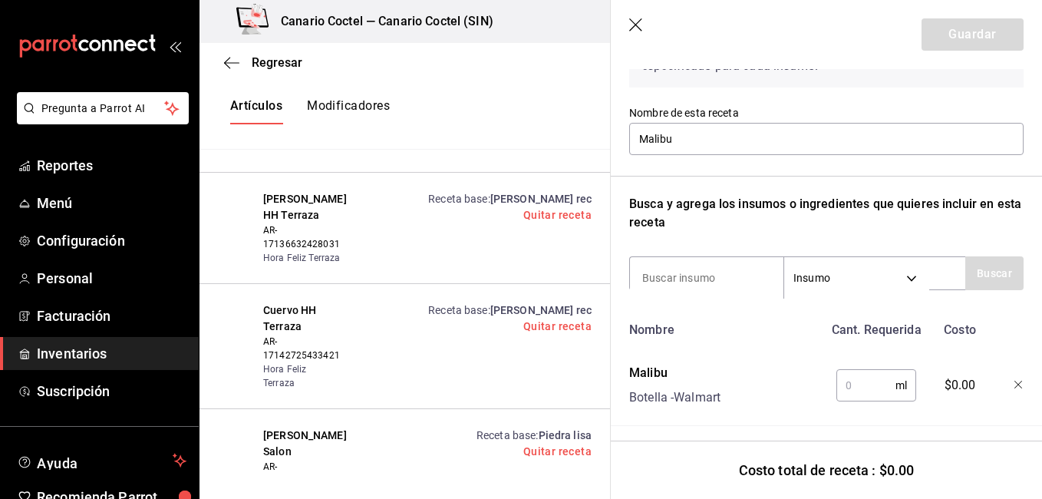
click at [864, 391] on input "text" at bounding box center [865, 385] width 59 height 31
type input "45"
click at [940, 28] on button "Guardar" at bounding box center [972, 34] width 102 height 32
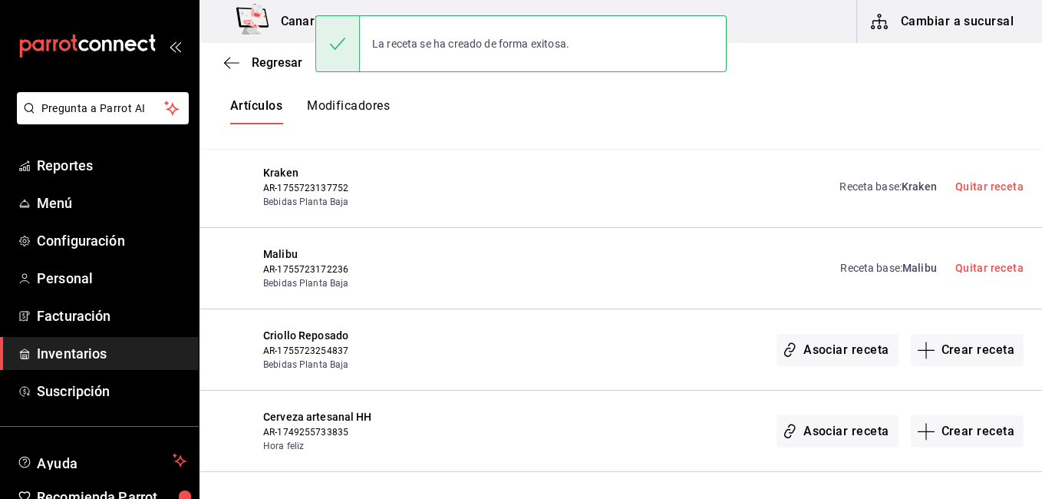
scroll to position [0, 0]
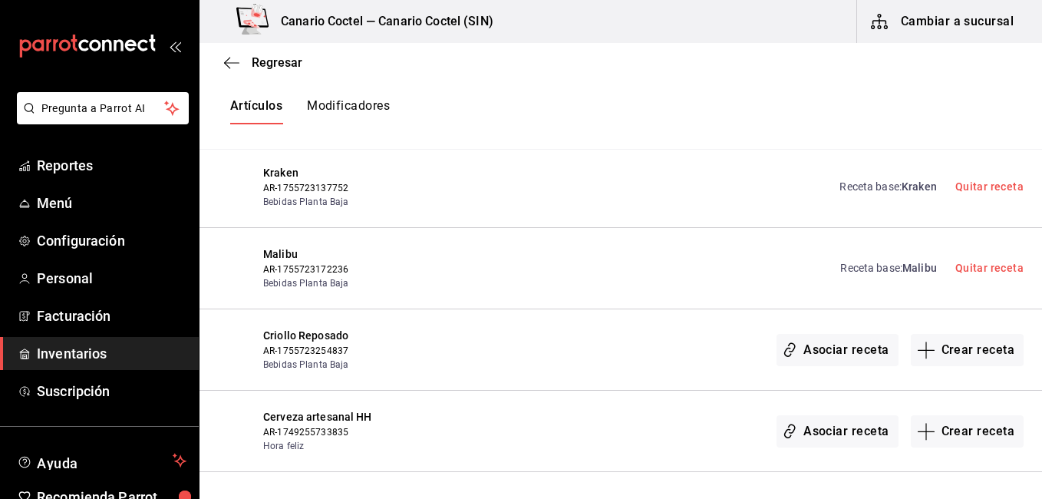
click at [707, 324] on div "Criollo Reposado AR-1755723254837 Bebidas Planta Baja Asociar receta Crear rece…" at bounding box center [620, 349] width 842 height 81
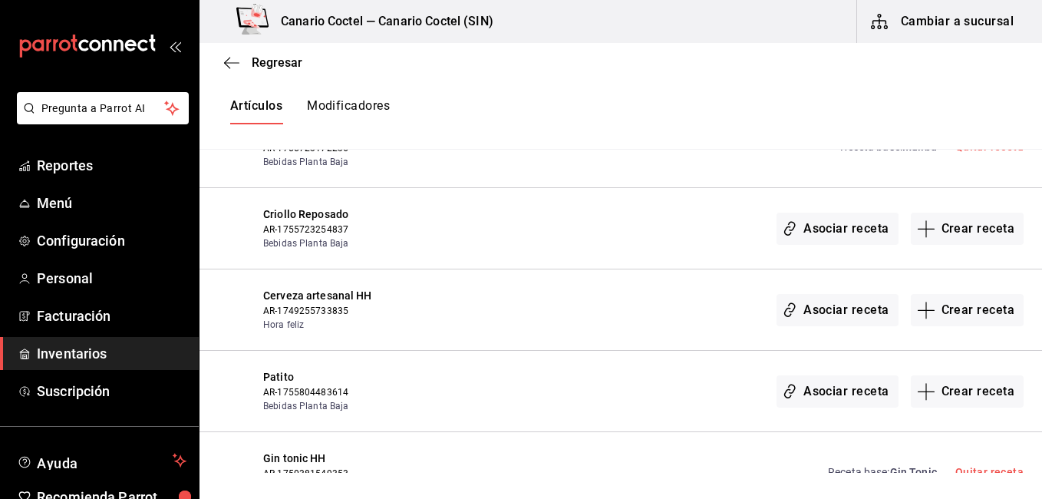
scroll to position [31287, 0]
click at [592, 367] on div "Asociar receta Crear receta" at bounding box center [731, 389] width 585 height 44
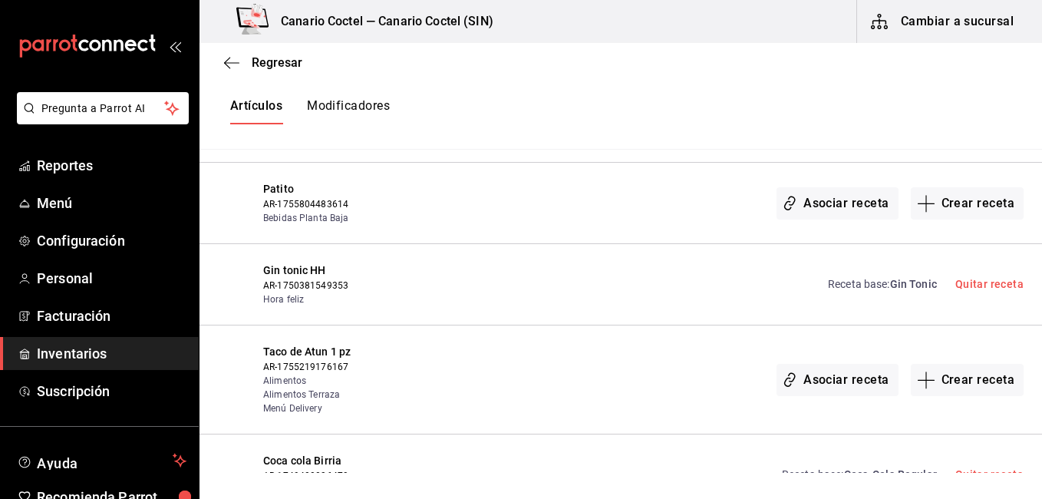
scroll to position [31501, 0]
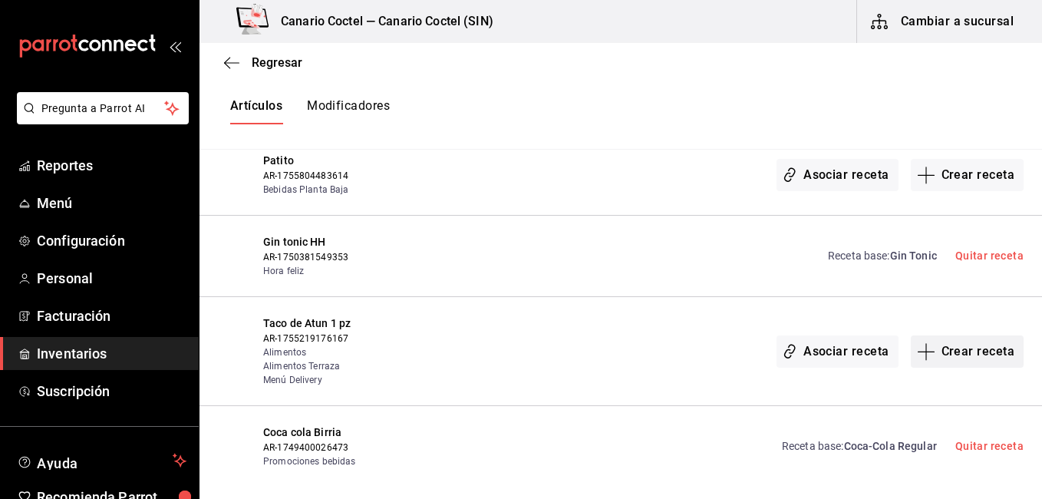
click at [950, 335] on button "Crear receta" at bounding box center [968, 351] width 114 height 32
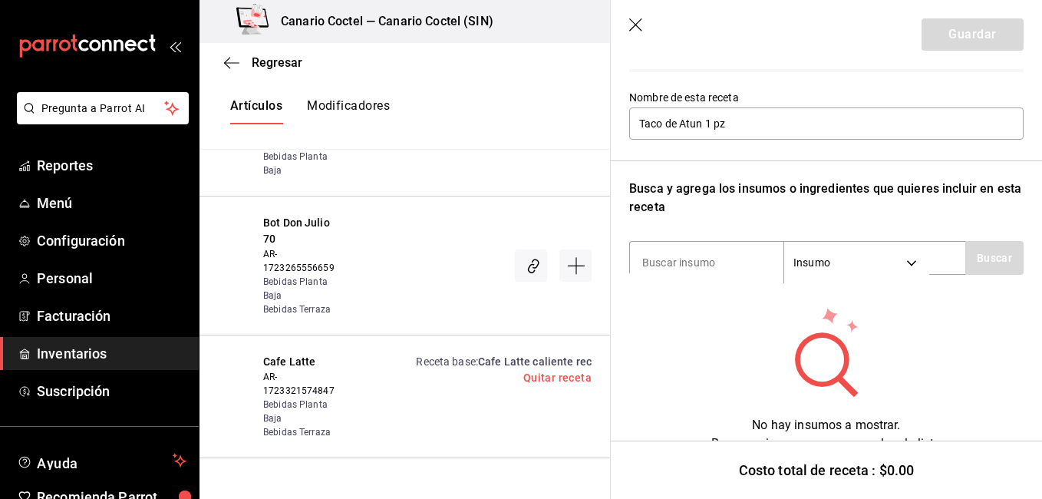
scroll to position [139, 0]
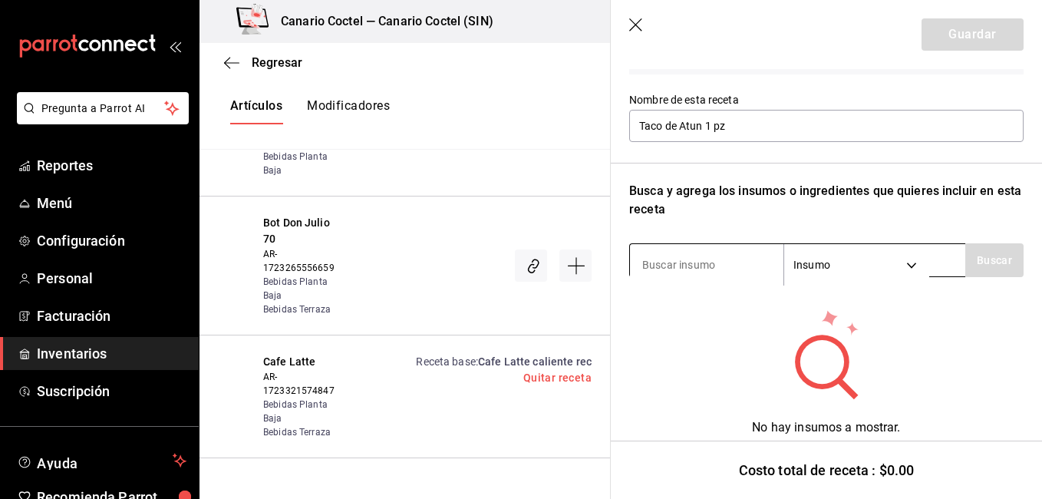
click at [688, 272] on input at bounding box center [706, 265] width 153 height 32
click at [686, 266] on input at bounding box center [706, 265] width 153 height 32
type input "tort"
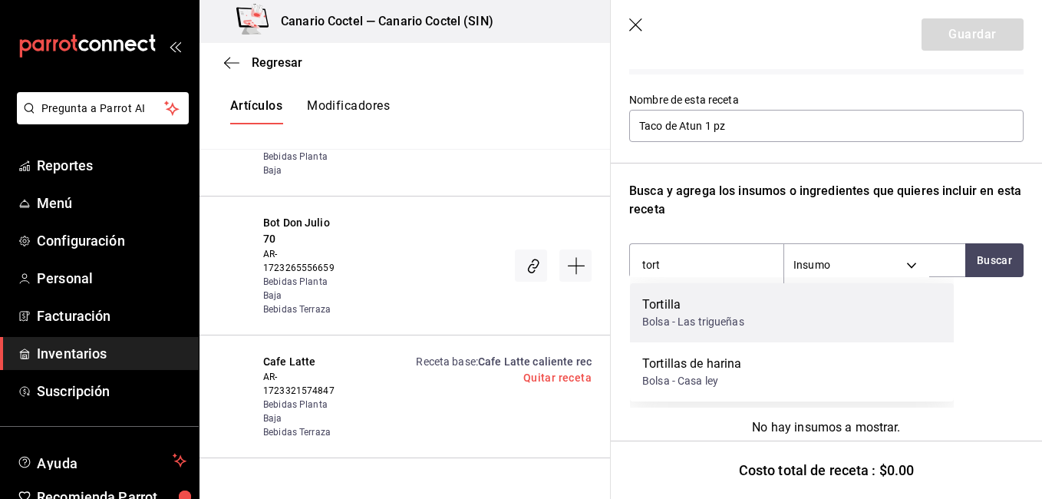
click at [675, 299] on div "Tortilla" at bounding box center [693, 304] width 102 height 18
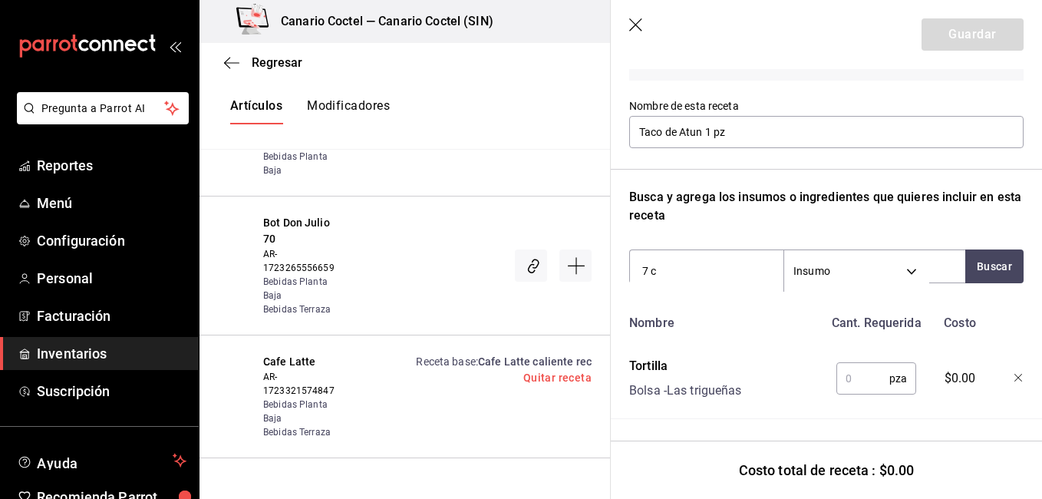
type input "7 ch"
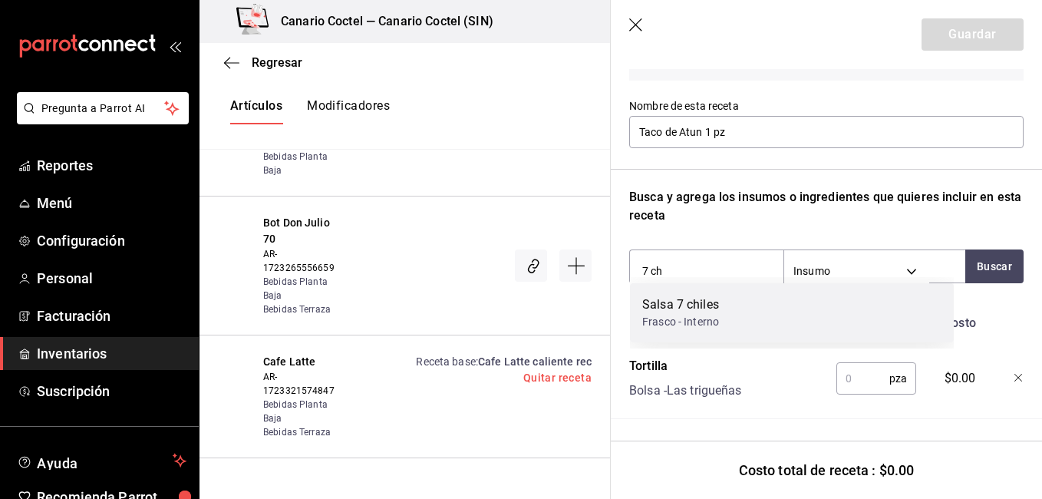
click at [678, 301] on div "Salsa 7 chiles" at bounding box center [680, 304] width 77 height 18
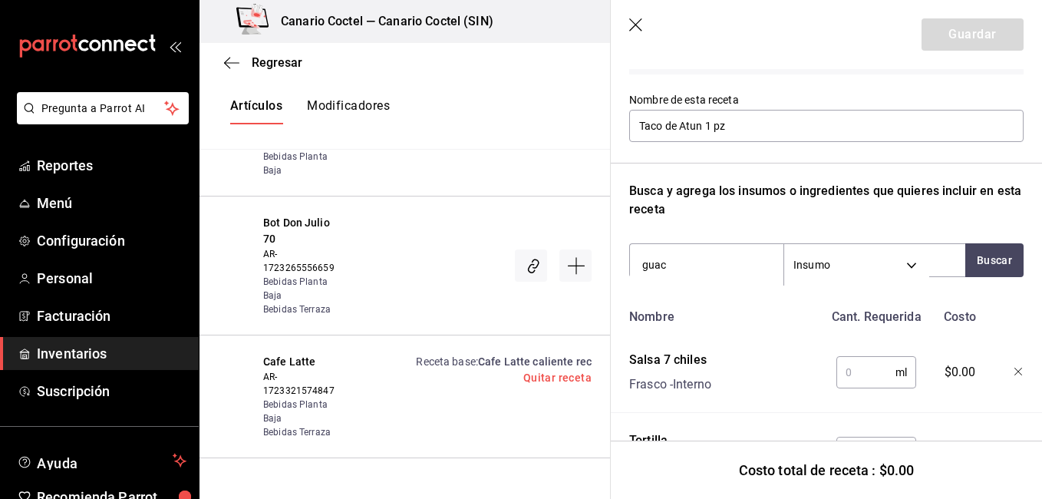
type input "guaca"
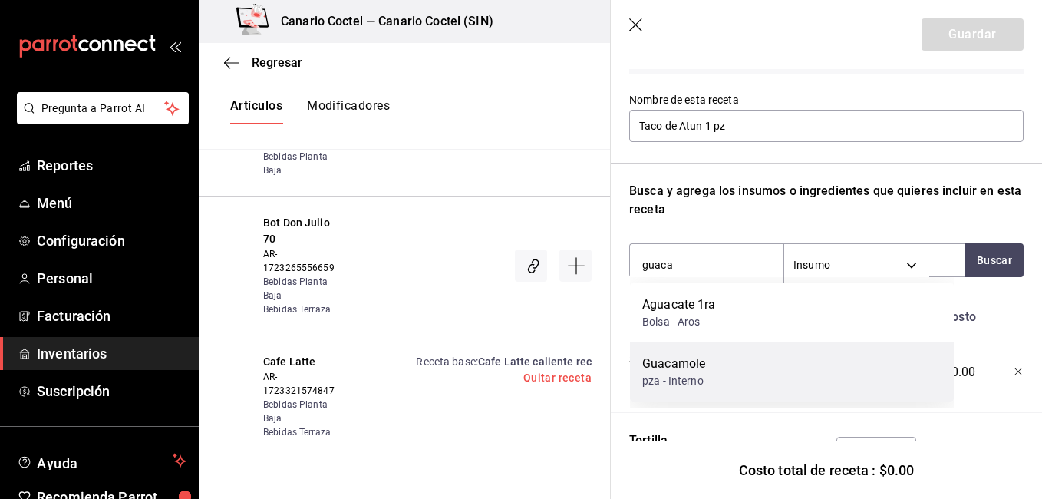
click at [678, 357] on div "Guacamole" at bounding box center [673, 363] width 63 height 18
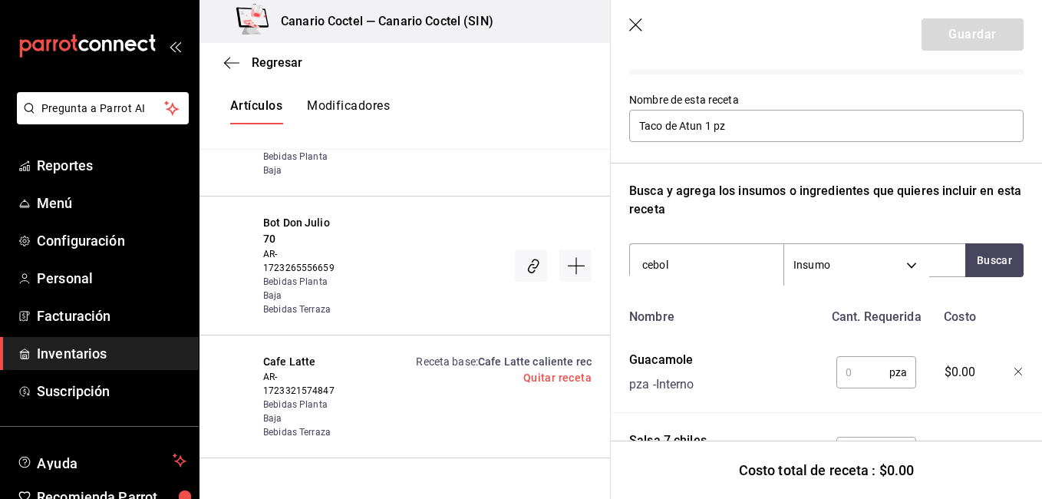
type input "ceboll"
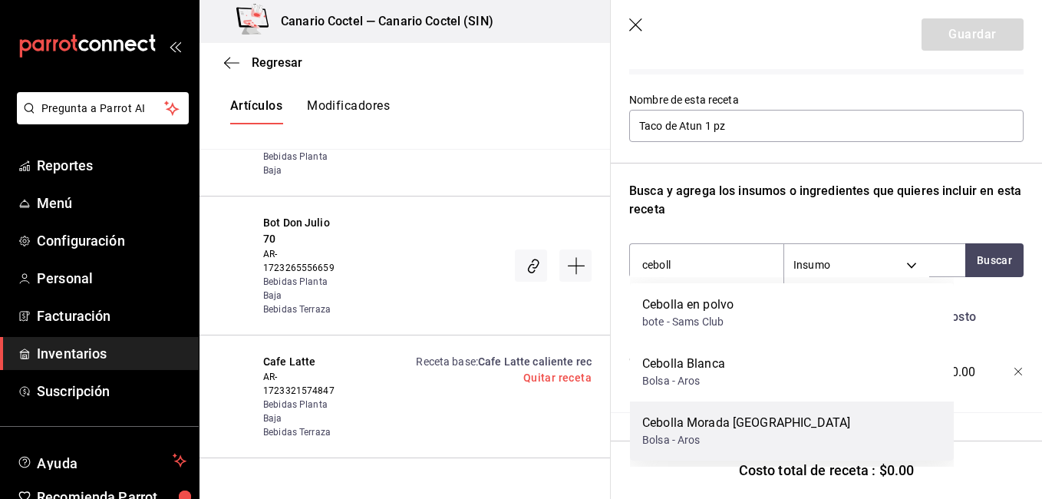
click at [678, 415] on div "Cebolla Morada [GEOGRAPHIC_DATA]" at bounding box center [746, 422] width 208 height 18
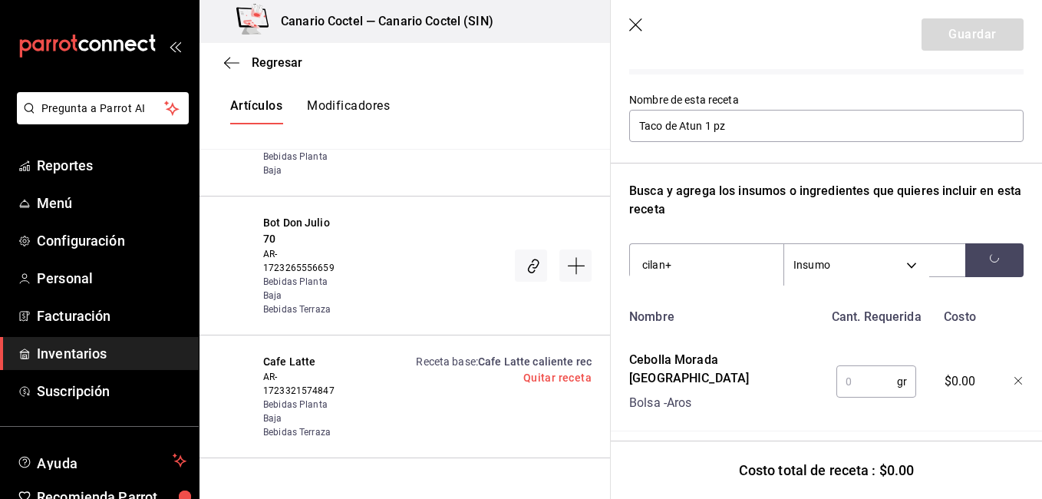
type input "cilan"
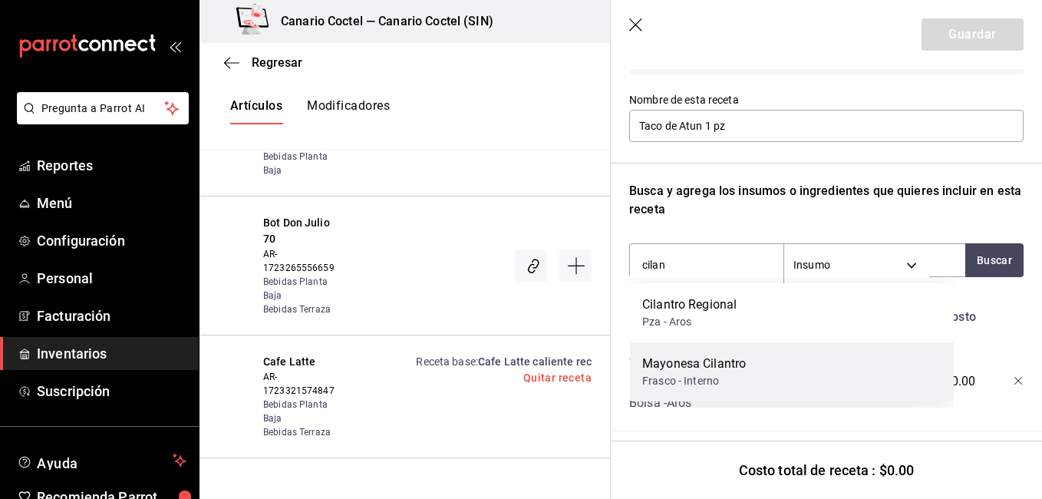
click at [693, 361] on div "Mayonesa Cilantro" at bounding box center [694, 363] width 104 height 18
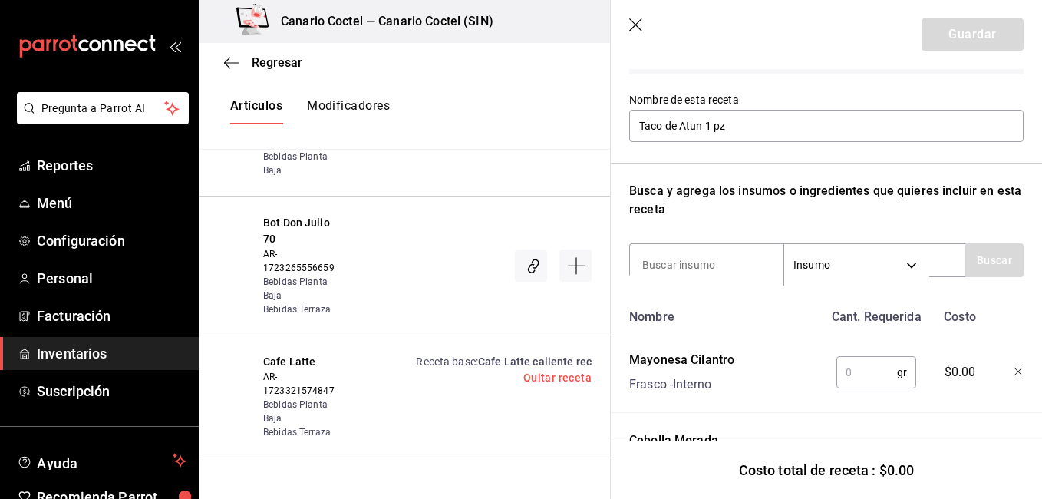
click at [860, 368] on input "text" at bounding box center [866, 372] width 61 height 31
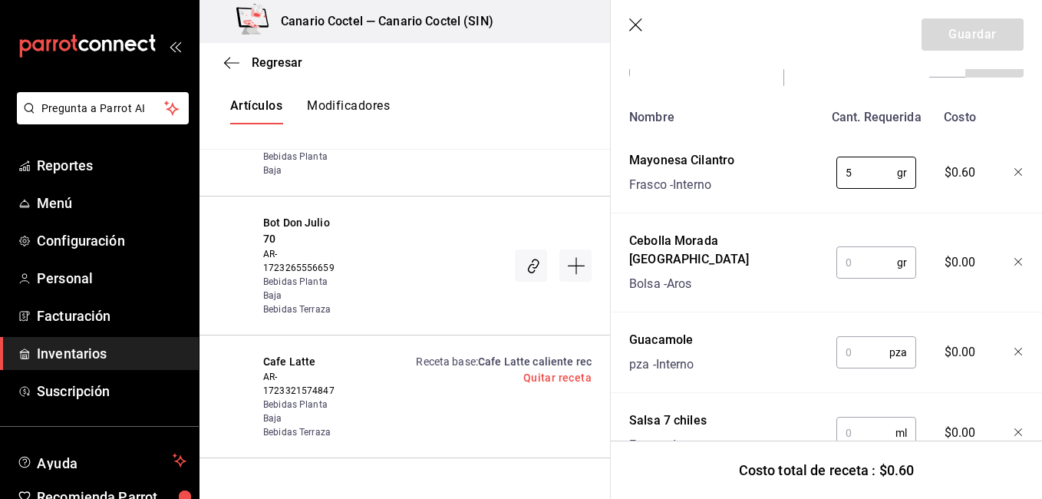
scroll to position [341, 0]
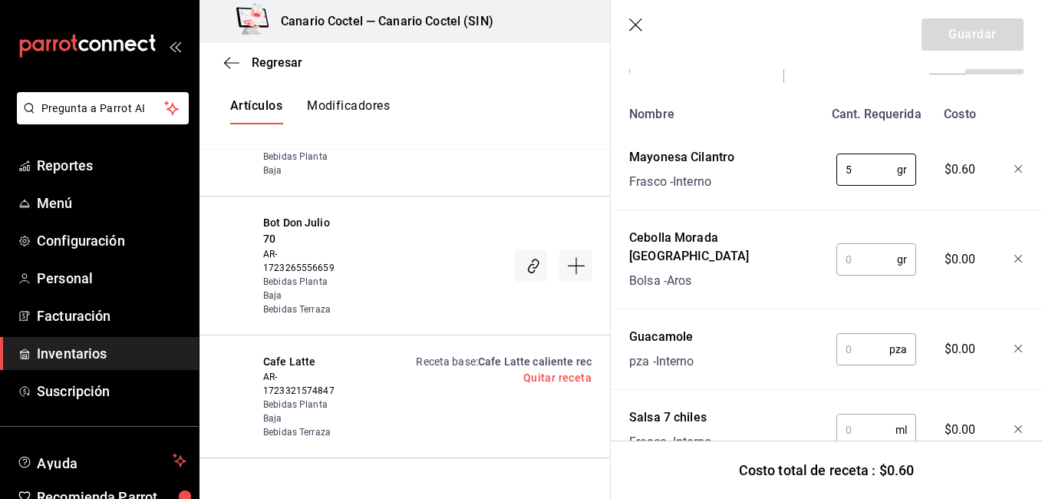
type input "5"
click at [865, 257] on input "text" at bounding box center [866, 259] width 61 height 31
type input "5"
click at [861, 334] on input "text" at bounding box center [862, 349] width 53 height 31
click at [1014, 344] on icon "button" at bounding box center [1018, 348] width 9 height 9
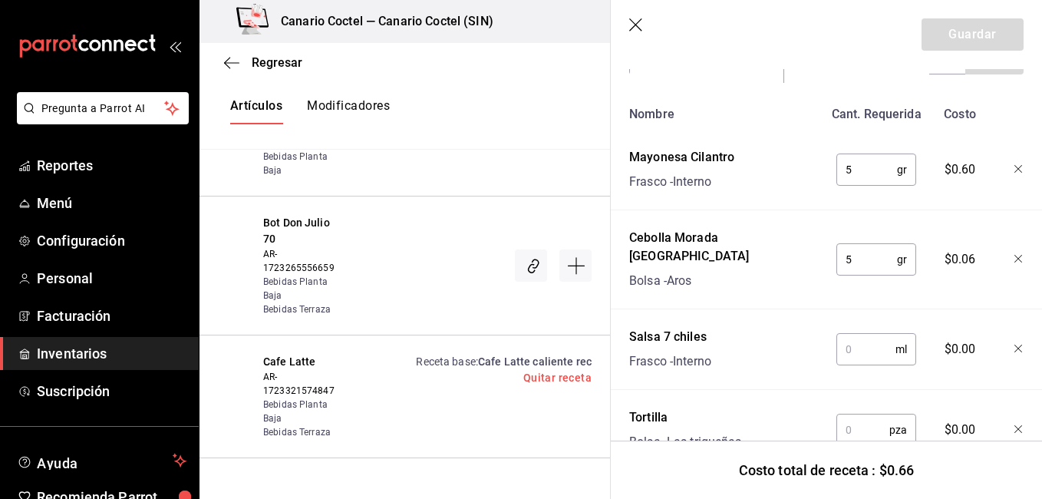
scroll to position [386, 0]
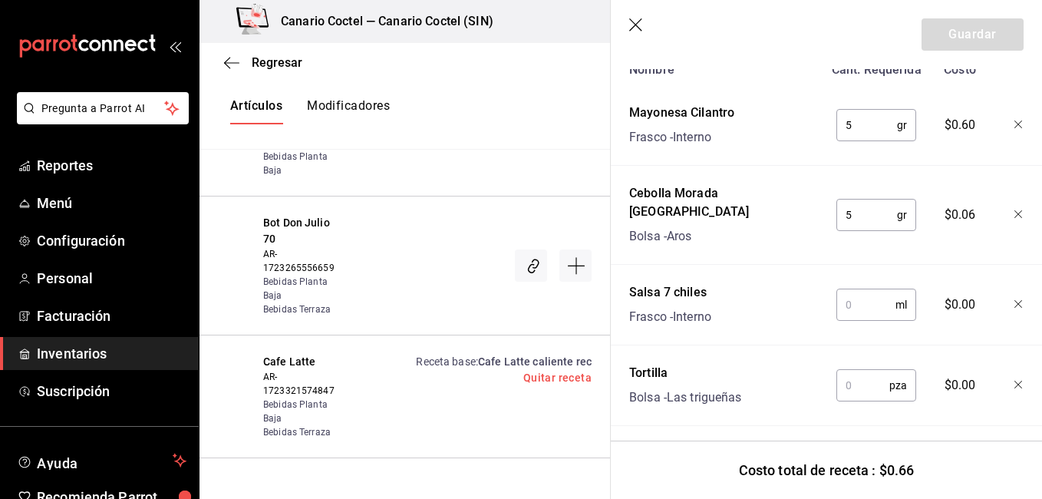
click at [854, 289] on input "text" at bounding box center [865, 304] width 59 height 31
type input "15"
click at [863, 376] on input "text" at bounding box center [862, 385] width 53 height 31
type input "1"
click at [980, 44] on button "Guardar" at bounding box center [972, 34] width 102 height 32
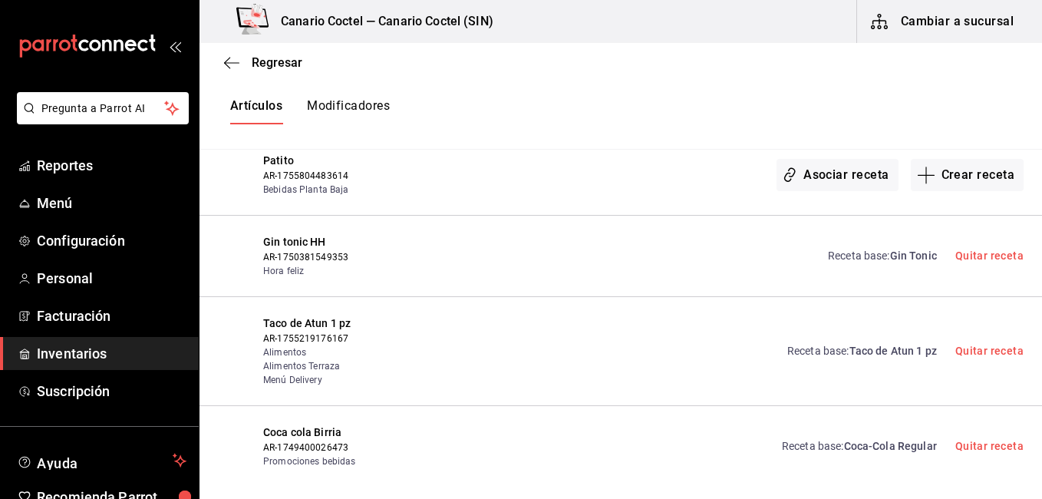
scroll to position [0, 0]
click at [665, 297] on div "Taco de Atun 1 pz AR-1755219176167 Alimentos Alimentos Terraza Menú Delivery Re…" at bounding box center [620, 351] width 842 height 109
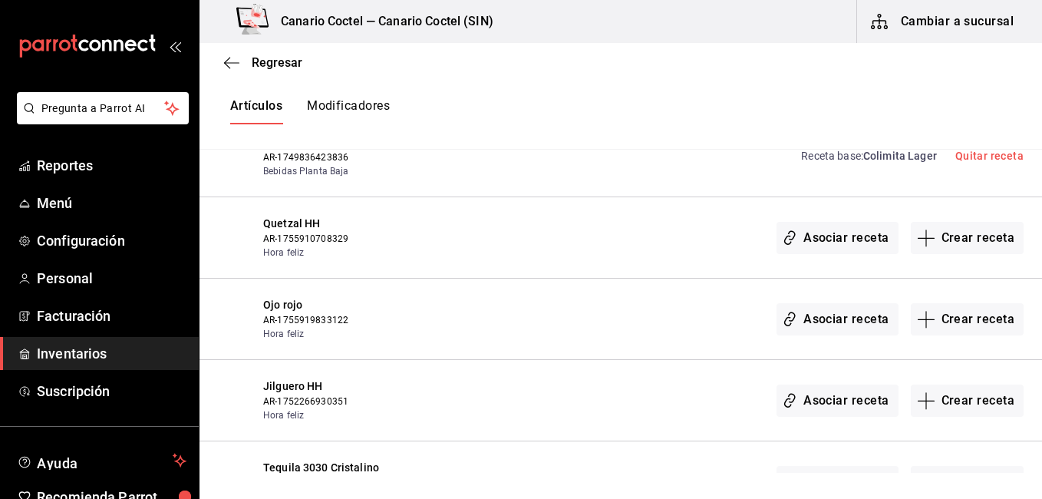
scroll to position [32852, 0]
click at [808, 301] on button "Asociar receta" at bounding box center [836, 317] width 121 height 32
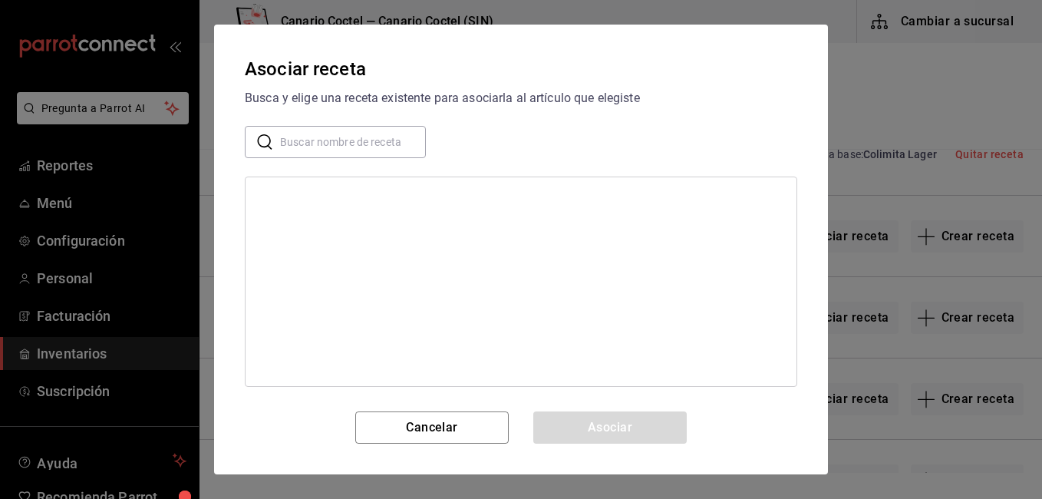
click at [369, 147] on input "text" at bounding box center [353, 142] width 146 height 31
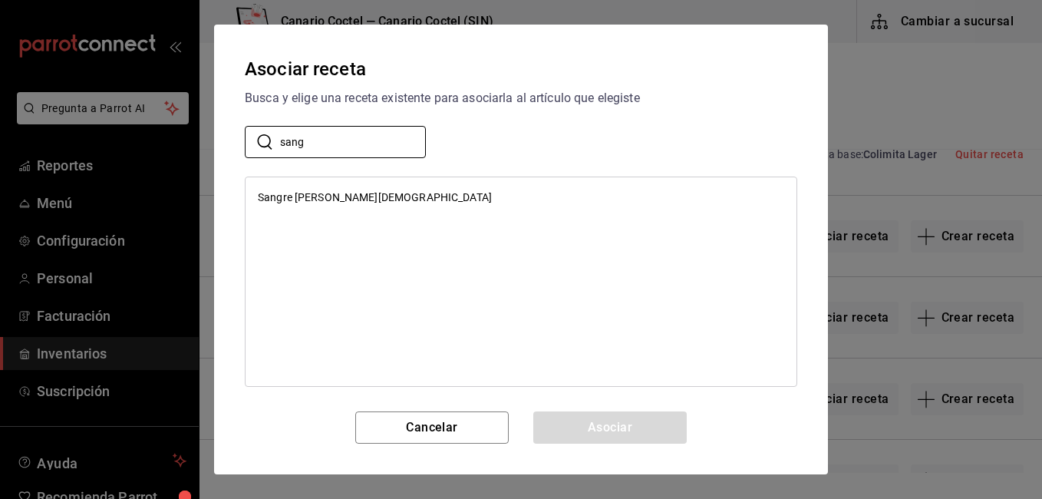
type input "sang"
click at [332, 209] on div "Sangre [PERSON_NAME][DEMOGRAPHIC_DATA]" at bounding box center [520, 197] width 551 height 28
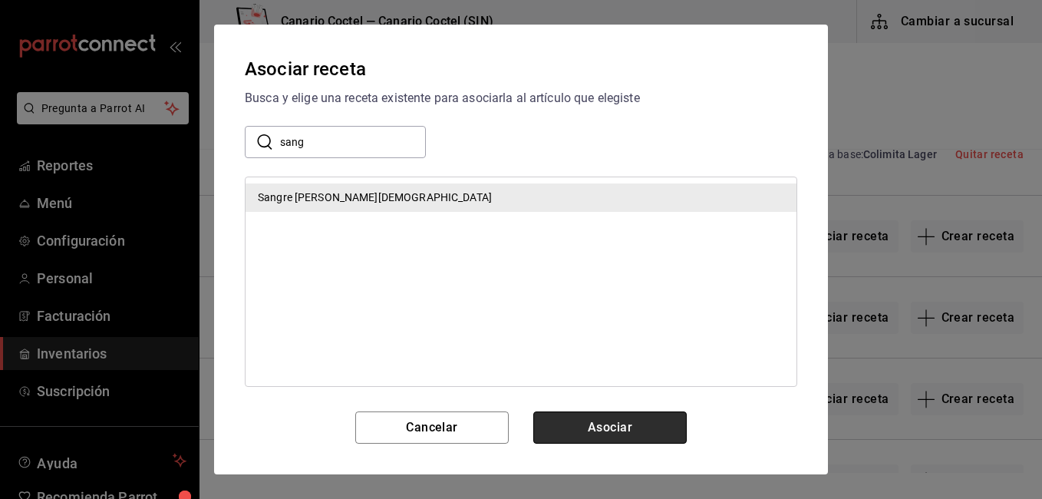
click at [581, 432] on button "Asociar" at bounding box center [609, 427] width 153 height 32
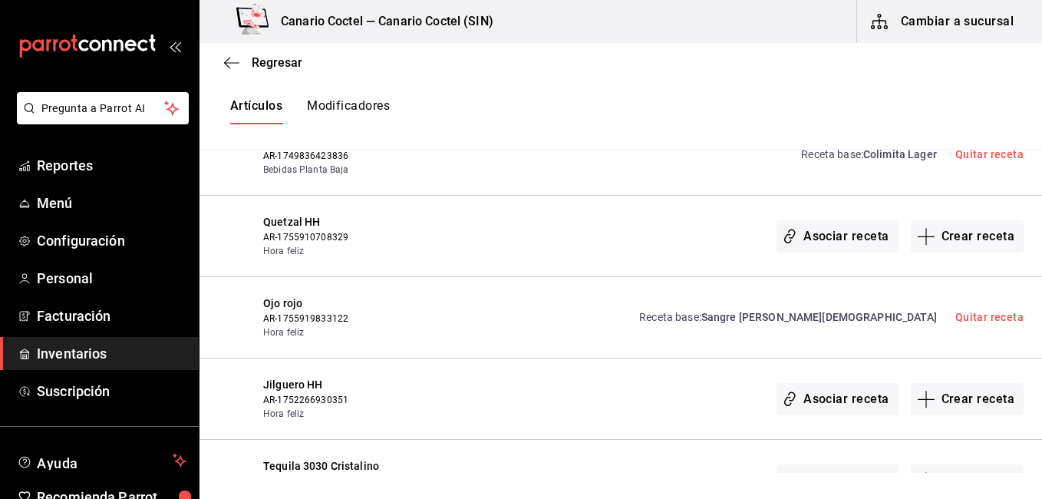
click at [611, 295] on div "Receta base : Sangre [PERSON_NAME] Quitar receta" at bounding box center [731, 317] width 585 height 44
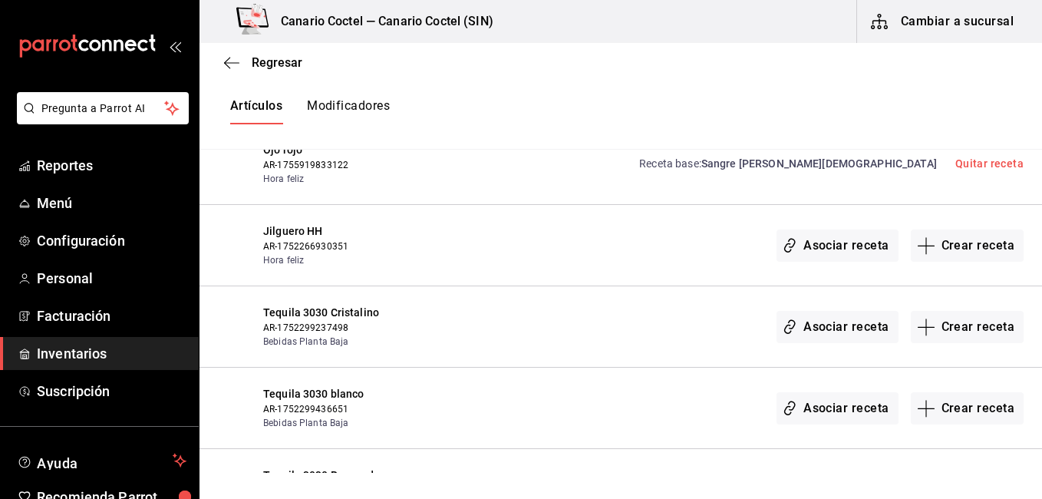
scroll to position [33036, 0]
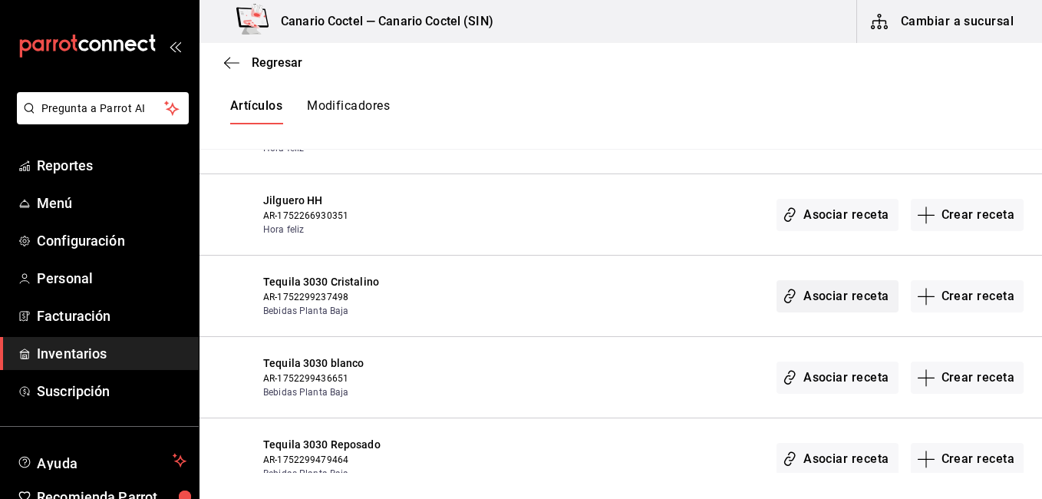
click at [830, 280] on button "Asociar receta" at bounding box center [836, 296] width 121 height 32
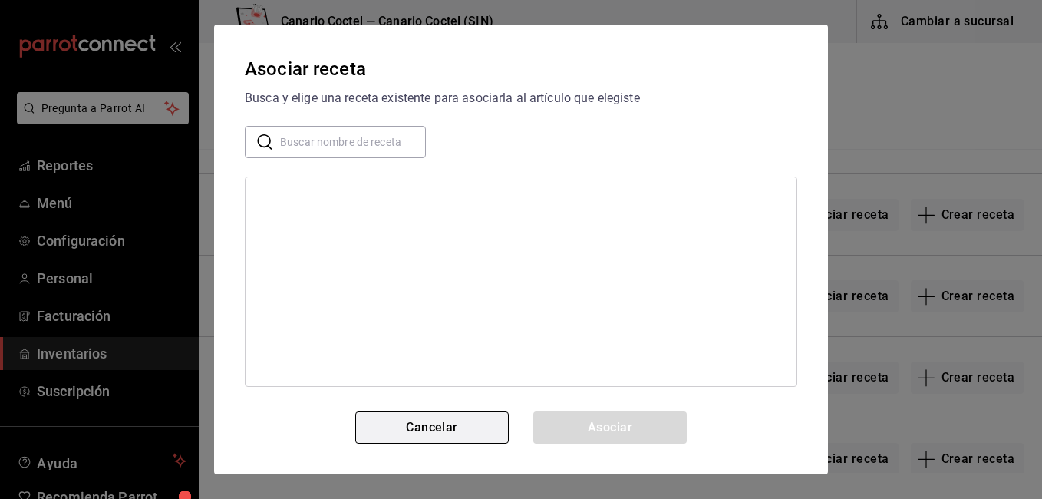
click at [445, 430] on button "Cancelar" at bounding box center [431, 427] width 153 height 32
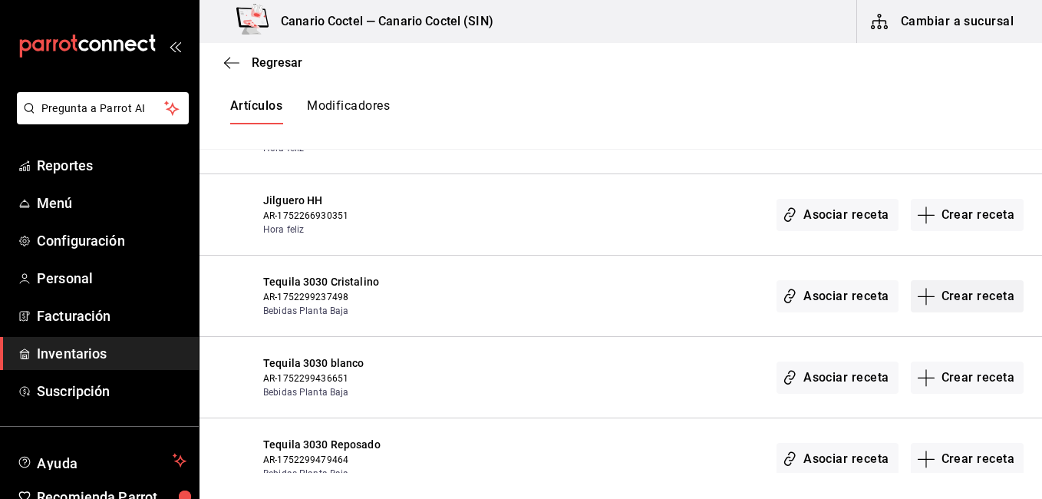
click at [972, 280] on button "Crear receta" at bounding box center [968, 296] width 114 height 32
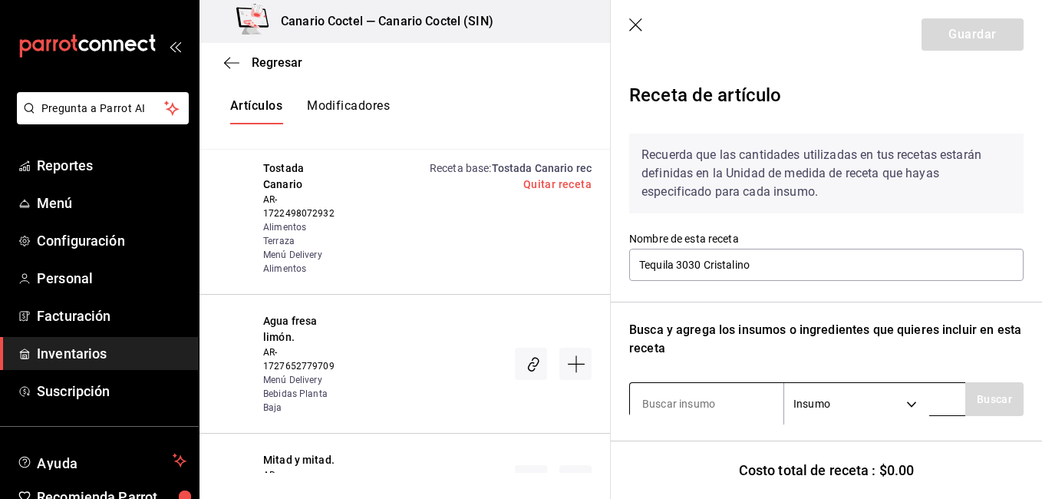
click at [688, 389] on input at bounding box center [706, 403] width 153 height 32
type input "e"
type input "teq"
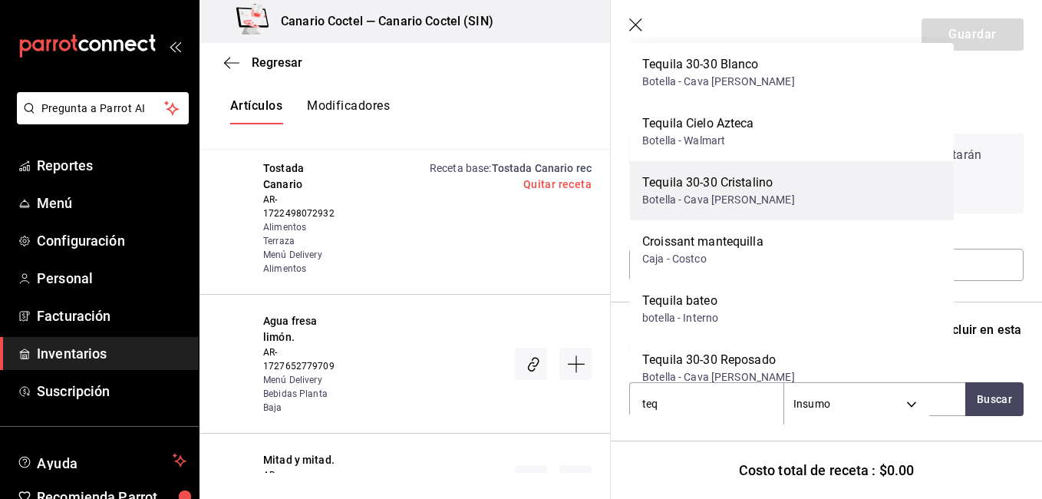
click at [775, 203] on div "Tequila 30-30 [MEDICAL_DATA] Botella - Cava [PERSON_NAME]" at bounding box center [792, 190] width 324 height 59
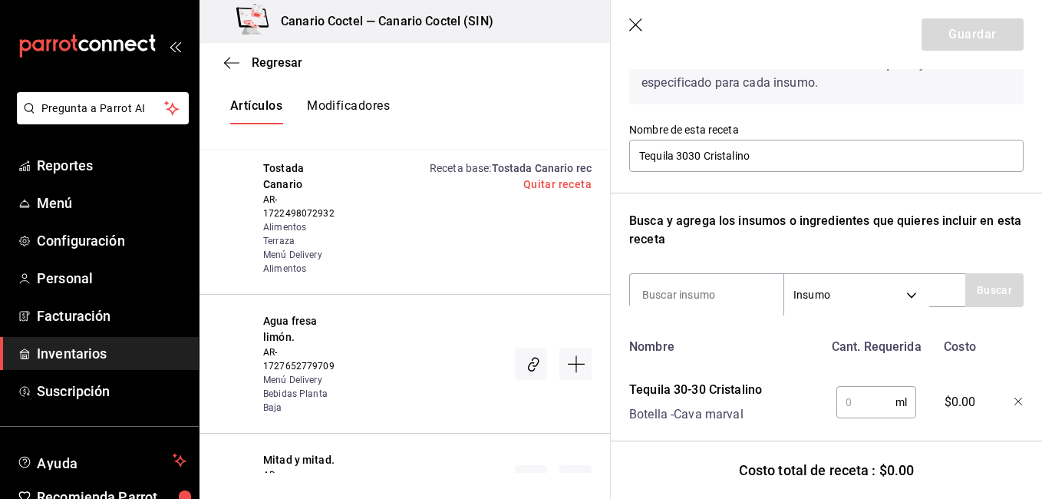
scroll to position [144, 0]
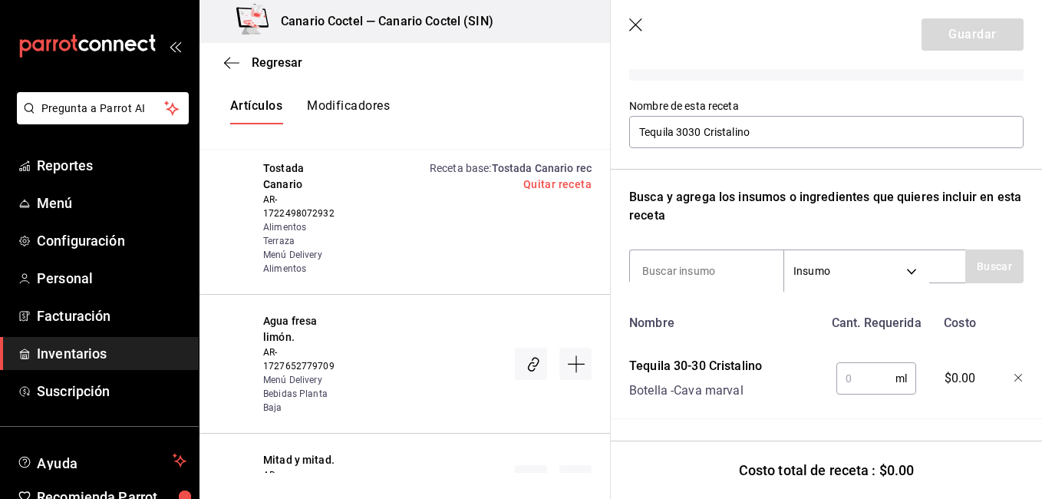
click at [841, 381] on input "text" at bounding box center [865, 378] width 59 height 31
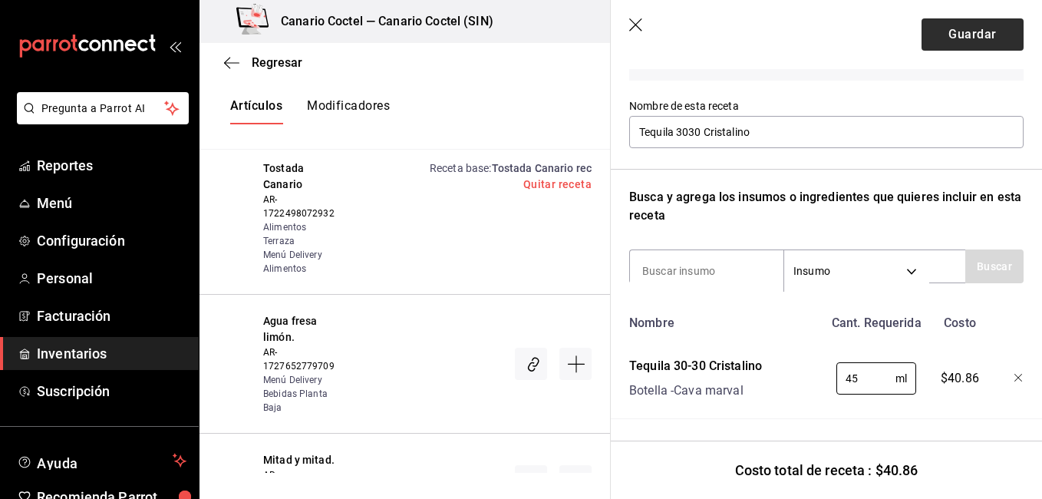
type input "45"
click at [954, 38] on button "Guardar" at bounding box center [972, 34] width 102 height 32
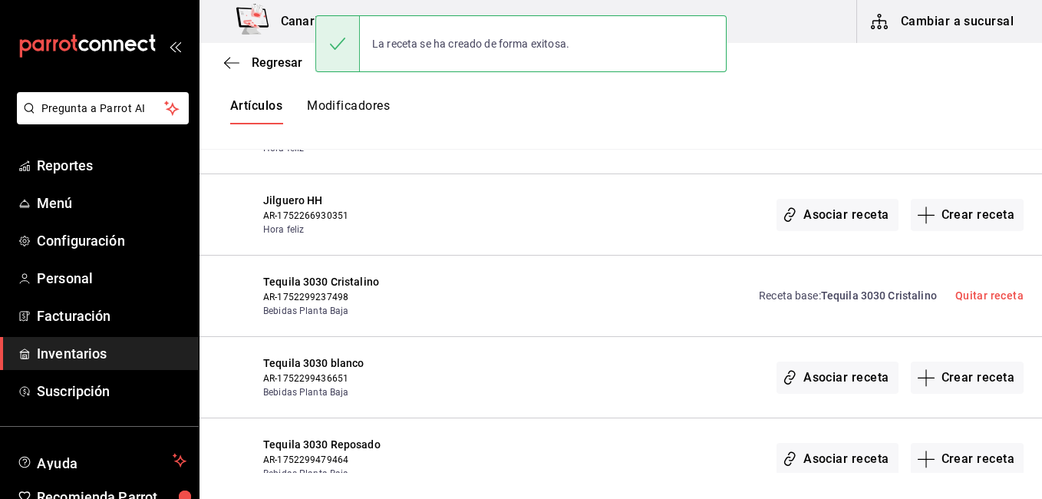
scroll to position [0, 0]
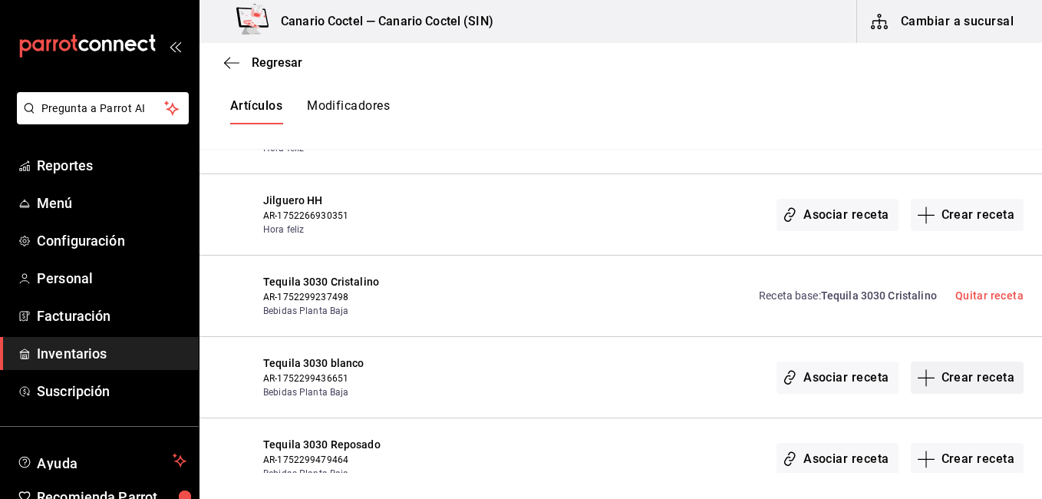
click at [935, 361] on button "Crear receta" at bounding box center [968, 377] width 114 height 32
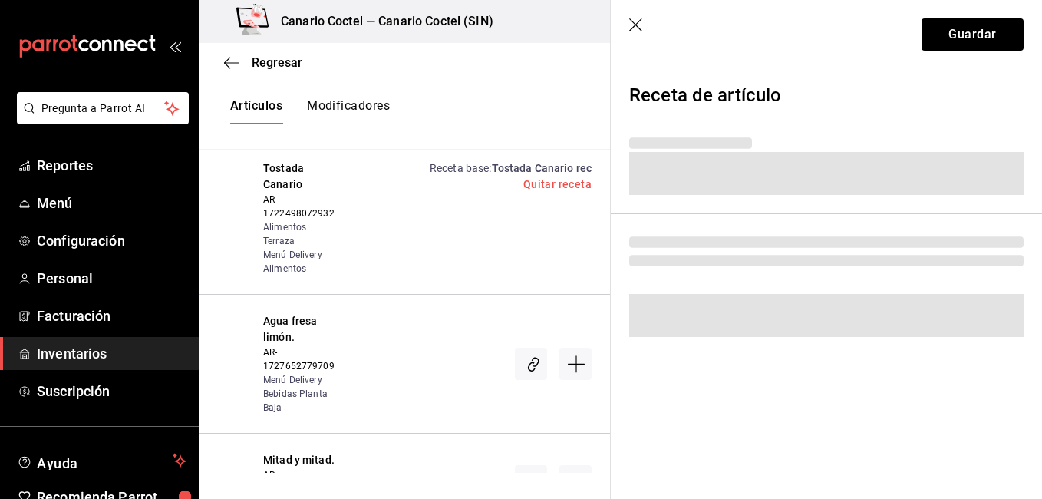
click at [935, 314] on div "Regresar Creación y asignación de receta Asocia tus recetas con los artículos d…" at bounding box center [620, 258] width 842 height 430
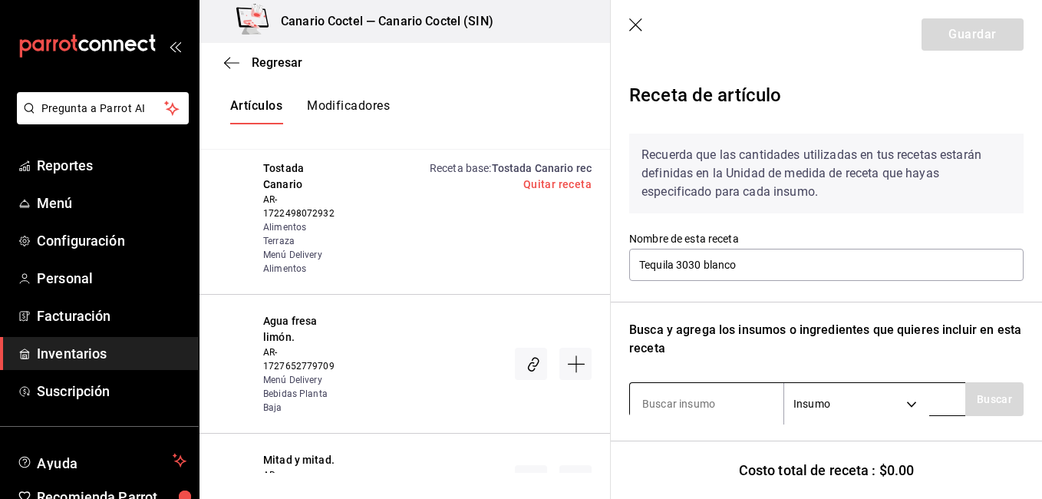
click at [710, 393] on input at bounding box center [706, 403] width 153 height 32
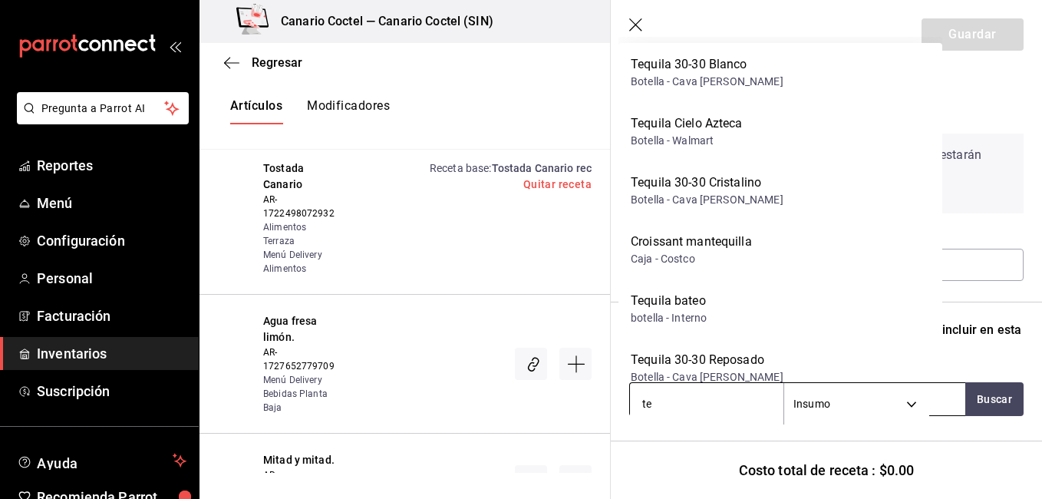
type input "teq"
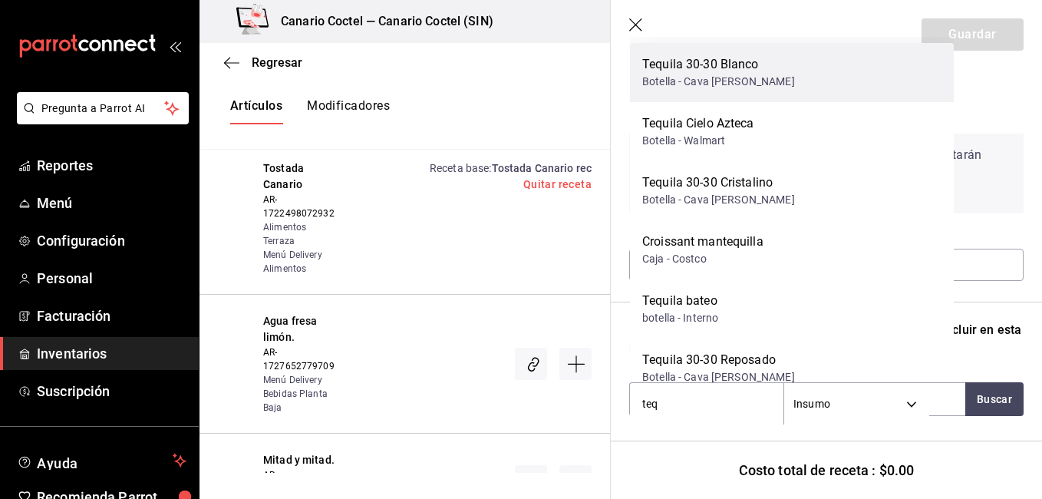
click at [772, 67] on div "Tequila 30-30 Blanco Botella - Cava [PERSON_NAME]" at bounding box center [792, 72] width 324 height 59
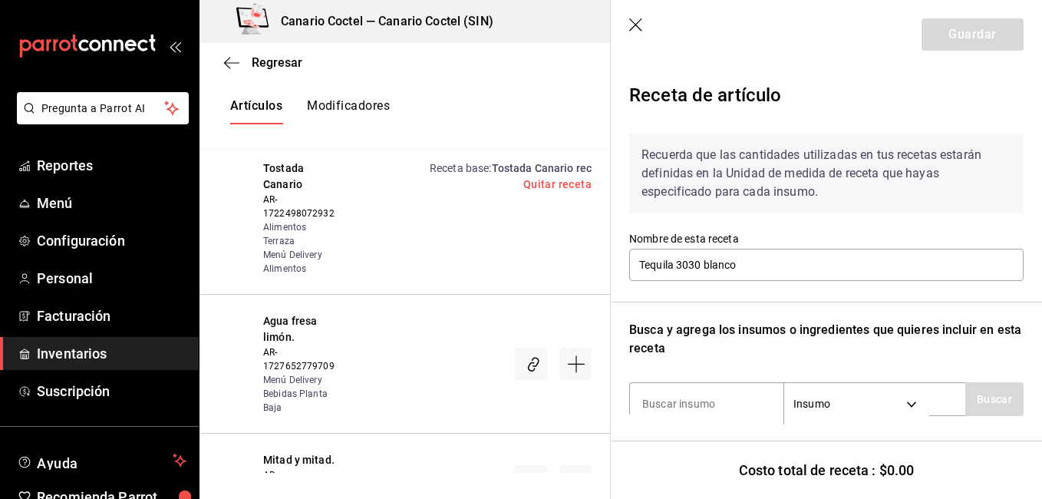
scroll to position [144, 0]
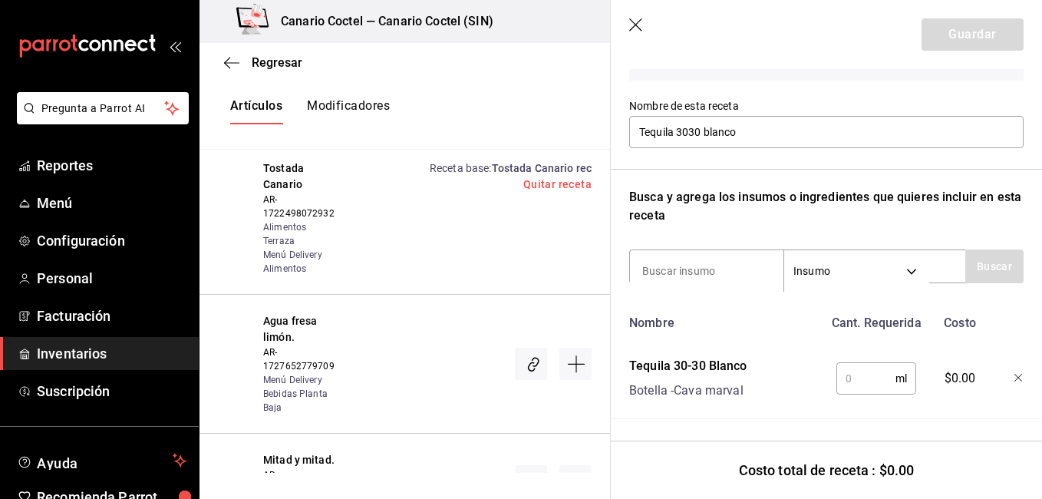
click at [848, 369] on input "text" at bounding box center [865, 378] width 59 height 31
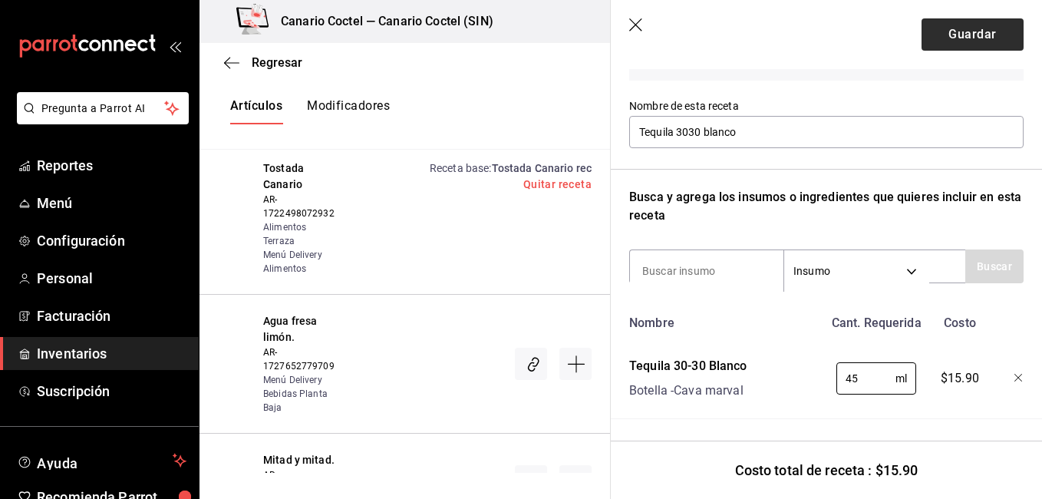
type input "45"
click at [971, 38] on button "Guardar" at bounding box center [972, 34] width 102 height 32
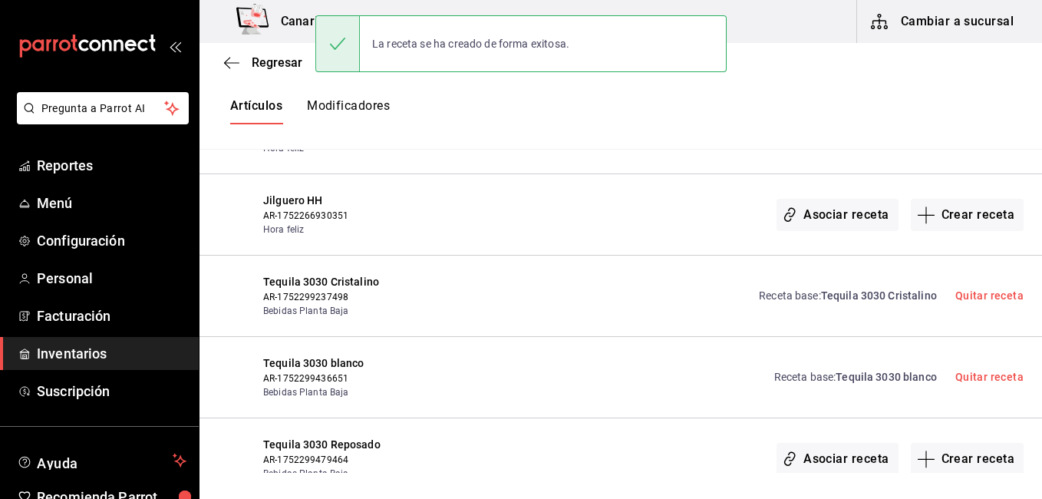
scroll to position [0, 0]
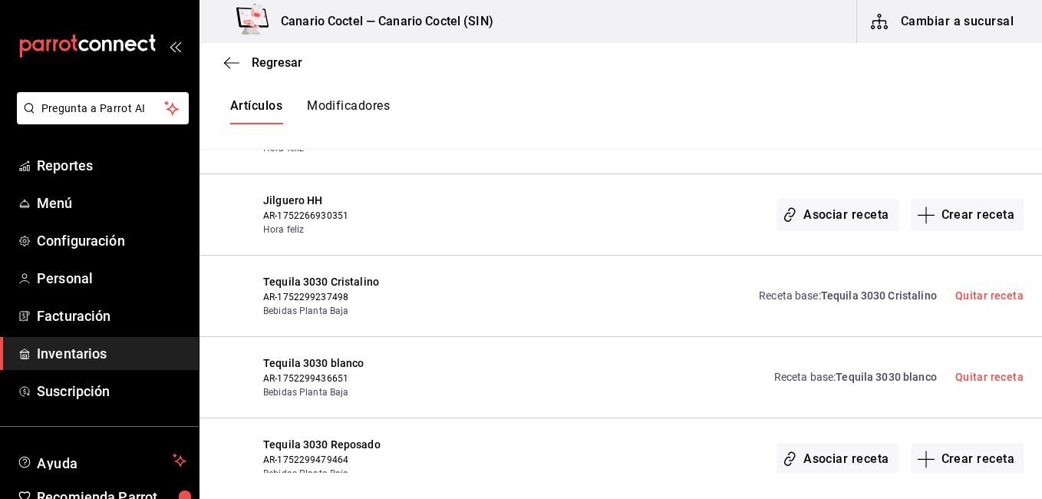
click at [626, 436] on div "Asociar receta Crear receta" at bounding box center [731, 458] width 585 height 44
click at [622, 436] on div "Asociar receta Crear receta" at bounding box center [731, 458] width 585 height 44
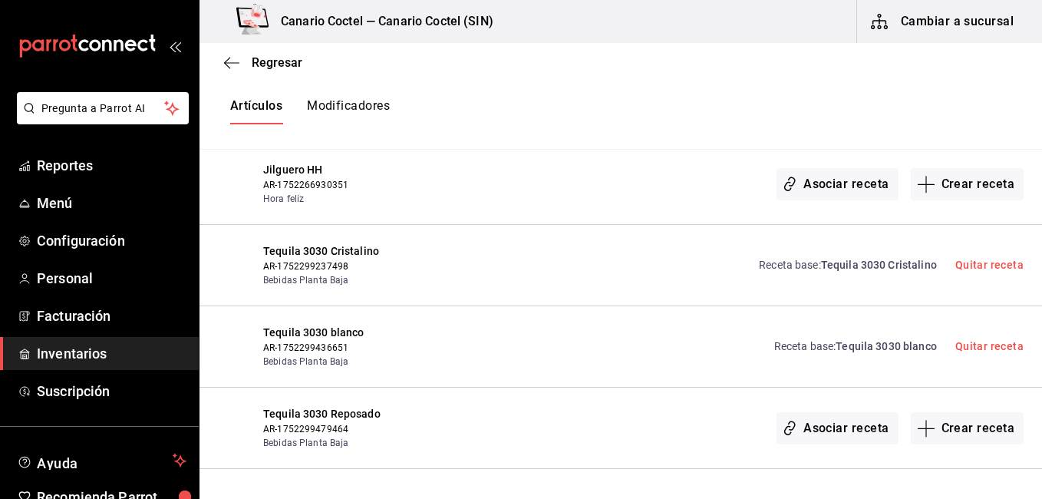
scroll to position [33097, 0]
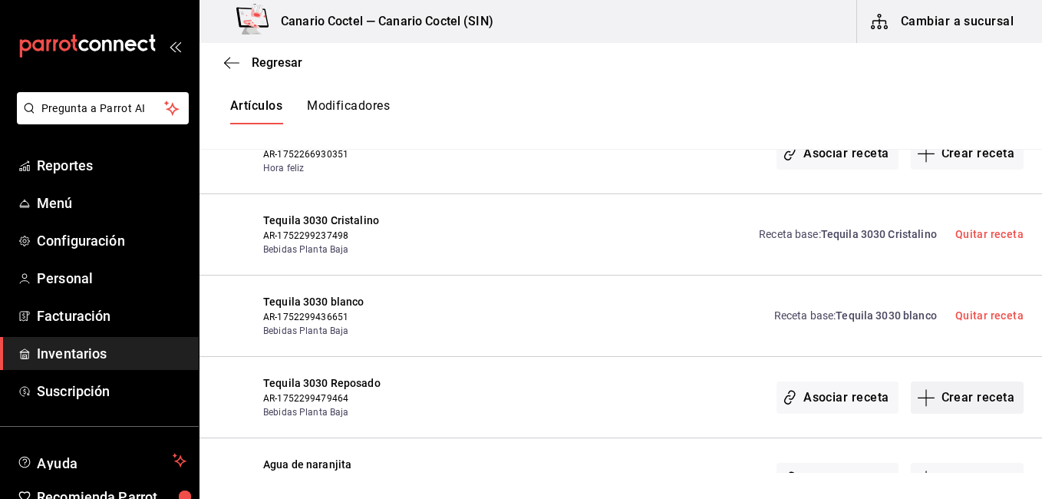
click at [966, 381] on button "Crear receta" at bounding box center [968, 397] width 114 height 32
click at [957, 331] on div "Regresar Creación y asignación de receta Asocia tus recetas con los artículos d…" at bounding box center [620, 258] width 842 height 430
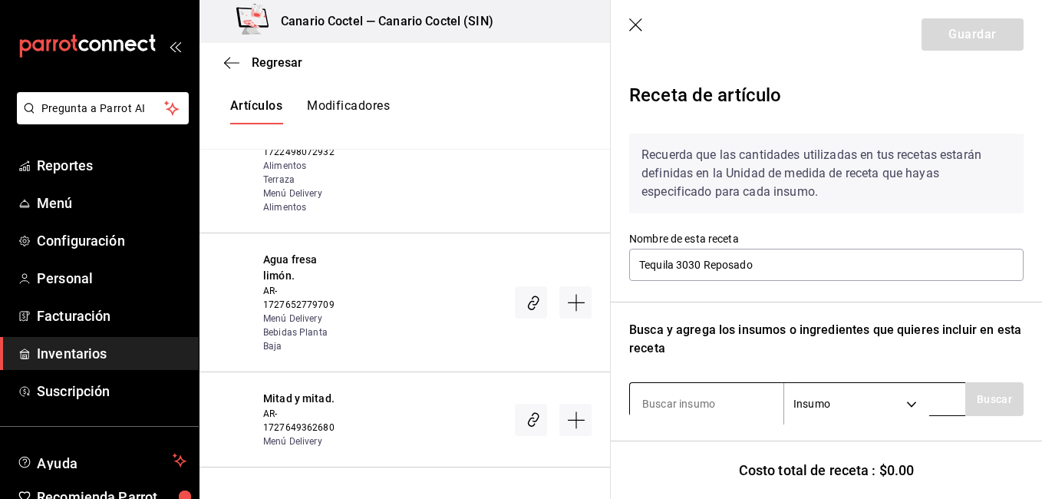
click at [687, 400] on input at bounding box center [706, 403] width 153 height 32
type input "teq"
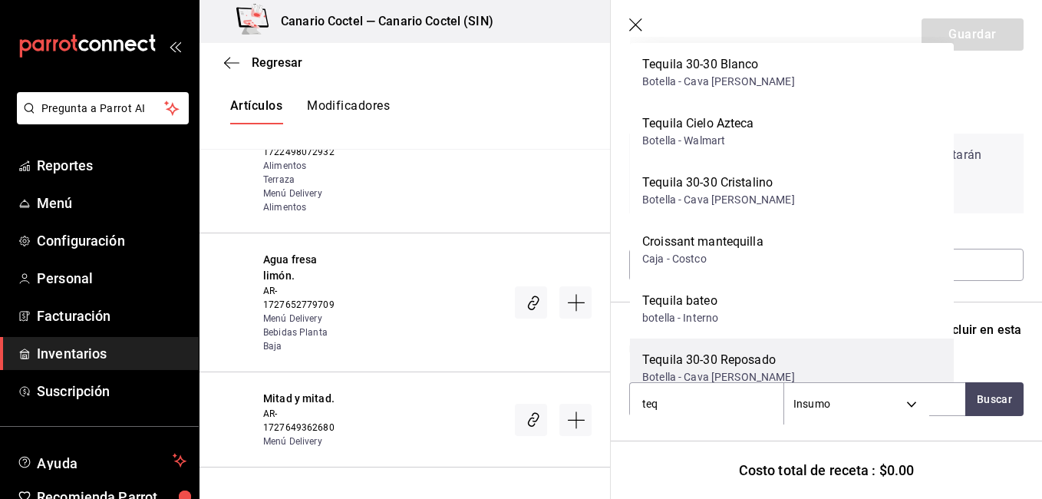
click at [713, 346] on div "Tequila 30-30 Reposado Botella - Cava [PERSON_NAME]" at bounding box center [792, 367] width 324 height 59
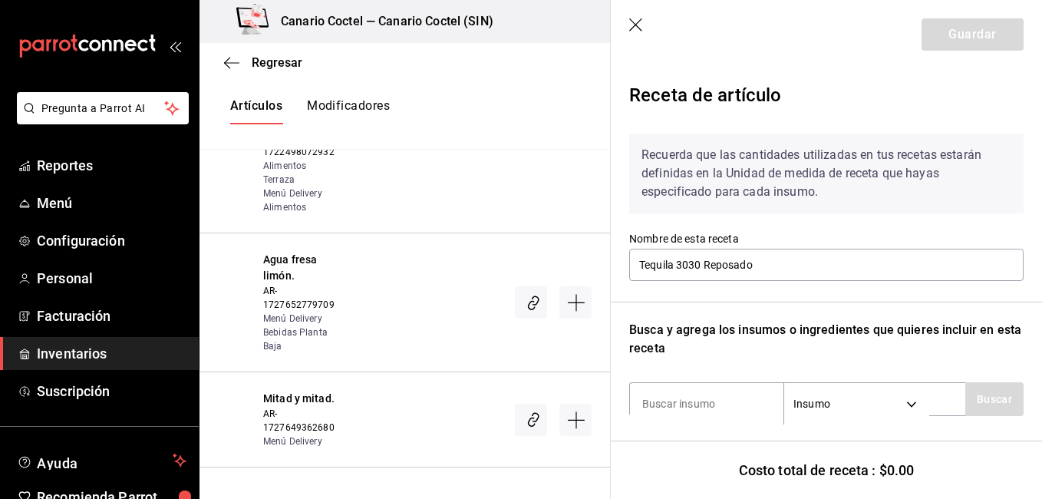
scroll to position [144, 0]
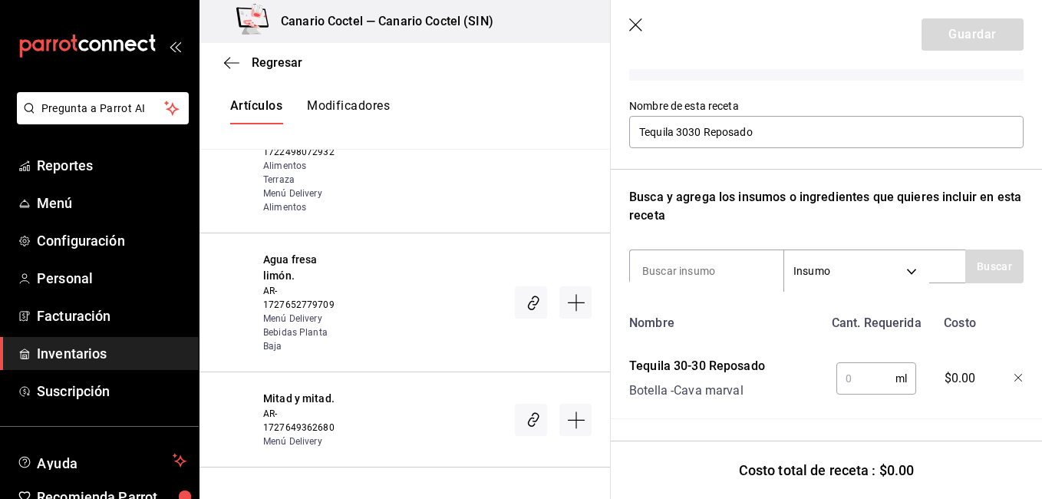
click at [845, 364] on input "text" at bounding box center [865, 378] width 59 height 31
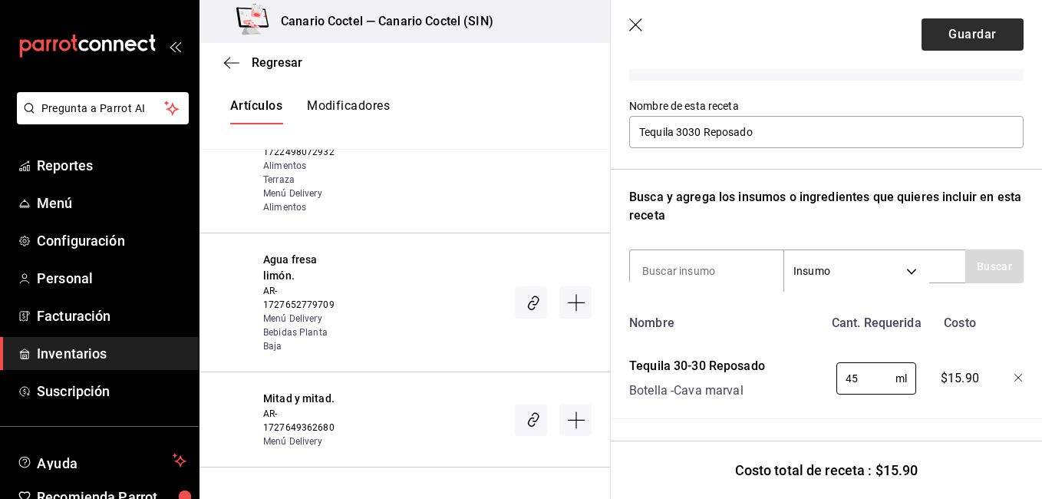
type input "45"
click at [969, 44] on button "Guardar" at bounding box center [972, 34] width 102 height 32
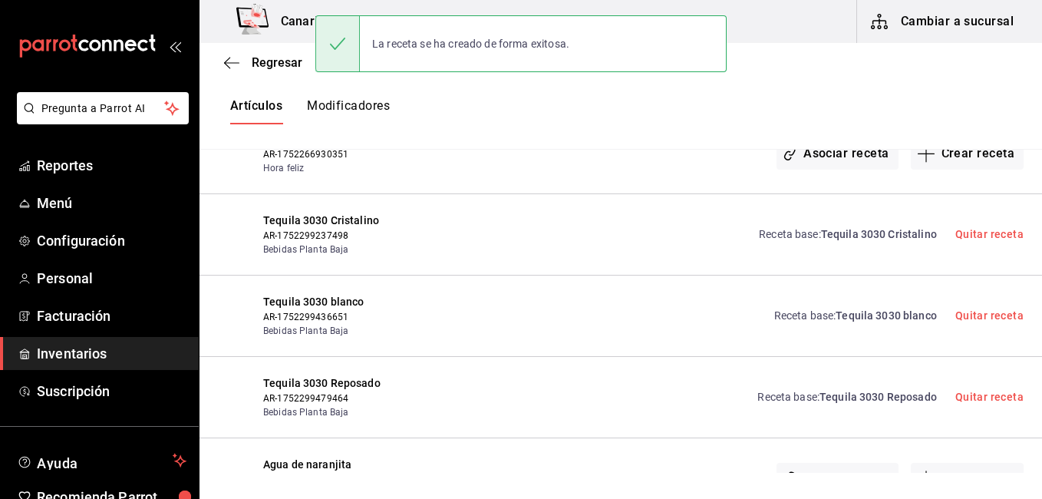
scroll to position [0, 0]
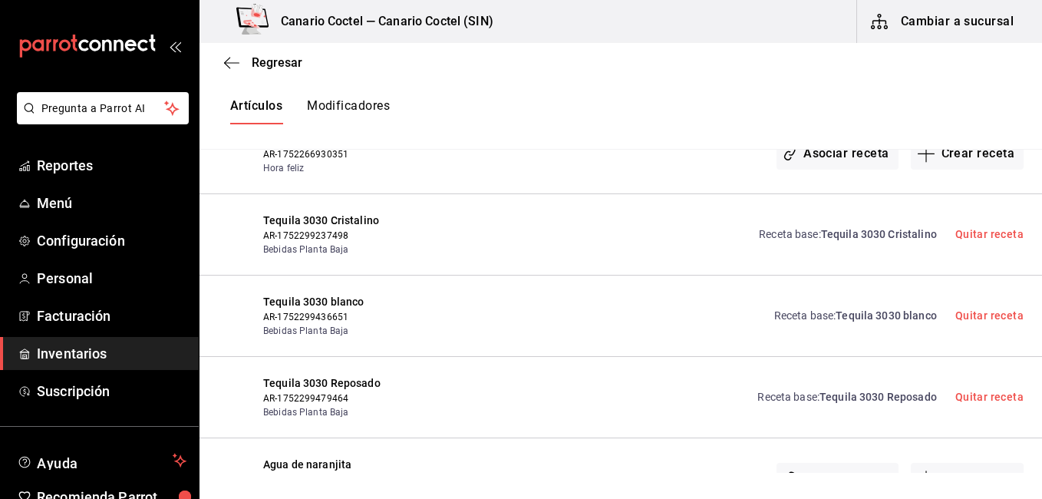
click at [664, 375] on div "Receta base : Tequila 3030 Reposado Quitar receta" at bounding box center [731, 397] width 585 height 44
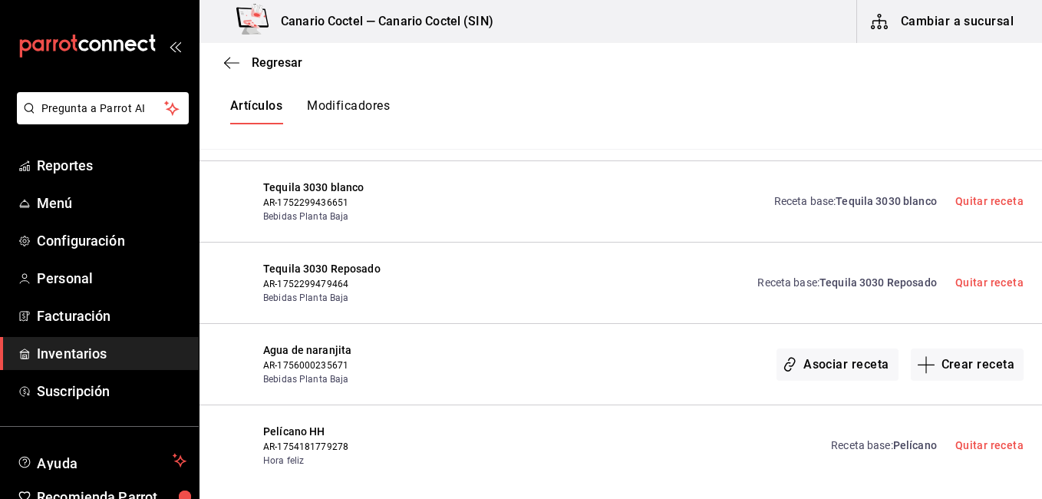
scroll to position [33242, 0]
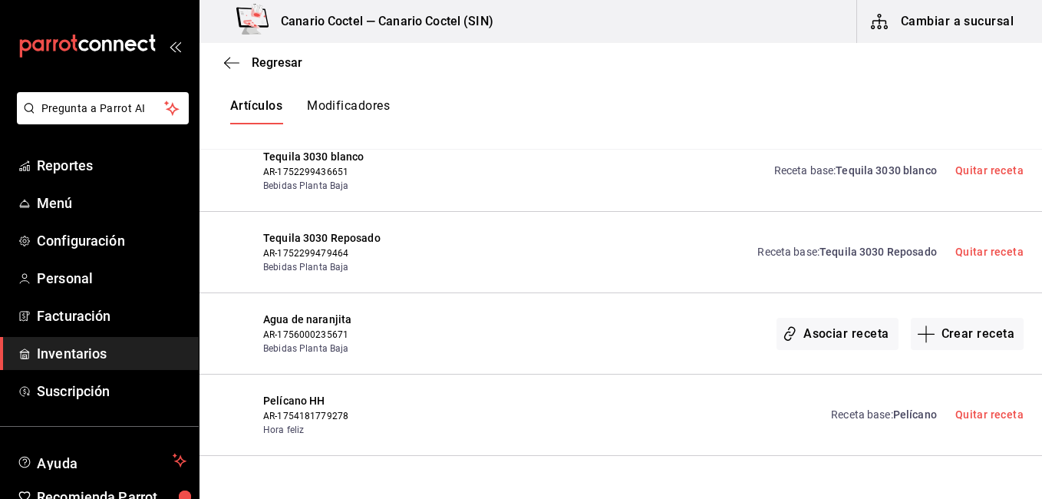
click at [960, 480] on button "Crear receta" at bounding box center [968, 496] width 114 height 32
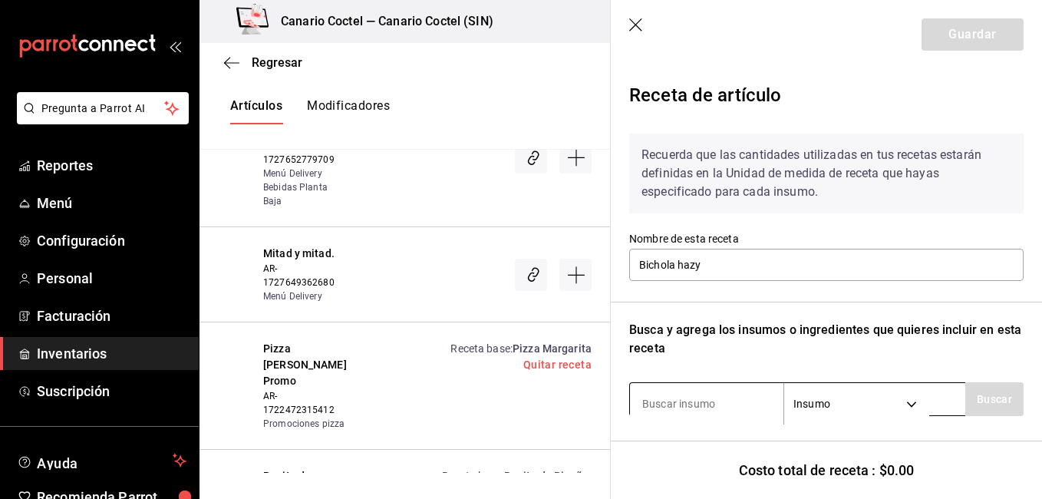
click at [681, 396] on input at bounding box center [706, 403] width 153 height 32
type input "bich"
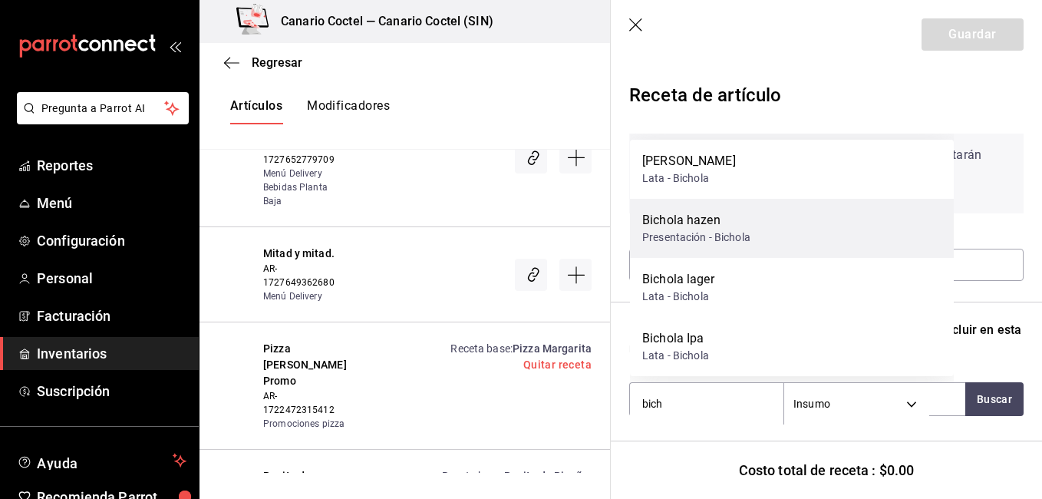
click at [709, 230] on div "Presentación - Bichola" at bounding box center [696, 237] width 108 height 16
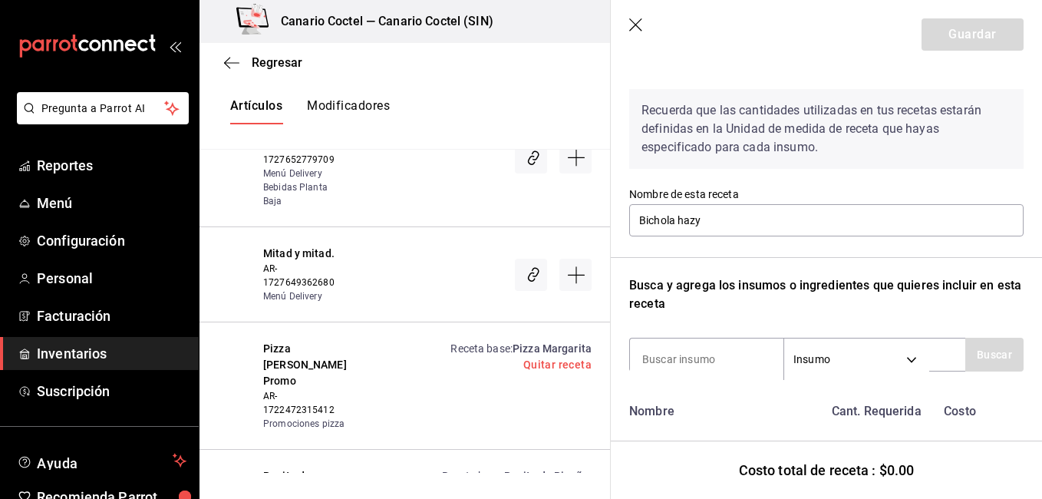
scroll to position [144, 0]
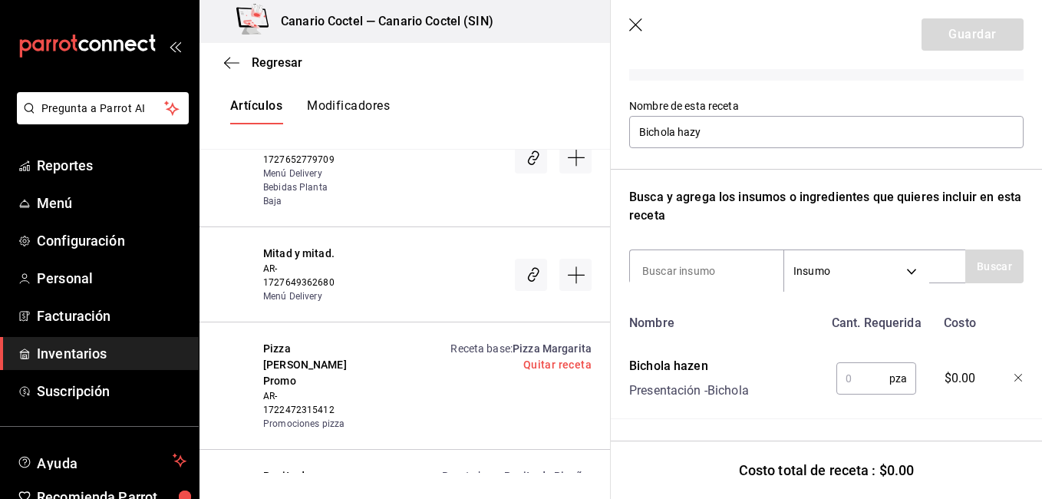
click at [855, 363] on input "text" at bounding box center [862, 378] width 53 height 31
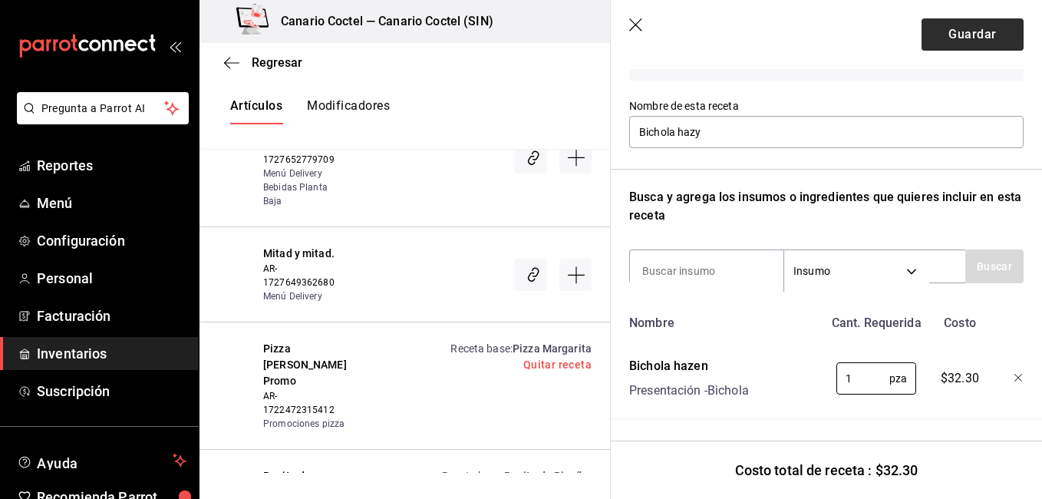
type input "1"
click at [993, 41] on button "Guardar" at bounding box center [972, 34] width 102 height 32
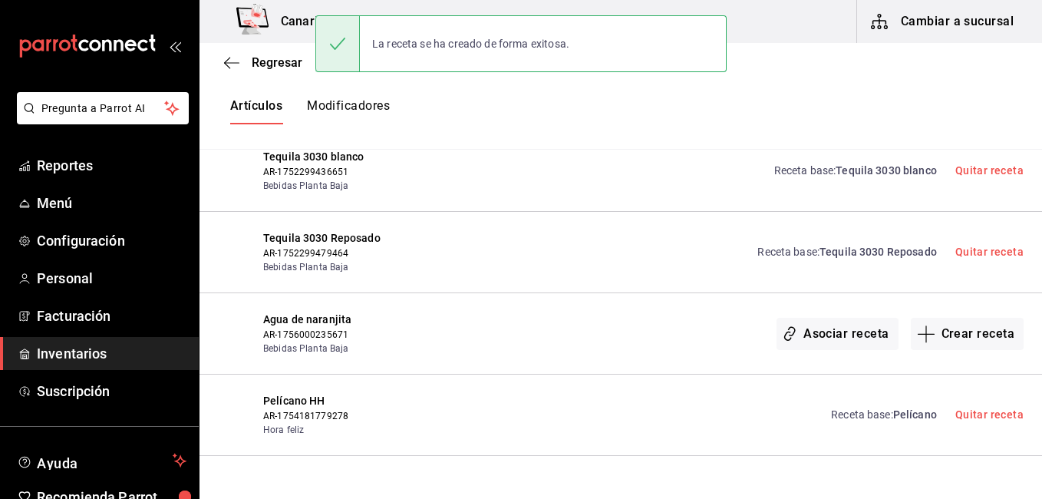
scroll to position [0, 0]
